Goal: Task Accomplishment & Management: Manage account settings

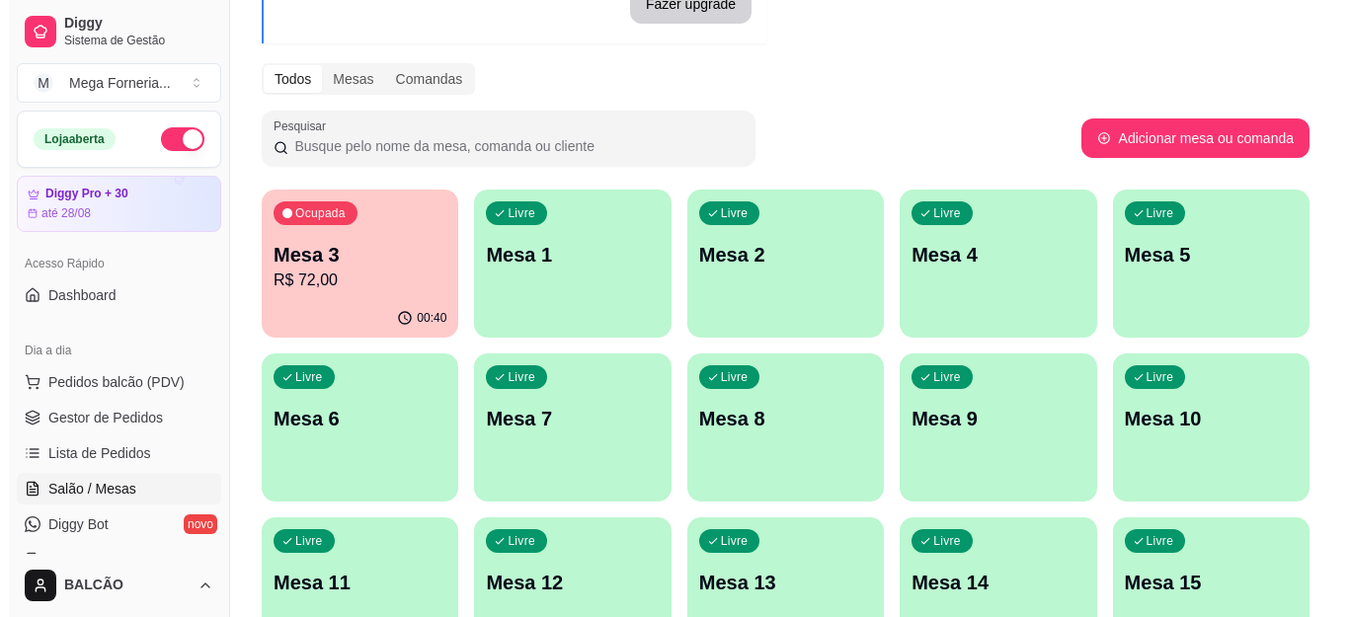
scroll to position [198, 0]
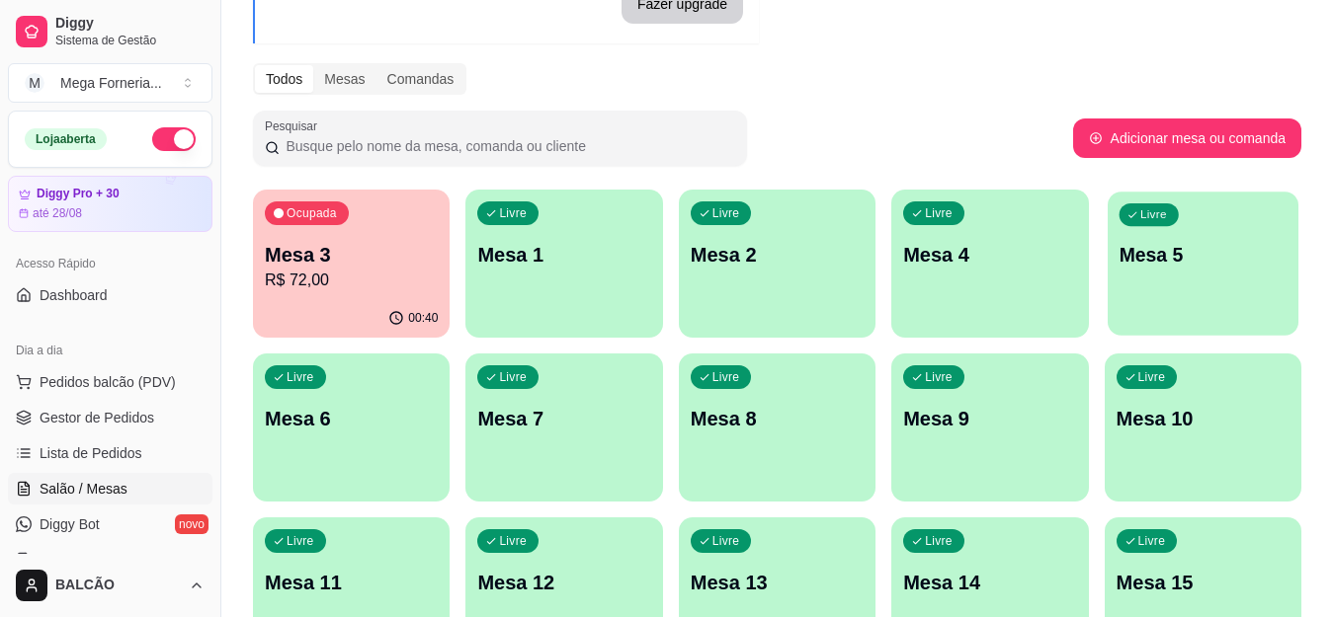
click at [1229, 234] on div "Livre Mesa 5" at bounding box center [1202, 252] width 191 height 121
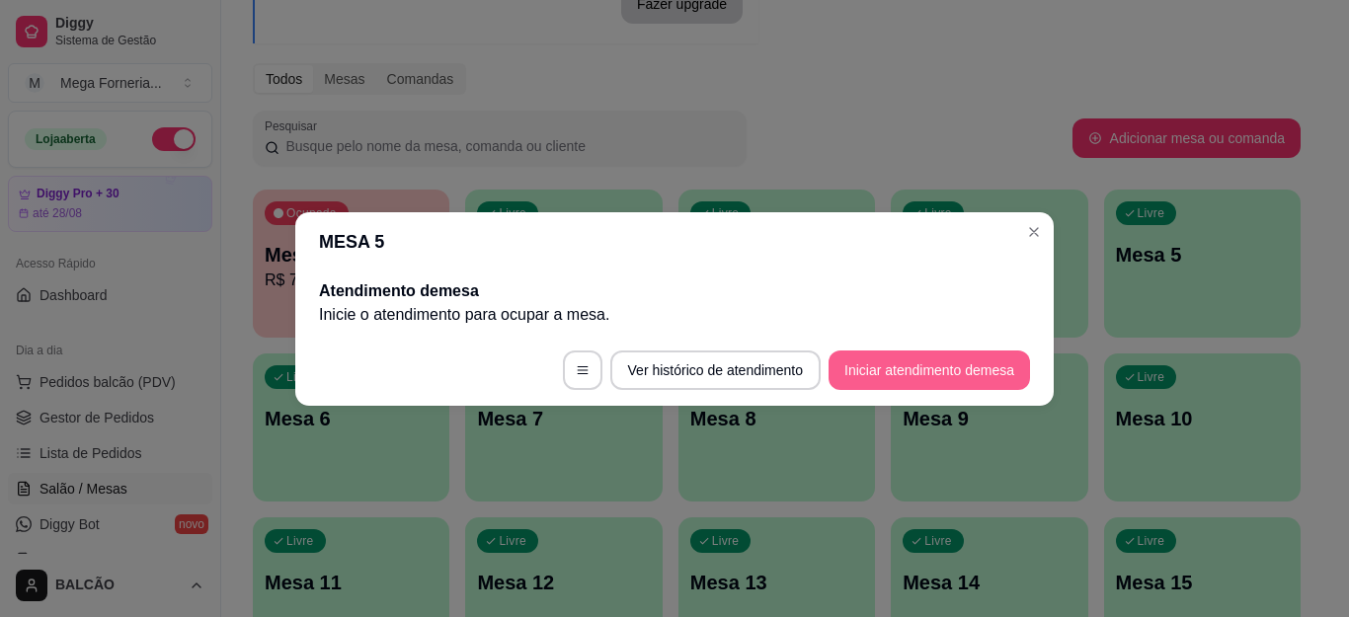
click at [953, 370] on button "Iniciar atendimento de mesa" at bounding box center [930, 371] width 202 height 40
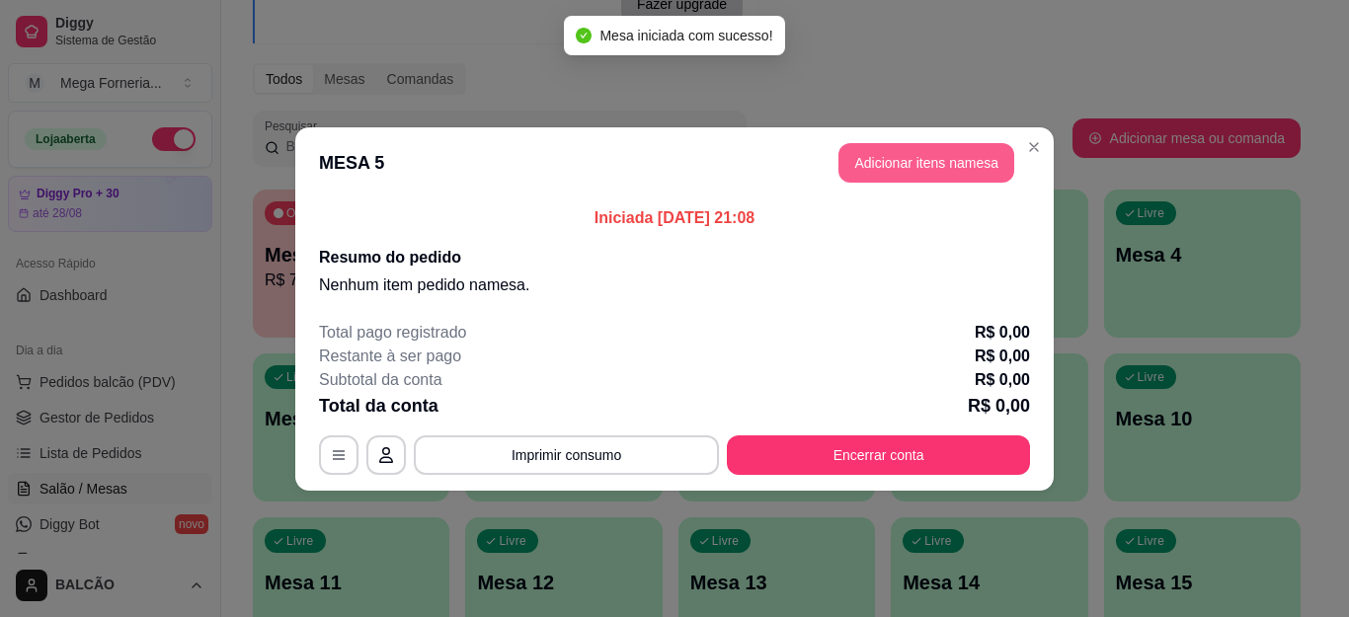
click at [922, 165] on button "Adicionar itens na mesa" at bounding box center [927, 163] width 176 height 40
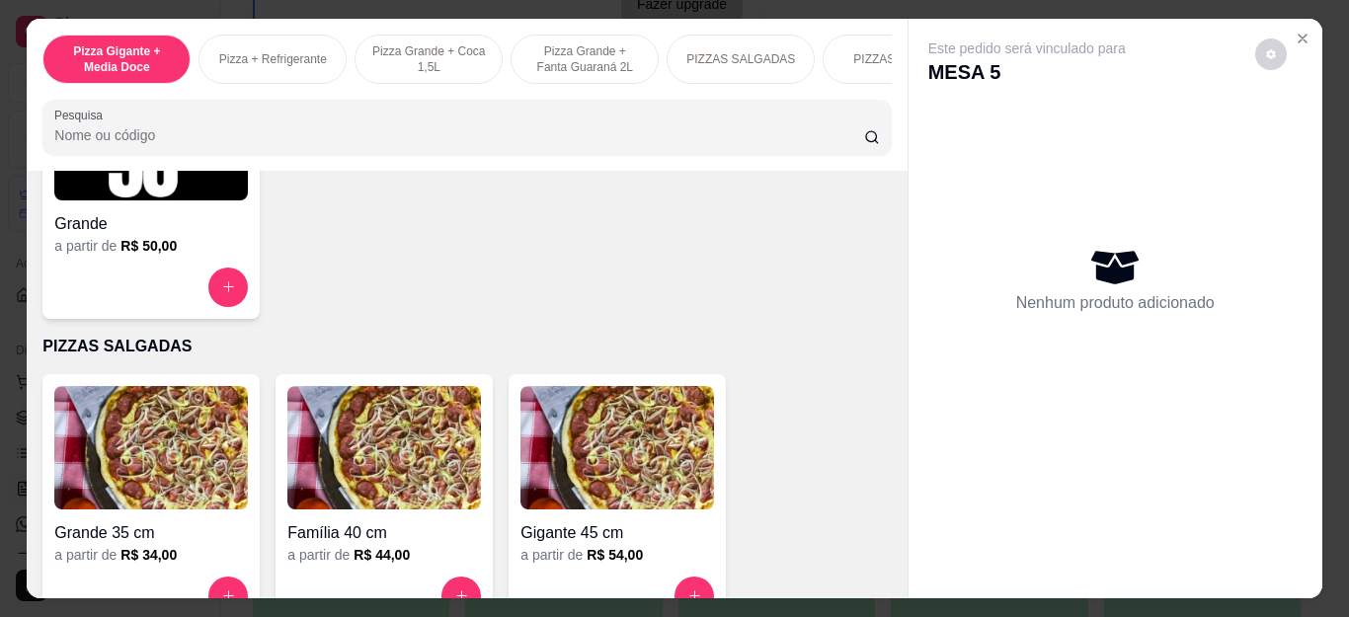
scroll to position [1482, 0]
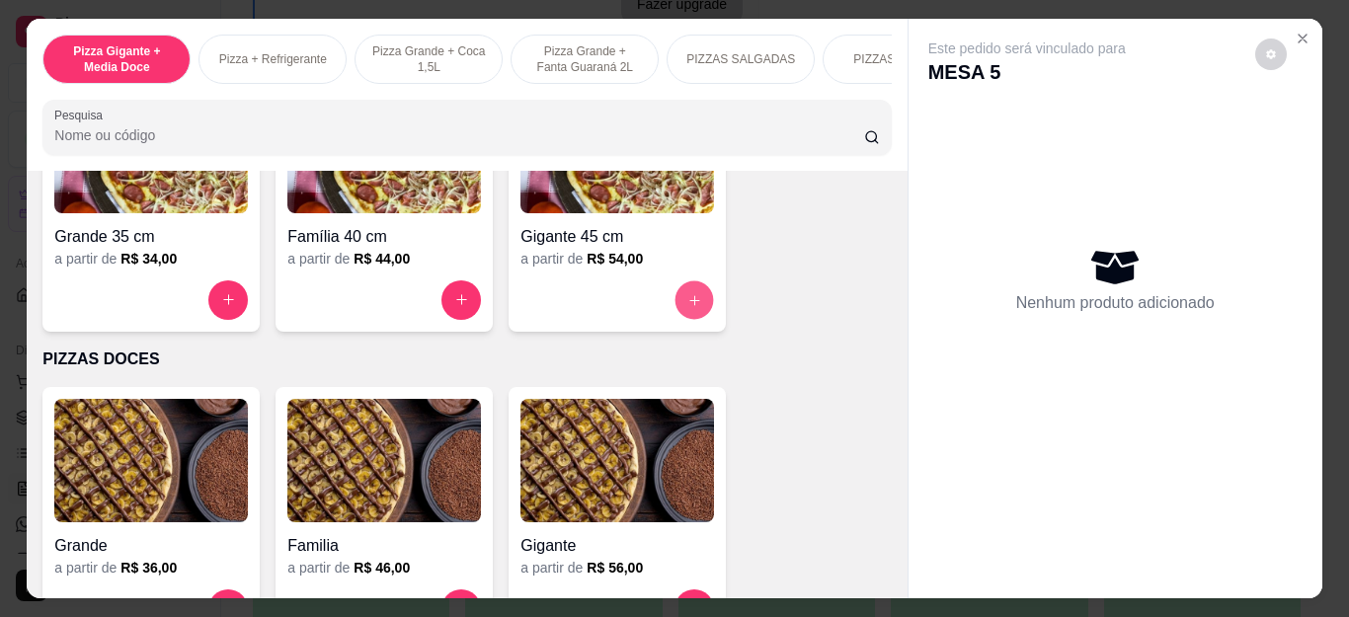
click at [688, 307] on icon "increase-product-quantity" at bounding box center [695, 299] width 15 height 15
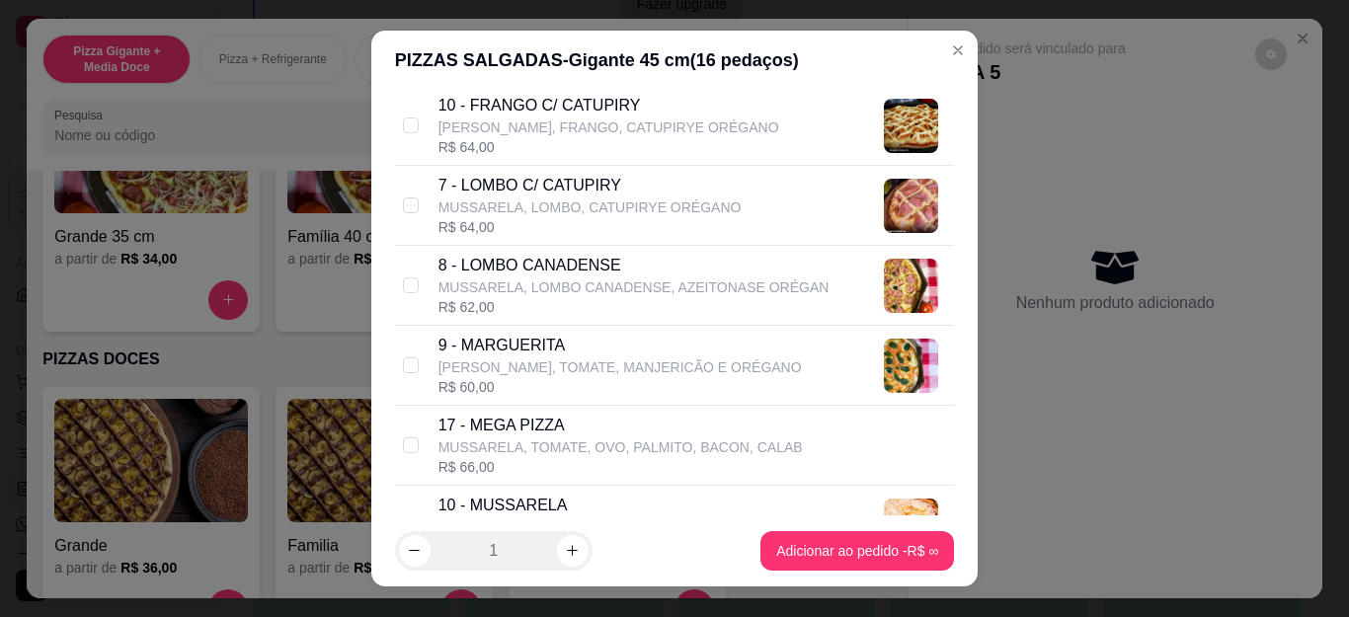
scroll to position [988, 0]
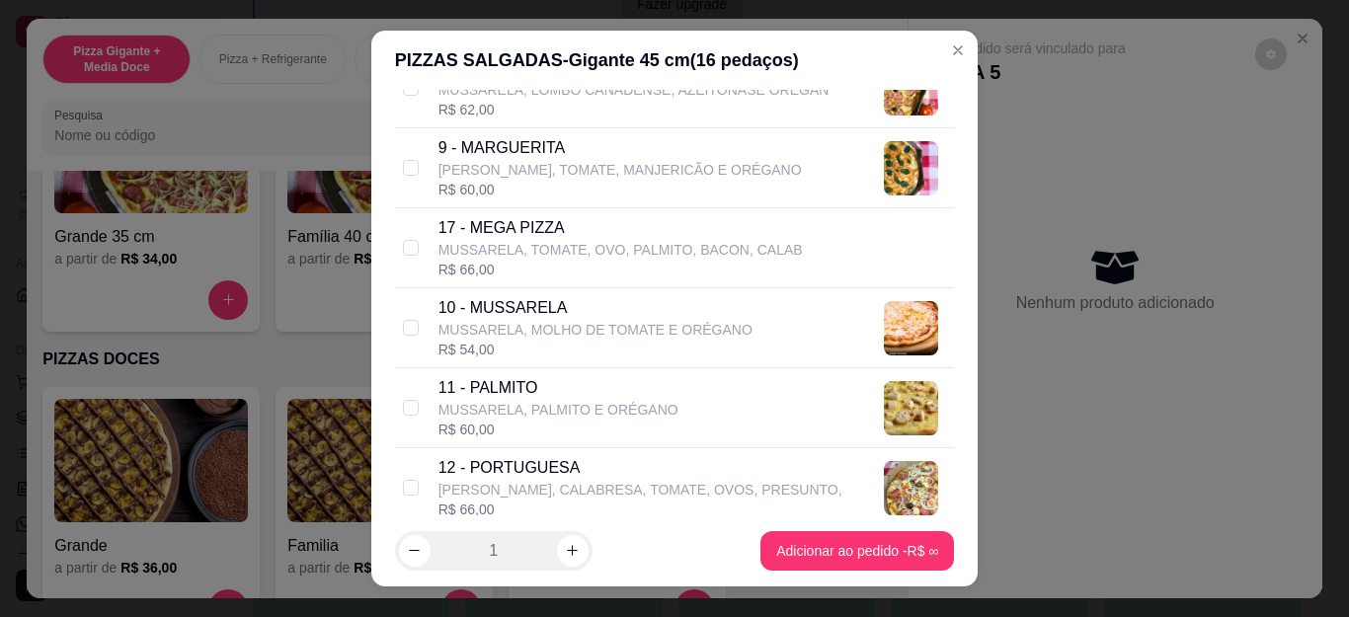
drag, startPoint x: 534, startPoint y: 459, endPoint x: 624, endPoint y: 478, distance: 91.8
click at [535, 459] on p "12 - PORTUGUESA" at bounding box center [641, 468] width 404 height 24
checkbox input "true"
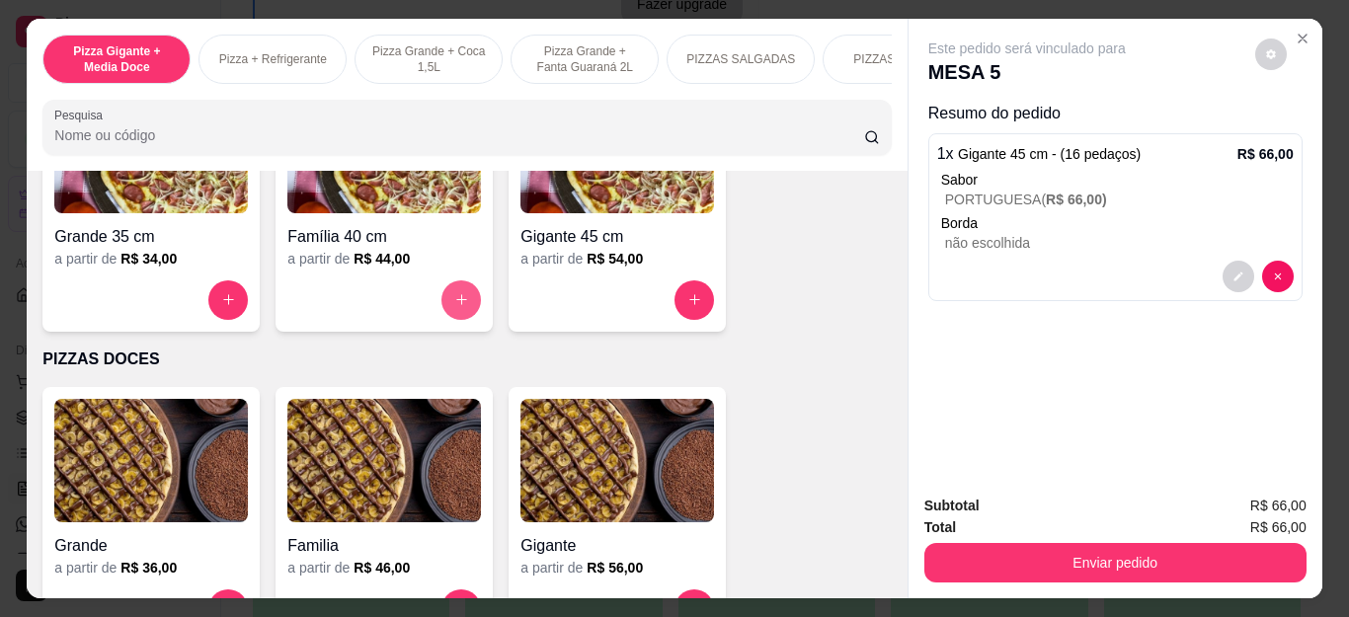
click at [442, 310] on button "increase-product-quantity" at bounding box center [462, 301] width 40 height 40
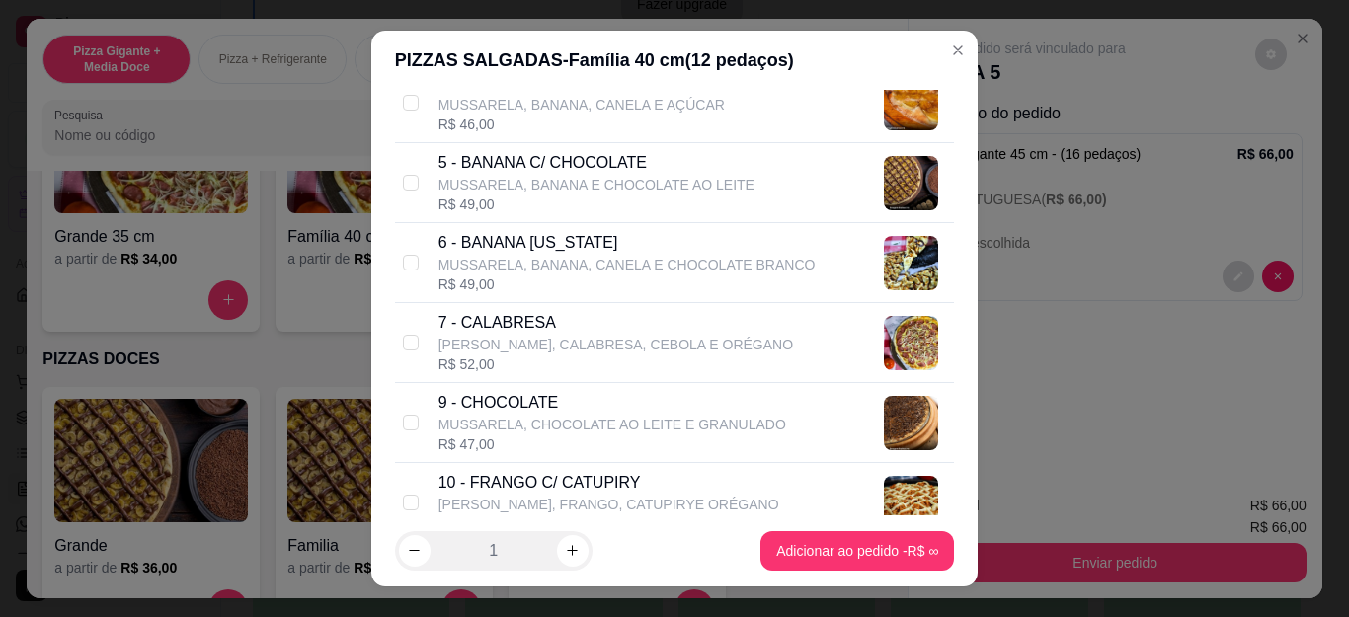
scroll to position [494, 0]
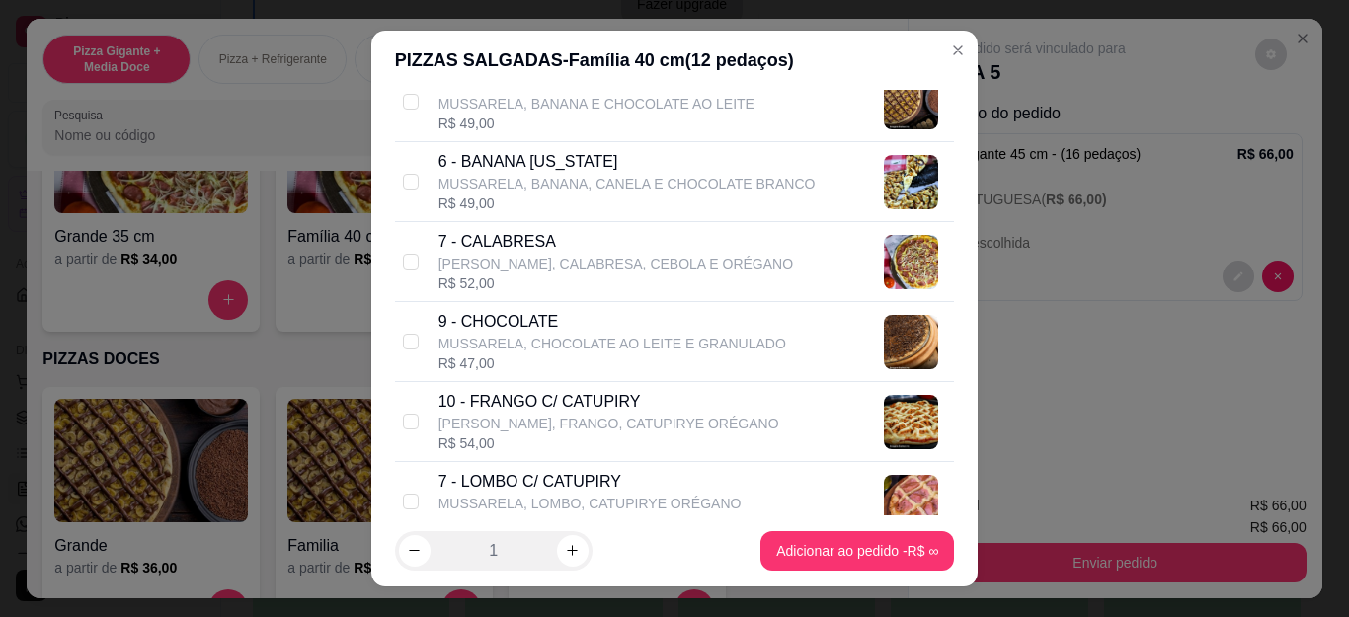
click at [572, 411] on p "10 - FRANGO C/ CATUPIRY" at bounding box center [609, 402] width 341 height 24
checkbox input "true"
click at [802, 551] on div "Grande a partir de R$ 36,00 Familia a partir de R$ 46,00 Gigante a partir de R$…" at bounding box center [466, 514] width 849 height 254
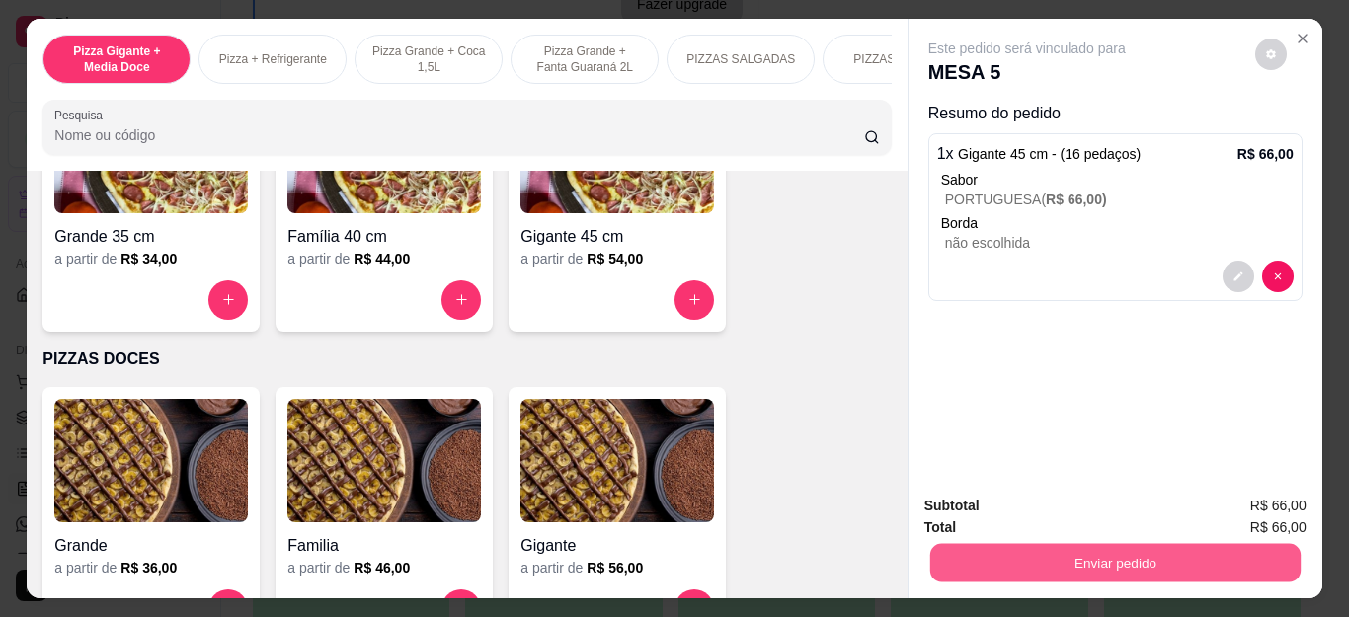
click at [1084, 551] on button "Enviar pedido" at bounding box center [1115, 563] width 370 height 39
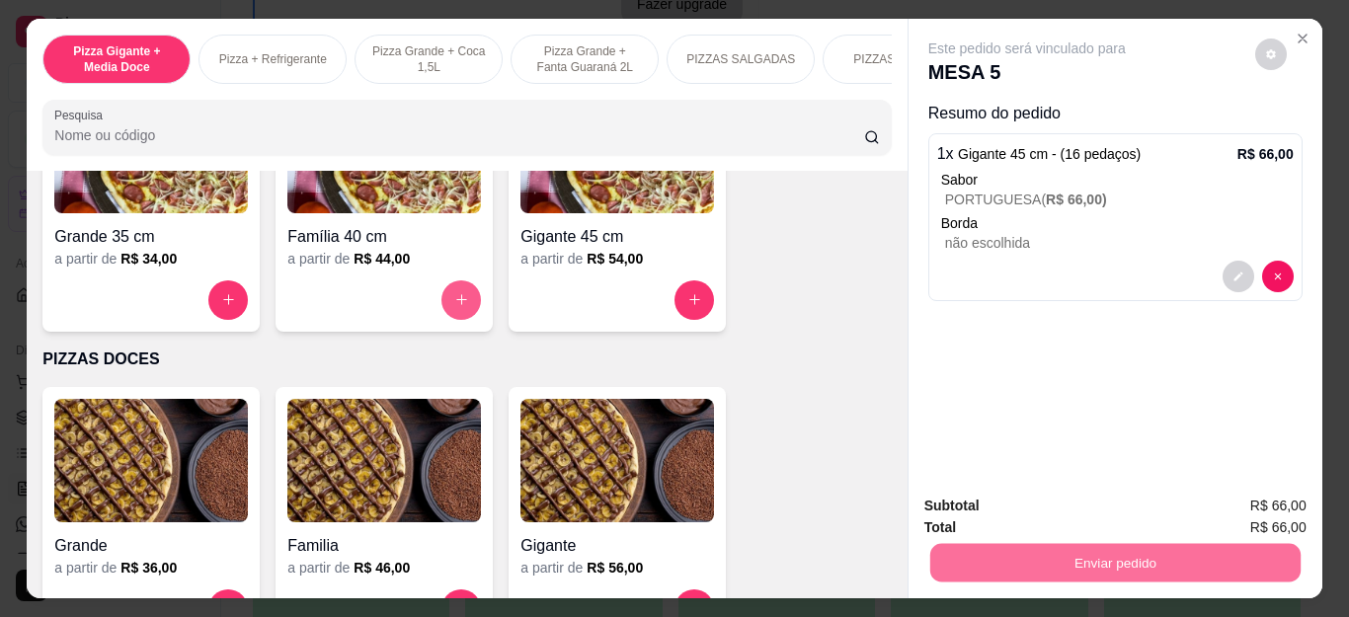
click at [456, 306] on icon "increase-product-quantity" at bounding box center [461, 300] width 11 height 11
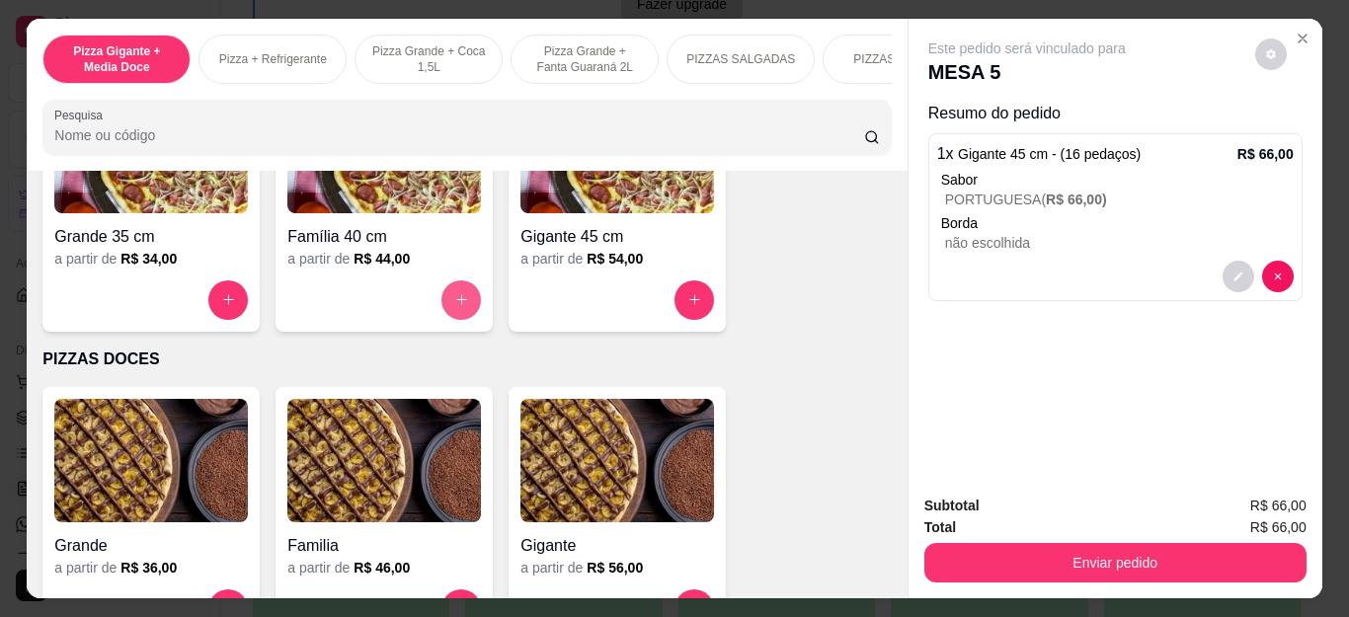
click at [454, 307] on icon "increase-product-quantity" at bounding box center [461, 299] width 15 height 15
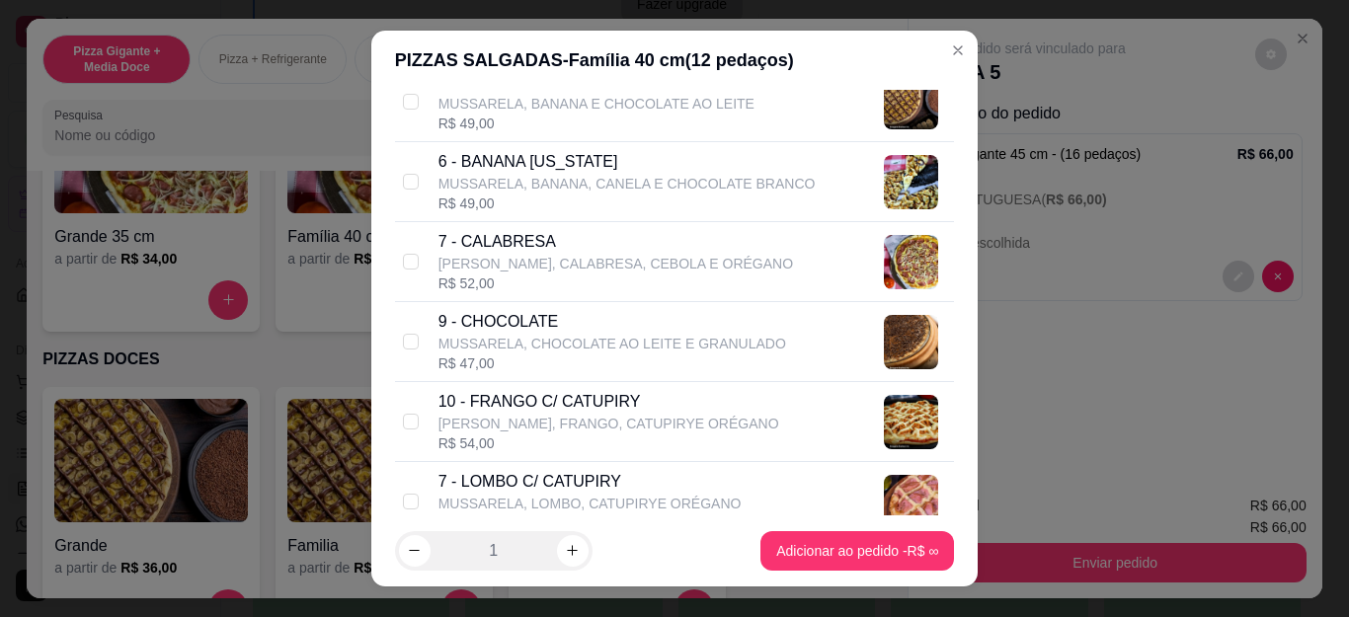
click at [551, 411] on p "10 - FRANGO C/ CATUPIRY" at bounding box center [609, 402] width 341 height 24
checkbox input "true"
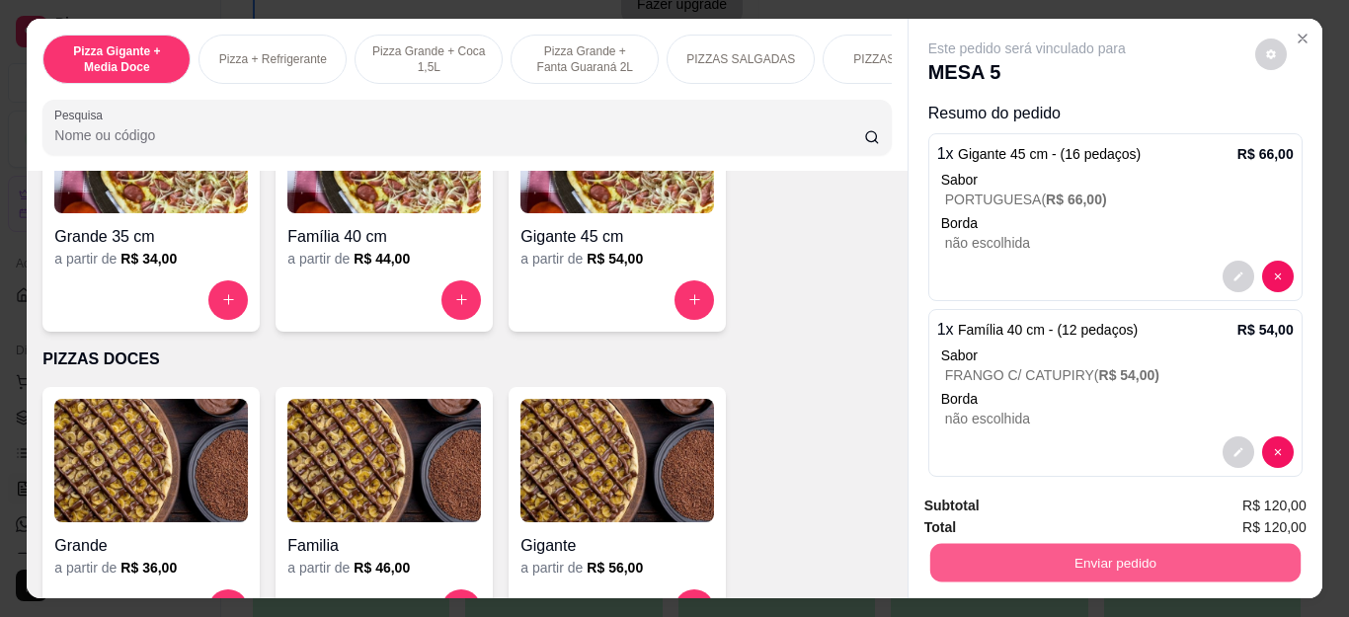
click at [1086, 544] on button "Enviar pedido" at bounding box center [1115, 563] width 370 height 39
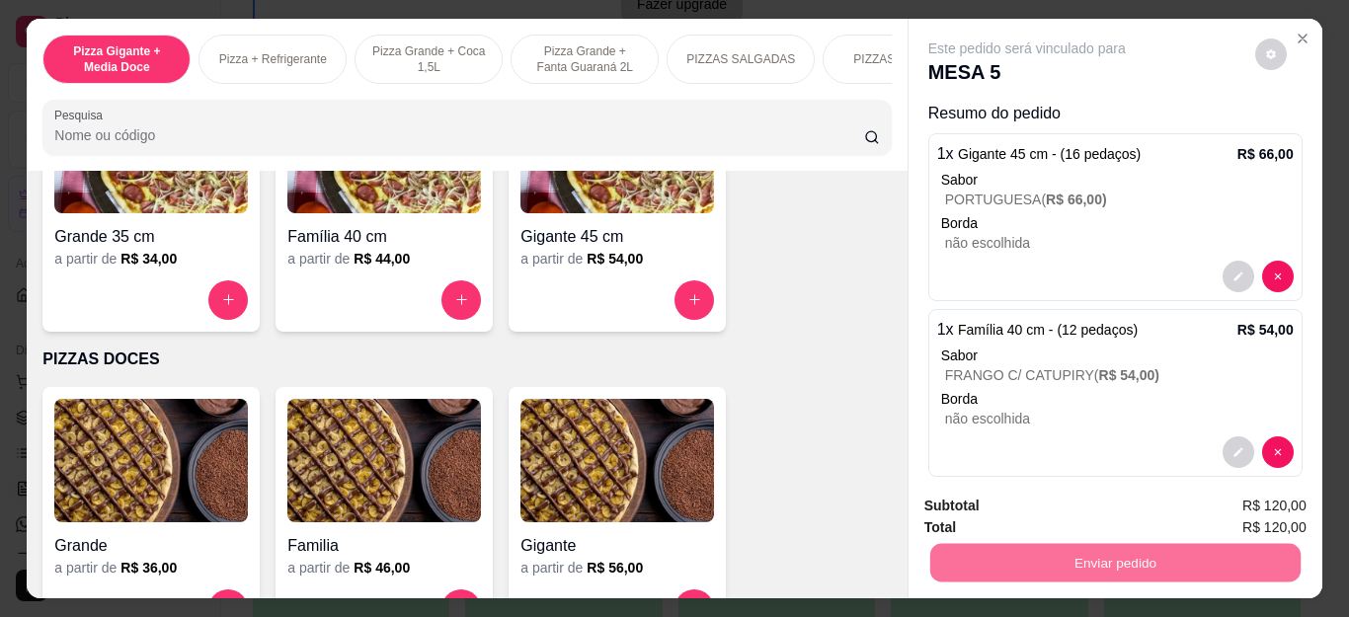
click at [1075, 505] on button "Não registrar e enviar pedido" at bounding box center [1048, 507] width 205 height 38
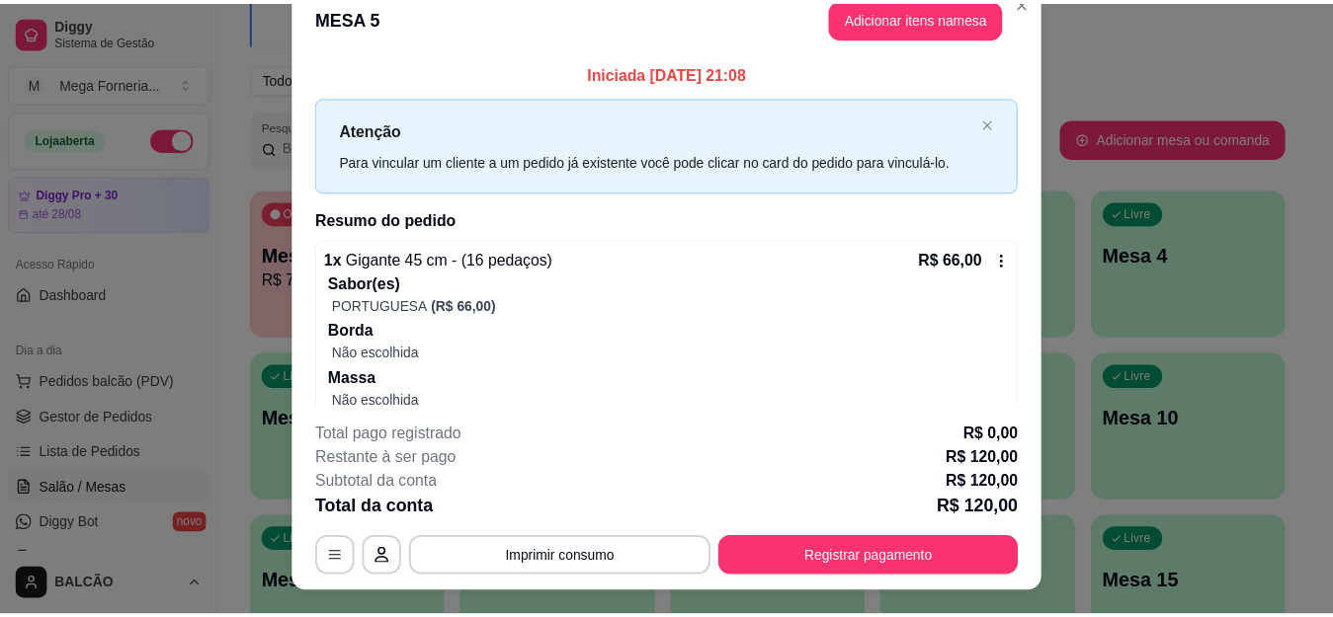
scroll to position [0, 0]
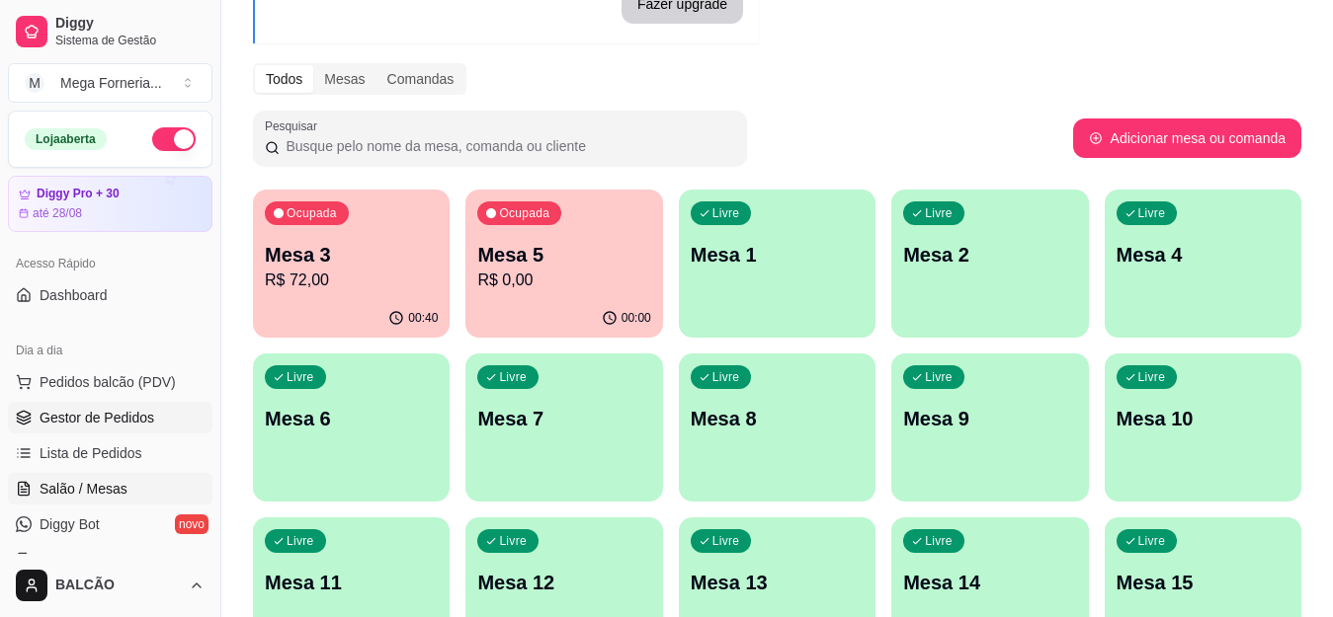
click at [121, 411] on span "Gestor de Pedidos" at bounding box center [97, 418] width 115 height 20
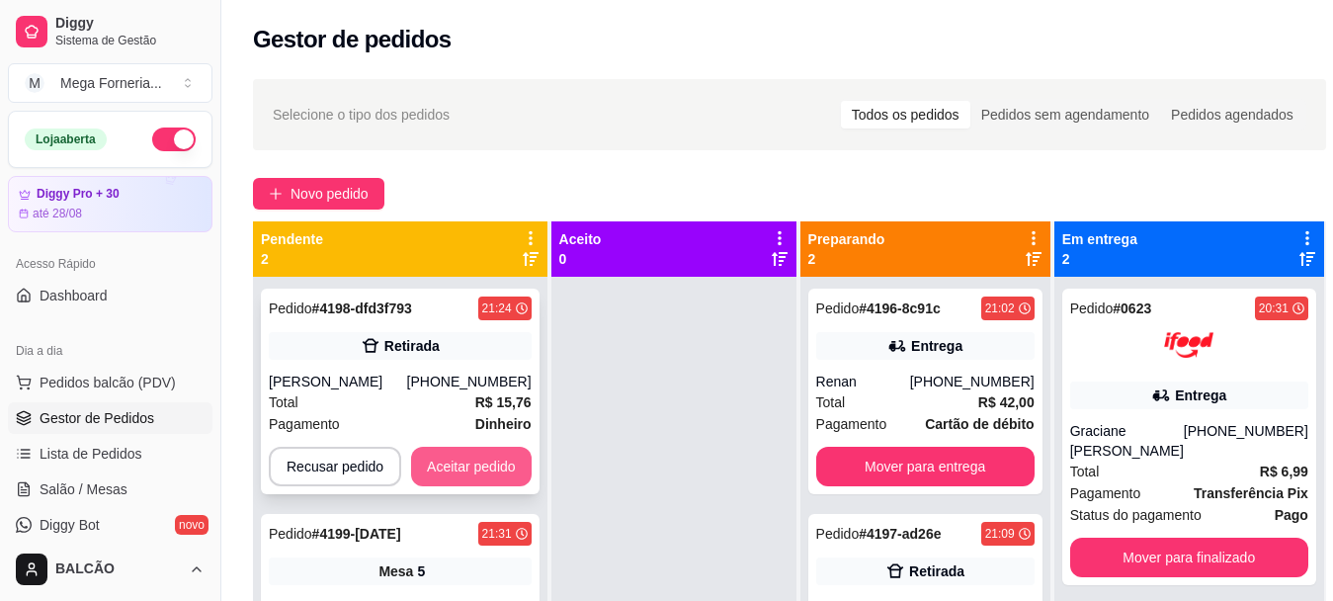
click at [481, 472] on button "Aceitar pedido" at bounding box center [471, 467] width 121 height 40
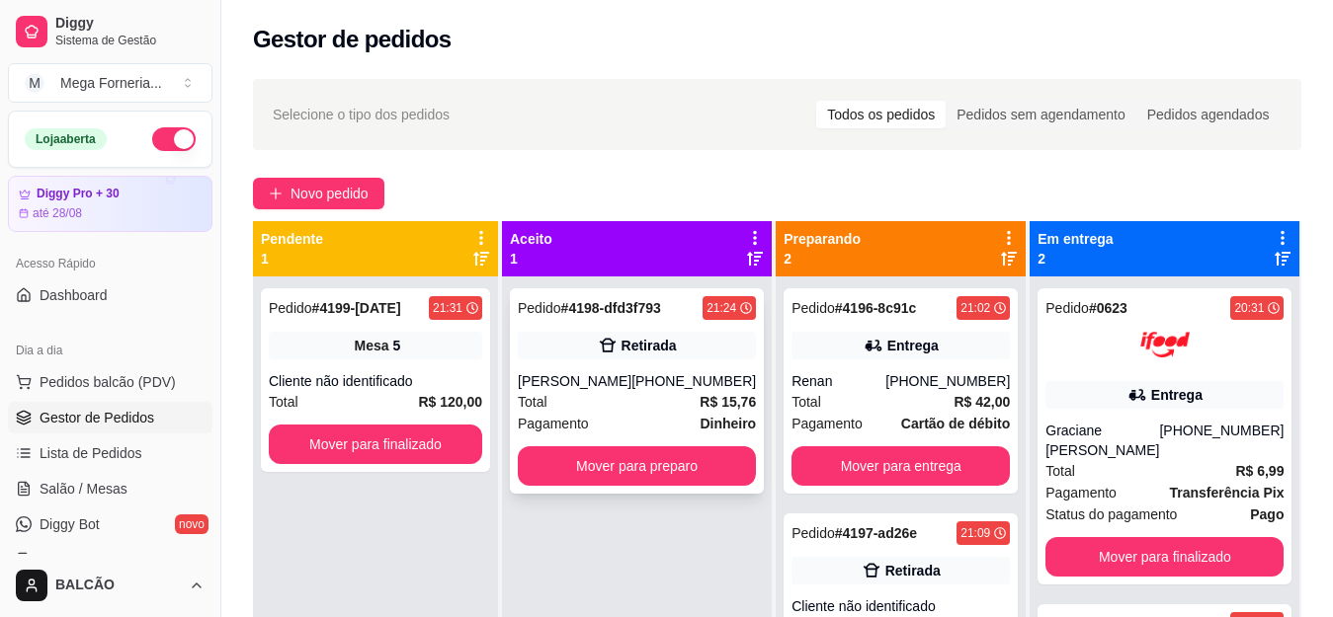
click at [614, 314] on strong "# 4198-dfd3f793" at bounding box center [611, 308] width 100 height 16
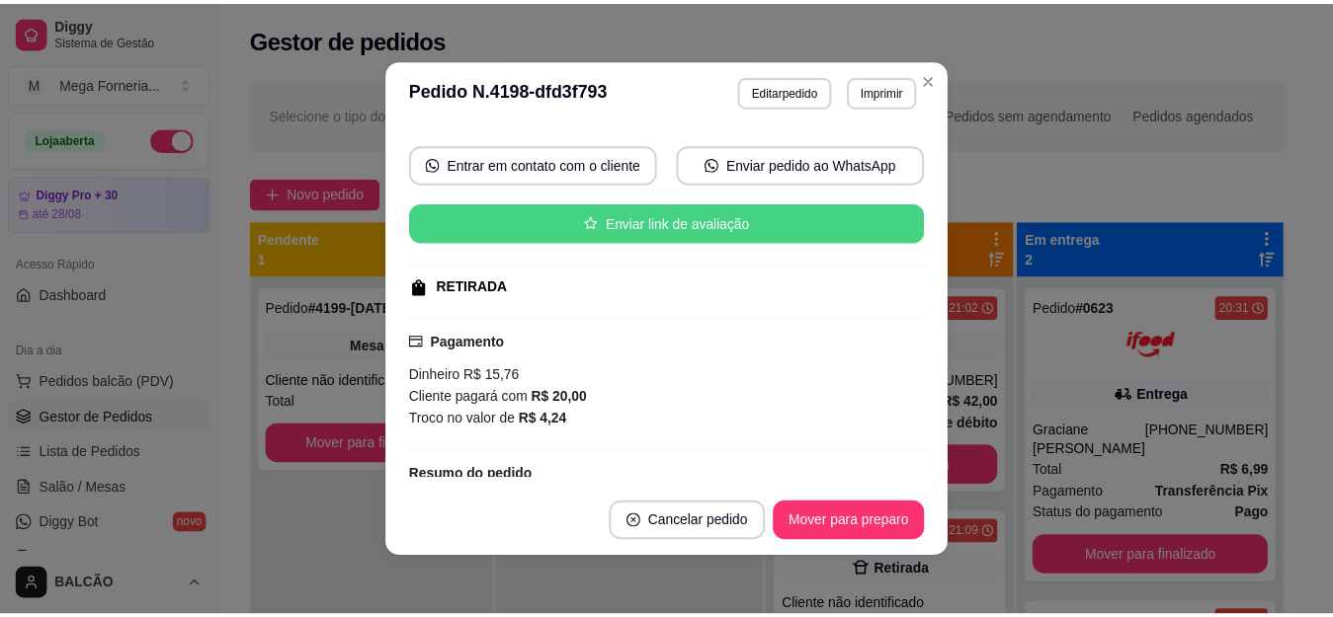
scroll to position [198, 0]
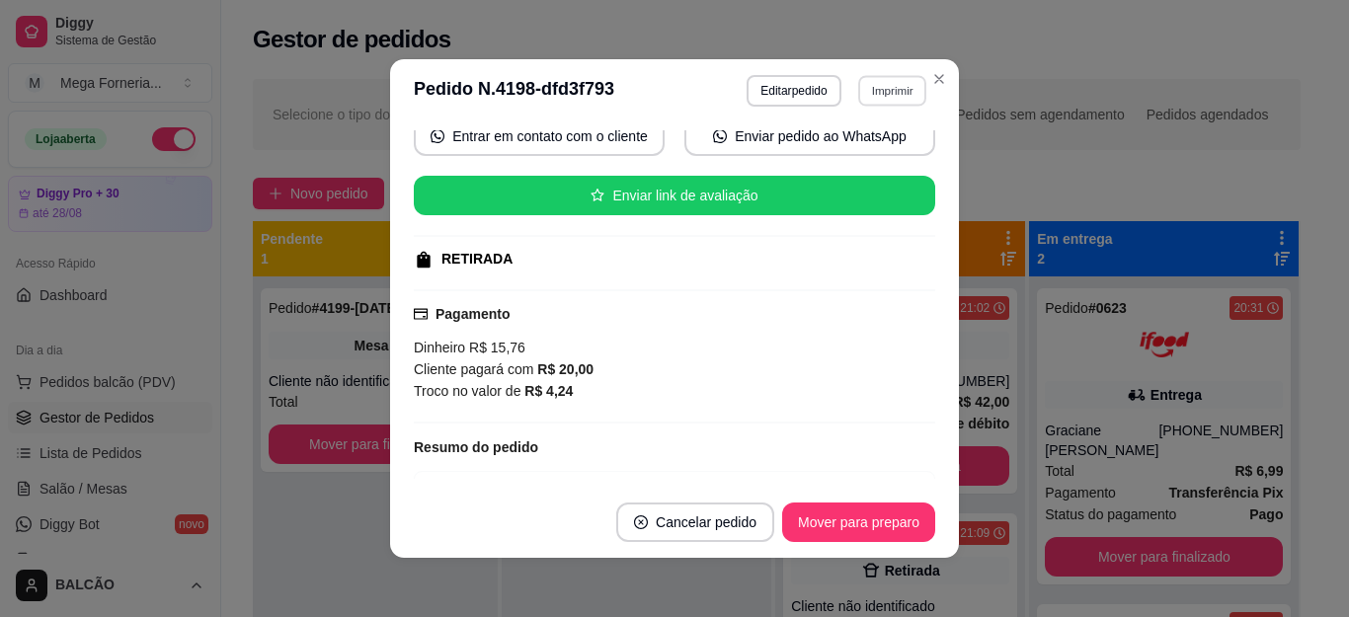
click at [892, 102] on button "Imprimir" at bounding box center [892, 90] width 68 height 31
click at [879, 174] on button "IMPRESSORA" at bounding box center [848, 160] width 143 height 32
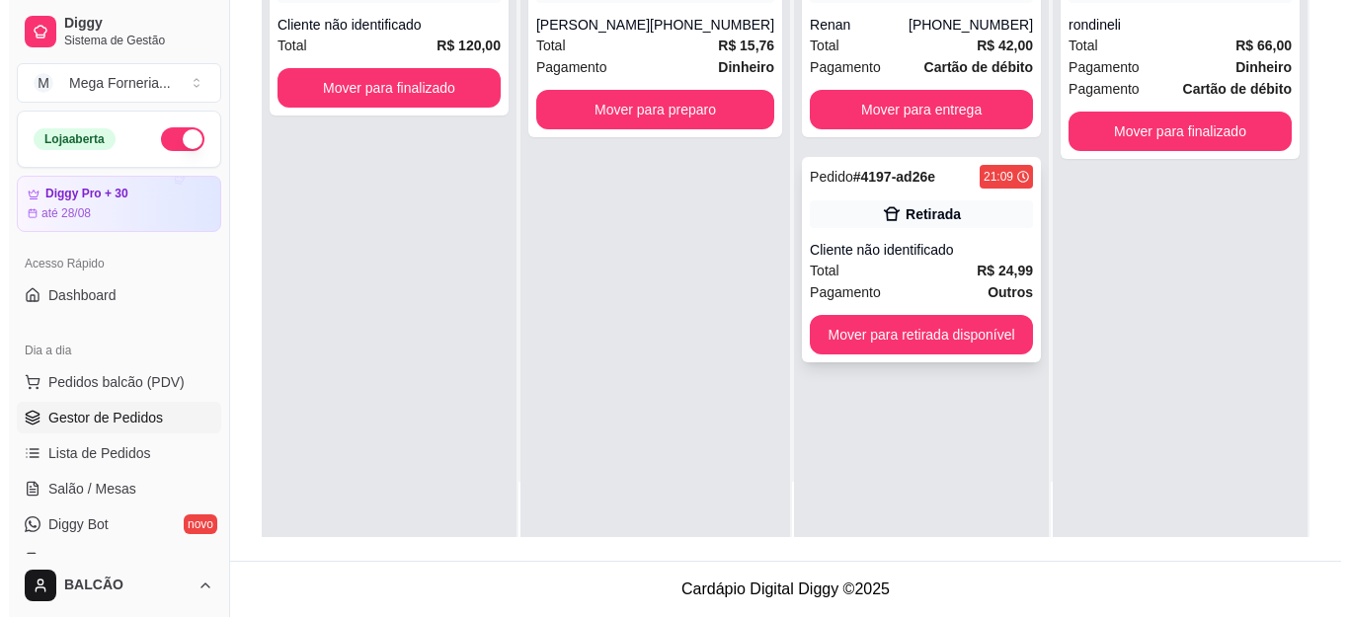
scroll to position [203, 0]
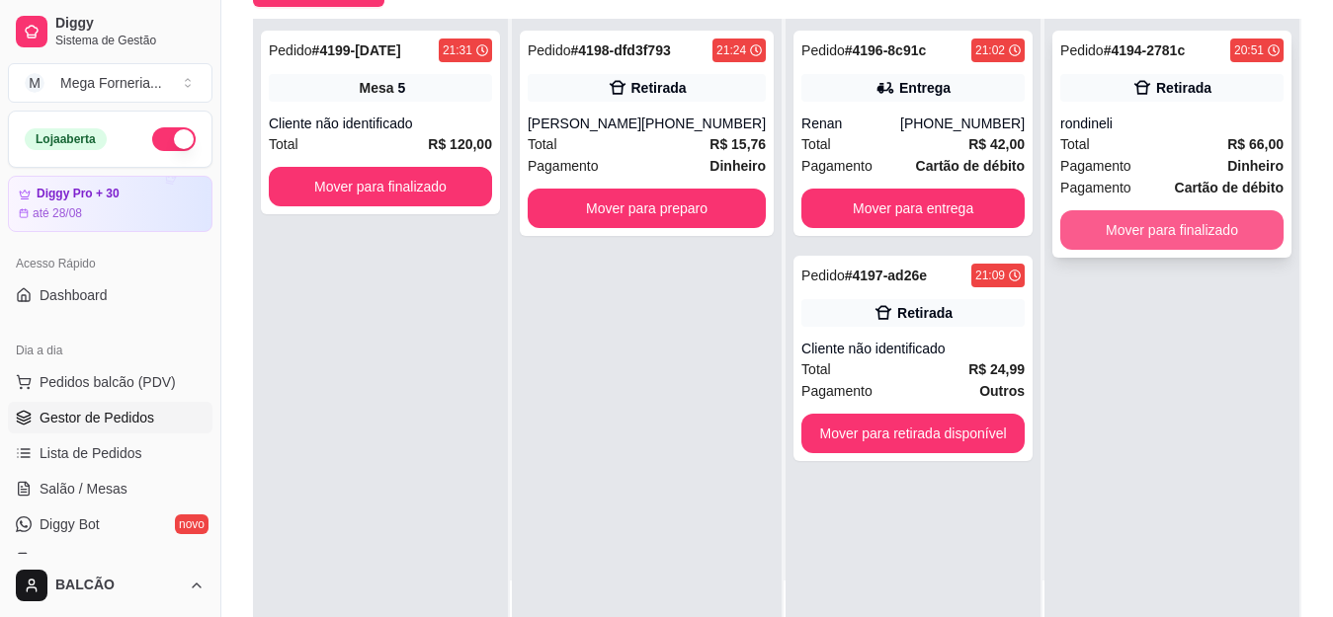
click at [1208, 227] on button "Mover para finalizado" at bounding box center [1171, 230] width 223 height 40
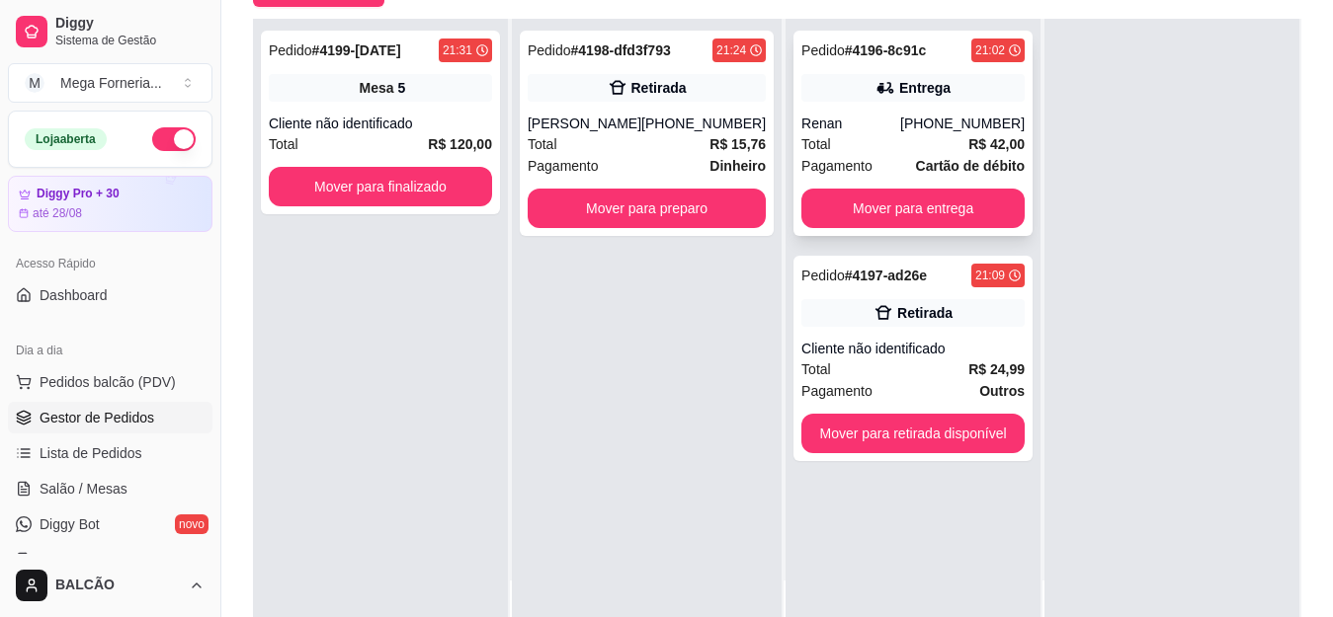
click at [865, 110] on div "Pedido # 4196-8c91c 21:02 Entrega Renan [PHONE_NUMBER] Total R$ 42,00 Pagamento…" at bounding box center [912, 133] width 239 height 205
click at [793, 378] on div "Pedido # 4197-ad26e 21:09 Retirada Cliente não identificado Total R$ 24,99 Paga…" at bounding box center [912, 358] width 239 height 205
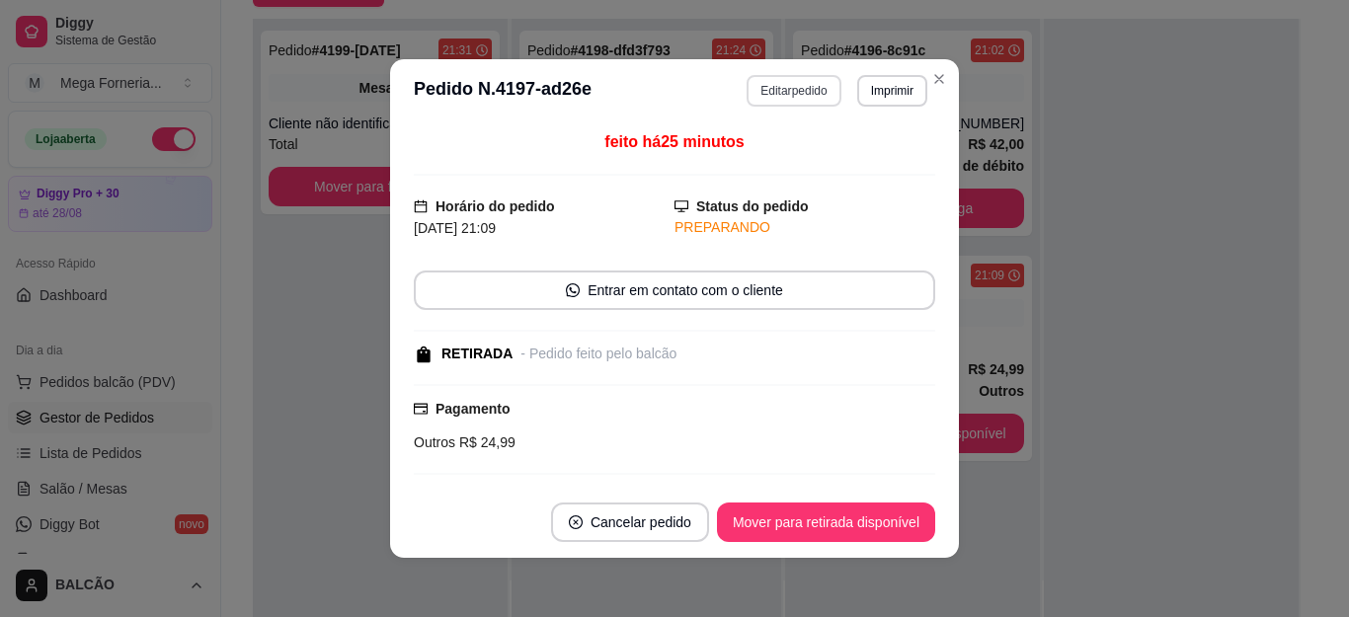
click at [766, 88] on button "Editar pedido" at bounding box center [794, 91] width 94 height 32
click at [1043, 550] on button "Continuar" at bounding box center [1116, 563] width 382 height 40
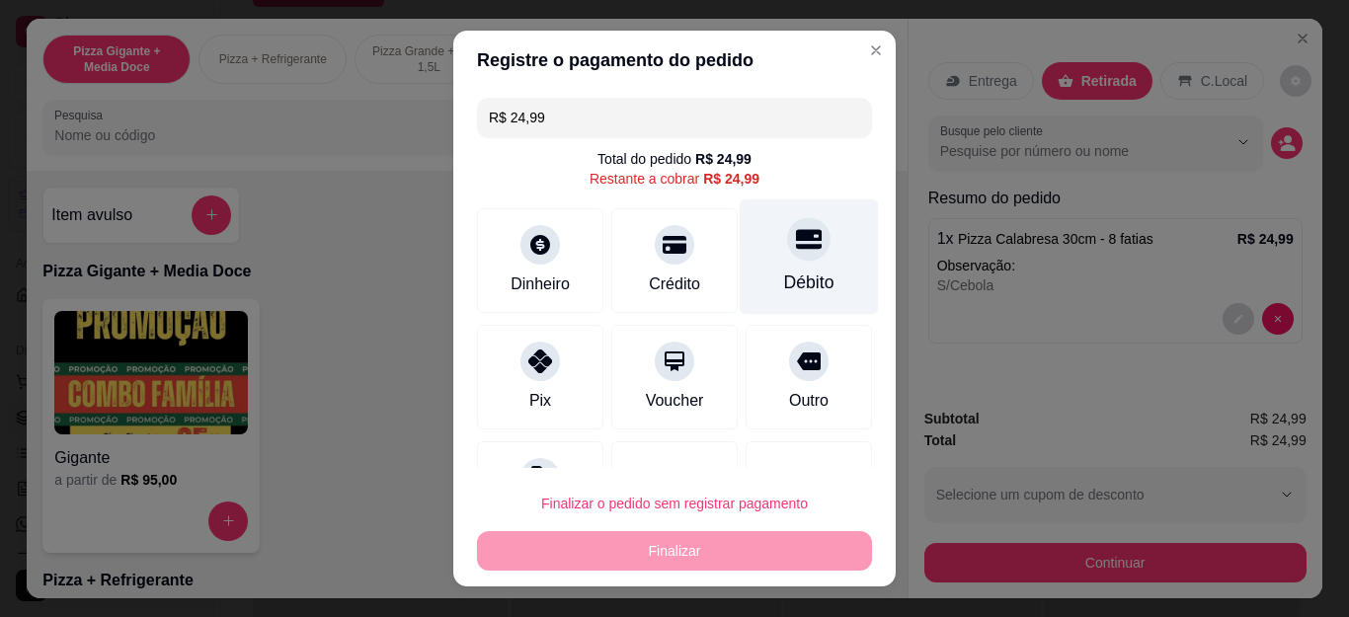
click at [784, 271] on div "Débito" at bounding box center [809, 283] width 50 height 26
type input "R$ 0,00"
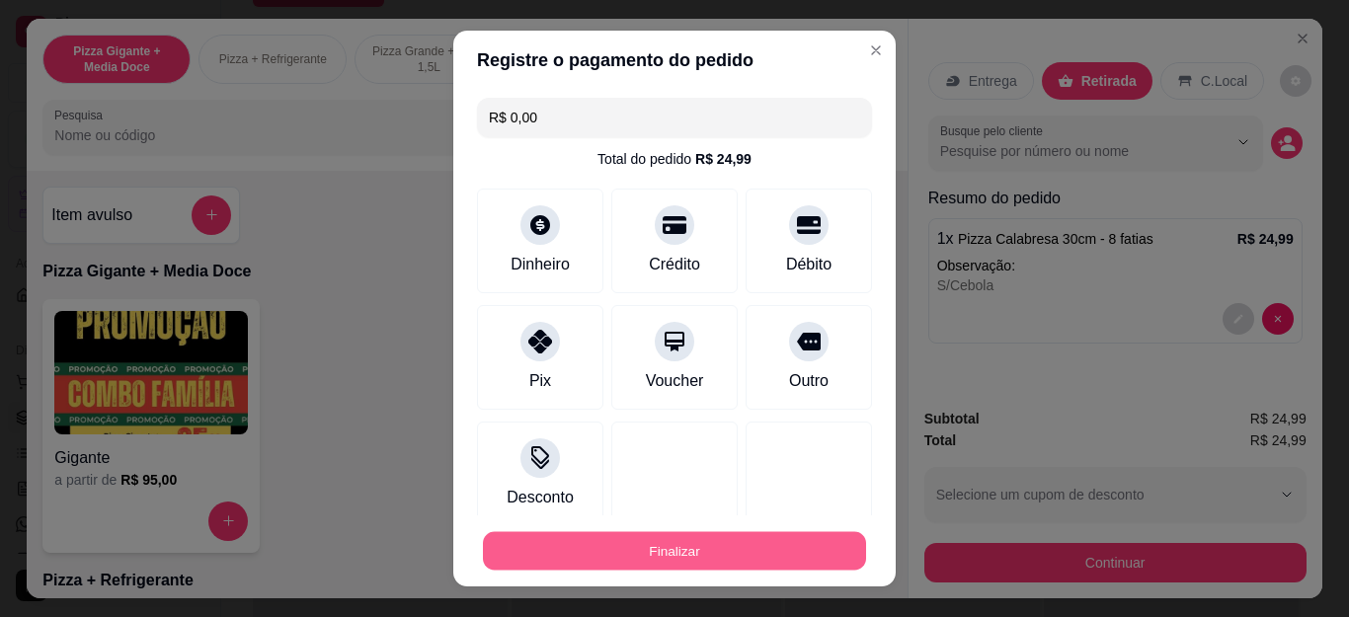
click at [746, 559] on button "Finalizar" at bounding box center [674, 550] width 383 height 39
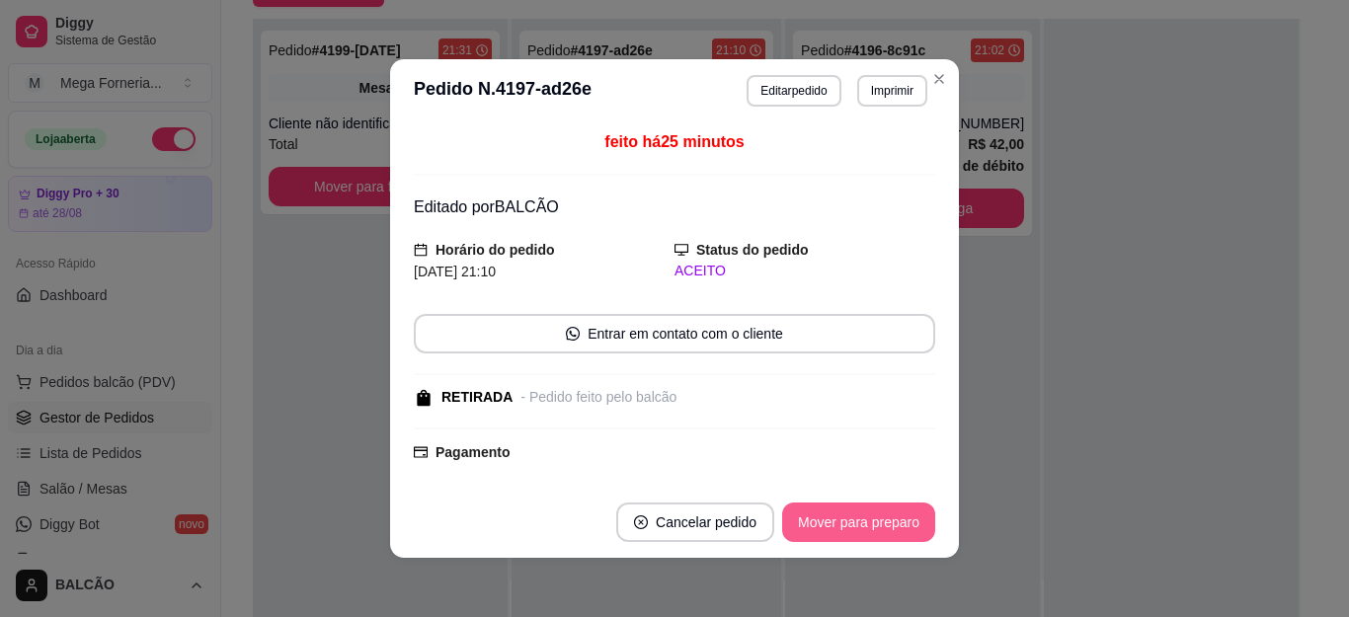
click at [866, 527] on button "Mover para preparo" at bounding box center [858, 523] width 153 height 40
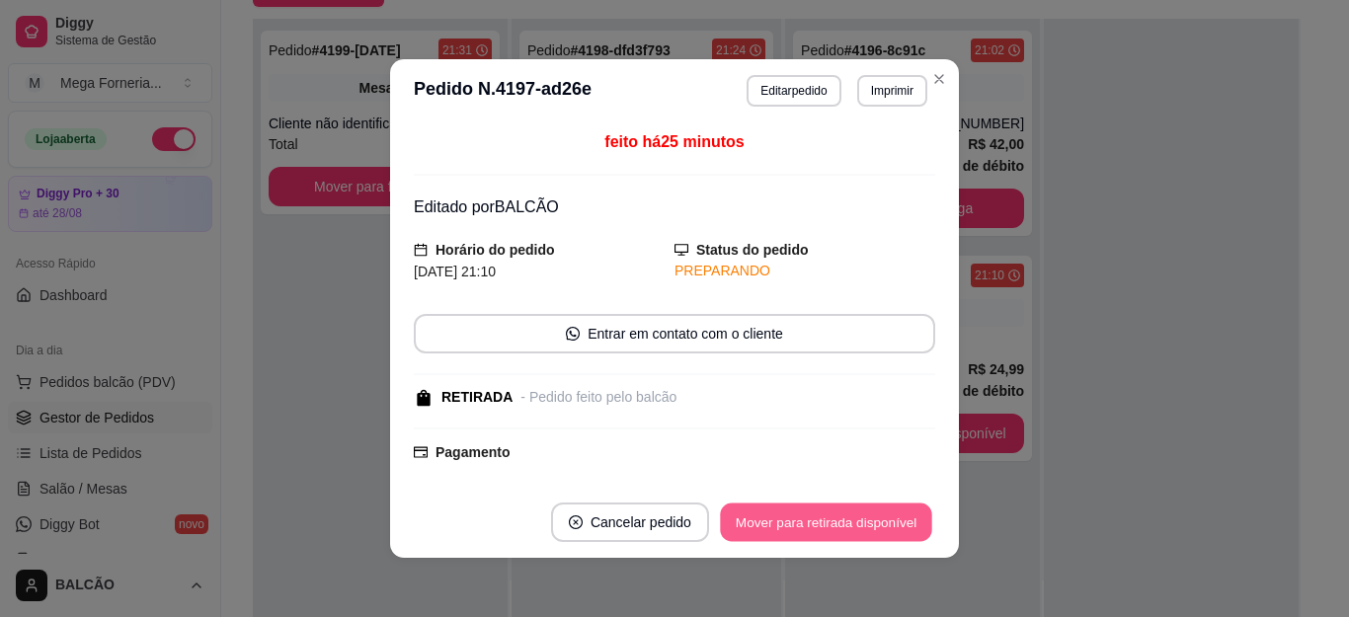
click at [868, 525] on button "Mover para retirada disponível" at bounding box center [825, 523] width 211 height 39
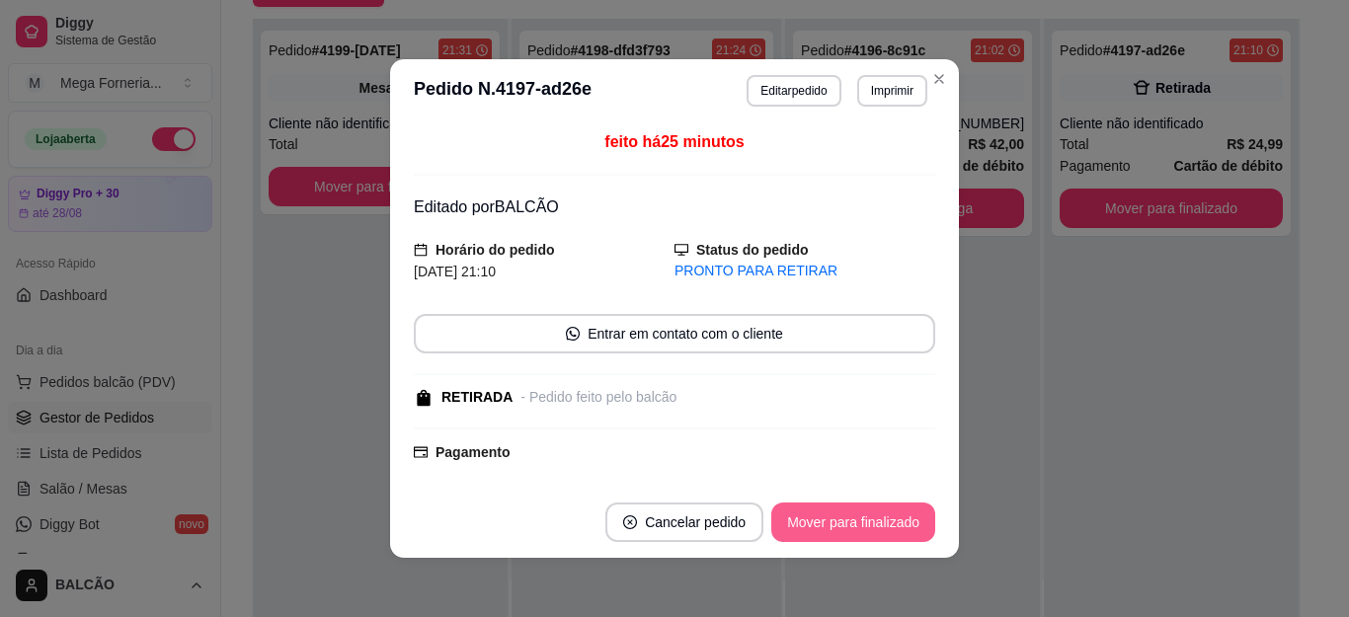
click at [868, 525] on button "Mover para finalizado" at bounding box center [854, 523] width 164 height 40
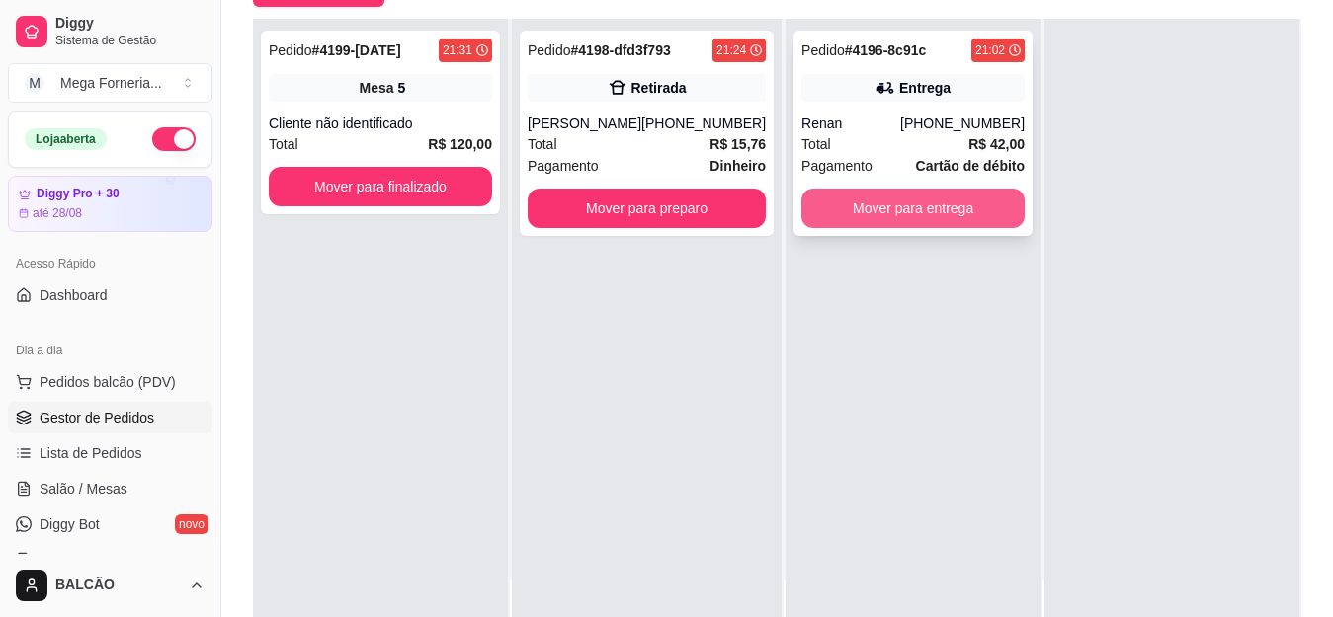
click at [949, 215] on button "Mover para entrega" at bounding box center [912, 209] width 223 height 40
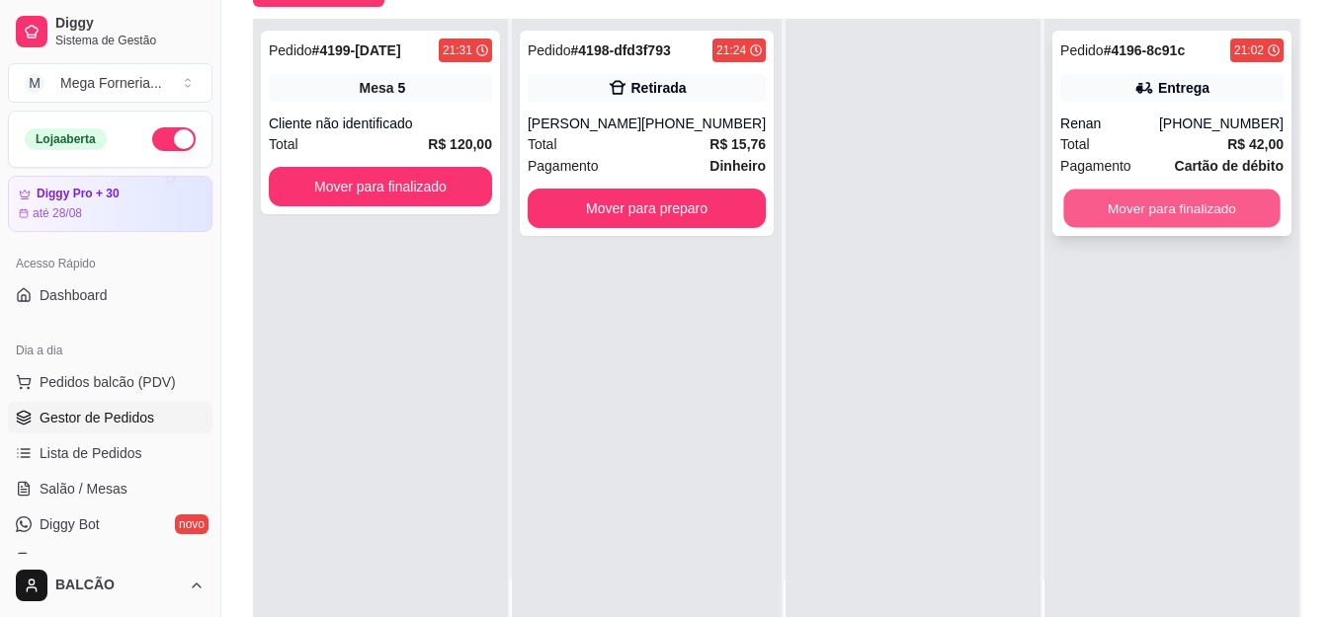
click at [1118, 203] on button "Mover para finalizado" at bounding box center [1171, 209] width 216 height 39
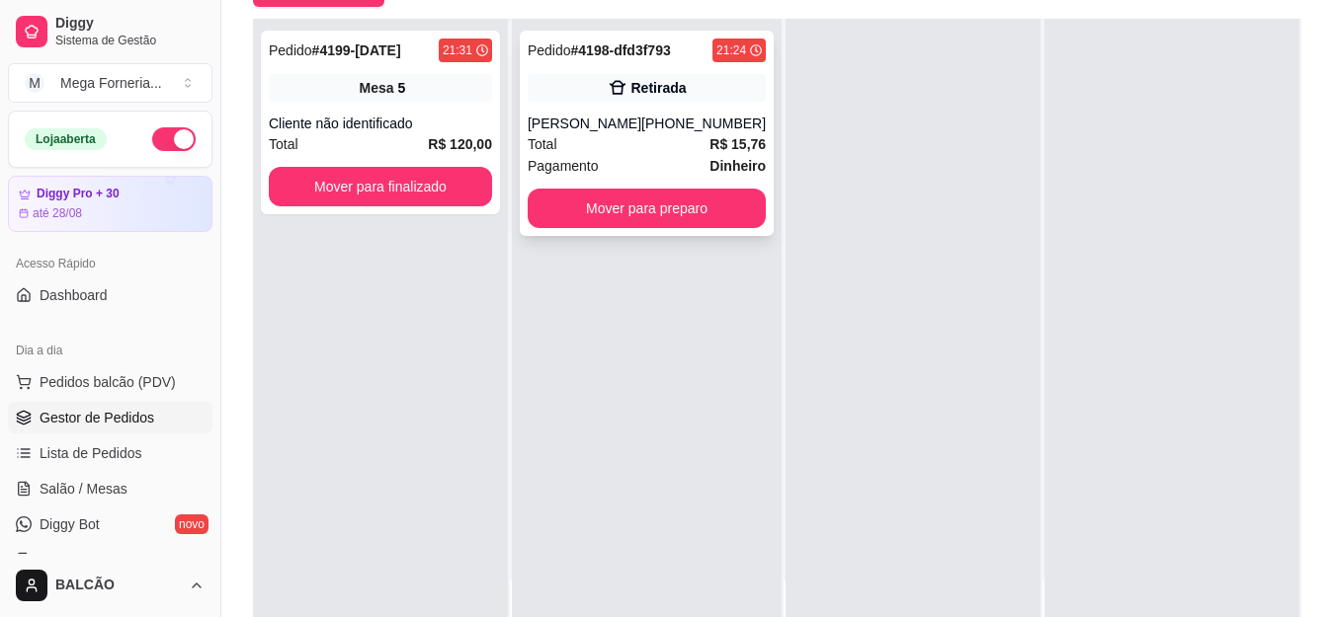
click at [653, 161] on div "Pagamento Dinheiro" at bounding box center [647, 166] width 238 height 22
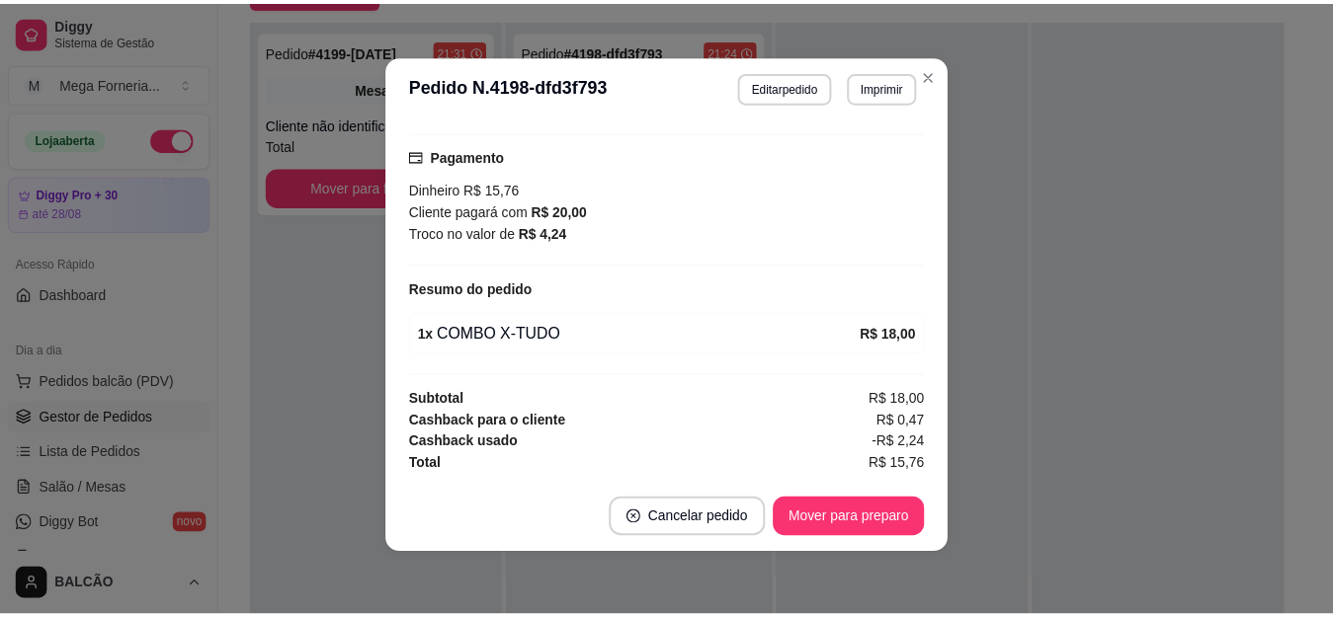
scroll to position [0, 0]
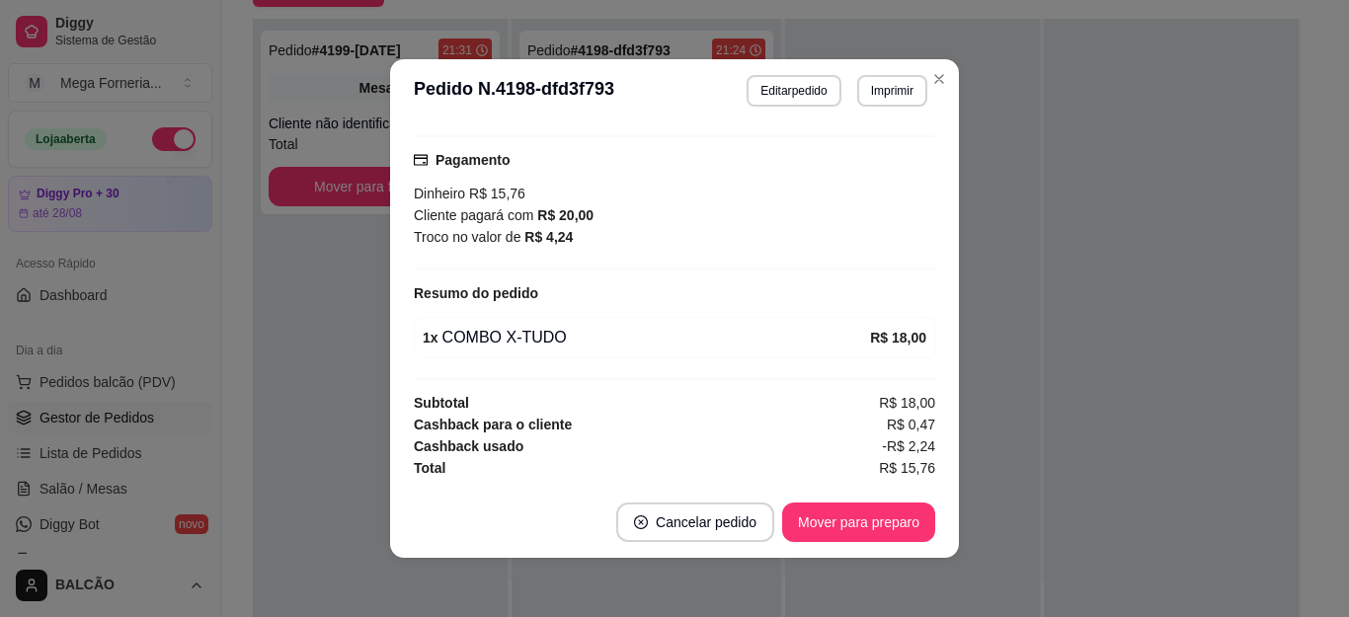
click at [914, 67] on header "**********" at bounding box center [674, 90] width 569 height 63
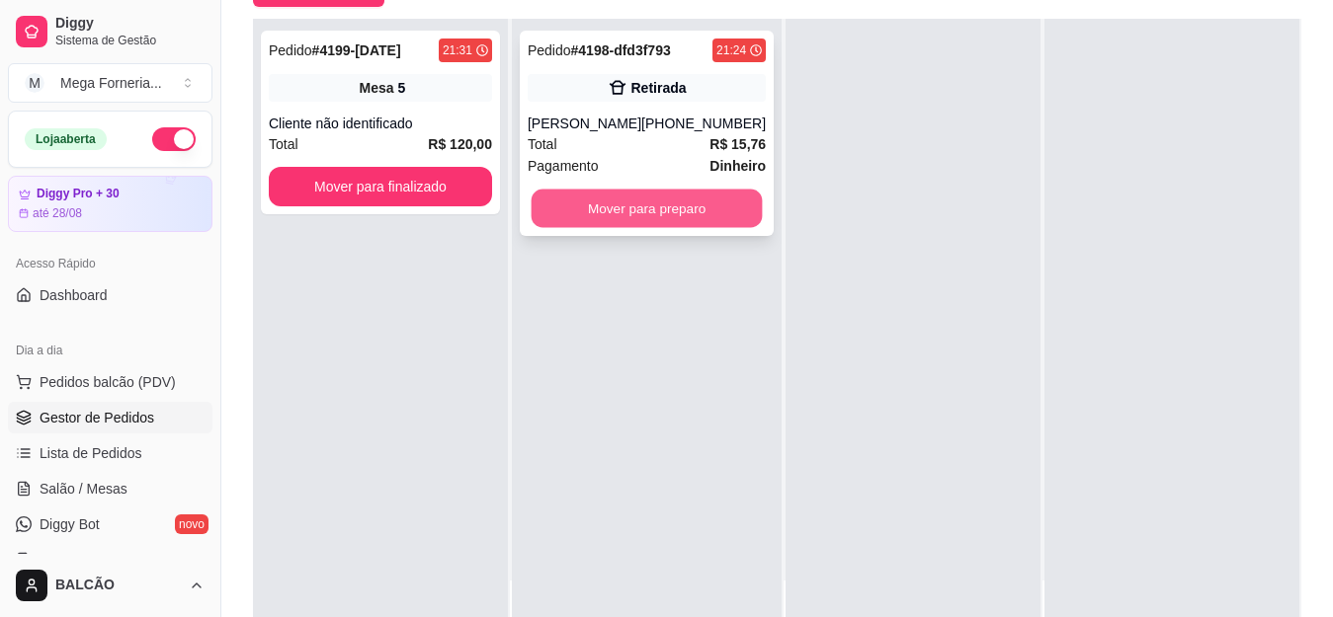
click at [734, 210] on button "Mover para preparo" at bounding box center [646, 209] width 231 height 39
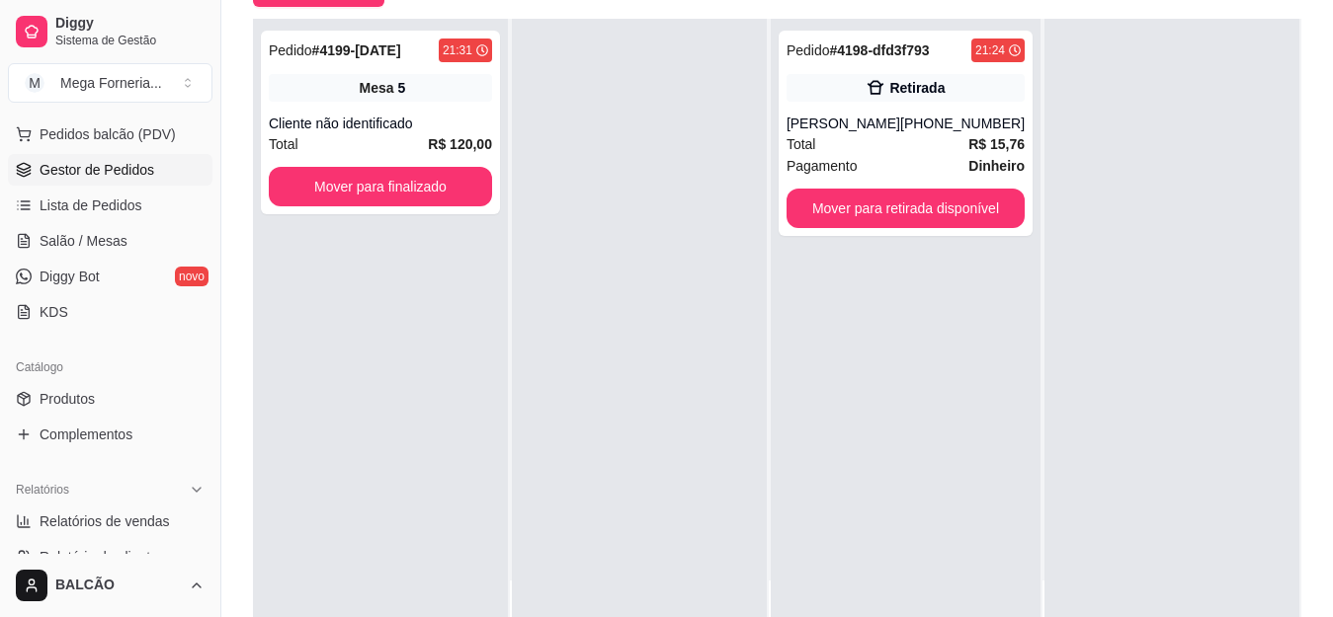
scroll to position [296, 0]
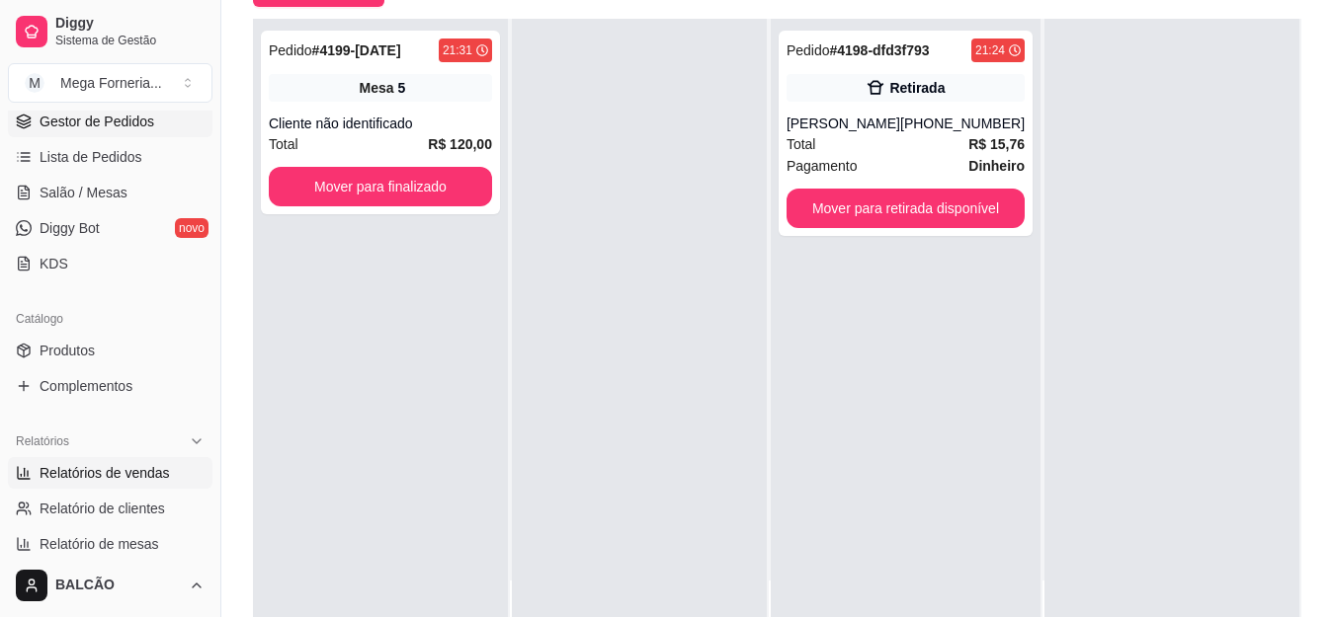
click at [106, 477] on span "Relatórios de vendas" at bounding box center [105, 473] width 130 height 20
select select "ALL"
select select "0"
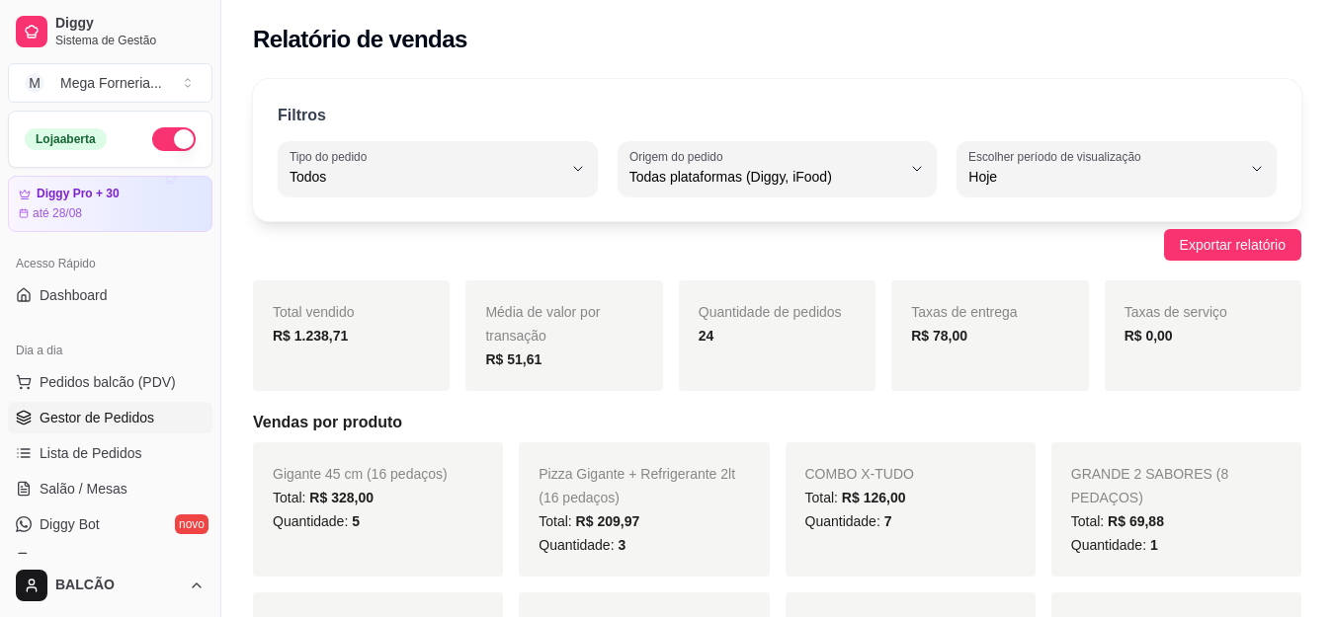
click at [103, 419] on span "Gestor de Pedidos" at bounding box center [97, 418] width 115 height 20
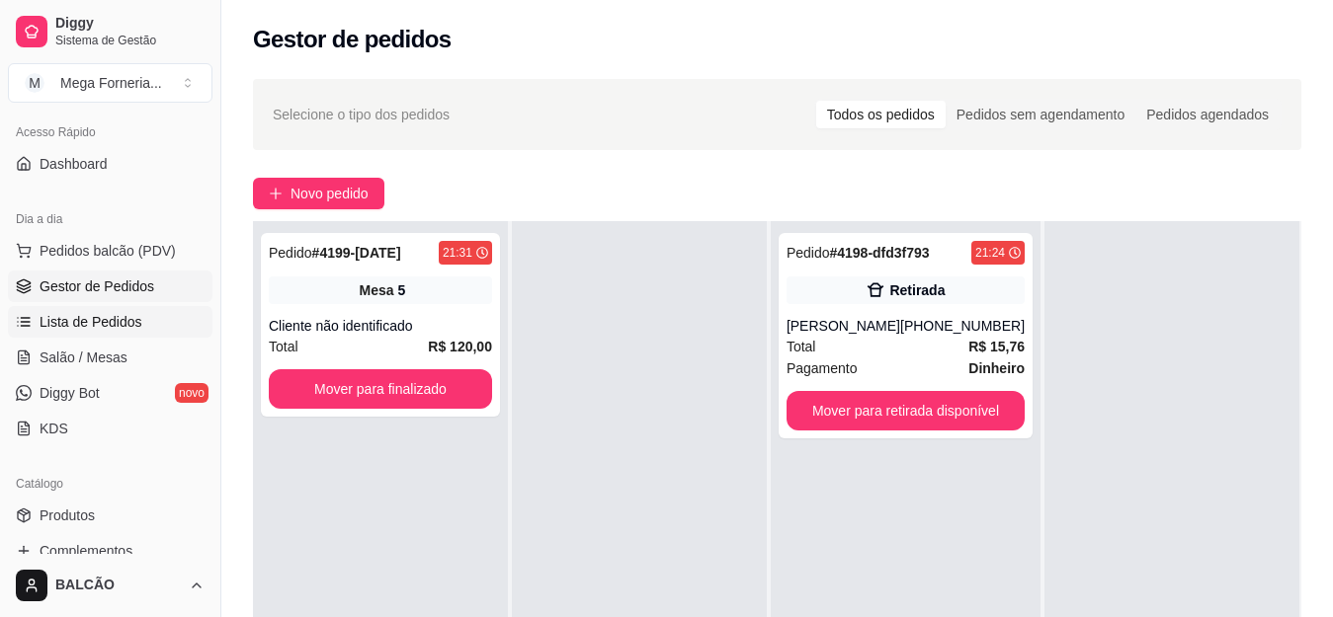
scroll to position [296, 0]
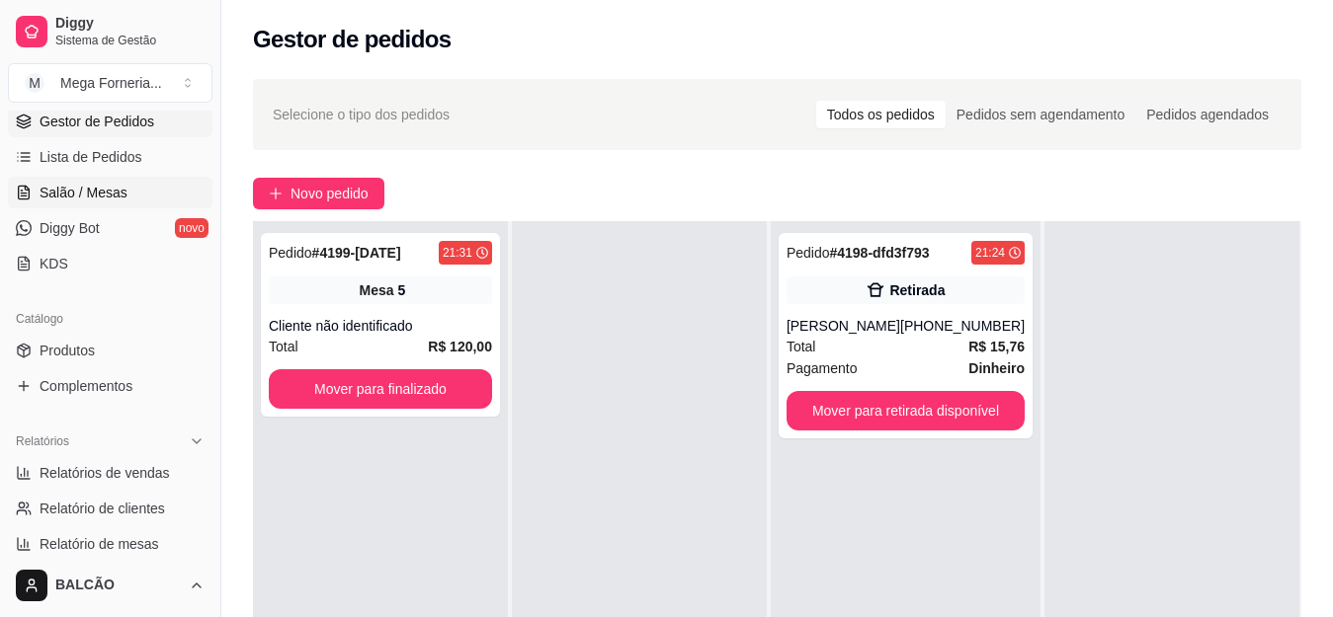
click at [86, 206] on link "Salão / Mesas" at bounding box center [110, 193] width 204 height 32
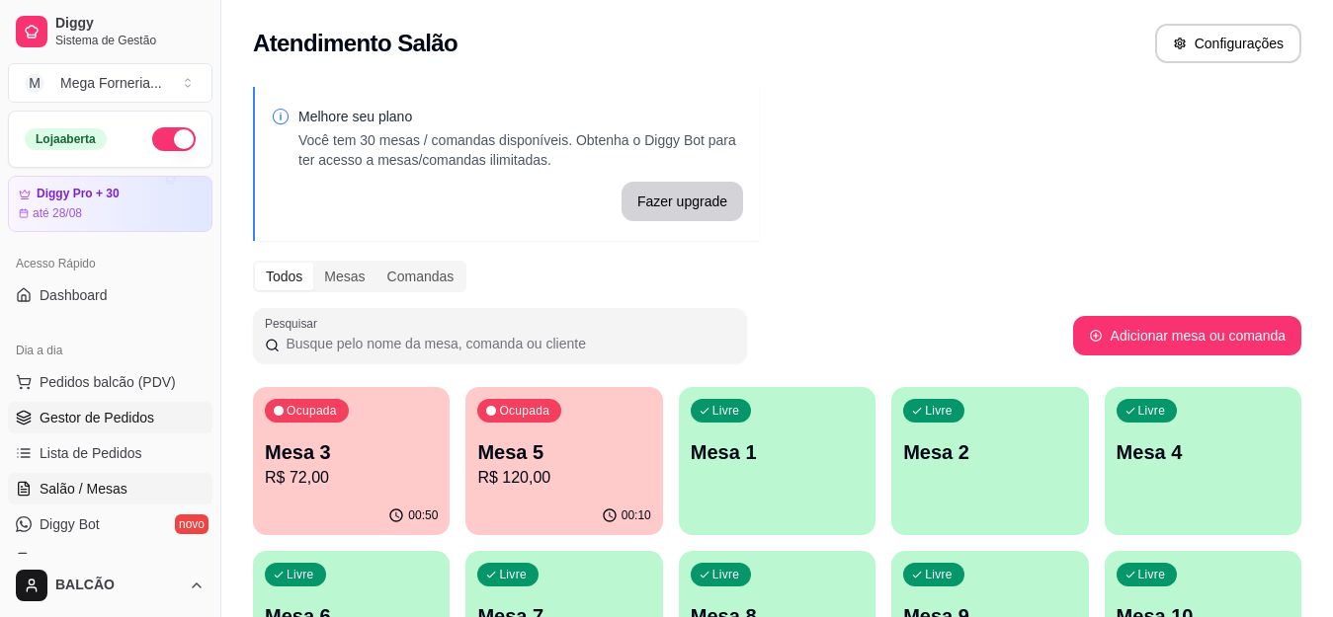
click at [85, 409] on span "Gestor de Pedidos" at bounding box center [97, 418] width 115 height 20
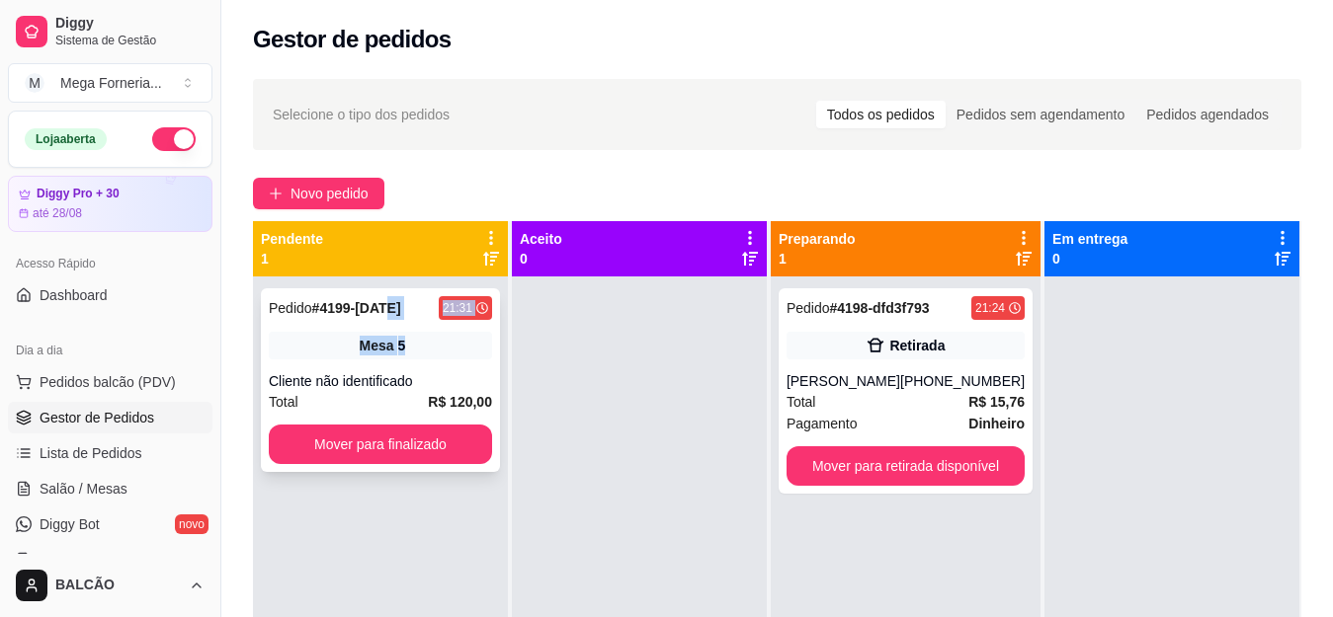
click at [401, 320] on div "Pedido # 4199-[DATE] 21:31 Mesa 5 Cliente não identificado Total R$ 120,00 Move…" at bounding box center [380, 380] width 239 height 184
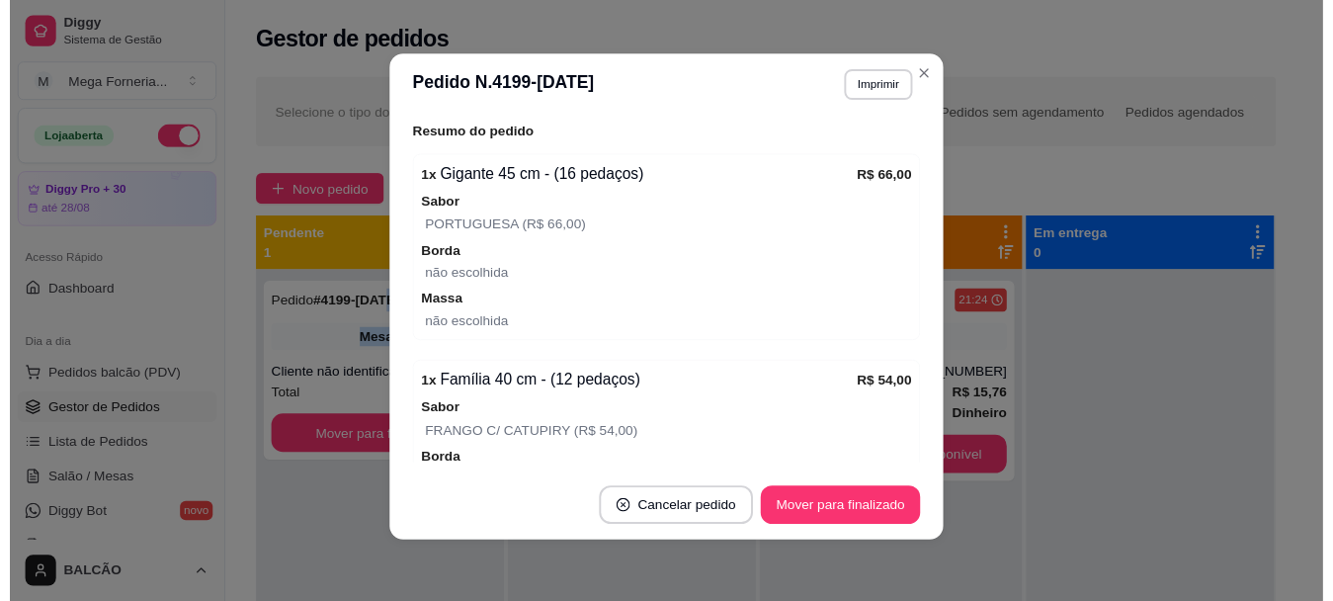
scroll to position [219, 0]
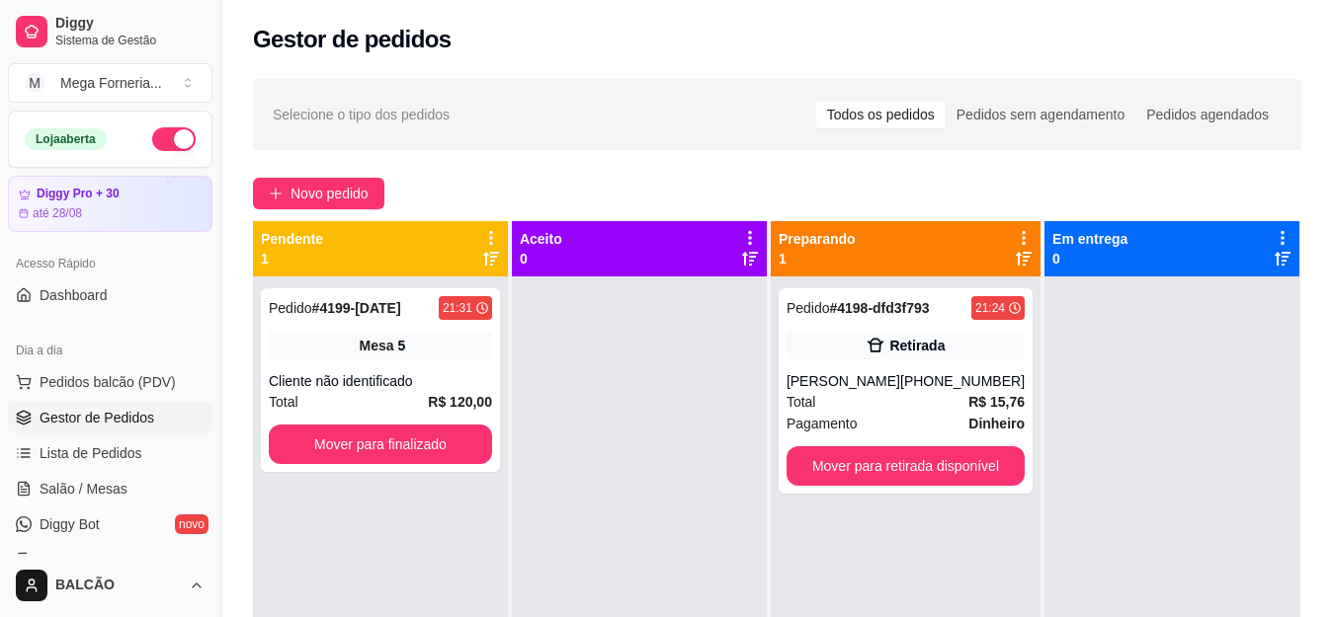
click at [667, 435] on div at bounding box center [639, 585] width 255 height 617
click at [785, 444] on div "Pedido # 4198-dfd3f793 21:24 Retirada [PERSON_NAME] [PHONE_NUMBER] Total R$ 15,…" at bounding box center [905, 390] width 254 height 205
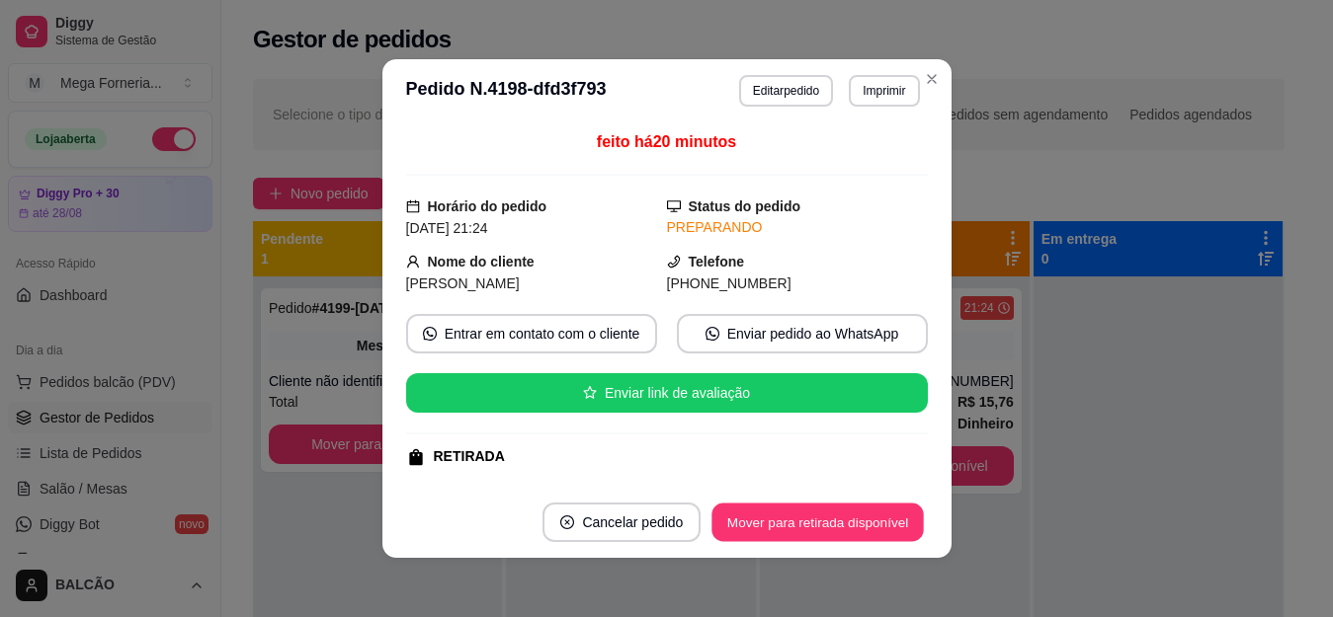
click at [809, 523] on button "Mover para retirada disponível" at bounding box center [817, 523] width 211 height 39
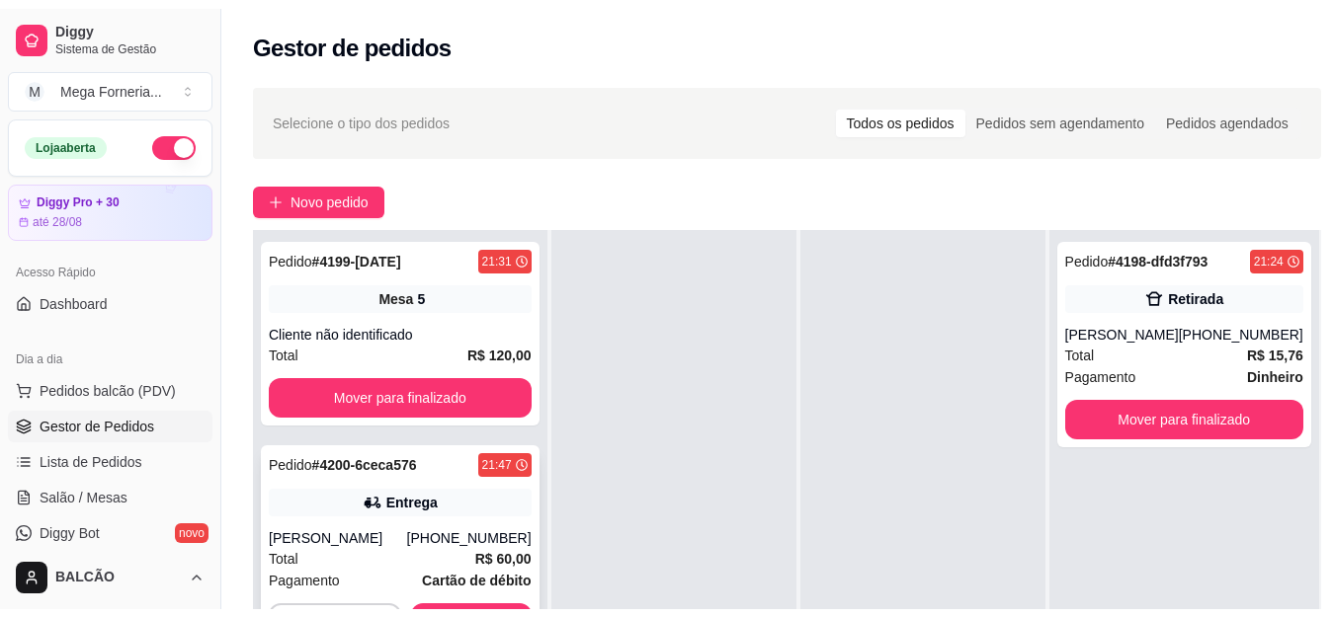
scroll to position [198, 0]
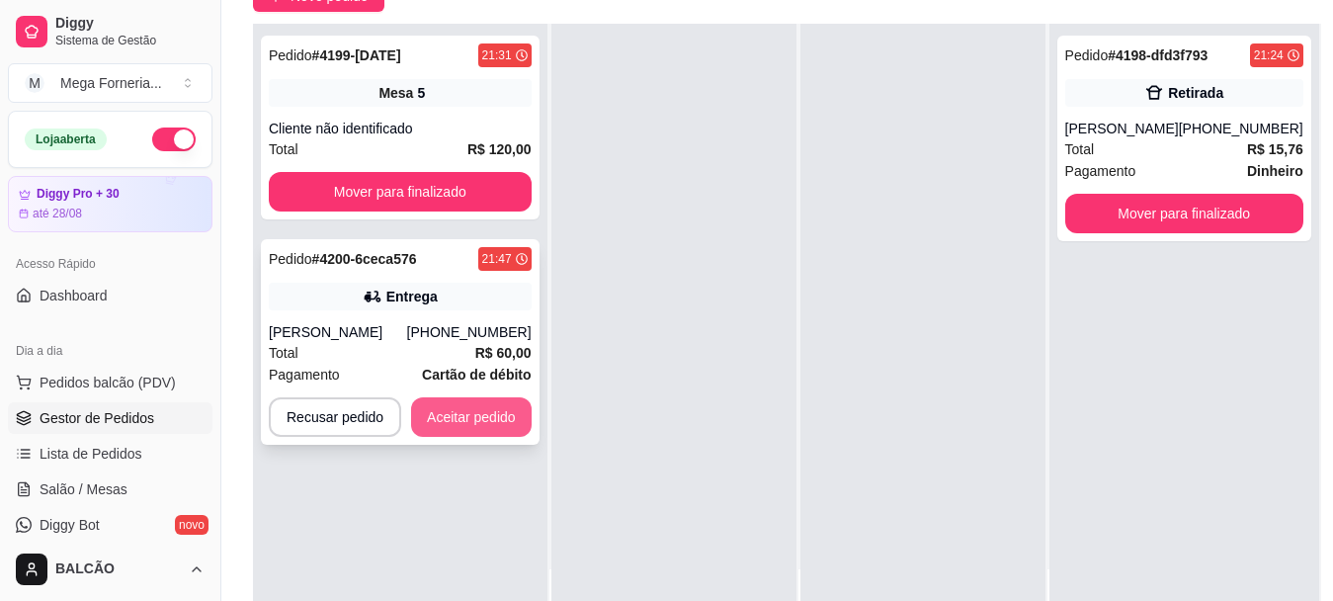
click at [470, 419] on button "Aceitar pedido" at bounding box center [471, 417] width 121 height 40
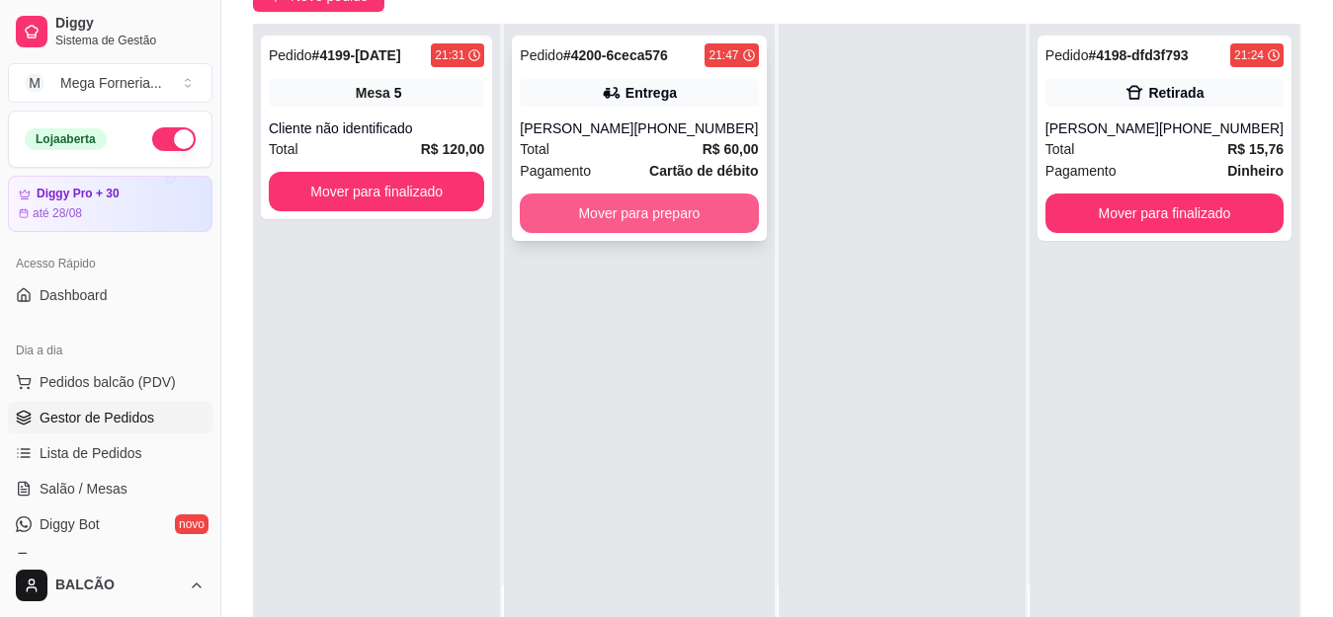
click at [633, 221] on button "Mover para preparo" at bounding box center [639, 214] width 238 height 40
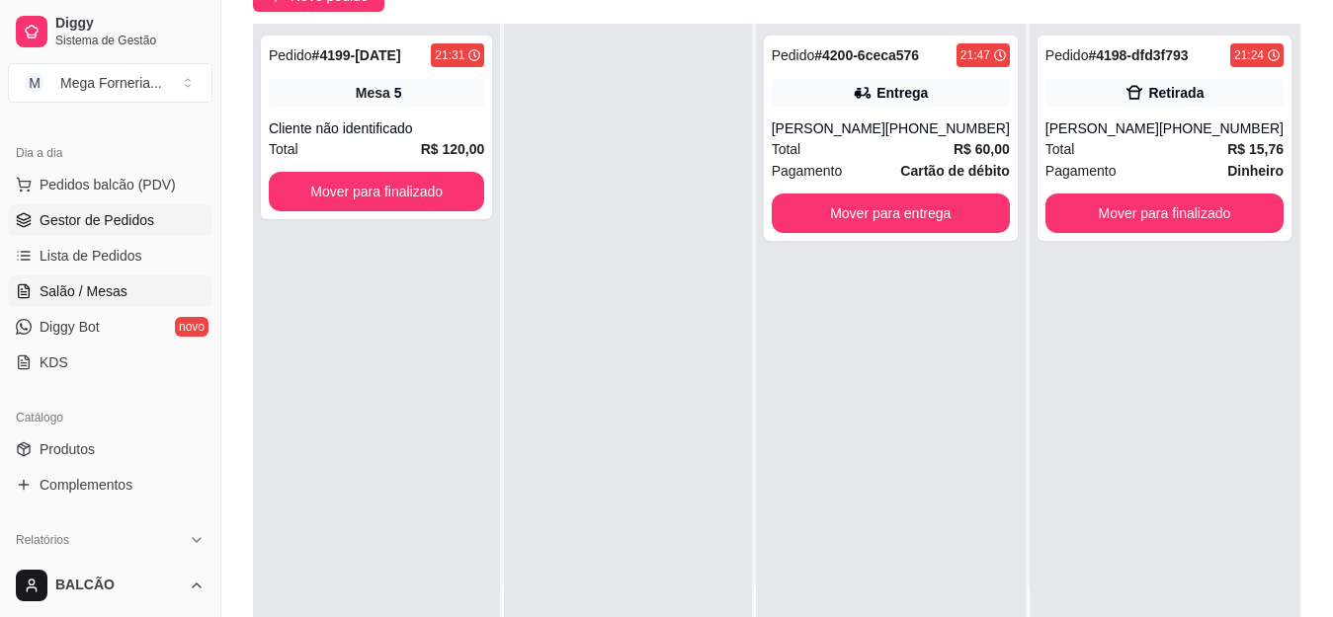
click at [79, 293] on span "Salão / Mesas" at bounding box center [84, 292] width 88 height 20
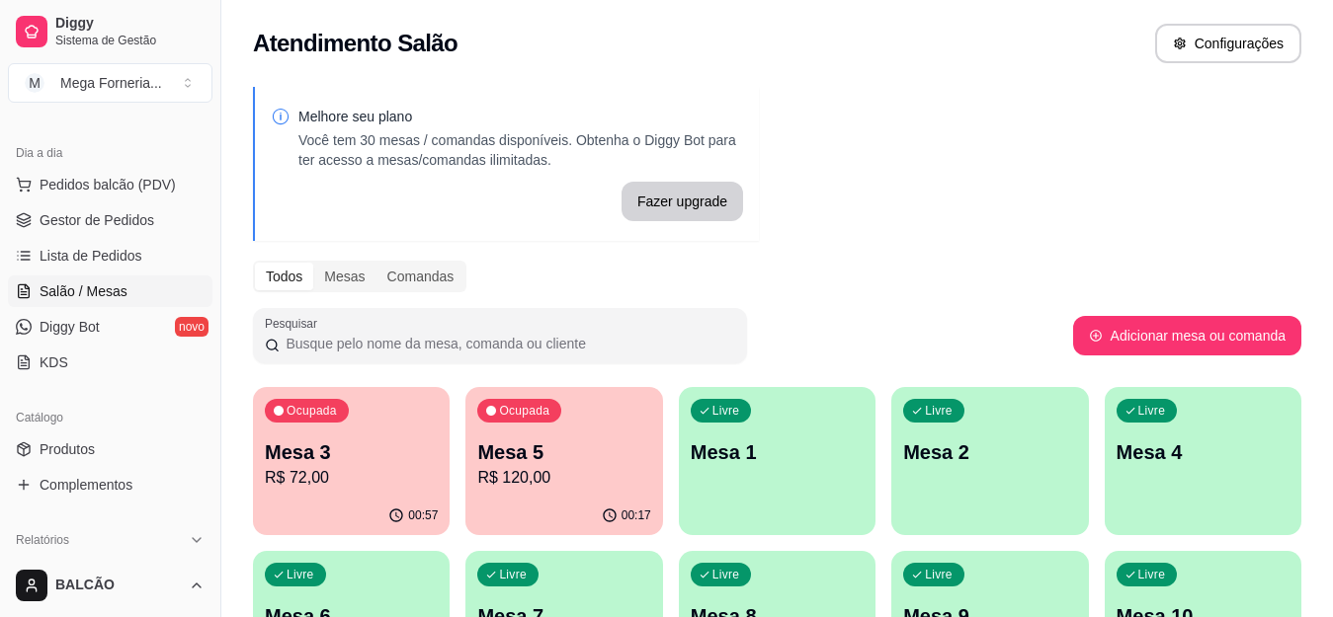
click at [371, 460] on p "Mesa 3" at bounding box center [351, 453] width 173 height 28
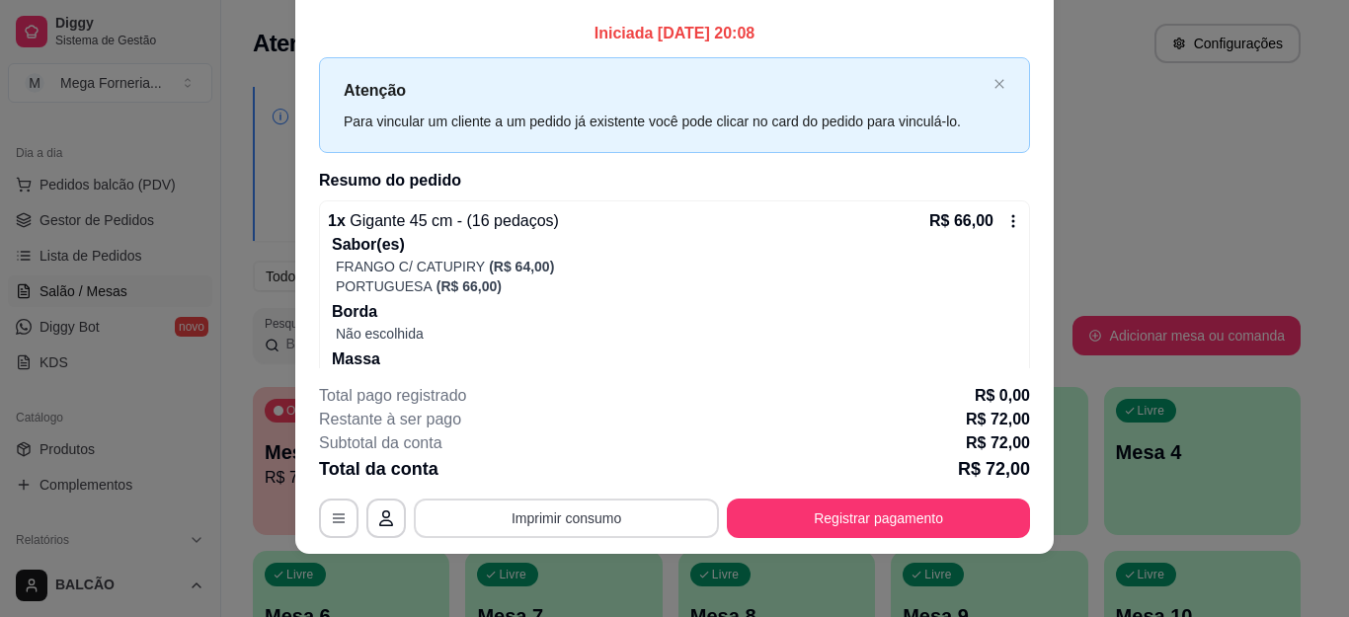
click at [665, 529] on button "Imprimir consumo" at bounding box center [566, 519] width 305 height 40
click at [609, 486] on button "IMPRESSORA" at bounding box center [564, 473] width 143 height 32
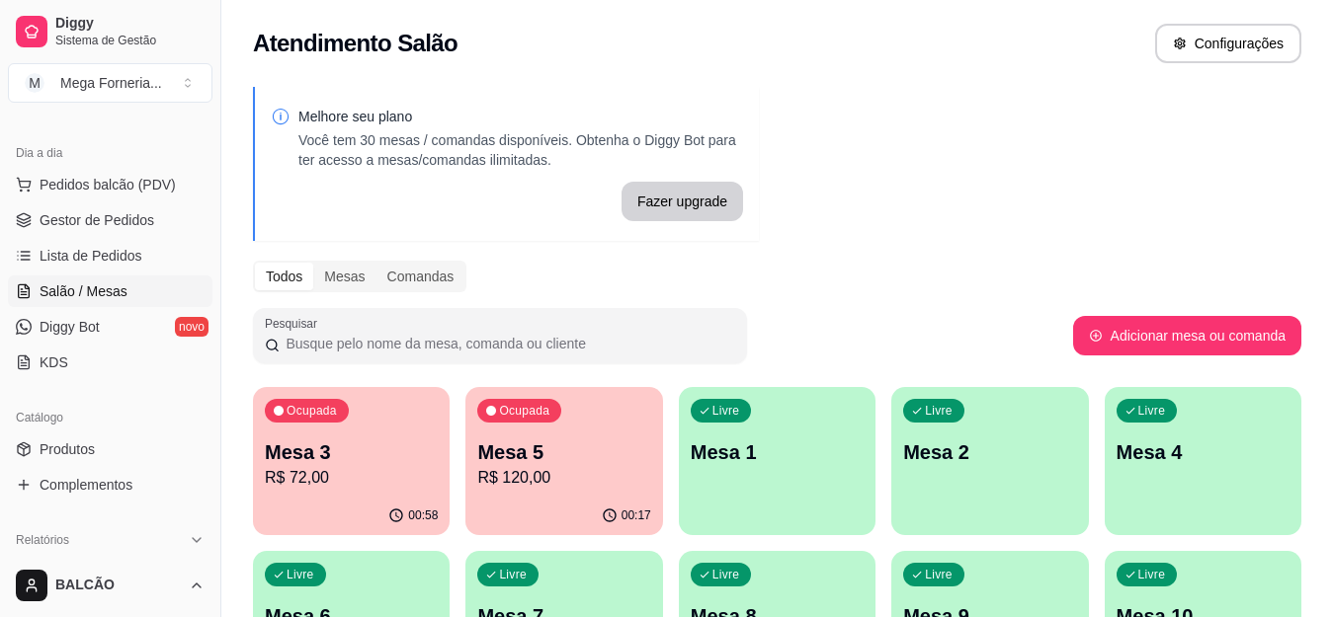
click at [464, 523] on div "Ocupada Mesa 3 R$ 72,00 00:58 Ocupada Mesa 5 R$ 120,00 00:17 Livre Mesa 1 Livre…" at bounding box center [777, 625] width 1048 height 476
click at [109, 203] on ul "Pedidos balcão (PDV) Gestor de Pedidos Lista de Pedidos Salão / Mesas Diggy Bot…" at bounding box center [110, 273] width 204 height 209
click at [106, 215] on span "Gestor de Pedidos" at bounding box center [97, 220] width 115 height 20
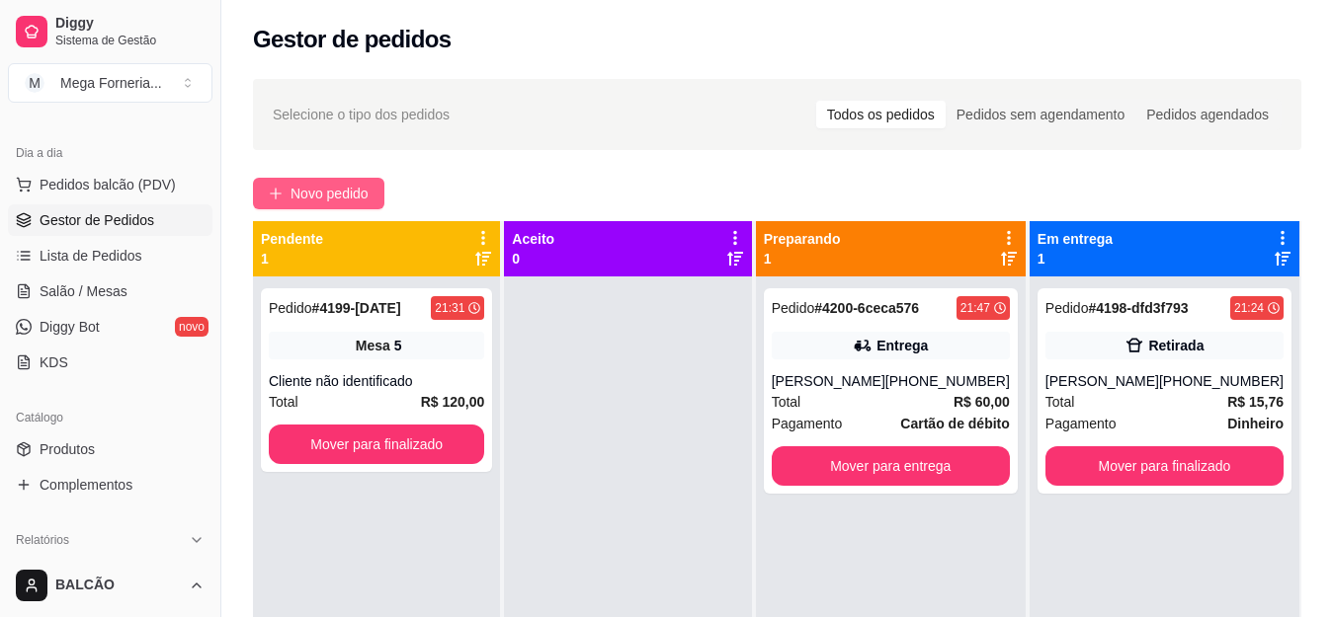
click at [306, 197] on span "Novo pedido" at bounding box center [329, 194] width 78 height 22
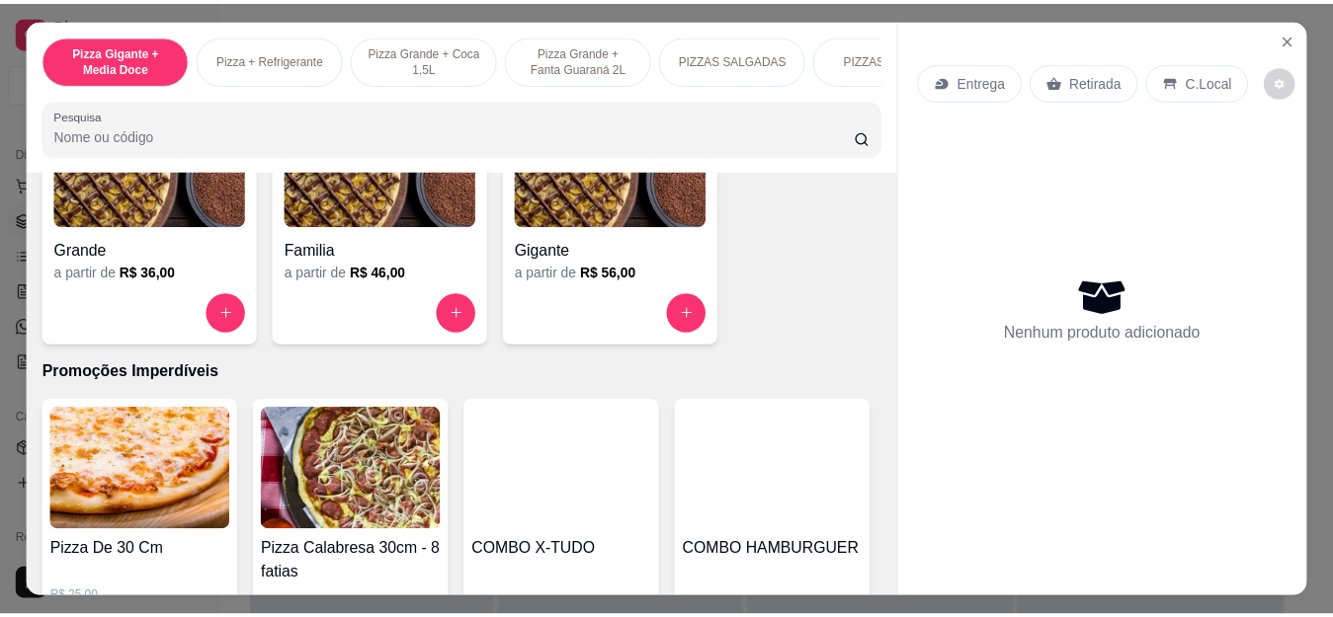
scroll to position [1976, 0]
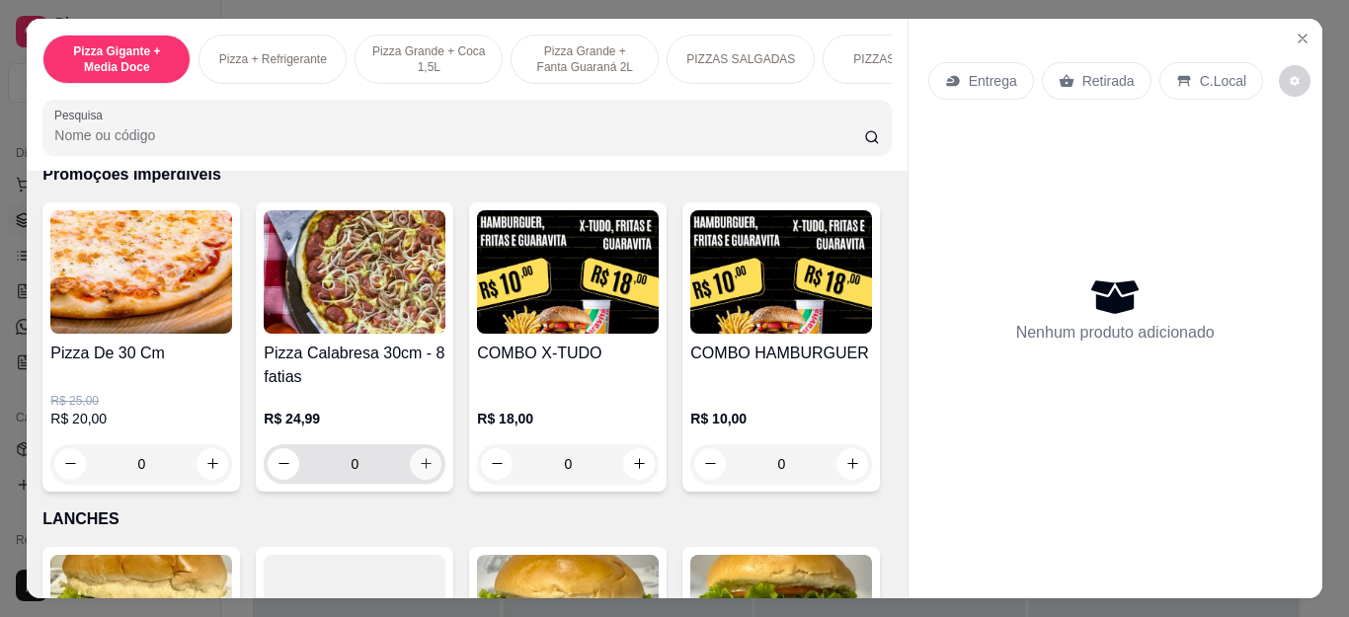
click at [419, 466] on icon "increase-product-quantity" at bounding box center [426, 463] width 15 height 15
type input "1"
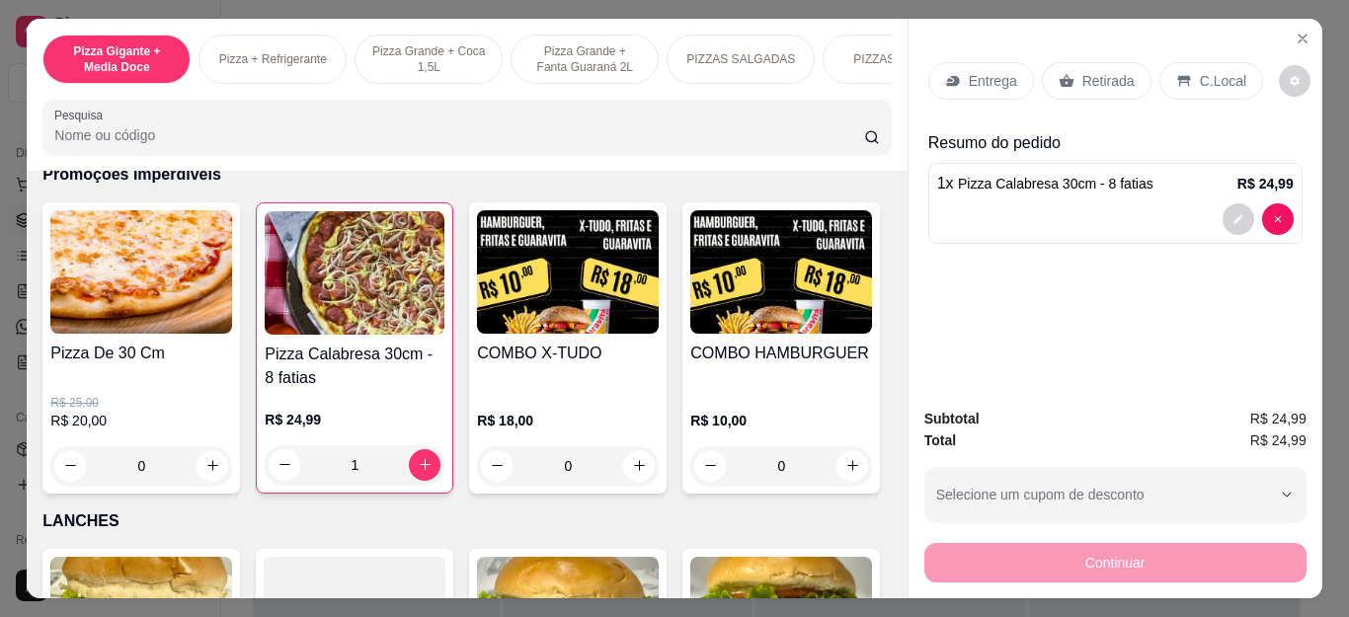
click at [201, 482] on div "0" at bounding box center [141, 467] width 182 height 40
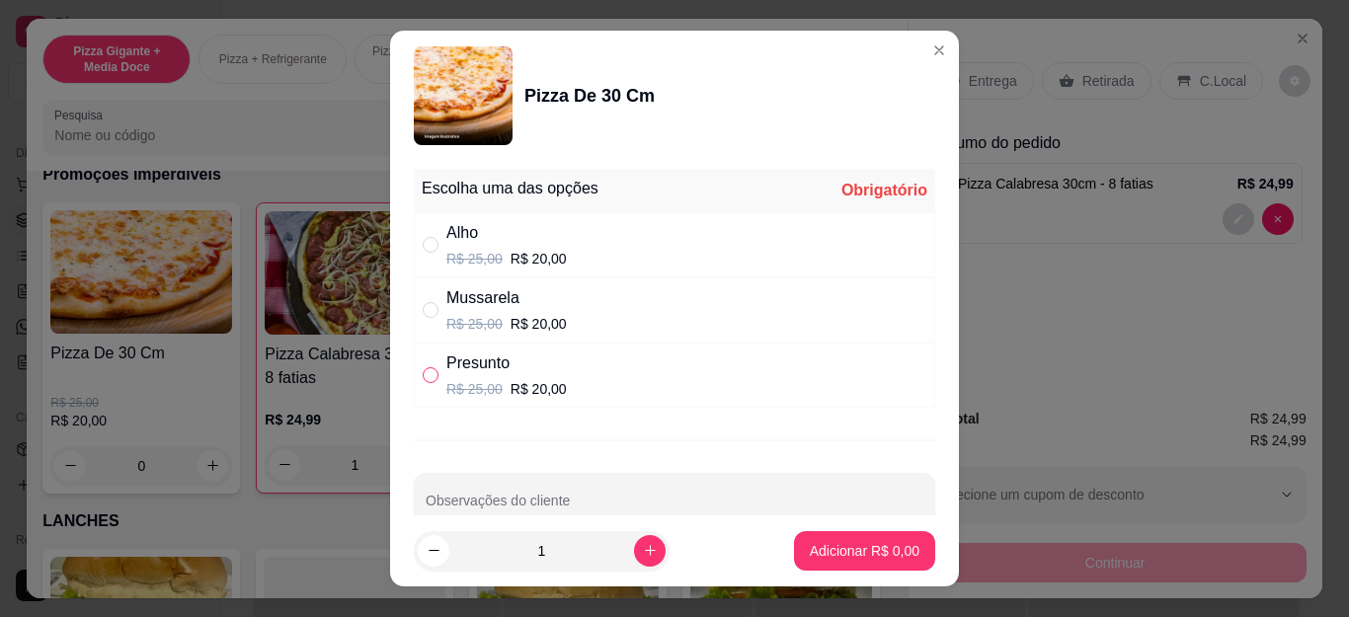
click at [427, 375] on input "" at bounding box center [431, 375] width 16 height 16
radio input "true"
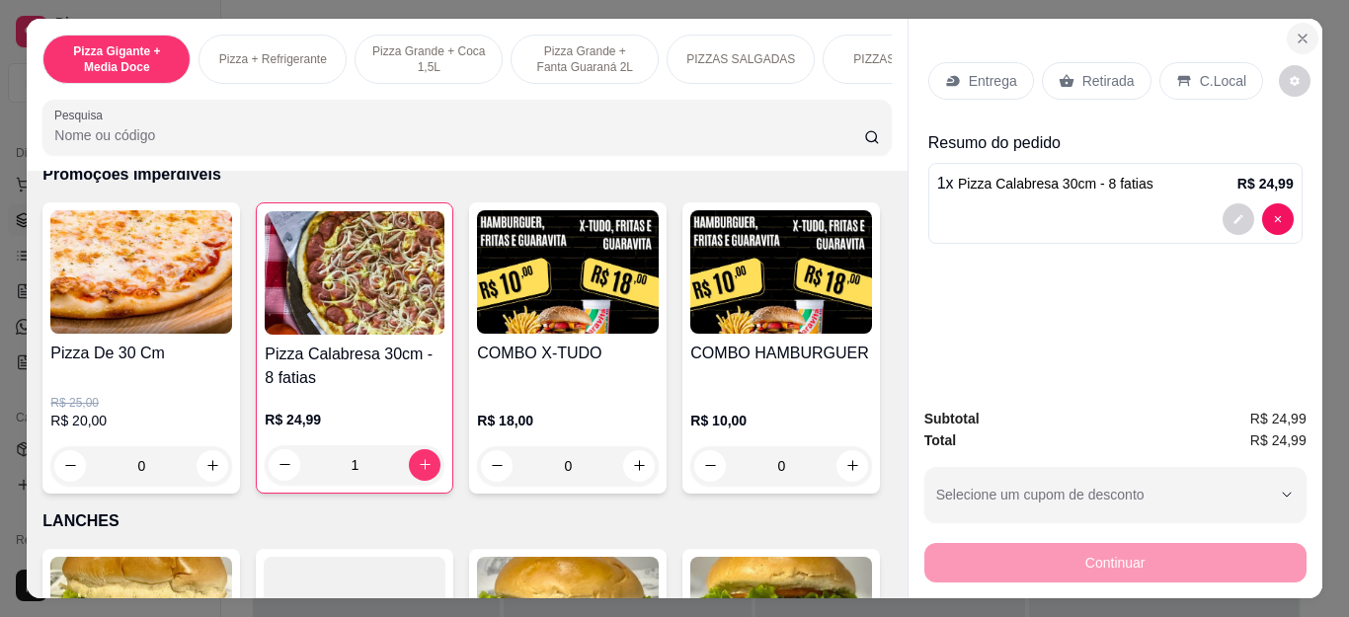
click at [1299, 31] on icon "Close" at bounding box center [1303, 39] width 16 height 16
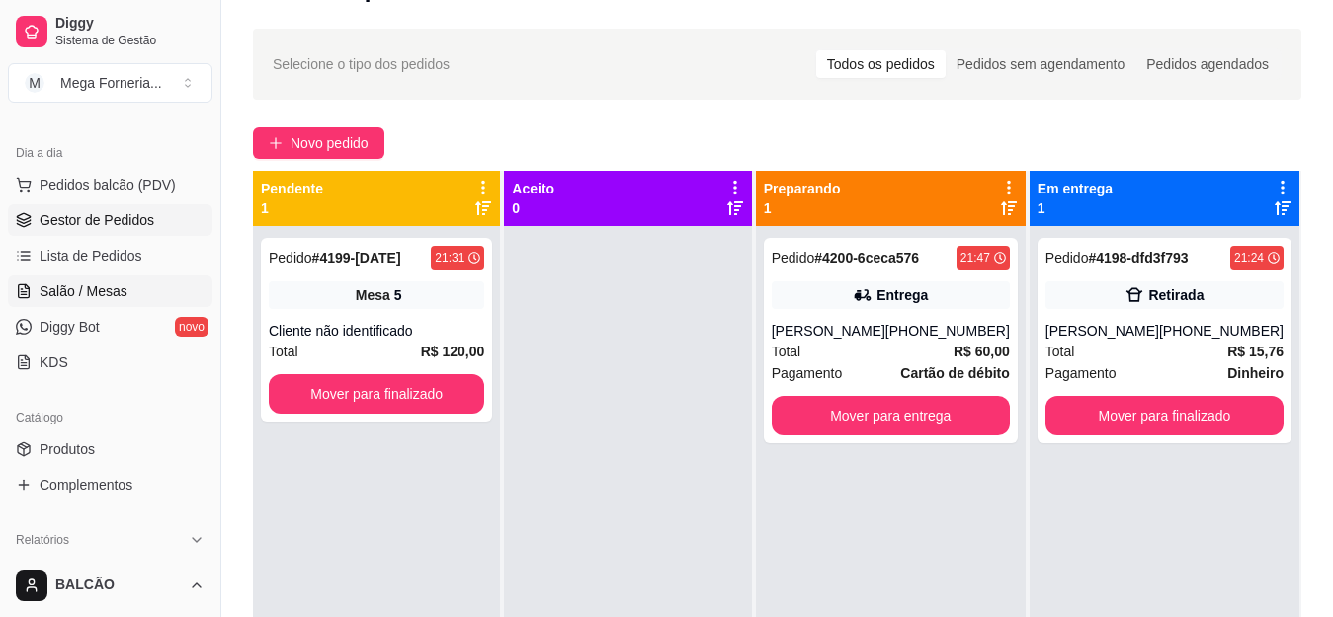
scroll to position [99, 0]
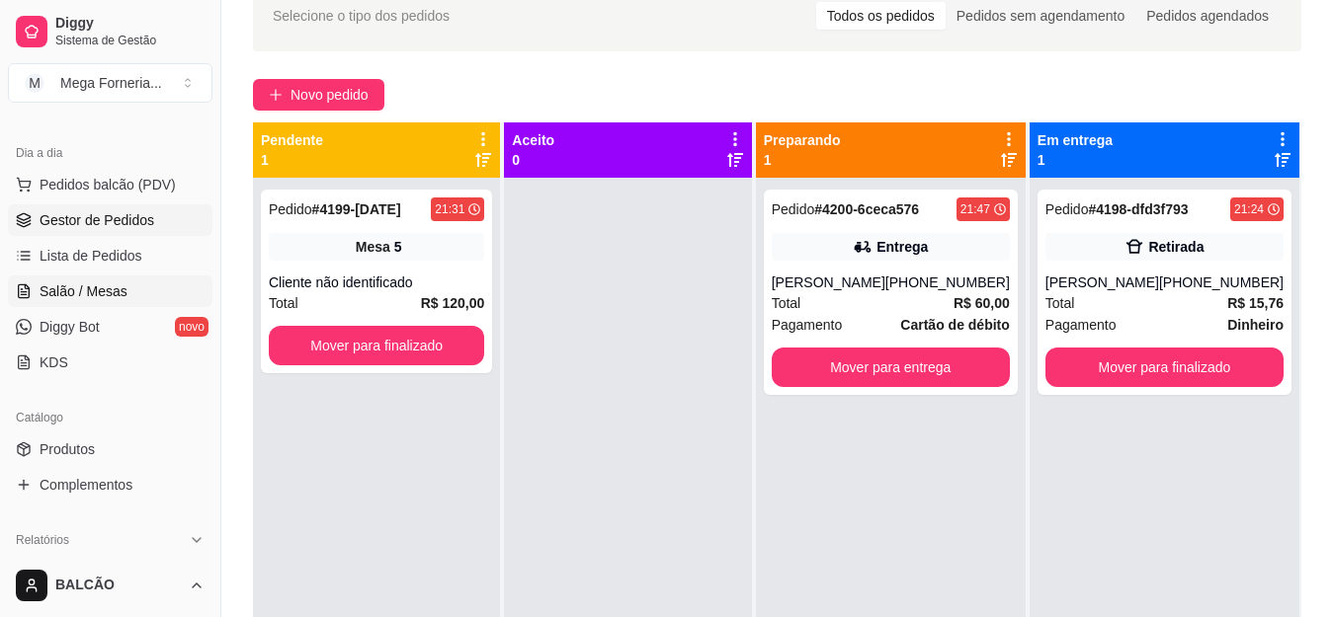
click at [84, 295] on span "Salão / Mesas" at bounding box center [84, 292] width 88 height 20
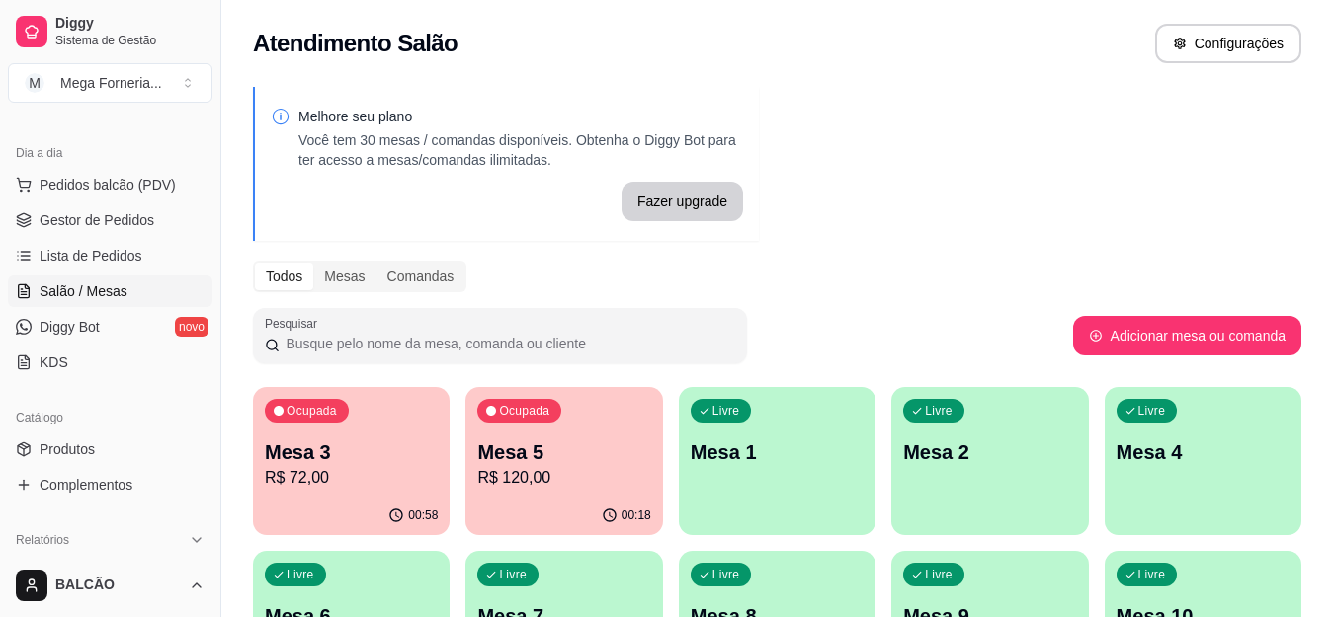
click at [740, 465] on p "Mesa 1" at bounding box center [776, 453] width 173 height 28
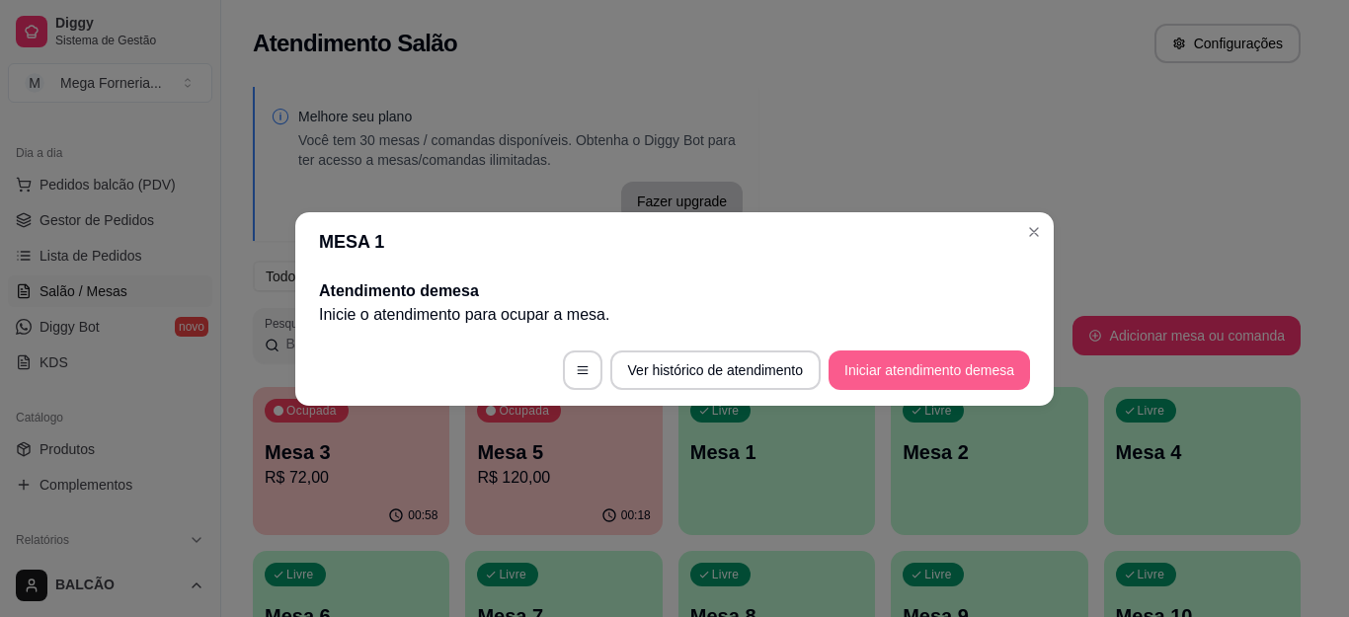
click at [1004, 355] on button "Iniciar atendimento de mesa" at bounding box center [930, 371] width 202 height 40
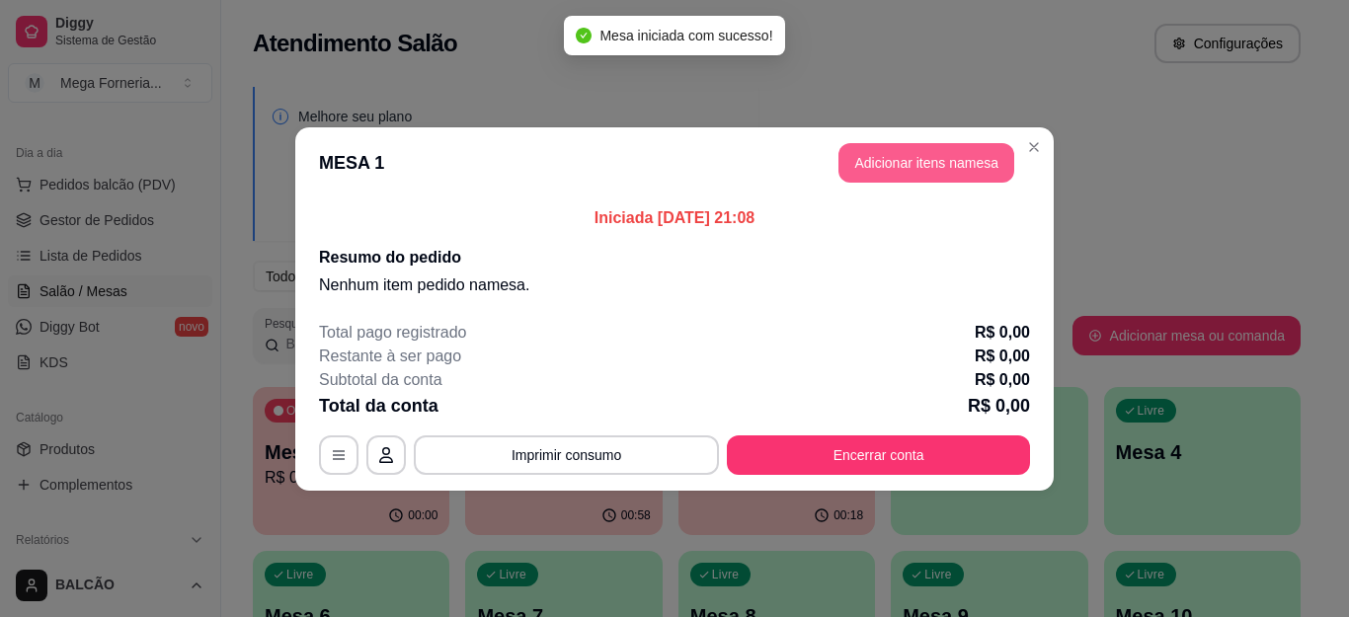
click at [881, 163] on button "Adicionar itens na mesa" at bounding box center [927, 163] width 176 height 40
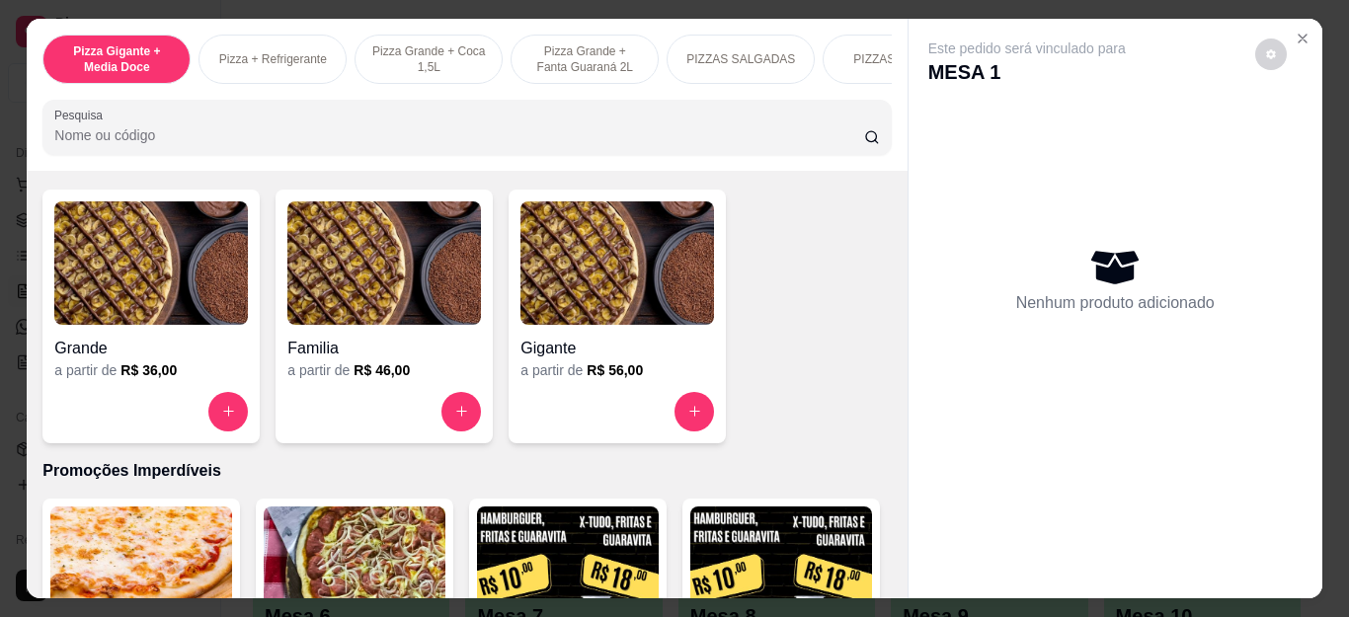
scroll to position [1976, 0]
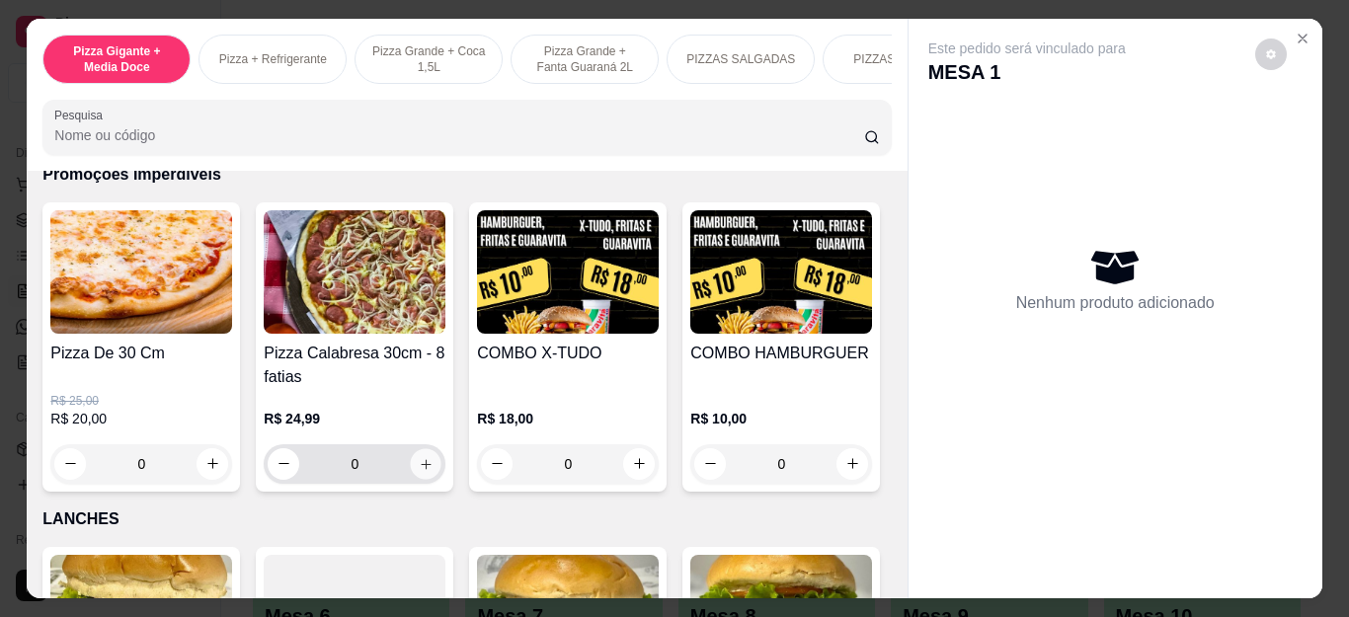
click at [431, 474] on button "increase-product-quantity" at bounding box center [426, 463] width 31 height 31
type input "1"
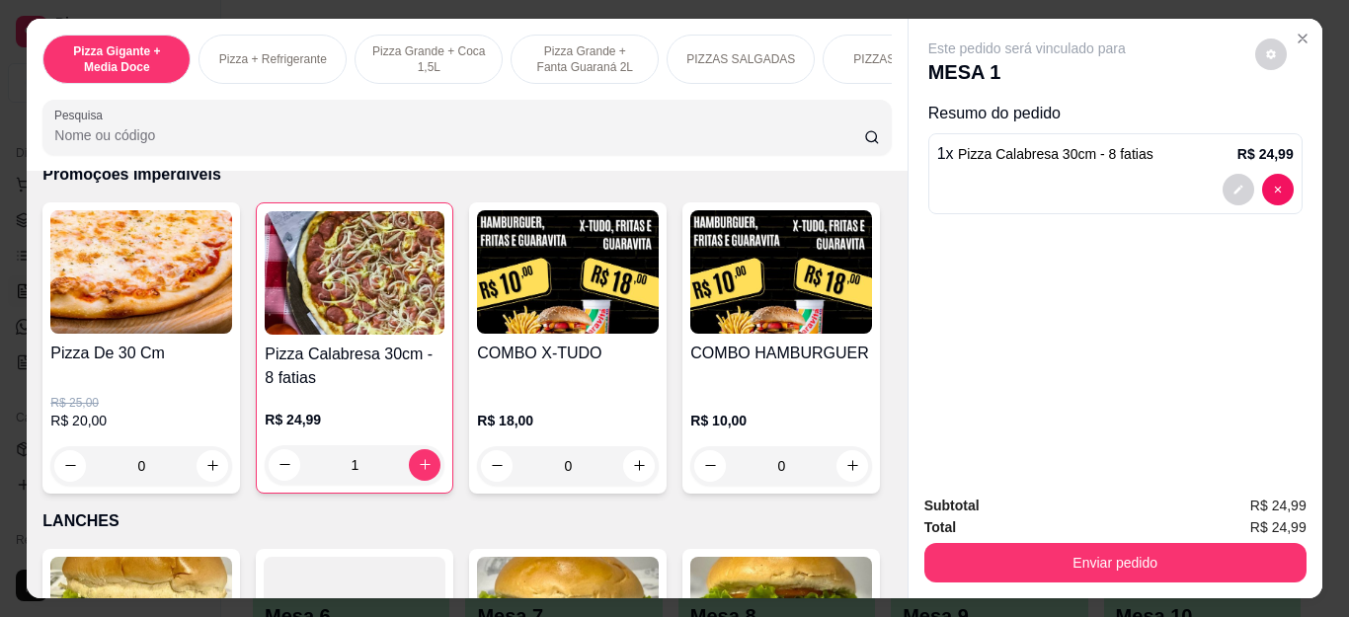
click at [186, 481] on div "0" at bounding box center [141, 467] width 182 height 40
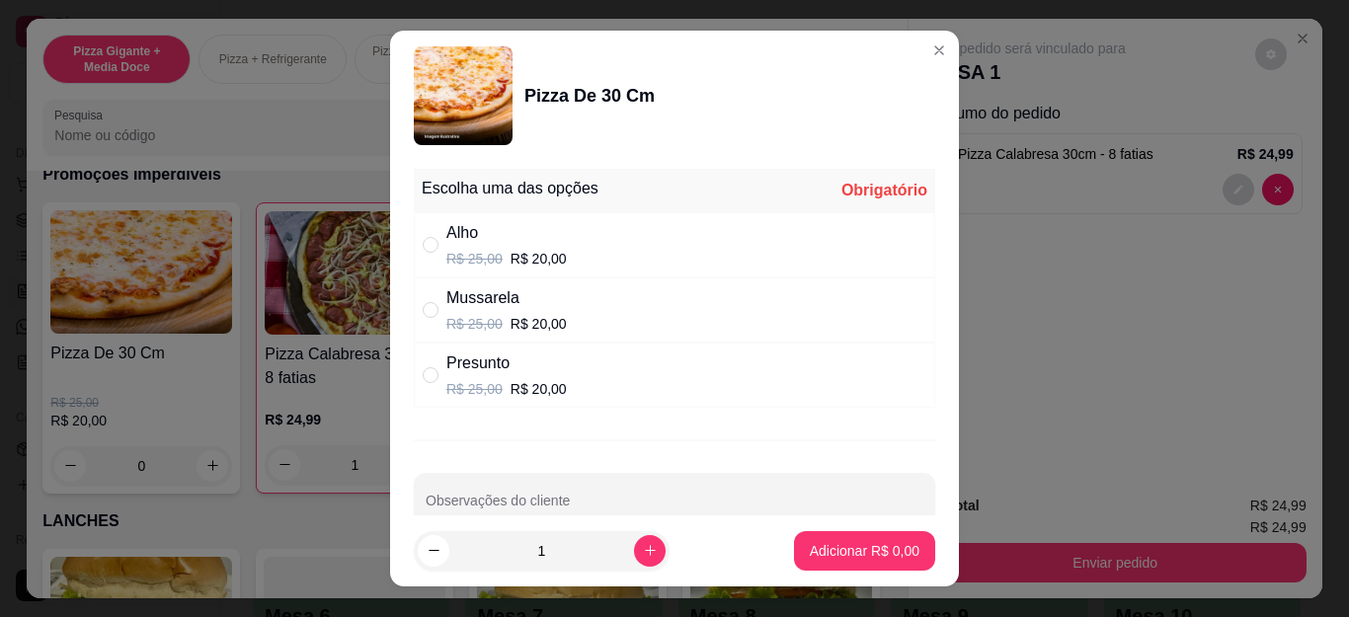
click at [534, 369] on div "Presunto" at bounding box center [507, 364] width 121 height 24
radio input "true"
click at [804, 552] on p "Adicionar R$ 20,00" at bounding box center [861, 550] width 115 height 19
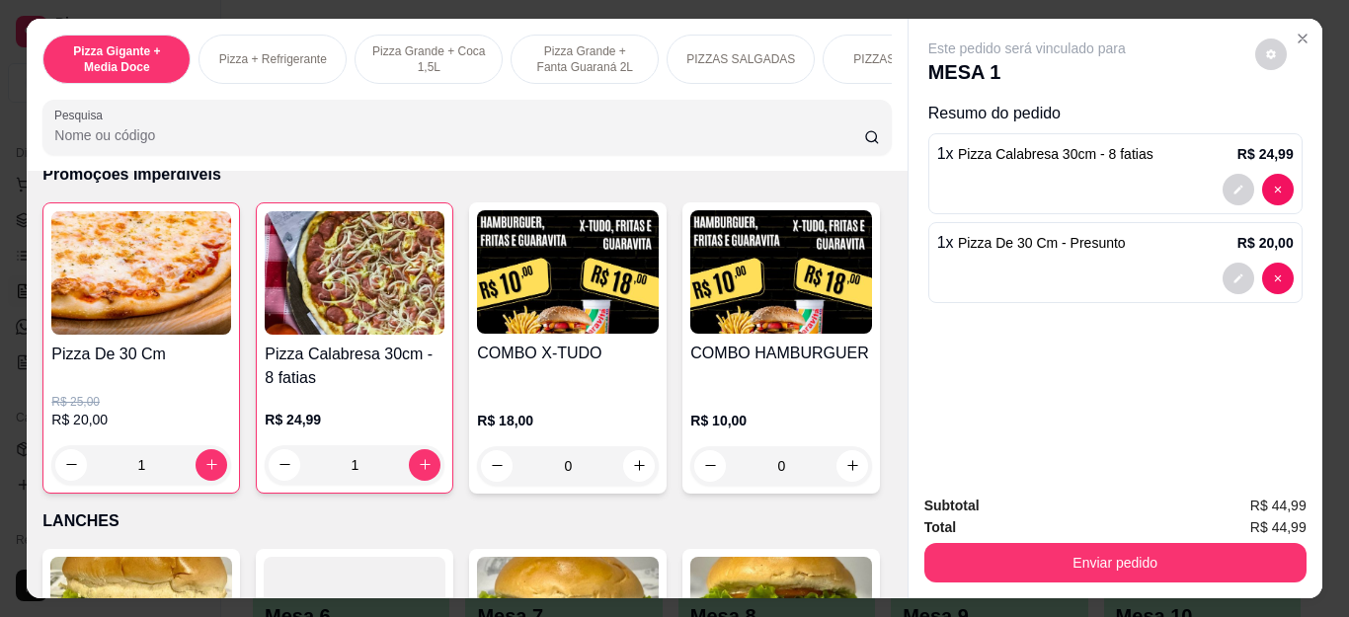
type input "1"
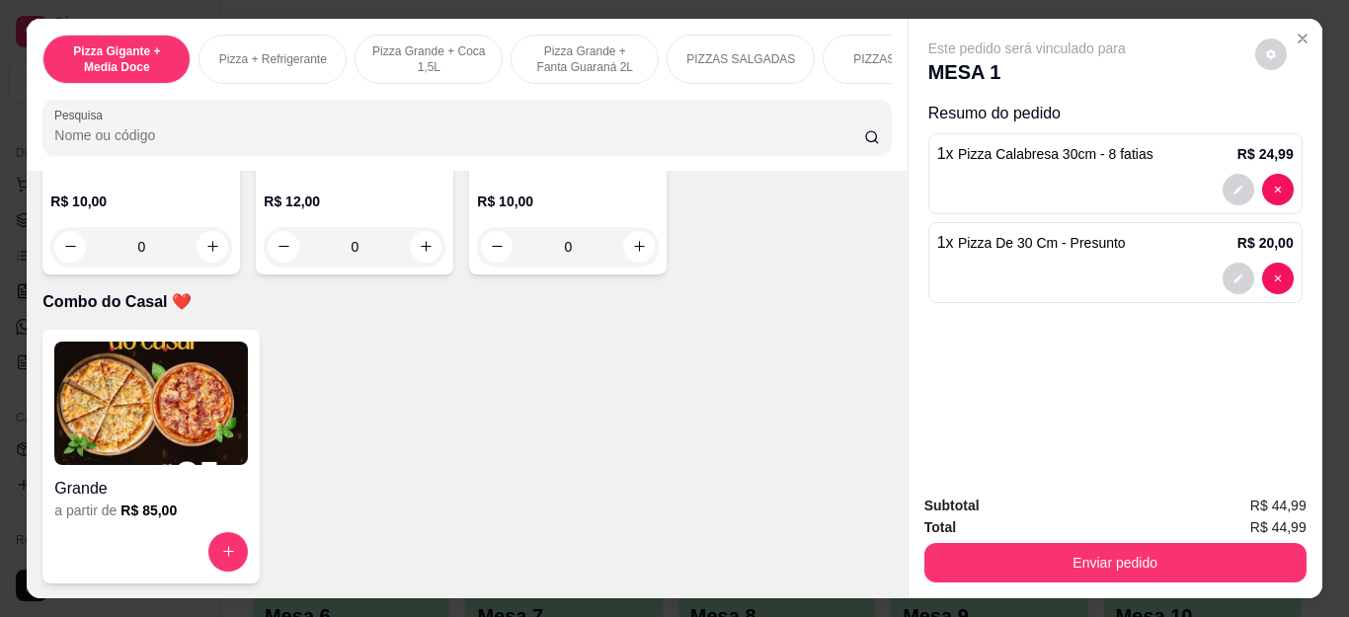
scroll to position [5236, 0]
type input "1"
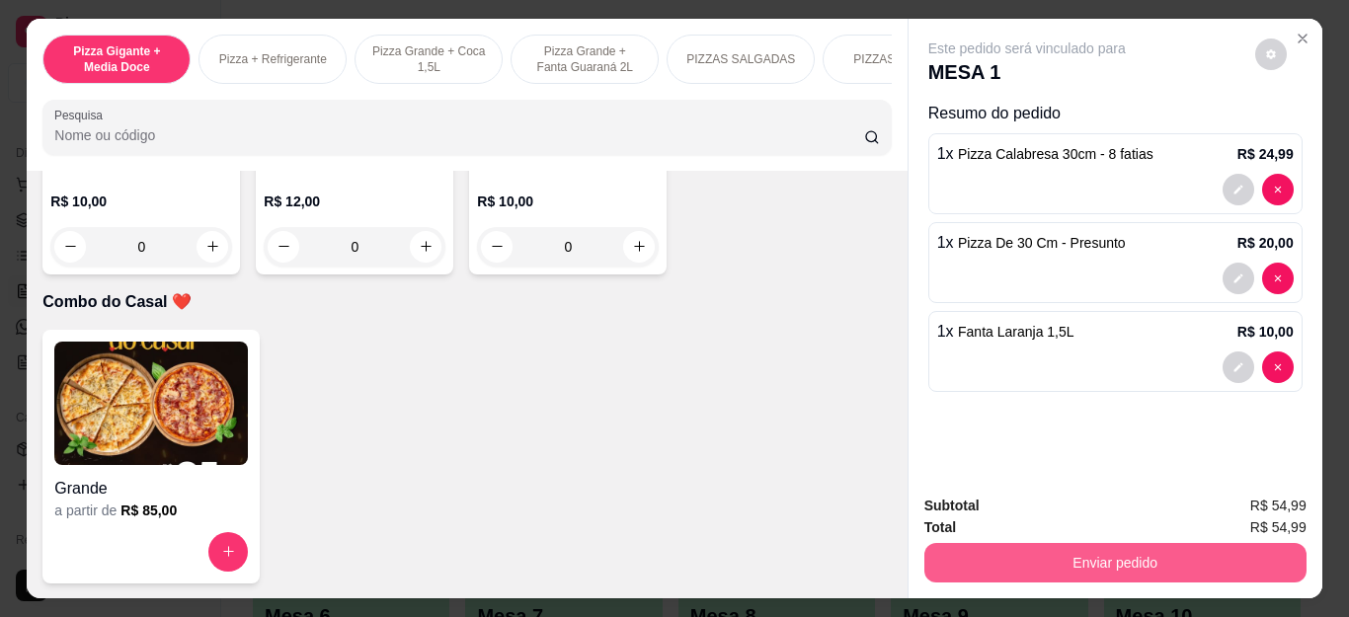
click at [1077, 559] on button "Enviar pedido" at bounding box center [1116, 563] width 382 height 40
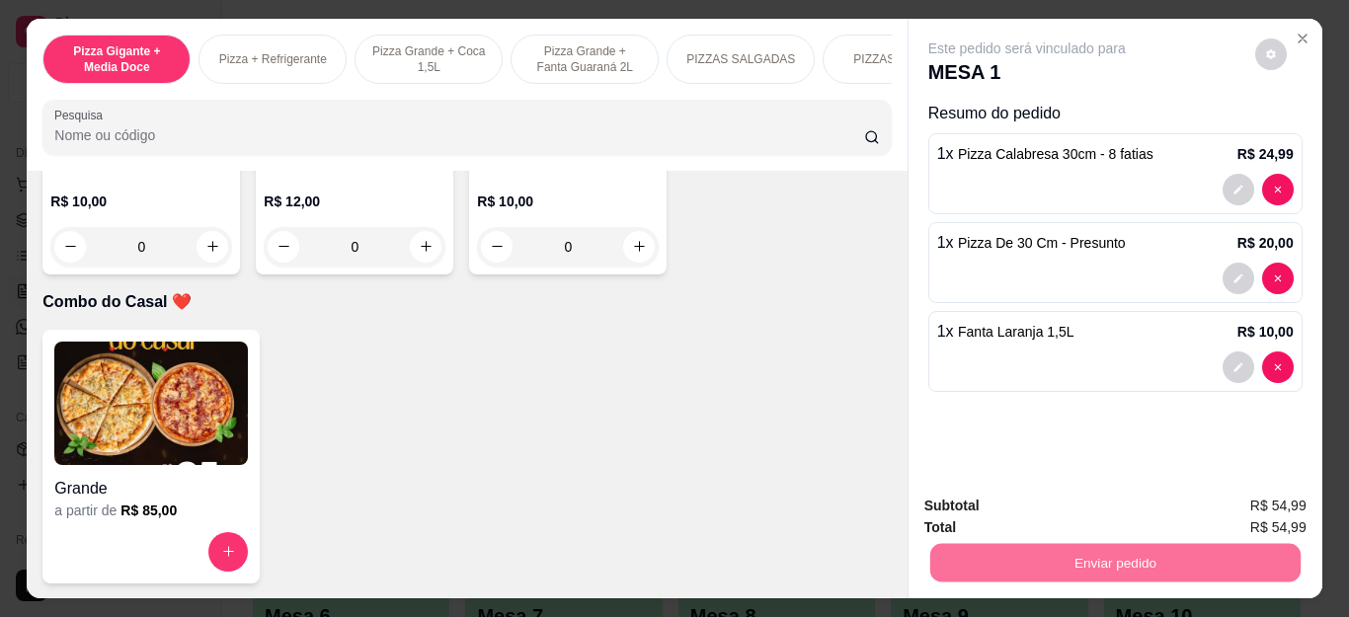
click at [1044, 509] on button "Não registrar e enviar pedido" at bounding box center [1048, 507] width 205 height 38
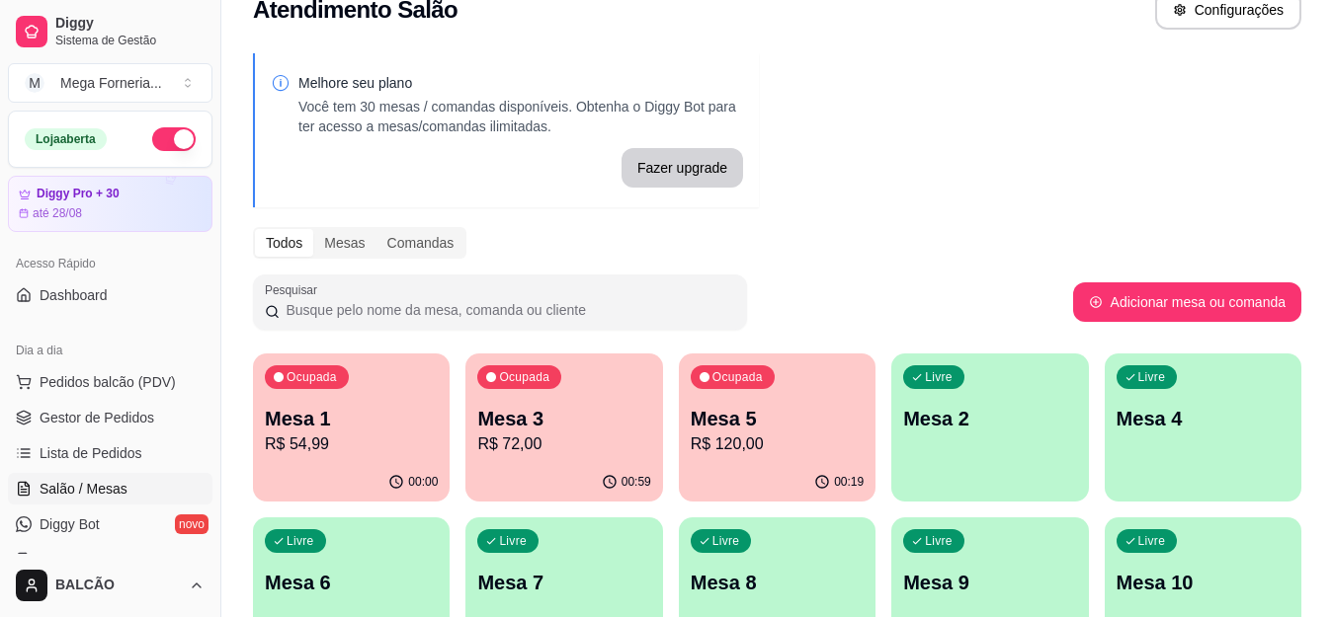
scroll to position [0, 0]
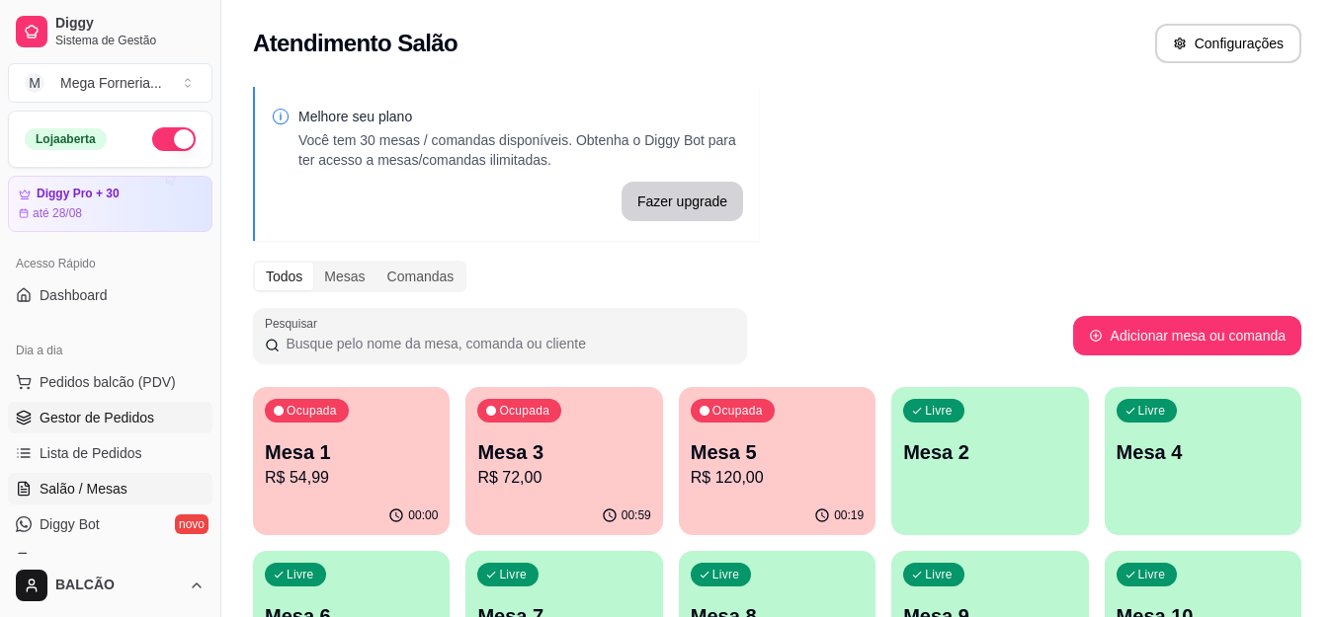
click at [113, 430] on link "Gestor de Pedidos" at bounding box center [110, 418] width 204 height 32
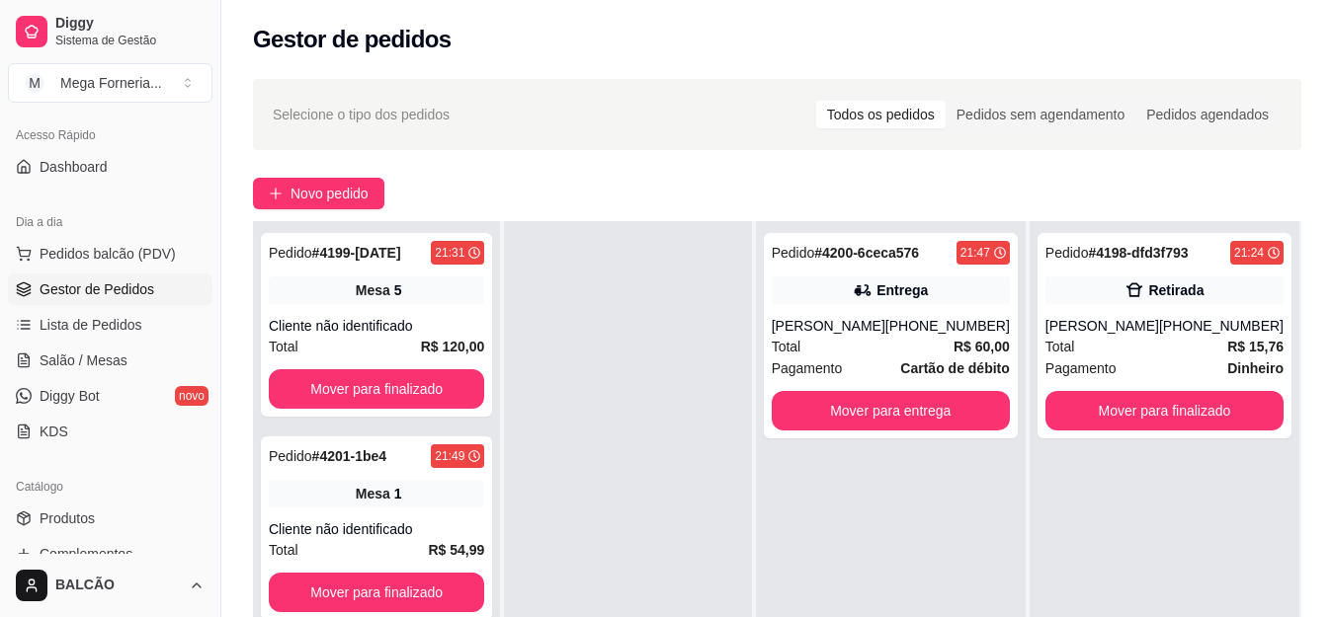
scroll to position [198, 0]
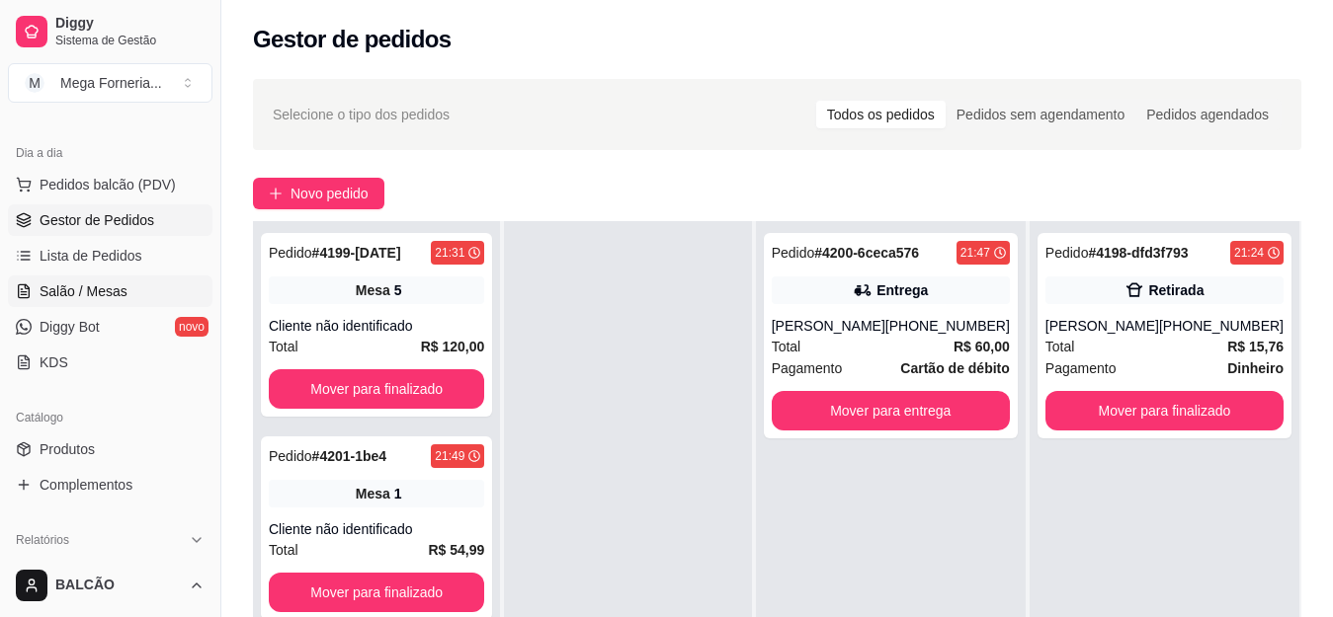
click at [67, 295] on span "Salão / Mesas" at bounding box center [84, 292] width 88 height 20
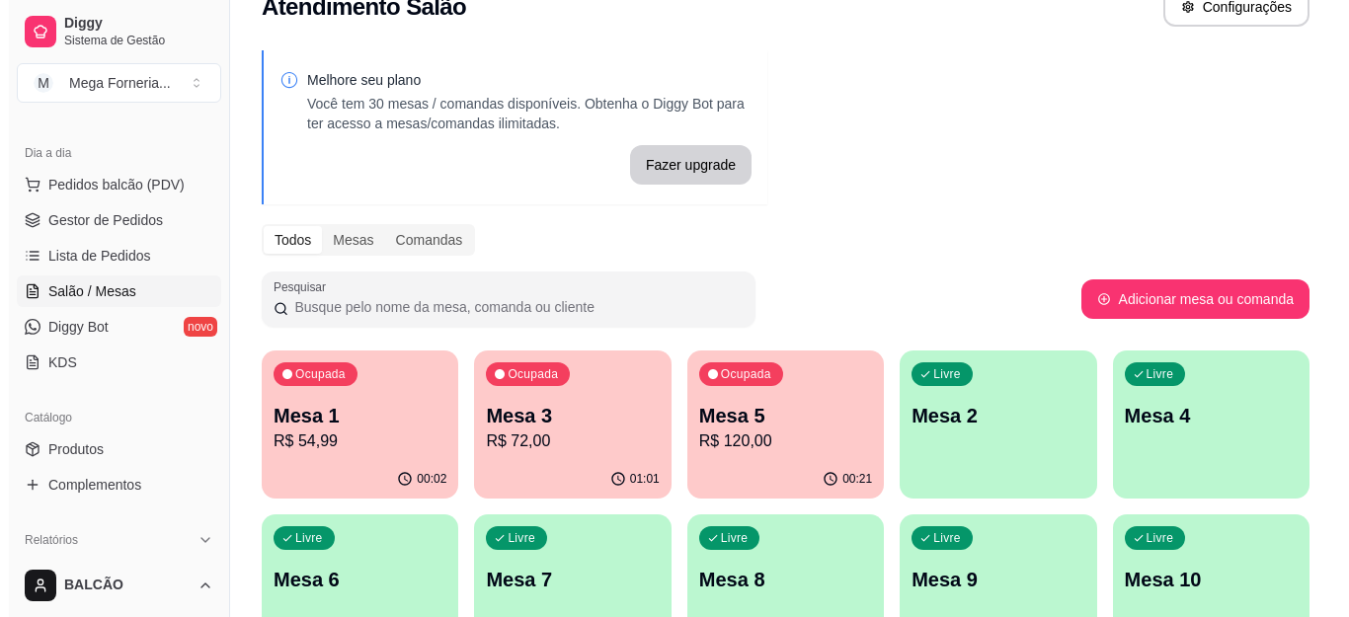
scroll to position [99, 0]
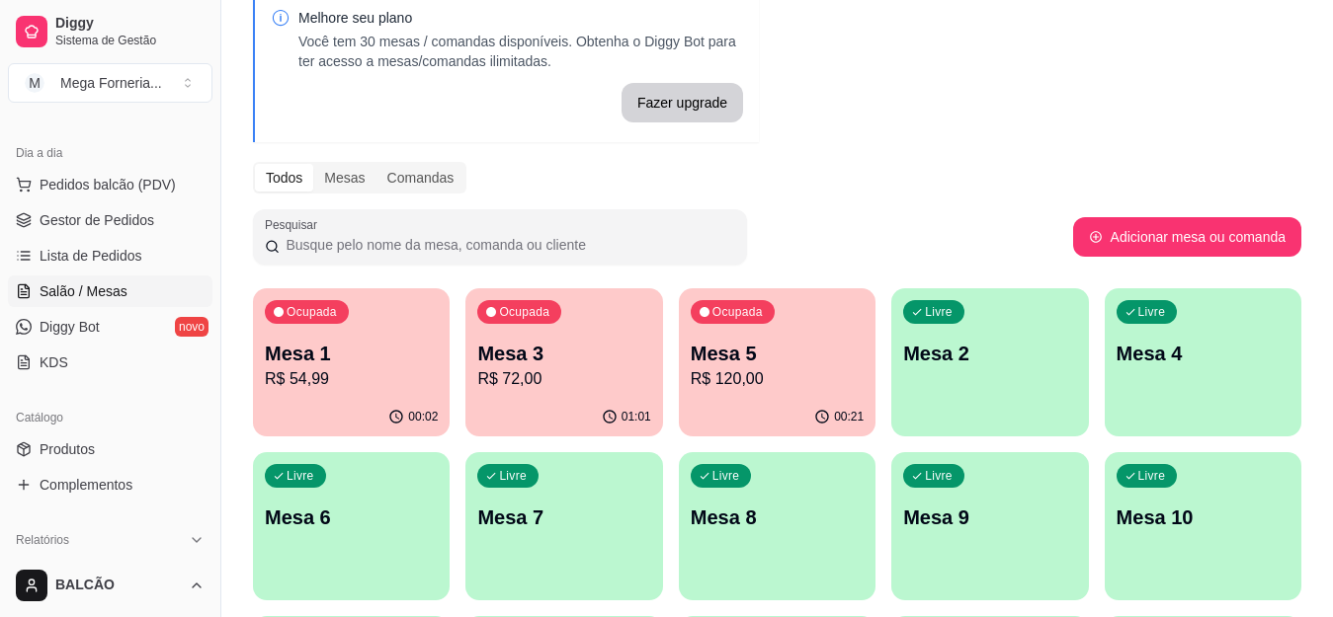
click at [249, 511] on div "Melhore seu plano Você tem 30 mesas / comandas disponíveis. Obtenha o Diggy Bot…" at bounding box center [776, 382] width 1111 height 812
click at [302, 508] on p "Mesa 6" at bounding box center [351, 518] width 173 height 28
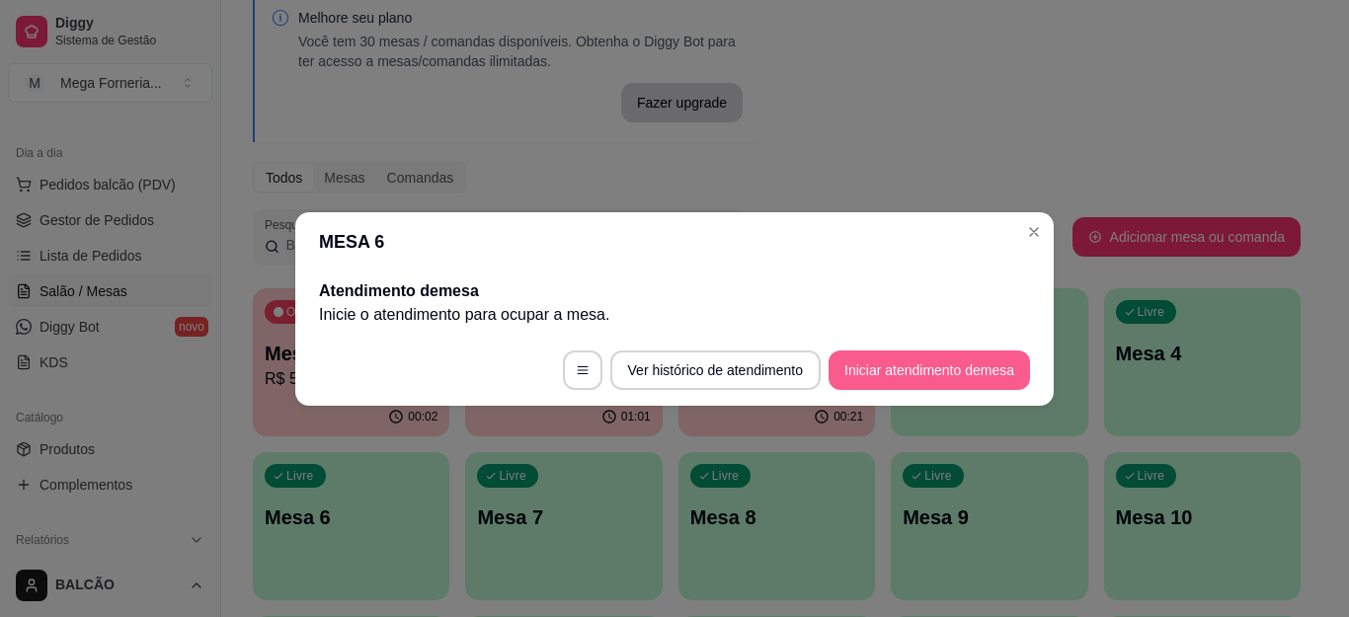
click at [914, 362] on button "Iniciar atendimento de mesa" at bounding box center [930, 371] width 202 height 40
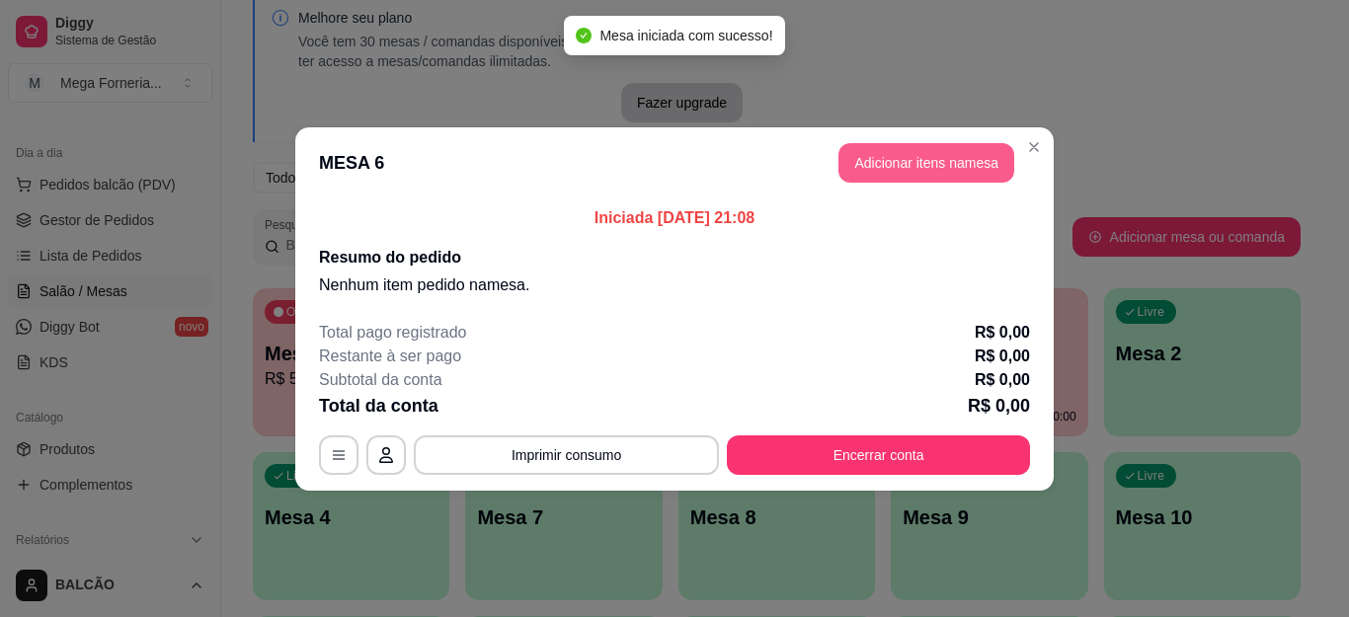
click at [916, 164] on button "Adicionar itens na mesa" at bounding box center [927, 163] width 176 height 40
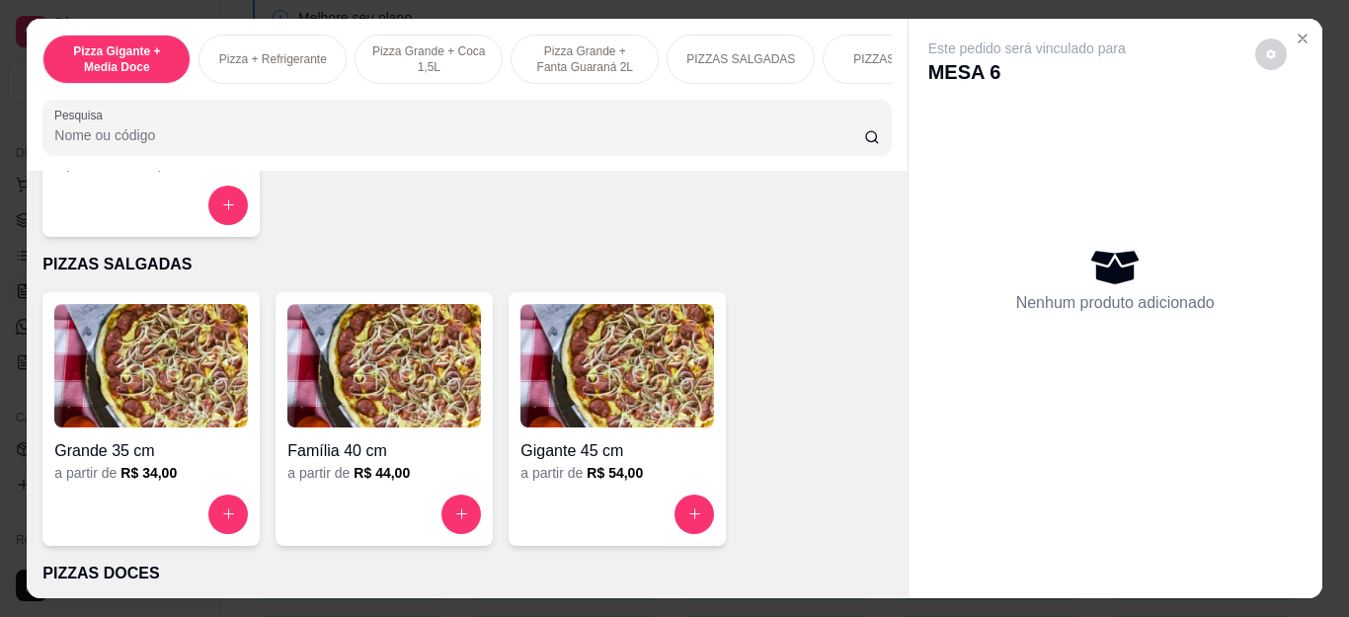
scroll to position [1383, 0]
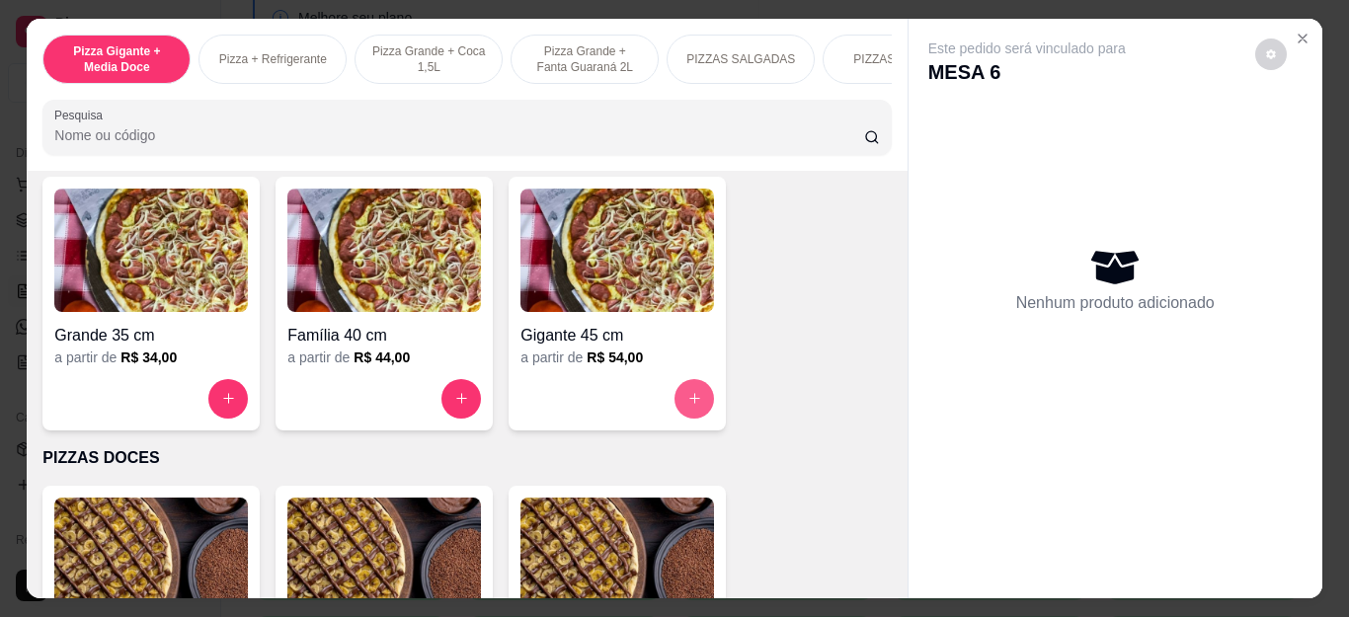
click at [679, 394] on button "increase-product-quantity" at bounding box center [695, 399] width 40 height 40
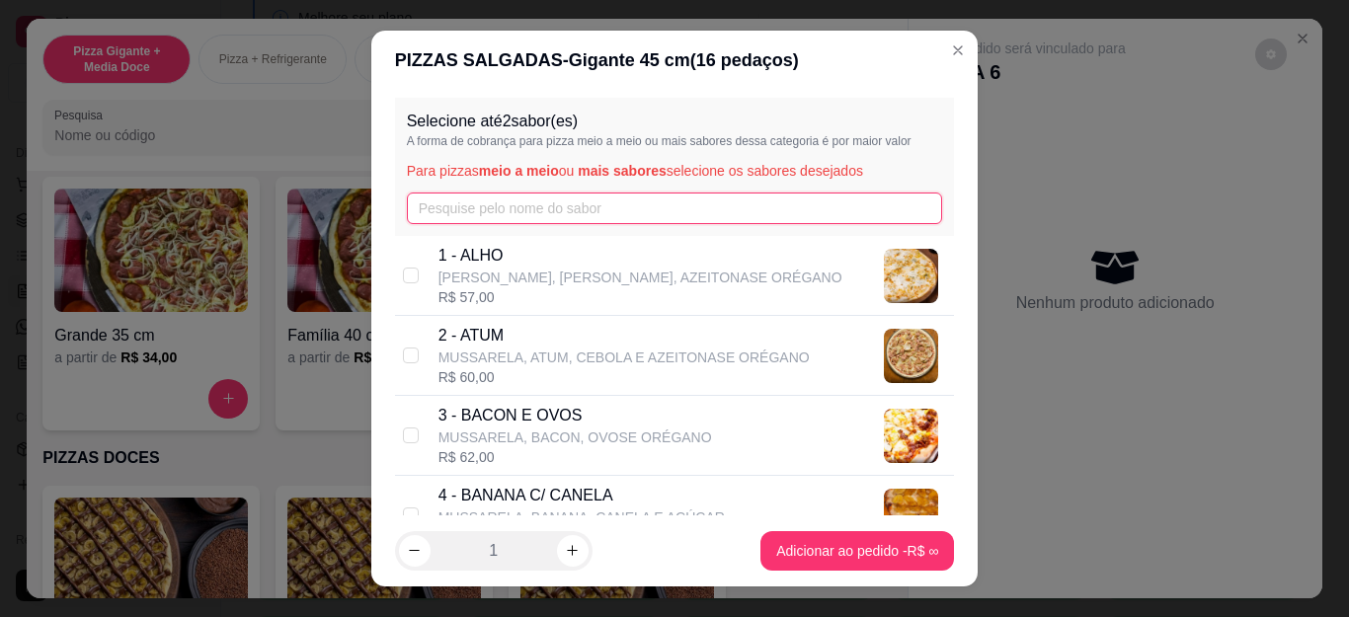
click at [580, 196] on input "text" at bounding box center [675, 209] width 536 height 32
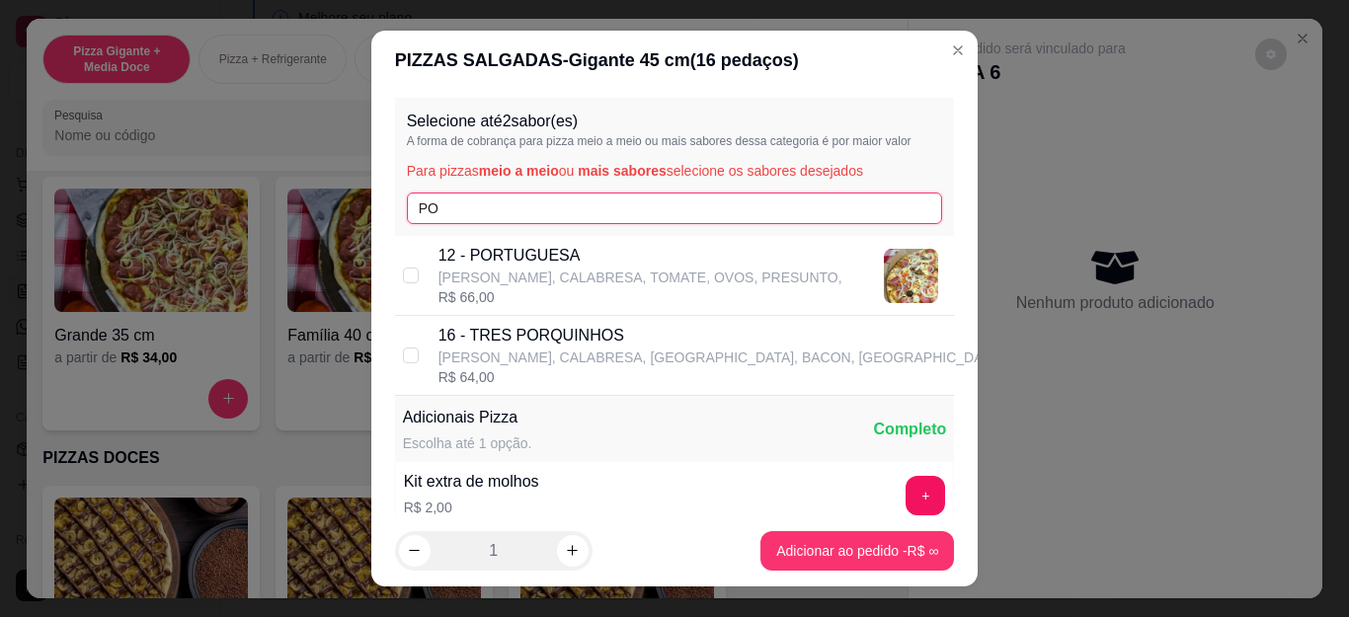
click at [572, 201] on input "PO" at bounding box center [675, 209] width 536 height 32
type input "PO"
click at [563, 243] on div "12 - PORTUGUESA MUSSARELA, CALABRESA, TOMATE, OVOS, PRESUNTO, R$ 66,00" at bounding box center [675, 276] width 560 height 80
checkbox input "true"
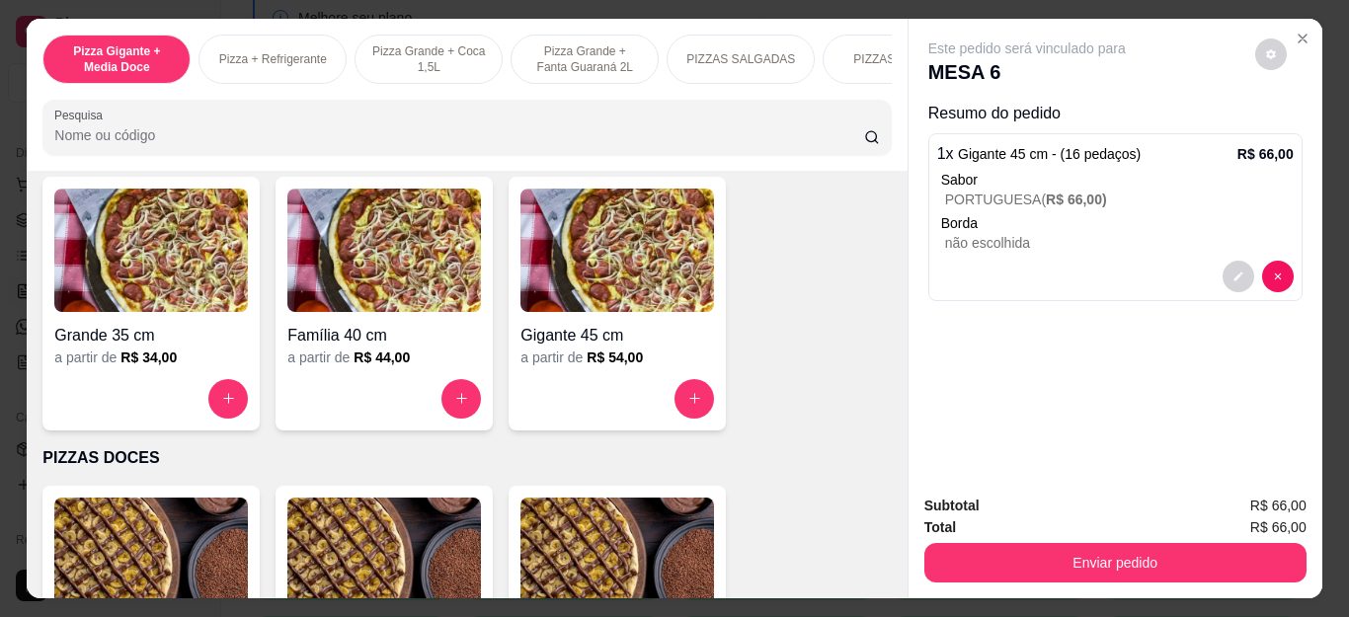
click at [414, 399] on div at bounding box center [384, 399] width 194 height 40
click at [643, 391] on div at bounding box center [618, 399] width 194 height 40
click at [525, 193] on input "text" at bounding box center [675, 209] width 536 height 32
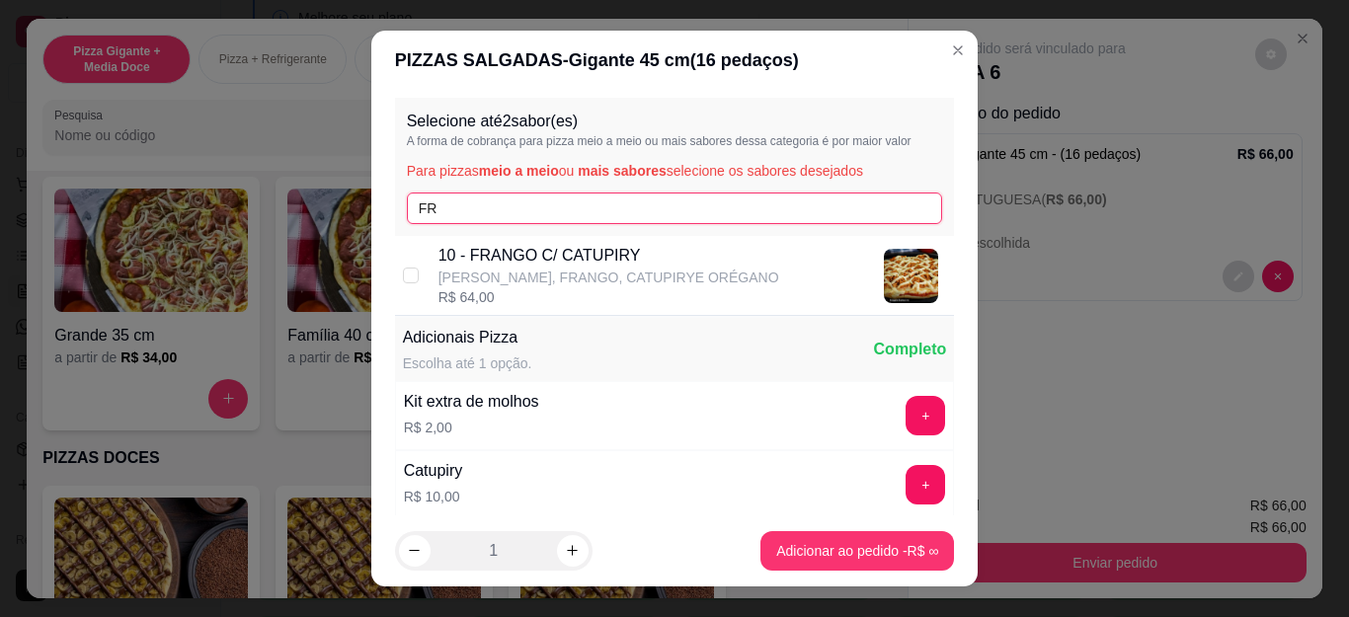
type input "FR"
click at [548, 279] on p "[PERSON_NAME], FRANGO, CATUPIRYE ORÉGANO" at bounding box center [609, 278] width 341 height 20
checkbox input "true"
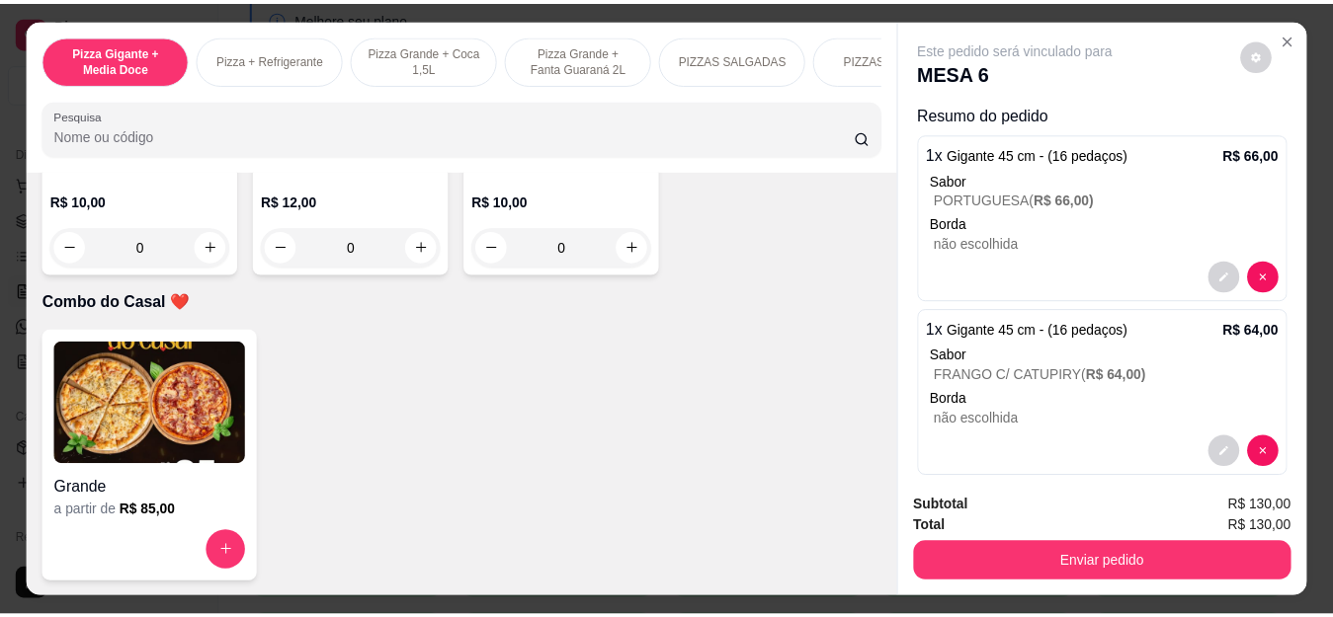
scroll to position [5433, 0]
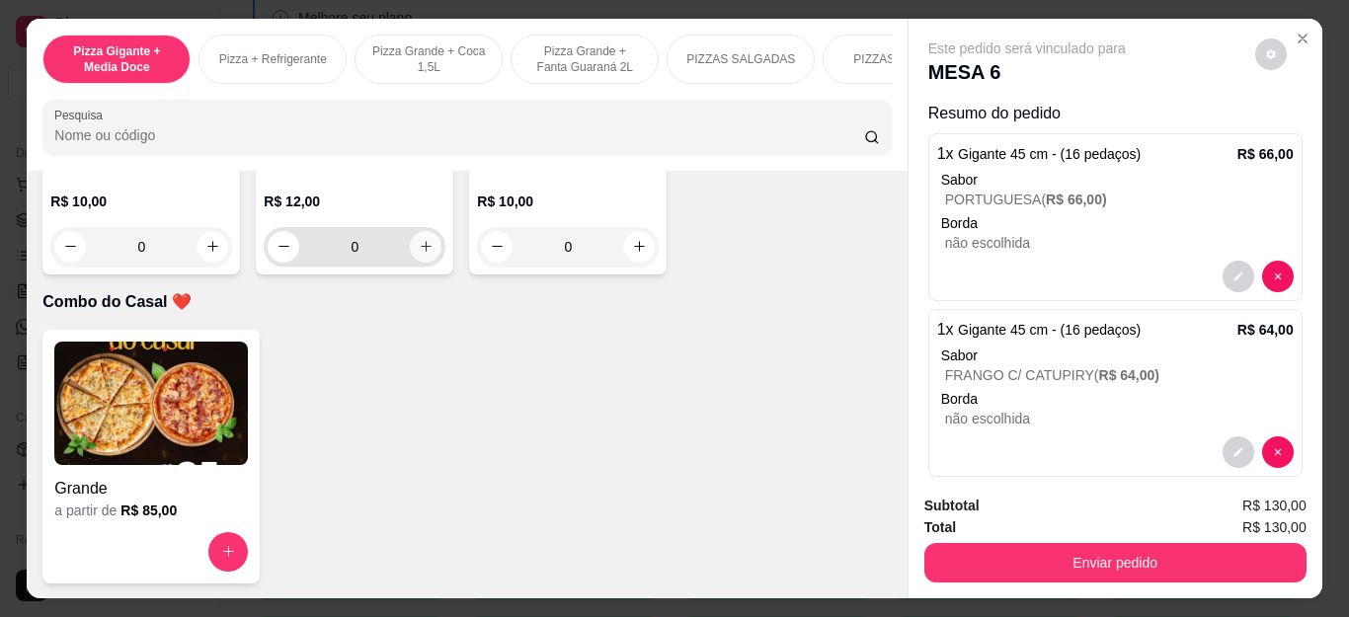
click at [421, 263] on button "increase-product-quantity" at bounding box center [426, 247] width 32 height 32
type input "1"
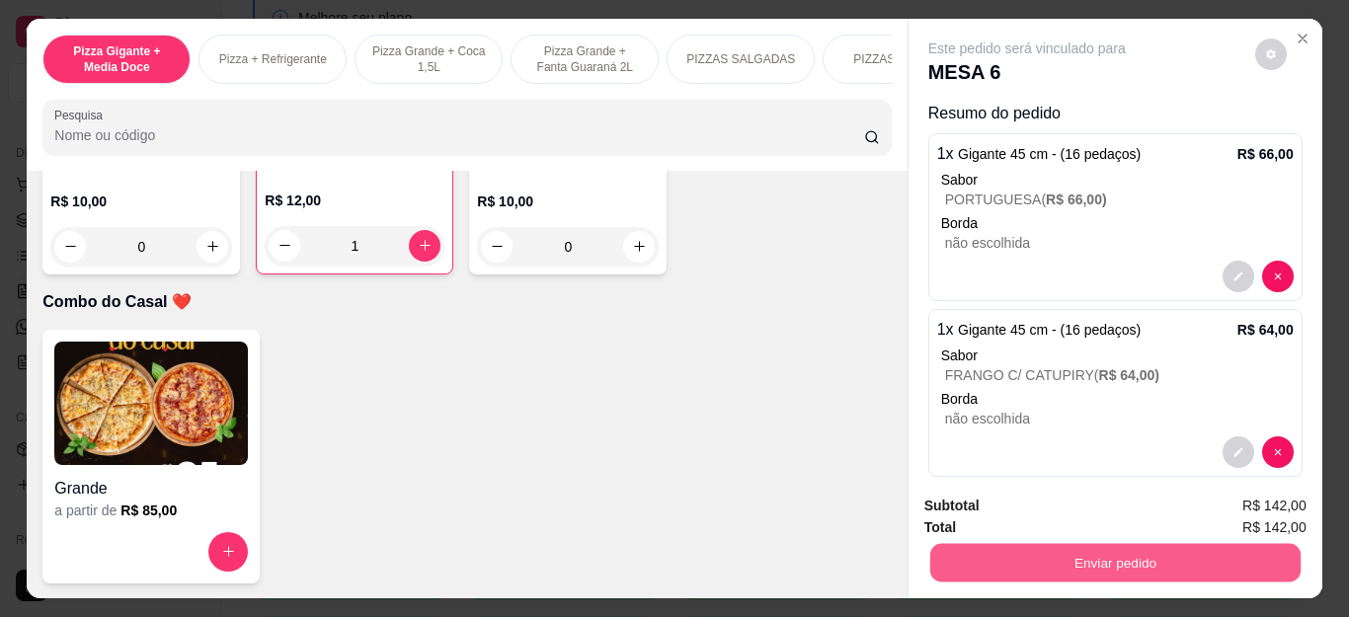
click at [1094, 544] on button "Enviar pedido" at bounding box center [1115, 563] width 370 height 39
click at [1033, 513] on button "Não registrar e enviar pedido" at bounding box center [1048, 507] width 205 height 38
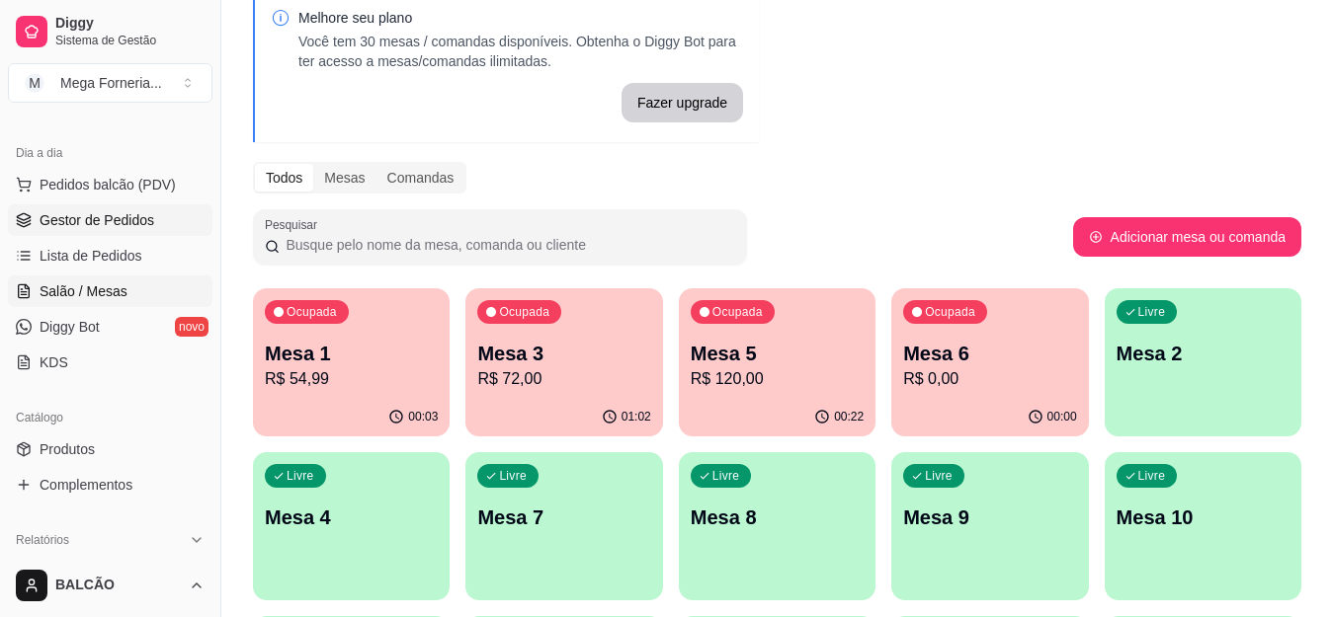
click at [109, 232] on link "Gestor de Pedidos" at bounding box center [110, 220] width 204 height 32
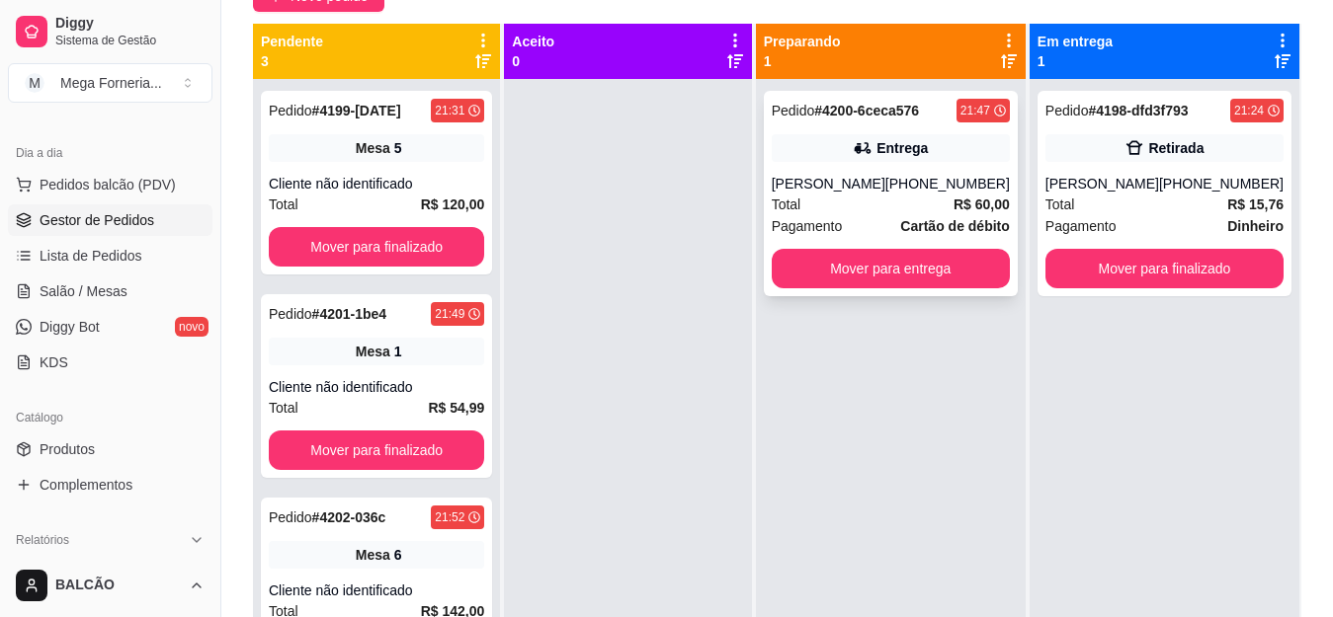
click at [938, 170] on div "Pedido # 4200-6ceca576 21:47 Entrega Douglas [PHONE_NUMBER] Total R$ 60,00 Paga…" at bounding box center [891, 193] width 254 height 205
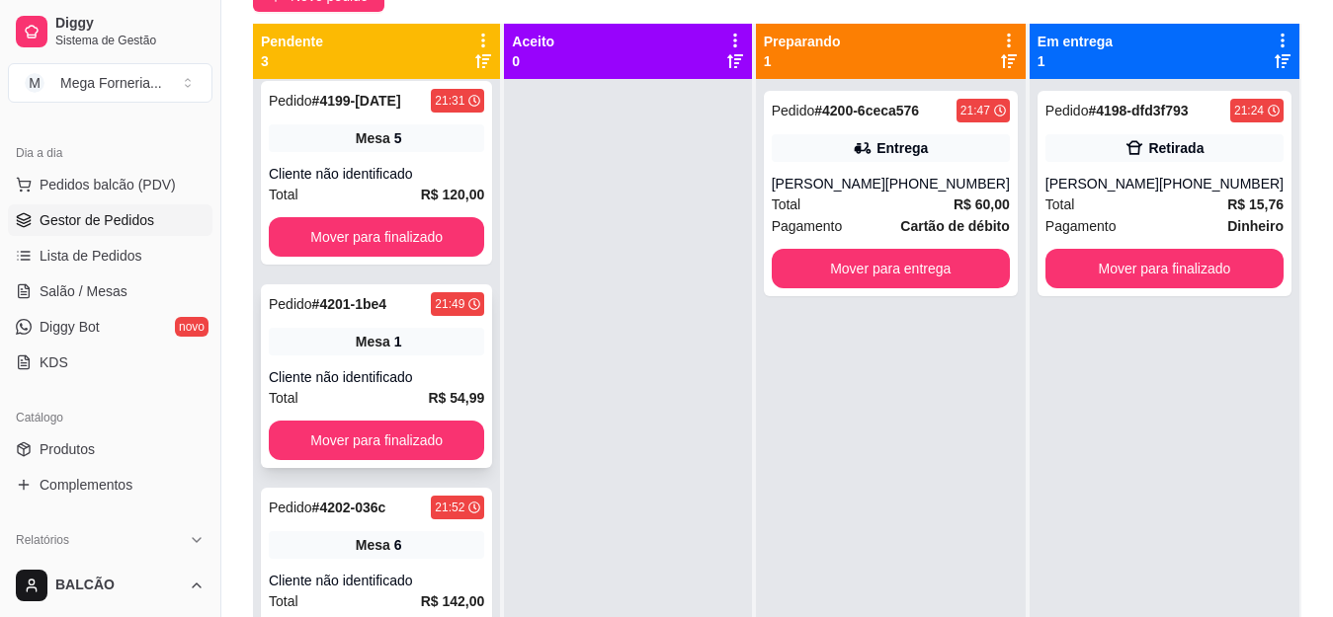
scroll to position [13, 0]
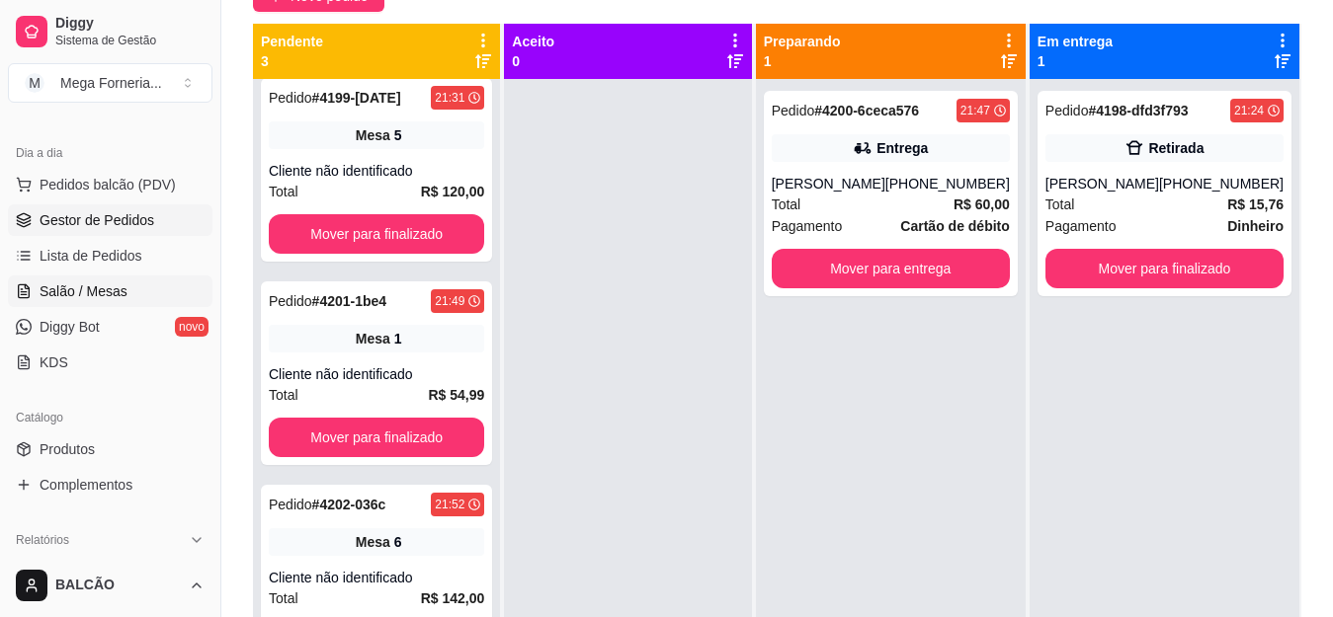
click at [52, 284] on span "Salão / Mesas" at bounding box center [84, 292] width 88 height 20
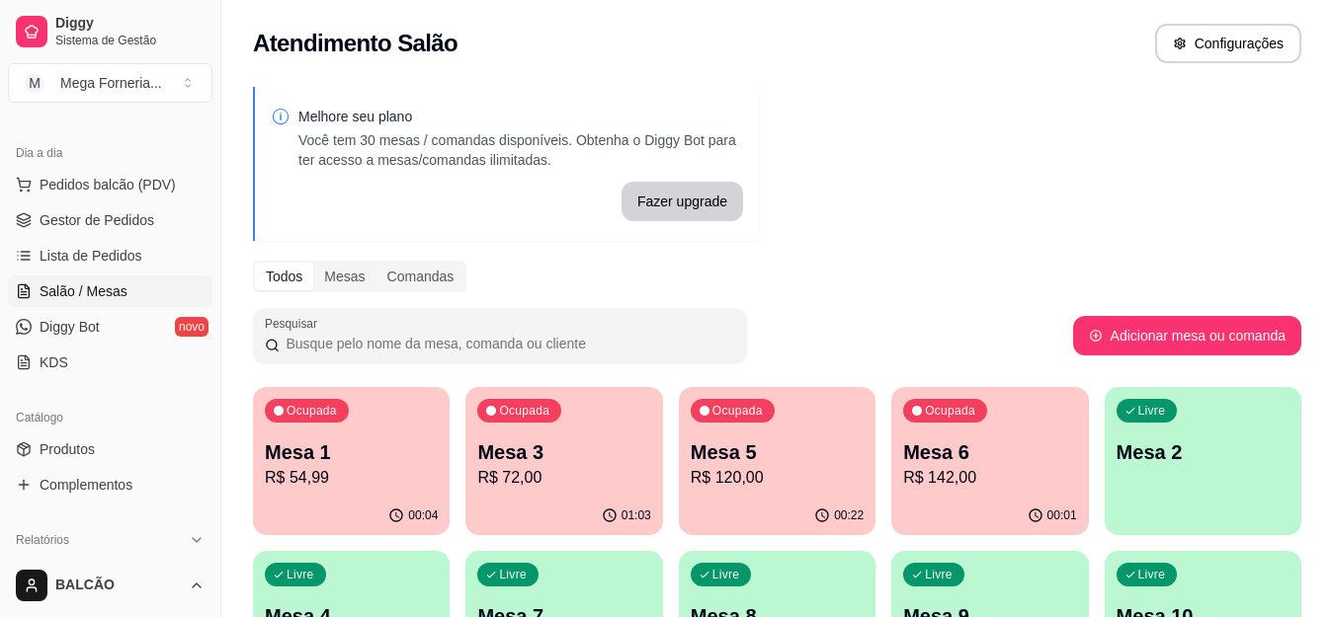
click at [245, 449] on div "Melhore seu plano Você tem 30 mesas / comandas disponíveis. Obtenha o Diggy Bot…" at bounding box center [776, 481] width 1111 height 812
click at [321, 450] on p "Mesa 1" at bounding box center [351, 453] width 173 height 28
click at [531, 471] on p "R$ 72,00" at bounding box center [563, 478] width 173 height 24
click at [691, 457] on p "Mesa 5" at bounding box center [776, 453] width 173 height 28
click at [524, 448] on p "Mesa 3" at bounding box center [563, 453] width 173 height 28
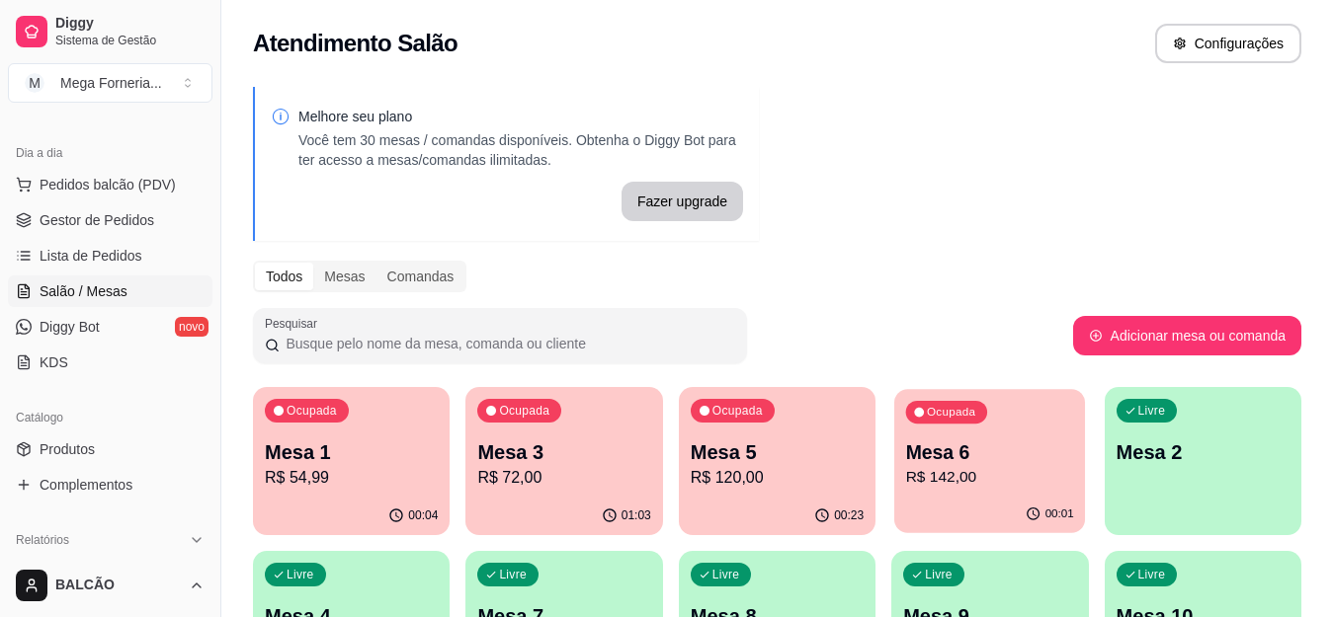
click at [907, 444] on p "Mesa 6" at bounding box center [990, 453] width 168 height 27
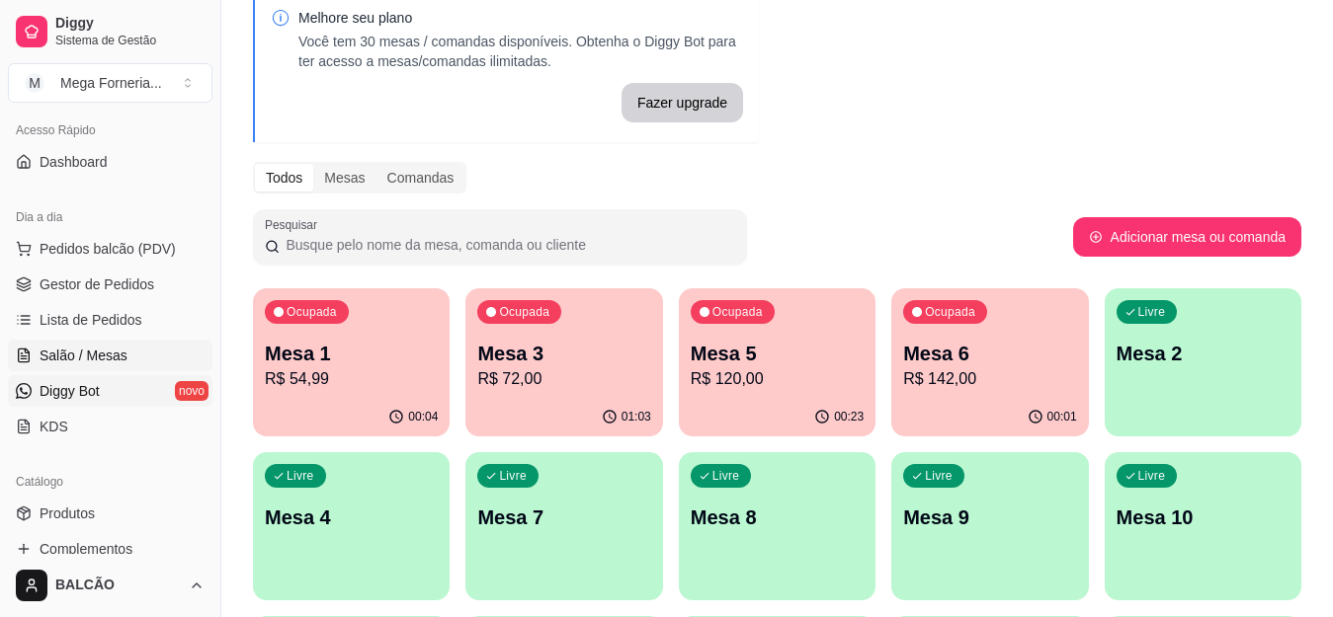
scroll to position [99, 0]
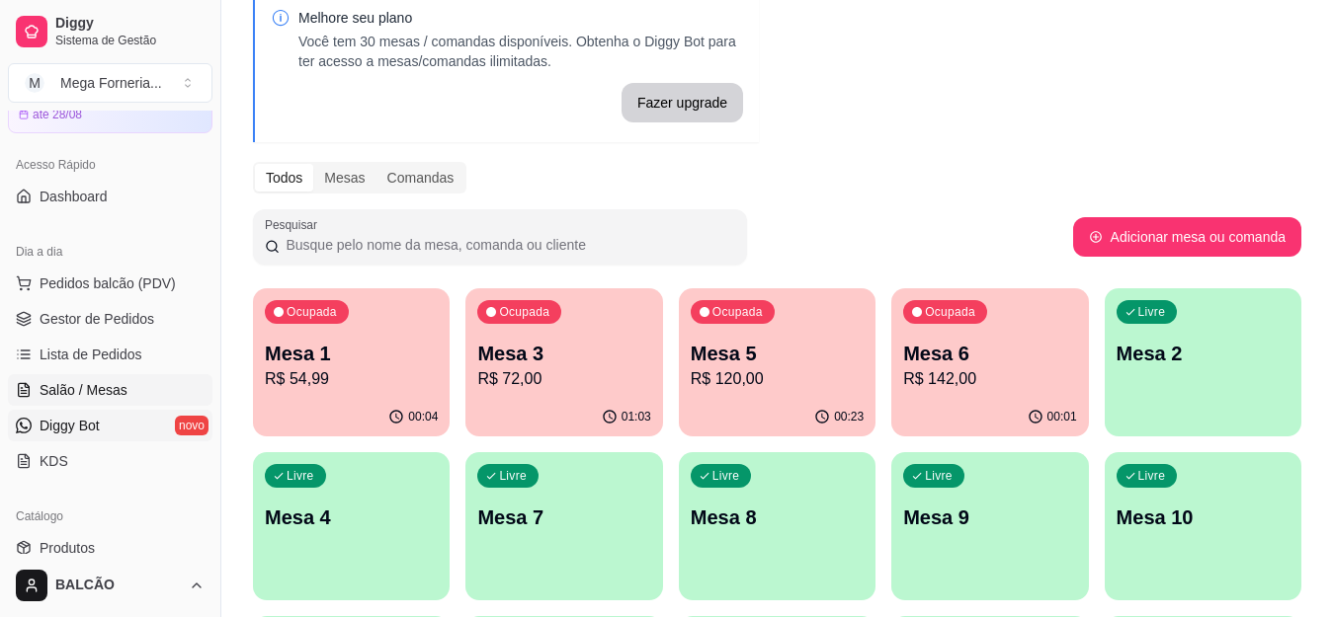
click at [71, 316] on span "Gestor de Pedidos" at bounding box center [97, 319] width 115 height 20
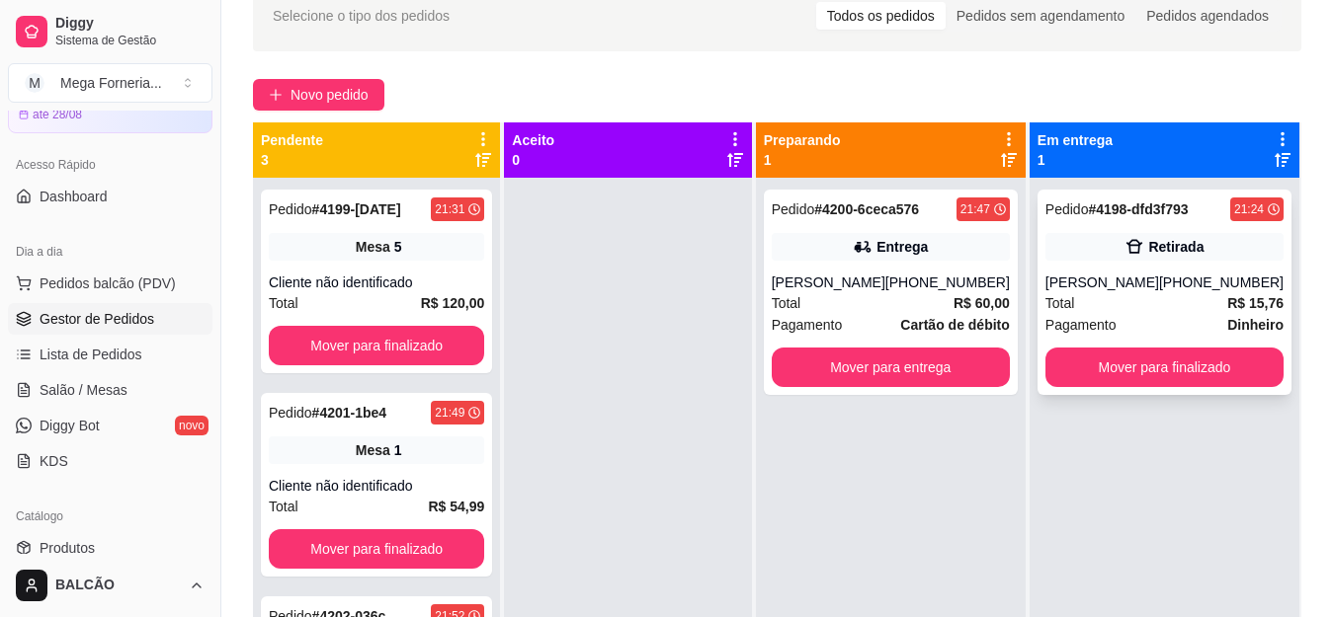
click at [1068, 252] on div "Retirada" at bounding box center [1164, 247] width 238 height 28
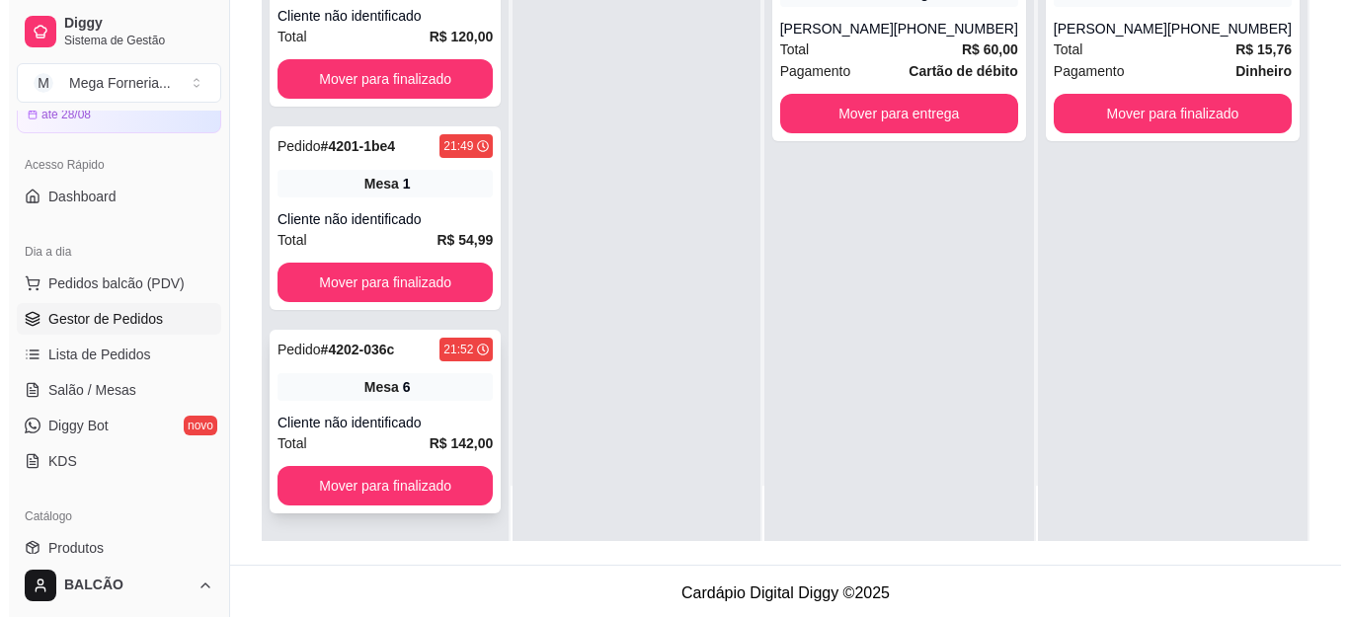
scroll to position [301, 0]
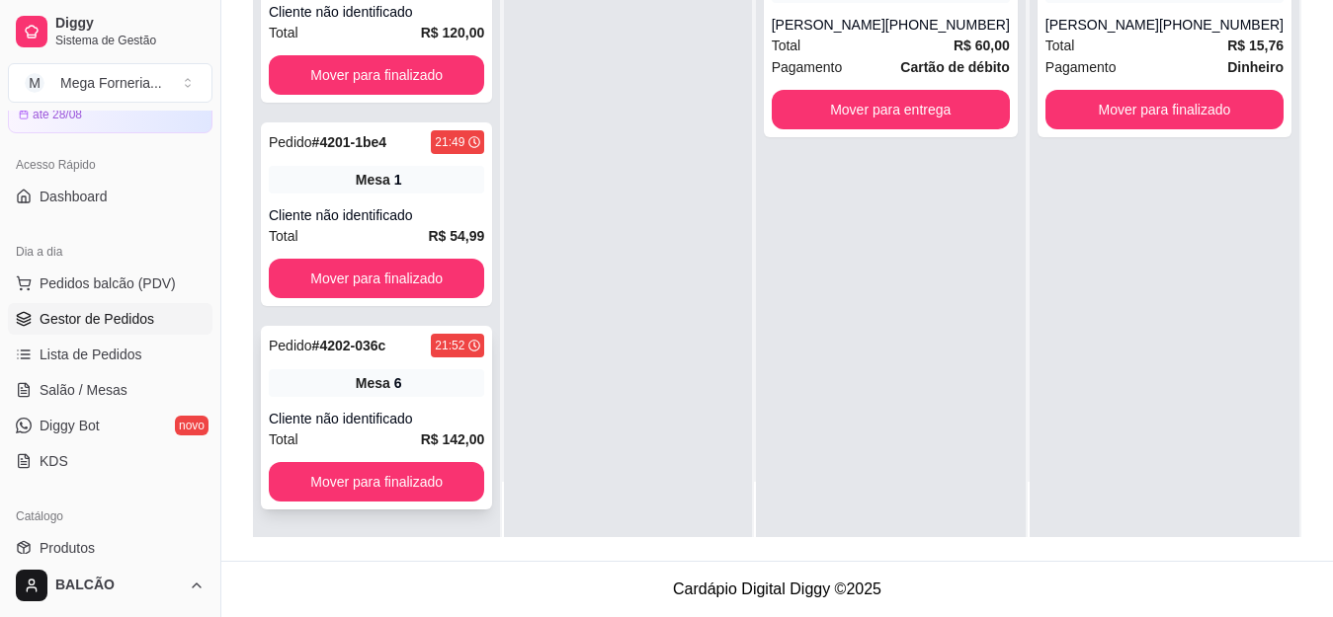
click at [366, 371] on div "Mesa 6" at bounding box center [376, 383] width 215 height 28
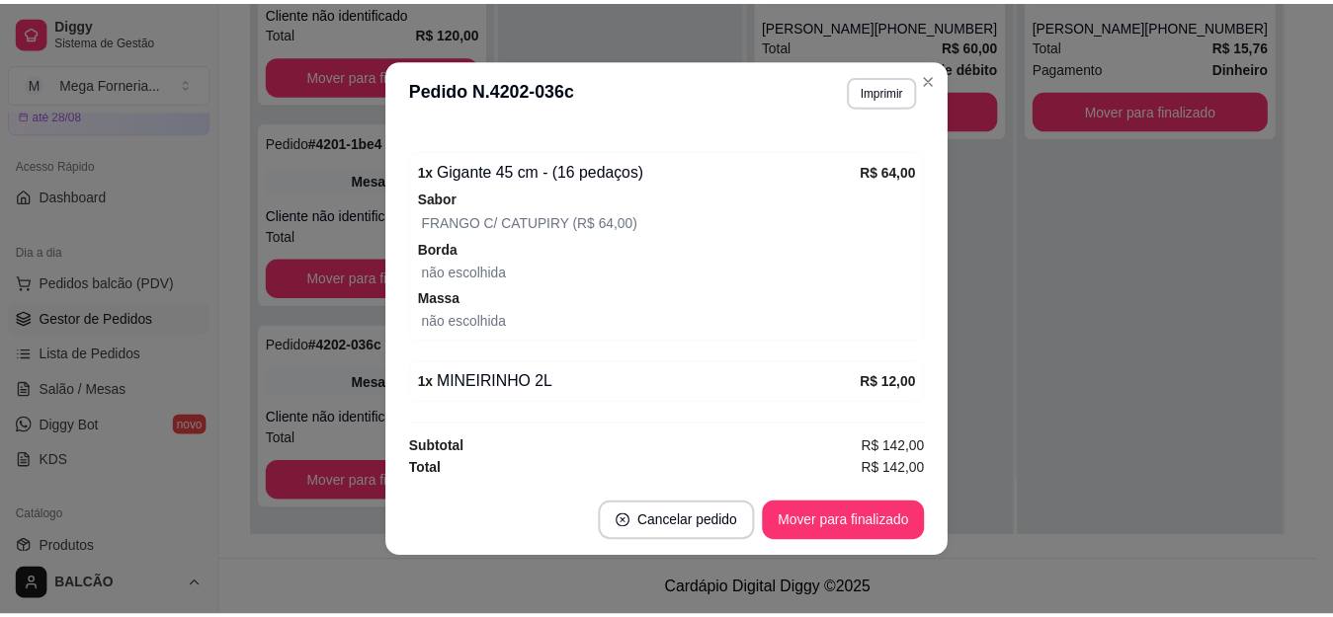
scroll to position [478, 0]
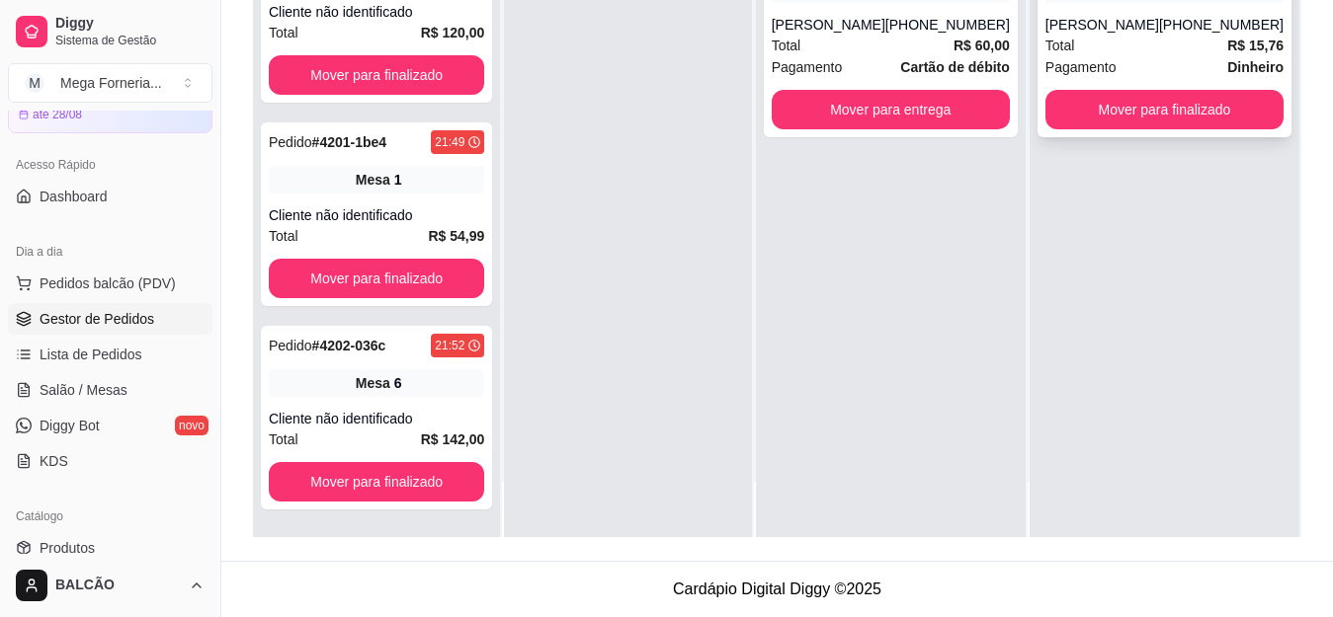
click at [1204, 129] on div "Pedido # 4198-dfd3f793 21:24 Retirada [PERSON_NAME] [PHONE_NUMBER] Total R$ 15,…" at bounding box center [1164, 34] width 254 height 205
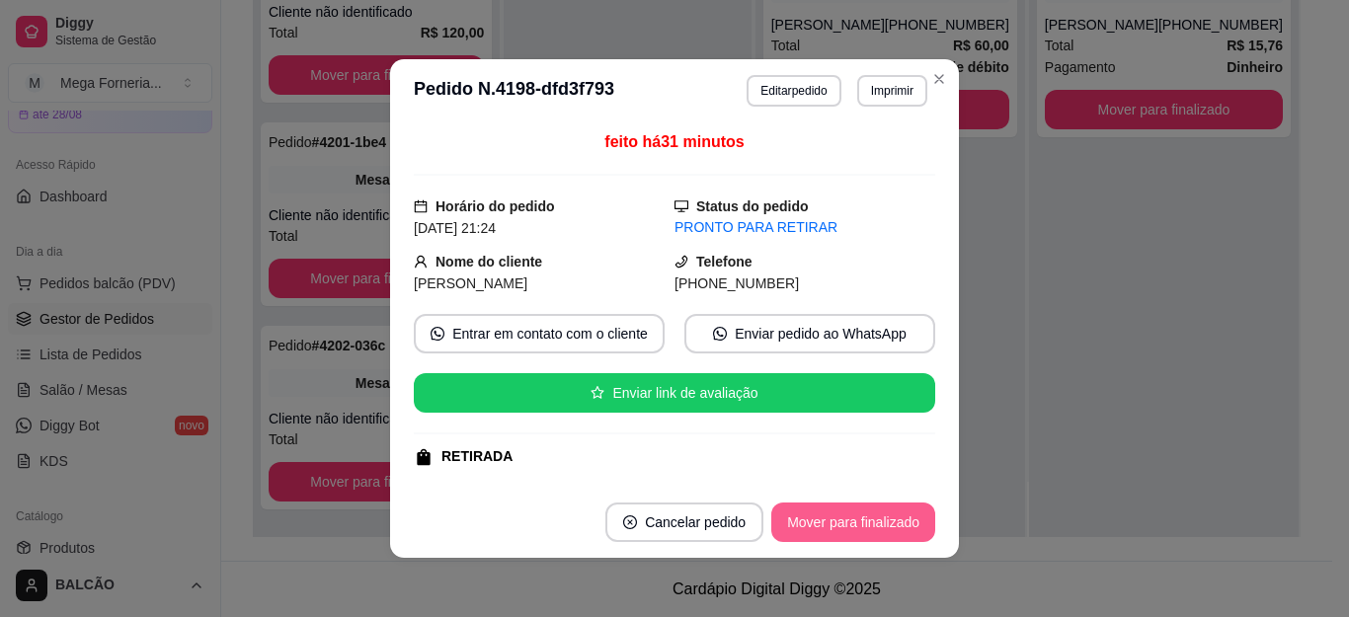
click at [912, 527] on button "Mover para finalizado" at bounding box center [854, 523] width 164 height 40
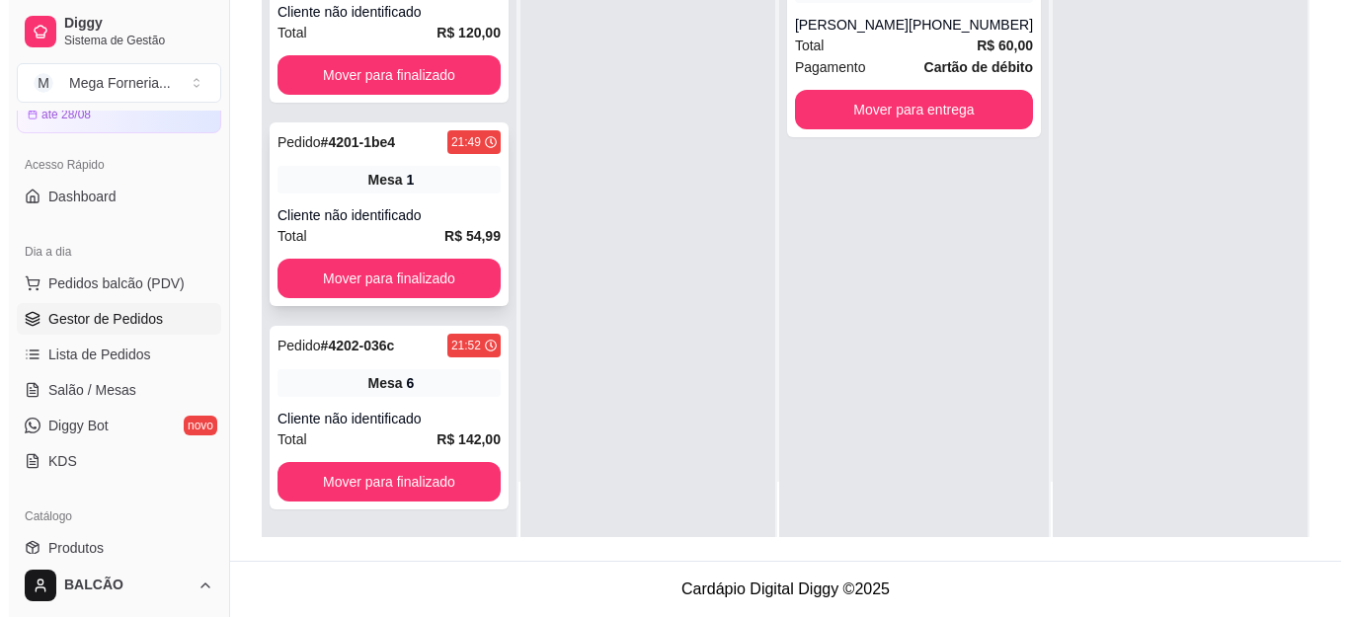
scroll to position [0, 0]
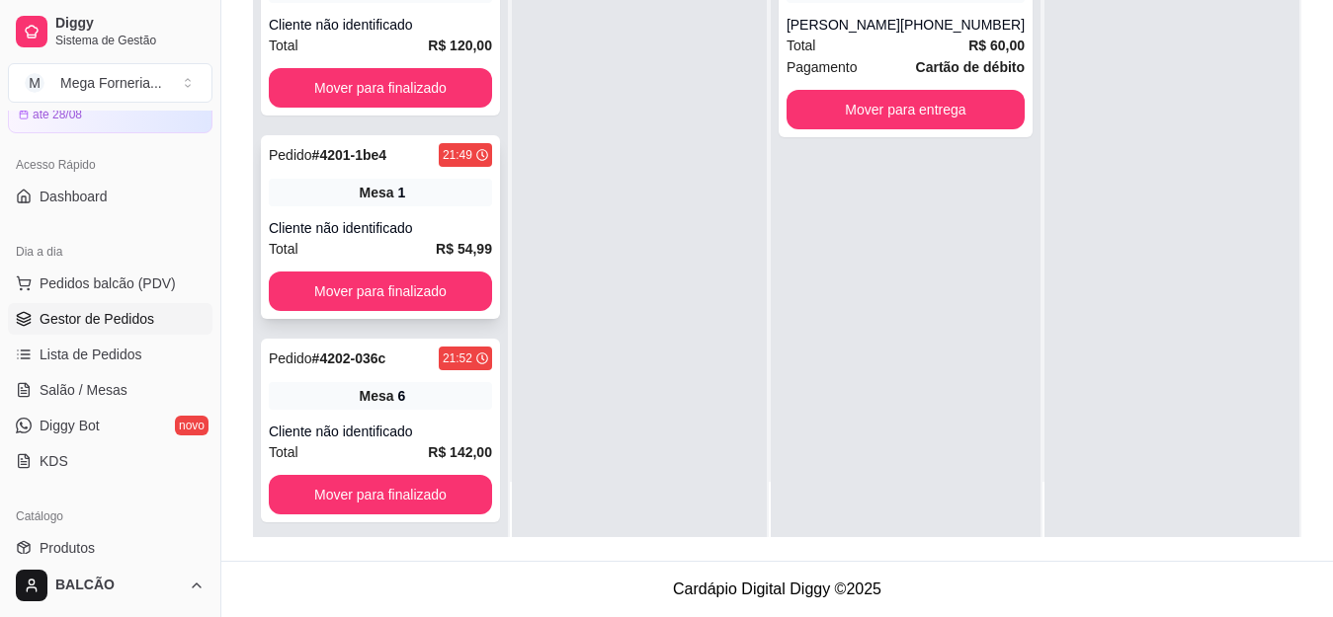
click at [421, 218] on div "Cliente não identificado" at bounding box center [380, 228] width 223 height 20
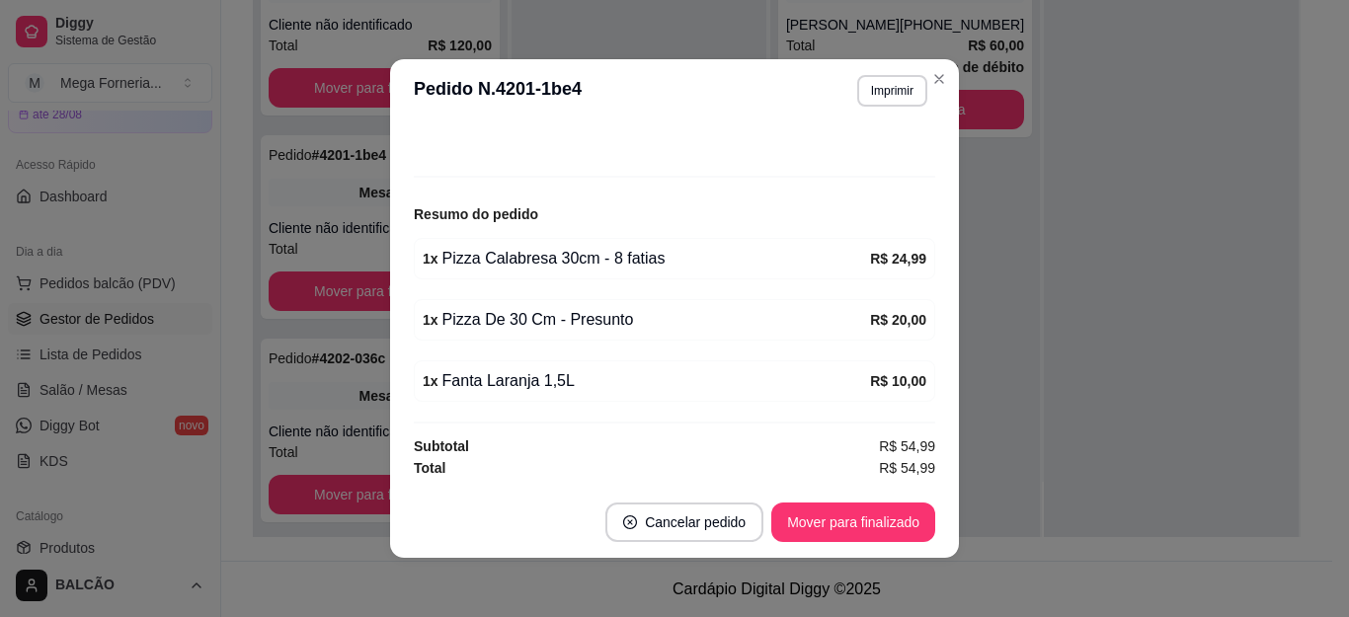
scroll to position [4, 0]
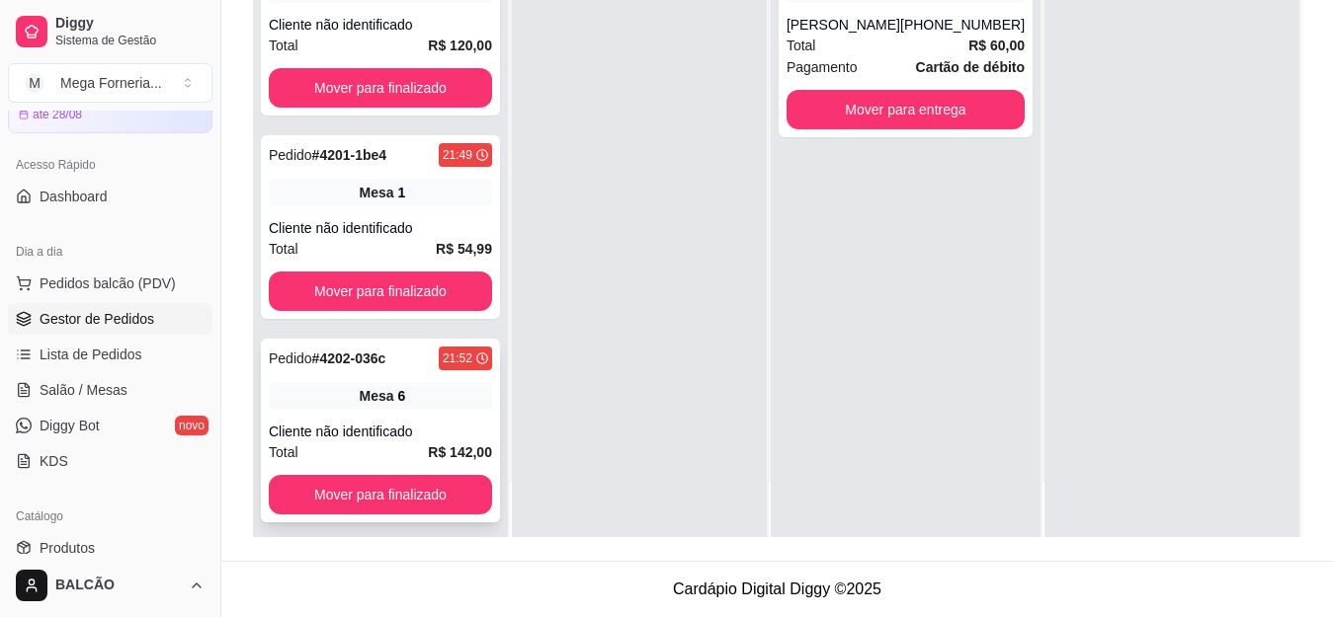
click at [353, 432] on div "Cliente não identificado" at bounding box center [380, 432] width 223 height 20
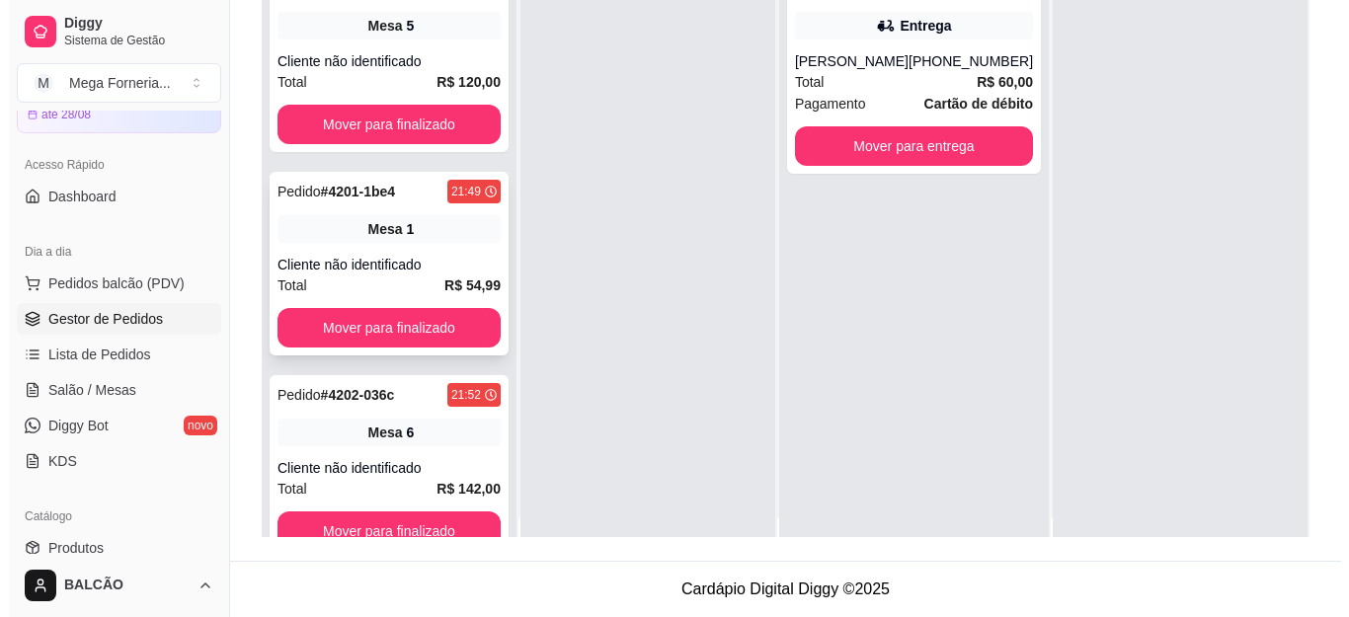
scroll to position [0, 0]
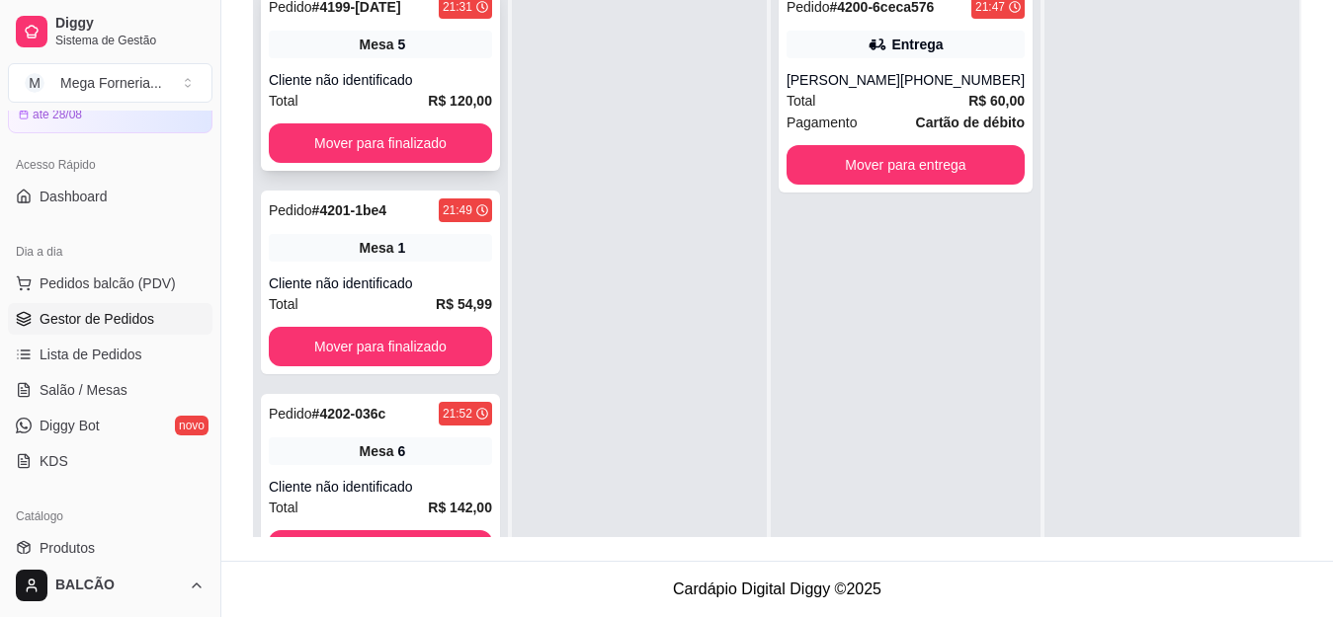
click at [406, 86] on div "Cliente não identificado" at bounding box center [380, 80] width 223 height 20
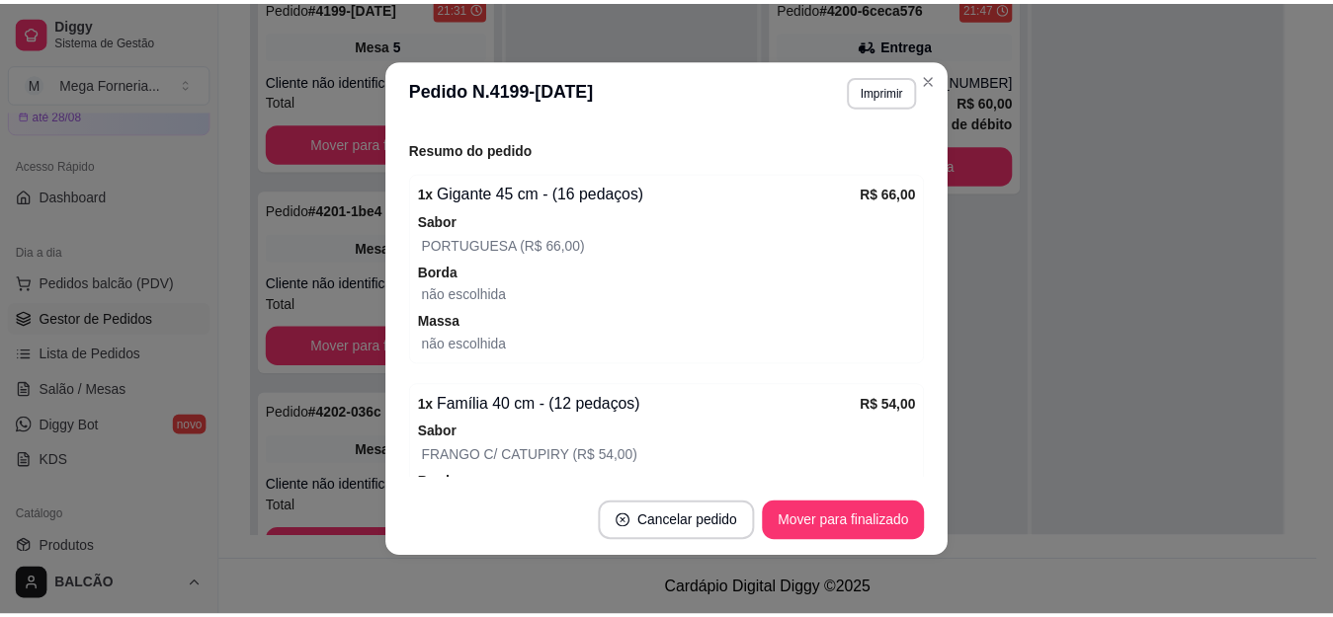
scroll to position [296, 0]
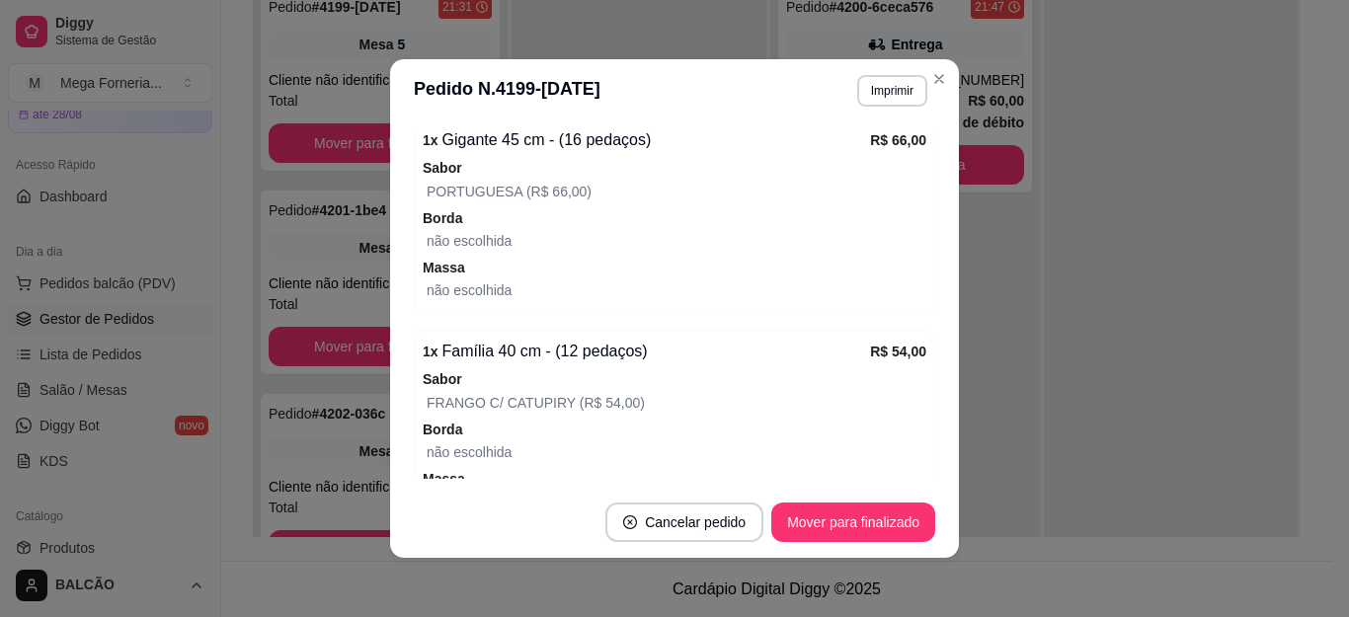
click at [941, 96] on header "**********" at bounding box center [674, 90] width 569 height 63
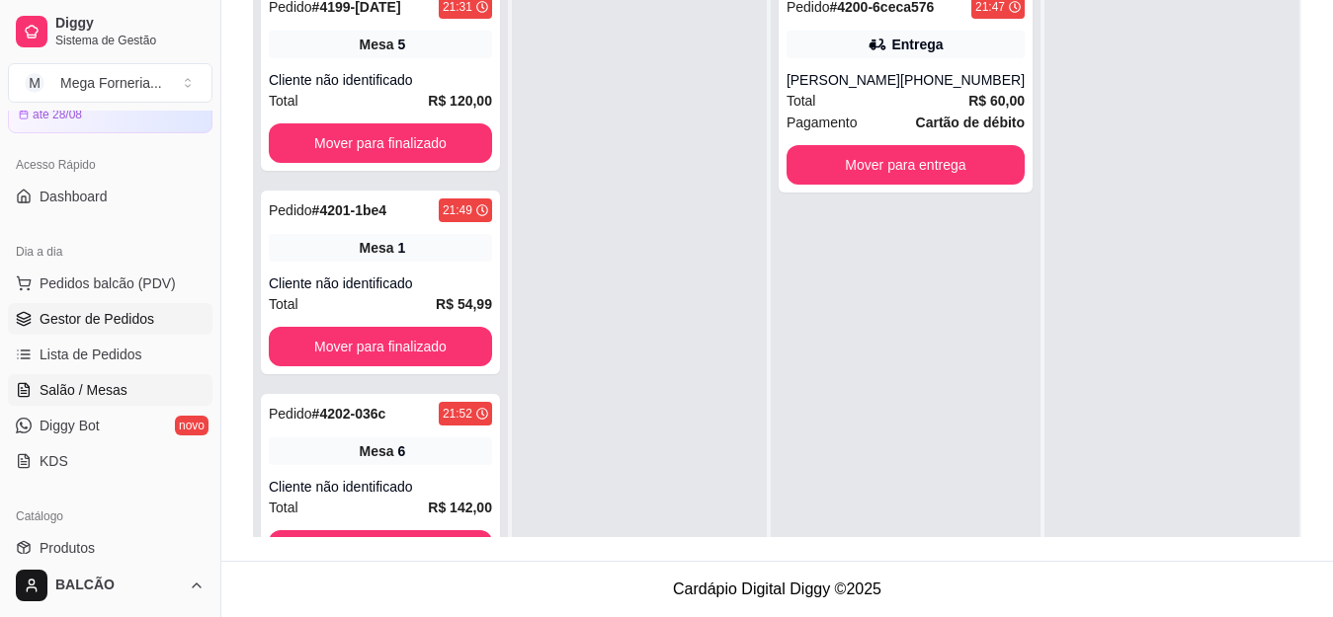
click at [106, 375] on link "Salão / Mesas" at bounding box center [110, 390] width 204 height 32
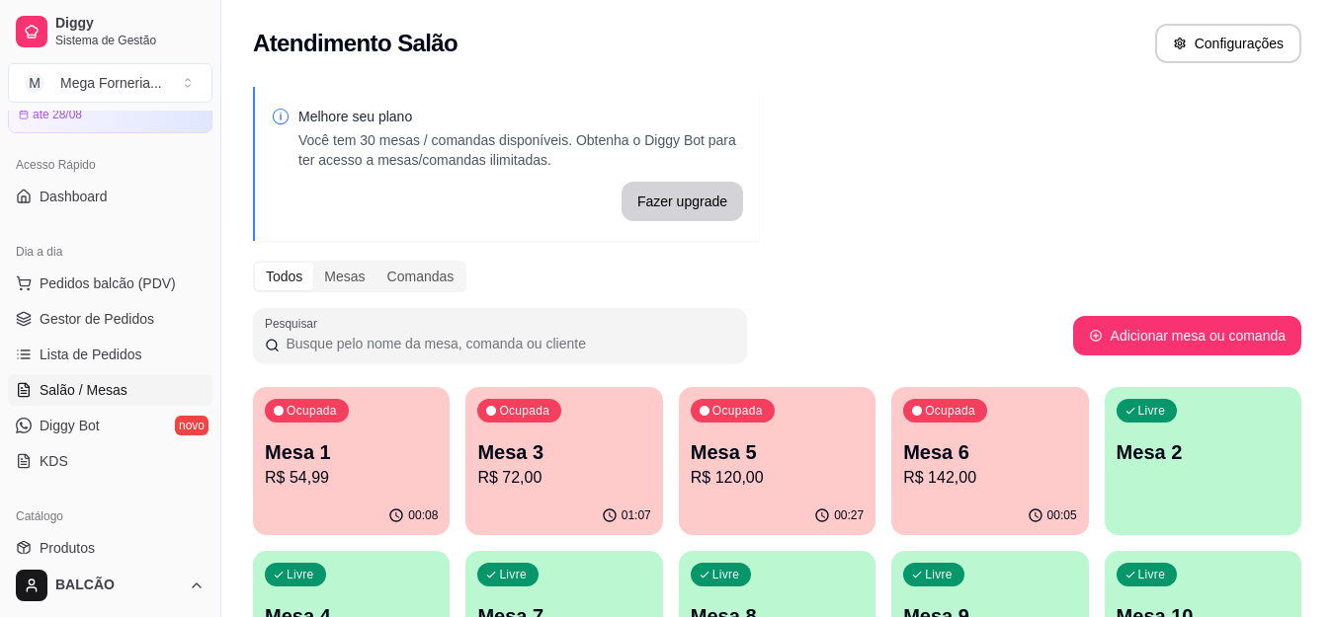
click at [336, 431] on div "Ocupada Mesa 1 R$ 54,99" at bounding box center [351, 442] width 197 height 110
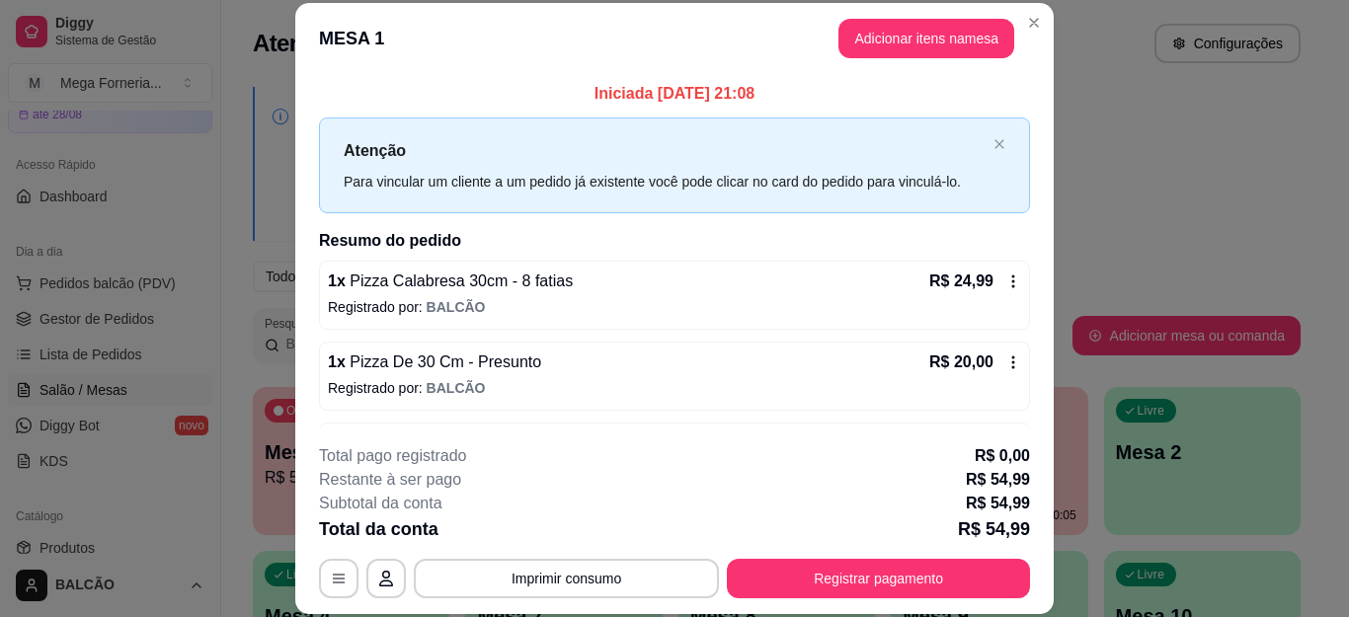
scroll to position [71, 0]
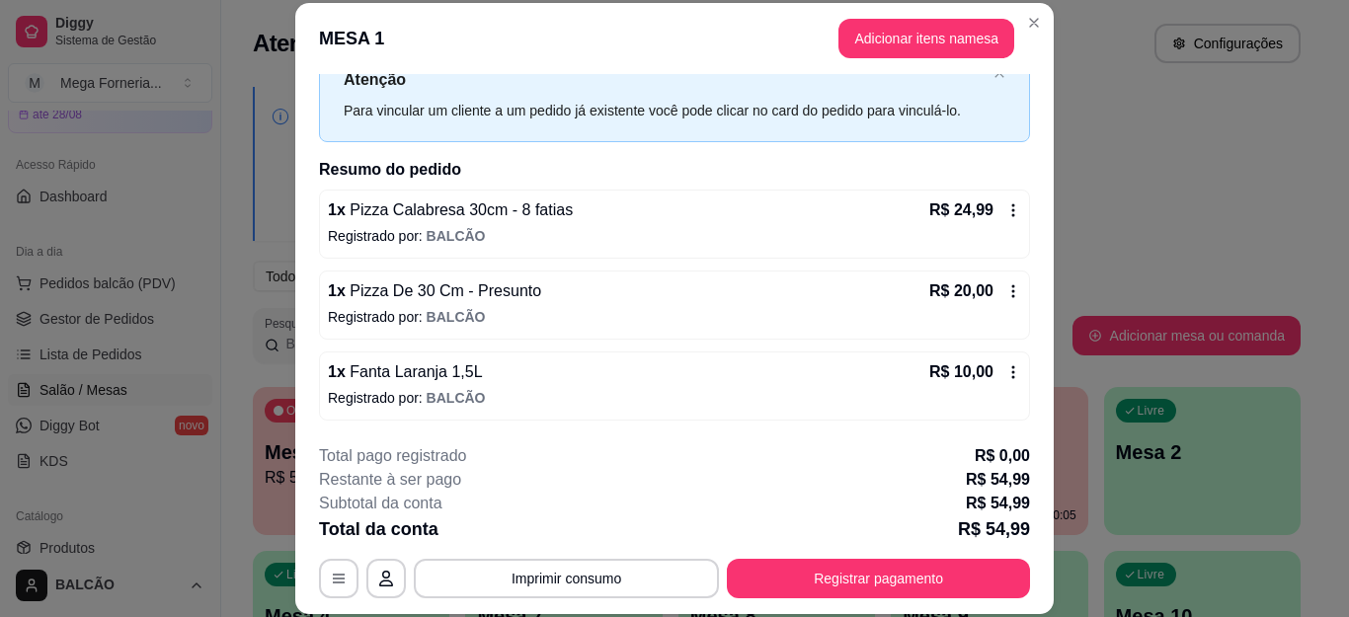
click at [1009, 12] on header "MESA 1 Adicionar itens na mesa" at bounding box center [674, 38] width 759 height 71
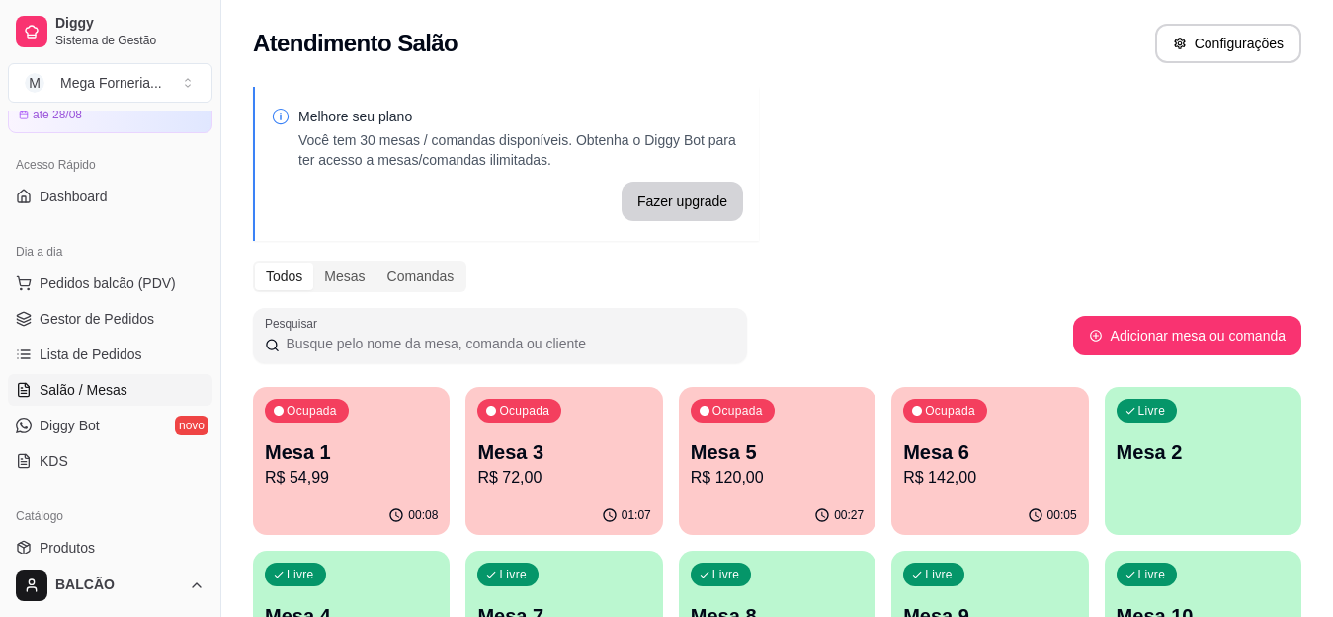
click at [503, 461] on p "Mesa 3" at bounding box center [563, 453] width 173 height 28
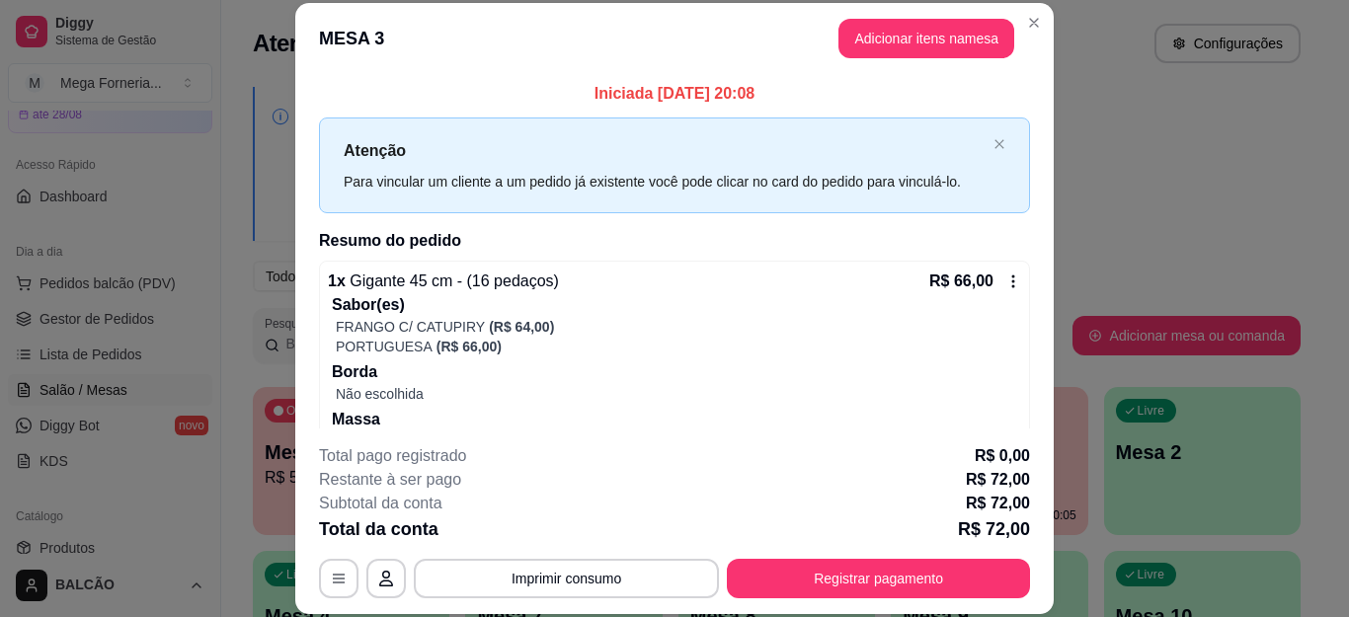
scroll to position [148, 0]
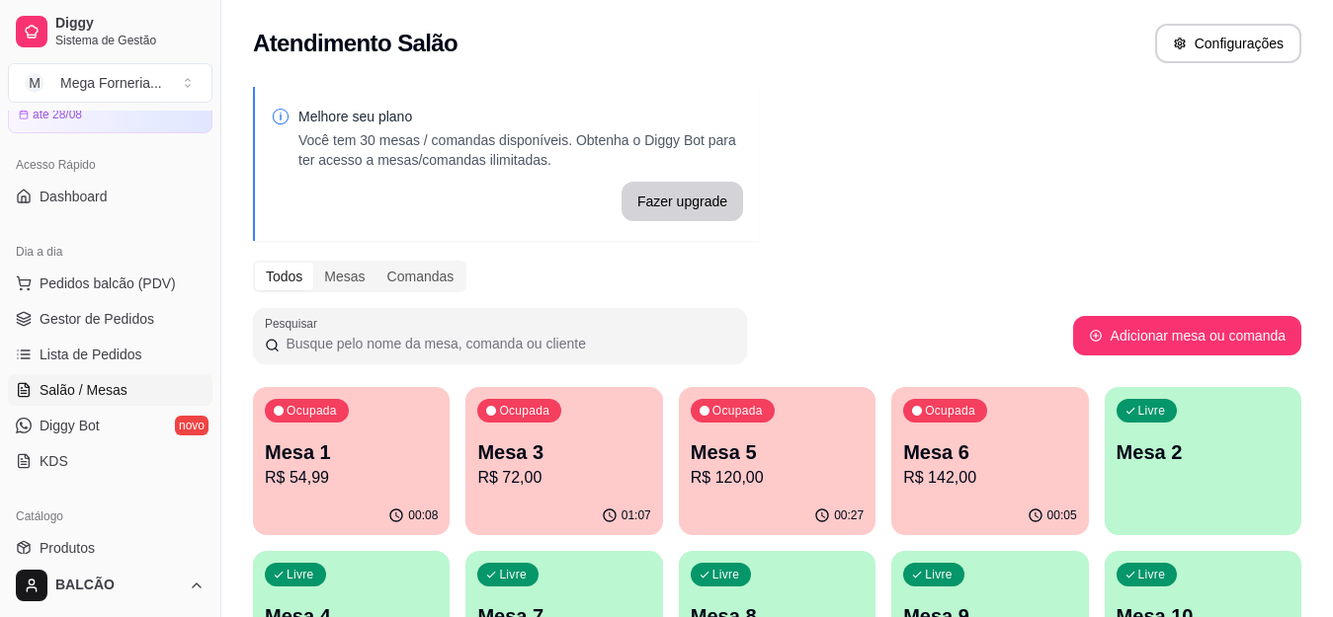
click at [1181, 464] on p "Mesa 2" at bounding box center [1202, 453] width 173 height 28
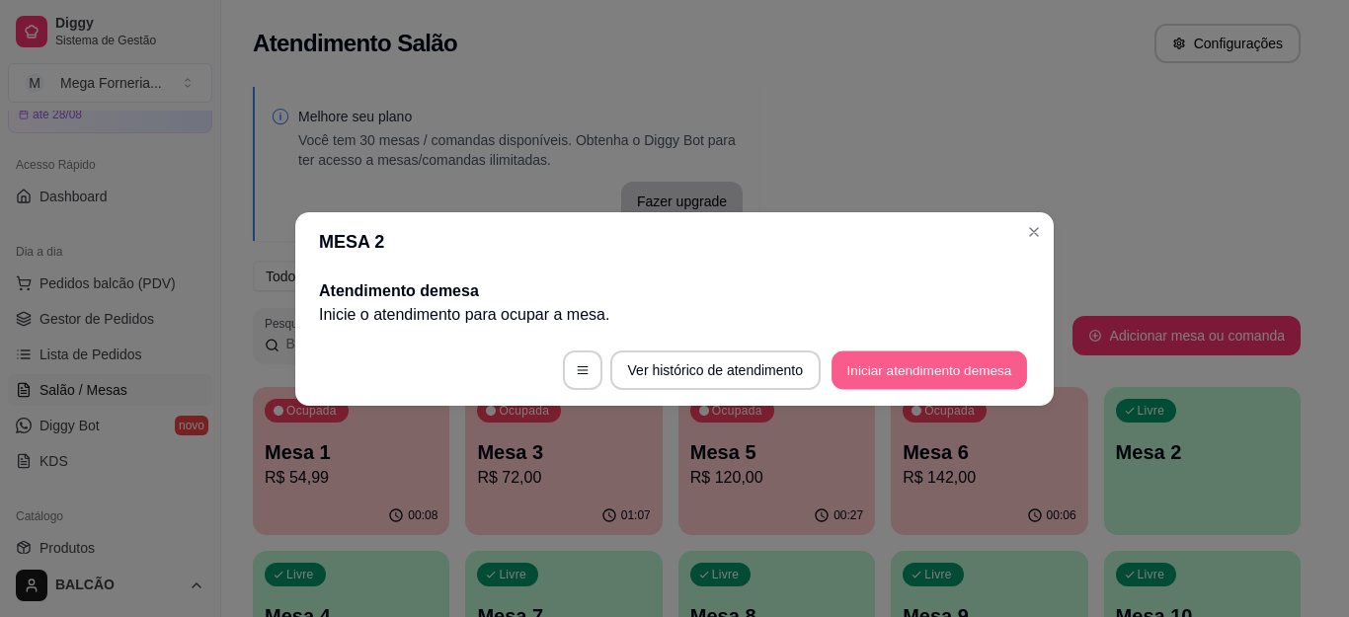
click at [934, 355] on button "Iniciar atendimento de mesa" at bounding box center [930, 370] width 196 height 39
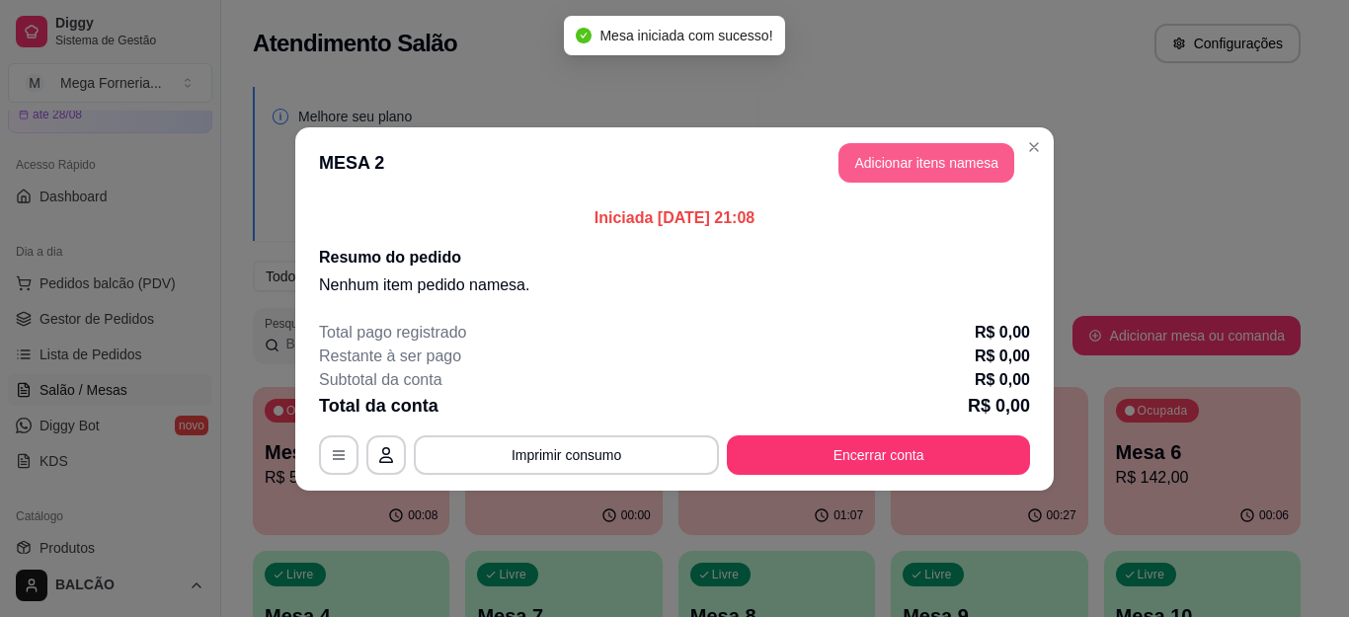
click at [888, 182] on button "Adicionar itens na mesa" at bounding box center [927, 163] width 176 height 40
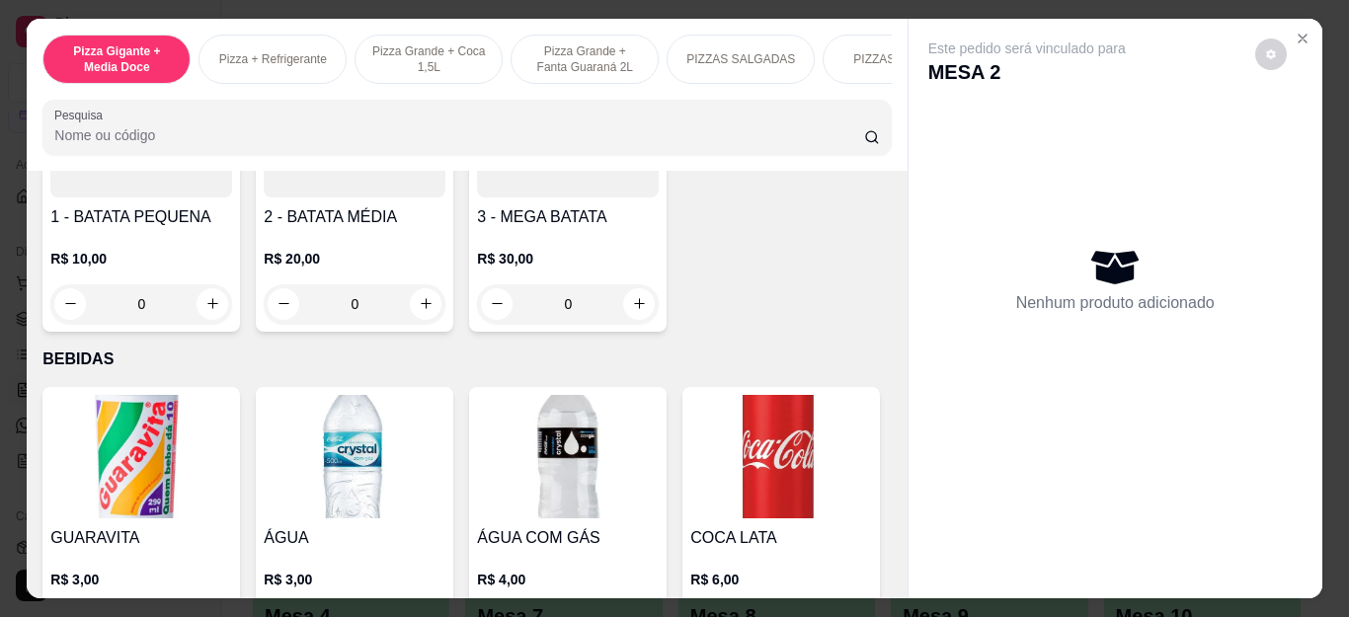
scroll to position [3655, 0]
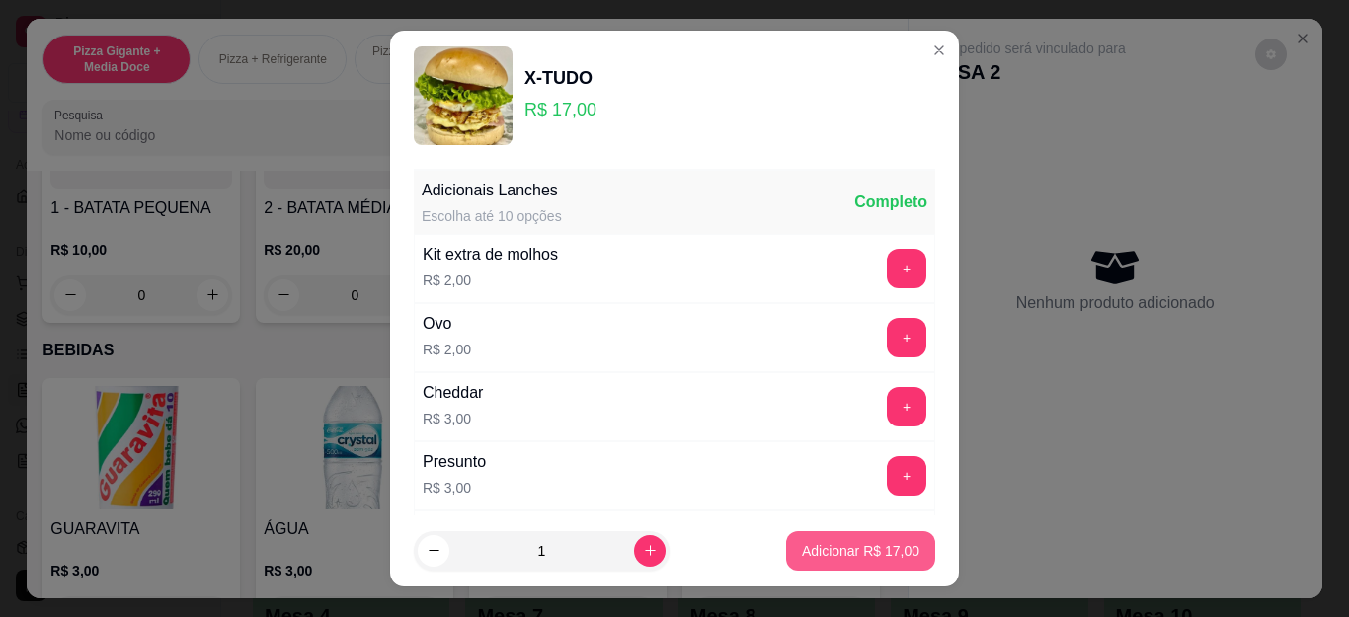
click at [802, 549] on p "Adicionar R$ 17,00" at bounding box center [861, 551] width 118 height 20
type input "1"
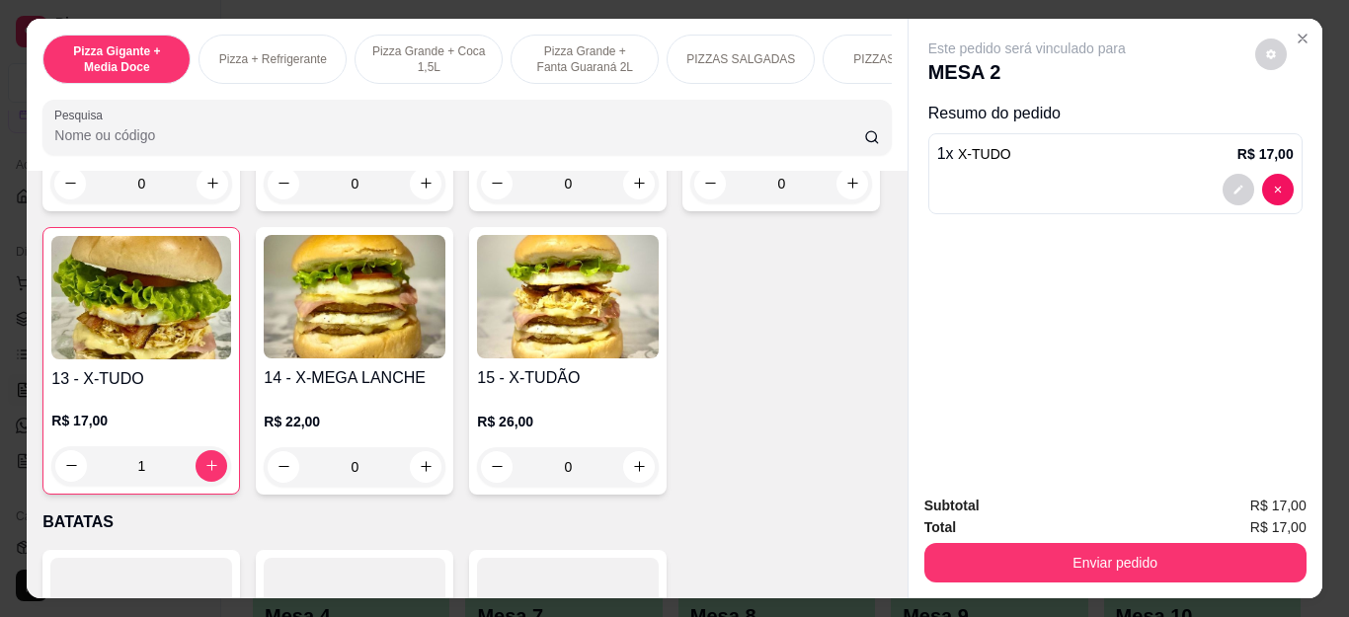
scroll to position [3161, 0]
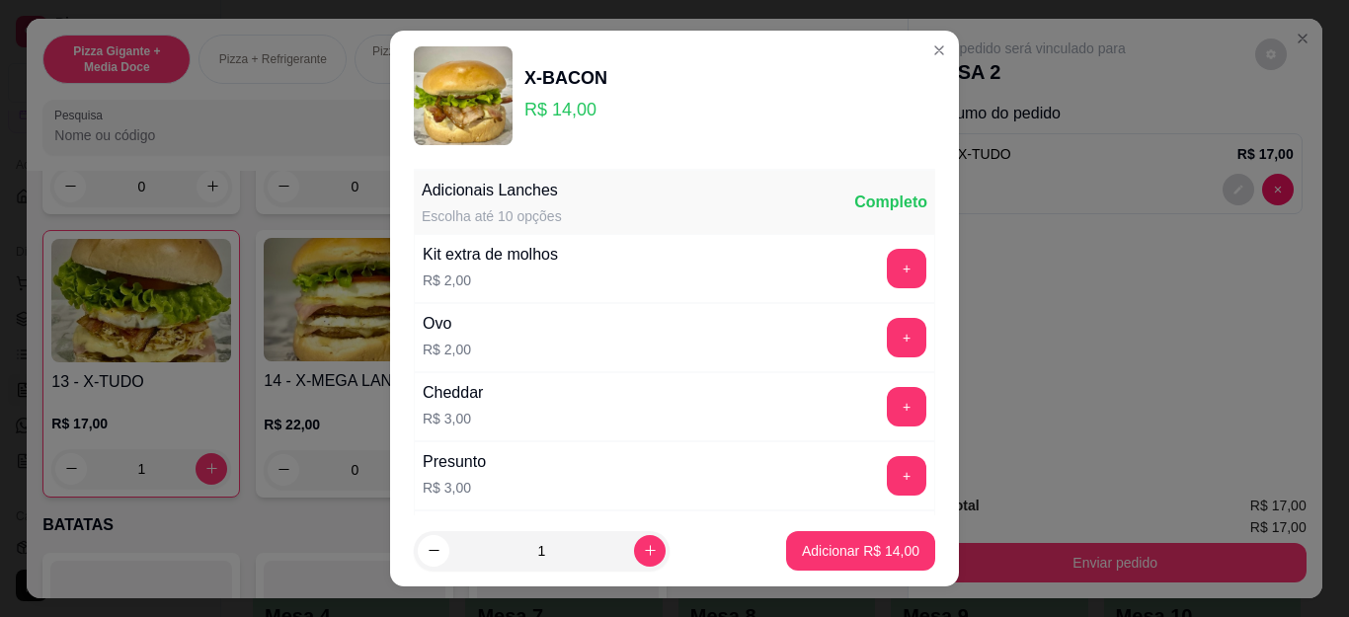
click at [881, 543] on p "Adicionar R$ 14,00" at bounding box center [861, 551] width 118 height 20
type input "1"
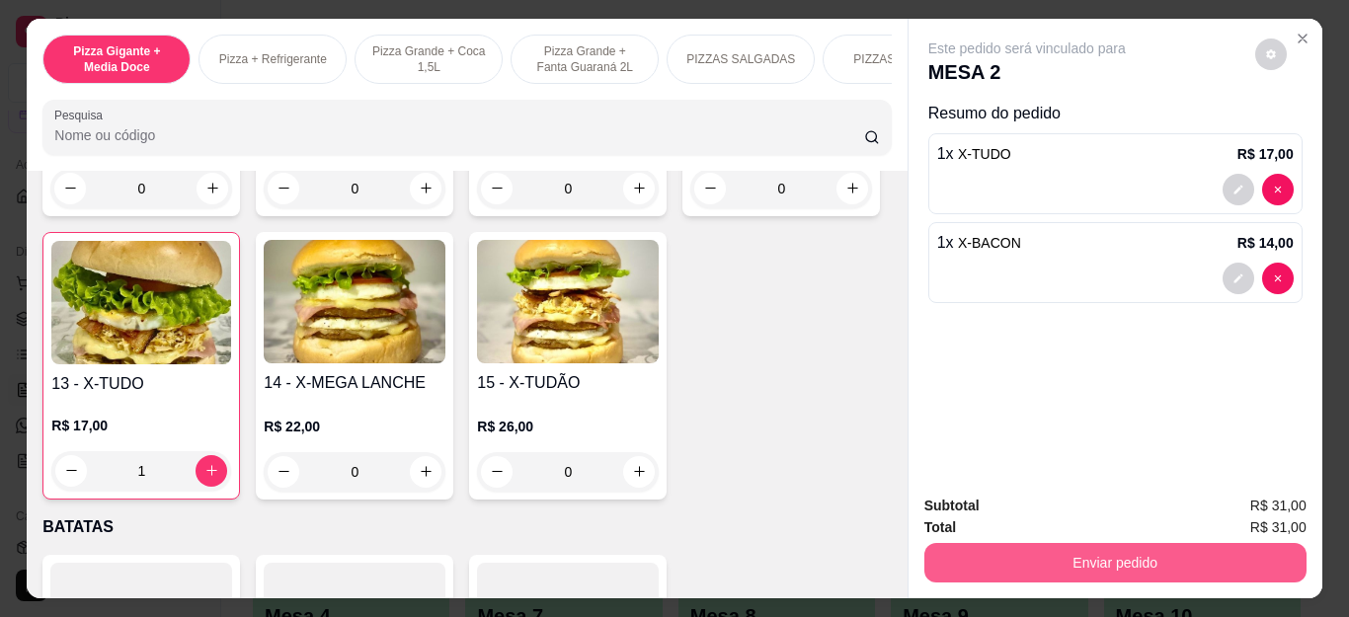
click at [1021, 563] on button "Enviar pedido" at bounding box center [1116, 563] width 382 height 40
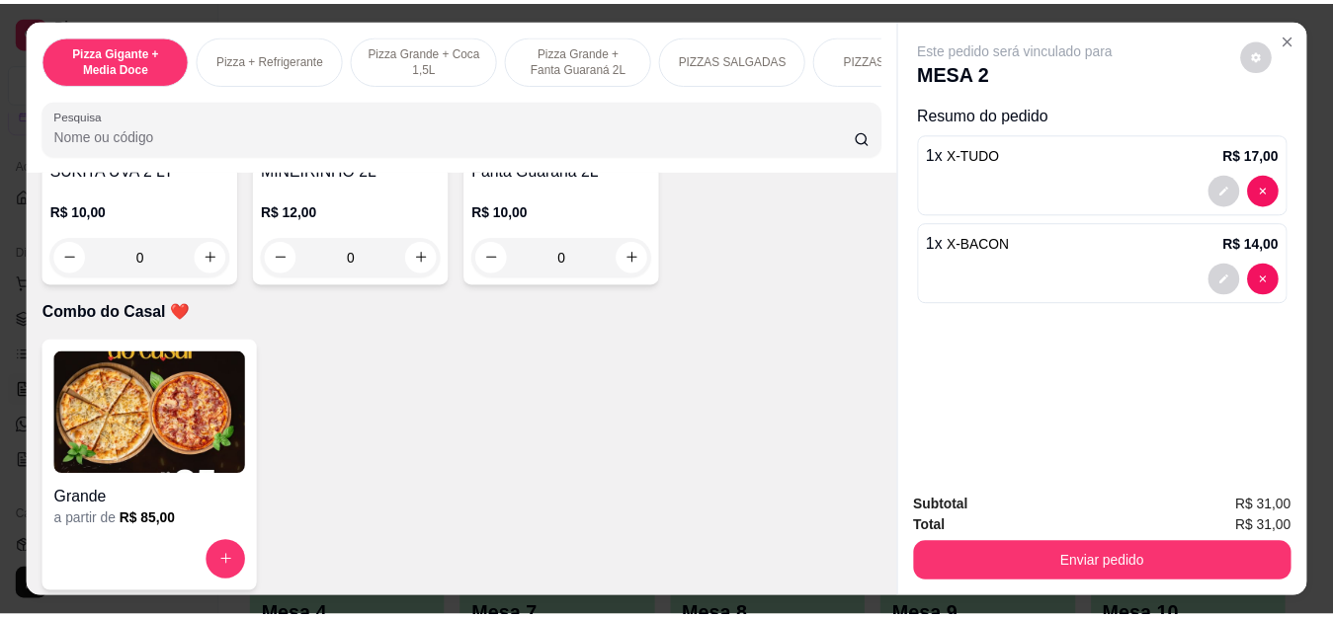
scroll to position [4895, 0]
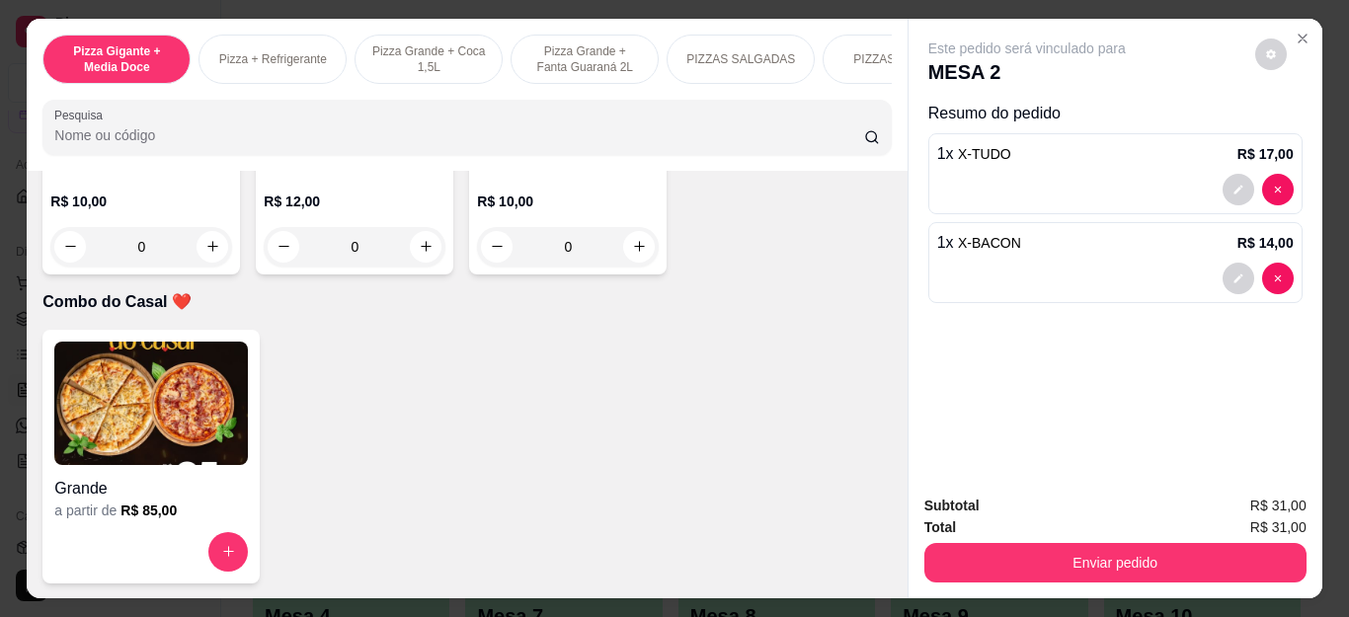
type input "1"
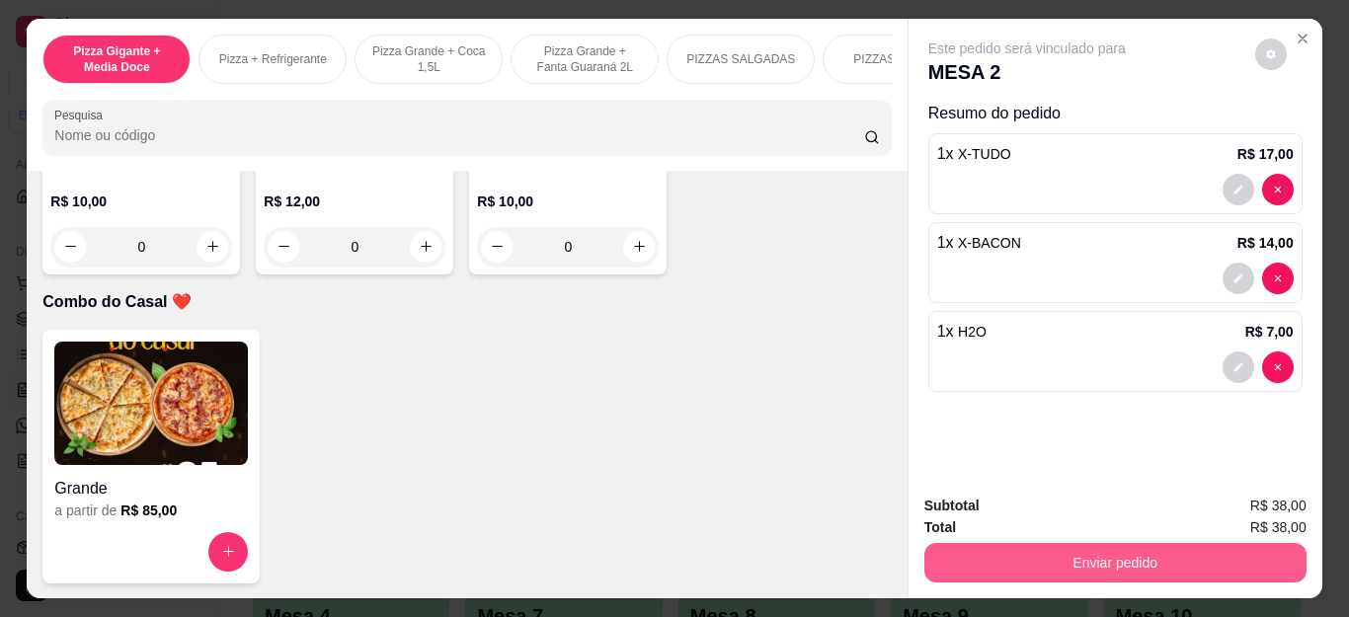
click at [1074, 568] on button "Enviar pedido" at bounding box center [1116, 563] width 382 height 40
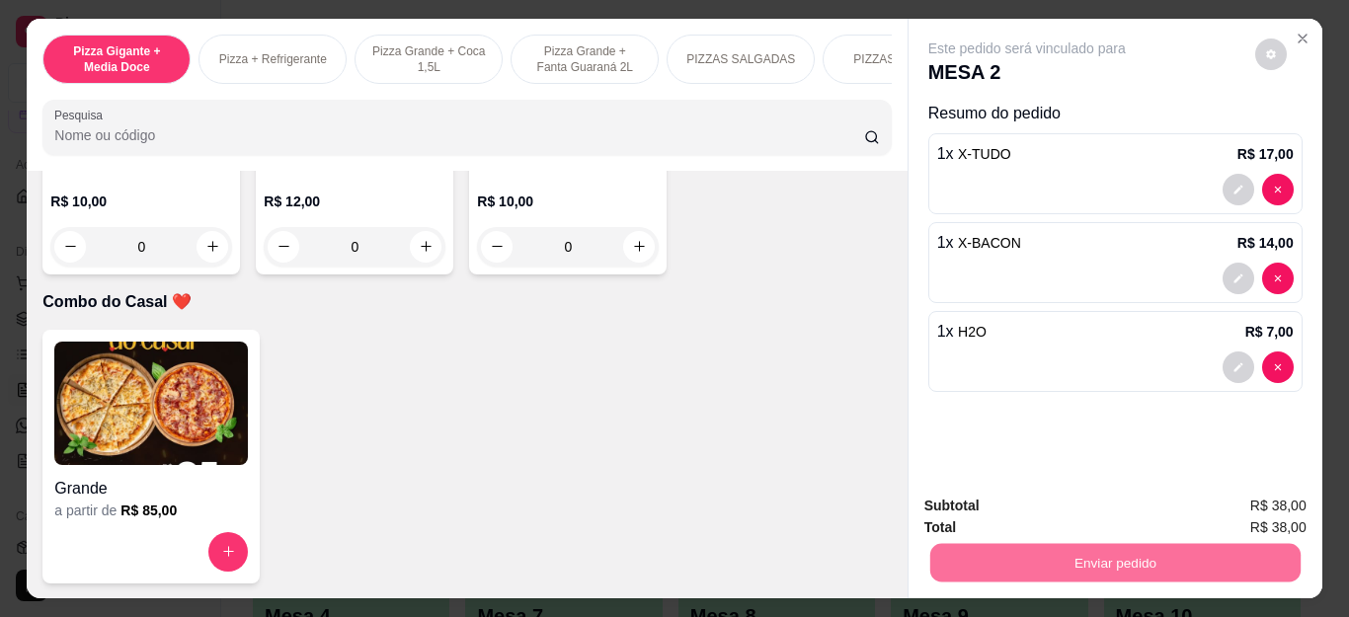
click at [1054, 510] on button "Não registrar e enviar pedido" at bounding box center [1048, 507] width 205 height 38
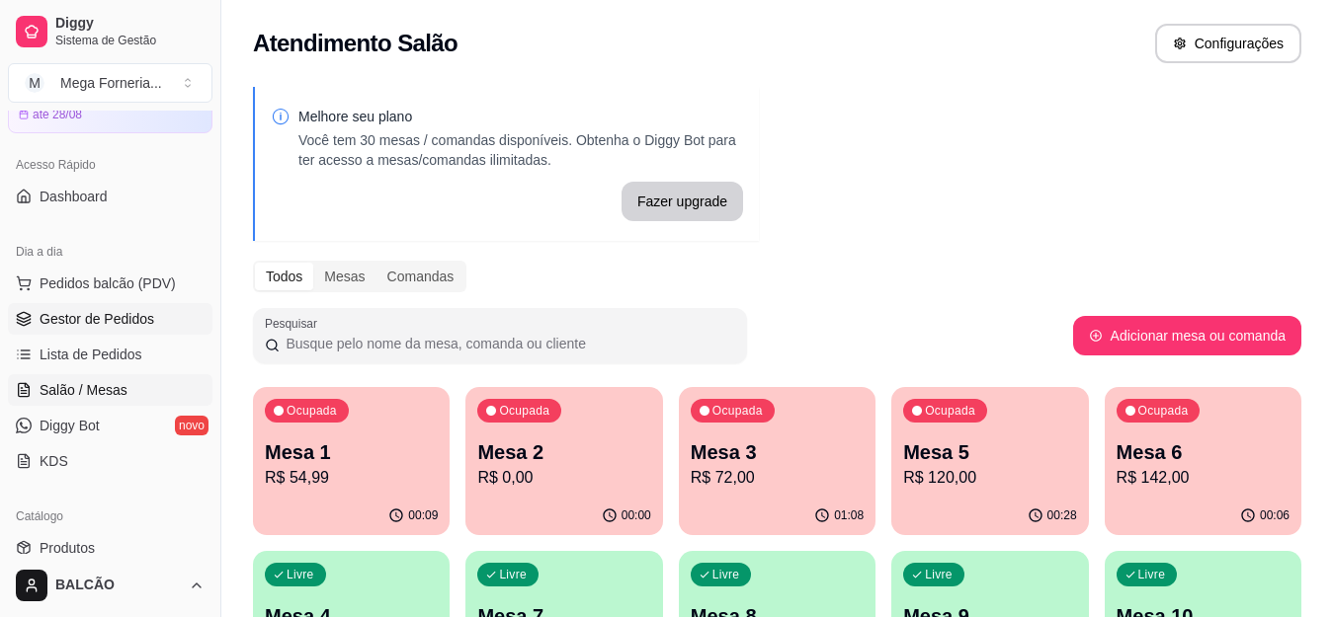
click at [85, 312] on span "Gestor de Pedidos" at bounding box center [97, 319] width 115 height 20
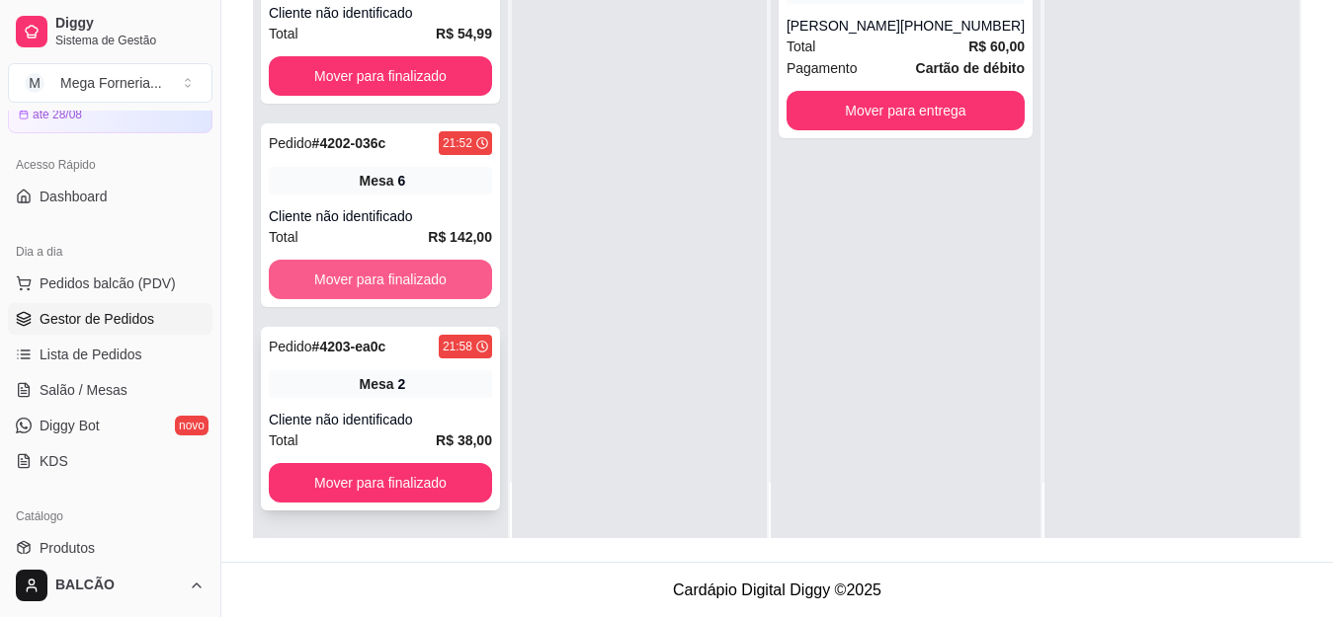
scroll to position [301, 0]
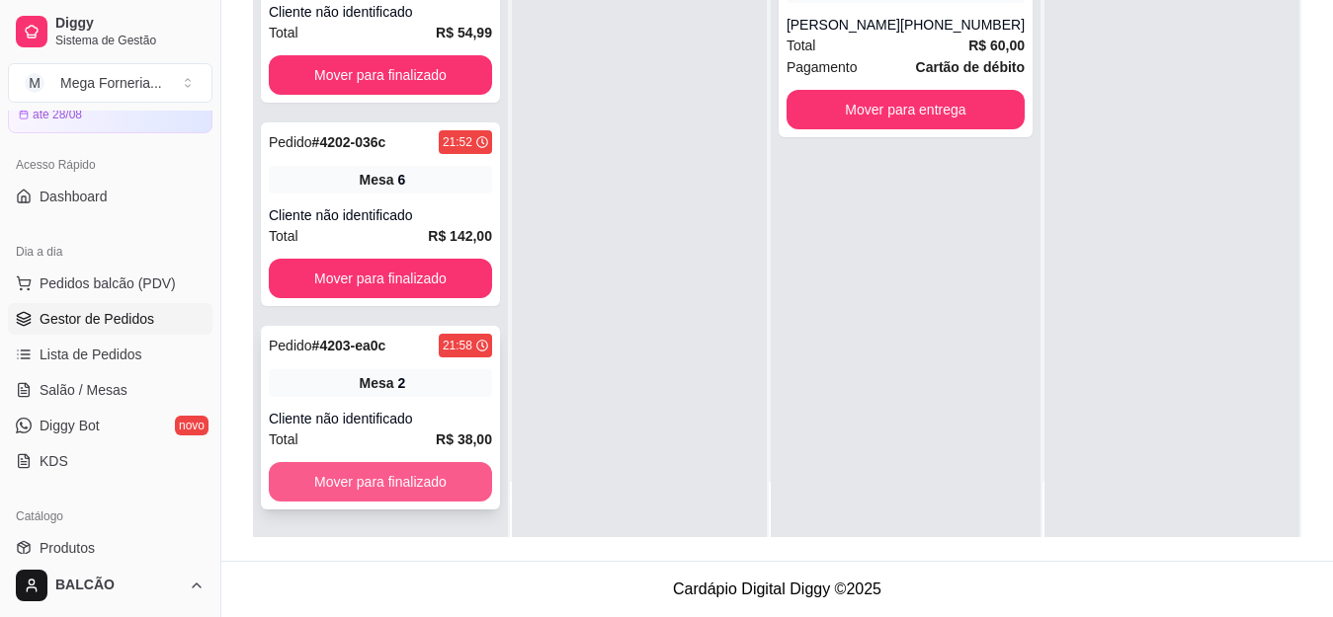
click at [423, 467] on button "Mover para finalizado" at bounding box center [380, 482] width 223 height 40
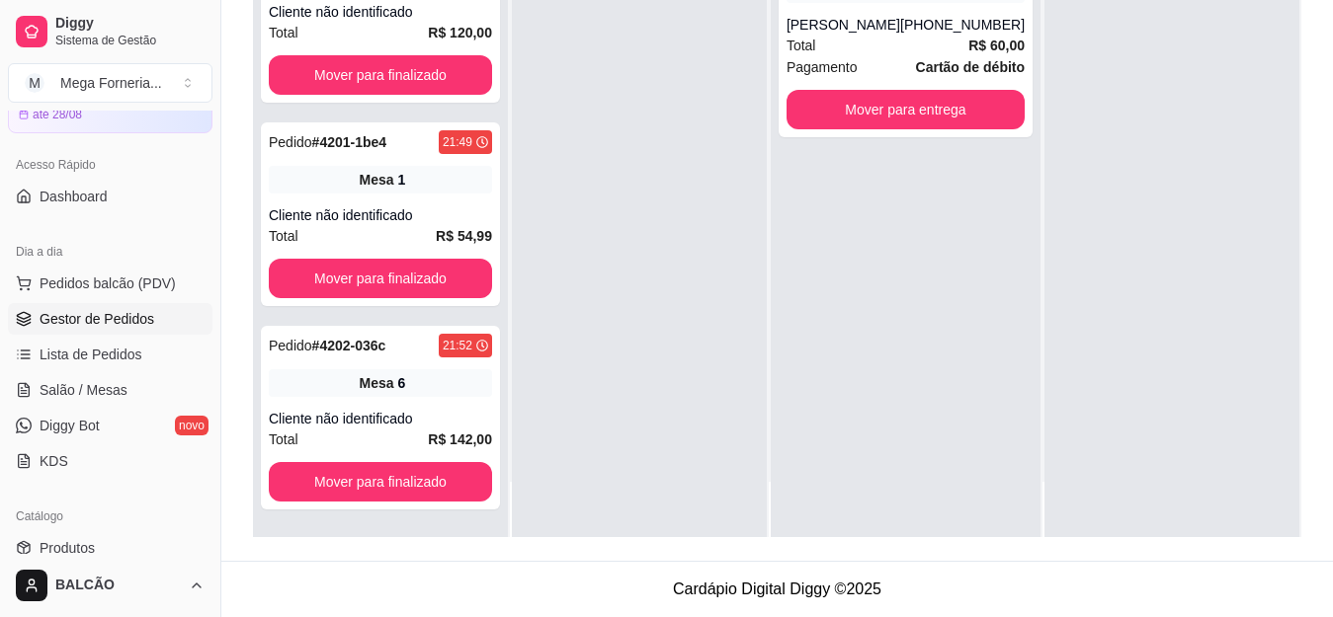
scroll to position [13, 0]
click at [88, 387] on span "Salão / Mesas" at bounding box center [84, 390] width 88 height 20
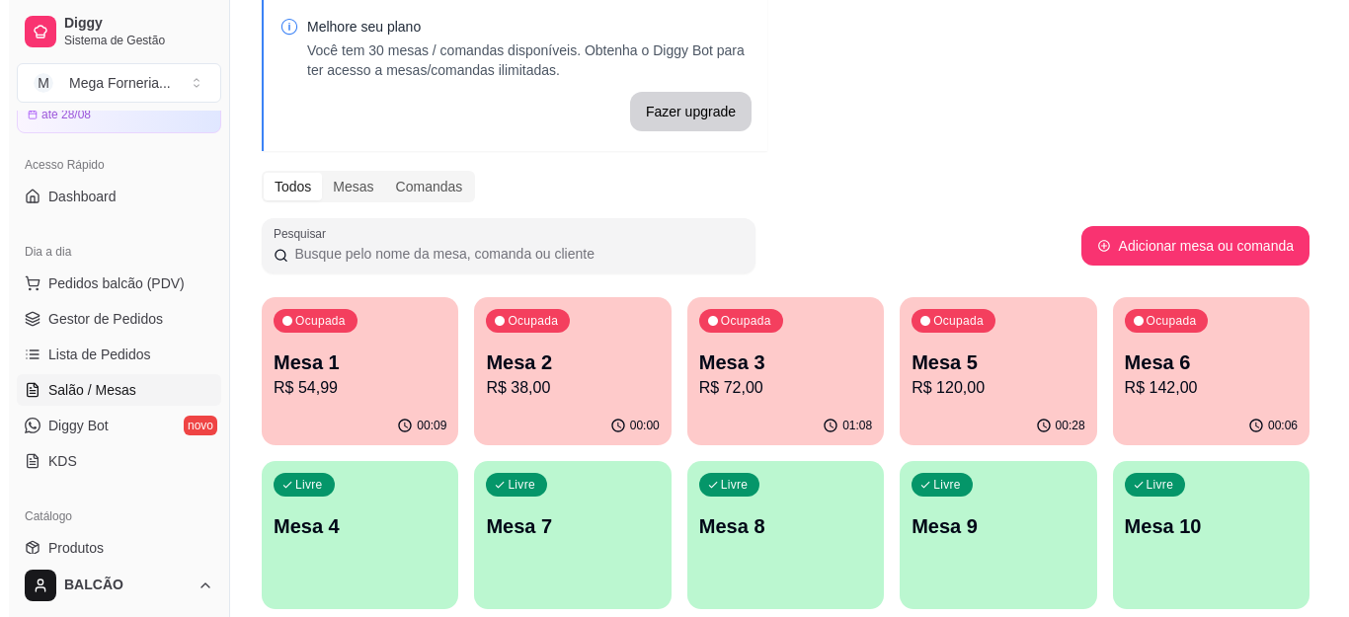
scroll to position [198, 0]
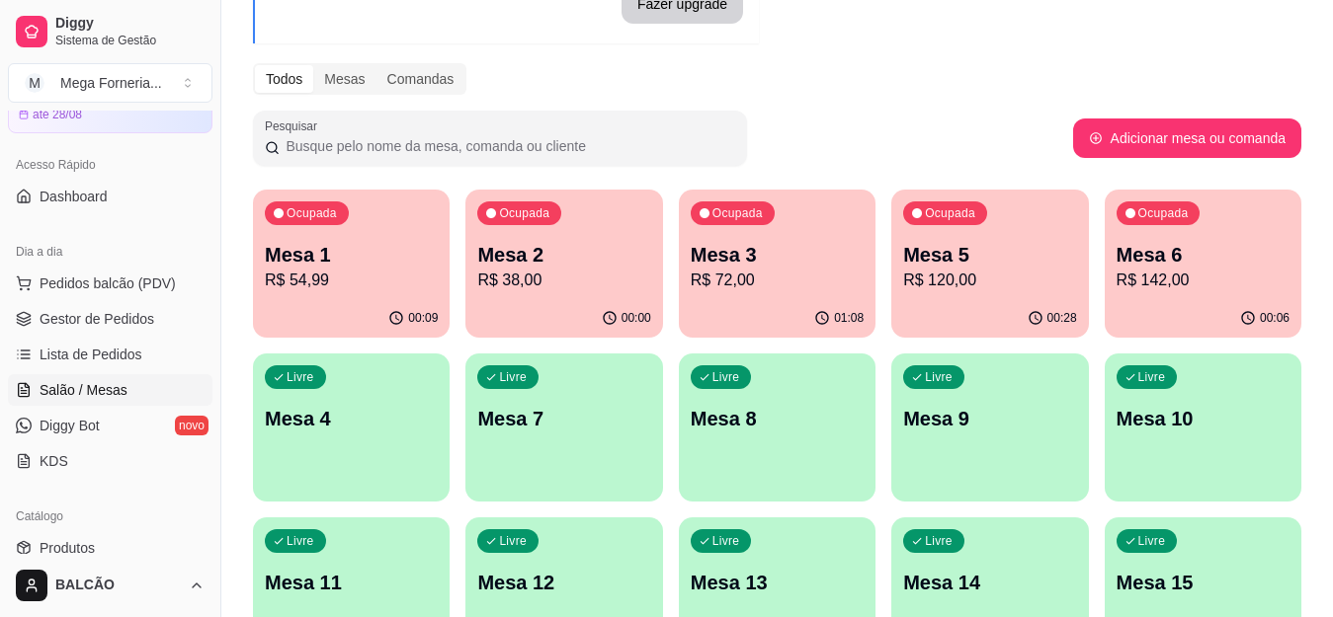
click at [687, 273] on div "Ocupada Mesa 3 R$ 72,00" at bounding box center [777, 245] width 197 height 110
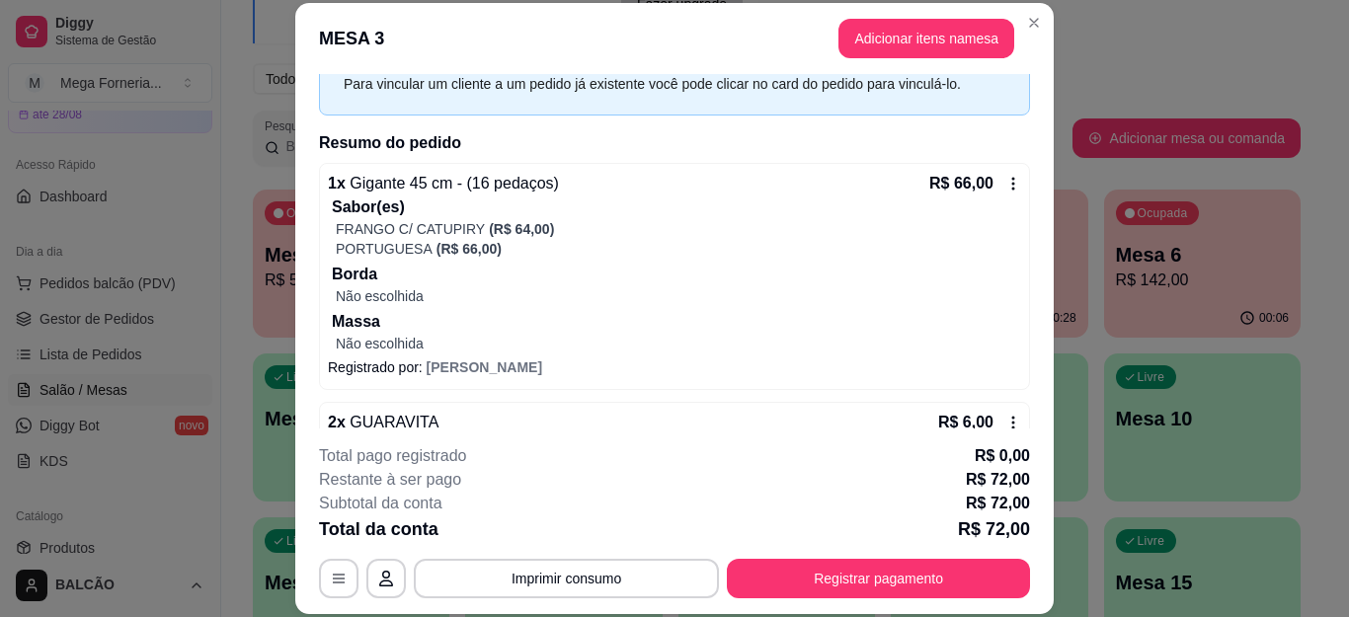
scroll to position [148, 0]
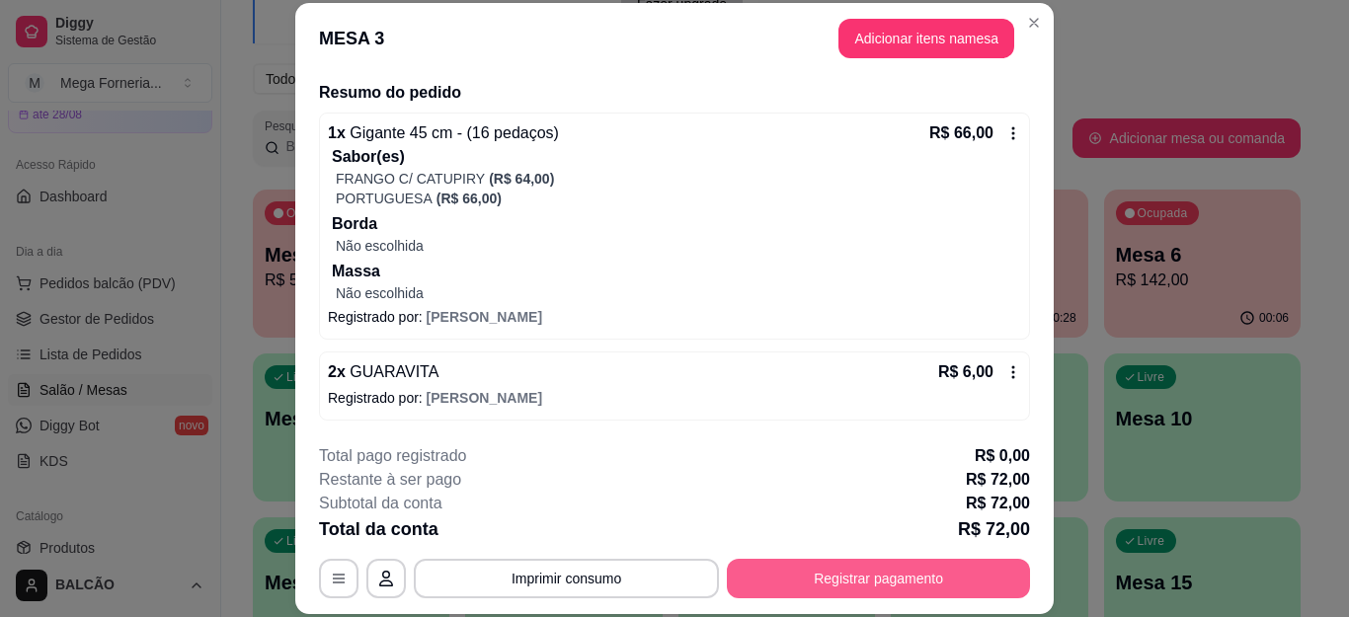
click at [780, 581] on button "Registrar pagamento" at bounding box center [878, 579] width 303 height 40
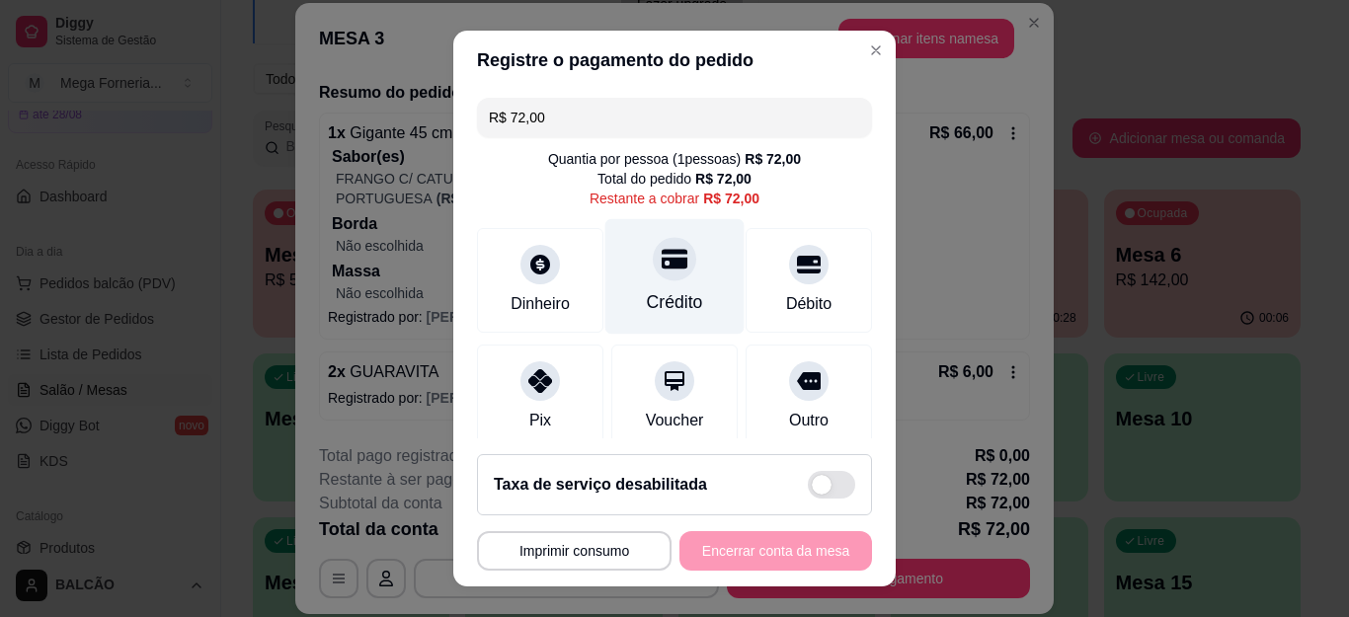
drag, startPoint x: 597, startPoint y: 241, endPoint x: 619, endPoint y: 277, distance: 42.2
click at [606, 241] on div "Crédito" at bounding box center [675, 277] width 139 height 116
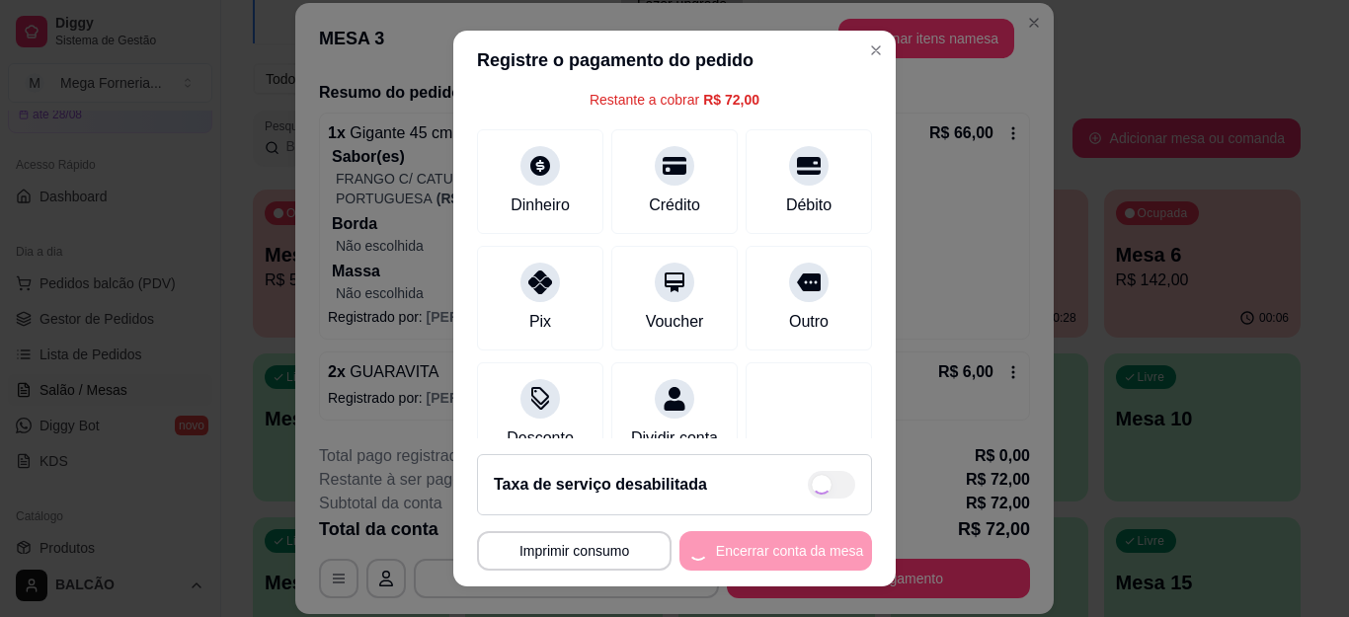
scroll to position [33, 0]
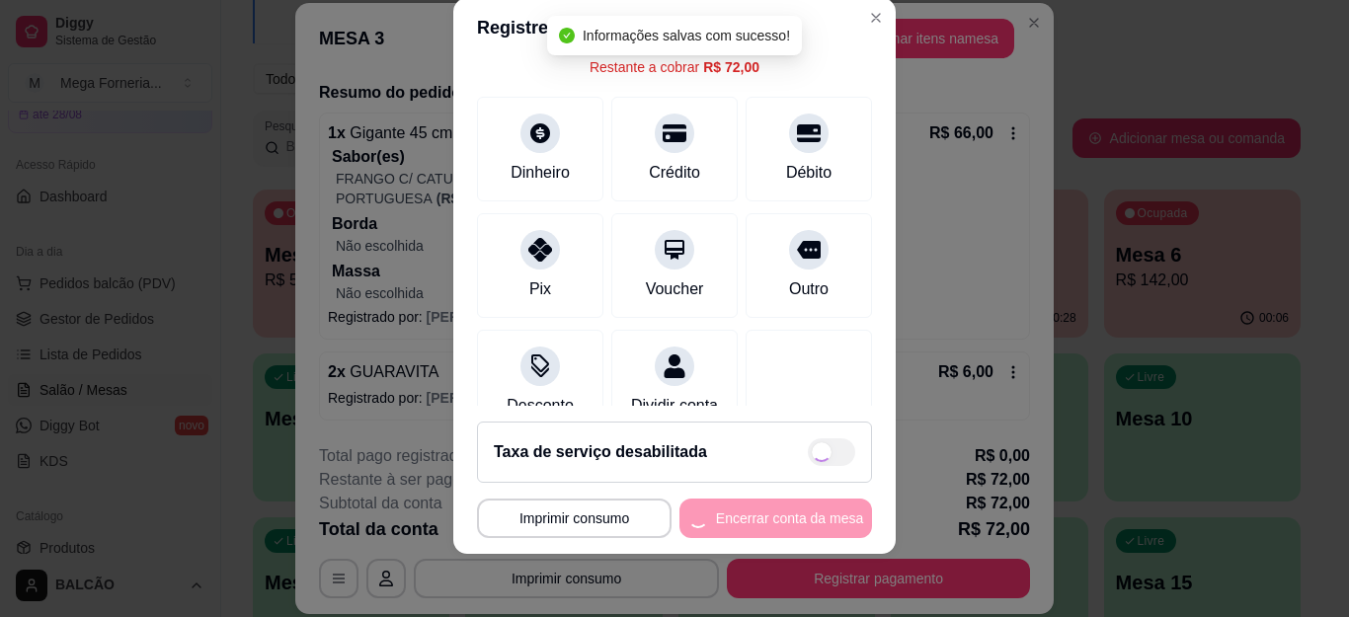
type input "R$ 0,00"
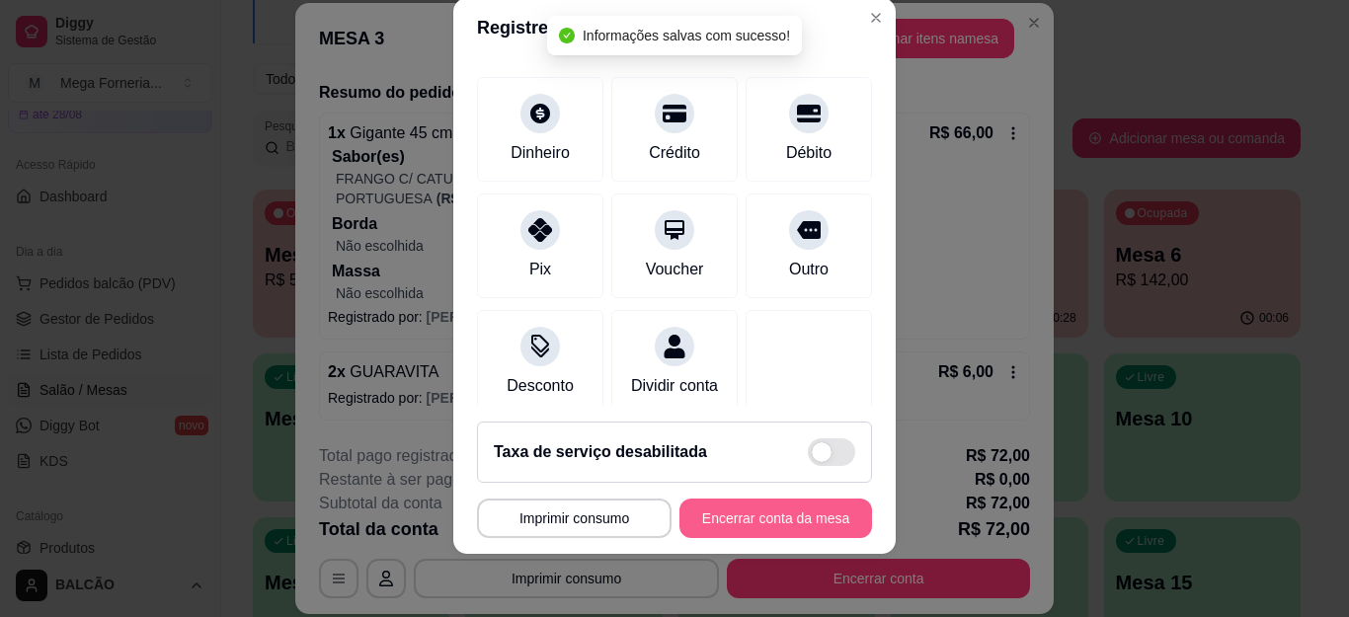
click at [720, 520] on button "Encerrar conta da mesa" at bounding box center [776, 519] width 193 height 40
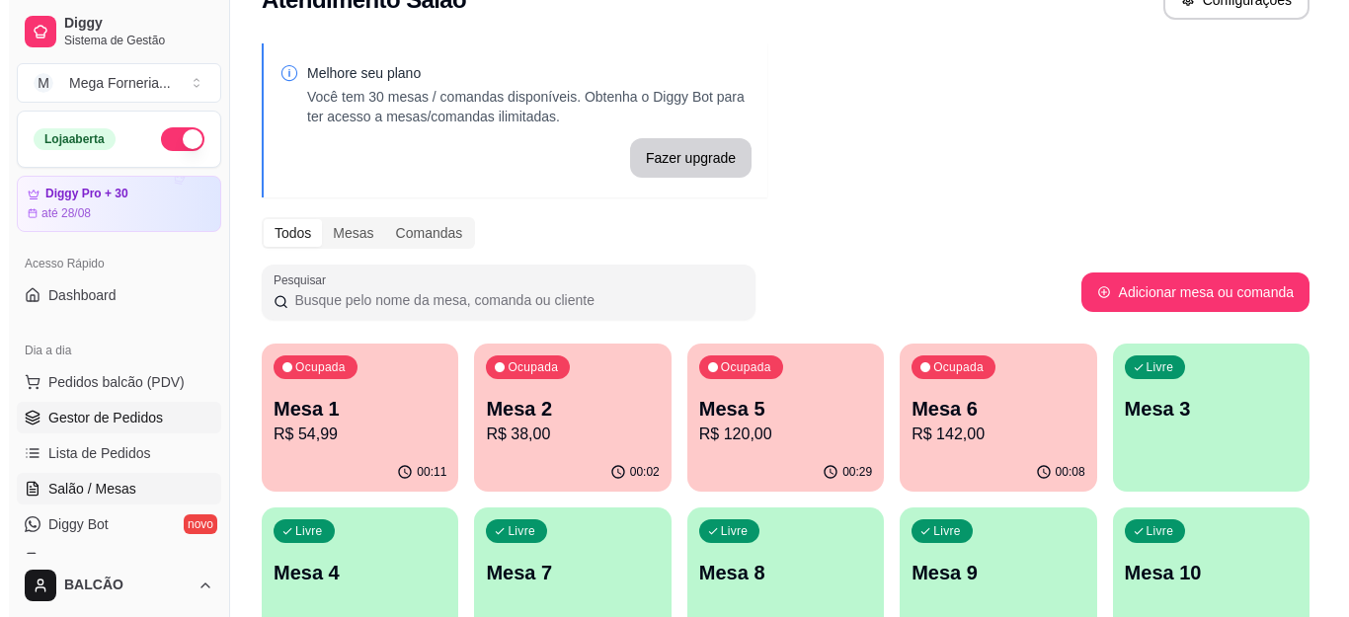
scroll to position [0, 0]
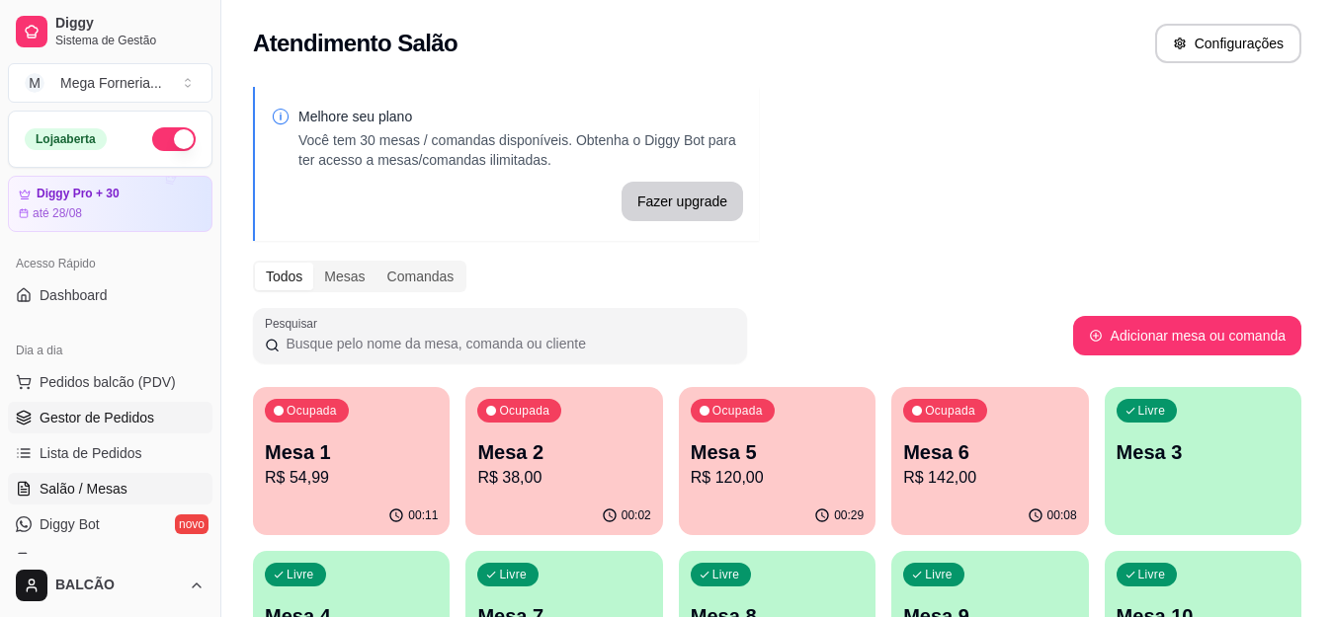
click at [96, 414] on span "Gestor de Pedidos" at bounding box center [97, 418] width 115 height 20
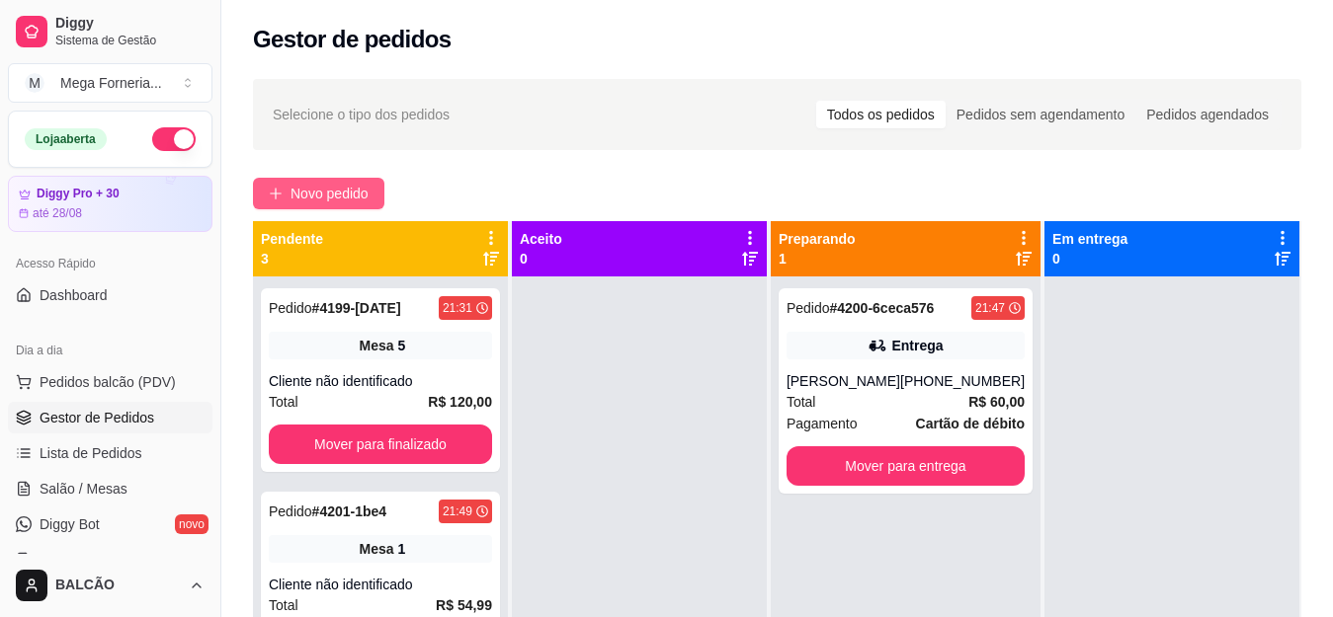
click at [357, 207] on button "Novo pedido" at bounding box center [318, 194] width 131 height 32
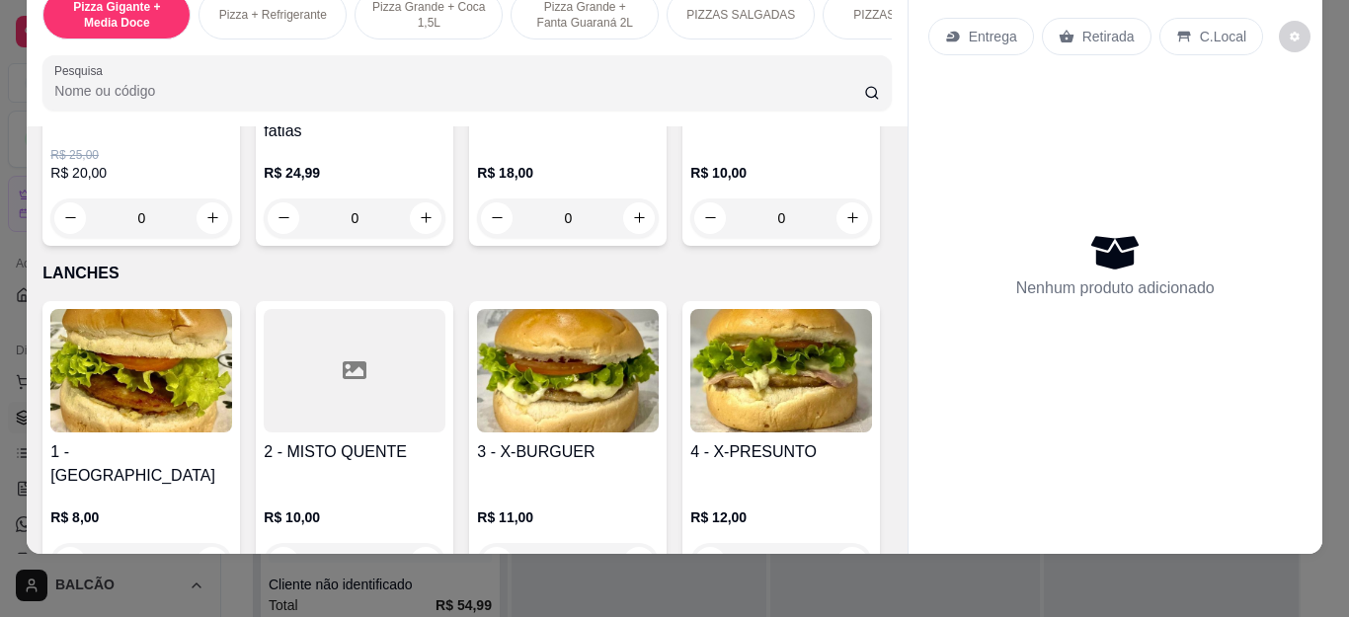
scroll to position [2173, 0]
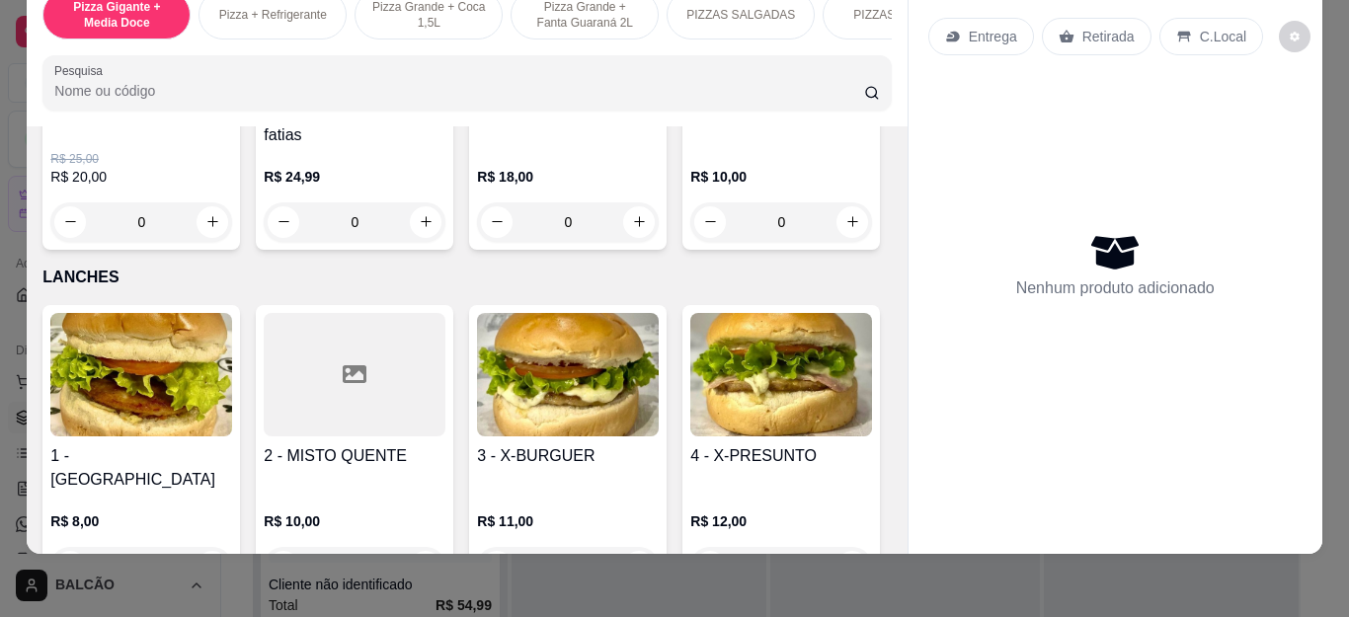
click at [690, 242] on div "0" at bounding box center [781, 223] width 182 height 40
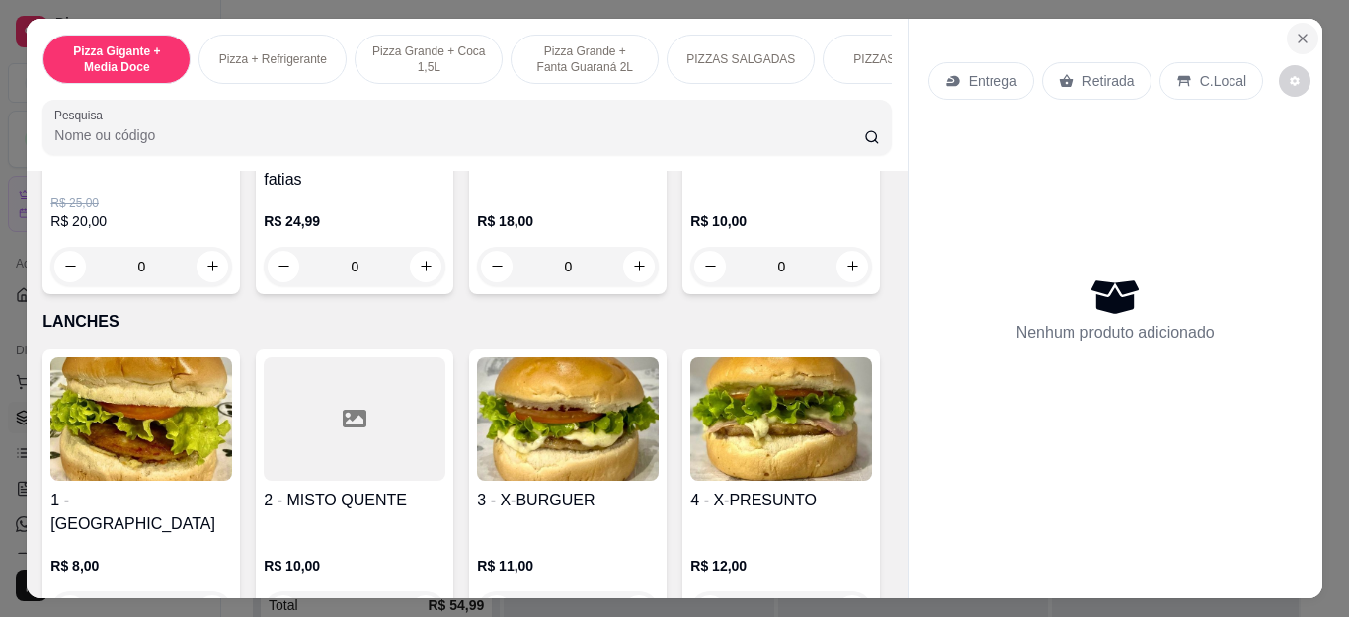
click at [1309, 28] on button "Close" at bounding box center [1303, 39] width 32 height 32
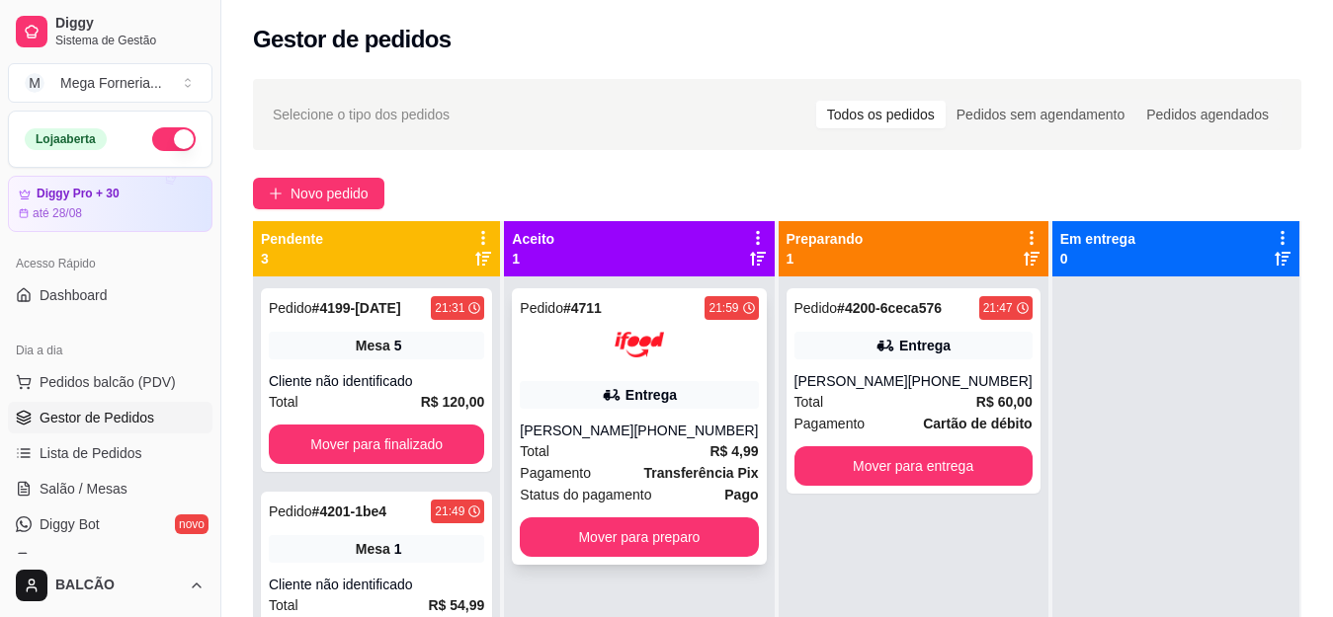
click at [631, 403] on div "Entrega" at bounding box center [650, 395] width 51 height 20
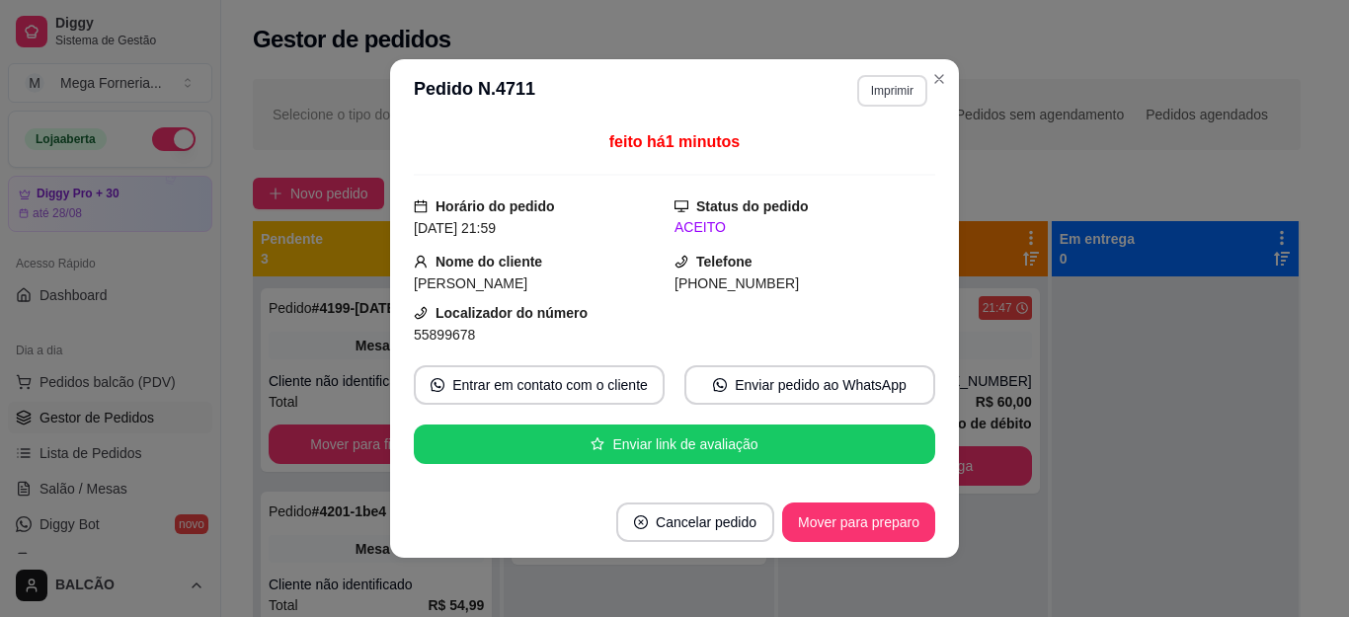
click at [872, 92] on button "Imprimir" at bounding box center [892, 91] width 70 height 32
click at [848, 154] on button "IMPRESSORA" at bounding box center [865, 151] width 115 height 26
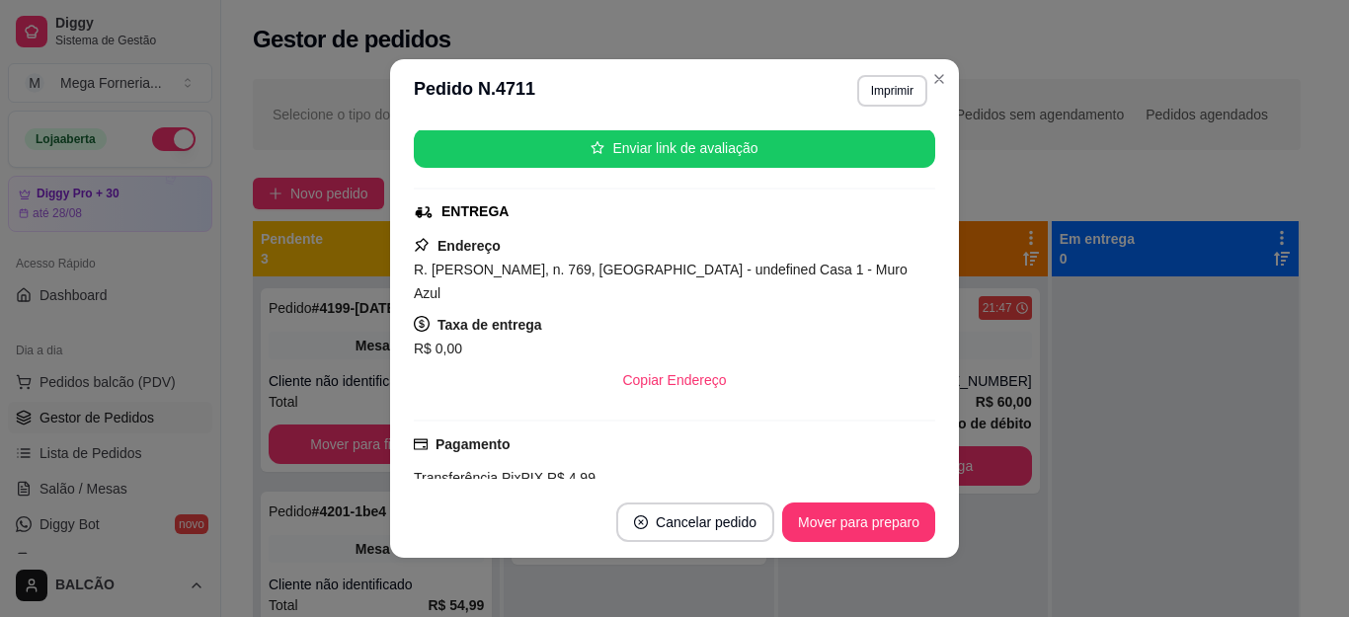
scroll to position [494, 0]
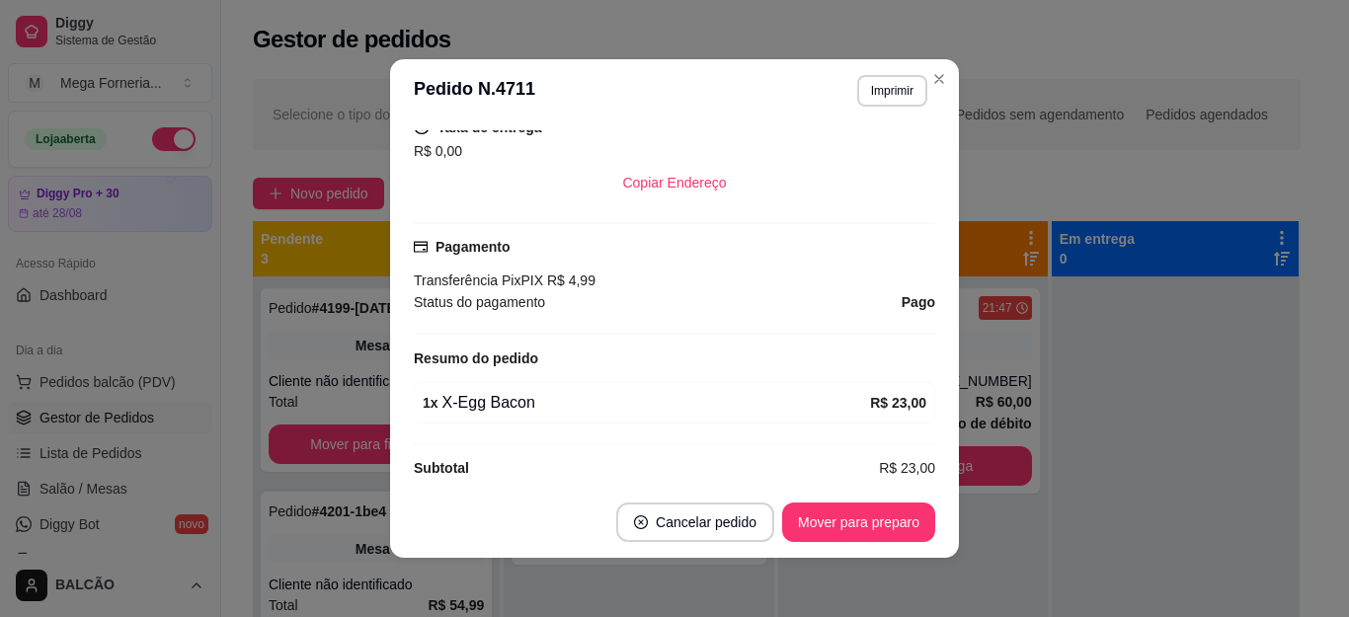
click at [948, 73] on header "**********" at bounding box center [674, 90] width 569 height 63
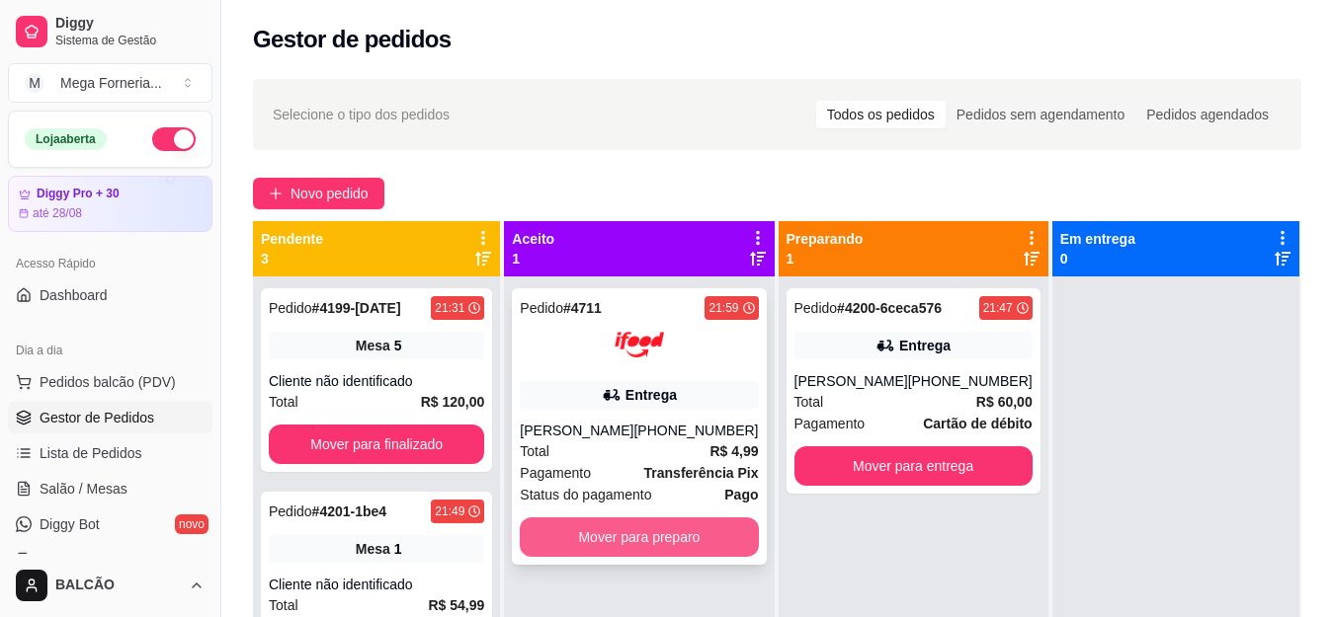
click at [654, 548] on button "Mover para preparo" at bounding box center [639, 538] width 238 height 40
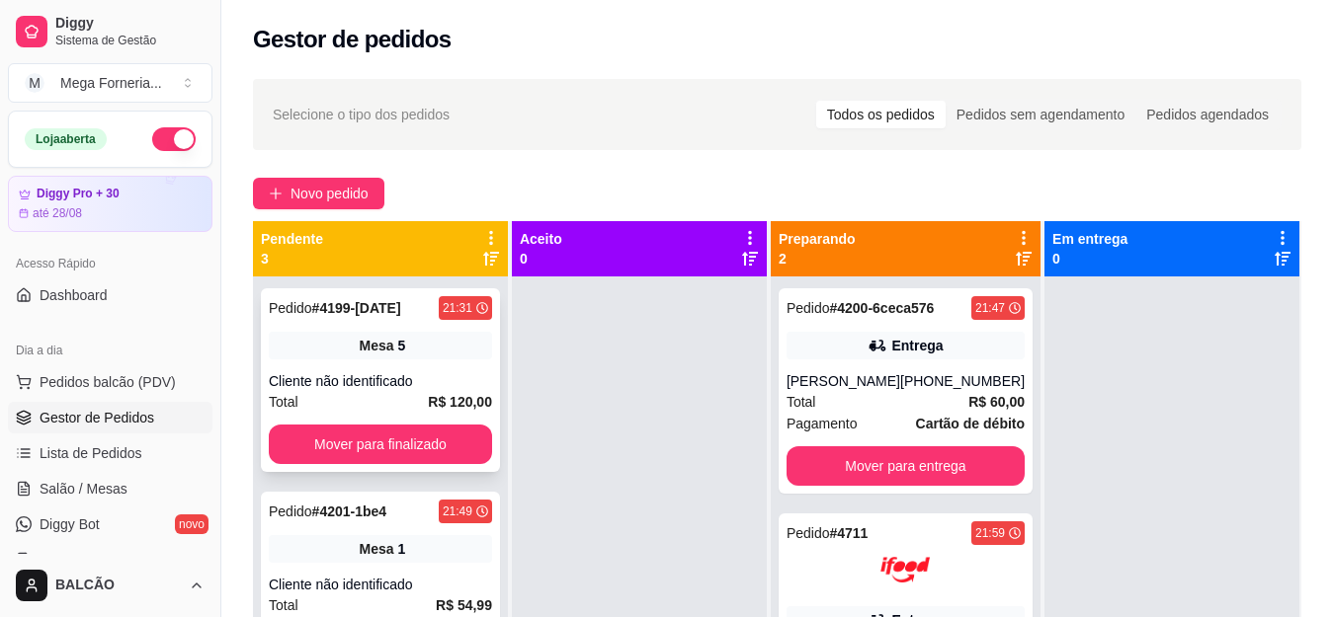
click at [416, 417] on div "Pedido # 4199-[DATE] 21:31 Mesa 5 Cliente não identificado Total R$ 120,00 Move…" at bounding box center [380, 380] width 239 height 184
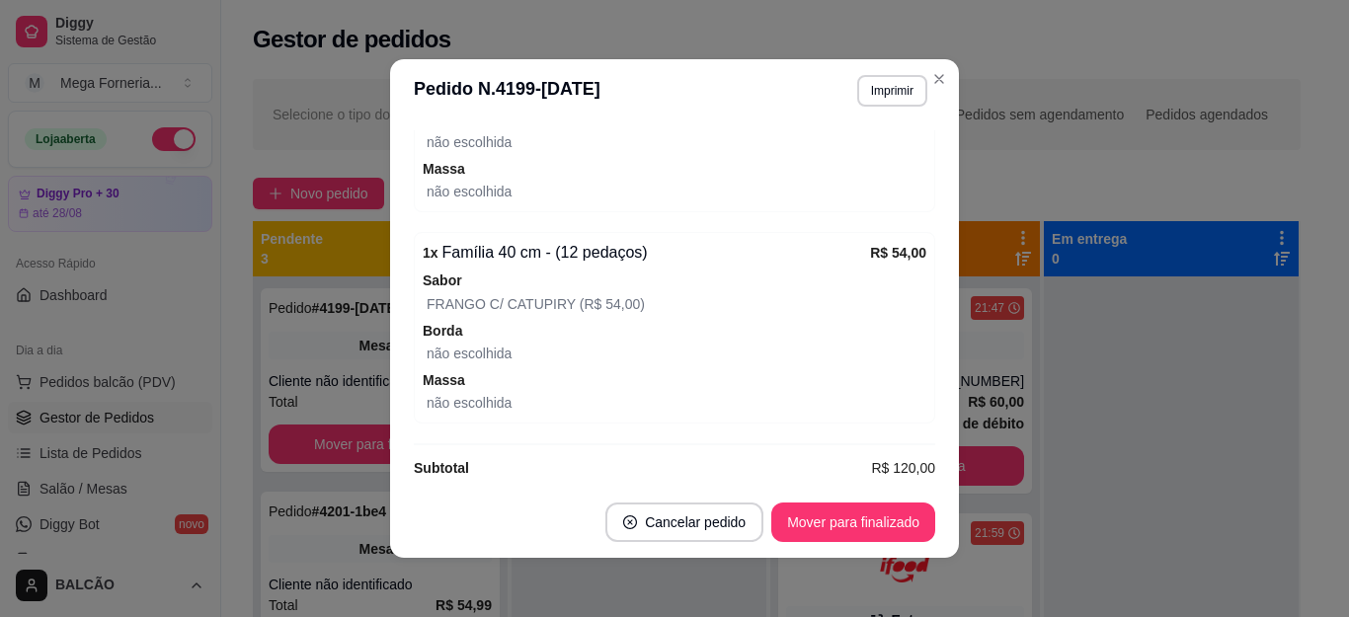
scroll to position [296, 0]
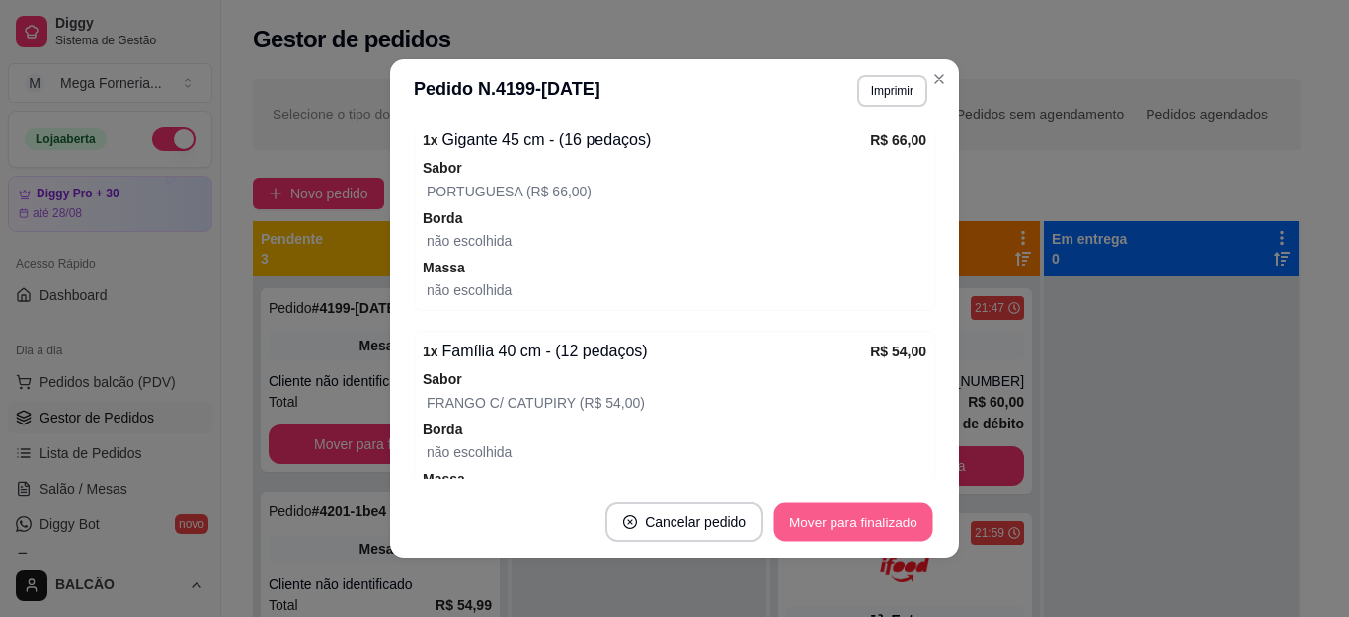
click at [870, 527] on button "Mover para finalizado" at bounding box center [853, 523] width 159 height 39
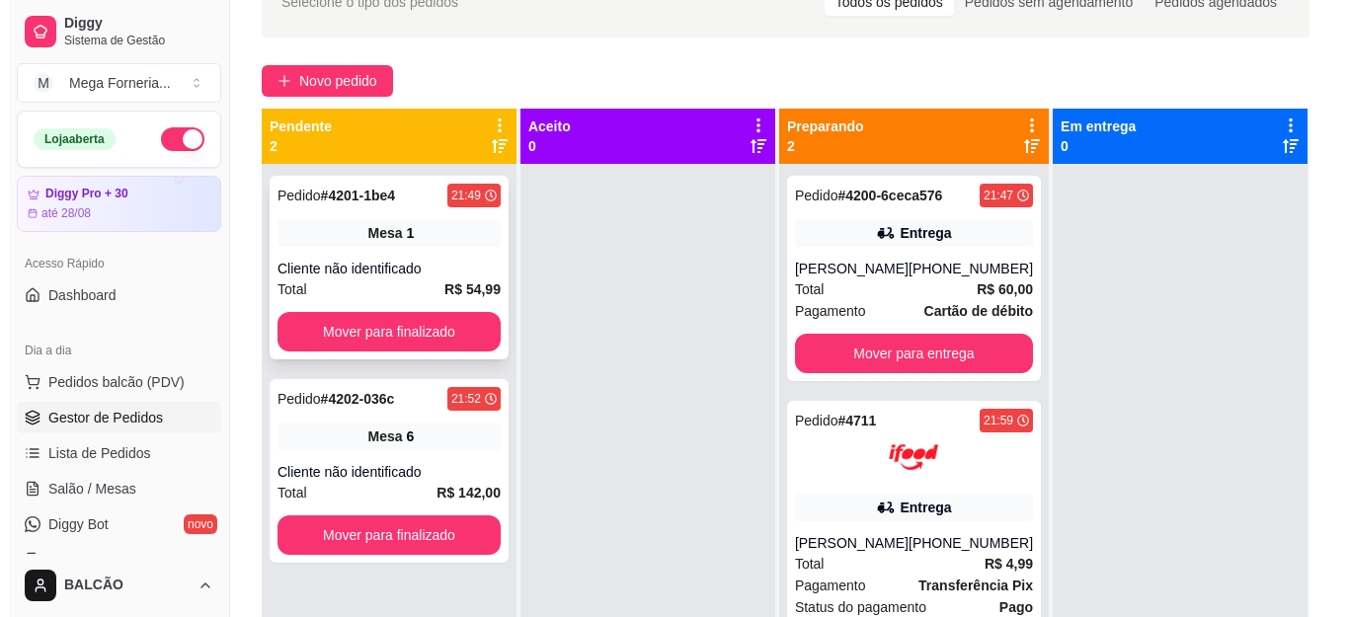
scroll to position [99, 0]
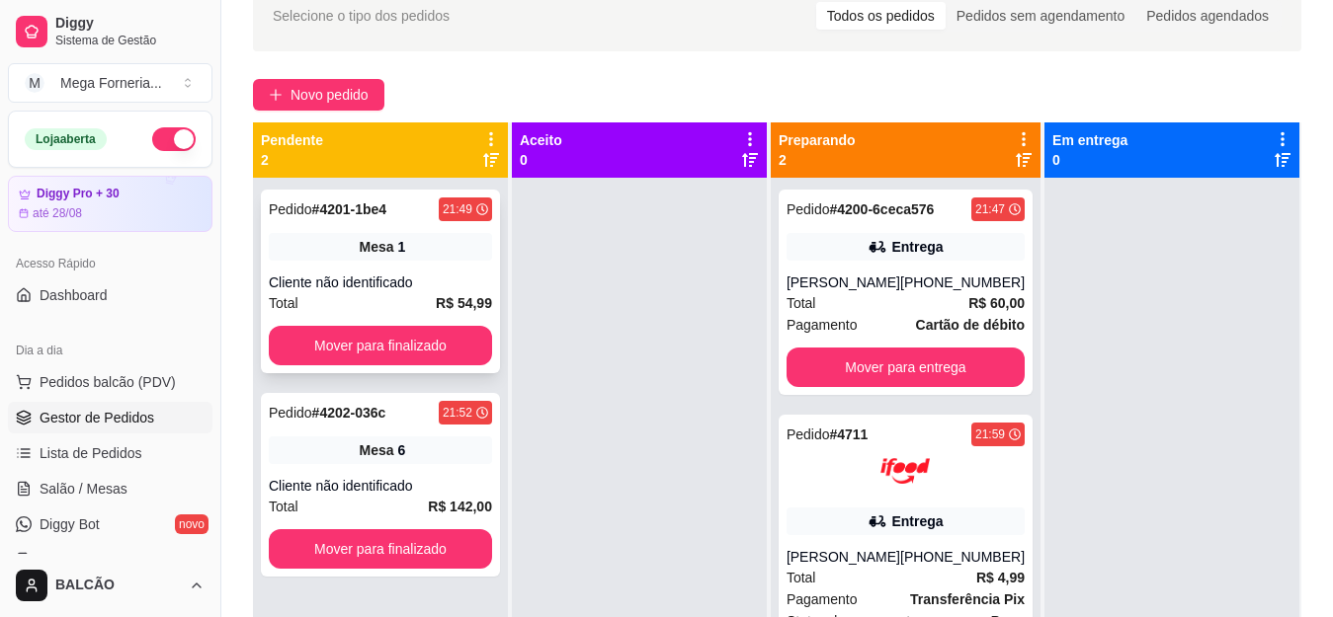
click at [418, 271] on div "Pedido # 4201-1be4 21:49 Mesa 1 Cliente não identificado Total R$ 54,99 Mover p…" at bounding box center [380, 282] width 239 height 184
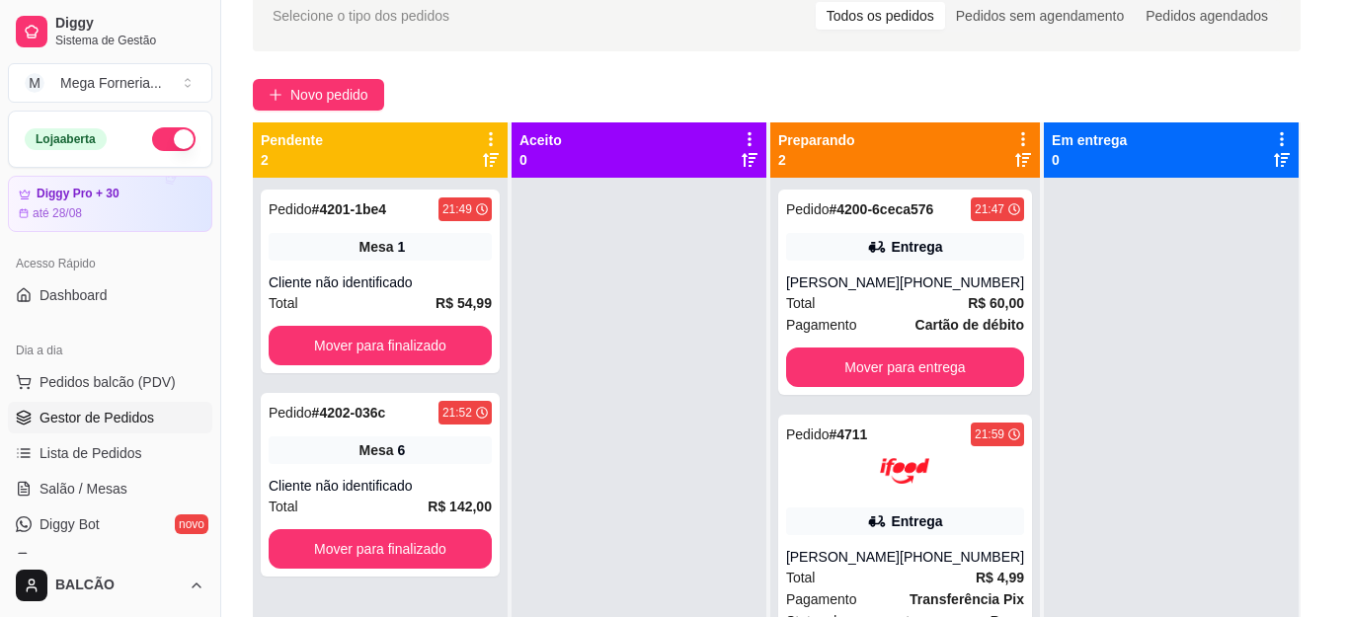
scroll to position [178, 0]
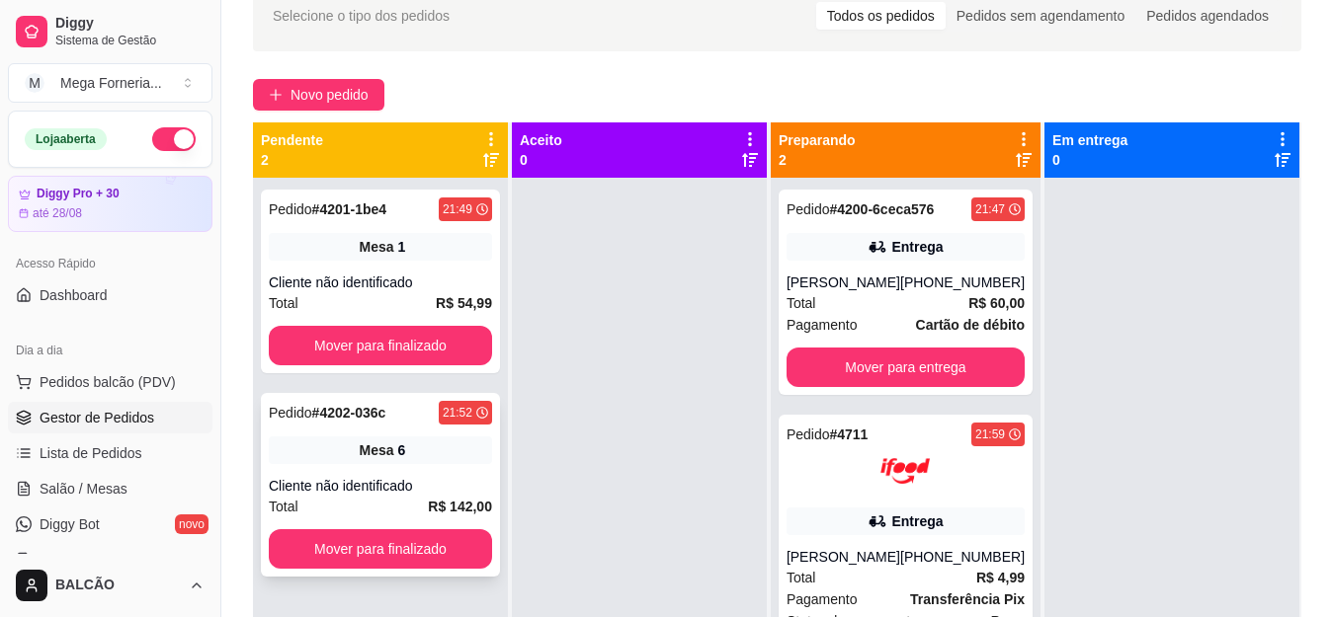
click at [409, 428] on div "Pedido # 4202-036c 21:52 Mesa 6 Cliente não identificado Total R$ 142,00 Mover …" at bounding box center [380, 485] width 239 height 184
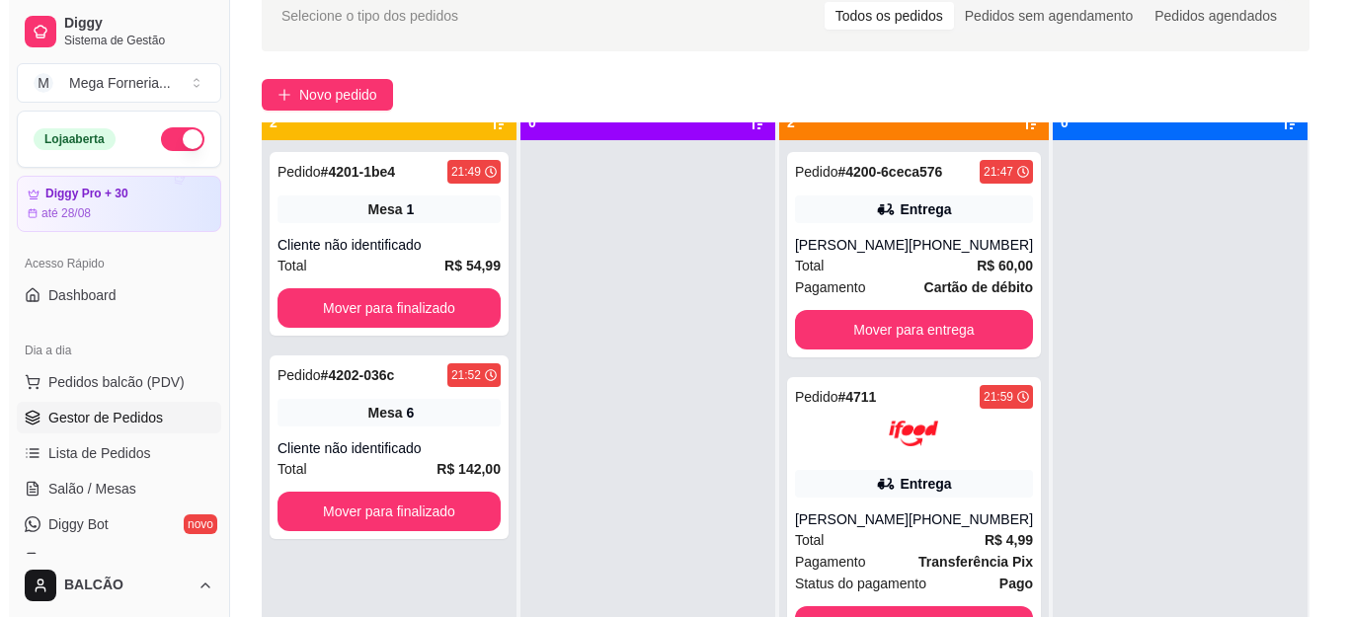
scroll to position [55, 0]
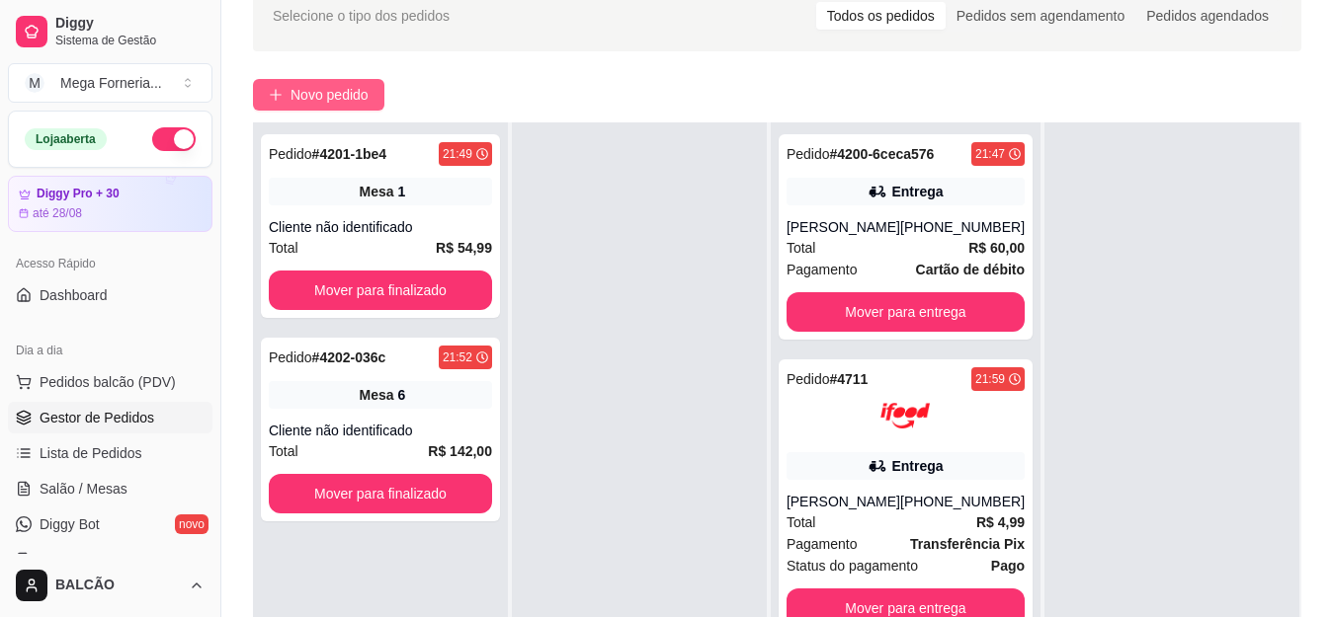
click at [311, 84] on span "Novo pedido" at bounding box center [329, 95] width 78 height 22
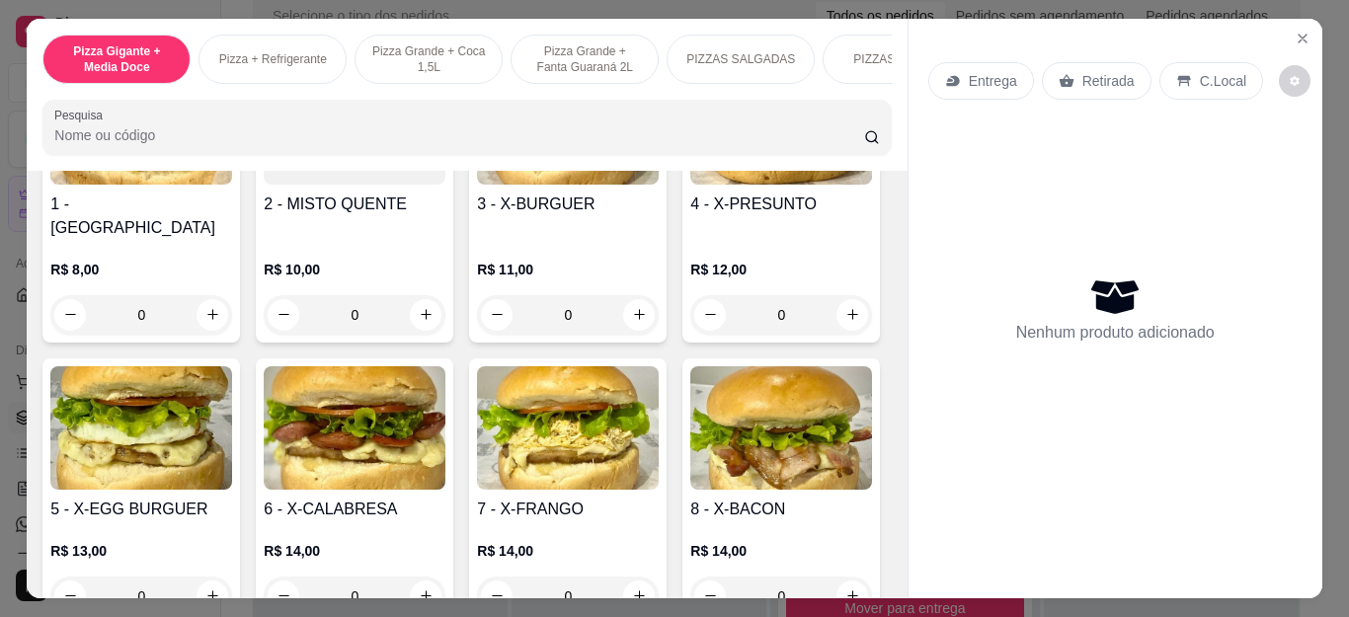
scroll to position [2272, 0]
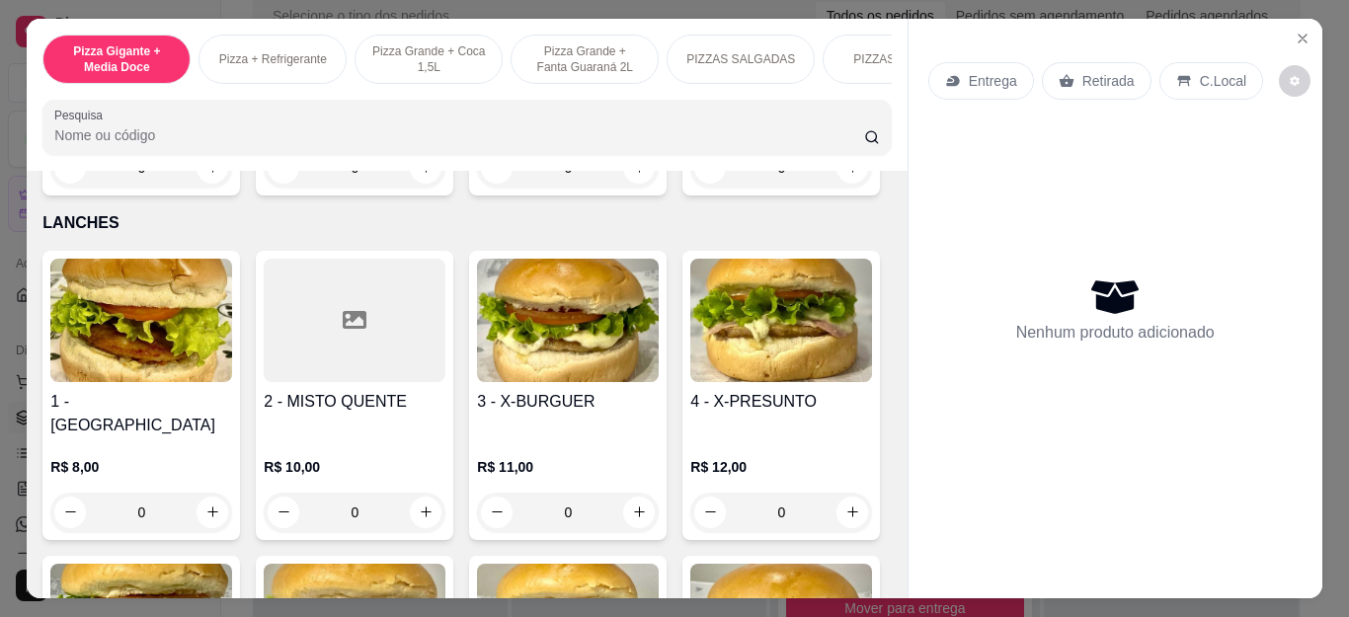
click at [690, 188] on div "0" at bounding box center [781, 168] width 182 height 40
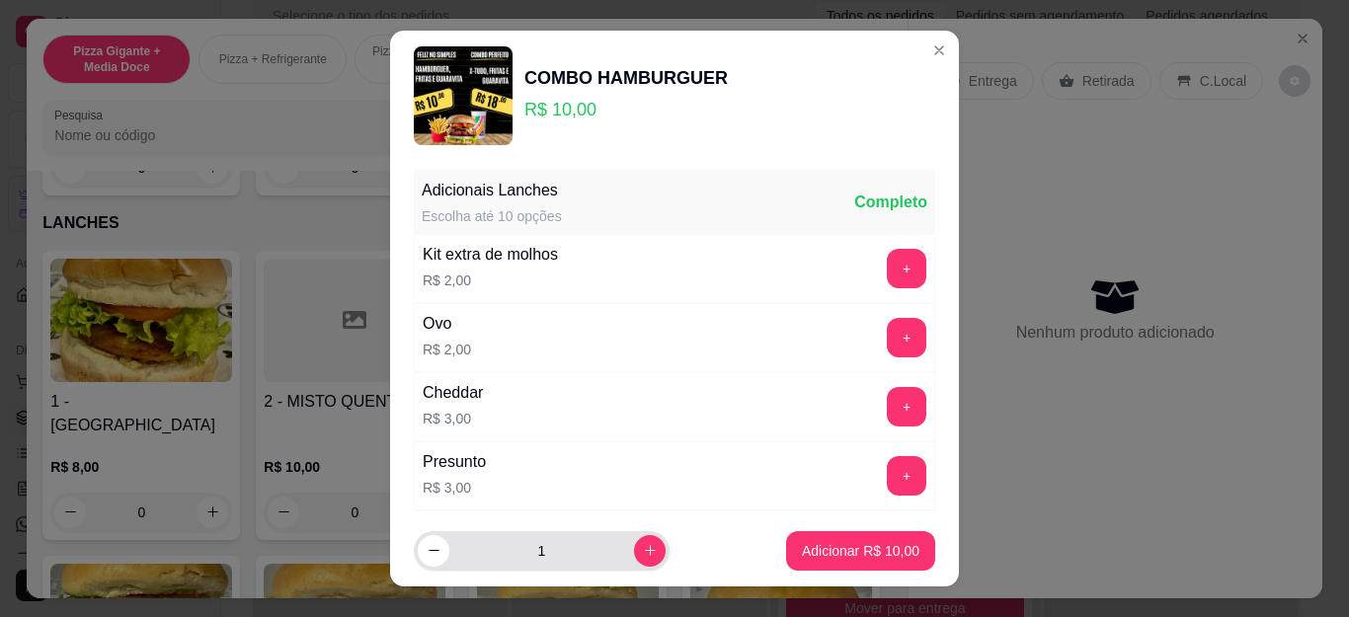
click at [643, 545] on icon "increase-product-quantity" at bounding box center [650, 550] width 15 height 15
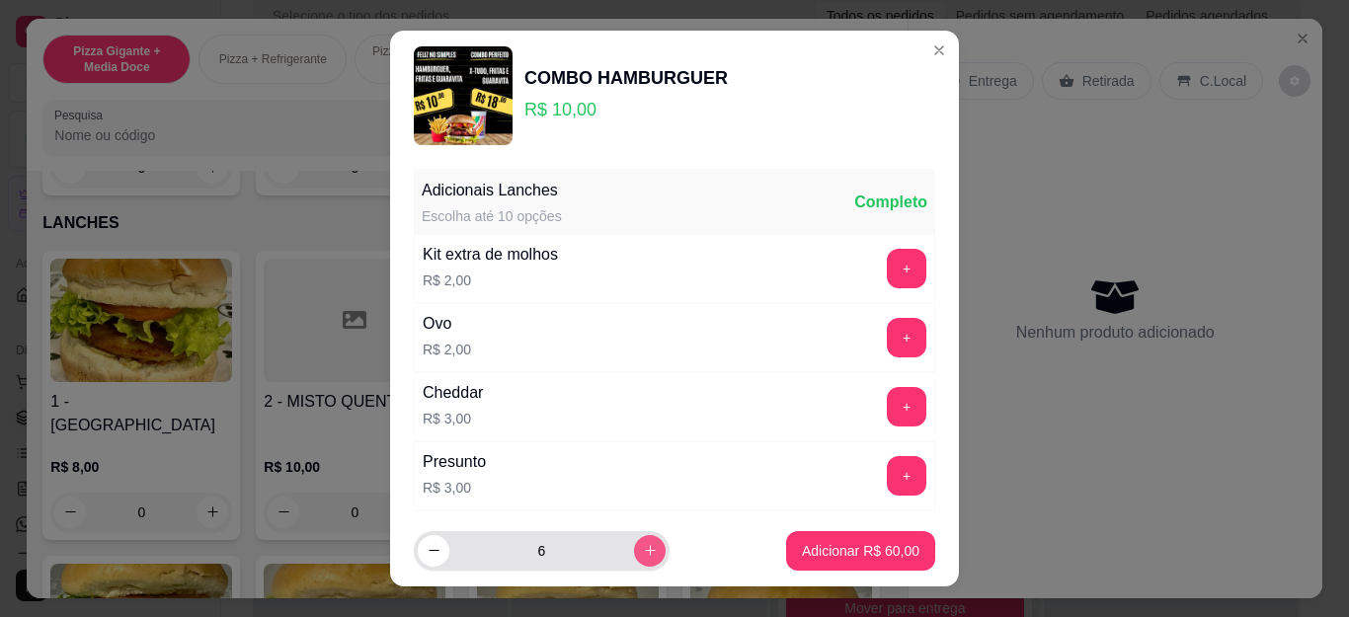
click at [643, 545] on icon "increase-product-quantity" at bounding box center [650, 550] width 15 height 15
type input "7"
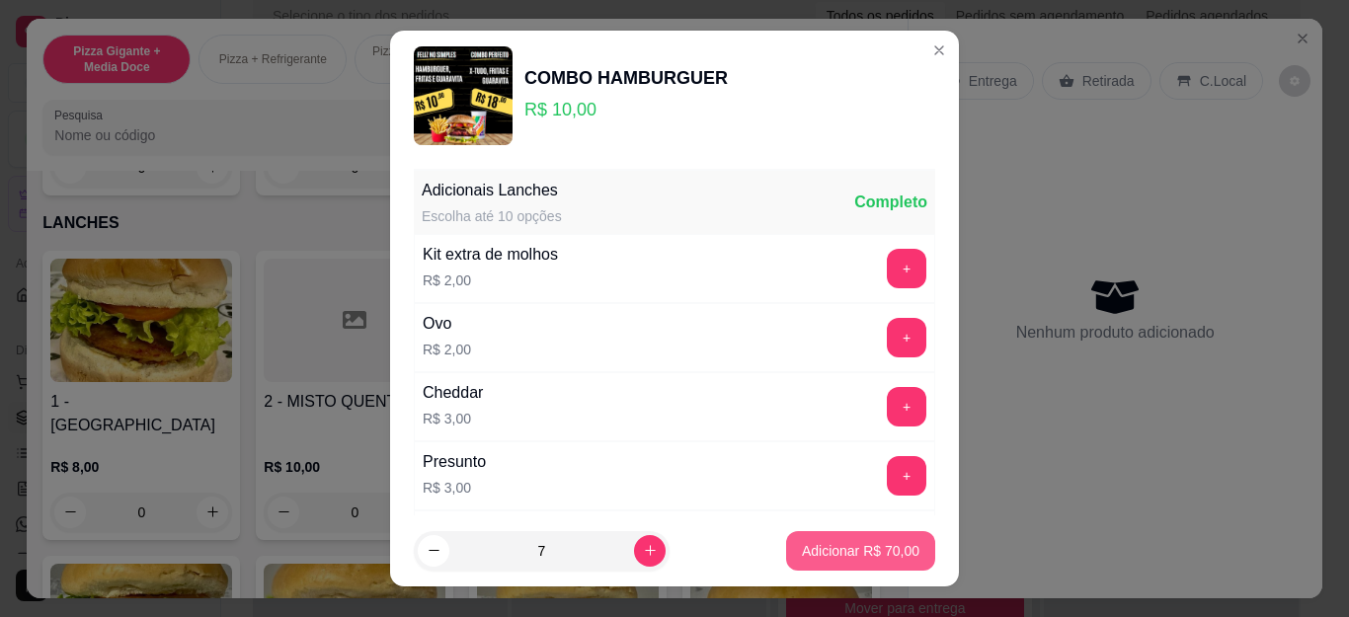
click at [802, 560] on p "Adicionar R$ 70,00" at bounding box center [861, 551] width 118 height 20
type input "7"
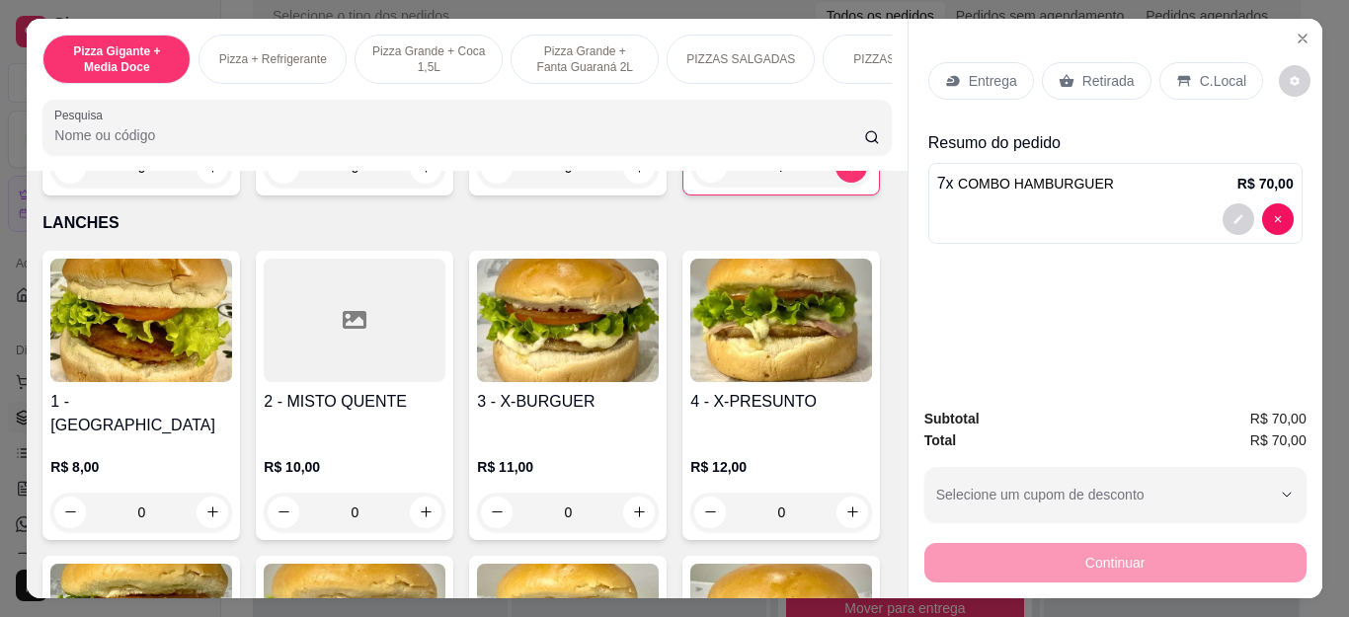
click at [994, 71] on p "Entrega" at bounding box center [993, 81] width 48 height 20
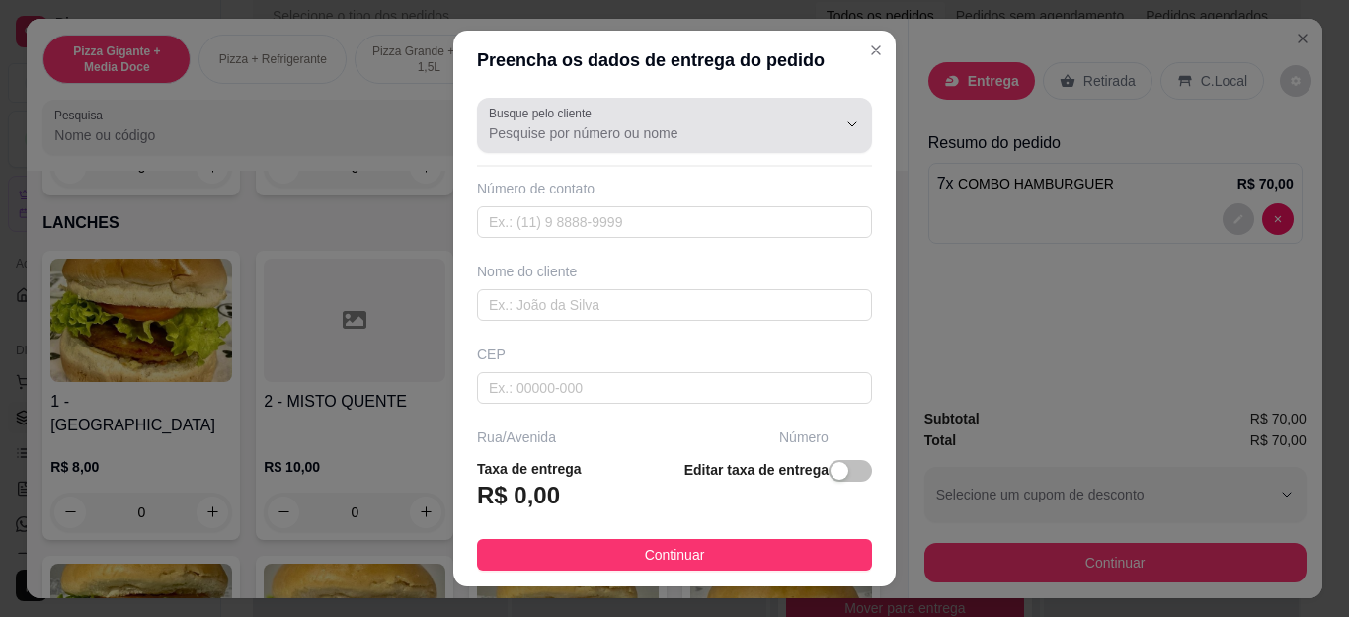
click at [738, 148] on div "Busque pelo cliente" at bounding box center [674, 125] width 395 height 55
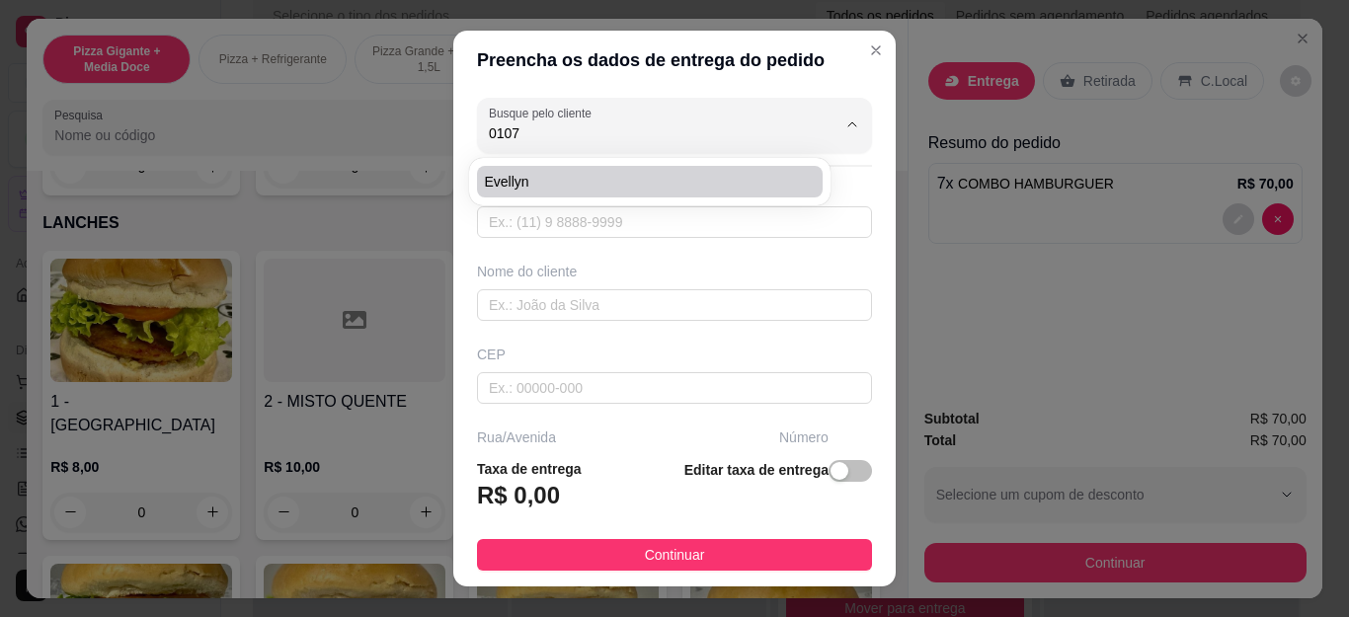
click at [603, 195] on li "Evellyn" at bounding box center [650, 182] width 346 height 32
type input "Evellyn"
type input "22999250107"
type input "Evellyn"
type input "Cabo Frio"
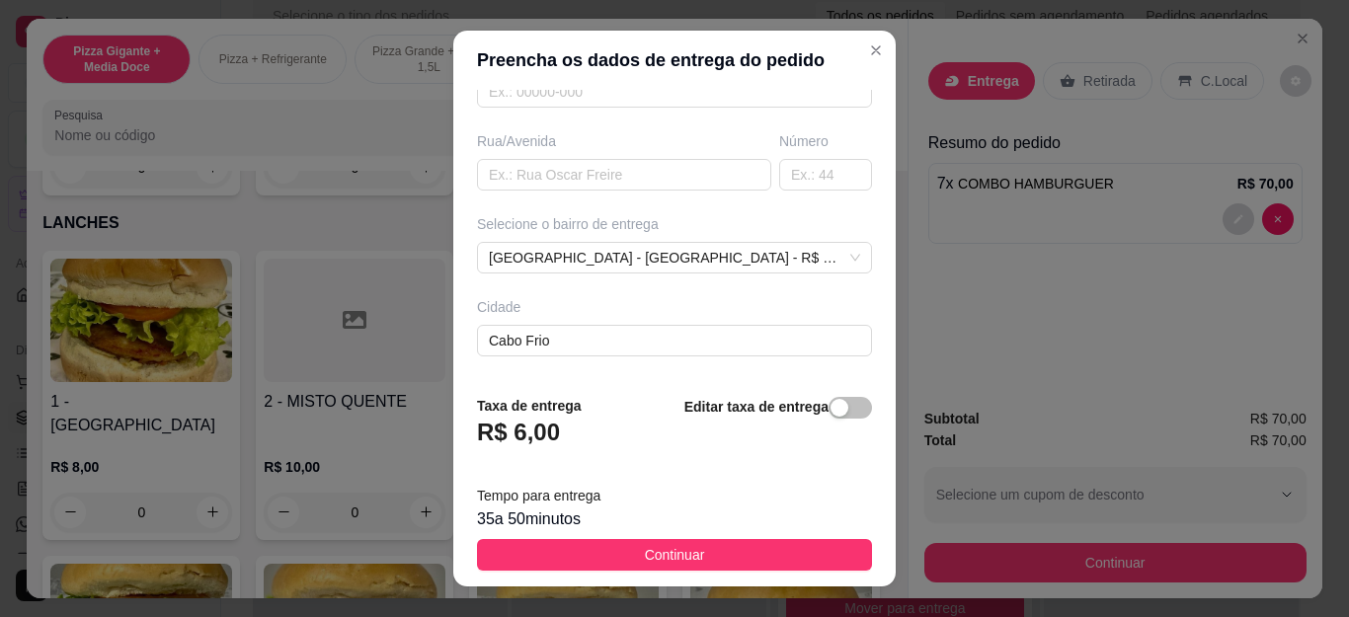
scroll to position [376, 0]
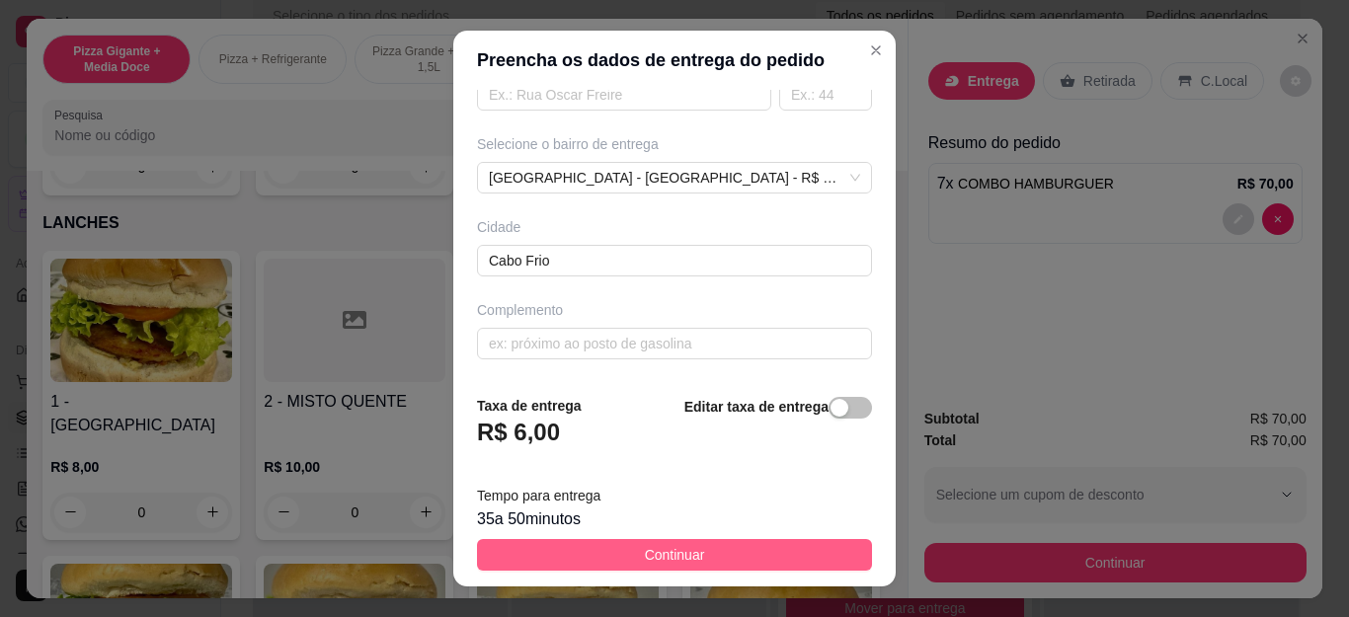
click at [645, 546] on span "Continuar" at bounding box center [675, 555] width 60 height 22
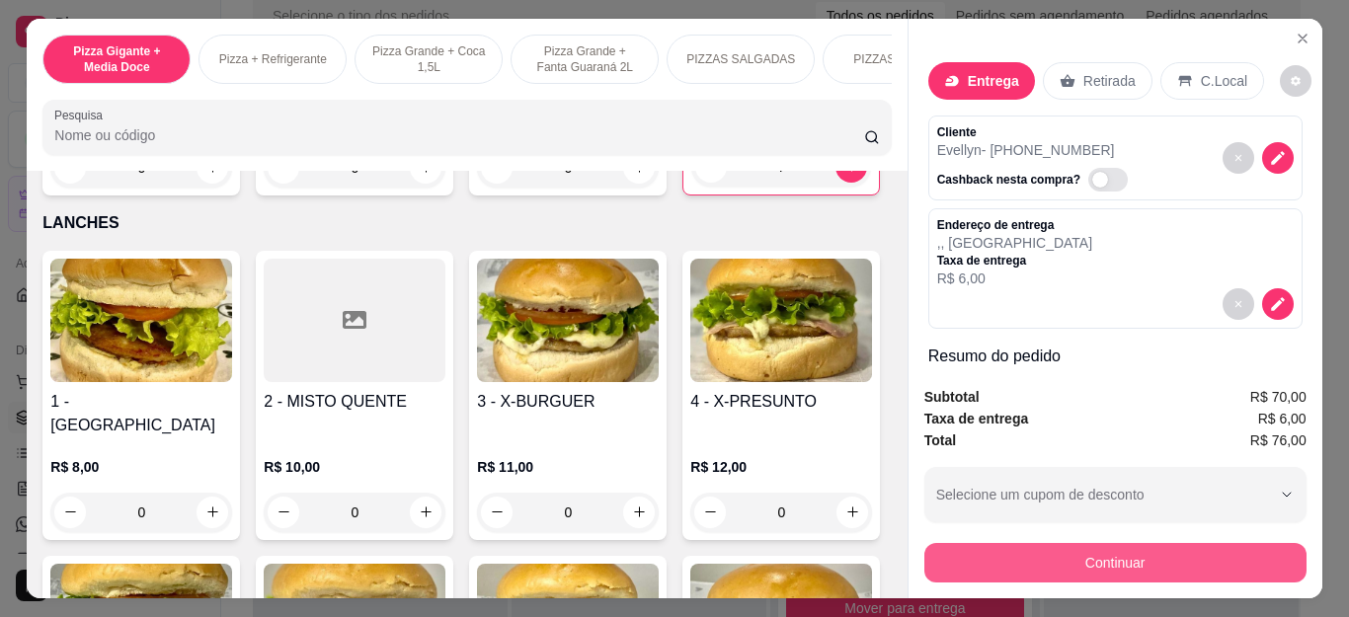
click at [980, 557] on button "Continuar" at bounding box center [1116, 563] width 382 height 40
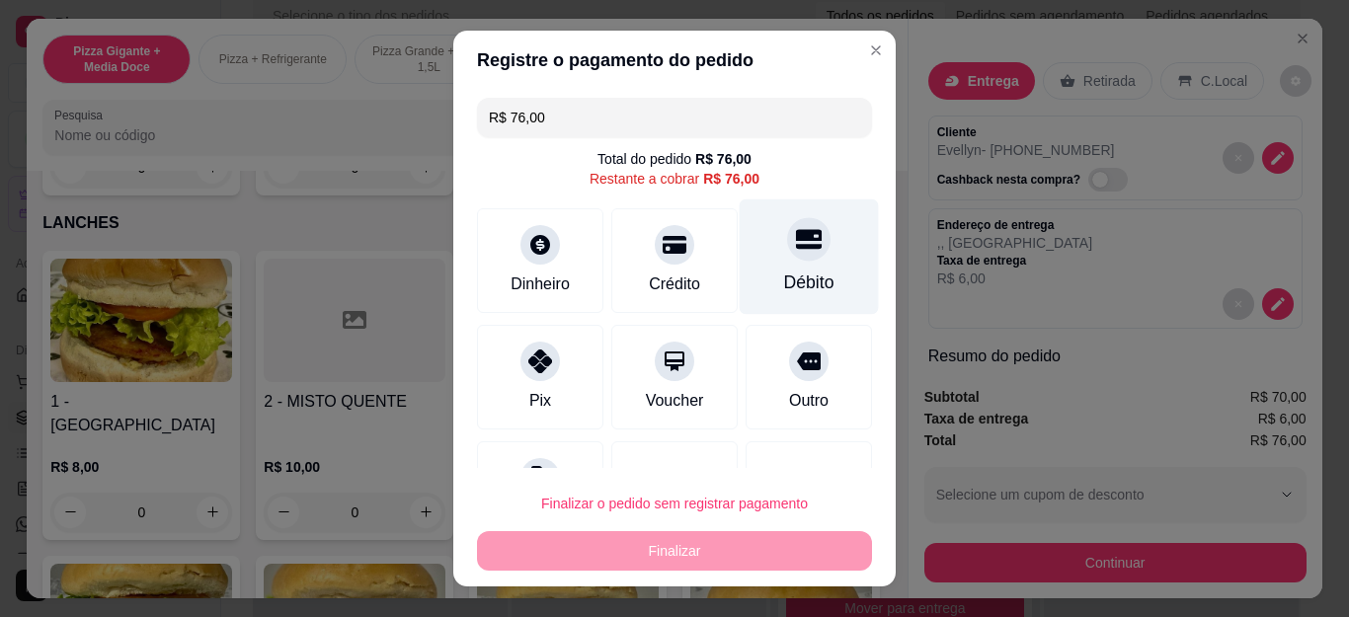
click at [787, 249] on div at bounding box center [808, 239] width 43 height 43
type input "R$ 0,00"
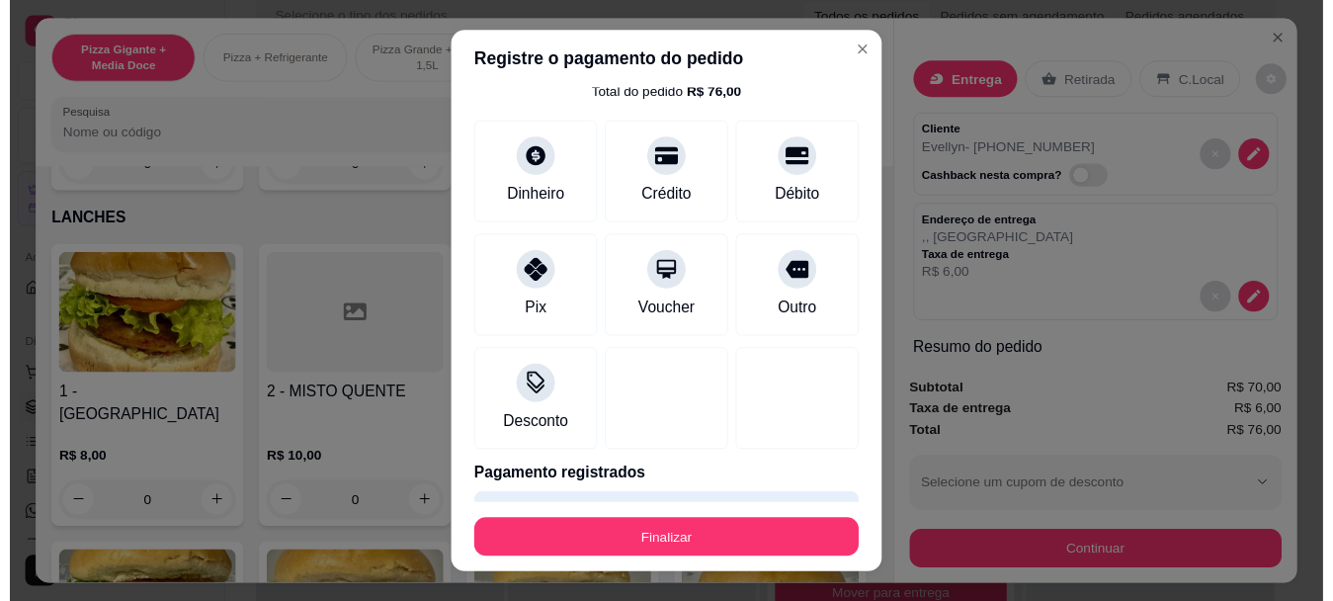
scroll to position [122, 0]
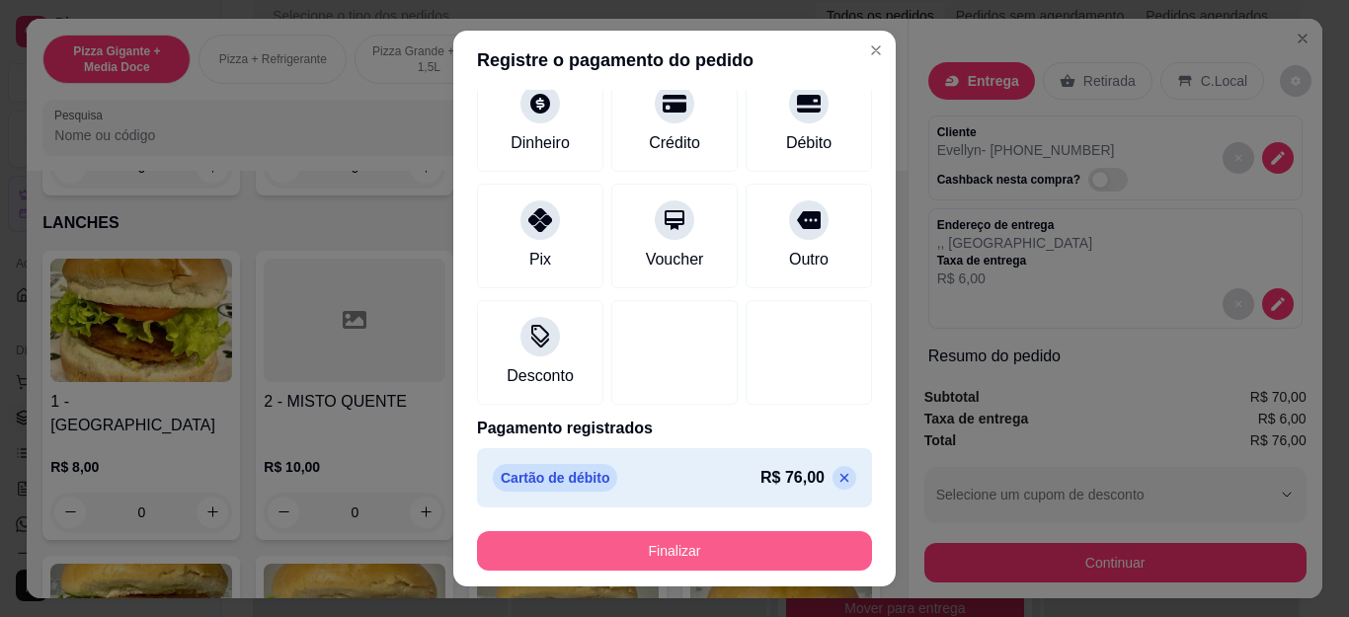
click at [680, 563] on button "Finalizar" at bounding box center [674, 551] width 395 height 40
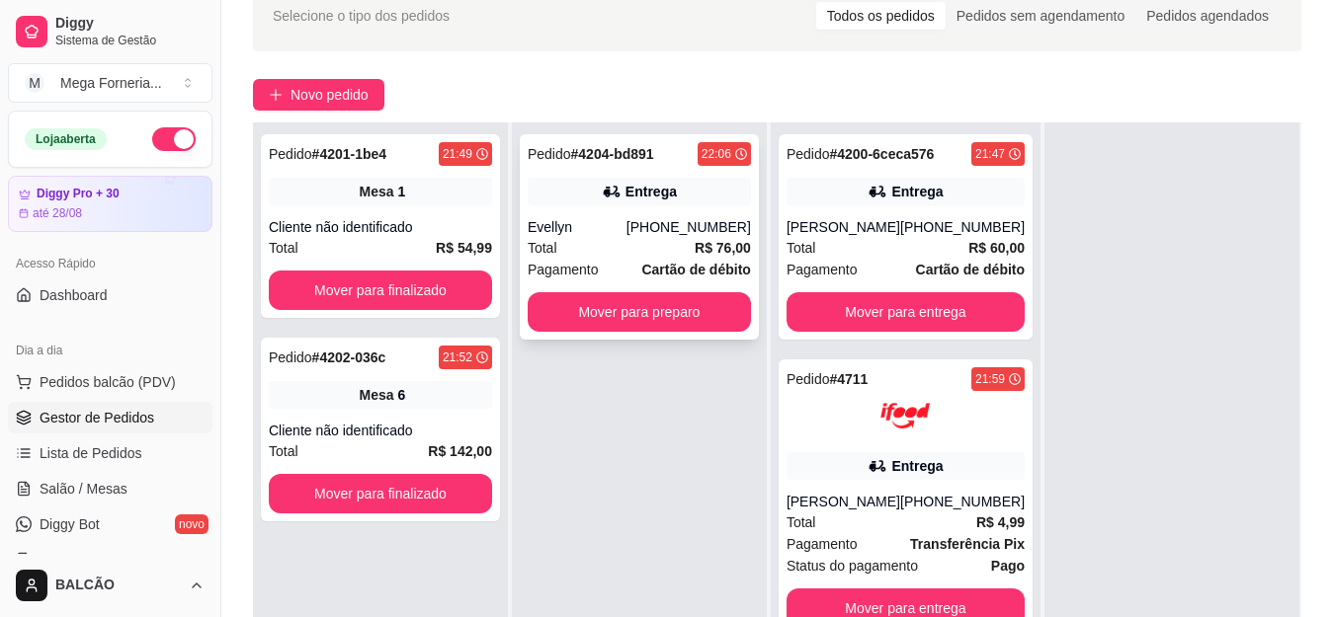
click at [638, 203] on div "Entrega" at bounding box center [639, 192] width 223 height 28
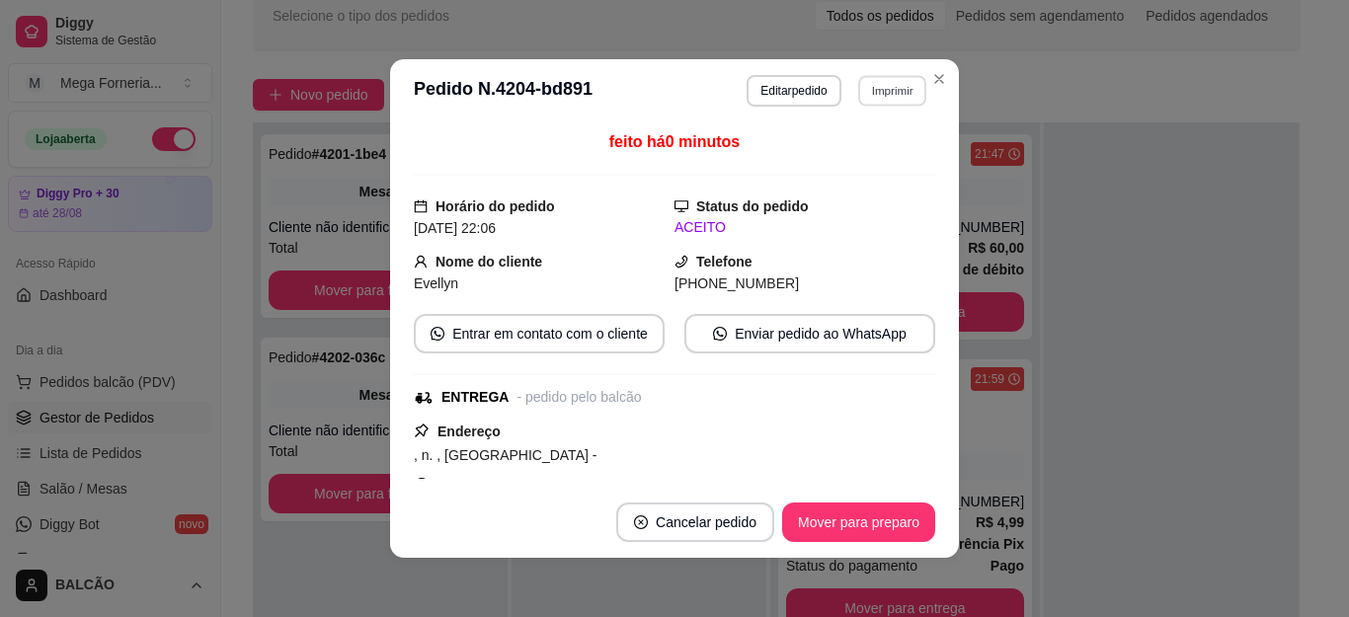
click at [865, 96] on button "Imprimir" at bounding box center [892, 90] width 68 height 31
click at [856, 149] on button "IMPRESSORA" at bounding box center [849, 160] width 143 height 32
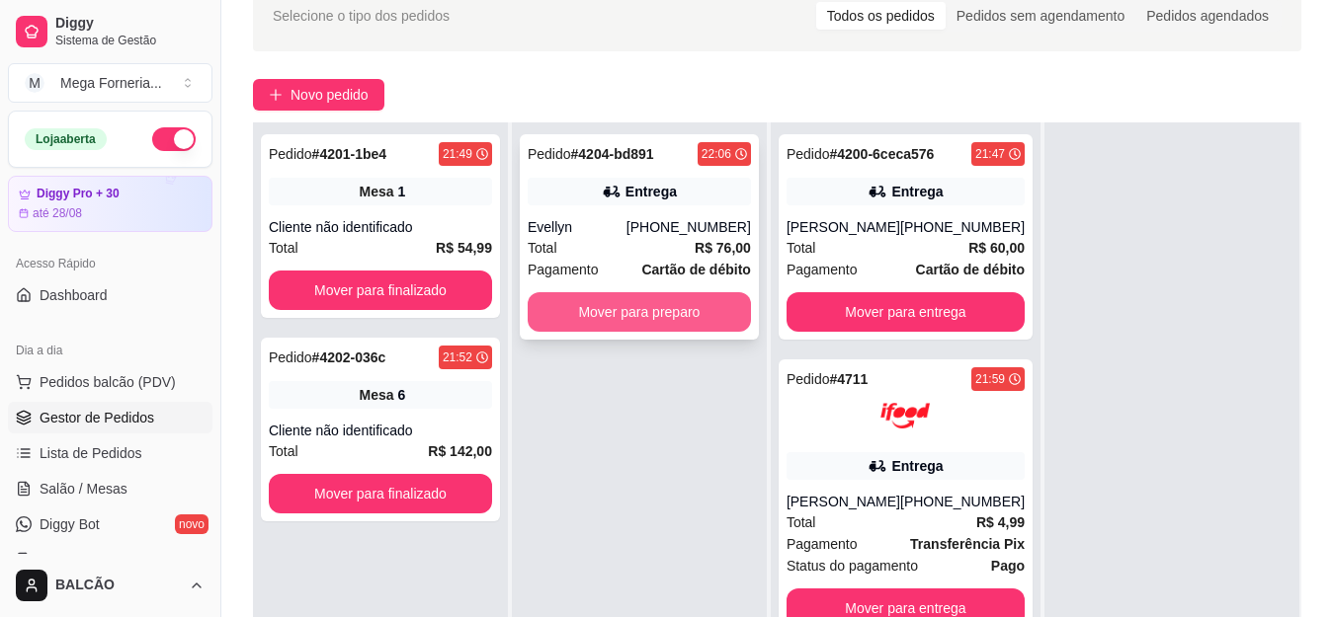
click at [602, 298] on button "Mover para preparo" at bounding box center [639, 312] width 223 height 40
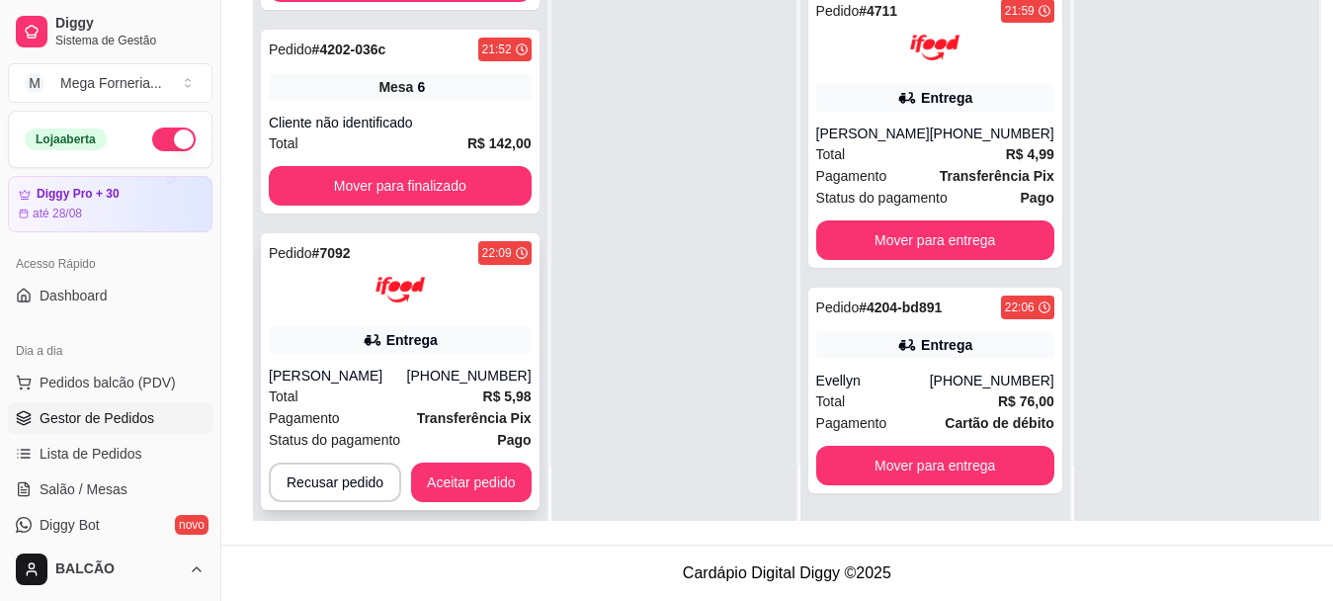
scroll to position [318, 0]
click at [481, 463] on button "Aceitar pedido" at bounding box center [471, 482] width 117 height 39
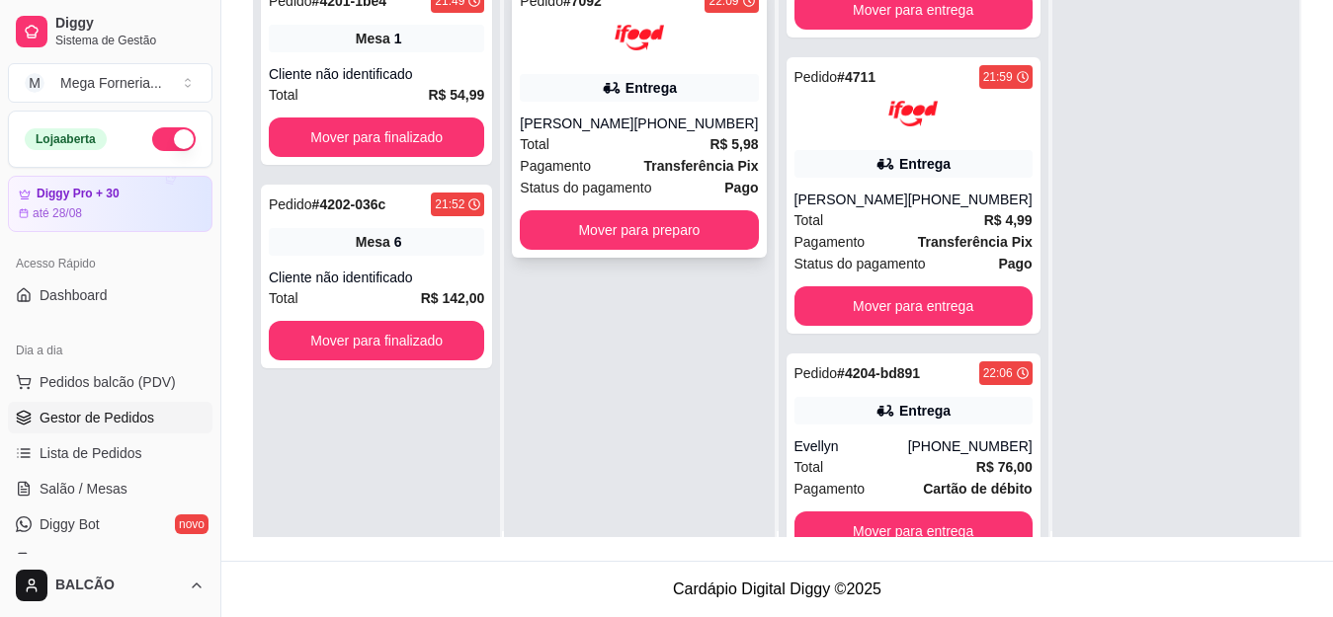
scroll to position [0, 0]
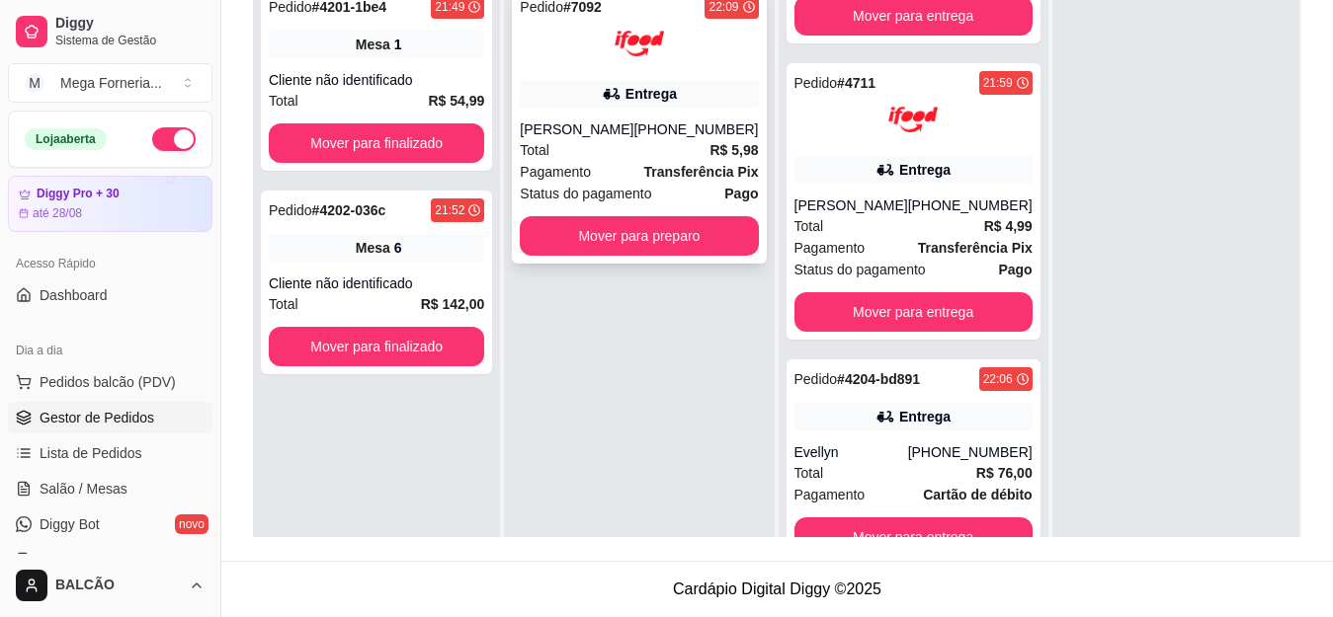
click at [602, 139] on div "[PERSON_NAME]" at bounding box center [577, 130] width 114 height 20
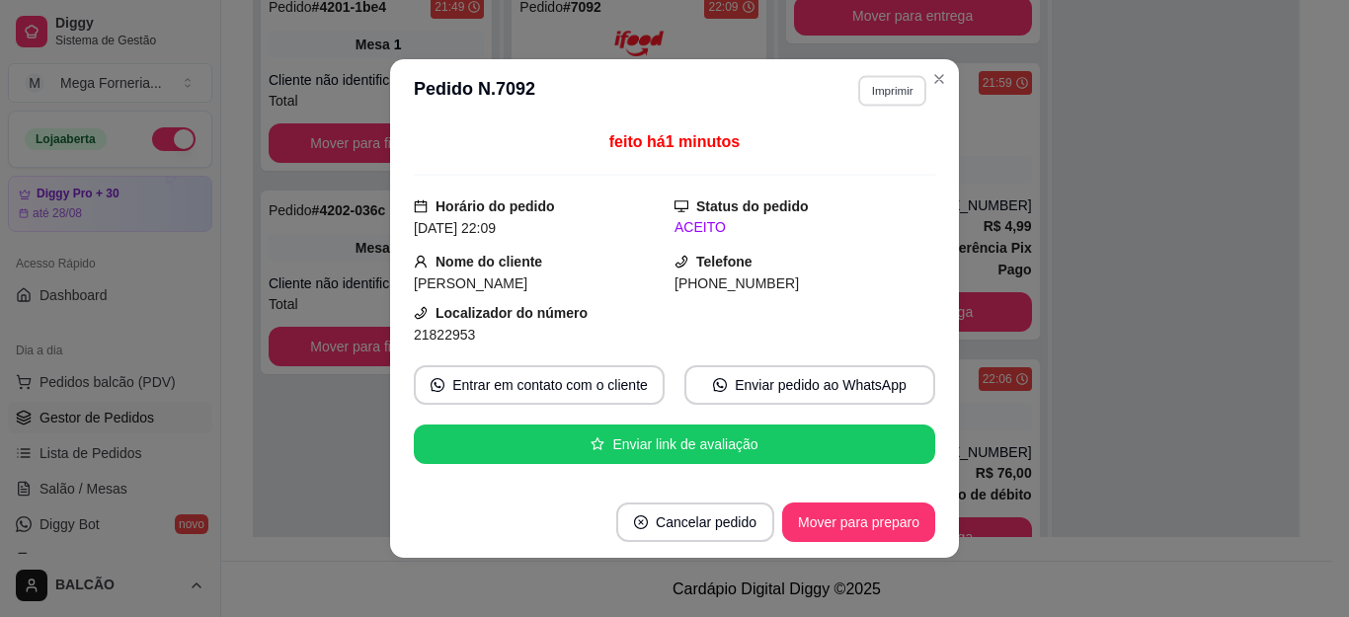
click at [865, 103] on button "Imprimir" at bounding box center [892, 90] width 68 height 31
click at [827, 156] on button "IMPRESSORA" at bounding box center [848, 159] width 138 height 31
click at [918, 85] on button "Imprimir" at bounding box center [892, 91] width 70 height 32
click at [924, 87] on button "Close" at bounding box center [940, 79] width 32 height 32
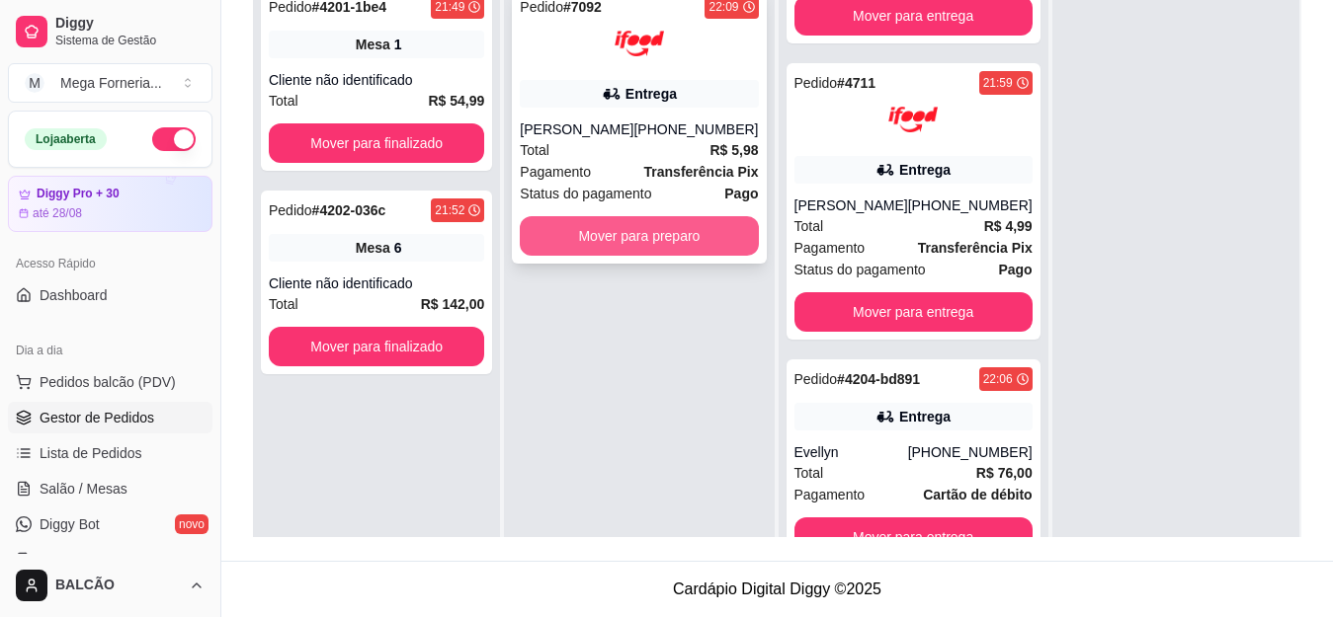
click at [590, 242] on button "Mover para preparo" at bounding box center [639, 236] width 238 height 40
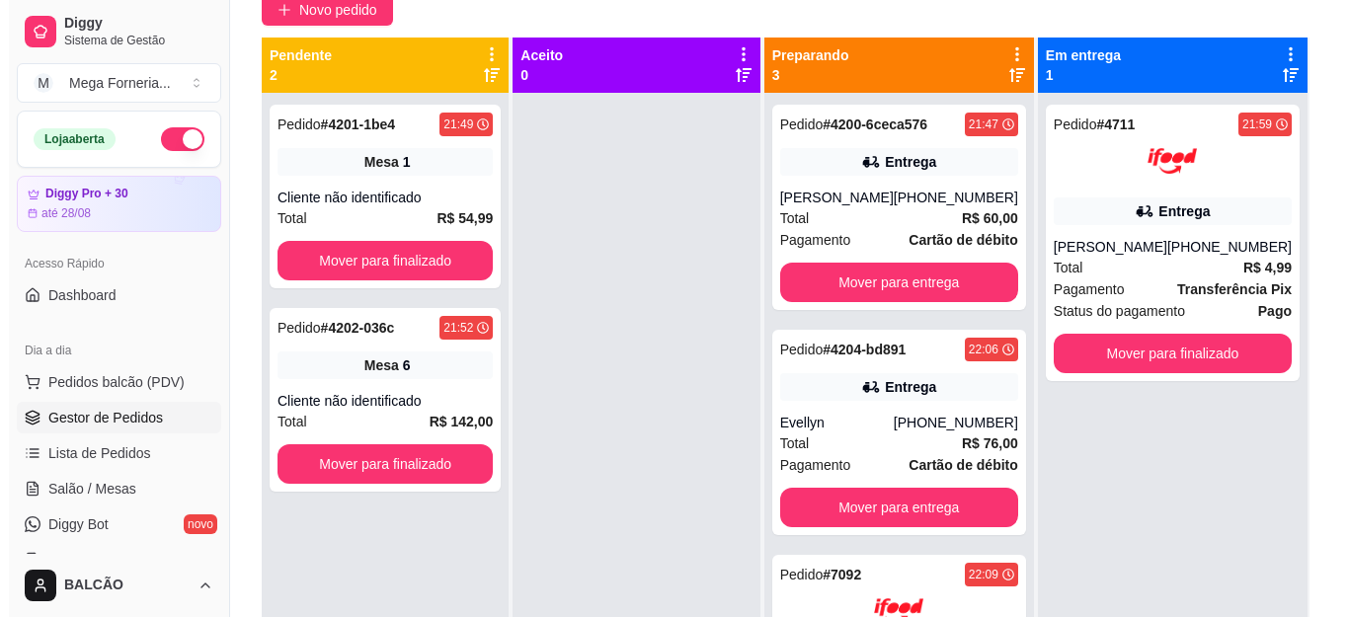
scroll to position [85, 0]
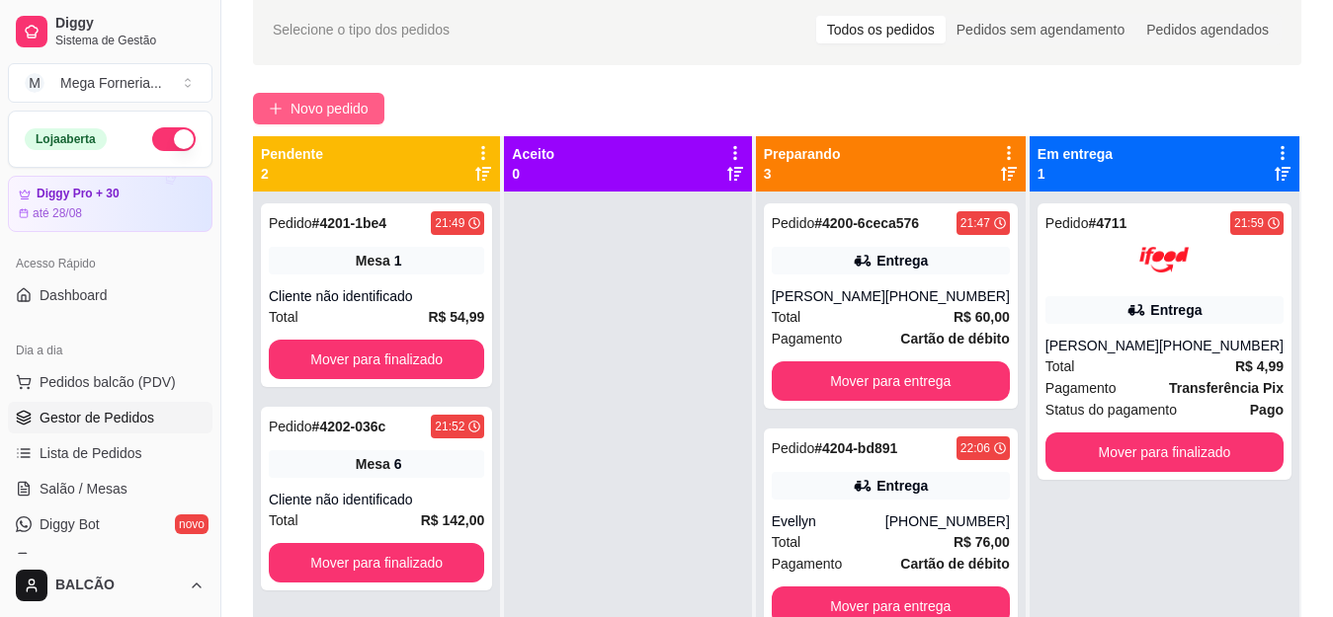
click at [303, 108] on span "Novo pedido" at bounding box center [329, 109] width 78 height 22
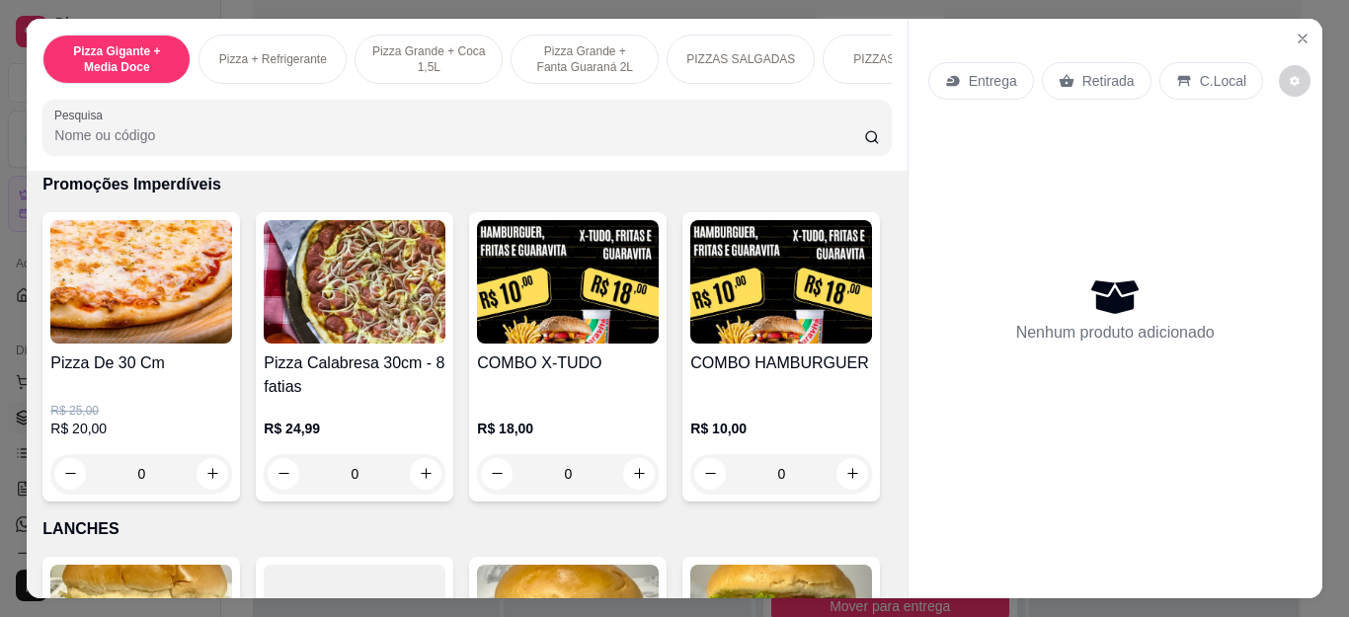
scroll to position [1976, 0]
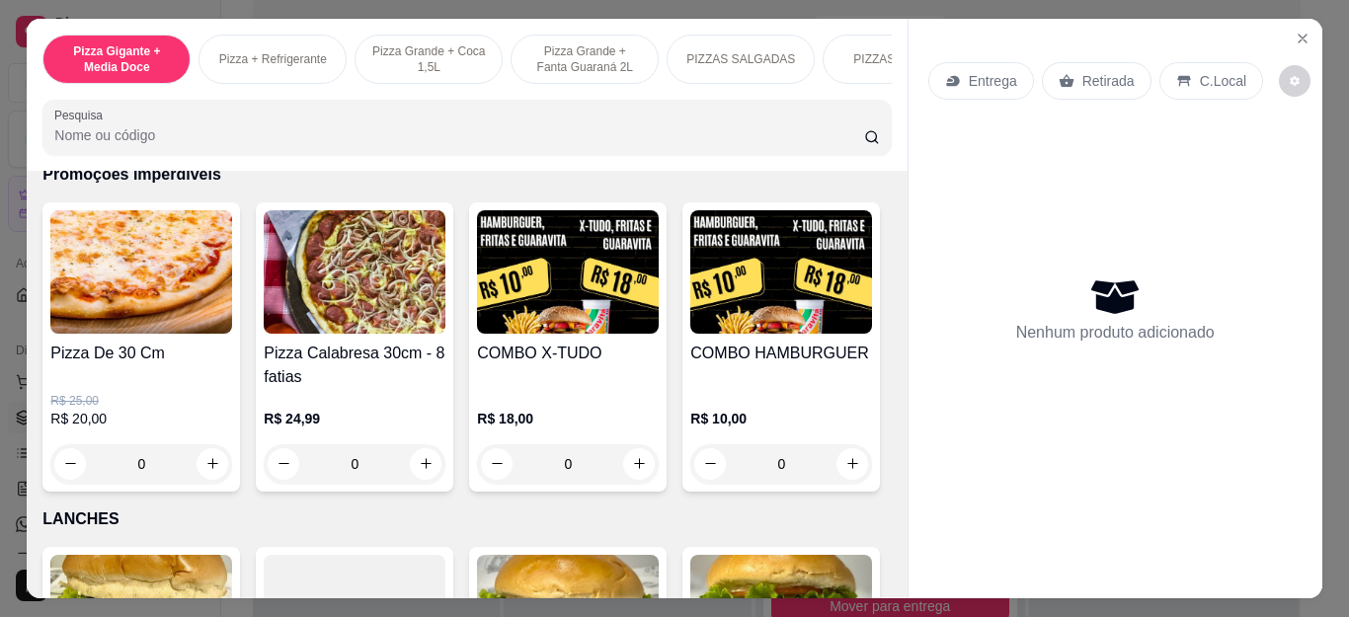
click at [219, 459] on div "0" at bounding box center [141, 465] width 182 height 40
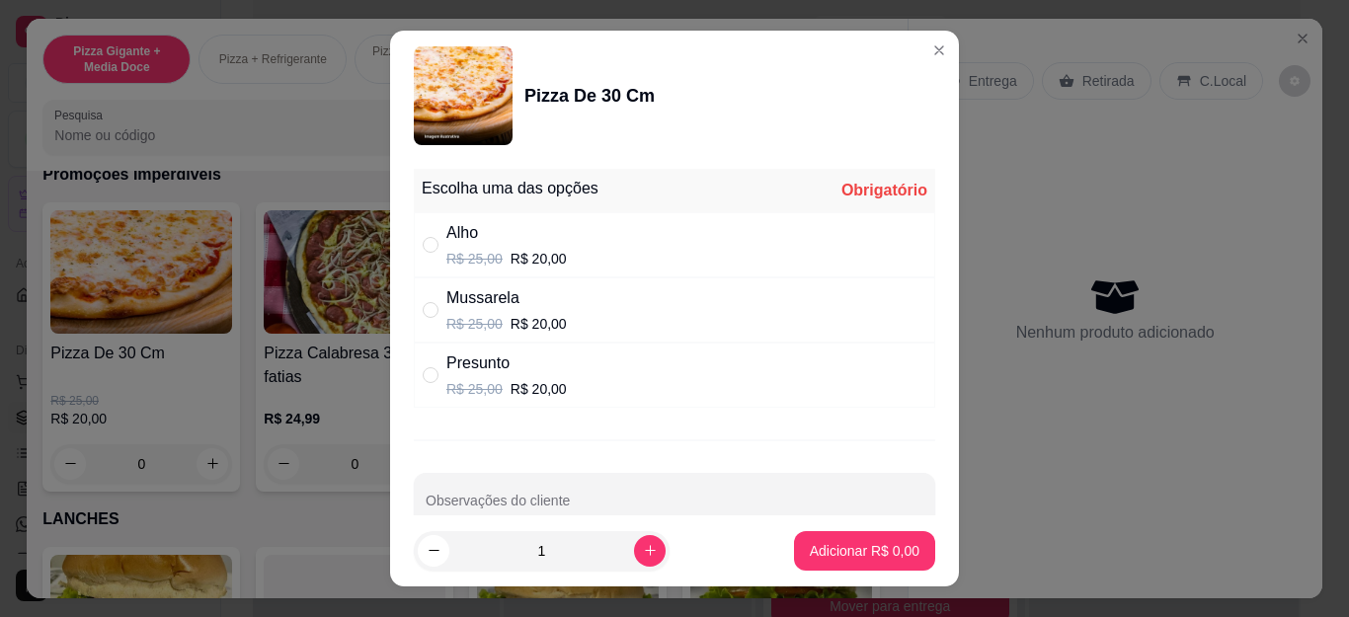
drag, startPoint x: 473, startPoint y: 384, endPoint x: 811, endPoint y: 461, distance: 346.5
click at [473, 385] on p "R$ 25,00" at bounding box center [475, 389] width 56 height 20
radio input "true"
click at [837, 571] on footer "1 Adicionar R$ 20,00" at bounding box center [674, 551] width 569 height 71
click at [828, 567] on button "Adicionar R$ 20,00" at bounding box center [860, 550] width 145 height 39
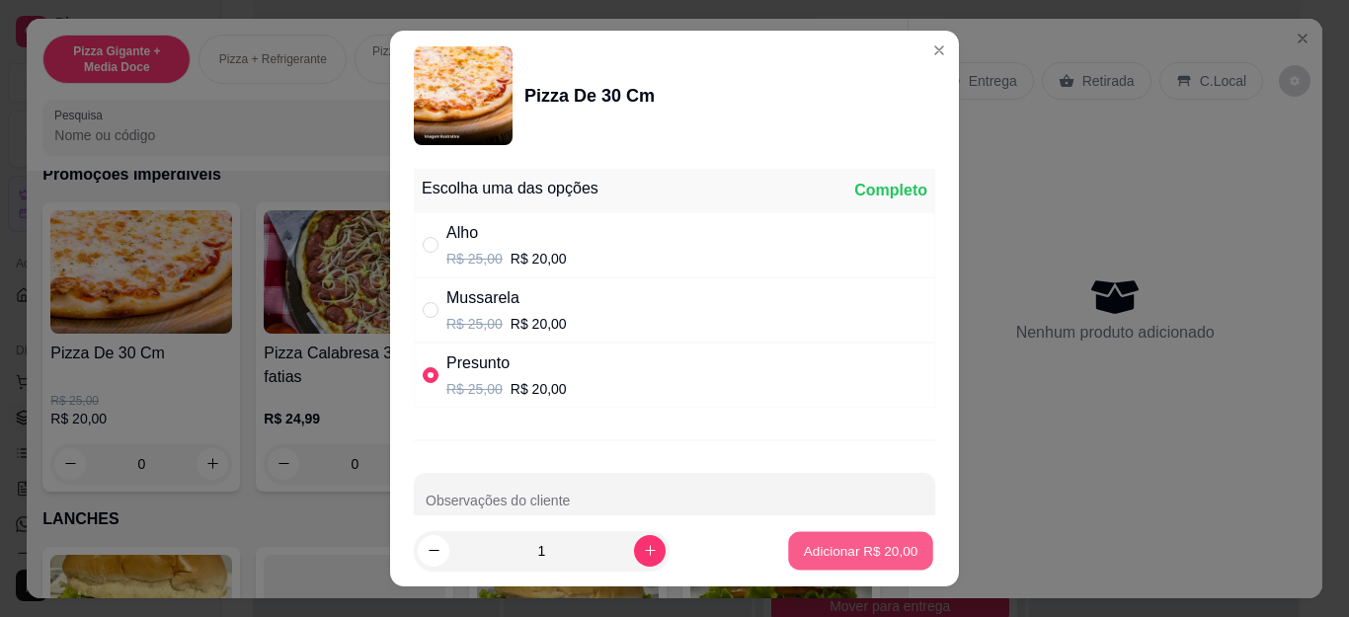
type input "1"
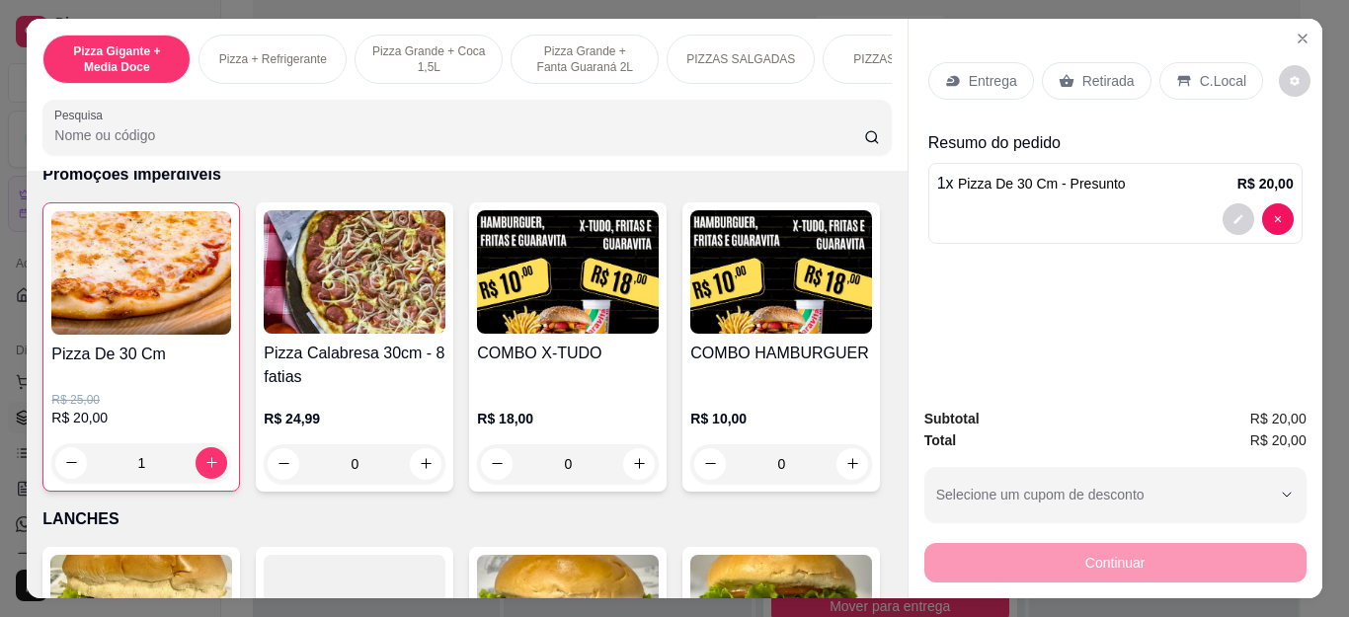
click at [1083, 71] on p "Retirada" at bounding box center [1109, 81] width 52 height 20
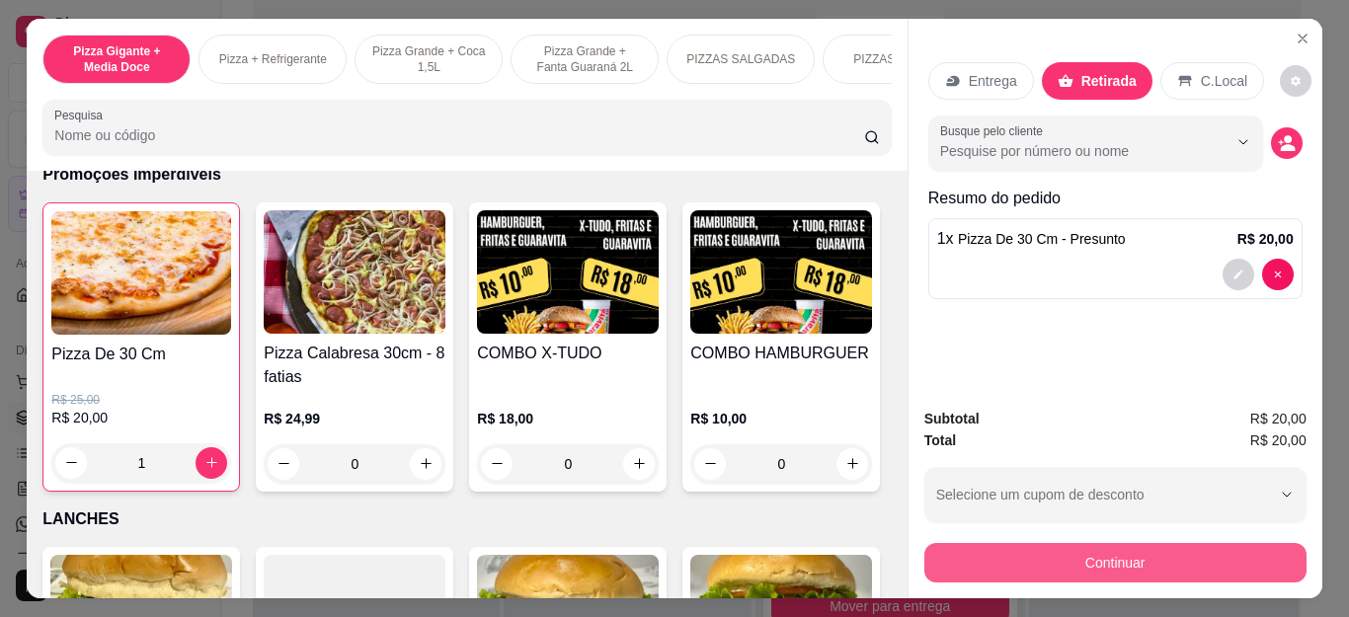
click at [1133, 545] on button "Continuar" at bounding box center [1116, 563] width 382 height 40
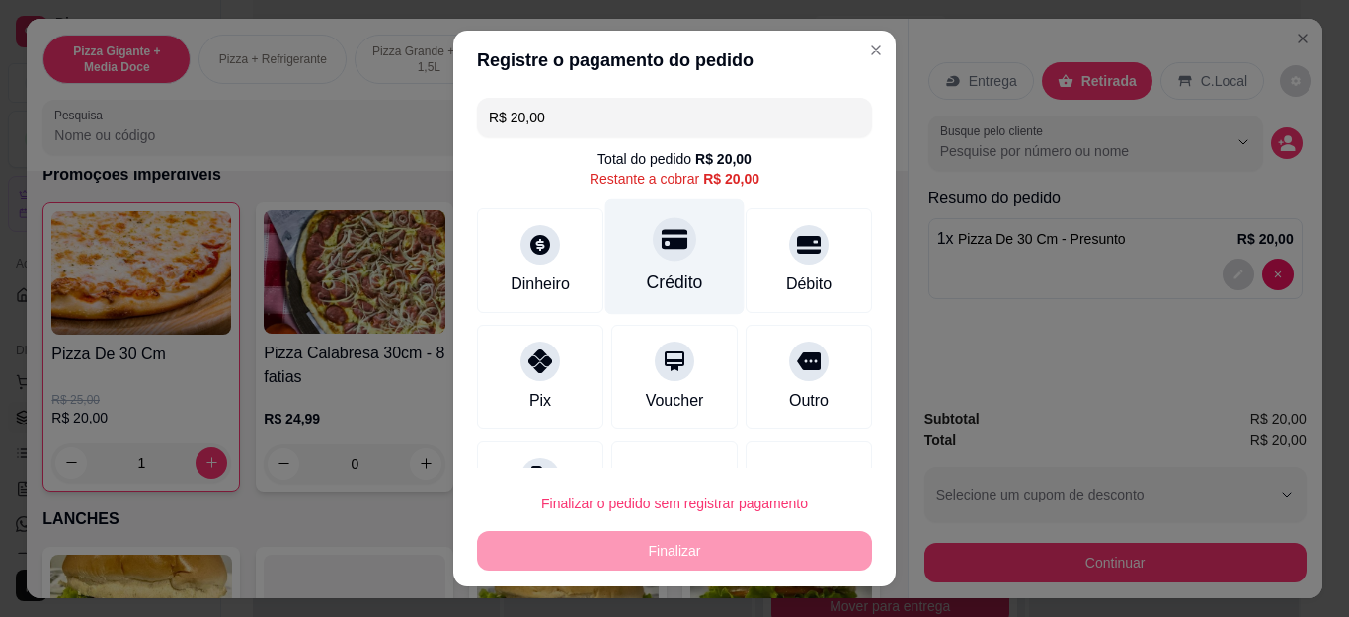
click at [662, 236] on icon at bounding box center [675, 239] width 26 height 26
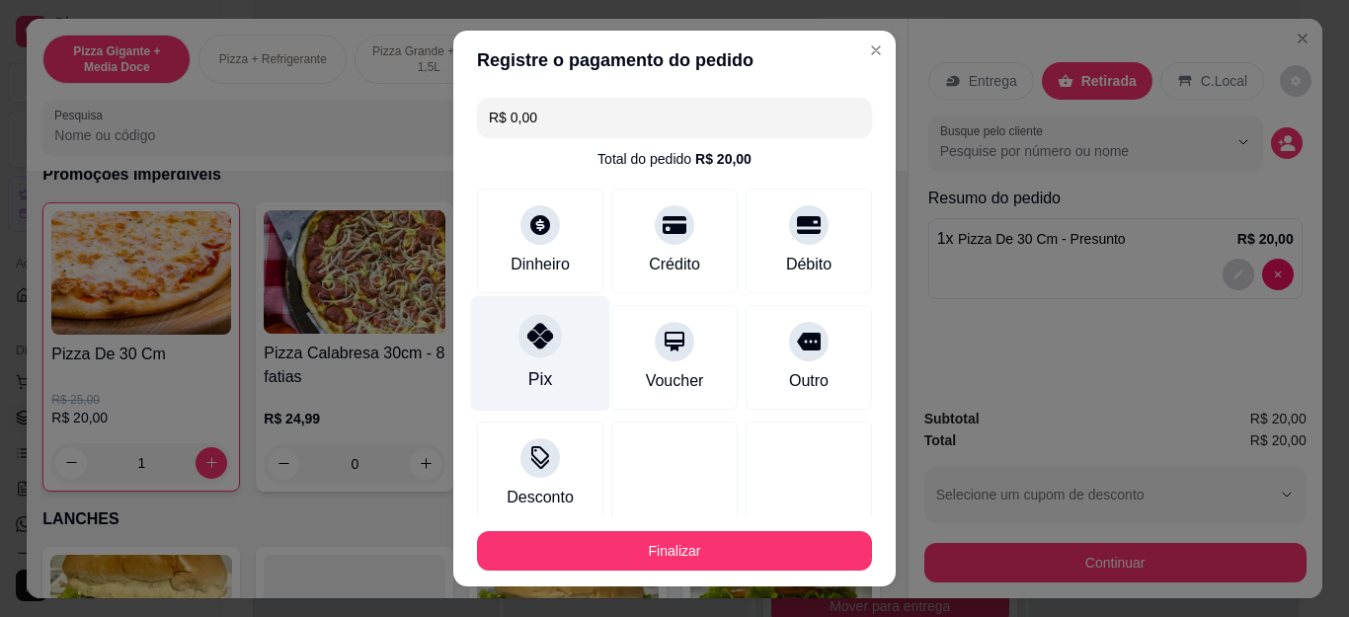
click at [524, 355] on div at bounding box center [540, 336] width 43 height 43
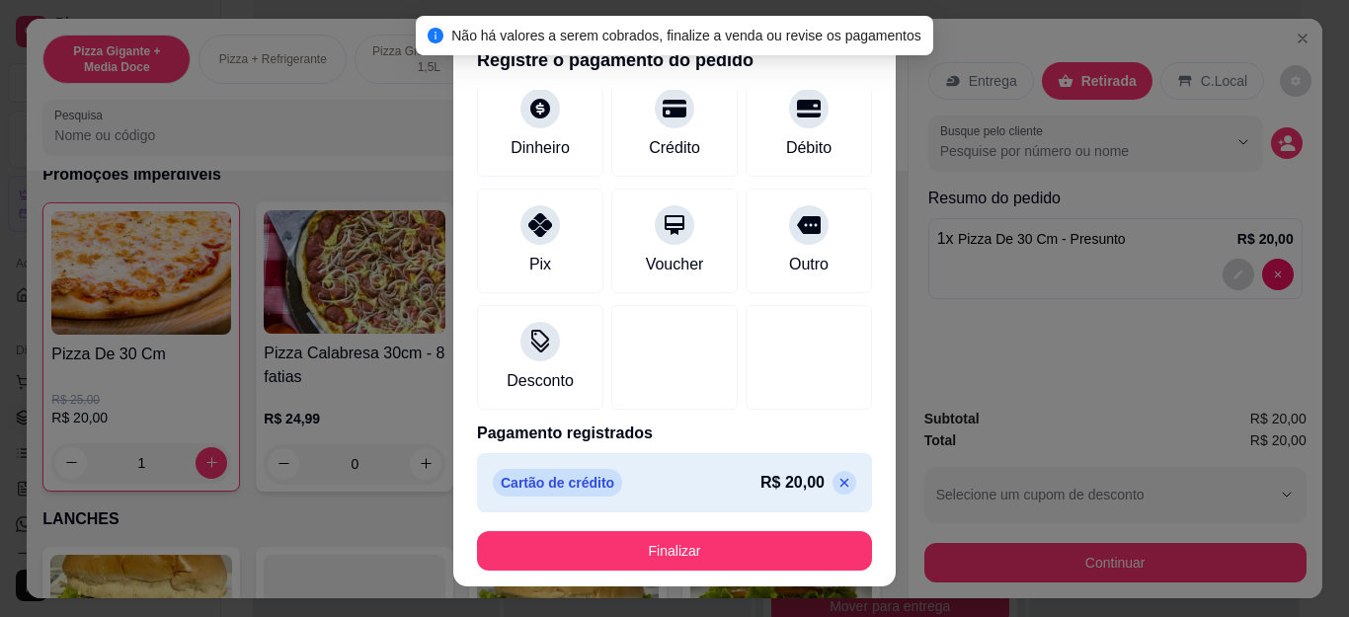
scroll to position [122, 0]
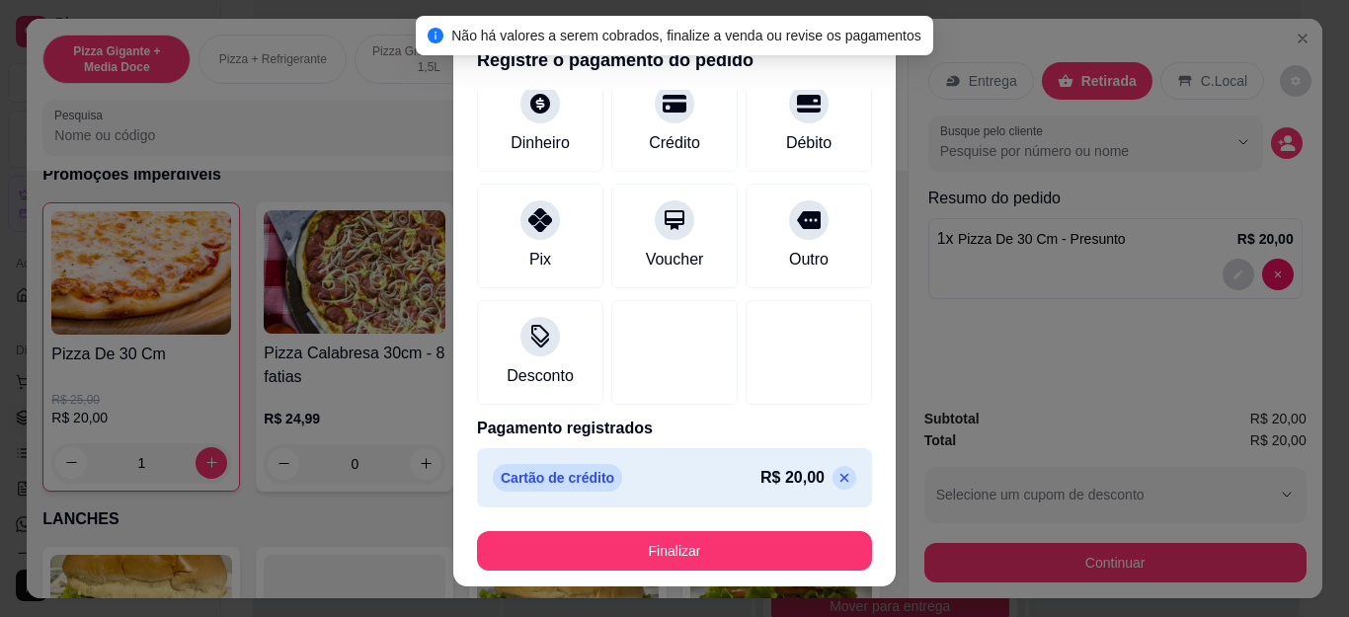
click at [797, 491] on div "Cartão de crédito R$ 20,00" at bounding box center [675, 478] width 364 height 28
click at [837, 483] on icon at bounding box center [845, 478] width 16 height 16
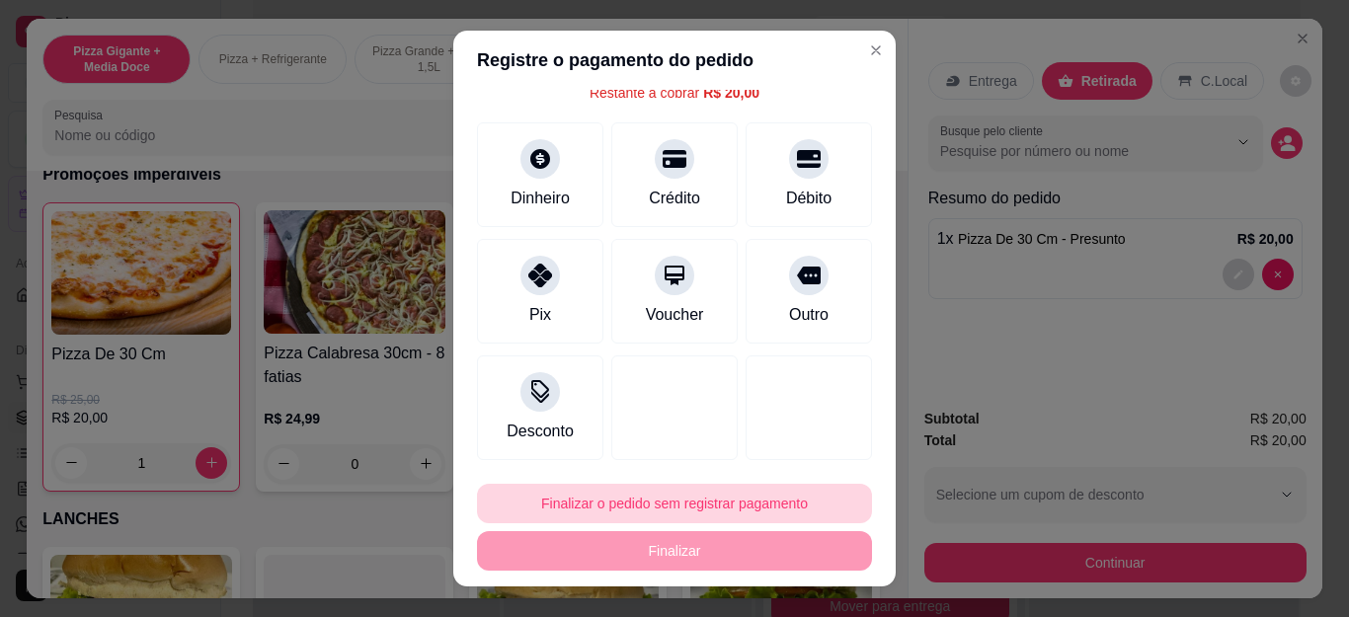
scroll to position [86, 0]
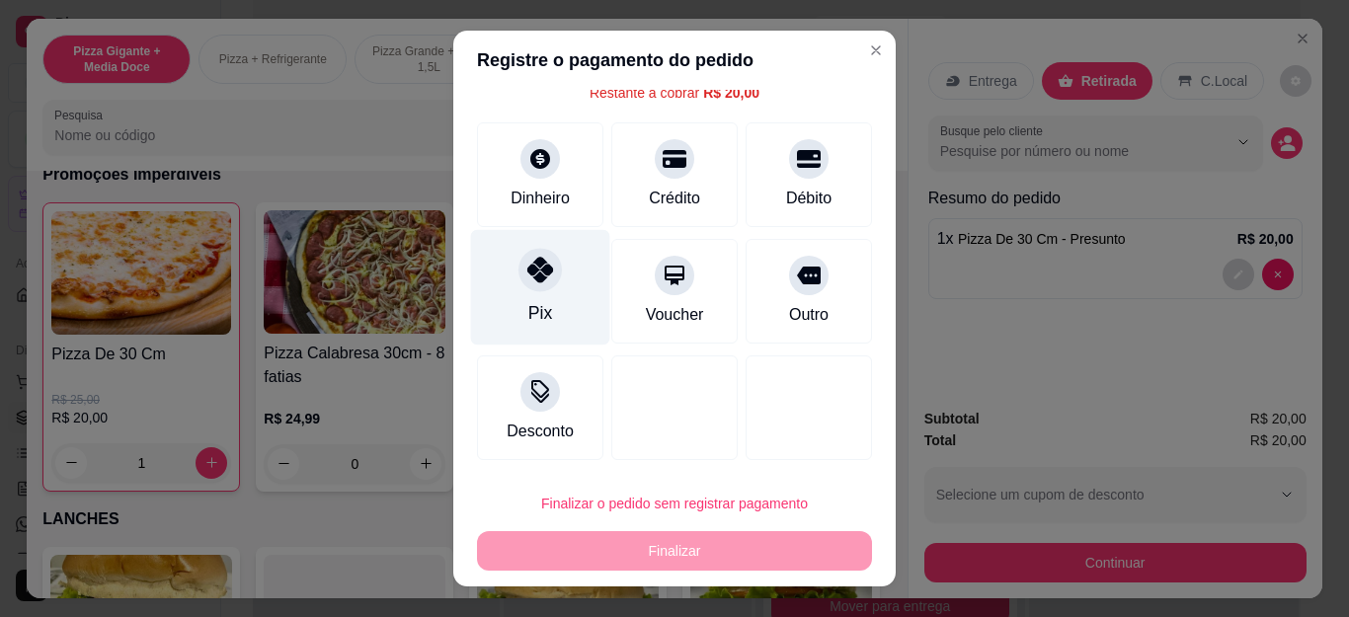
click at [544, 283] on div at bounding box center [540, 270] width 43 height 43
type input "R$ 0,00"
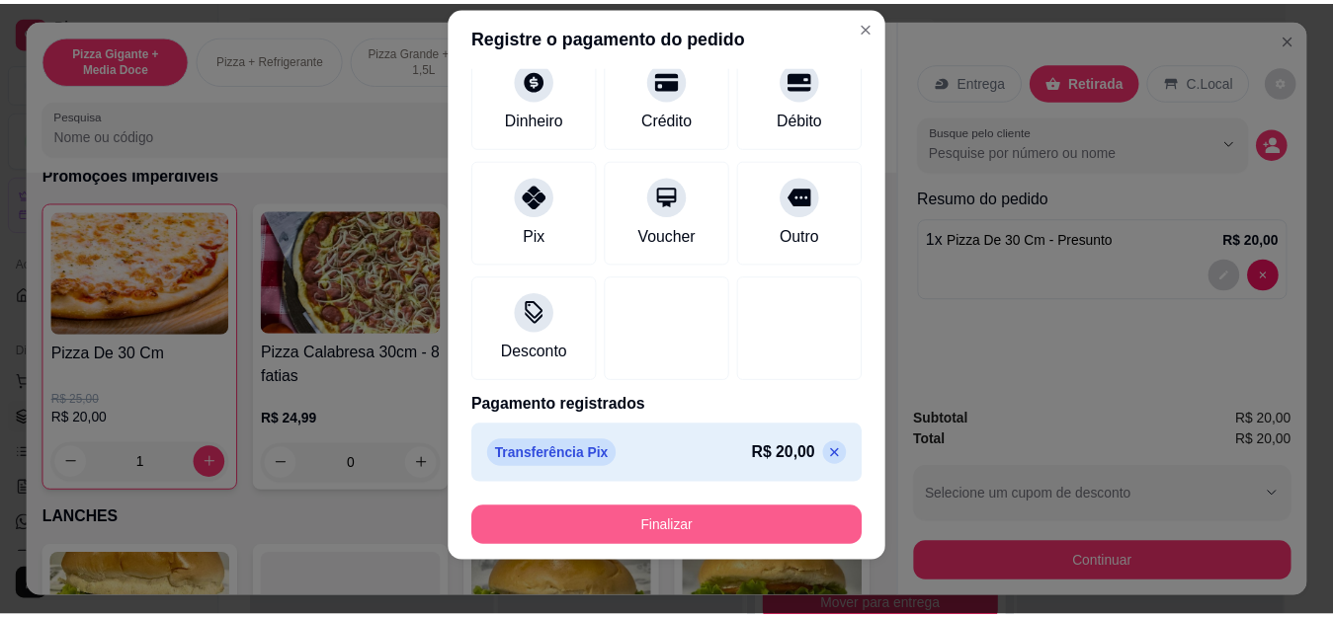
scroll to position [33, 0]
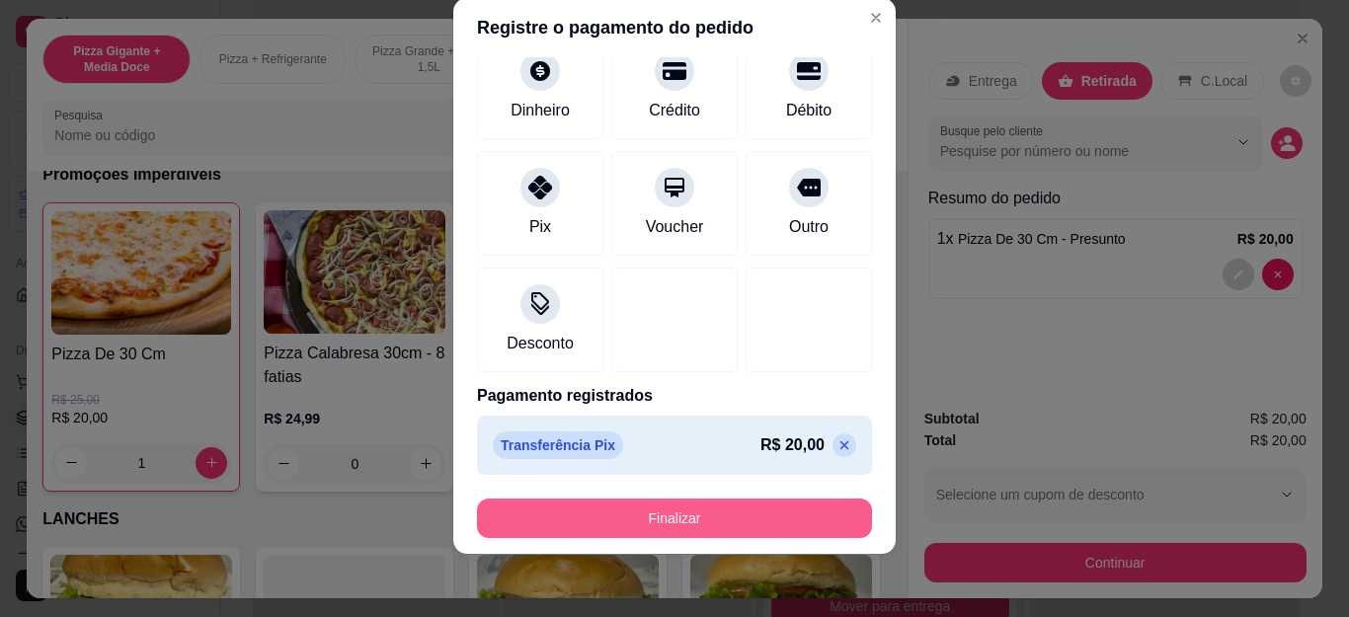
click at [696, 527] on button "Finalizar" at bounding box center [674, 519] width 395 height 40
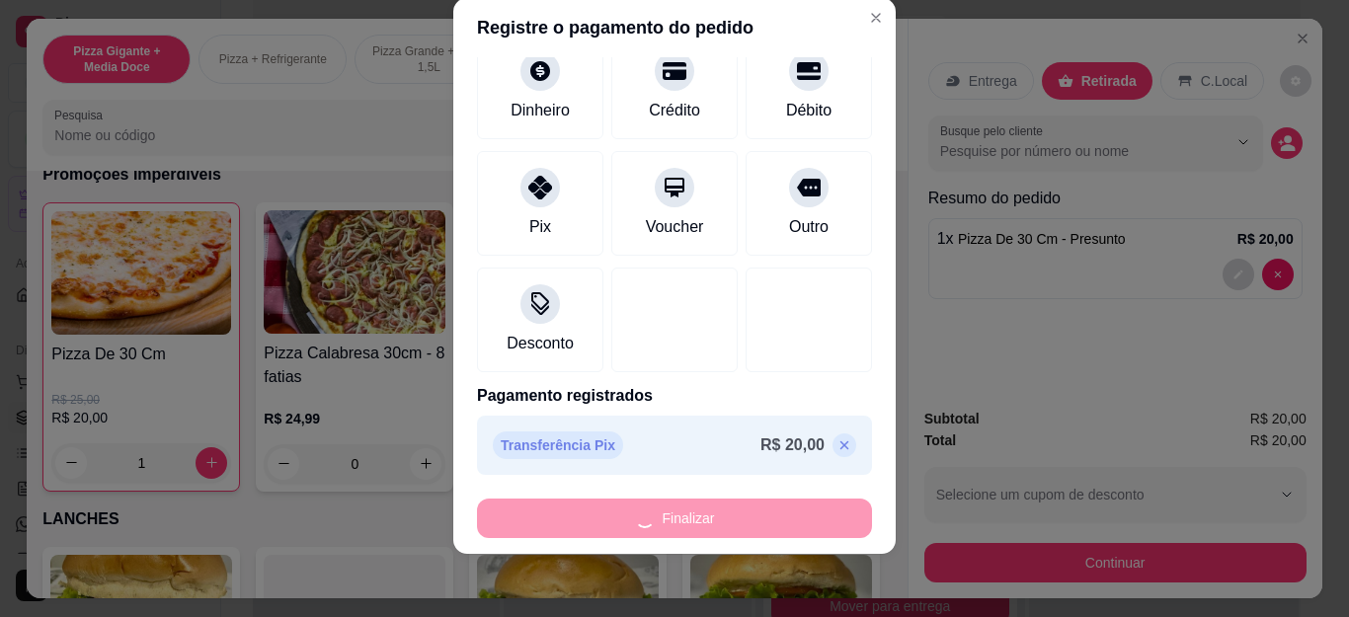
type input "0"
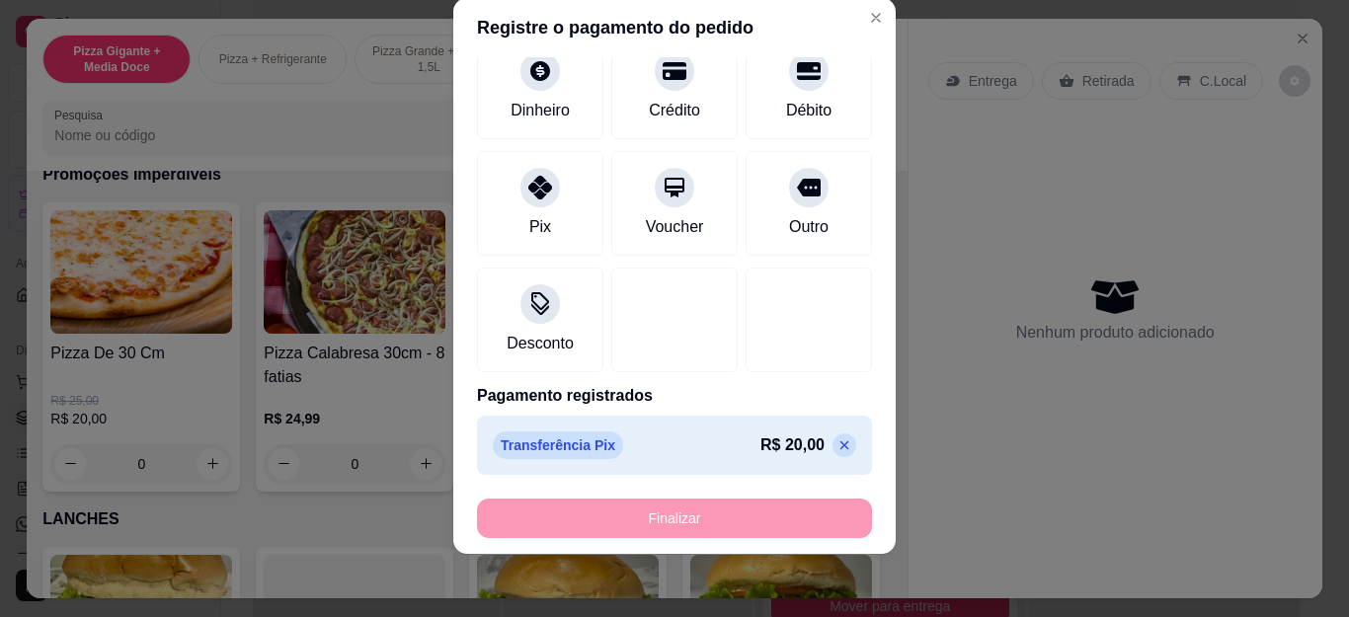
type input "-R$ 20,00"
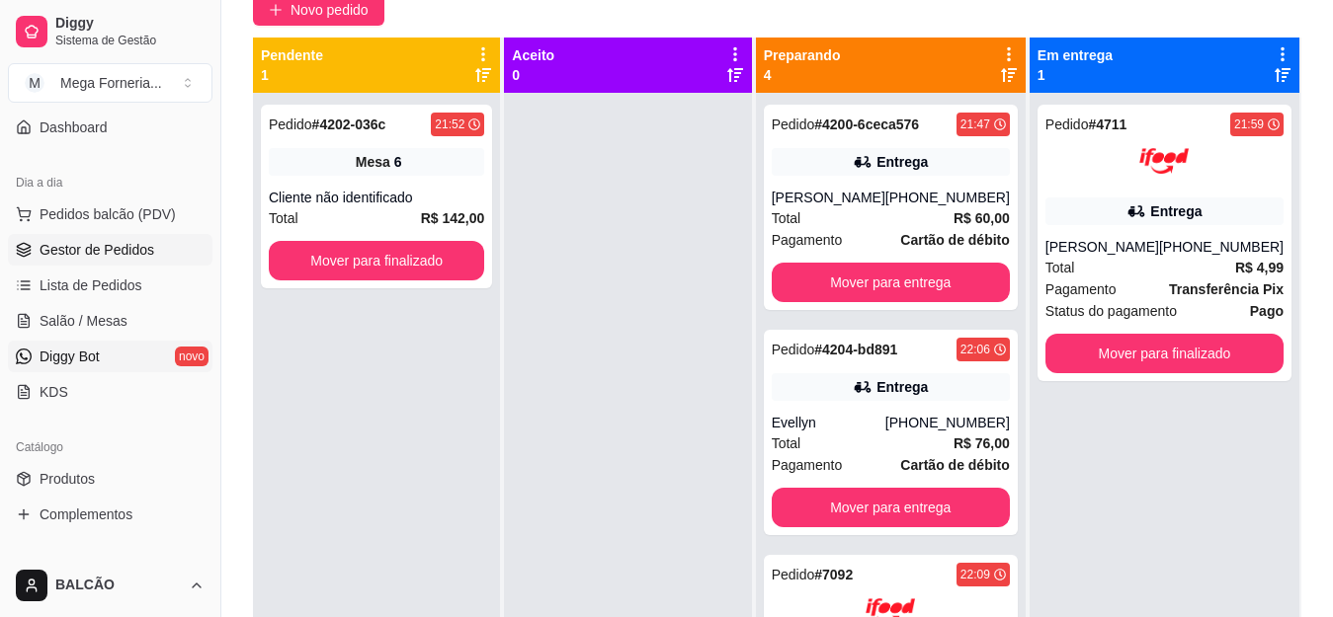
scroll to position [198, 0]
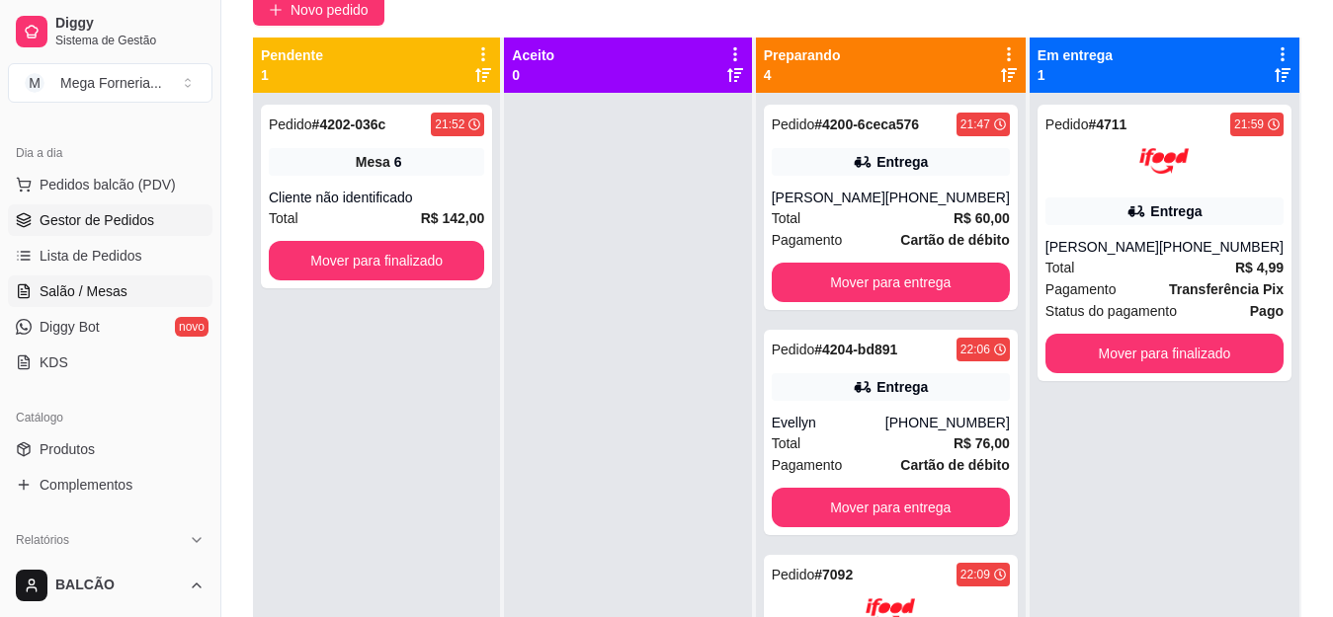
click at [101, 297] on span "Salão / Mesas" at bounding box center [84, 292] width 88 height 20
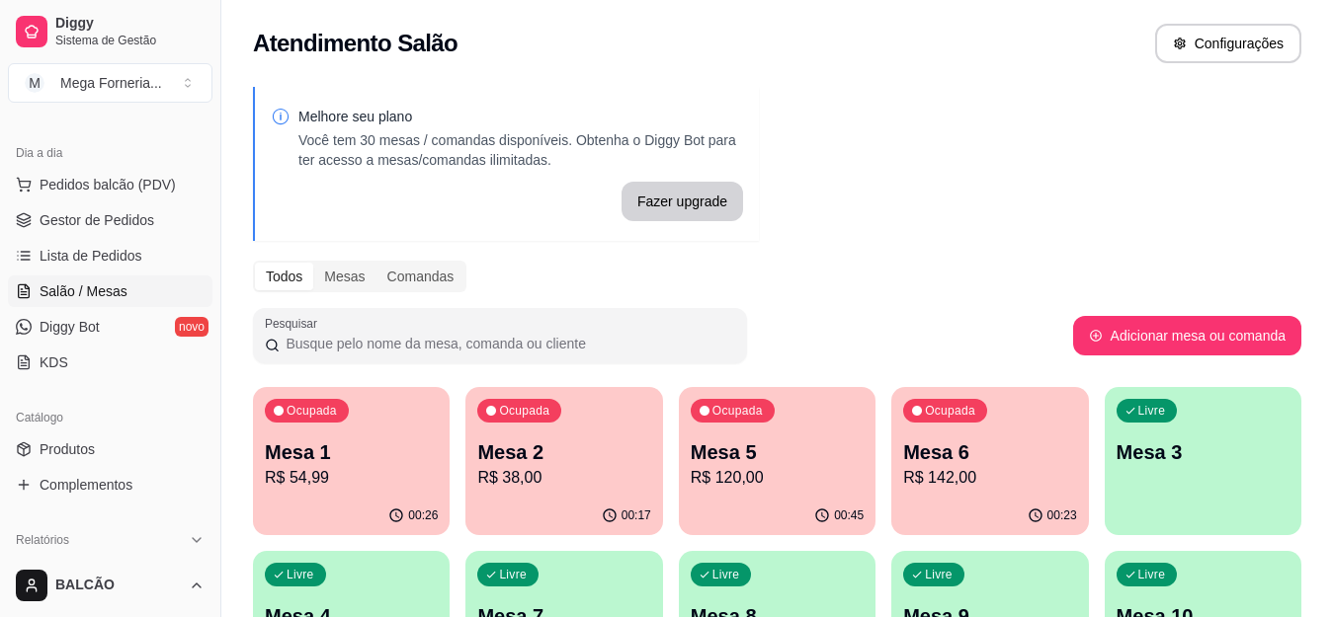
click at [371, 437] on div "Ocupada Mesa 1 R$ 54,99" at bounding box center [351, 442] width 197 height 110
click at [584, 448] on p "Mesa 2" at bounding box center [563, 453] width 173 height 28
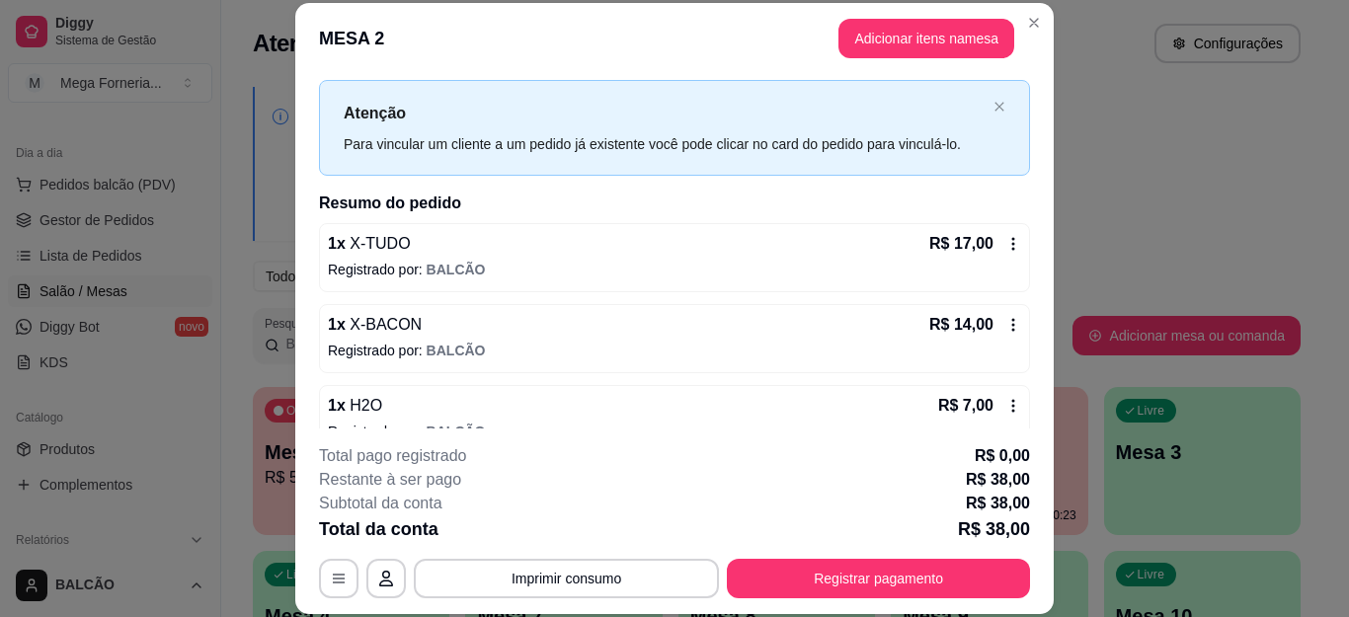
scroll to position [71, 0]
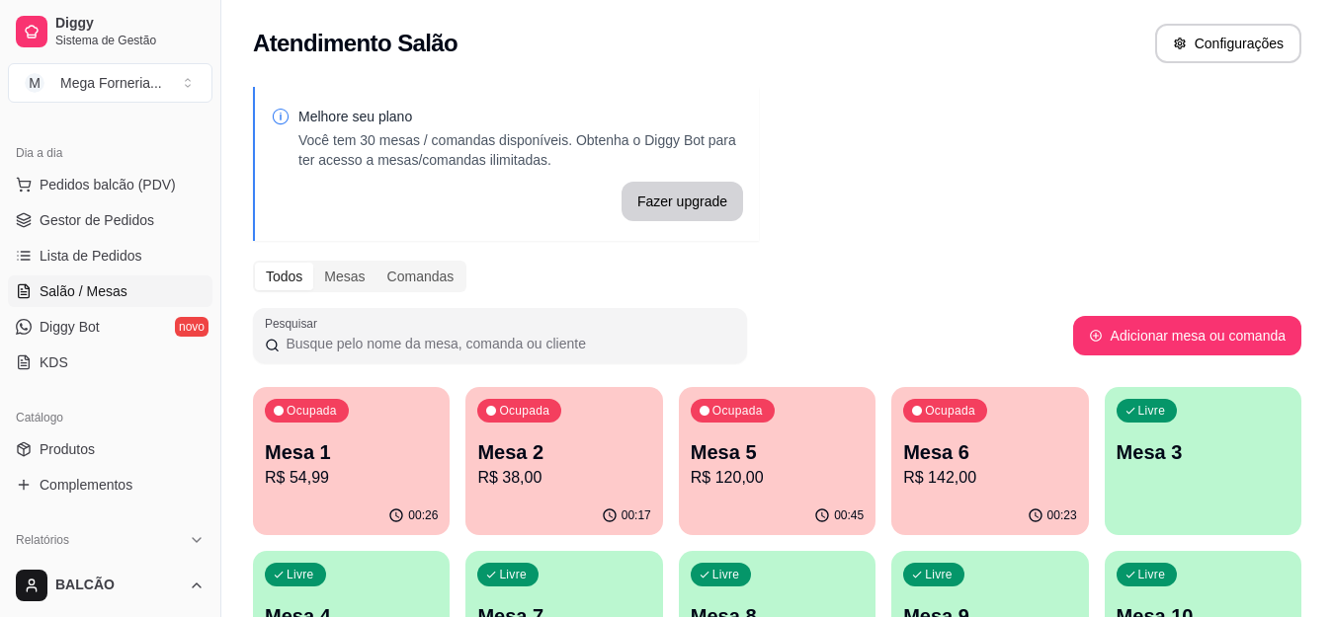
click at [762, 460] on p "Mesa 5" at bounding box center [776, 453] width 173 height 28
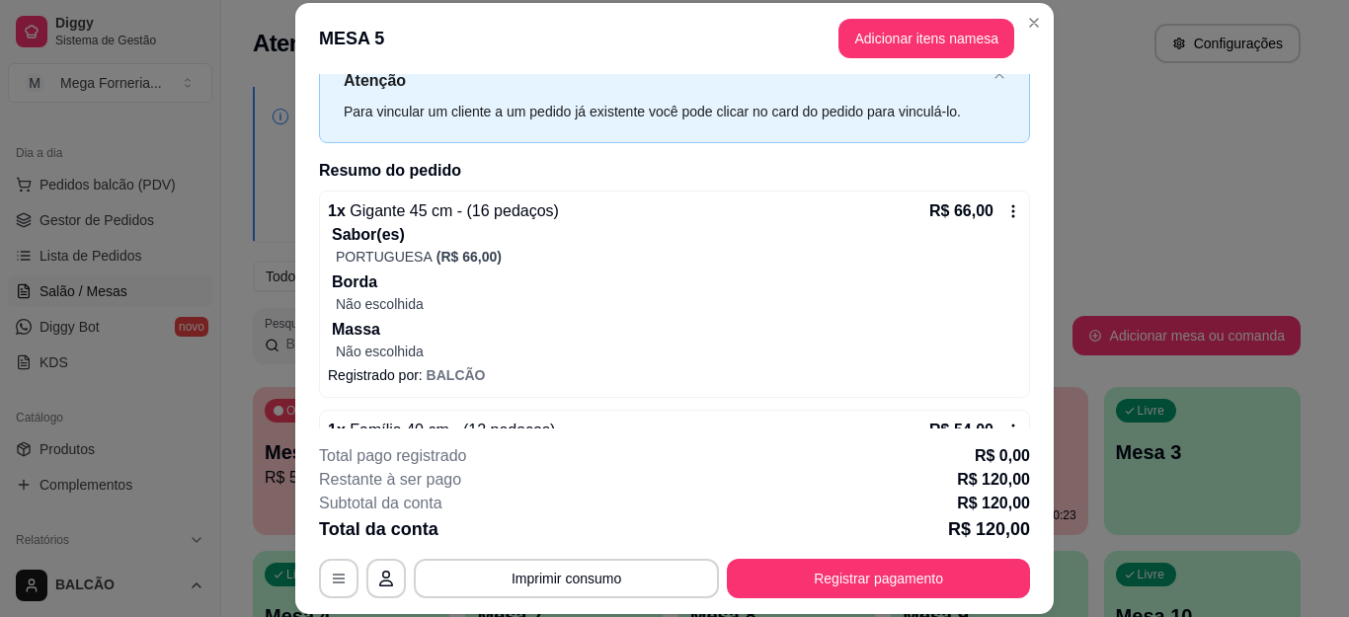
scroll to position [69, 0]
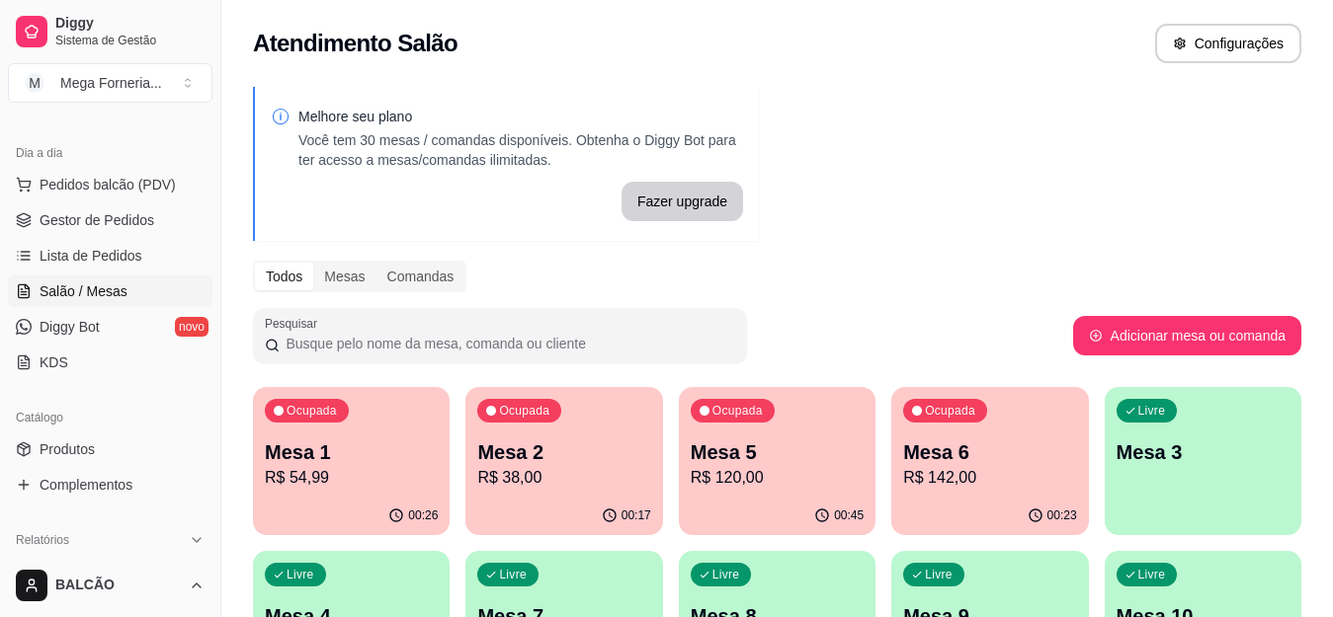
click at [996, 460] on p "Mesa 6" at bounding box center [989, 453] width 173 height 28
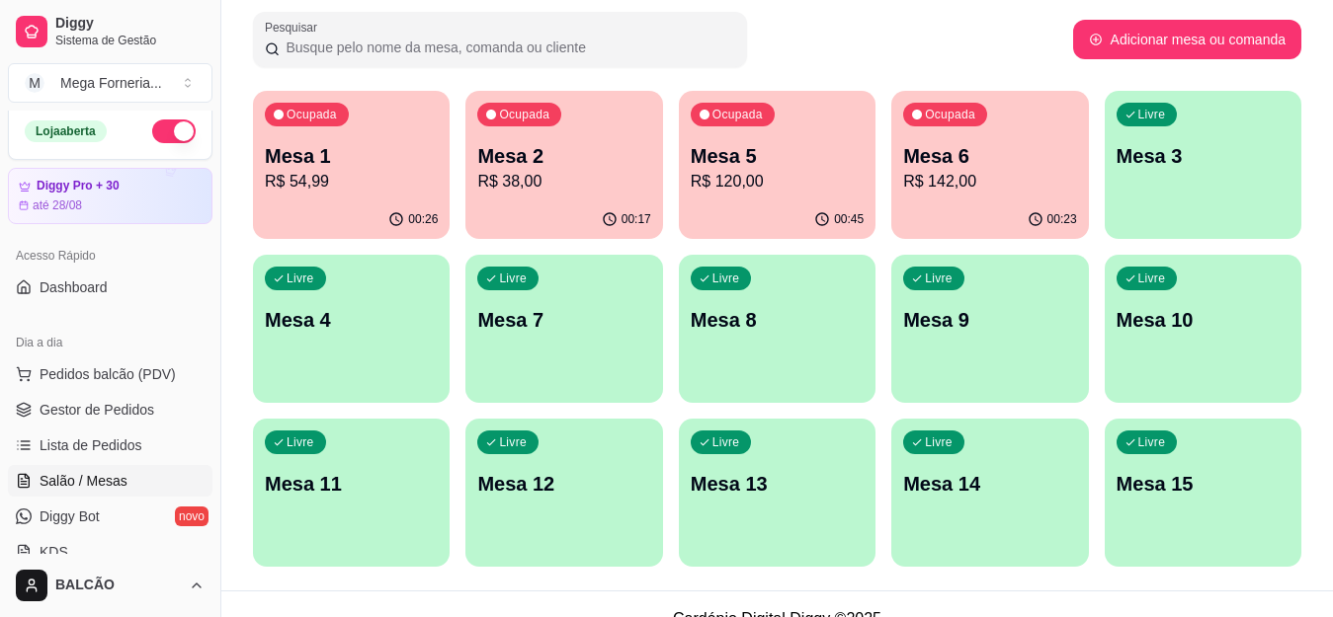
scroll to position [0, 0]
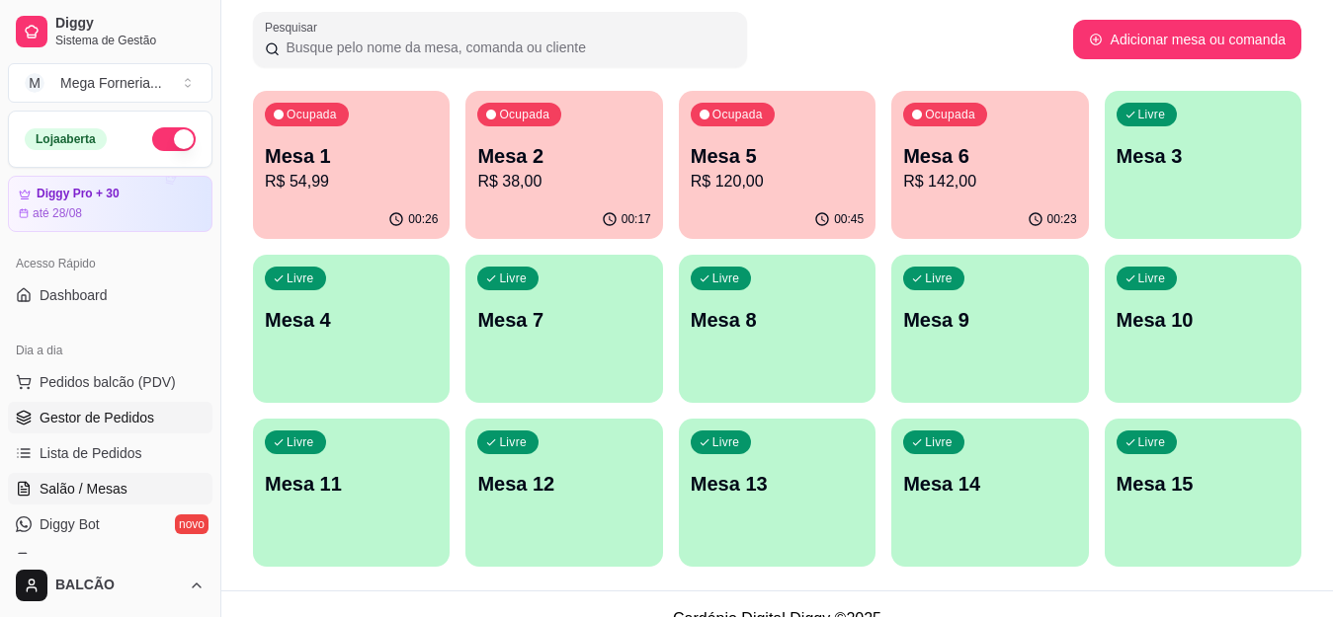
click at [95, 405] on link "Gestor de Pedidos" at bounding box center [110, 418] width 204 height 32
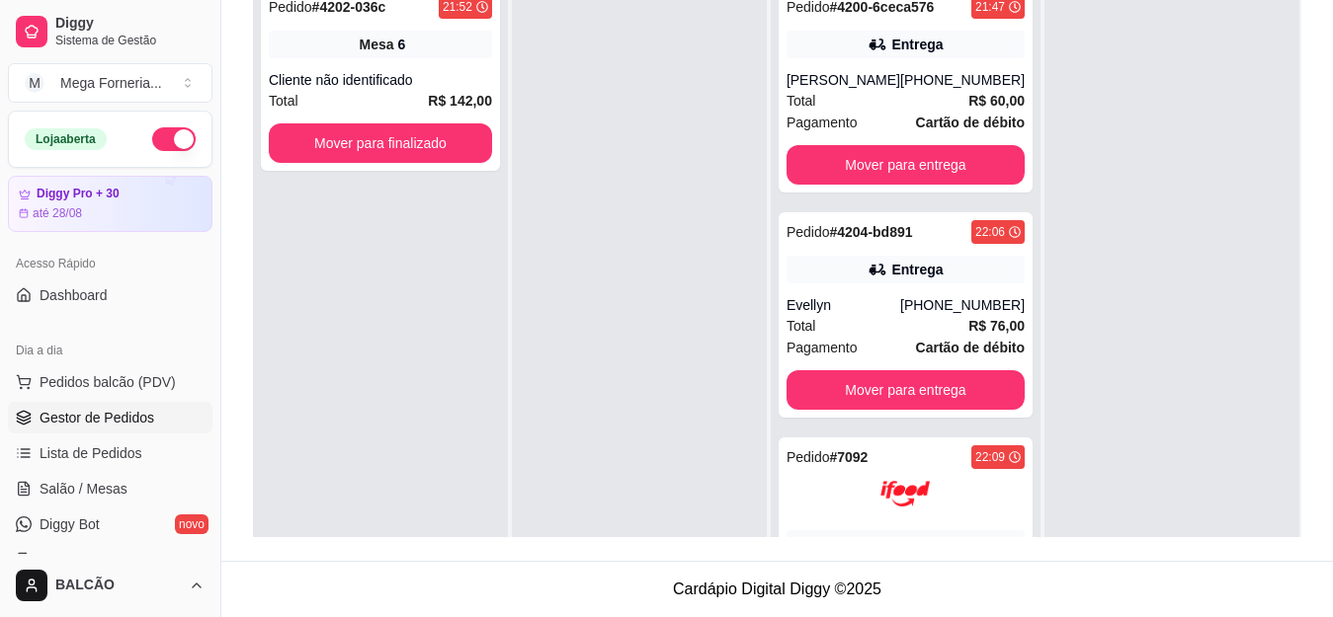
scroll to position [203, 0]
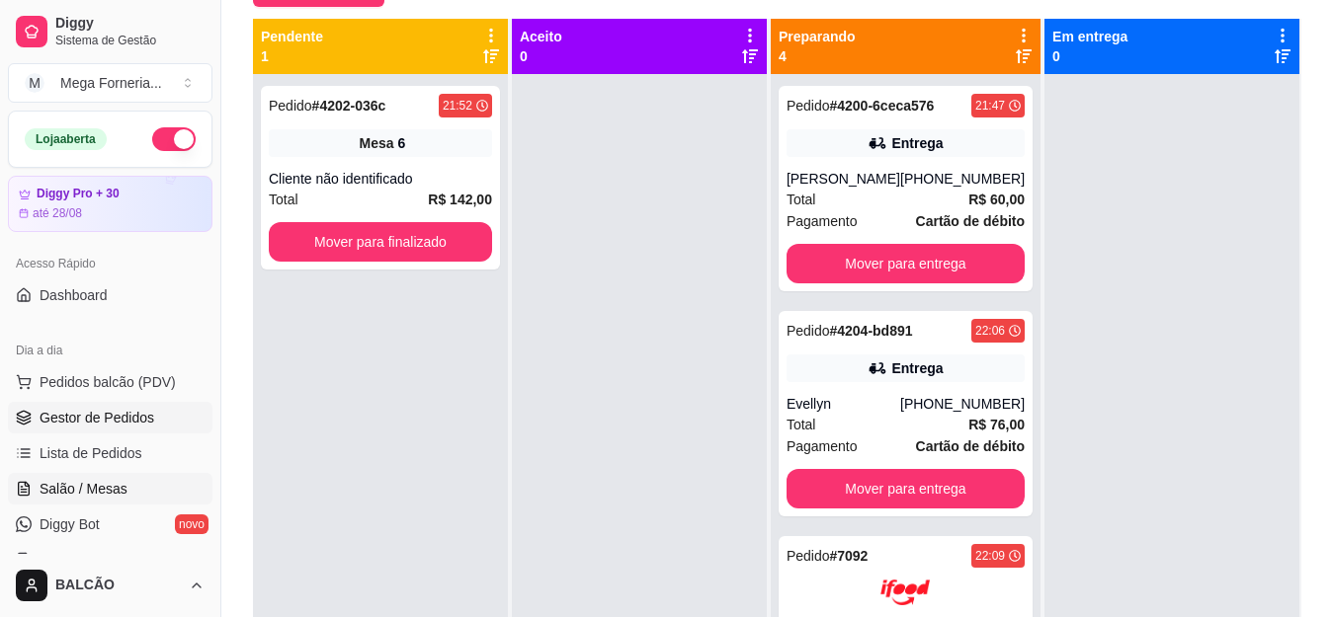
click at [127, 498] on link "Salão / Mesas" at bounding box center [110, 489] width 204 height 32
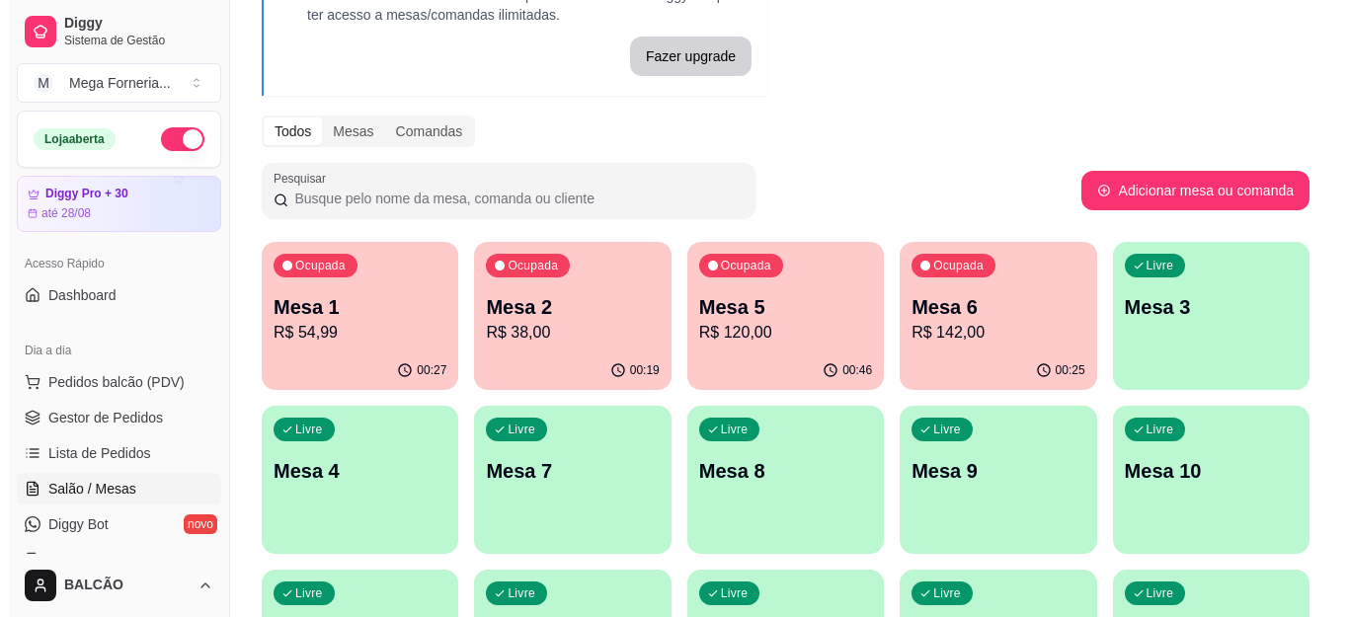
scroll to position [198, 0]
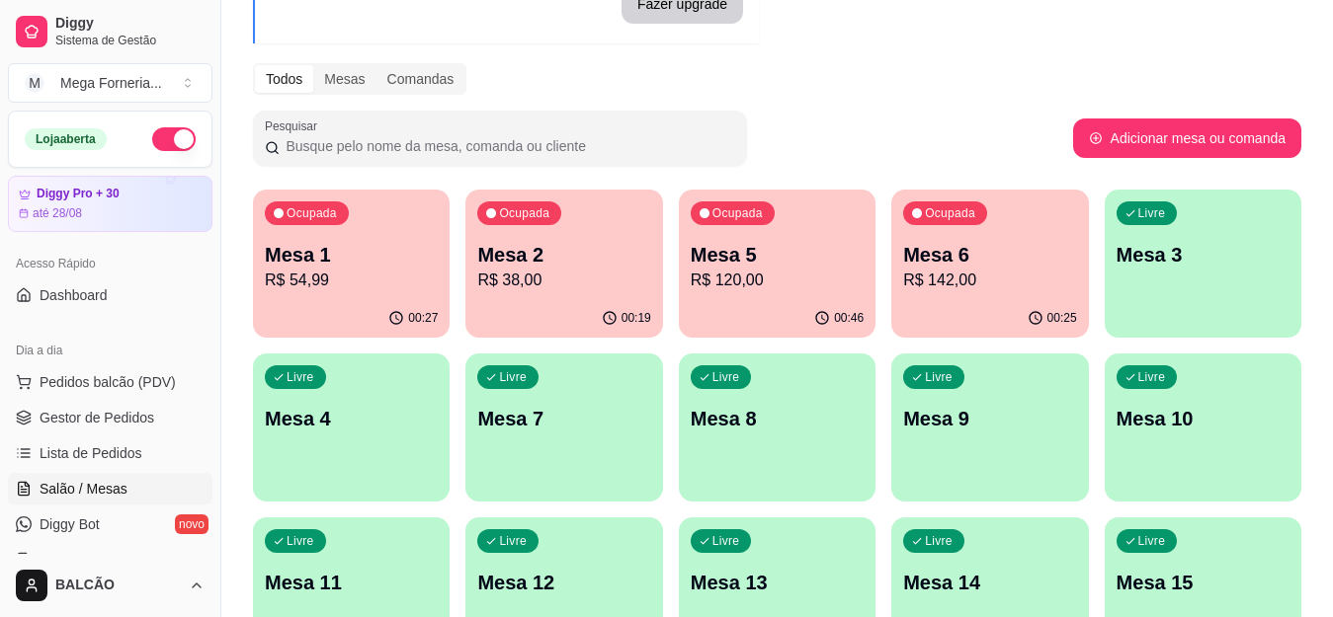
click at [982, 267] on p "Mesa 6" at bounding box center [989, 255] width 173 height 28
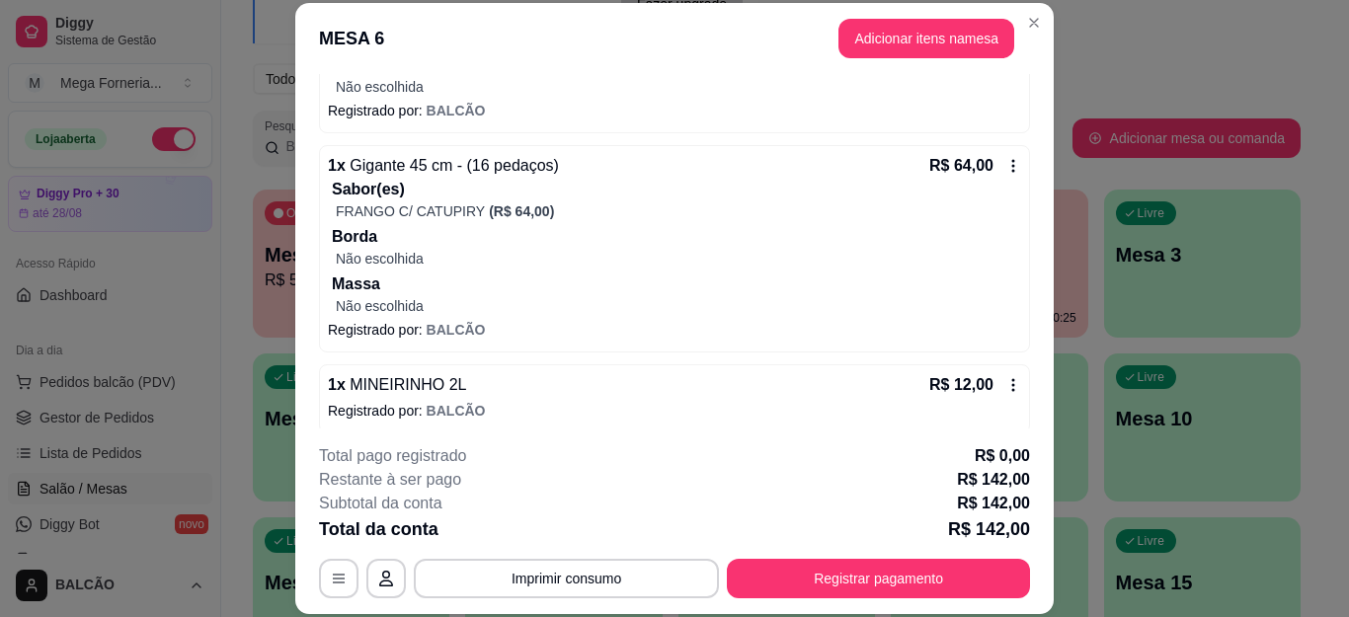
scroll to position [348, 0]
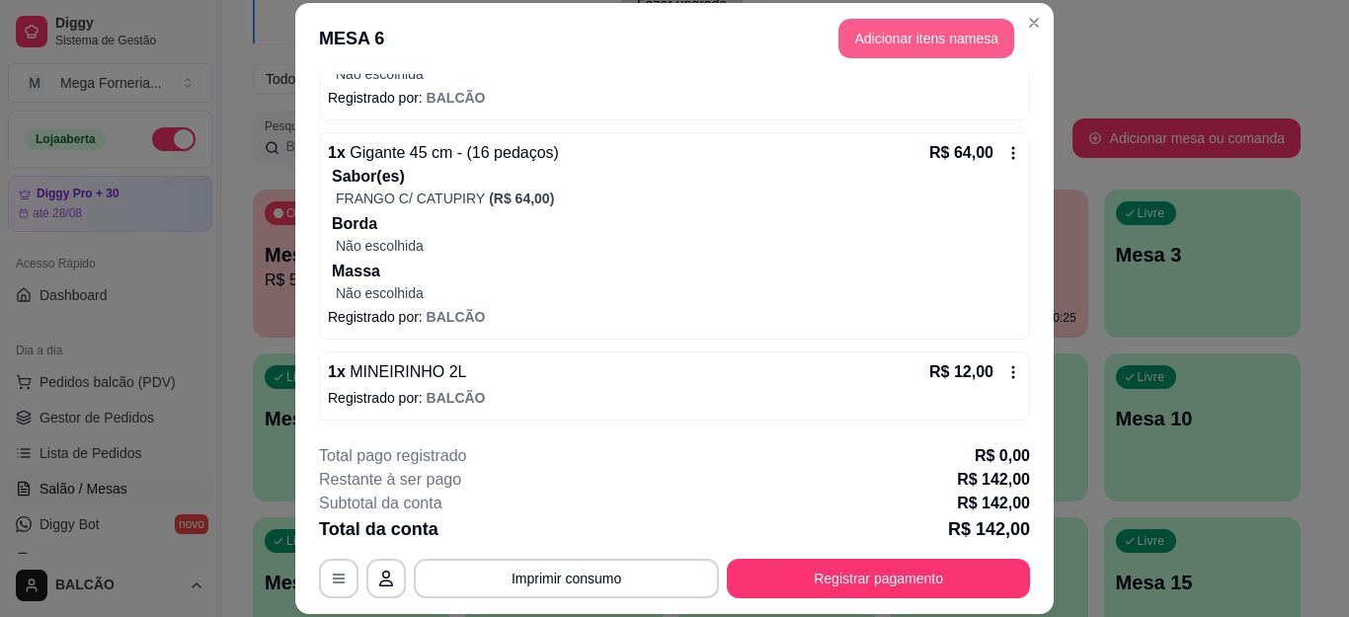
click at [904, 25] on button "Adicionar itens na mesa" at bounding box center [927, 39] width 176 height 40
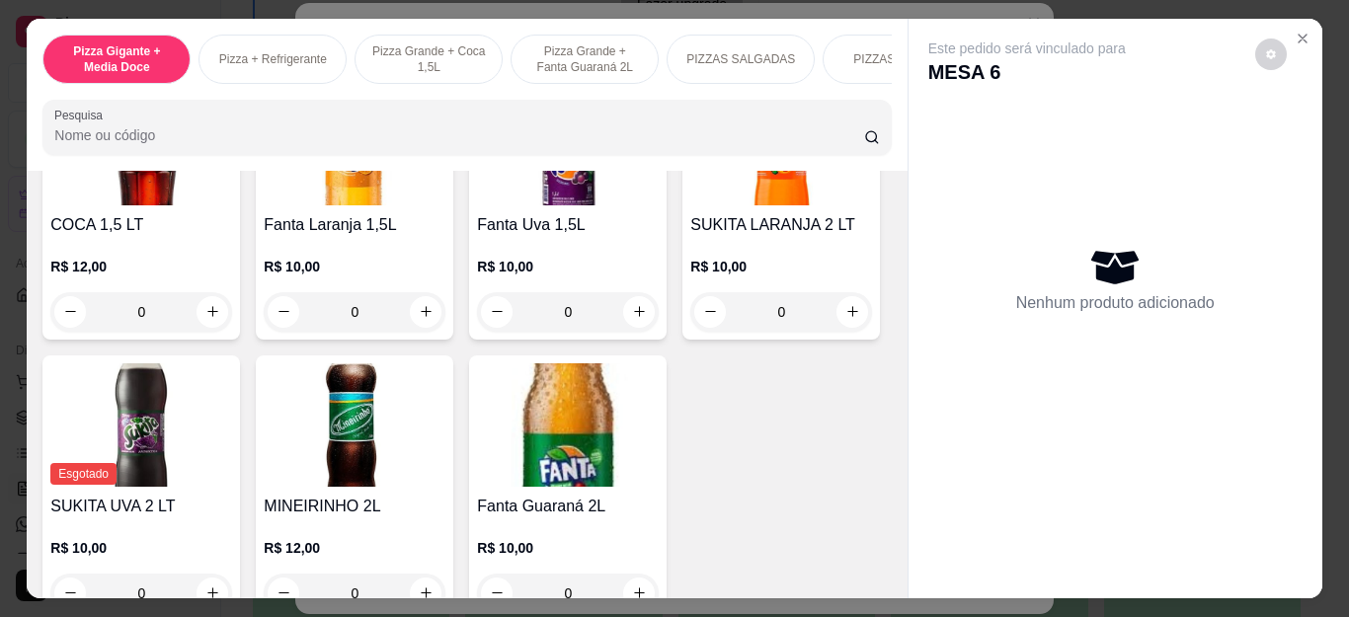
scroll to position [4544, 0]
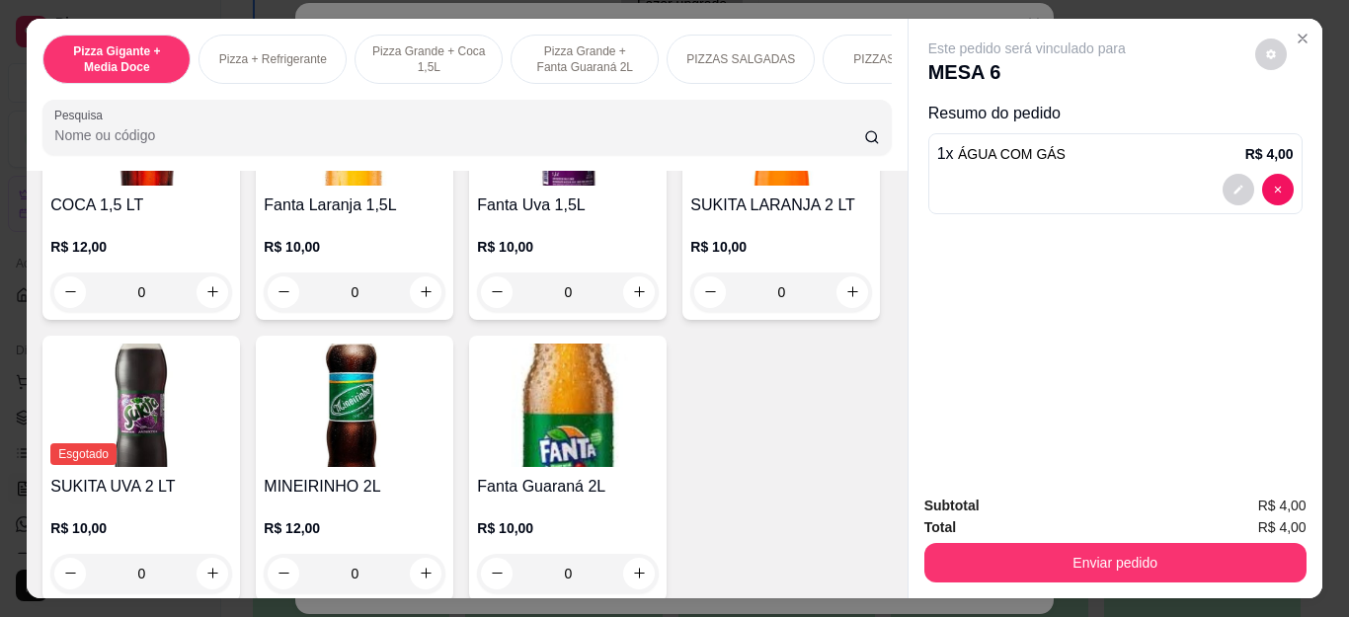
type input "1"
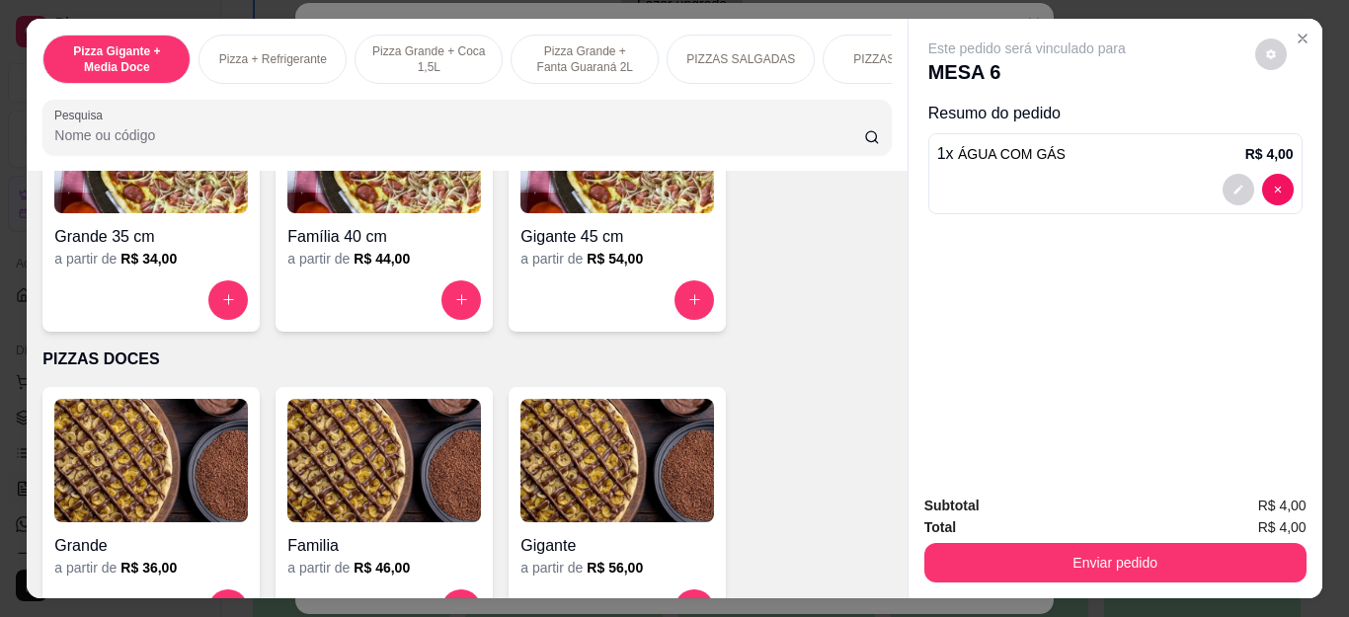
scroll to position [1778, 0]
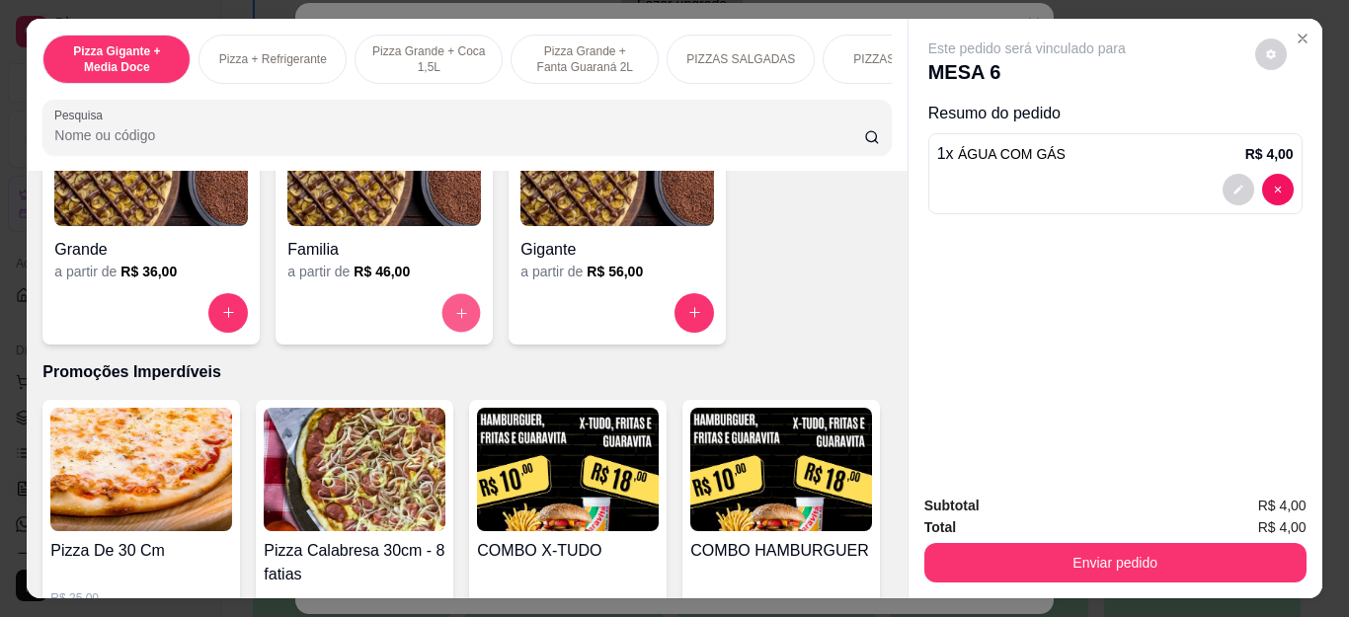
click at [444, 327] on button "increase-product-quantity" at bounding box center [462, 312] width 39 height 39
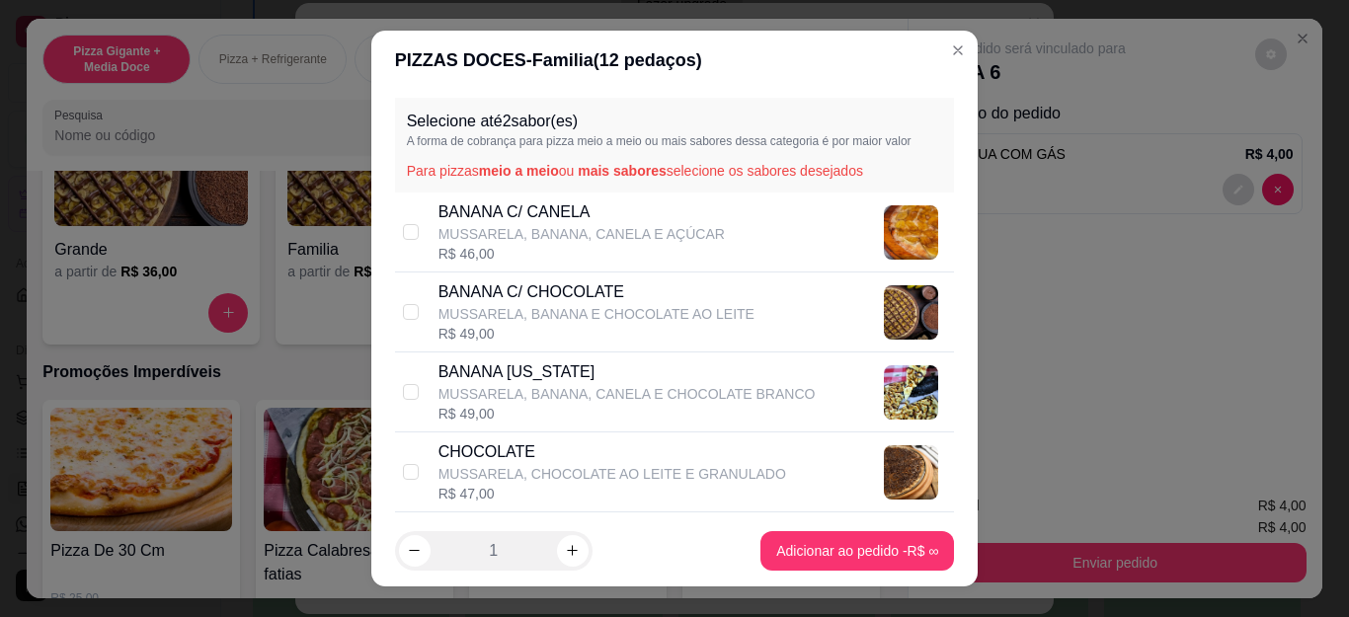
click at [550, 368] on p "BANANA [US_STATE]" at bounding box center [627, 373] width 377 height 24
checkbox input "true"
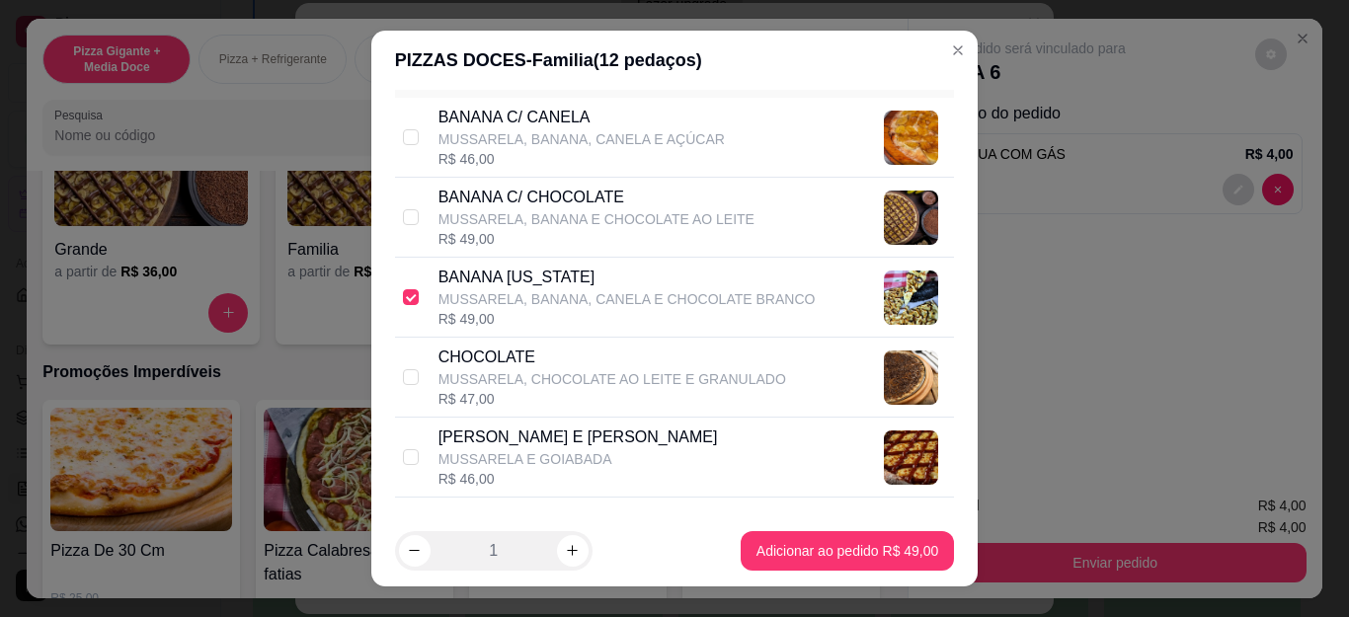
scroll to position [99, 0]
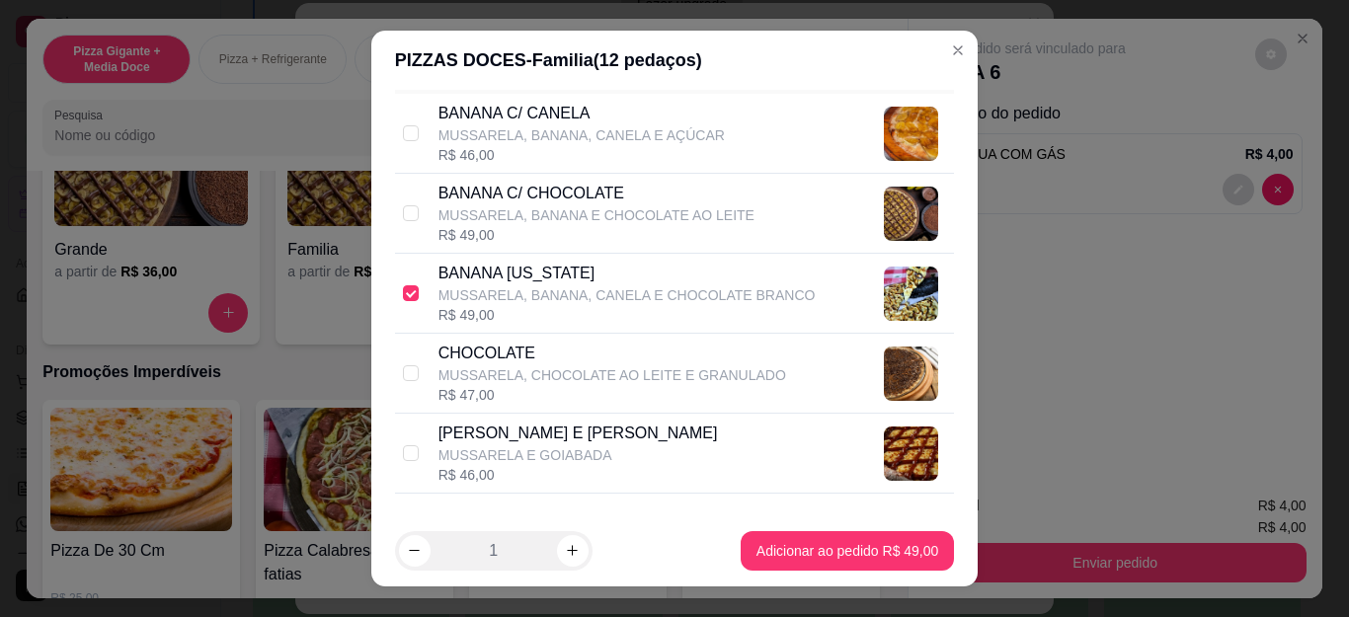
click at [564, 369] on p "MUSSARELA, CHOCOLATE AO LEITE E GRANULADO" at bounding box center [613, 376] width 348 height 20
checkbox input "true"
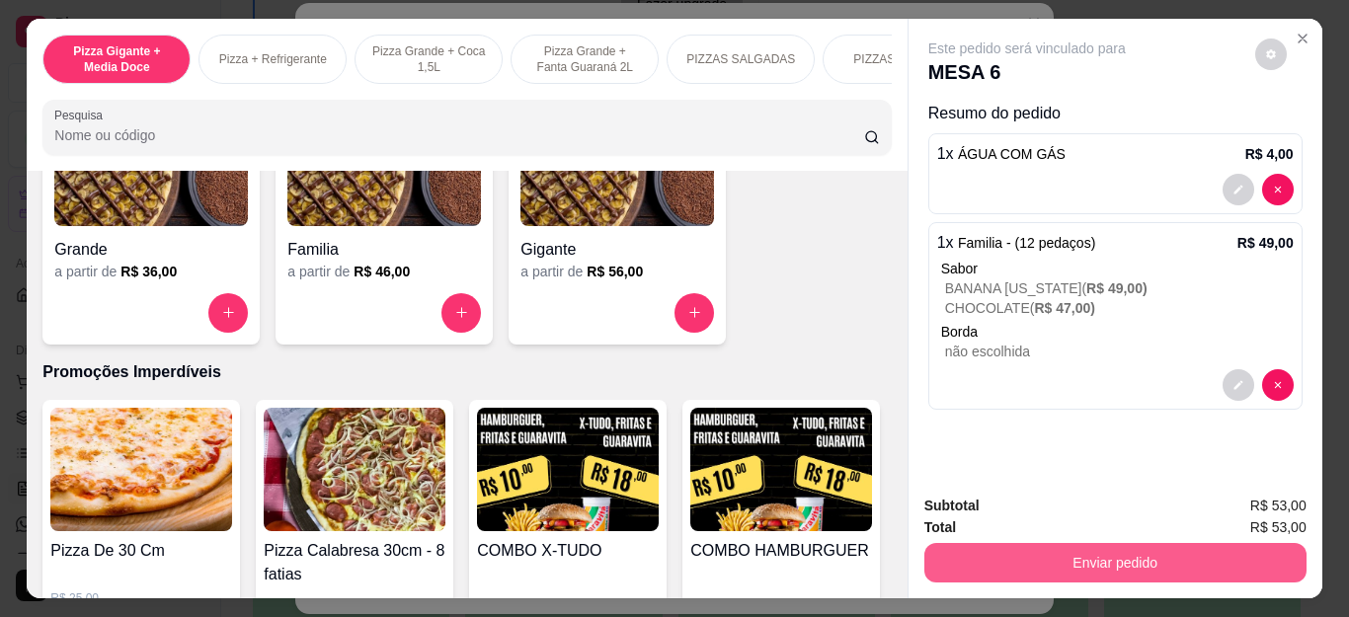
click at [925, 556] on button "Enviar pedido" at bounding box center [1116, 563] width 382 height 40
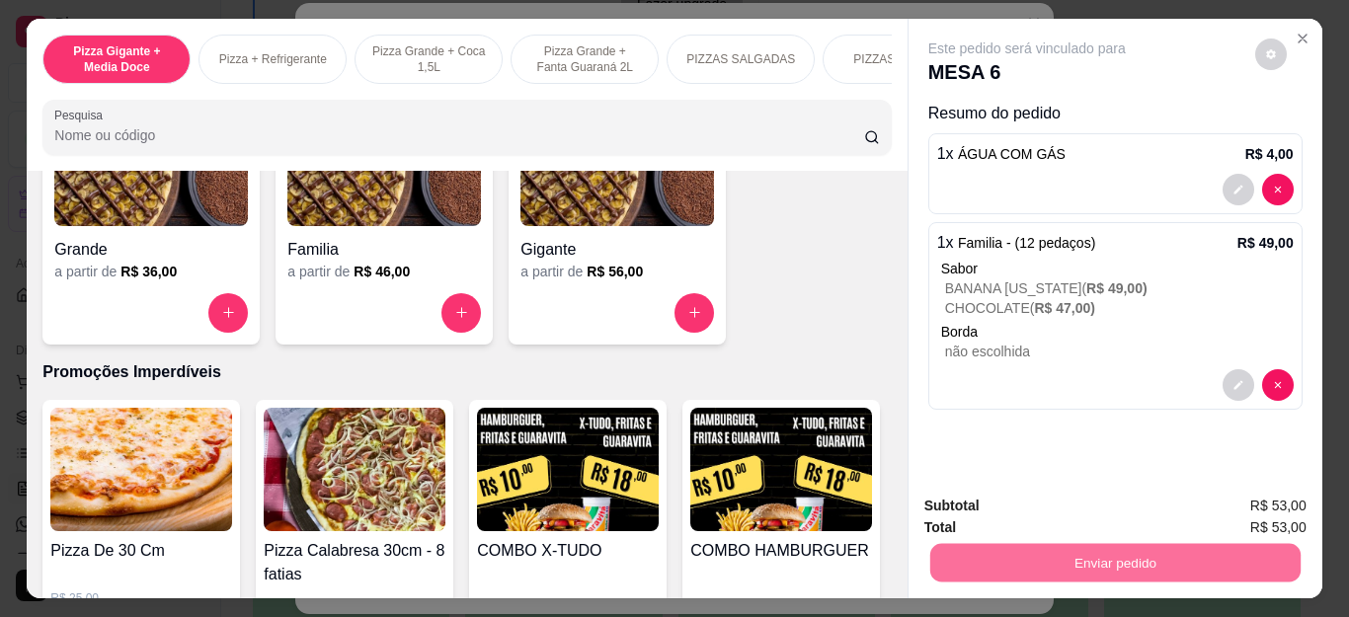
click at [992, 498] on button "Não registrar e enviar pedido" at bounding box center [1048, 507] width 205 height 38
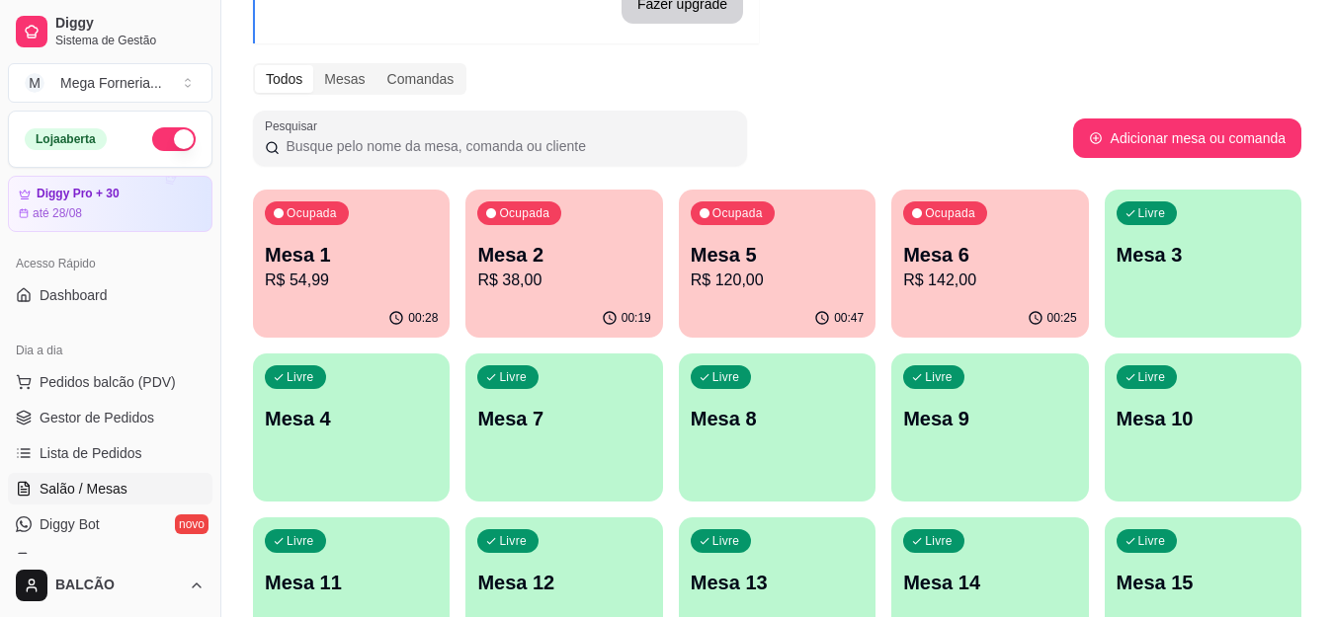
click at [350, 282] on p "R$ 54,99" at bounding box center [351, 281] width 173 height 24
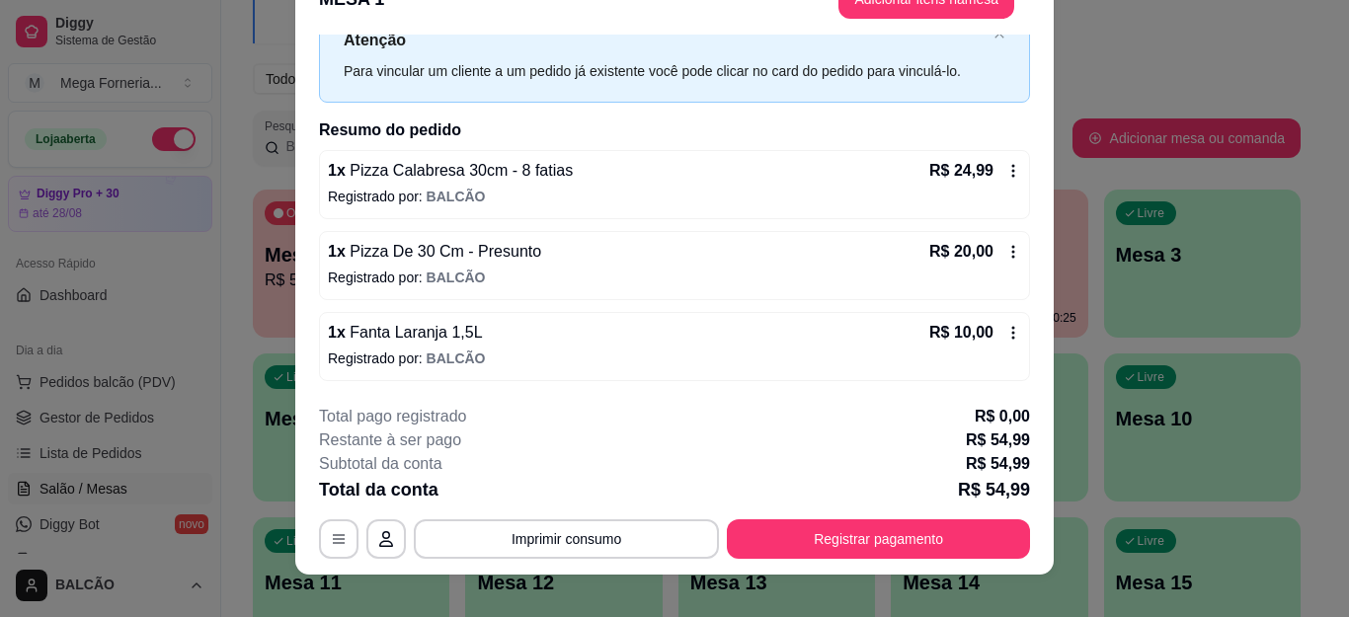
scroll to position [60, 0]
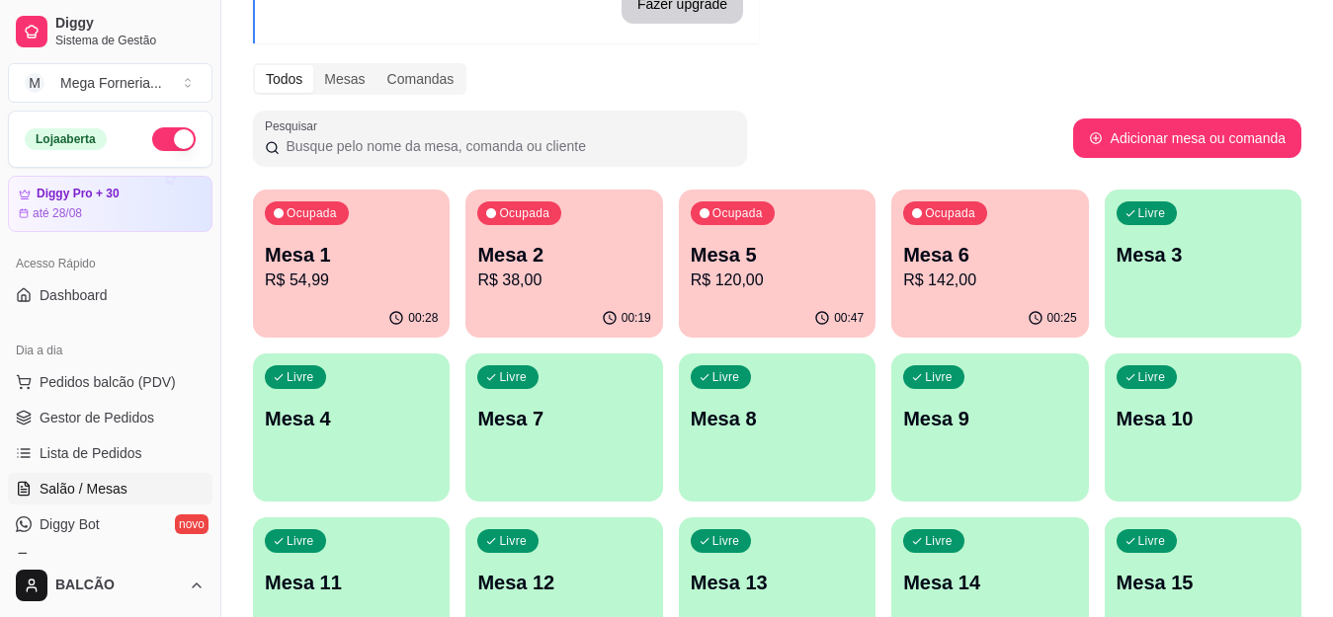
click at [514, 277] on p "R$ 38,00" at bounding box center [563, 281] width 173 height 24
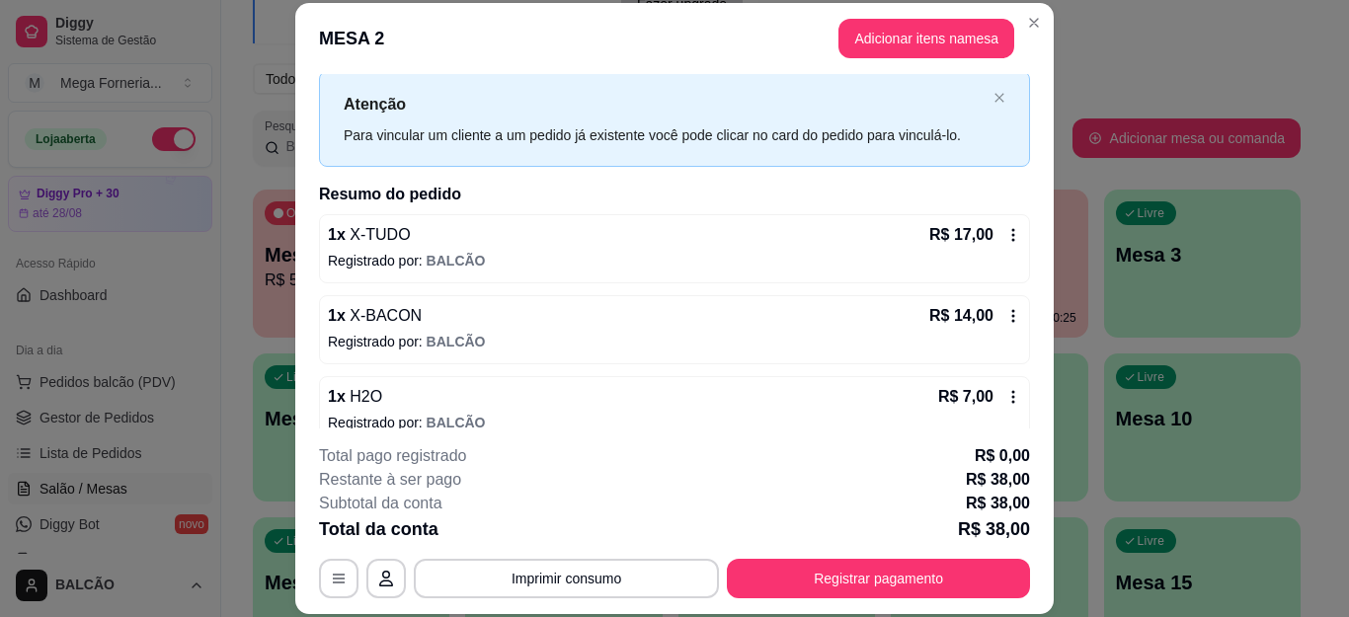
scroll to position [71, 0]
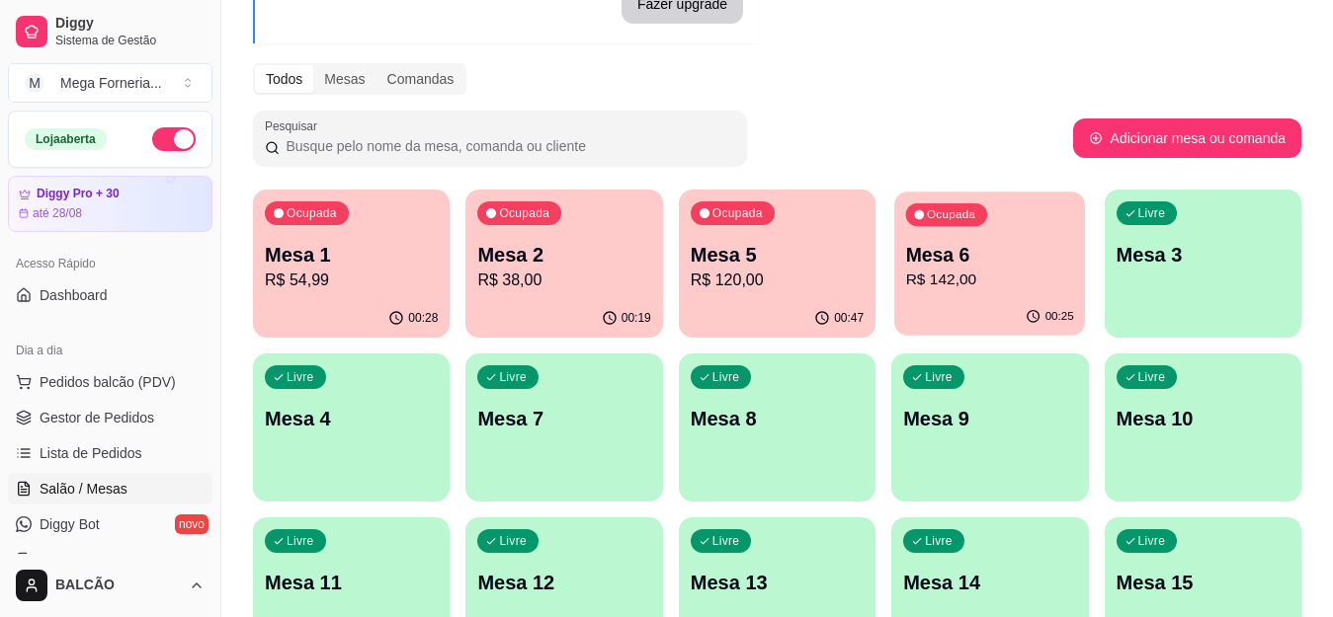
click at [1007, 287] on p "R$ 142,00" at bounding box center [990, 280] width 168 height 23
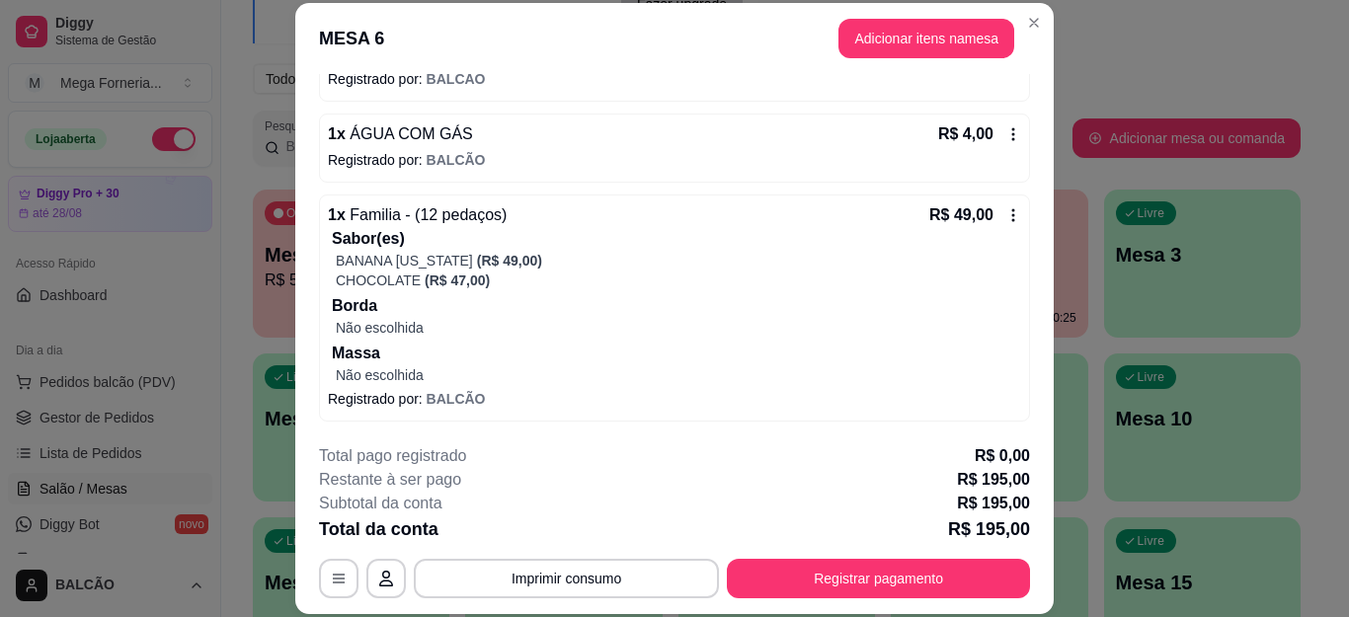
scroll to position [668, 0]
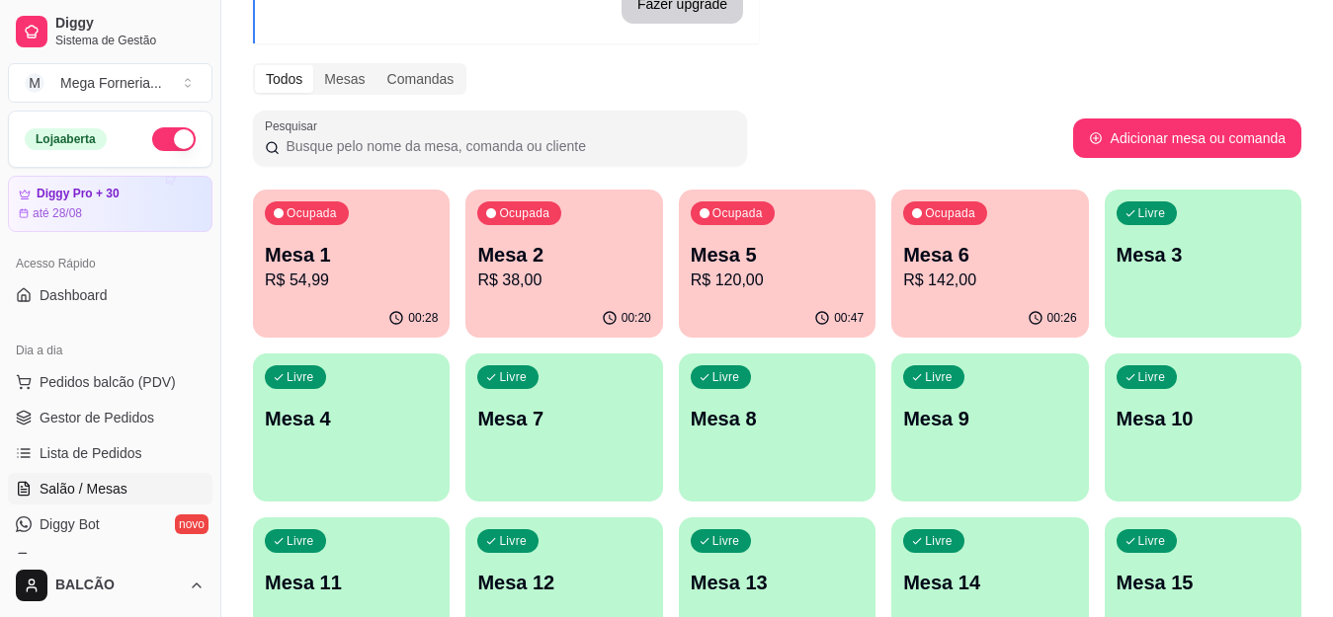
click at [708, 266] on p "Mesa 5" at bounding box center [776, 255] width 173 height 28
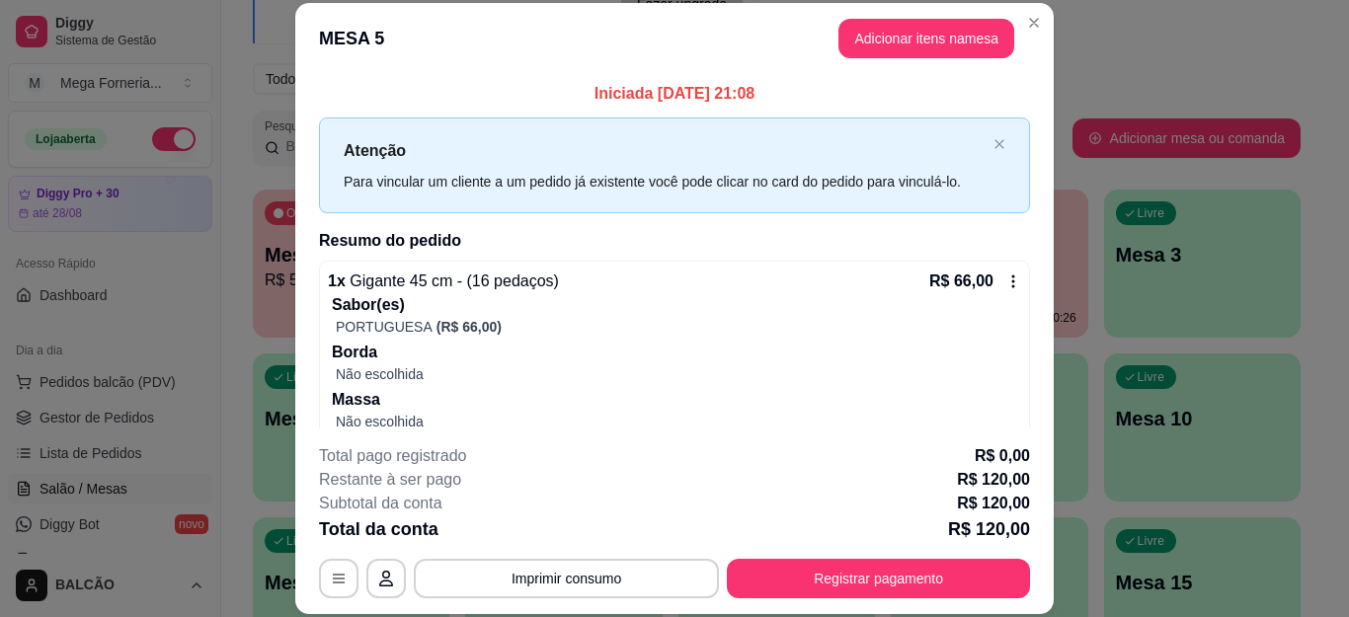
scroll to position [267, 0]
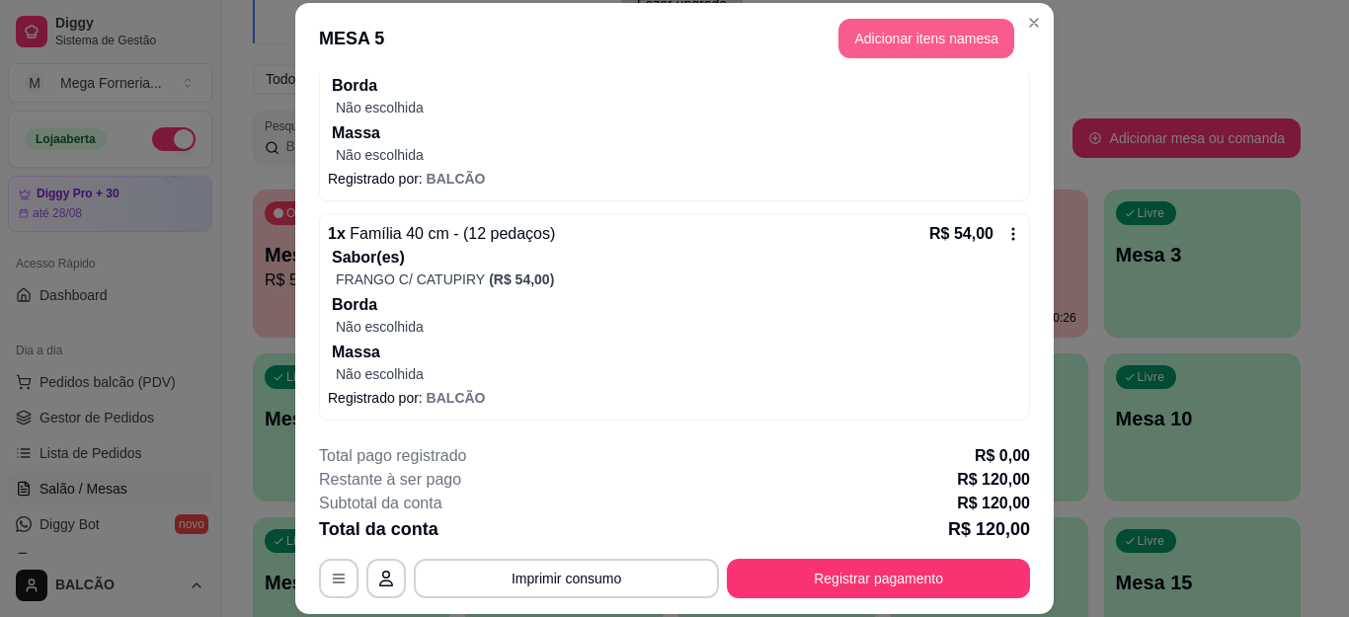
click at [918, 38] on button "Adicionar itens na mesa" at bounding box center [927, 39] width 176 height 40
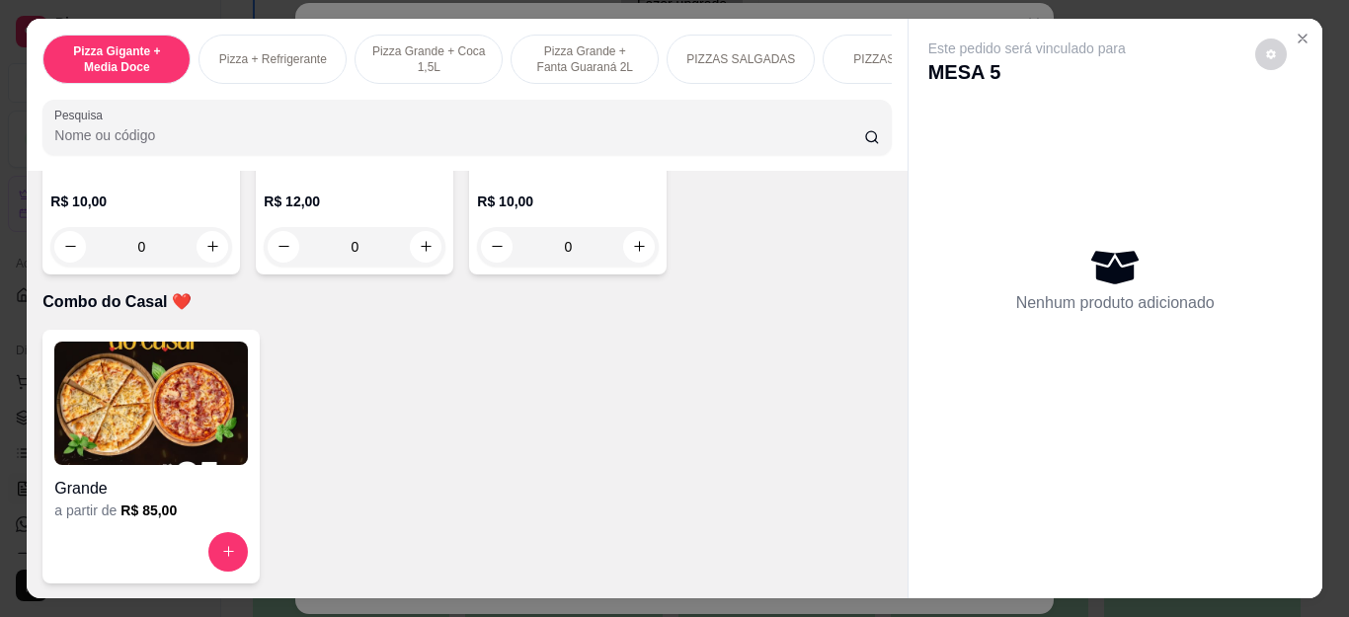
scroll to position [5433, 0]
click at [424, 254] on icon "increase-product-quantity" at bounding box center [426, 246] width 15 height 15
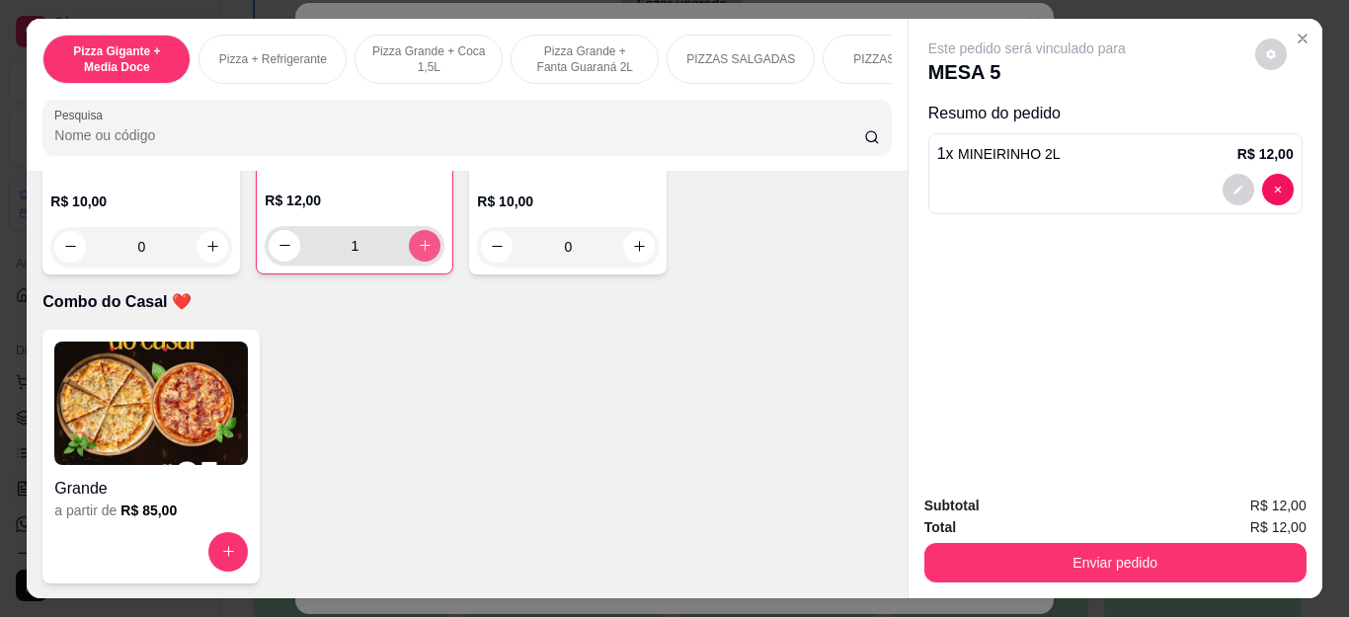
type input "1"
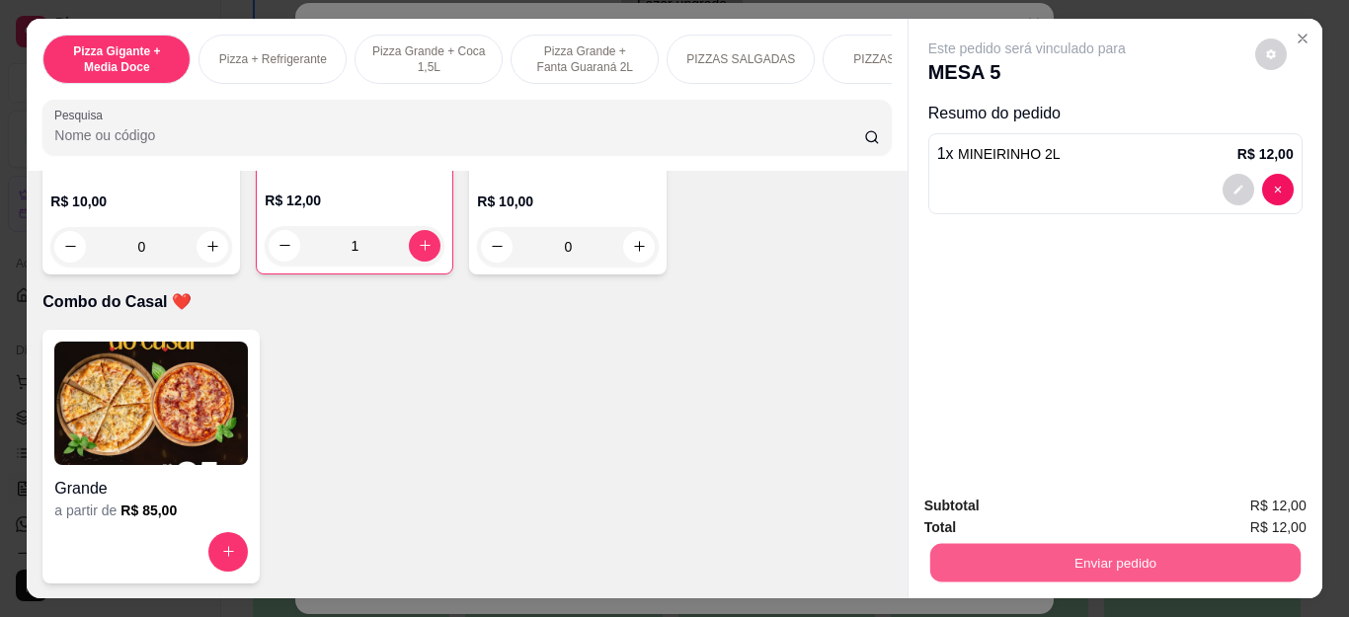
click at [1040, 545] on button "Enviar pedido" at bounding box center [1115, 563] width 370 height 39
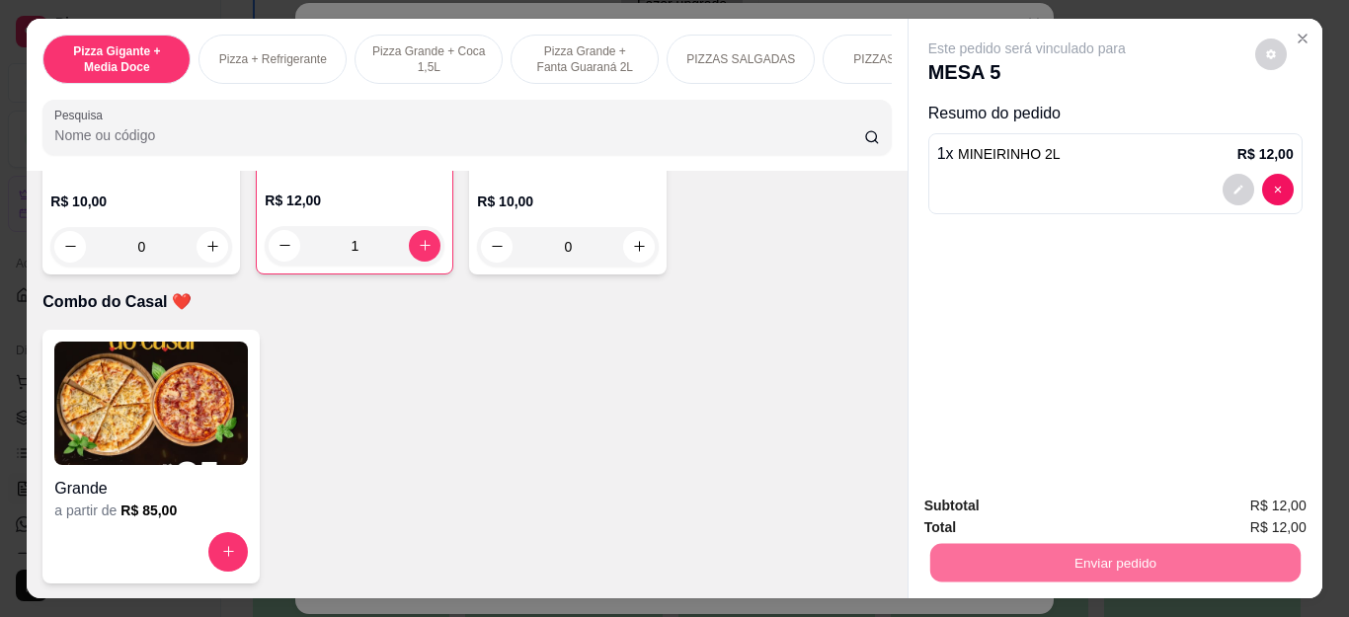
click at [1016, 491] on button "Não registrar e enviar pedido" at bounding box center [1048, 507] width 205 height 38
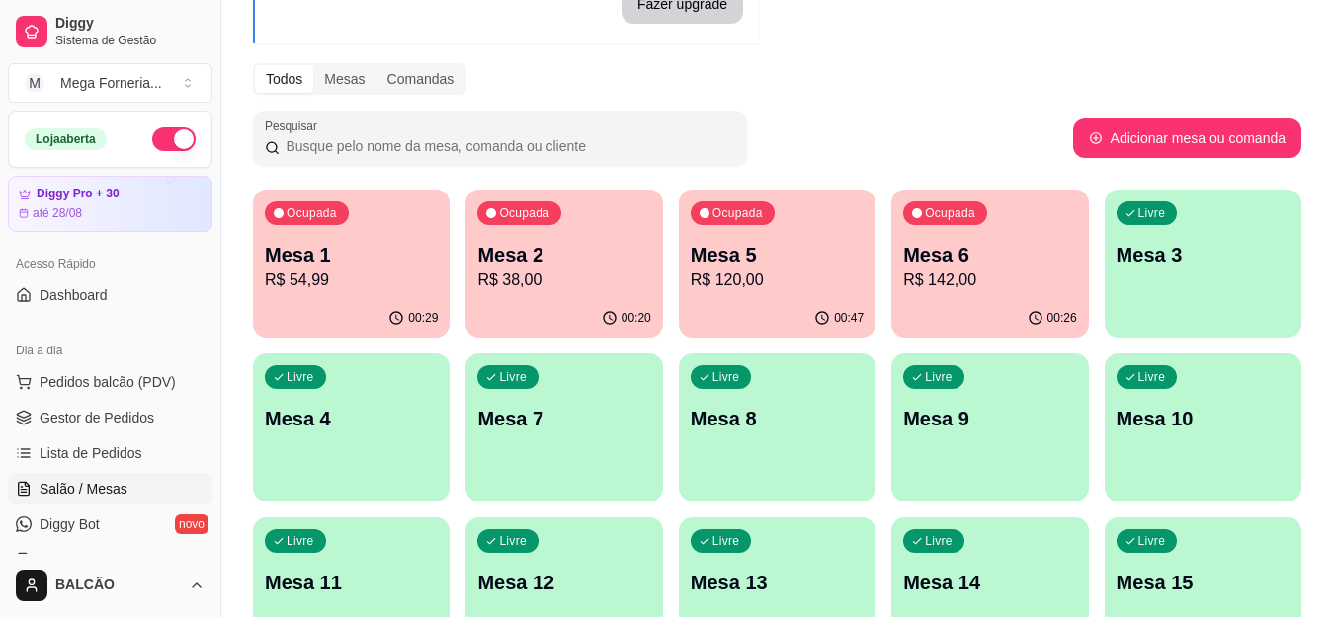
click at [1025, 246] on p "Mesa 6" at bounding box center [989, 255] width 173 height 28
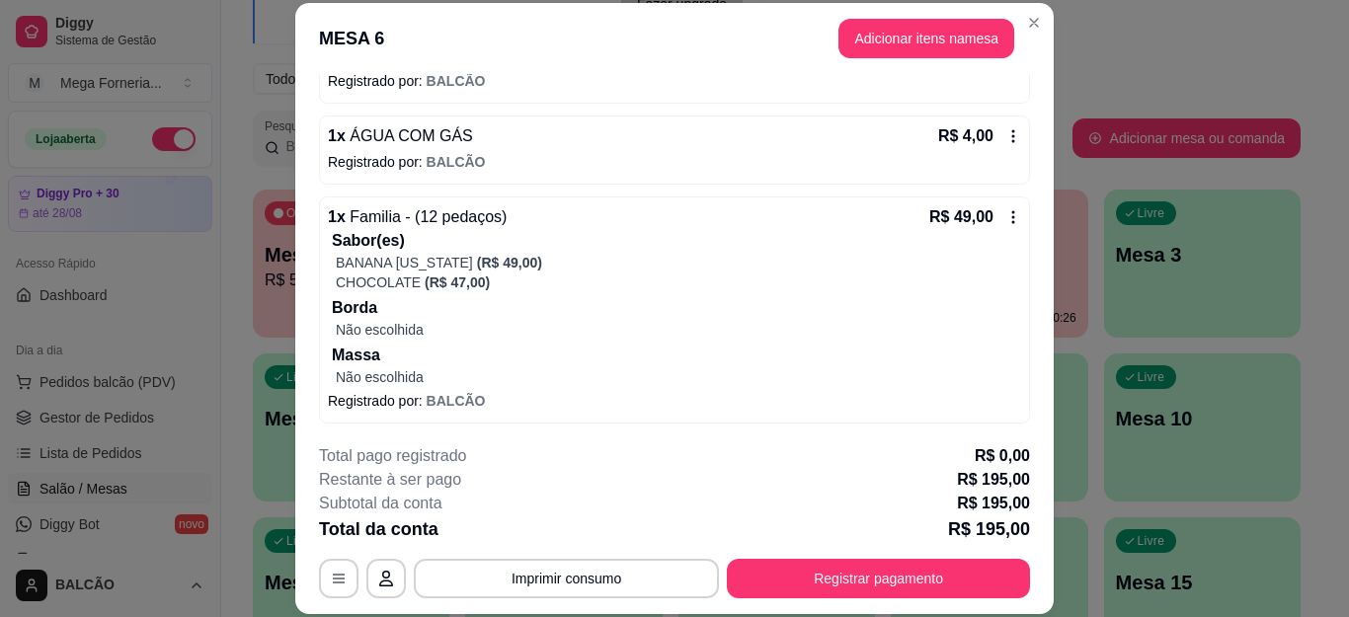
scroll to position [668, 0]
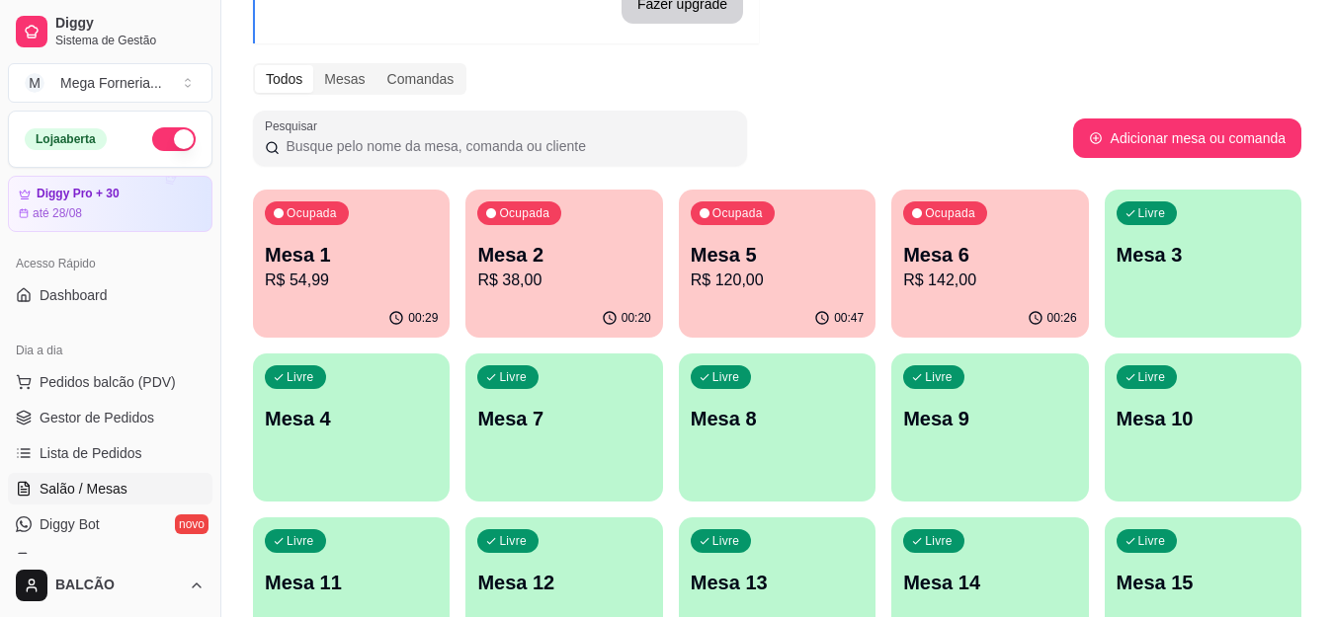
click at [787, 270] on p "R$ 120,00" at bounding box center [776, 281] width 173 height 24
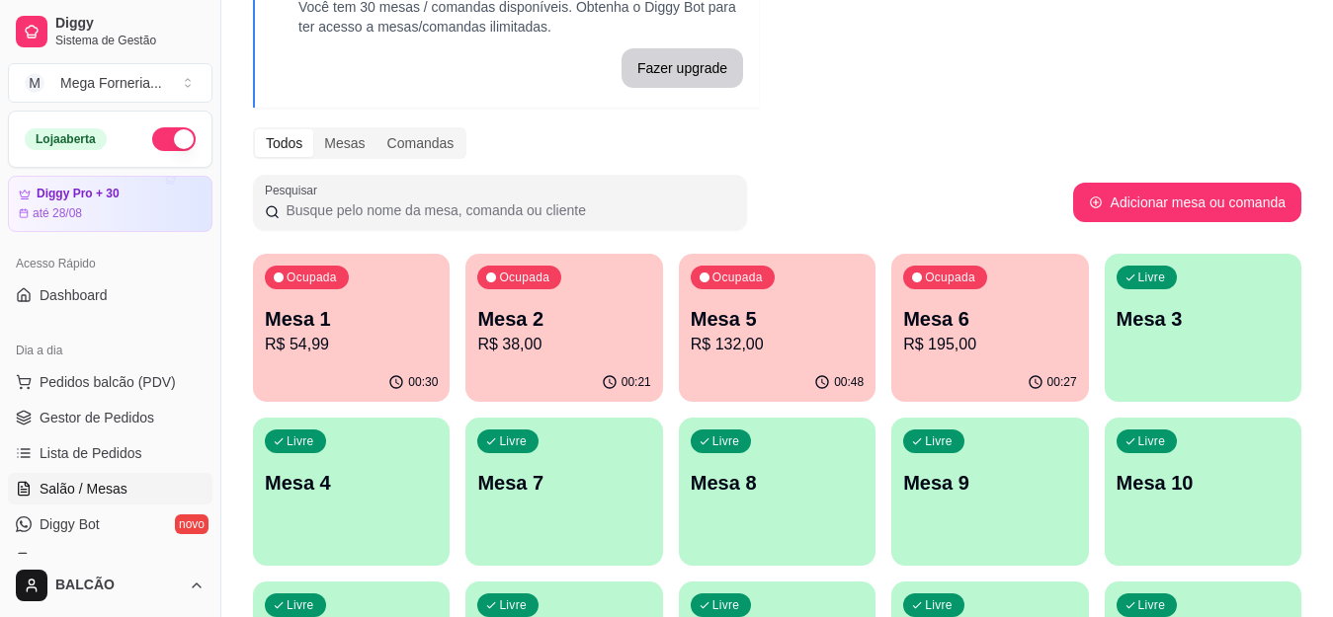
scroll to position [99, 0]
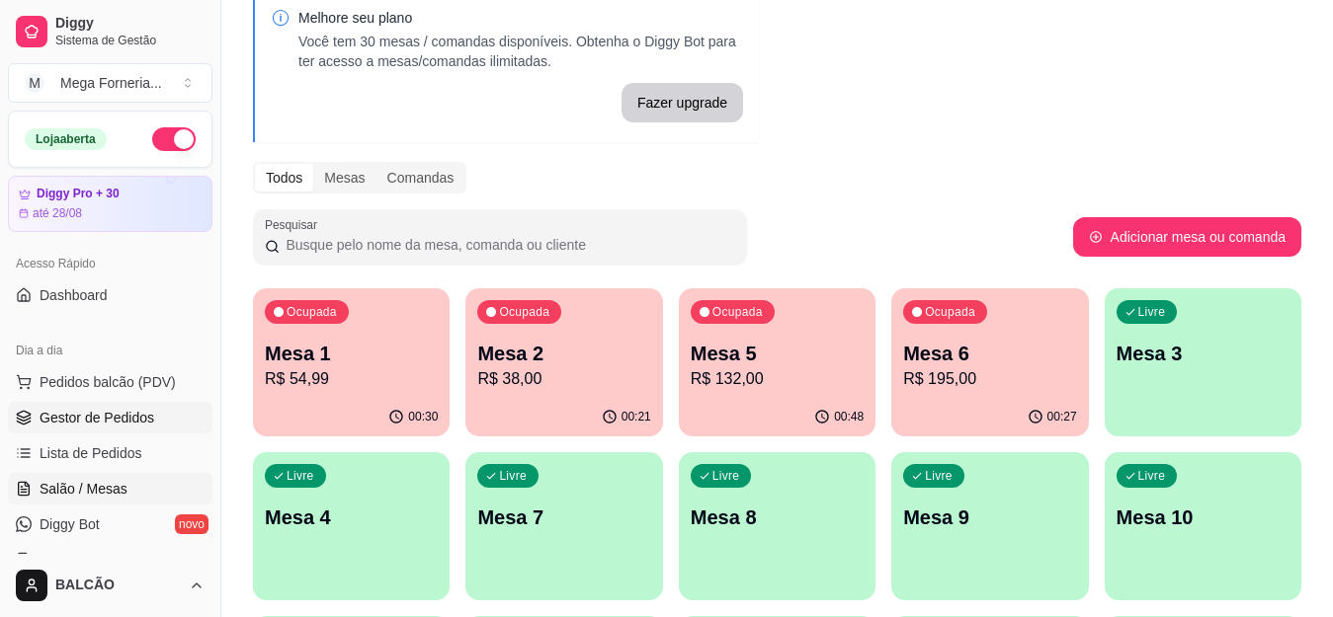
click at [116, 410] on span "Gestor de Pedidos" at bounding box center [97, 418] width 115 height 20
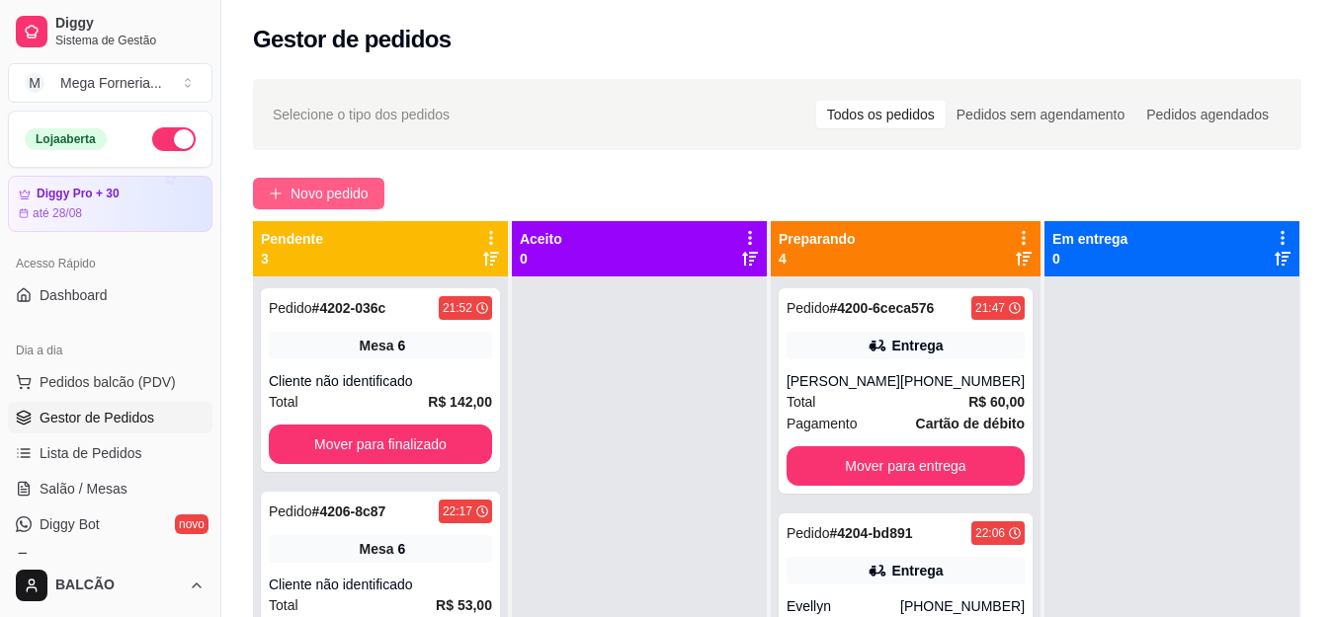
click at [327, 194] on span "Novo pedido" at bounding box center [329, 194] width 78 height 22
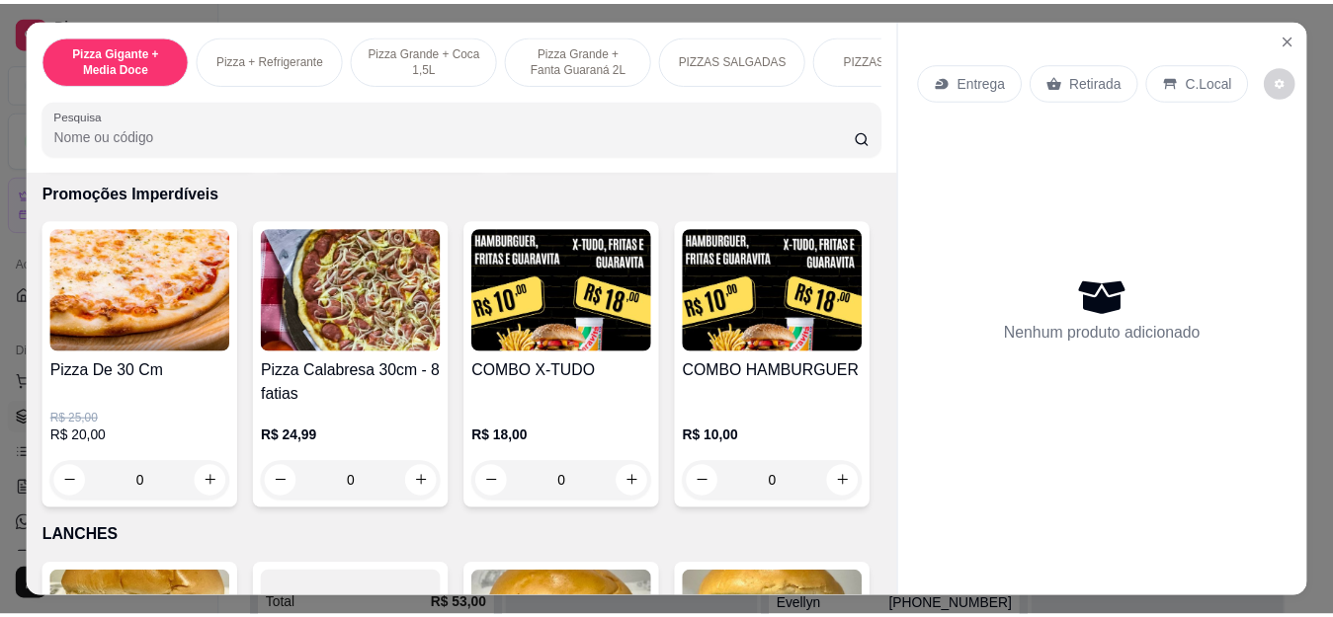
scroll to position [1976, 0]
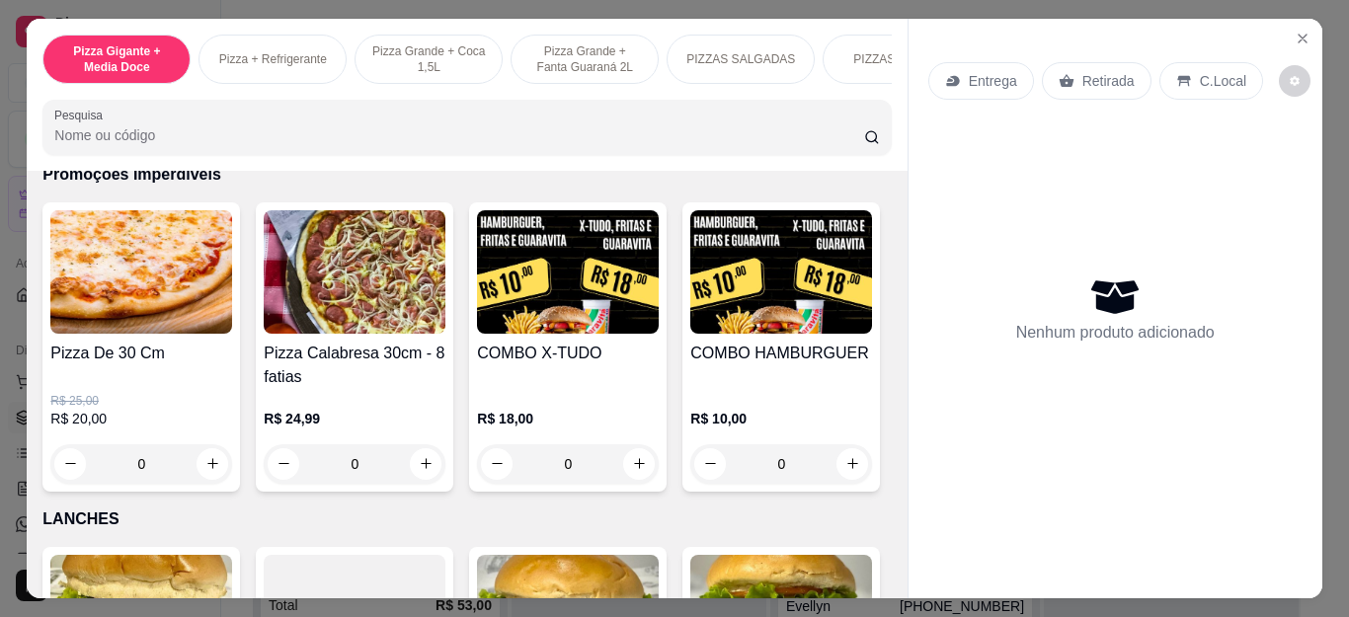
click at [203, 478] on div "0" at bounding box center [141, 465] width 182 height 40
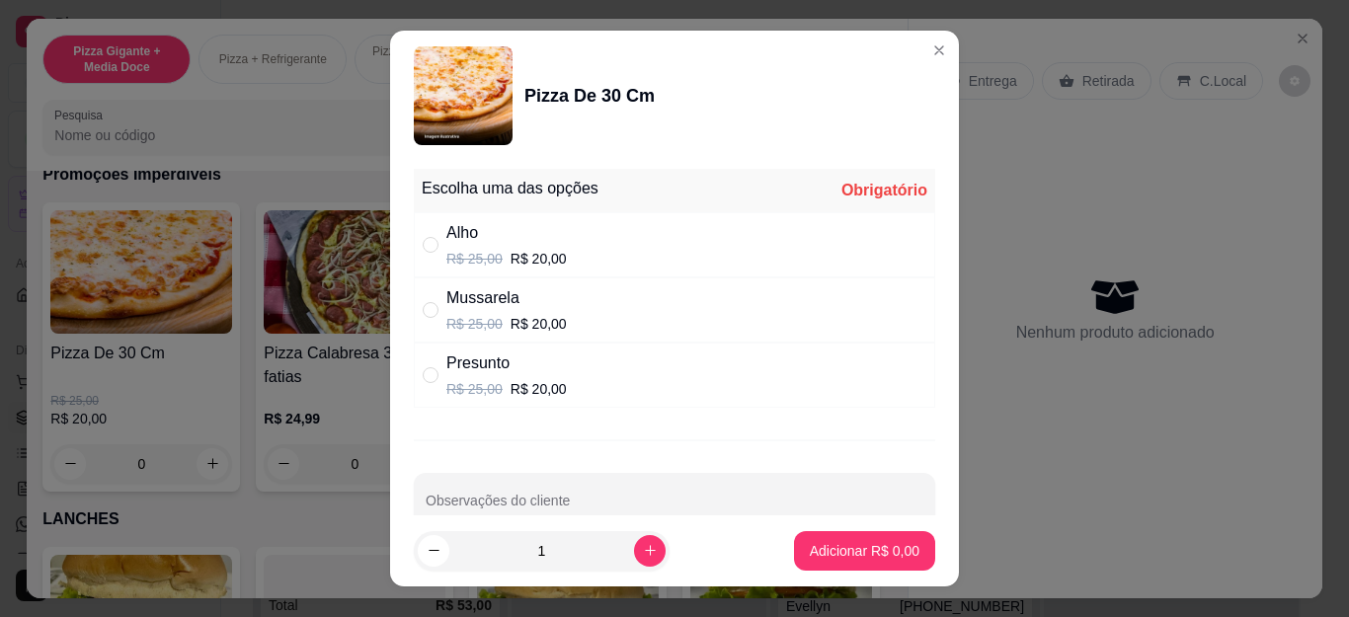
click at [450, 308] on div "Mussarela" at bounding box center [507, 298] width 121 height 24
radio input "true"
click at [845, 559] on p "Adicionar R$ 20,00" at bounding box center [861, 551] width 118 height 20
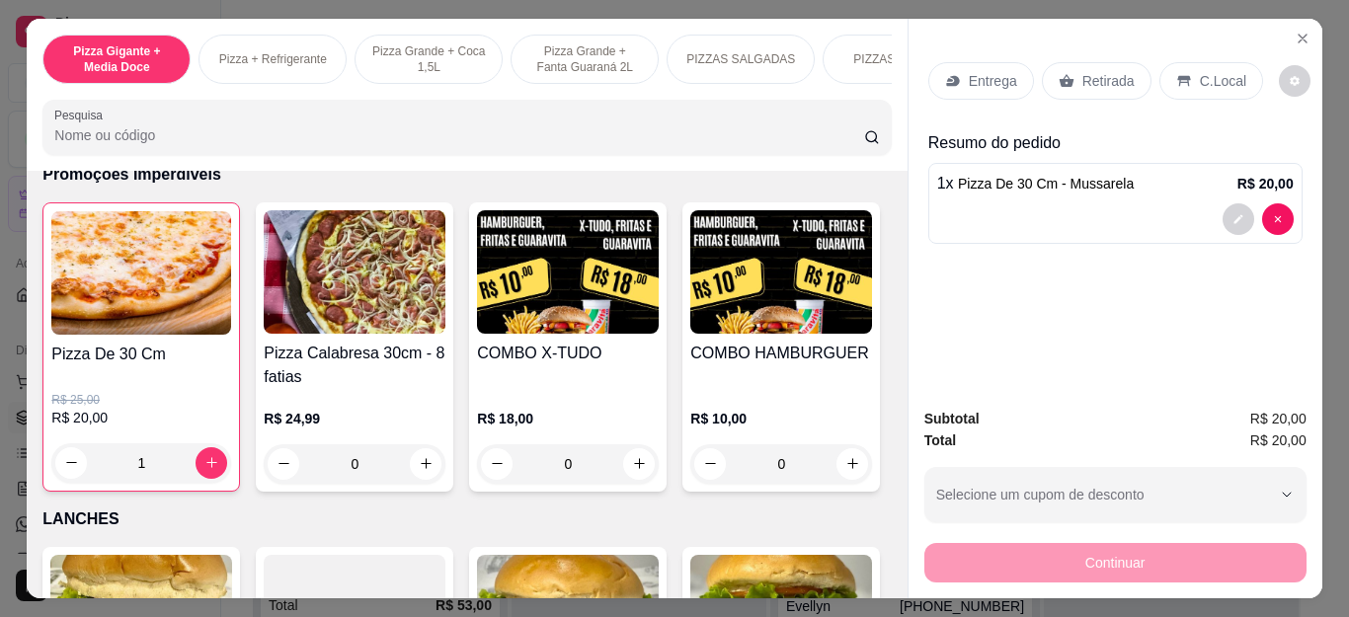
type input "1"
click at [411, 472] on button "increase-product-quantity" at bounding box center [426, 463] width 31 height 31
type input "1"
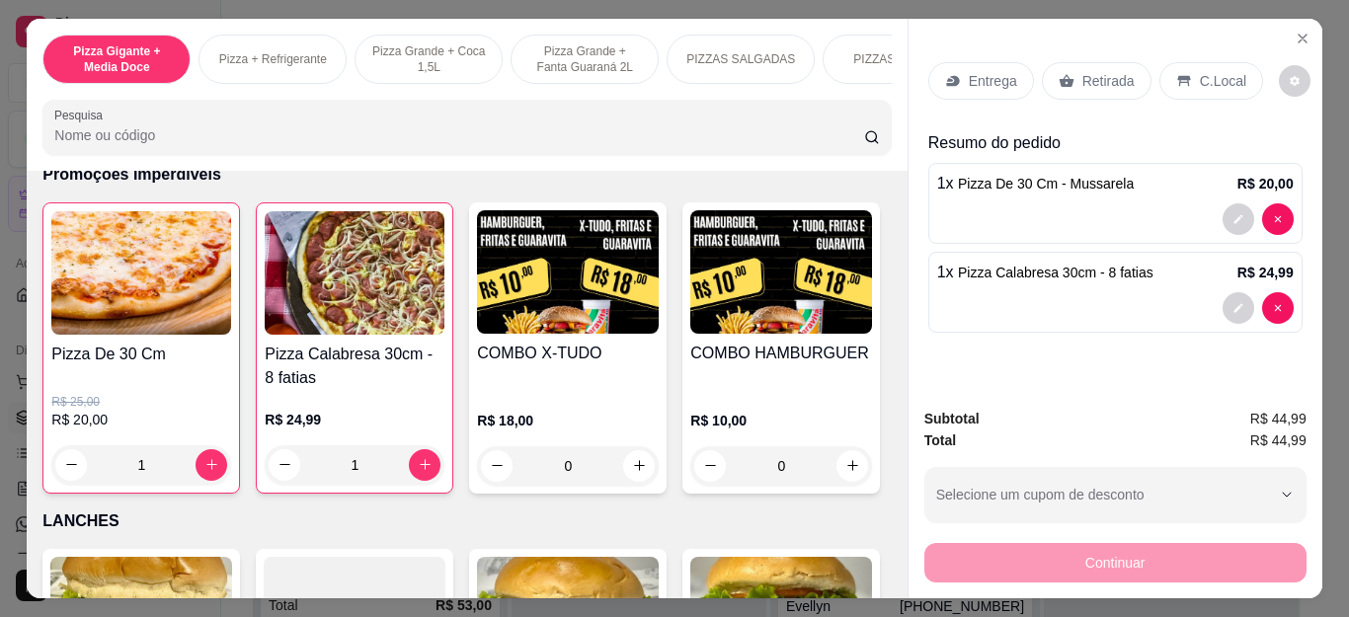
click at [1043, 69] on div "Retirada" at bounding box center [1097, 81] width 110 height 38
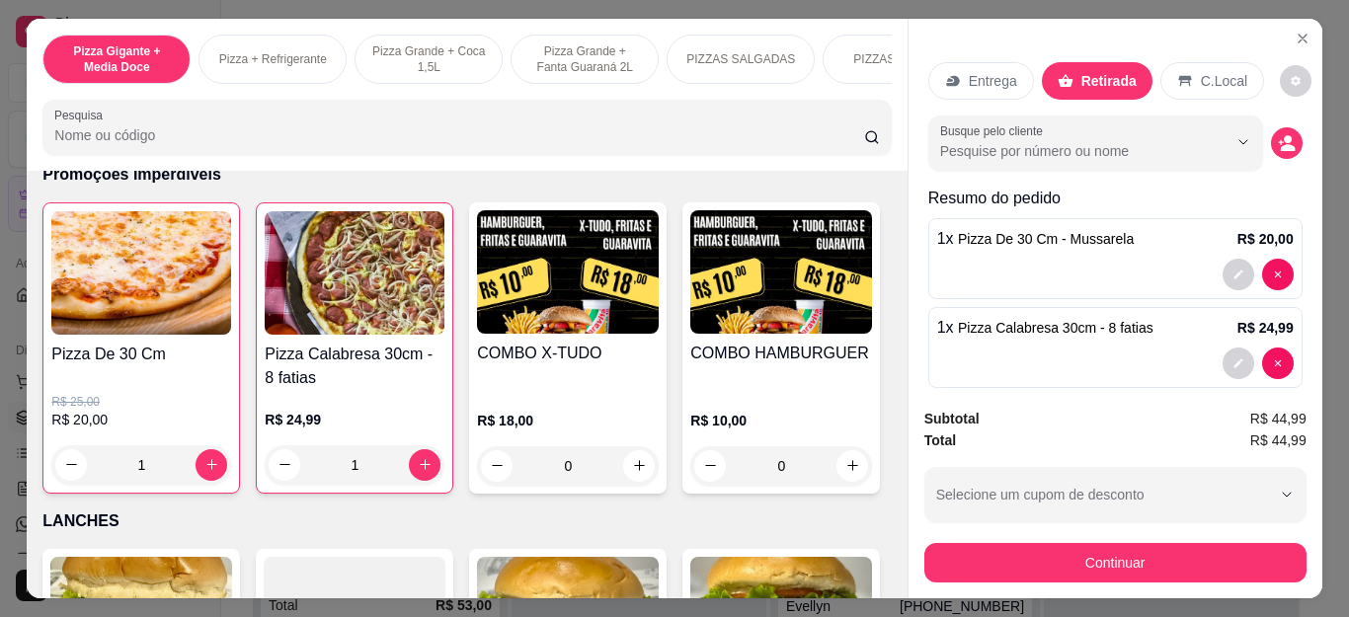
click at [1246, 134] on div "Busque pelo cliente" at bounding box center [1116, 143] width 374 height 55
click at [1278, 137] on icon "decrease-product-quantity" at bounding box center [1287, 143] width 18 height 18
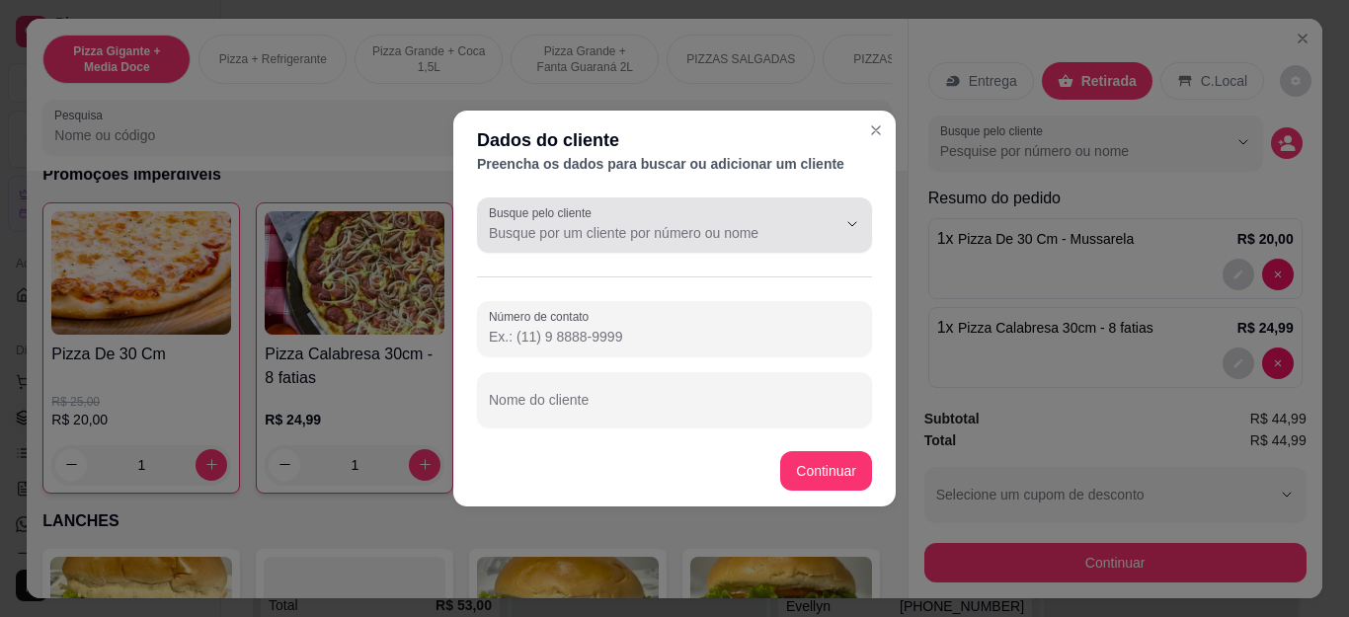
click at [740, 244] on div at bounding box center [674, 225] width 371 height 40
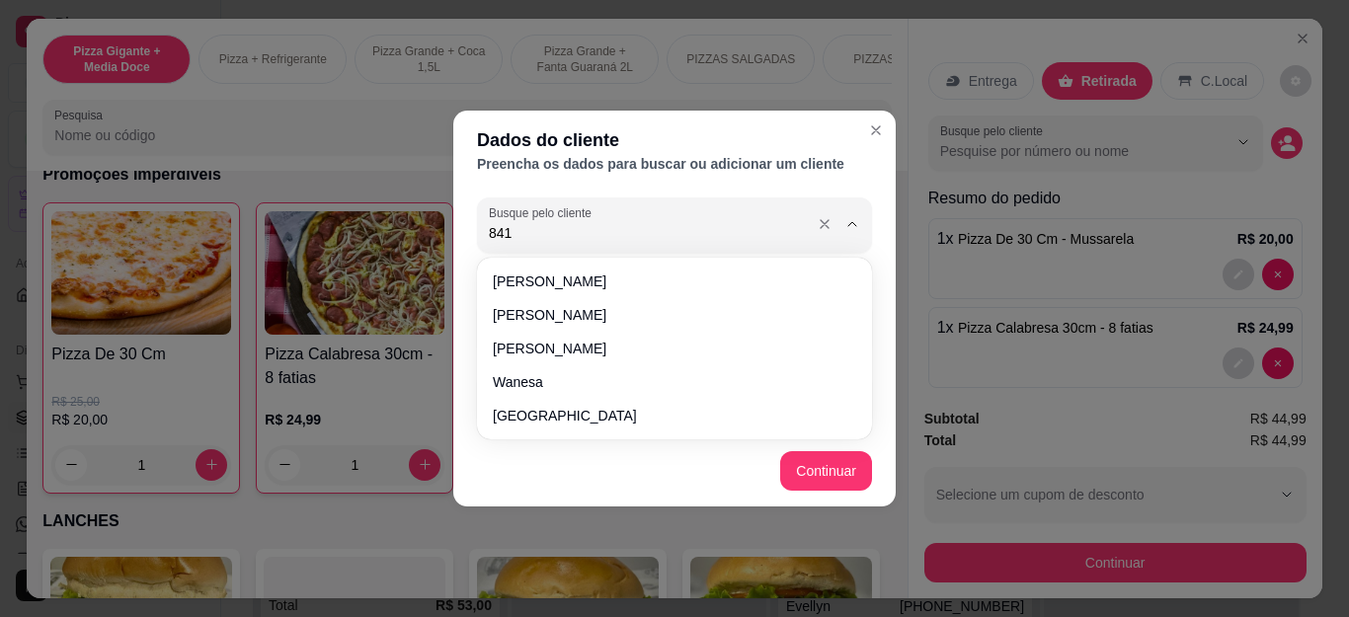
type input "8415"
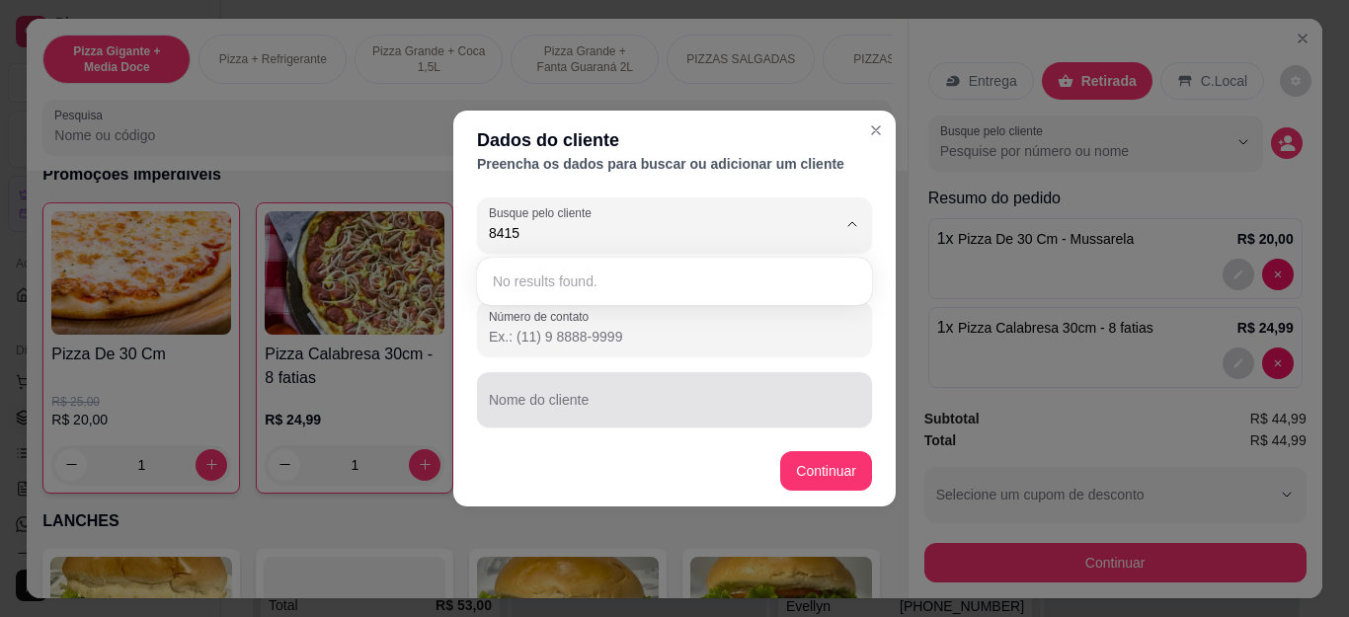
click at [611, 388] on div at bounding box center [674, 400] width 371 height 40
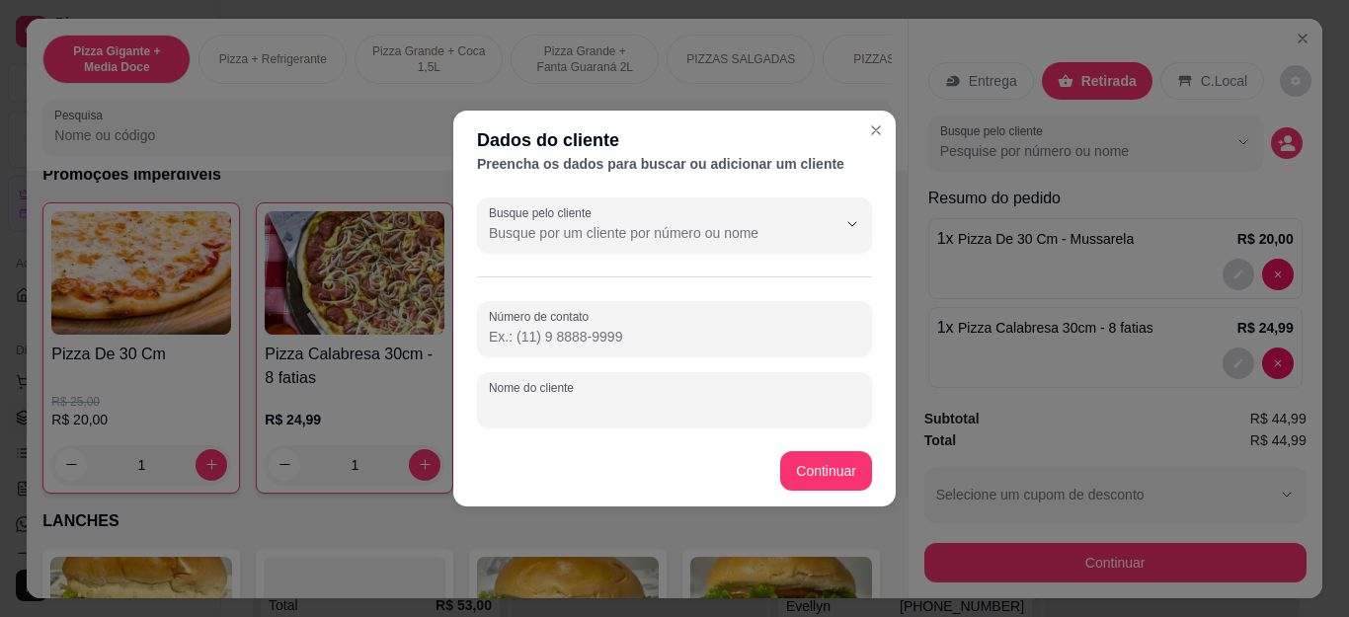
type input "c"
type input "[PERSON_NAME]"
click at [852, 493] on footer "Continuar" at bounding box center [674, 471] width 443 height 71
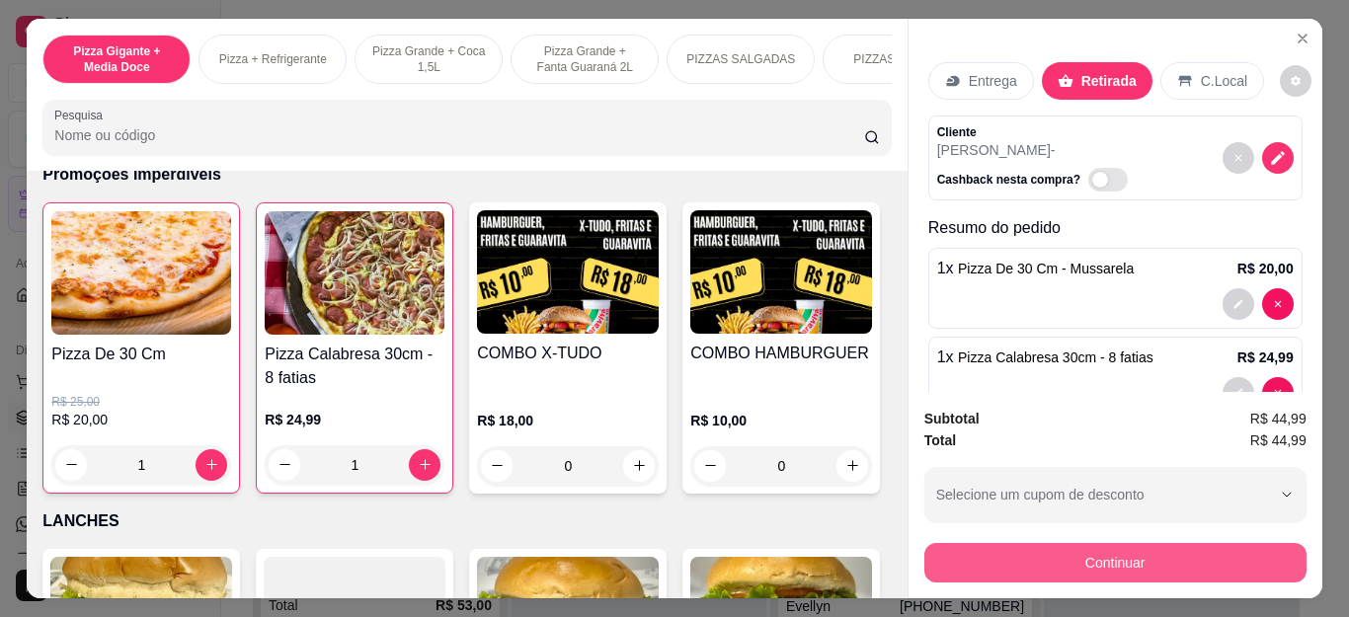
click at [992, 543] on button "Continuar" at bounding box center [1116, 563] width 382 height 40
click at [757, 378] on div "Outro" at bounding box center [811, 379] width 129 height 107
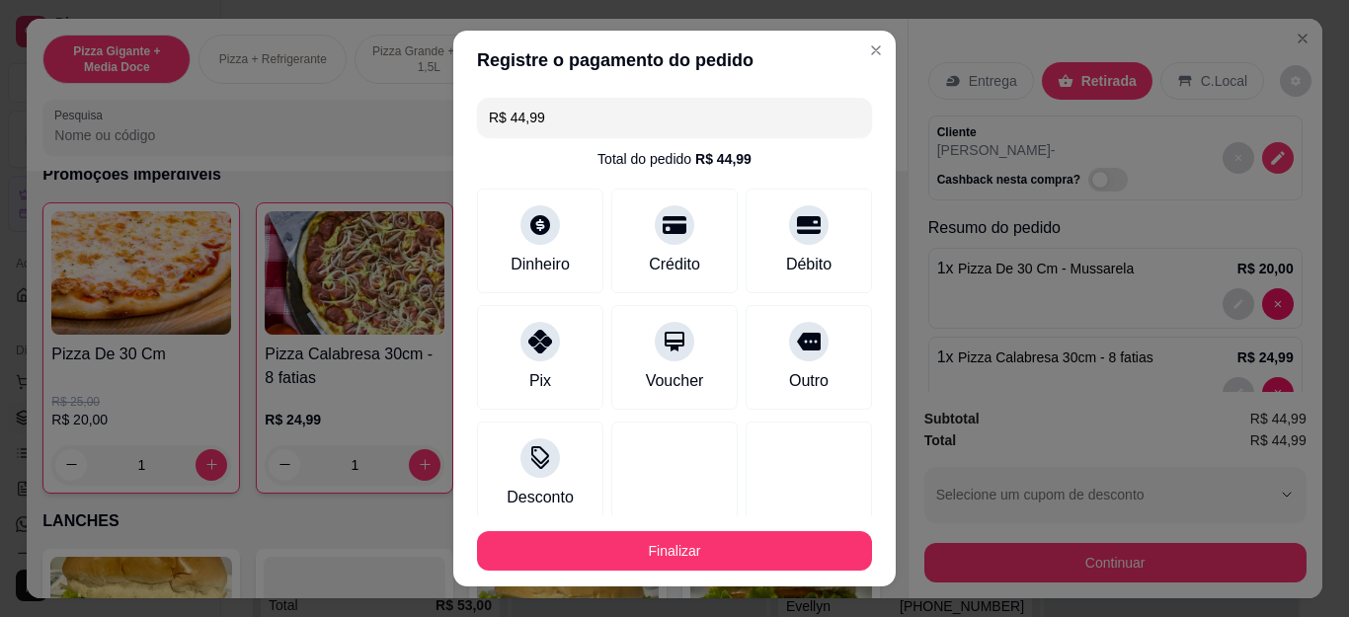
click at [727, 549] on button "Finalizar" at bounding box center [674, 551] width 395 height 40
type input "R$ 0,00"
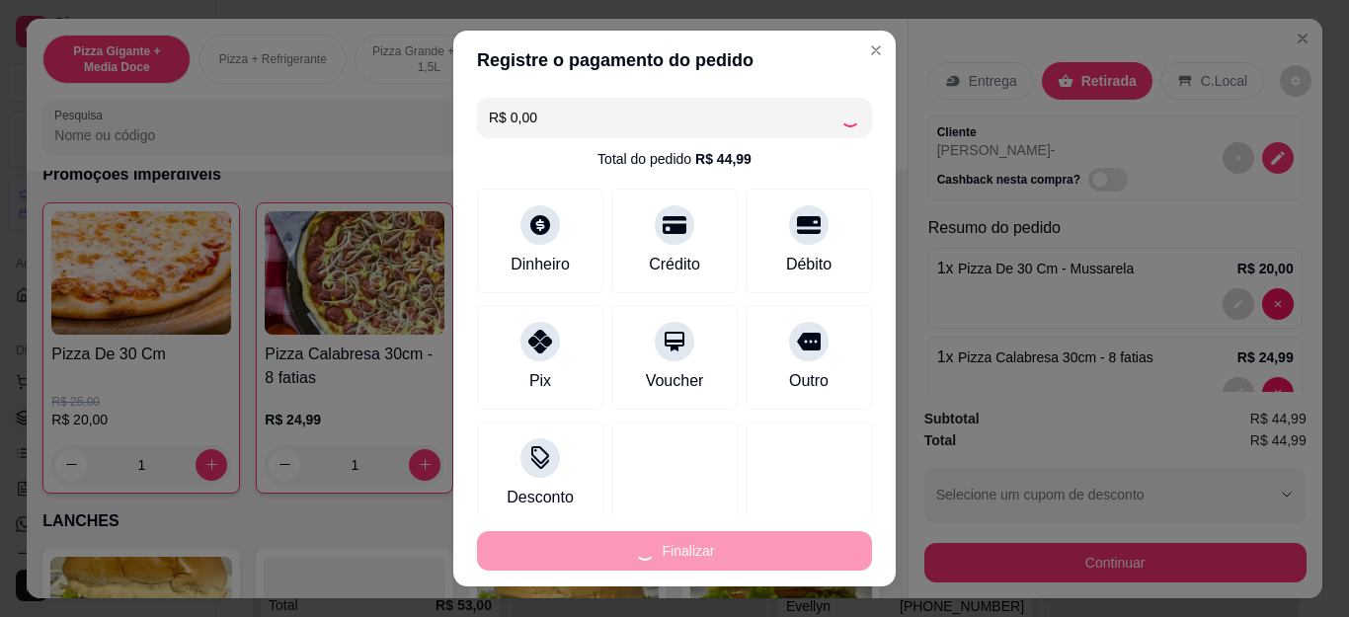
type input "0"
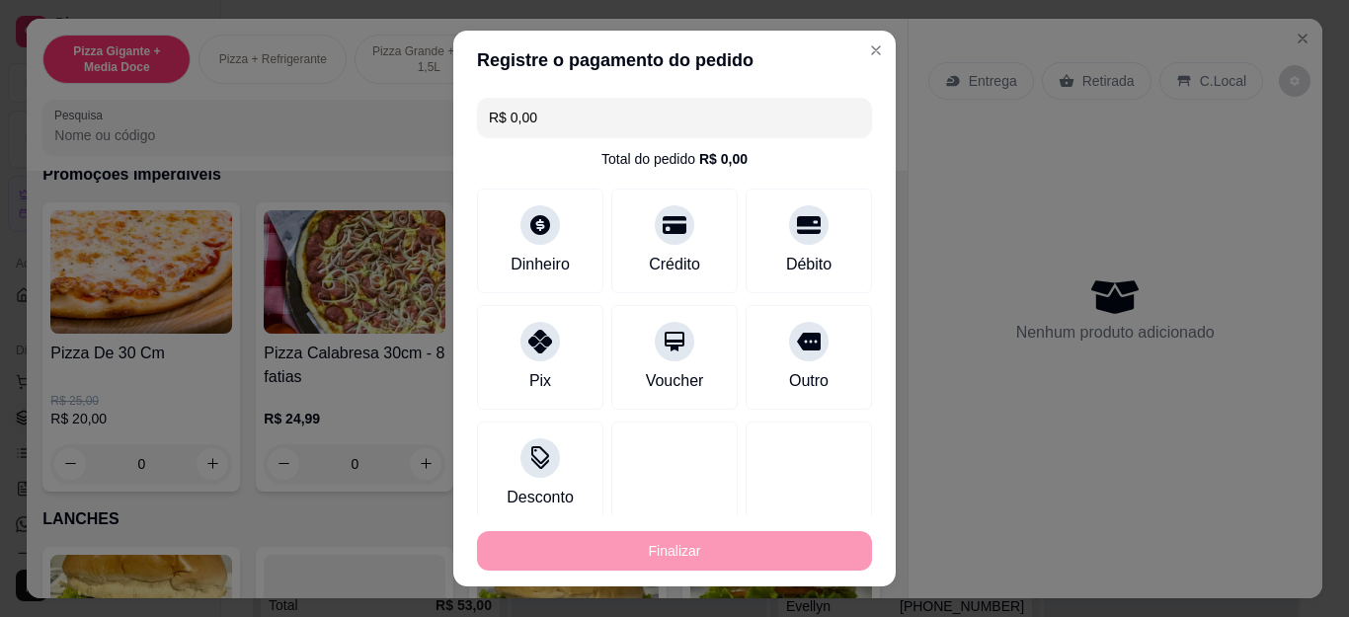
type input "-R$ 44,99"
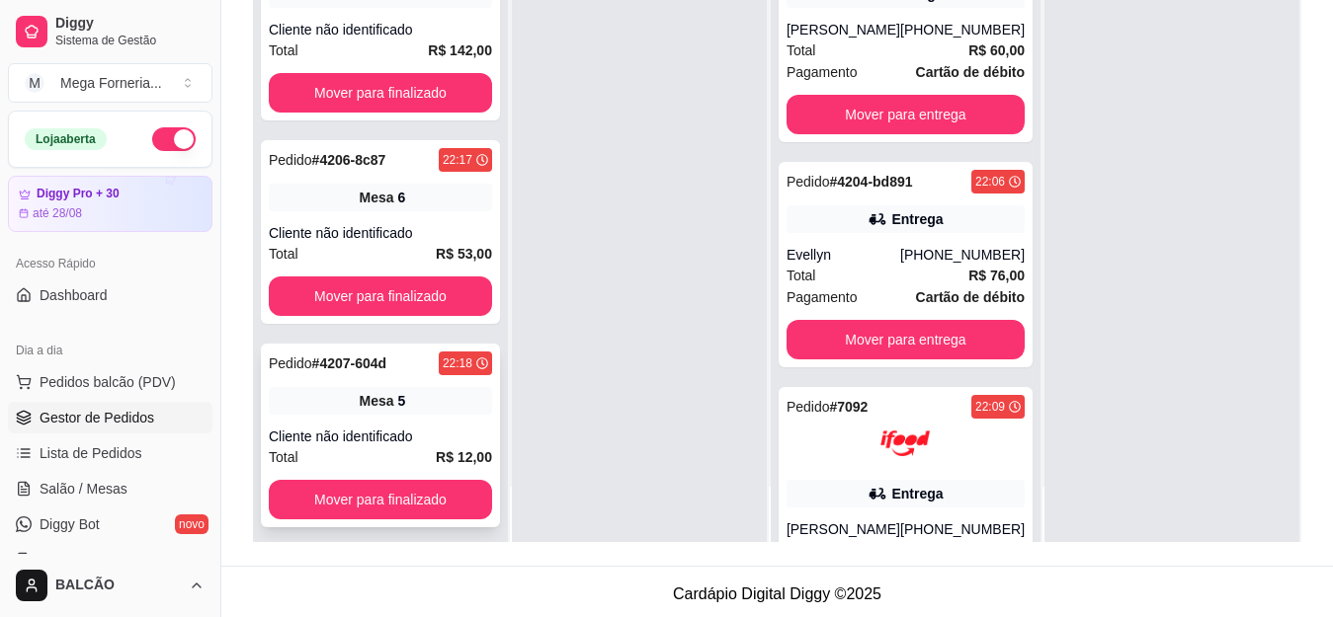
scroll to position [13, 0]
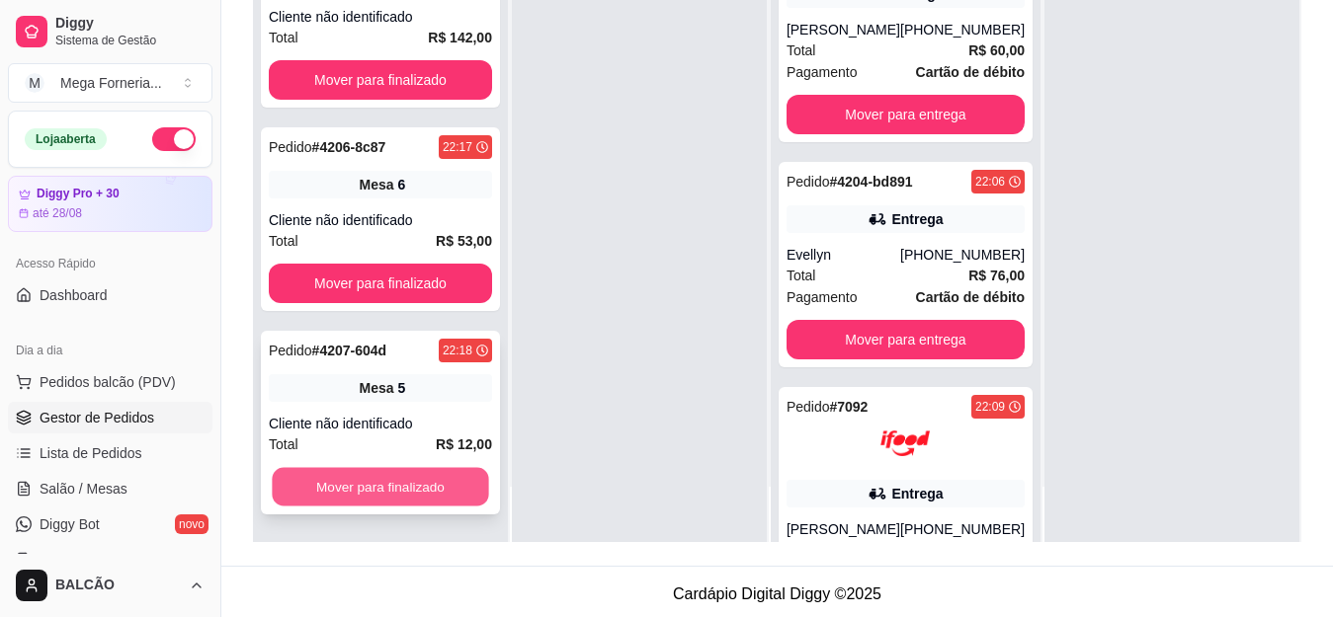
click at [454, 468] on button "Mover para finalizado" at bounding box center [380, 487] width 216 height 39
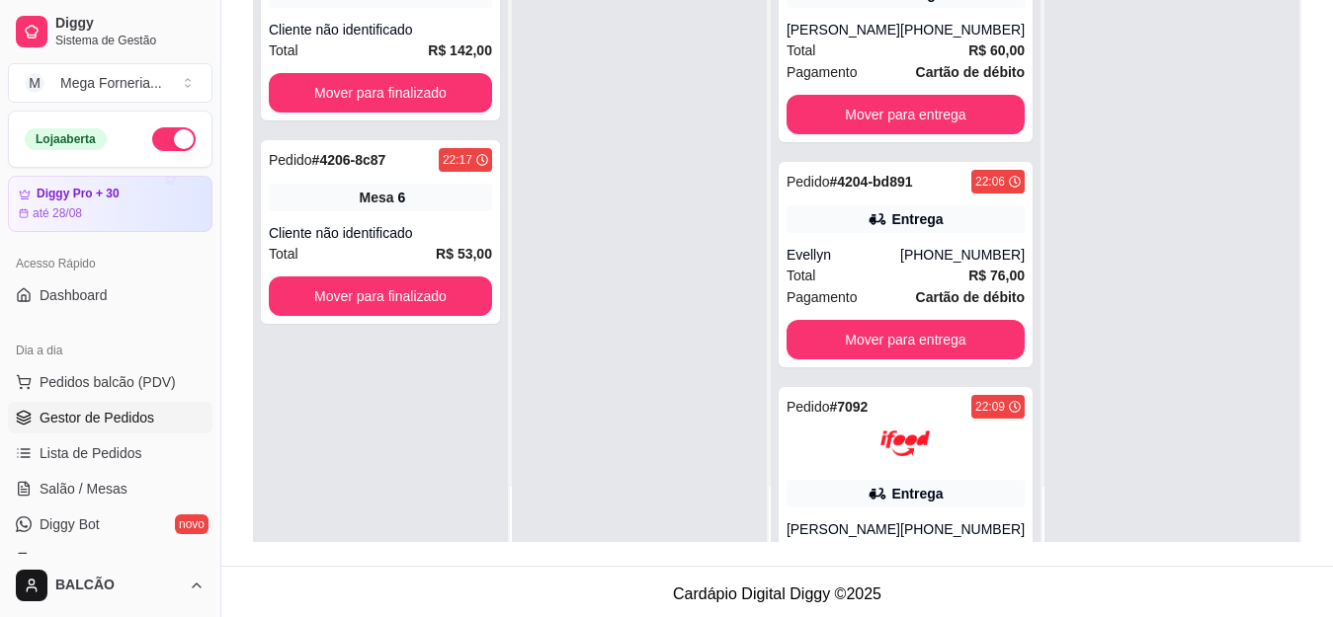
scroll to position [0, 0]
click at [130, 448] on span "Lista de Pedidos" at bounding box center [91, 454] width 103 height 20
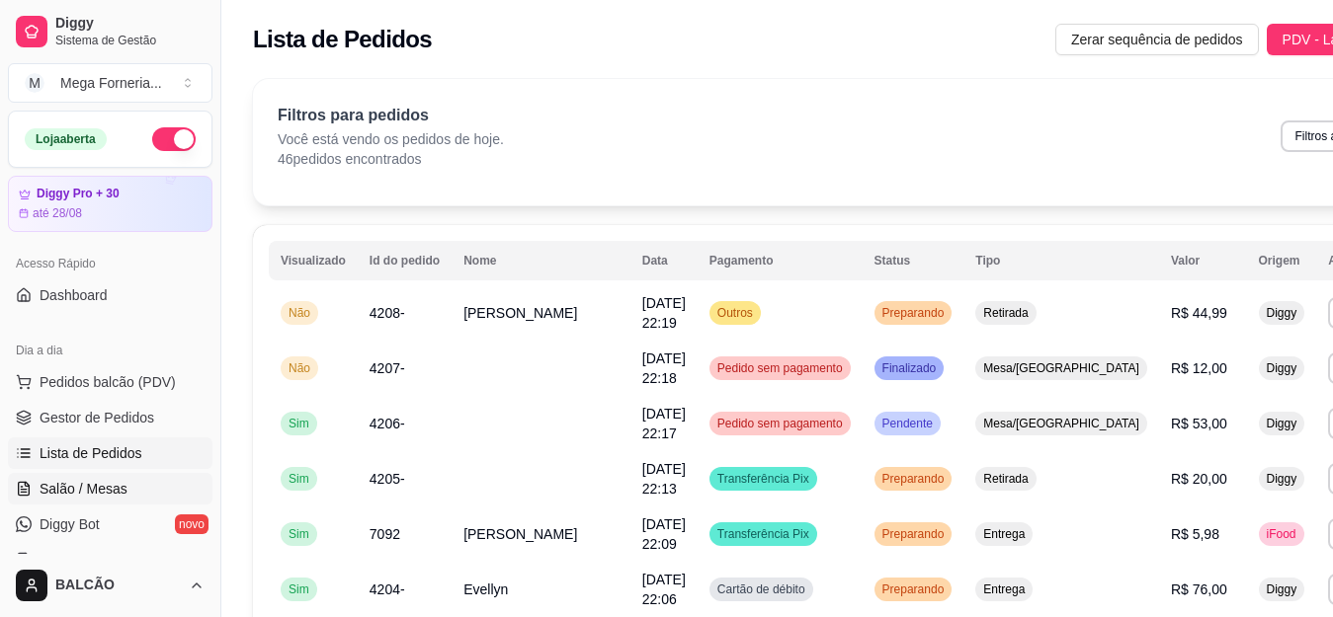
click at [120, 493] on span "Salão / Mesas" at bounding box center [84, 489] width 88 height 20
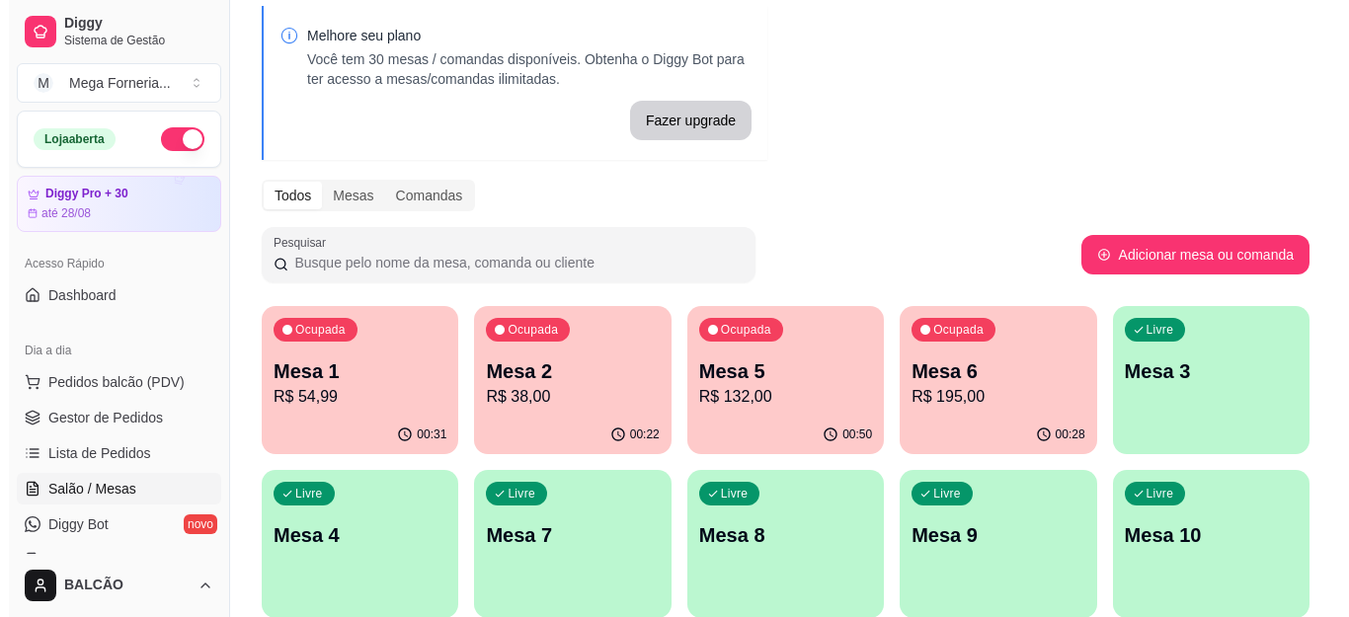
scroll to position [198, 0]
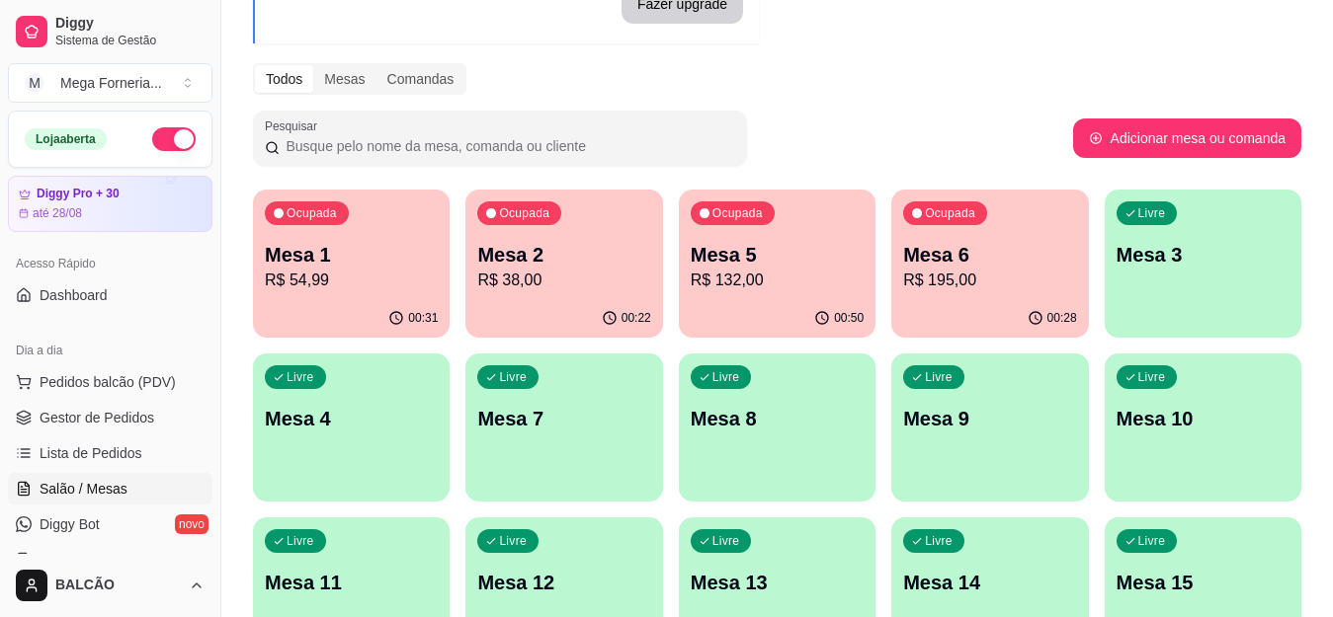
click at [1011, 233] on div "Ocupada Mesa 6 R$ 195,00" at bounding box center [989, 245] width 197 height 110
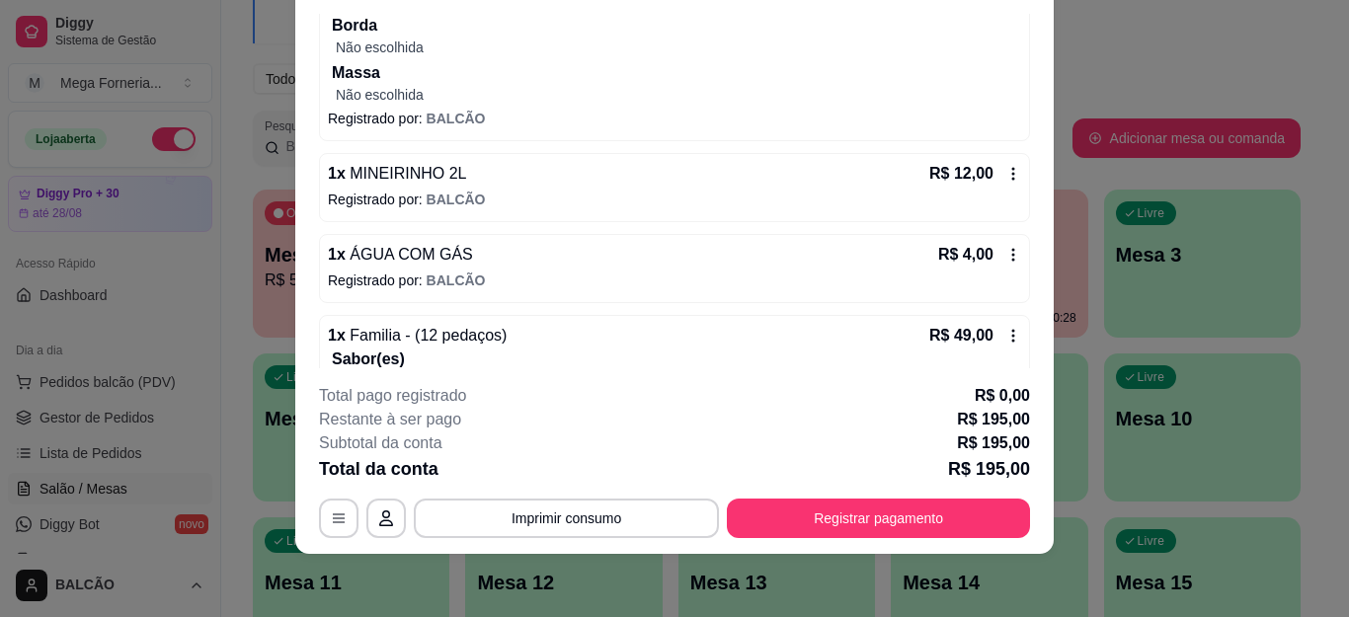
scroll to position [668, 0]
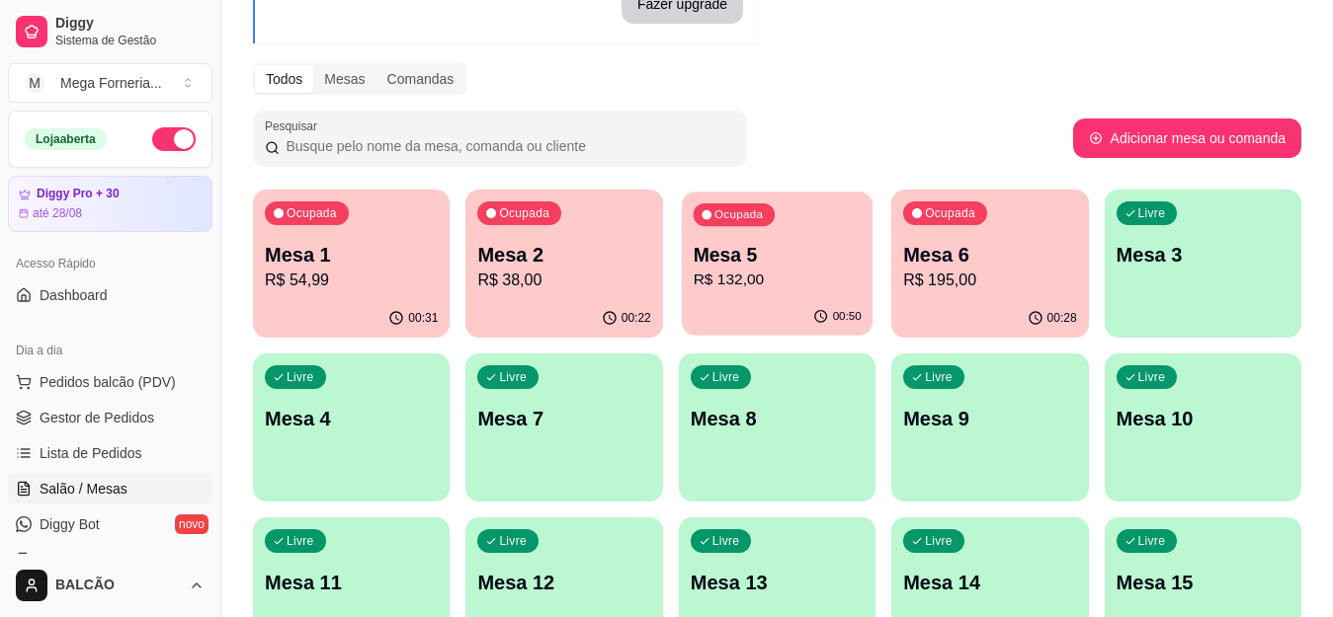
click at [804, 232] on div "Ocupada Mesa 5 R$ 132,00" at bounding box center [777, 245] width 191 height 107
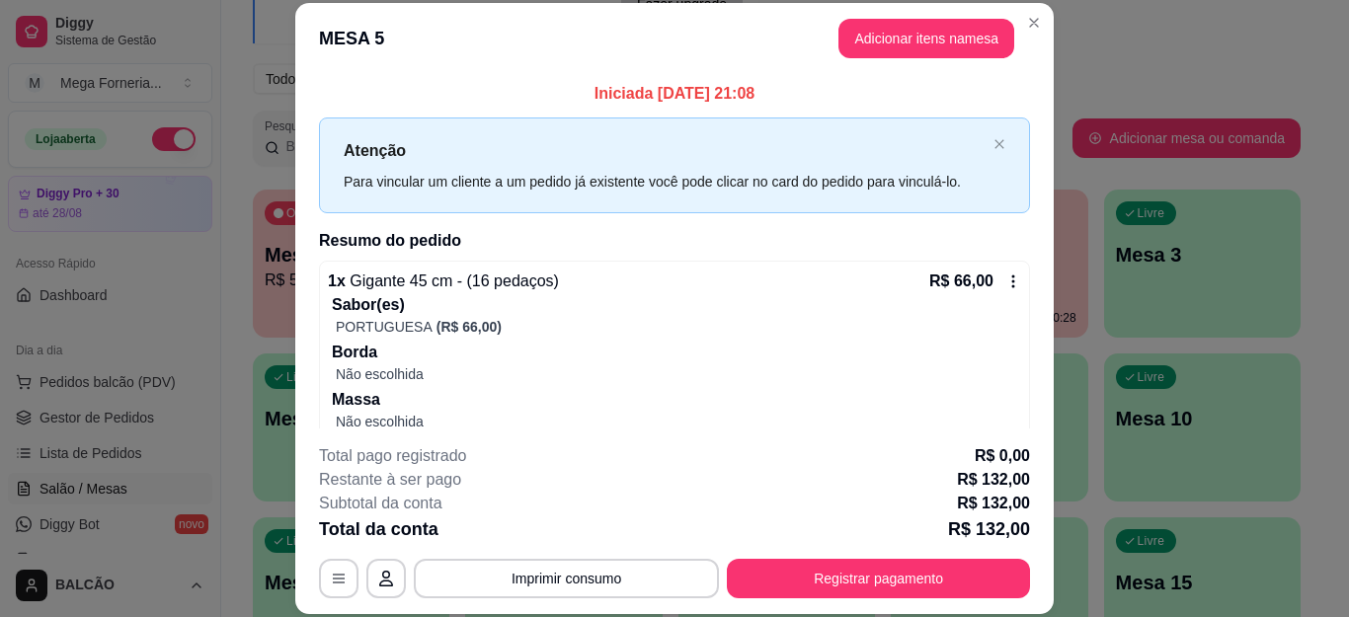
scroll to position [348, 0]
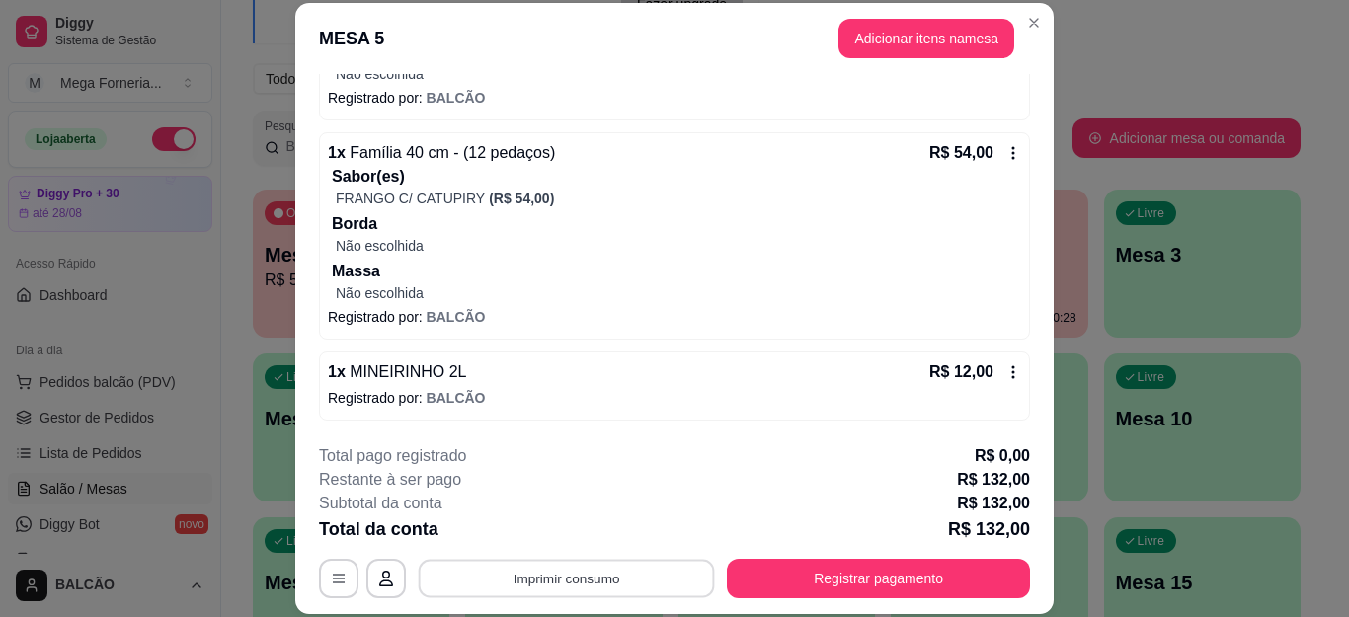
click at [568, 586] on button "Imprimir consumo" at bounding box center [567, 578] width 296 height 39
click at [574, 535] on button "IMPRESSORA" at bounding box center [564, 533] width 138 height 31
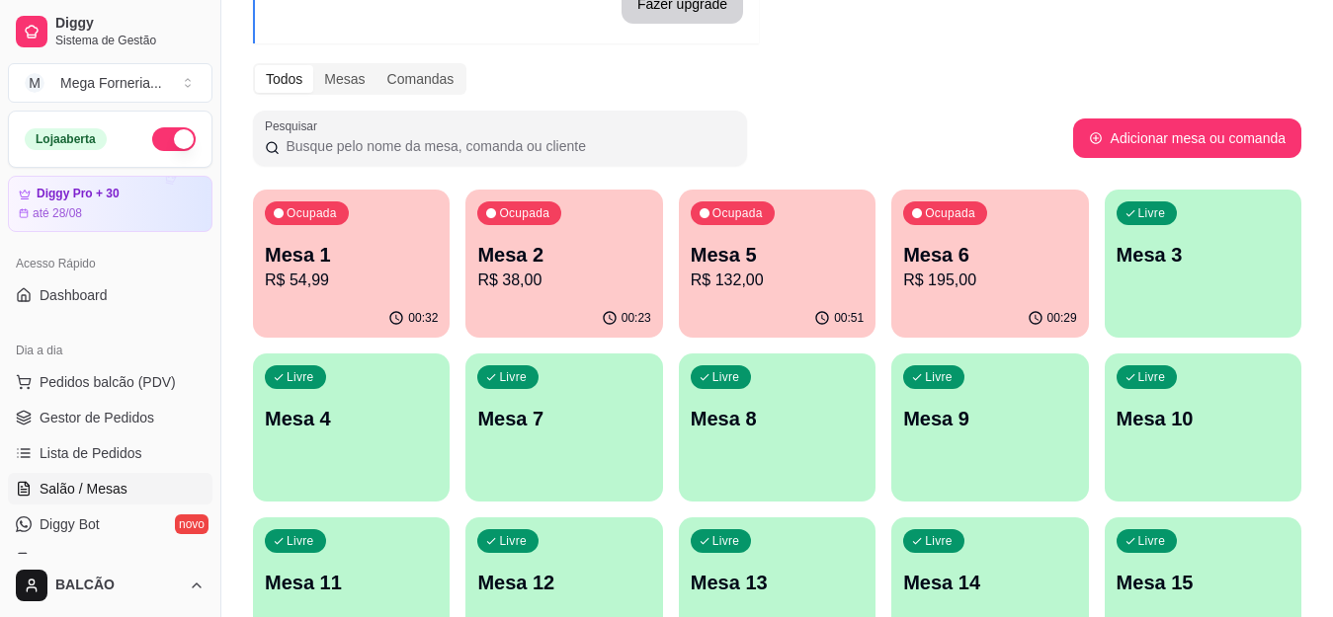
click at [526, 269] on p "R$ 38,00" at bounding box center [563, 281] width 173 height 24
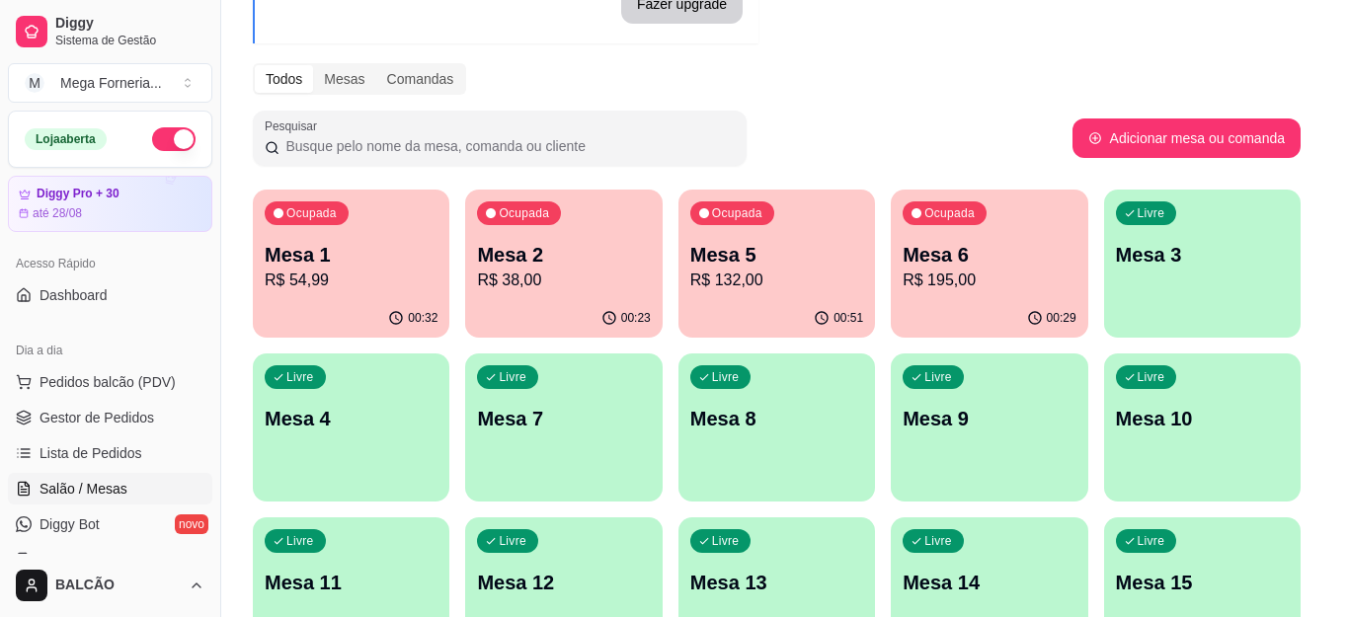
scroll to position [71, 0]
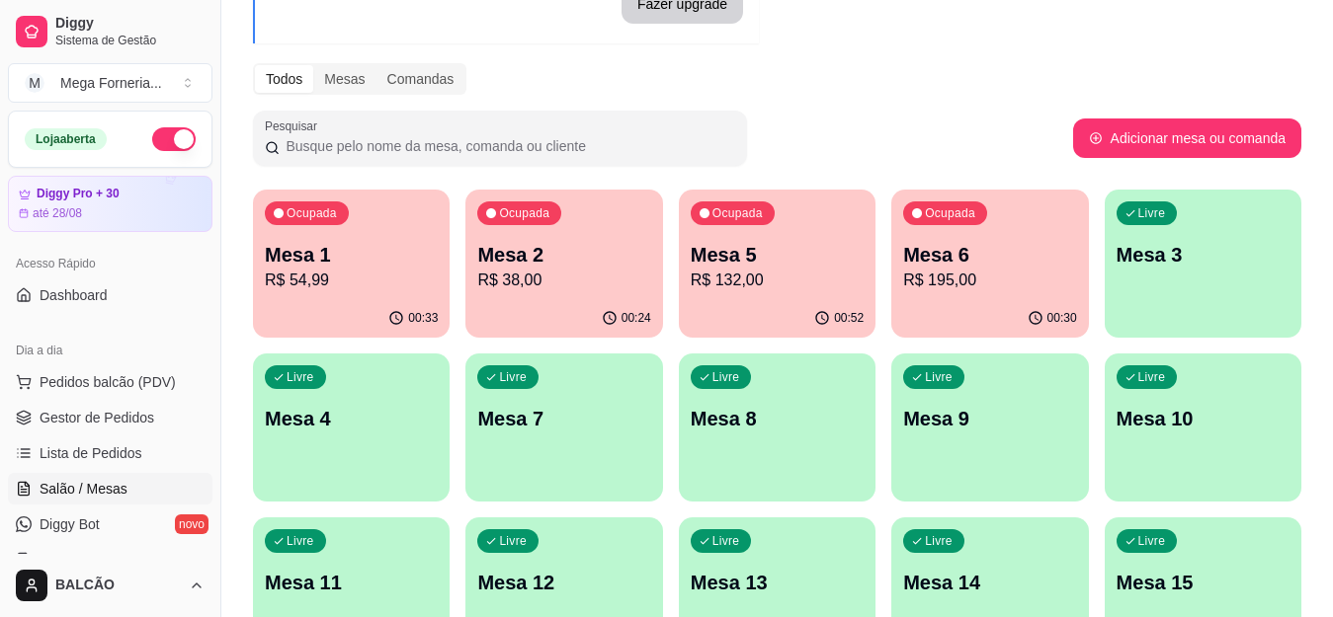
click at [560, 209] on div "Ocupada Mesa 2 R$ 38,00" at bounding box center [563, 245] width 197 height 110
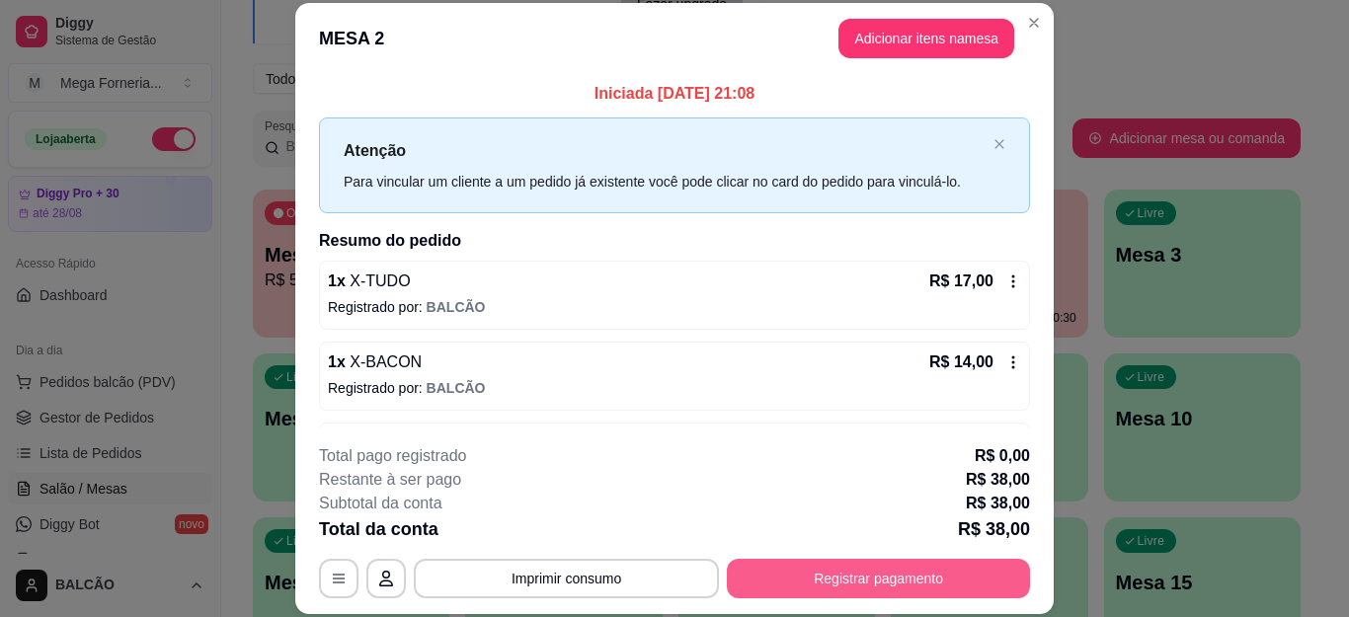
click at [758, 573] on button "Registrar pagamento" at bounding box center [878, 579] width 303 height 40
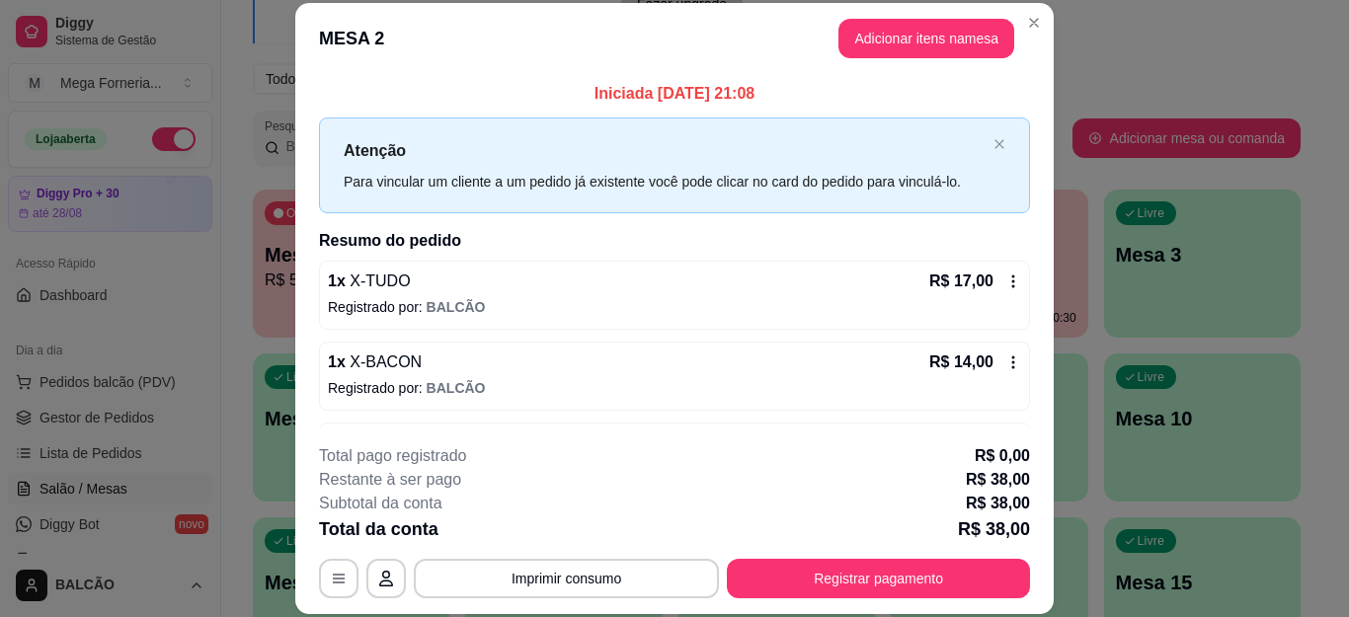
click at [528, 382] on icon at bounding box center [541, 376] width 26 height 26
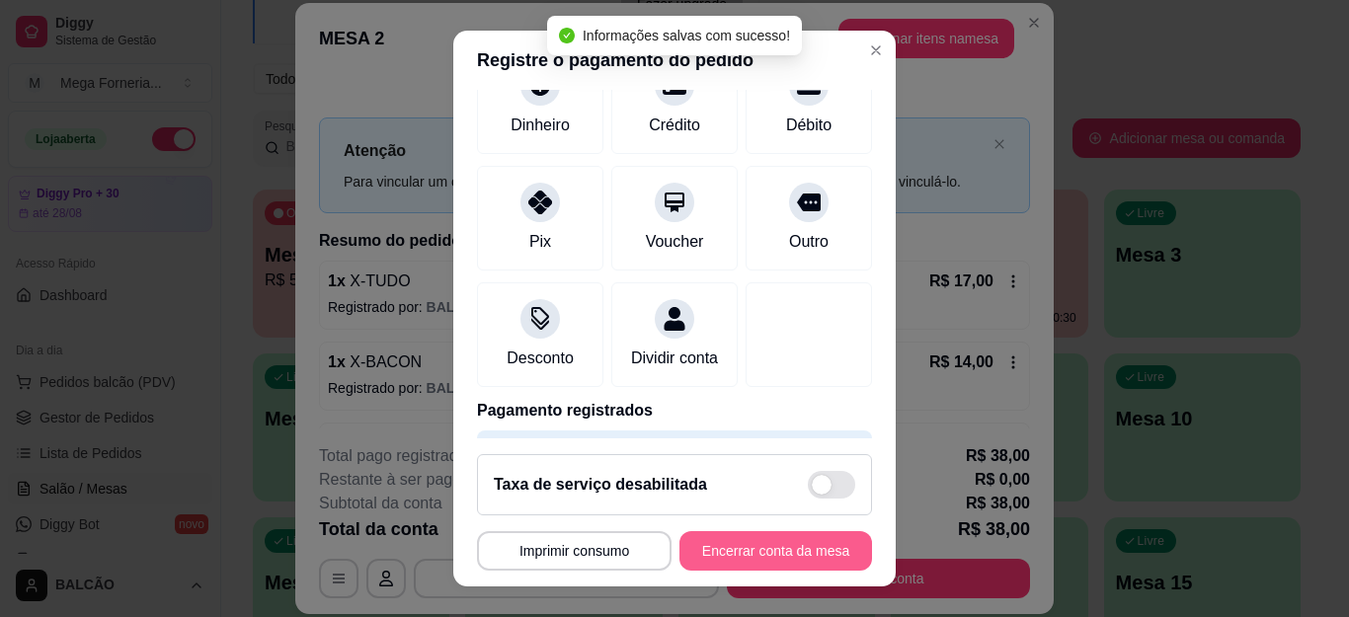
type input "R$ 0,00"
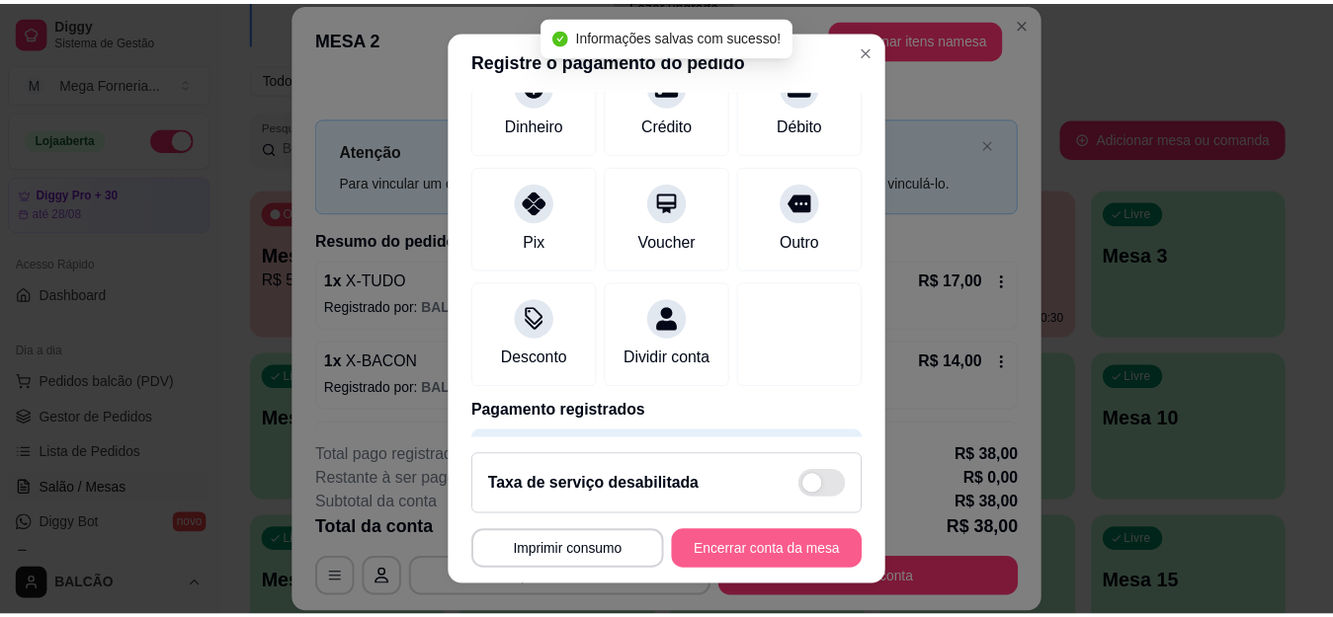
scroll to position [139, 0]
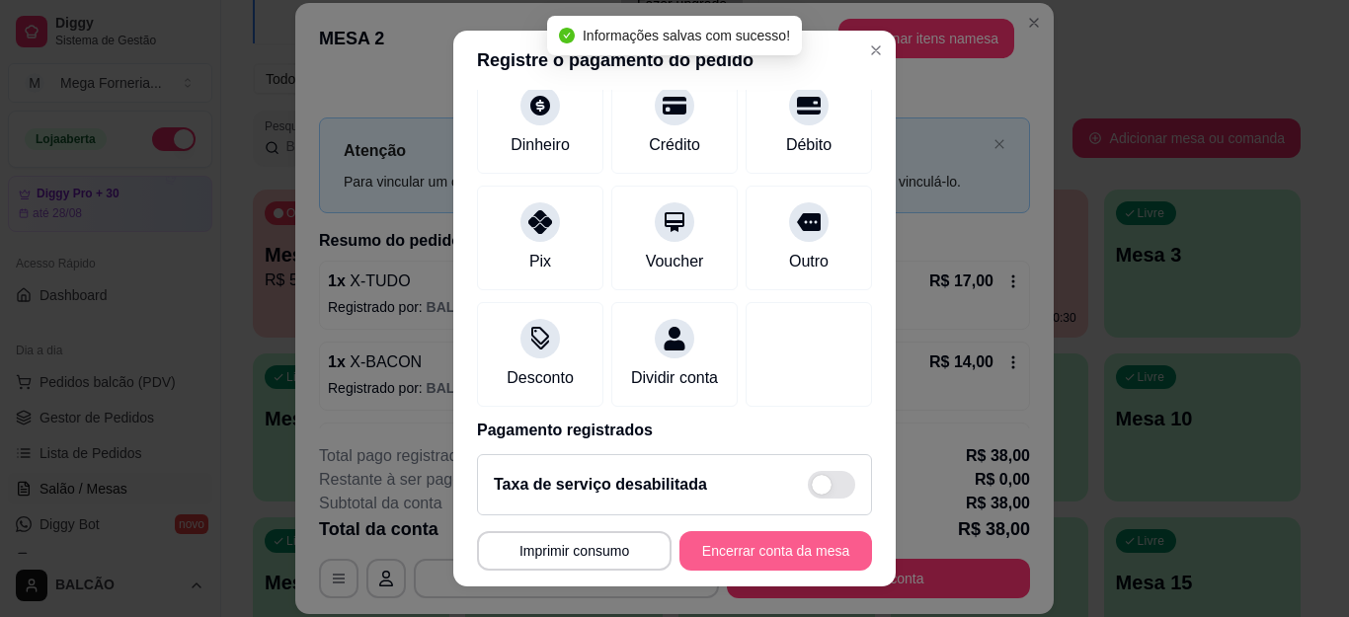
click at [734, 546] on button "Encerrar conta da mesa" at bounding box center [776, 551] width 193 height 40
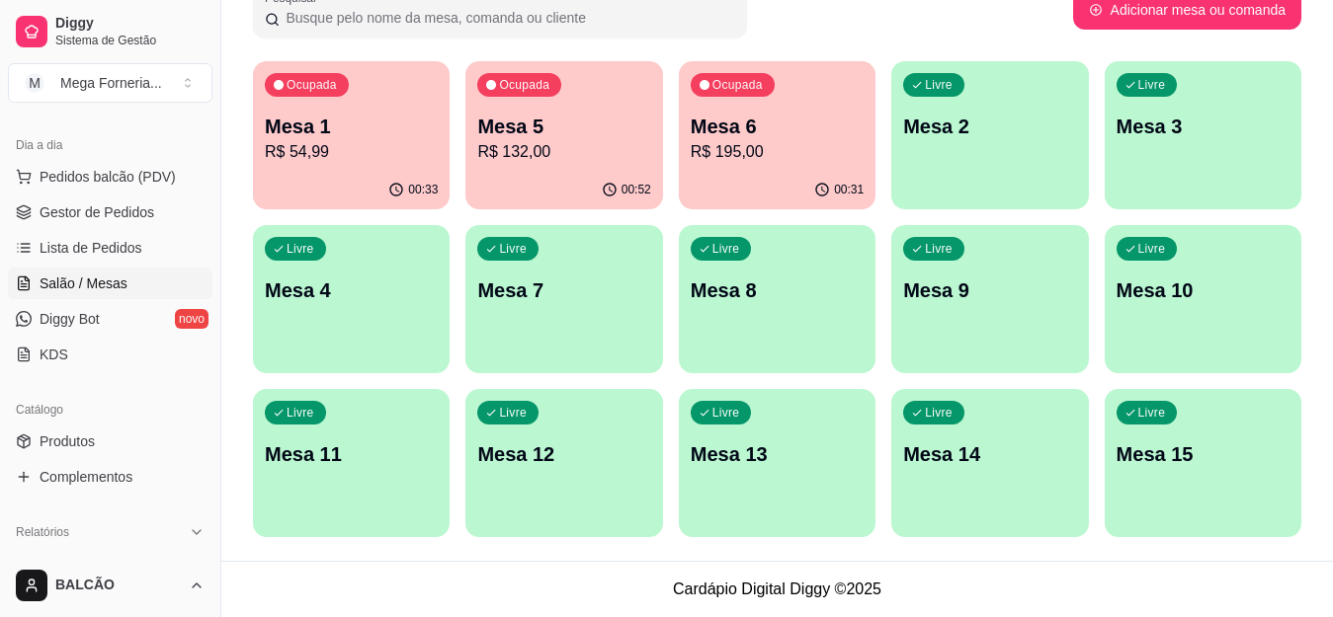
scroll to position [593, 0]
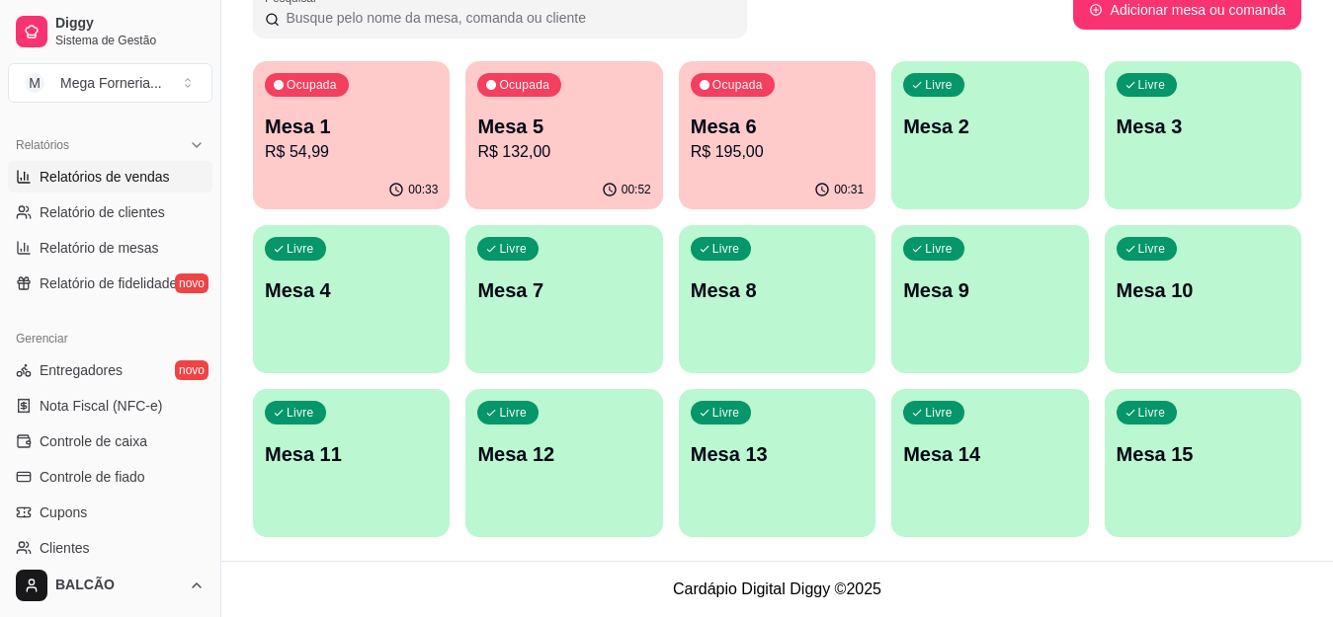
click at [125, 178] on span "Relatórios de vendas" at bounding box center [105, 177] width 130 height 20
select select "ALL"
select select "0"
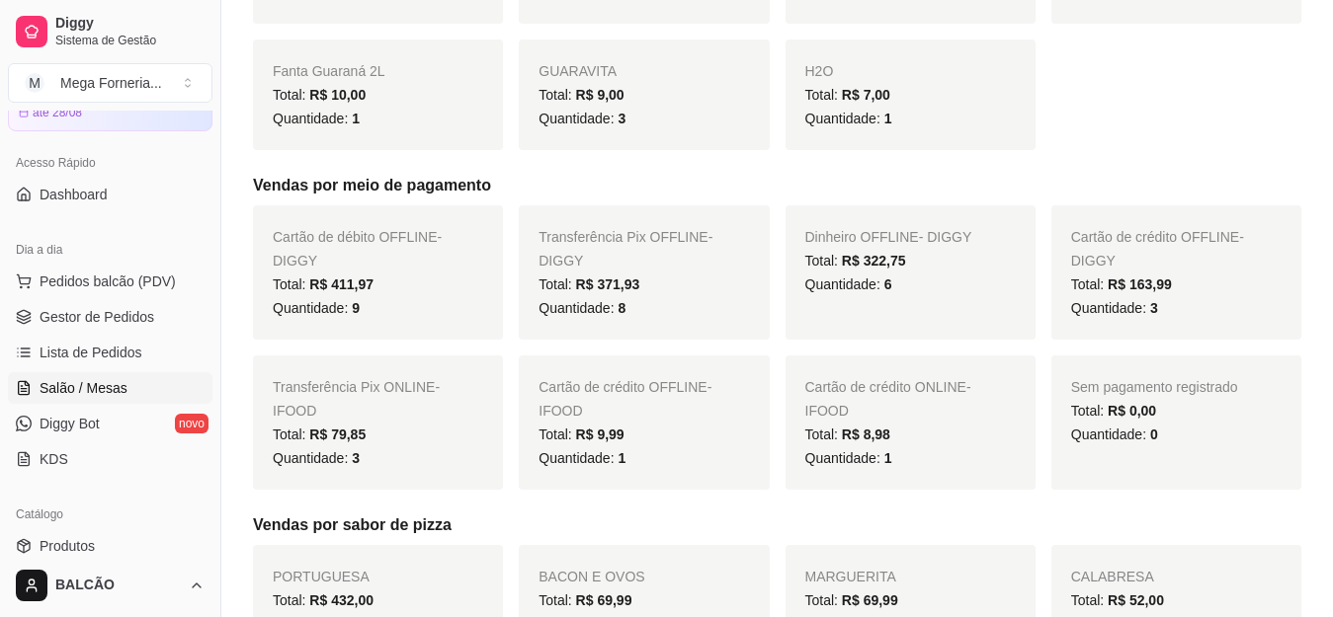
scroll to position [99, 0]
click at [116, 312] on span "Gestor de Pedidos" at bounding box center [97, 319] width 115 height 20
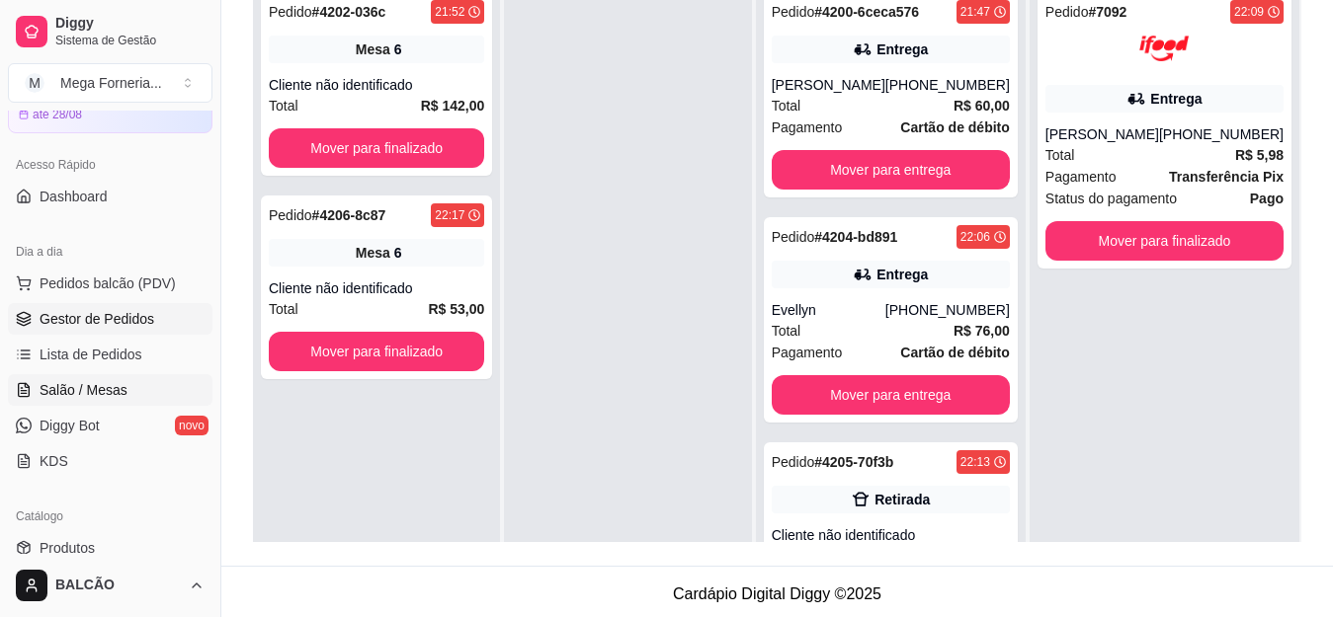
click at [81, 387] on span "Salão / Mesas" at bounding box center [84, 390] width 88 height 20
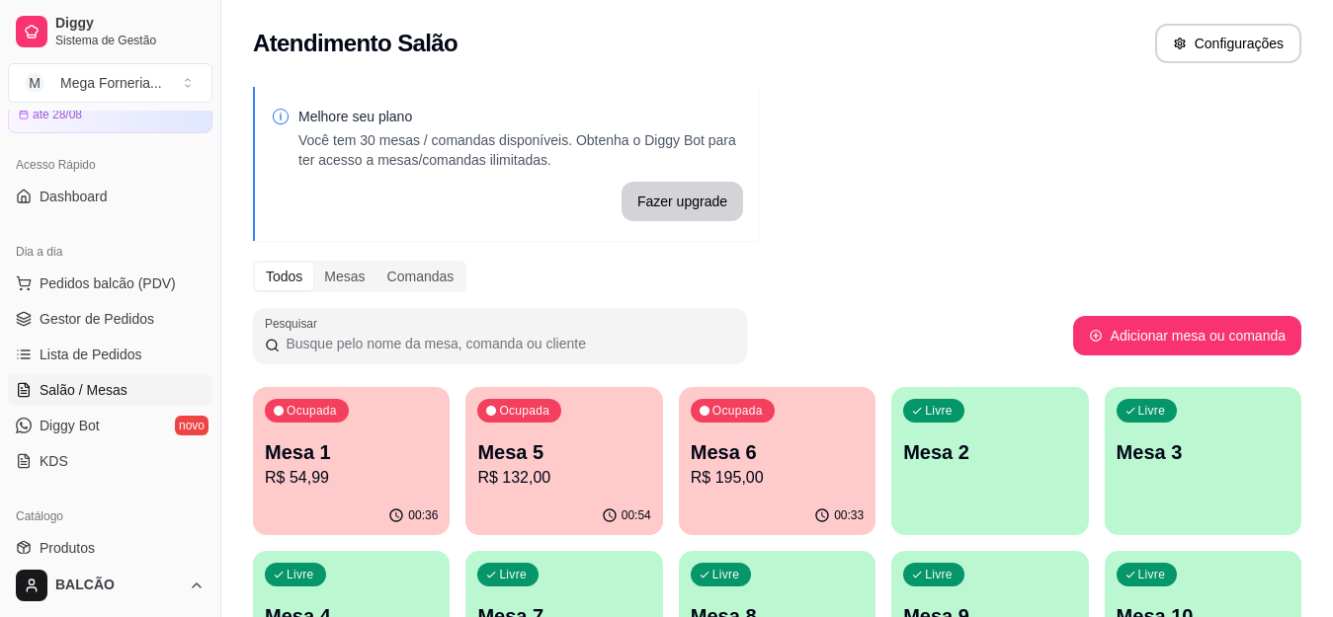
scroll to position [99, 0]
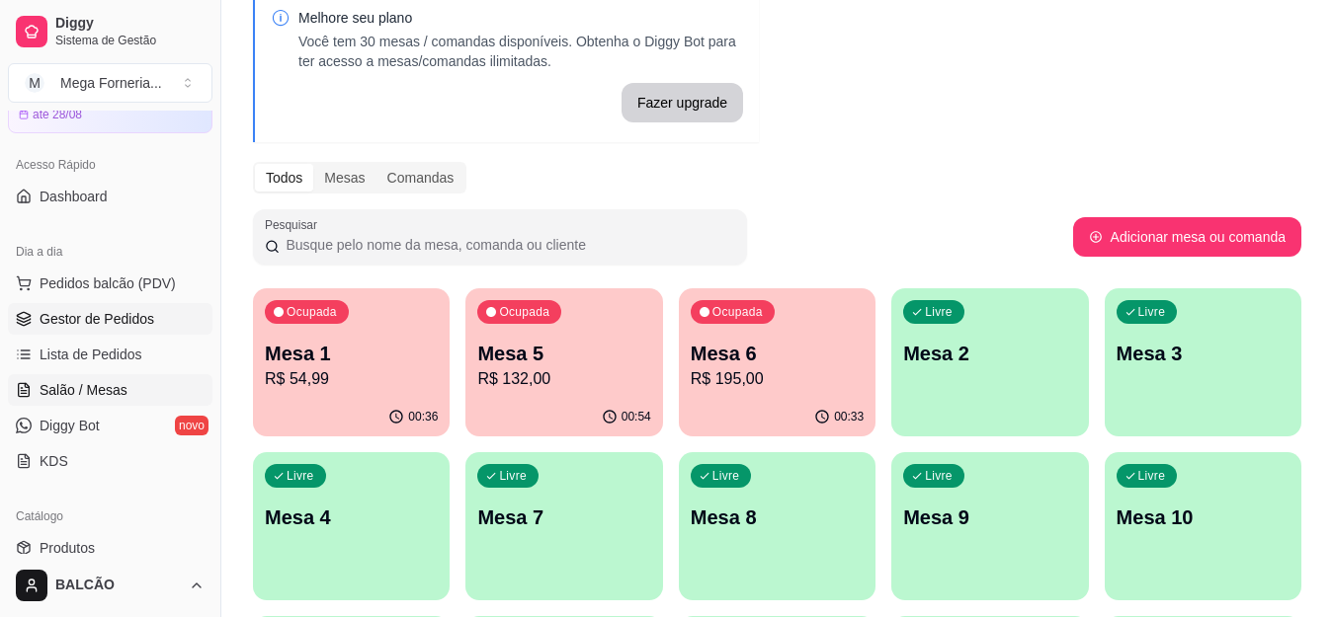
click at [106, 322] on span "Gestor de Pedidos" at bounding box center [97, 319] width 115 height 20
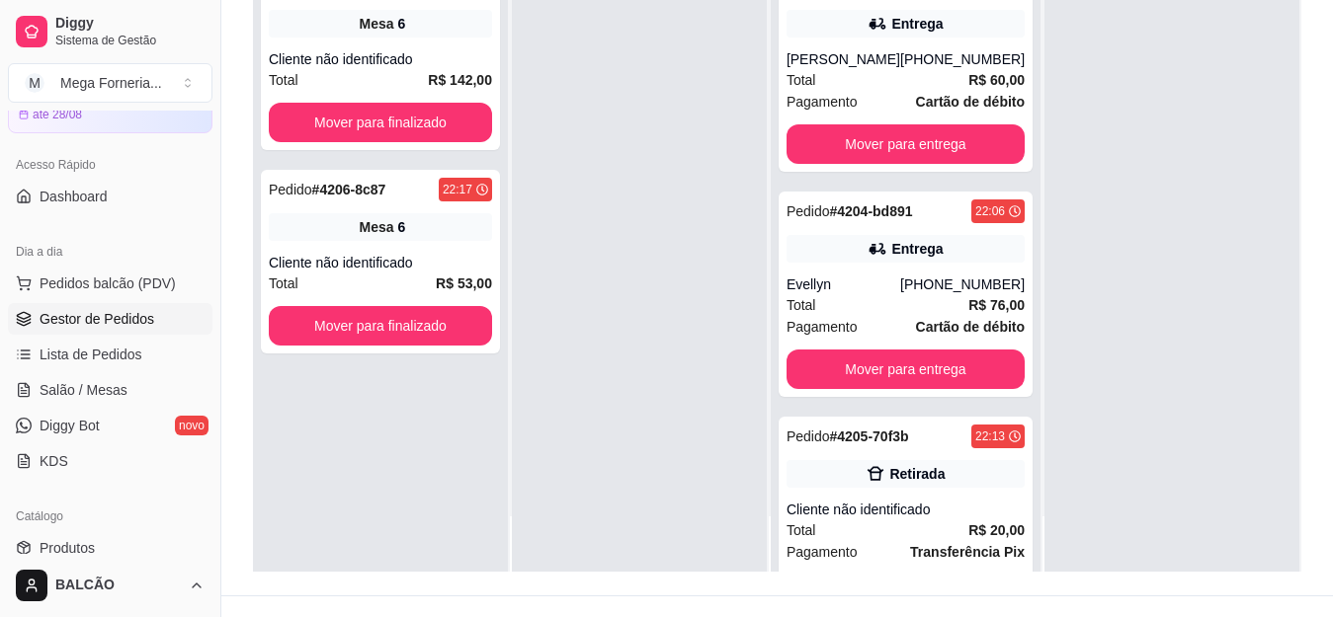
scroll to position [301, 0]
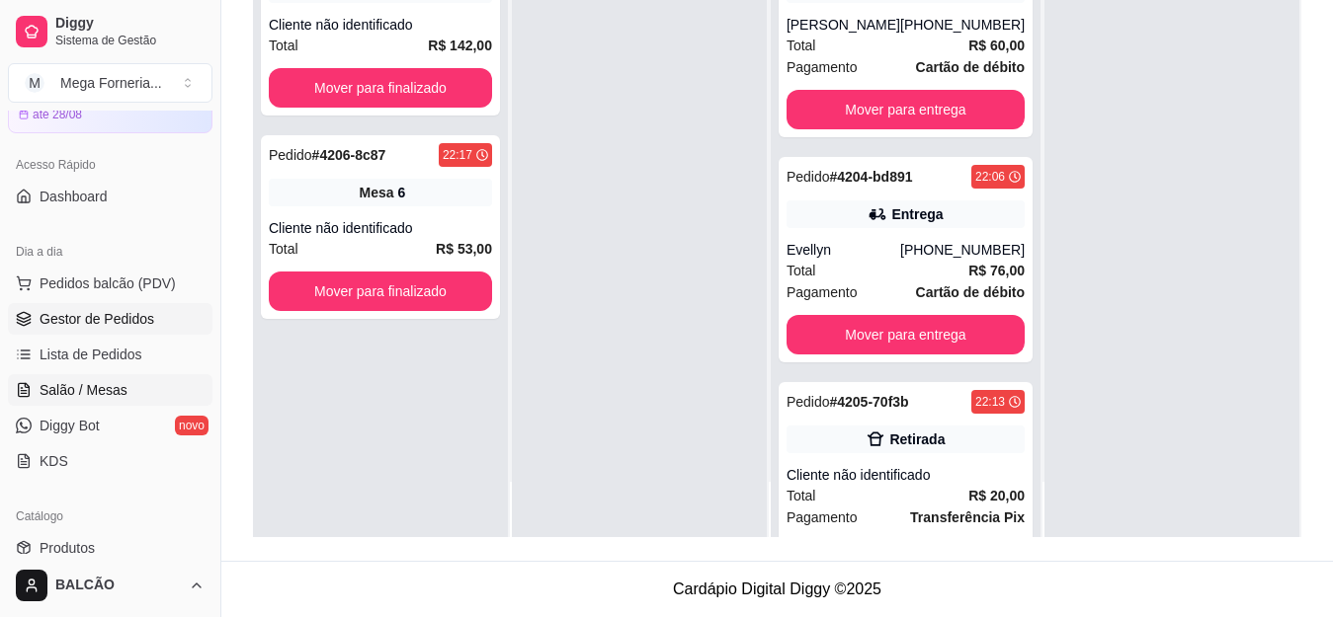
click at [85, 390] on span "Salão / Mesas" at bounding box center [84, 390] width 88 height 20
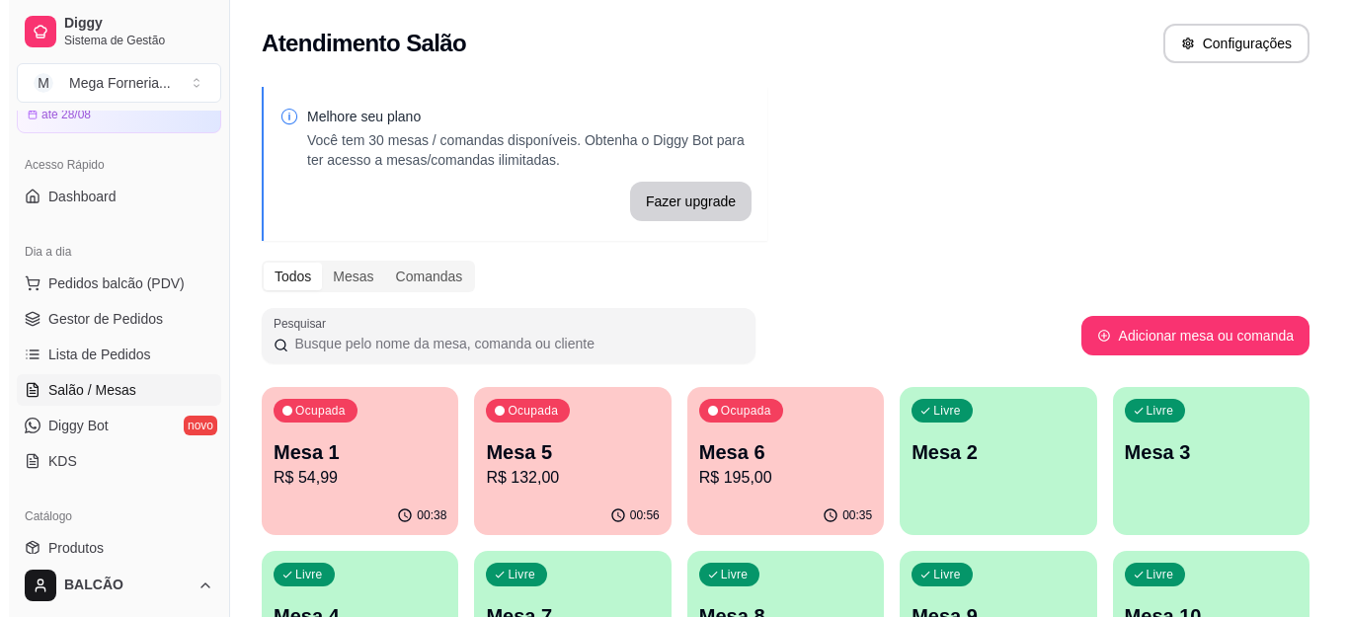
scroll to position [198, 0]
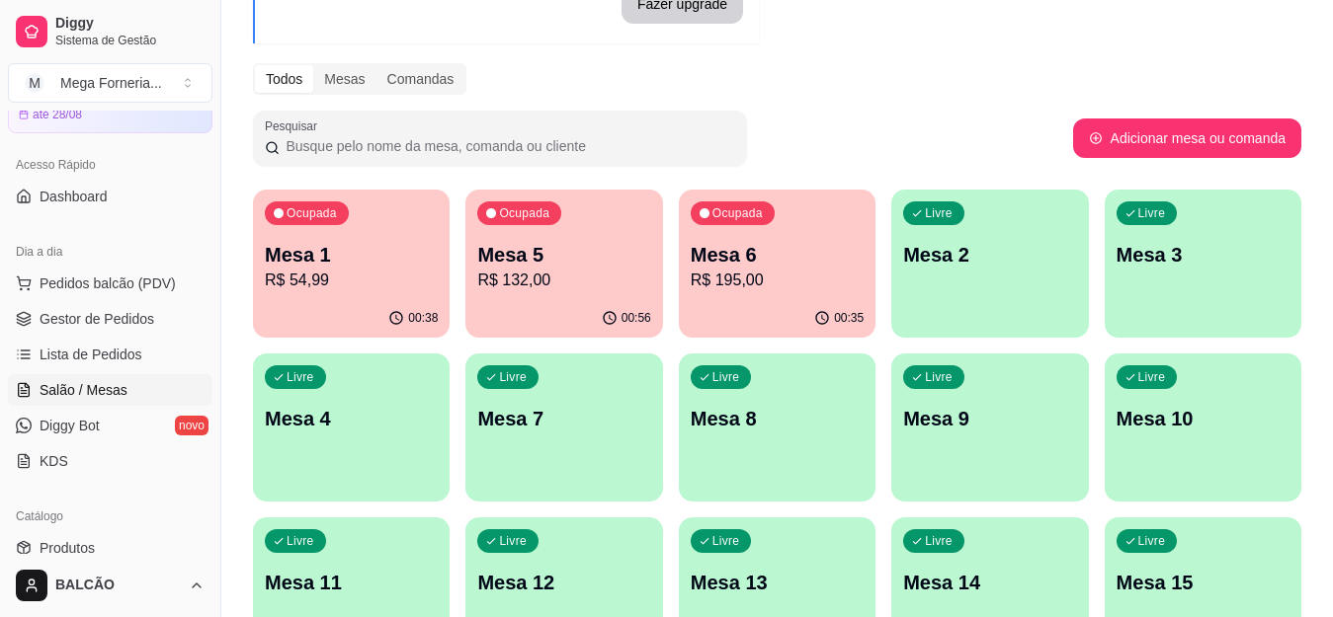
click at [729, 417] on p "Mesa 8" at bounding box center [776, 419] width 173 height 28
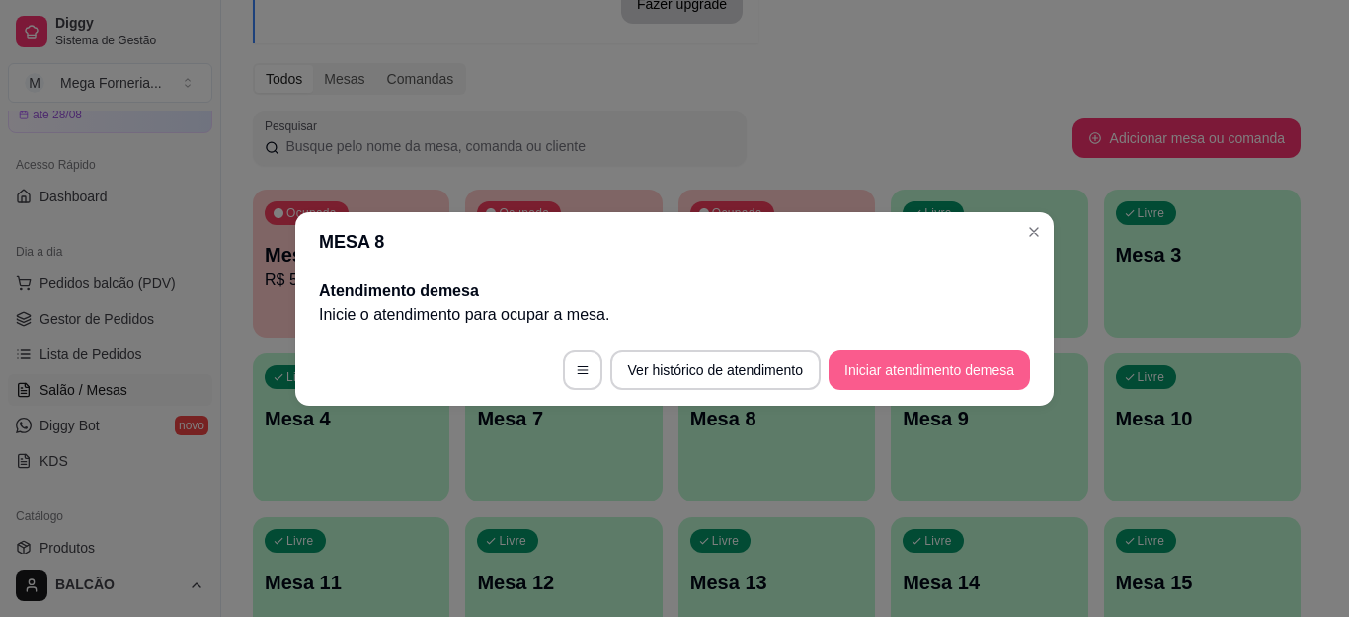
click at [913, 366] on button "Iniciar atendimento de mesa" at bounding box center [930, 371] width 202 height 40
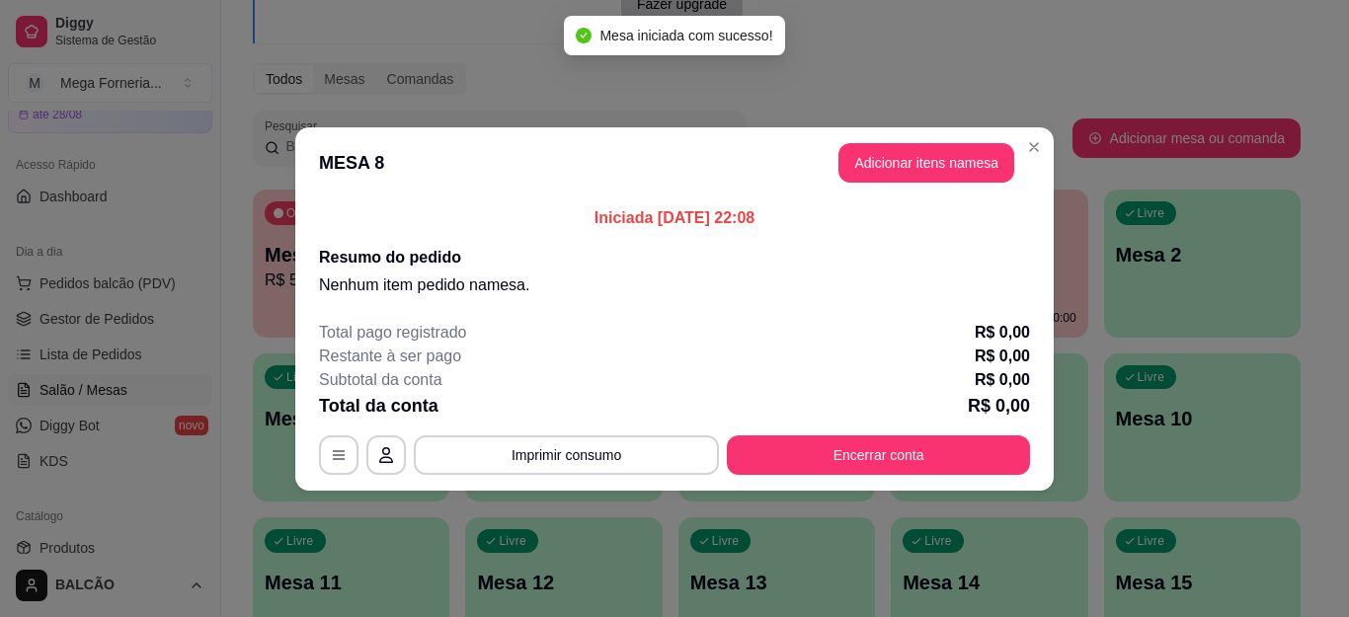
click at [915, 179] on button "Adicionar itens na mesa" at bounding box center [927, 163] width 176 height 40
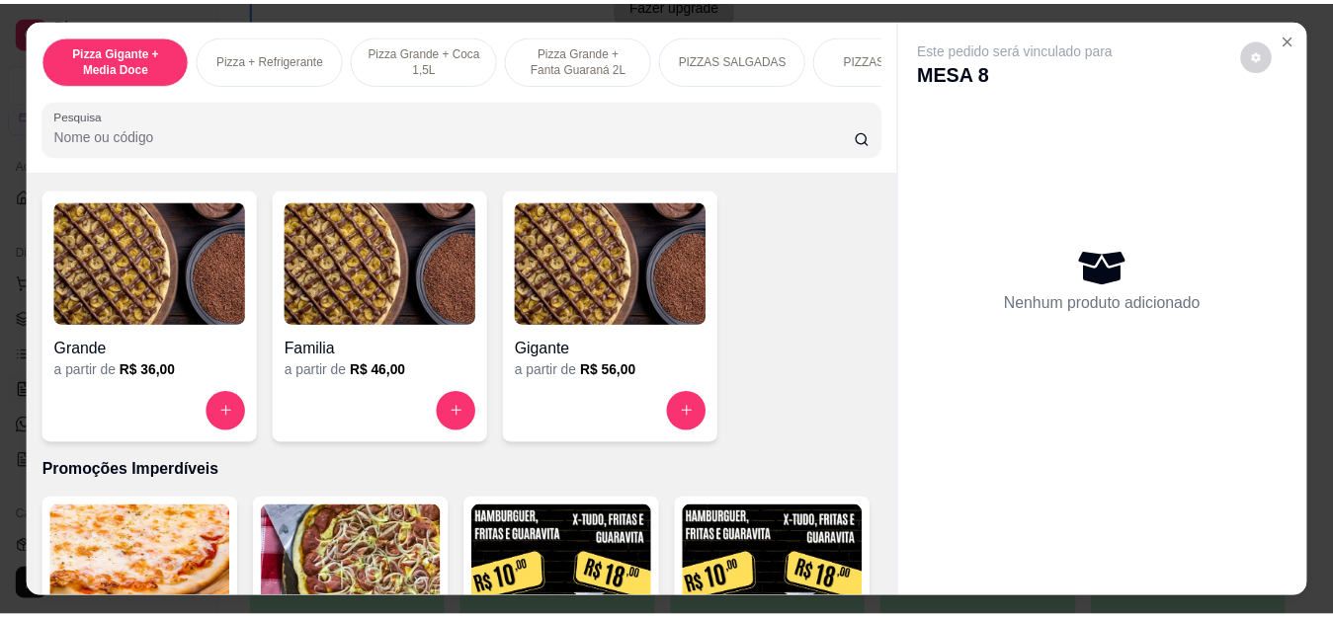
scroll to position [1482, 0]
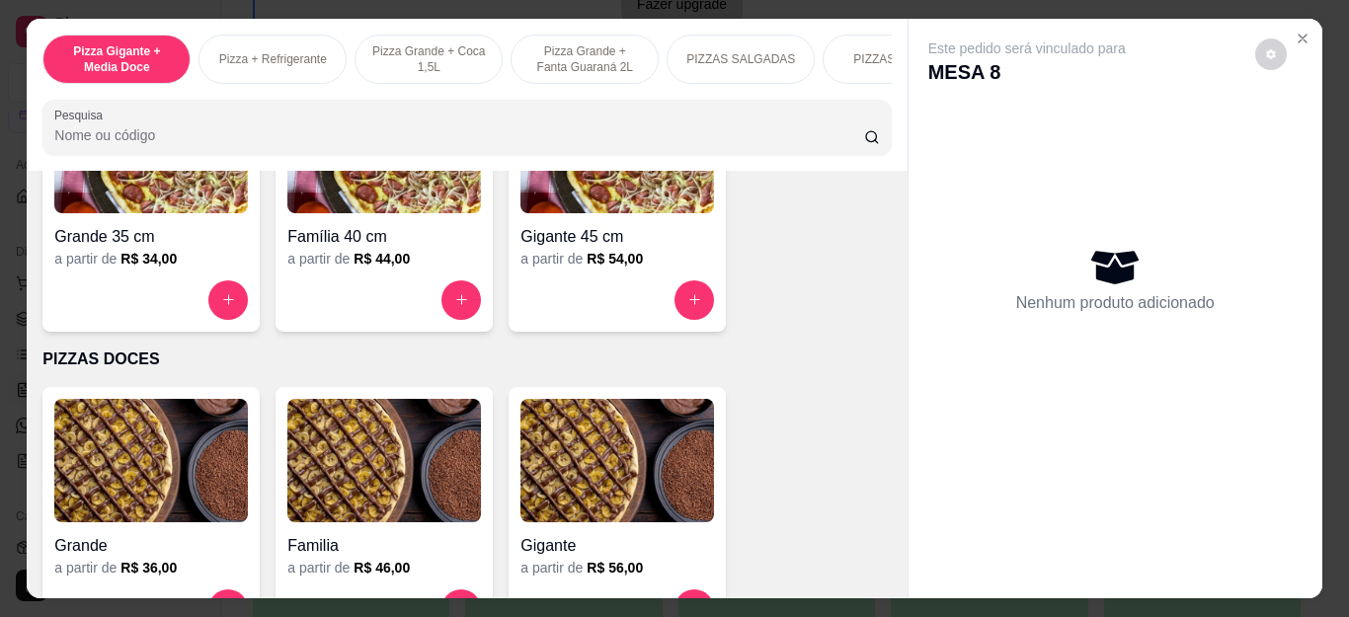
click at [688, 294] on button "increase-product-quantity" at bounding box center [695, 301] width 40 height 40
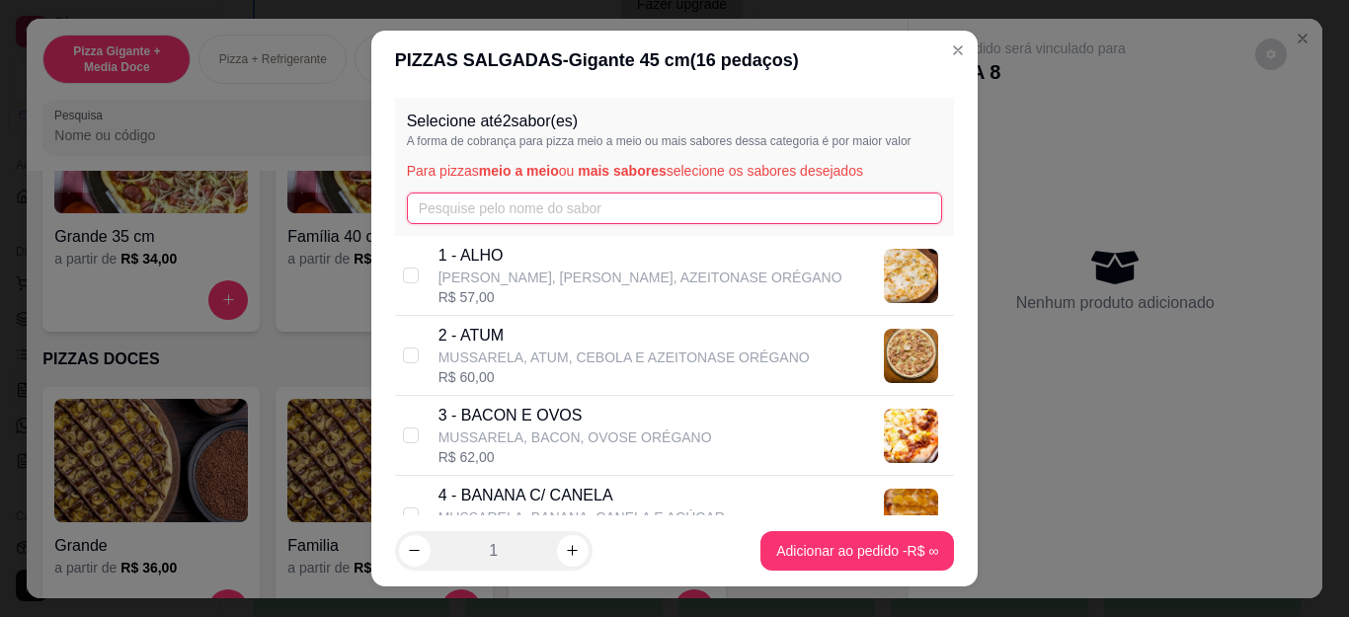
click at [597, 213] on input "text" at bounding box center [675, 209] width 536 height 32
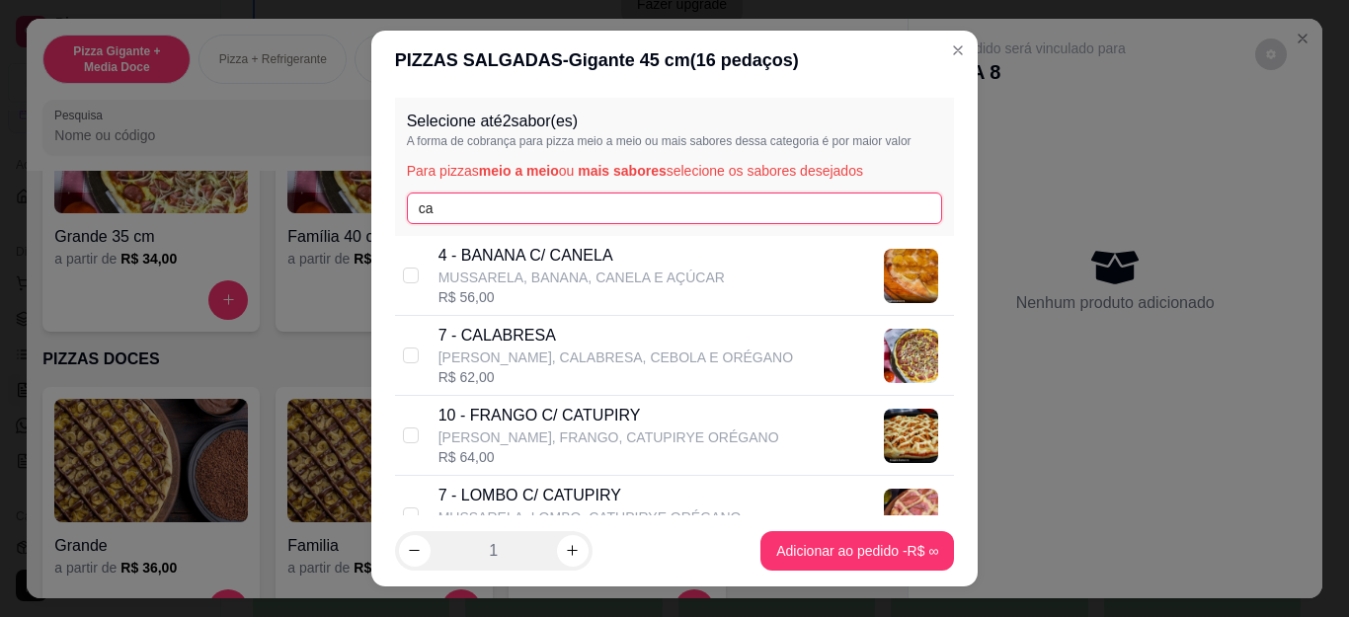
type input "ca"
click at [553, 339] on p "7 - CALABRESA" at bounding box center [616, 336] width 355 height 24
checkbox input "true"
click at [824, 527] on footer "1 Adicionar ao pedido R$ 62,00" at bounding box center [675, 551] width 608 height 71
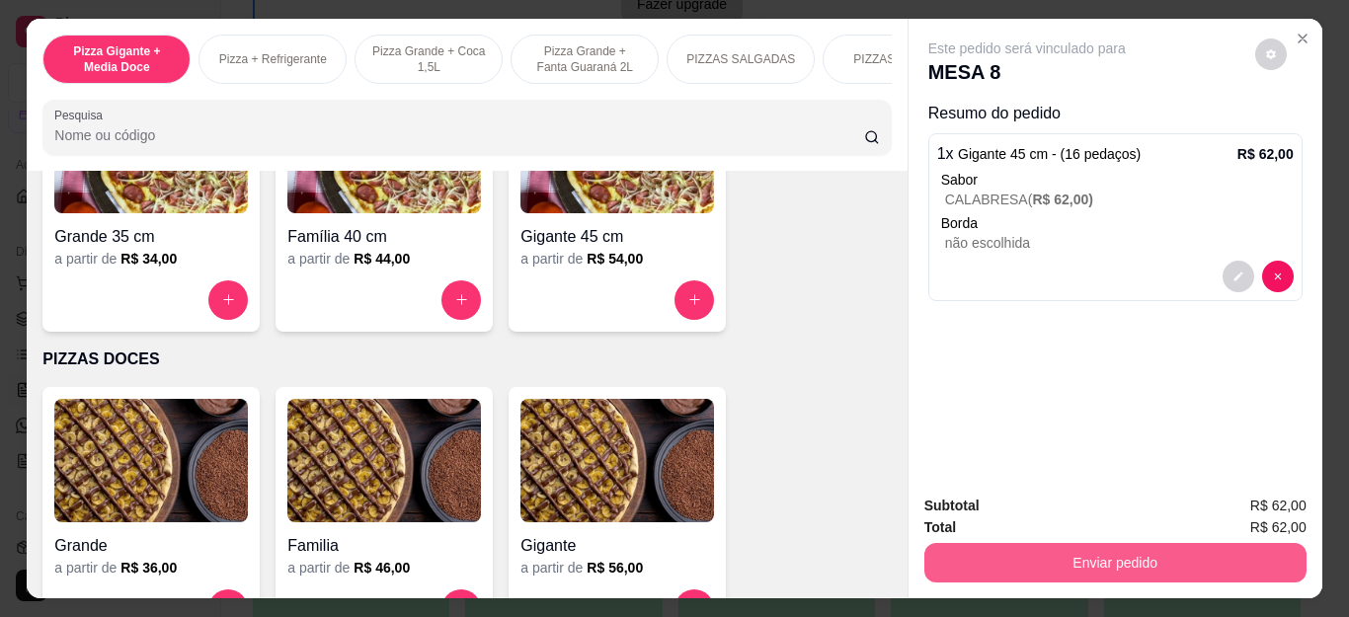
click at [1000, 563] on button "Enviar pedido" at bounding box center [1116, 563] width 382 height 40
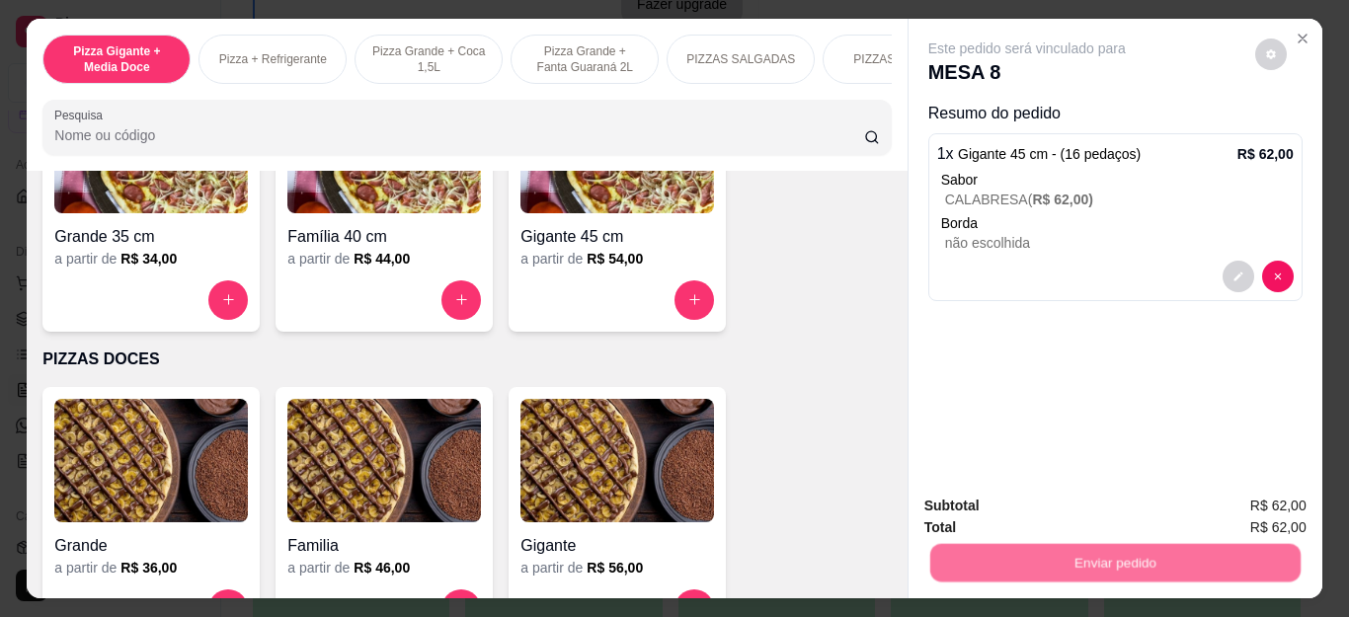
click at [1010, 494] on button "Não registrar e enviar pedido" at bounding box center [1048, 507] width 205 height 38
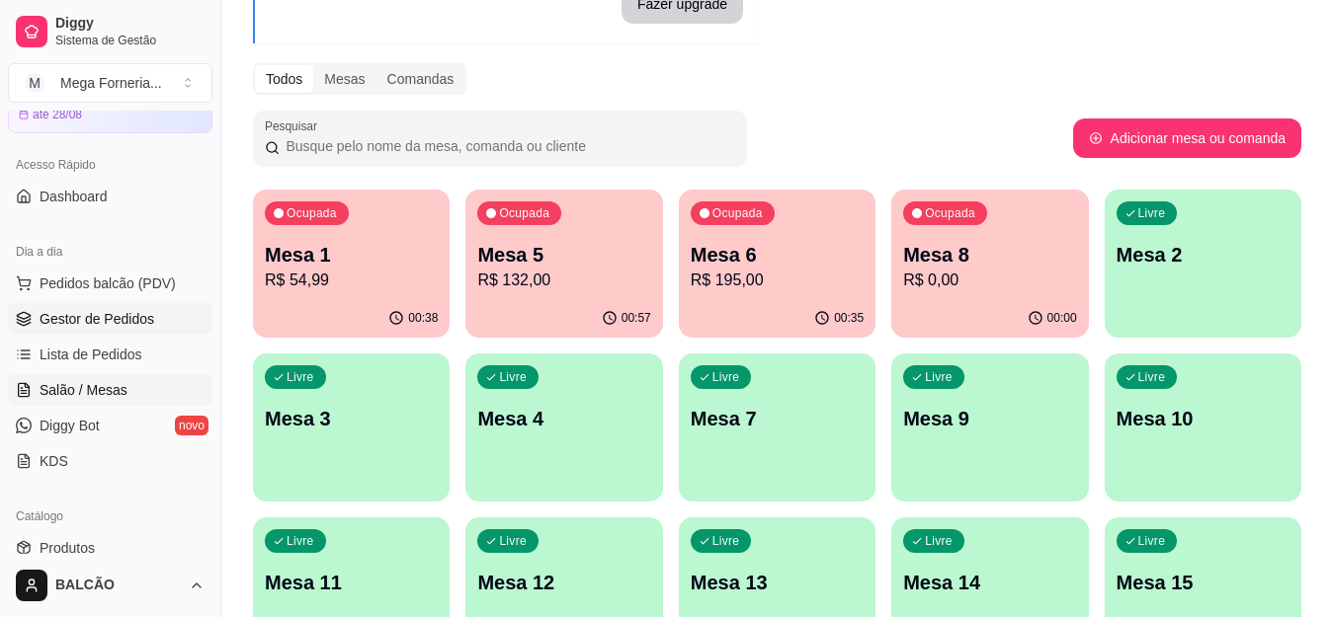
click at [99, 311] on span "Gestor de Pedidos" at bounding box center [97, 319] width 115 height 20
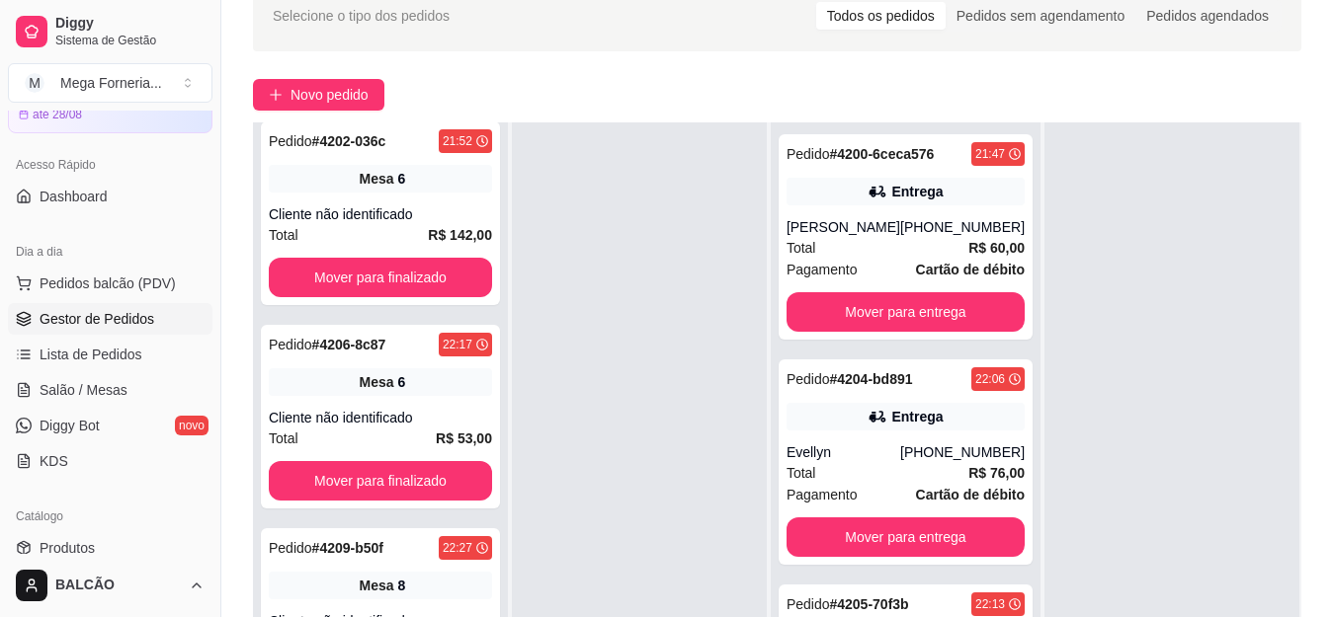
scroll to position [198, 0]
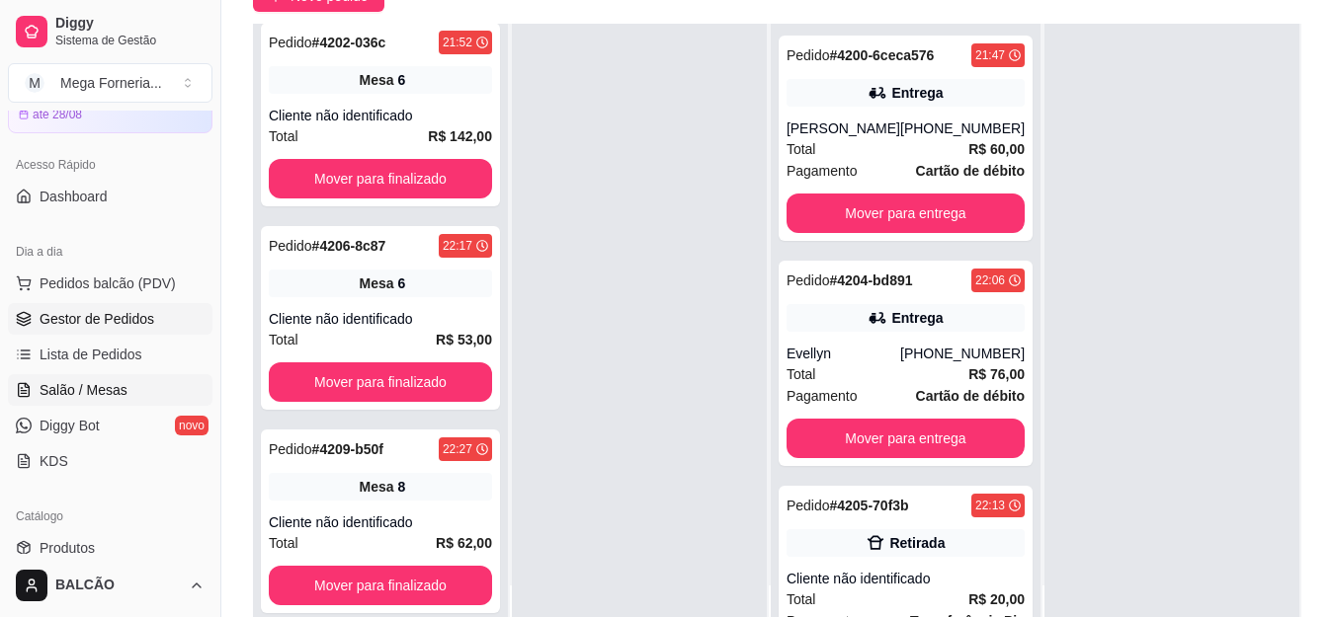
click at [46, 400] on link "Salão / Mesas" at bounding box center [110, 390] width 204 height 32
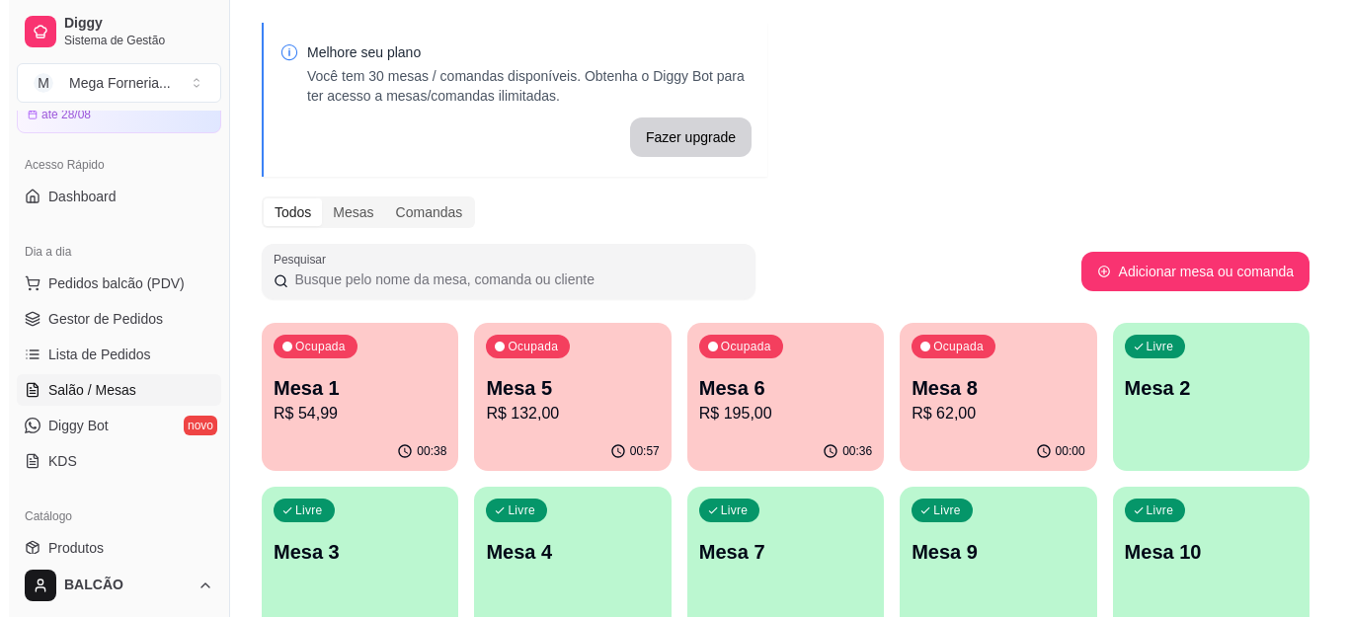
scroll to position [99, 0]
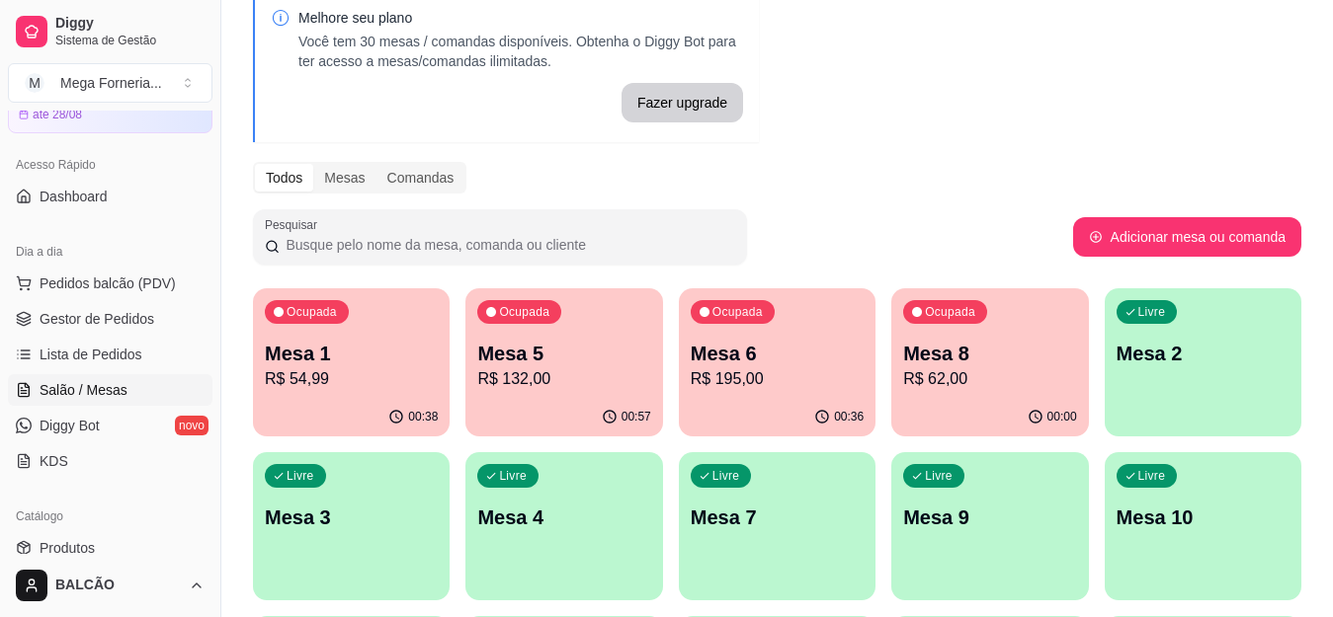
click at [902, 361] on div "Ocupada Mesa 8 R$ 62,00" at bounding box center [989, 343] width 197 height 110
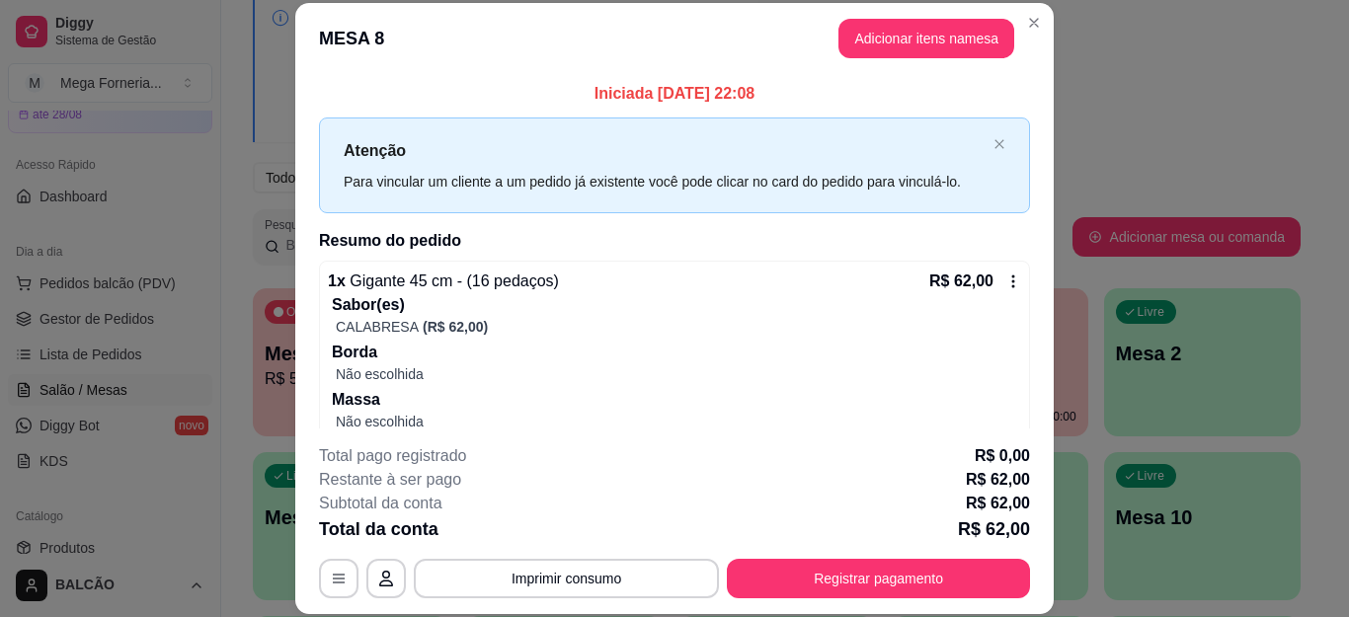
scroll to position [47, 0]
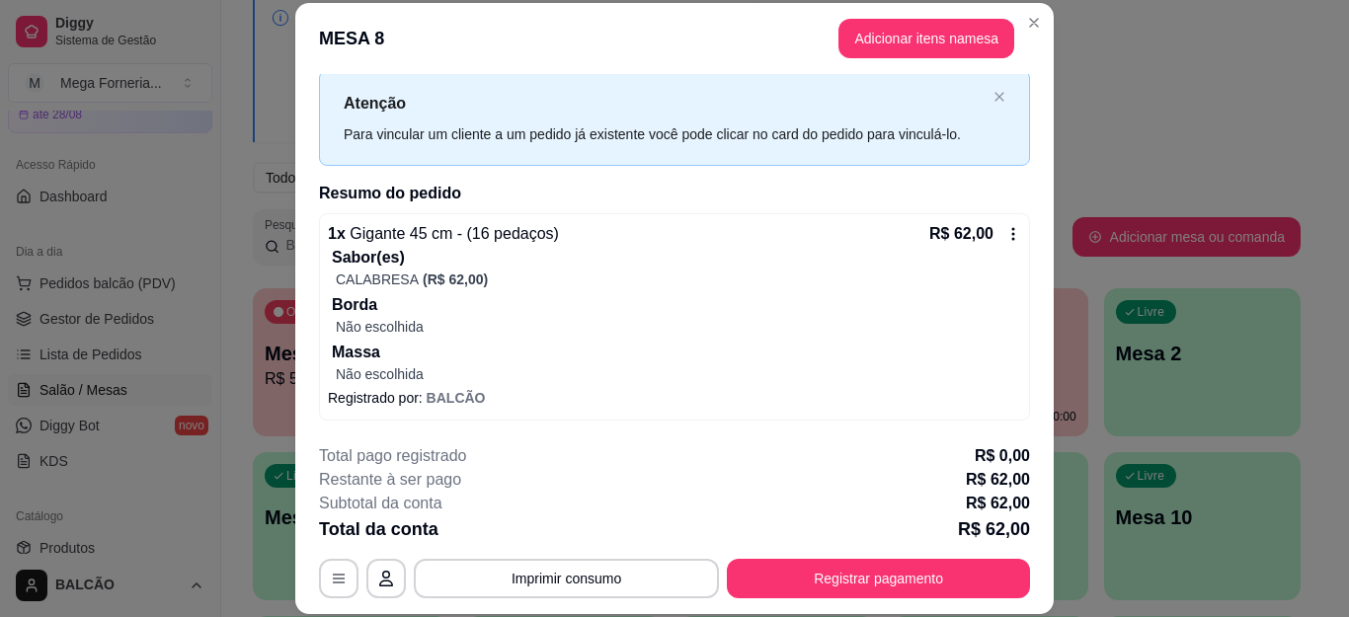
click at [992, 220] on div "1 x Gigante 45 cm - (16 pedaços) R$ 62,00 Sabor(es) CALABRESA (R$ 62,00) Borda …" at bounding box center [674, 316] width 711 height 207
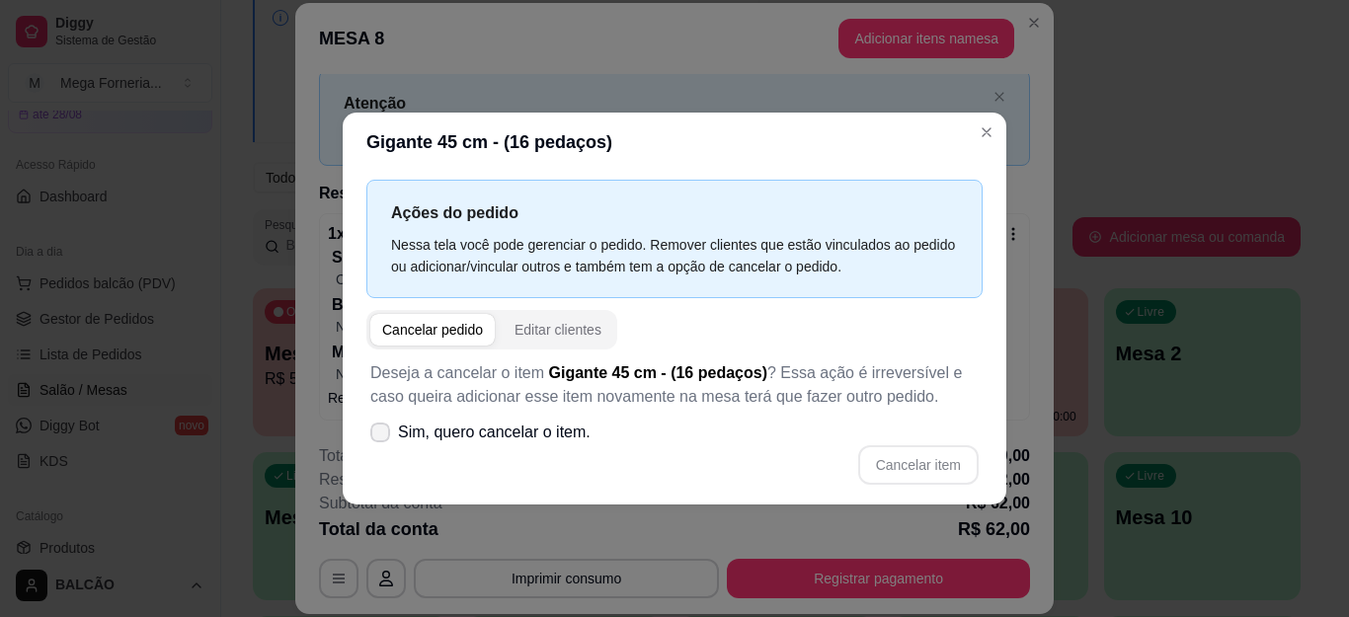
click at [366, 422] on label "Sim, quero cancelar o item." at bounding box center [481, 433] width 236 height 40
click at [369, 436] on input "Sim, quero cancelar o item." at bounding box center [375, 442] width 13 height 13
checkbox input "true"
click at [909, 457] on button "Cancelar item" at bounding box center [918, 466] width 121 height 40
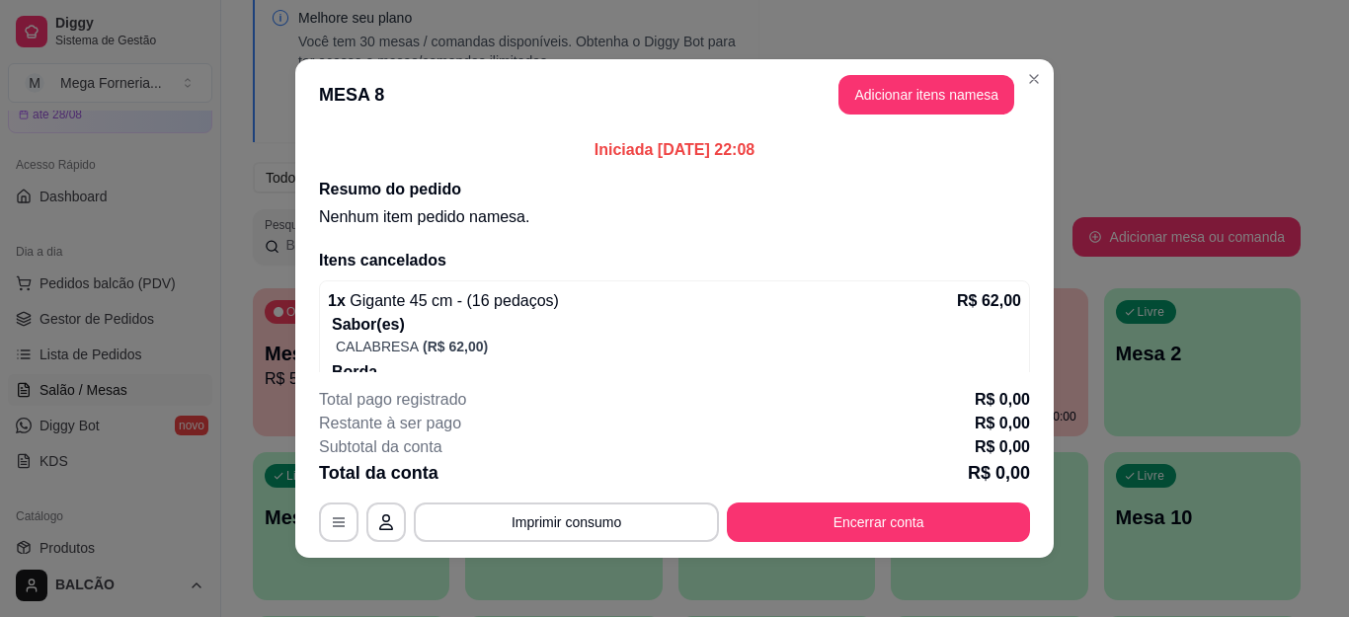
scroll to position [4, 0]
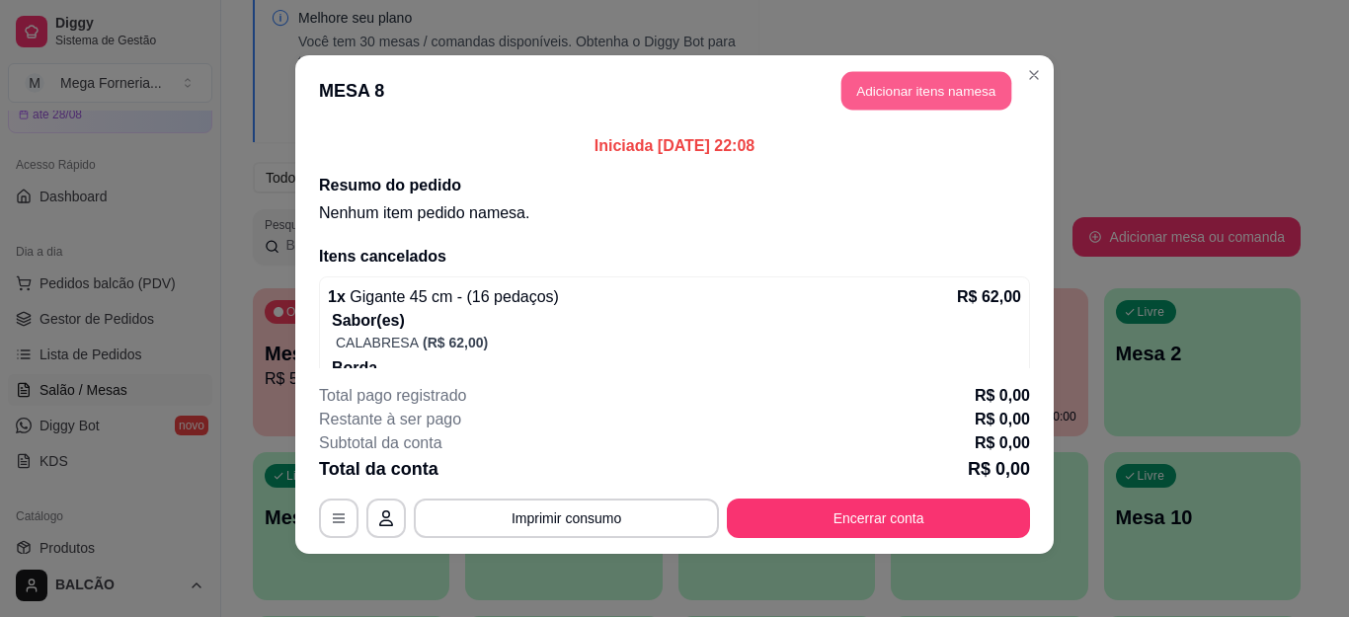
click at [921, 87] on button "Adicionar itens na mesa" at bounding box center [927, 91] width 170 height 39
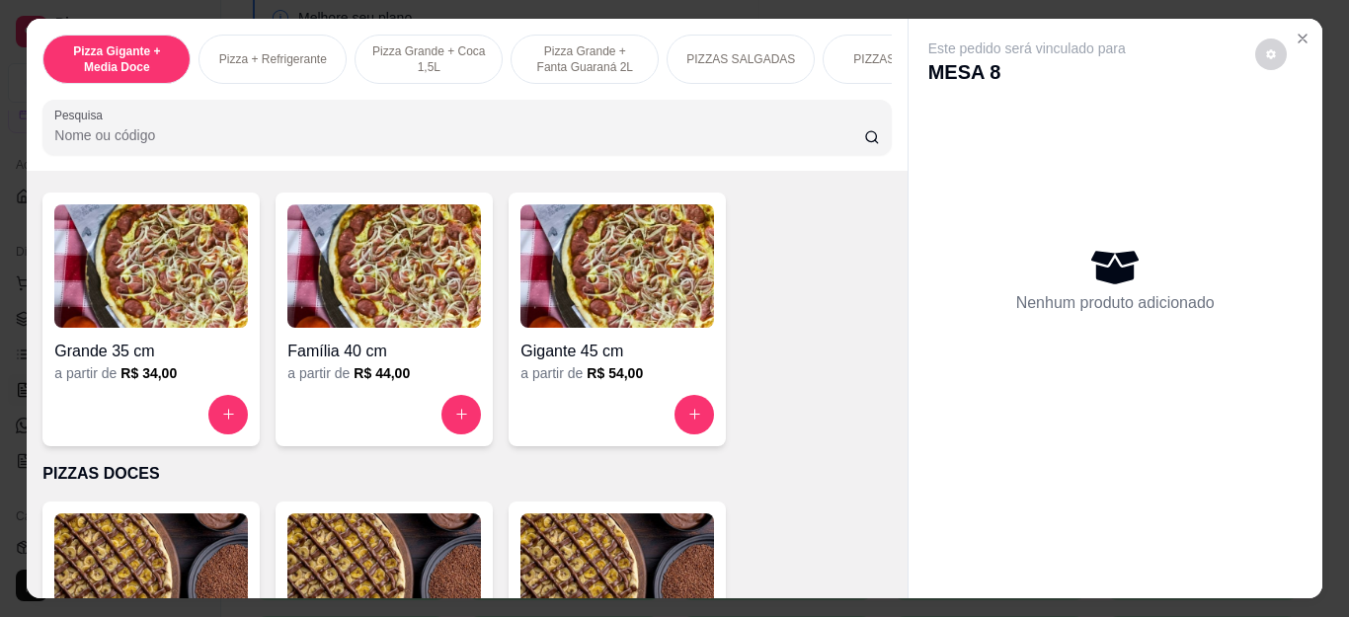
scroll to position [1383, 0]
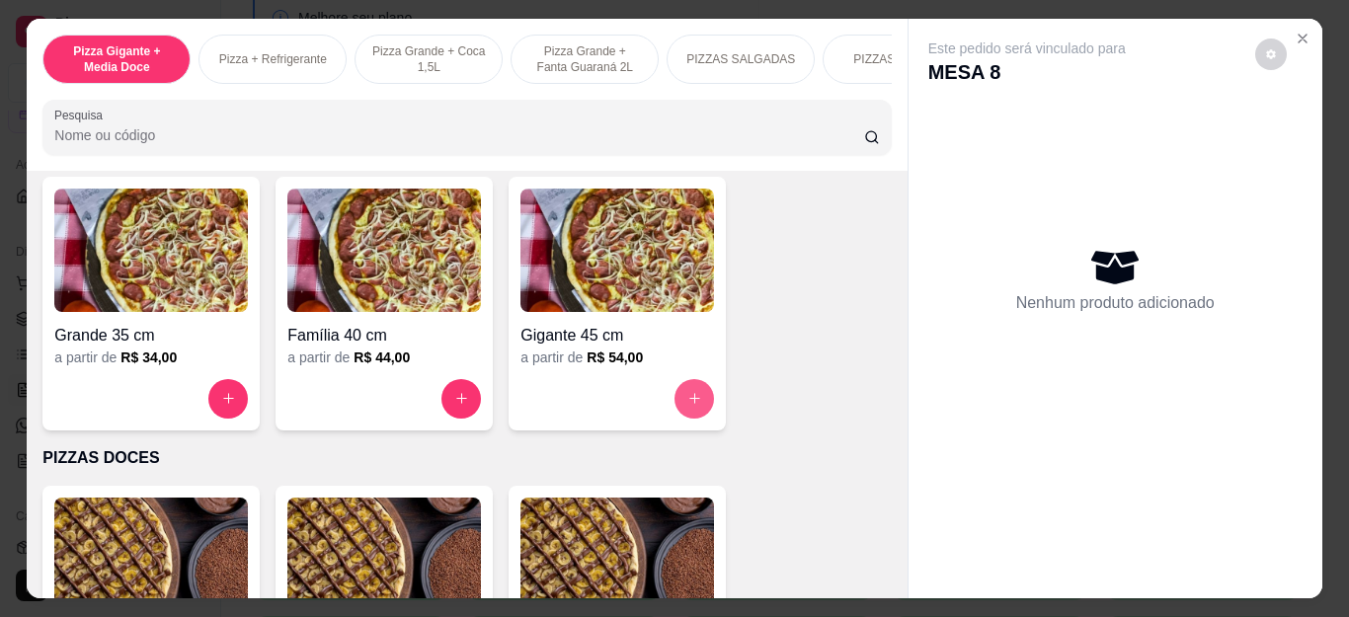
click at [689, 406] on icon "increase-product-quantity" at bounding box center [695, 398] width 15 height 15
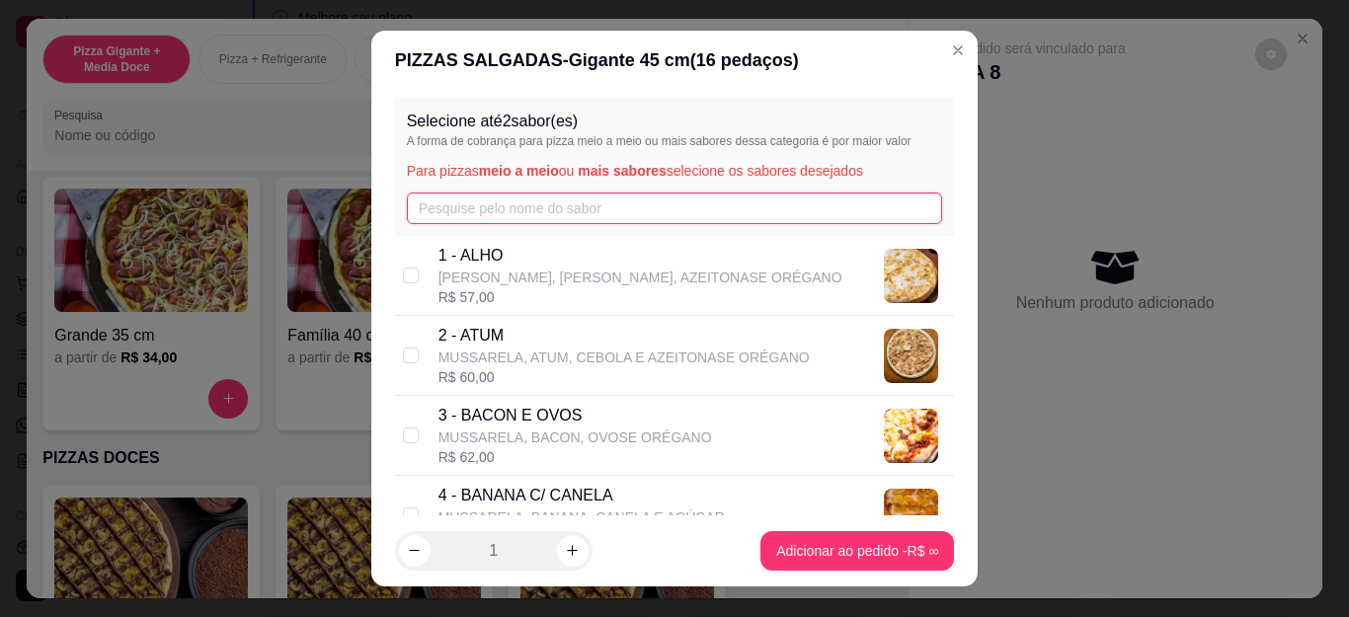
click at [560, 210] on input "text" at bounding box center [675, 209] width 536 height 32
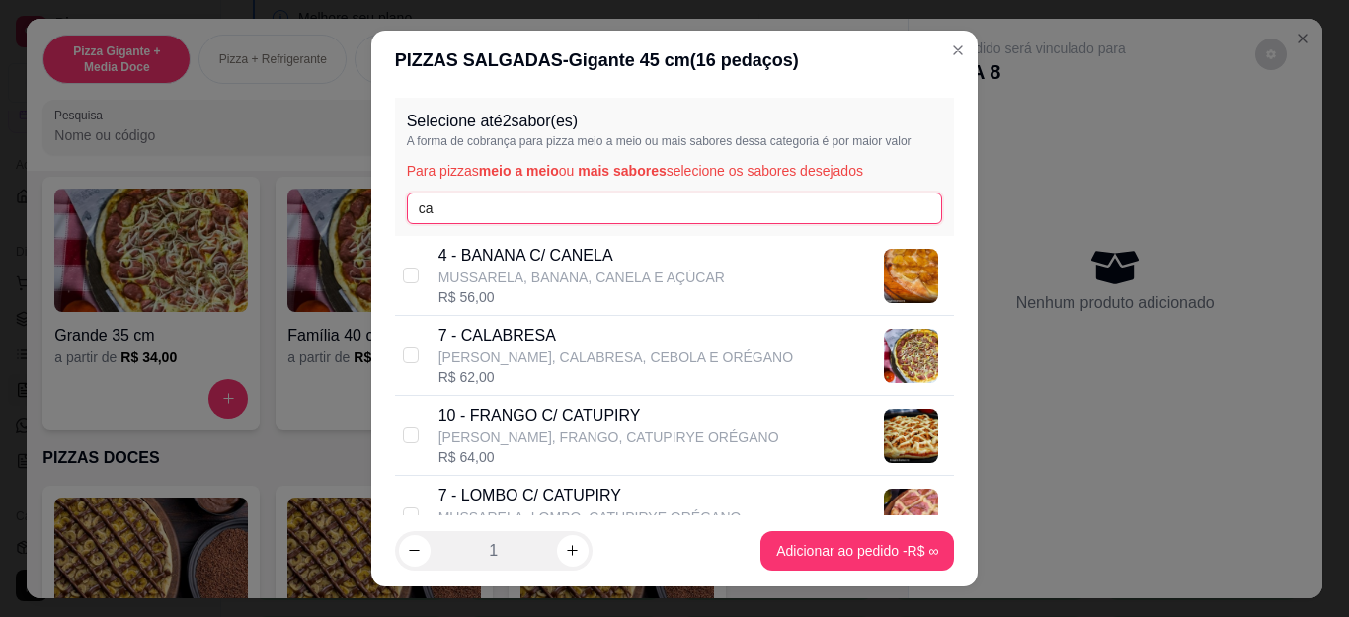
type input "ca"
click at [500, 360] on p "[PERSON_NAME], CALABRESA, CEBOLA E ORÉGANO" at bounding box center [616, 358] width 355 height 20
checkbox input "true"
click at [488, 406] on p "10 - FRANGO C/ CATUPIRY" at bounding box center [609, 416] width 341 height 24
checkbox input "true"
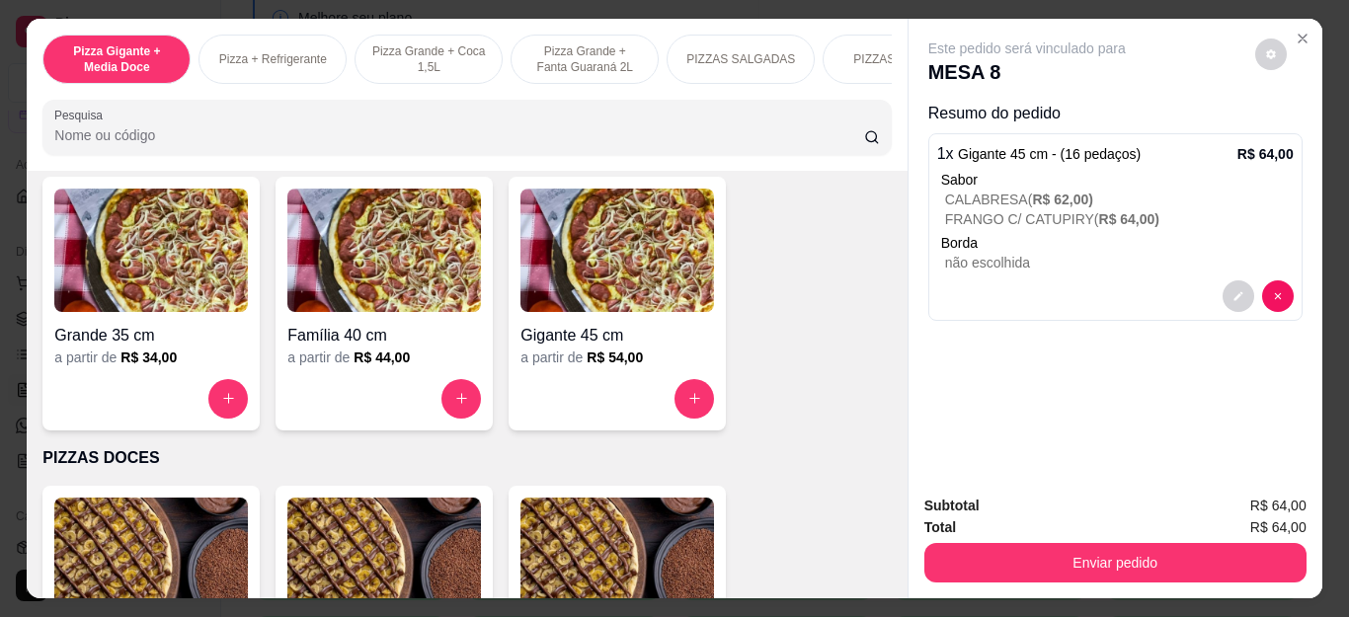
click at [254, 409] on div "Grande 35 cm a partir de R$ 34,00 Família 40 cm a partir de R$ 44,00 Gigante 45…" at bounding box center [466, 304] width 849 height 254
click at [247, 408] on div "Grande 35 cm a partir de R$ 34,00" at bounding box center [150, 304] width 217 height 254
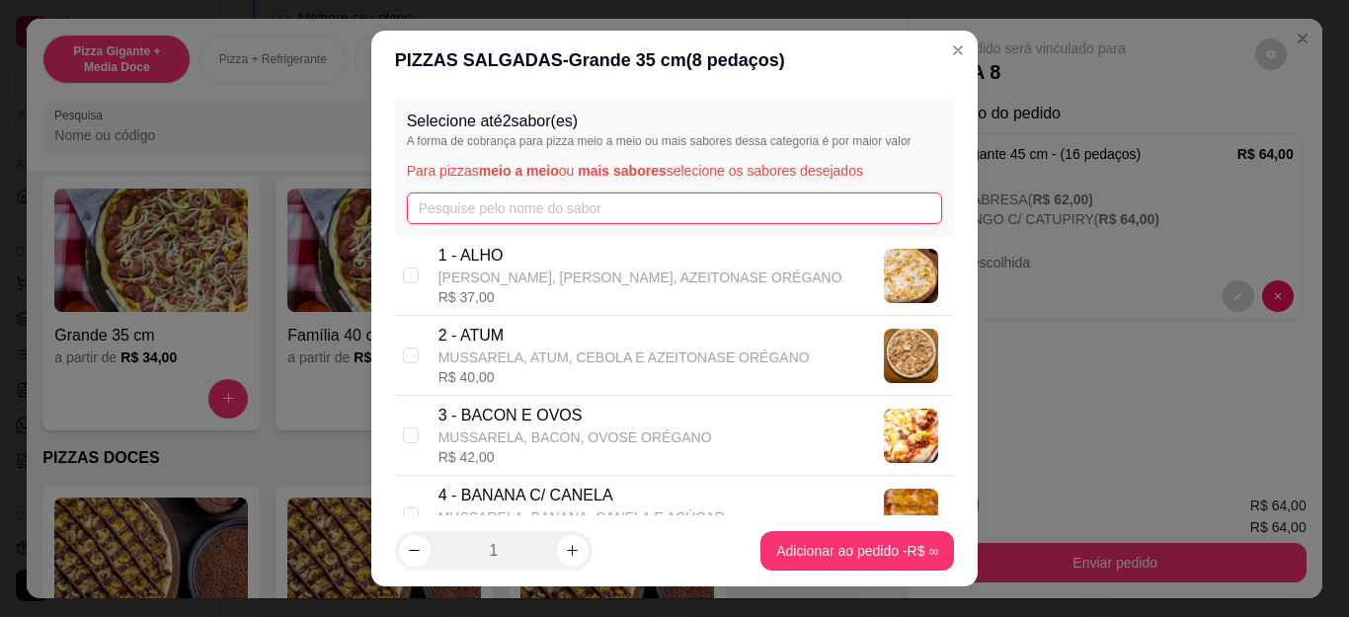
click at [539, 207] on input "text" at bounding box center [675, 209] width 536 height 32
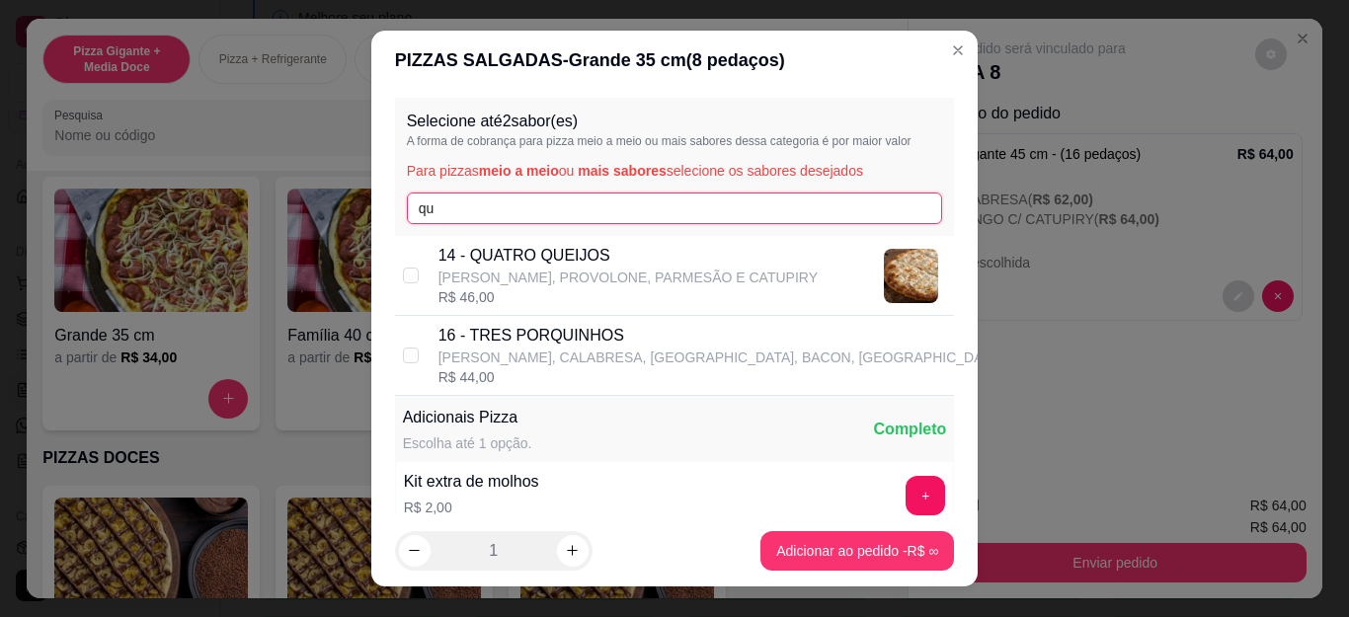
type input "qu"
click at [632, 270] on p "[PERSON_NAME], PROVOLONE, PARMESÃO E CATUPIRY" at bounding box center [628, 278] width 379 height 20
checkbox input "true"
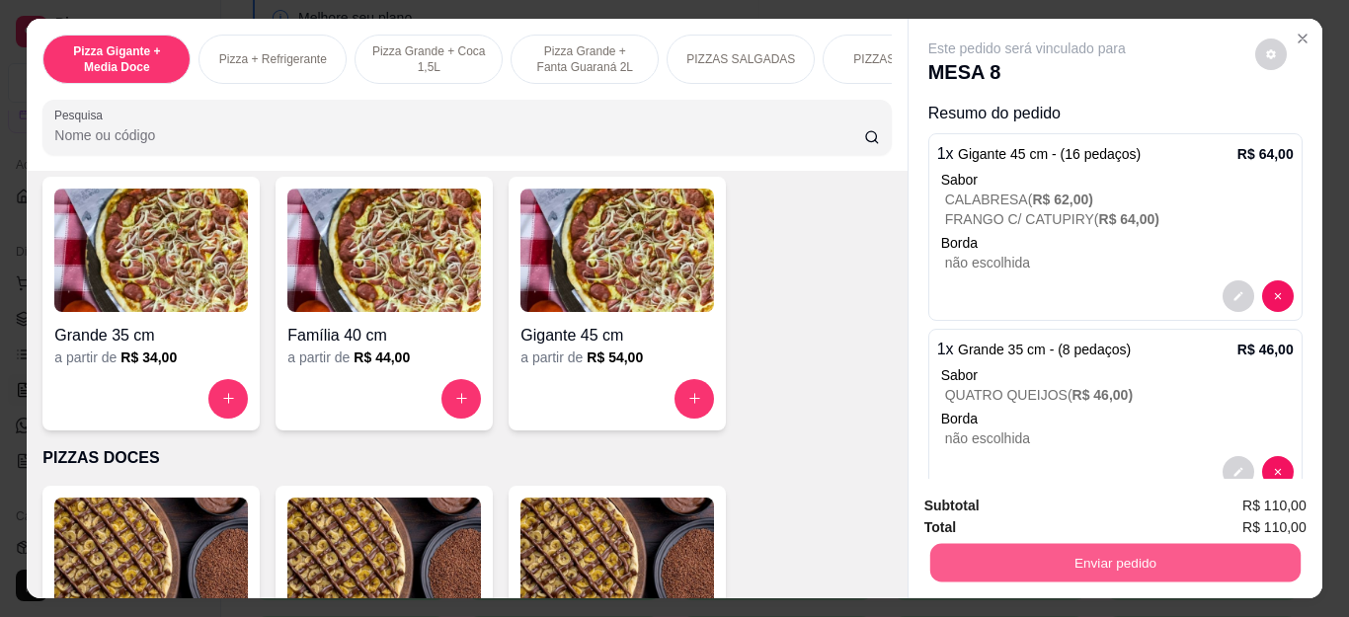
click at [1115, 549] on button "Enviar pedido" at bounding box center [1115, 563] width 370 height 39
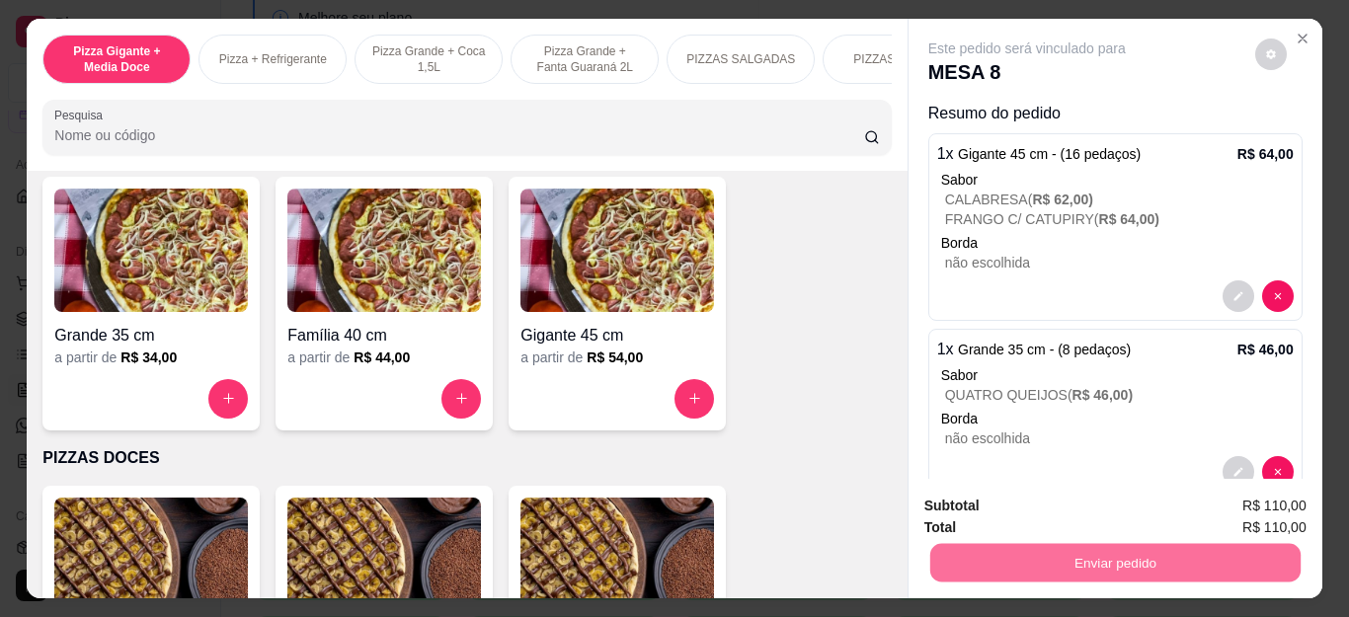
click at [964, 491] on button "Não registrar e enviar pedido" at bounding box center [1048, 506] width 205 height 38
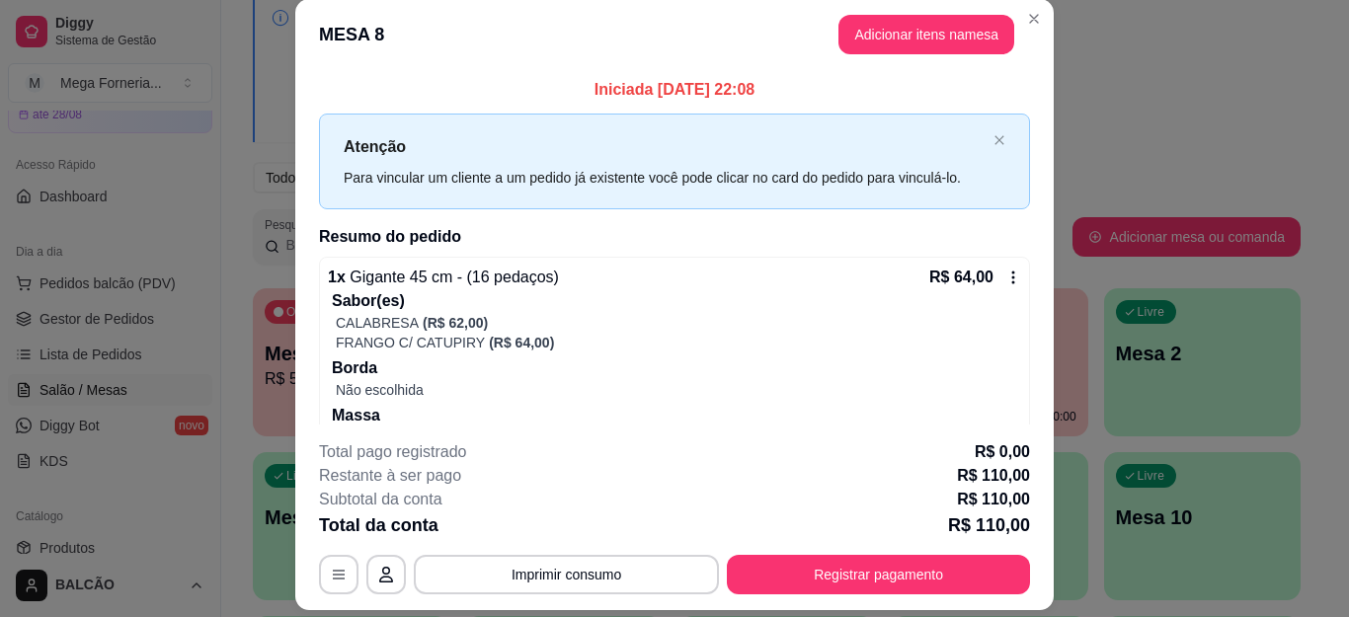
click at [1021, 35] on header "MESA 8 Adicionar itens na mesa" at bounding box center [674, 34] width 759 height 71
click at [1022, 35] on header "MESA 8 Adicionar itens na mesa" at bounding box center [674, 34] width 759 height 71
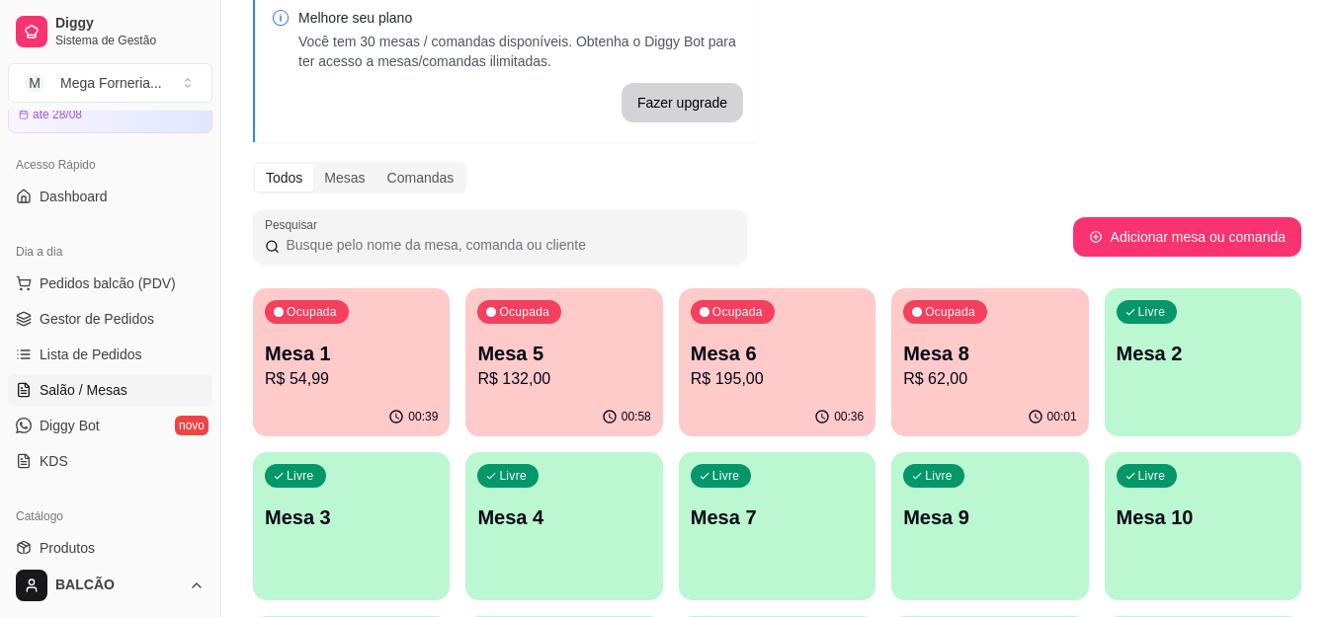
click at [622, 354] on p "Mesa 5" at bounding box center [563, 354] width 173 height 28
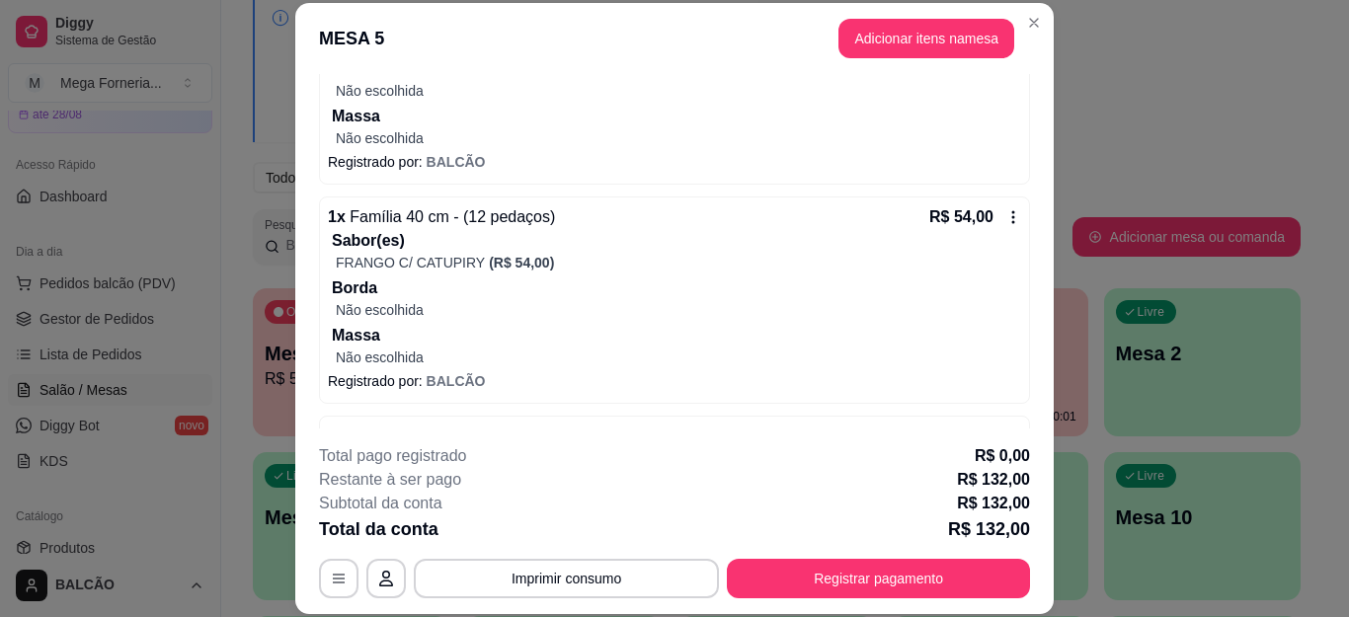
scroll to position [348, 0]
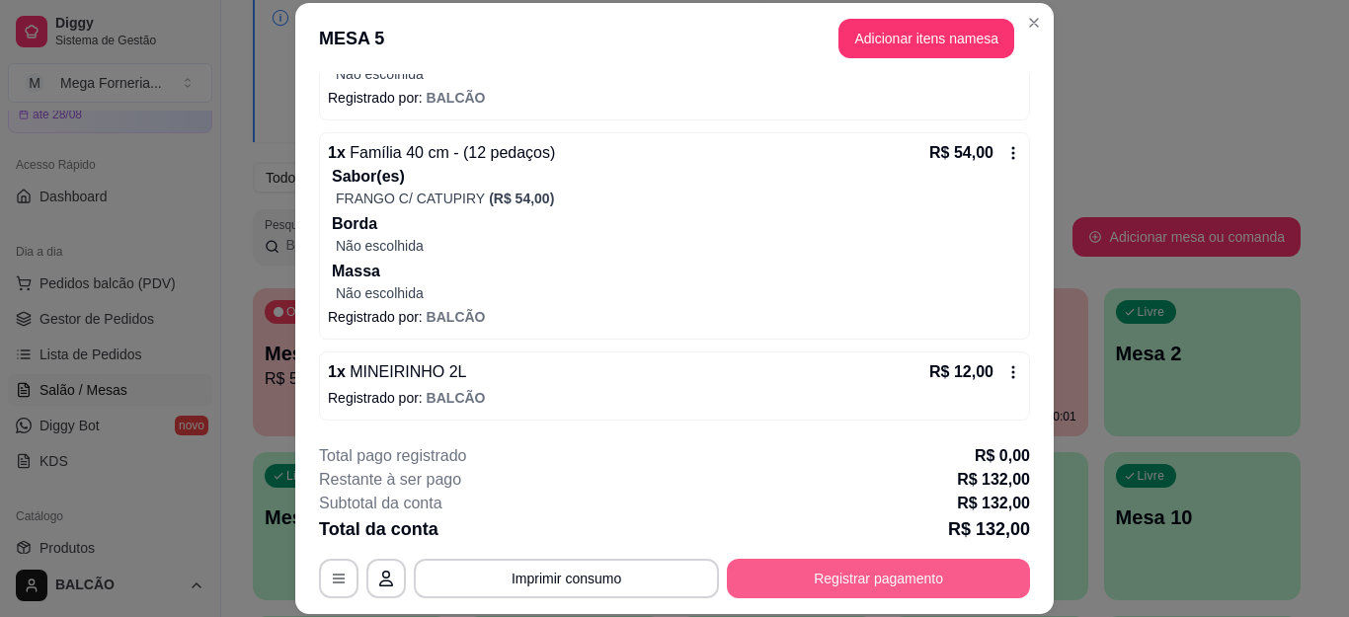
click at [818, 585] on button "Registrar pagamento" at bounding box center [878, 579] width 303 height 40
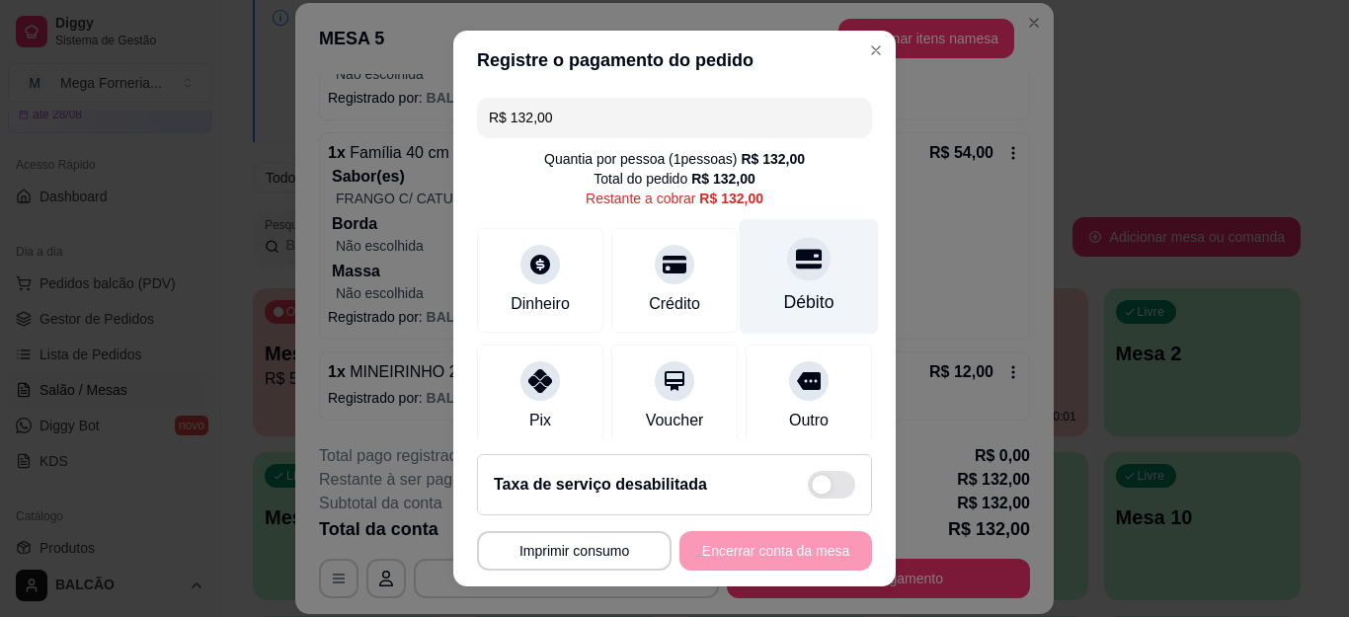
click at [787, 252] on div at bounding box center [808, 259] width 43 height 43
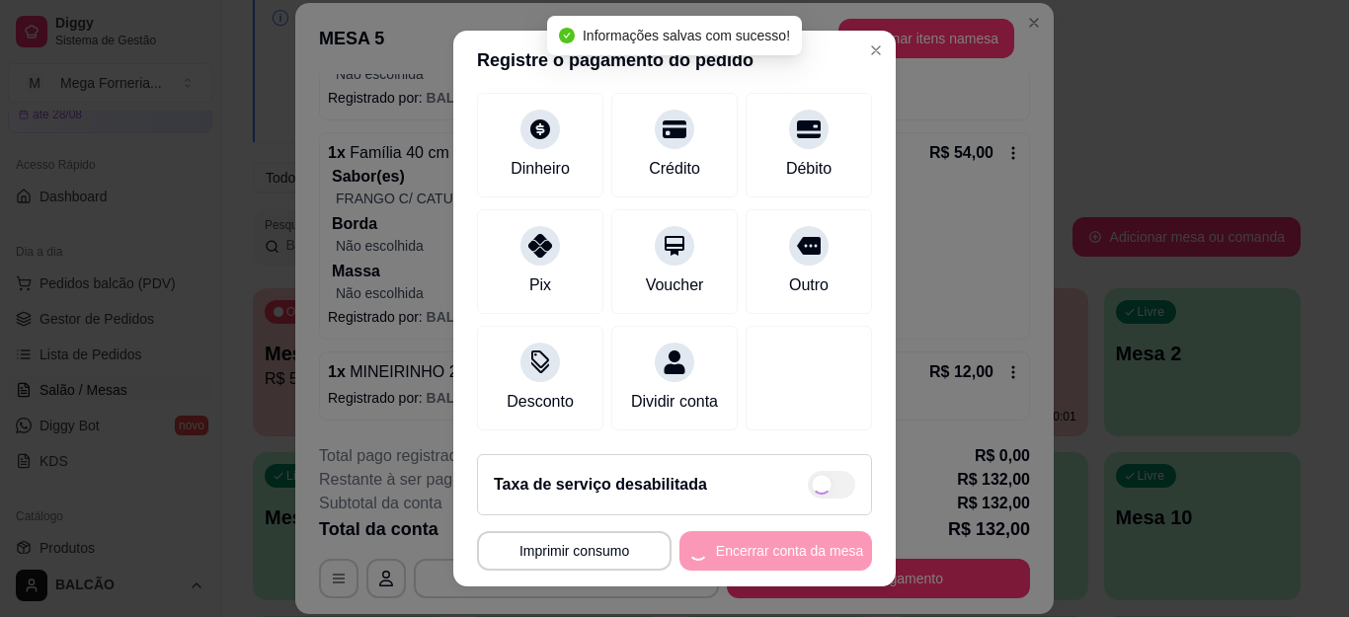
type input "R$ 0,00"
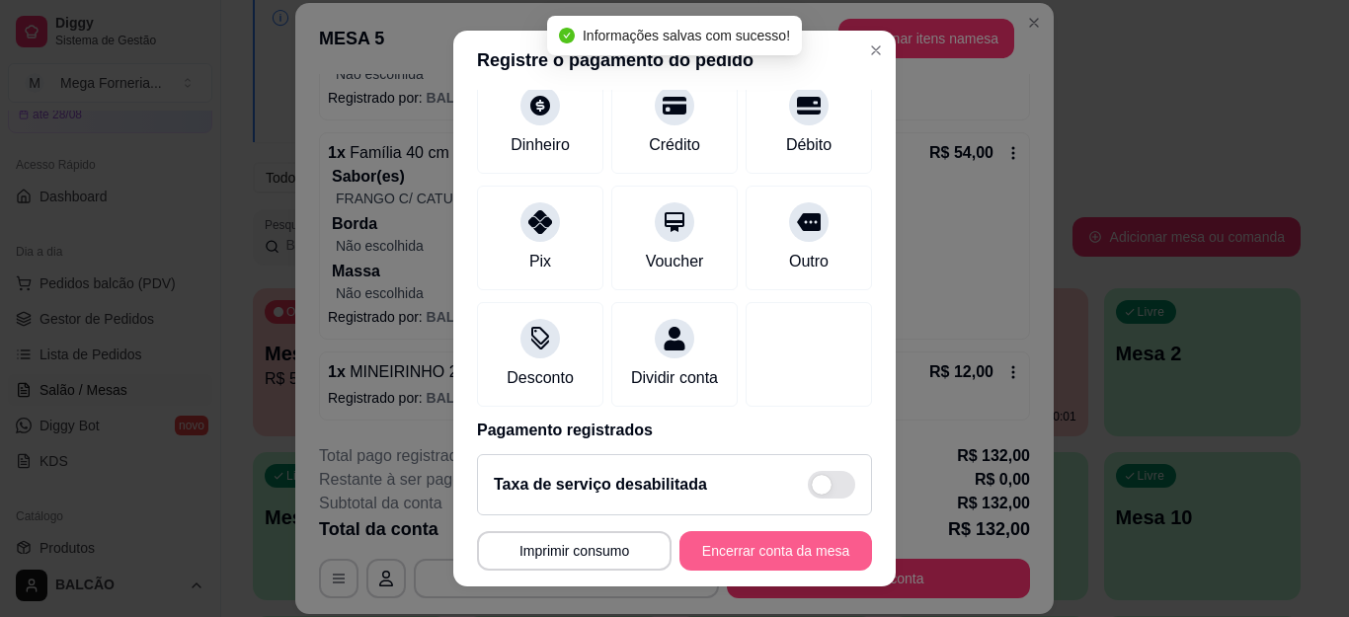
click at [763, 560] on button "Encerrar conta da mesa" at bounding box center [776, 551] width 193 height 40
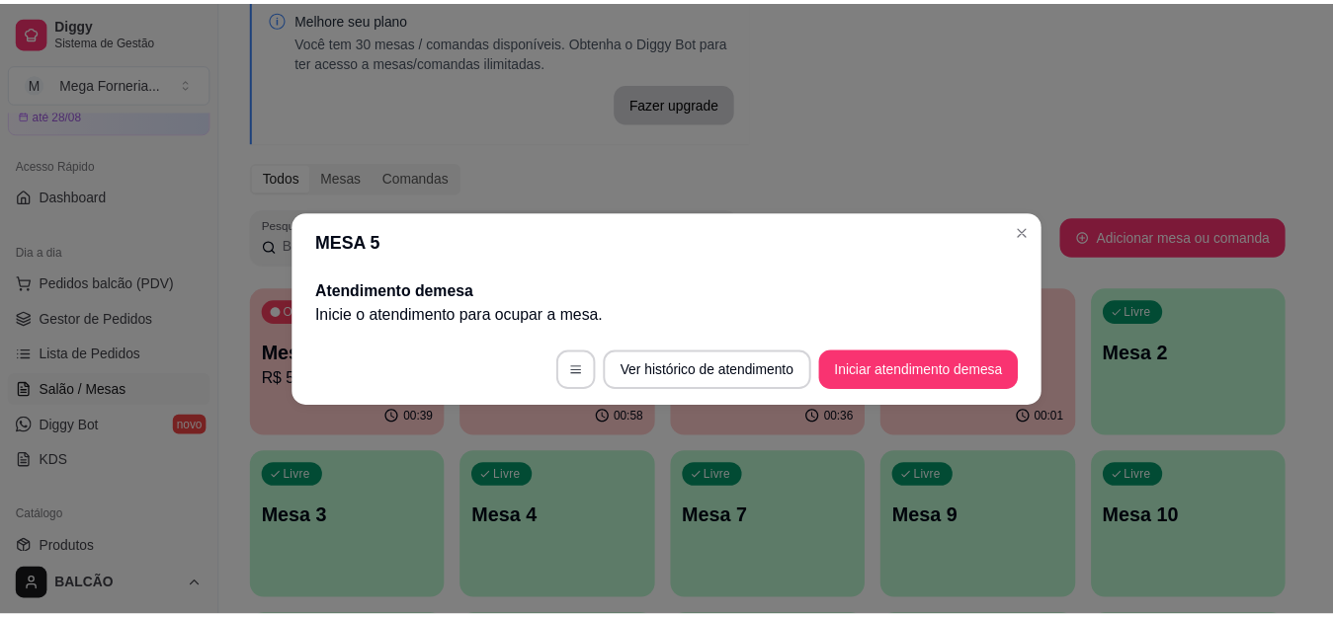
scroll to position [0, 0]
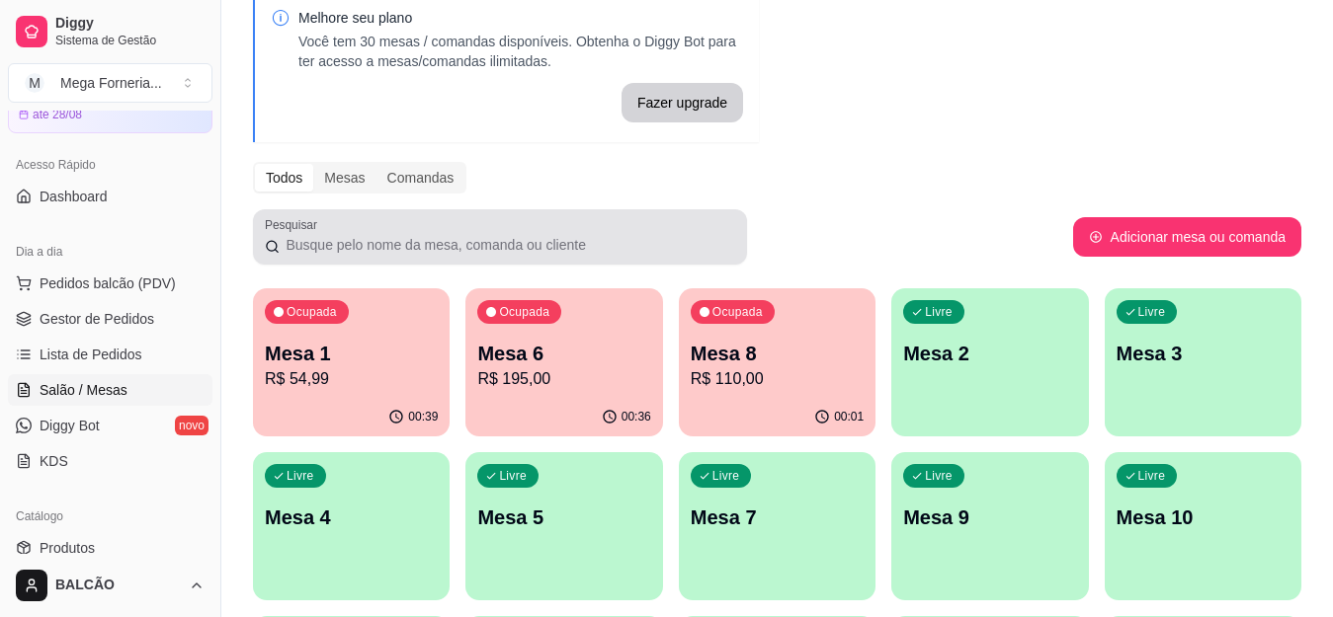
click at [391, 288] on div "Ocupada Mesa 1 R$ 54,99" at bounding box center [351, 343] width 197 height 110
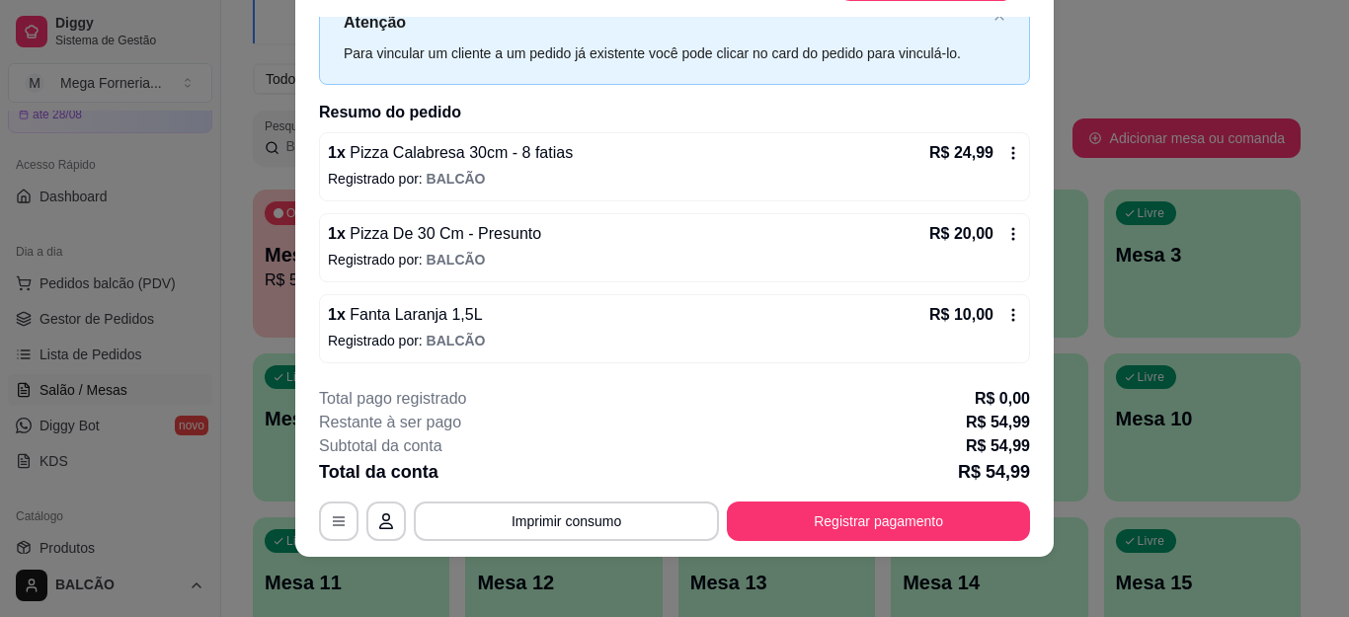
scroll to position [60, 0]
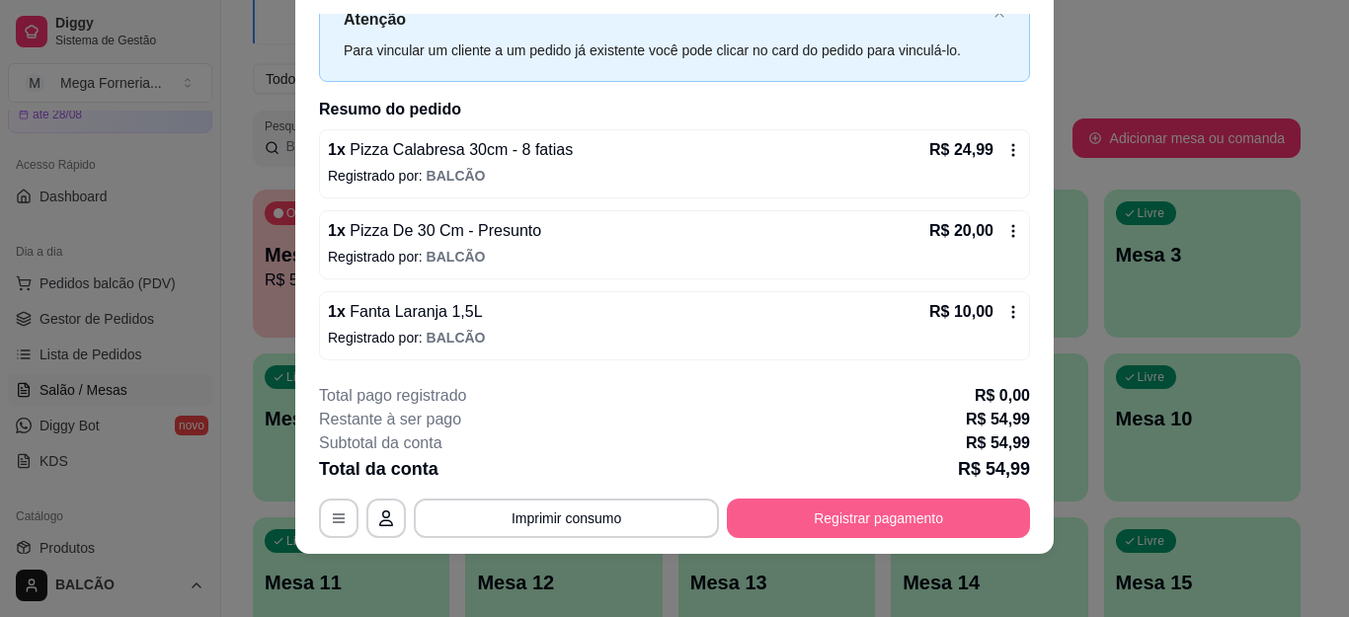
click at [881, 509] on button "Registrar pagamento" at bounding box center [878, 519] width 303 height 40
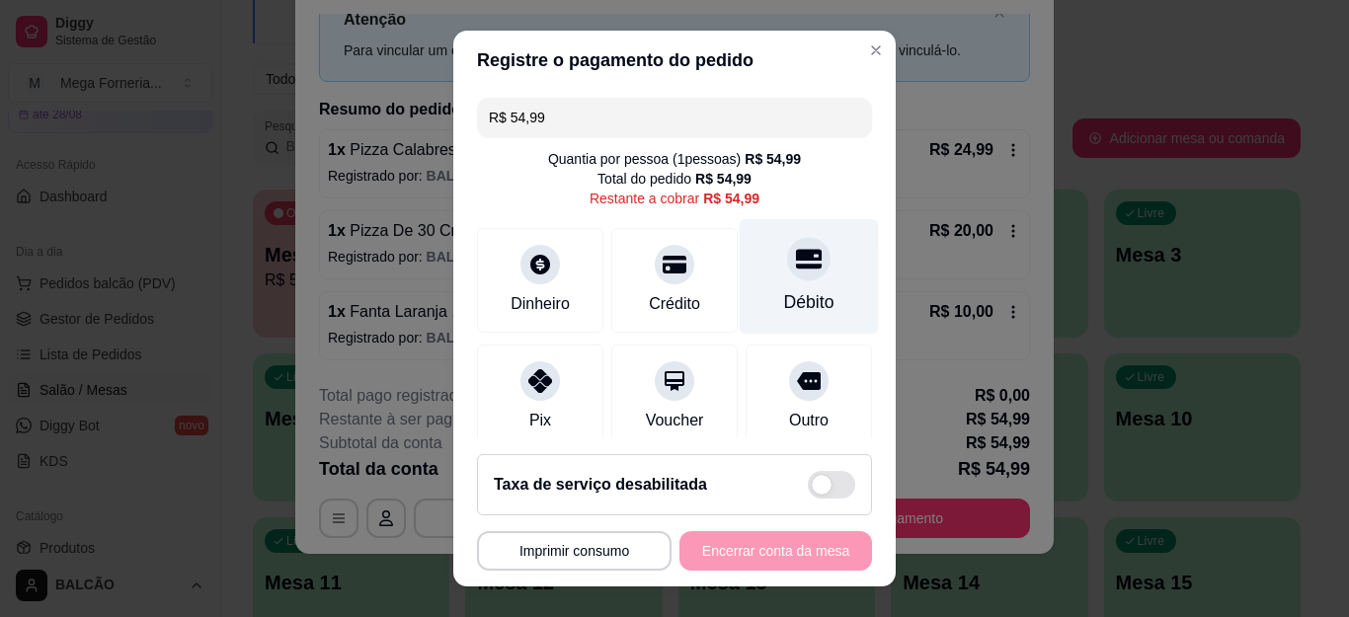
click at [787, 258] on div at bounding box center [808, 259] width 43 height 43
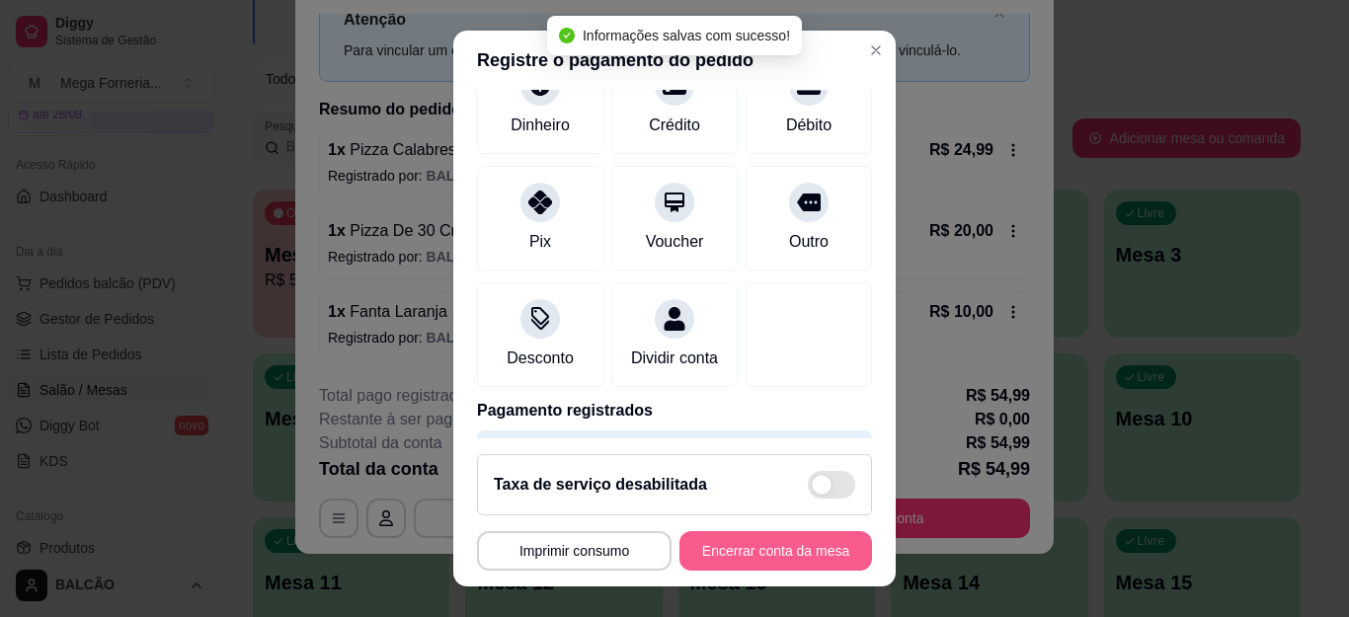
type input "R$ 0,00"
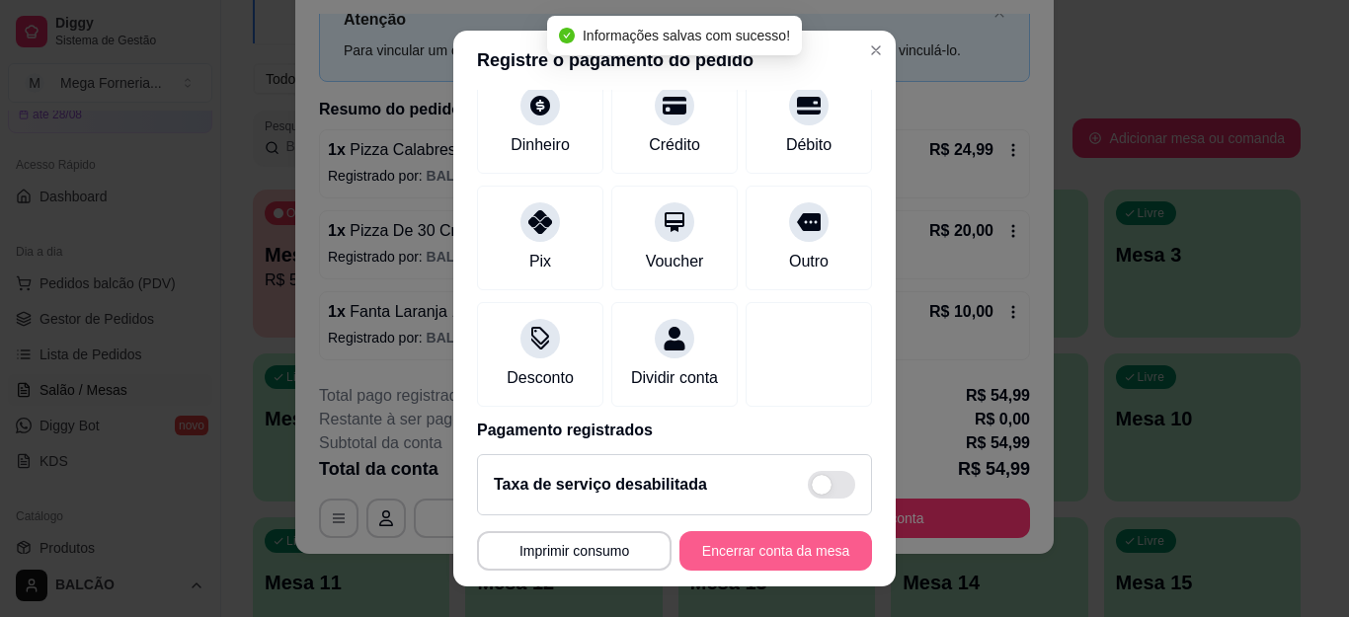
click at [777, 545] on button "Encerrar conta da mesa" at bounding box center [776, 551] width 193 height 40
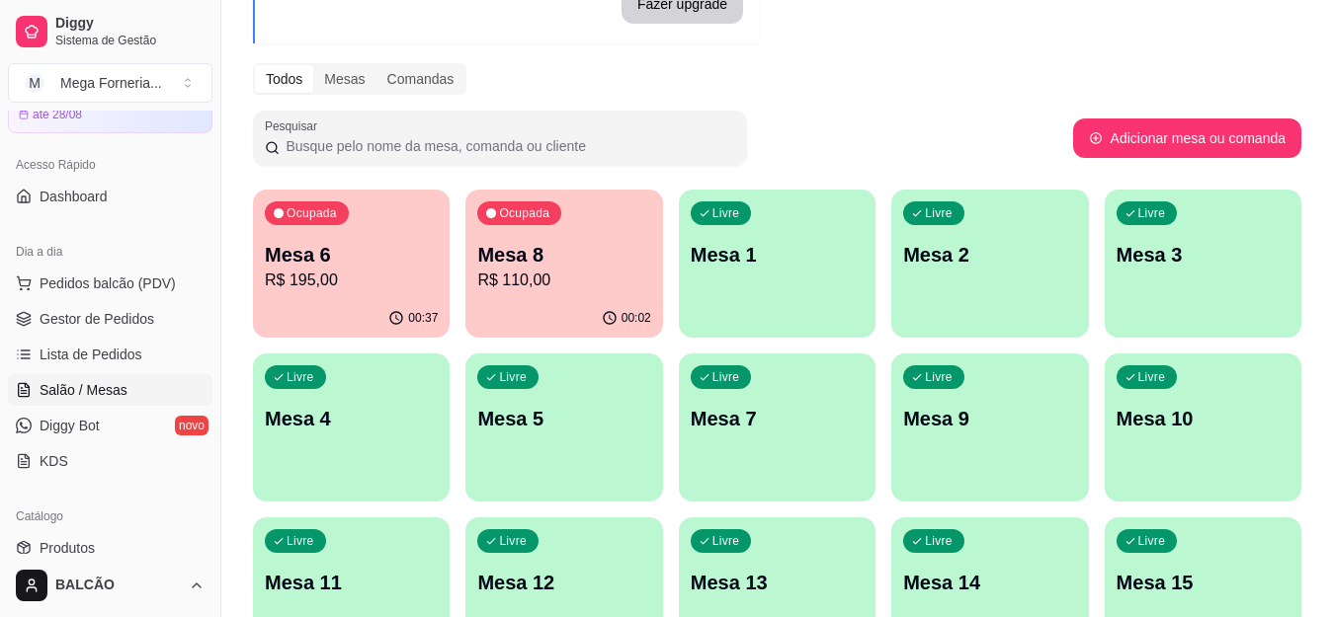
scroll to position [0, 0]
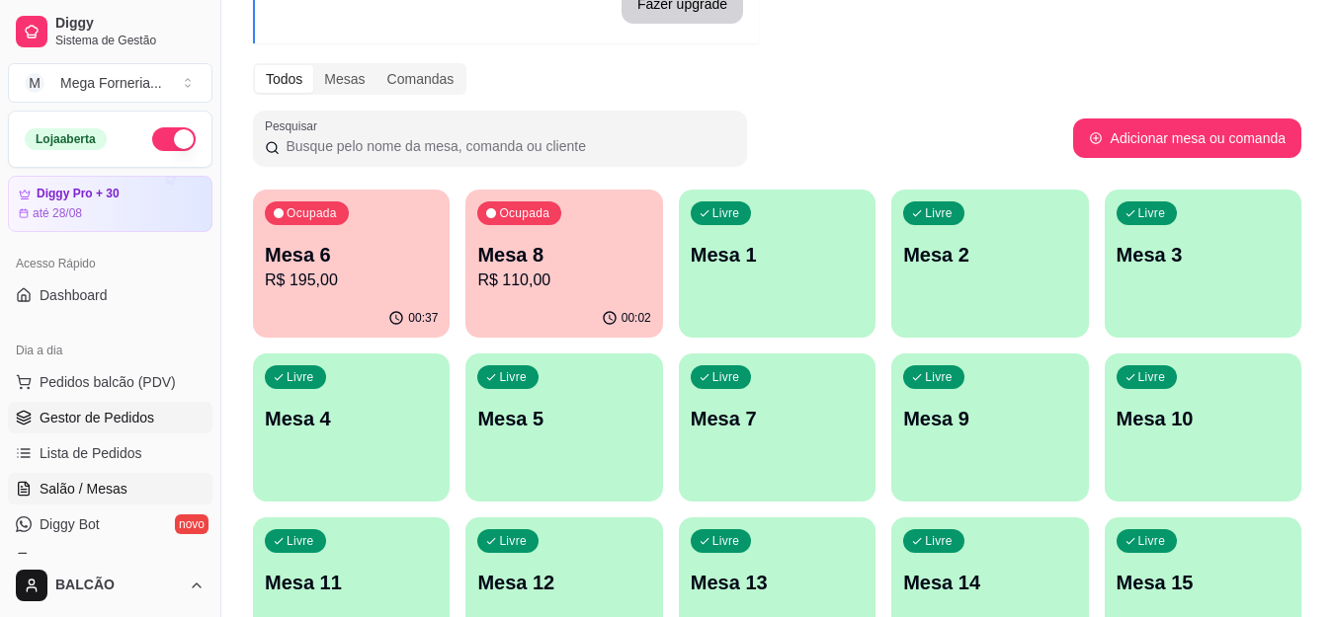
click at [136, 423] on span "Gestor de Pedidos" at bounding box center [97, 418] width 115 height 20
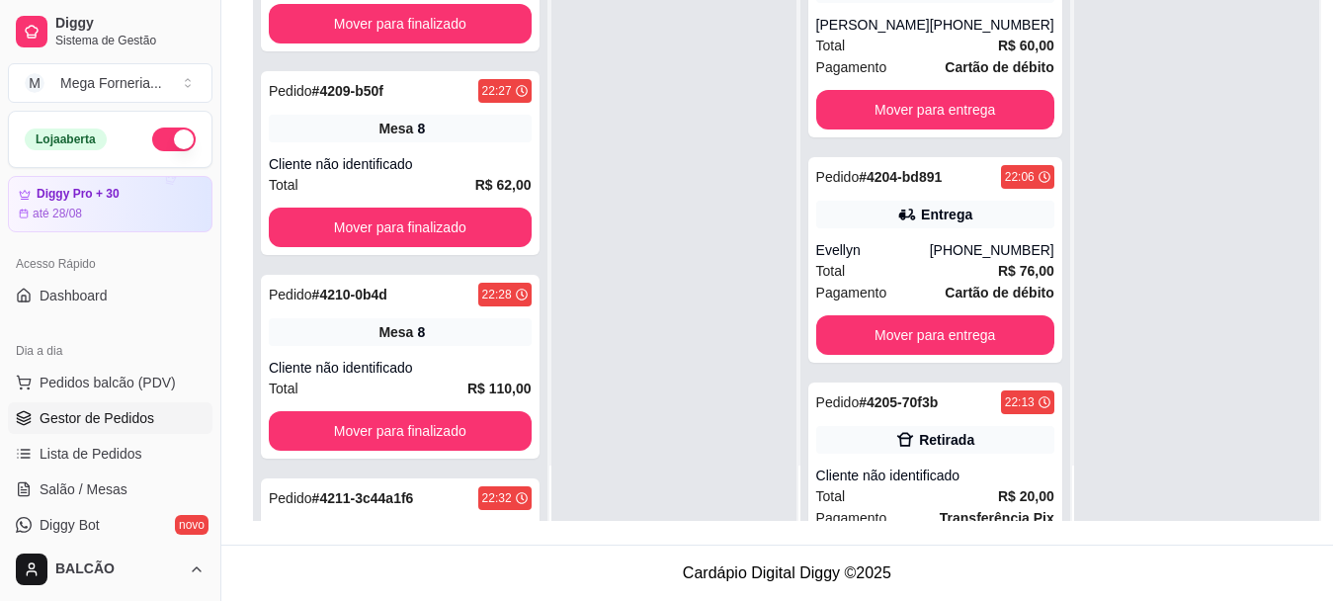
scroll to position [442, 0]
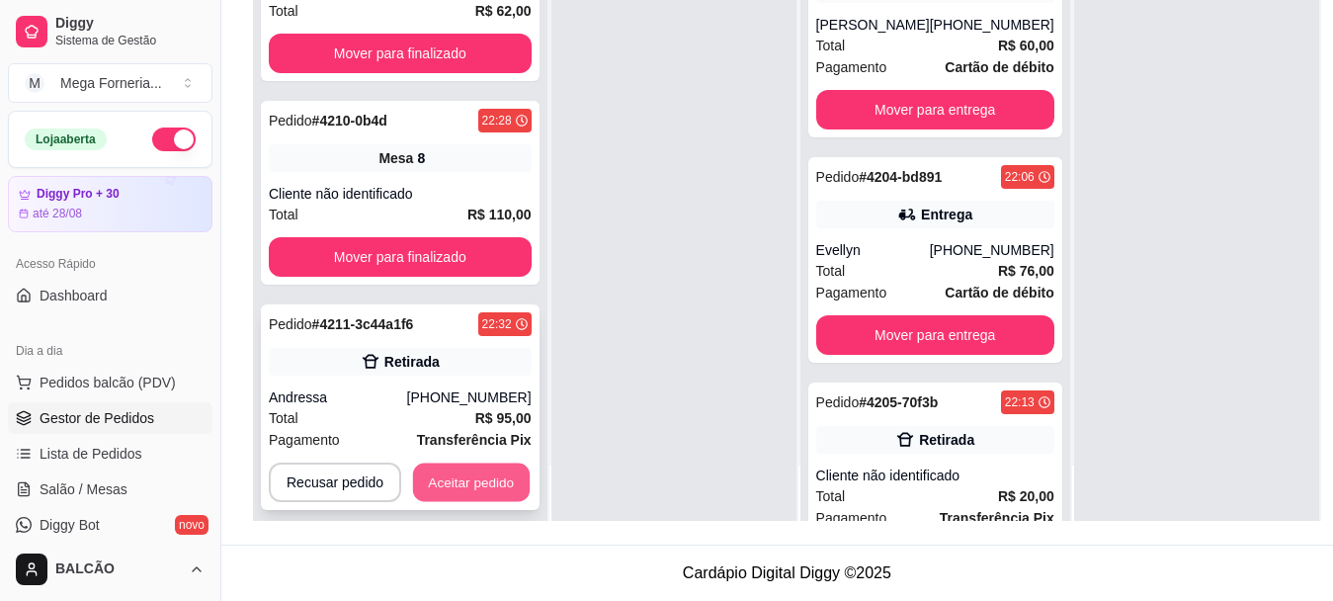
click at [498, 472] on button "Aceitar pedido" at bounding box center [471, 482] width 117 height 39
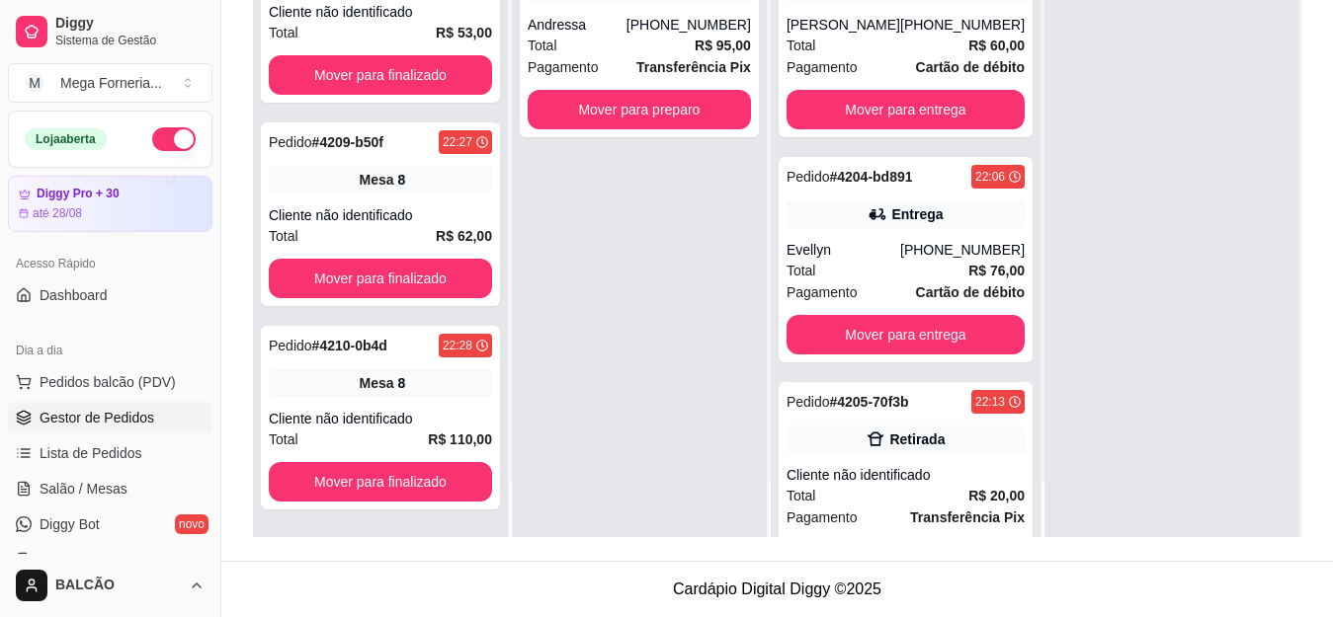
scroll to position [0, 0]
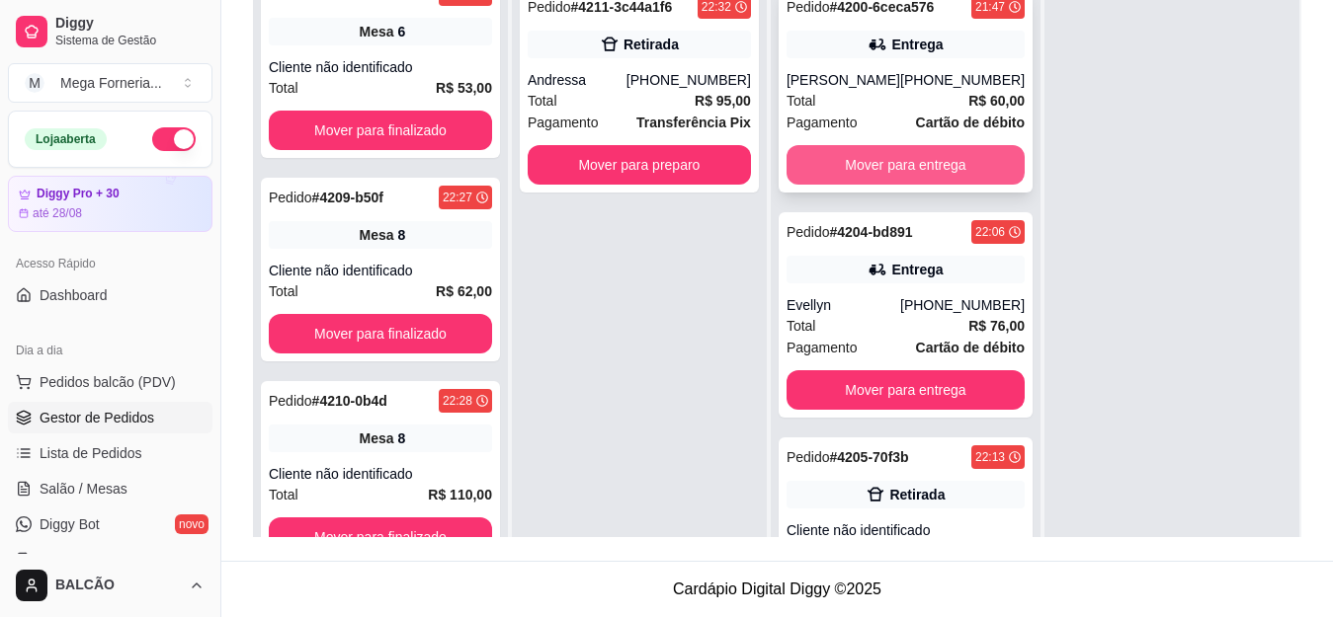
click at [909, 160] on button "Mover para entrega" at bounding box center [905, 165] width 238 height 40
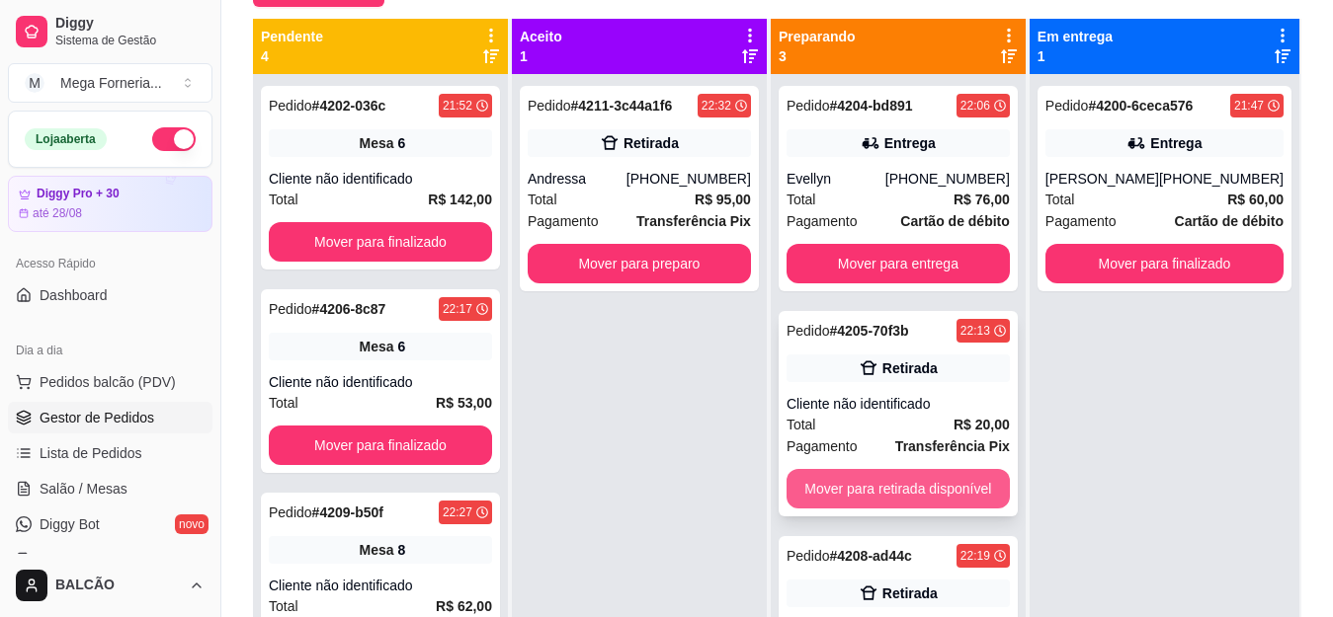
click at [872, 500] on button "Mover para retirada disponível" at bounding box center [897, 489] width 223 height 40
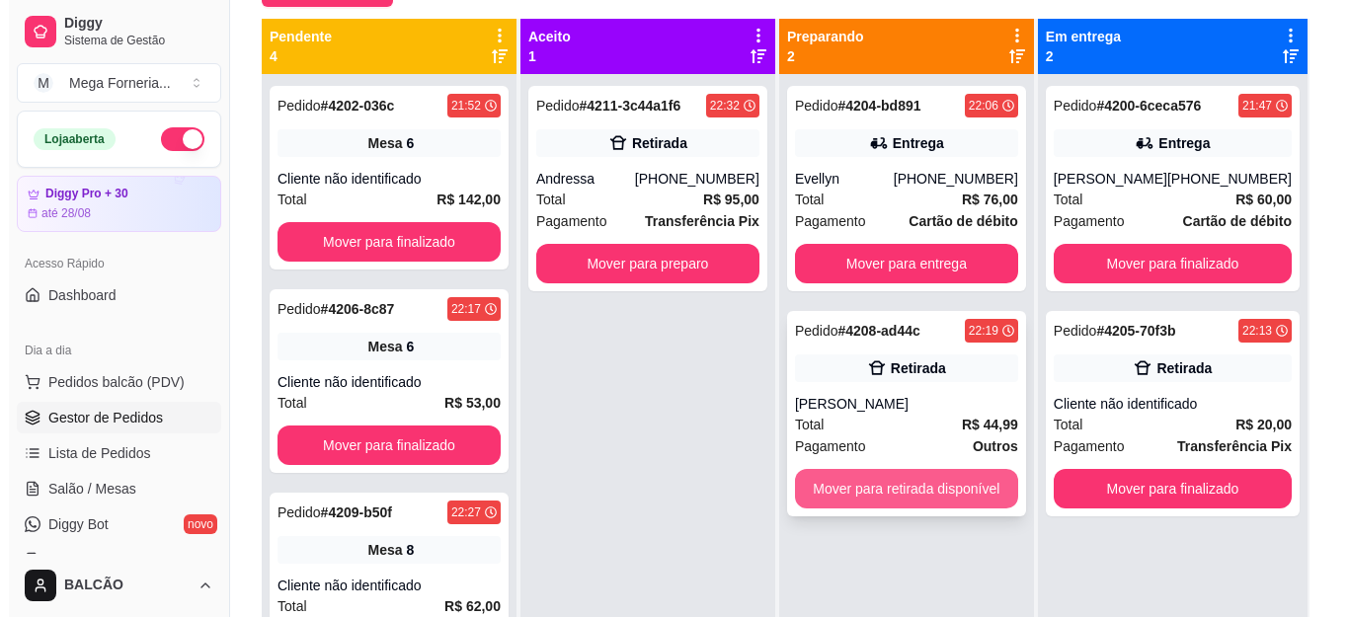
scroll to position [55, 0]
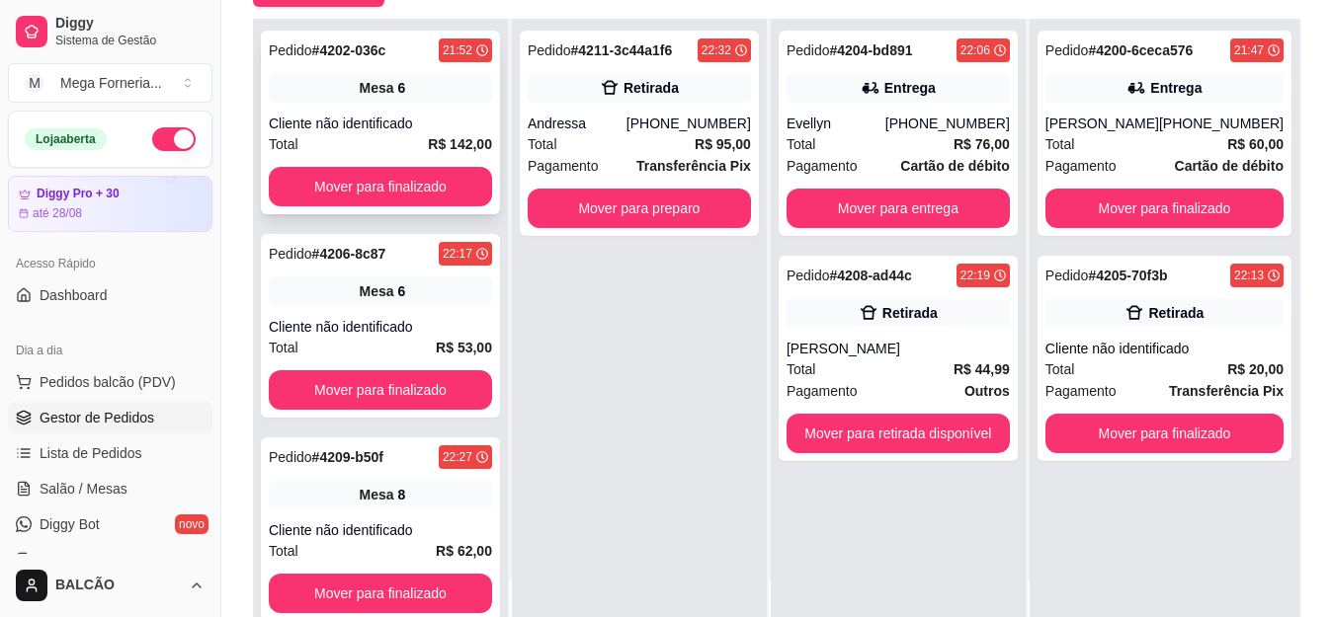
click at [410, 66] on div "Pedido # 4202-036c 21:52 Mesa 6 Cliente não identificado Total R$ 142,00 Mover …" at bounding box center [380, 123] width 239 height 184
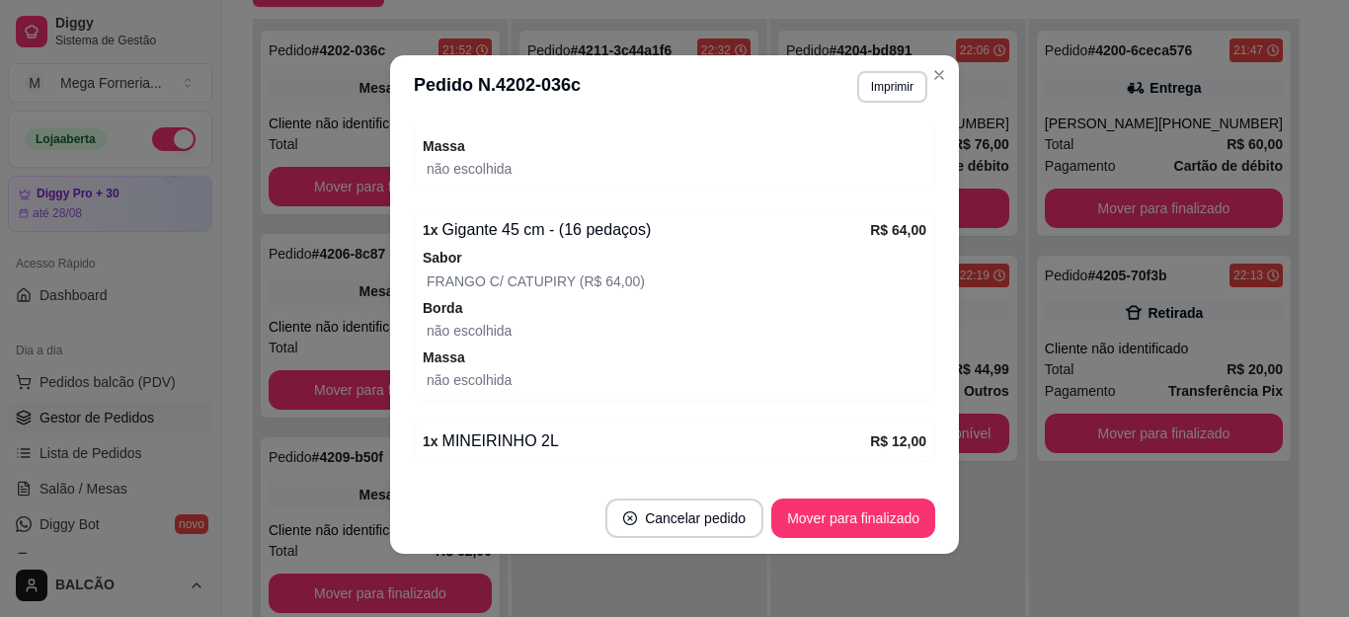
scroll to position [478, 0]
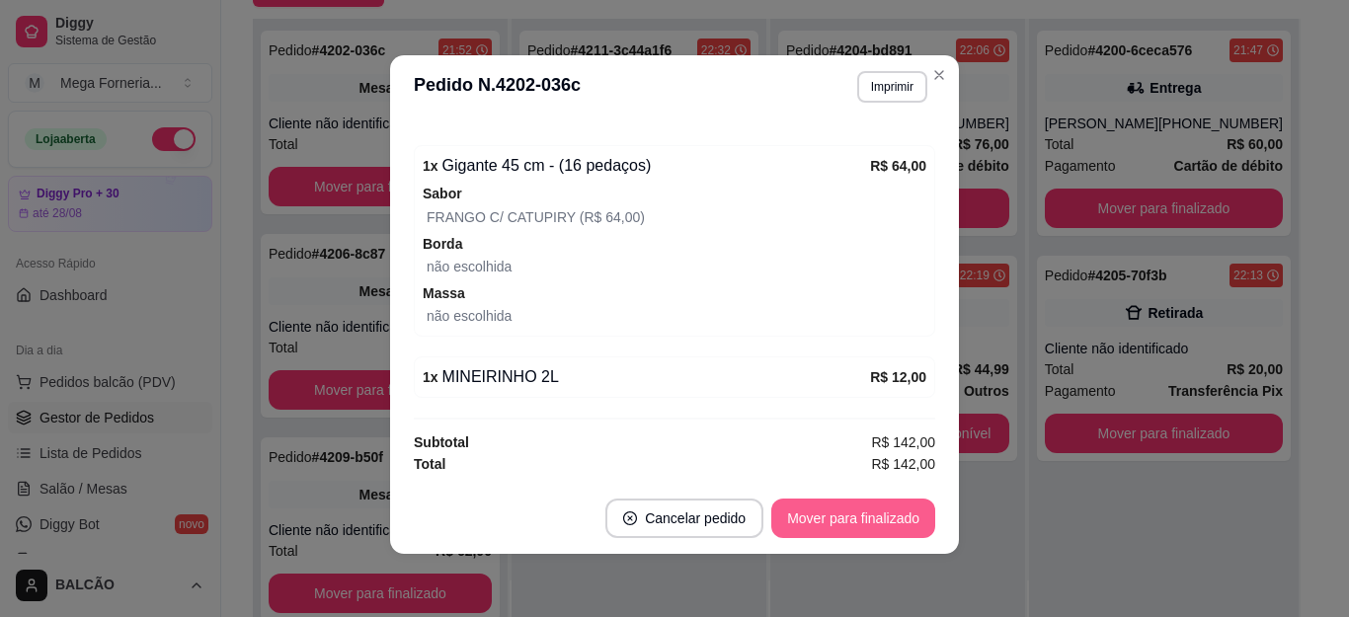
click at [853, 527] on button "Mover para finalizado" at bounding box center [854, 519] width 164 height 40
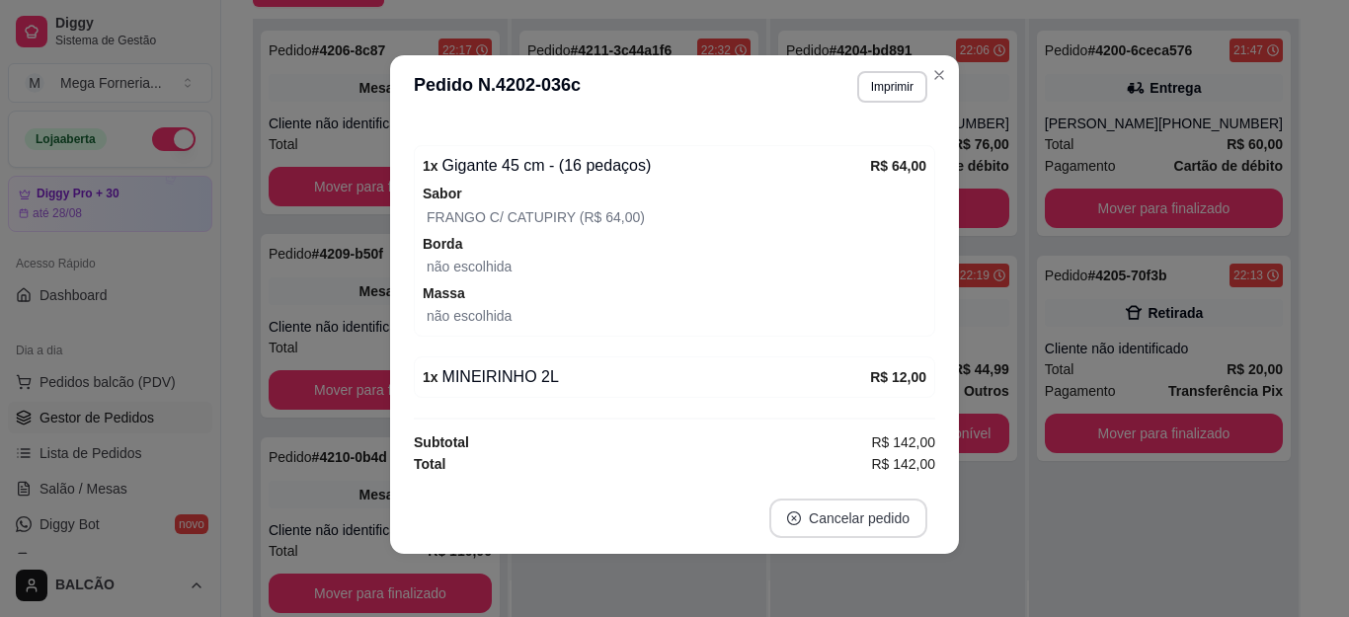
scroll to position [413, 0]
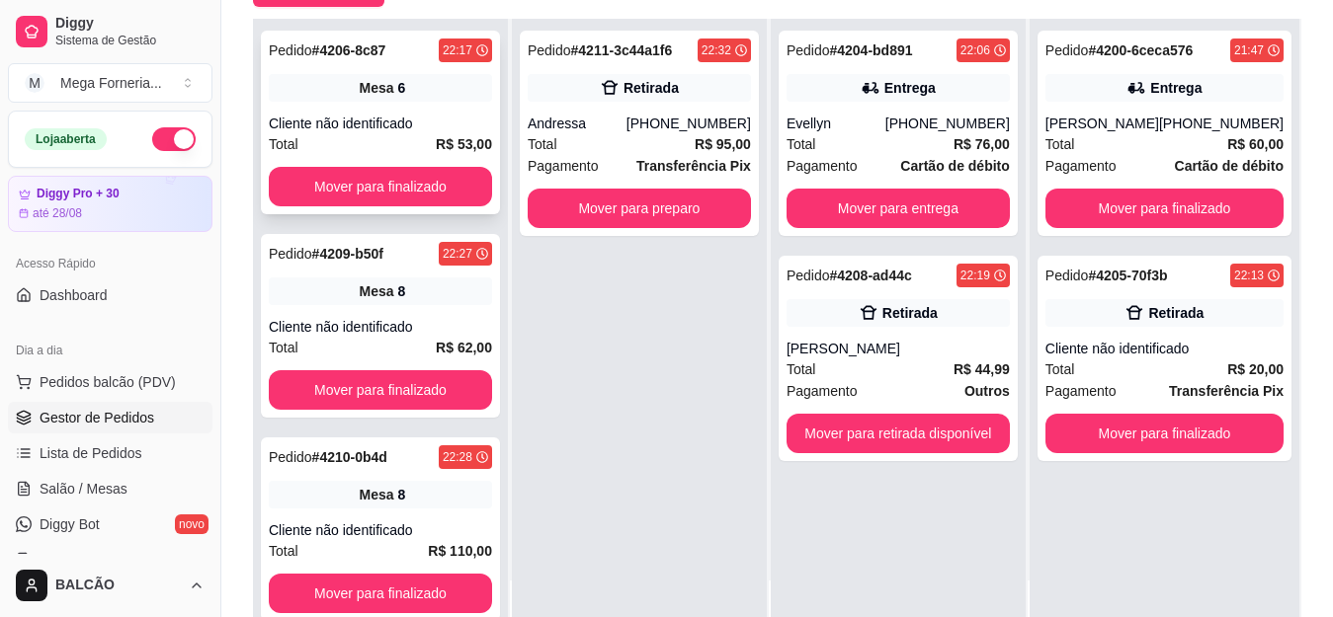
click at [443, 100] on div "Mesa 6" at bounding box center [380, 88] width 223 height 28
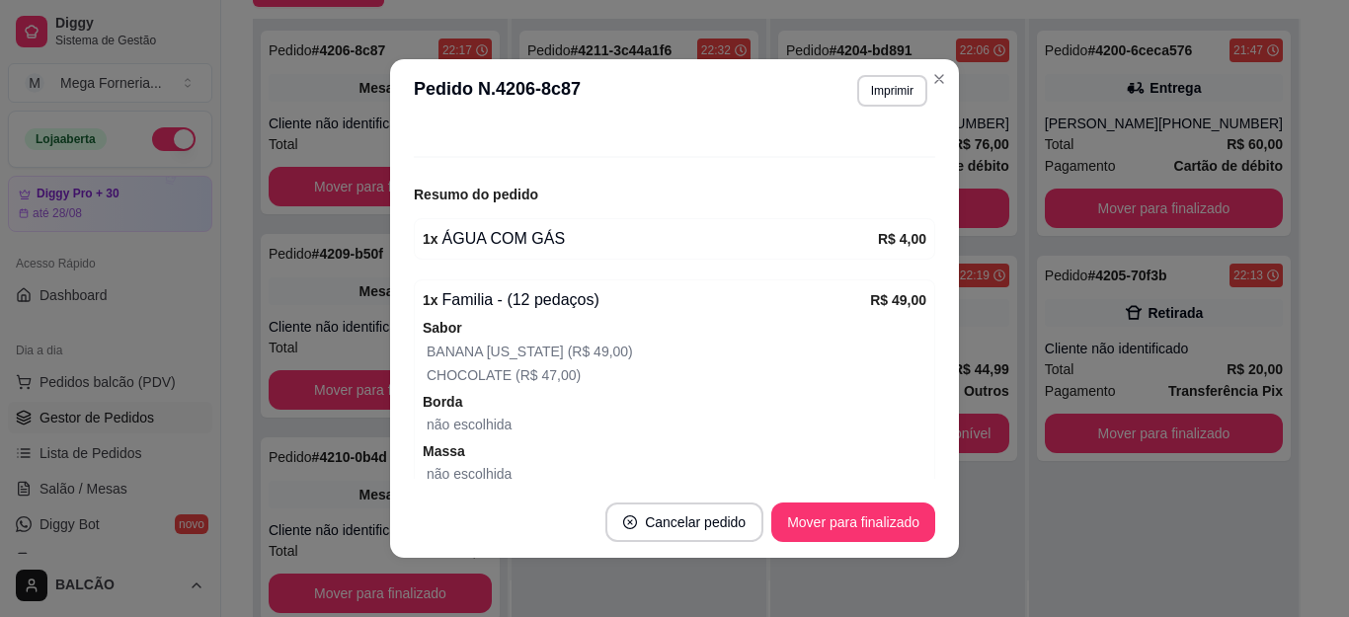
scroll to position [290, 0]
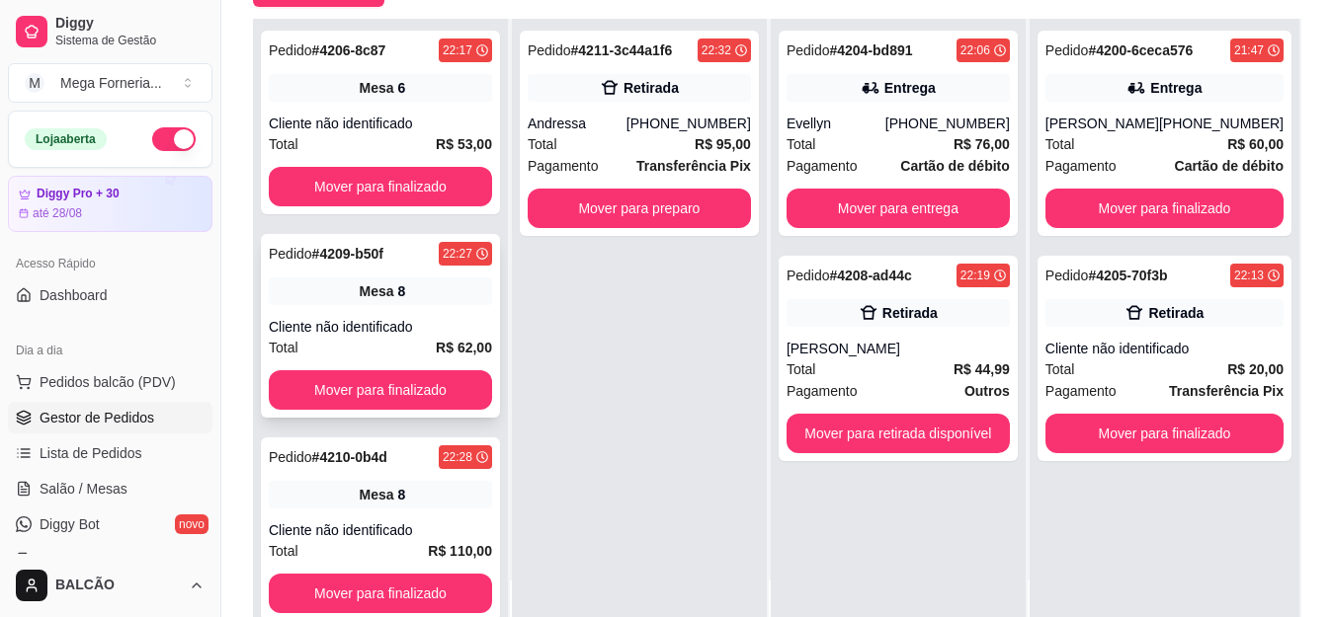
click at [396, 286] on div "Mesa 8" at bounding box center [380, 292] width 223 height 28
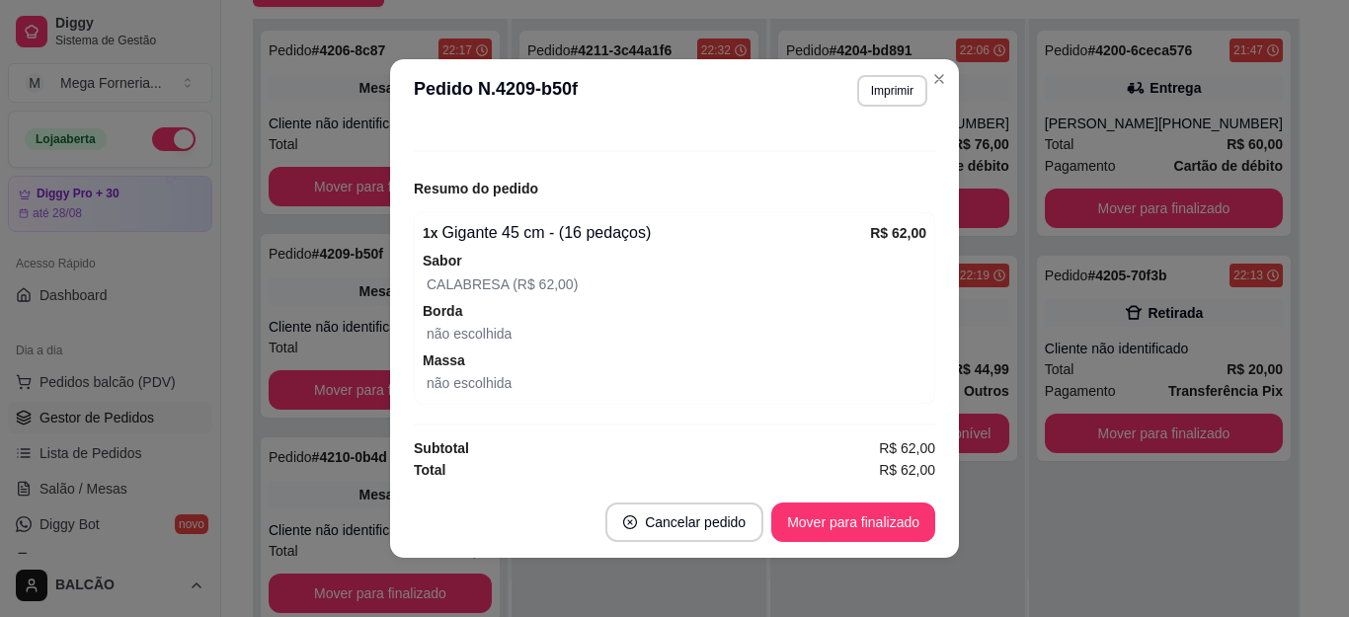
scroll to position [205, 0]
click at [714, 533] on button "Cancelar pedido" at bounding box center [685, 523] width 158 height 40
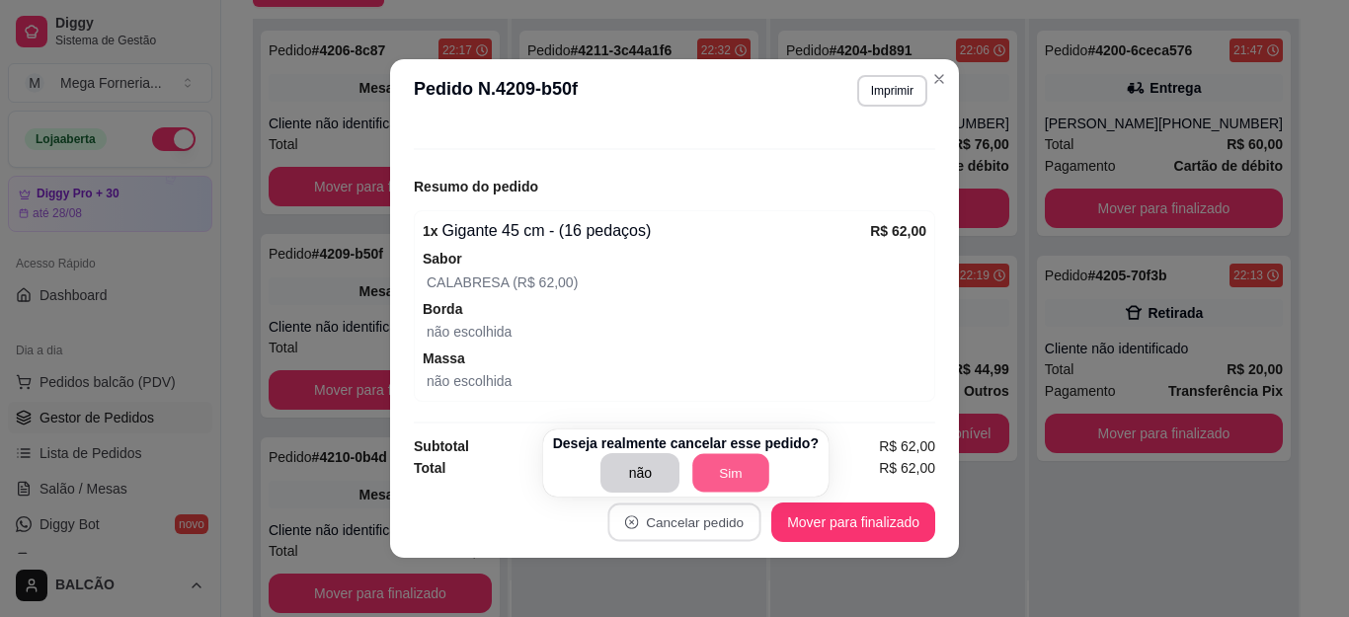
click at [747, 482] on button "Sim" at bounding box center [731, 473] width 77 height 39
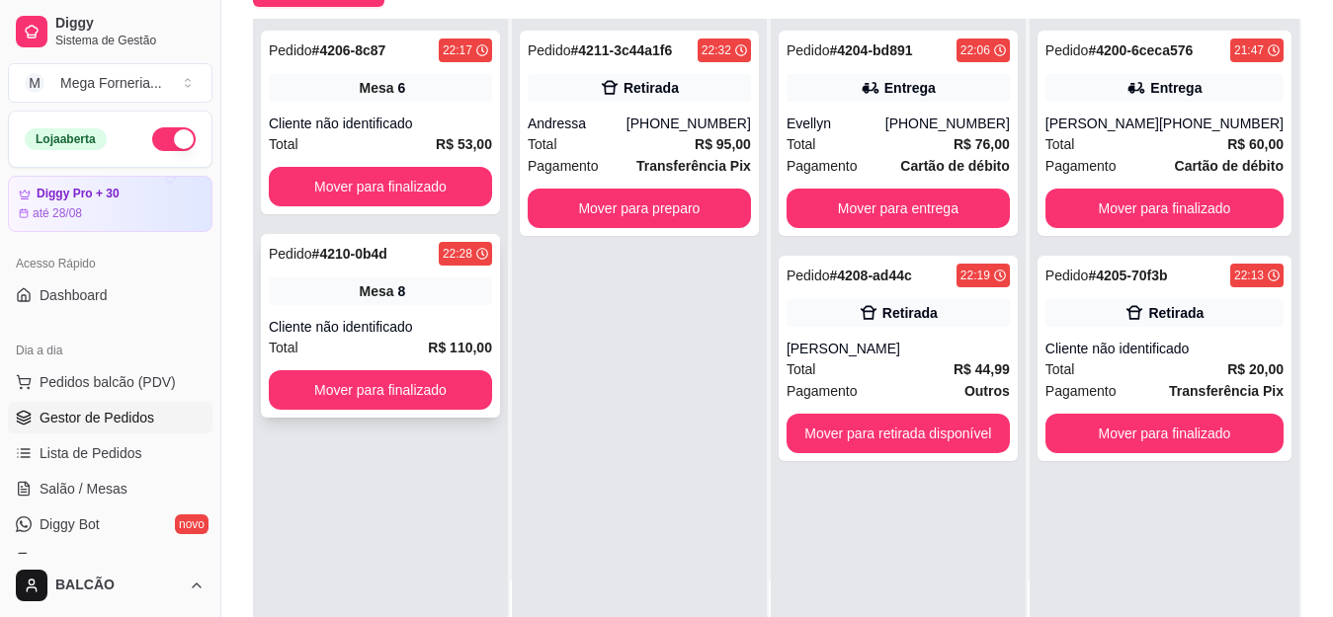
click at [404, 269] on div "Pedido # 4210-0b4d 22:28 Mesa 8 Cliente não identificado Total R$ 110,00 Mover …" at bounding box center [380, 326] width 239 height 184
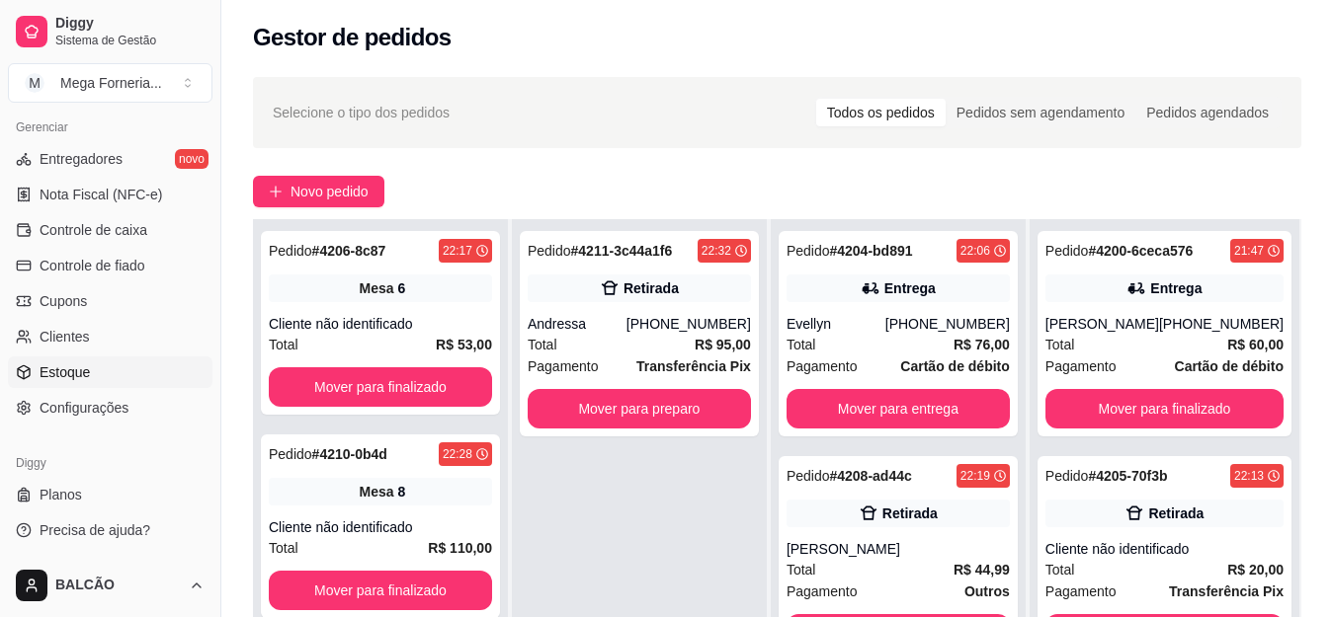
scroll to position [0, 0]
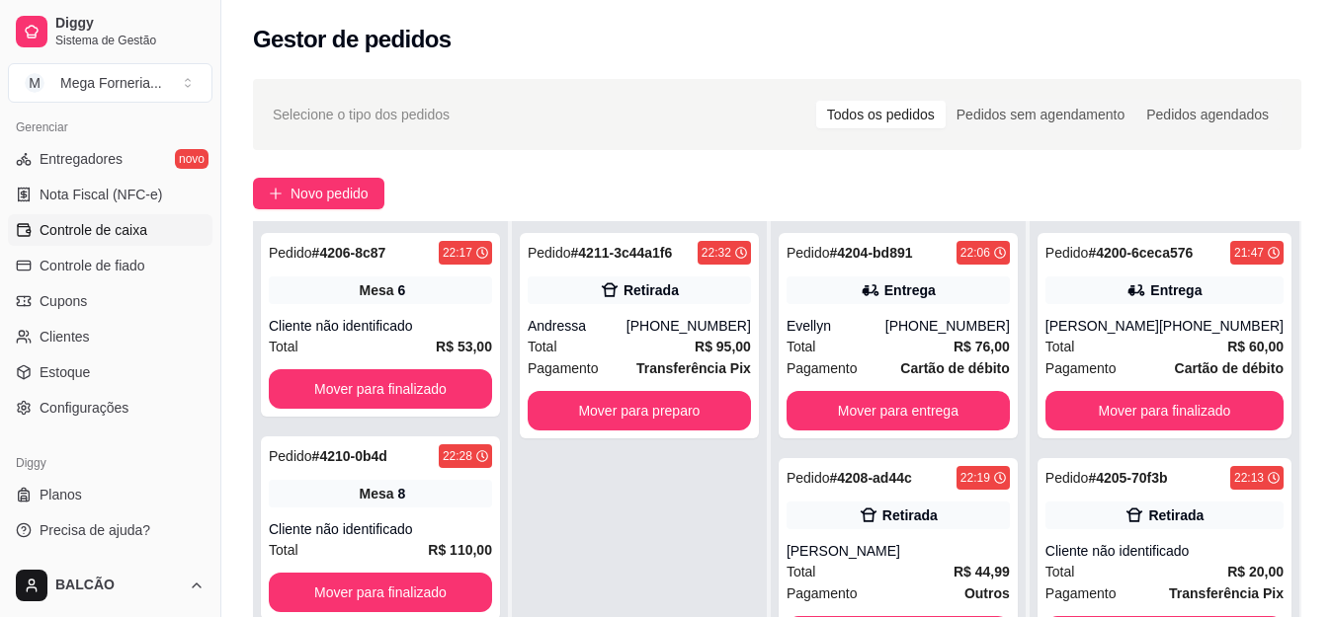
click at [140, 239] on span "Controle de caixa" at bounding box center [94, 230] width 108 height 20
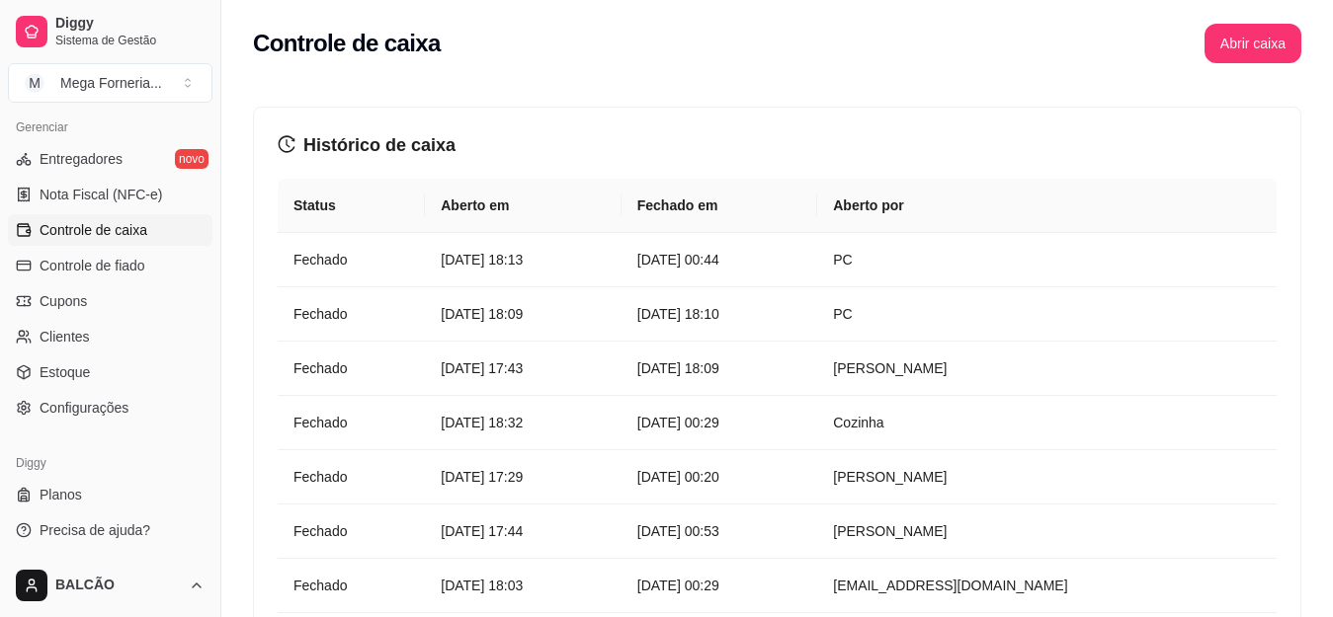
scroll to position [508, 0]
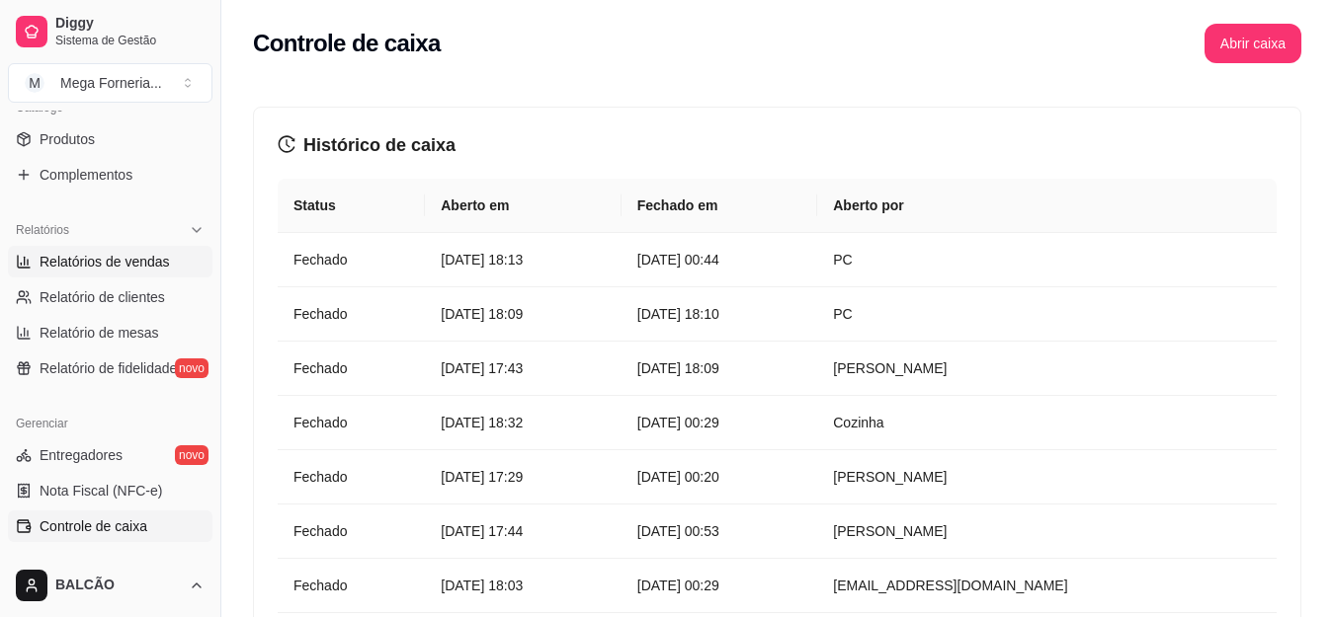
click at [104, 264] on link "Relatórios de vendas" at bounding box center [110, 262] width 204 height 32
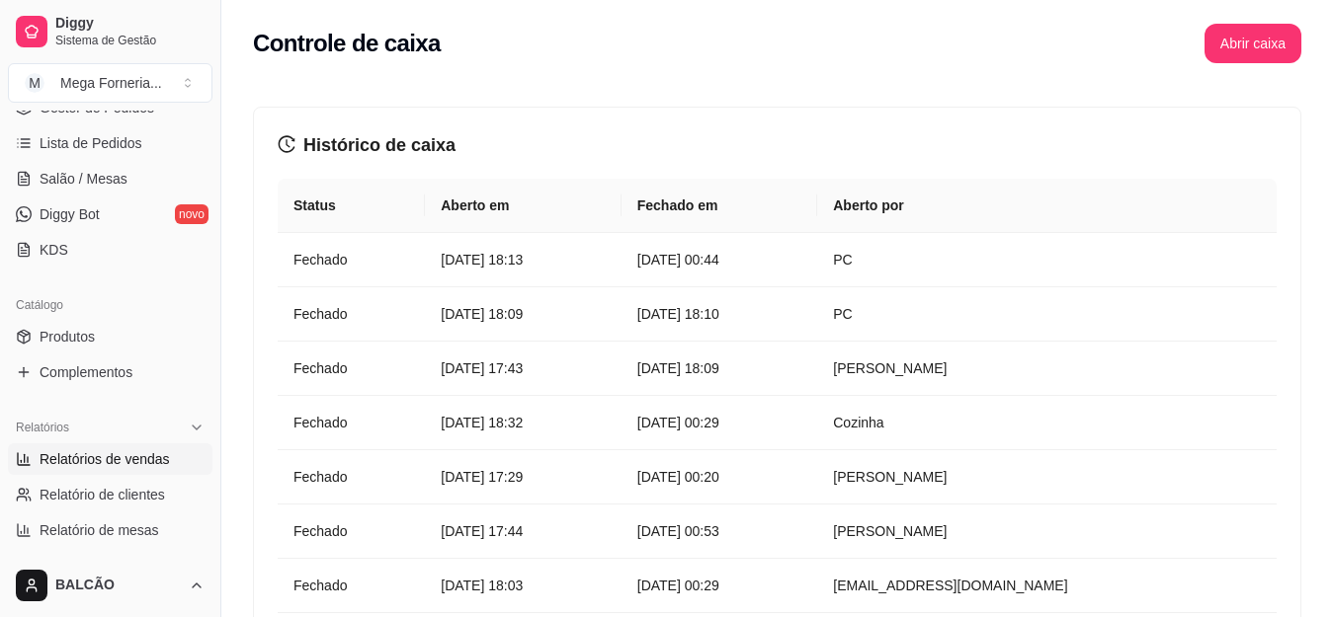
select select "ALL"
select select "0"
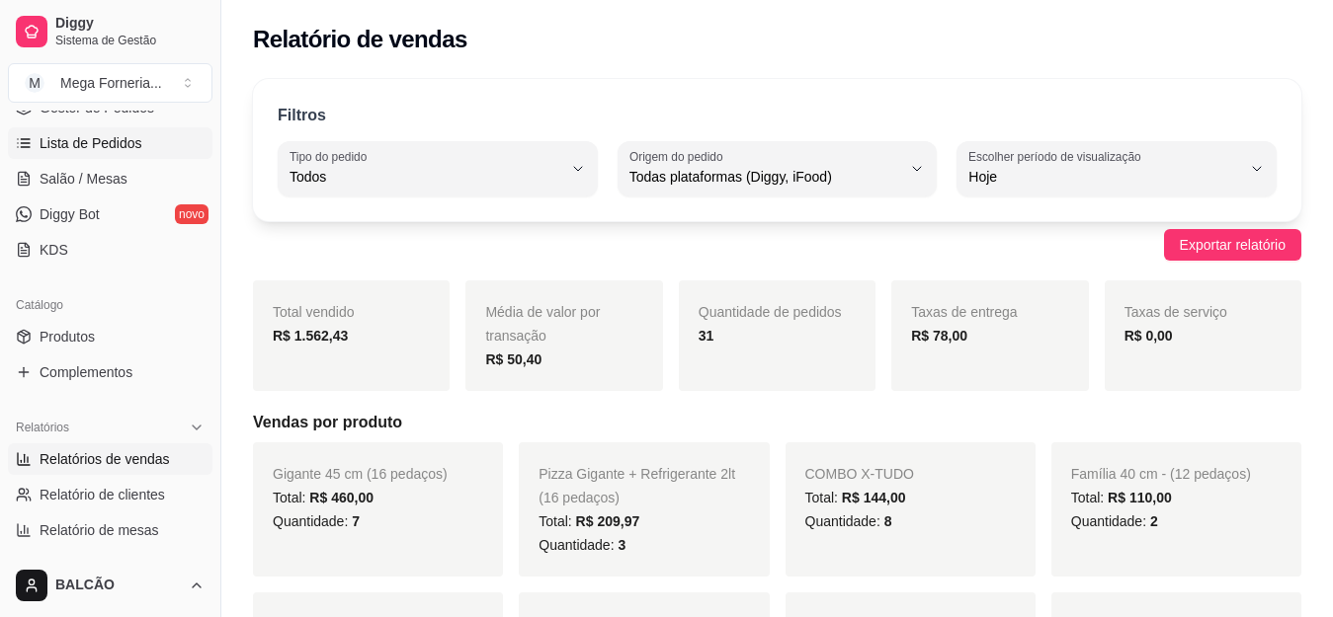
click at [129, 140] on span "Lista de Pedidos" at bounding box center [91, 143] width 103 height 20
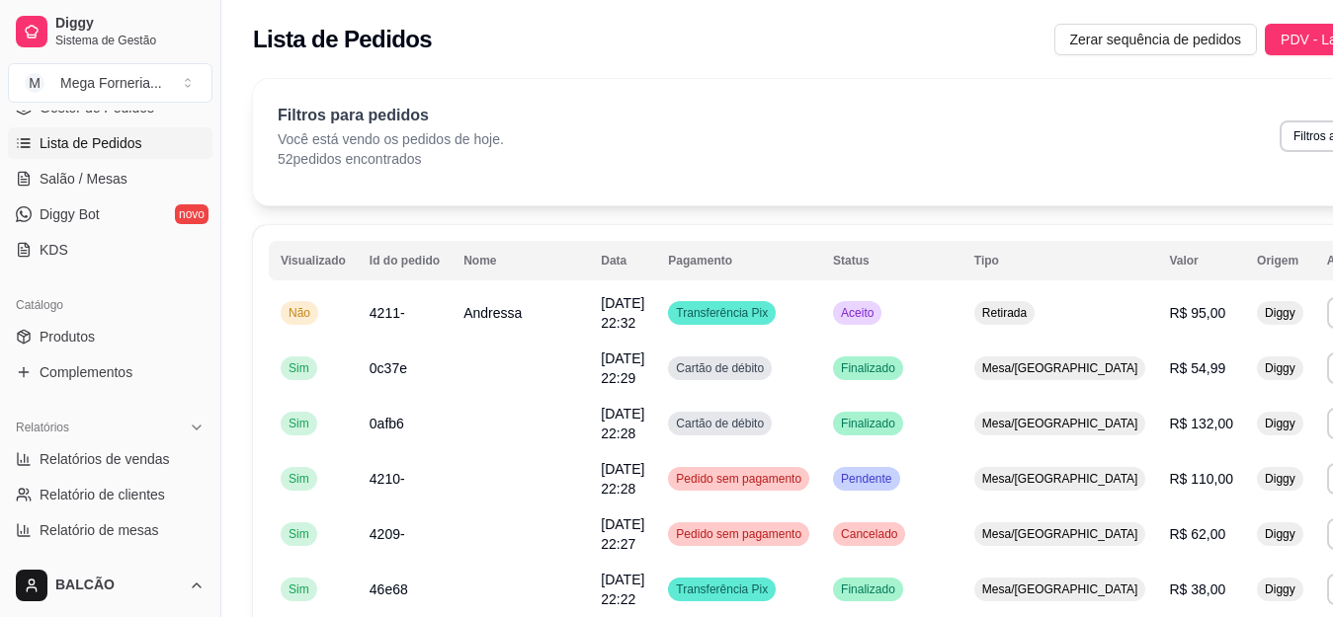
scroll to position [113, 0]
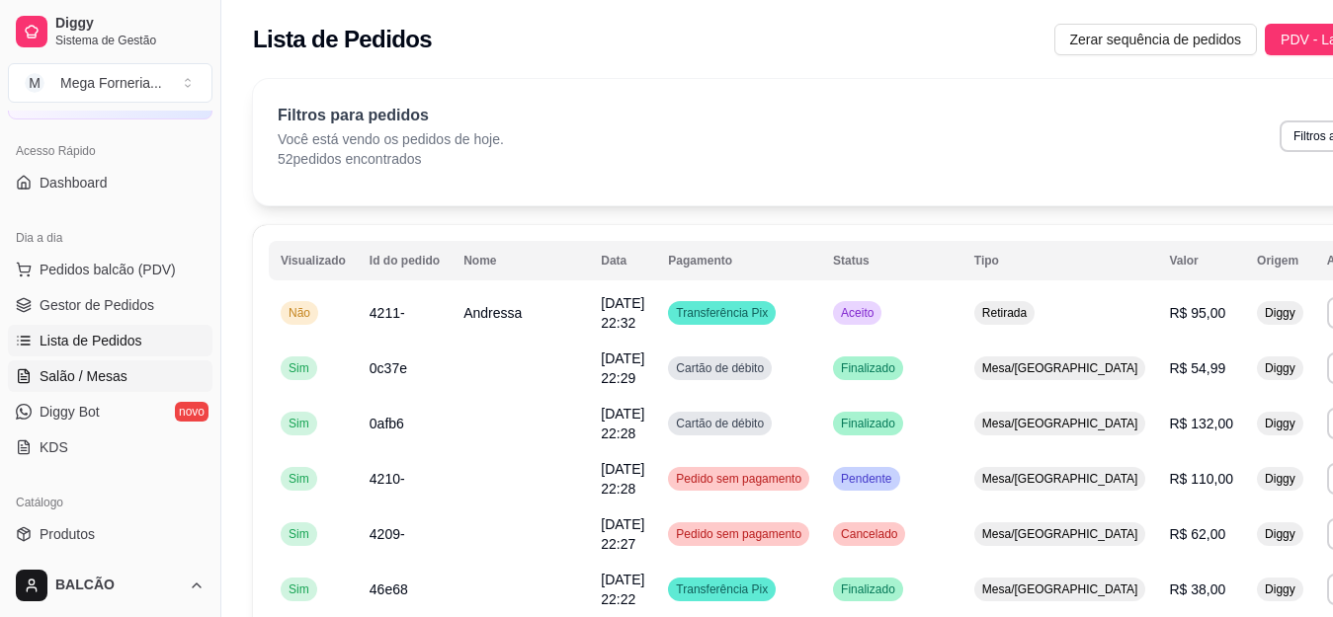
click at [144, 365] on link "Salão / Mesas" at bounding box center [110, 377] width 204 height 32
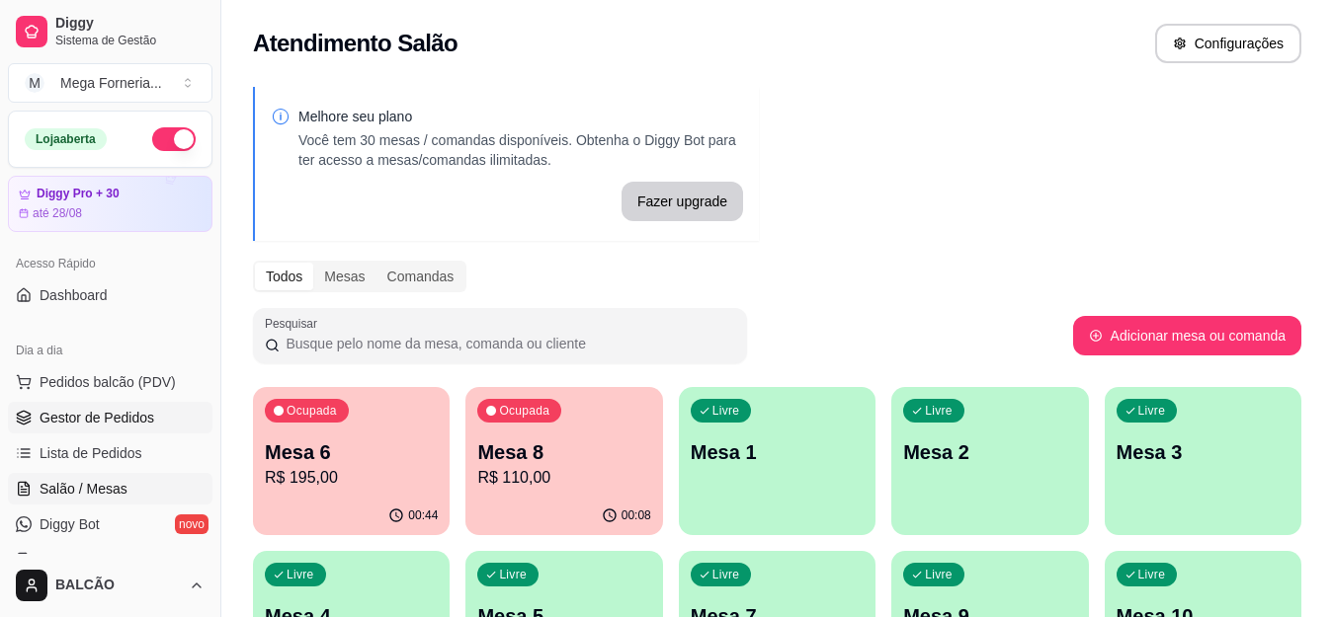
click at [97, 426] on span "Gestor de Pedidos" at bounding box center [97, 418] width 115 height 20
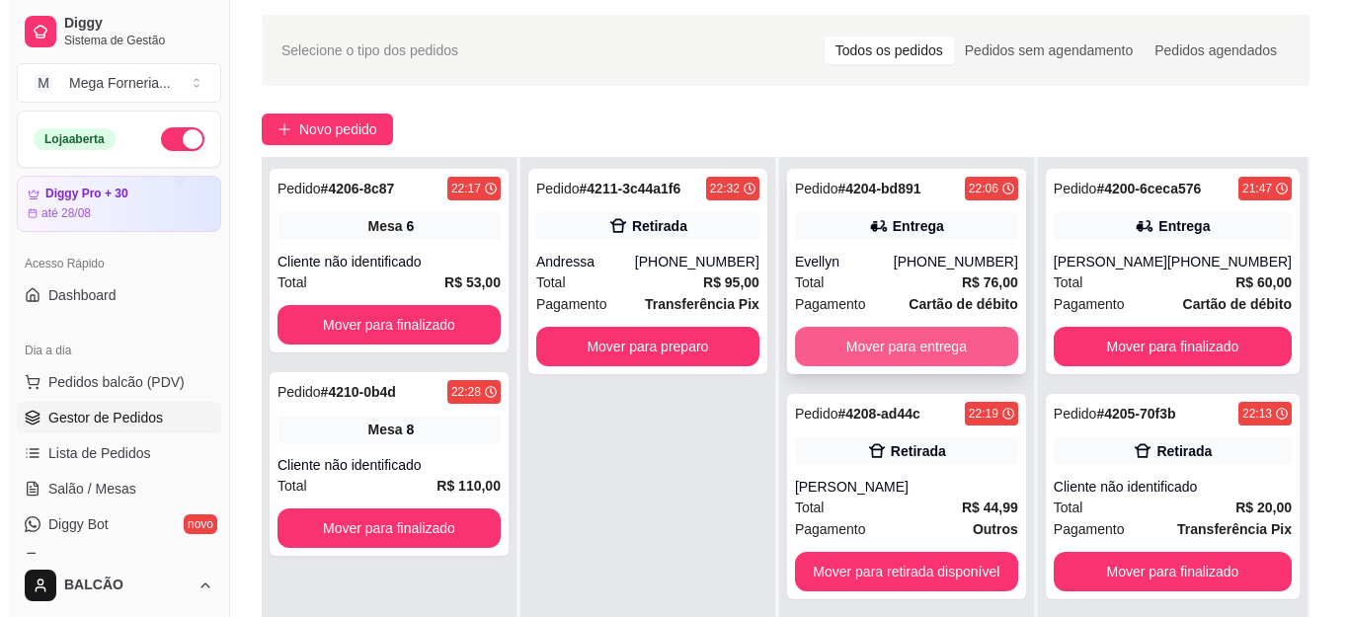
scroll to position [99, 0]
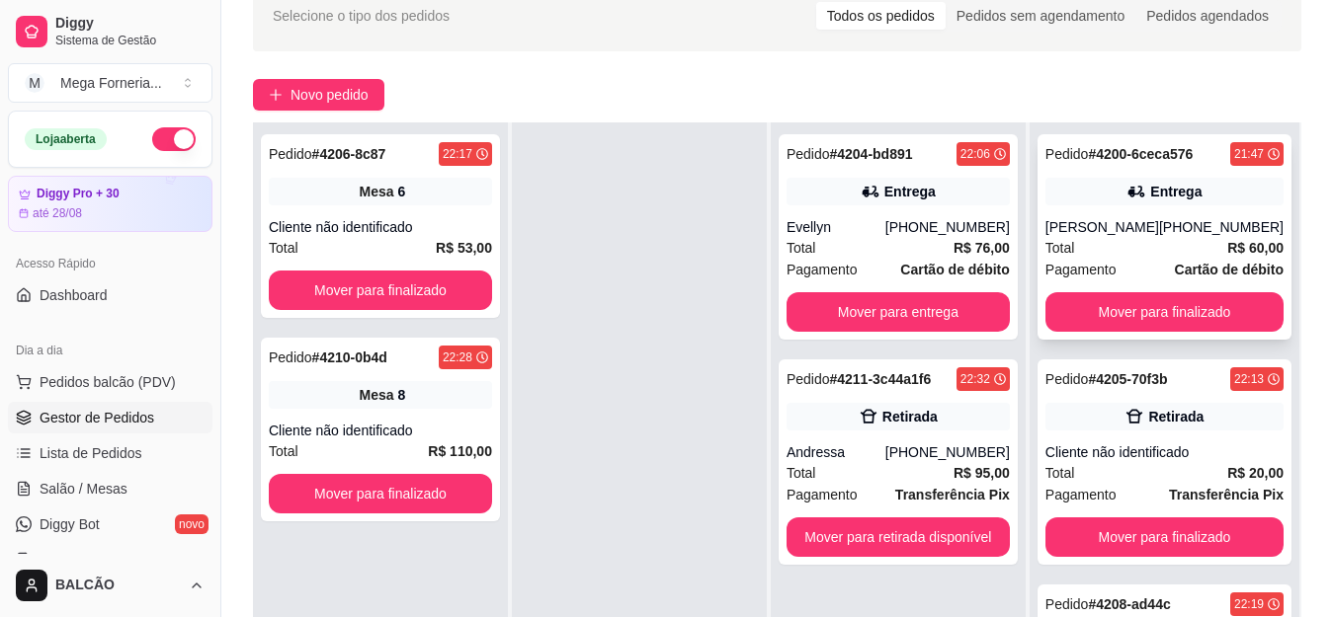
click at [1130, 203] on div "Entrega" at bounding box center [1164, 192] width 238 height 28
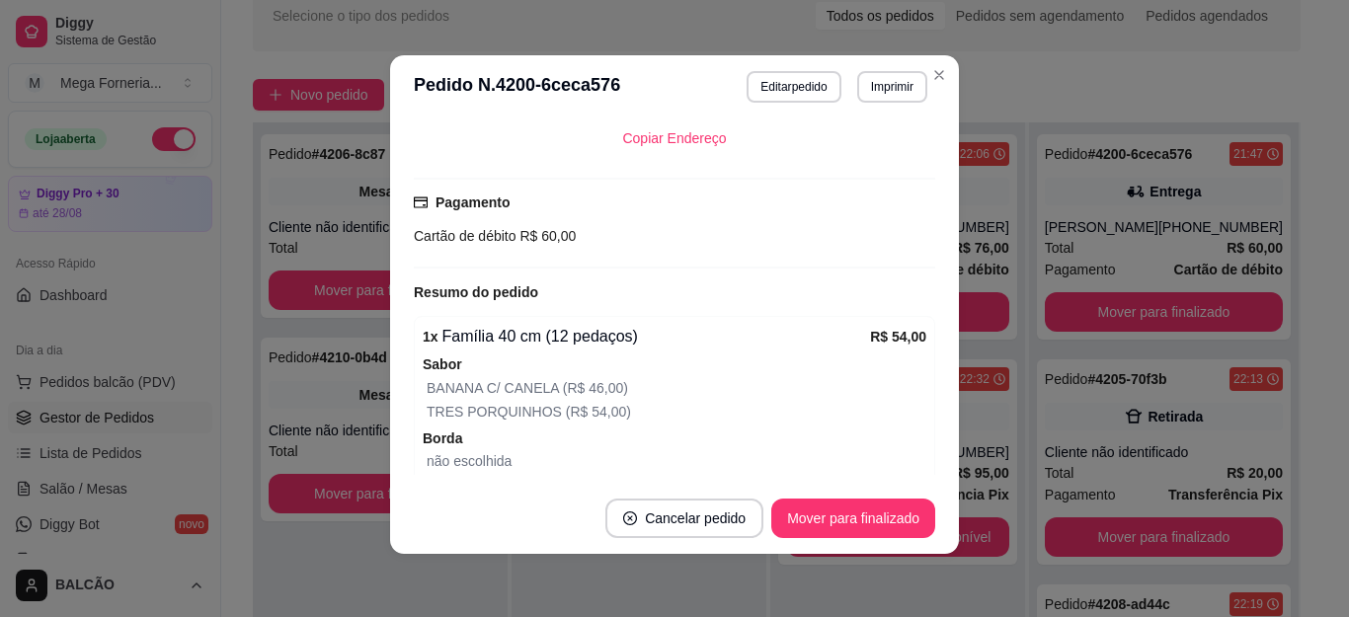
scroll to position [494, 0]
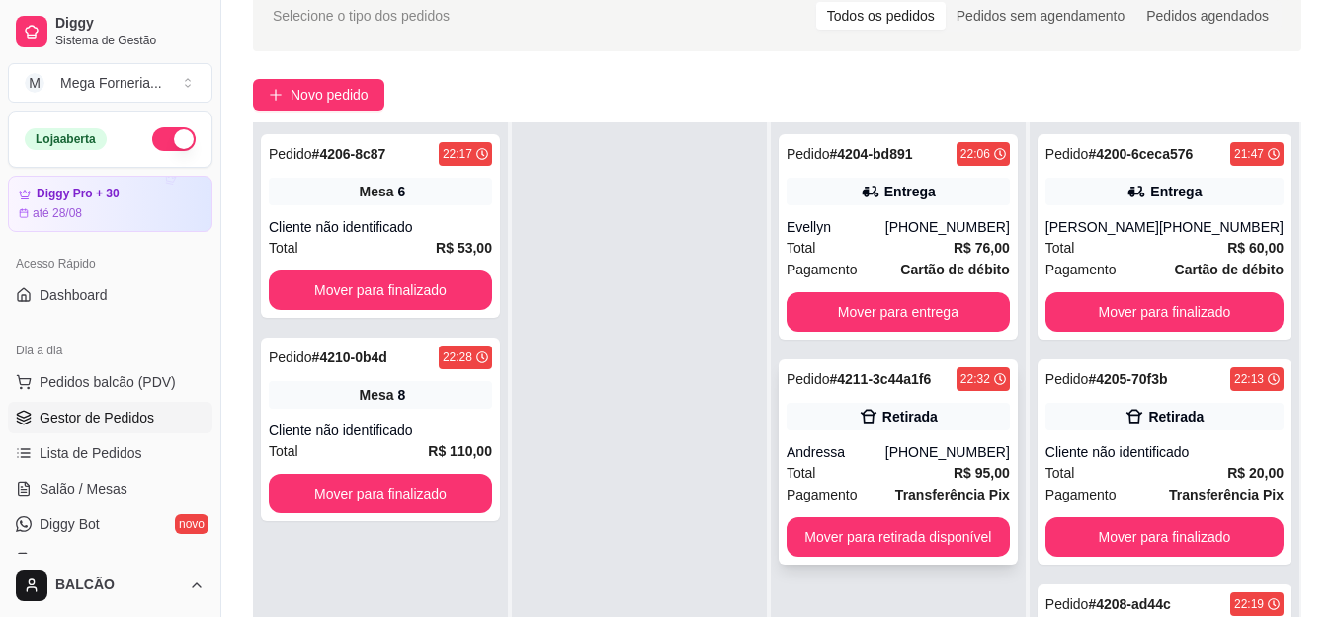
click at [888, 479] on div "Total R$ 95,00" at bounding box center [897, 473] width 223 height 22
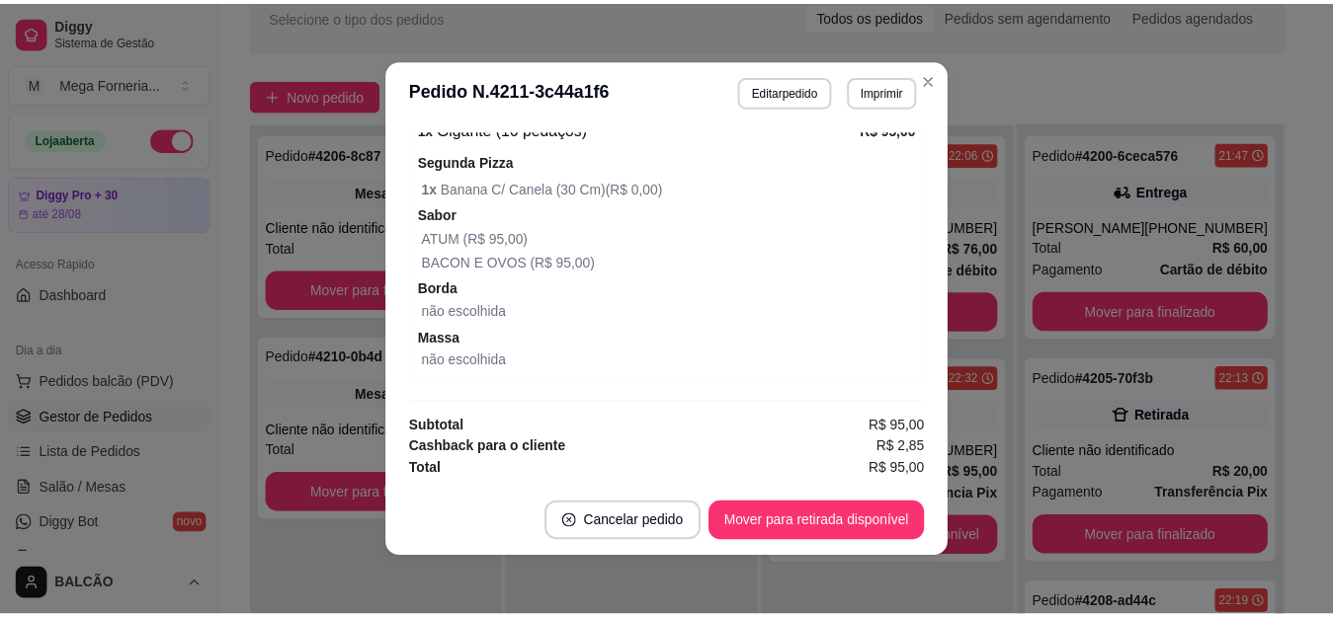
scroll to position [518, 0]
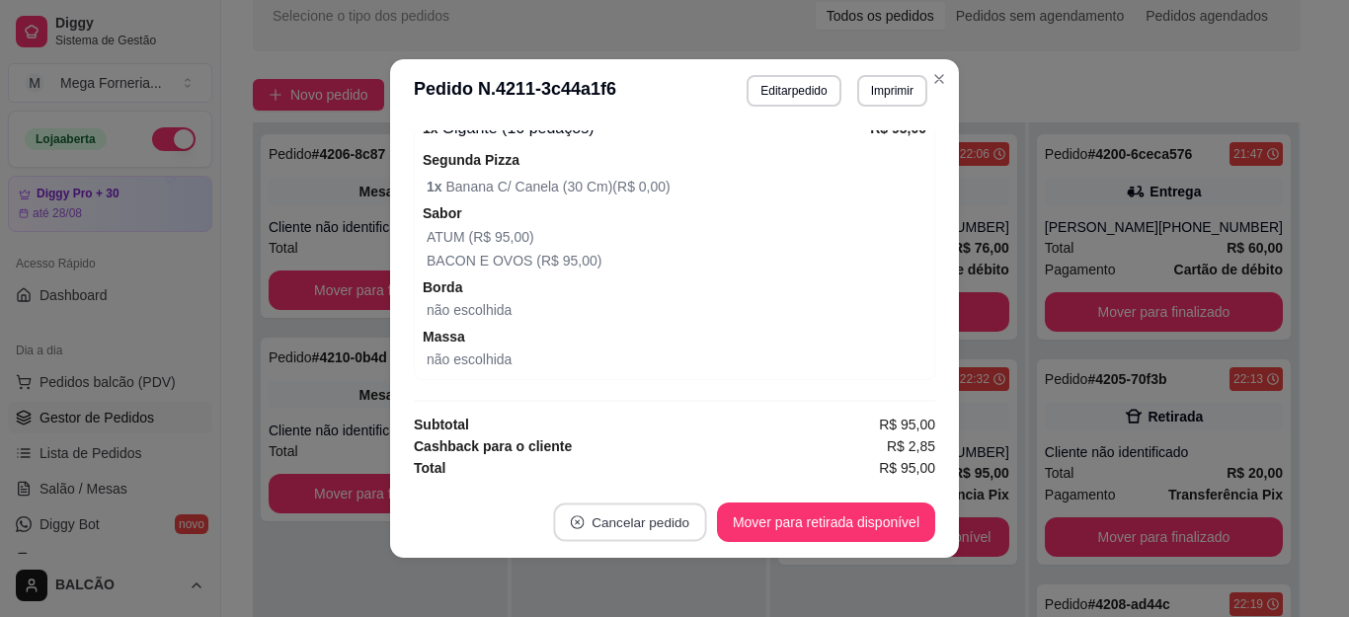
click at [617, 526] on button "Cancelar pedido" at bounding box center [629, 523] width 153 height 39
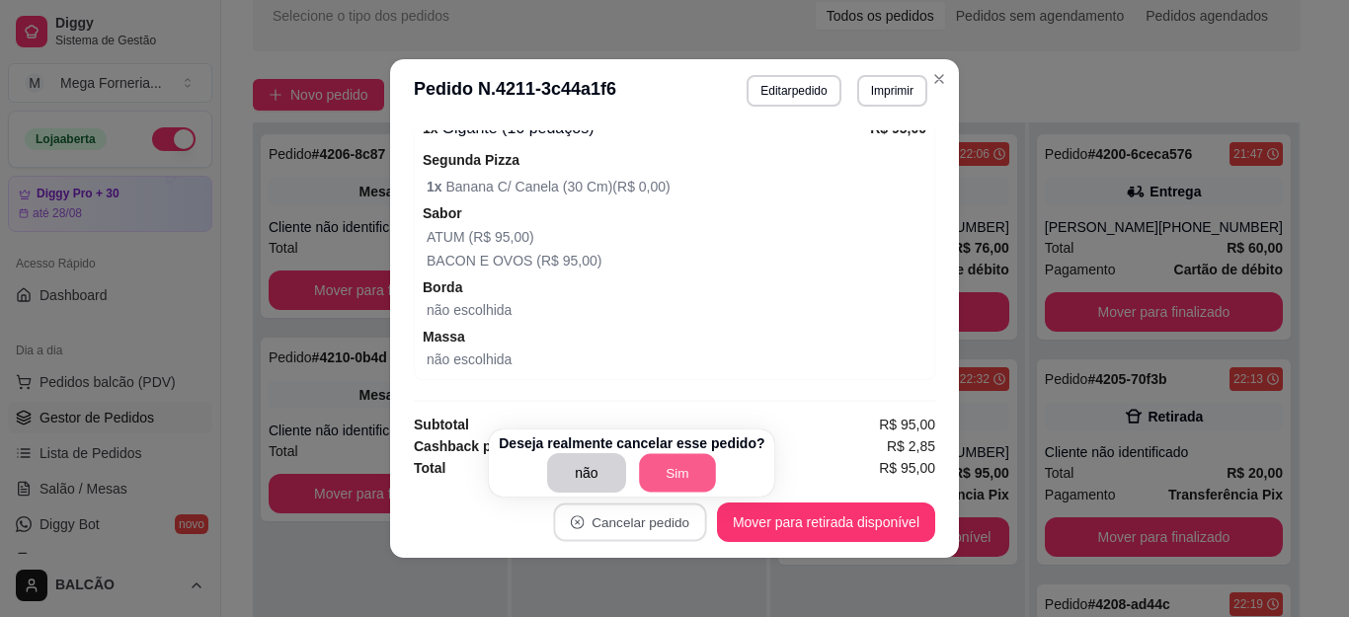
click at [695, 471] on button "Sim" at bounding box center [677, 473] width 77 height 39
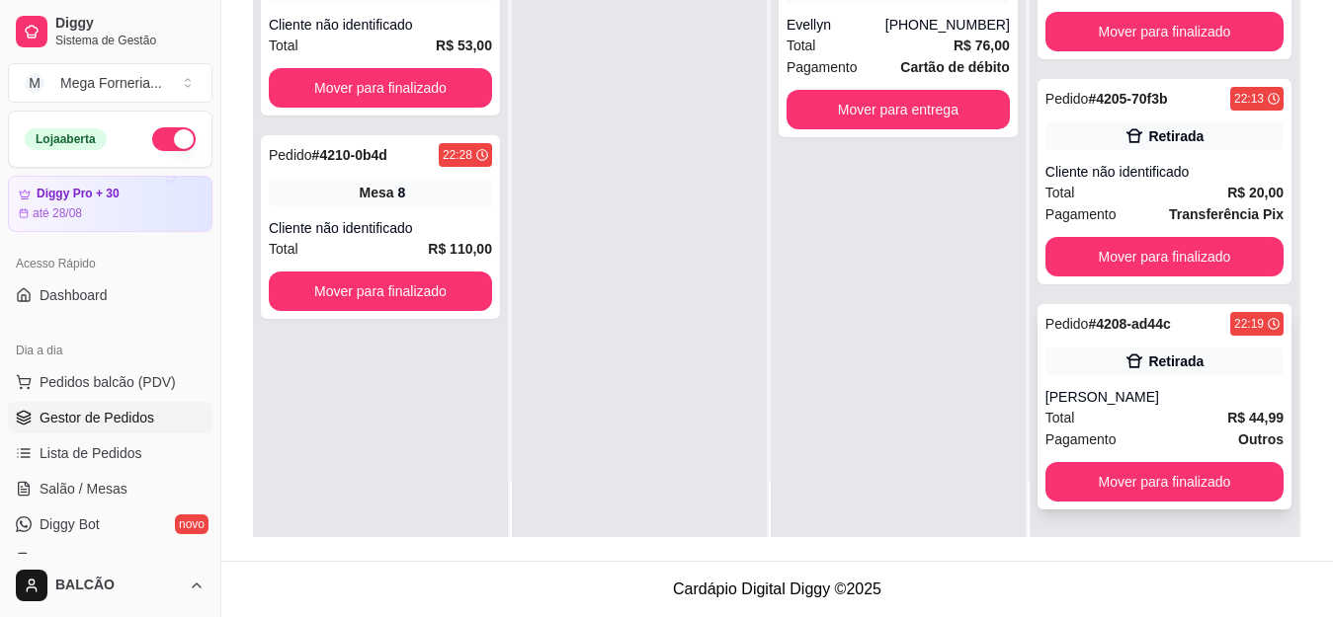
scroll to position [0, 0]
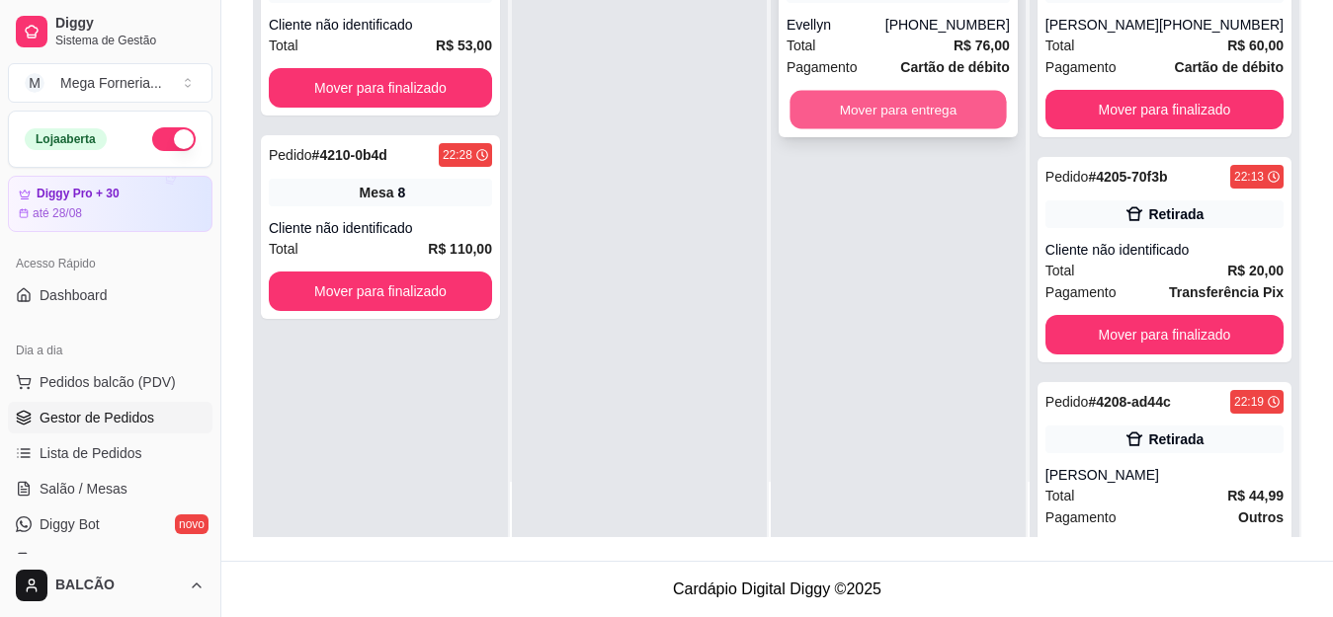
click at [900, 102] on button "Mover para entrega" at bounding box center [897, 110] width 216 height 39
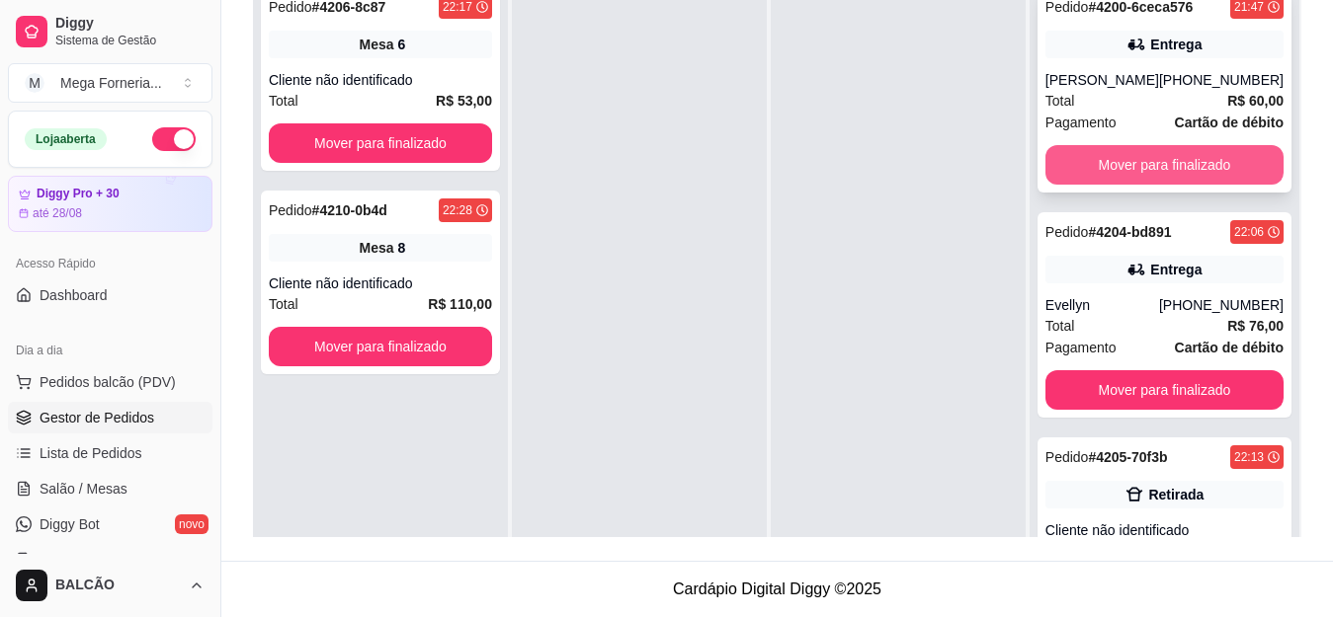
click at [1116, 162] on button "Mover para finalizado" at bounding box center [1164, 165] width 238 height 40
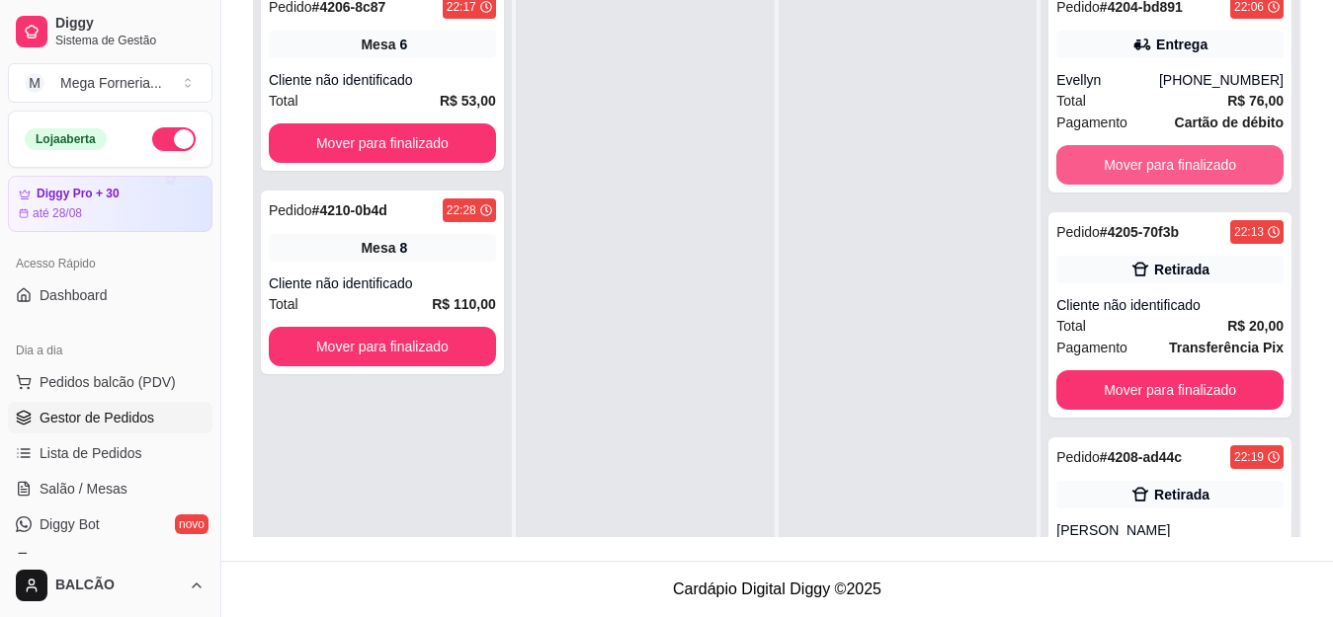
click at [1116, 162] on button "Mover para finalizado" at bounding box center [1169, 165] width 227 height 40
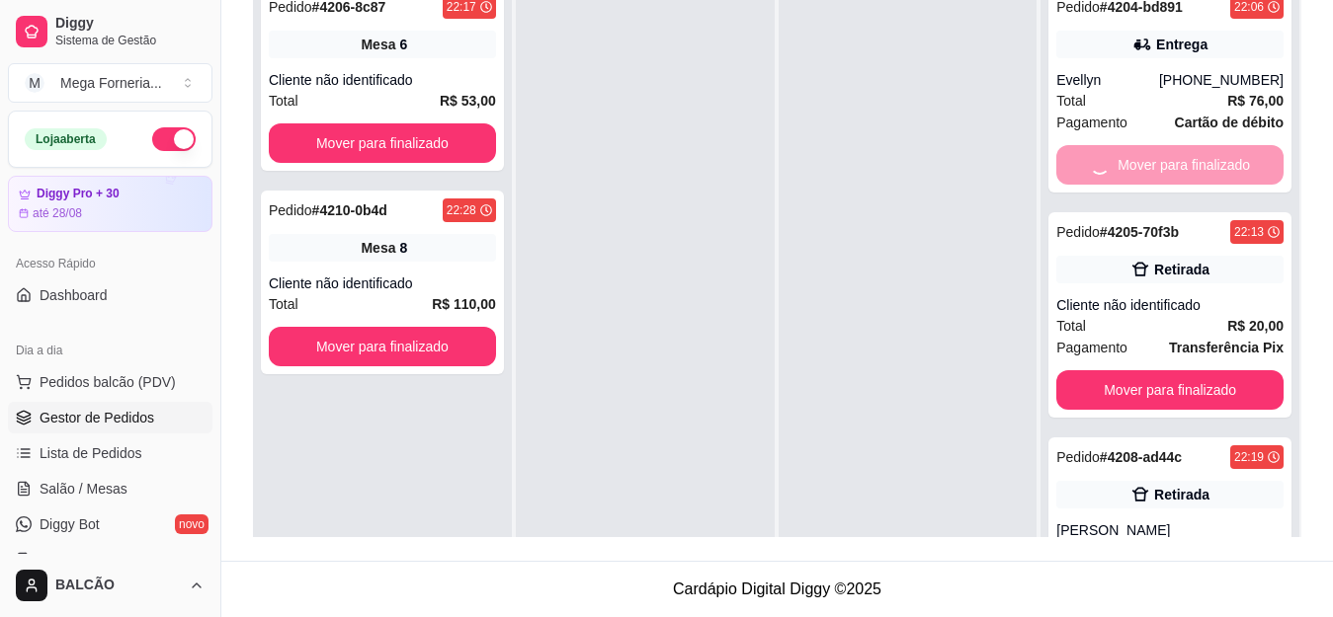
click at [1116, 162] on div "Mover para finalizado" at bounding box center [1169, 165] width 227 height 40
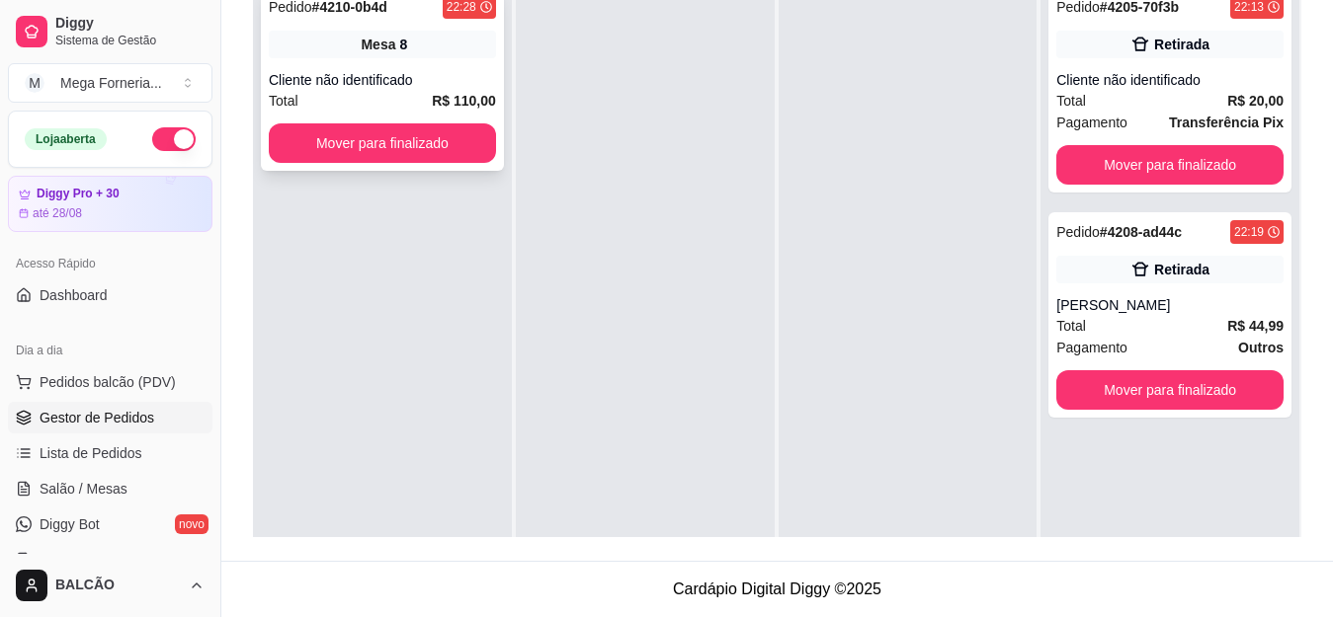
click at [425, 57] on div "Mesa 8" at bounding box center [382, 45] width 227 height 28
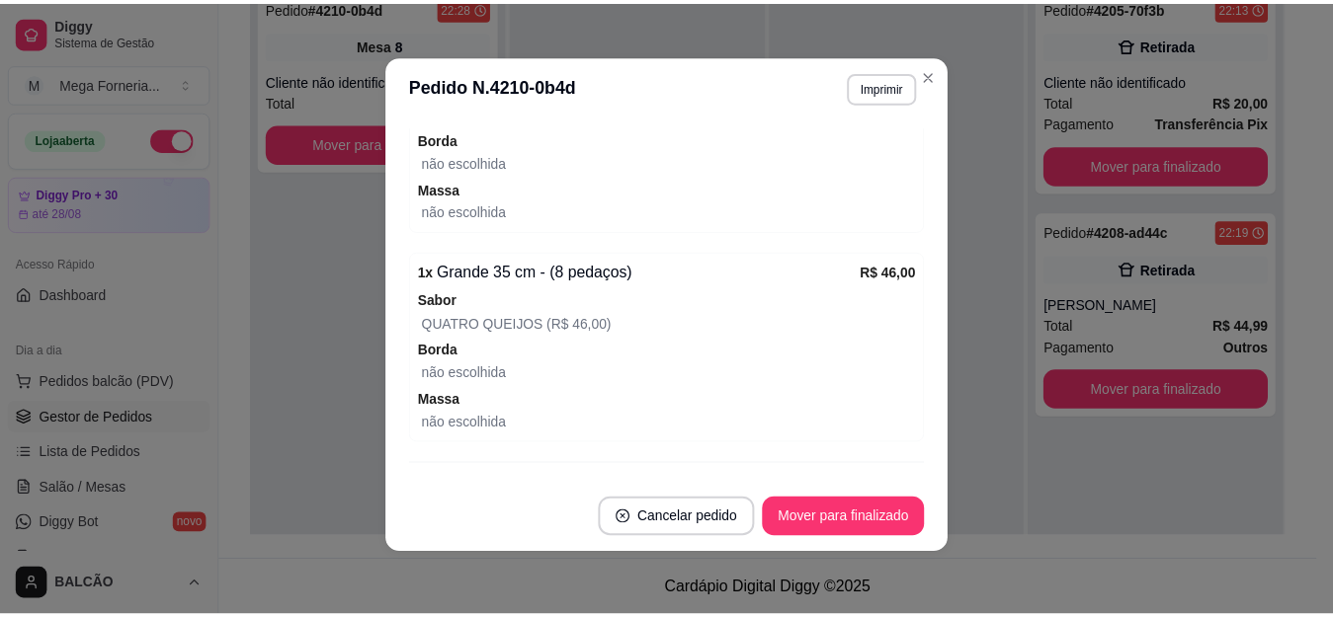
scroll to position [441, 0]
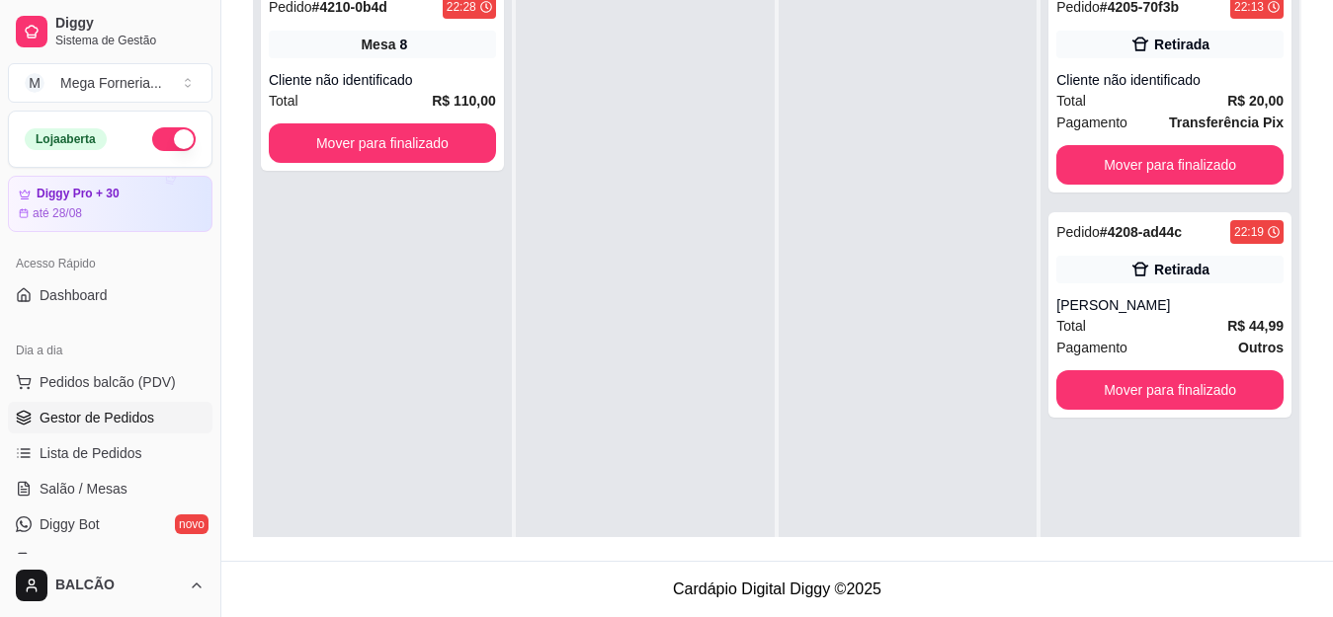
click at [1123, 170] on button "Mover para finalizado" at bounding box center [1169, 165] width 227 height 40
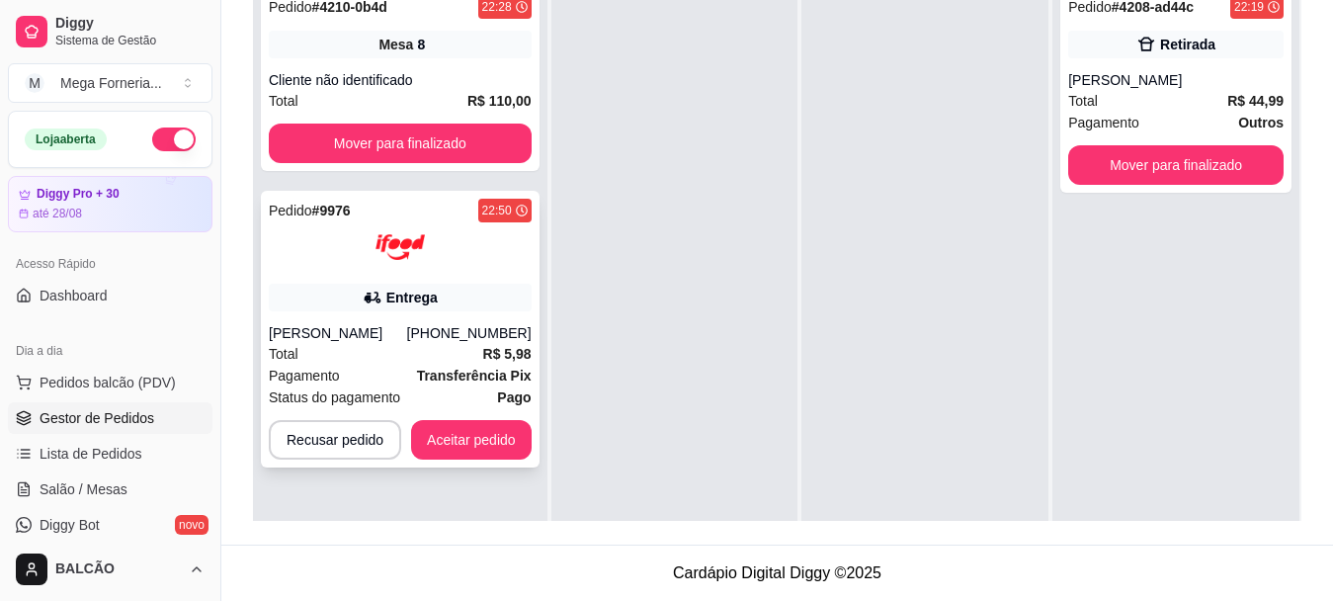
scroll to position [318, 0]
click at [462, 420] on button "Aceitar pedido" at bounding box center [471, 440] width 121 height 40
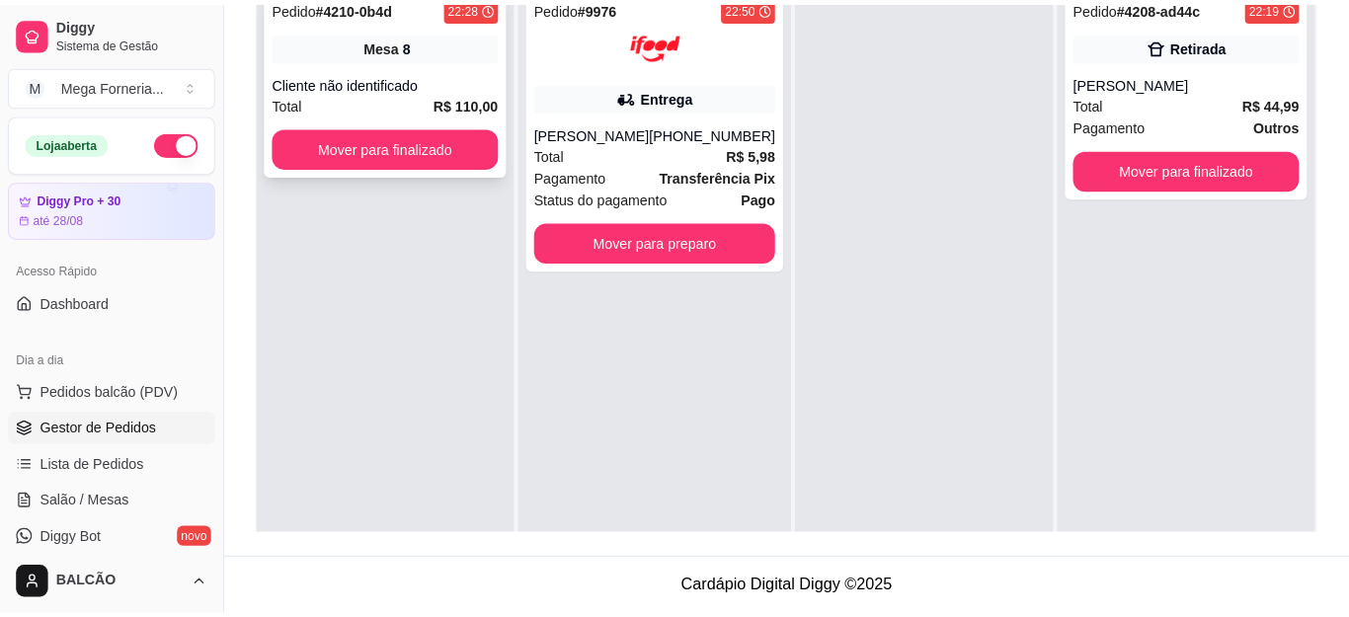
scroll to position [301, 0]
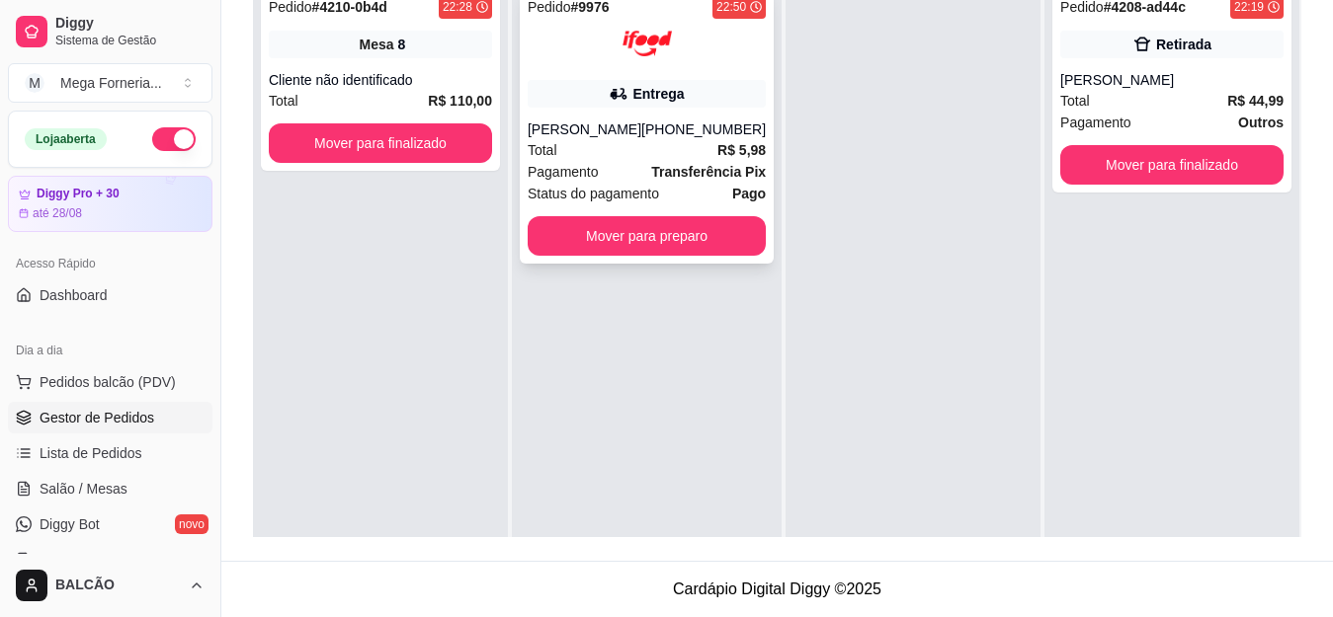
click at [646, 106] on div "Entrega" at bounding box center [647, 94] width 238 height 28
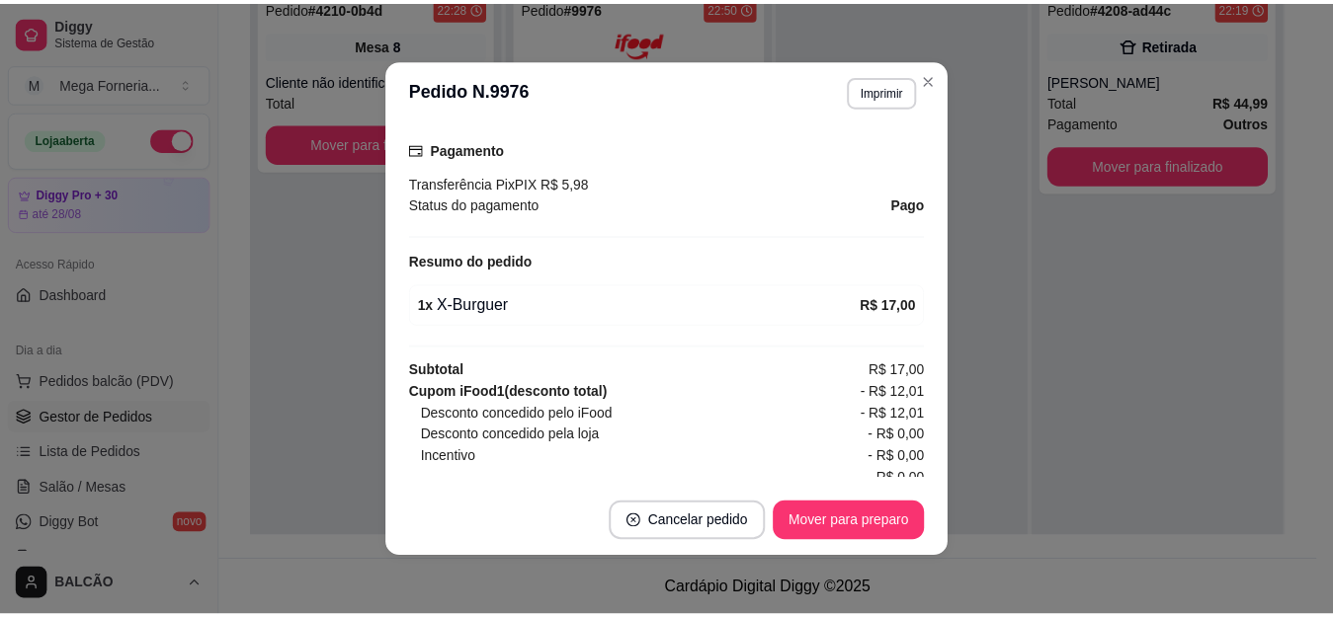
scroll to position [646, 0]
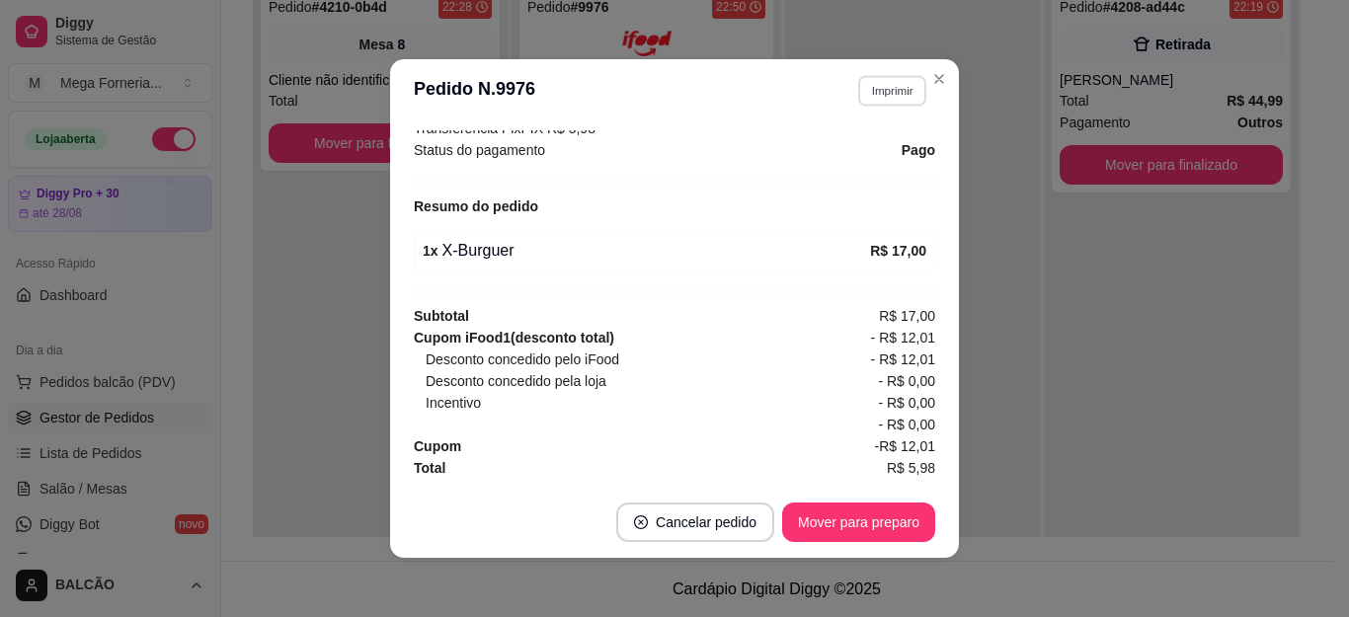
click at [890, 83] on button "Imprimir" at bounding box center [892, 90] width 68 height 31
click at [870, 146] on button "IMPRESSORA" at bounding box center [849, 160] width 143 height 32
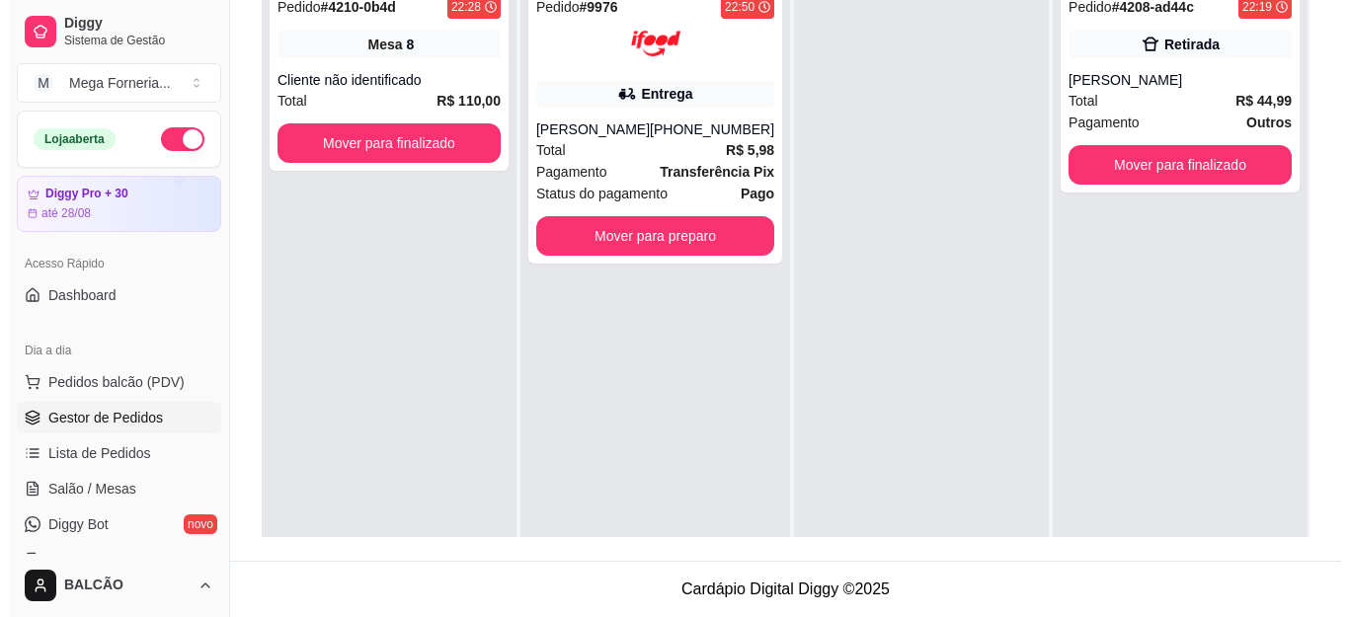
scroll to position [203, 0]
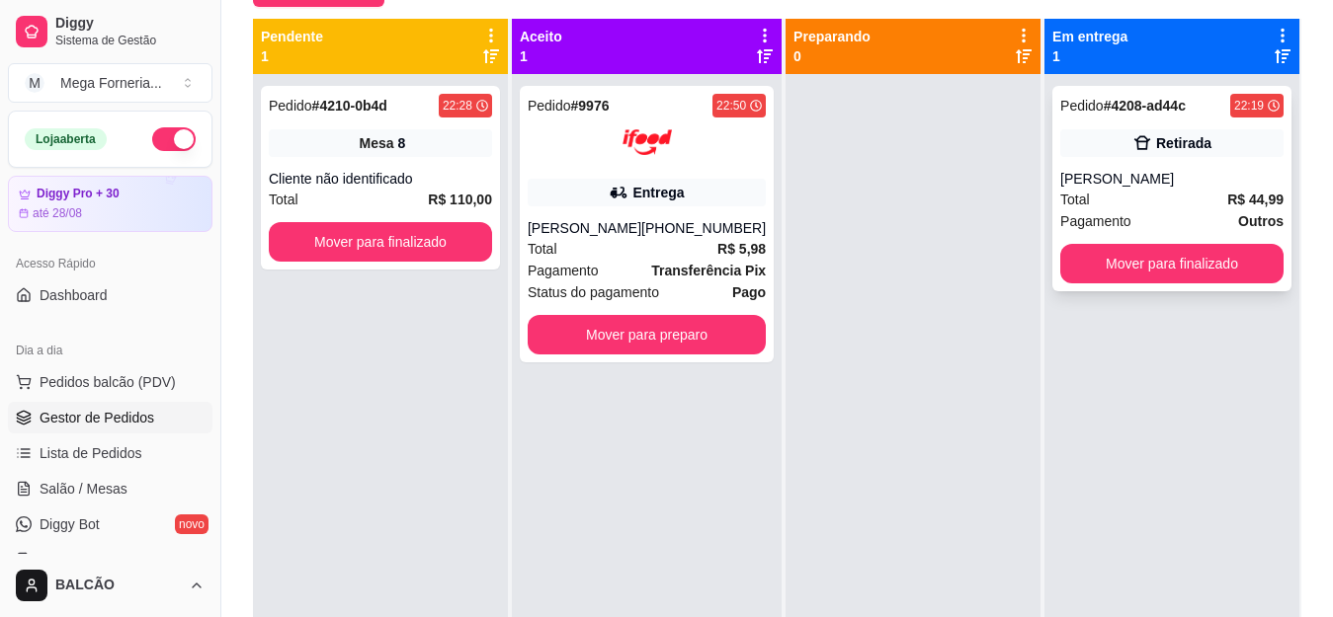
click at [1203, 208] on div "Total R$ 44,99" at bounding box center [1171, 200] width 223 height 22
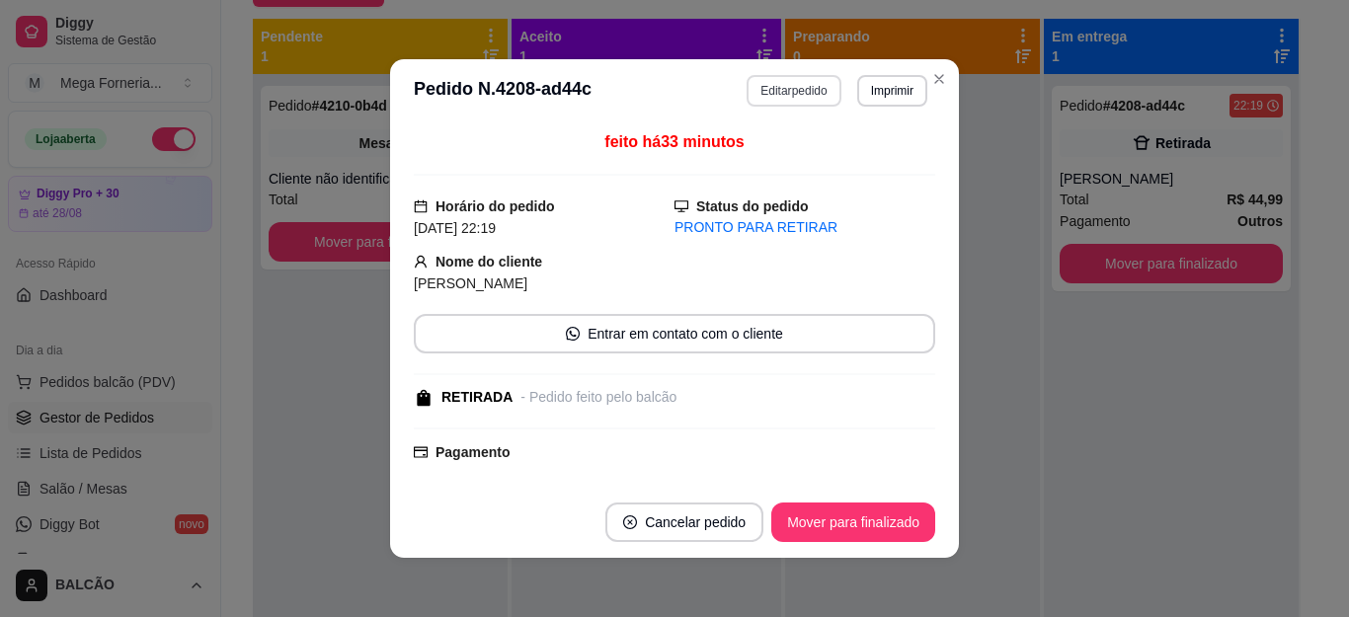
click at [762, 97] on button "Editar pedido" at bounding box center [794, 91] width 94 height 32
click at [987, 564] on button "Continuar" at bounding box center [1116, 563] width 382 height 40
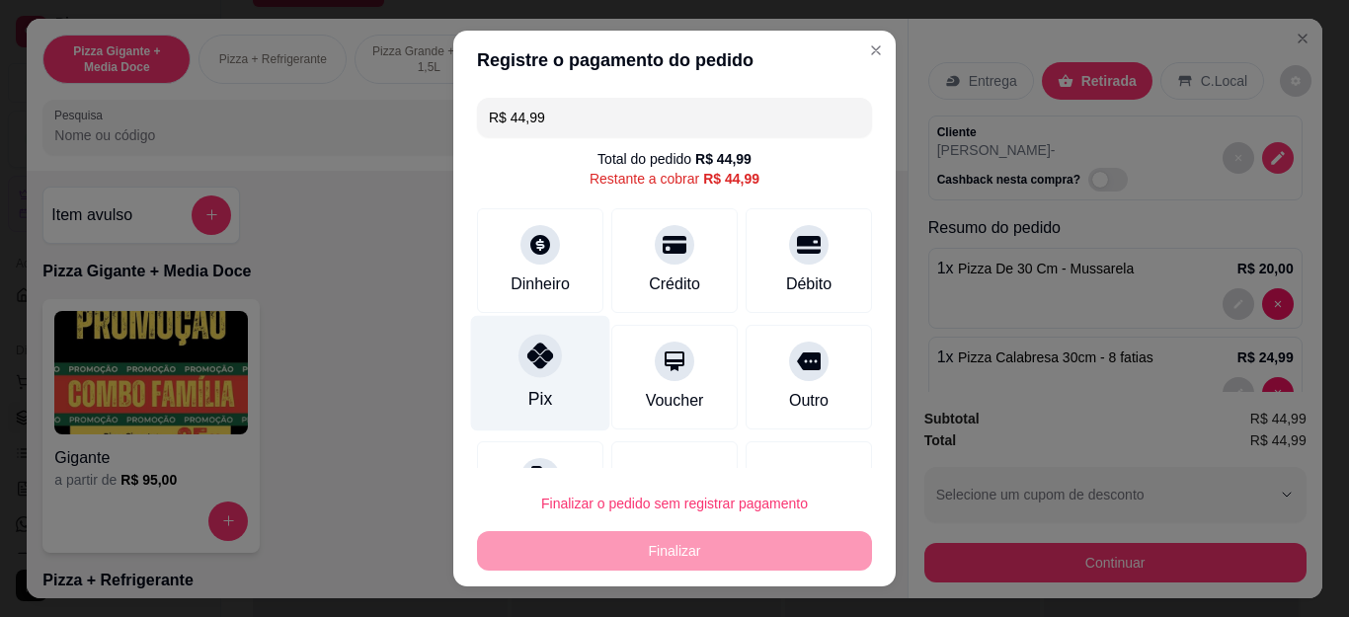
click at [530, 367] on icon at bounding box center [541, 356] width 26 height 26
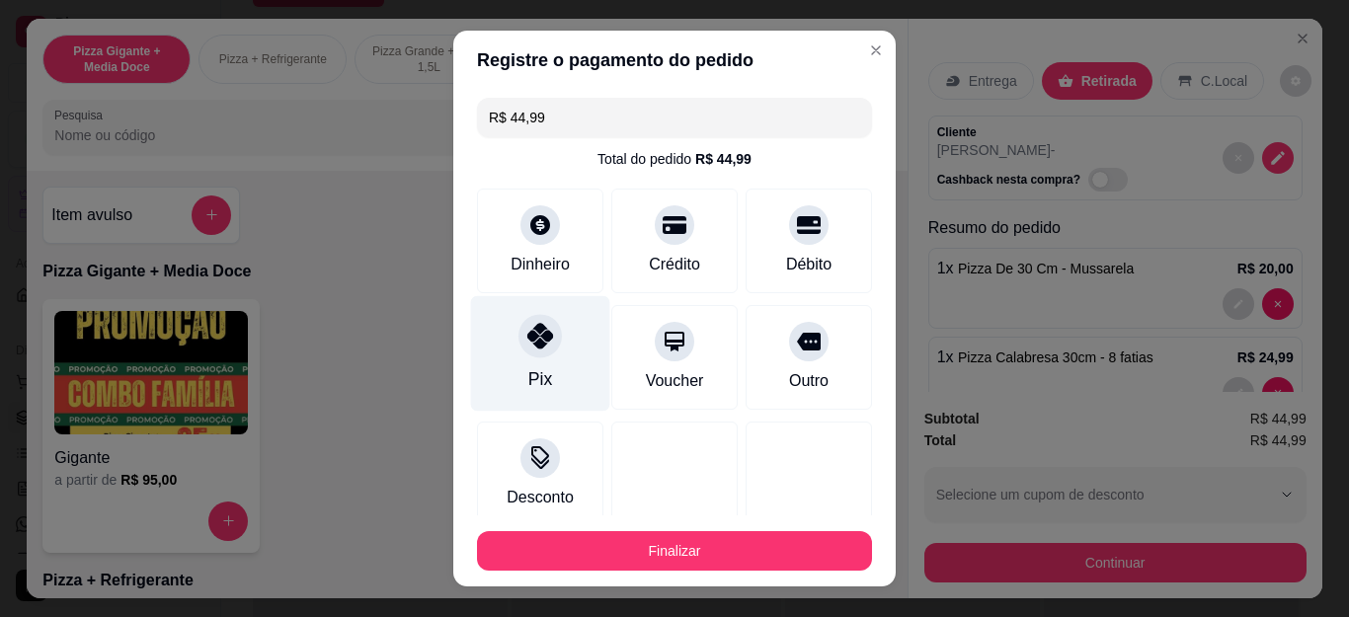
type input "R$ 0,00"
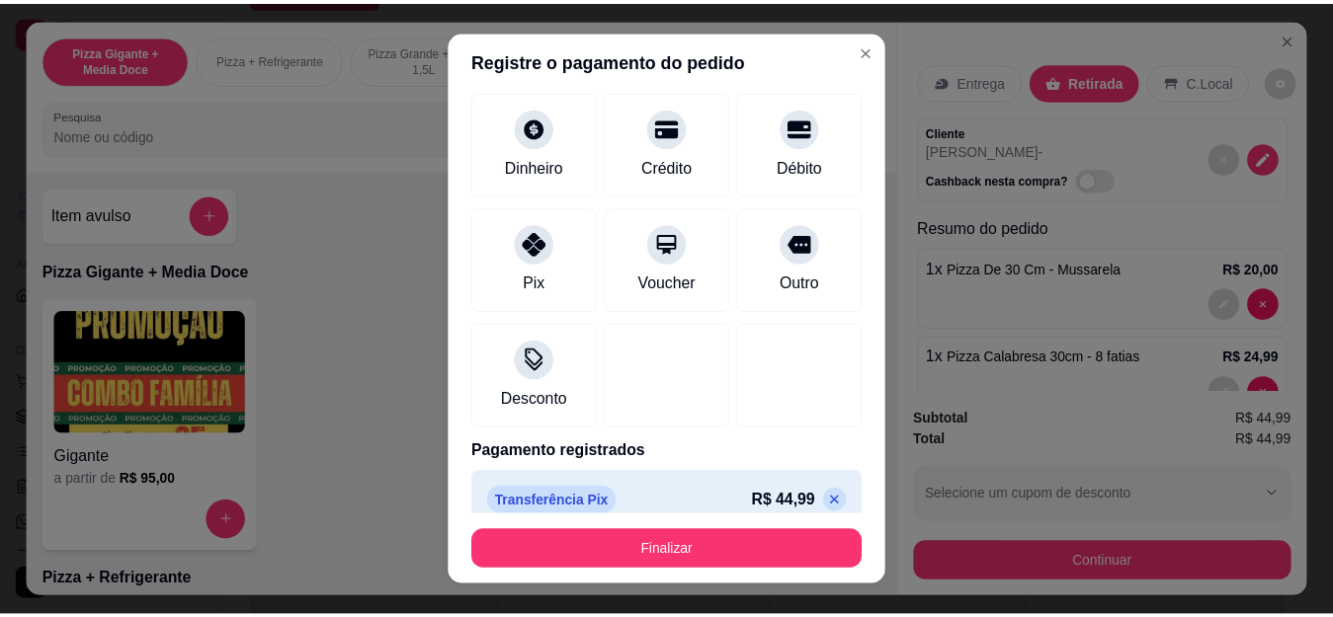
scroll to position [122, 0]
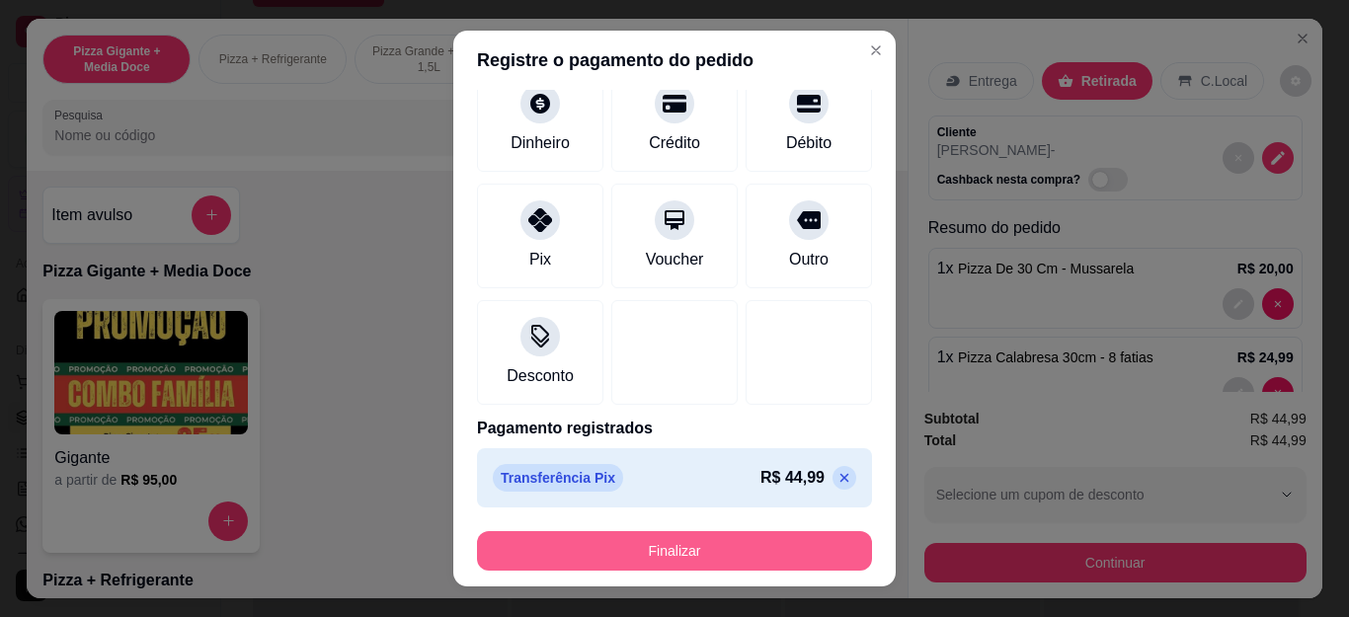
click at [686, 558] on button "Finalizar" at bounding box center [674, 551] width 395 height 40
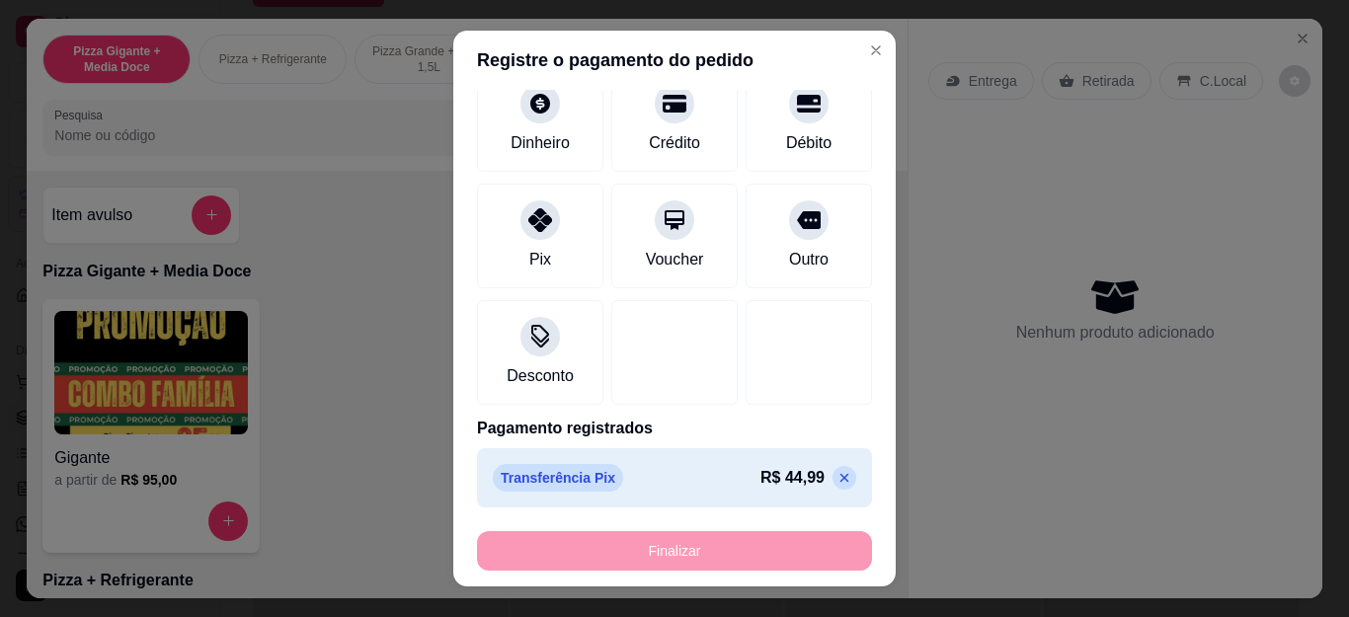
type input "0"
type input "-R$ 44,99"
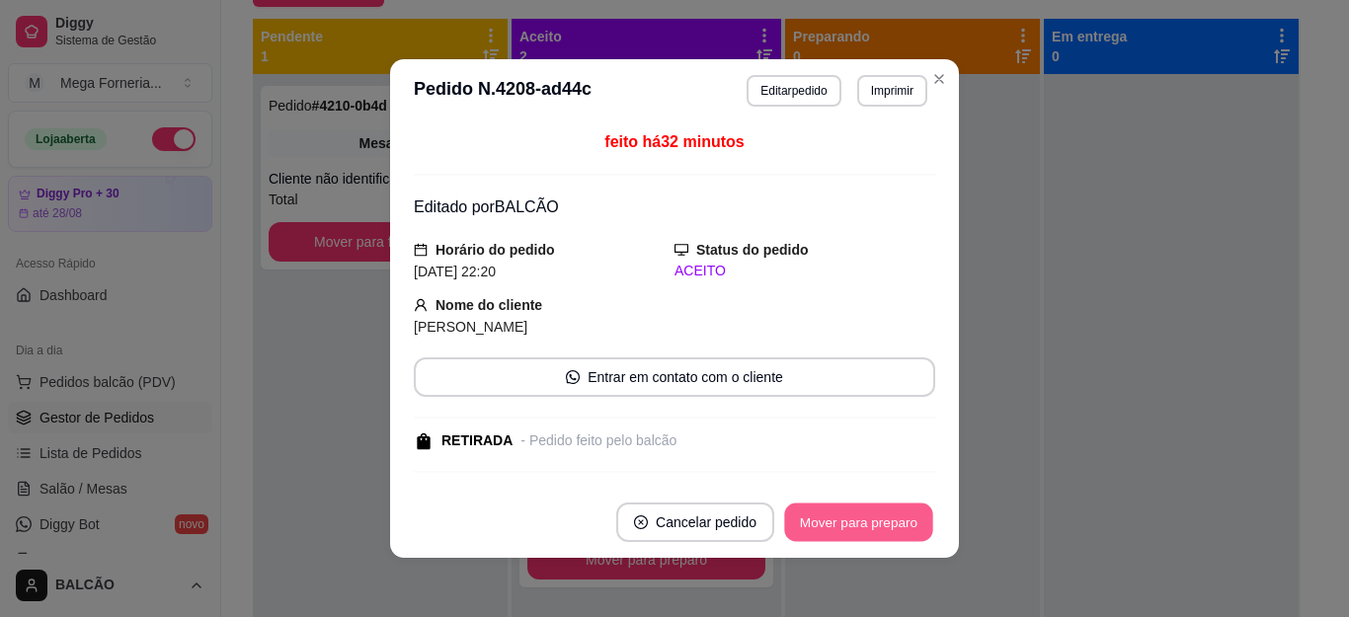
click at [810, 510] on button "Mover para preparo" at bounding box center [858, 523] width 148 height 39
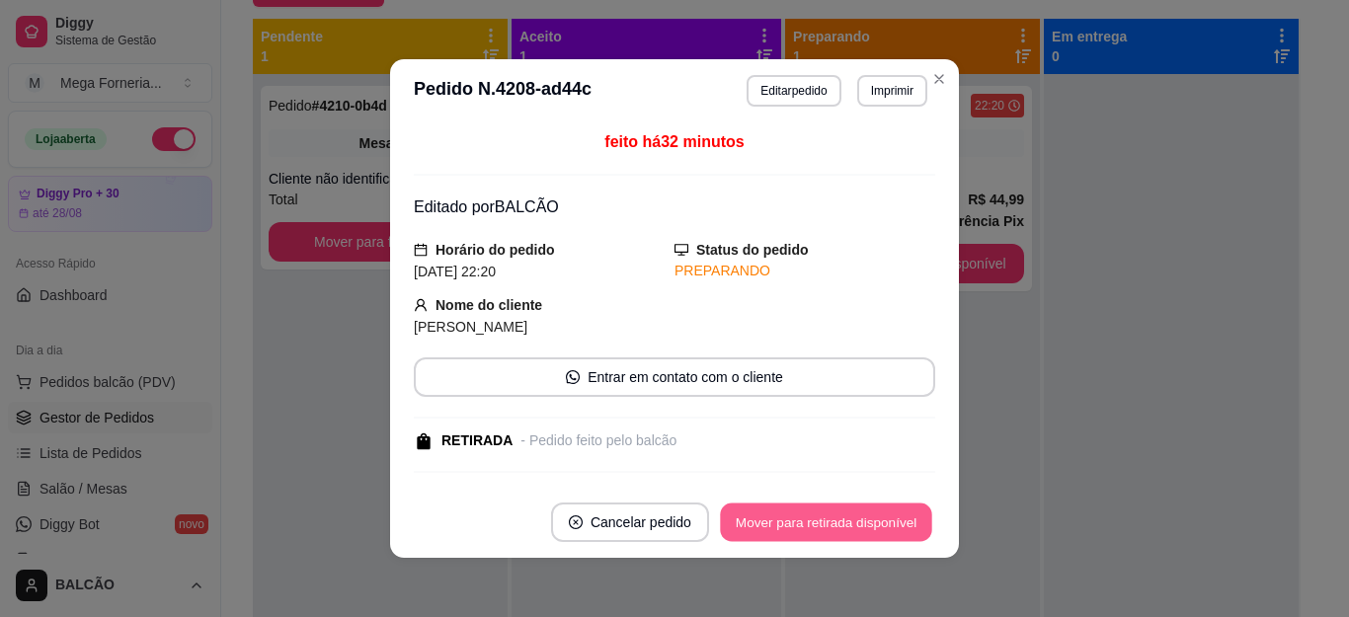
click at [811, 511] on button "Mover para retirada disponível" at bounding box center [825, 523] width 211 height 39
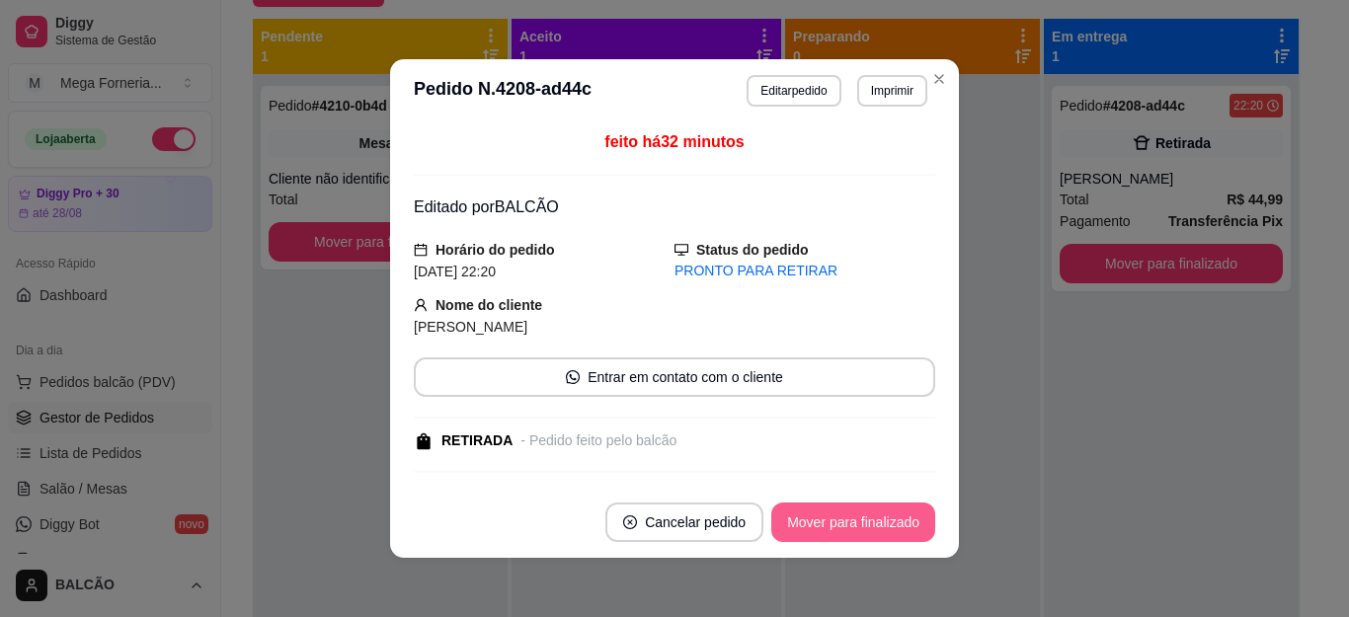
click at [811, 511] on button "Mover para finalizado" at bounding box center [854, 523] width 164 height 40
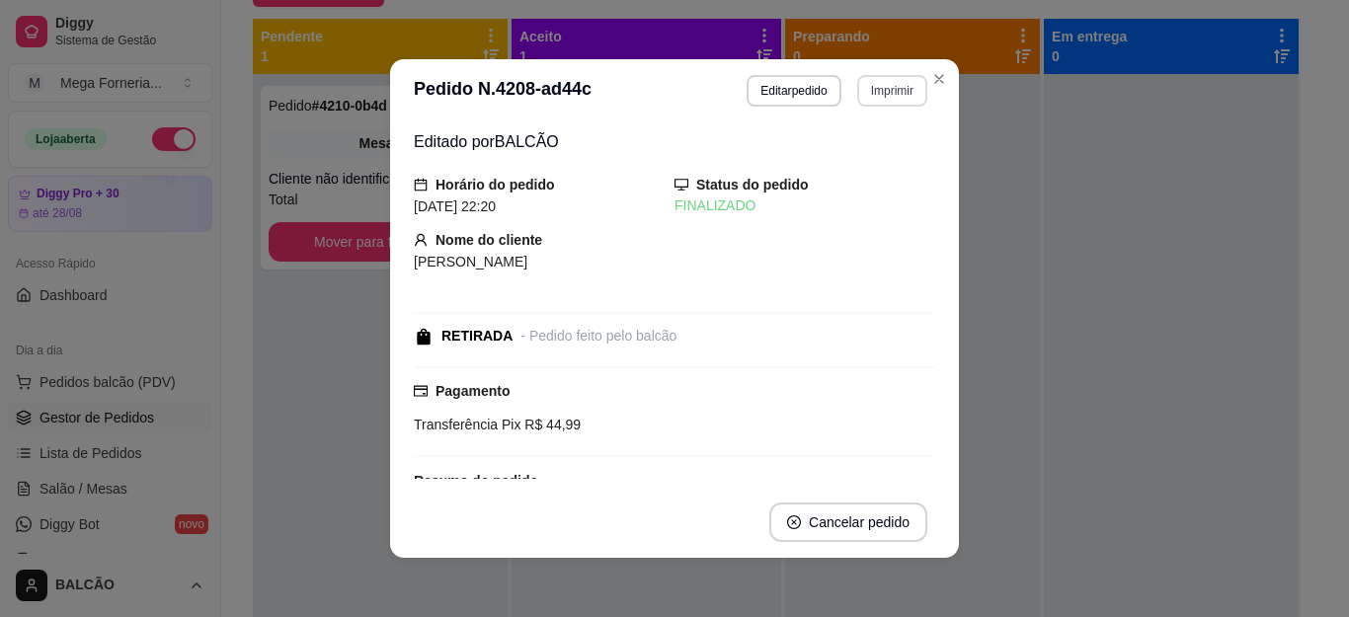
click at [933, 62] on header "**********" at bounding box center [674, 90] width 569 height 63
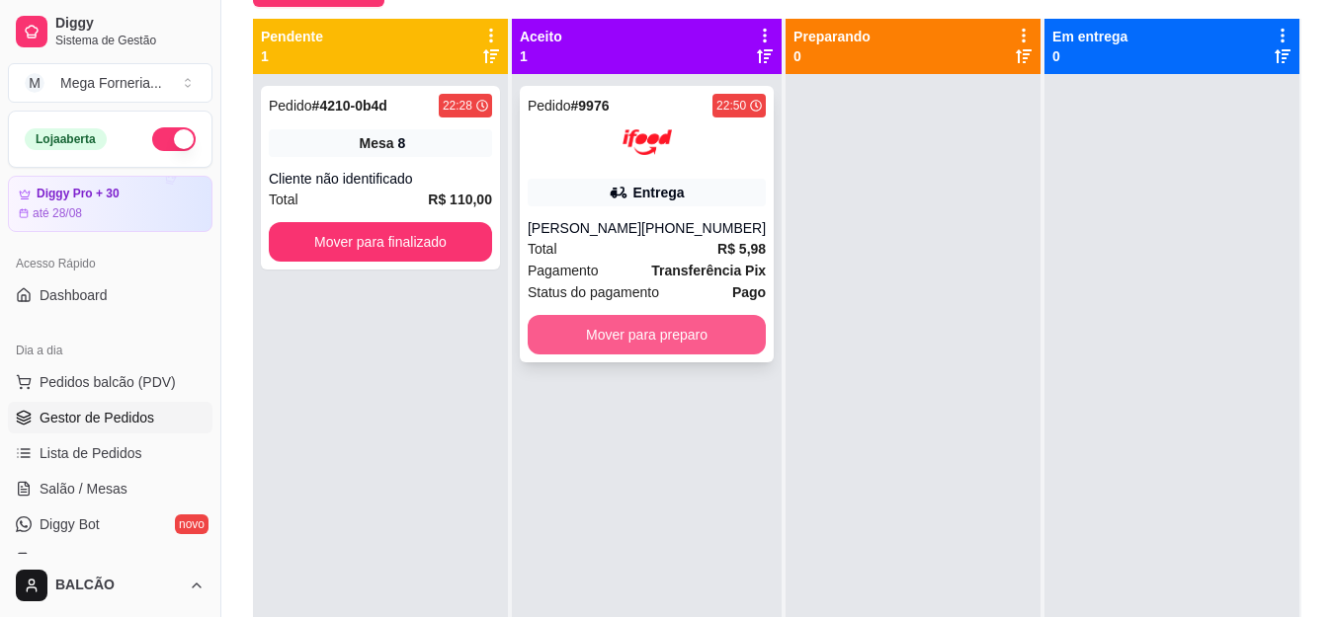
click at [685, 332] on button "Mover para preparo" at bounding box center [647, 335] width 238 height 40
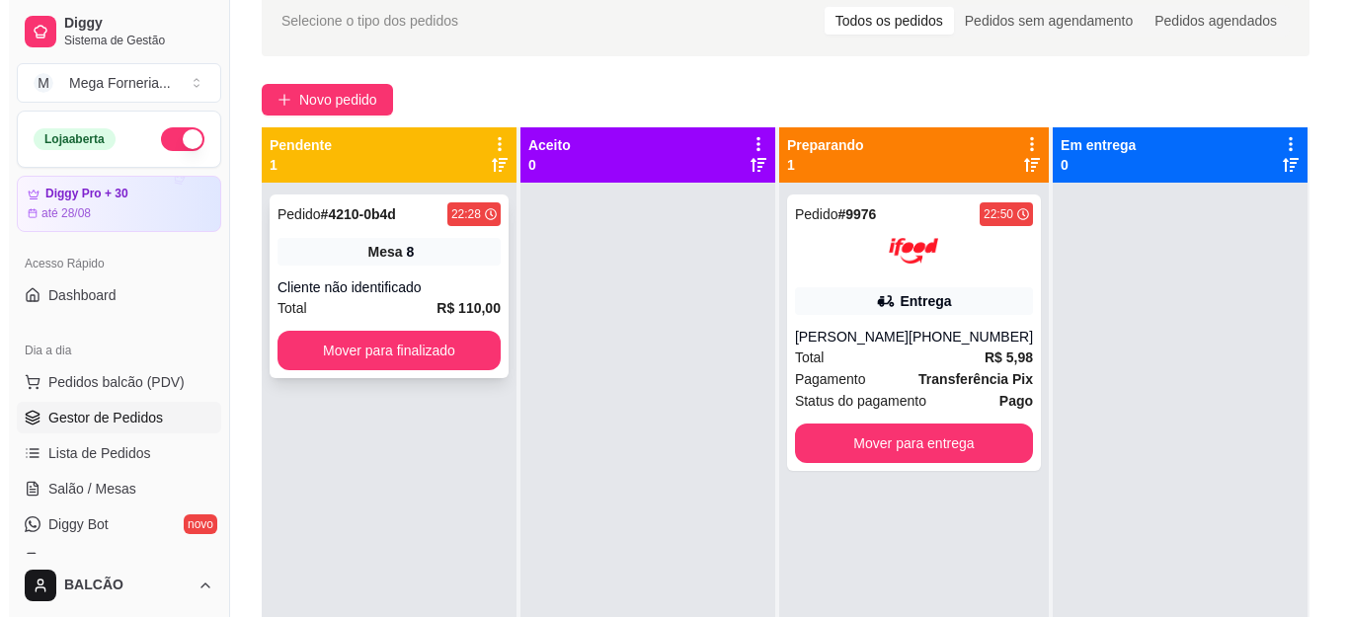
scroll to position [0, 0]
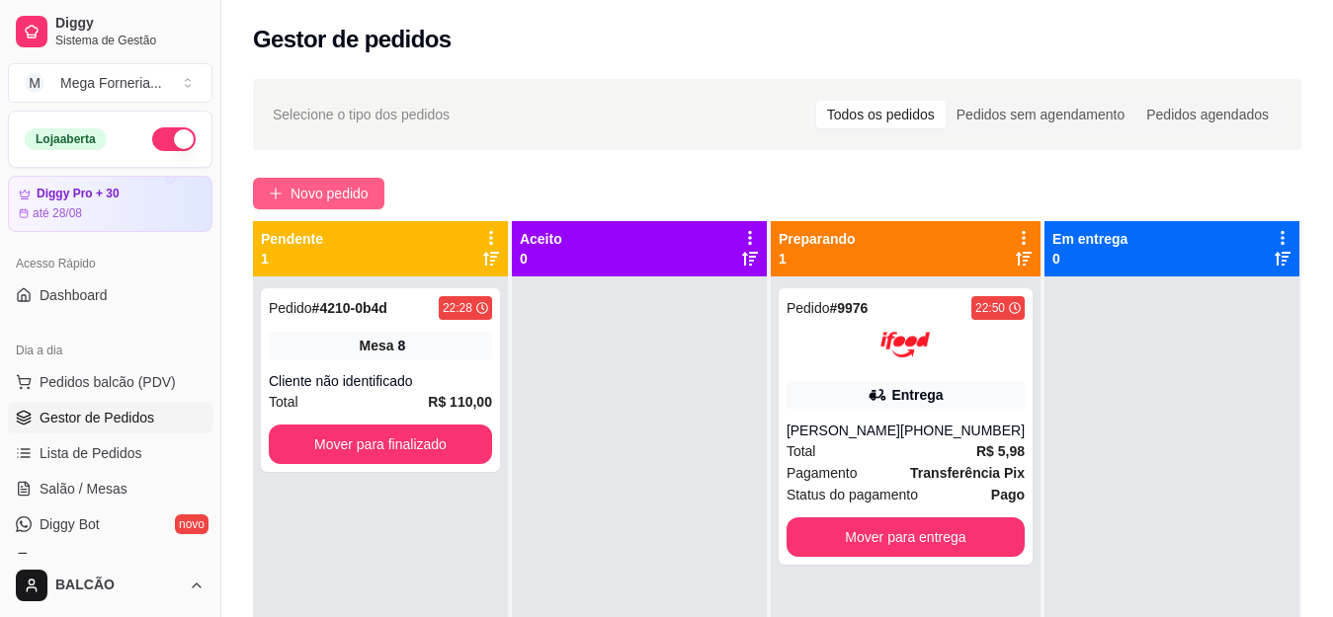
click at [309, 189] on span "Novo pedido" at bounding box center [329, 194] width 78 height 22
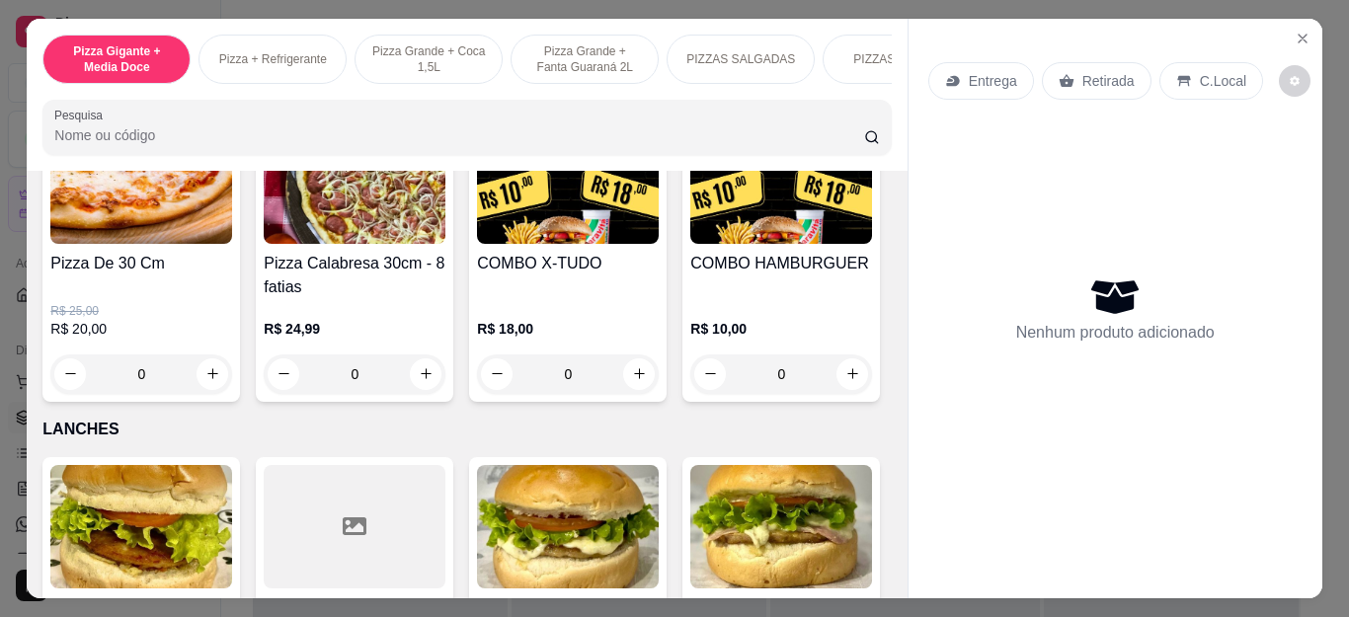
scroll to position [2074, 0]
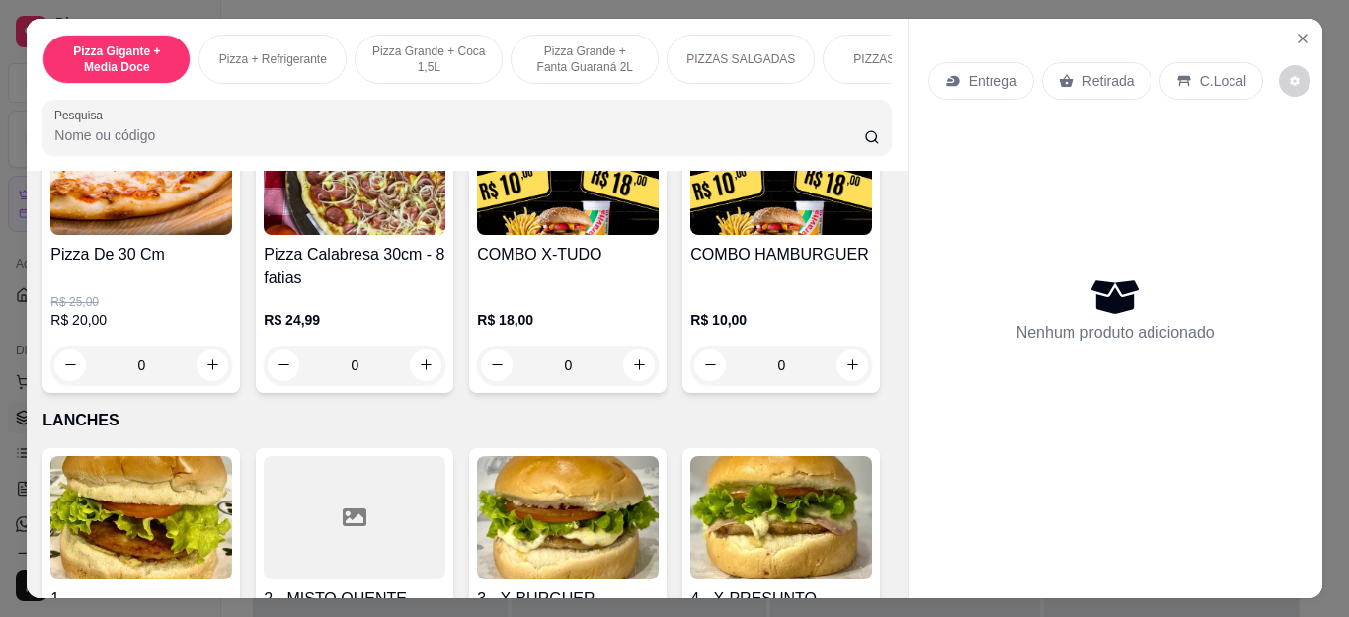
click at [198, 373] on div "0" at bounding box center [141, 366] width 182 height 40
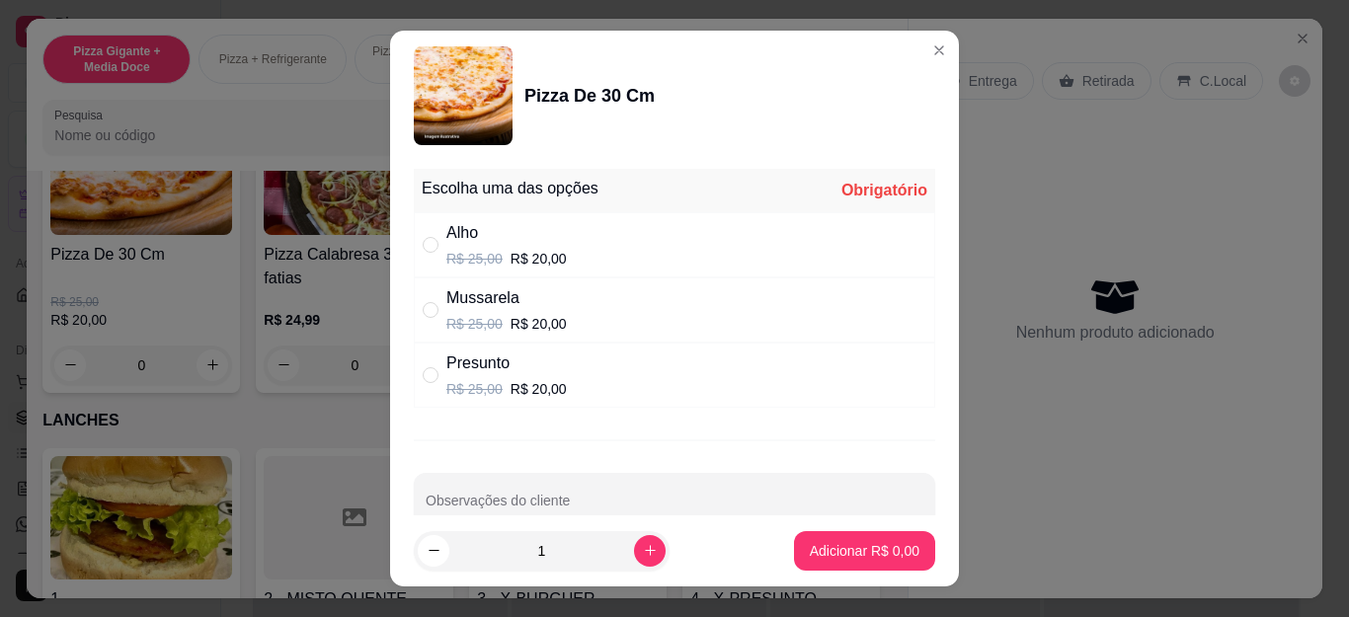
click at [476, 392] on p "R$ 25,00" at bounding box center [475, 389] width 56 height 20
radio input "true"
click at [910, 570] on div "Adicionar R$ 20,00" at bounding box center [860, 551] width 149 height 40
click at [732, 567] on div "1" at bounding box center [584, 551] width 341 height 40
click at [855, 536] on button "Adicionar R$ 20,00" at bounding box center [860, 551] width 149 height 40
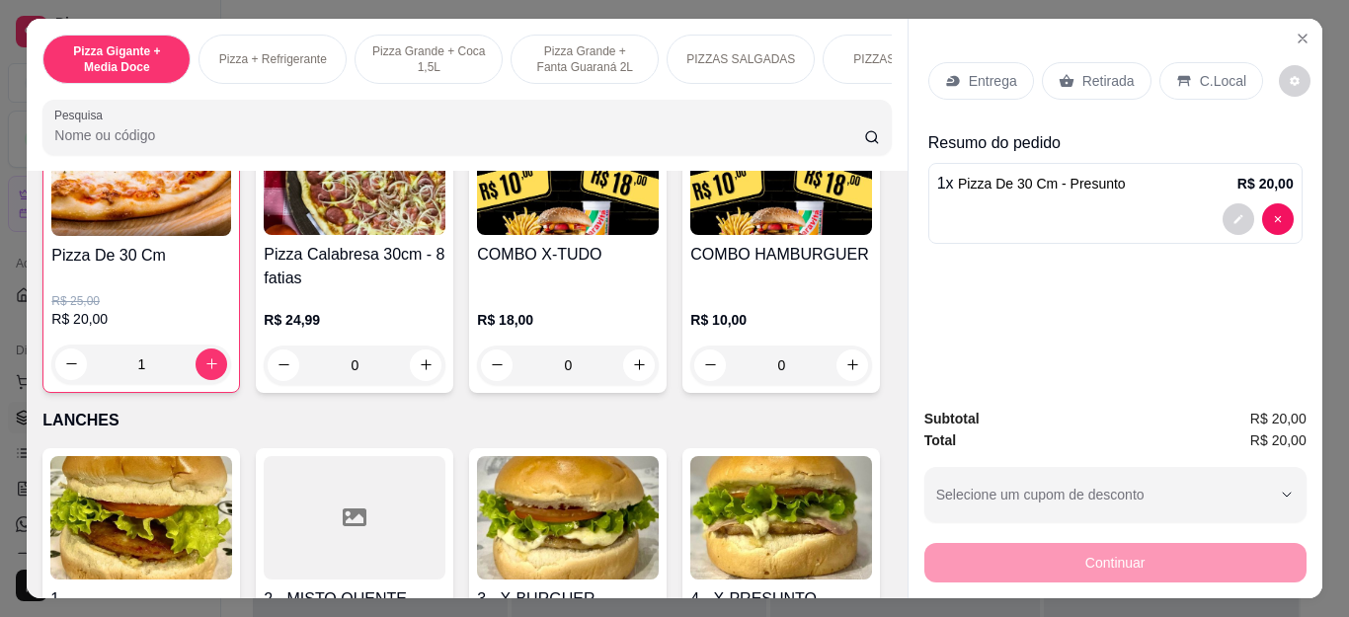
type input "1"
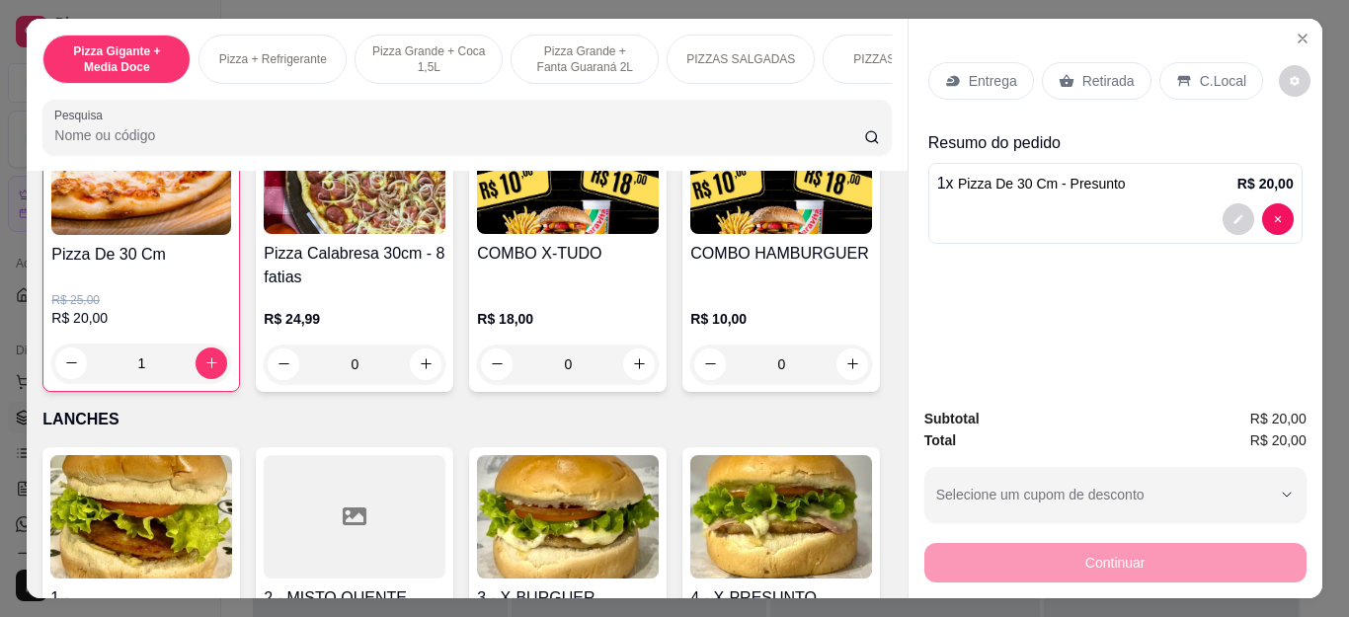
click at [1082, 62] on div "Retirada" at bounding box center [1097, 81] width 110 height 38
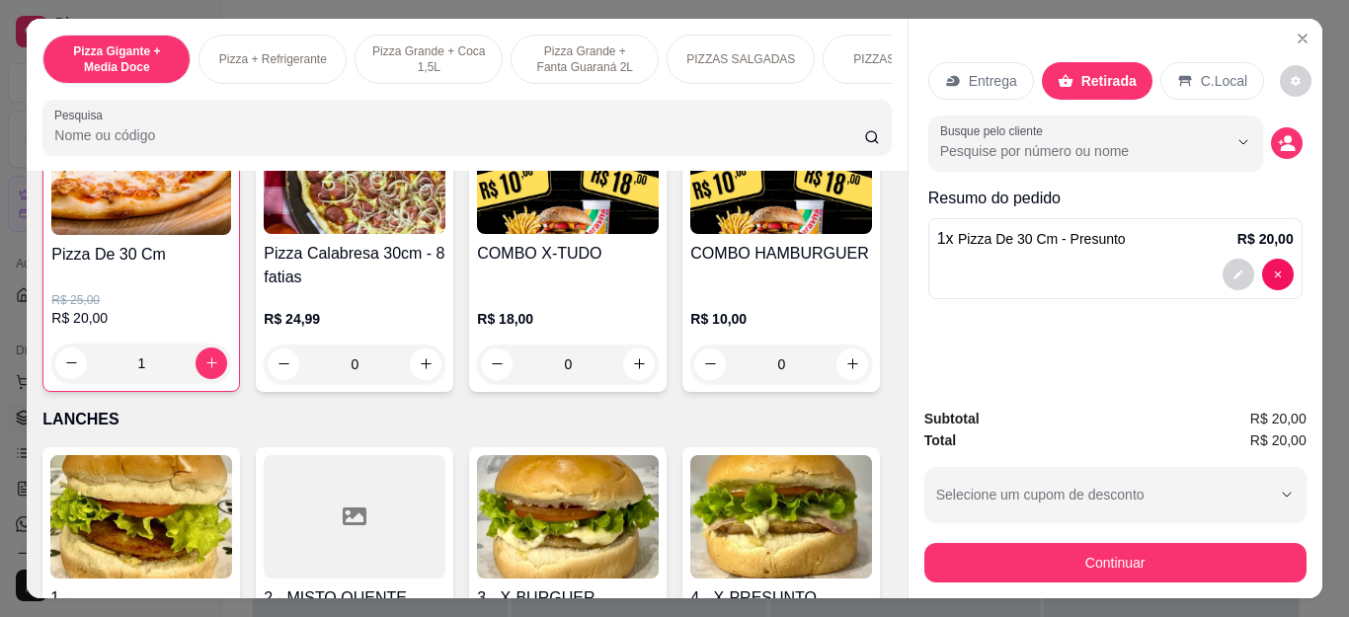
click at [1259, 123] on div "Busque pelo cliente" at bounding box center [1116, 143] width 374 height 55
click at [1261, 131] on div "Busque pelo cliente" at bounding box center [1116, 143] width 374 height 55
click at [1272, 152] on div "Busque pelo cliente" at bounding box center [1116, 143] width 374 height 55
click at [1297, 145] on div "Entrega Retirada C.Local Busque pelo cliente Resumo do pedido 1 x Pizza De 30 C…" at bounding box center [1116, 206] width 414 height 374
click at [1287, 140] on button "decrease-product-quantity" at bounding box center [1287, 143] width 32 height 32
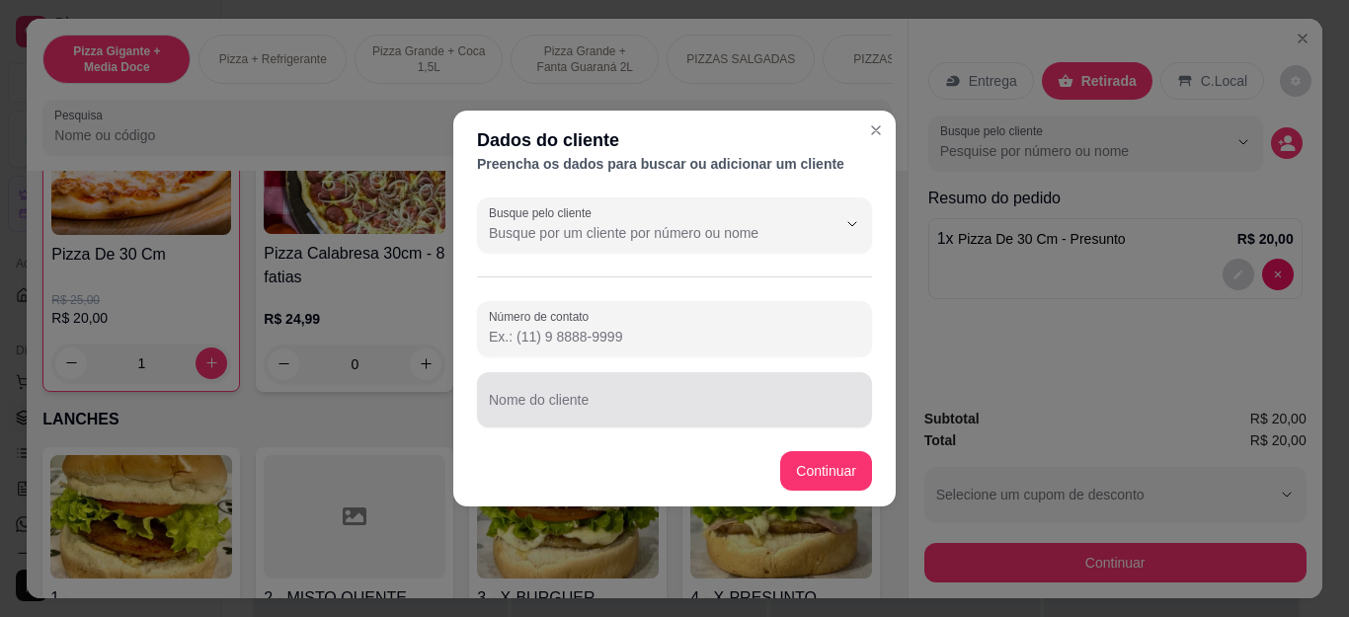
click at [698, 411] on input "Nome do cliente" at bounding box center [674, 408] width 371 height 20
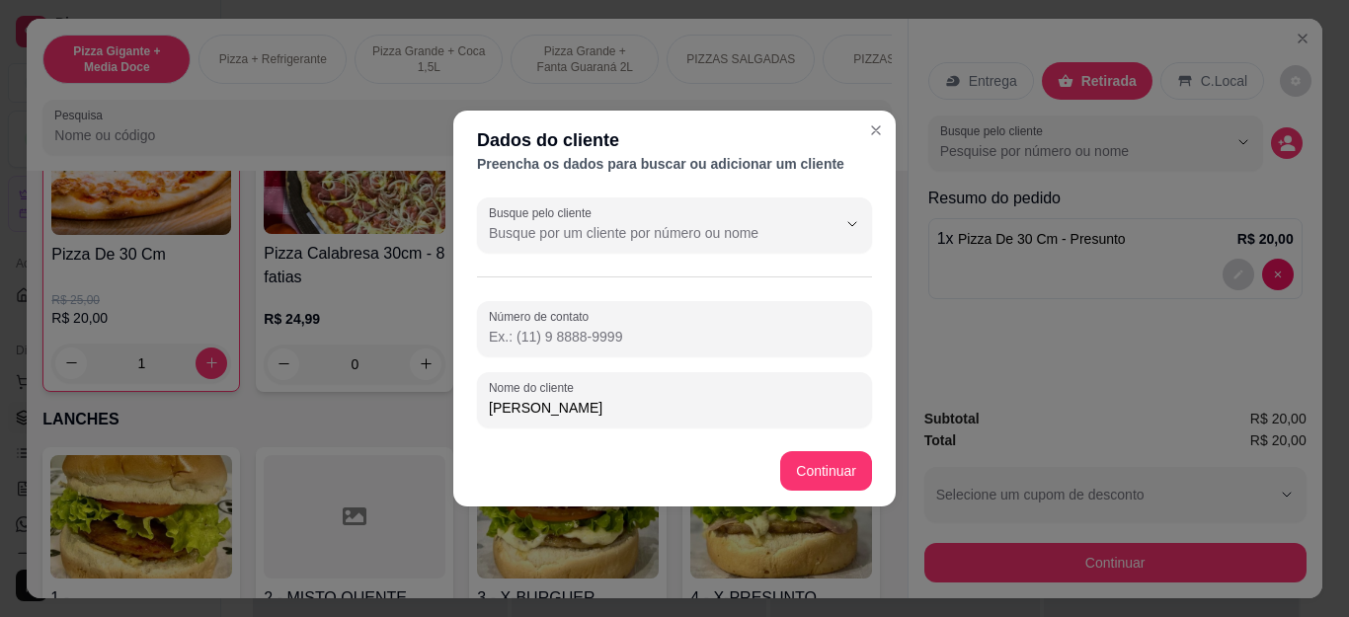
type input "[PERSON_NAME]"
click at [818, 439] on footer "Continuar" at bounding box center [674, 471] width 443 height 71
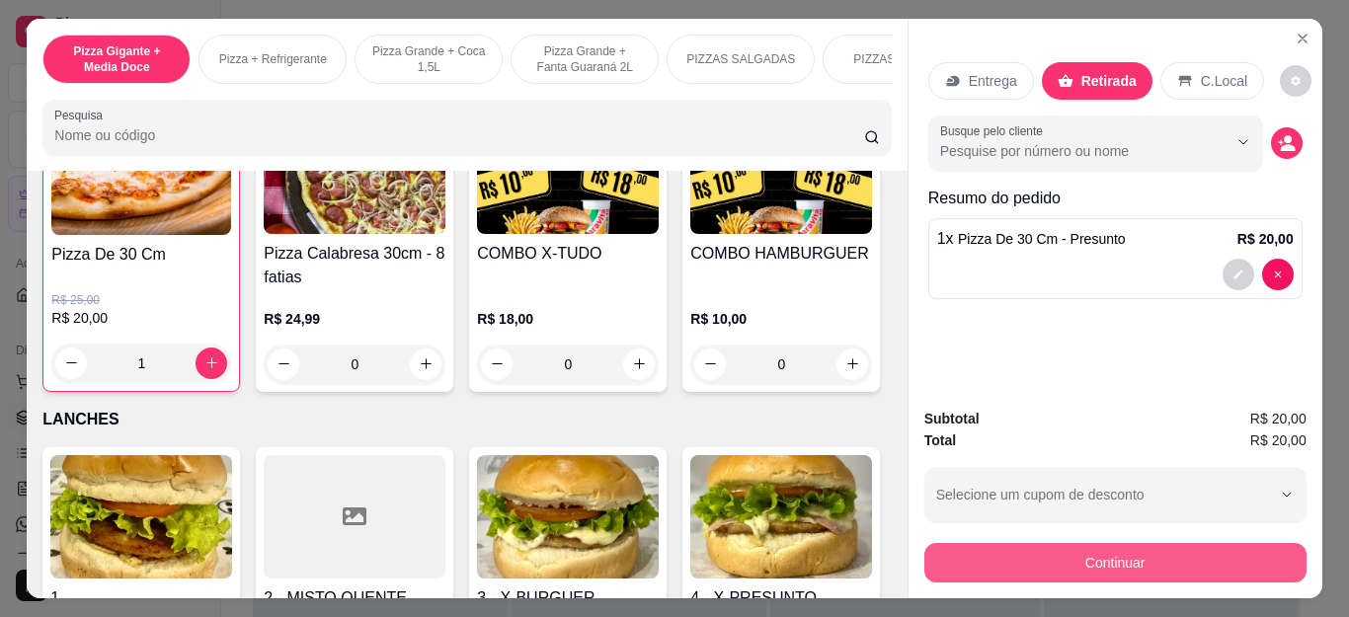
click at [1044, 559] on button "Continuar" at bounding box center [1116, 563] width 382 height 40
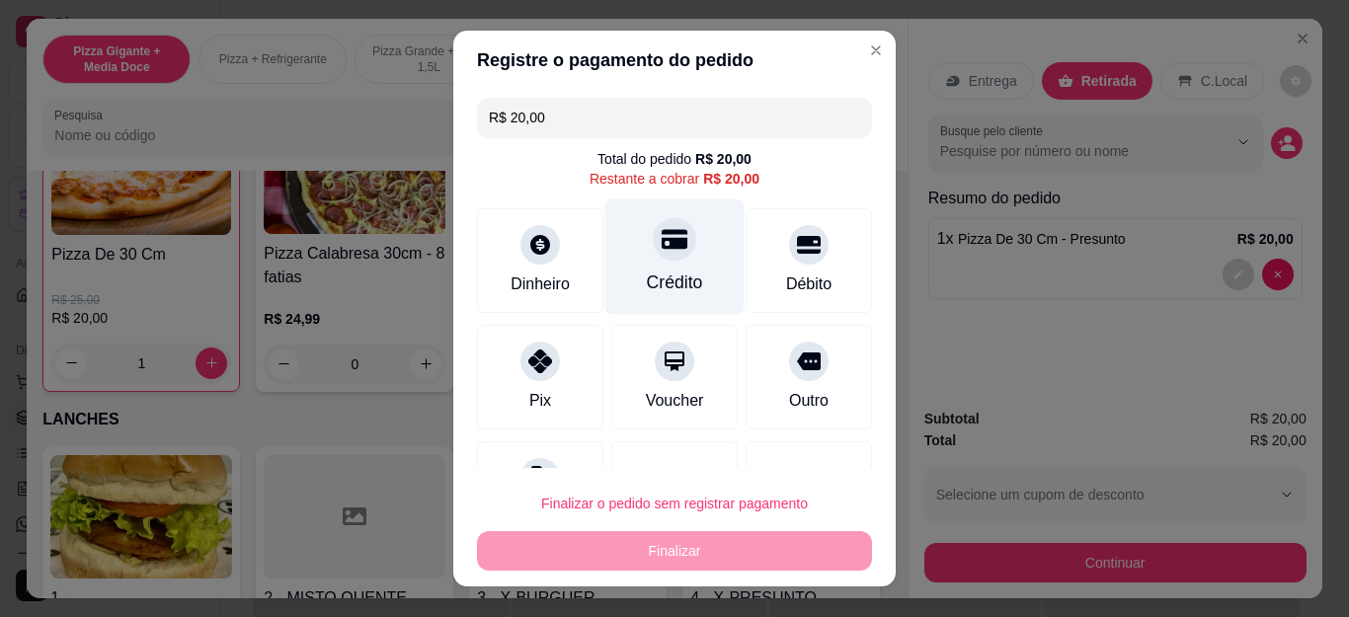
click at [641, 221] on div "Crédito" at bounding box center [675, 258] width 139 height 116
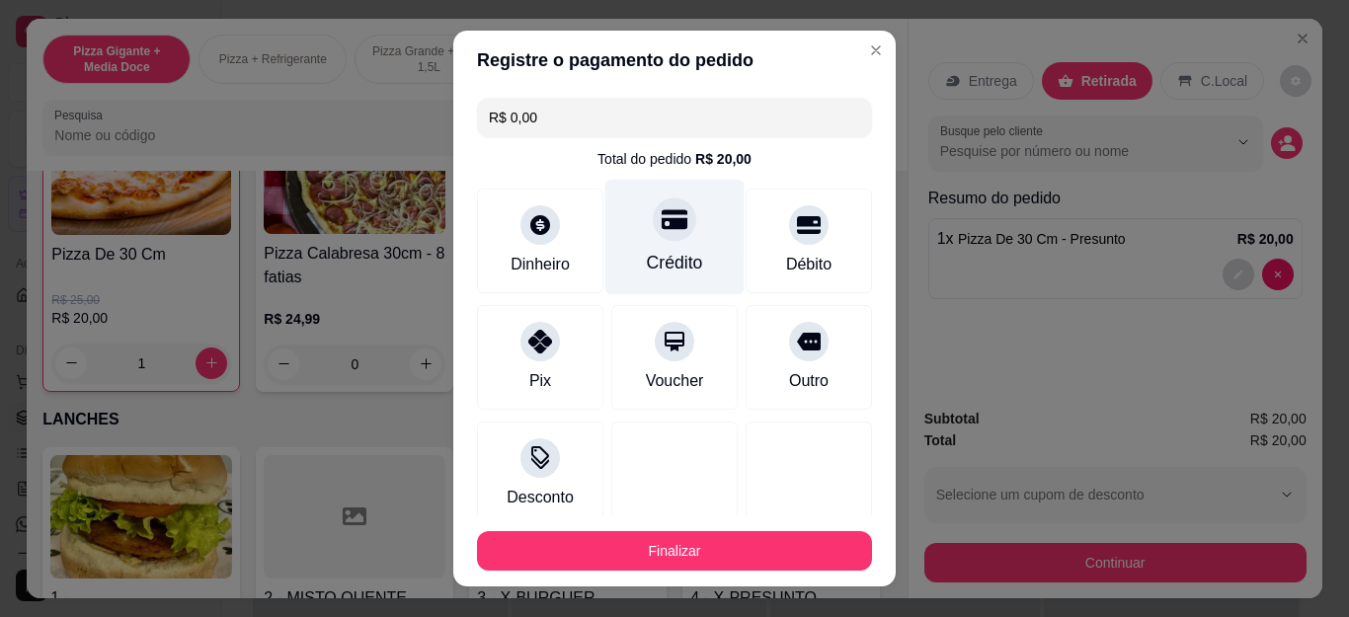
type input "R$ 0,00"
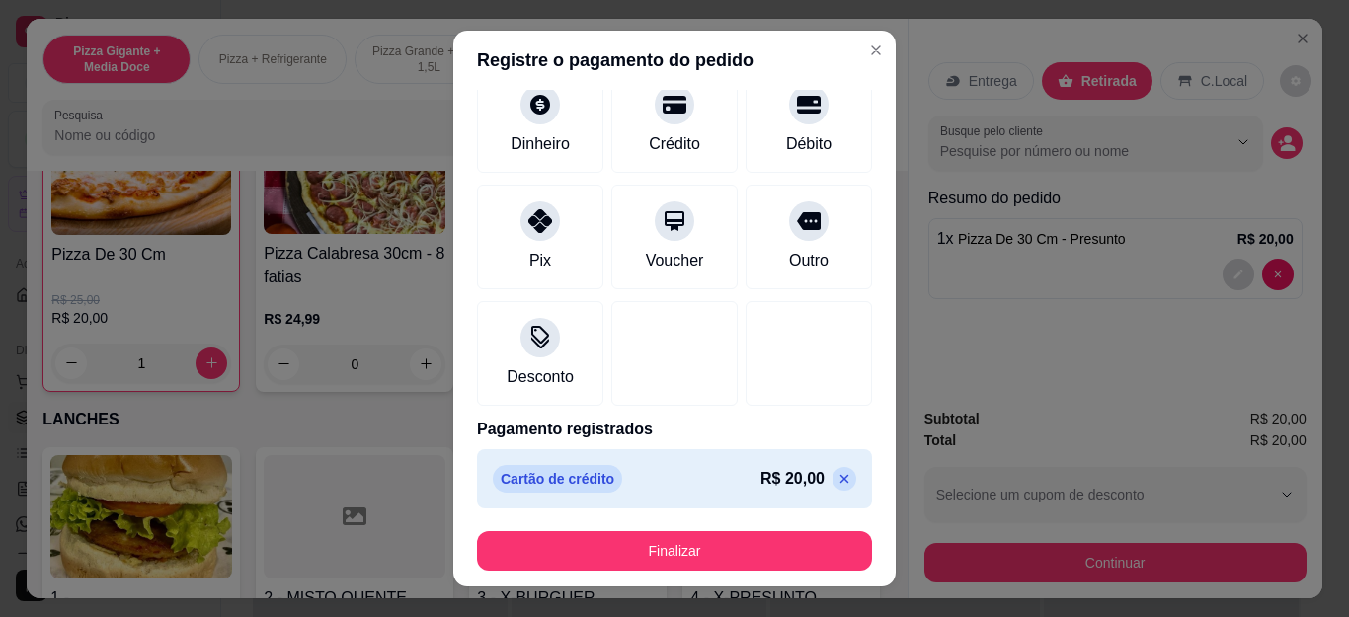
scroll to position [122, 0]
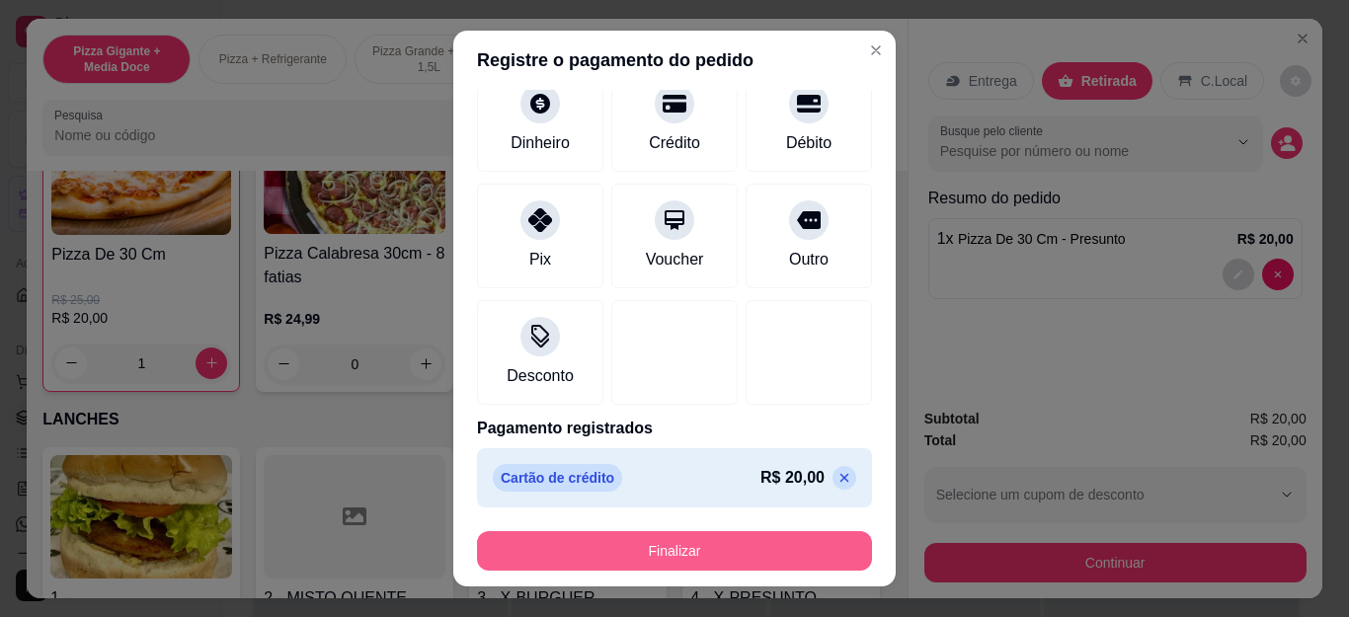
click at [649, 537] on button "Finalizar" at bounding box center [674, 551] width 395 height 40
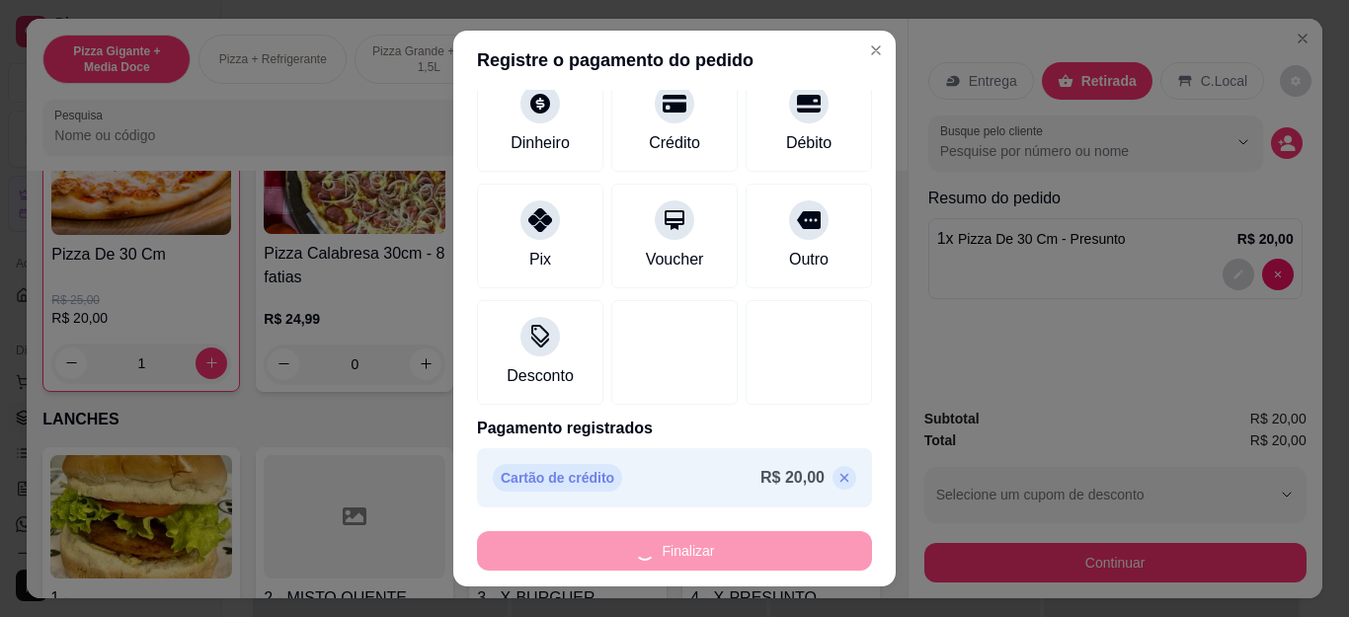
type input "0"
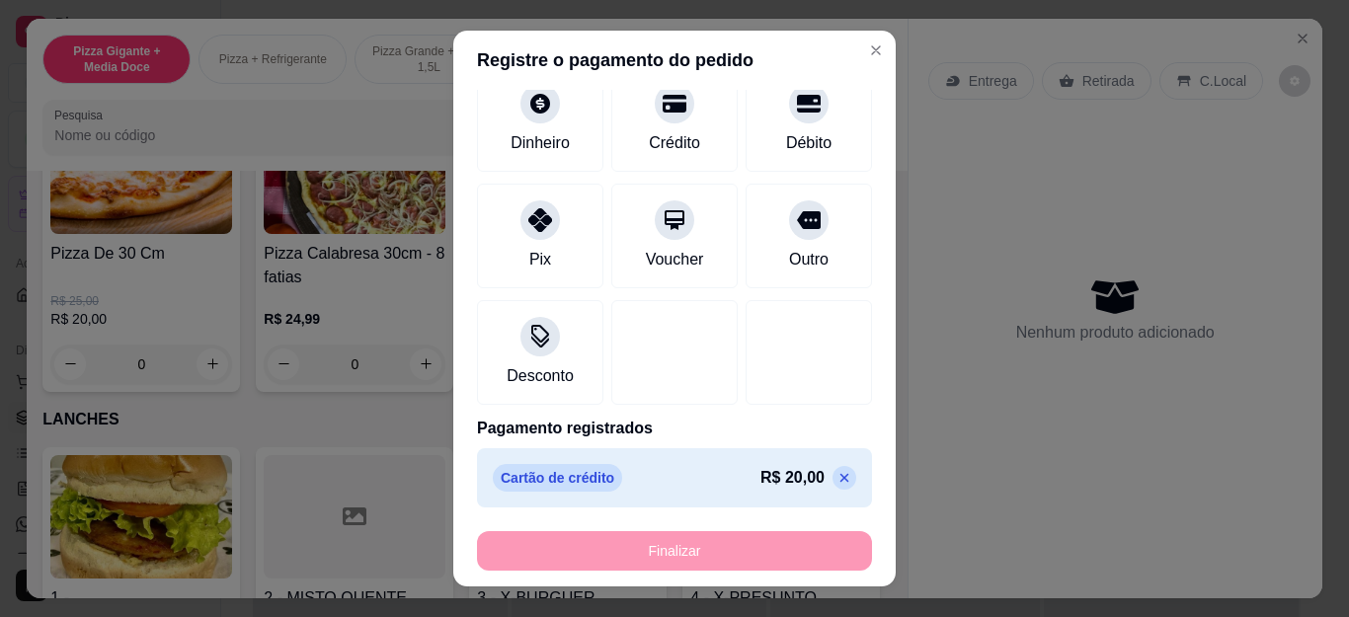
type input "-R$ 20,00"
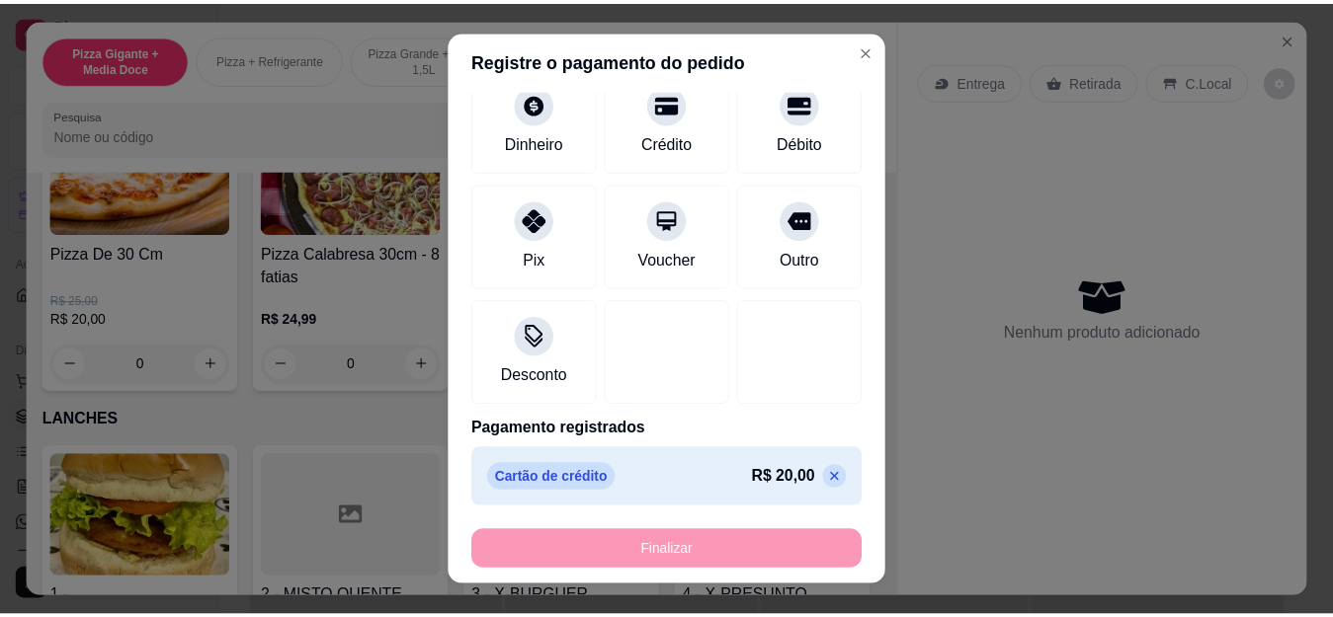
scroll to position [2074, 0]
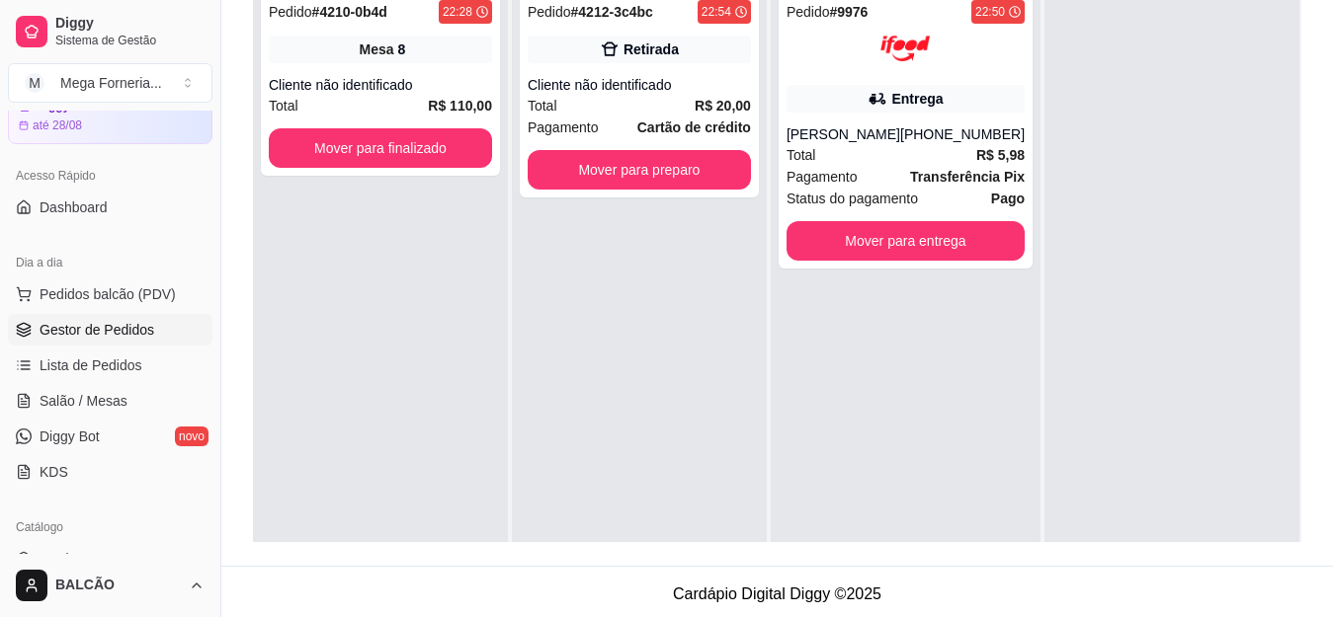
scroll to position [198, 0]
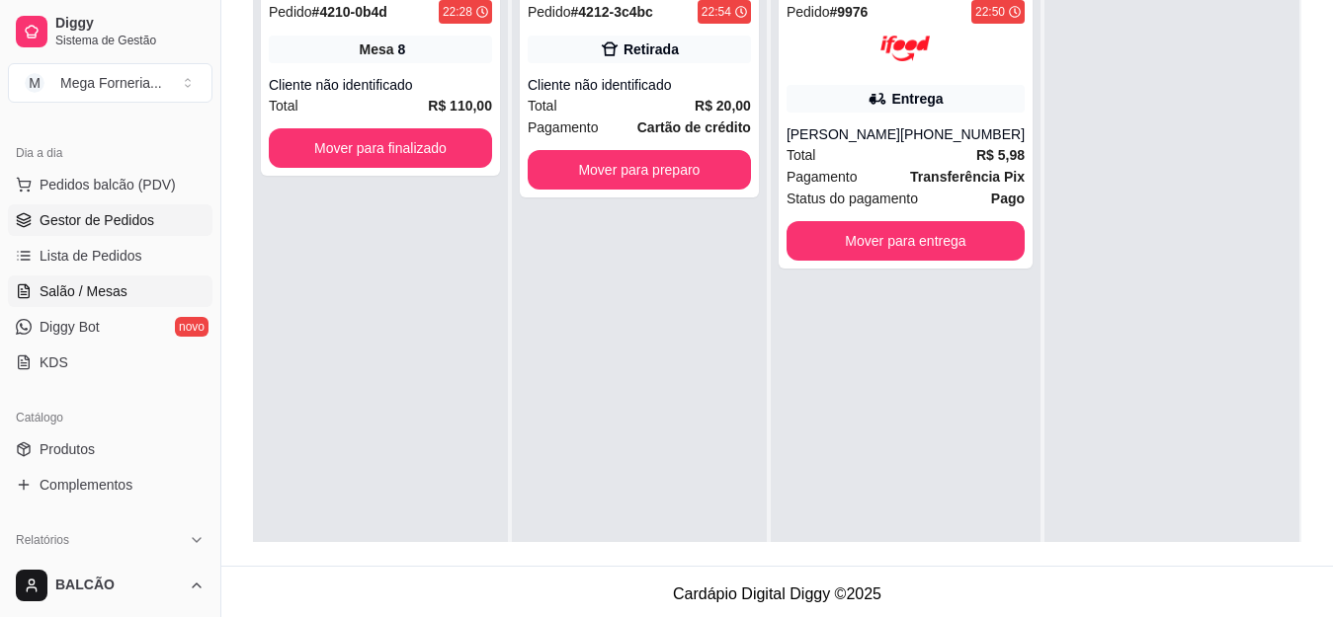
click at [56, 296] on span "Salão / Mesas" at bounding box center [84, 292] width 88 height 20
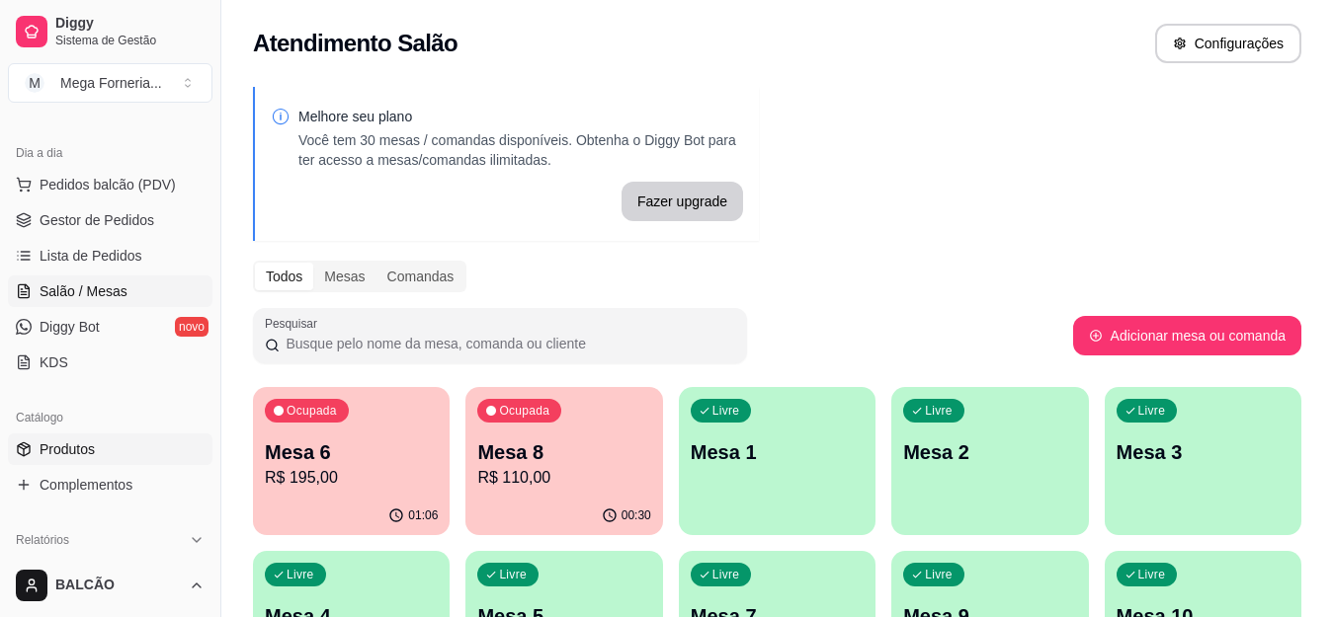
click at [192, 442] on link "Produtos" at bounding box center [110, 450] width 204 height 32
click at [323, 449] on p "Mesa 6" at bounding box center [352, 453] width 168 height 27
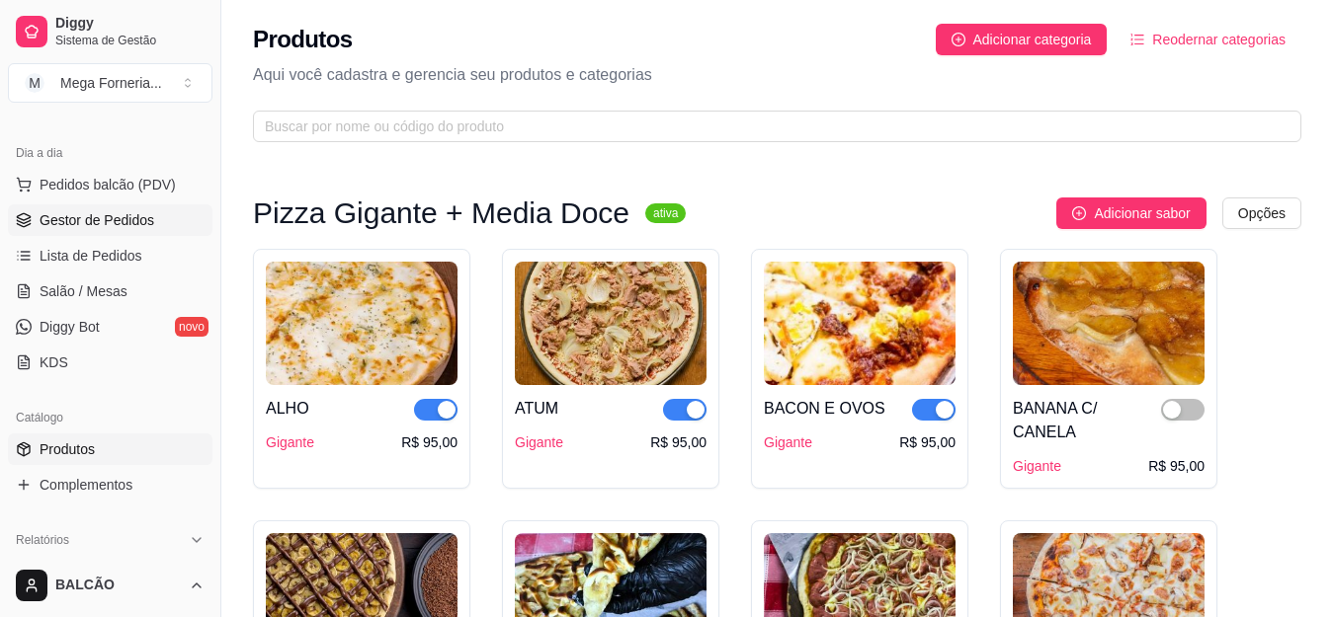
click at [93, 228] on span "Gestor de Pedidos" at bounding box center [97, 220] width 115 height 20
click at [89, 291] on span "Salão / Mesas" at bounding box center [84, 292] width 88 height 20
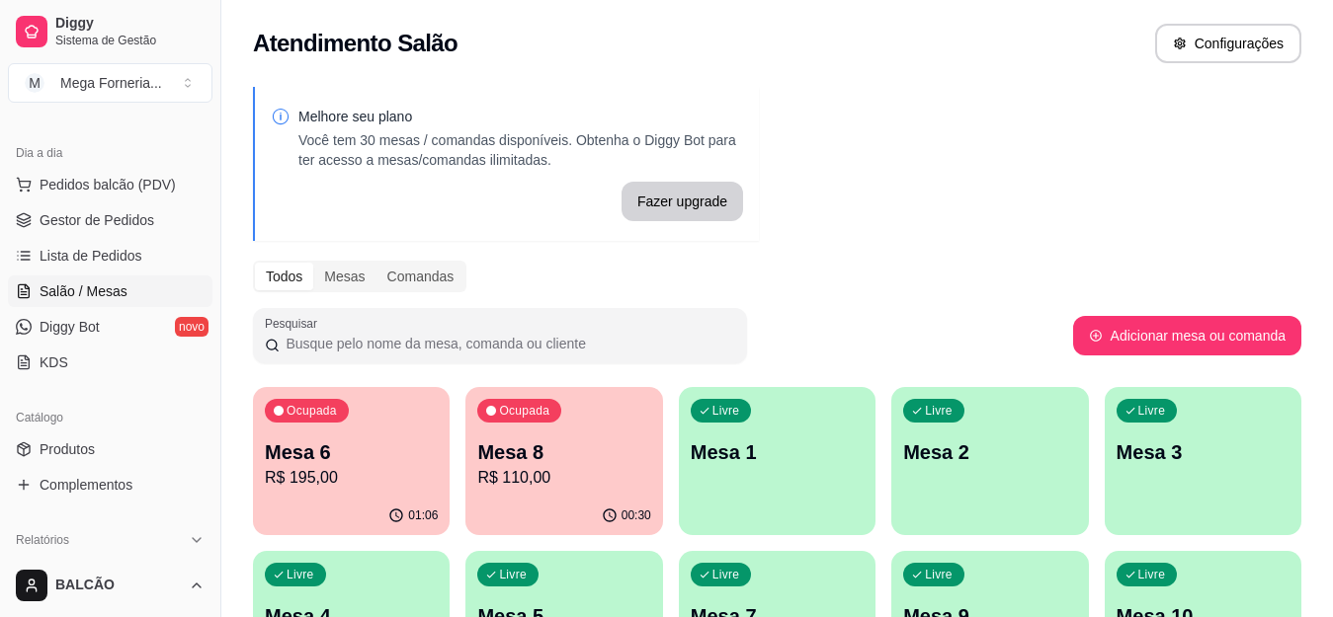
click at [360, 364] on div "Melhore seu plano Você tem 30 mesas / comandas disponíveis. Obtenha o Diggy Bot…" at bounding box center [776, 481] width 1111 height 812
click at [401, 475] on p "R$ 195,00" at bounding box center [351, 478] width 173 height 24
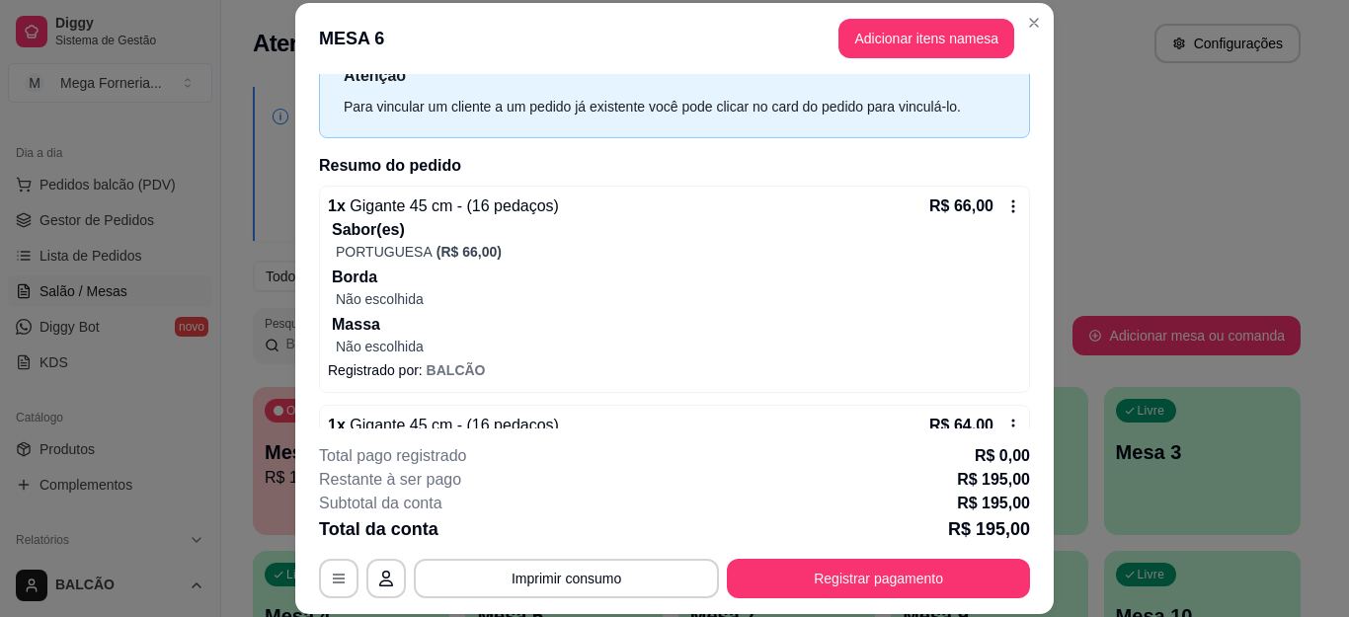
scroll to position [668, 0]
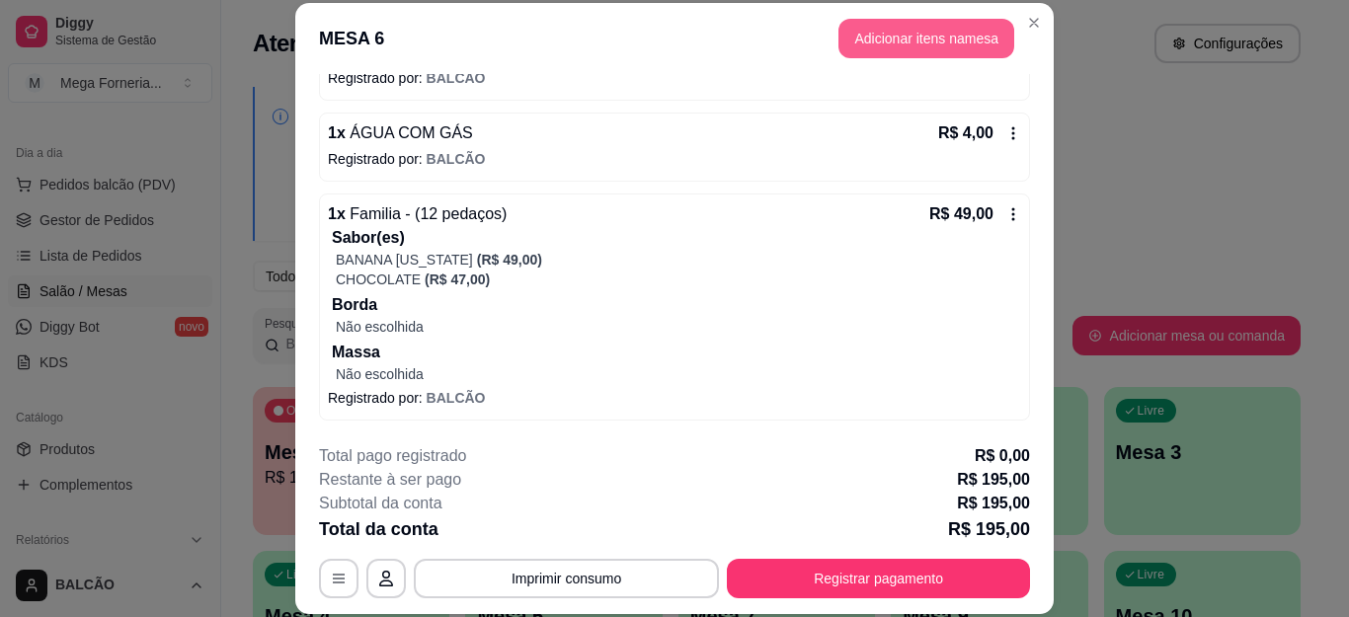
click at [872, 41] on button "Adicionar itens na mesa" at bounding box center [927, 39] width 176 height 40
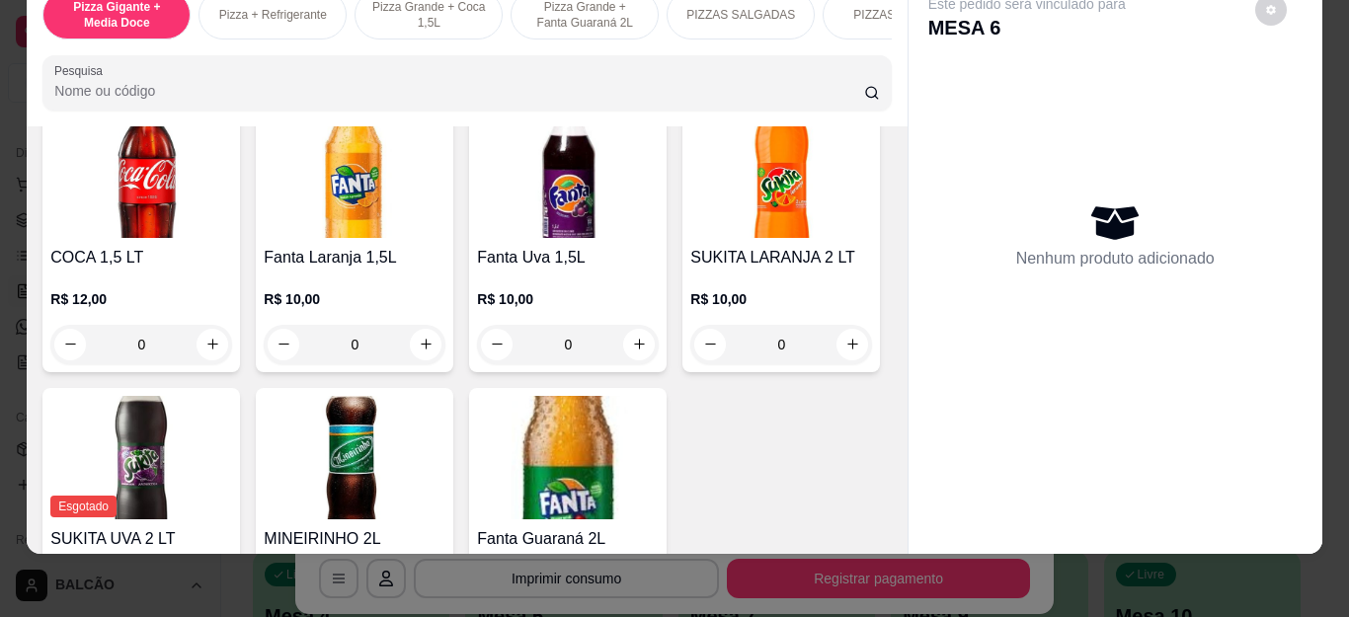
scroll to position [4346, 0]
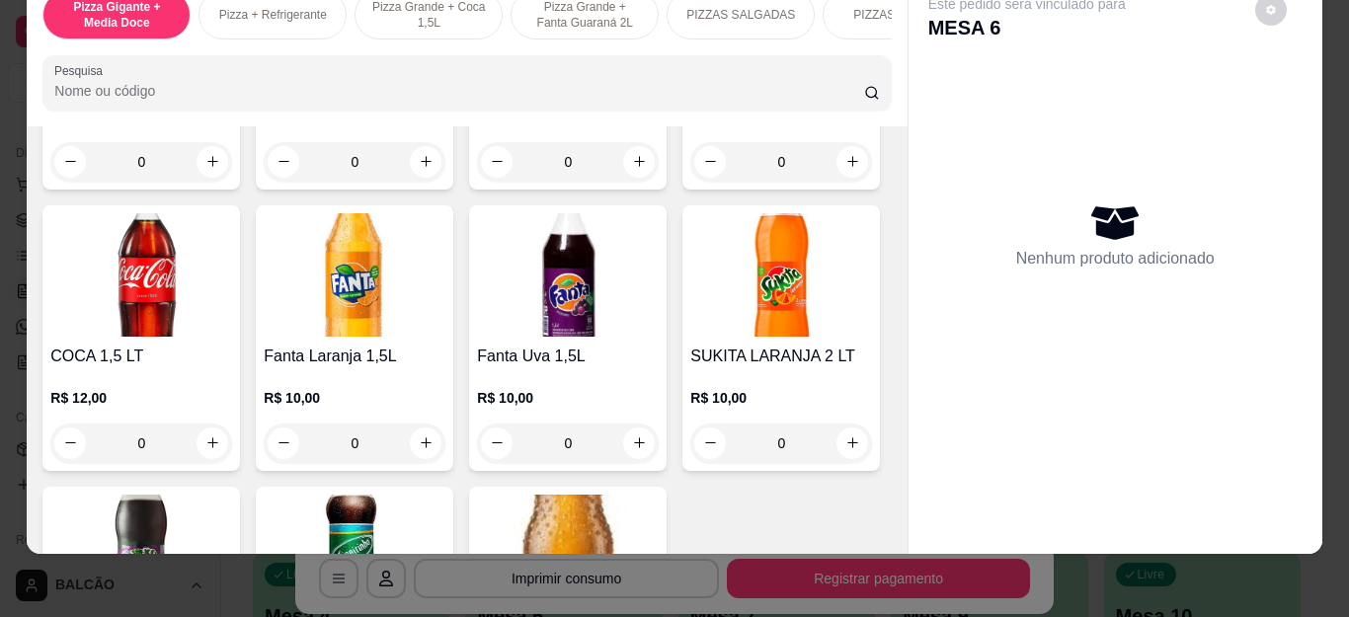
type input "1"
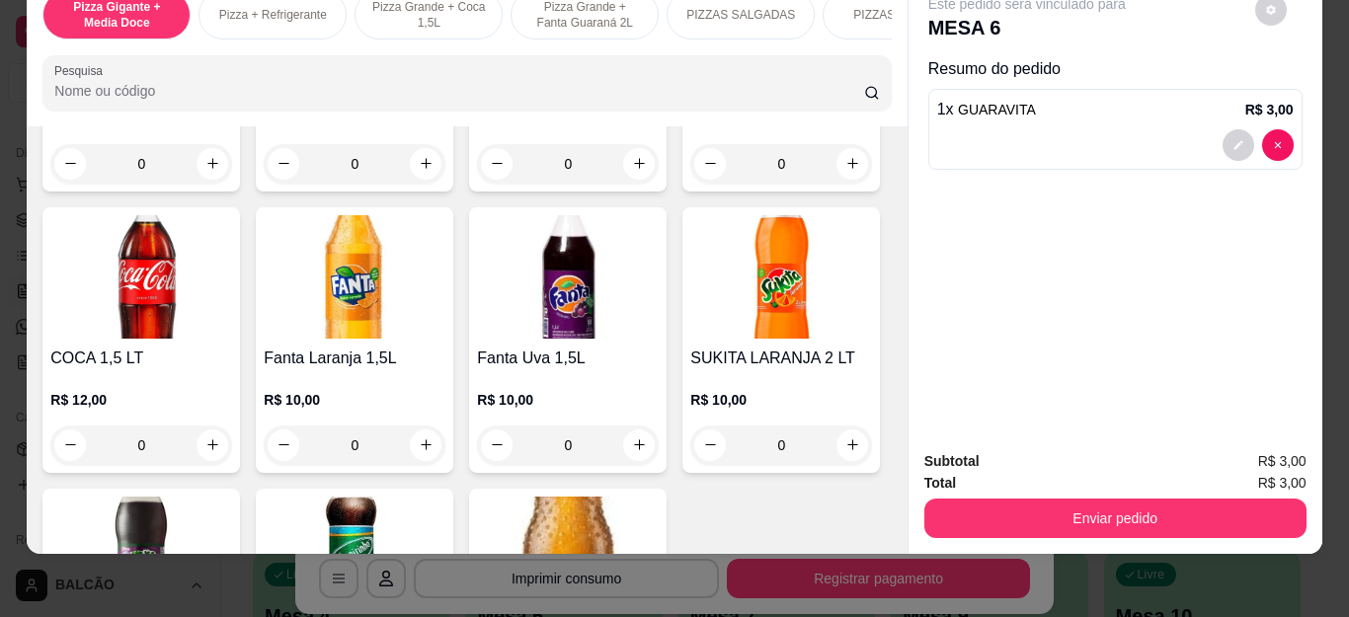
type input "2"
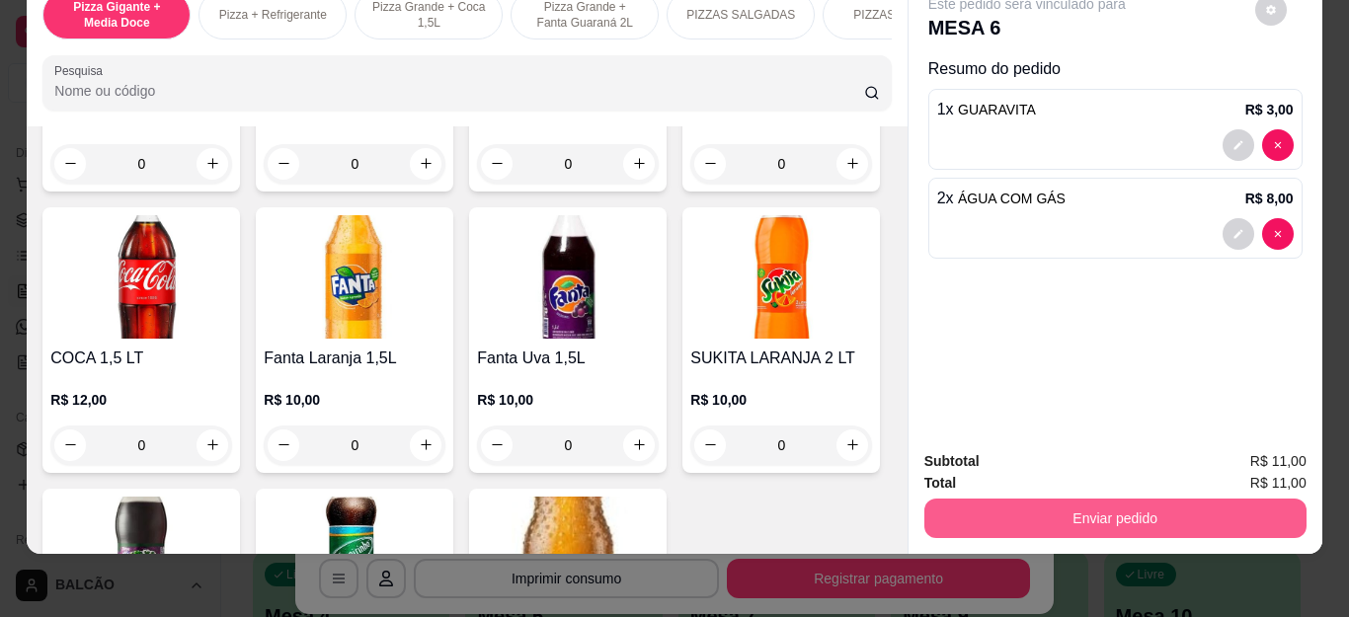
click at [1025, 499] on button "Enviar pedido" at bounding box center [1116, 519] width 382 height 40
click at [1021, 445] on button "Não registrar e enviar pedido" at bounding box center [1048, 453] width 205 height 38
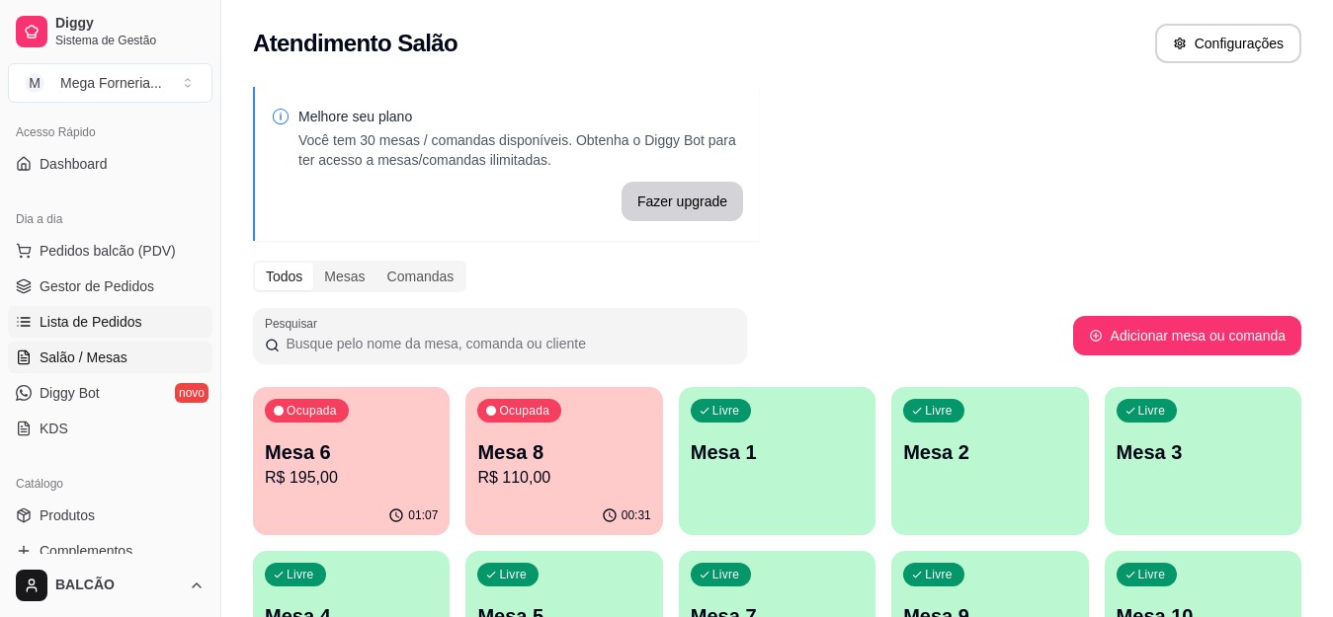
scroll to position [99, 0]
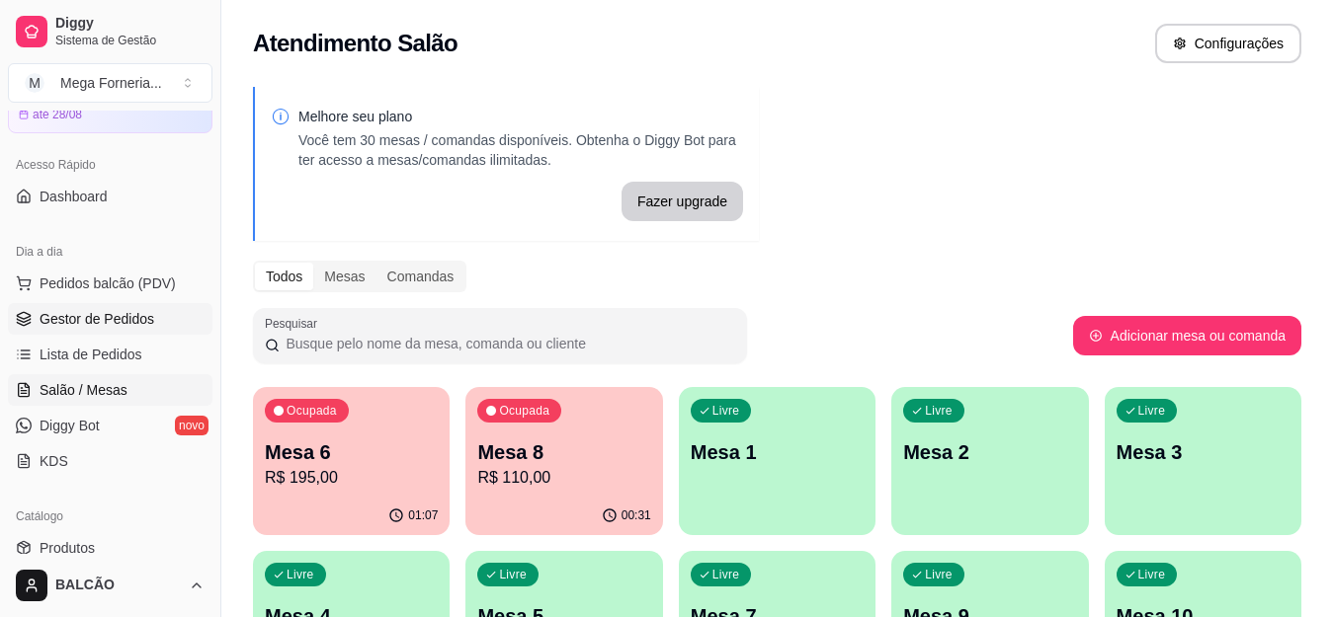
click at [120, 324] on span "Gestor de Pedidos" at bounding box center [97, 319] width 115 height 20
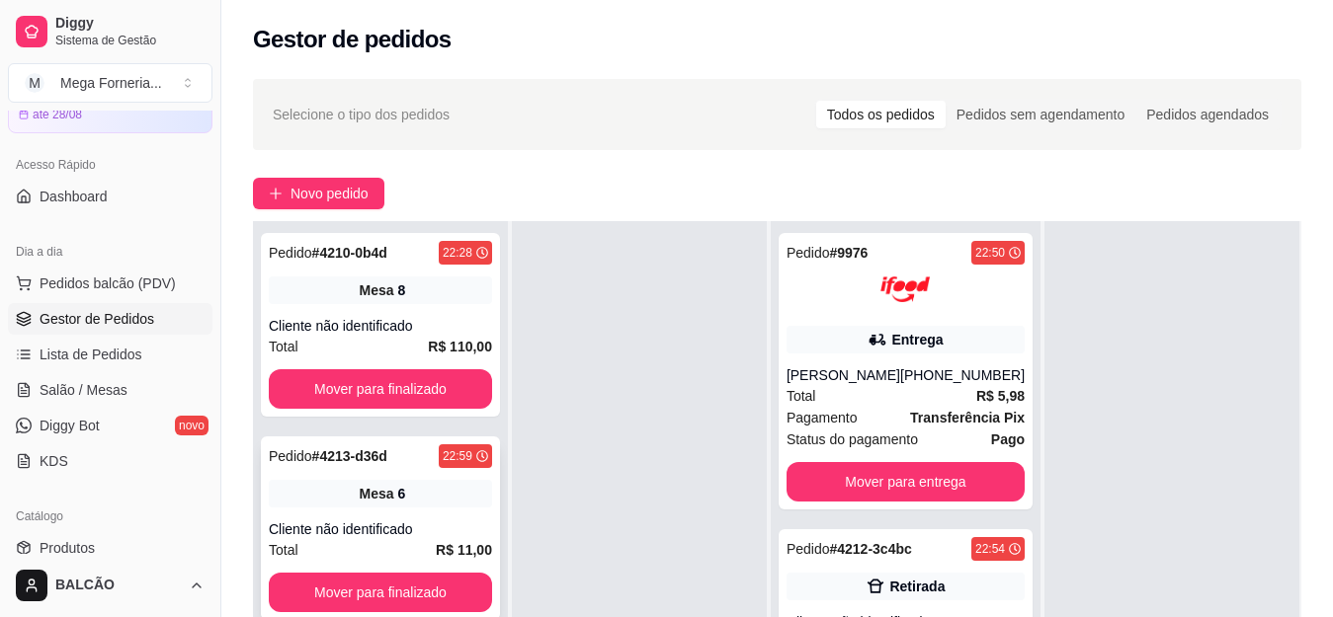
scroll to position [198, 0]
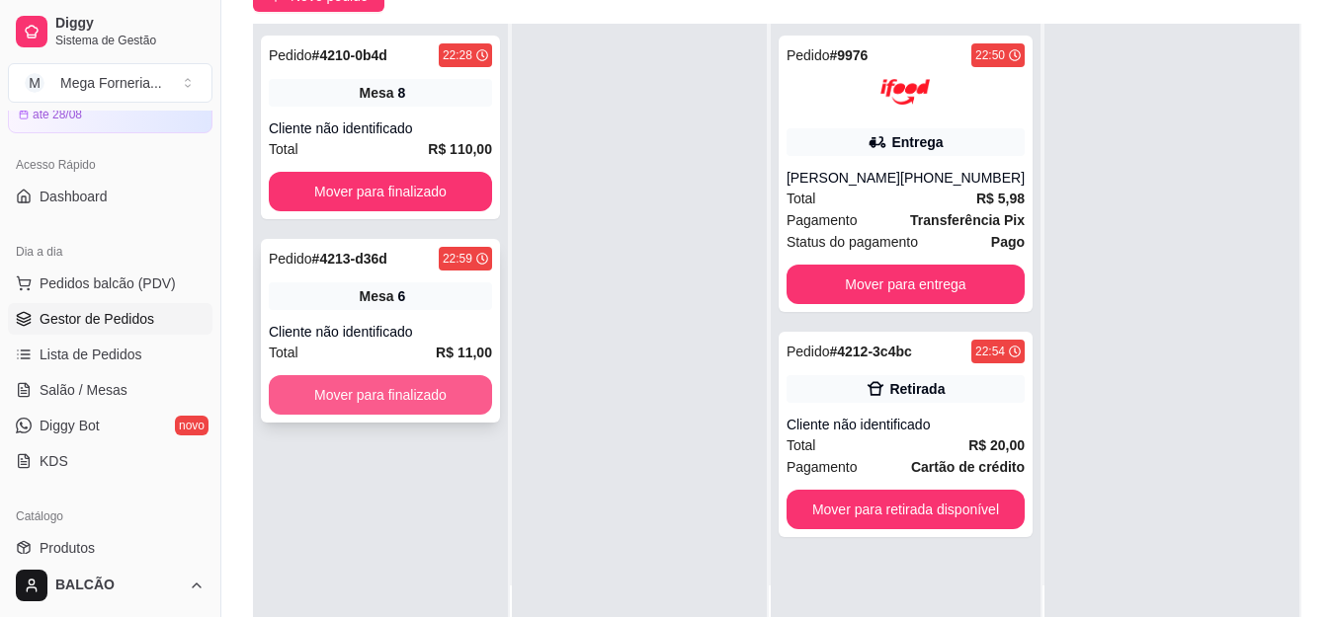
click at [398, 406] on button "Mover para finalizado" at bounding box center [380, 395] width 223 height 40
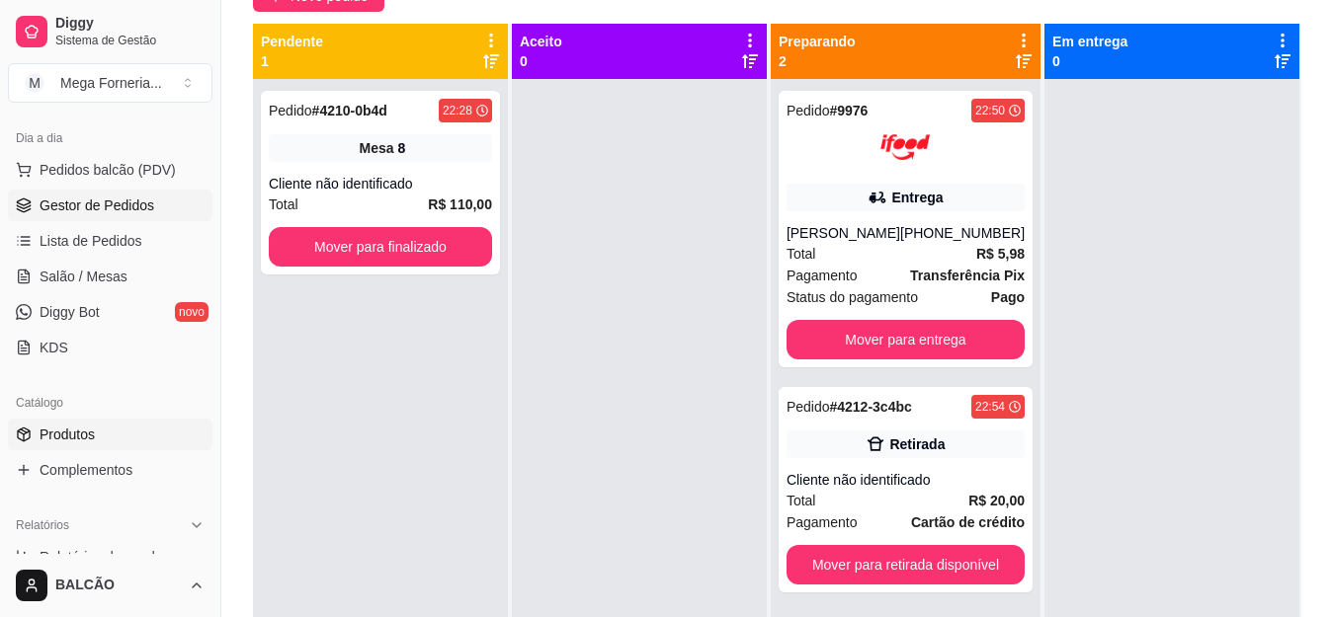
scroll to position [296, 0]
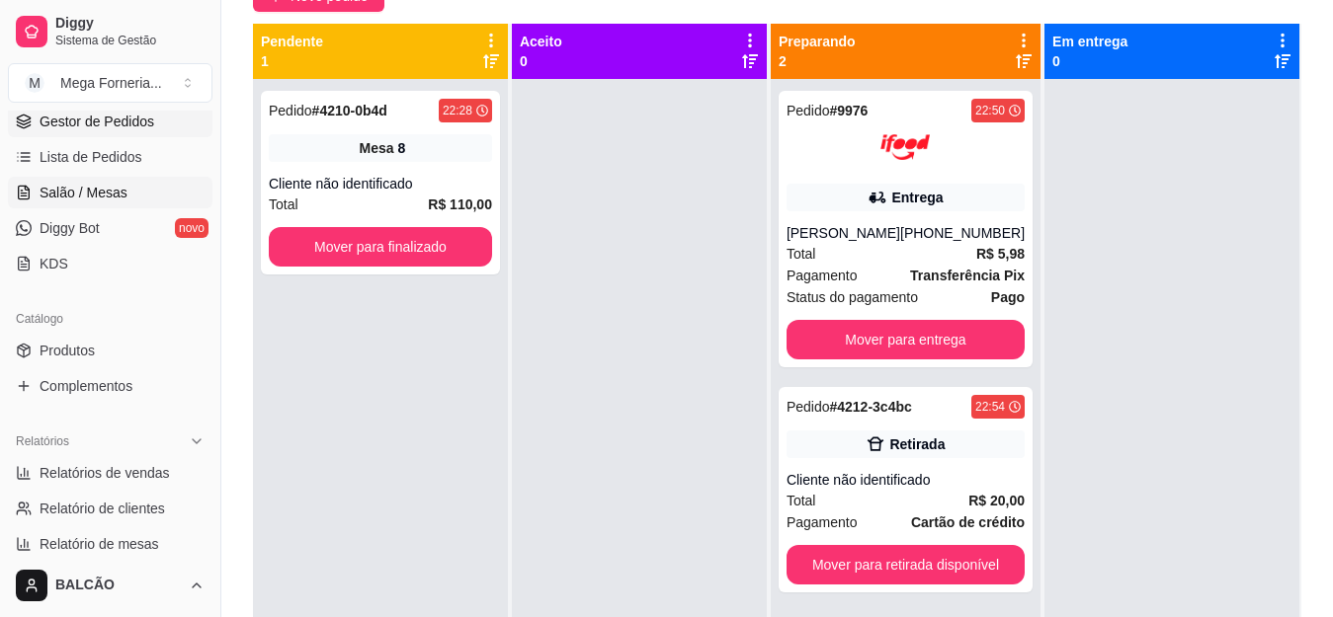
click at [106, 198] on span "Salão / Mesas" at bounding box center [84, 193] width 88 height 20
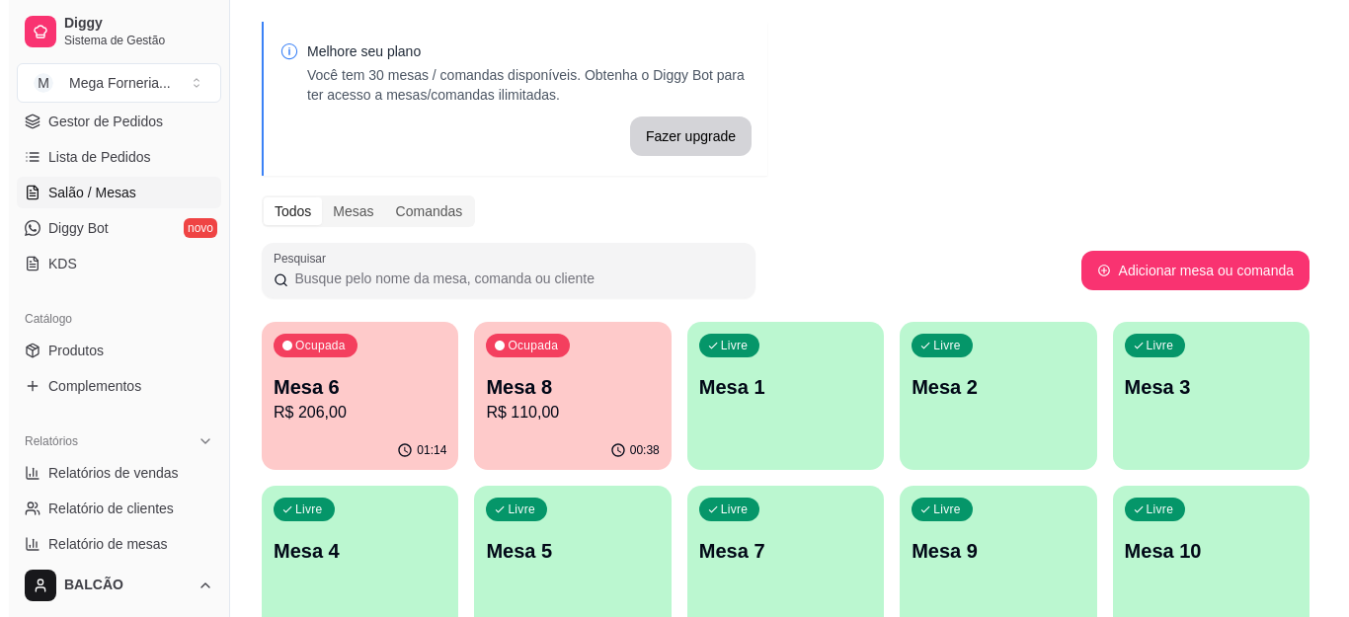
scroll to position [99, 0]
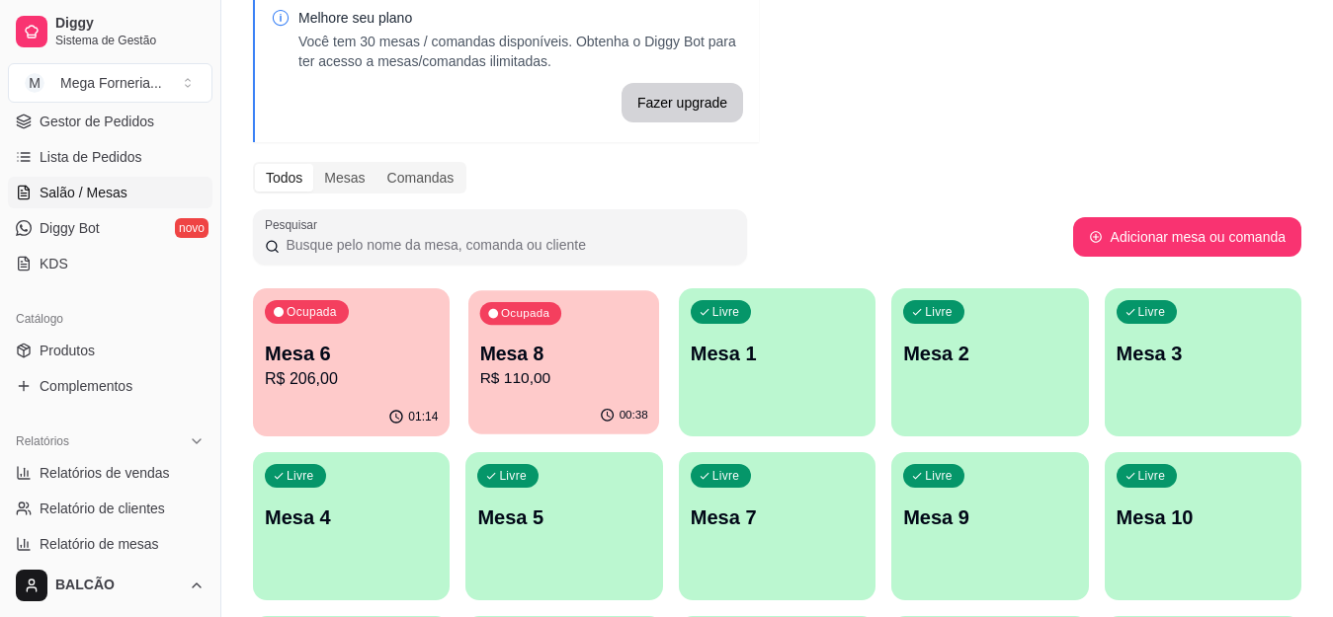
click at [507, 403] on div "00:38" at bounding box center [563, 416] width 191 height 38
click at [367, 383] on p "R$ 206,00" at bounding box center [351, 379] width 173 height 24
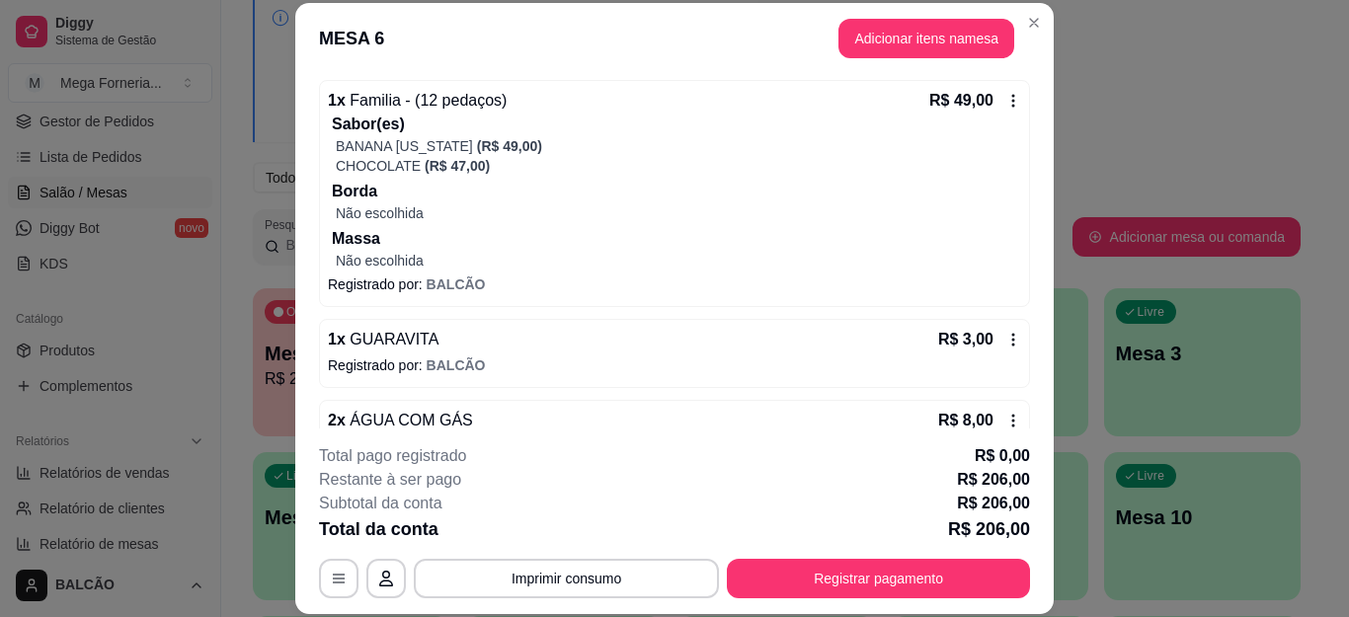
scroll to position [830, 0]
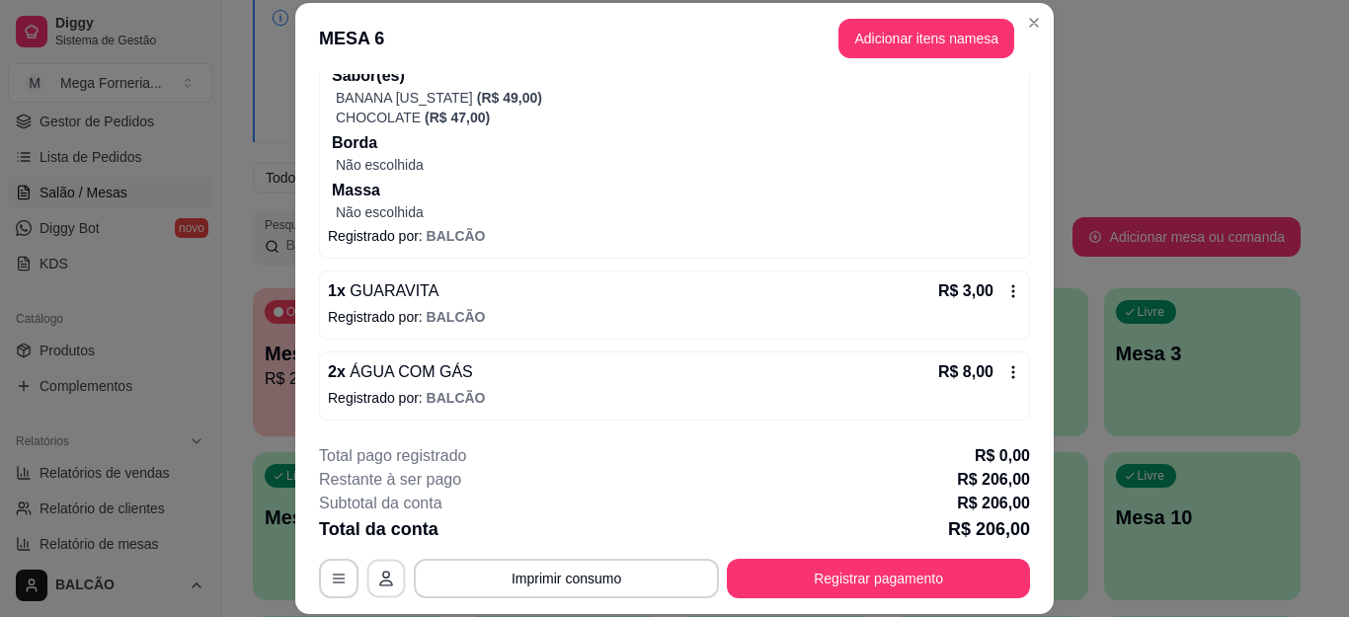
click at [386, 586] on button "button" at bounding box center [386, 578] width 39 height 39
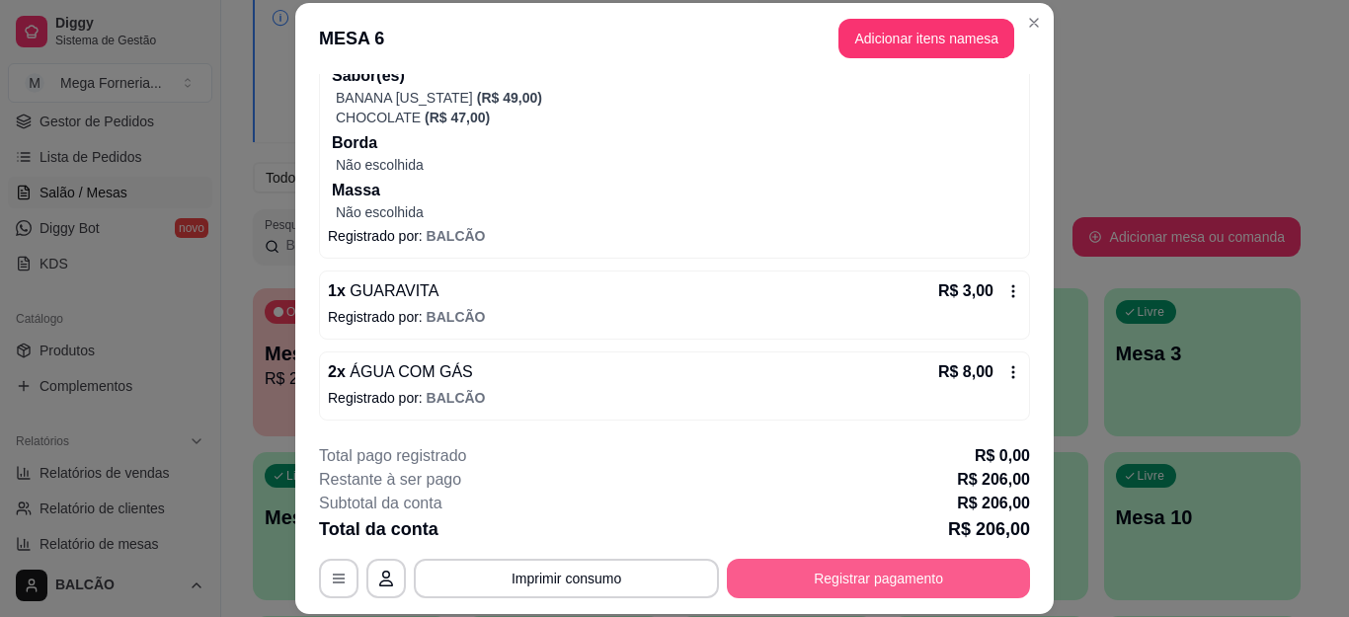
click at [809, 587] on button "Registrar pagamento" at bounding box center [878, 579] width 303 height 40
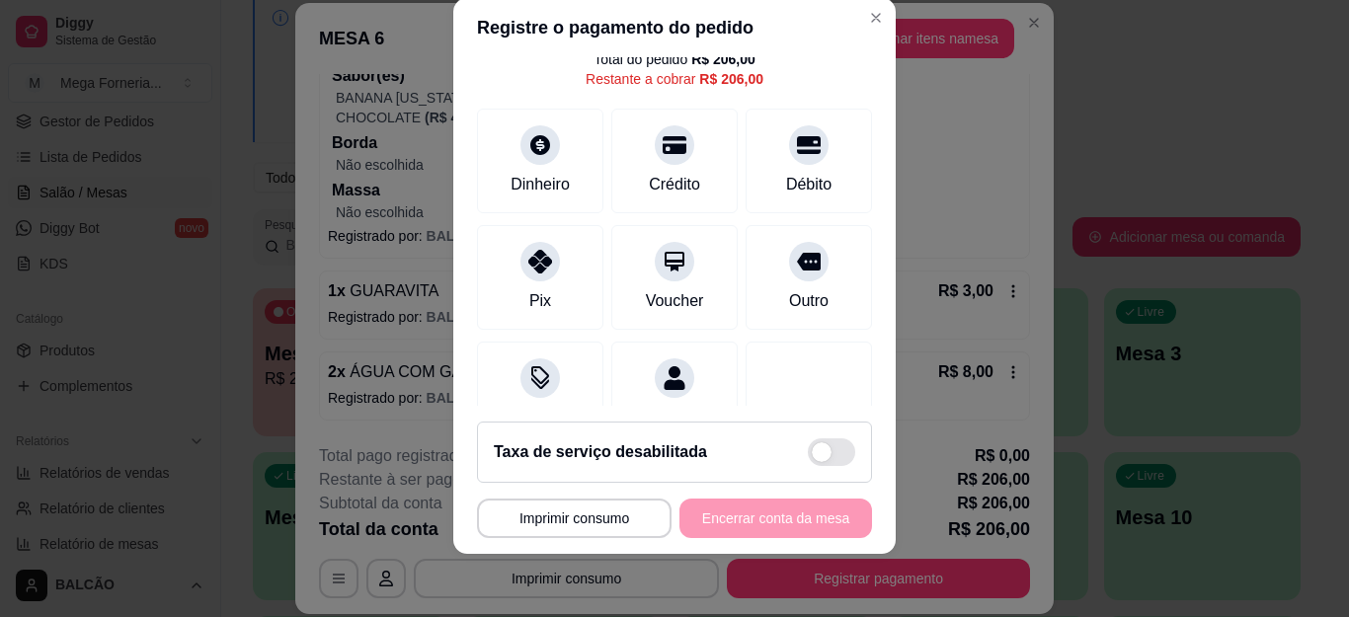
scroll to position [99, 0]
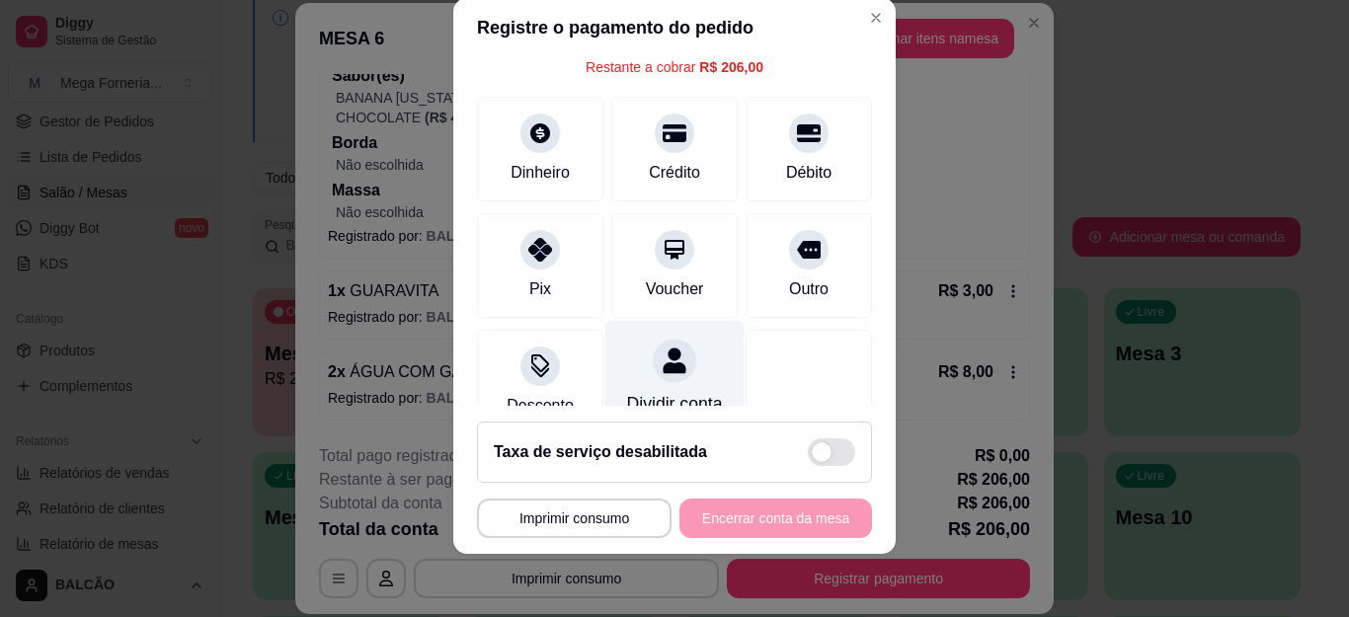
click at [627, 391] on div "Dividir conta" at bounding box center [675, 404] width 96 height 26
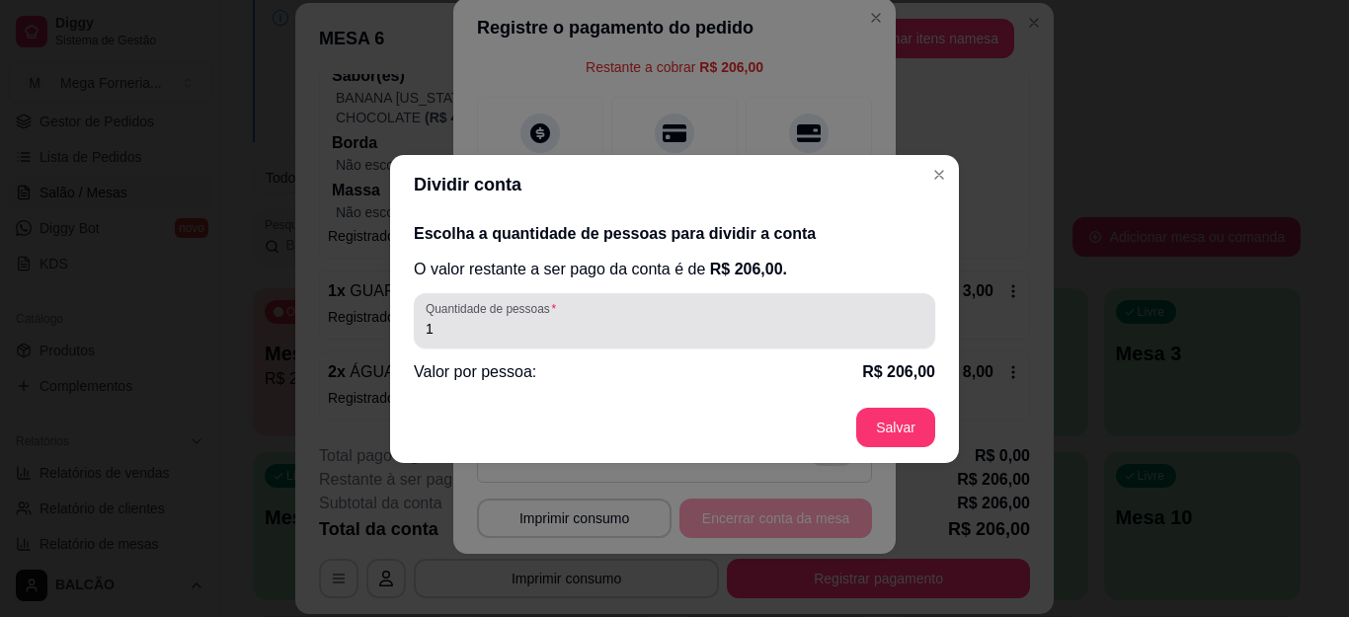
click at [553, 317] on div "1" at bounding box center [675, 321] width 498 height 40
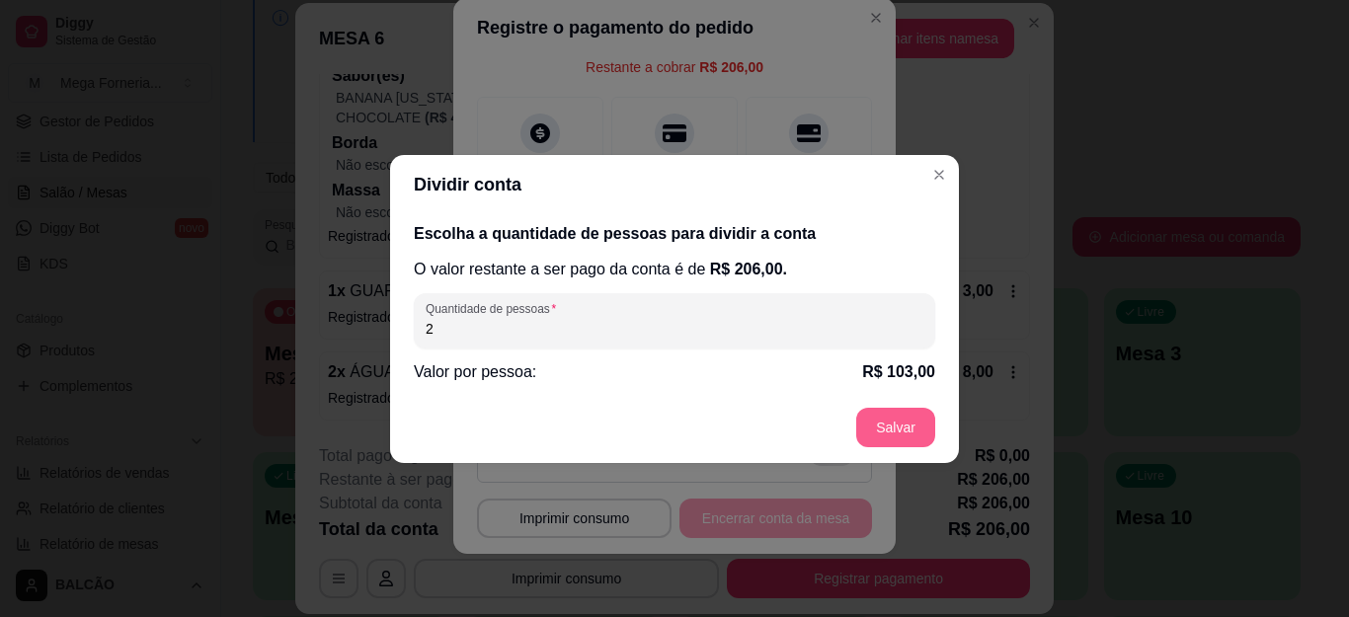
type input "2"
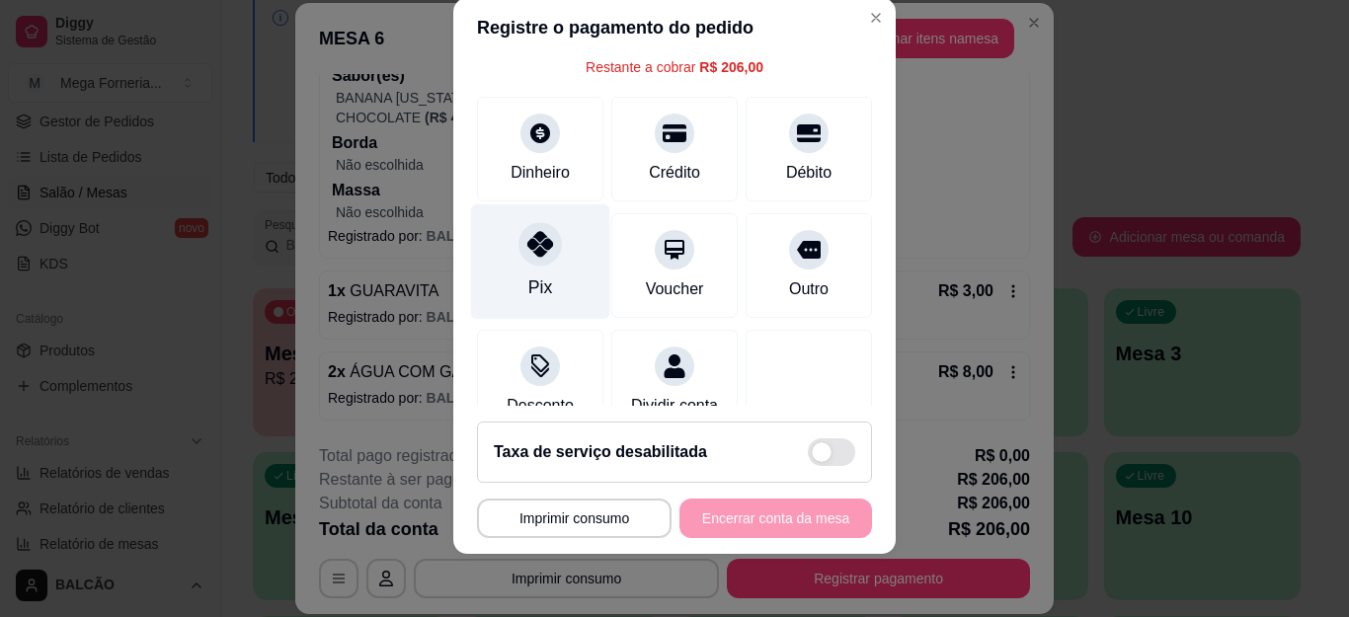
scroll to position [0, 0]
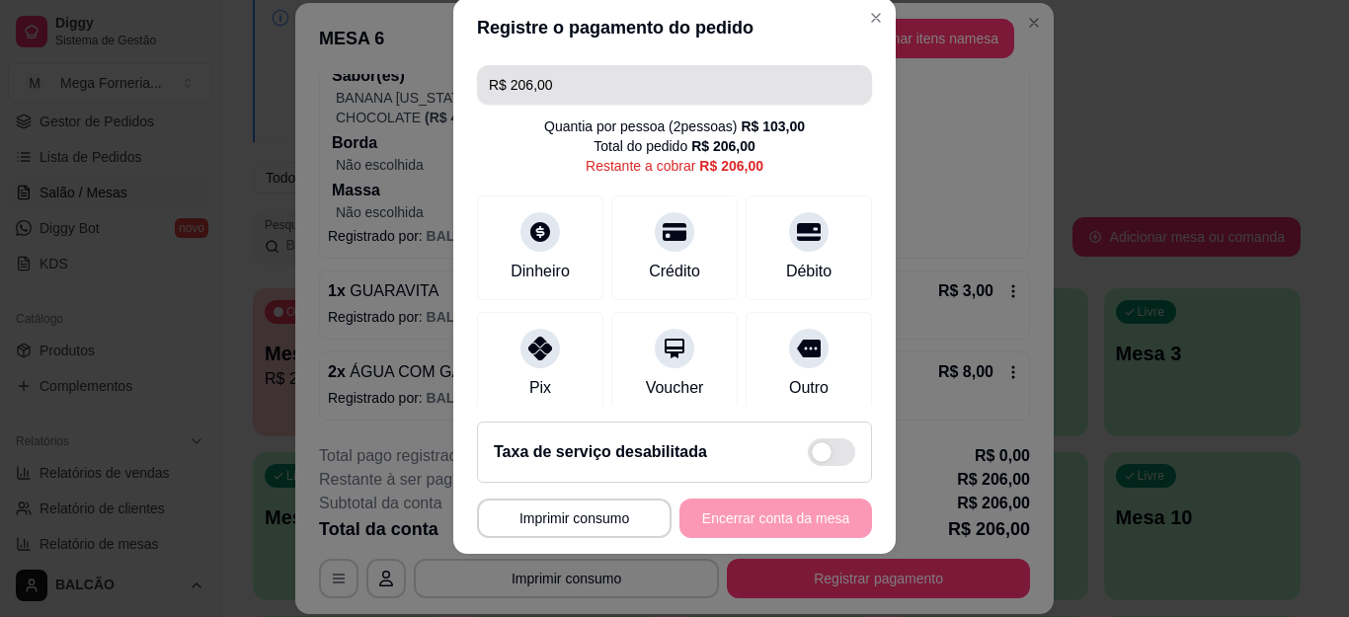
click at [556, 92] on input "R$ 206,00" at bounding box center [674, 85] width 371 height 40
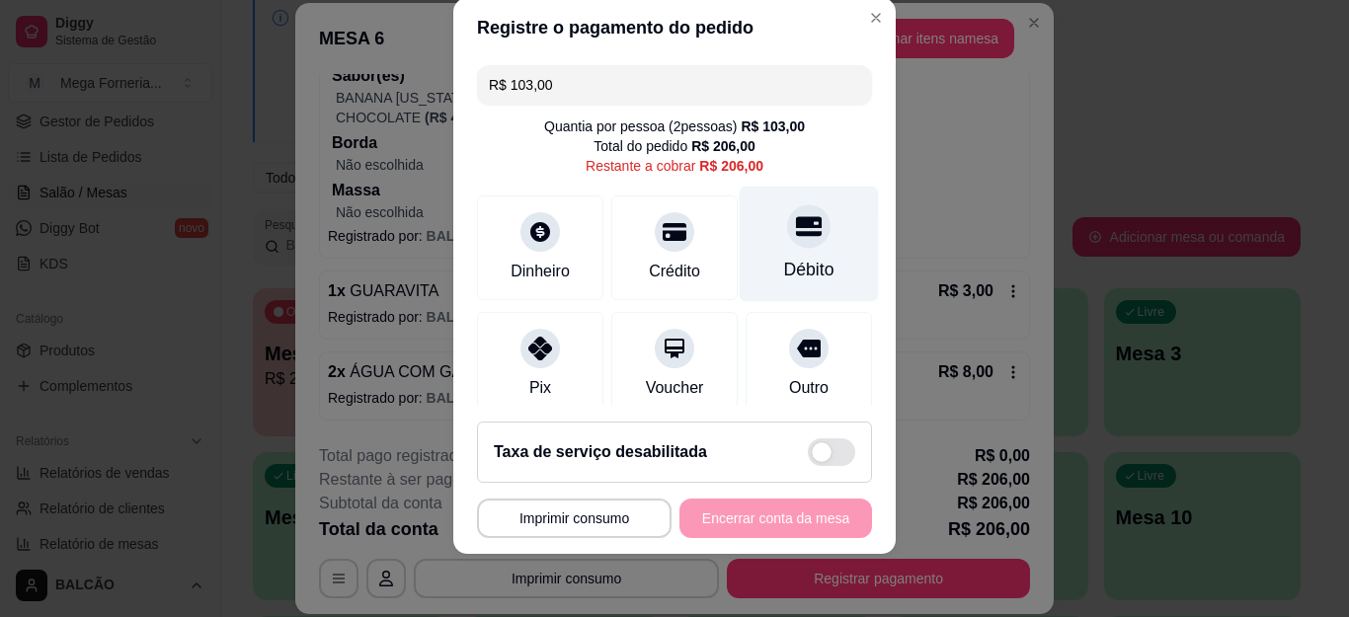
click at [787, 214] on div at bounding box center [808, 226] width 43 height 43
click at [796, 214] on icon at bounding box center [809, 226] width 26 height 26
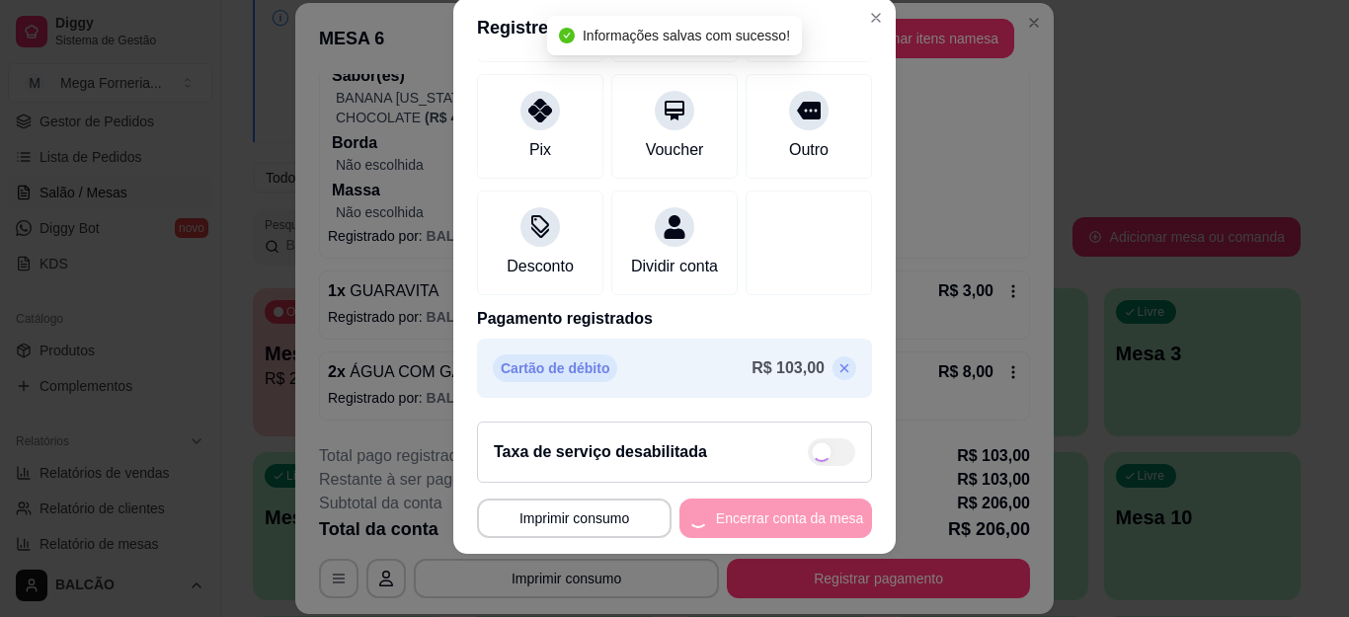
type input "R$ 0,00"
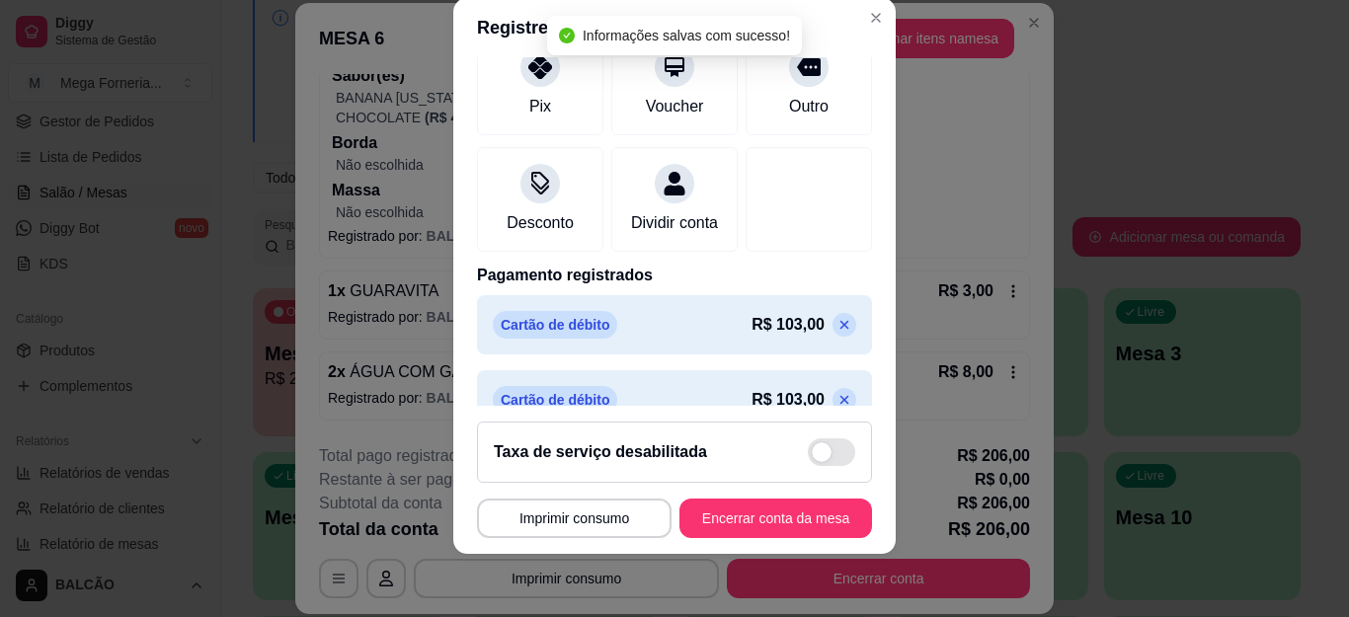
scroll to position [242, 0]
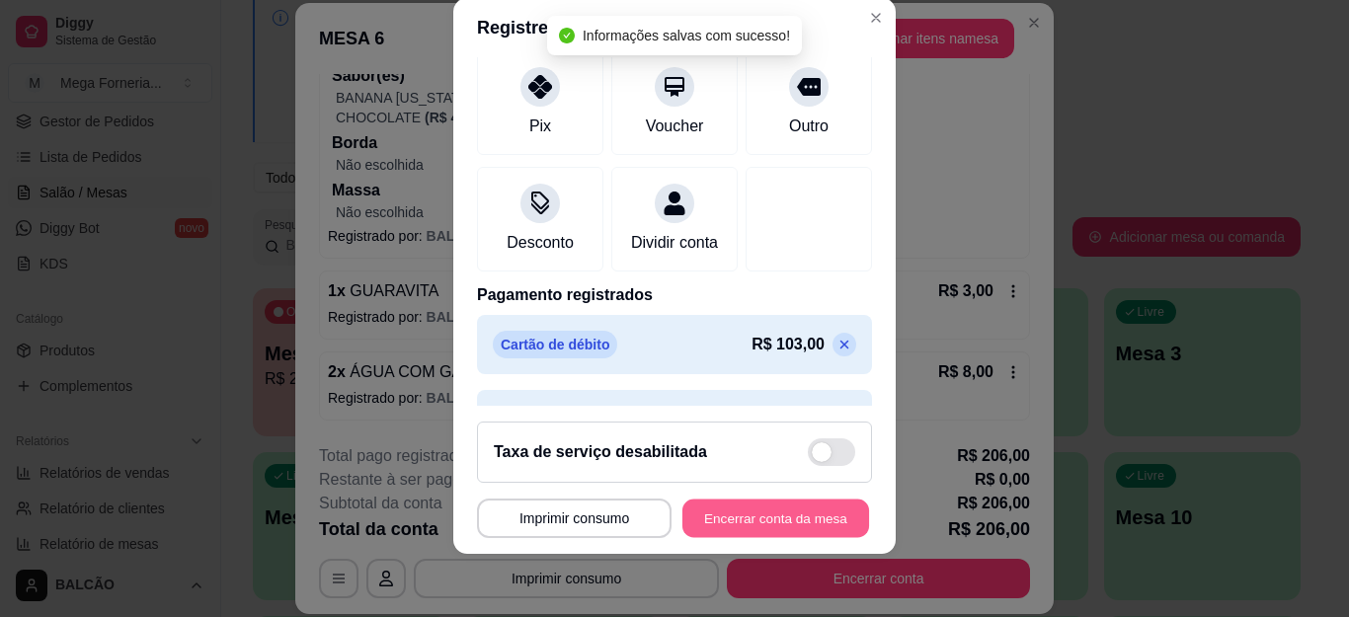
click at [761, 502] on button "Encerrar conta da mesa" at bounding box center [776, 518] width 187 height 39
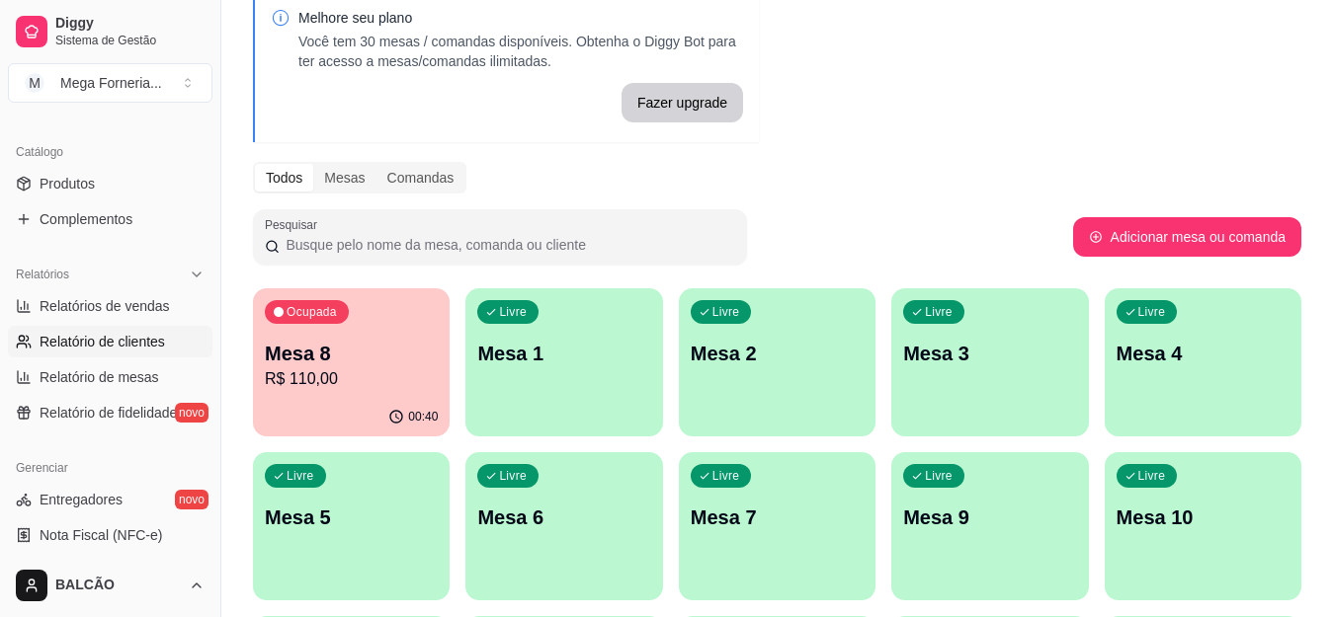
scroll to position [494, 0]
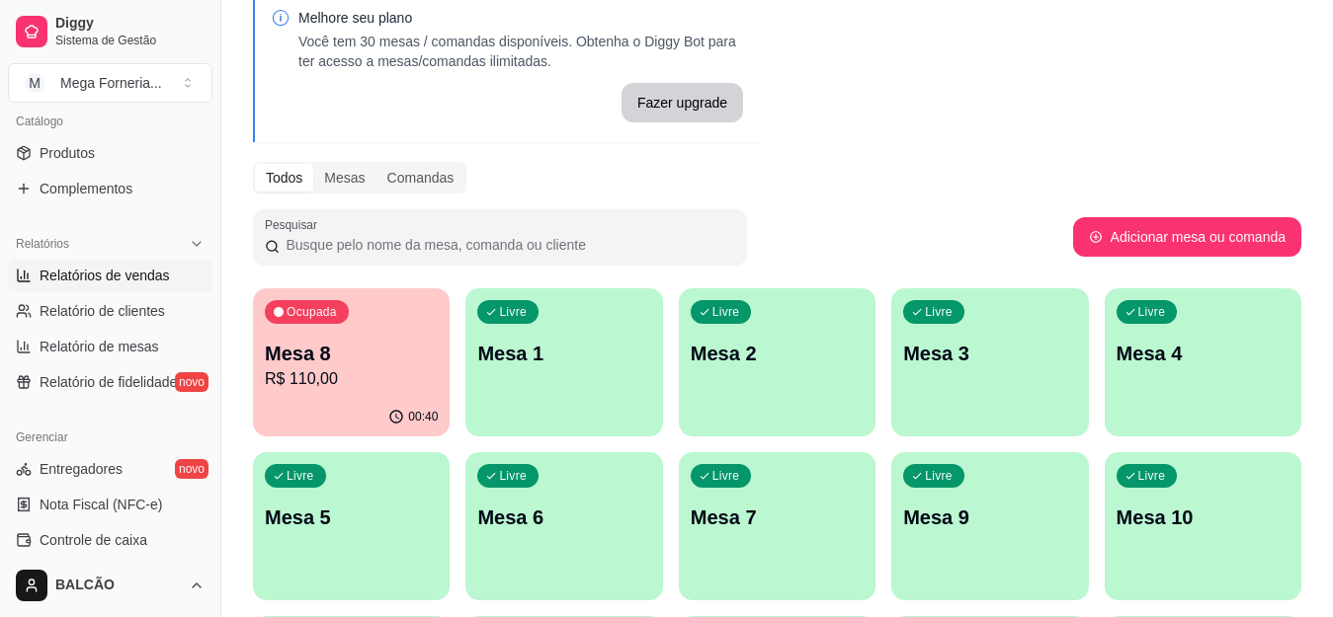
click at [127, 279] on span "Relatórios de vendas" at bounding box center [105, 276] width 130 height 20
select select "ALL"
select select "0"
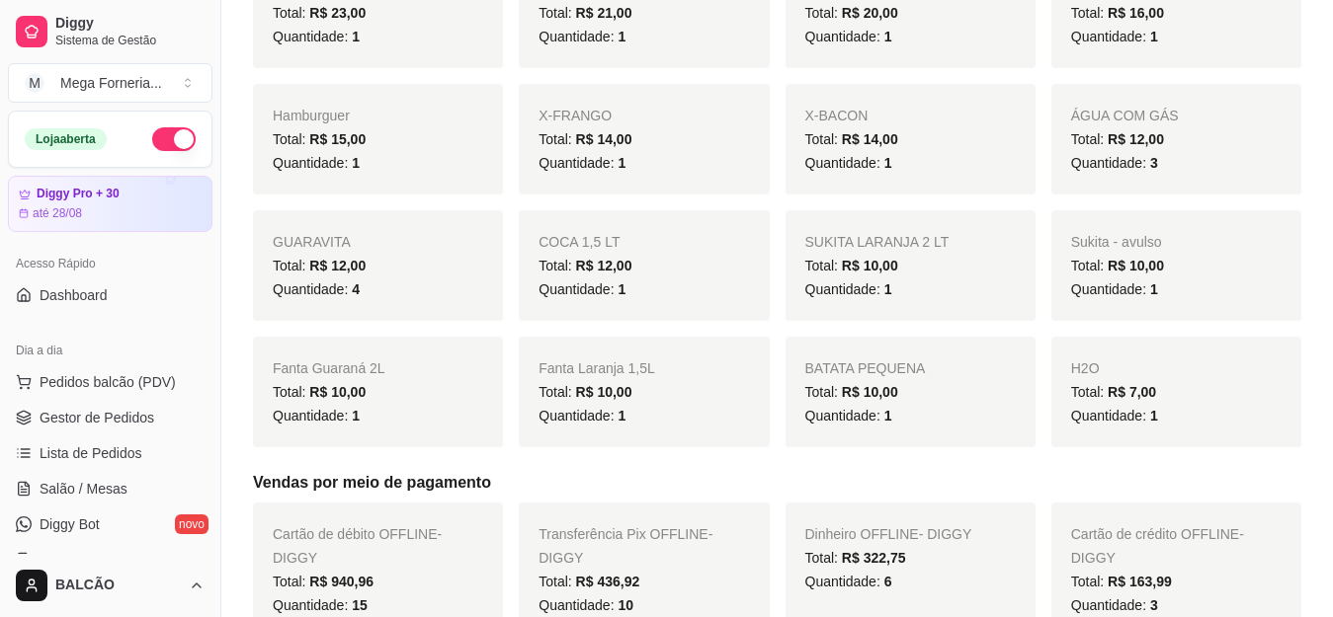
scroll to position [691, 0]
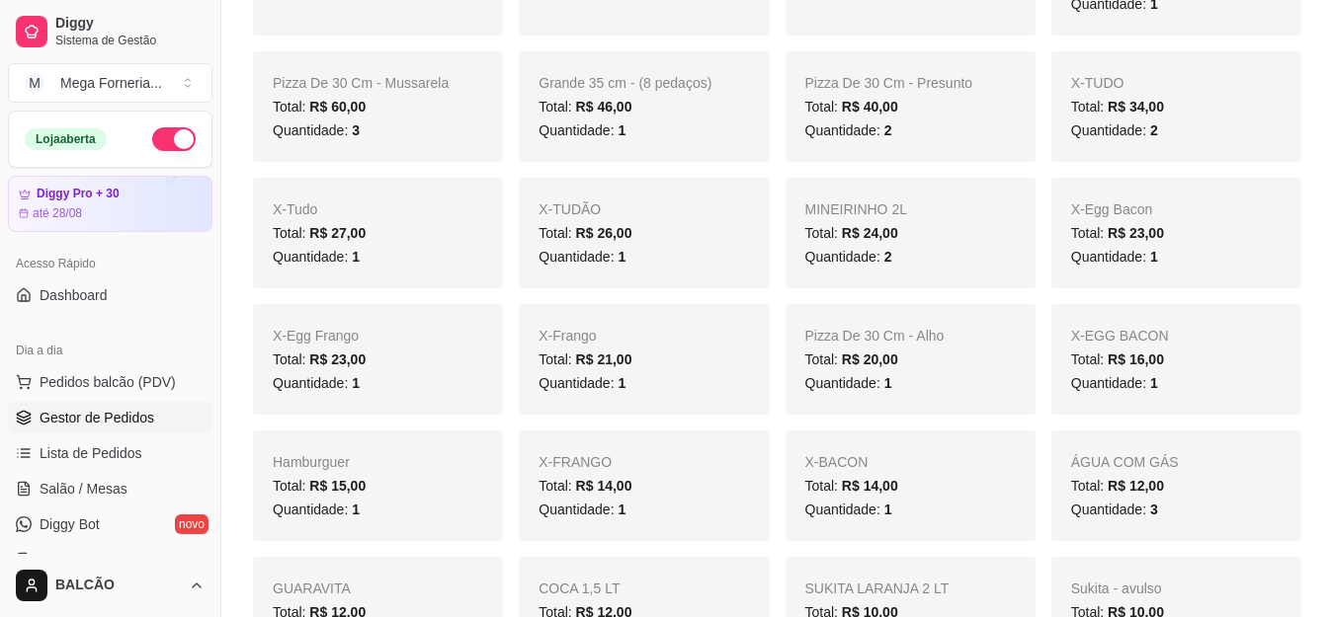
click at [113, 422] on span "Gestor de Pedidos" at bounding box center [97, 418] width 115 height 20
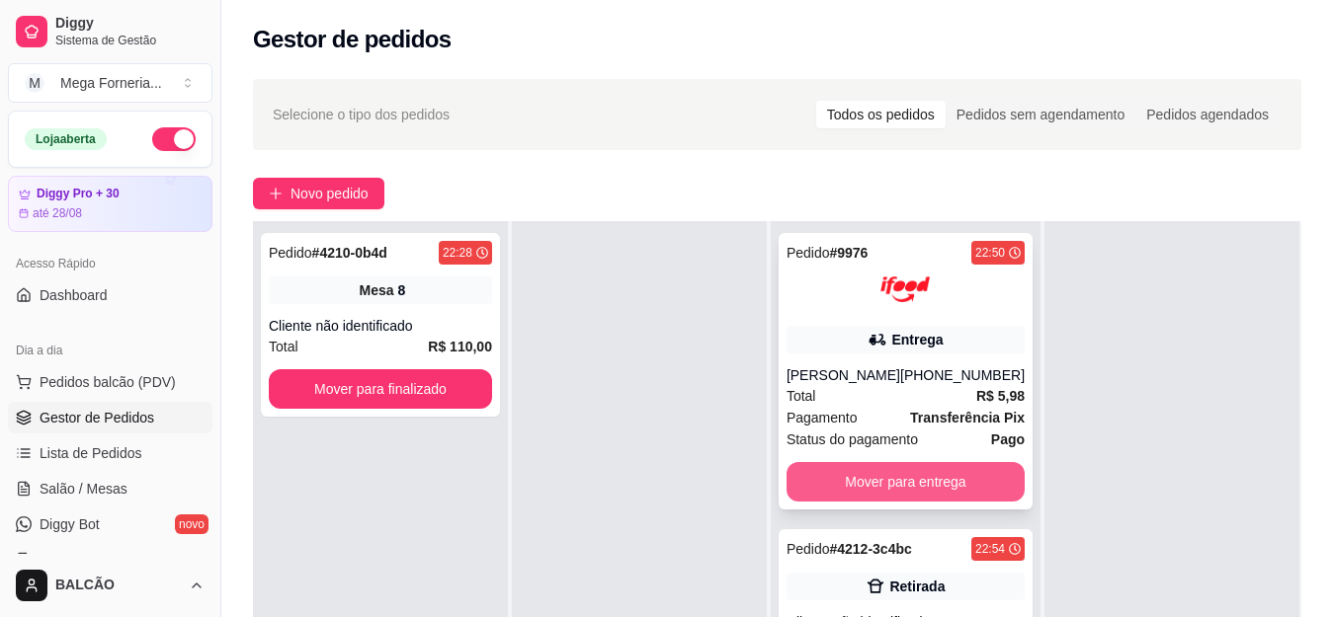
scroll to position [198, 0]
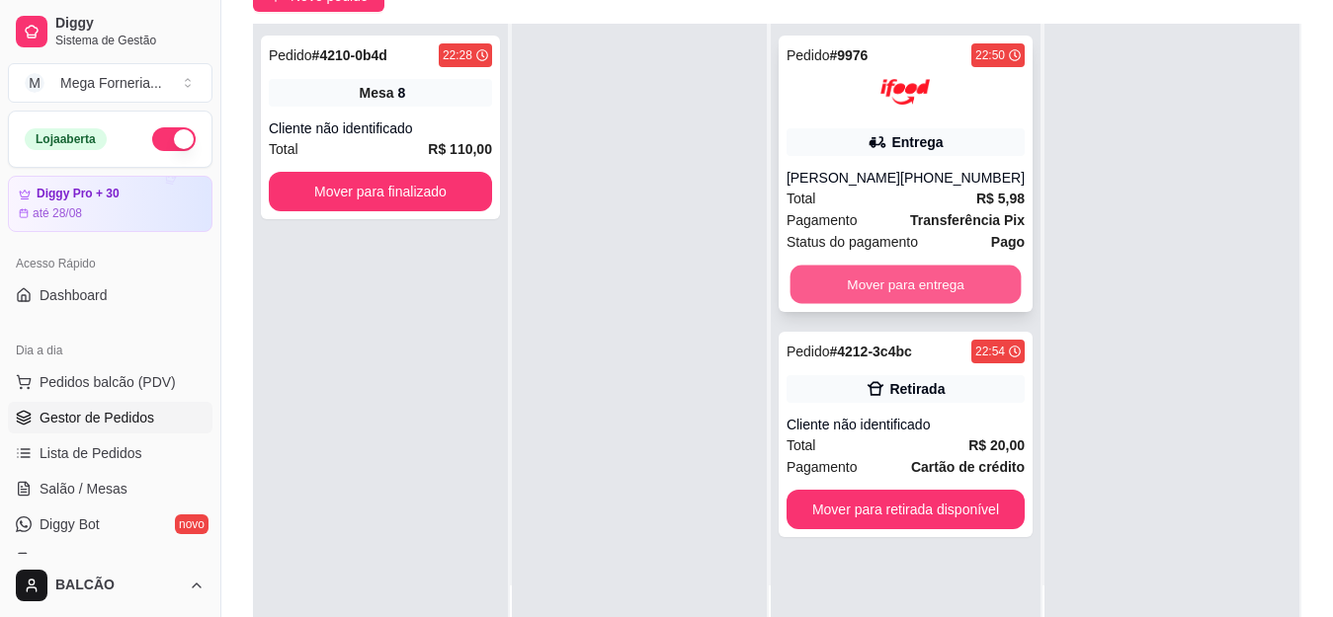
click at [870, 295] on button "Mover para entrega" at bounding box center [904, 285] width 231 height 39
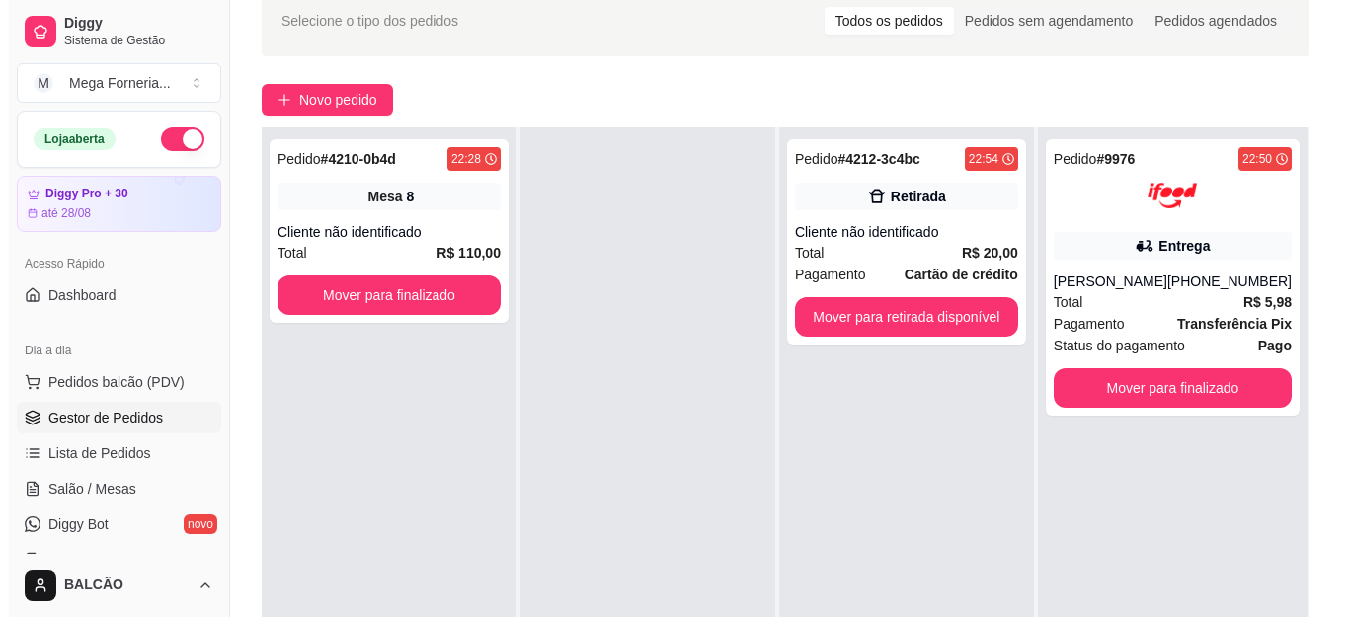
scroll to position [0, 0]
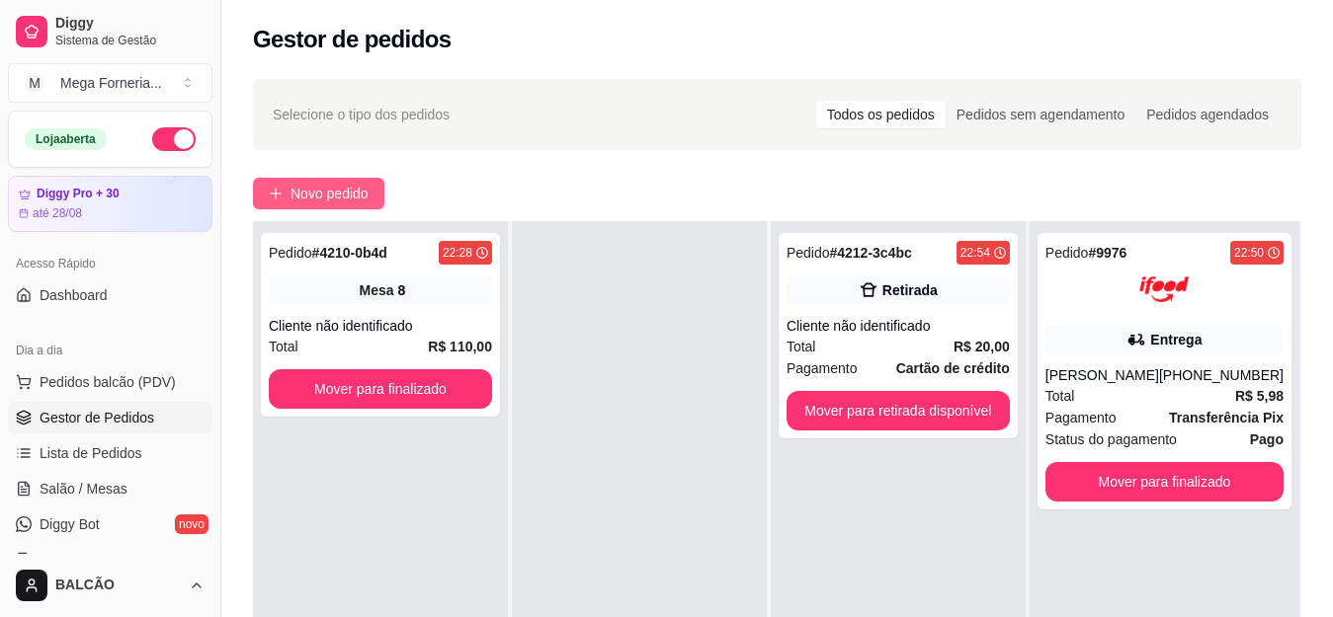
click at [302, 206] on button "Novo pedido" at bounding box center [318, 194] width 131 height 32
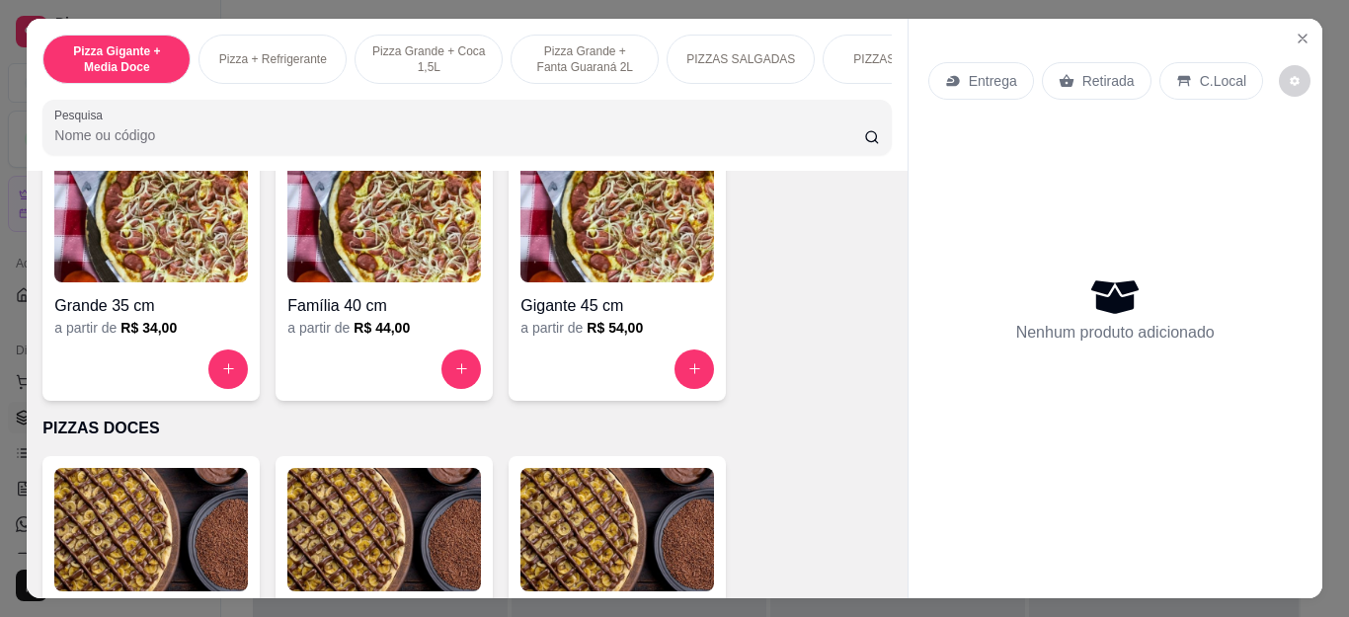
scroll to position [1383, 0]
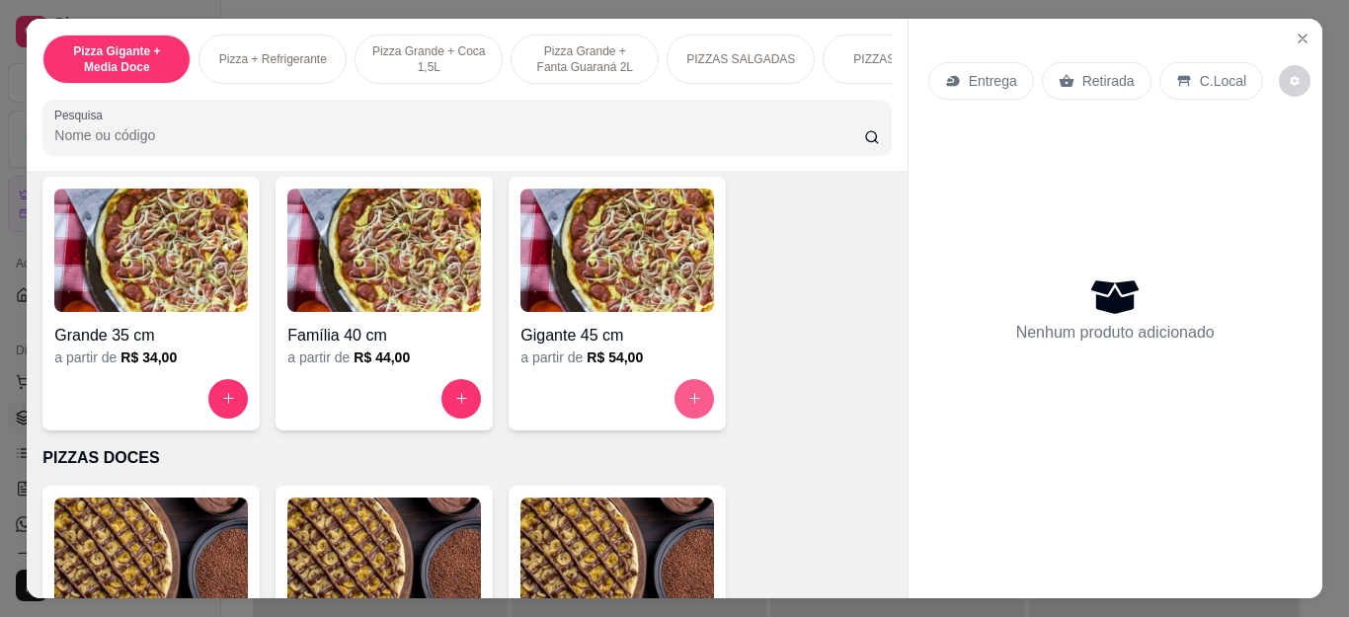
click at [691, 389] on button "increase-product-quantity" at bounding box center [695, 399] width 40 height 40
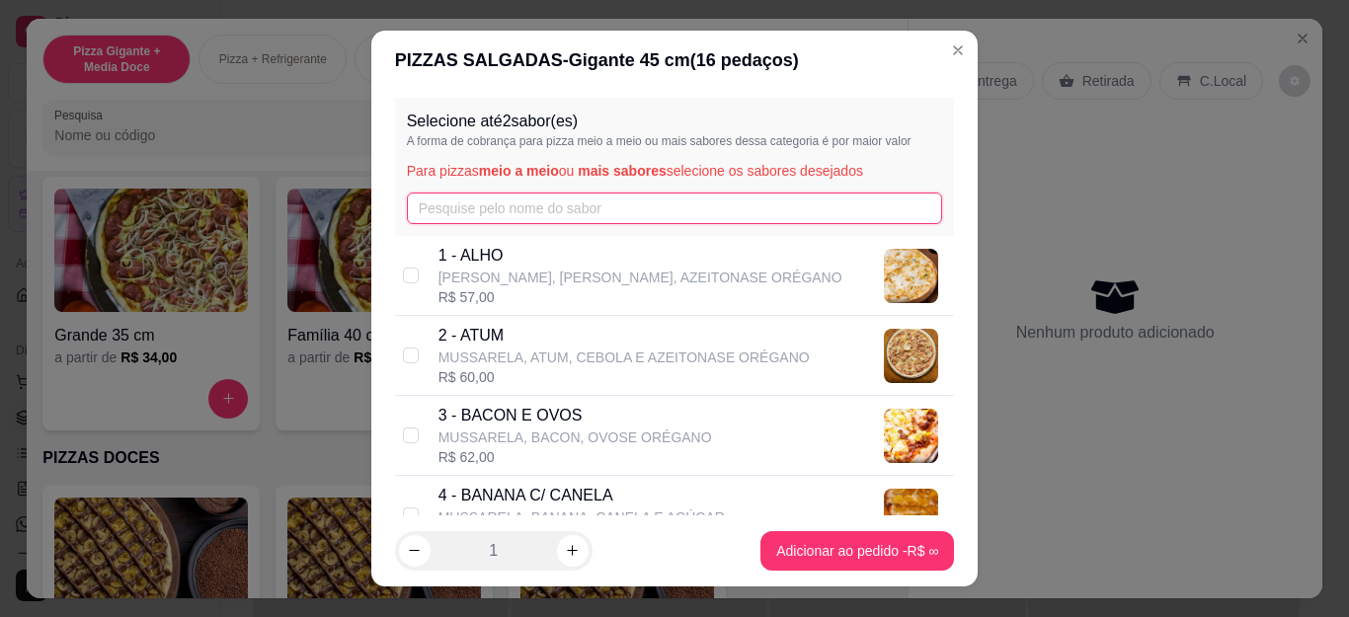
click at [557, 207] on input "text" at bounding box center [675, 209] width 536 height 32
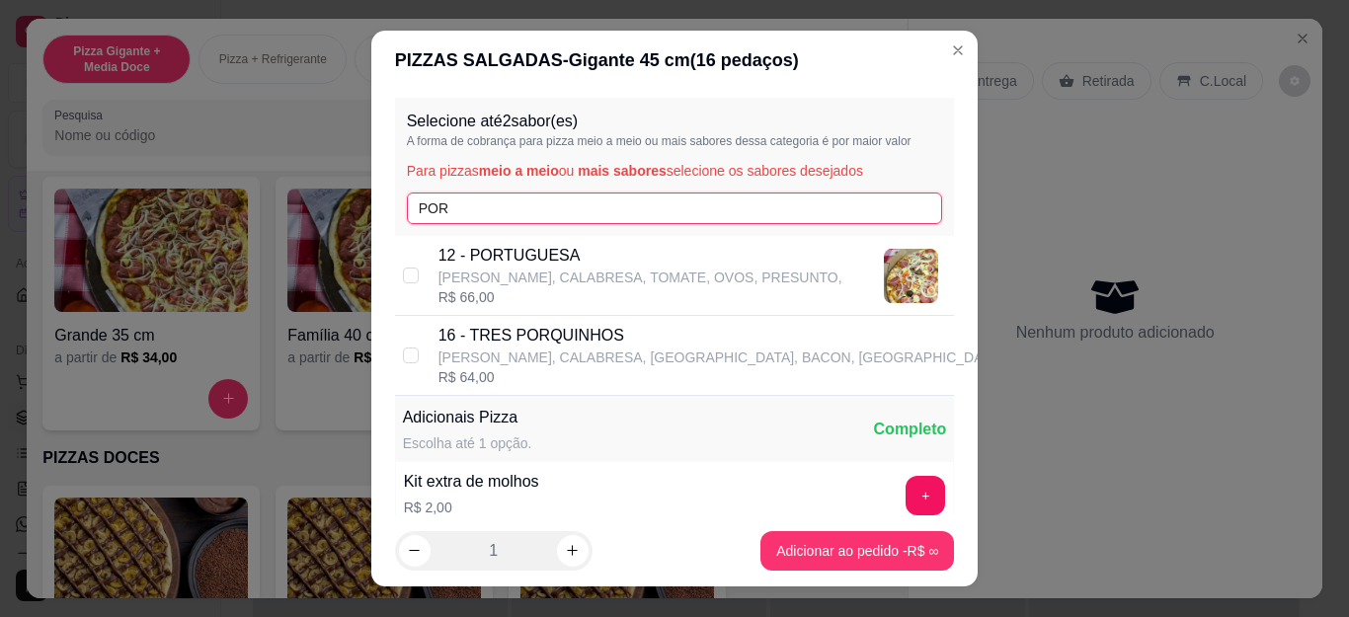
type input "POR"
click at [497, 270] on p "[PERSON_NAME], CALABRESA, TOMATE, OVOS, PRESUNTO," at bounding box center [641, 278] width 404 height 20
checkbox input "true"
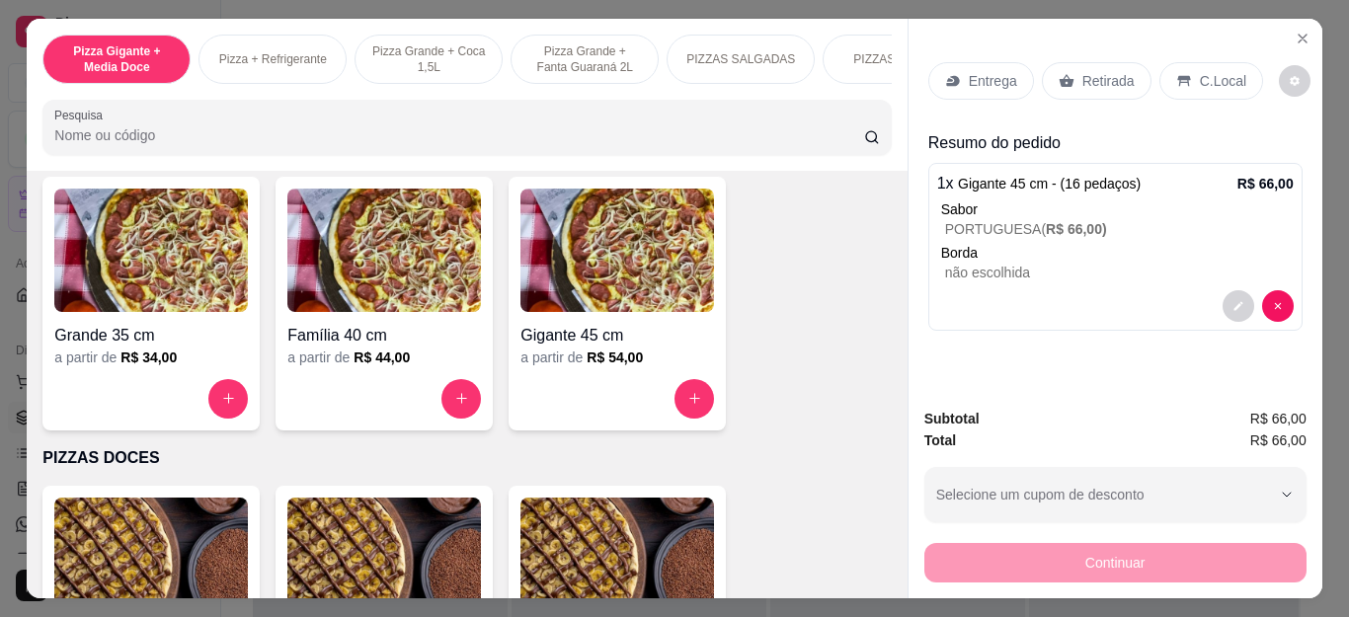
click at [1073, 89] on div "Retirada" at bounding box center [1097, 81] width 110 height 38
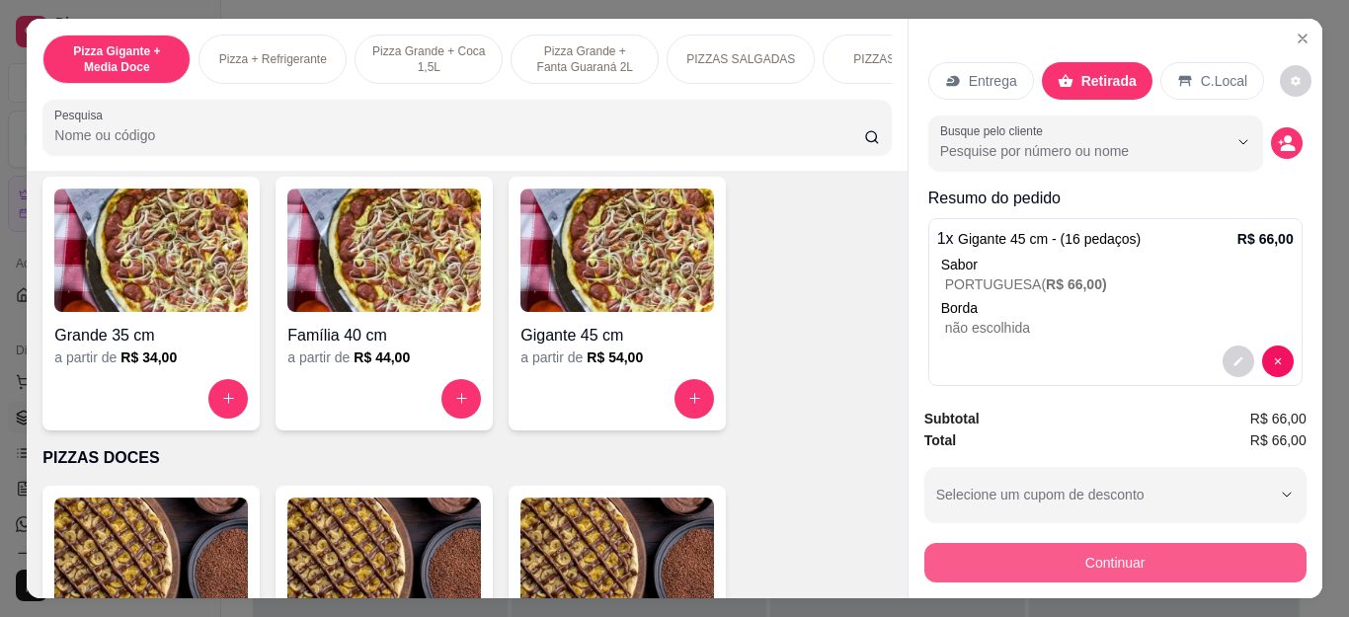
click at [1095, 553] on button "Continuar" at bounding box center [1116, 563] width 382 height 40
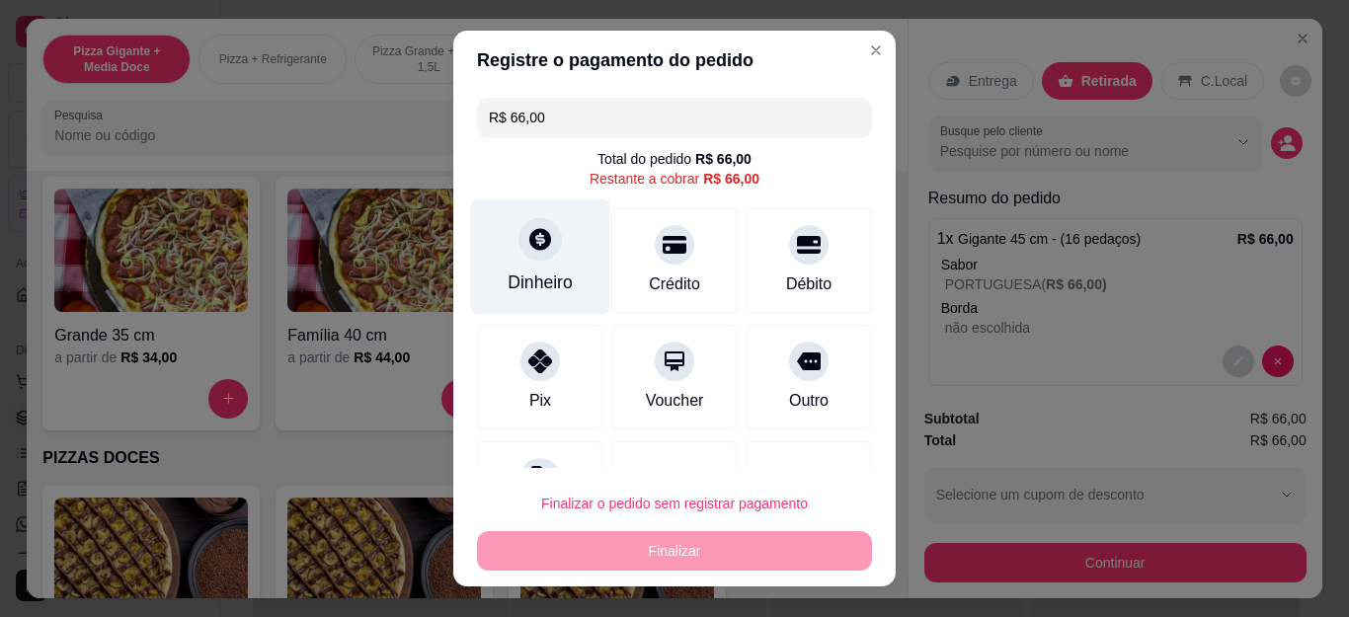
click at [539, 265] on div "Dinheiro" at bounding box center [540, 258] width 139 height 116
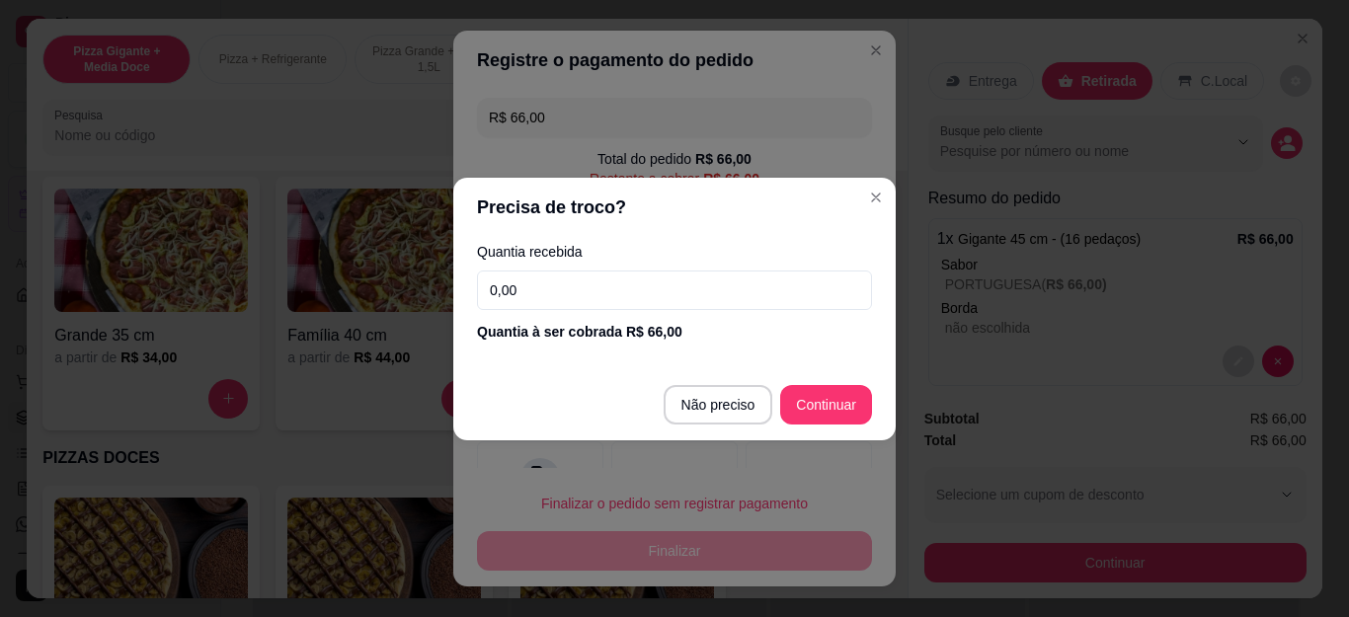
click at [577, 302] on input "0,00" at bounding box center [674, 291] width 395 height 40
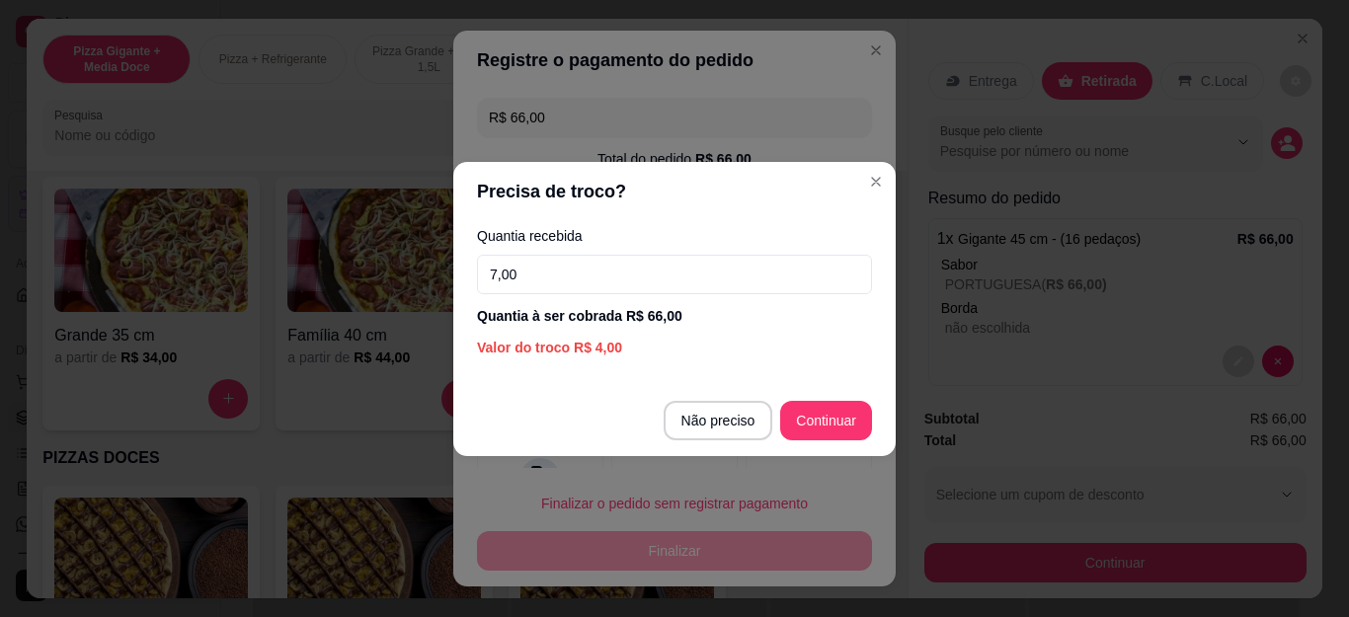
type input "70,00"
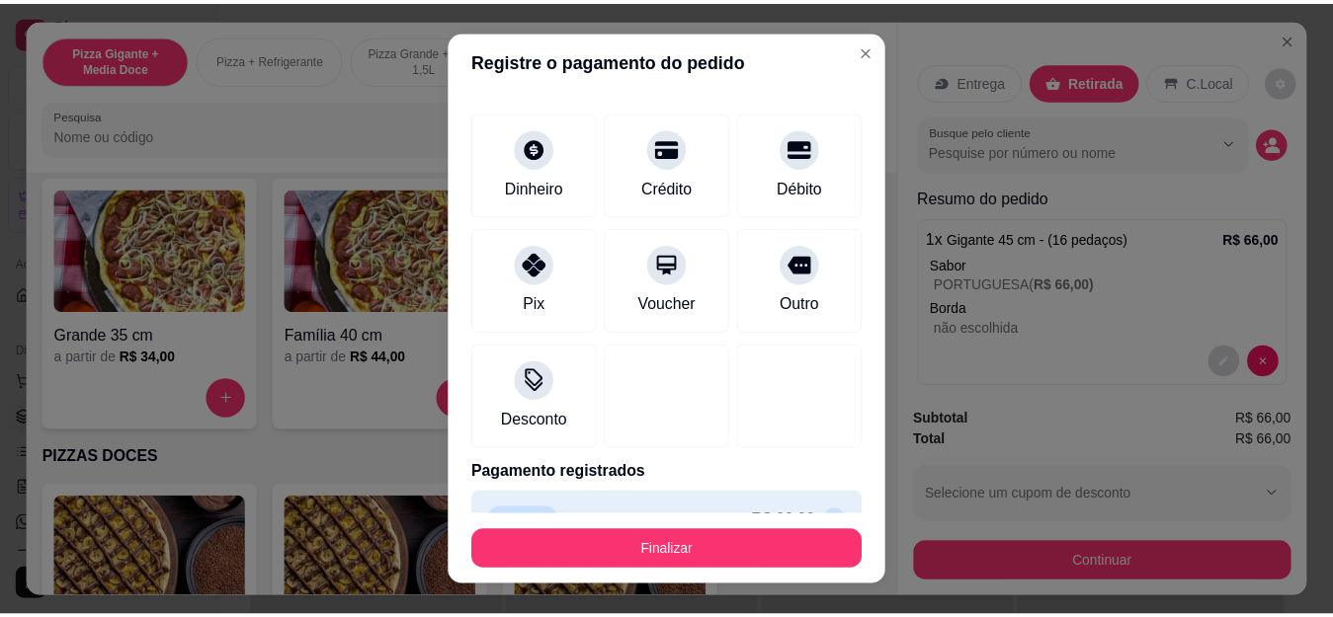
scroll to position [122, 0]
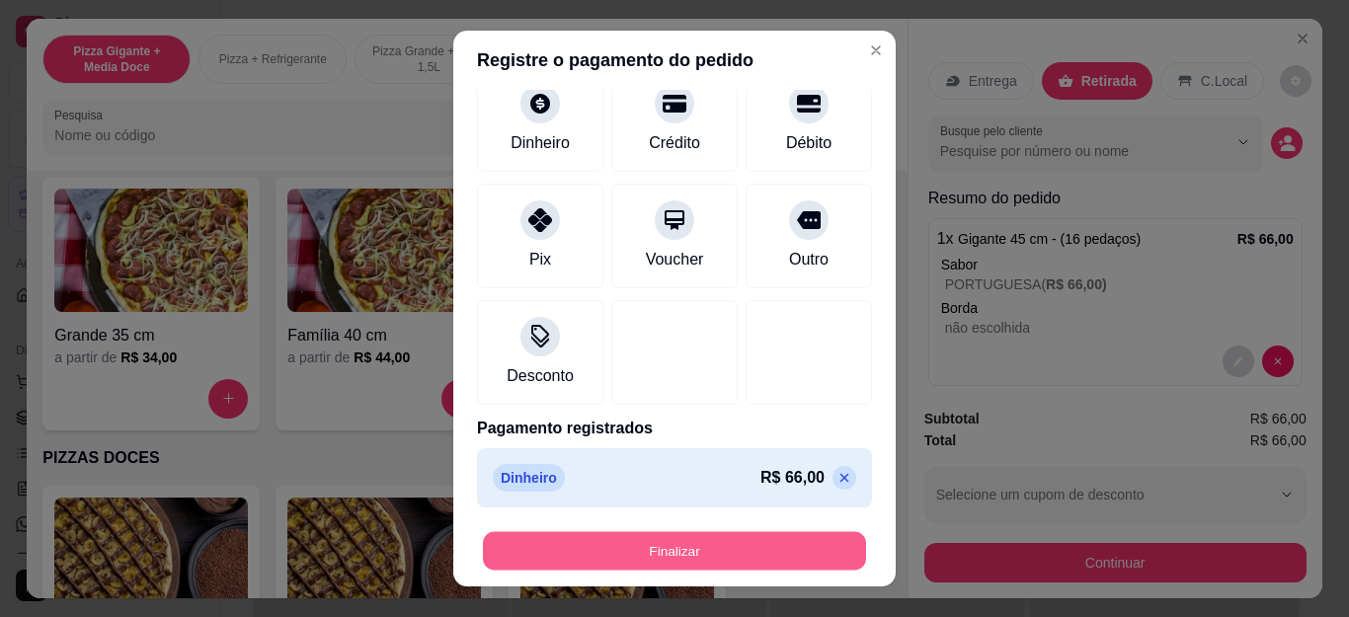
click at [755, 555] on button "Finalizar" at bounding box center [674, 550] width 383 height 39
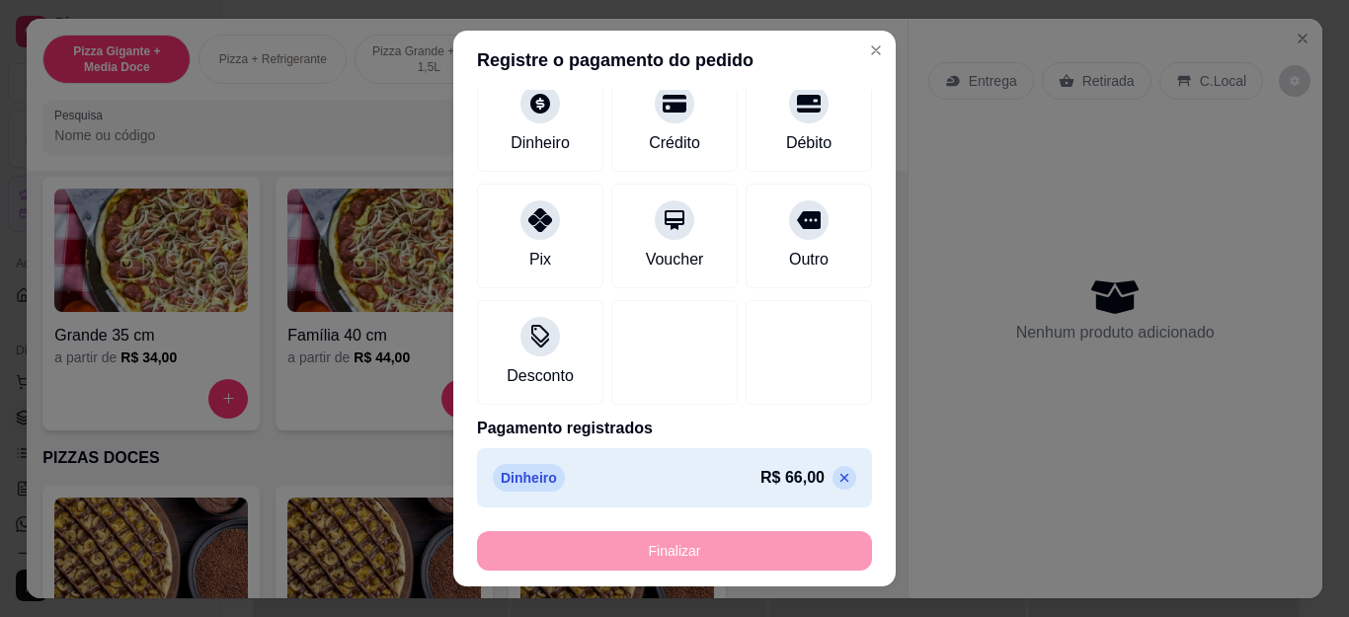
type input "-R$ 66,00"
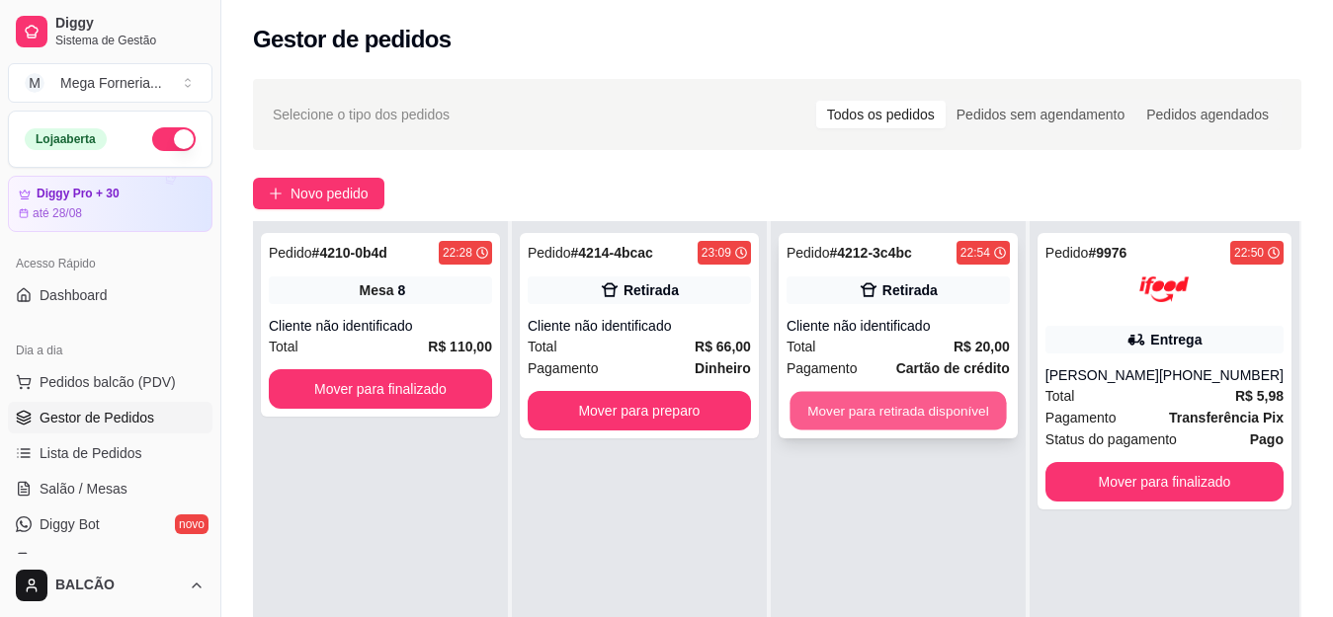
click at [881, 416] on button "Mover para retirada disponível" at bounding box center [897, 411] width 216 height 39
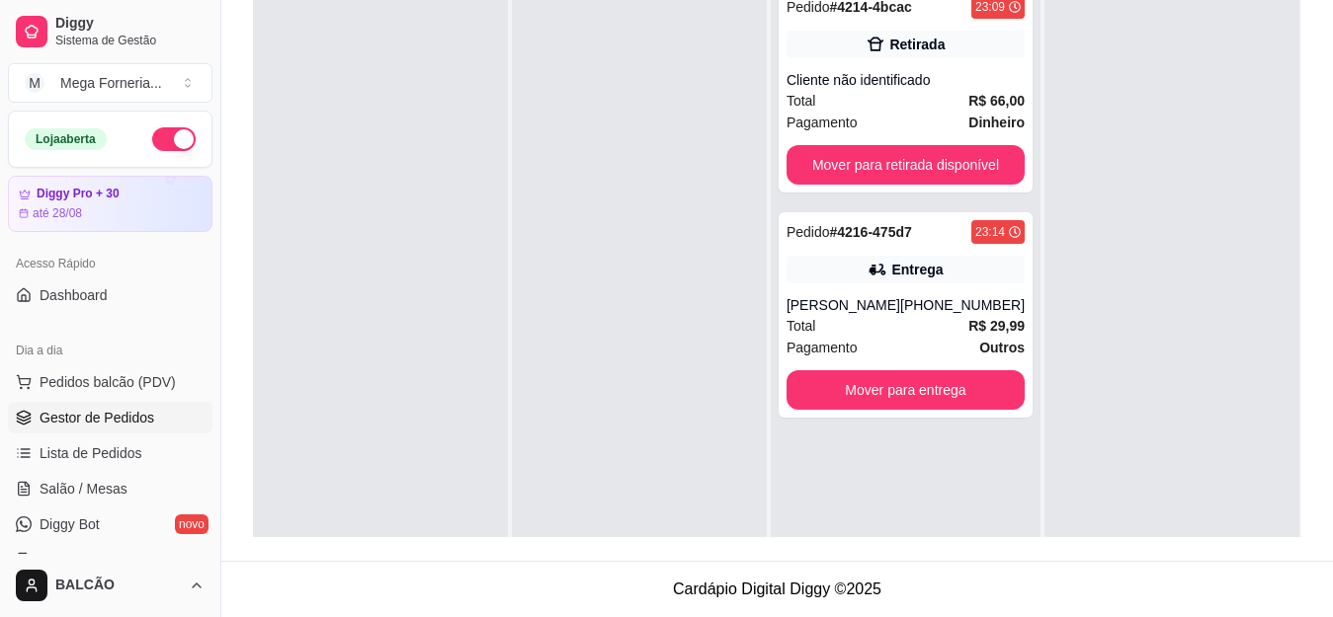
scroll to position [203, 0]
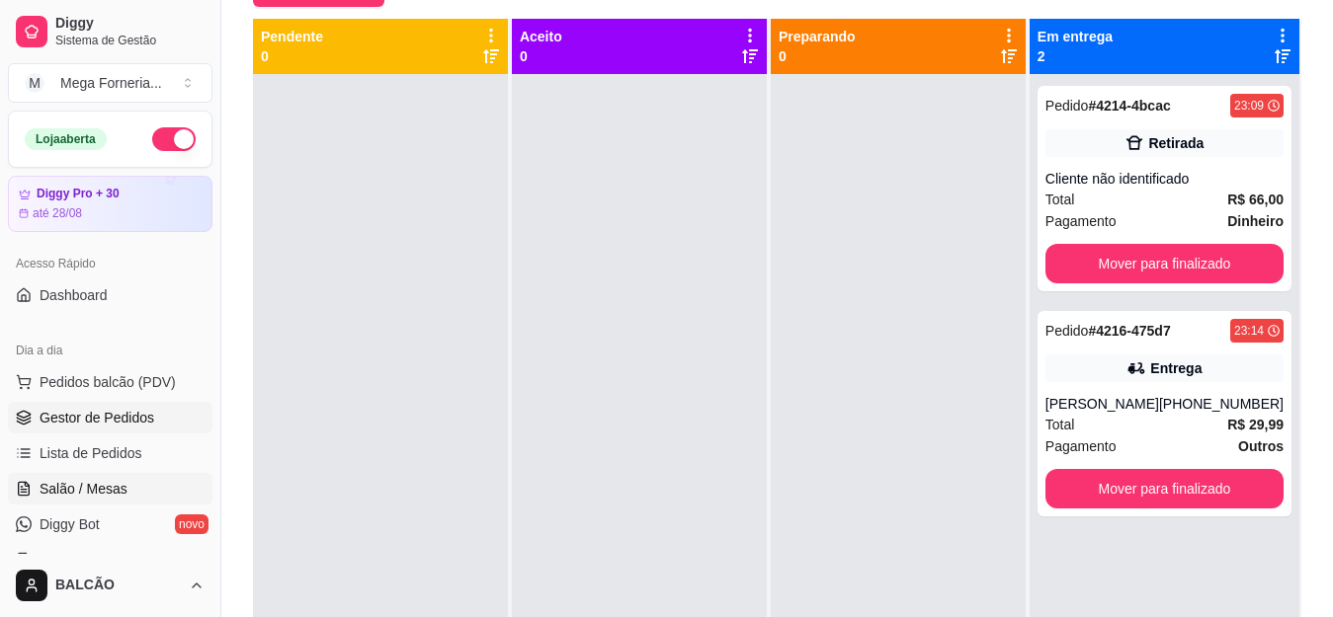
click at [80, 487] on span "Salão / Mesas" at bounding box center [84, 489] width 88 height 20
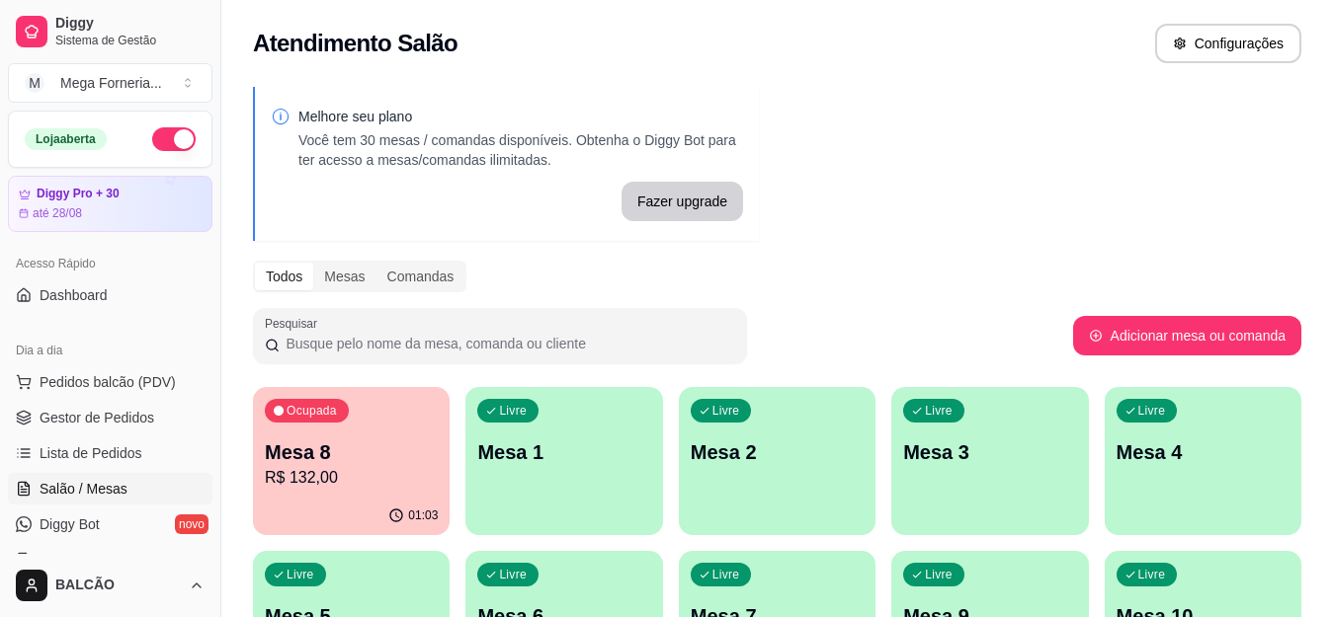
click at [261, 469] on div "Ocupada Mesa 8 R$ 132,00" at bounding box center [351, 442] width 197 height 110
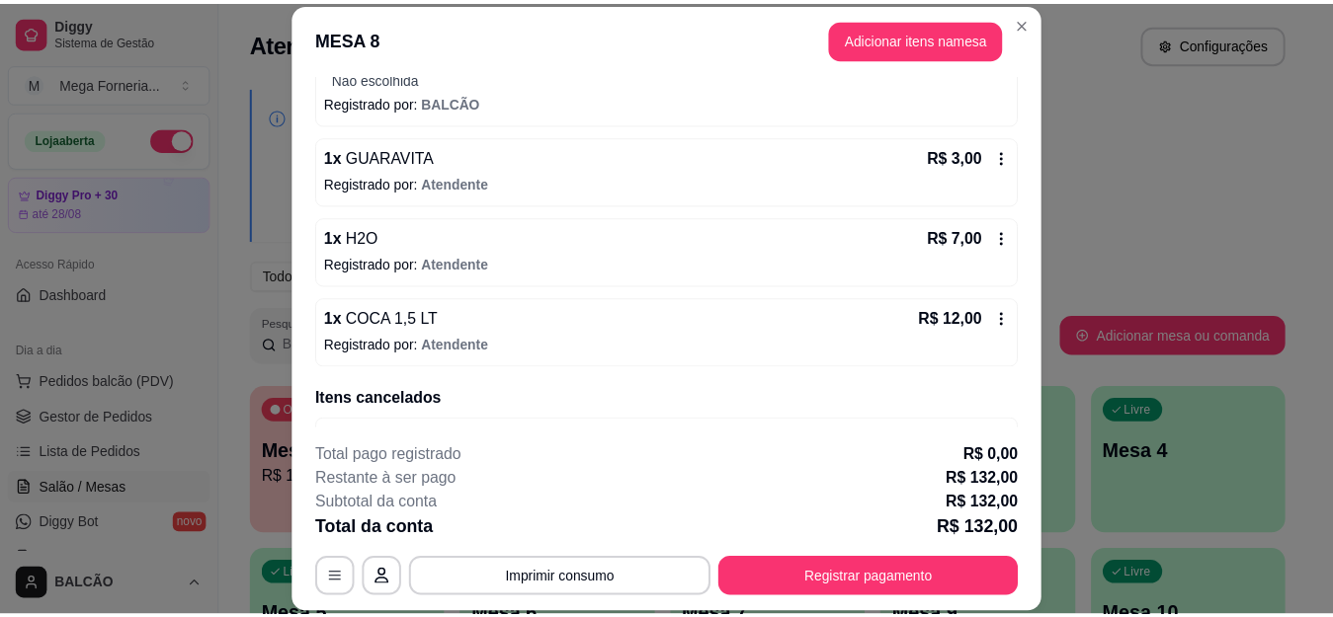
scroll to position [780, 0]
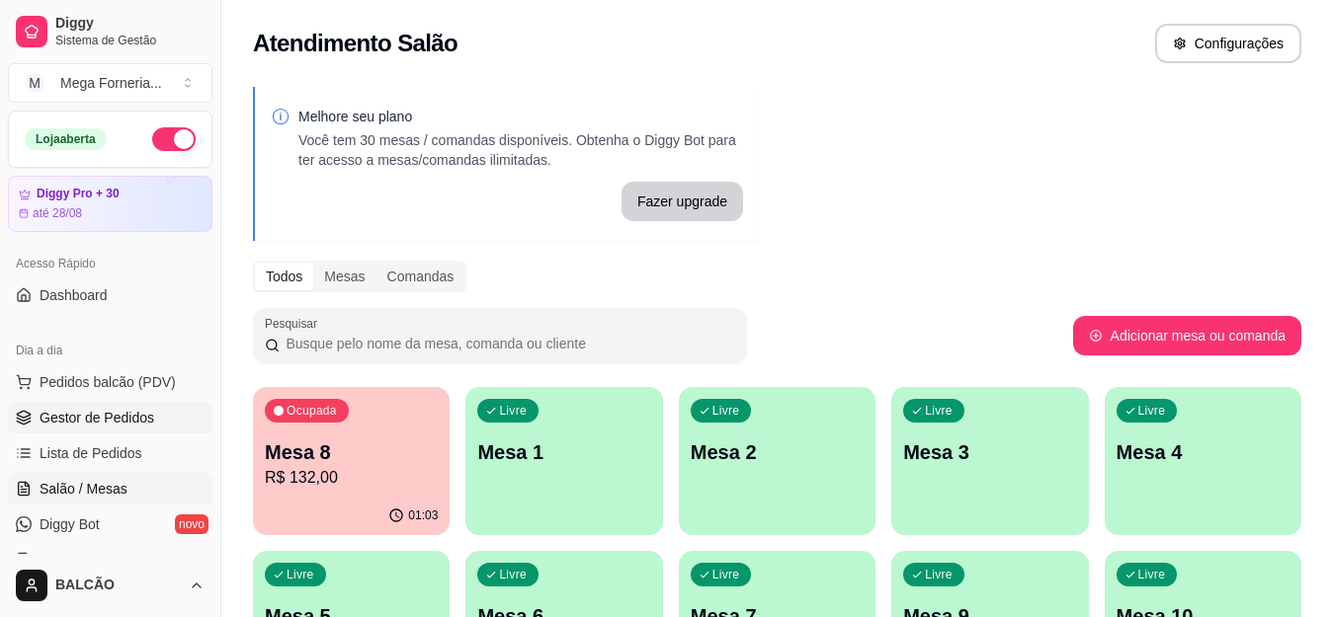
click at [76, 415] on span "Gestor de Pedidos" at bounding box center [97, 418] width 115 height 20
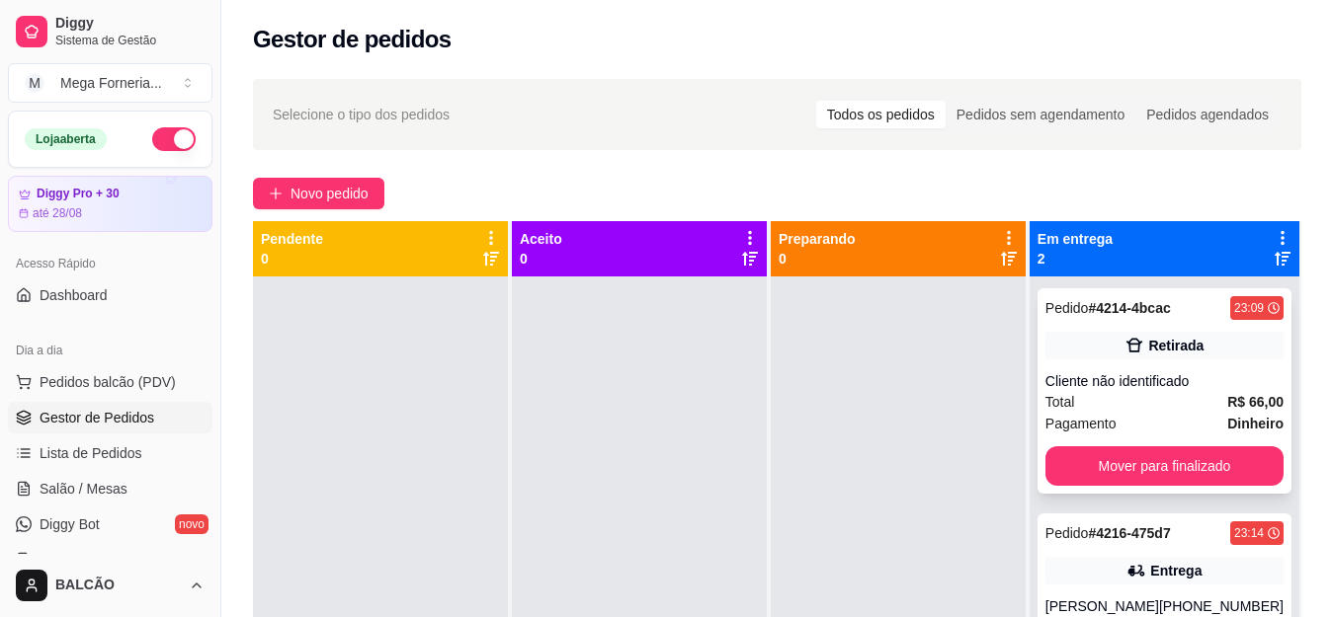
scroll to position [55, 0]
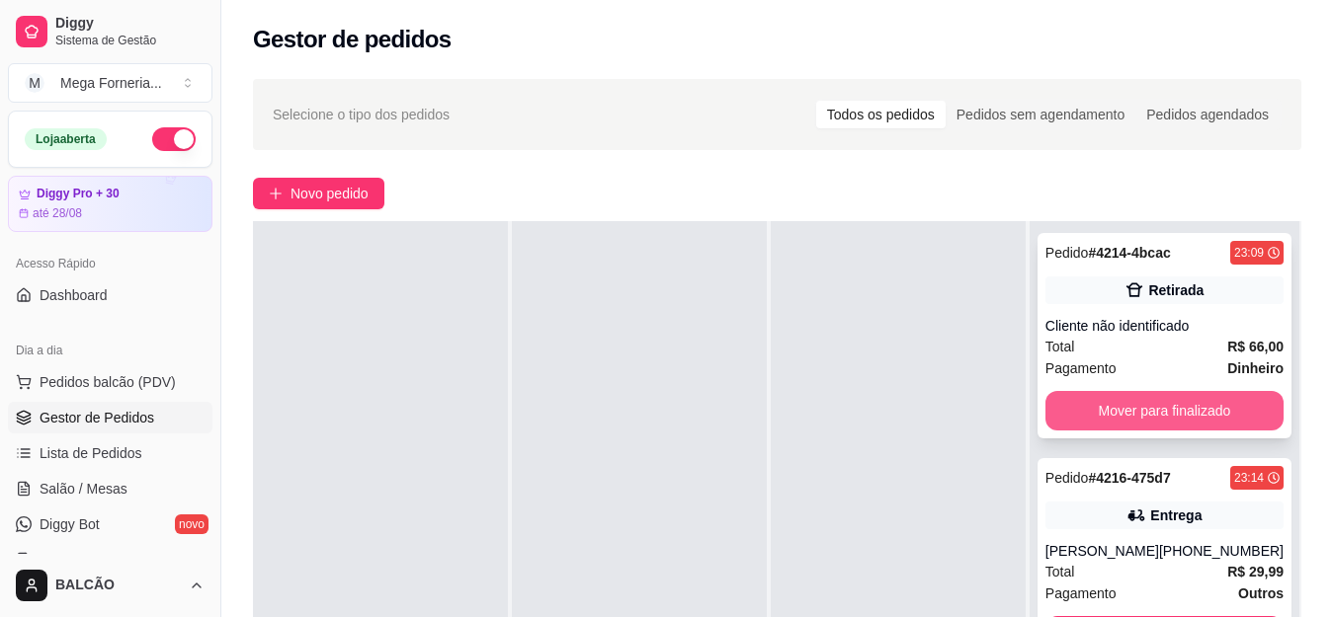
click at [1156, 417] on button "Mover para finalizado" at bounding box center [1164, 411] width 238 height 40
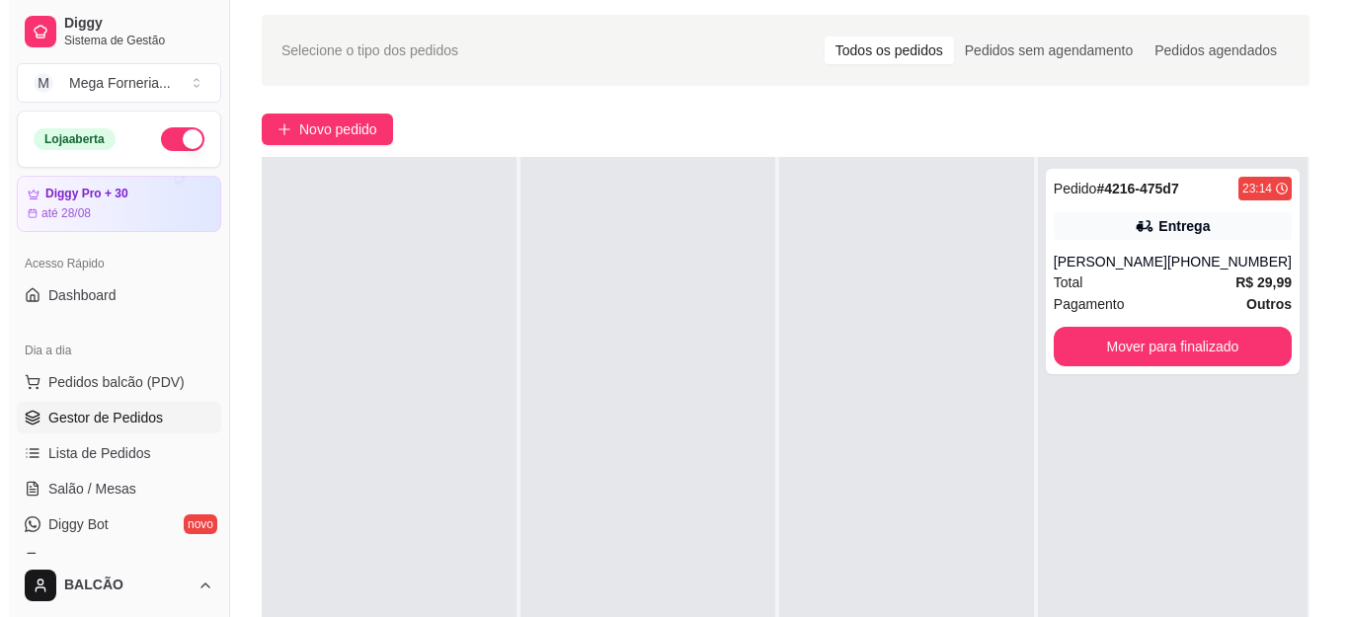
scroll to position [99, 0]
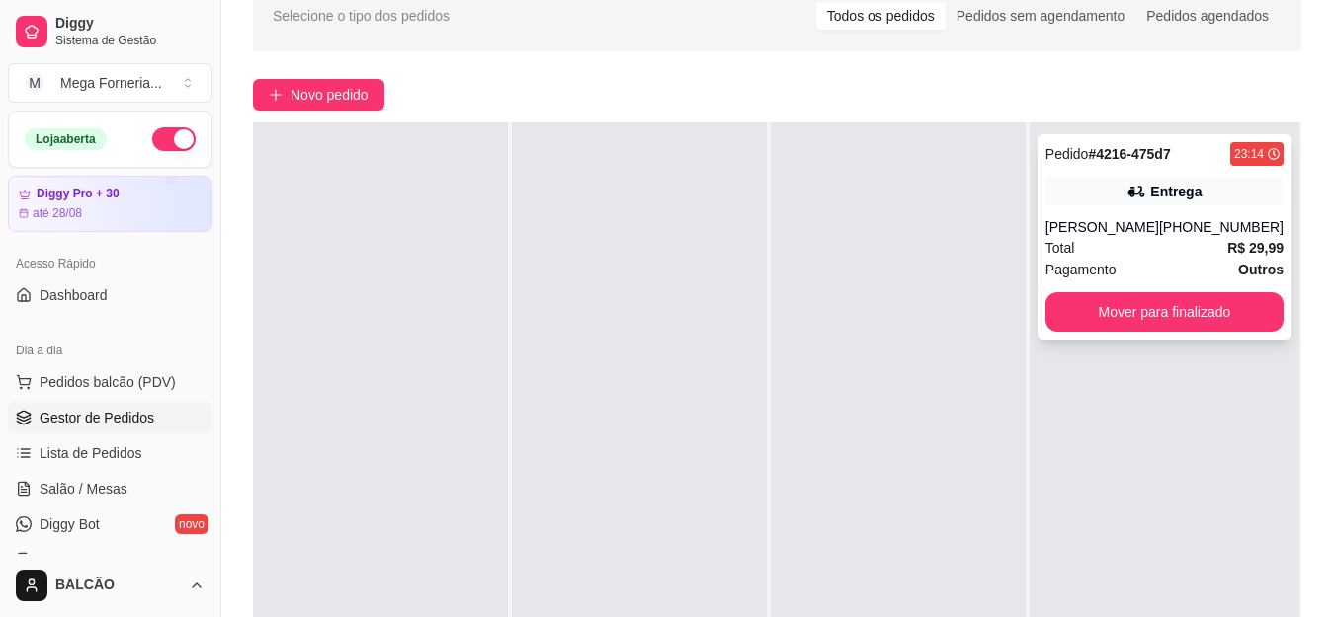
click at [1123, 231] on div "[PERSON_NAME]" at bounding box center [1102, 227] width 114 height 20
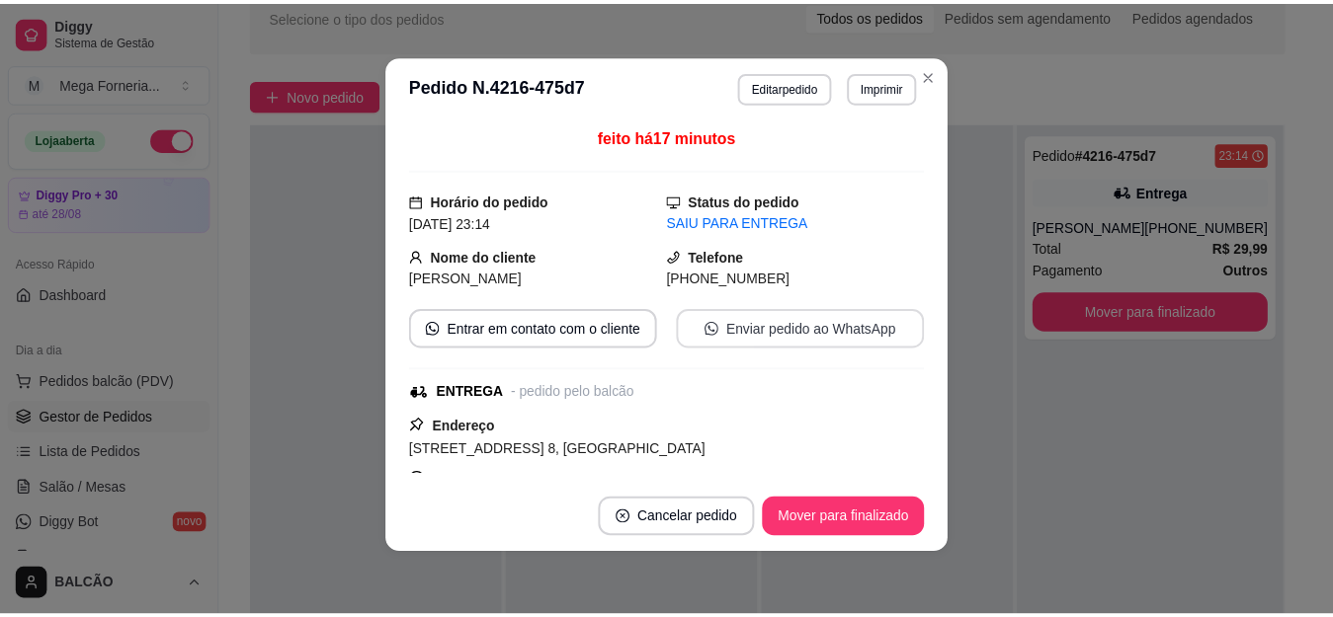
scroll to position [0, 0]
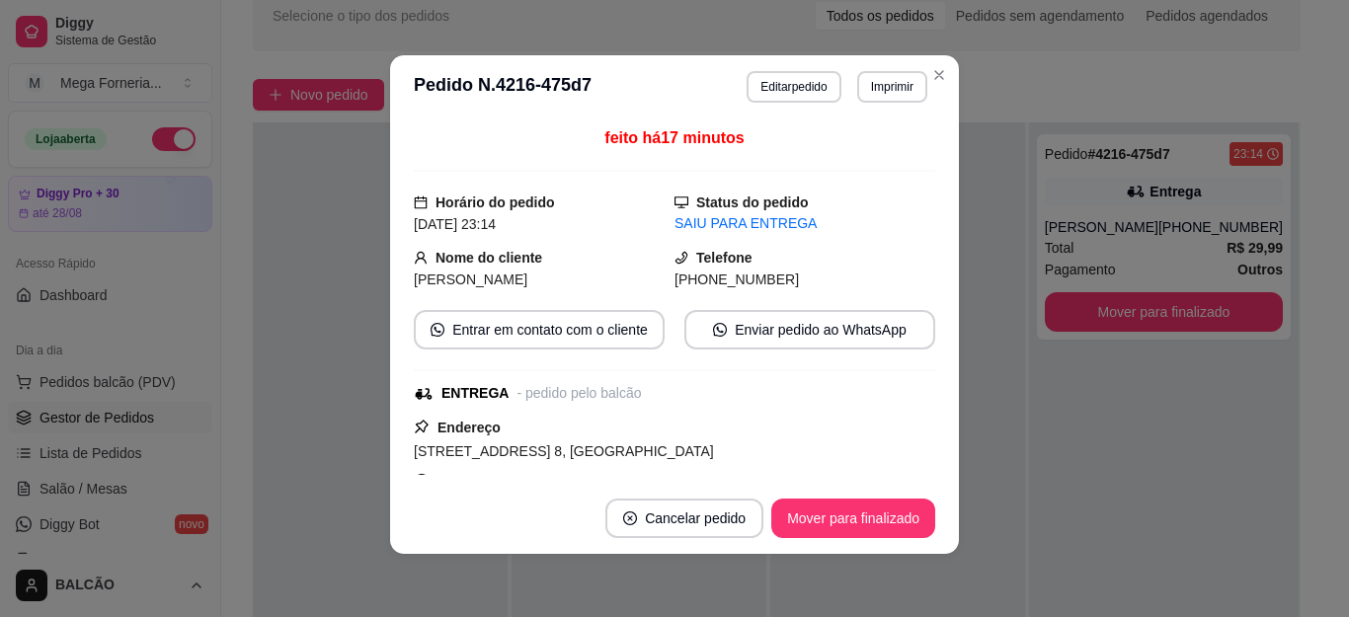
click at [947, 76] on header "**********" at bounding box center [674, 86] width 569 height 63
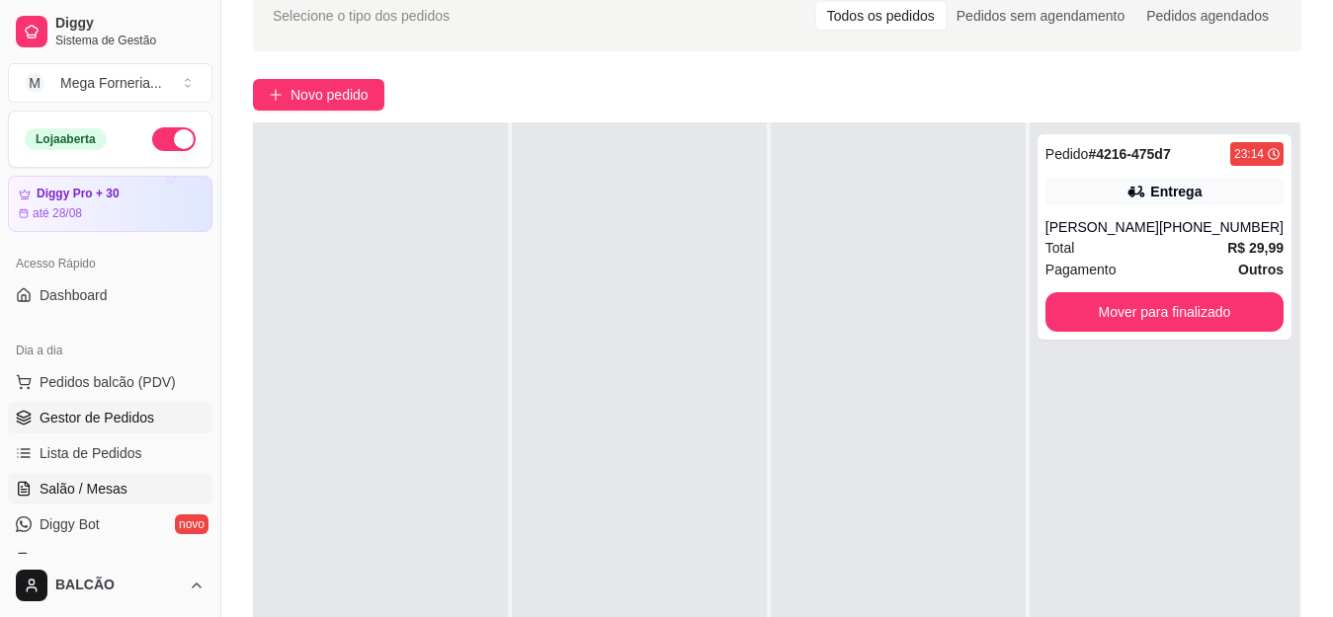
click at [121, 483] on span "Salão / Mesas" at bounding box center [84, 489] width 88 height 20
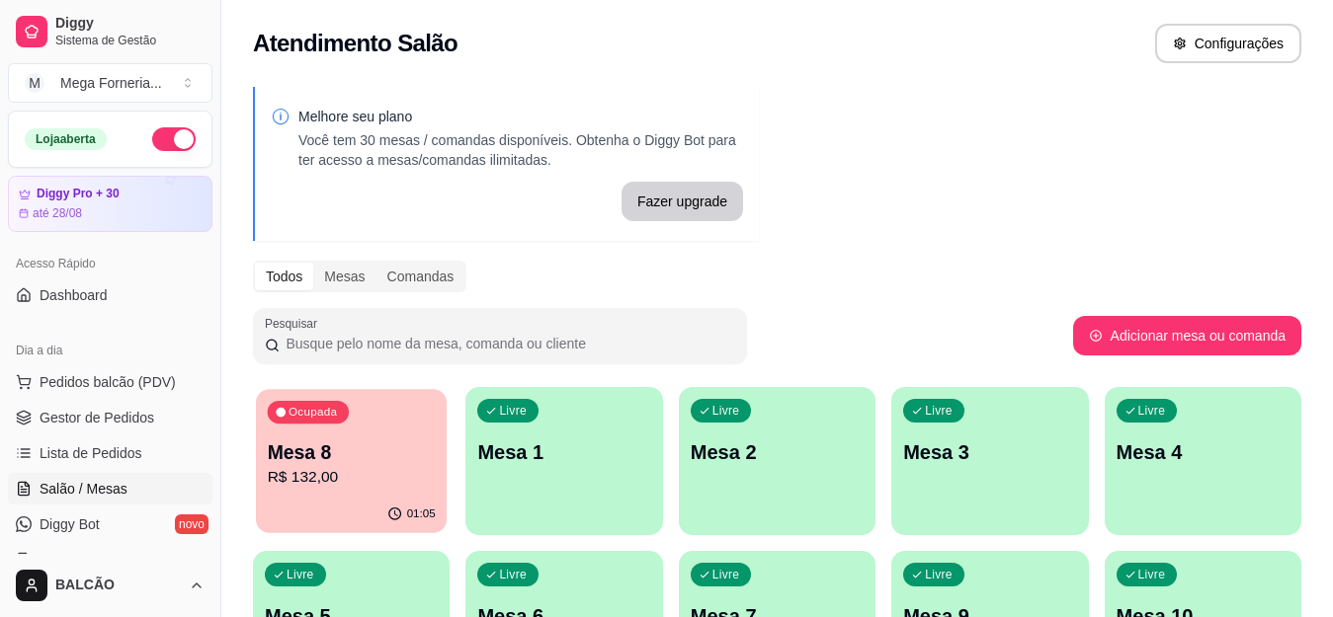
click at [273, 476] on p "R$ 132,00" at bounding box center [352, 477] width 168 height 23
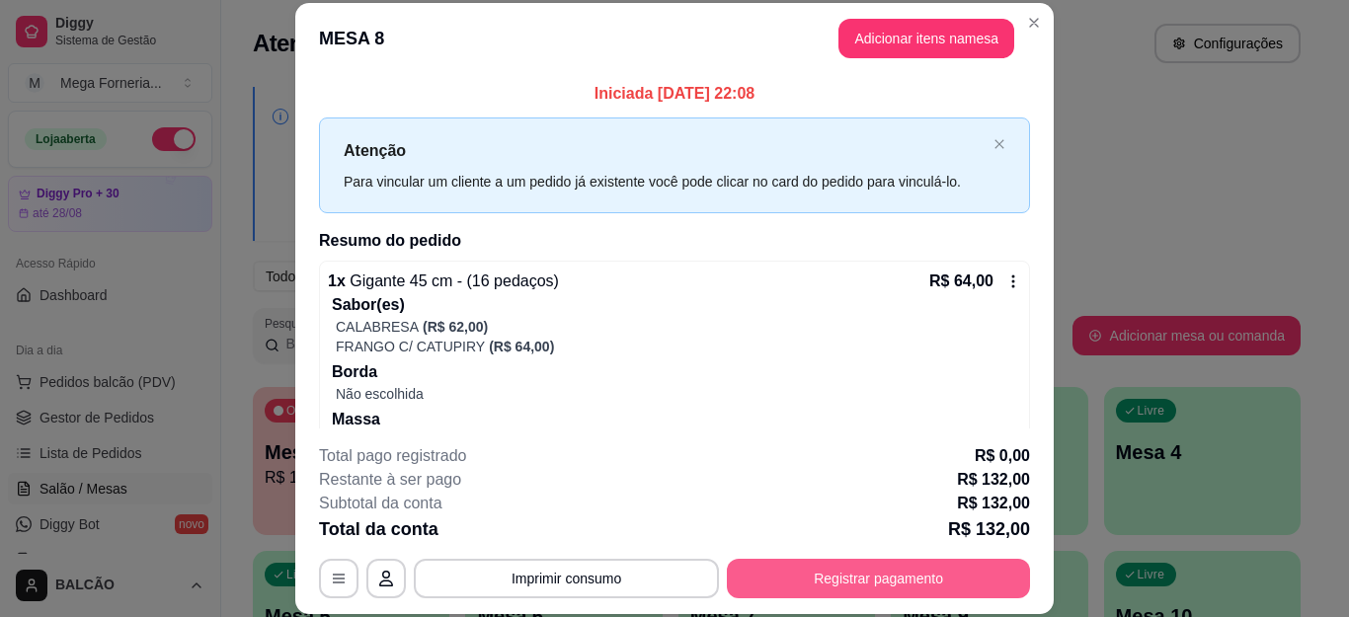
click at [820, 583] on button "Registrar pagamento" at bounding box center [878, 579] width 303 height 40
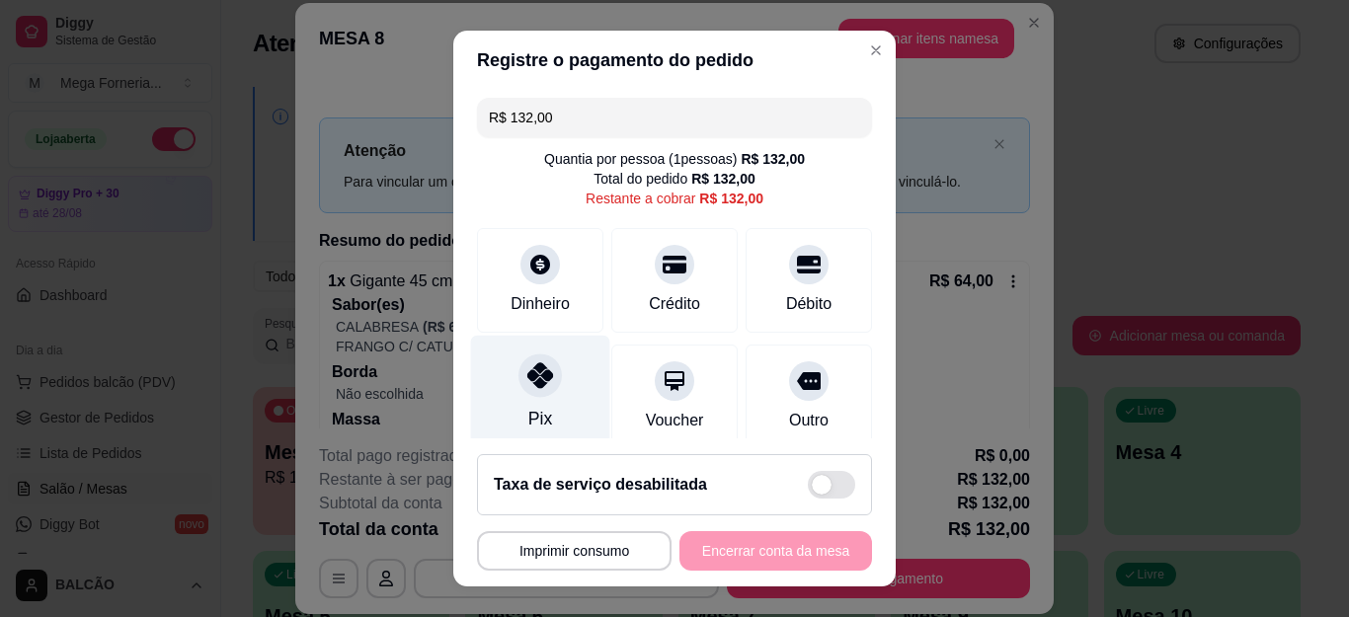
click at [540, 376] on div at bounding box center [540, 376] width 43 height 43
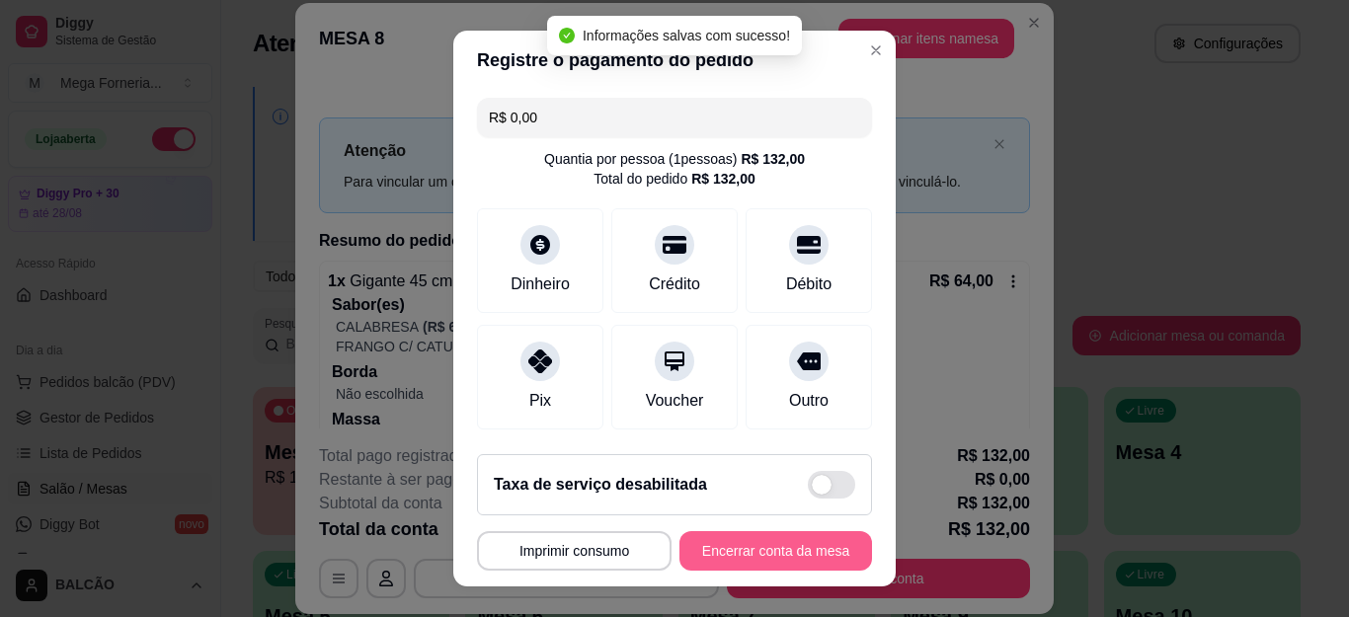
type input "R$ 0,00"
click at [748, 558] on button "Encerrar conta da mesa" at bounding box center [776, 550] width 187 height 39
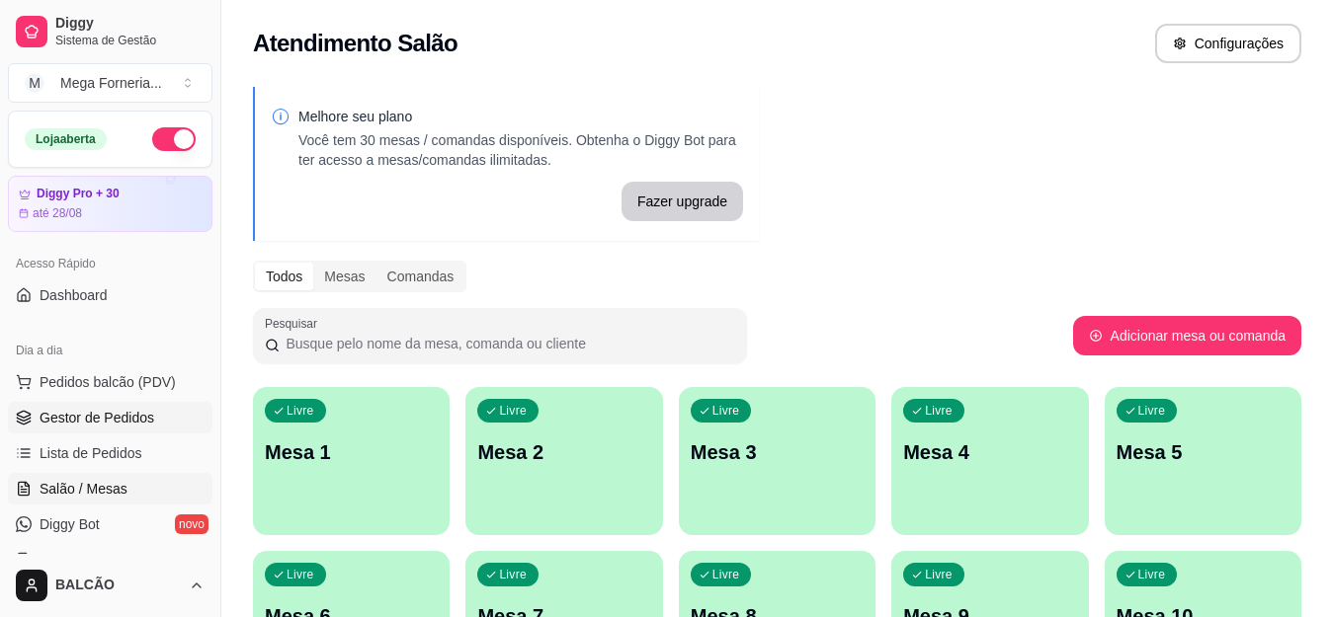
click at [111, 417] on span "Gestor de Pedidos" at bounding box center [97, 418] width 115 height 20
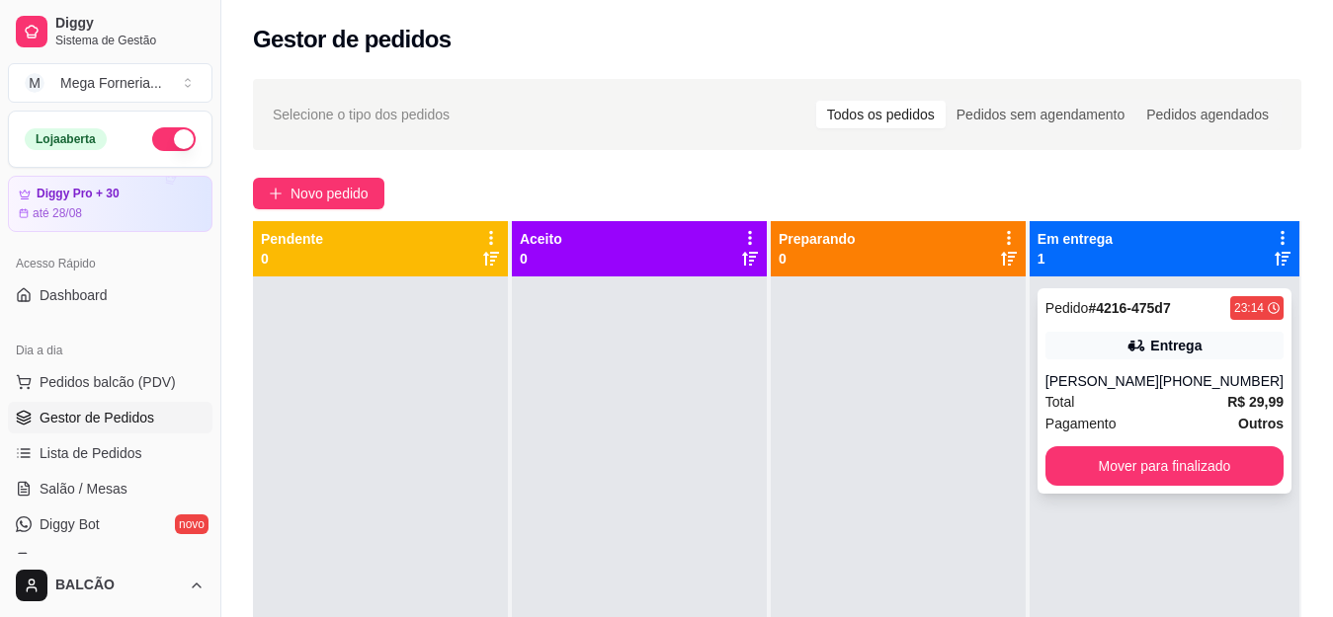
click at [1244, 416] on strong "Outros" at bounding box center [1260, 424] width 45 height 16
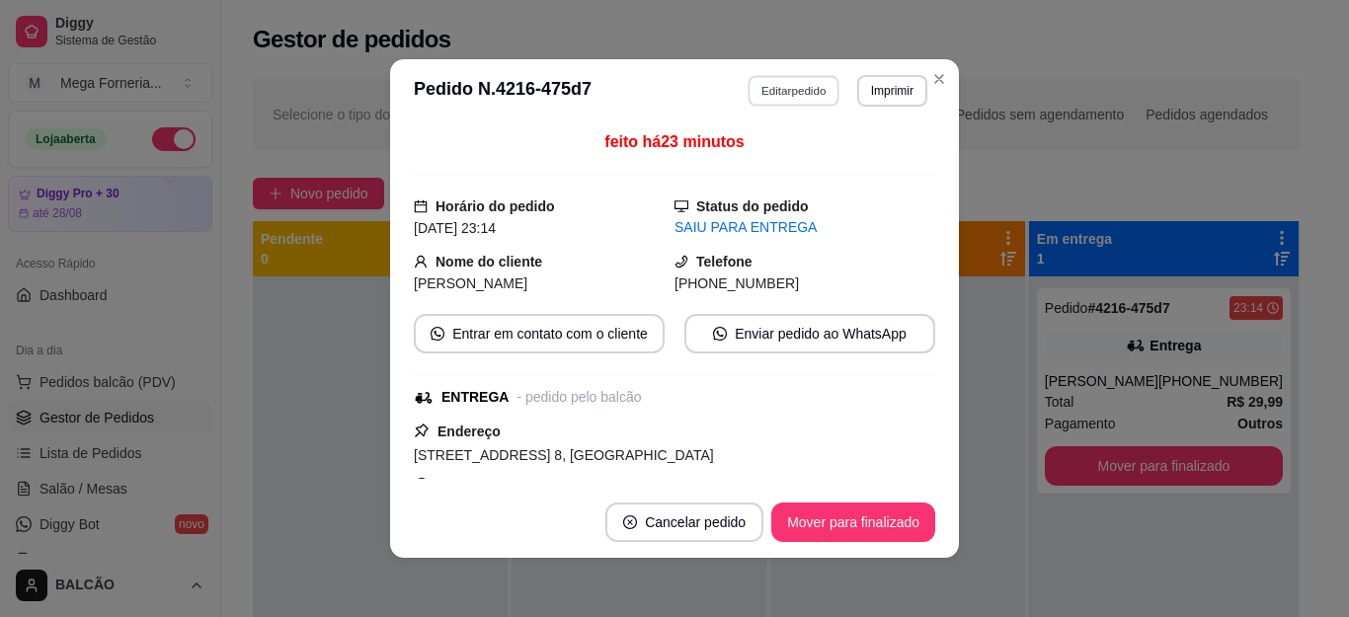
click at [762, 83] on button "Editar pedido" at bounding box center [795, 90] width 92 height 31
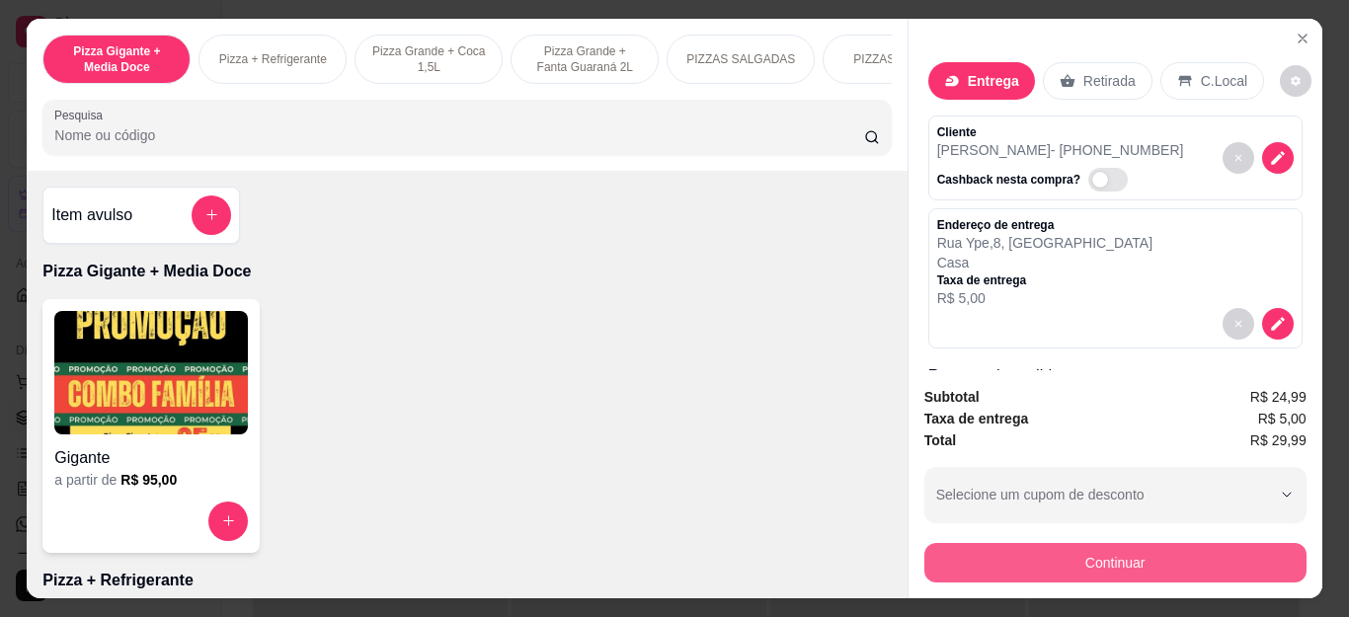
click at [1113, 560] on button "Continuar" at bounding box center [1116, 563] width 382 height 40
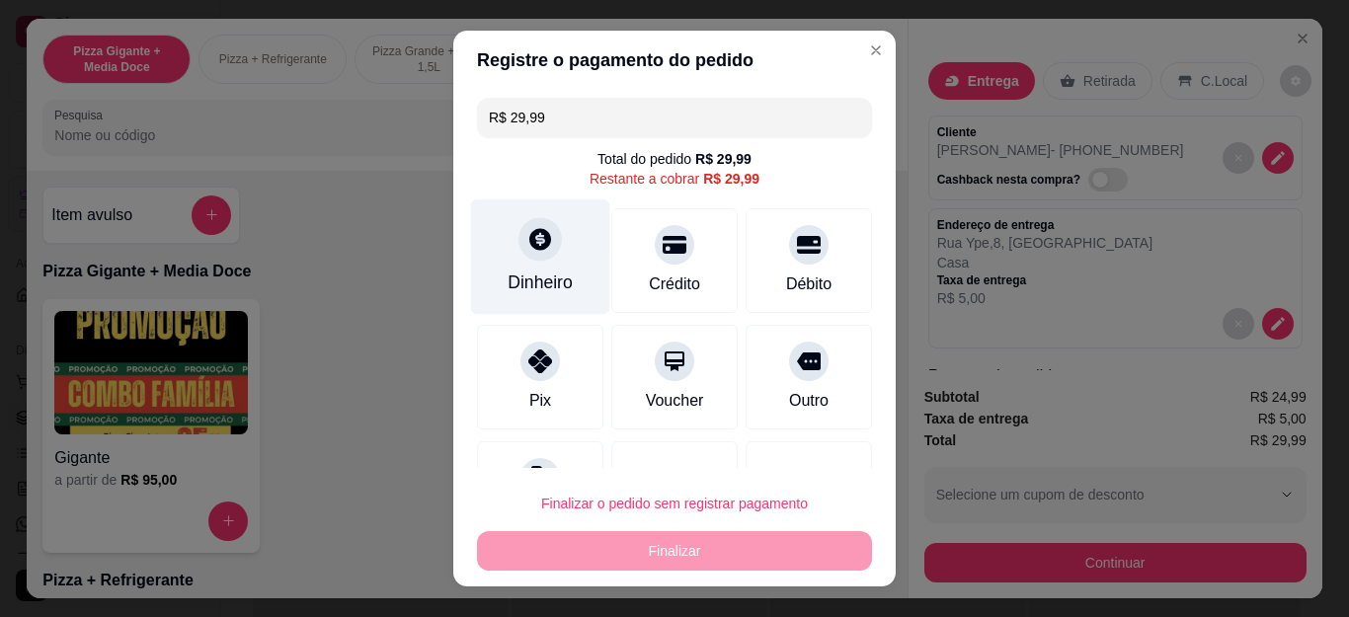
click at [479, 237] on div "Dinheiro" at bounding box center [540, 258] width 139 height 116
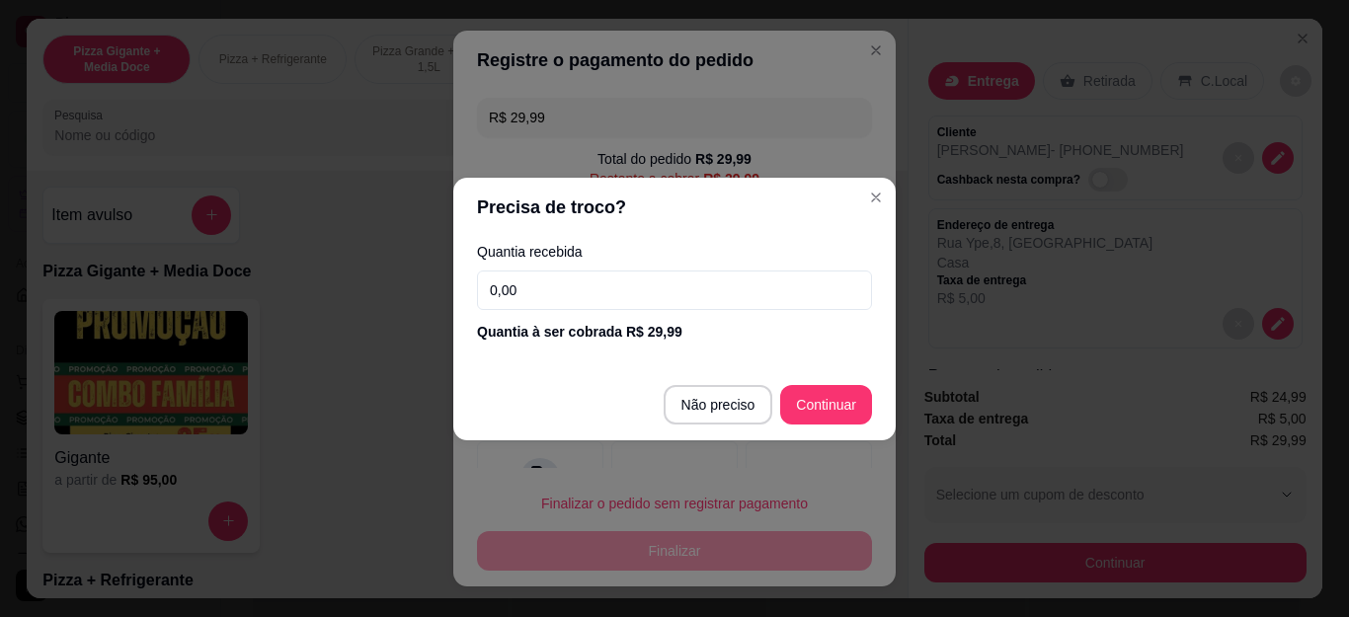
click at [576, 305] on input "0,00" at bounding box center [674, 291] width 395 height 40
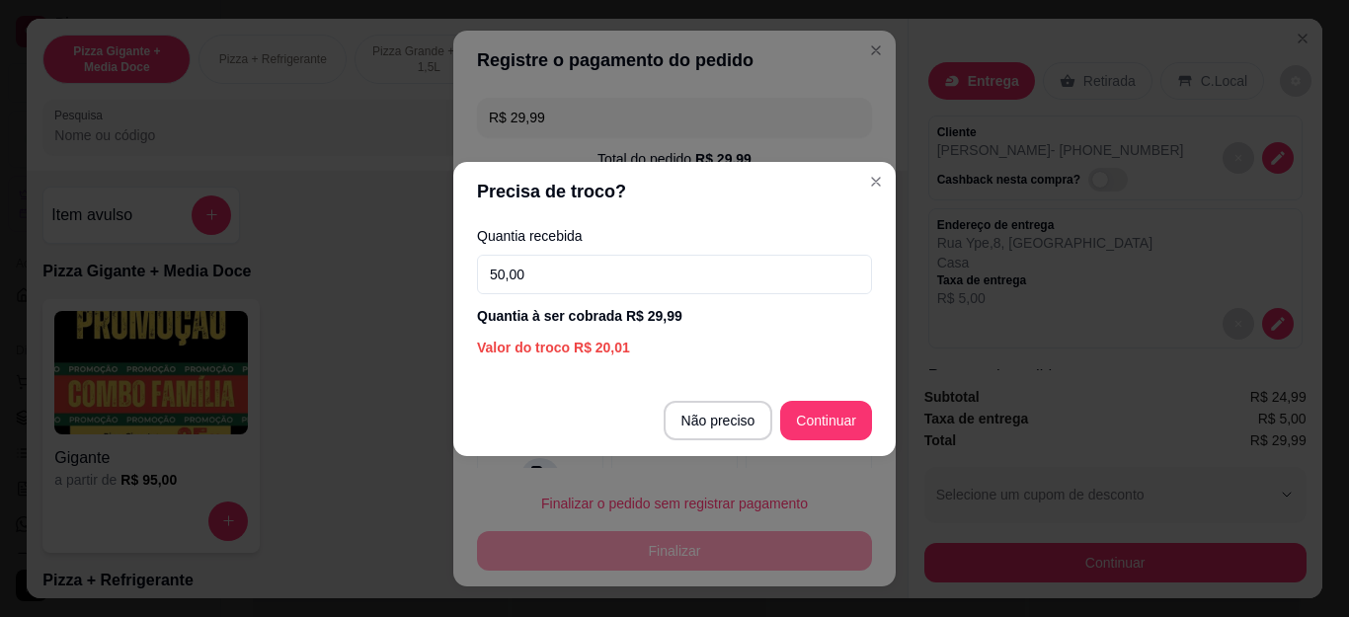
type input "50,00"
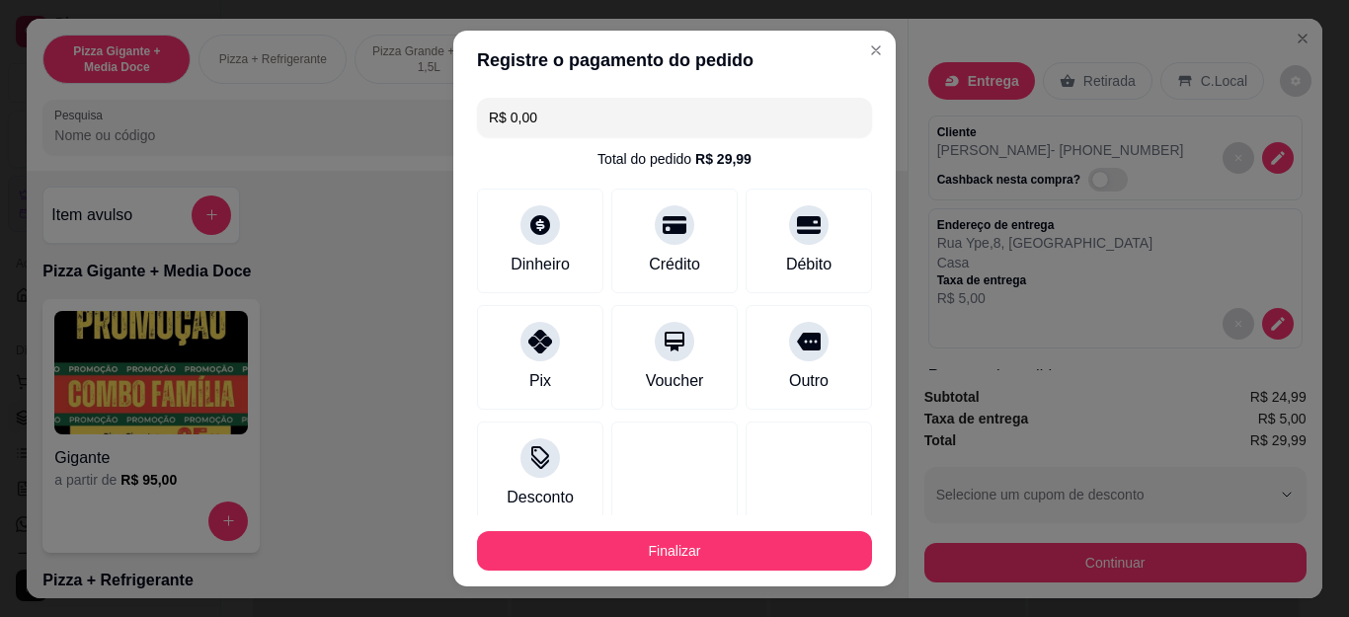
type input "R$ 0,00"
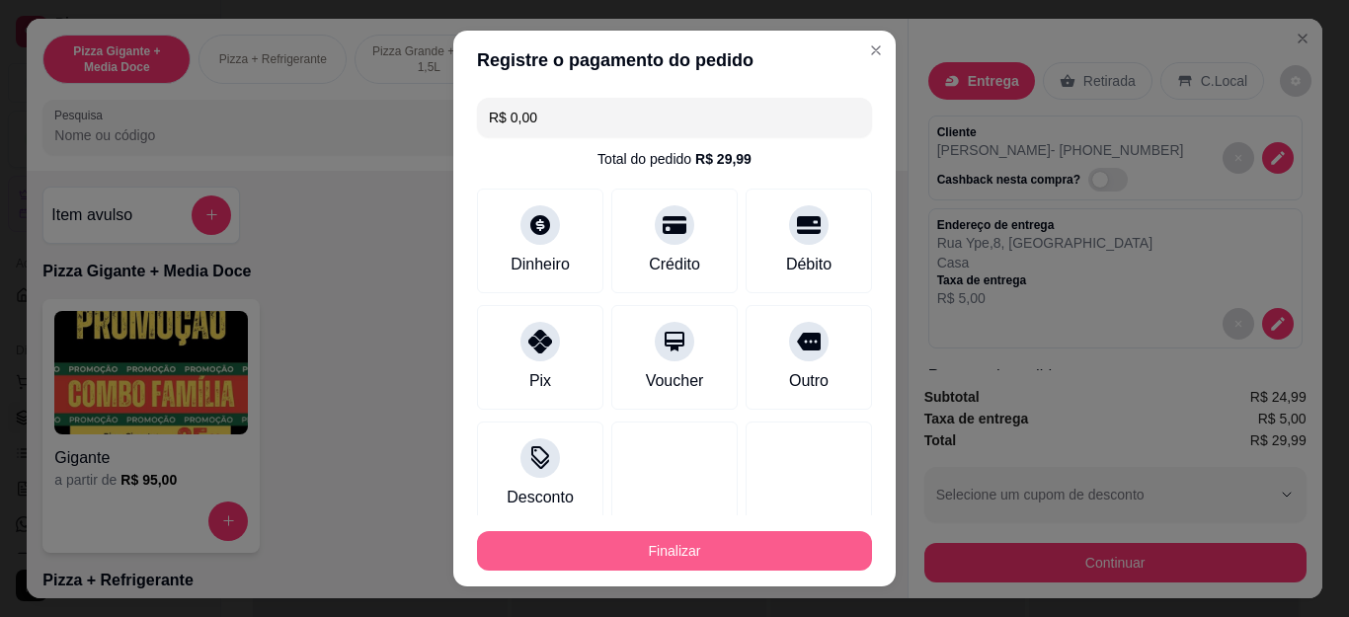
click at [809, 566] on button "Finalizar" at bounding box center [674, 551] width 395 height 40
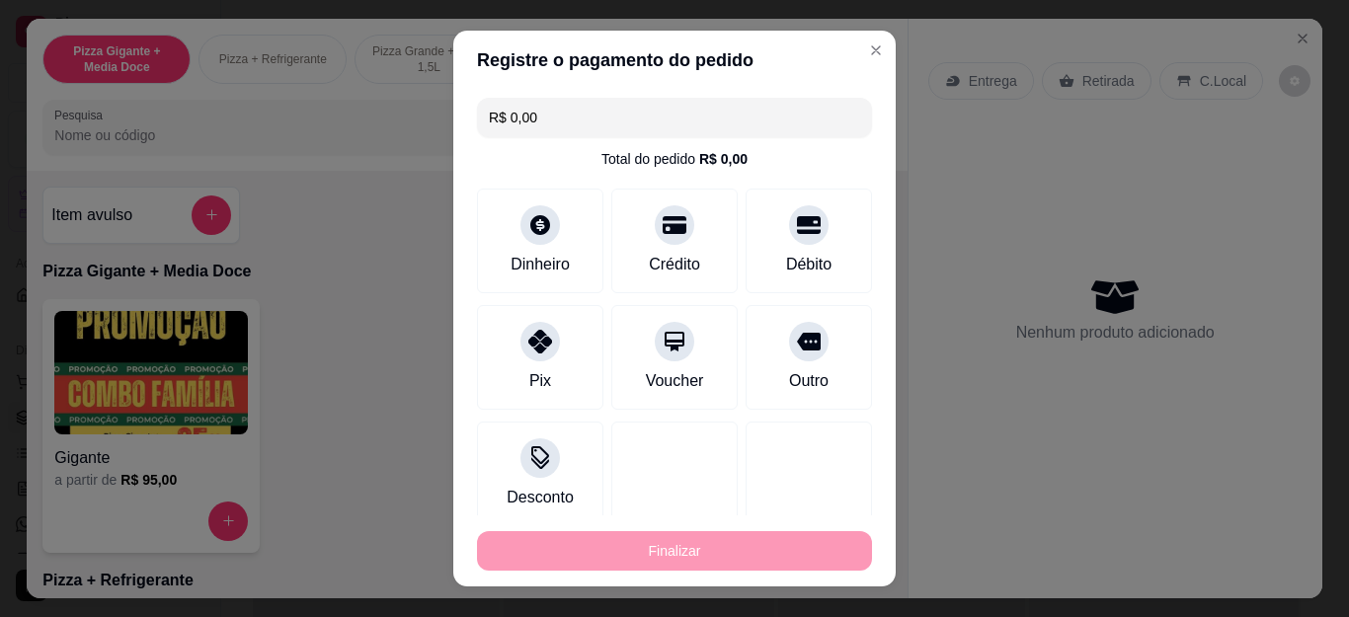
type input "0"
type input "-R$ 29,99"
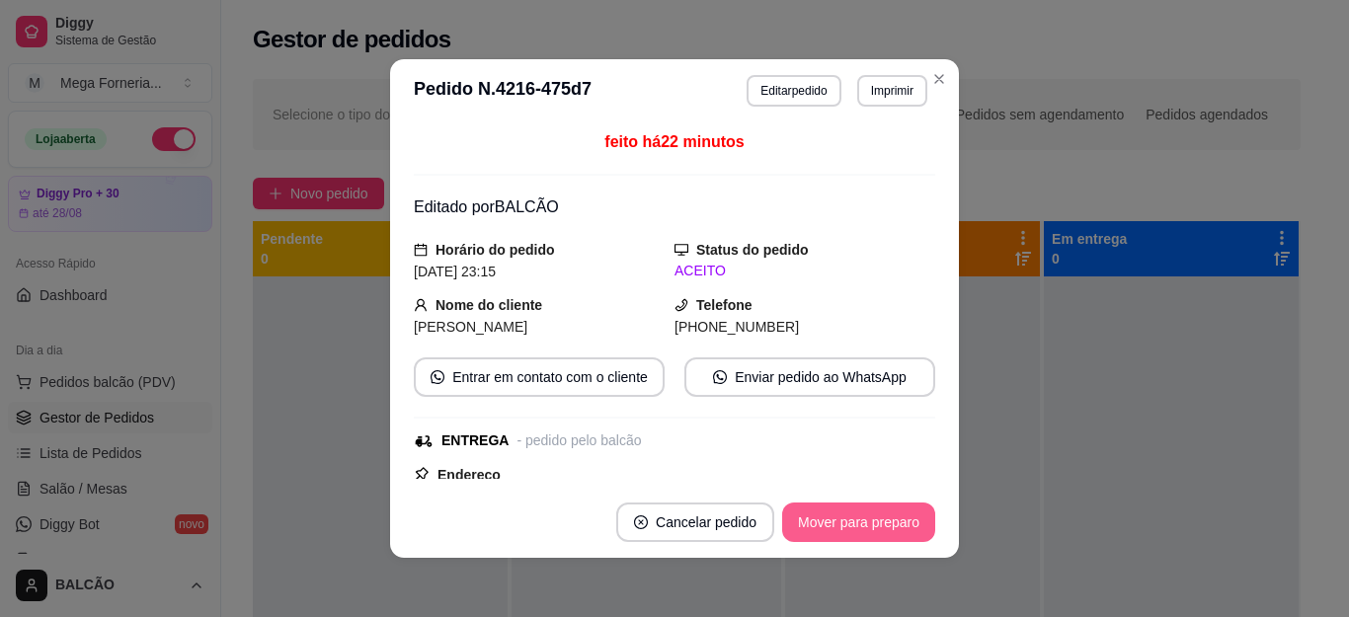
click at [843, 526] on button "Mover para preparo" at bounding box center [858, 523] width 153 height 40
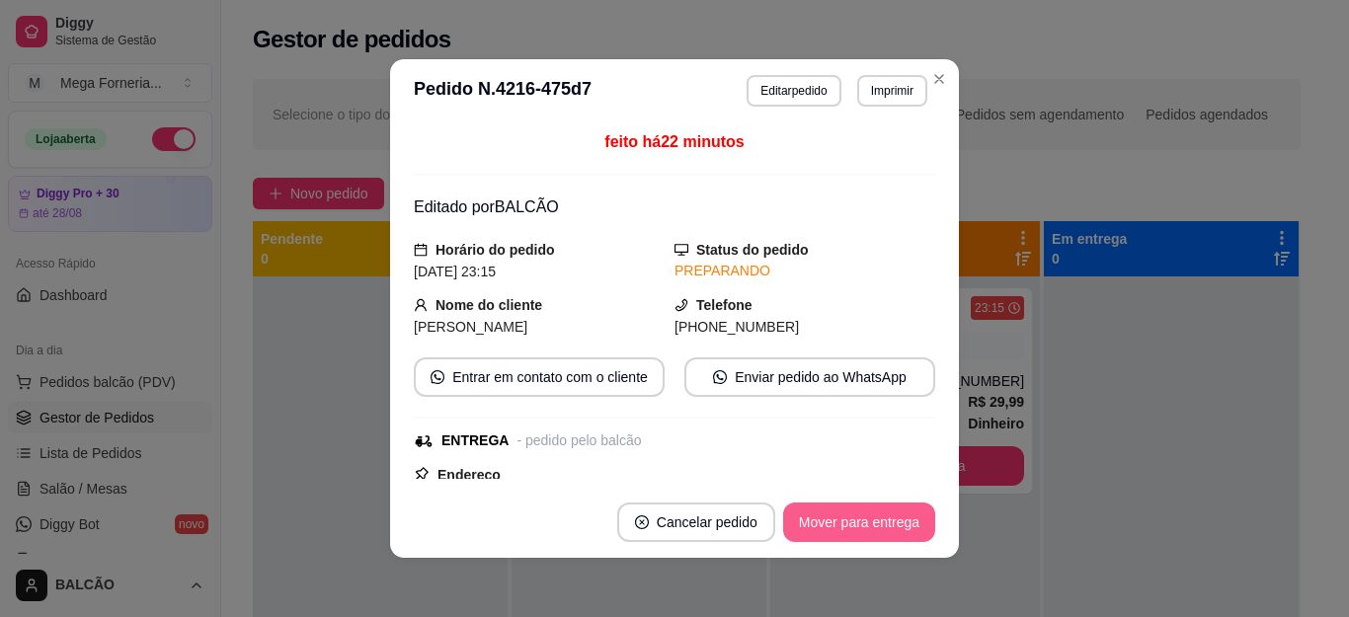
click at [843, 526] on button "Mover para entrega" at bounding box center [859, 523] width 152 height 40
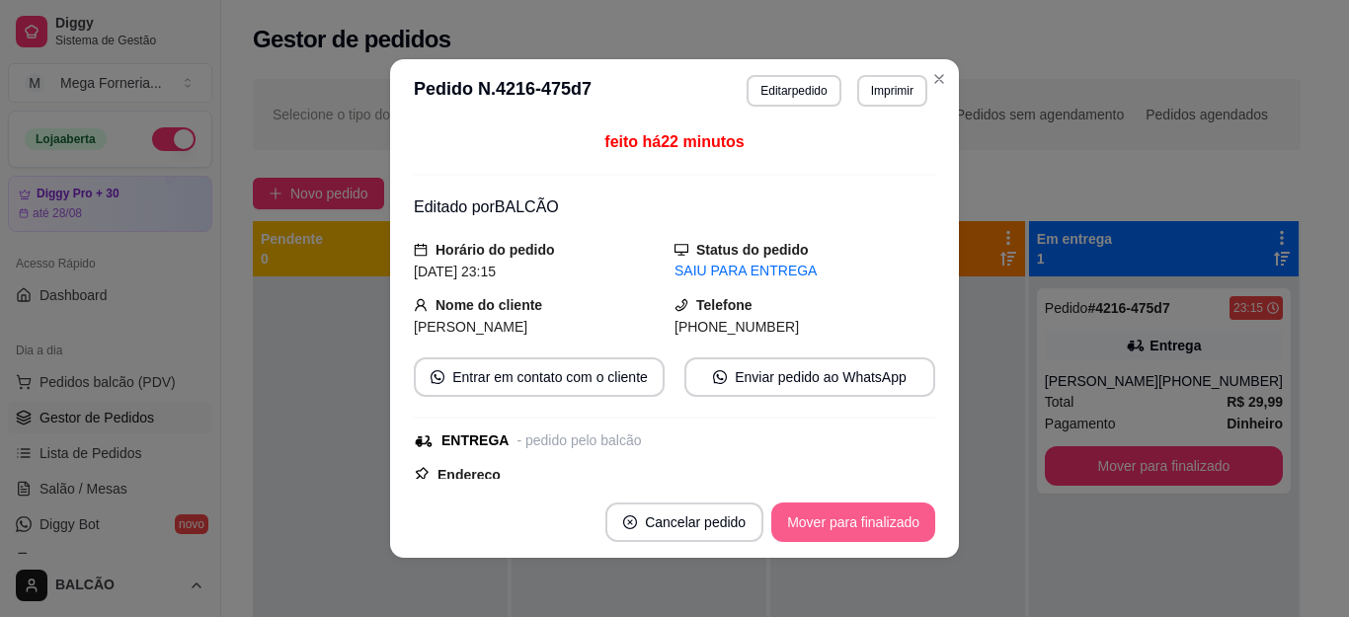
click at [843, 526] on button "Mover para finalizado" at bounding box center [854, 523] width 164 height 40
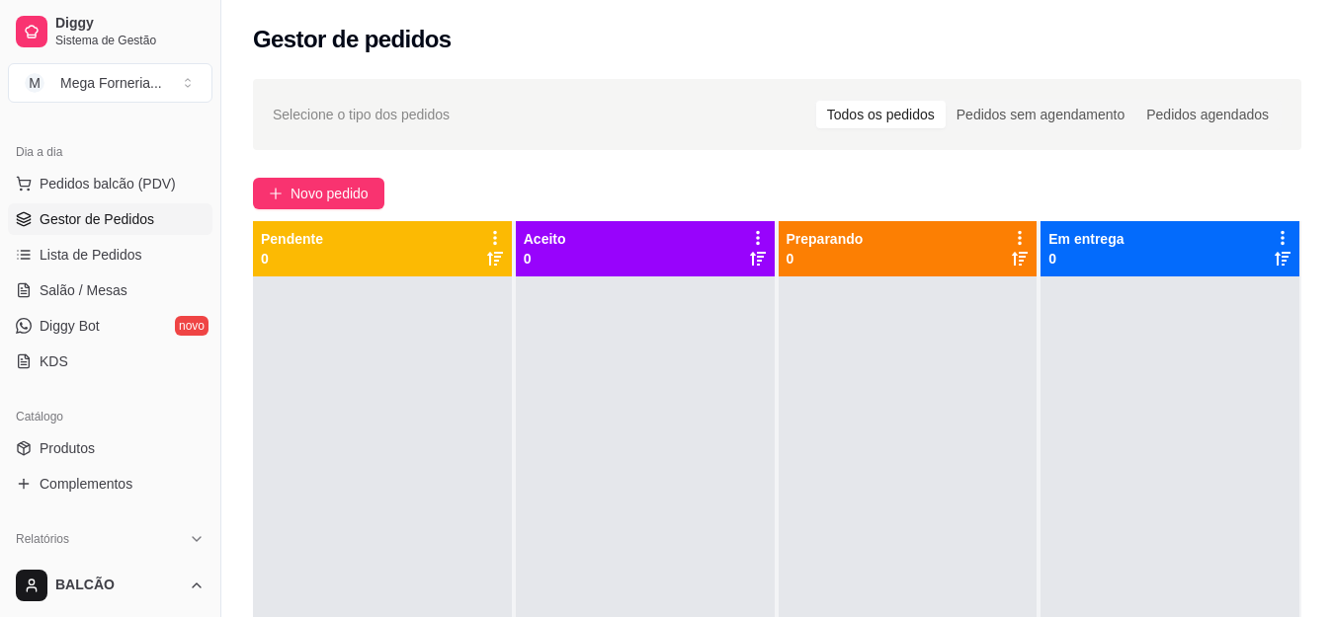
scroll to position [395, 0]
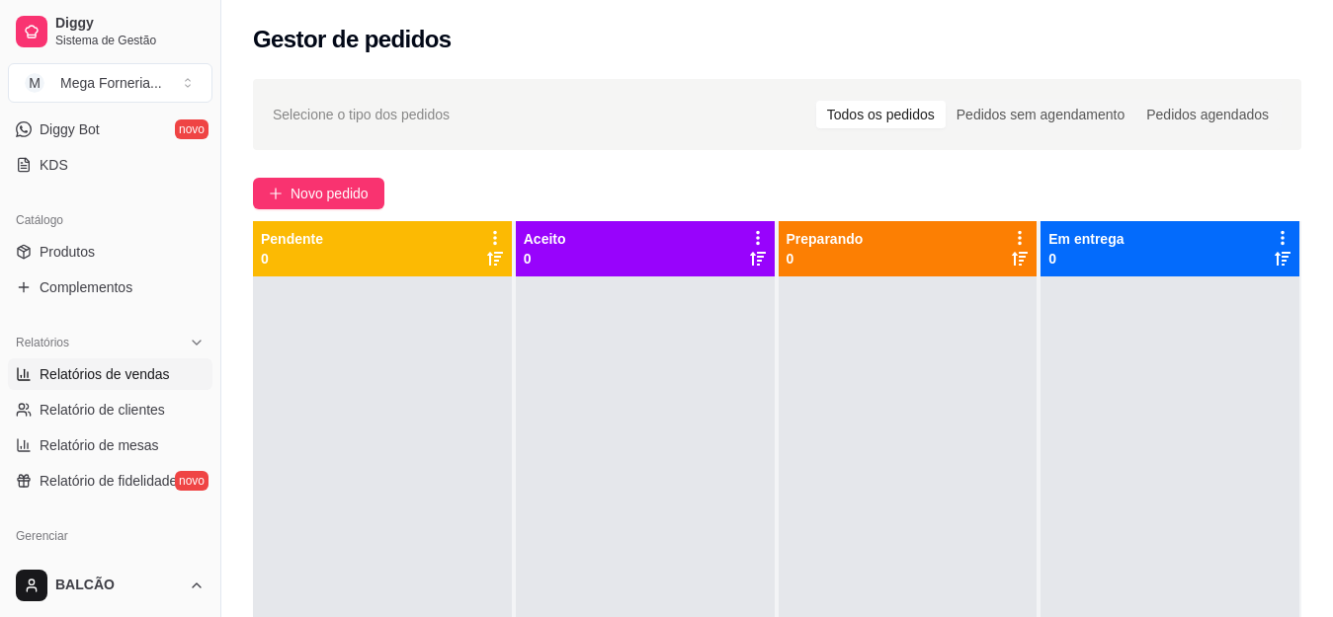
click at [133, 378] on span "Relatórios de vendas" at bounding box center [105, 375] width 130 height 20
select select "ALL"
select select "0"
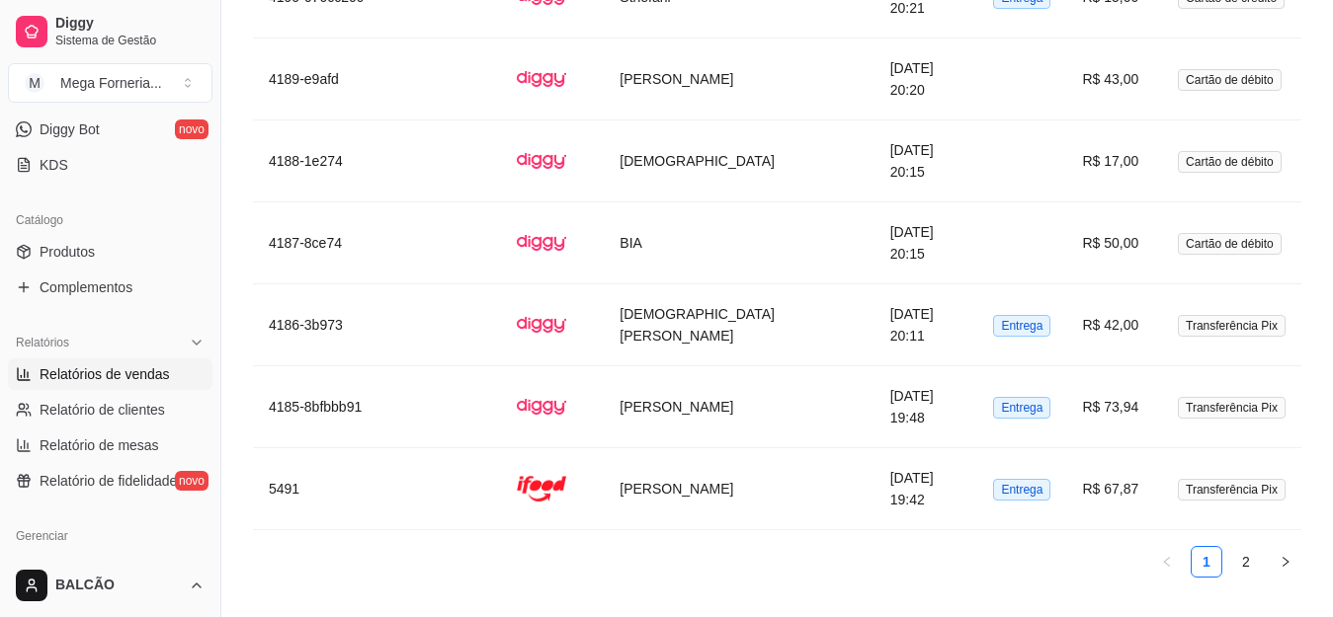
scroll to position [4537, 0]
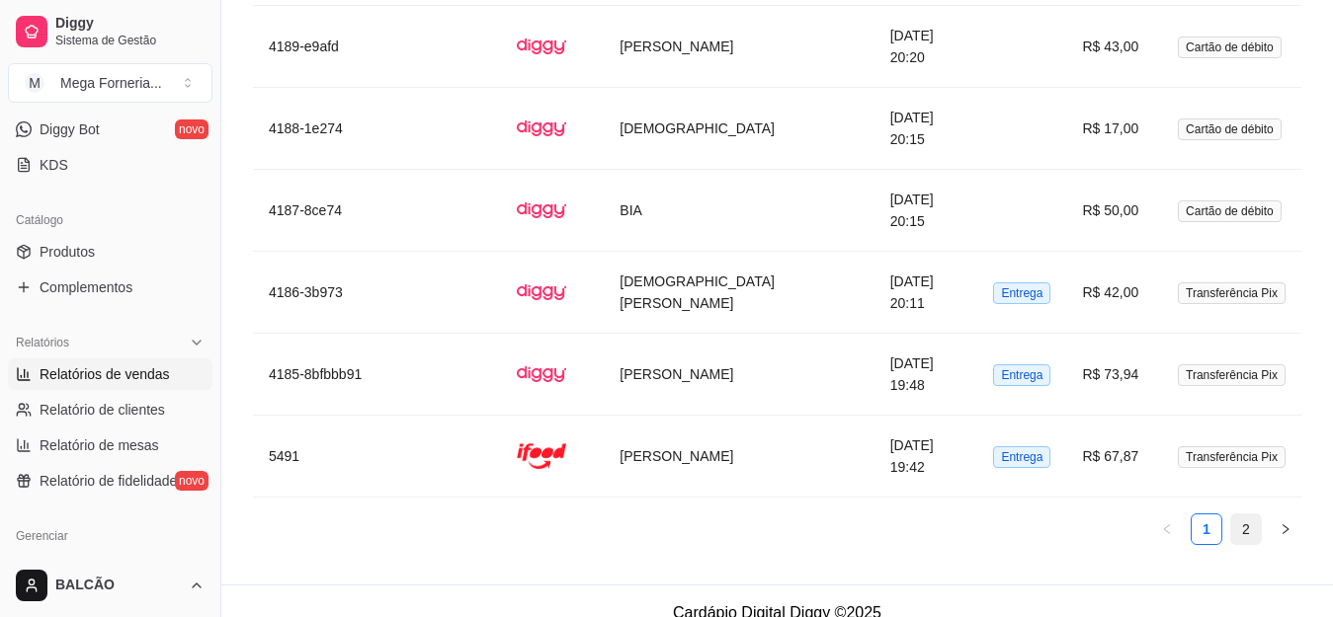
click at [1253, 515] on link "2" at bounding box center [1246, 530] width 30 height 30
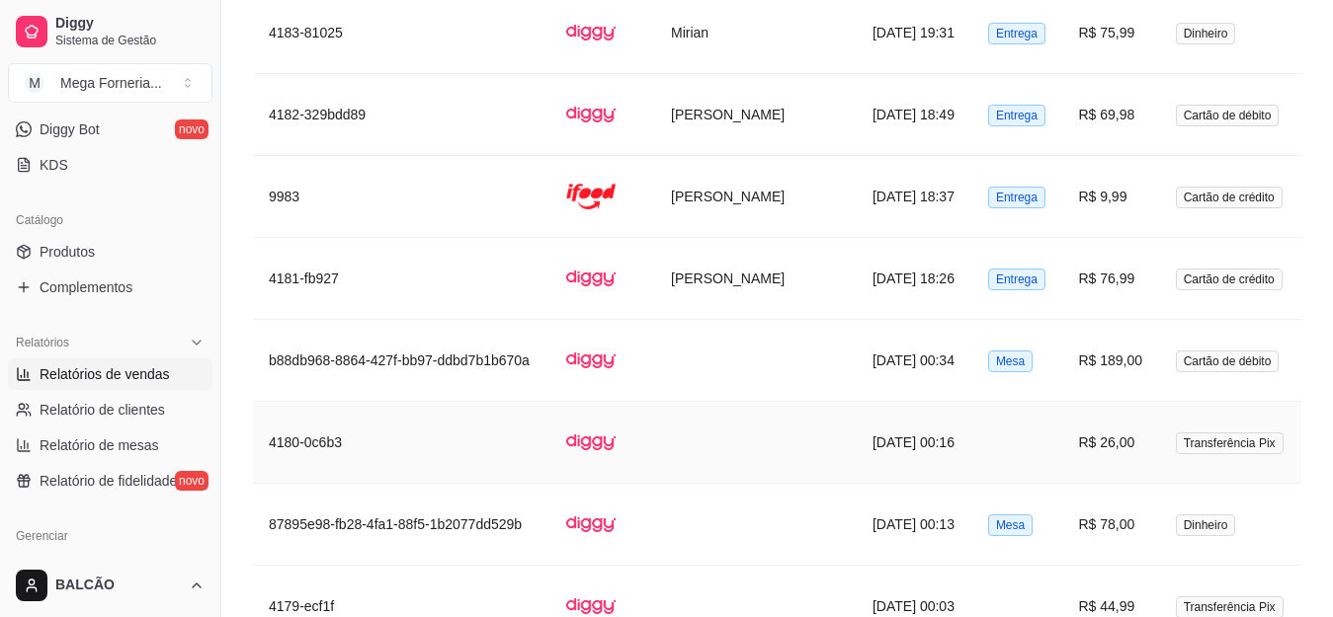
scroll to position [2782, 0]
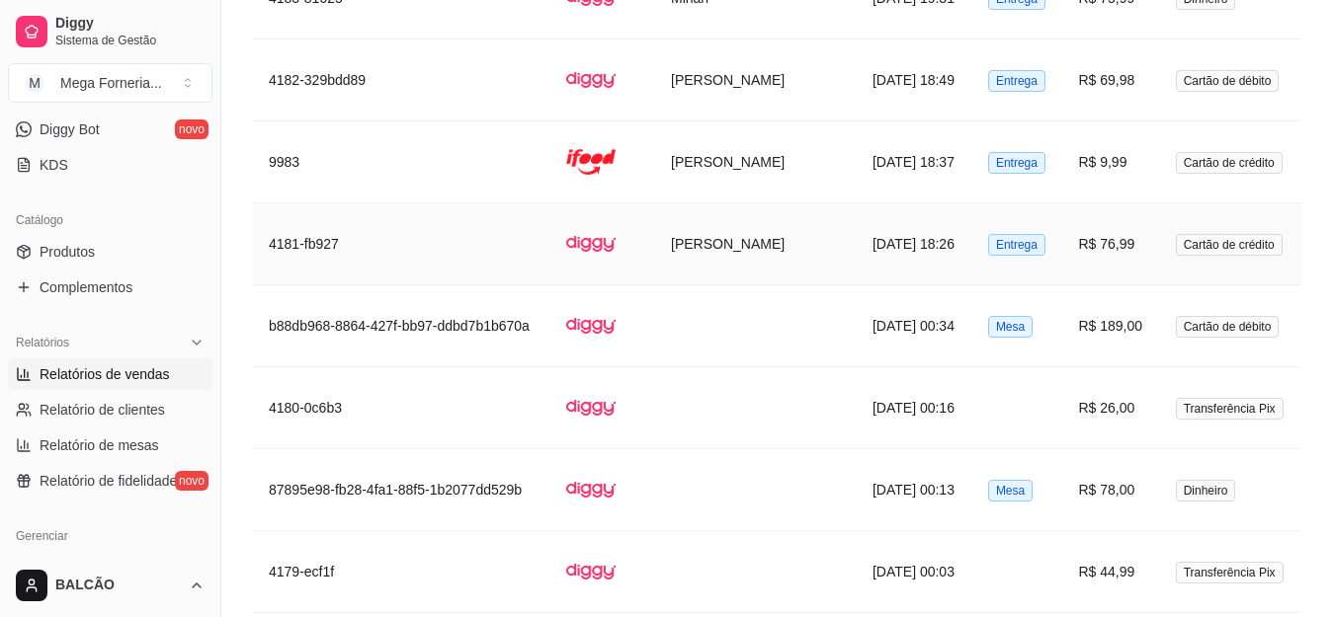
click at [856, 240] on td "[DATE] 18:26" at bounding box center [914, 244] width 116 height 82
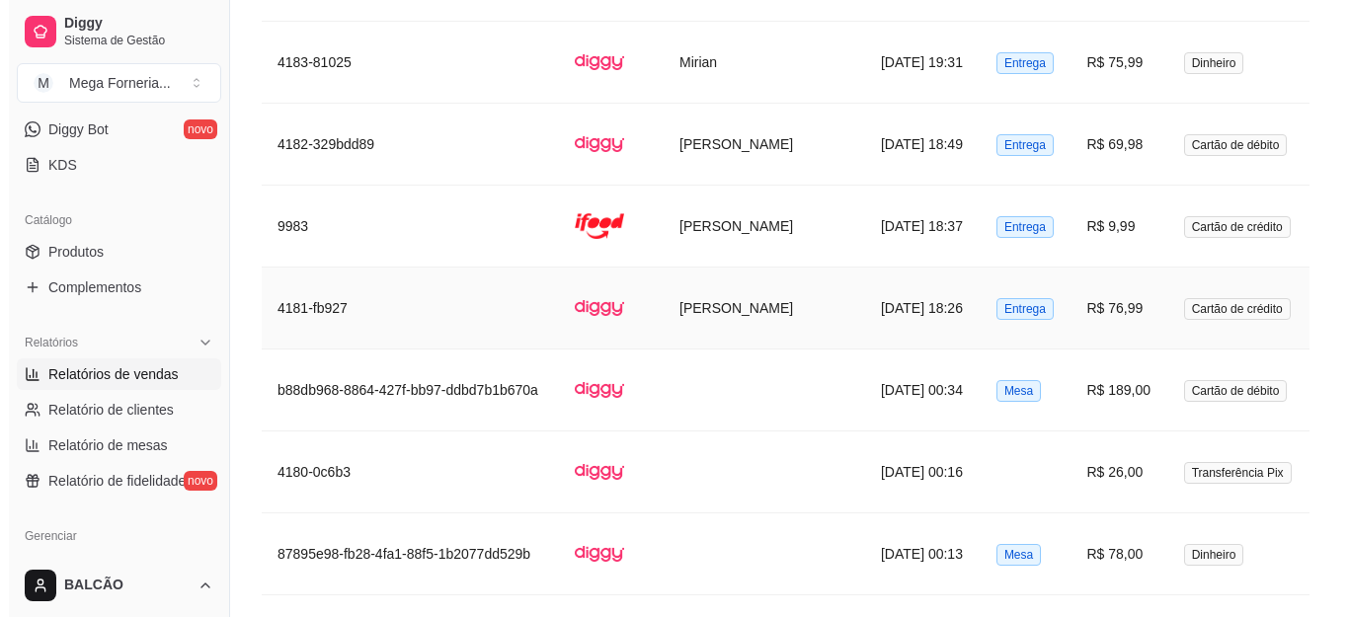
scroll to position [2683, 0]
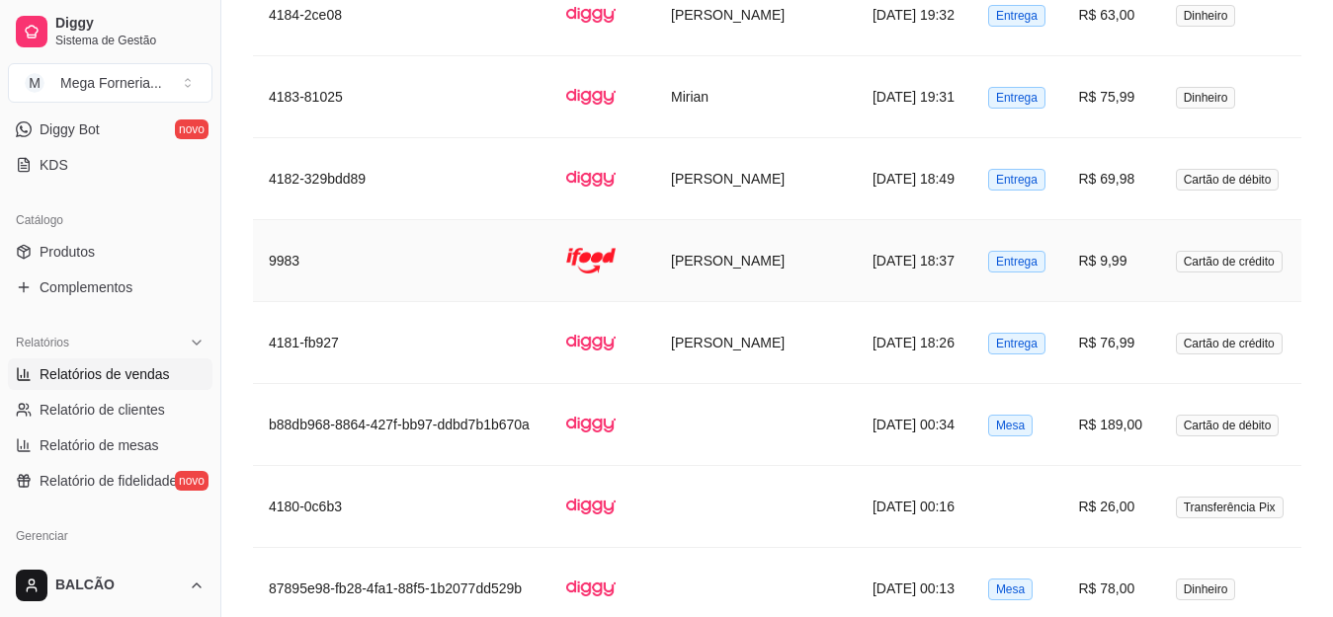
click at [856, 242] on td "[DATE] 18:37" at bounding box center [914, 261] width 116 height 82
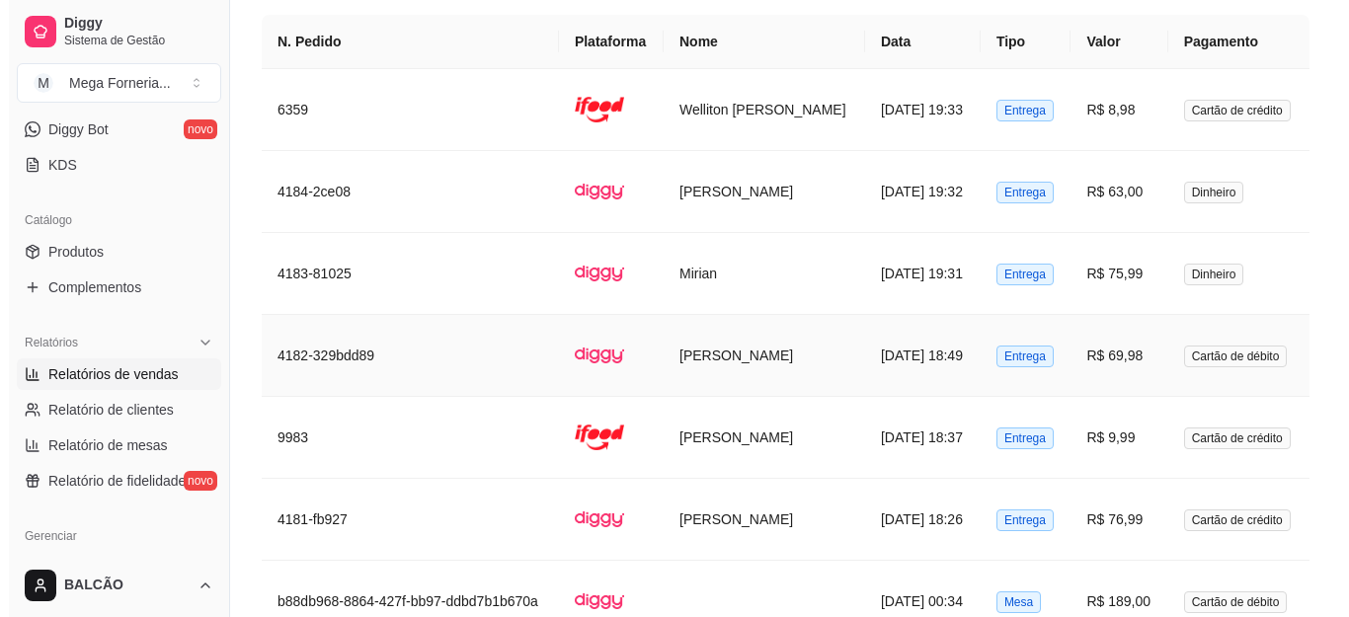
scroll to position [2485, 0]
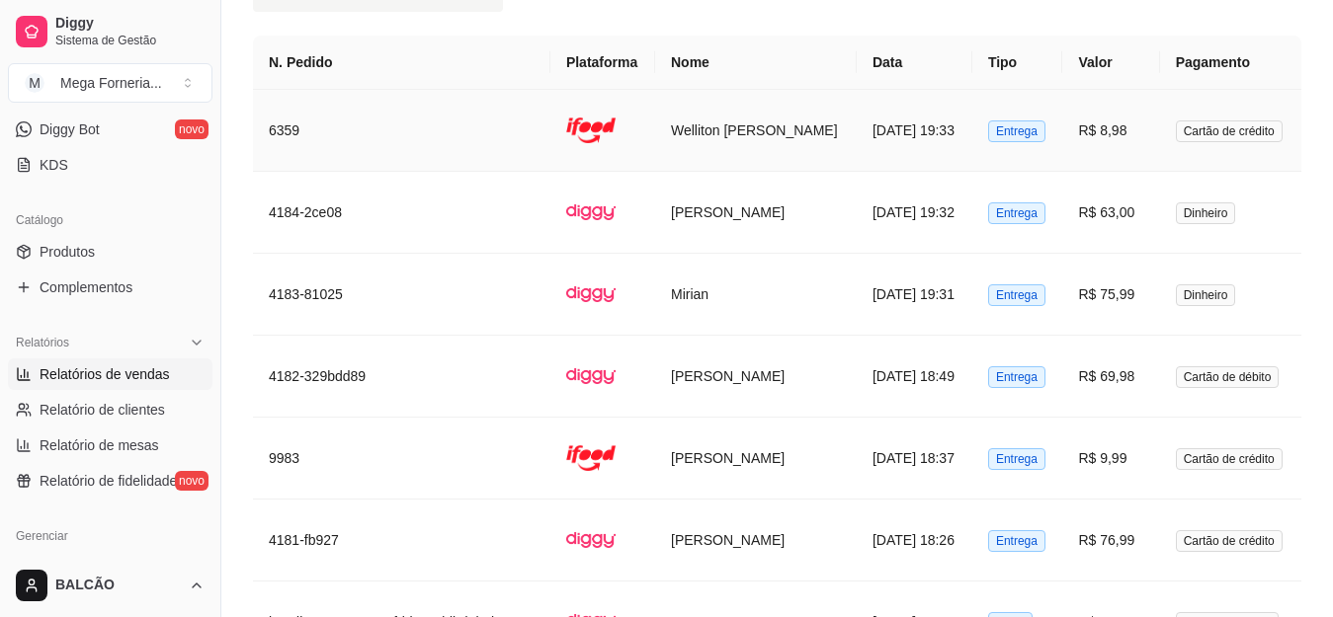
click at [856, 120] on td "[DATE] 19:33" at bounding box center [914, 131] width 116 height 82
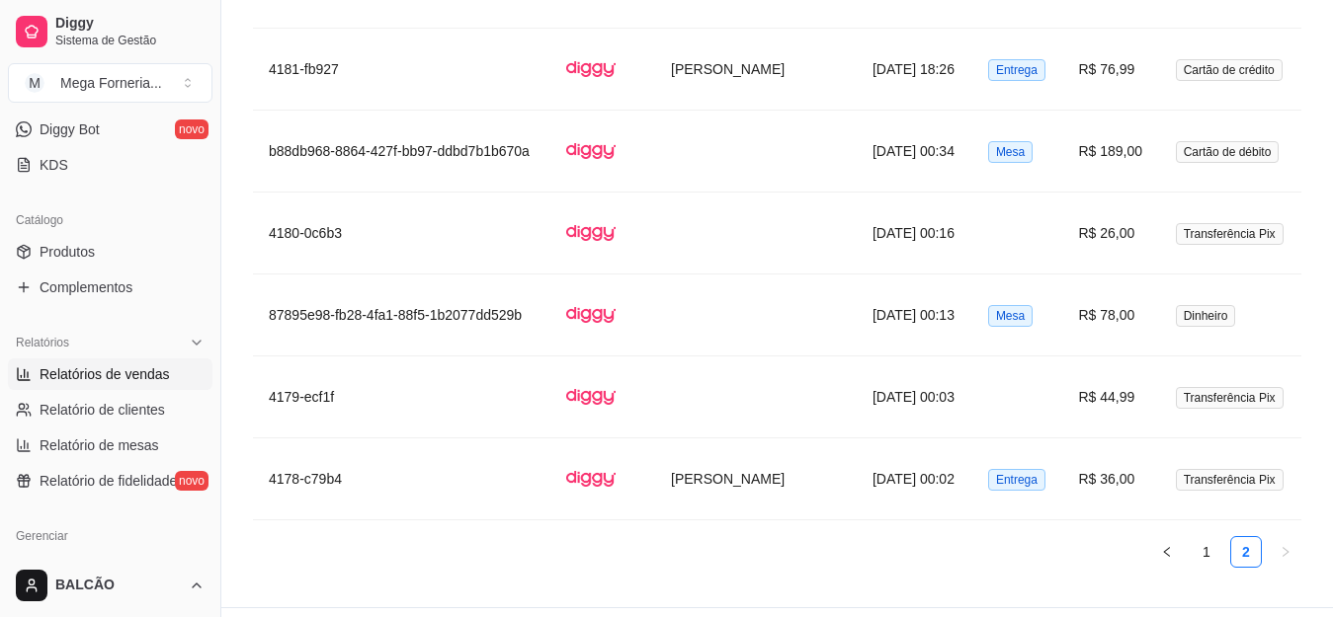
scroll to position [2979, 0]
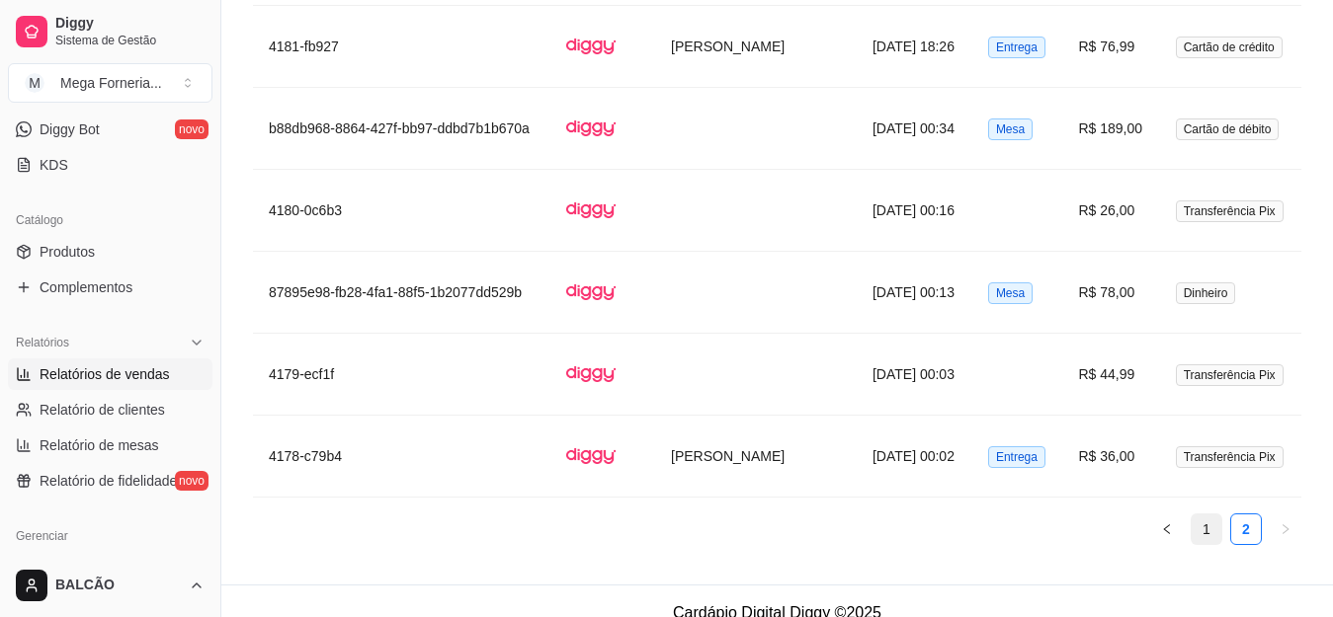
click at [1197, 515] on link "1" at bounding box center [1206, 530] width 30 height 30
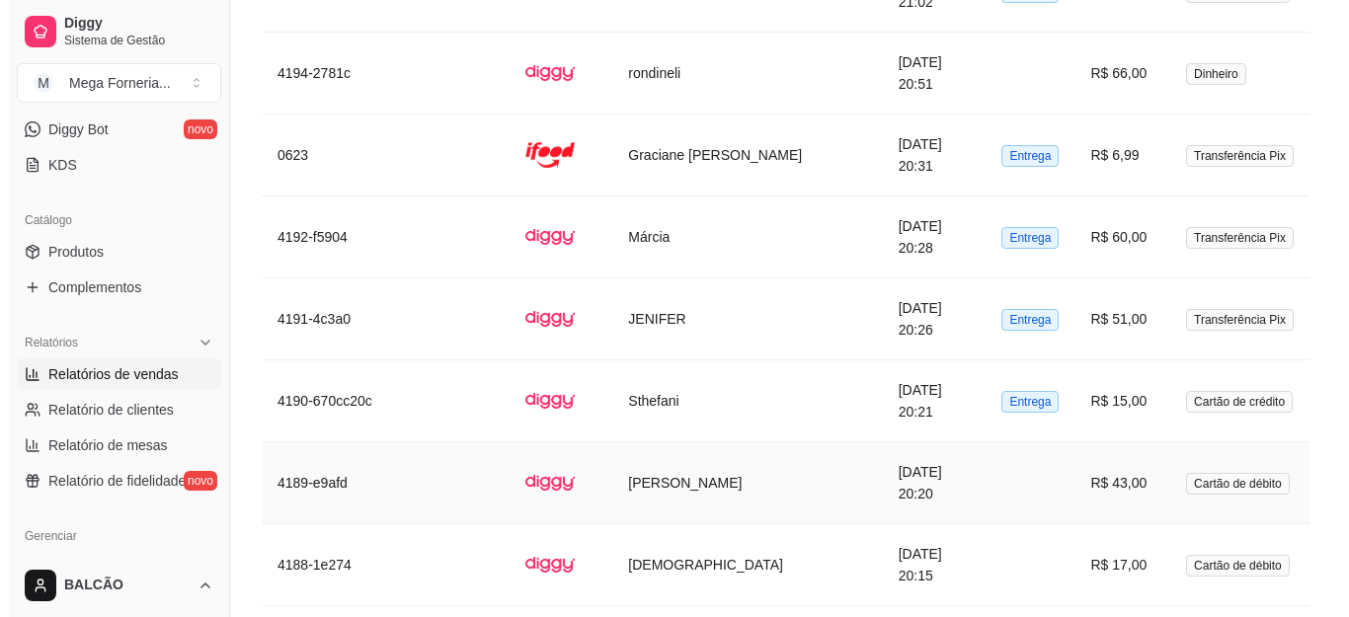
scroll to position [4066, 0]
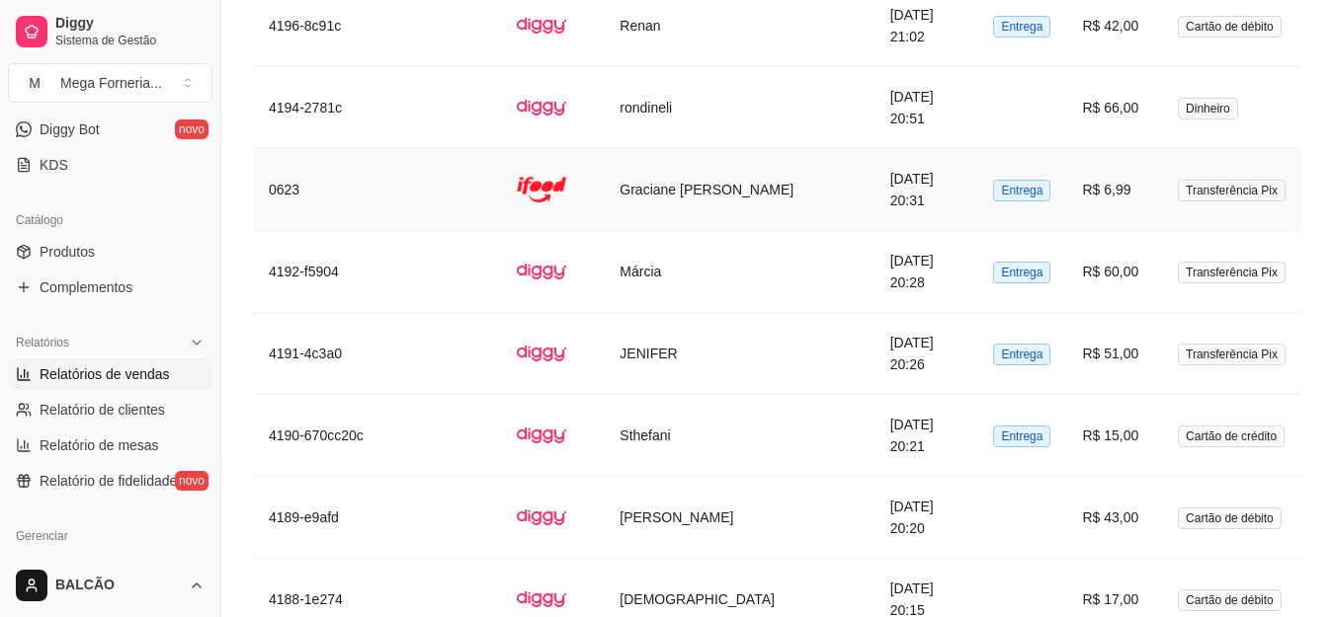
click at [720, 178] on td "Graciane [PERSON_NAME]" at bounding box center [739, 190] width 270 height 82
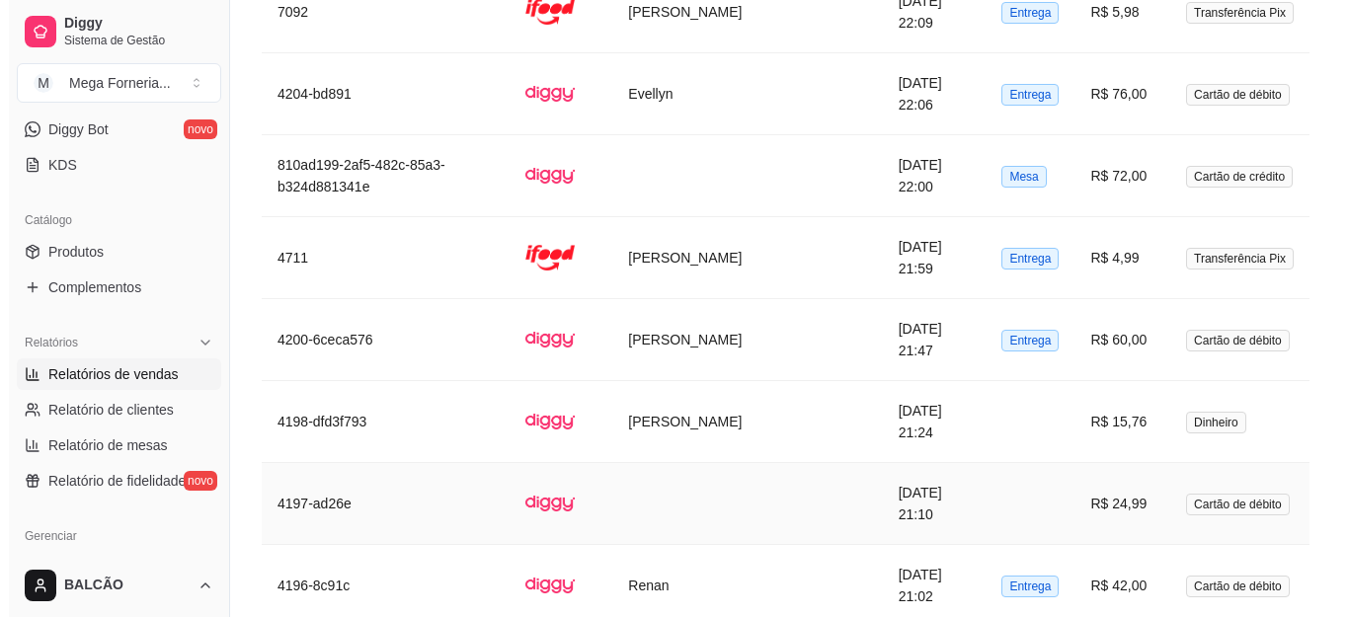
scroll to position [3473, 0]
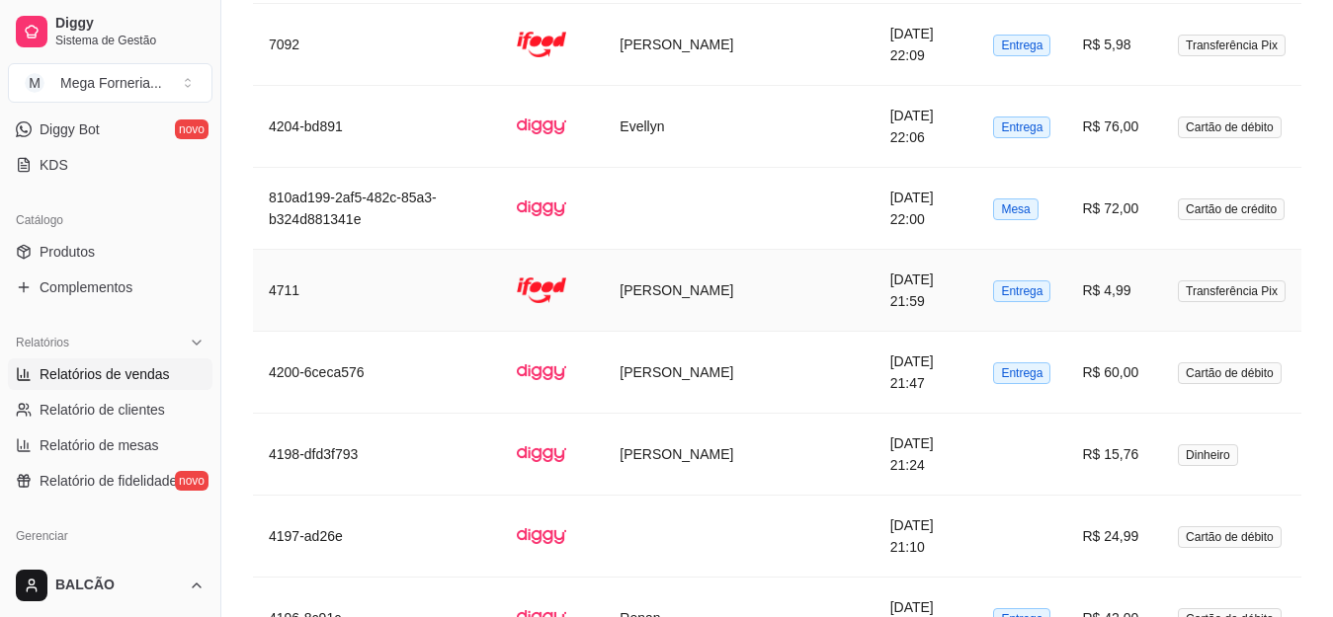
click at [764, 250] on td "[PERSON_NAME]" at bounding box center [739, 291] width 270 height 82
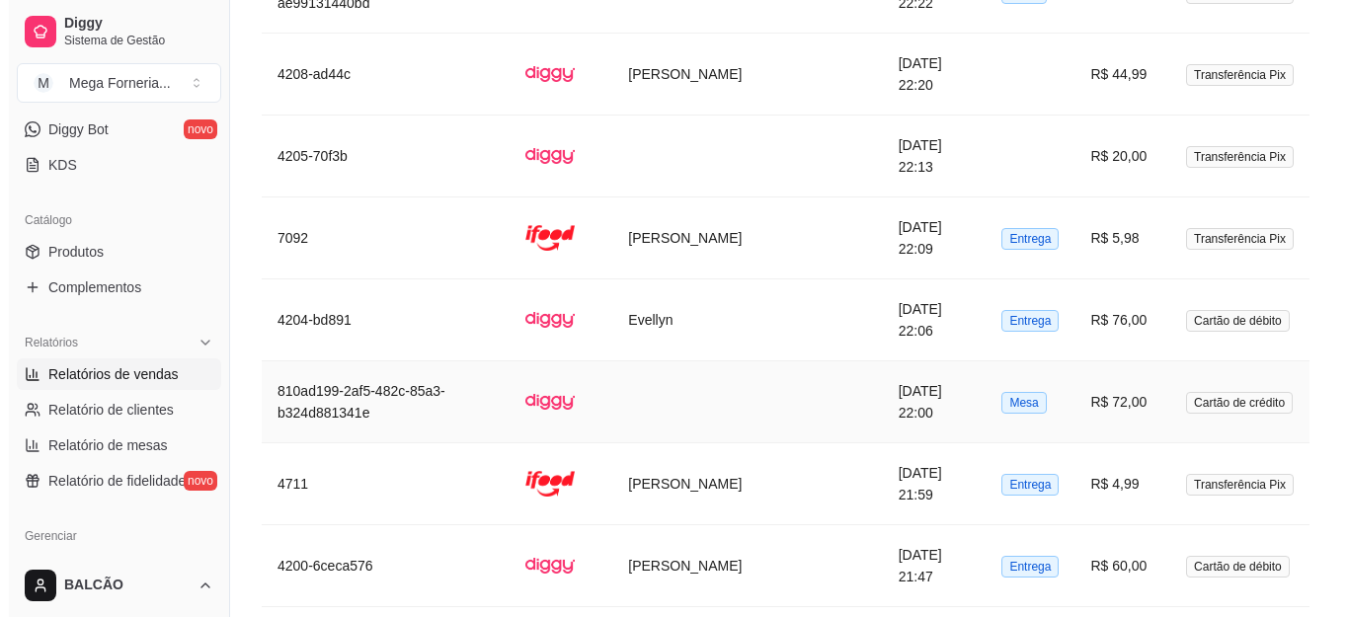
scroll to position [3276, 0]
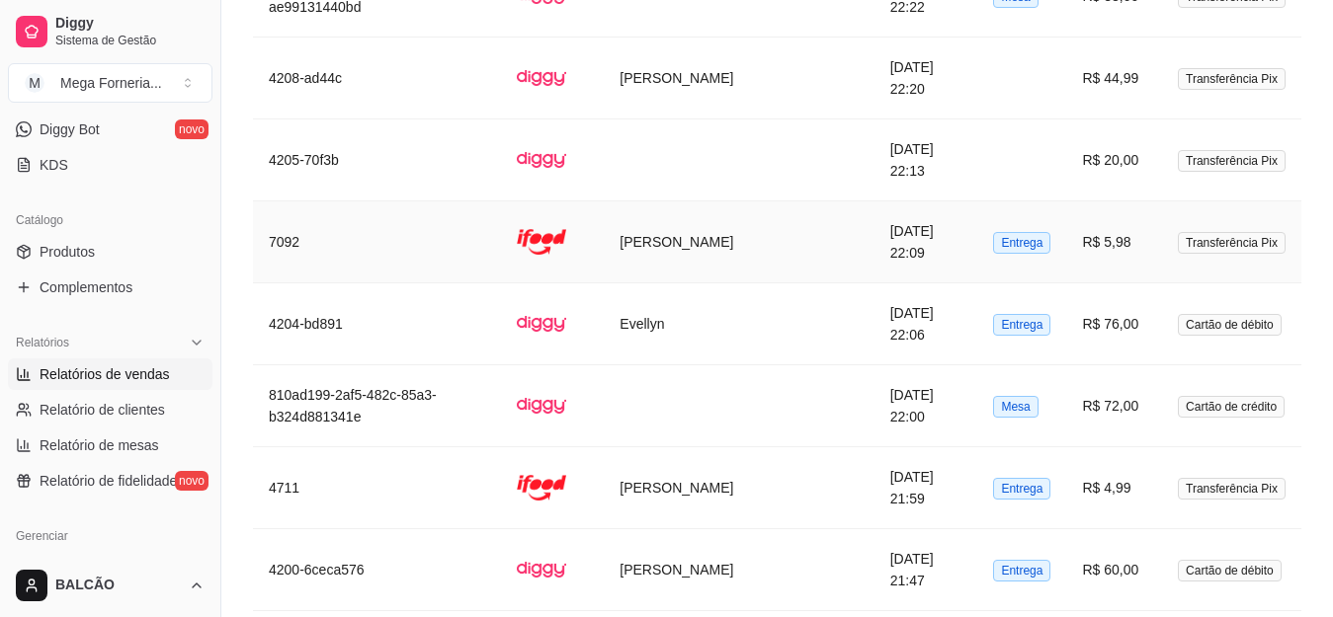
click at [793, 204] on td "[PERSON_NAME]" at bounding box center [739, 243] width 270 height 82
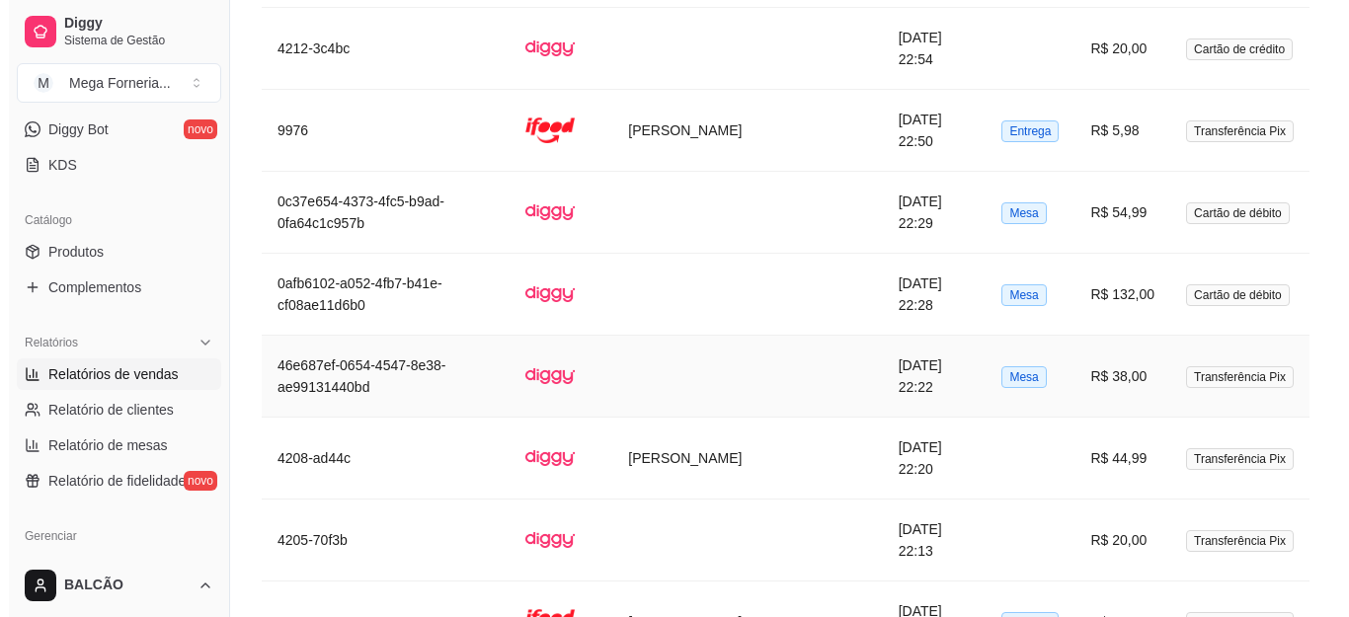
scroll to position [2881, 0]
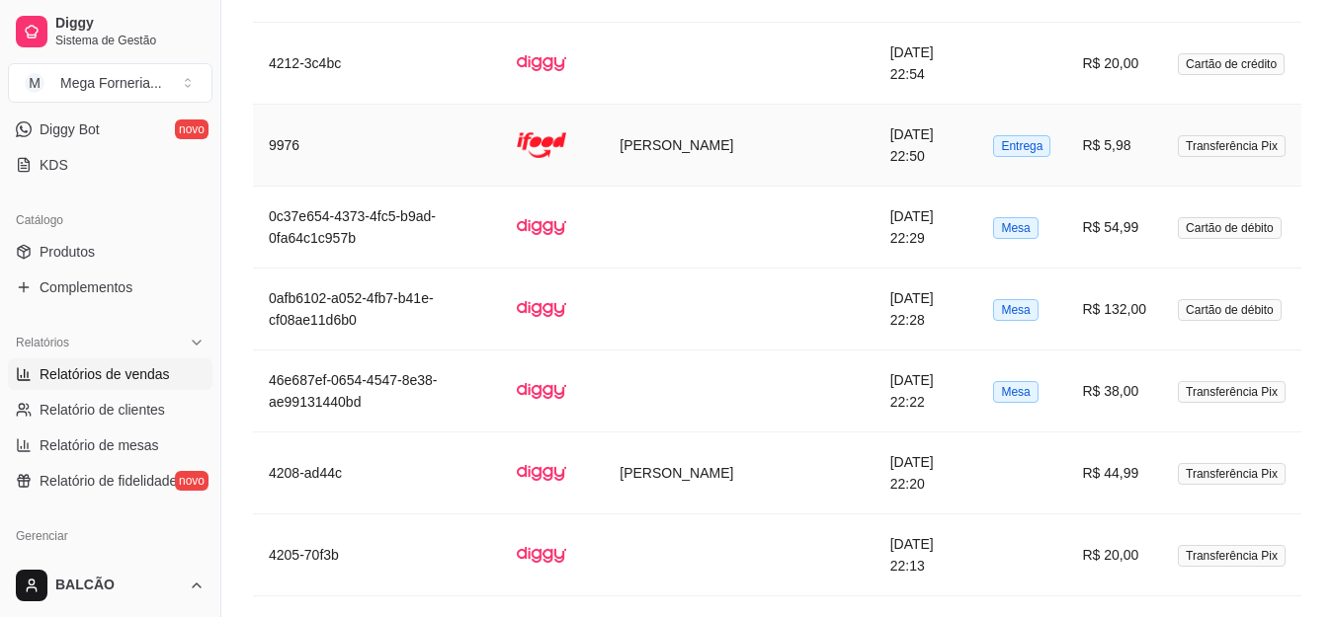
click at [746, 117] on td "[PERSON_NAME]" at bounding box center [739, 146] width 270 height 82
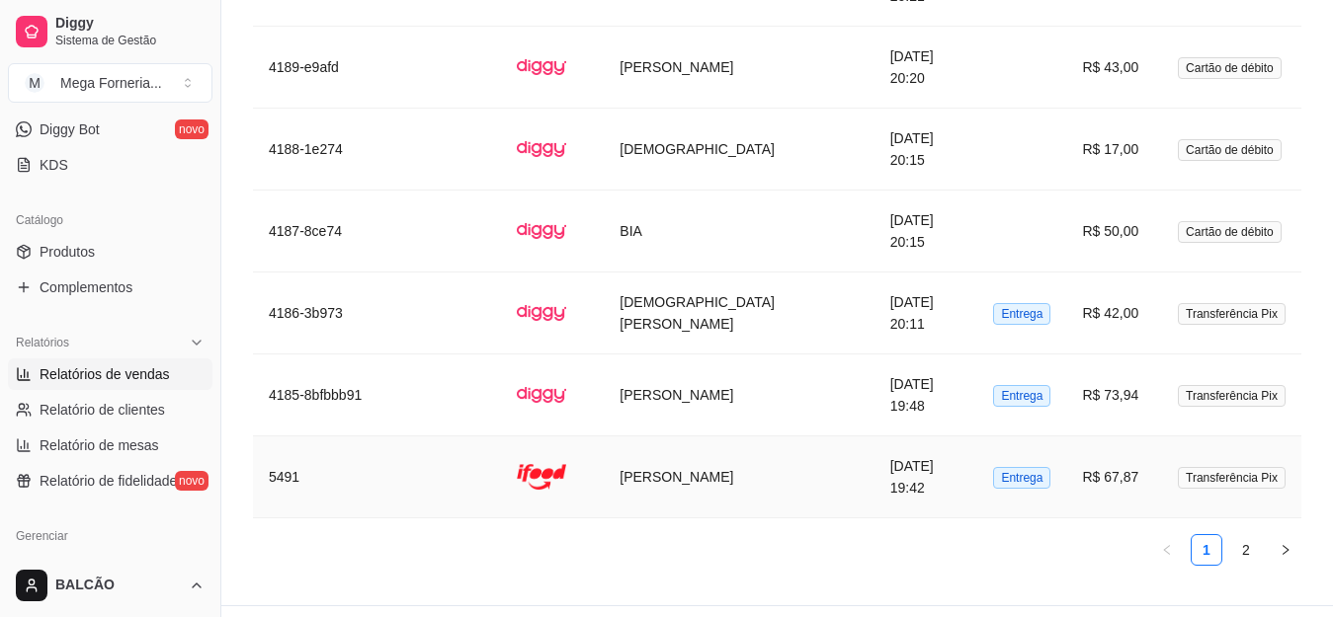
scroll to position [4537, 0]
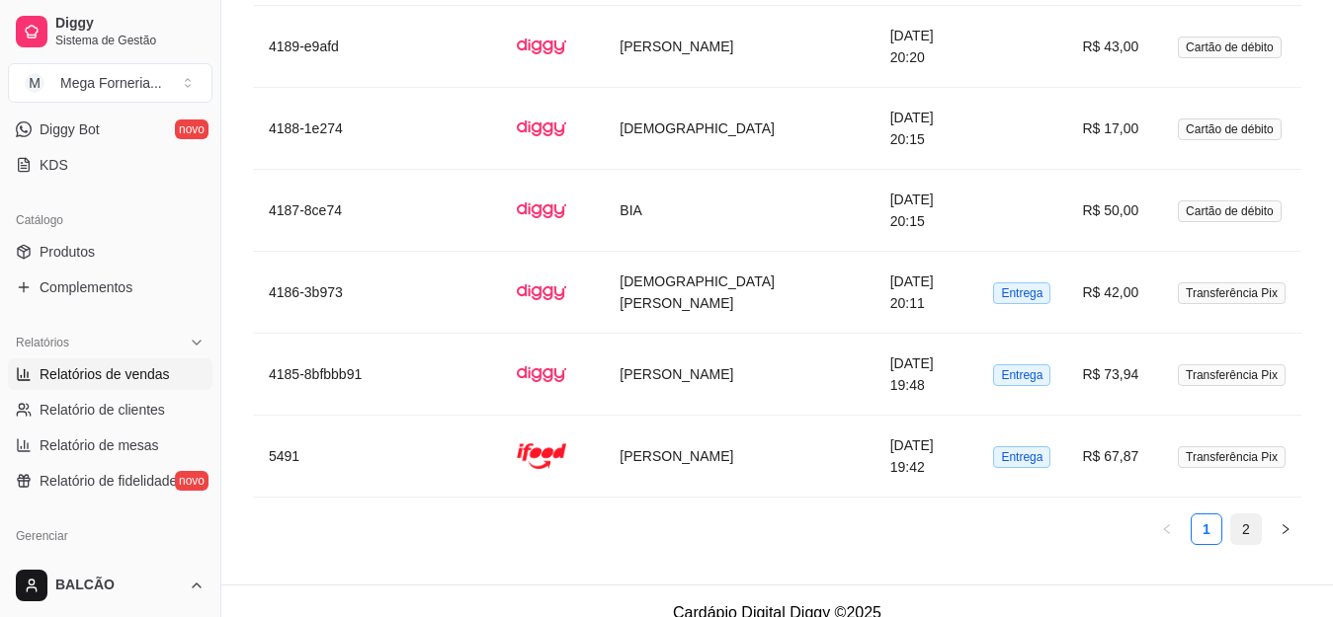
click at [1257, 515] on link "2" at bounding box center [1246, 530] width 30 height 30
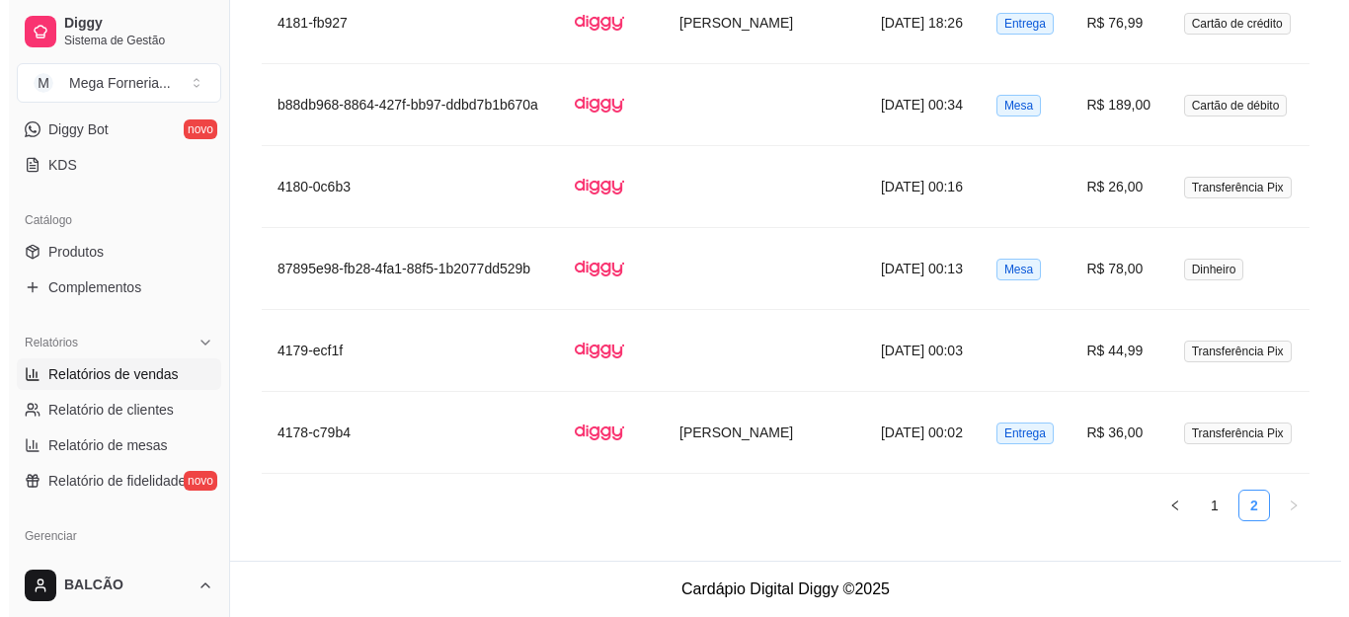
scroll to position [2979, 0]
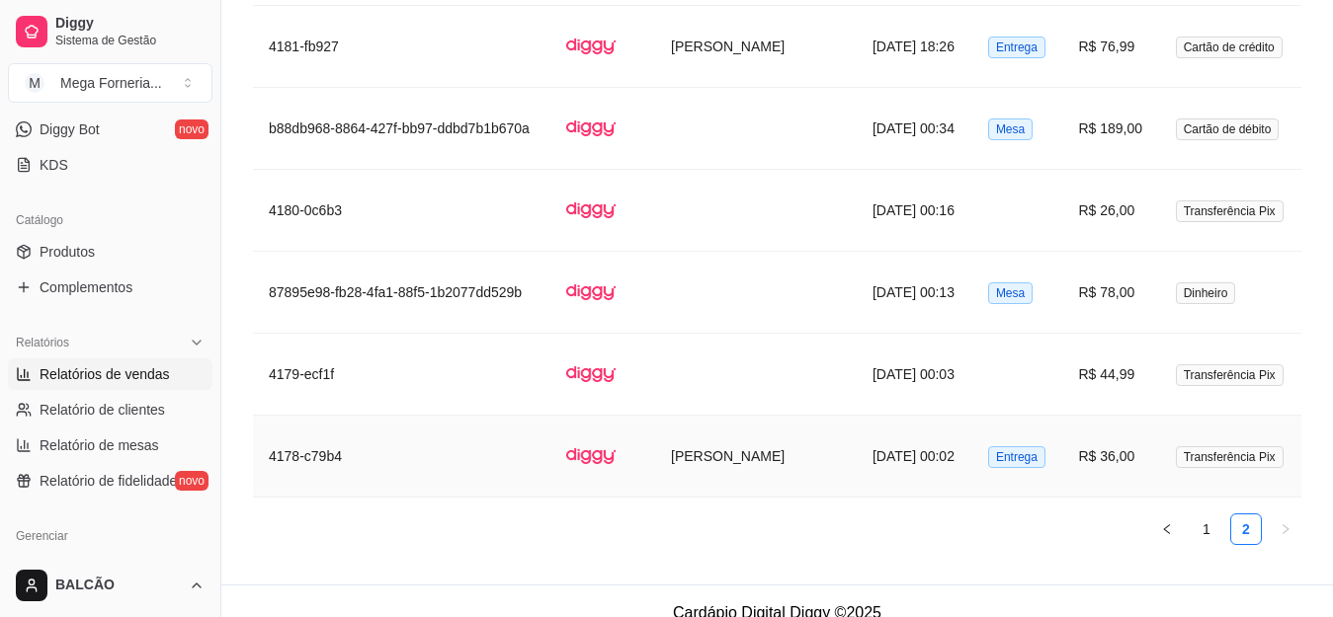
click at [856, 416] on td "[DATE] 00:02" at bounding box center [914, 457] width 116 height 82
click at [1211, 515] on link "1" at bounding box center [1206, 530] width 30 height 30
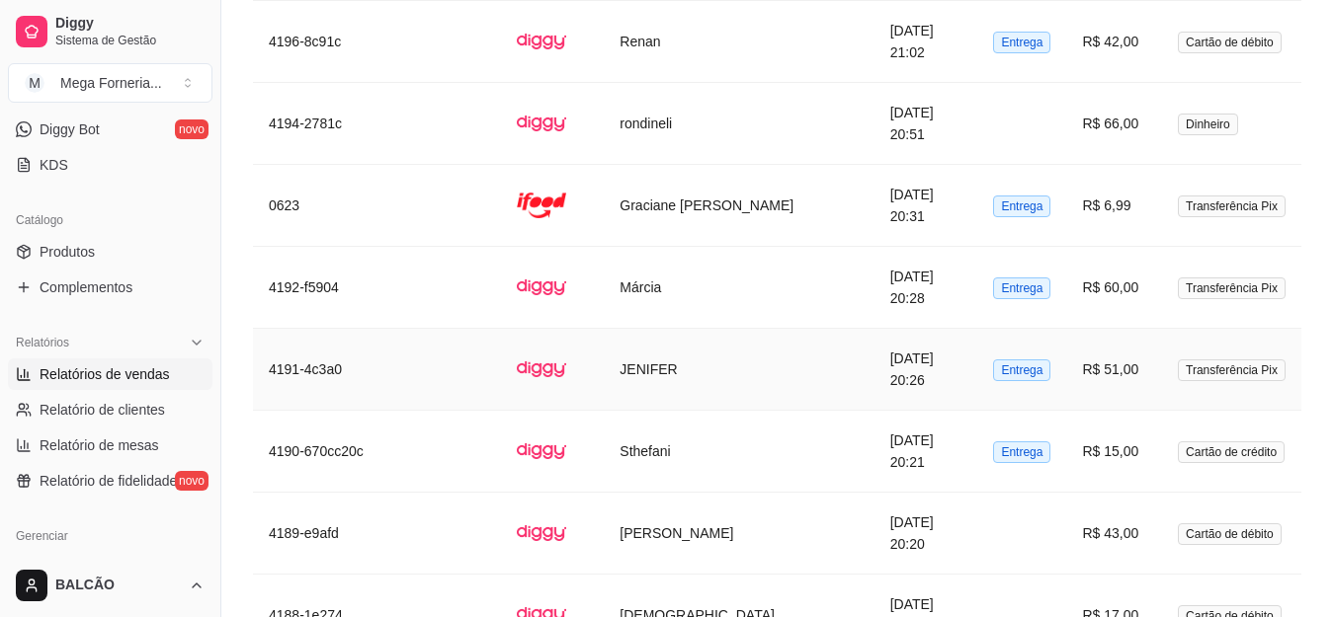
scroll to position [4537, 0]
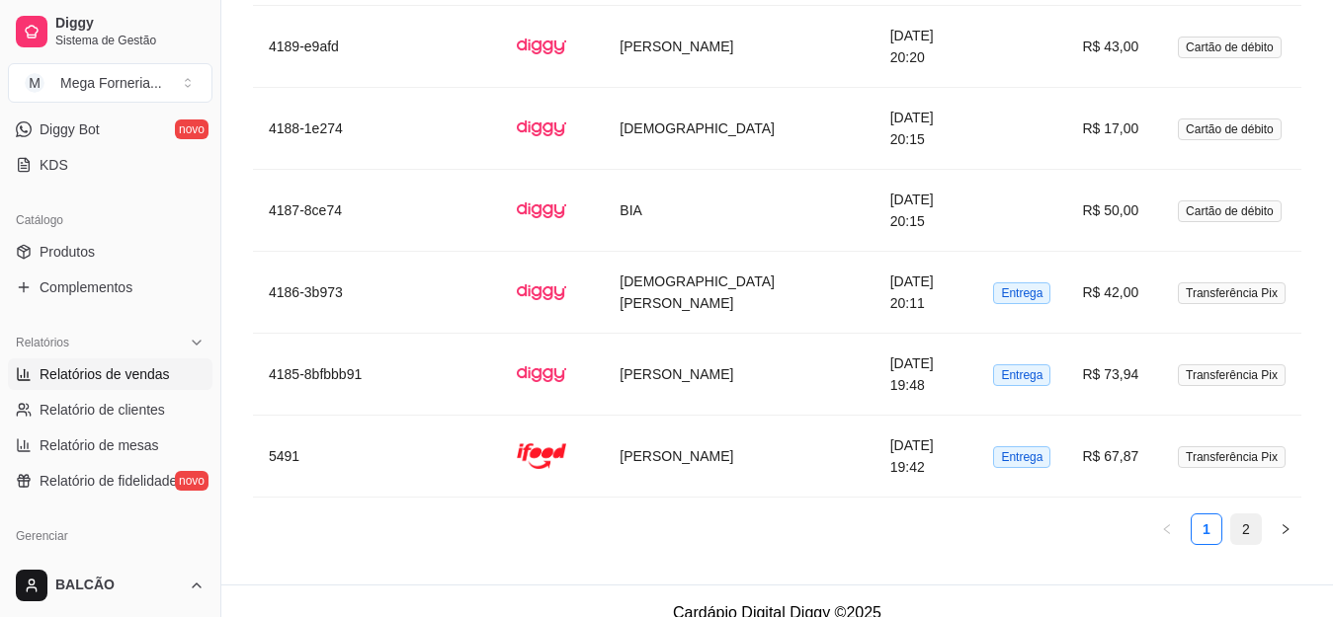
click at [1253, 515] on link "2" at bounding box center [1246, 530] width 30 height 30
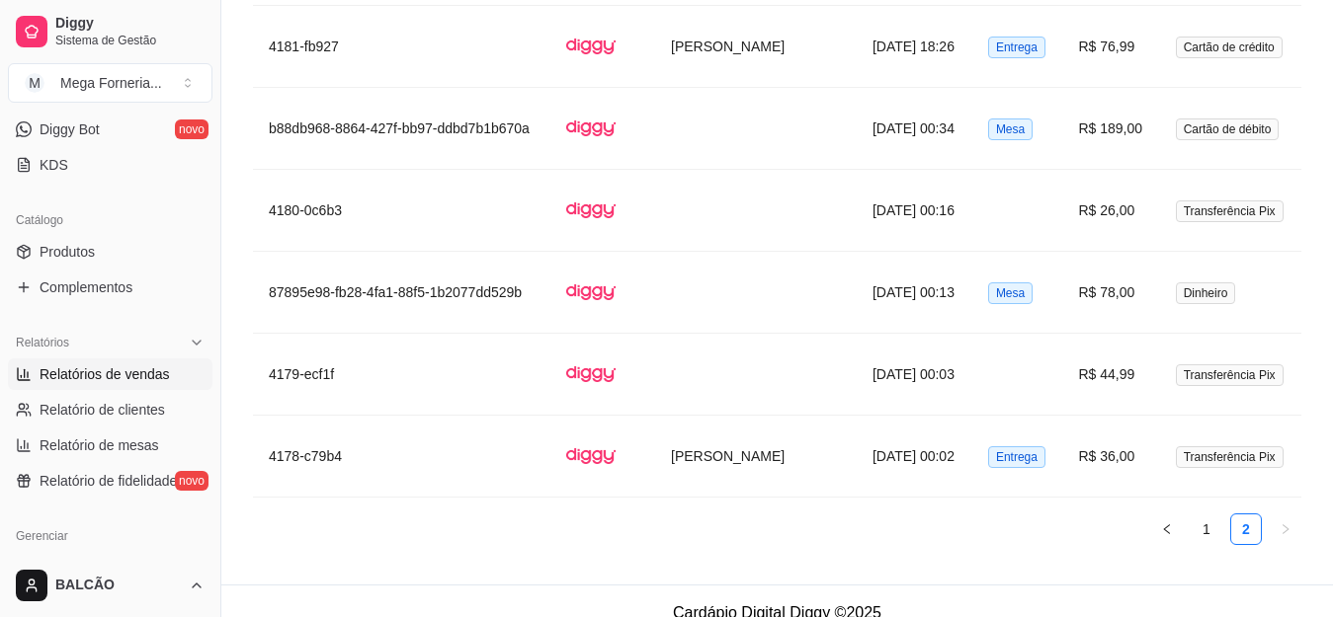
click at [1168, 489] on div "N. Pedido Plataforma Nome Data Tipo Valor Pagamento 6359 Welliton [PERSON_NAME]…" at bounding box center [777, 44] width 1048 height 1004
click at [1194, 515] on link "1" at bounding box center [1206, 530] width 30 height 30
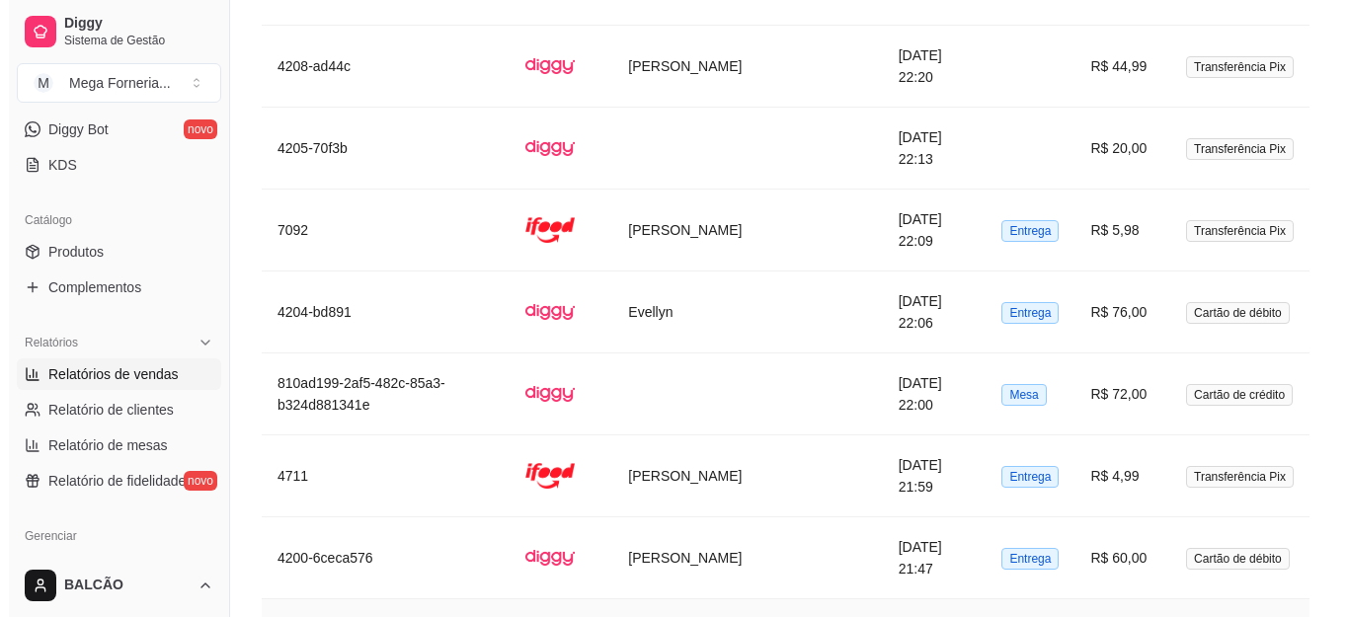
scroll to position [3276, 0]
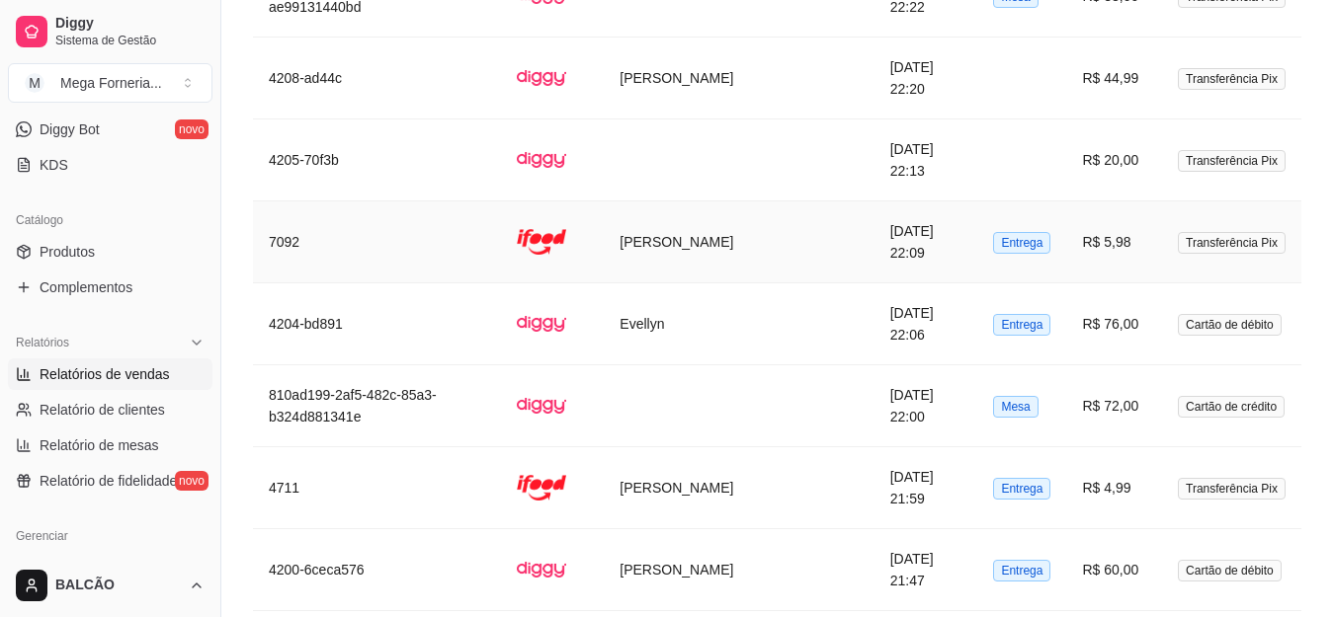
click at [754, 238] on td "[PERSON_NAME]" at bounding box center [739, 243] width 270 height 82
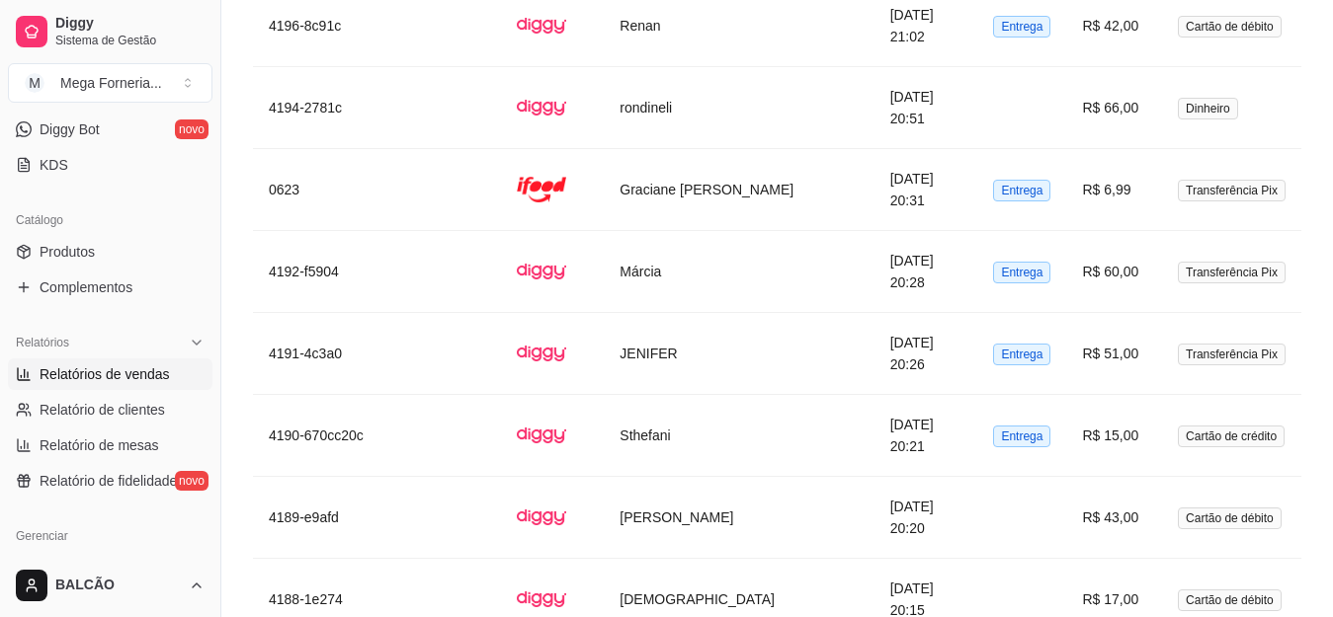
scroll to position [4537, 0]
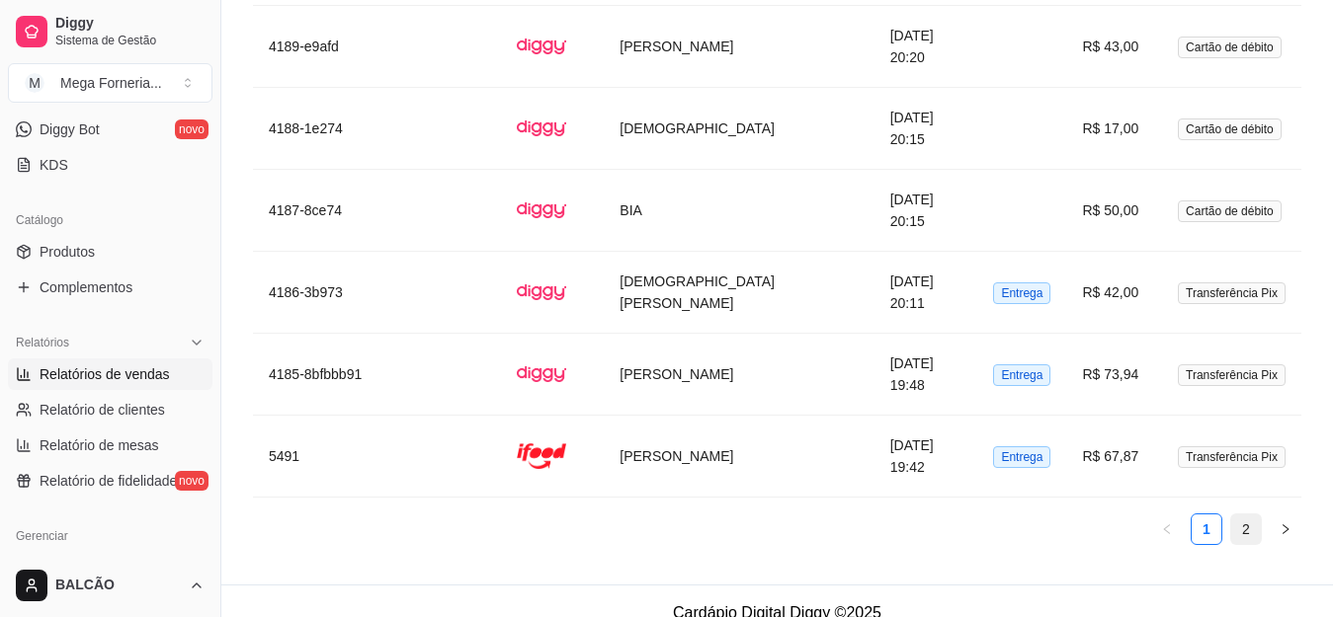
click at [1243, 515] on link "2" at bounding box center [1246, 530] width 30 height 30
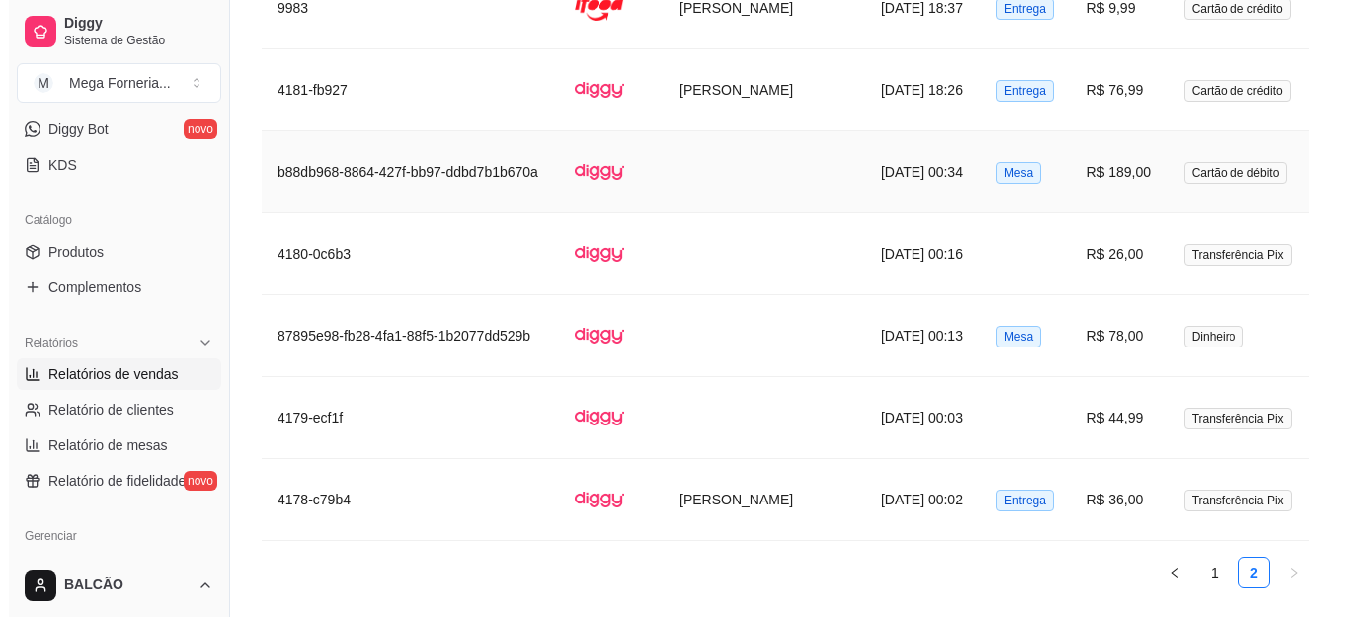
scroll to position [2979, 0]
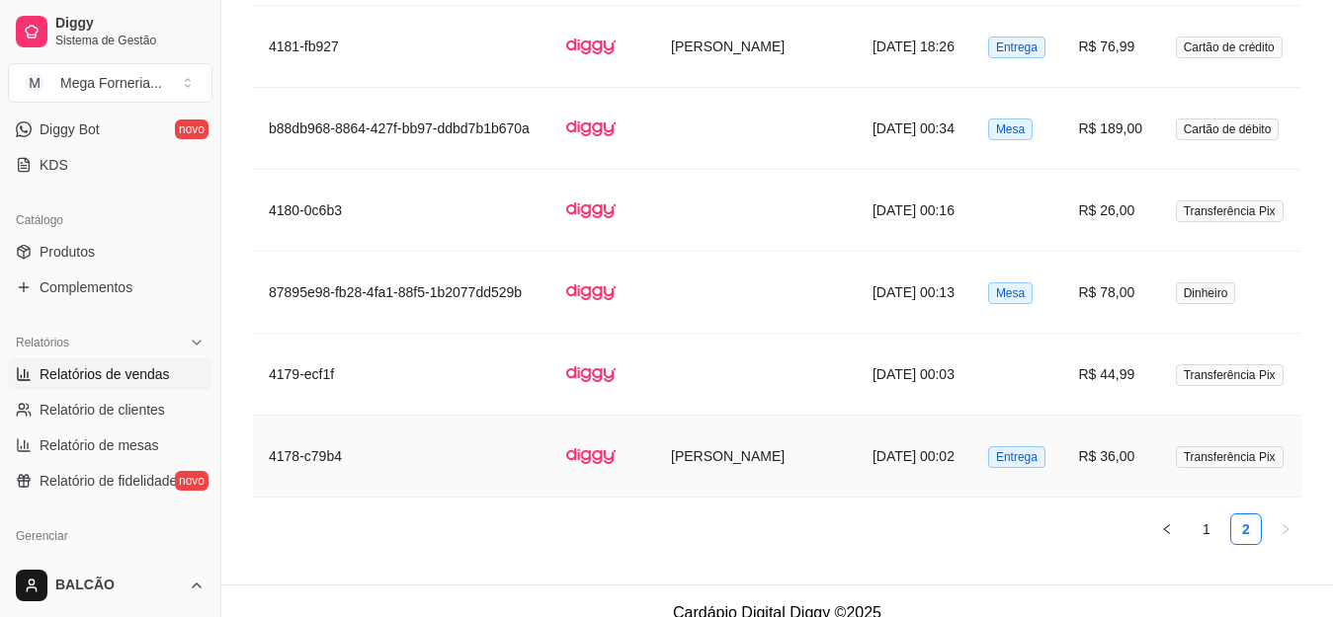
click at [972, 431] on td "Entrega" at bounding box center [1017, 457] width 91 height 82
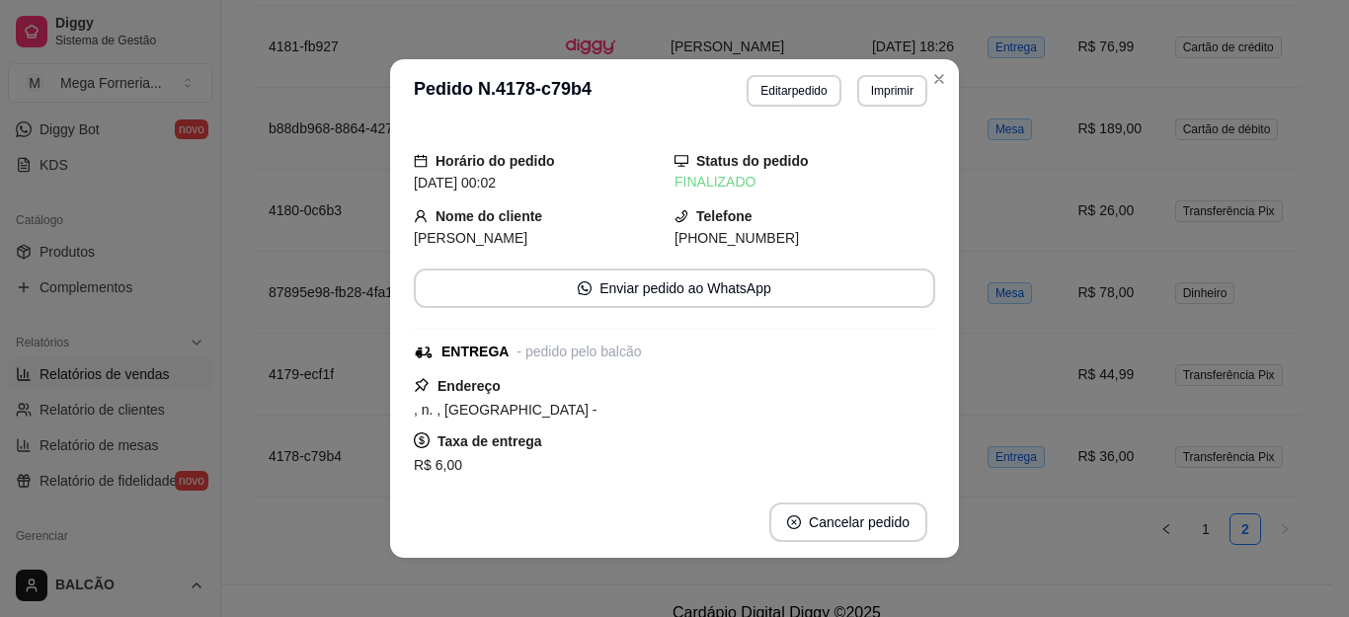
scroll to position [99, 0]
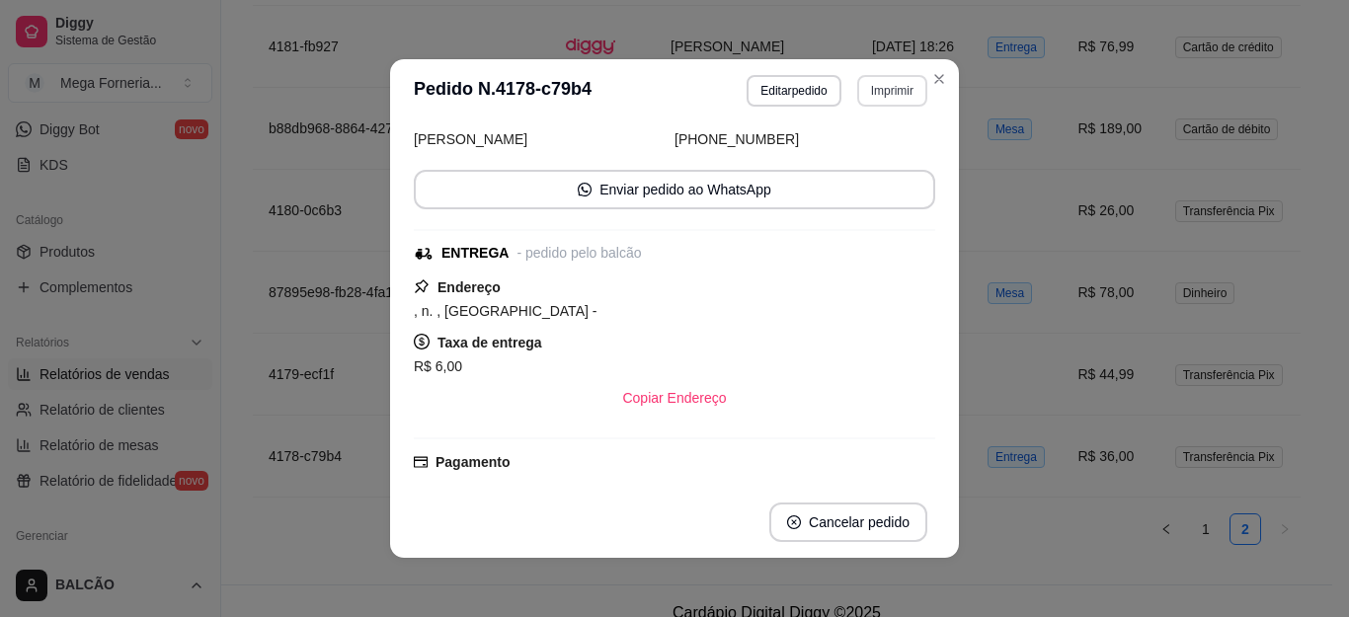
click at [913, 78] on button "Imprimir" at bounding box center [892, 91] width 70 height 32
click at [936, 77] on icon "Close" at bounding box center [940, 79] width 16 height 16
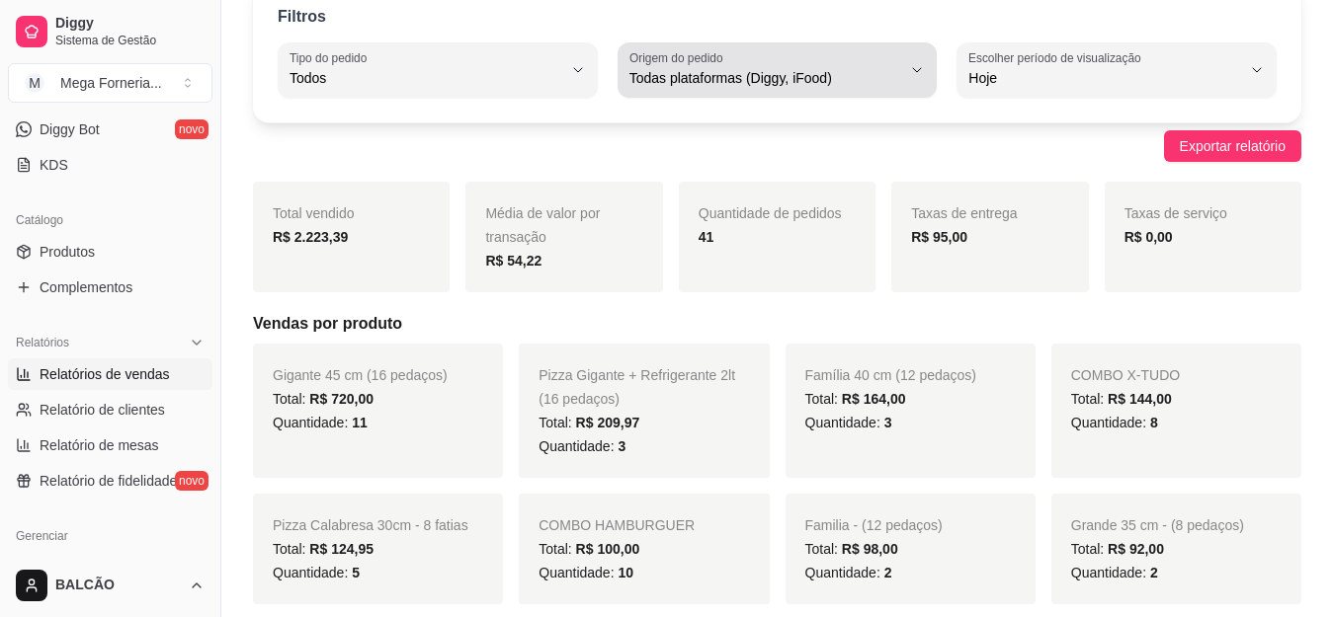
click at [716, 89] on div "Todas plataformas (Diggy, iFood)" at bounding box center [765, 70] width 273 height 40
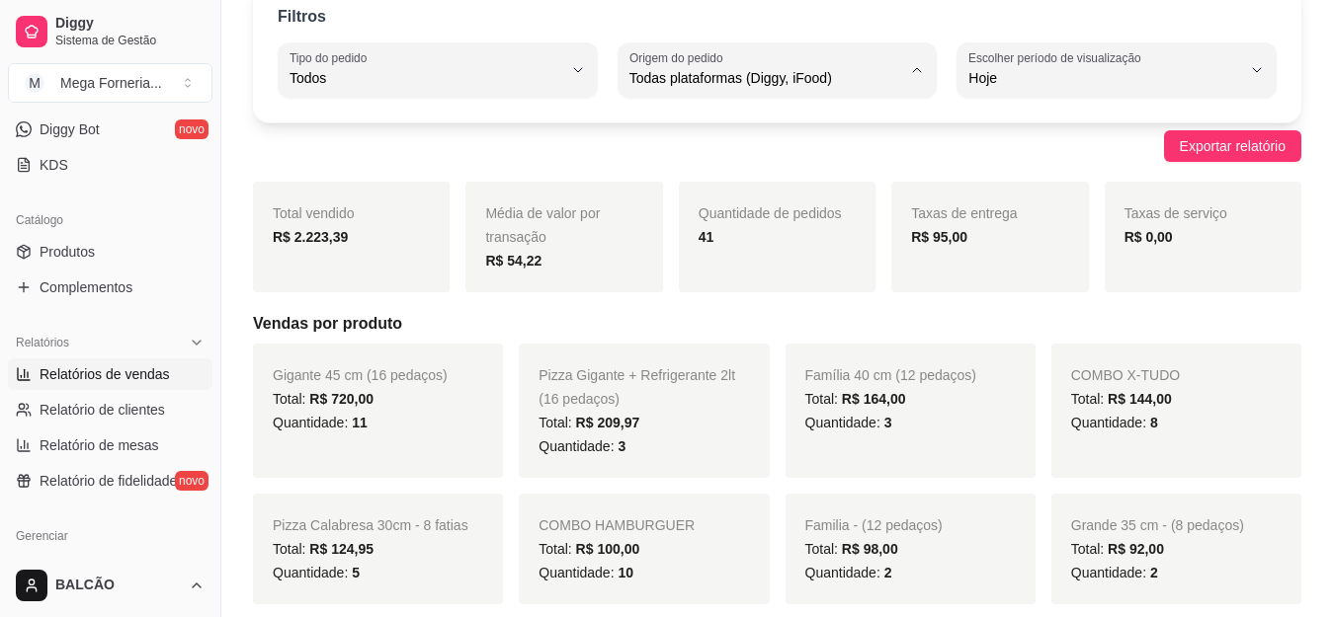
click at [677, 196] on span "iFood" at bounding box center [767, 190] width 258 height 19
type input "IFOOD"
select select "IFOOD"
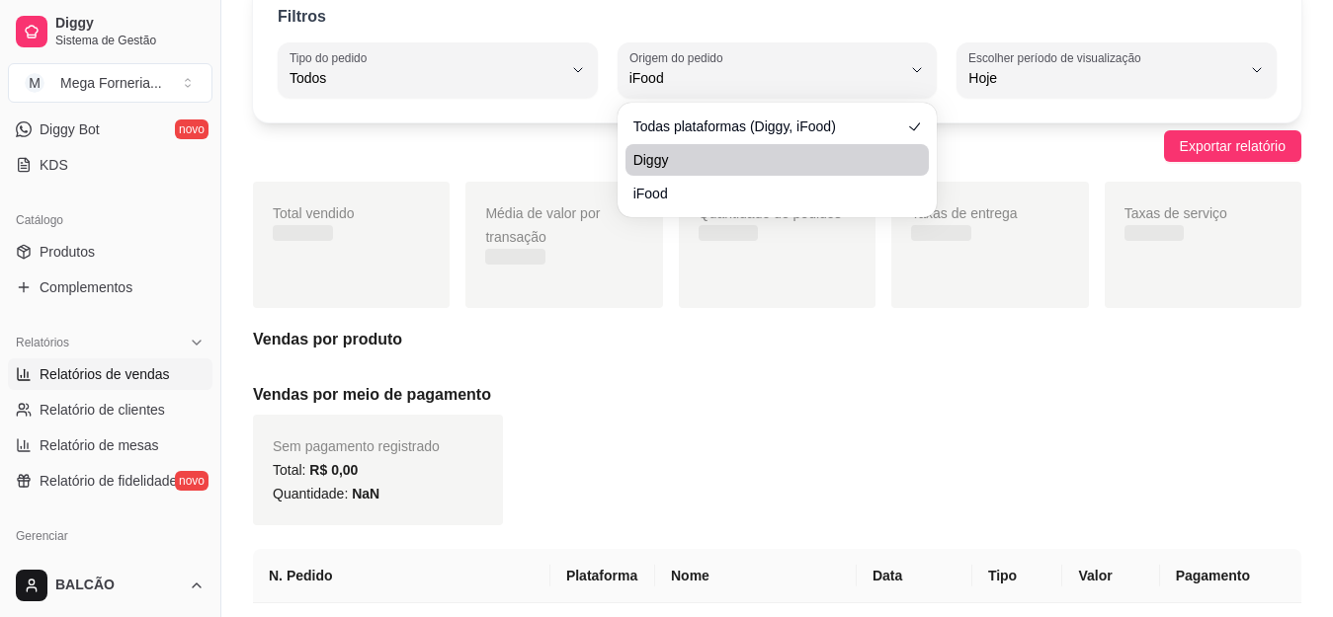
scroll to position [19, 0]
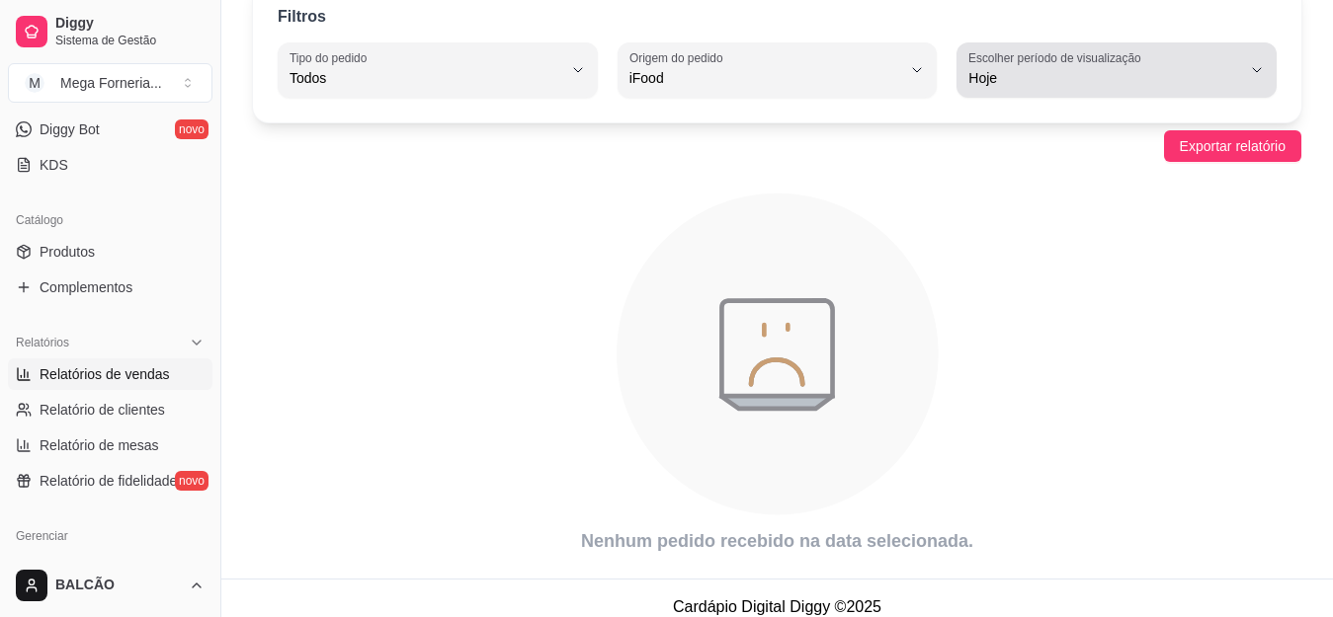
click at [1039, 73] on span "Hoje" at bounding box center [1104, 78] width 273 height 20
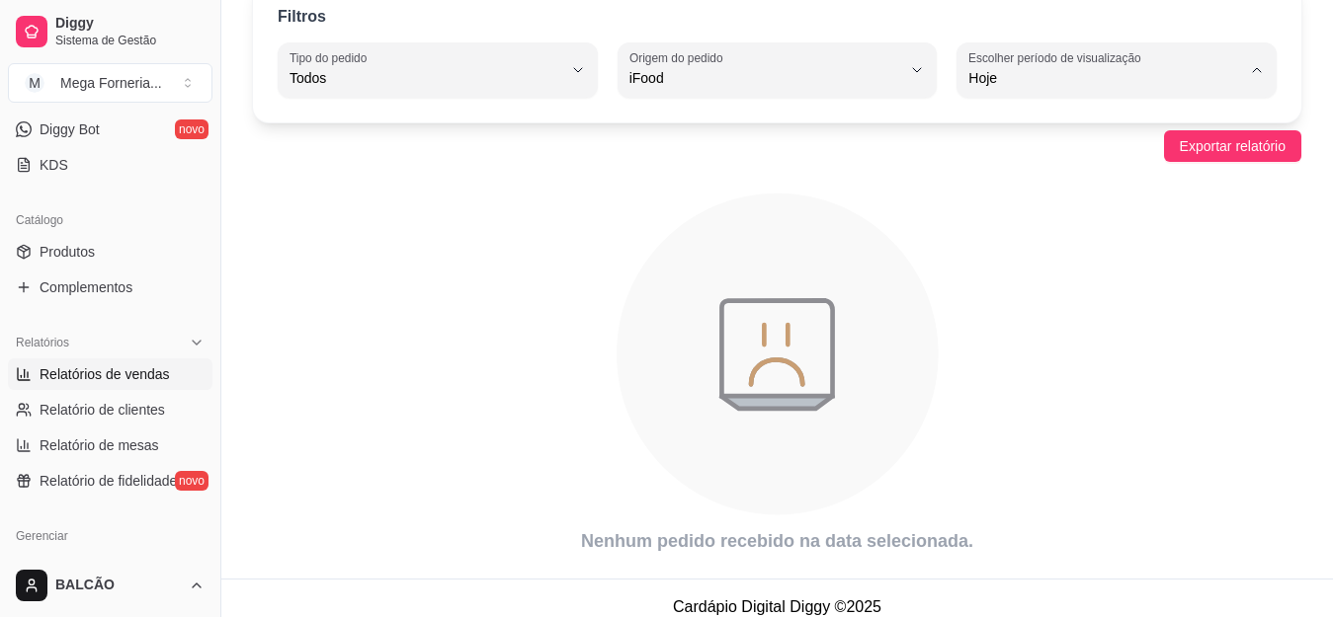
click at [1015, 150] on span "Ontem" at bounding box center [1107, 157] width 258 height 19
type input "1"
select select "1"
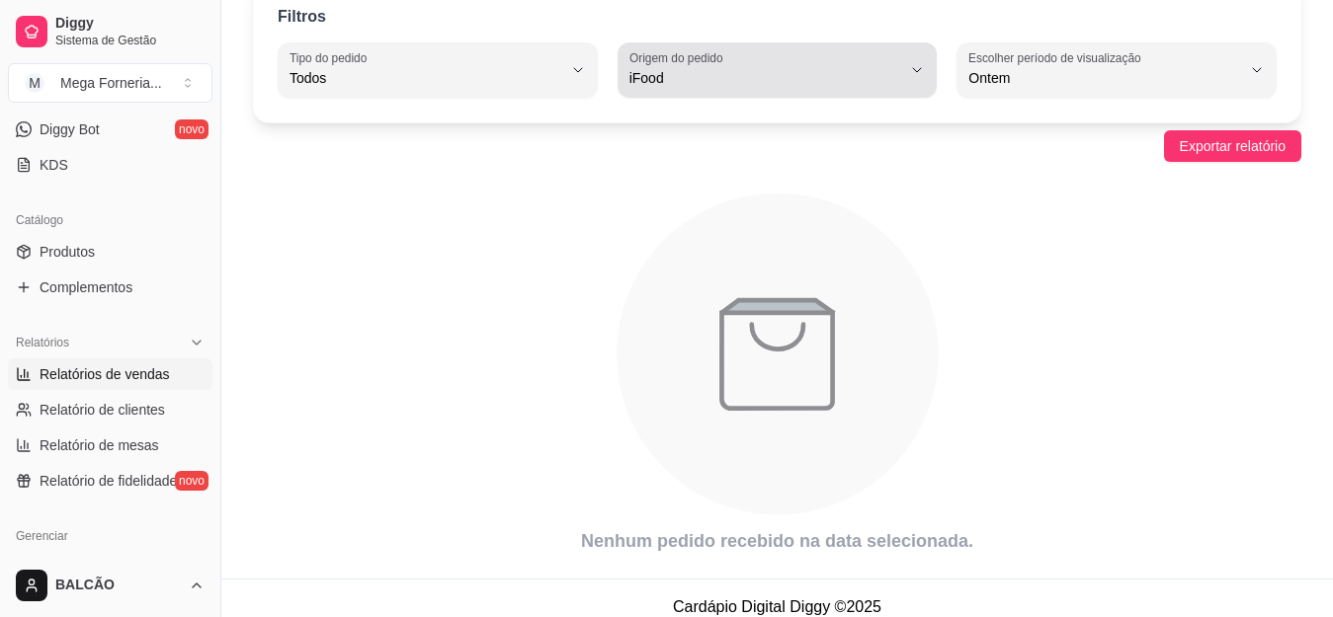
click at [878, 71] on span "iFood" at bounding box center [765, 78] width 273 height 20
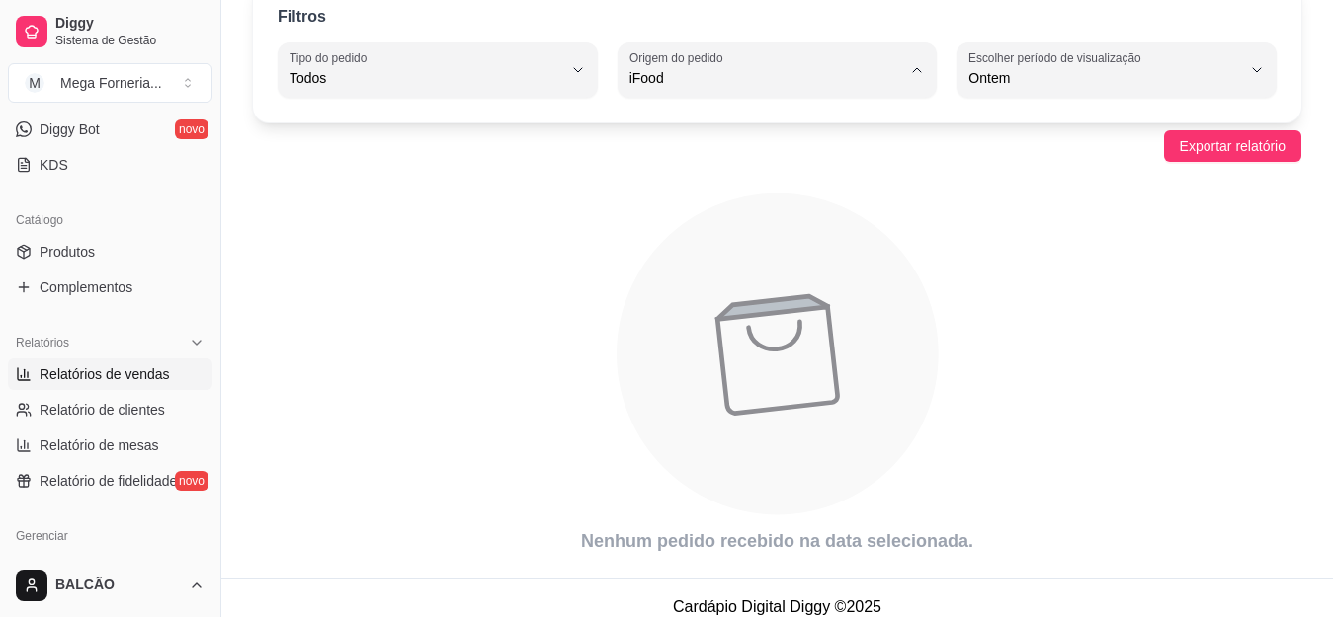
click at [752, 152] on span "Diggy" at bounding box center [767, 157] width 258 height 19
type input "DIGGY"
select select "DIGGY"
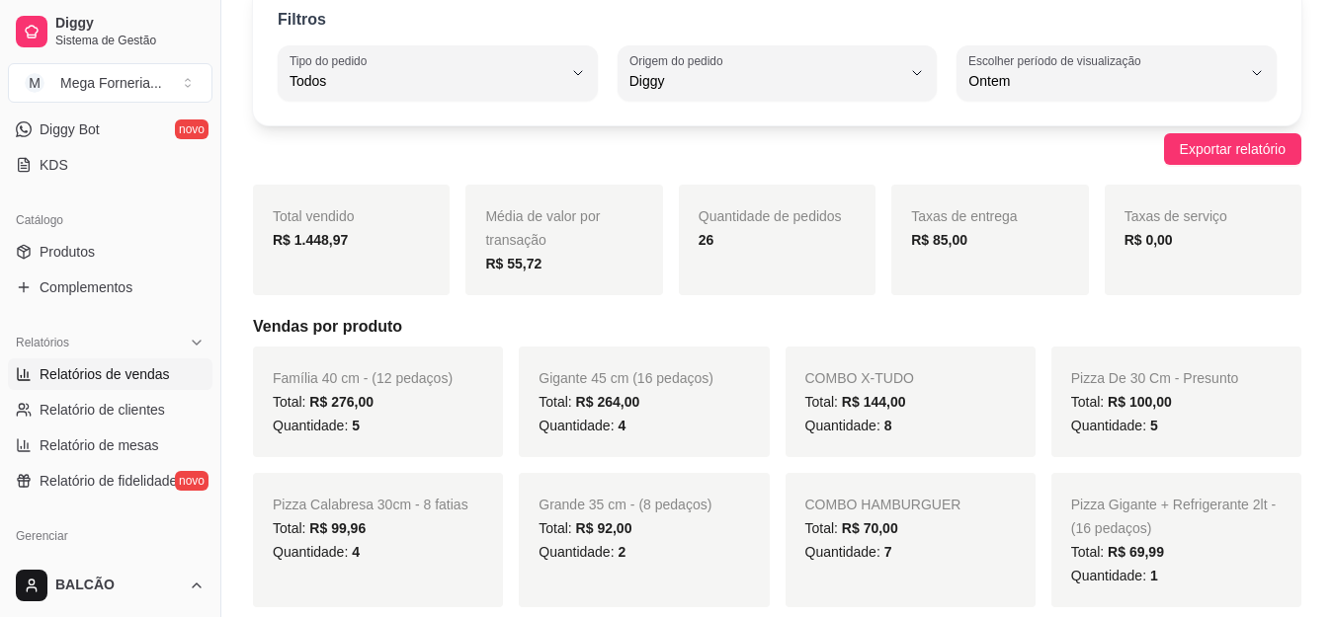
scroll to position [0, 0]
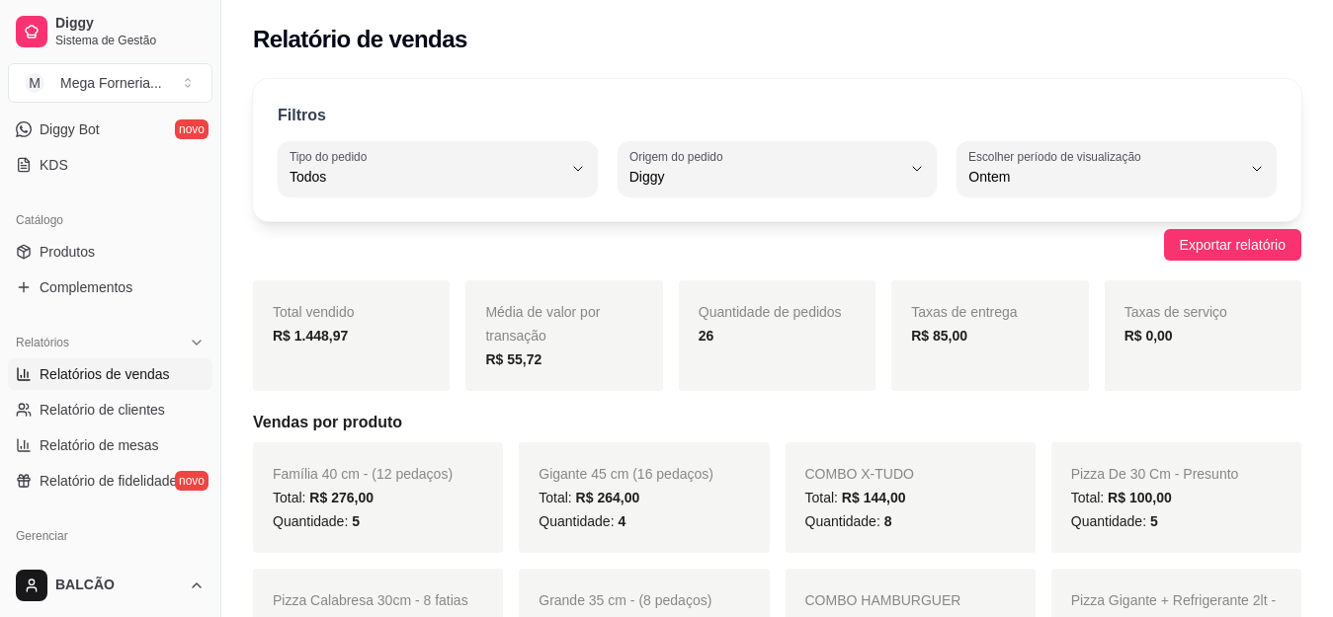
click at [704, 197] on div "Filtros ALL Tipo do pedido Todos Entrega Retirada Mesa Consumo local Tipo do pe…" at bounding box center [777, 150] width 1048 height 142
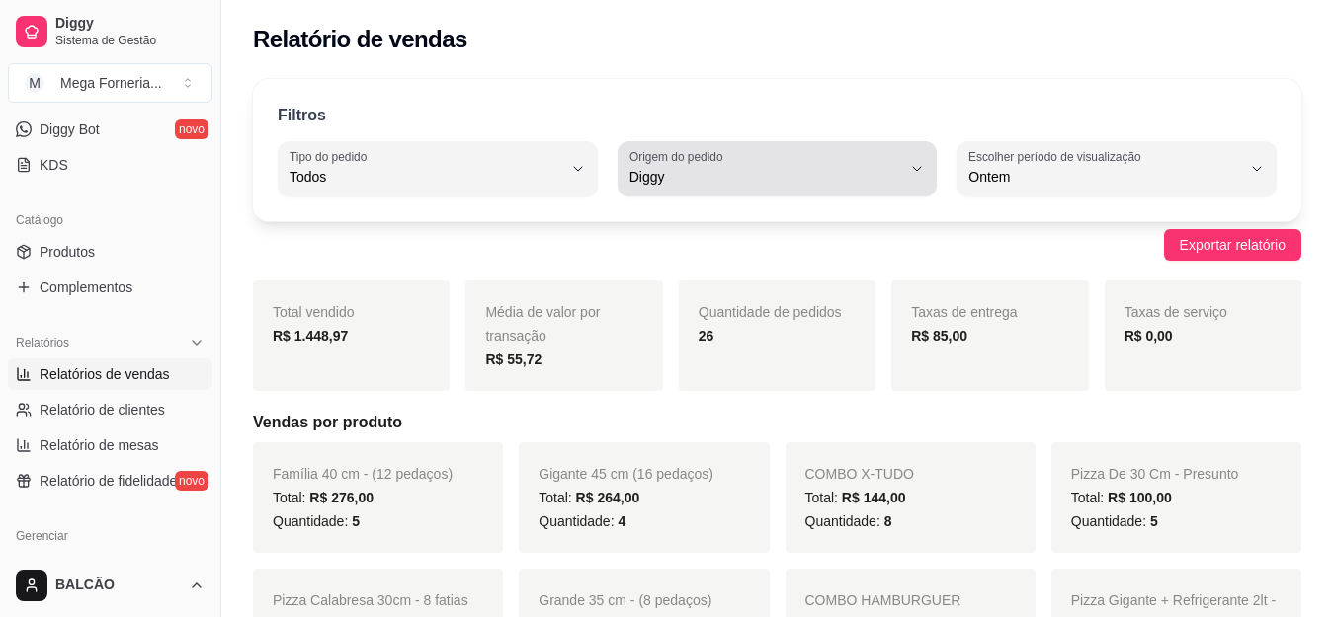
click at [704, 196] on button "Origem do pedido Diggy" at bounding box center [777, 168] width 320 height 55
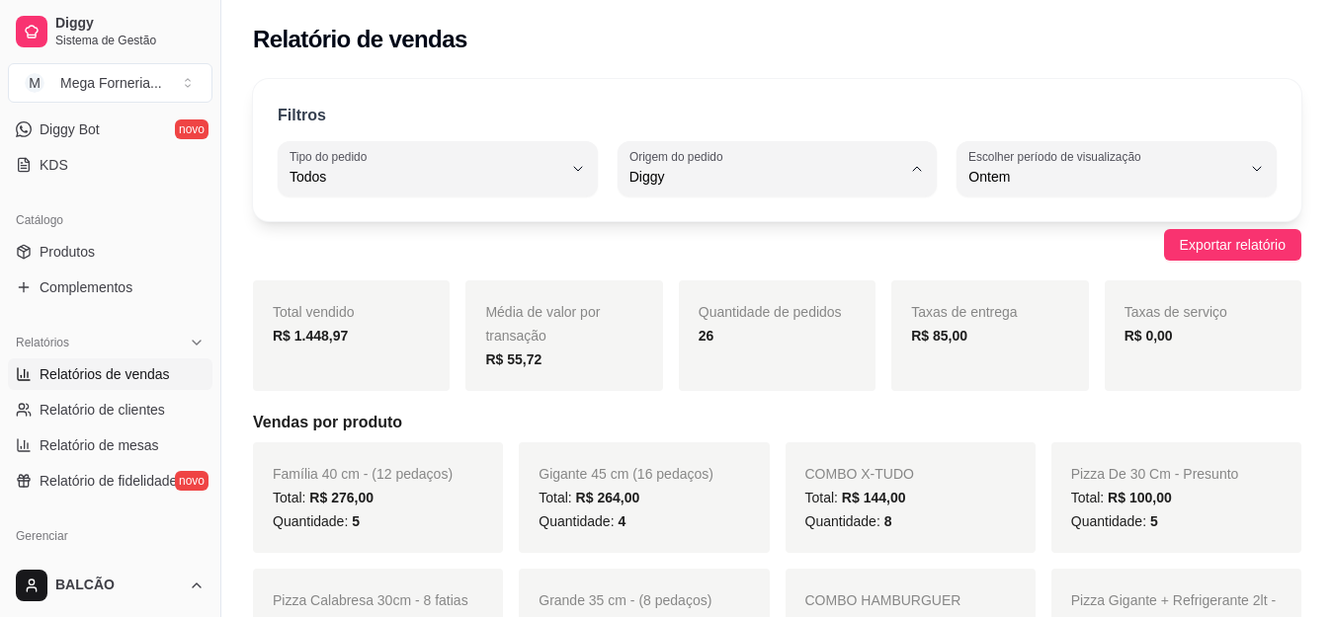
click at [665, 293] on span "iFood" at bounding box center [767, 289] width 258 height 19
type input "IFOOD"
select select "IFOOD"
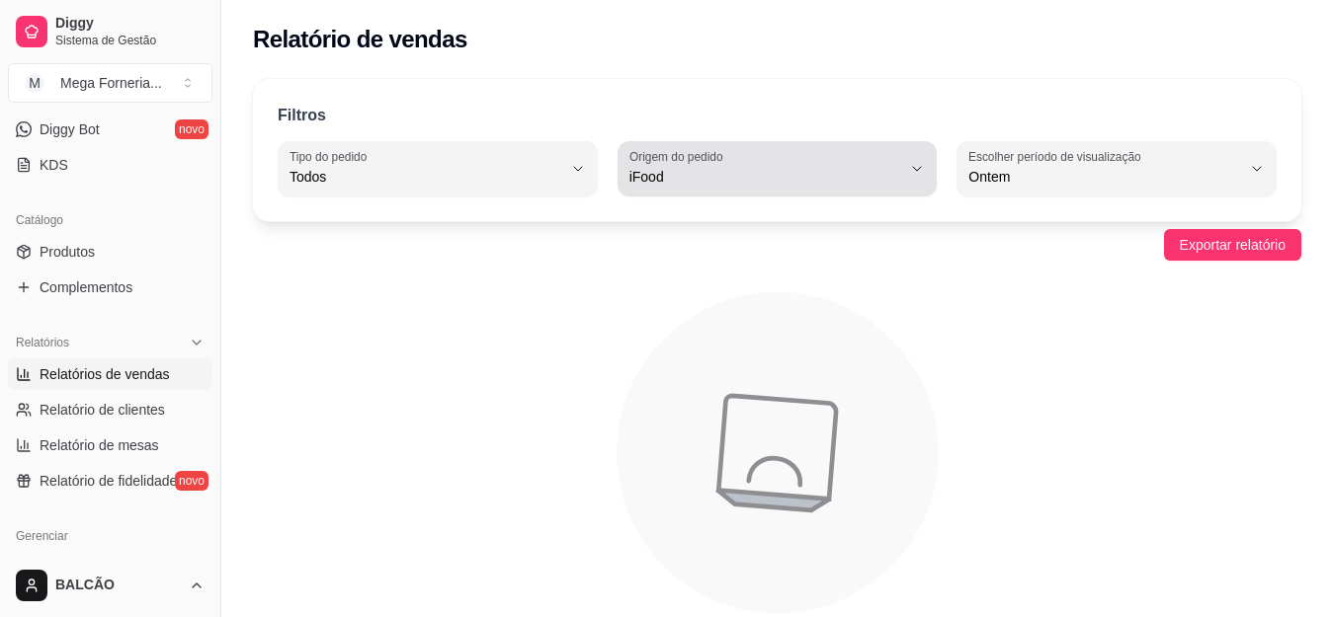
click at [702, 190] on button "Origem do pedido iFood" at bounding box center [777, 168] width 320 height 55
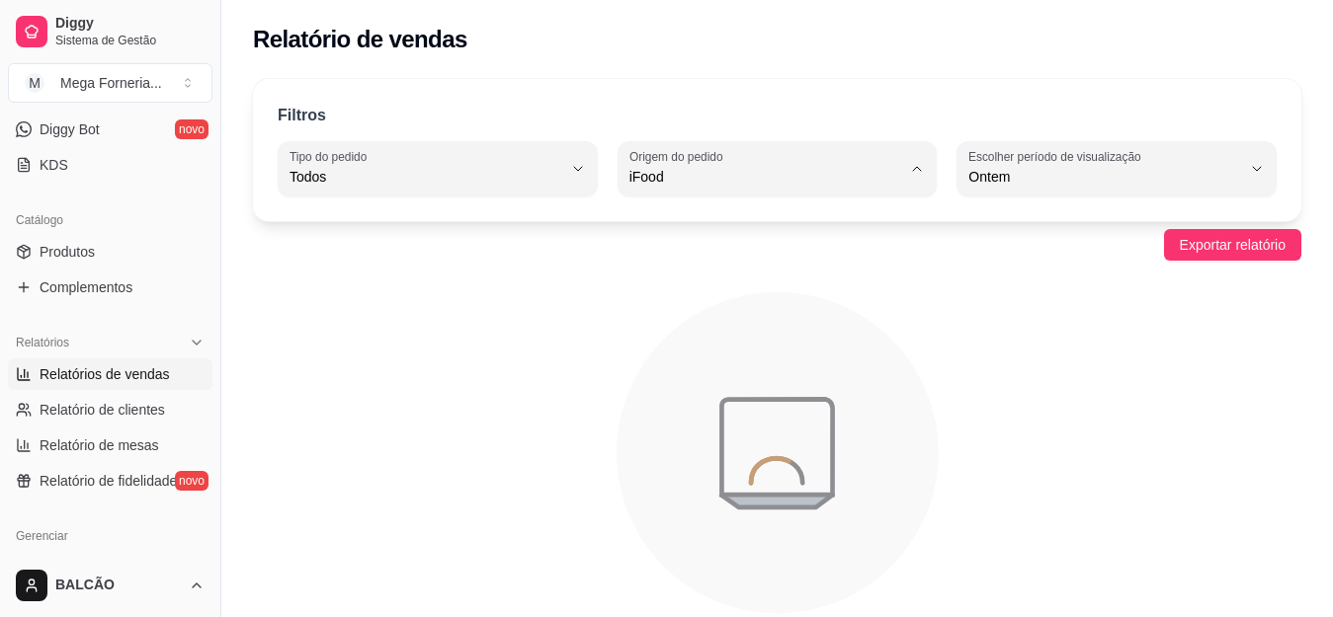
click at [697, 232] on span "Todas plataformas (Diggy, iFood)" at bounding box center [767, 223] width 258 height 19
type input "ALL"
select select "ALL"
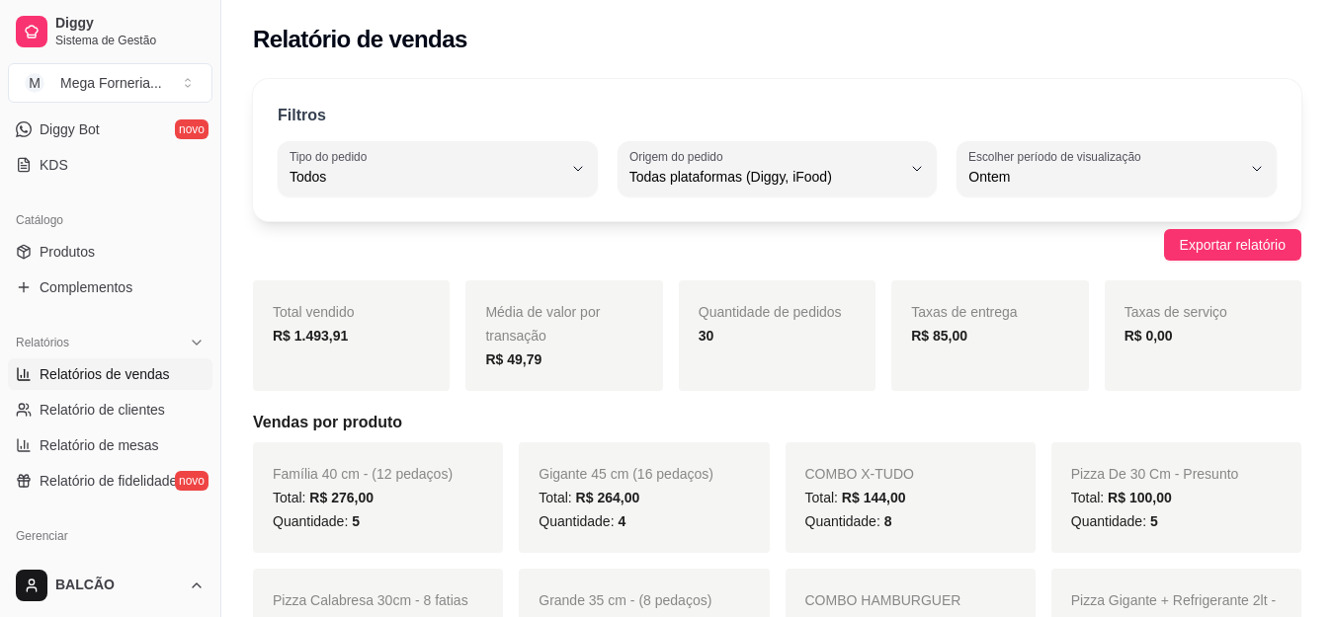
click at [995, 198] on div "Filtros ALL Tipo do pedido Todos Entrega Retirada Mesa Consumo local Tipo do pe…" at bounding box center [777, 150] width 1048 height 142
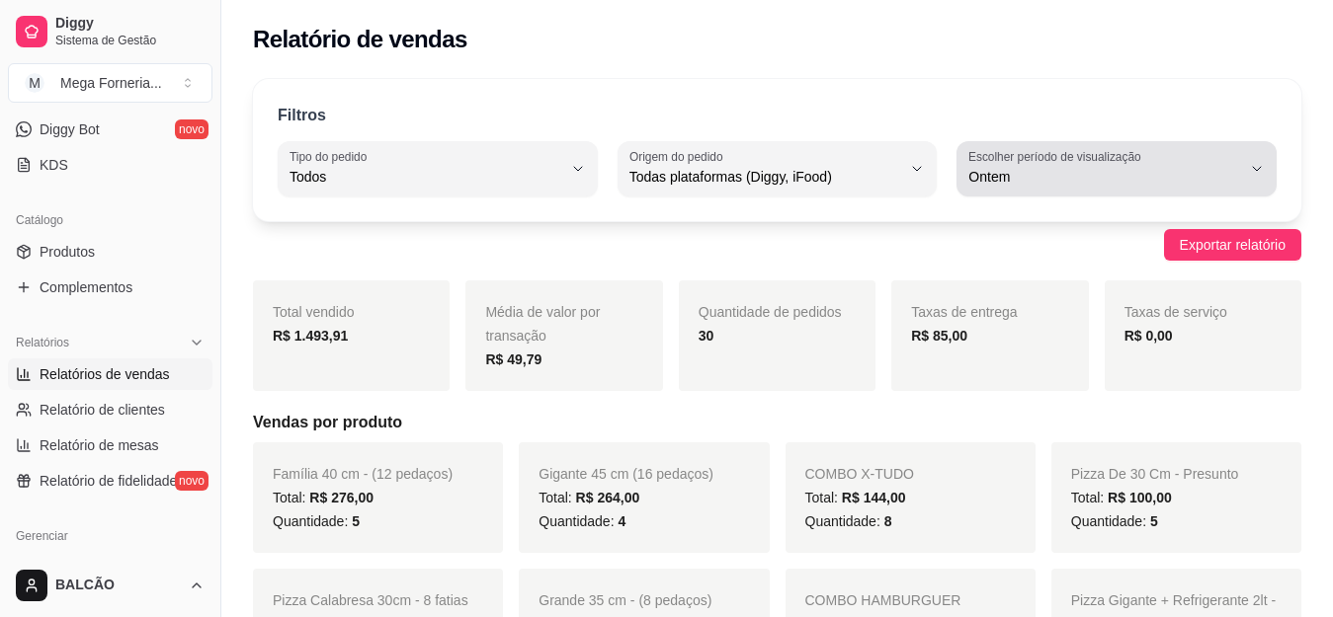
click at [999, 185] on span "Ontem" at bounding box center [1104, 177] width 273 height 20
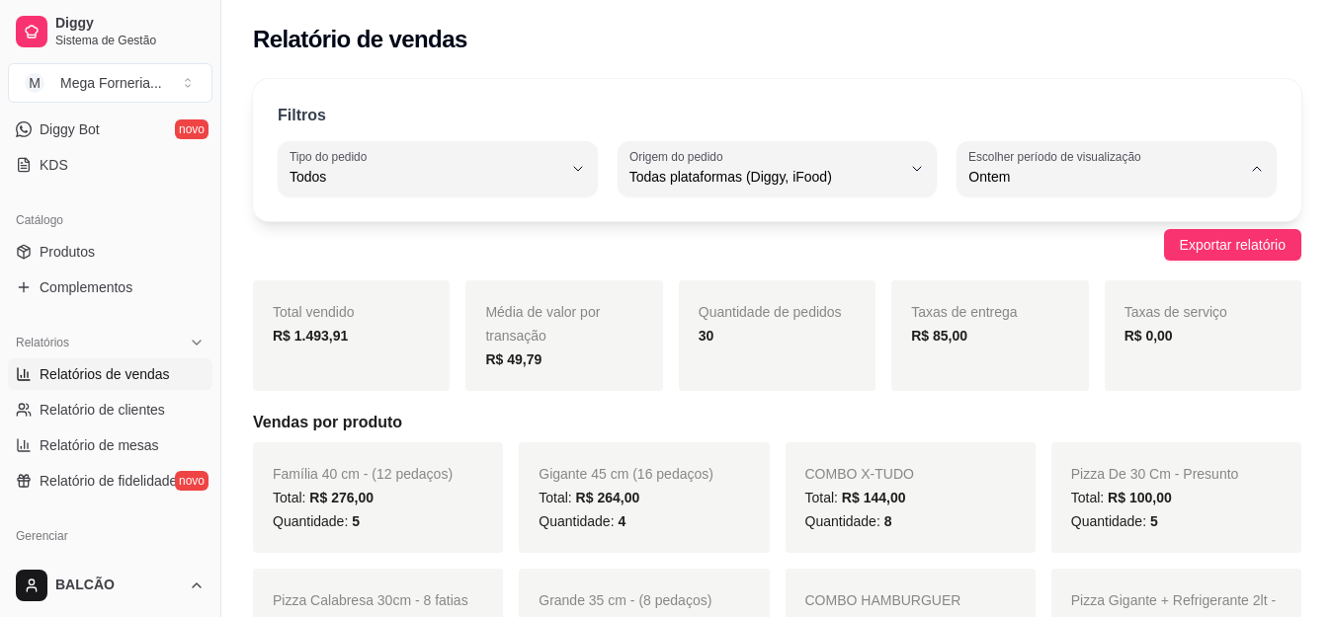
click at [985, 229] on span "Hoje" at bounding box center [1107, 223] width 258 height 19
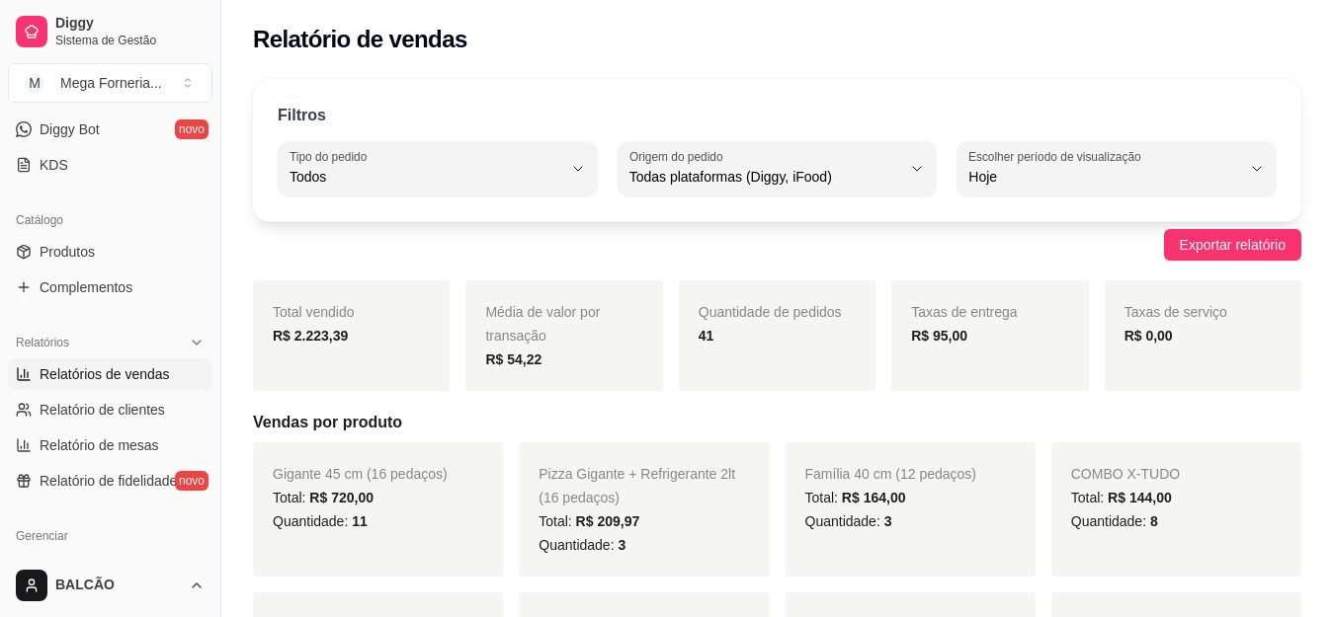
type input "0"
select select "0"
click at [779, 177] on span "Todas plataformas (Diggy, iFood)" at bounding box center [765, 177] width 273 height 20
click at [686, 291] on span "iFood" at bounding box center [767, 289] width 258 height 19
type input "IFOOD"
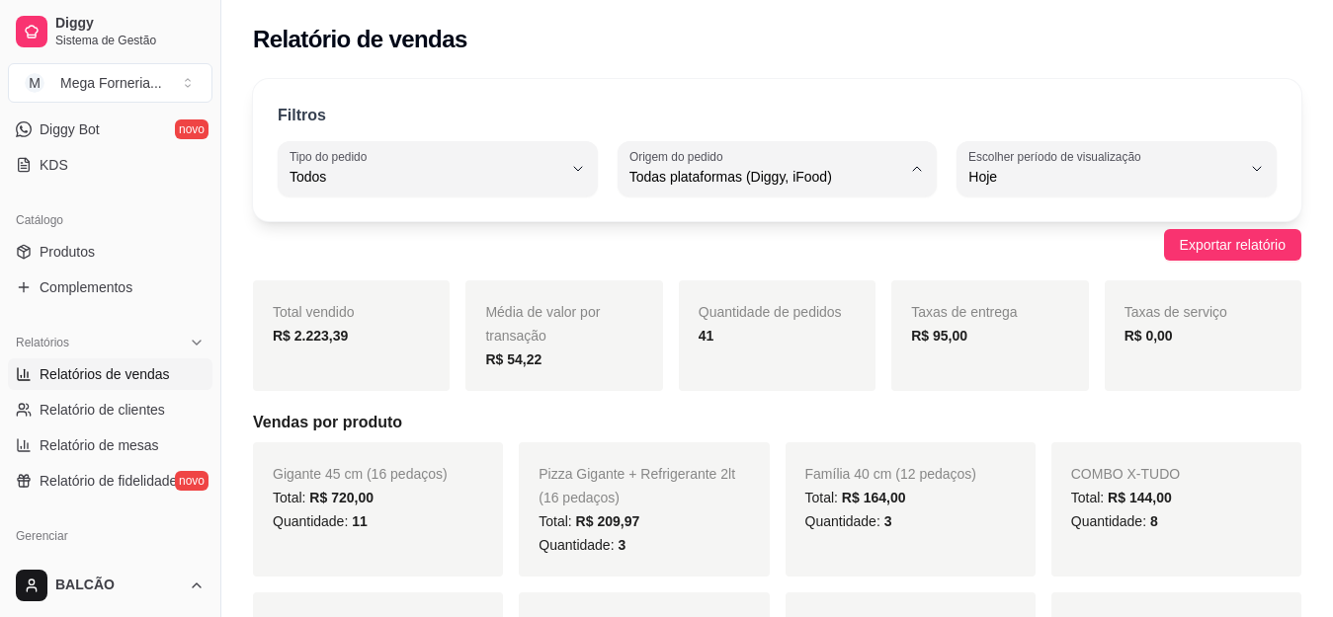
select select "IFOOD"
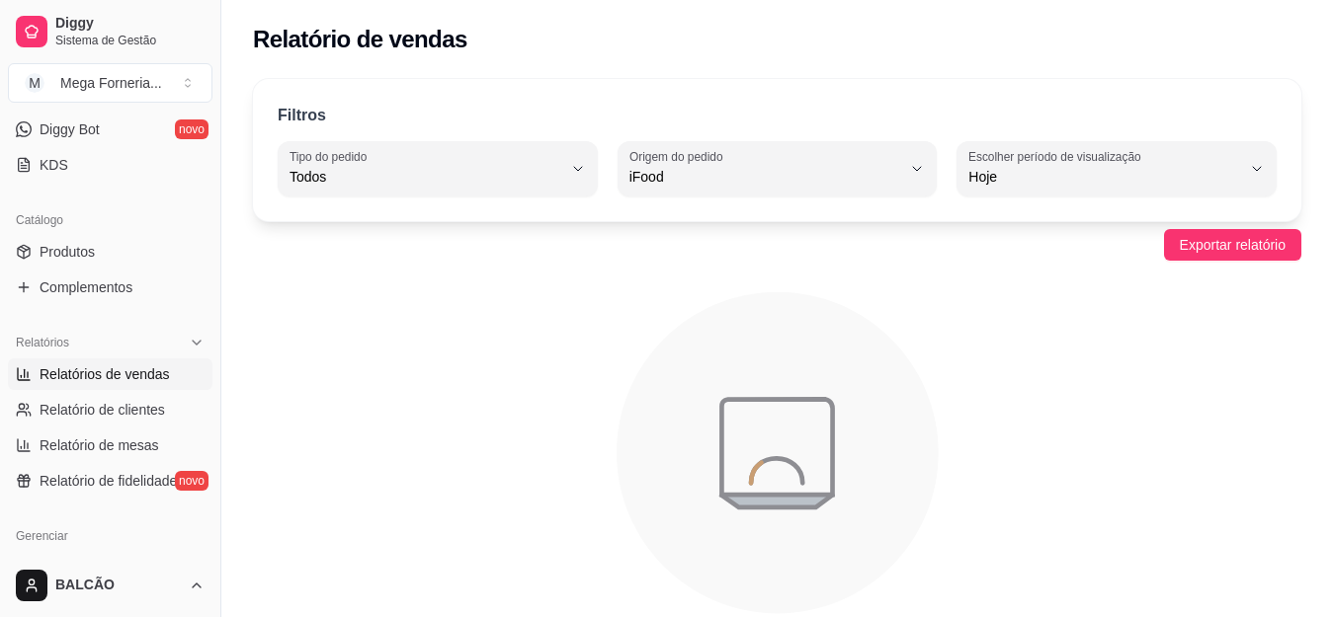
click at [726, 203] on div "Filtros ALL Tipo do pedido Todos Entrega Retirada Mesa Consumo local Tipo do pe…" at bounding box center [777, 150] width 1048 height 142
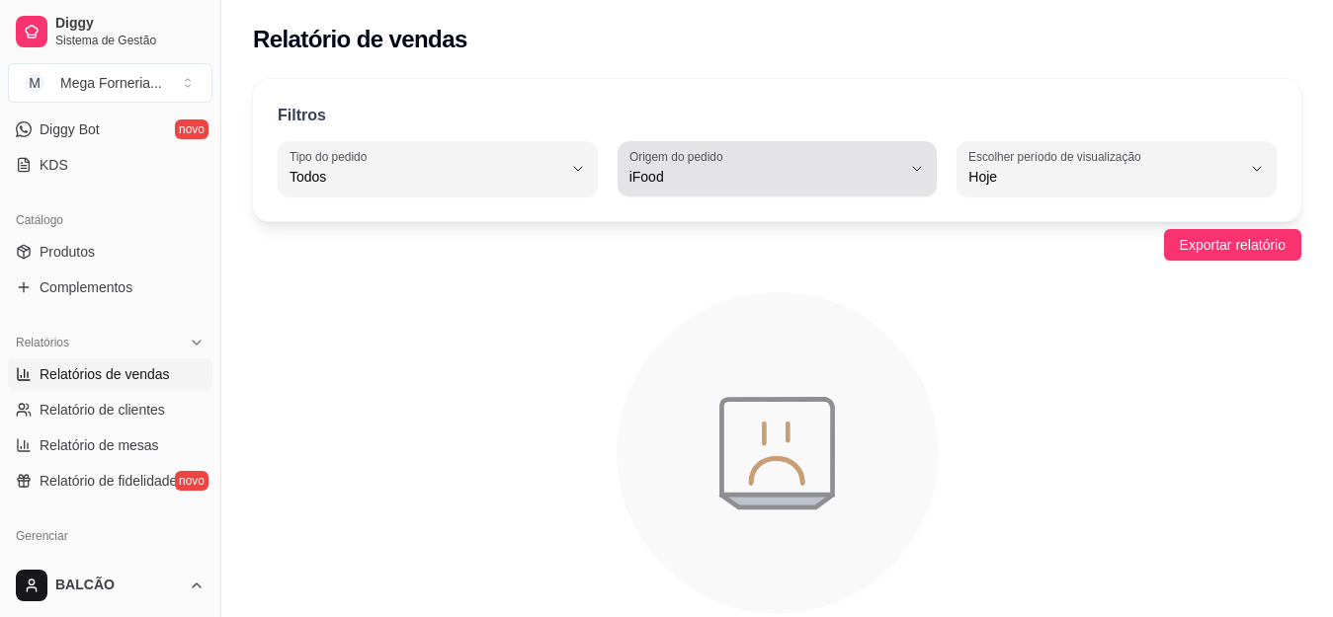
click at [745, 184] on span "iFood" at bounding box center [765, 177] width 273 height 20
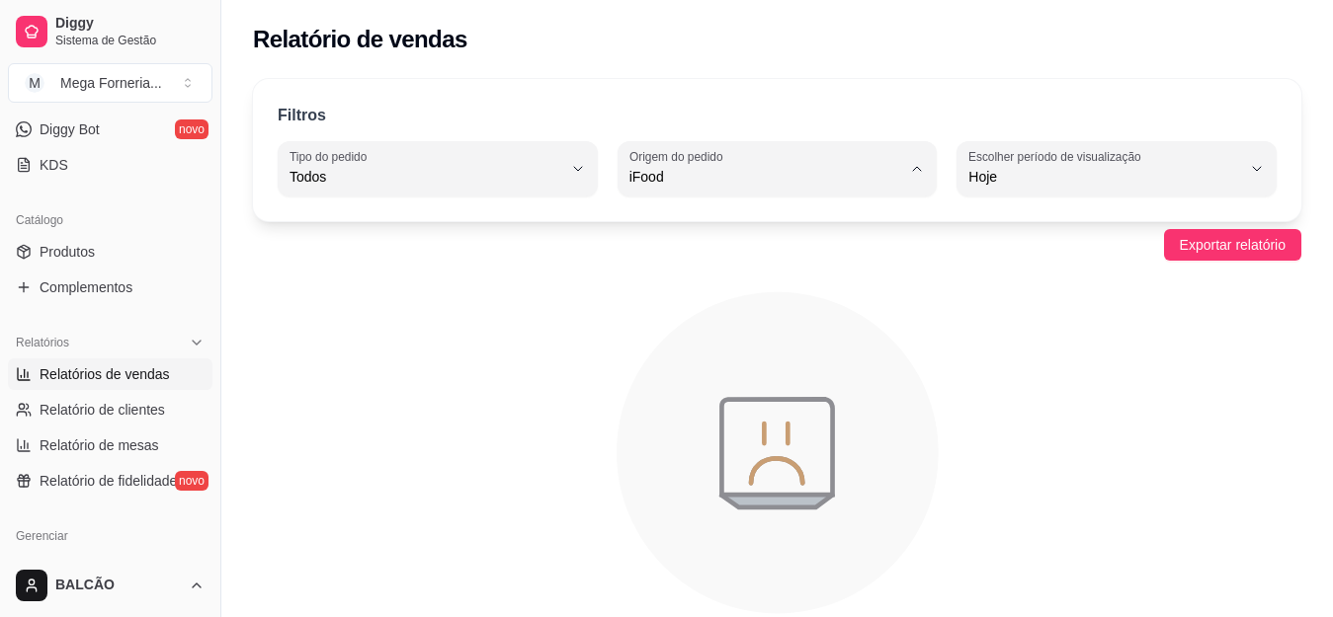
click at [679, 247] on li "Diggy" at bounding box center [776, 256] width 291 height 31
type input "DIGGY"
select select "DIGGY"
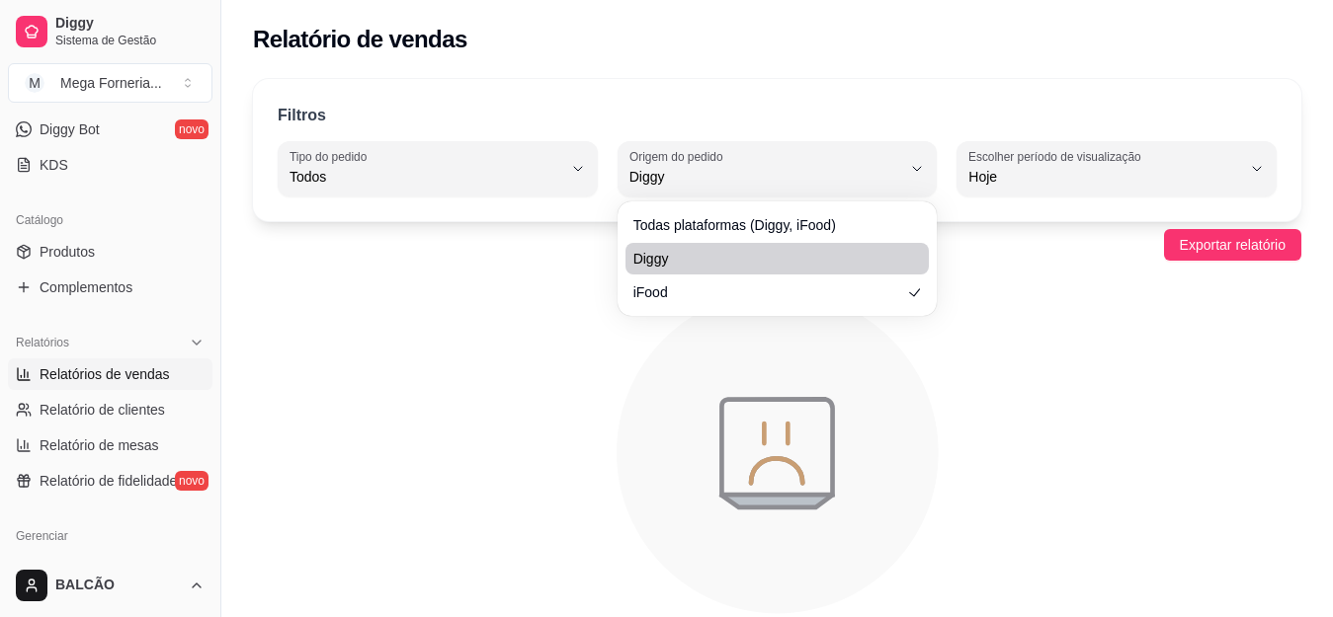
click at [714, 186] on span "Diggy" at bounding box center [765, 177] width 273 height 20
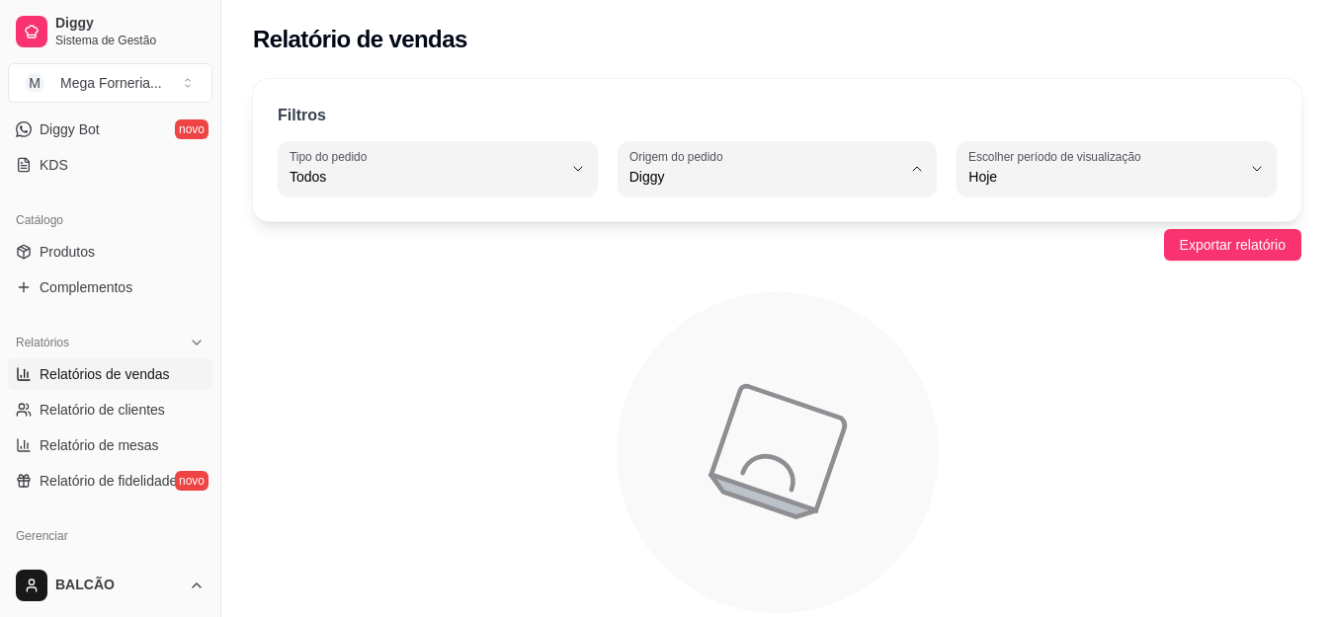
click at [706, 228] on span "Todas plataformas (Diggy, iFood)" at bounding box center [767, 223] width 258 height 19
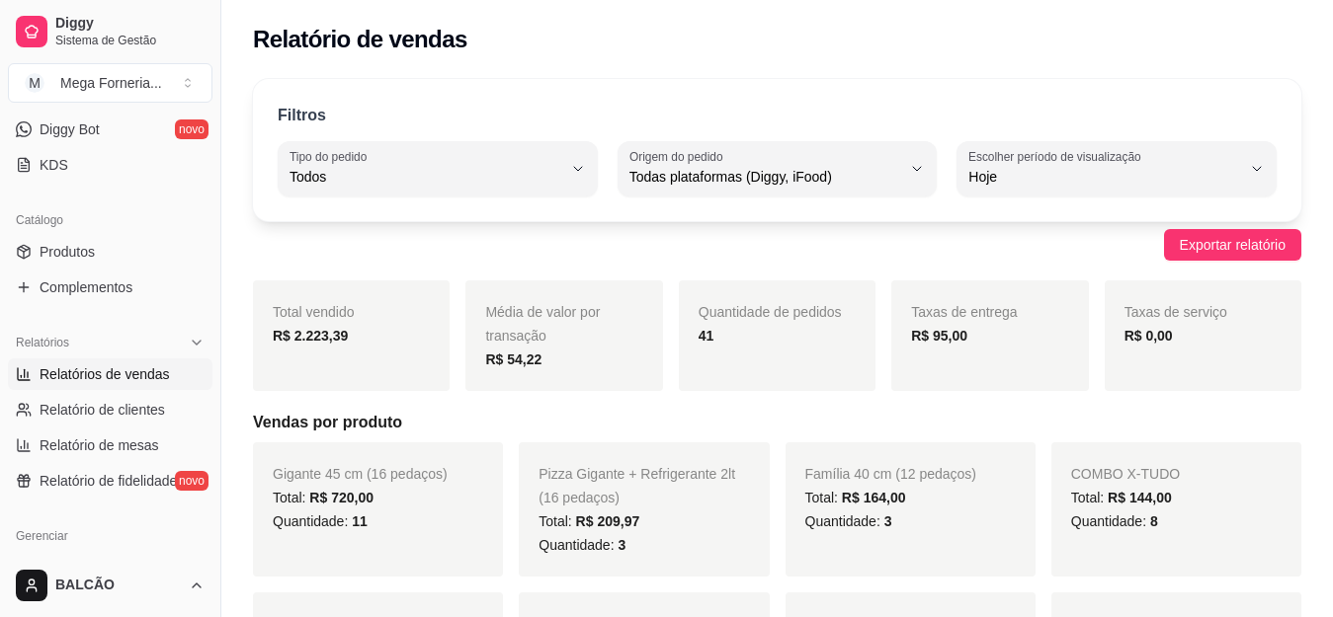
type input "ALL"
select select "ALL"
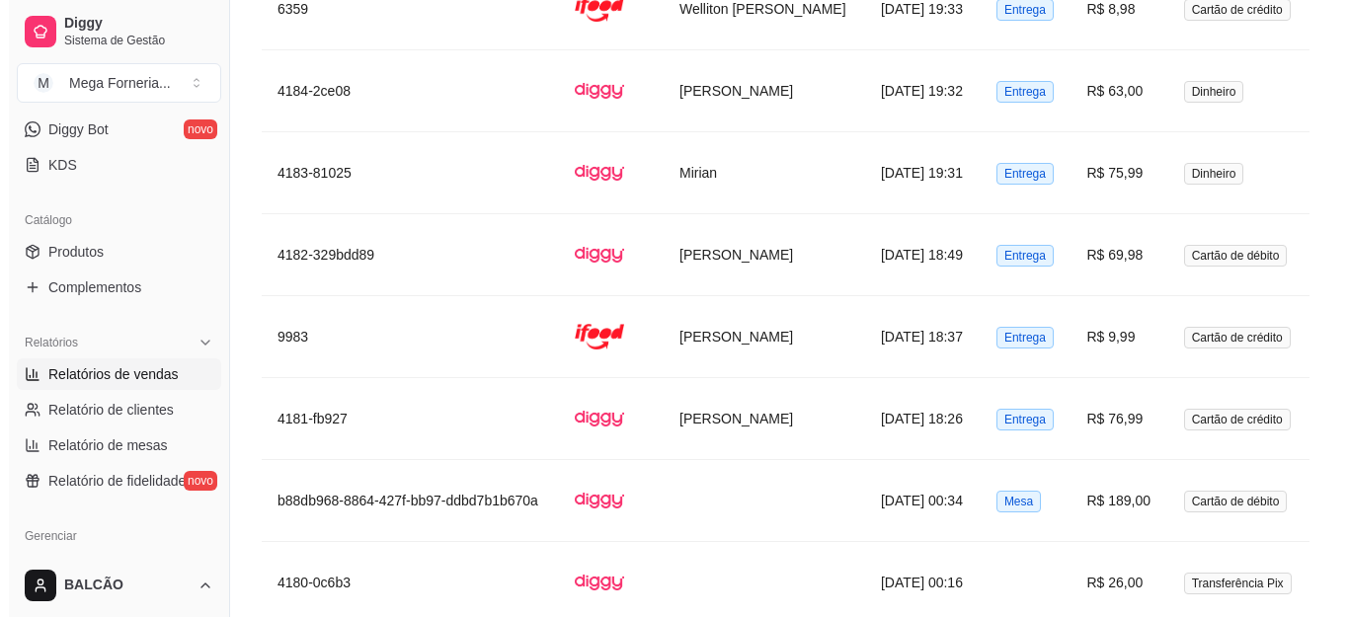
scroll to position [2667, 0]
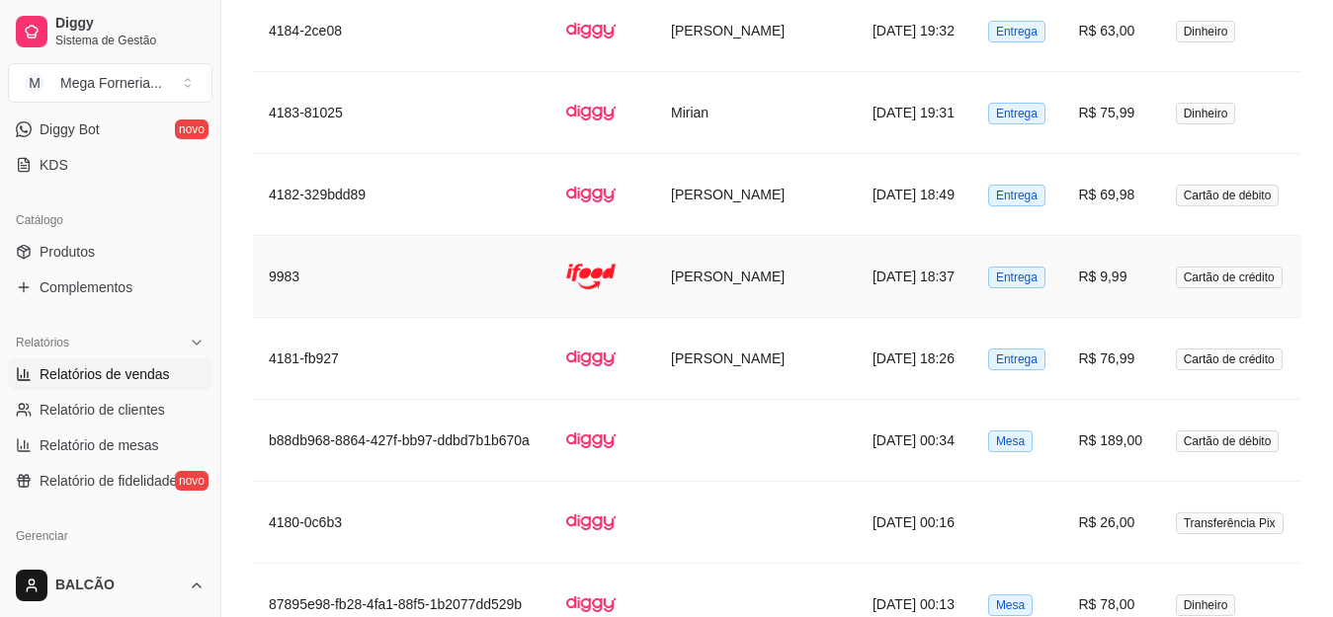
click at [615, 252] on img at bounding box center [590, 276] width 49 height 49
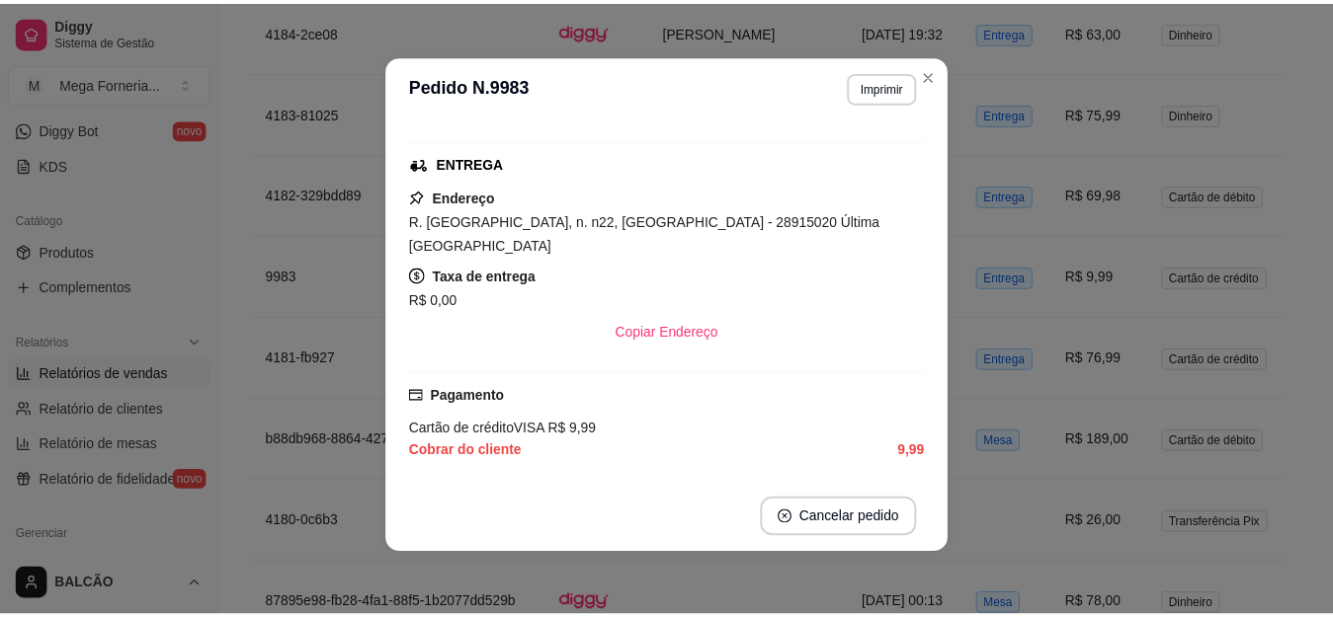
scroll to position [296, 0]
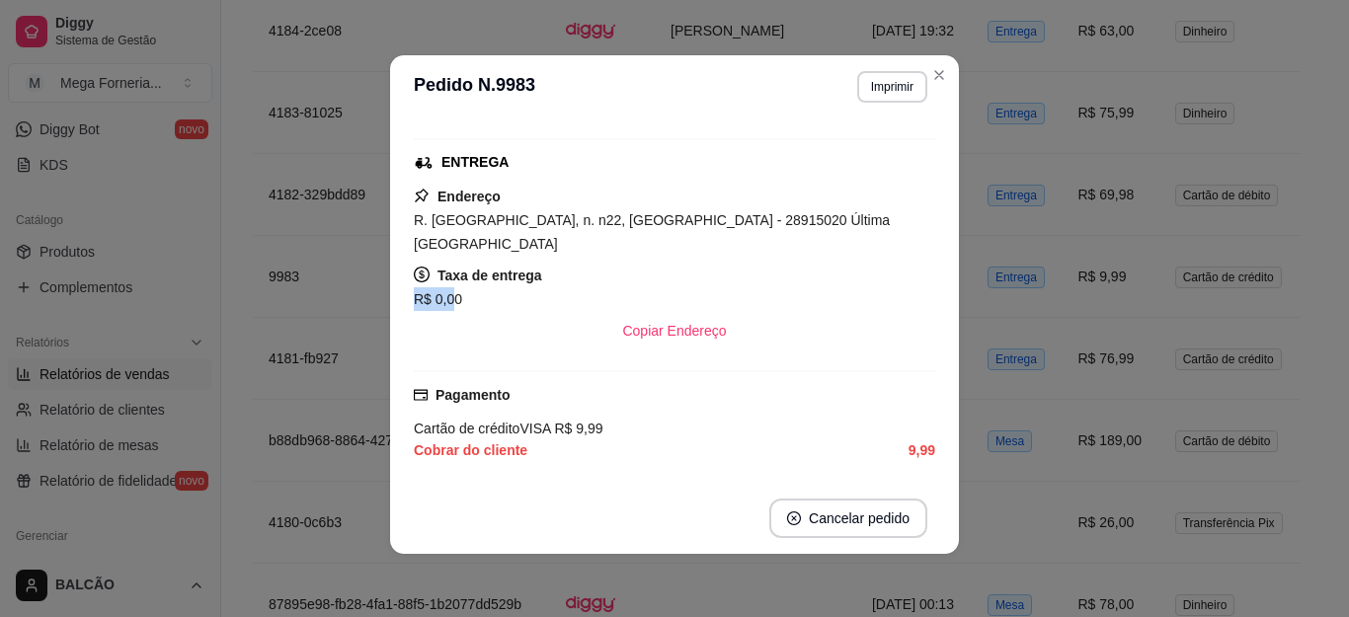
drag, startPoint x: 398, startPoint y: 279, endPoint x: 446, endPoint y: 265, distance: 49.4
click at [446, 265] on div "Horário do pedido [DATE] 18:37 Status do pedido FINALIZADO Nome do cliente [PER…" at bounding box center [674, 301] width 569 height 365
click at [500, 268] on strong "Taxa de entrega" at bounding box center [490, 276] width 105 height 16
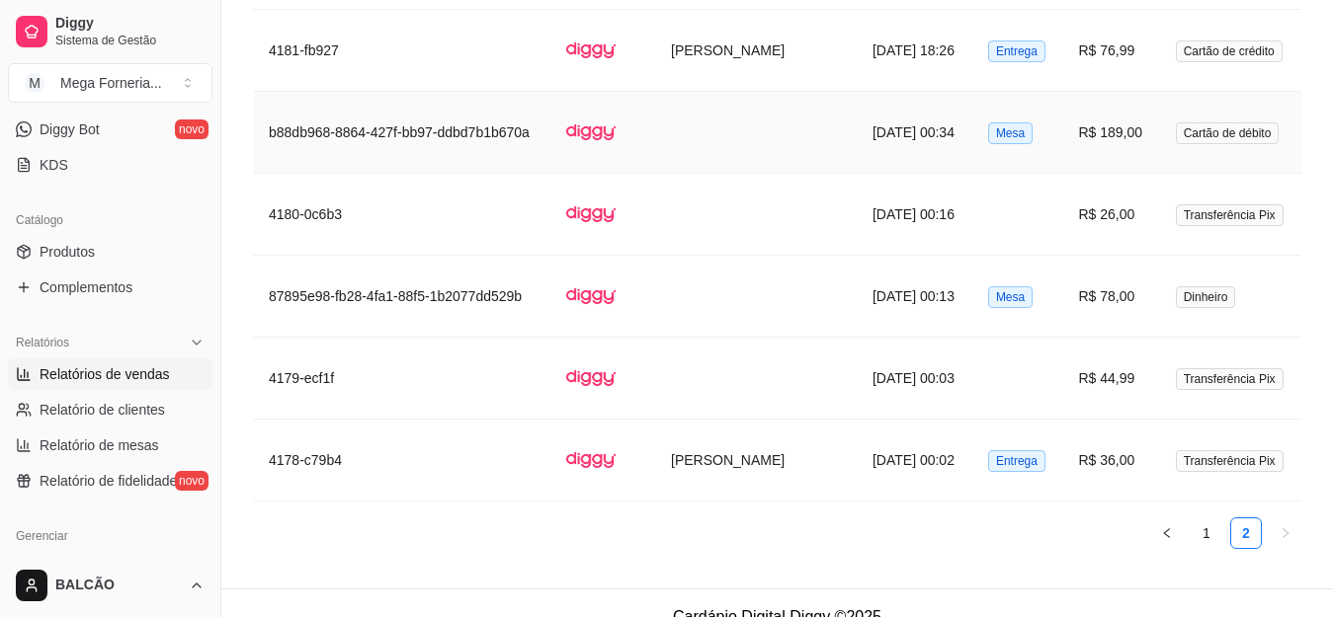
scroll to position [2979, 0]
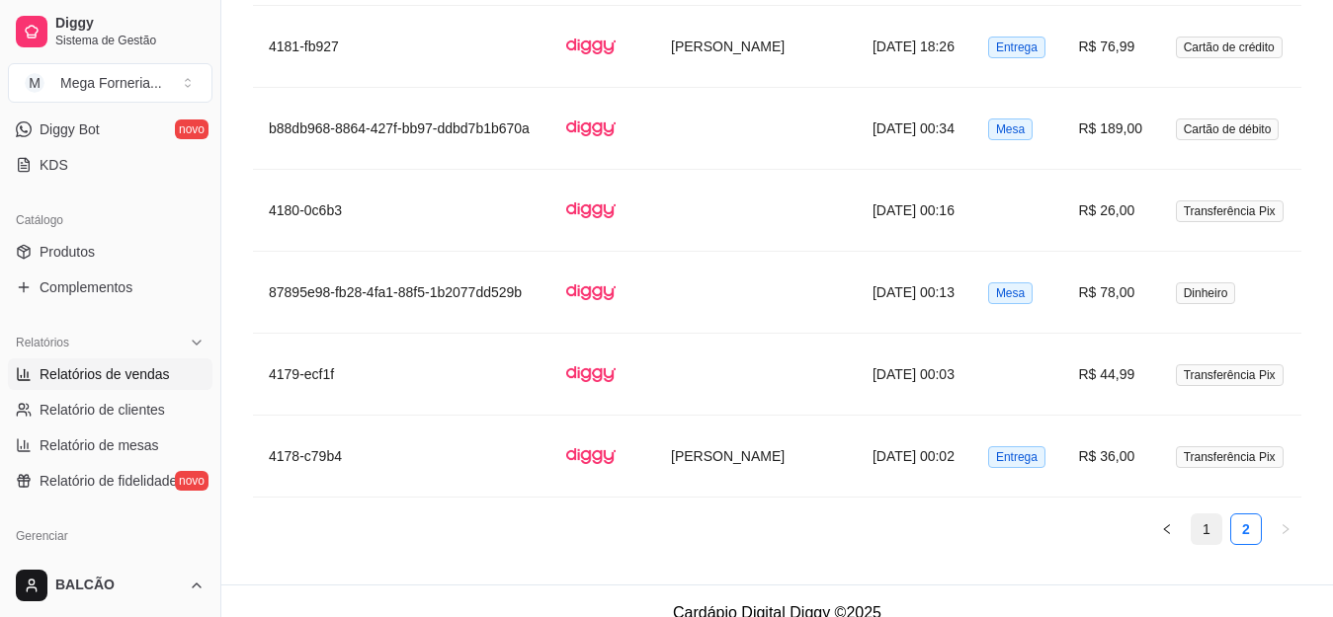
click at [1220, 515] on link "1" at bounding box center [1206, 530] width 30 height 30
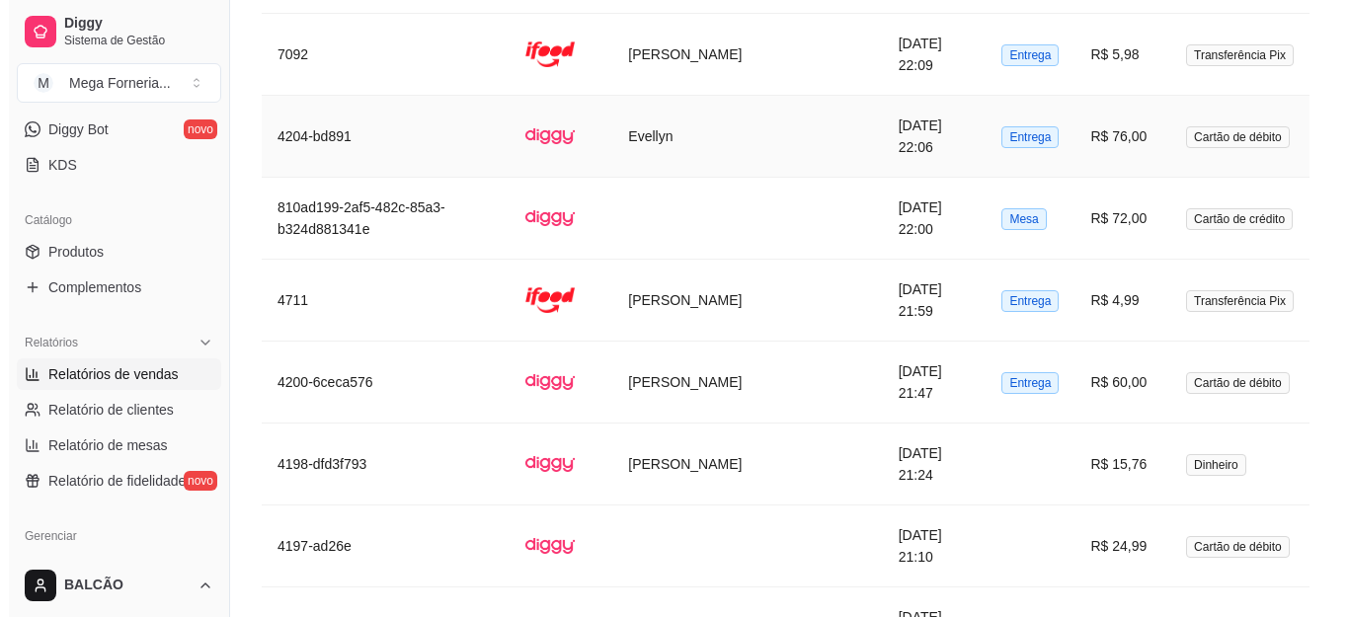
scroll to position [3473, 0]
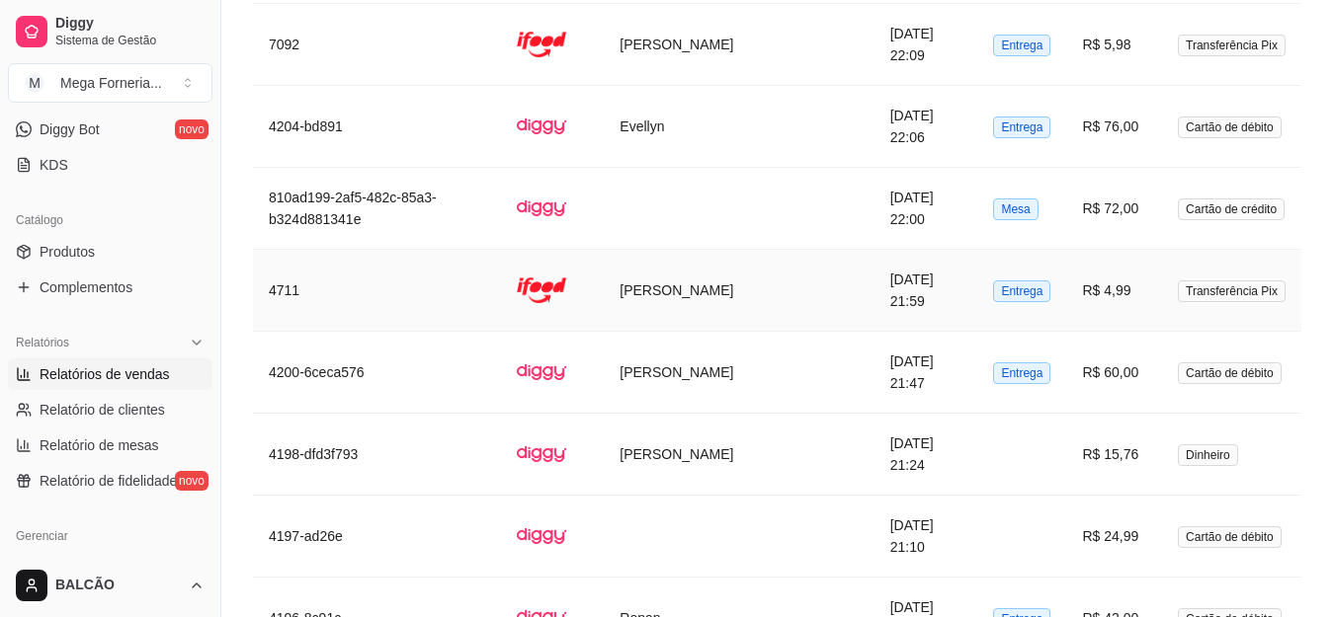
click at [604, 275] on td at bounding box center [552, 291] width 103 height 82
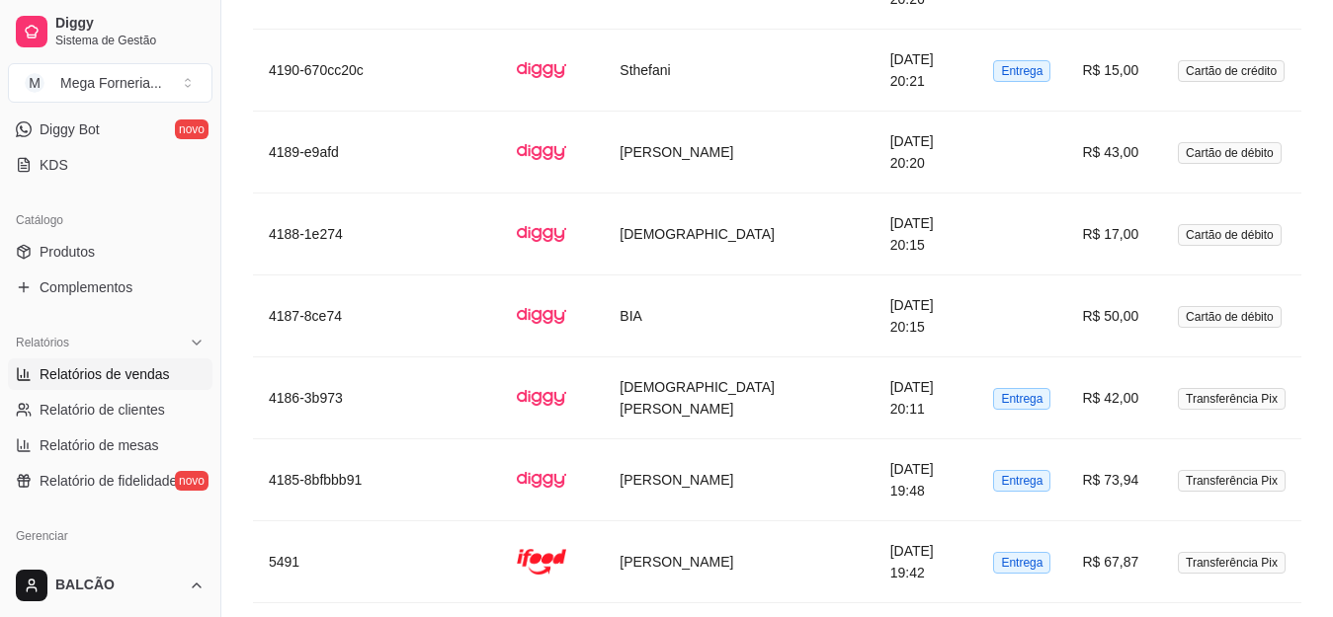
scroll to position [4537, 0]
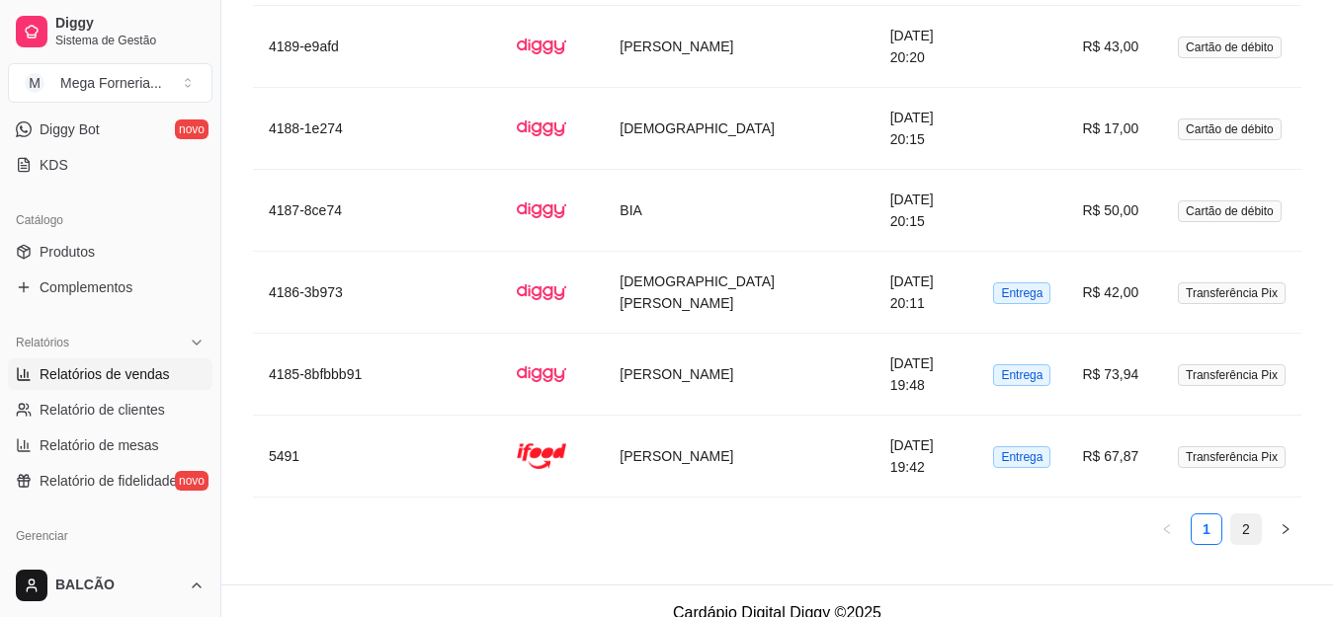
click at [1232, 515] on link "2" at bounding box center [1246, 530] width 30 height 30
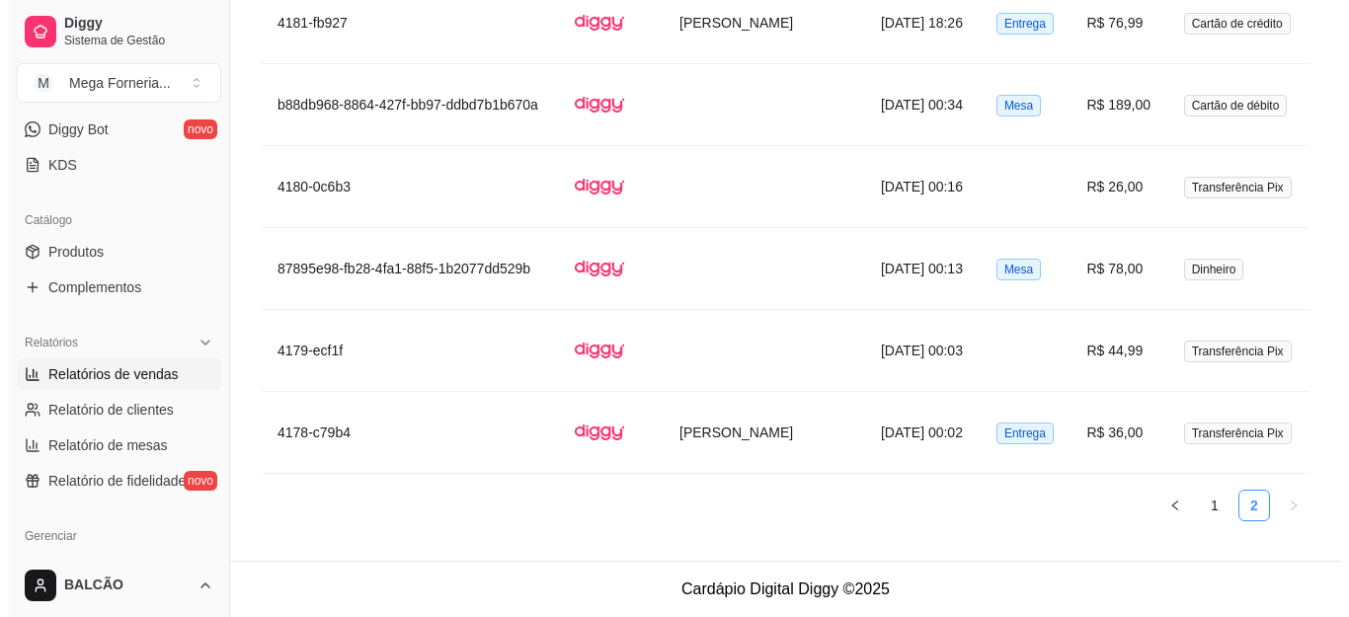
scroll to position [2979, 0]
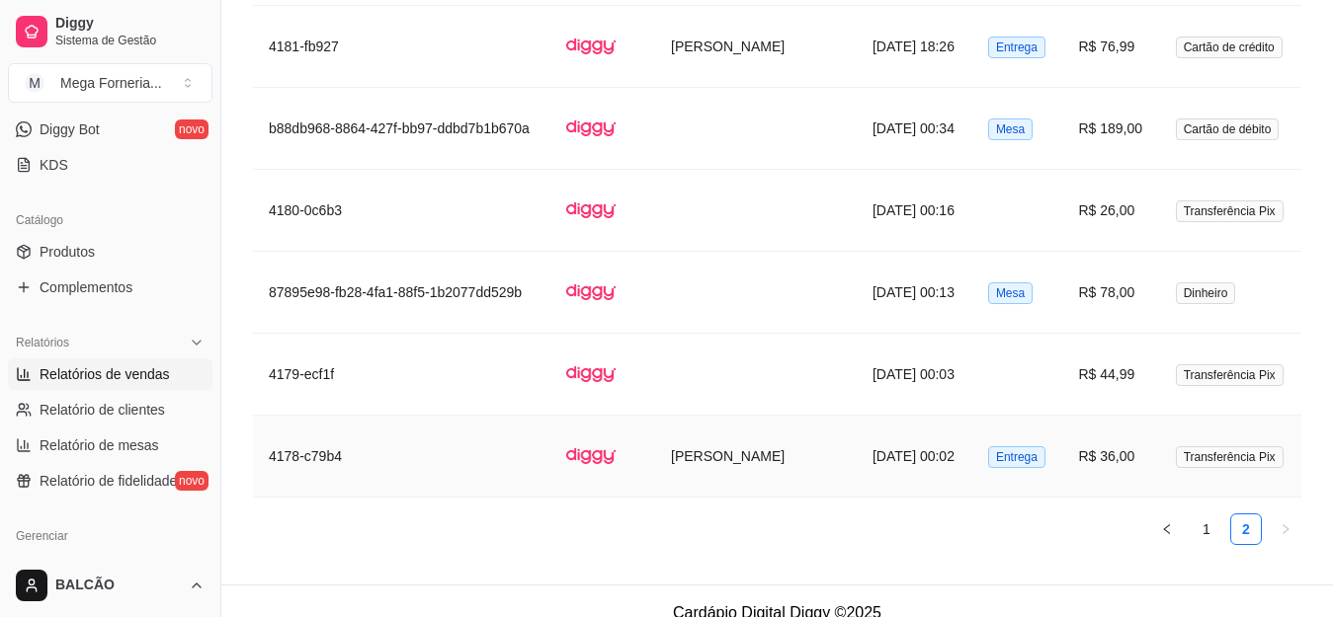
click at [856, 424] on td "[DATE] 00:02" at bounding box center [914, 457] width 116 height 82
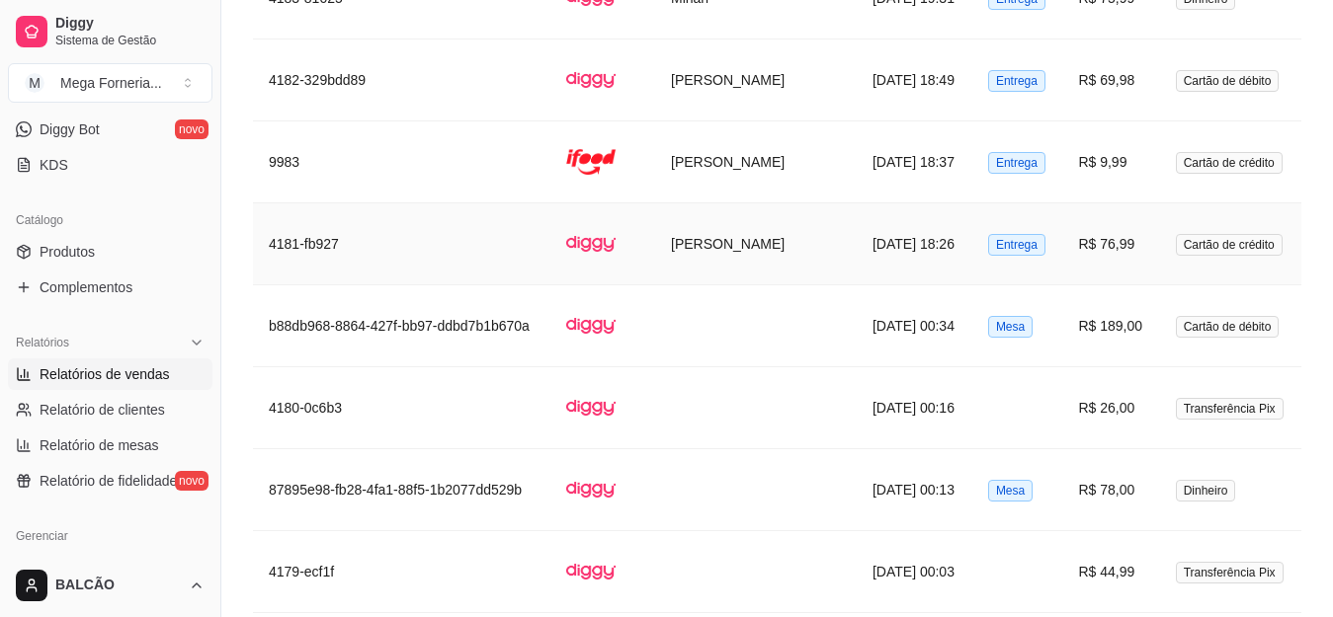
scroll to position [2584, 0]
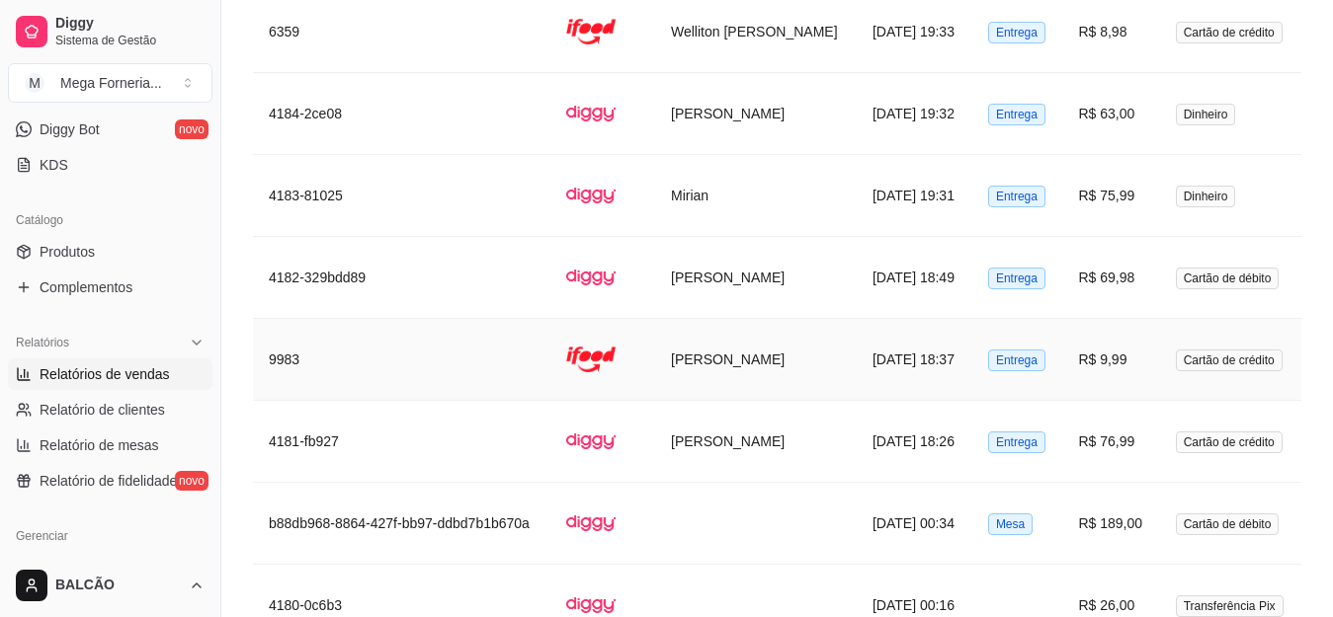
click at [695, 347] on td "[PERSON_NAME]" at bounding box center [756, 360] width 202 height 82
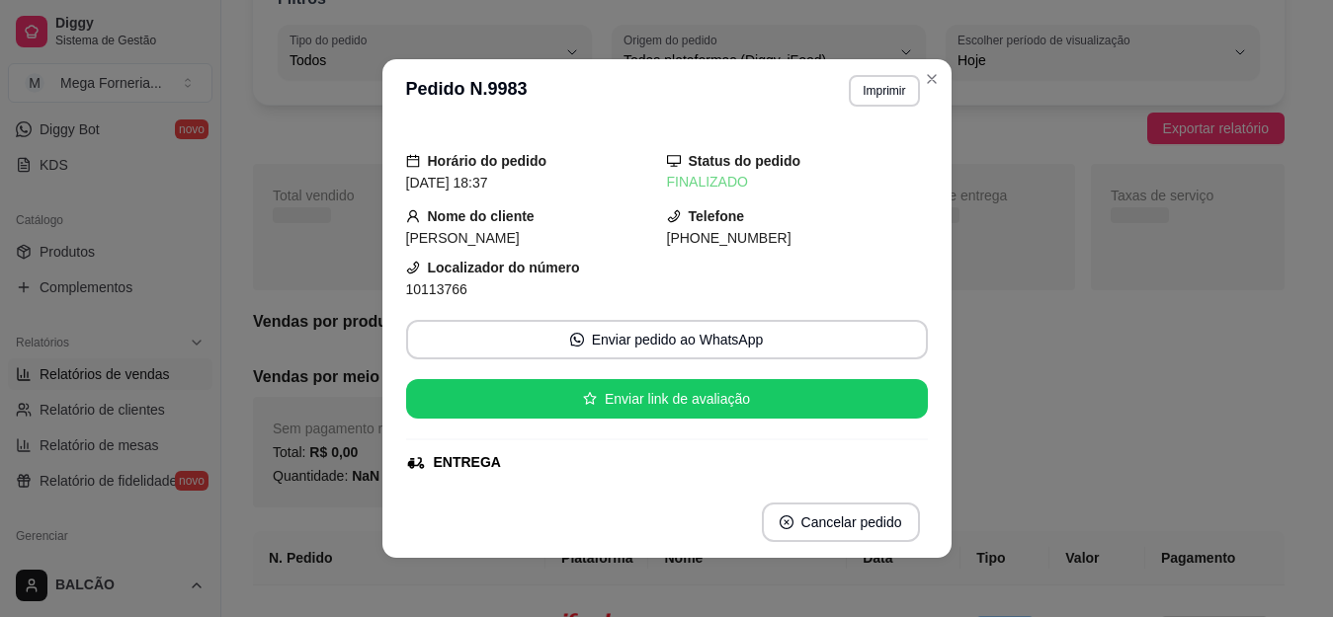
scroll to position [0, 0]
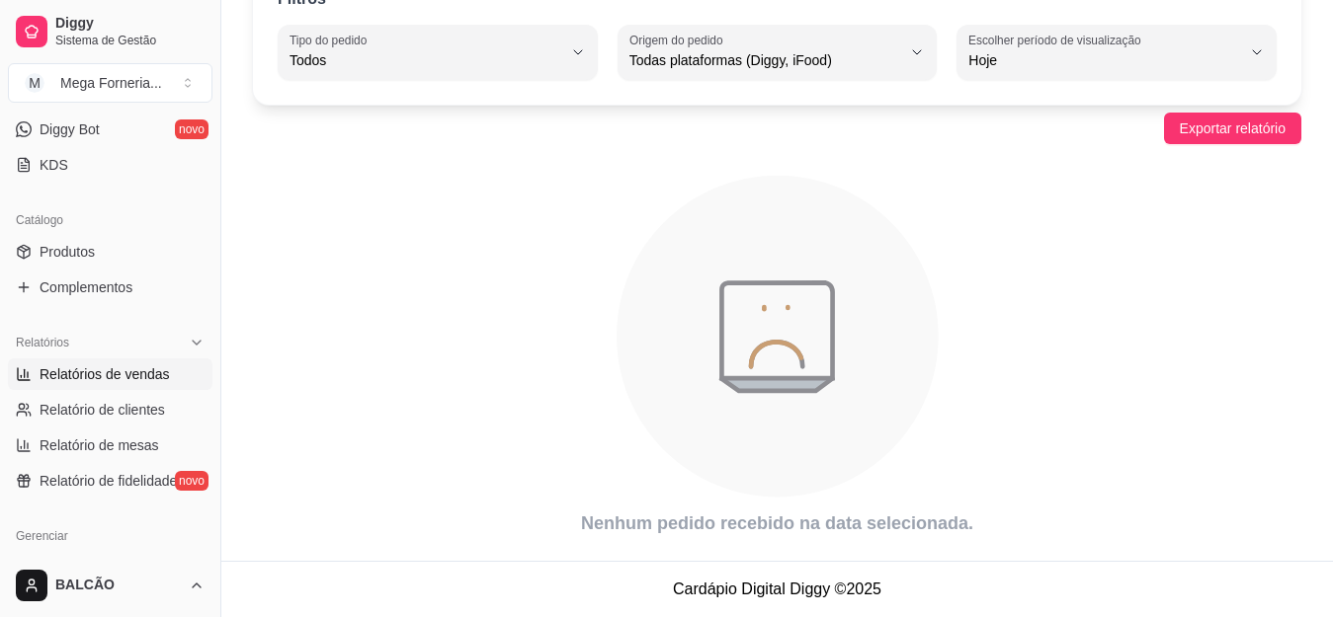
click at [704, 55] on span "Todas plataformas (Diggy, iFood)" at bounding box center [765, 60] width 273 height 20
click at [722, 141] on span "Diggy" at bounding box center [767, 139] width 258 height 19
type input "DIGGY"
select select "DIGGY"
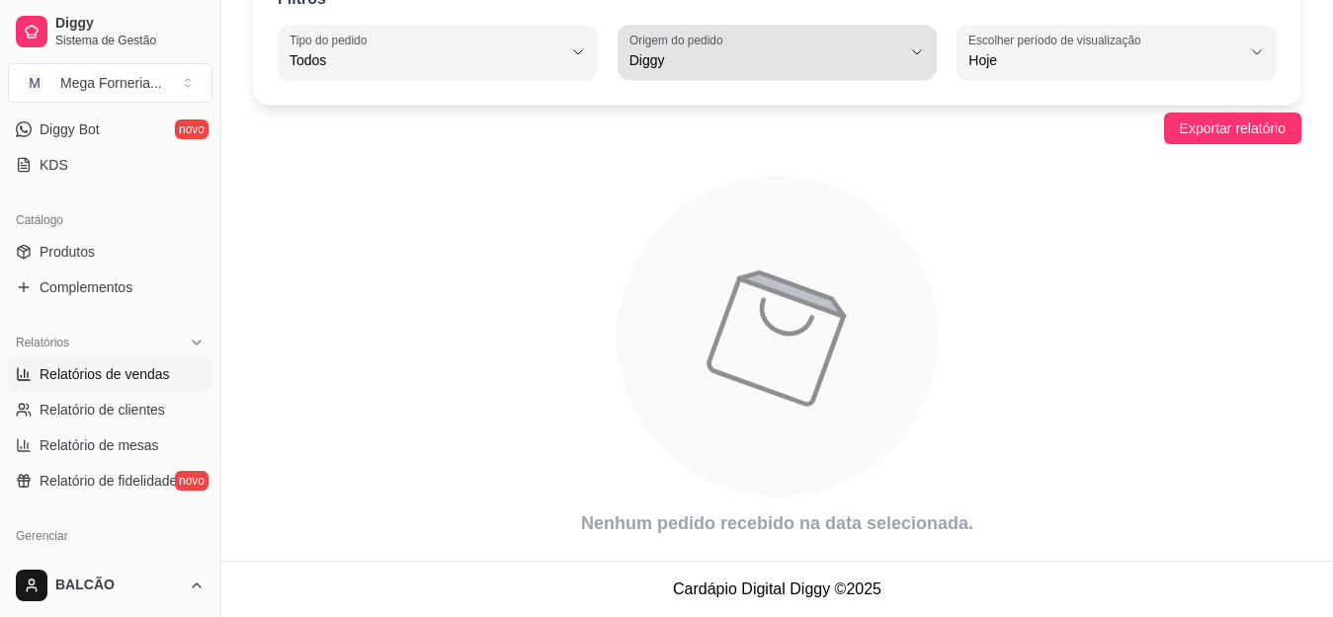
click at [978, 53] on span "Hoje" at bounding box center [1104, 60] width 273 height 20
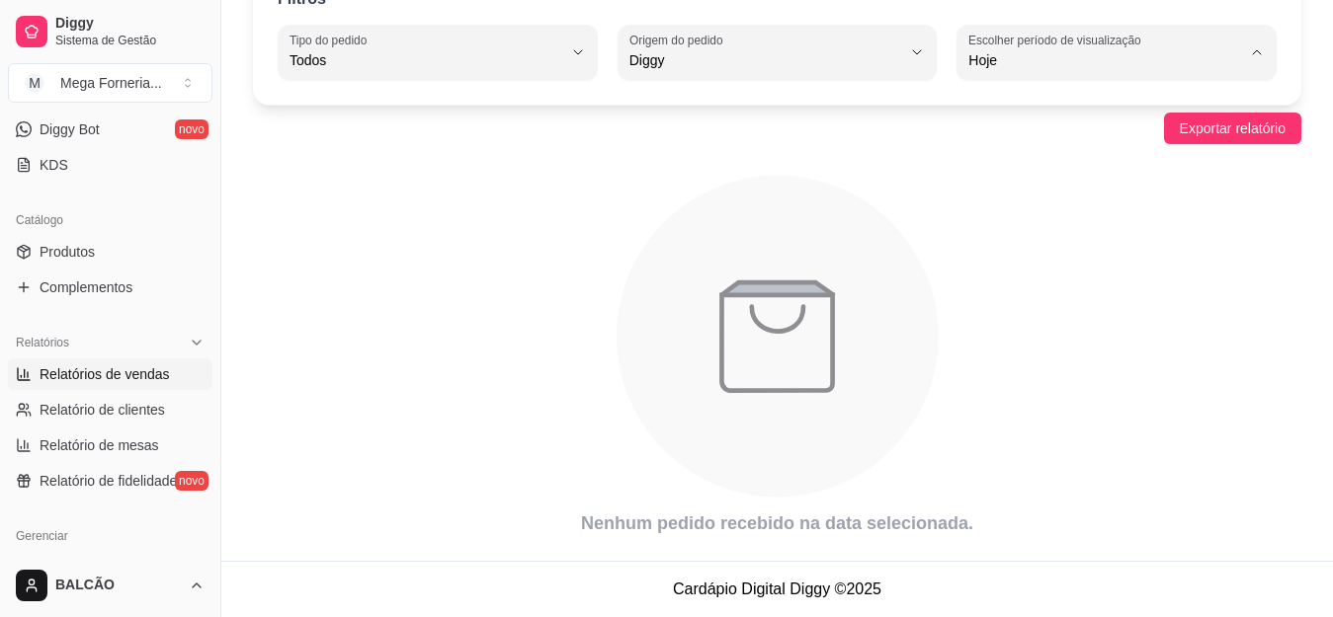
click at [978, 149] on span "Ontem" at bounding box center [1107, 139] width 258 height 19
type input "1"
select select "1"
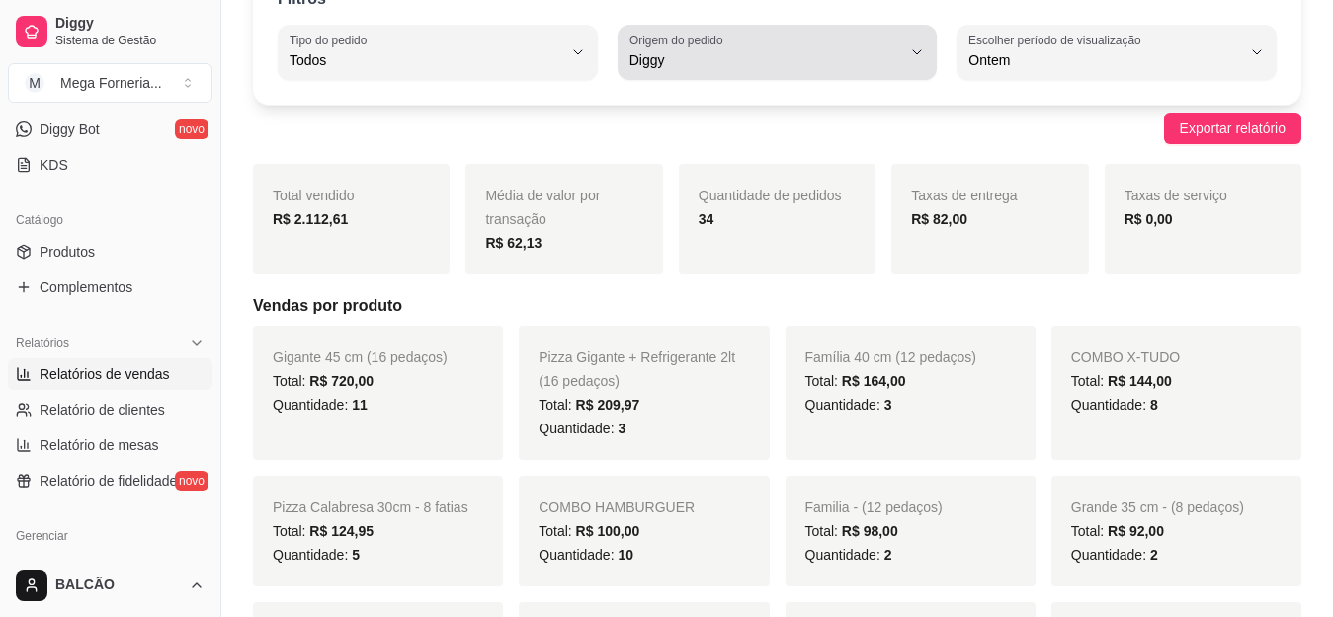
click at [667, 51] on span "Diggy" at bounding box center [765, 60] width 273 height 20
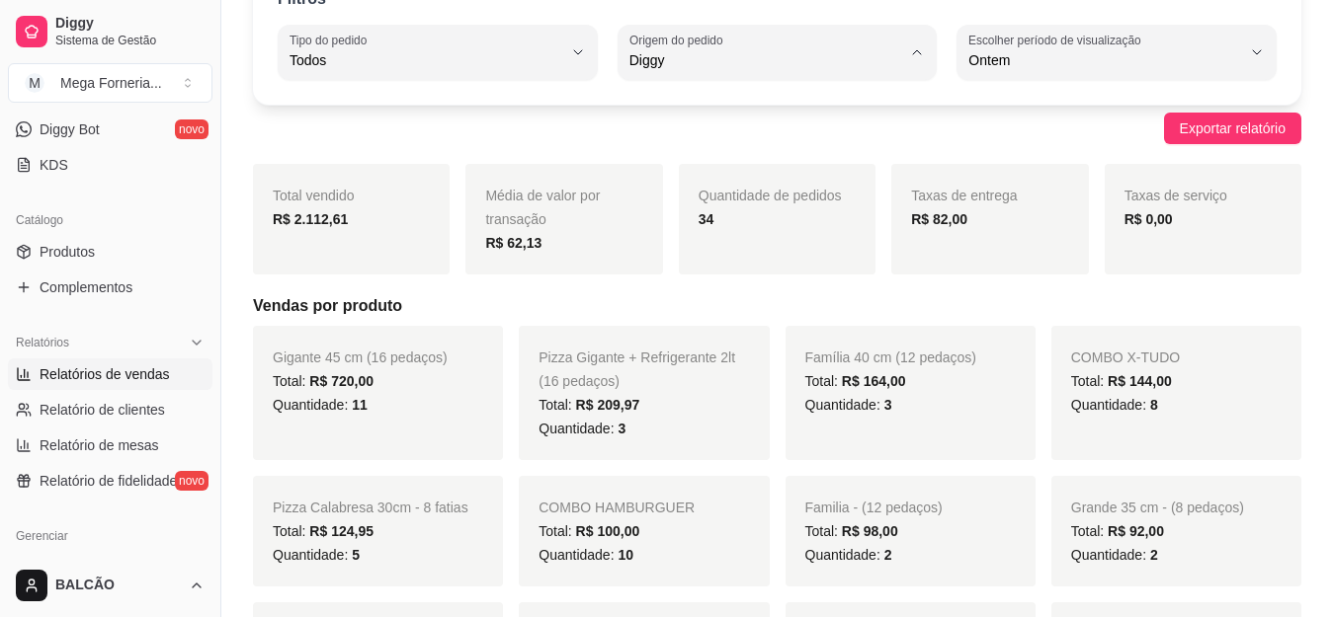
click at [692, 109] on span "Todas plataformas (Diggy, iFood)" at bounding box center [767, 107] width 258 height 19
type input "ALL"
select select "ALL"
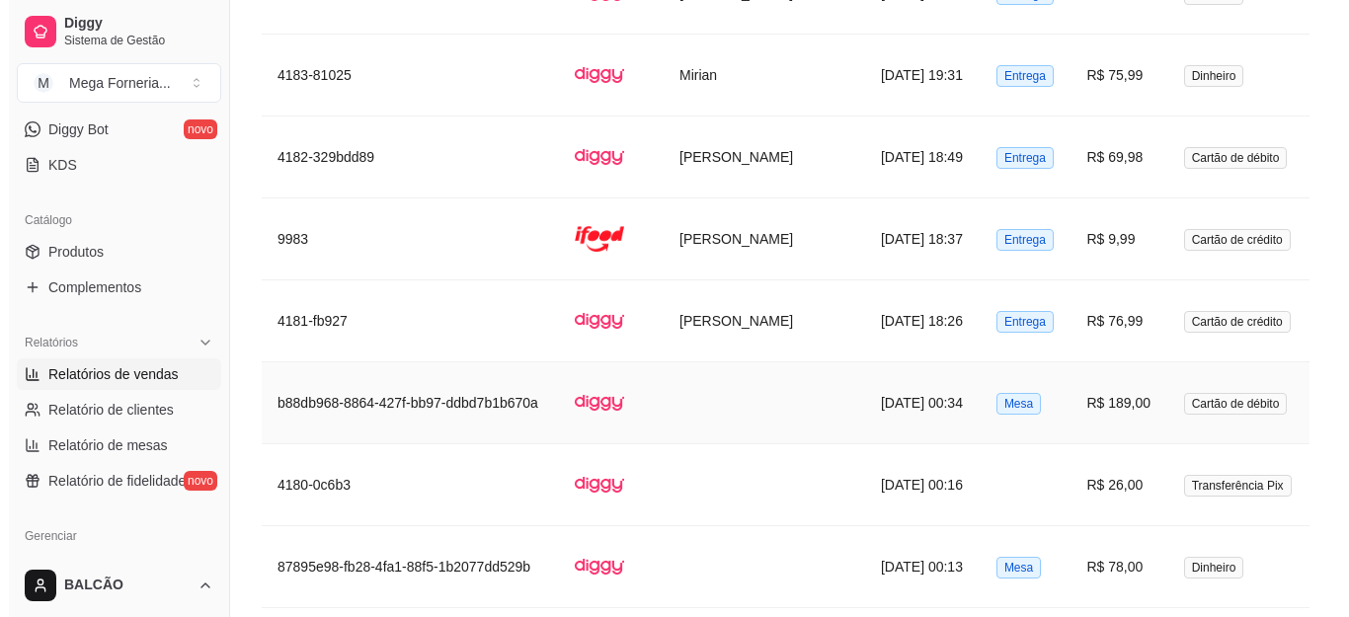
scroll to position [2683, 0]
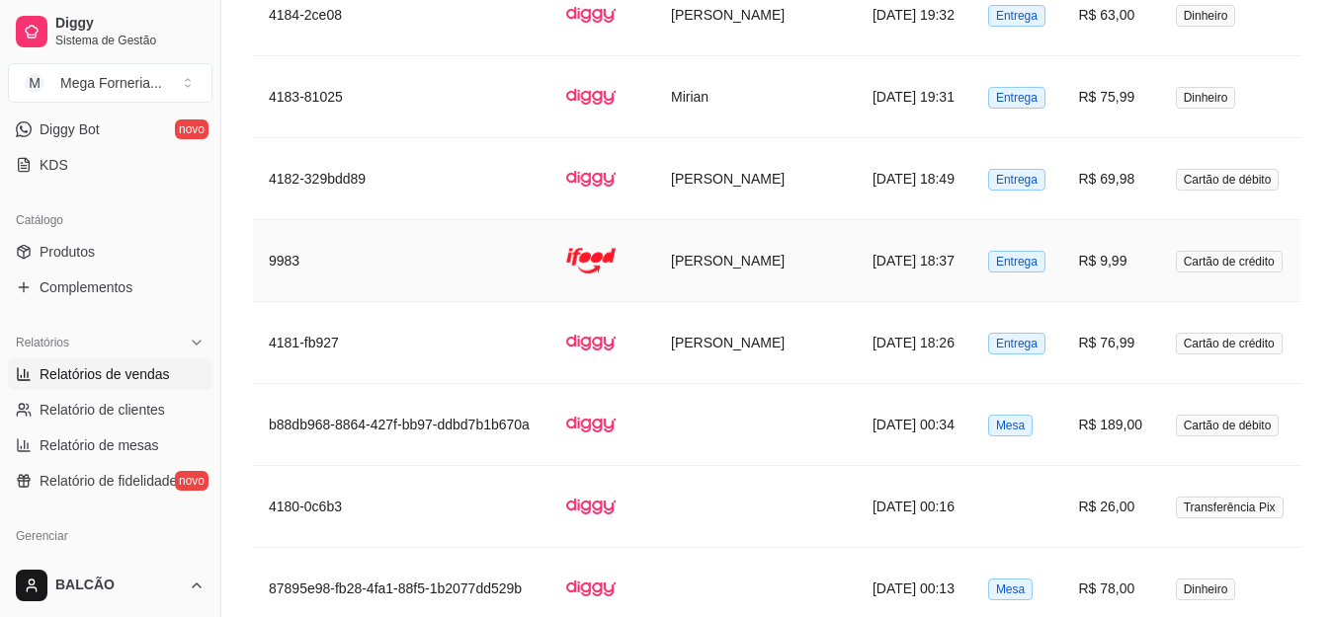
click at [710, 238] on td "[PERSON_NAME]" at bounding box center [756, 261] width 202 height 82
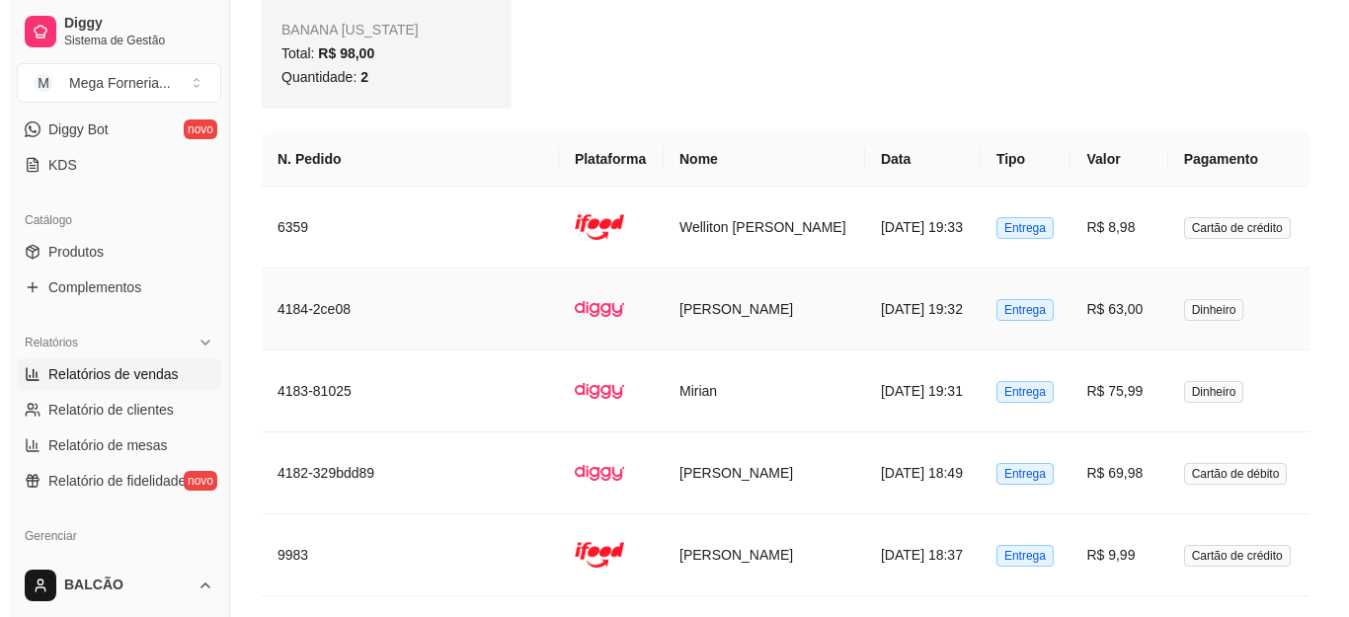
scroll to position [2387, 0]
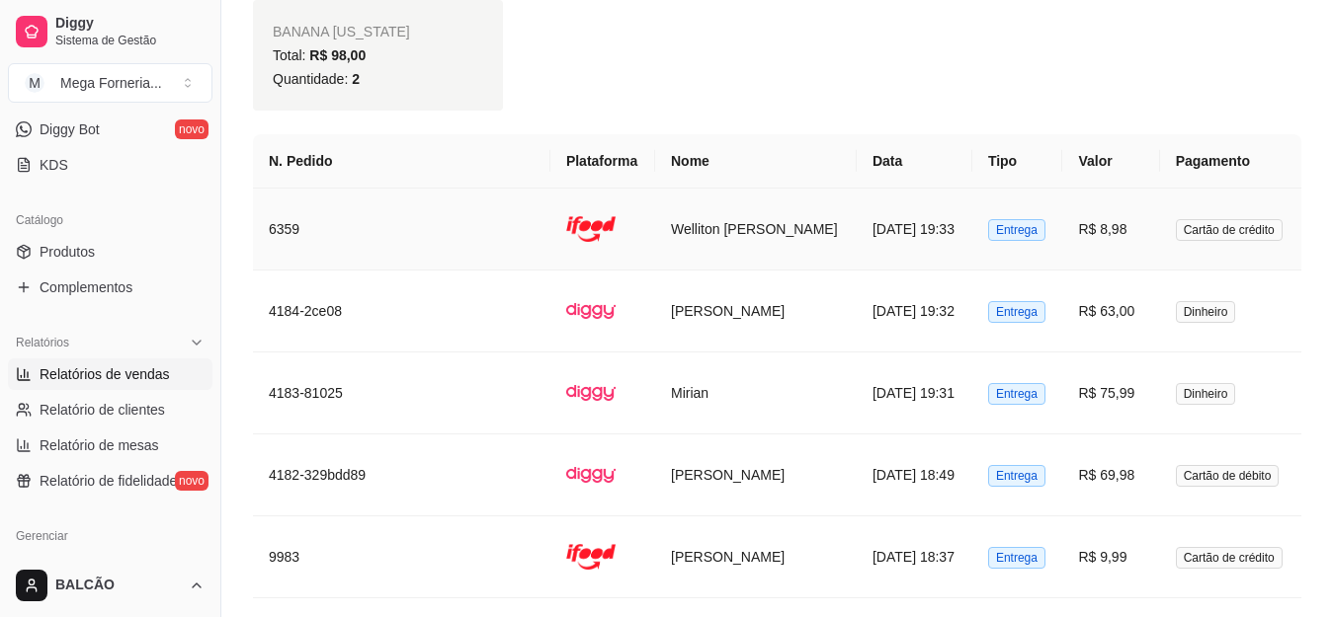
click at [750, 204] on td "Welliton [PERSON_NAME]" at bounding box center [756, 230] width 202 height 82
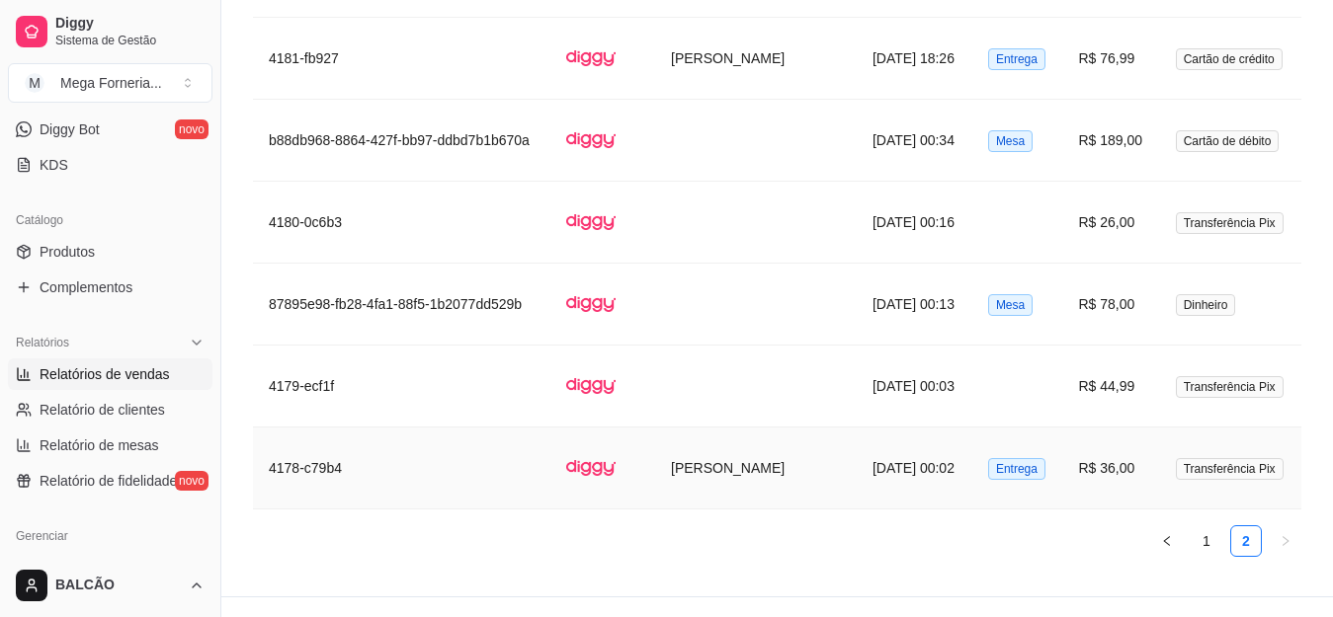
scroll to position [2979, 0]
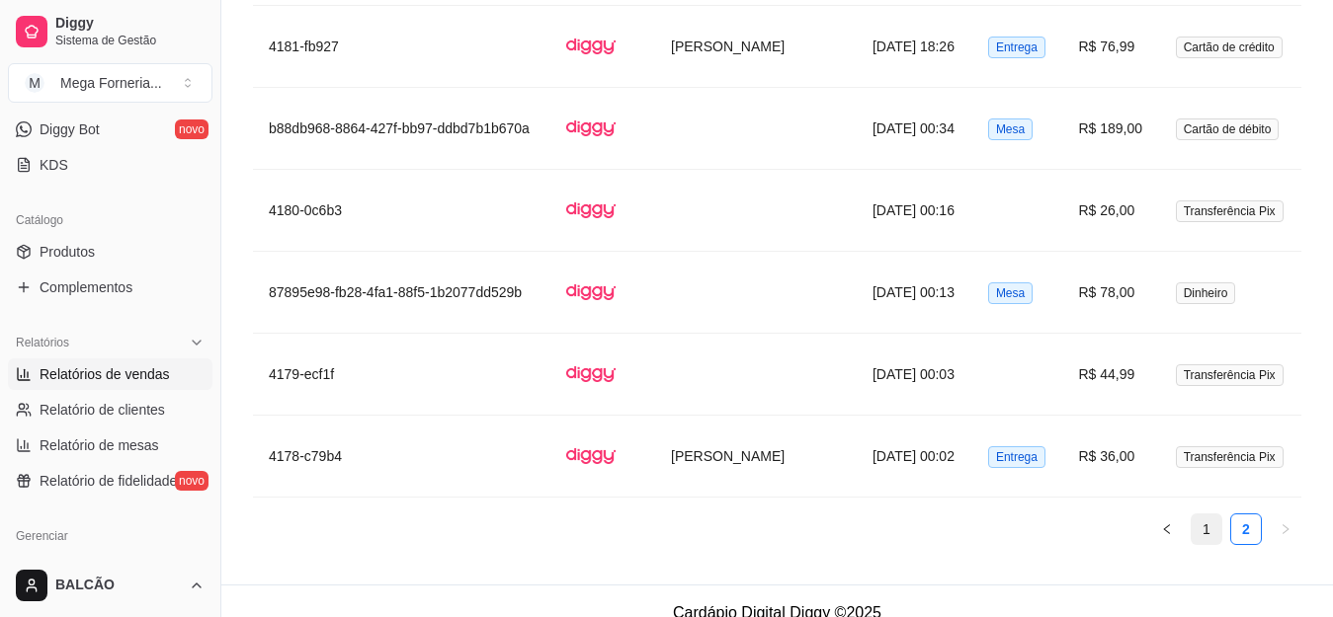
click at [1201, 515] on link "1" at bounding box center [1206, 530] width 30 height 30
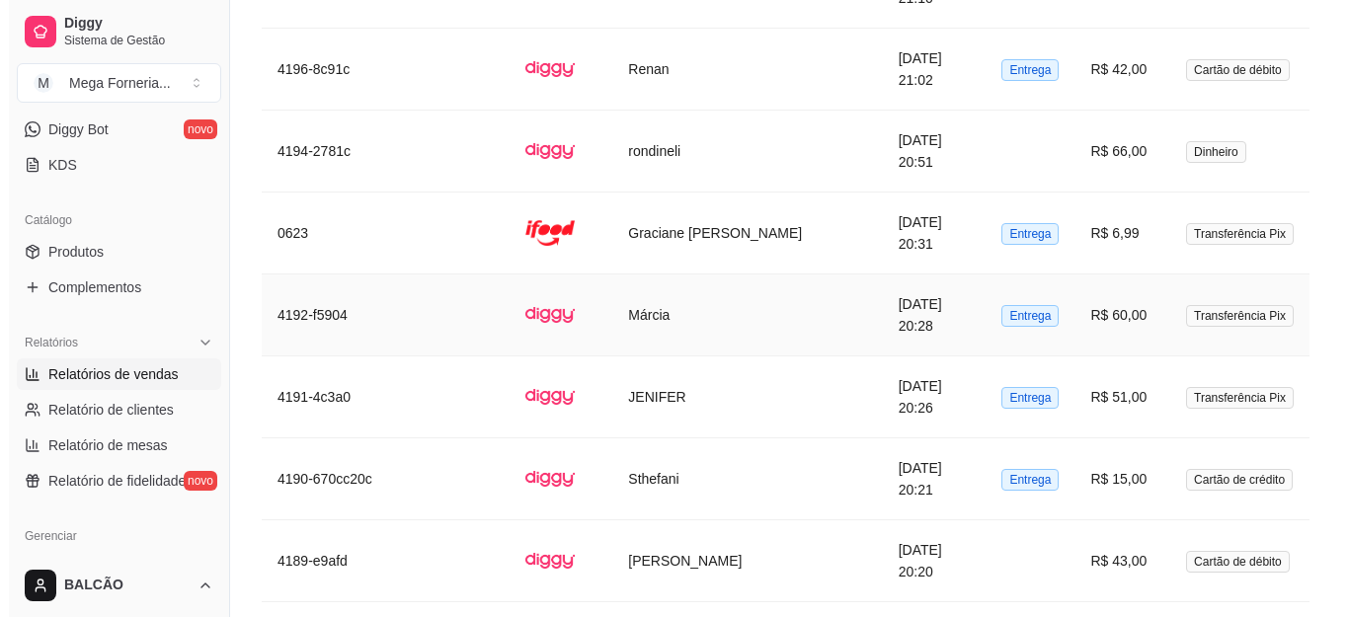
scroll to position [4165, 0]
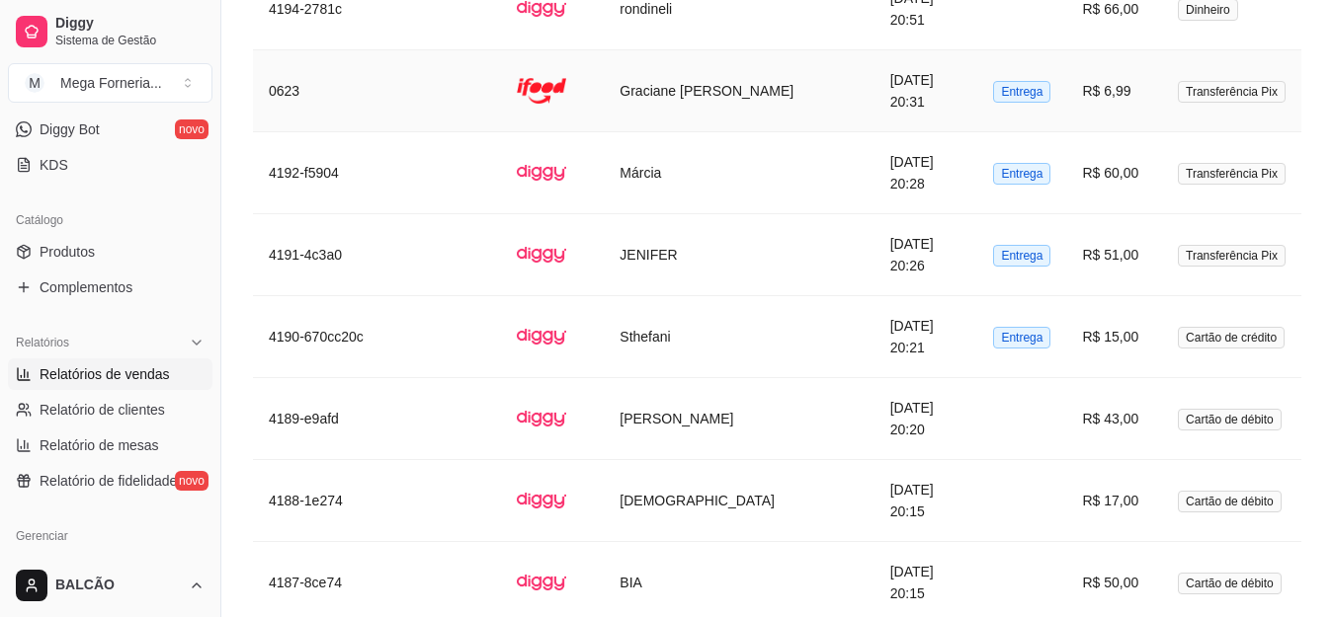
click at [723, 82] on td "Graciane [PERSON_NAME]" at bounding box center [739, 91] width 270 height 82
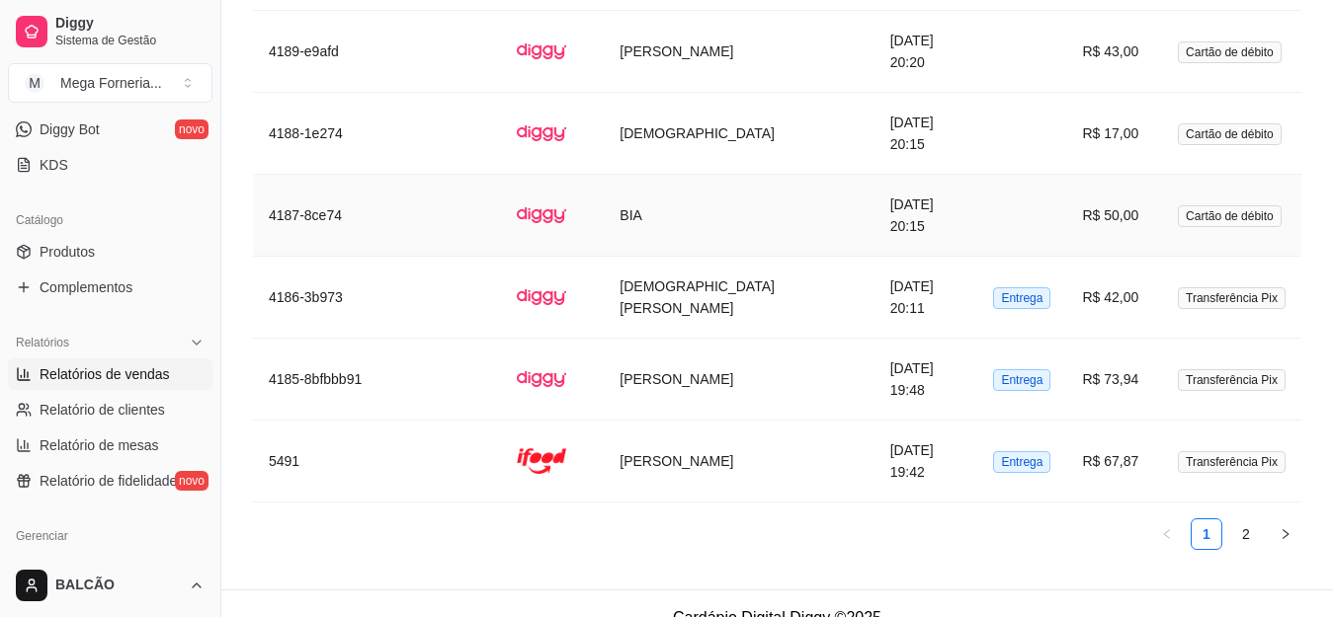
scroll to position [4537, 0]
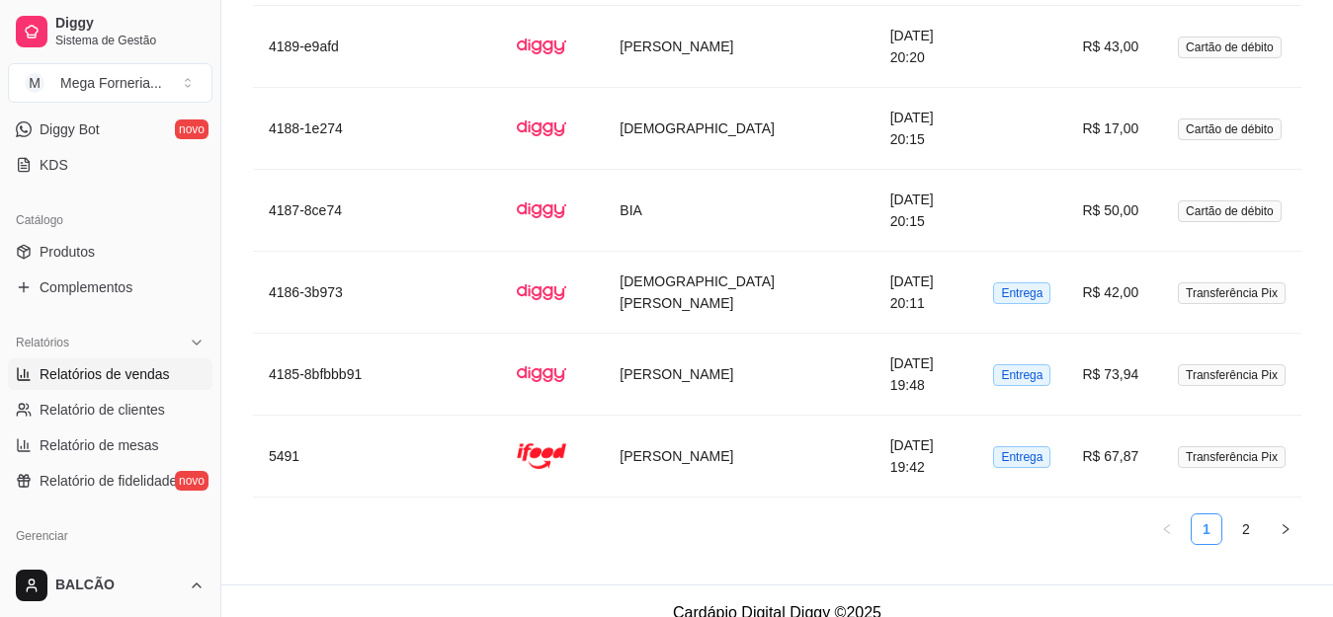
click at [1238, 515] on link "2" at bounding box center [1246, 530] width 30 height 30
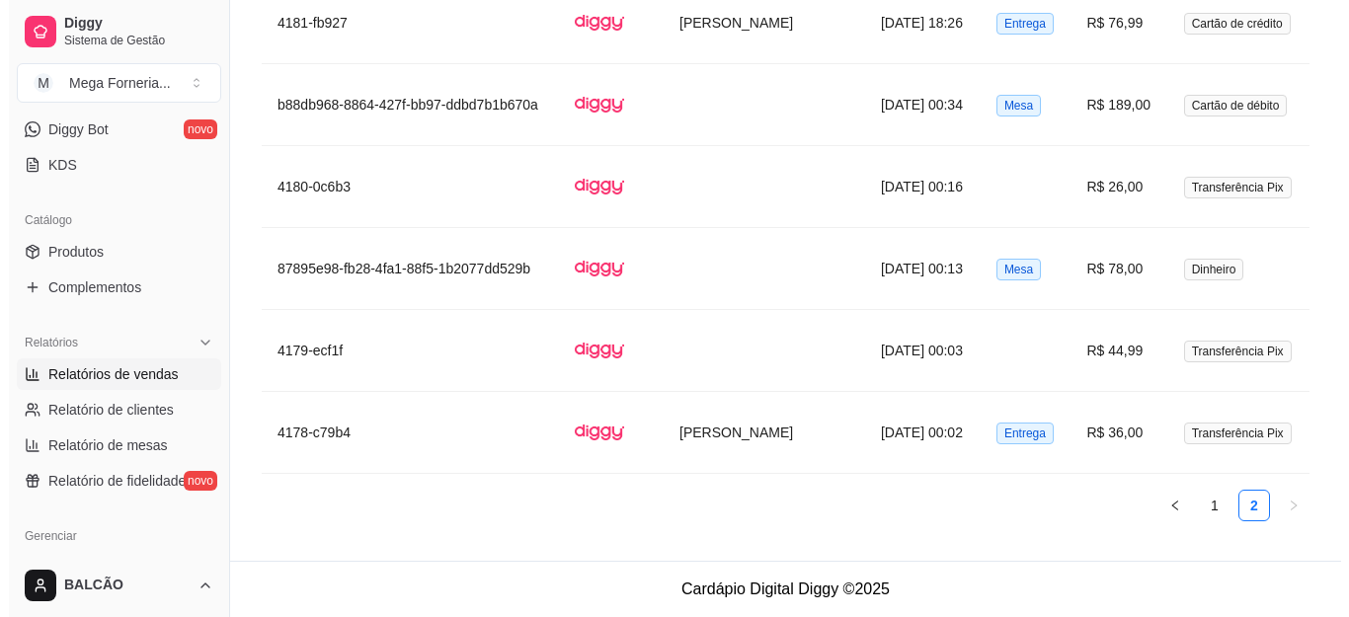
scroll to position [2979, 0]
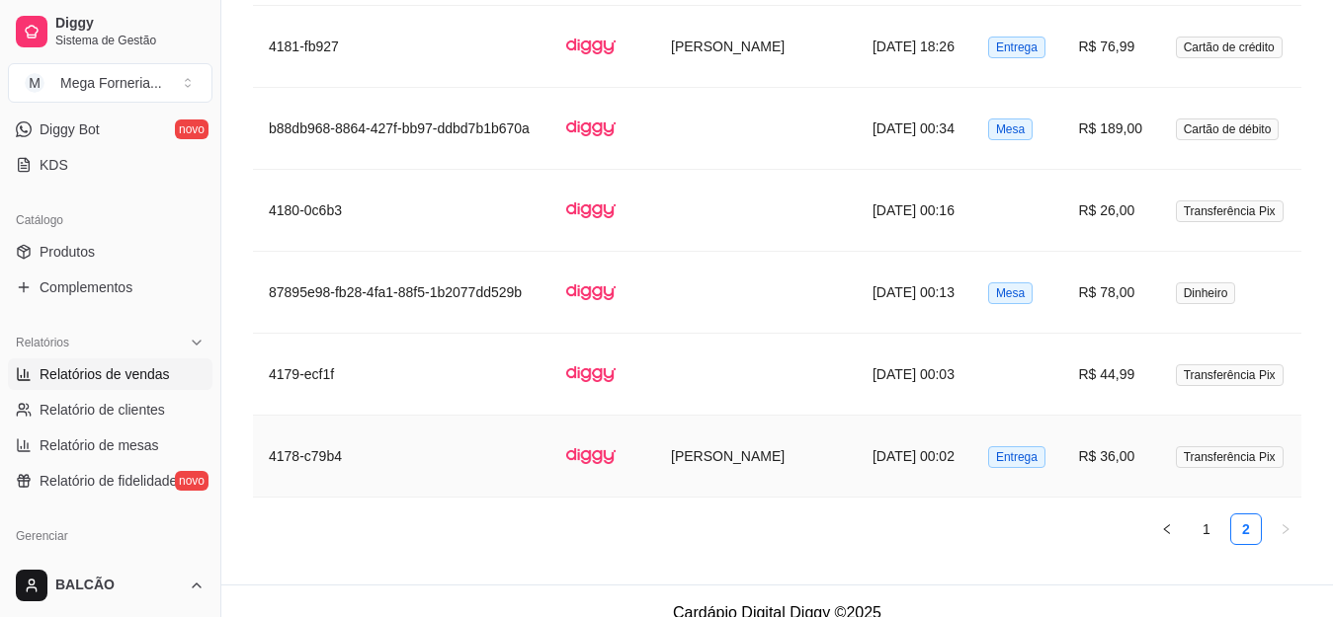
click at [972, 438] on td "Entrega" at bounding box center [1017, 457] width 91 height 82
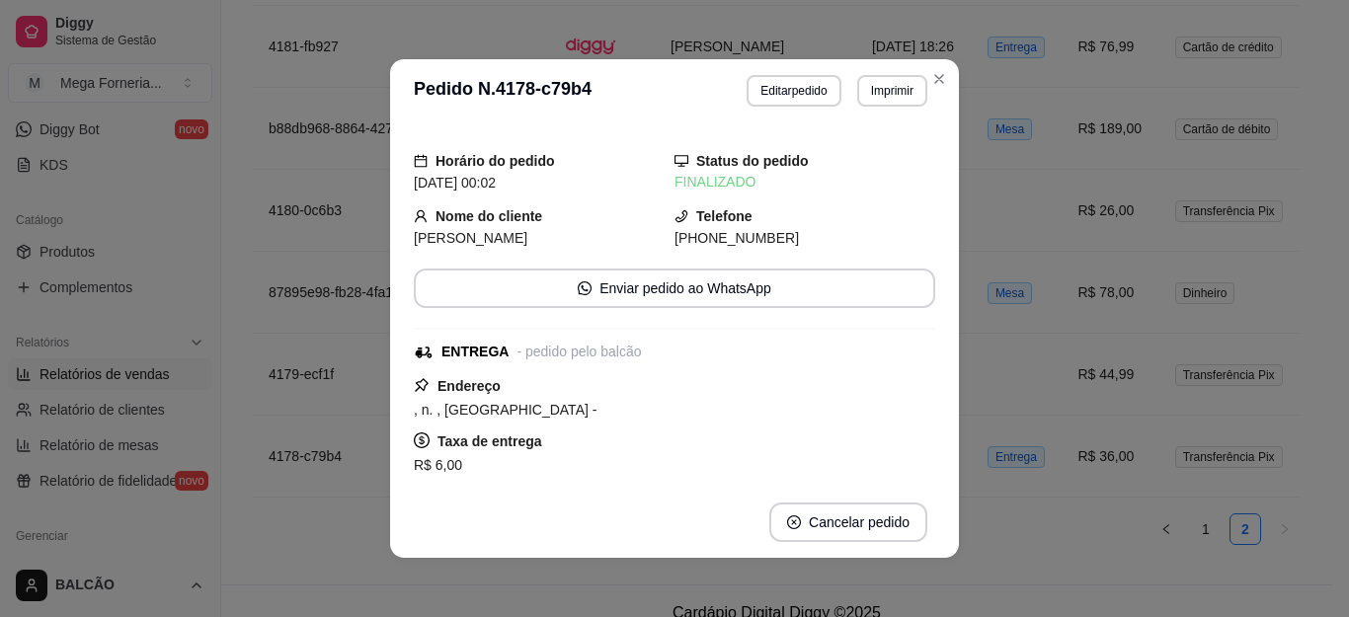
scroll to position [4, 0]
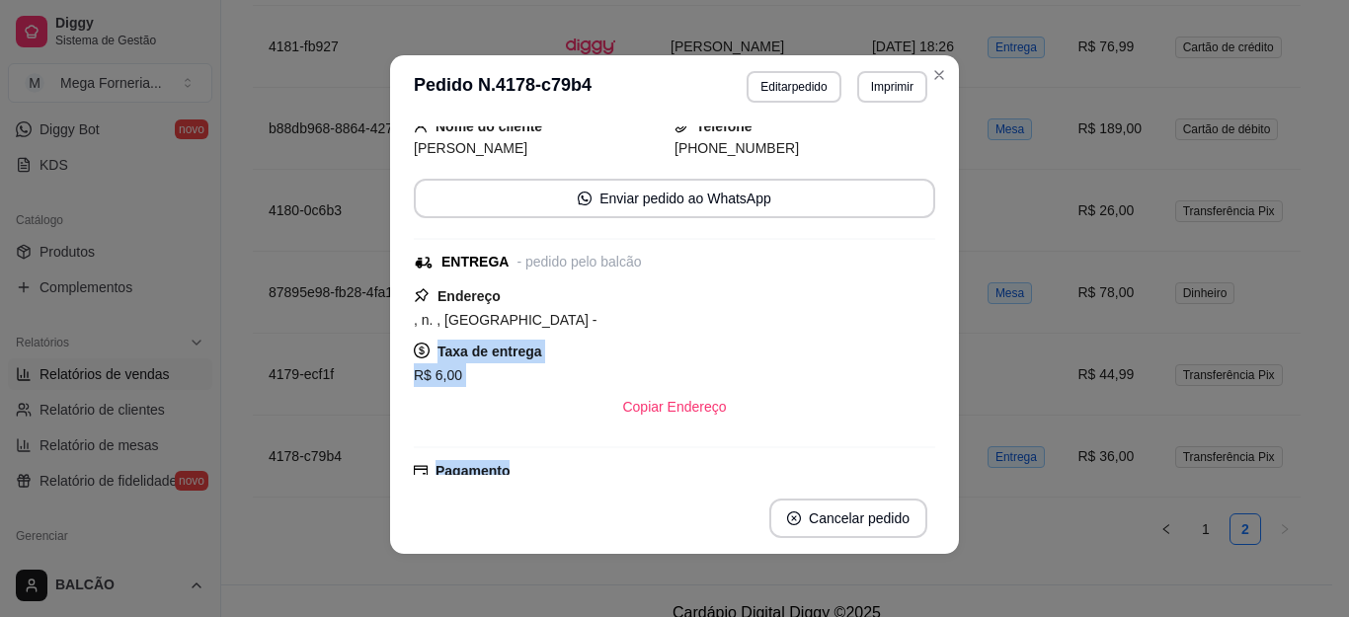
drag, startPoint x: 420, startPoint y: 441, endPoint x: 561, endPoint y: 467, distance: 143.8
click at [561, 467] on div "Horário do pedido [DATE] 00:02 Status do pedido FINALIZADO Nome do cliente [PER…" at bounding box center [675, 300] width 522 height 349
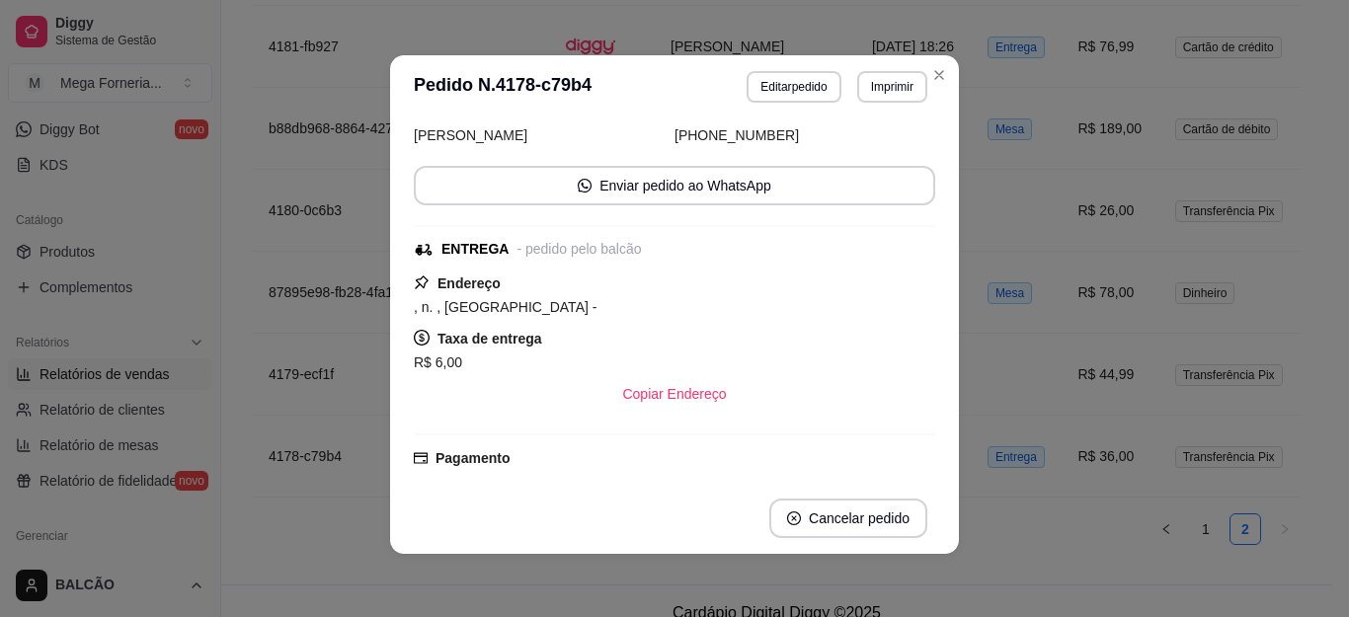
click at [690, 244] on div "ENTREGA - pedido pelo balcão" at bounding box center [673, 249] width 518 height 21
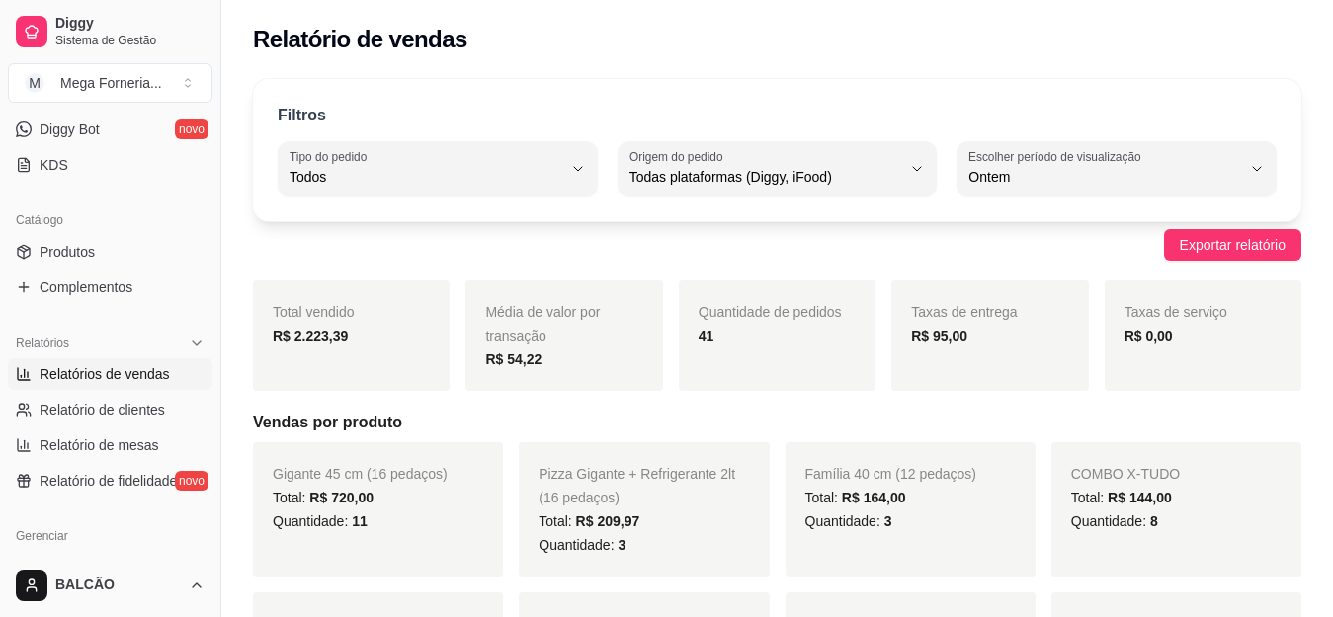
scroll to position [2, 0]
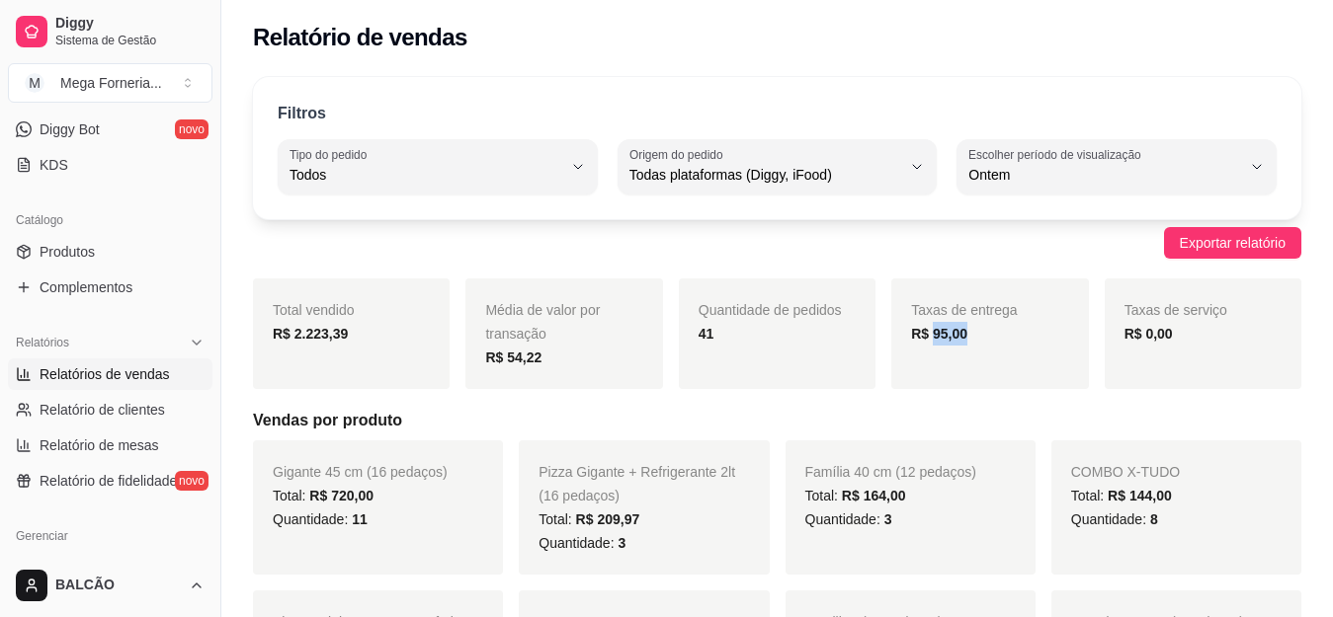
click at [937, 345] on div "Taxas de entrega R$ 95,00" at bounding box center [989, 334] width 197 height 111
click at [935, 345] on div "R$ 95,00" at bounding box center [989, 334] width 157 height 24
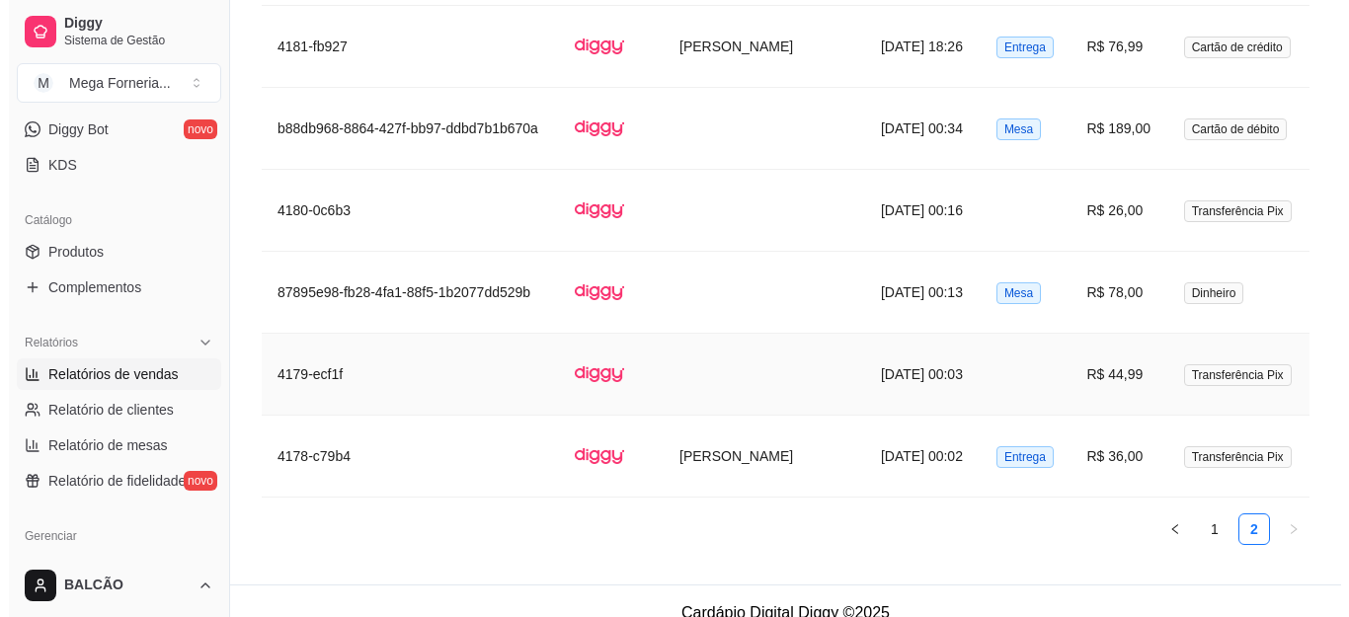
scroll to position [2683, 0]
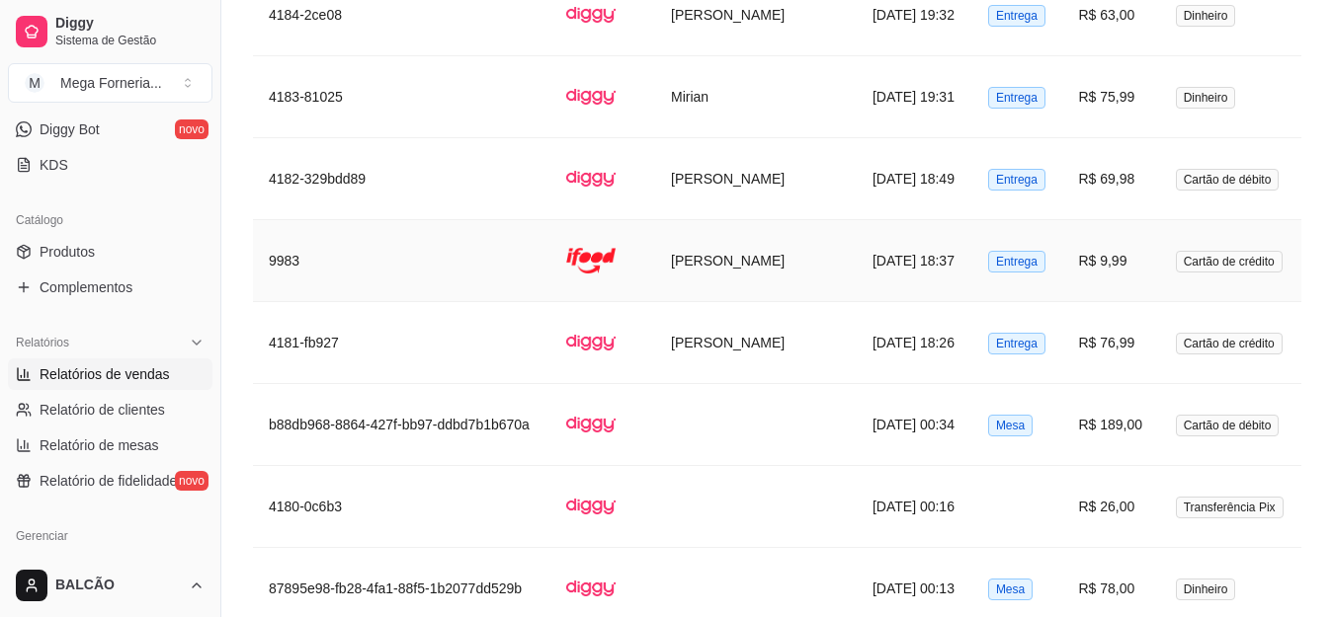
click at [744, 241] on td "[PERSON_NAME]" at bounding box center [756, 261] width 202 height 82
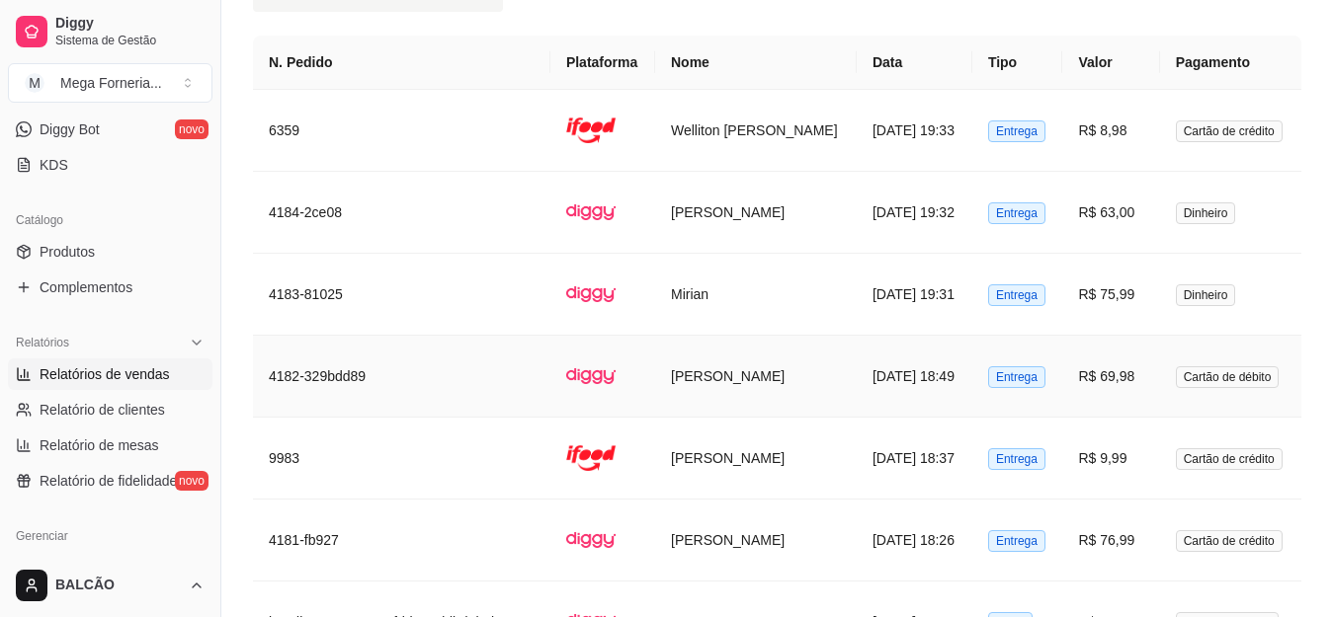
scroll to position [2979, 0]
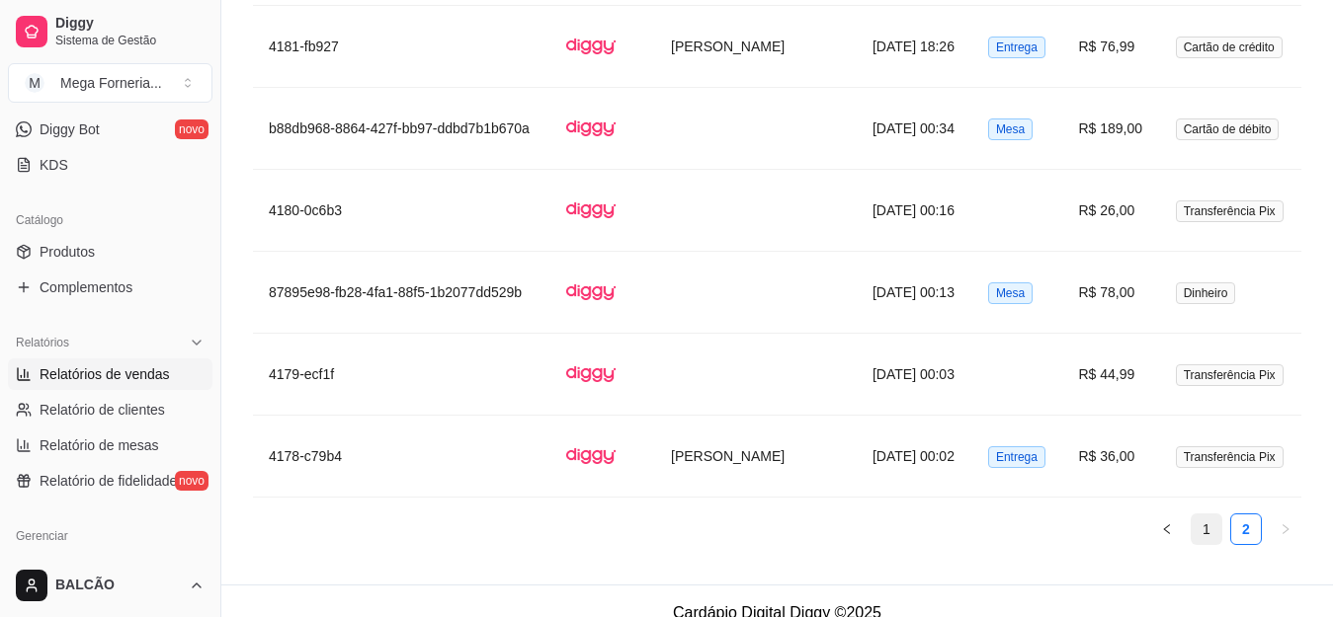
click at [1204, 515] on link "1" at bounding box center [1206, 530] width 30 height 30
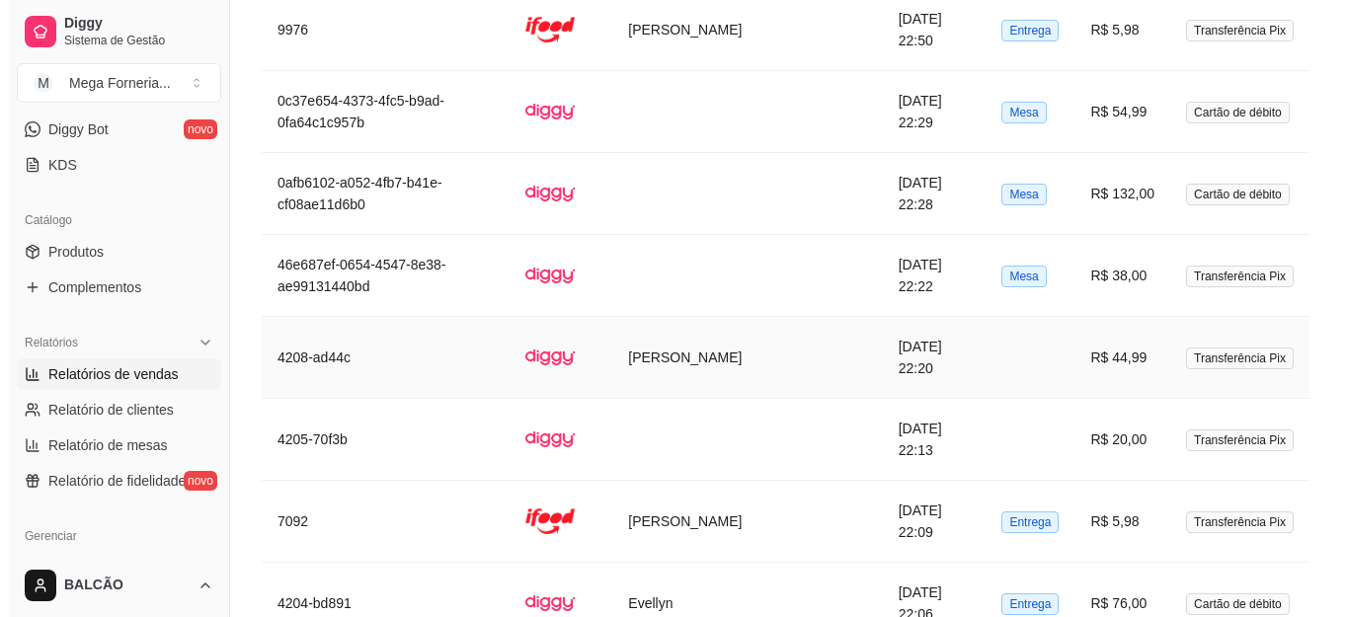
scroll to position [3177, 0]
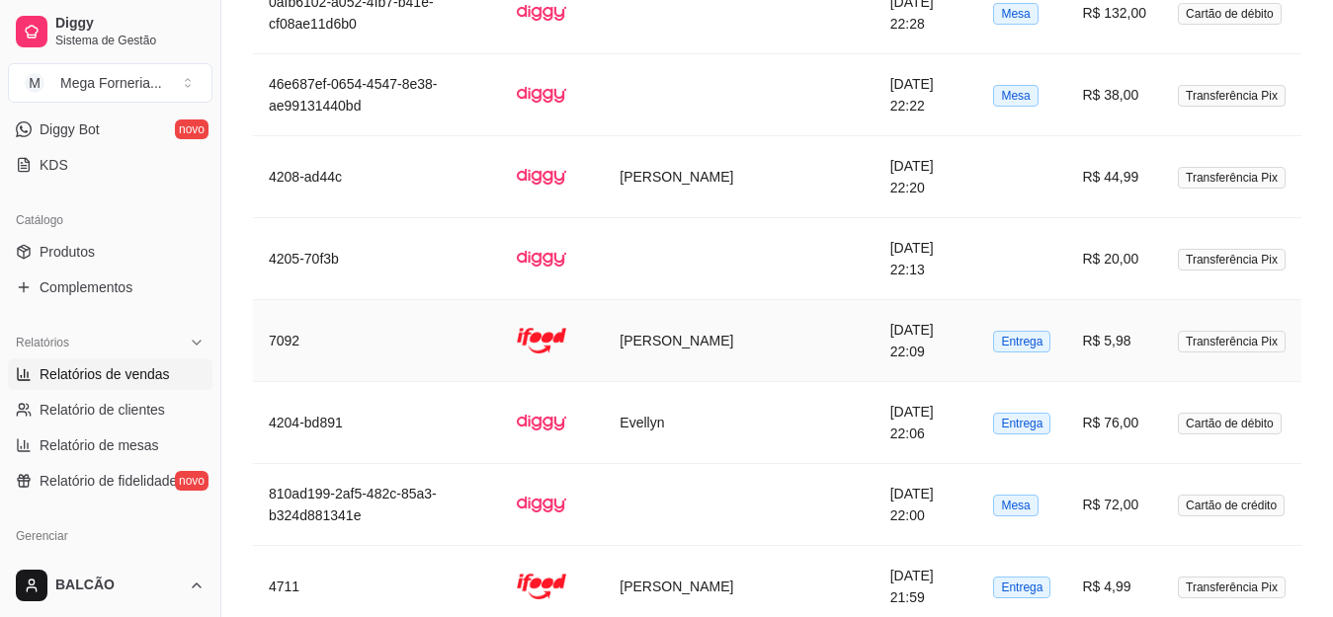
click at [672, 316] on td "[PERSON_NAME]" at bounding box center [739, 341] width 270 height 82
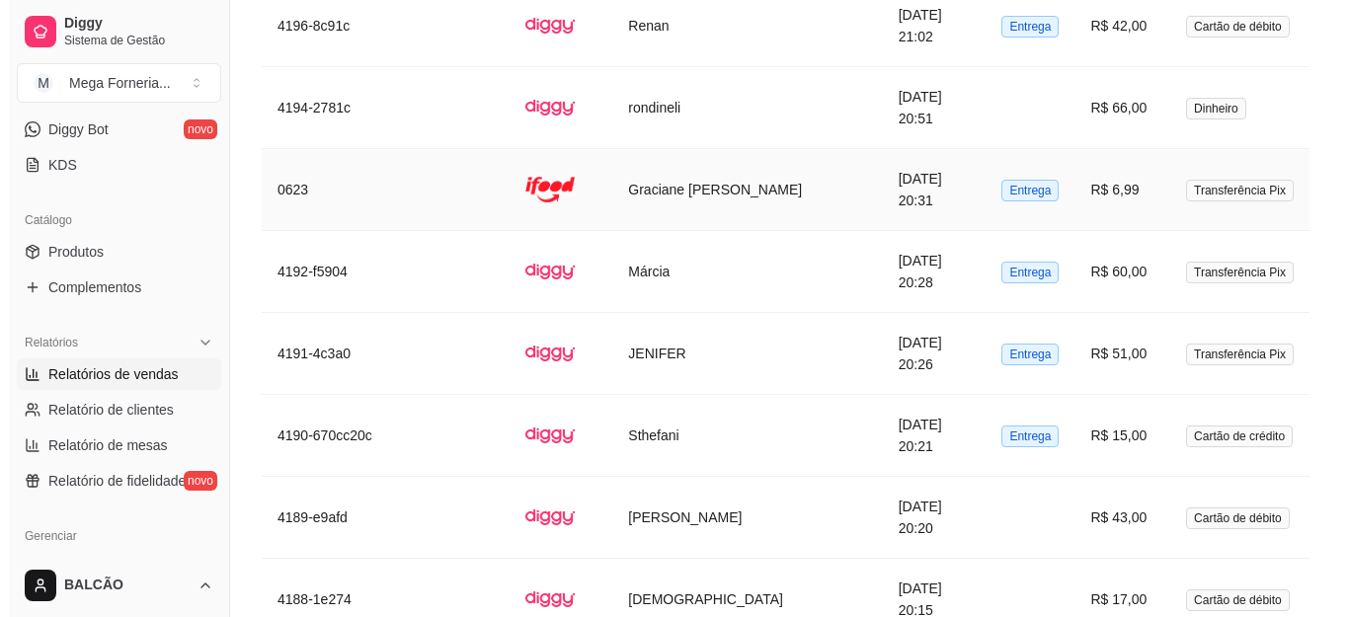
scroll to position [4537, 0]
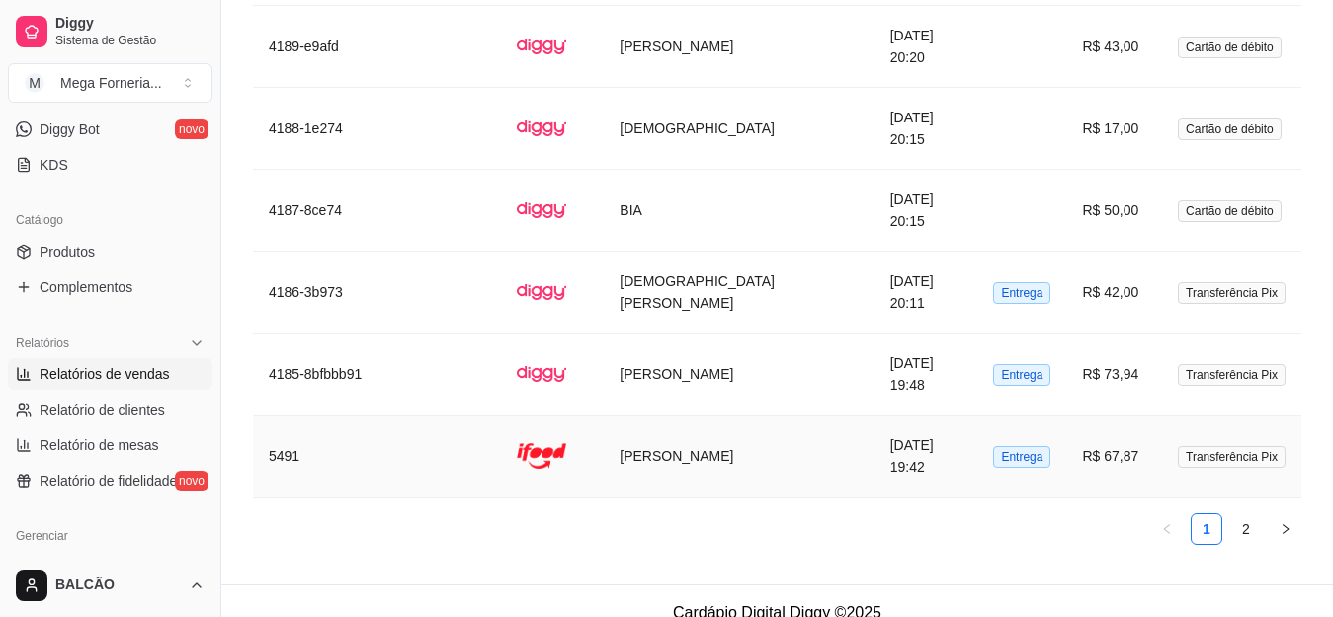
click at [710, 445] on td "[PERSON_NAME]" at bounding box center [739, 457] width 270 height 82
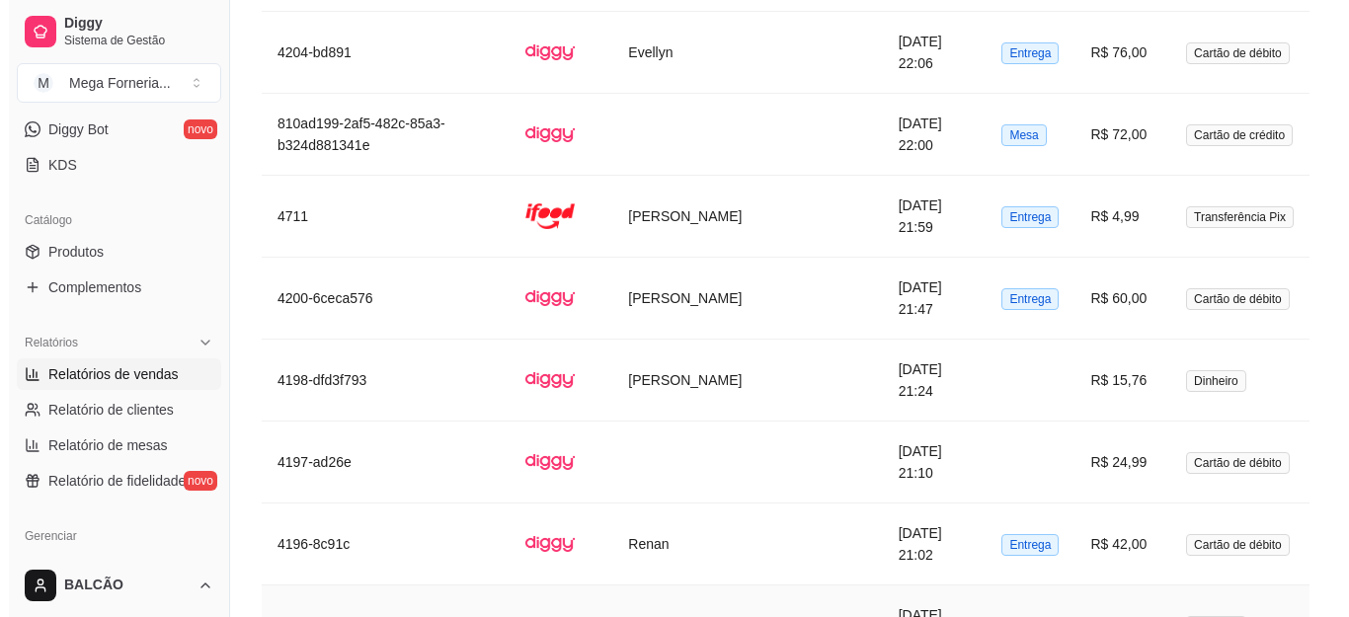
scroll to position [3526, 0]
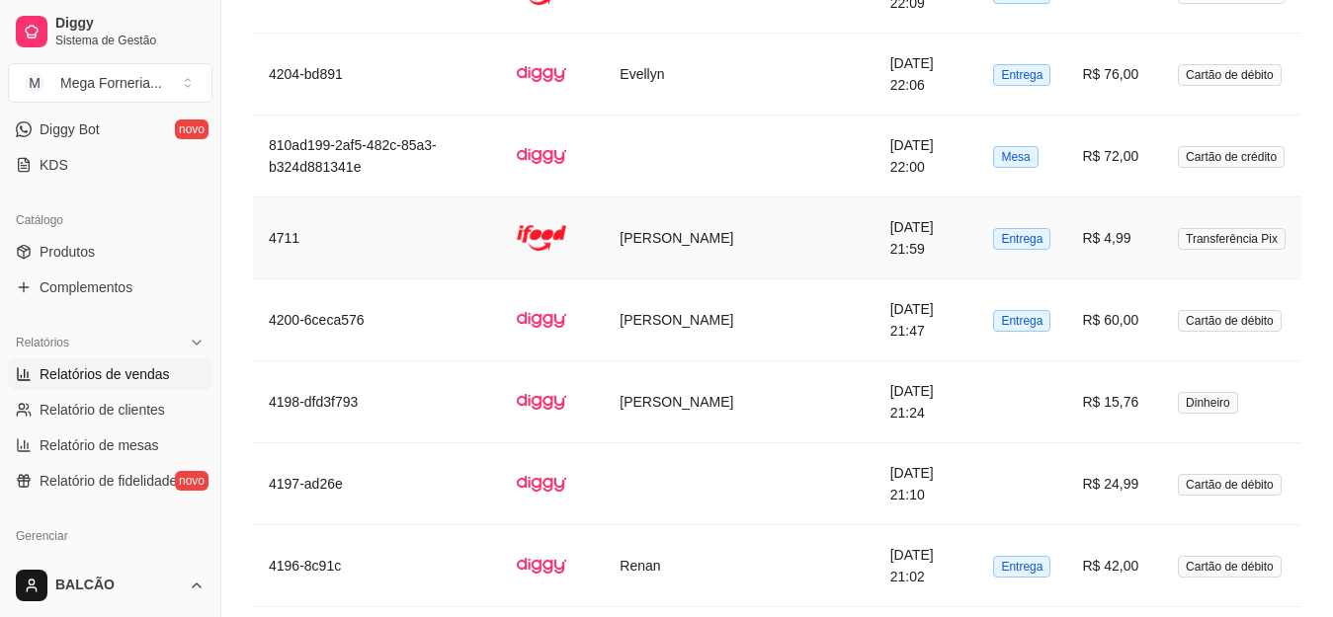
click at [604, 218] on td at bounding box center [552, 239] width 103 height 82
click at [658, 245] on td "[PERSON_NAME]" at bounding box center [739, 239] width 270 height 82
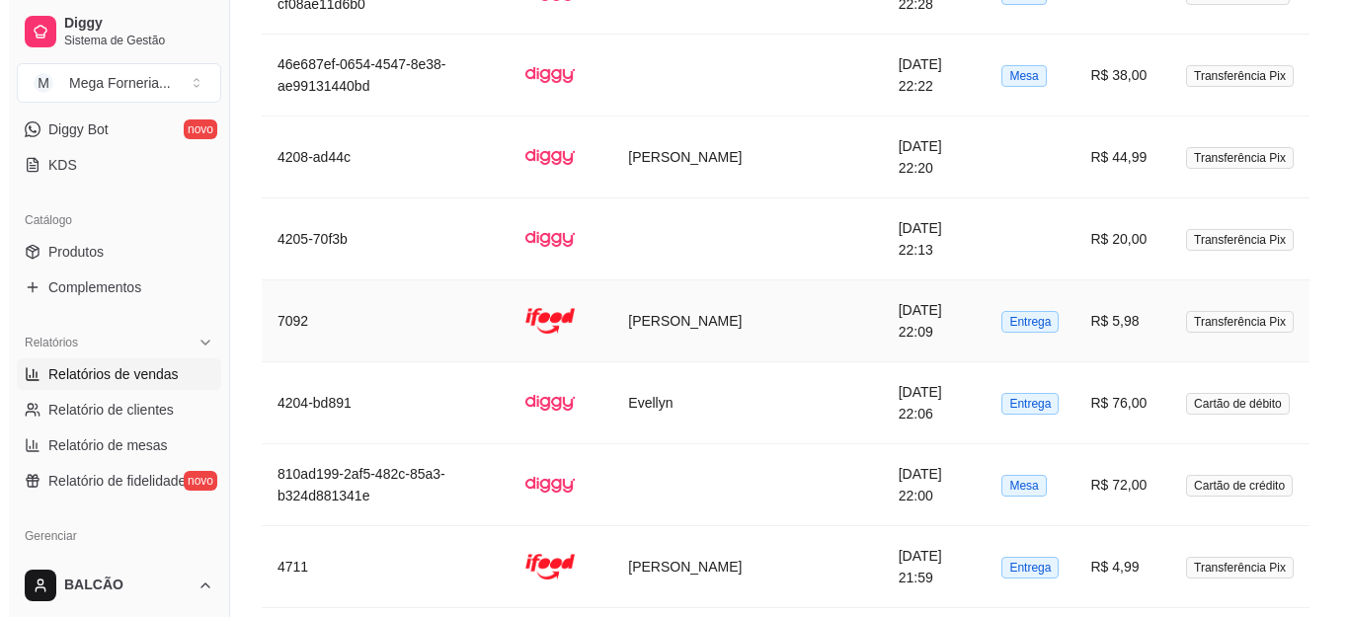
scroll to position [3130, 0]
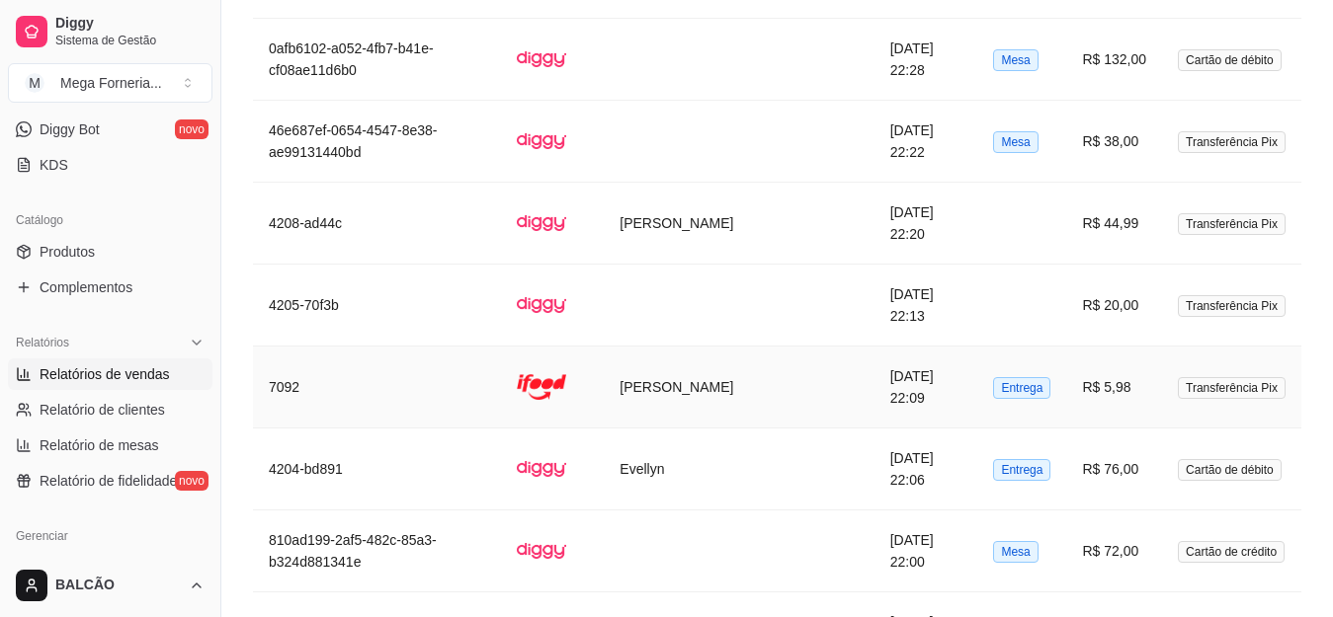
click at [739, 374] on td "[PERSON_NAME]" at bounding box center [739, 388] width 270 height 82
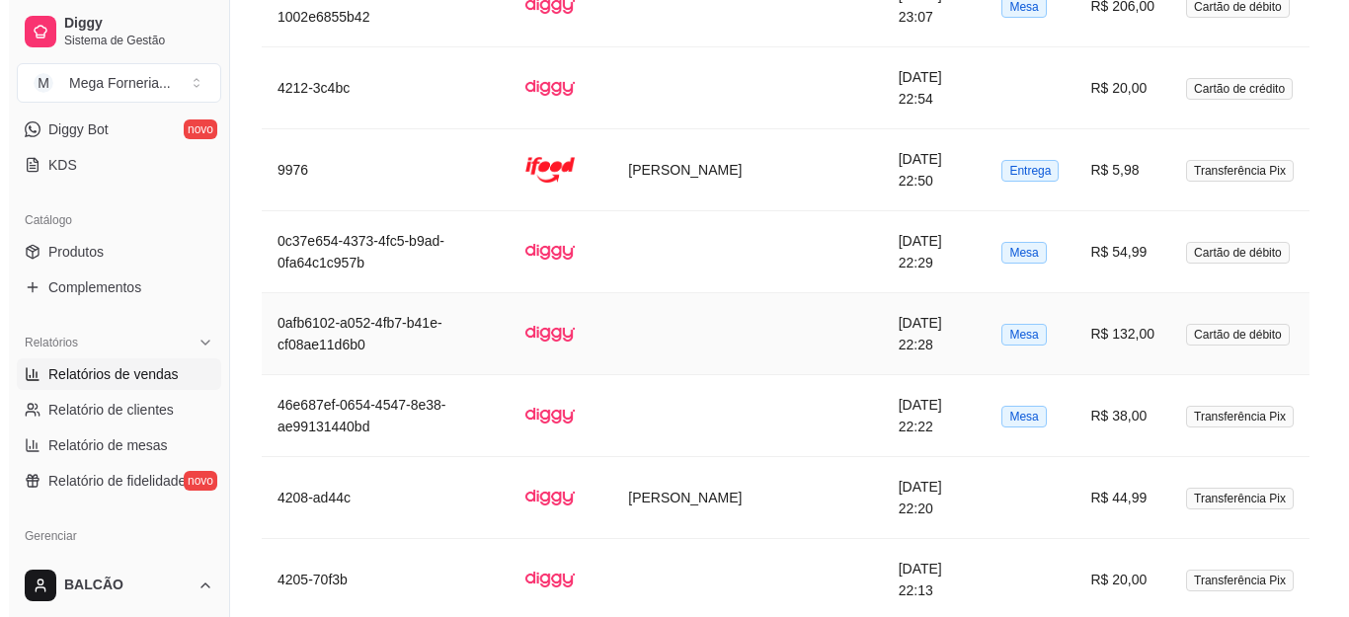
scroll to position [2834, 0]
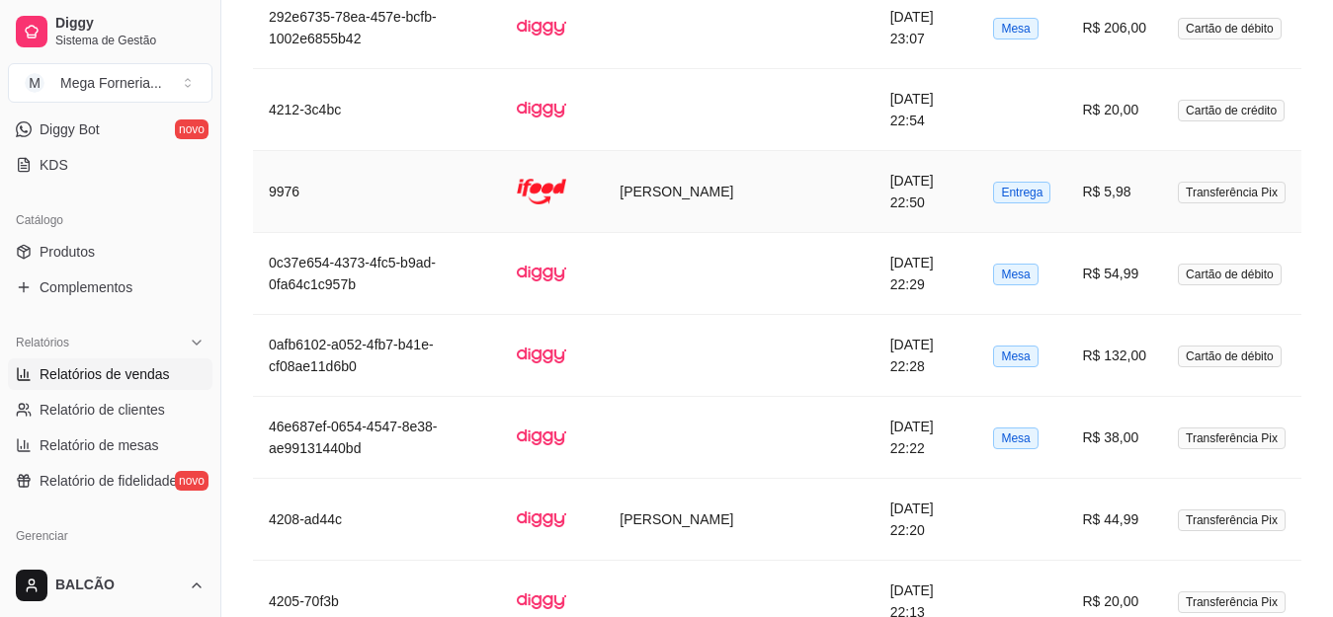
click at [664, 159] on td "[PERSON_NAME]" at bounding box center [739, 192] width 270 height 82
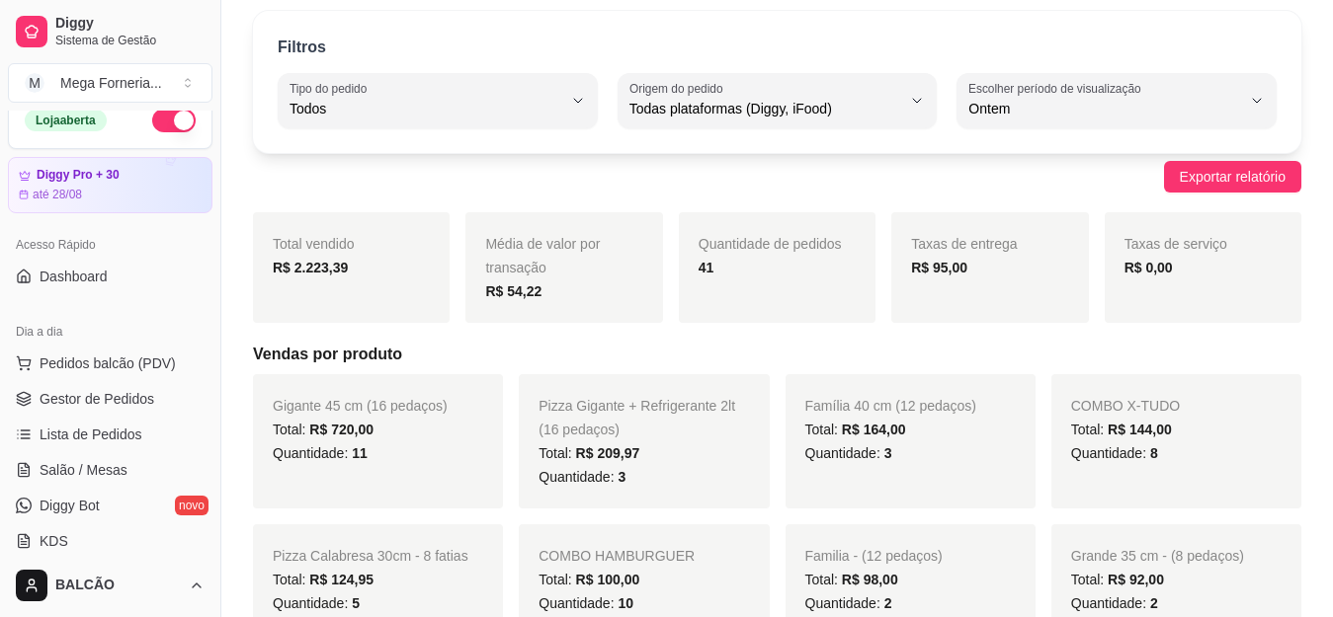
scroll to position [0, 0]
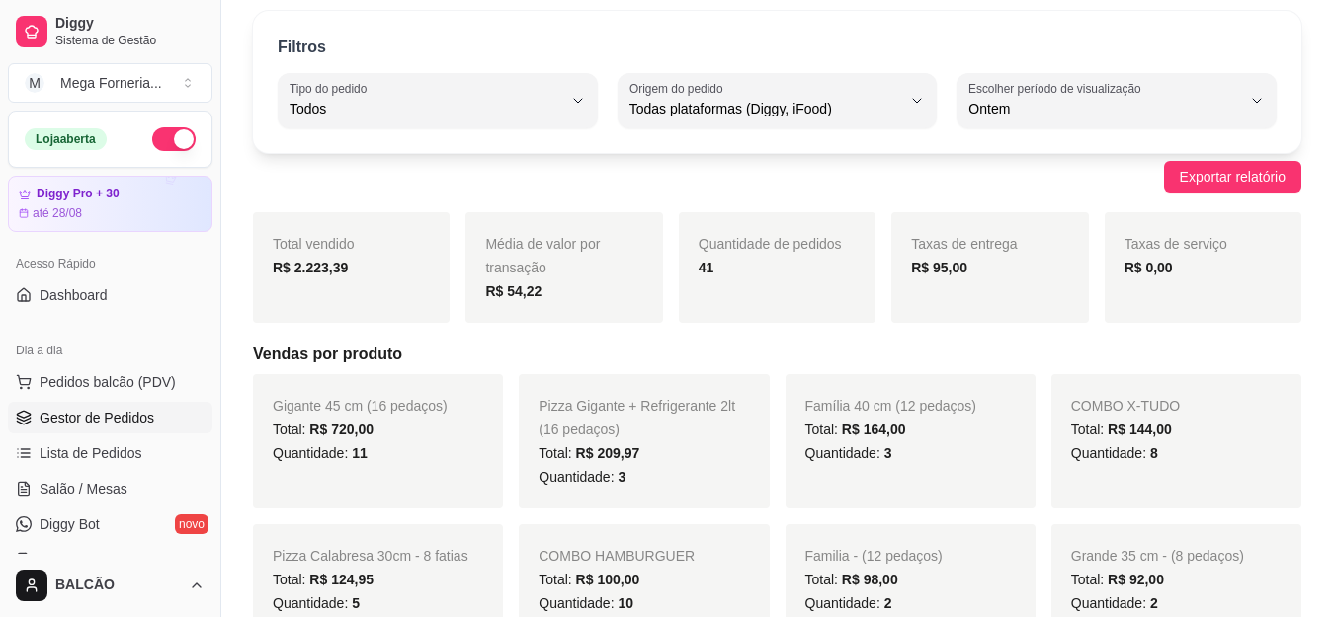
click at [87, 411] on span "Gestor de Pedidos" at bounding box center [97, 418] width 115 height 20
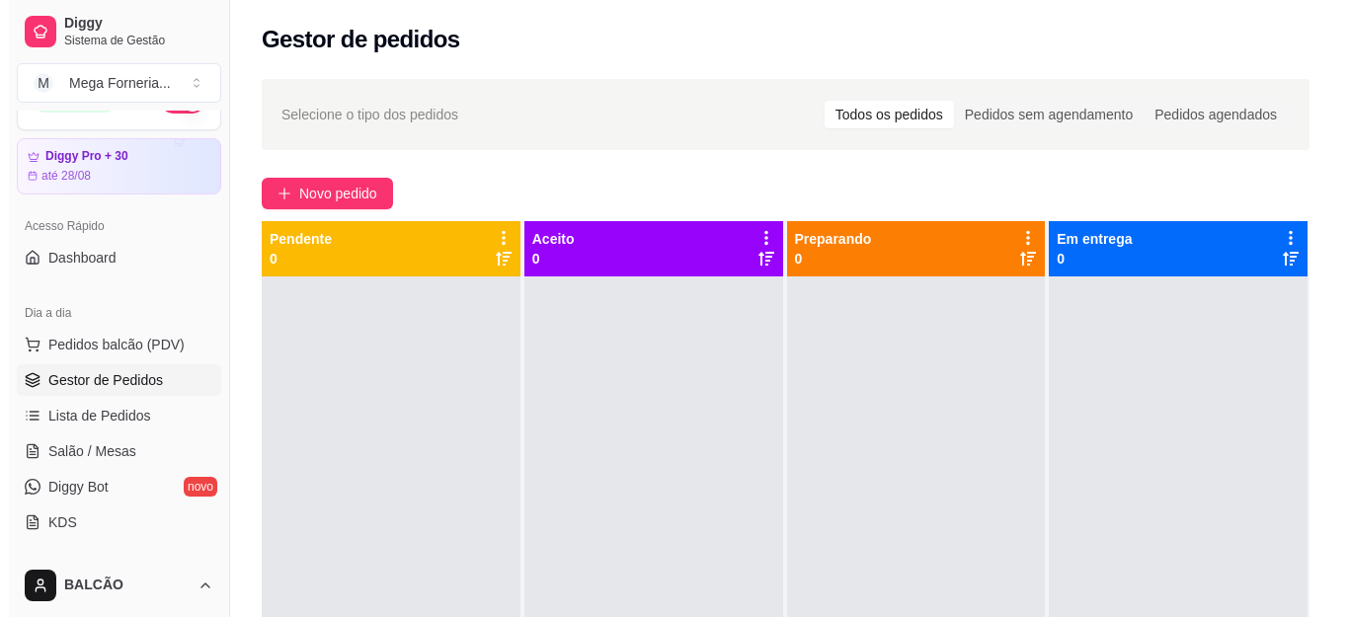
scroll to position [40, 0]
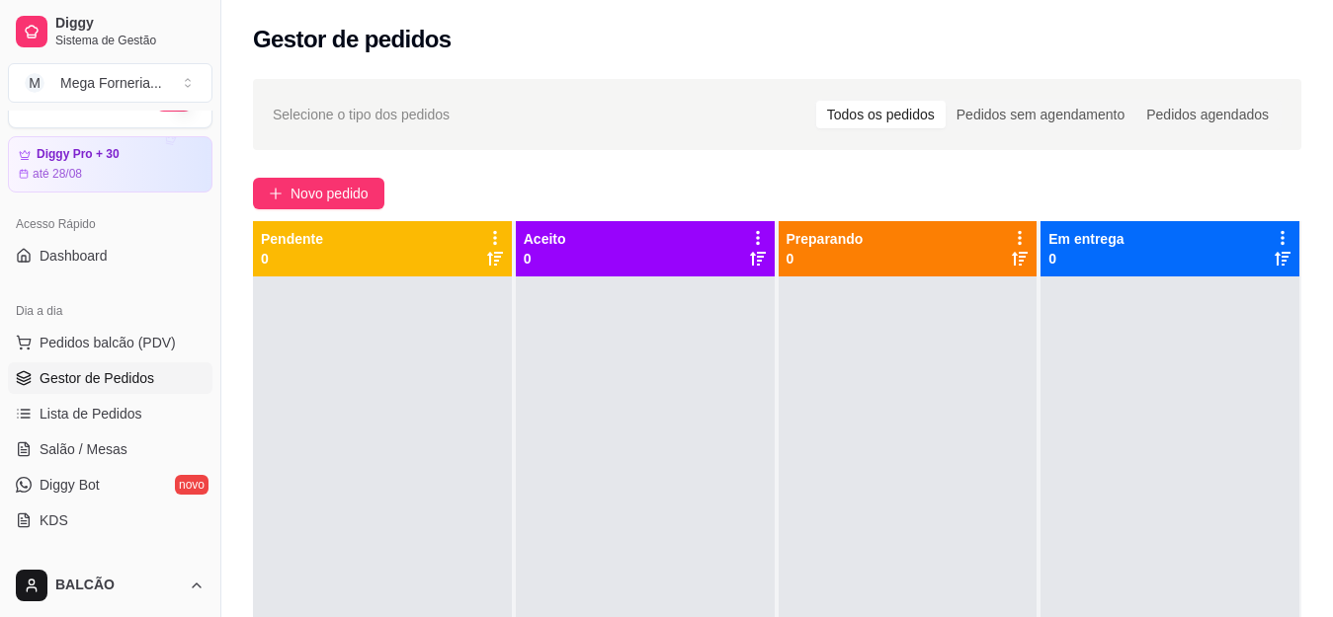
click at [367, 209] on div "Selecione o tipo dos pedidos Todos os pedidos Pedidos sem agendamento Pedidos a…" at bounding box center [776, 464] width 1111 height 795
click at [359, 192] on span "Novo pedido" at bounding box center [329, 194] width 78 height 22
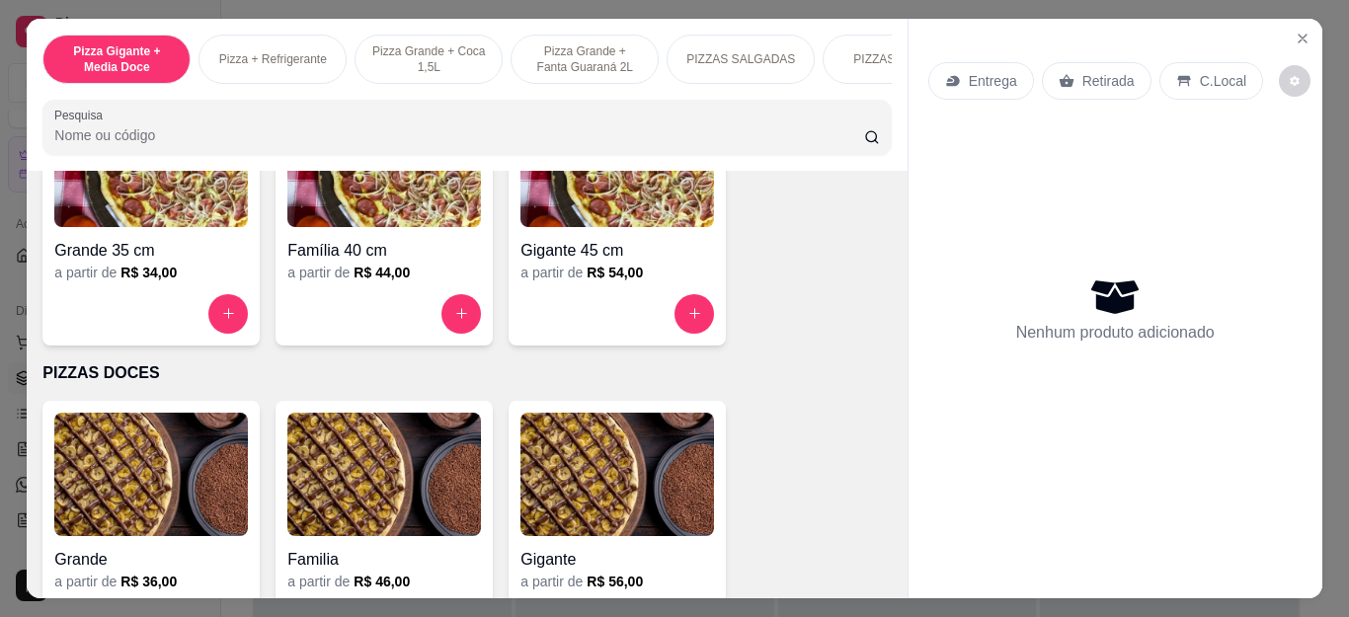
scroll to position [1482, 0]
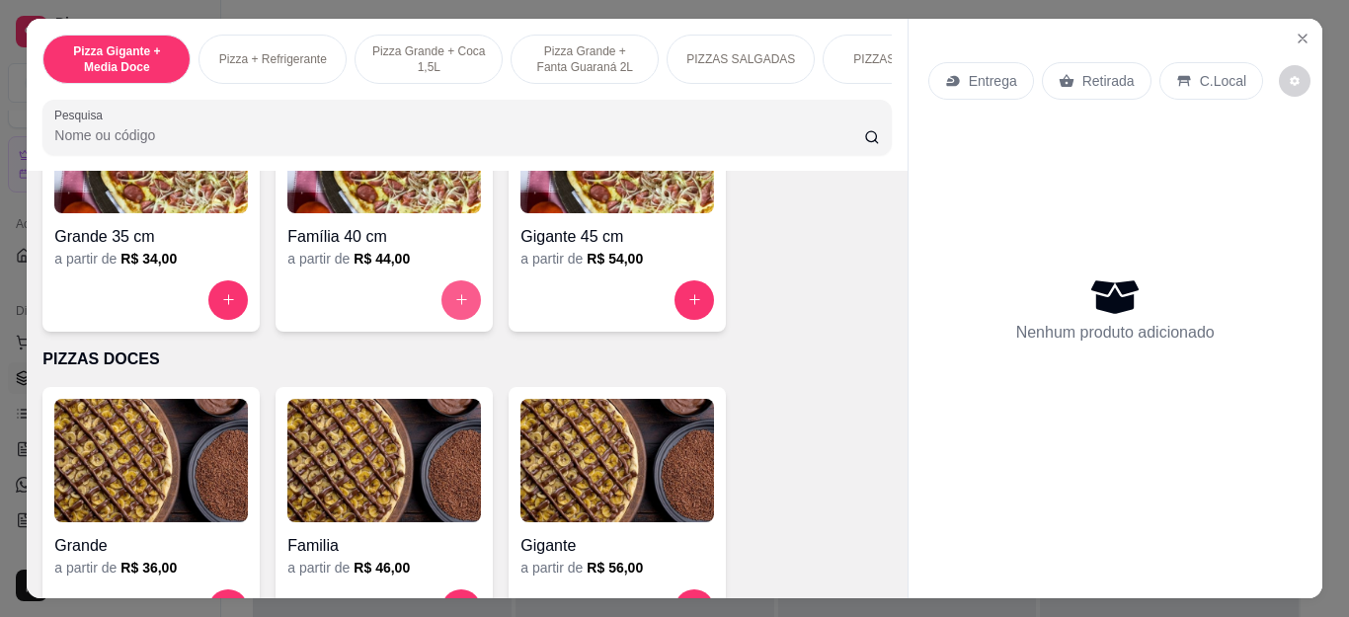
click at [461, 306] on button "increase-product-quantity" at bounding box center [462, 301] width 40 height 40
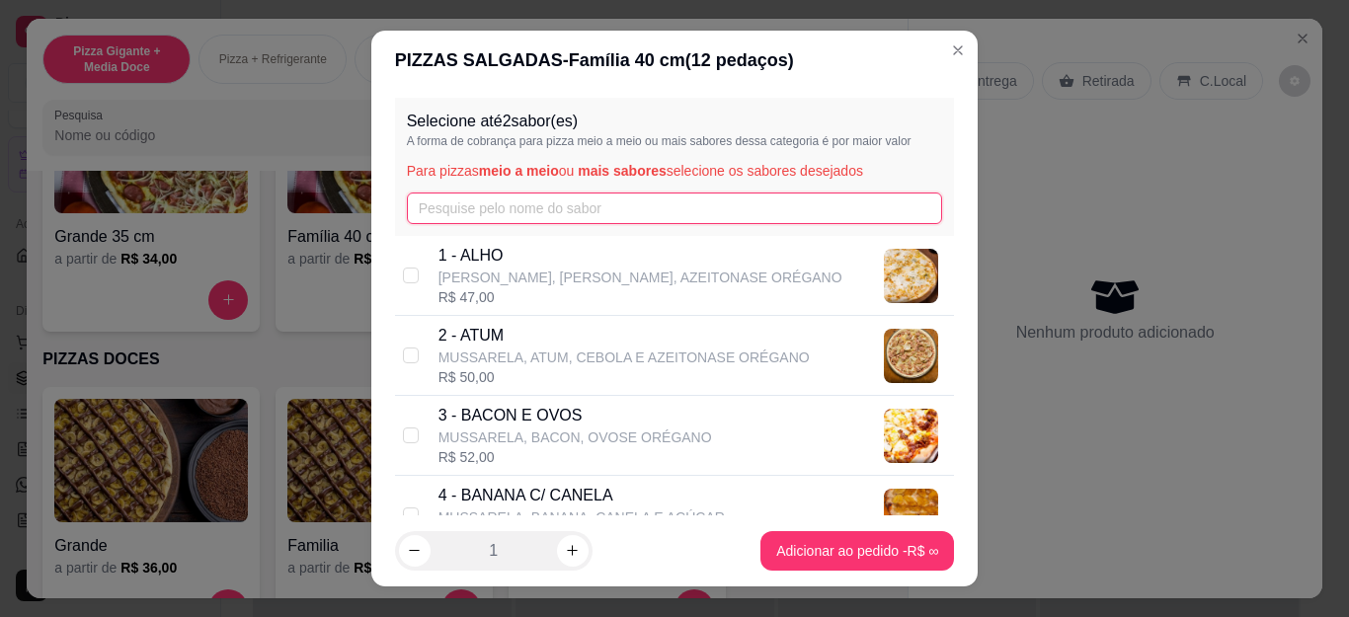
click at [536, 205] on input "text" at bounding box center [675, 209] width 536 height 32
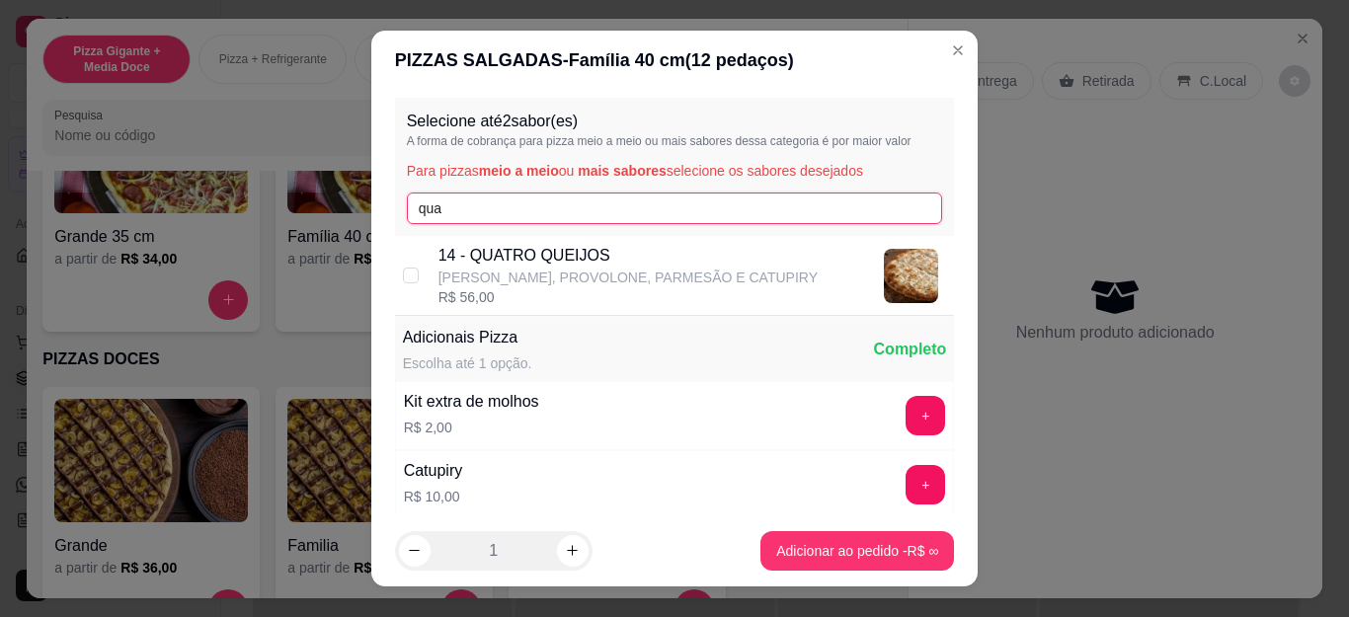
type input "qua"
click at [540, 251] on p "14 - QUATRO QUEIJOS" at bounding box center [628, 256] width 379 height 24
checkbox input "true"
click at [503, 193] on input "qua" at bounding box center [675, 209] width 536 height 32
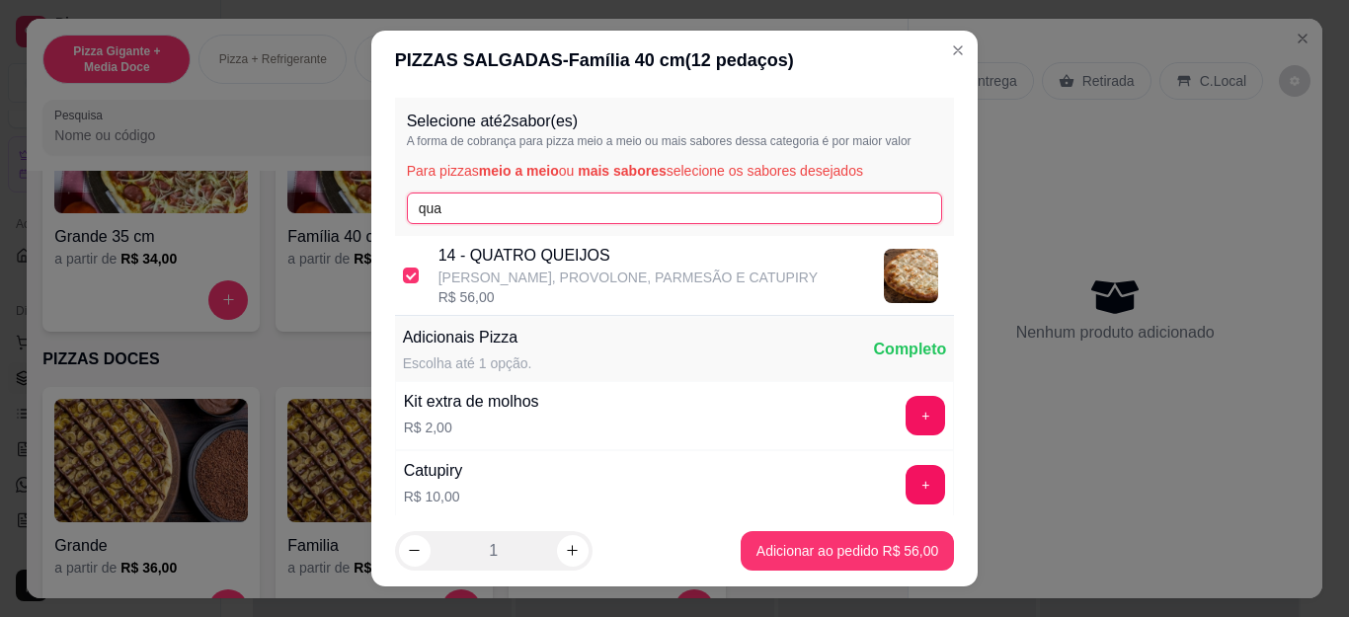
type input "f"
type input "tres"
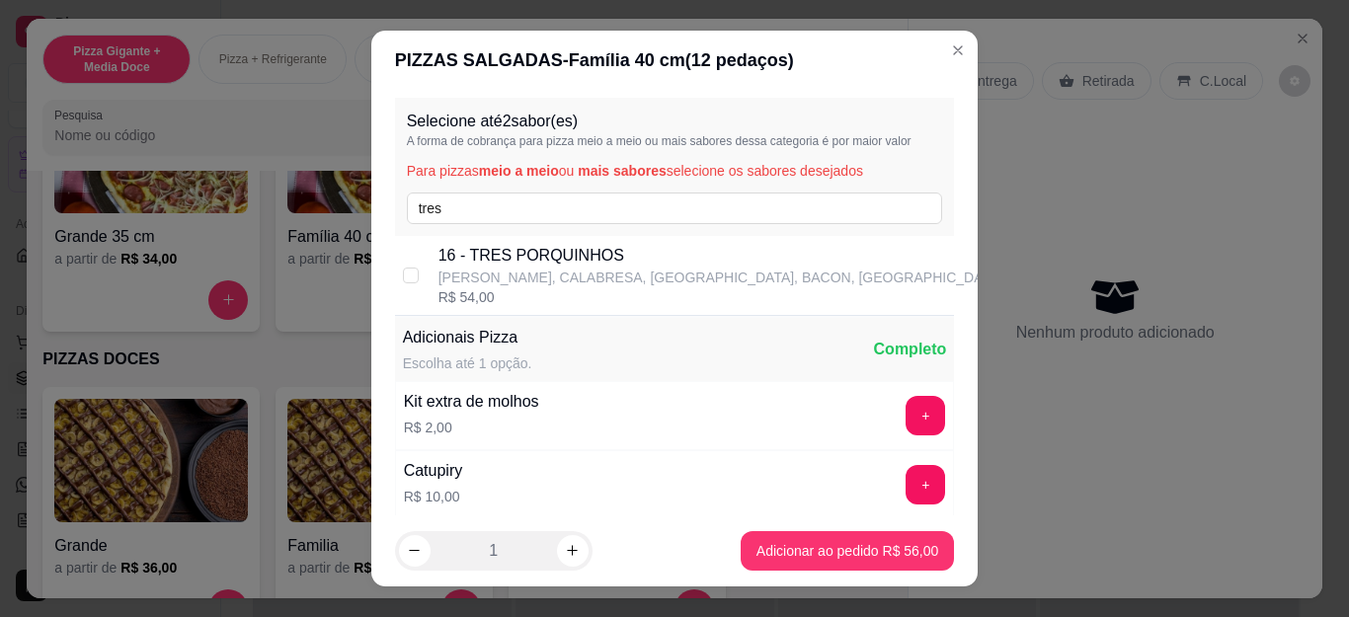
click at [502, 260] on p "16 - TRES PORQUINHOS" at bounding box center [721, 256] width 565 height 24
checkbox input "true"
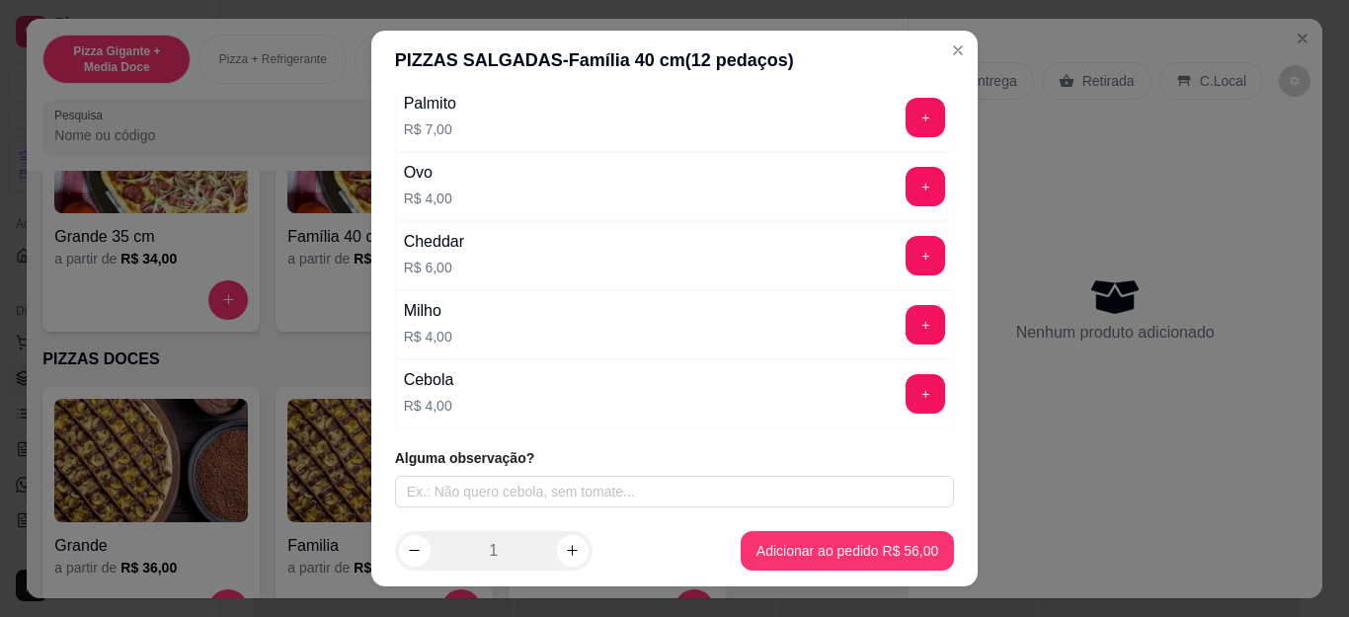
scroll to position [33, 0]
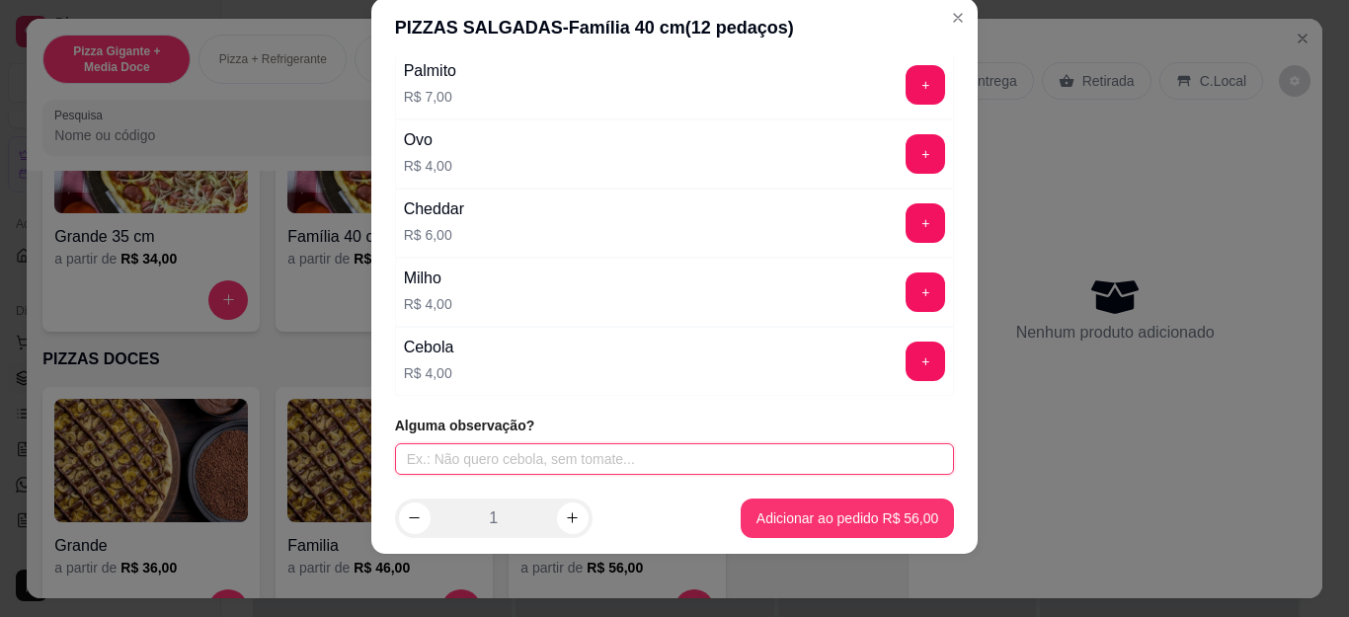
click at [492, 467] on input "text" at bounding box center [675, 460] width 560 height 32
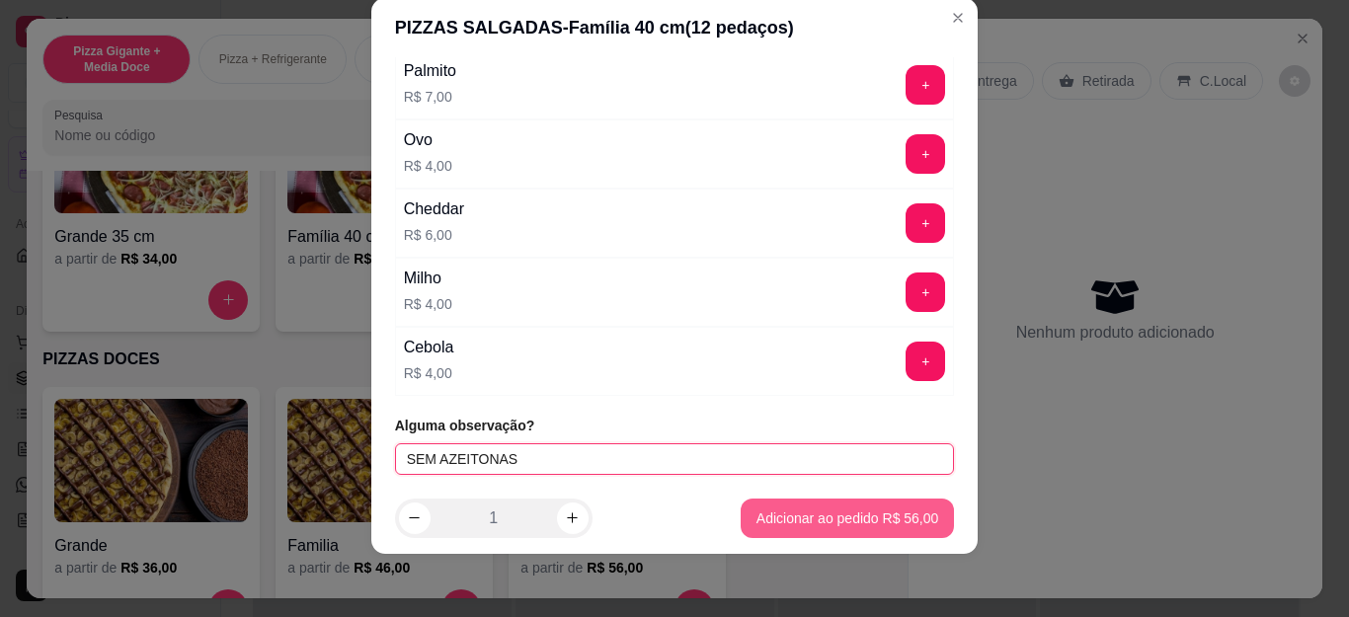
type input "SEM AZEITONAS"
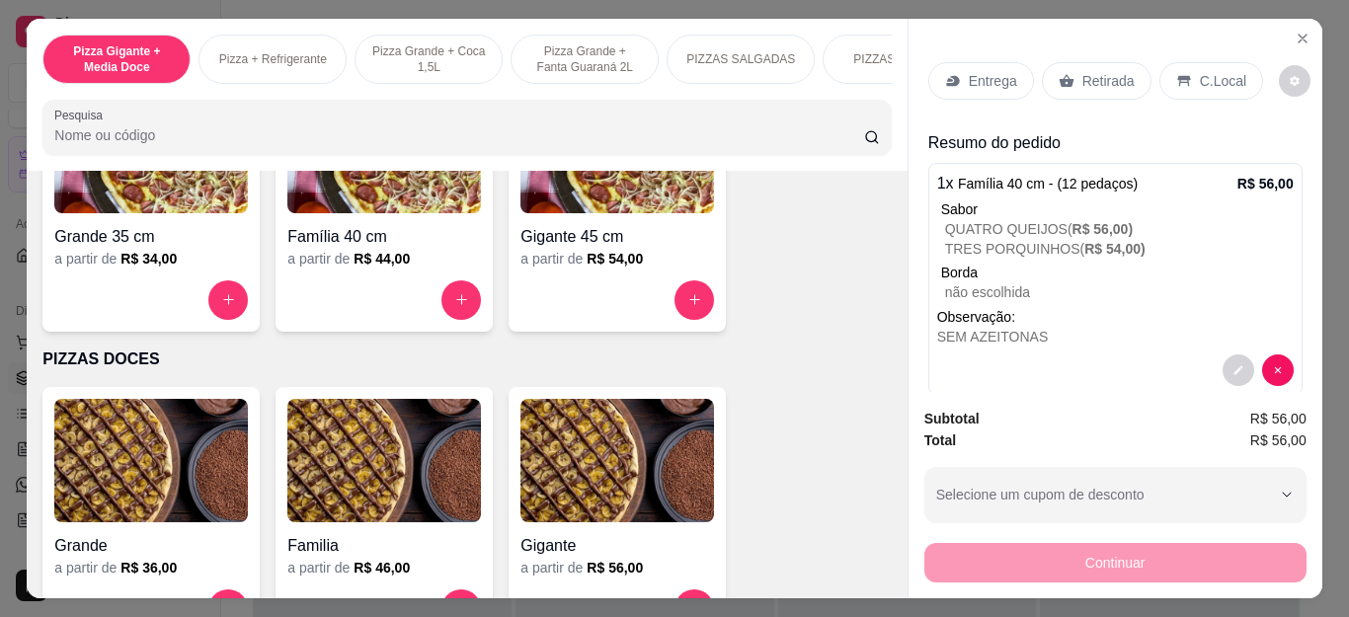
click at [1109, 82] on p "Retirada" at bounding box center [1109, 81] width 52 height 20
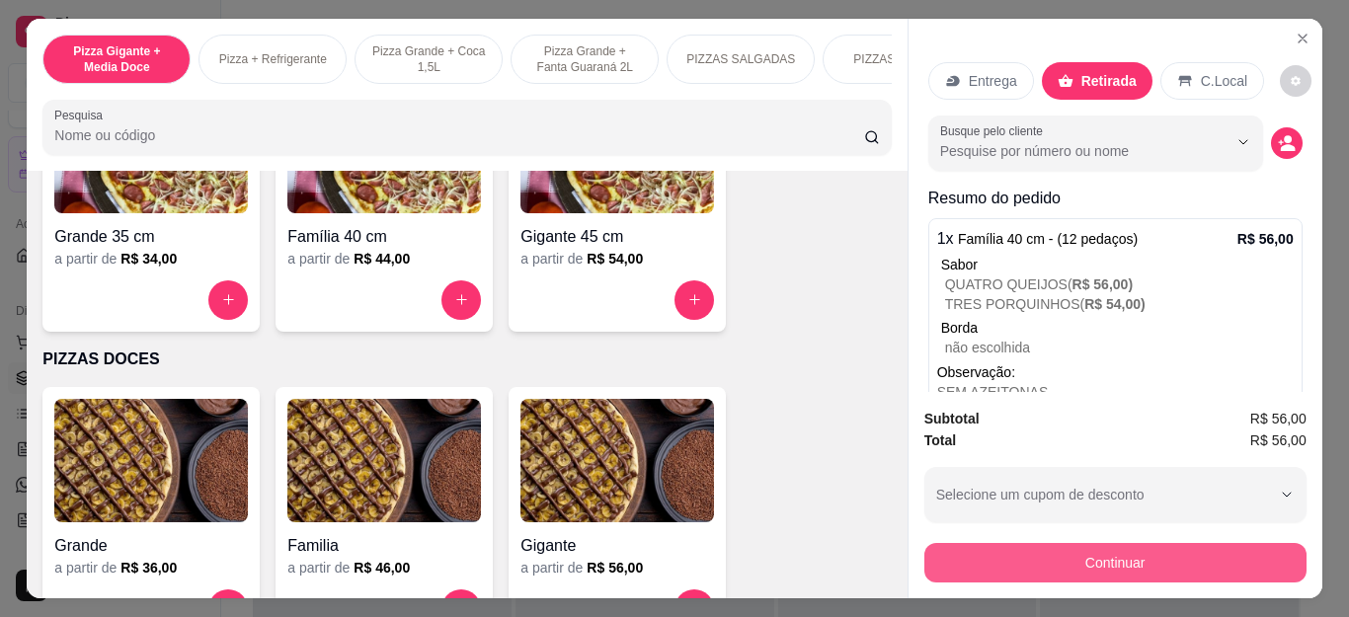
click at [1057, 562] on button "Continuar" at bounding box center [1116, 563] width 382 height 40
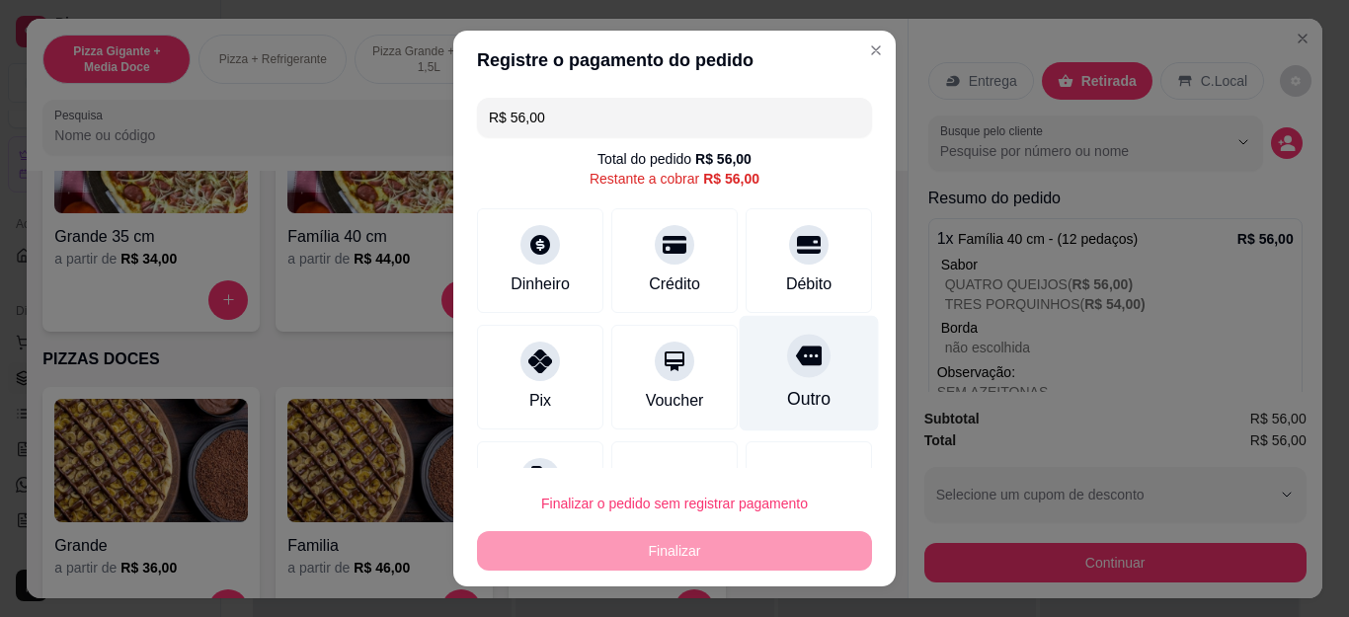
click at [782, 340] on div "Outro" at bounding box center [809, 374] width 139 height 116
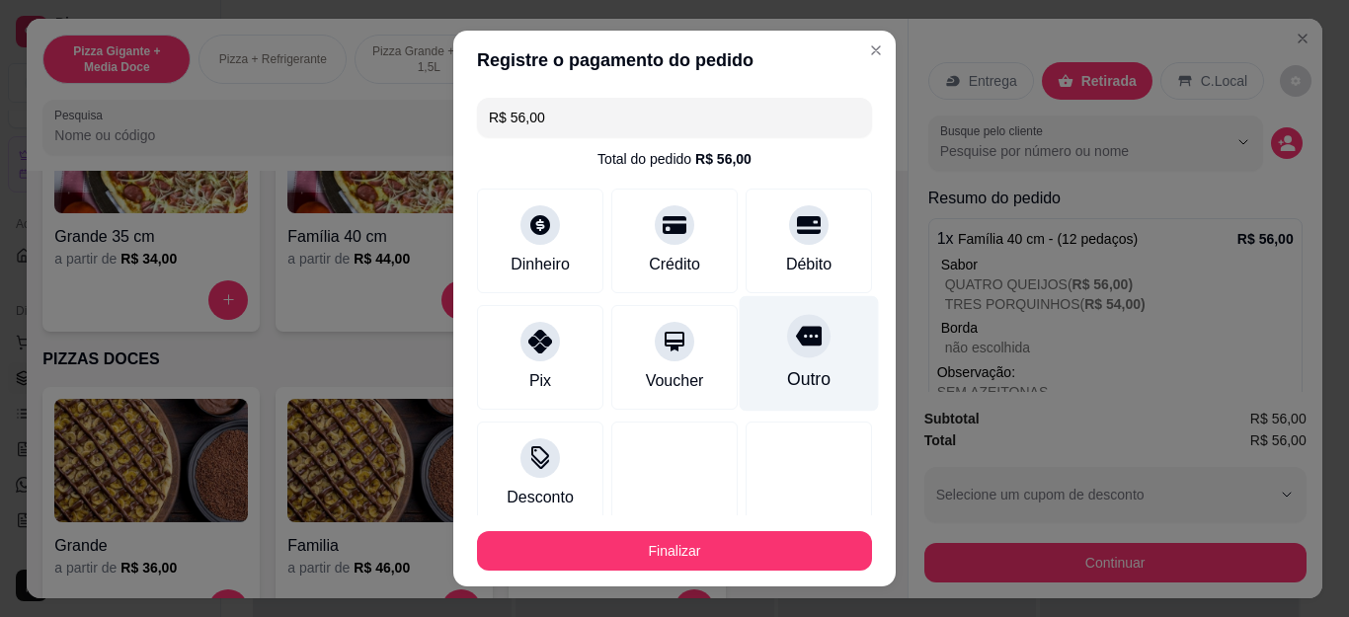
type input "R$ 0,00"
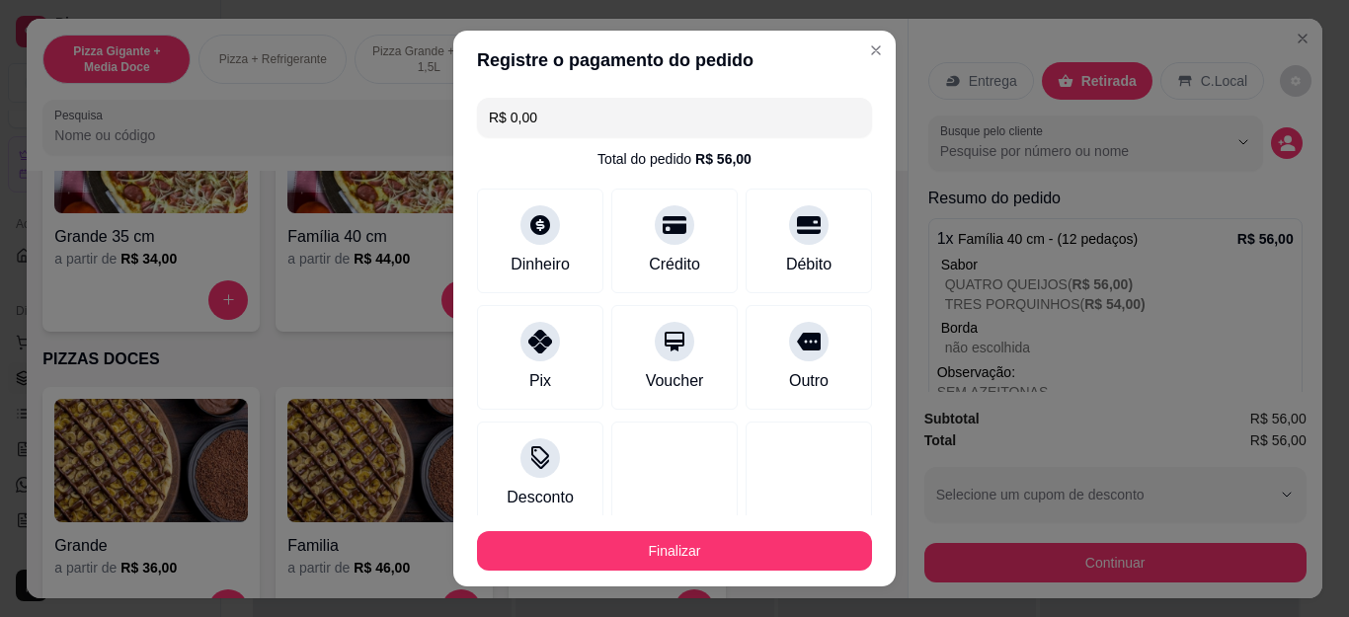
scroll to position [122, 0]
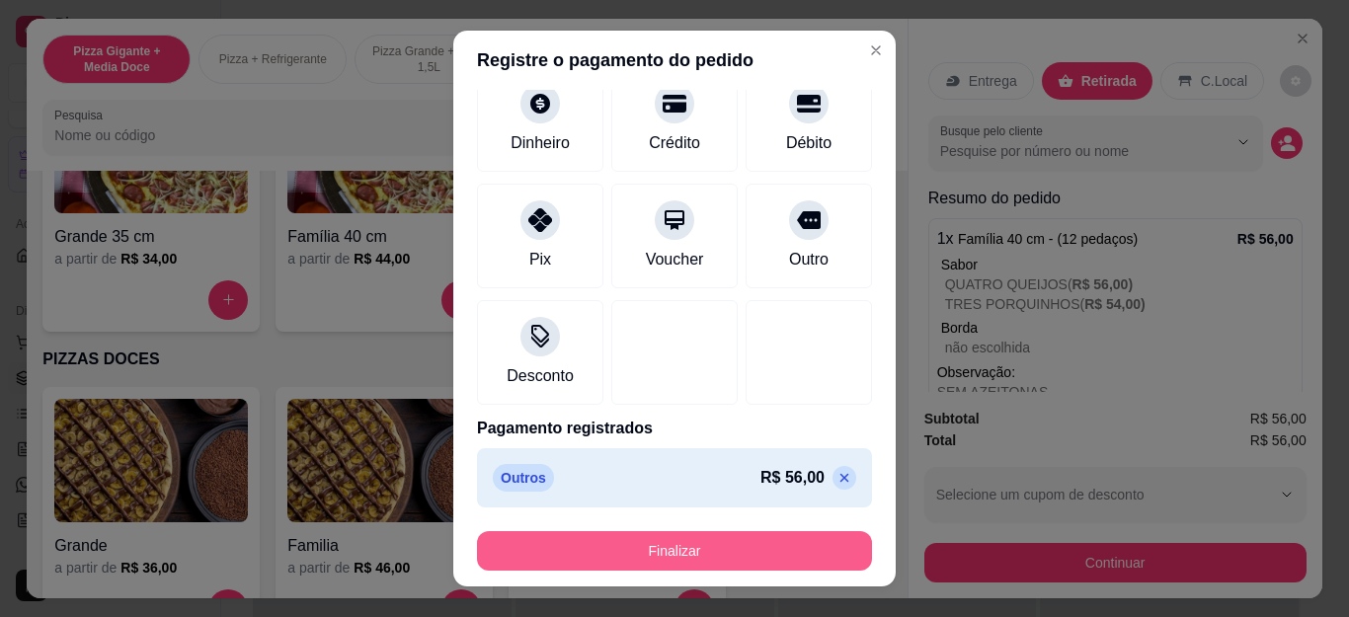
click at [725, 541] on button "Finalizar" at bounding box center [674, 551] width 395 height 40
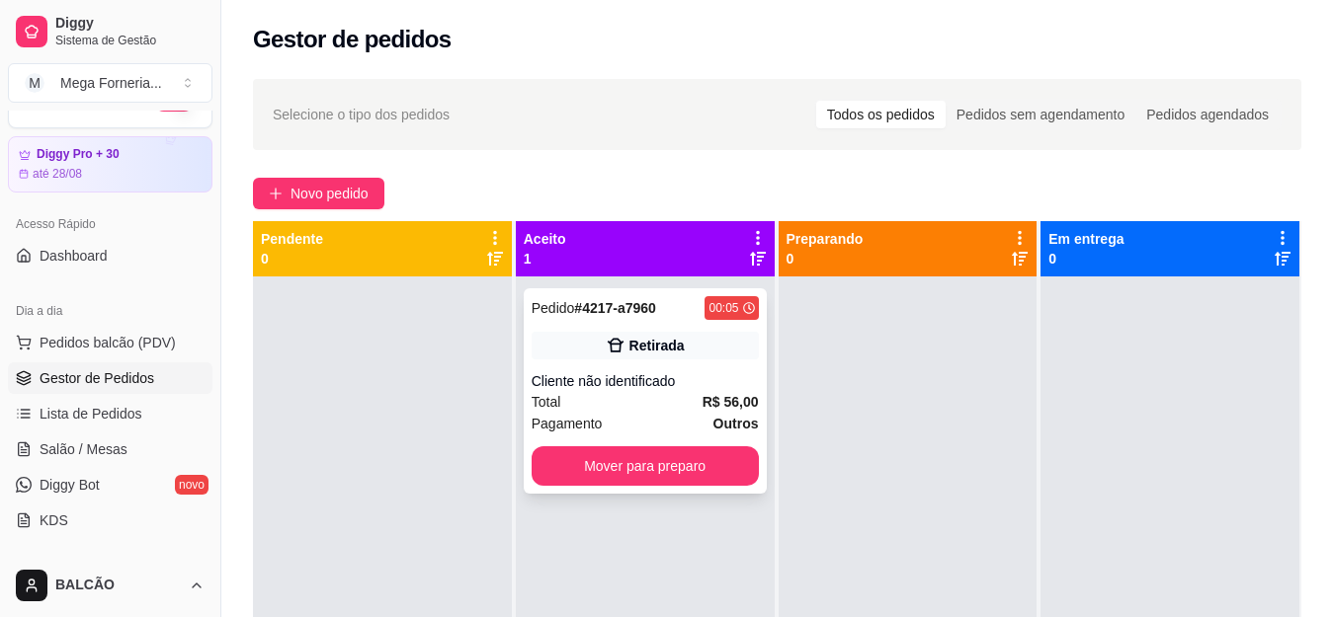
click at [694, 377] on div "Cliente não identificado" at bounding box center [644, 381] width 227 height 20
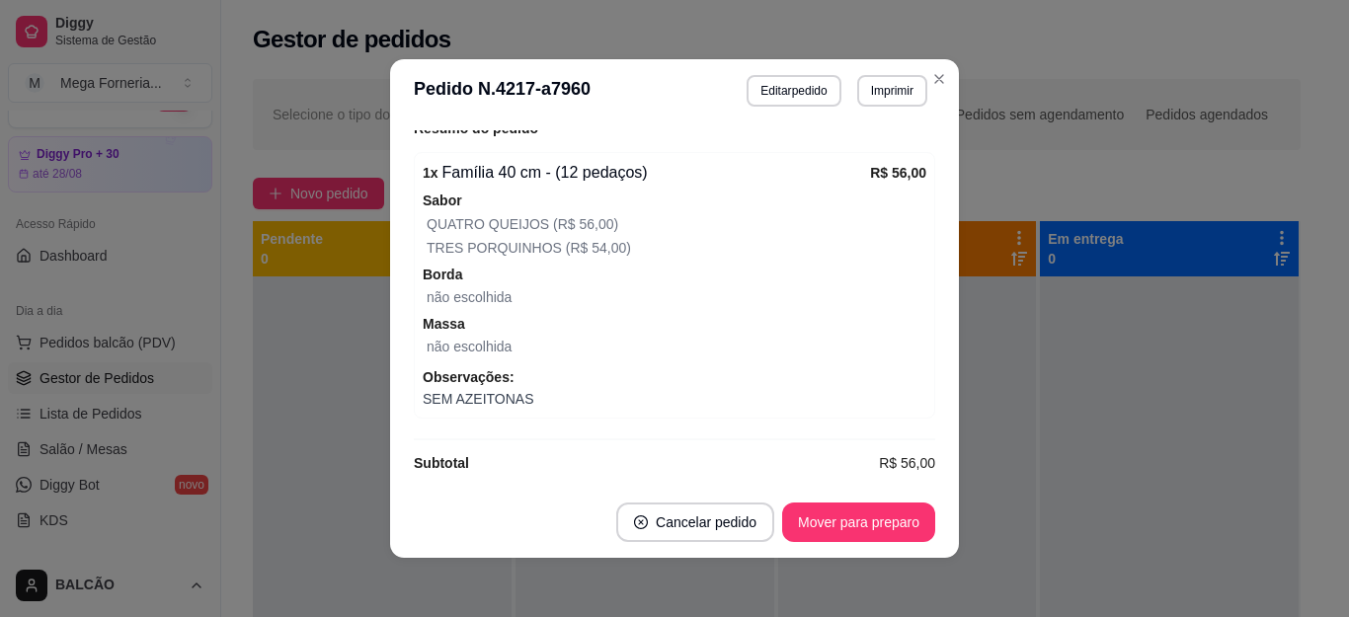
scroll to position [387, 0]
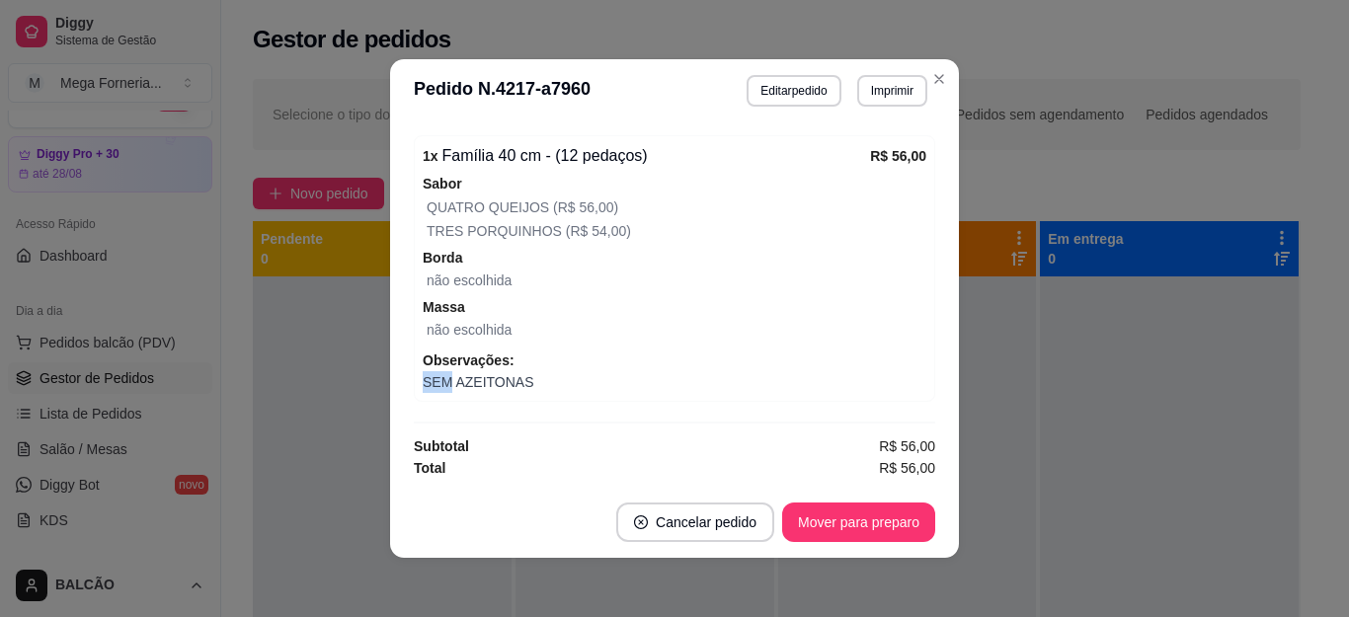
drag, startPoint x: 441, startPoint y: 387, endPoint x: 609, endPoint y: 360, distance: 171.2
click at [609, 360] on div "Observações: SEM AZEITONAS" at bounding box center [675, 371] width 504 height 43
click at [758, 307] on span "Massa" at bounding box center [675, 307] width 504 height 22
click at [946, 71] on header "**********" at bounding box center [674, 90] width 569 height 63
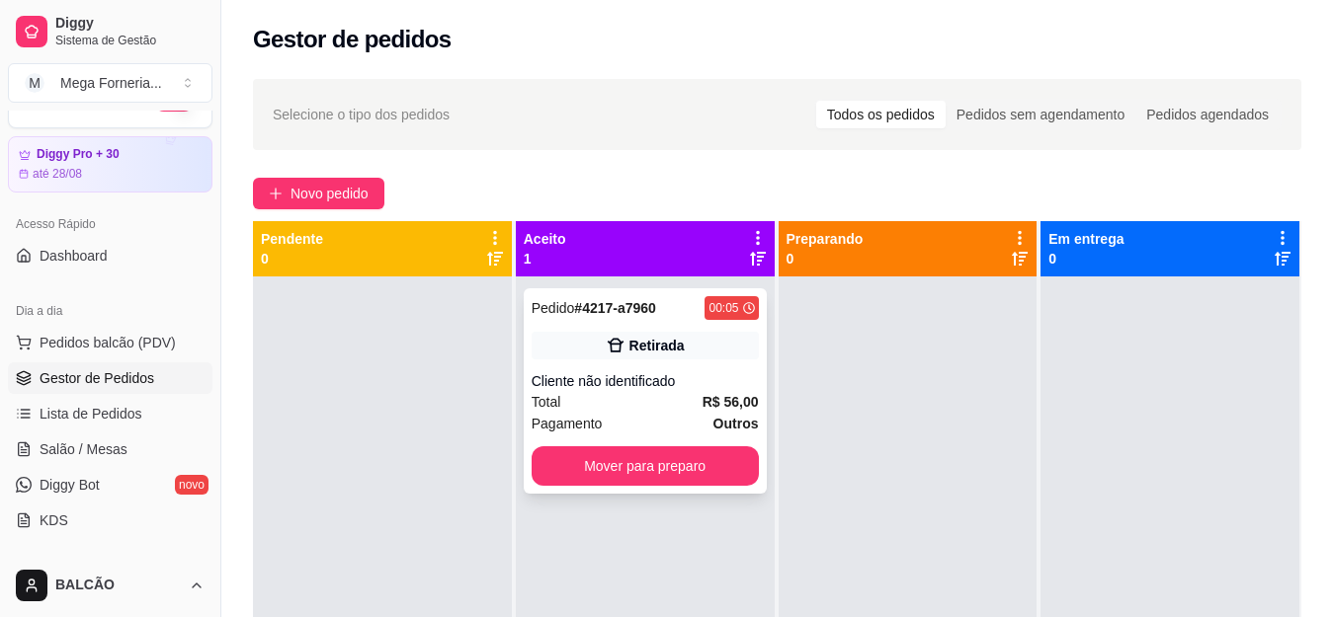
click at [639, 357] on div "Retirada" at bounding box center [644, 346] width 227 height 28
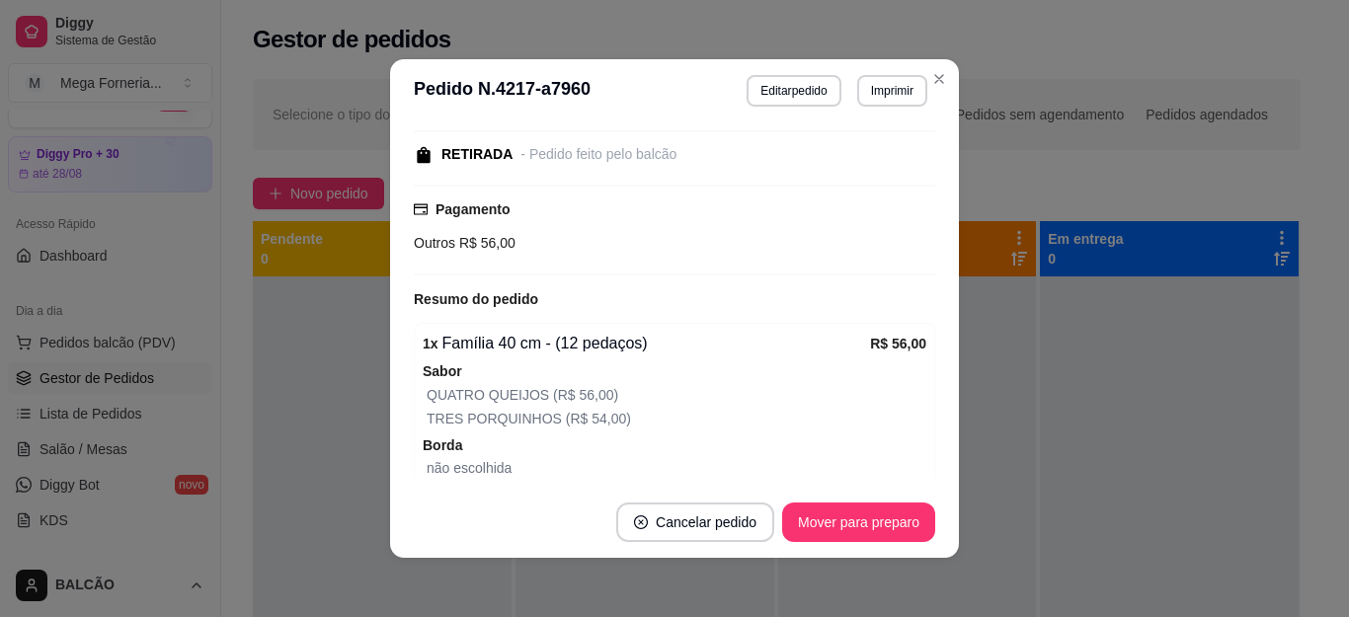
scroll to position [190, 0]
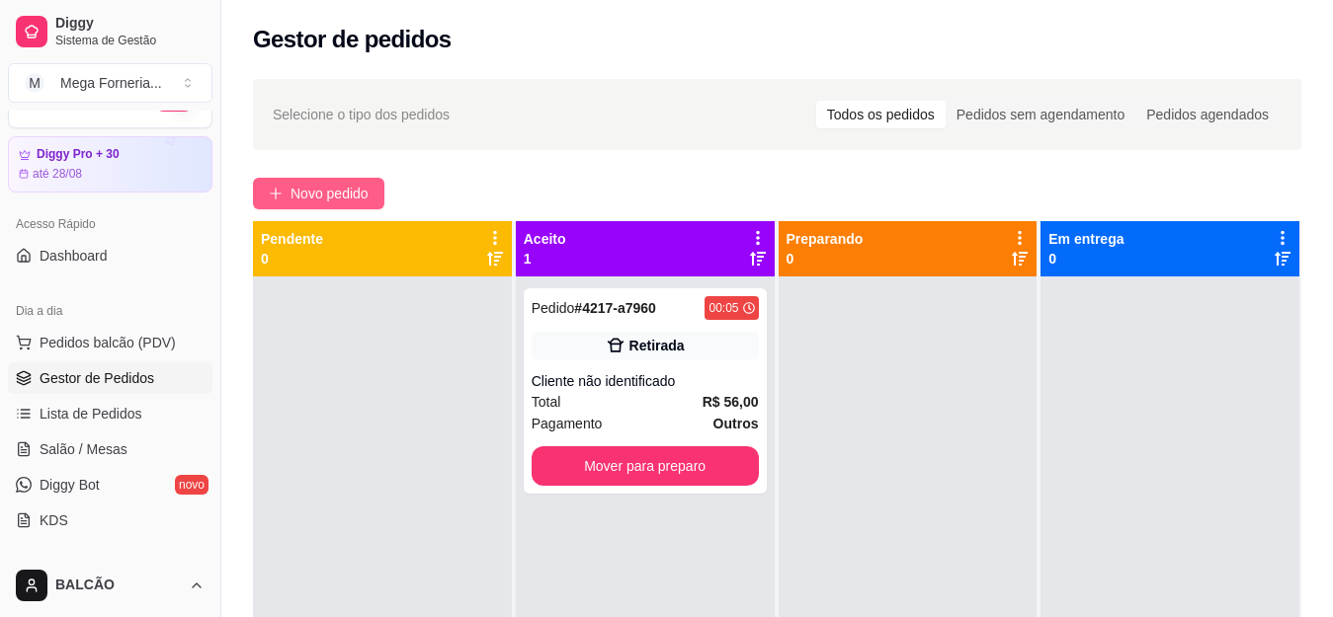
click at [336, 179] on button "Novo pedido" at bounding box center [318, 194] width 131 height 32
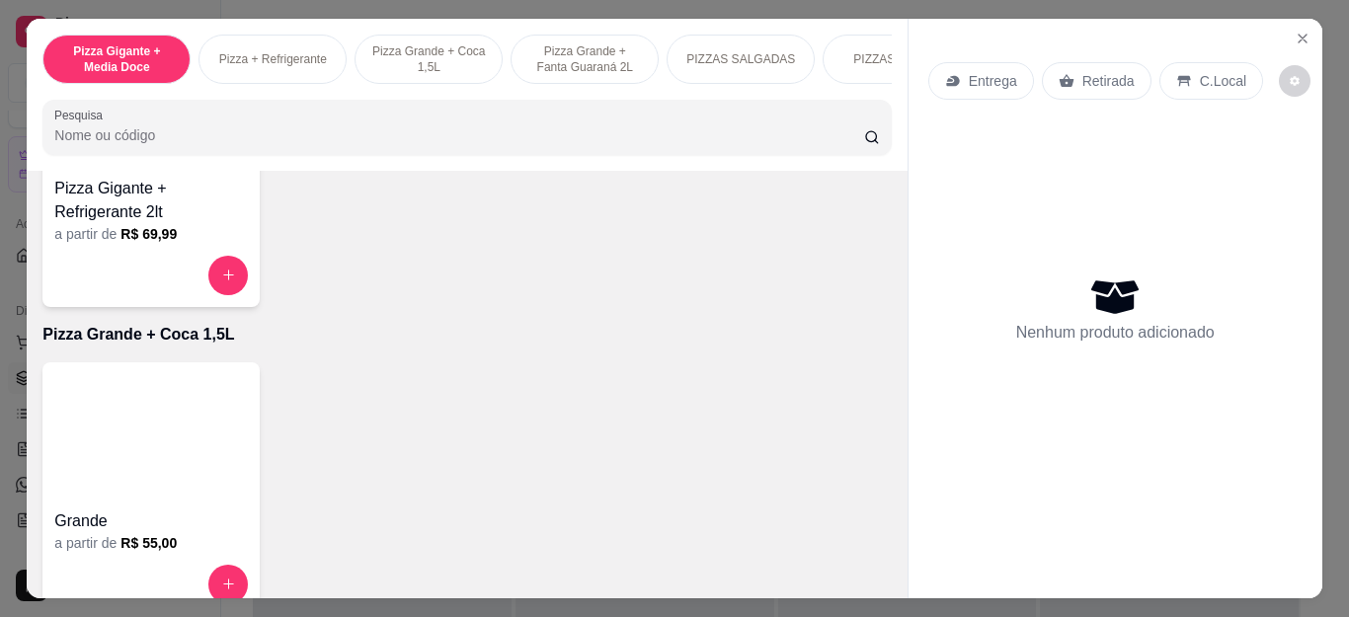
scroll to position [1877, 0]
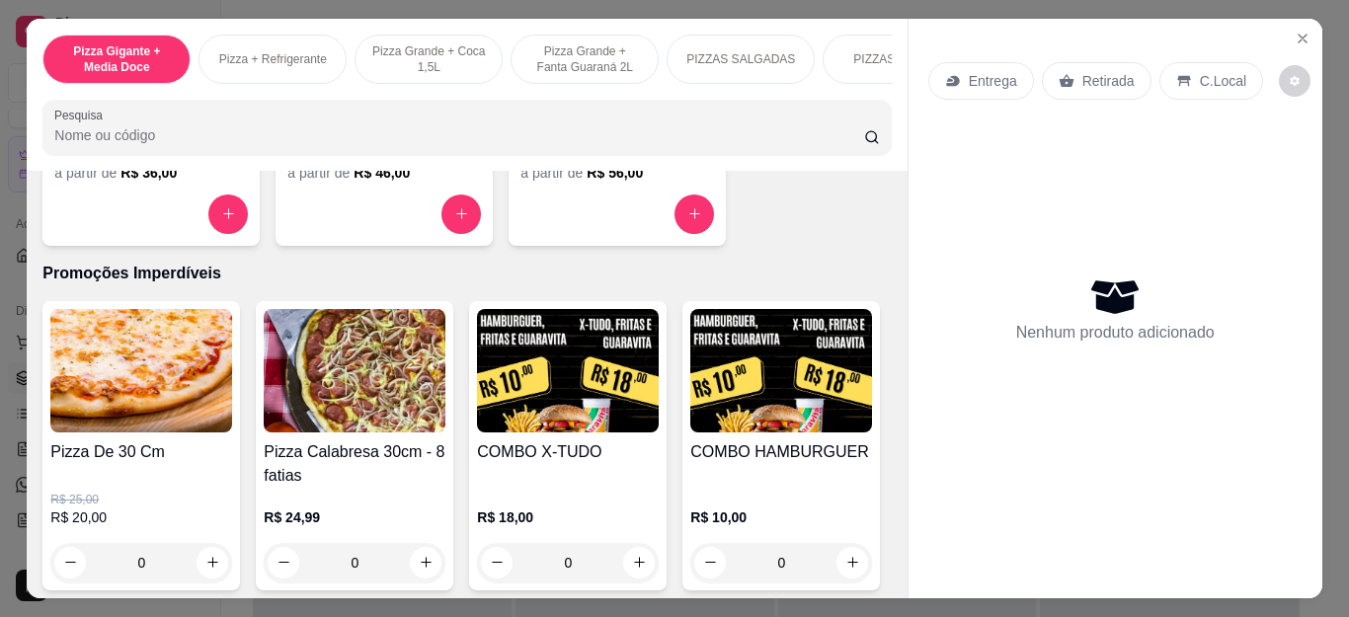
click at [209, 566] on div "0" at bounding box center [141, 563] width 182 height 40
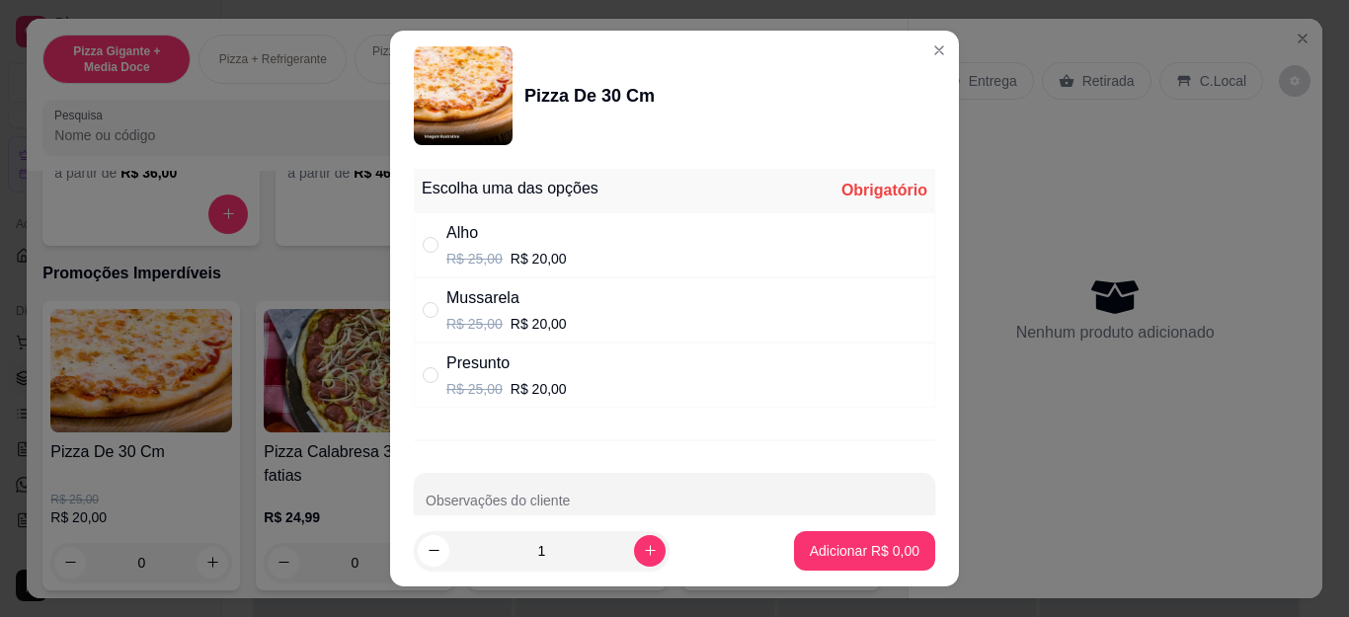
click at [471, 328] on p "R$ 25,00" at bounding box center [475, 324] width 56 height 20
radio input "true"
click at [829, 547] on p "Adicionar R$ 20,00" at bounding box center [861, 551] width 118 height 20
type input "1"
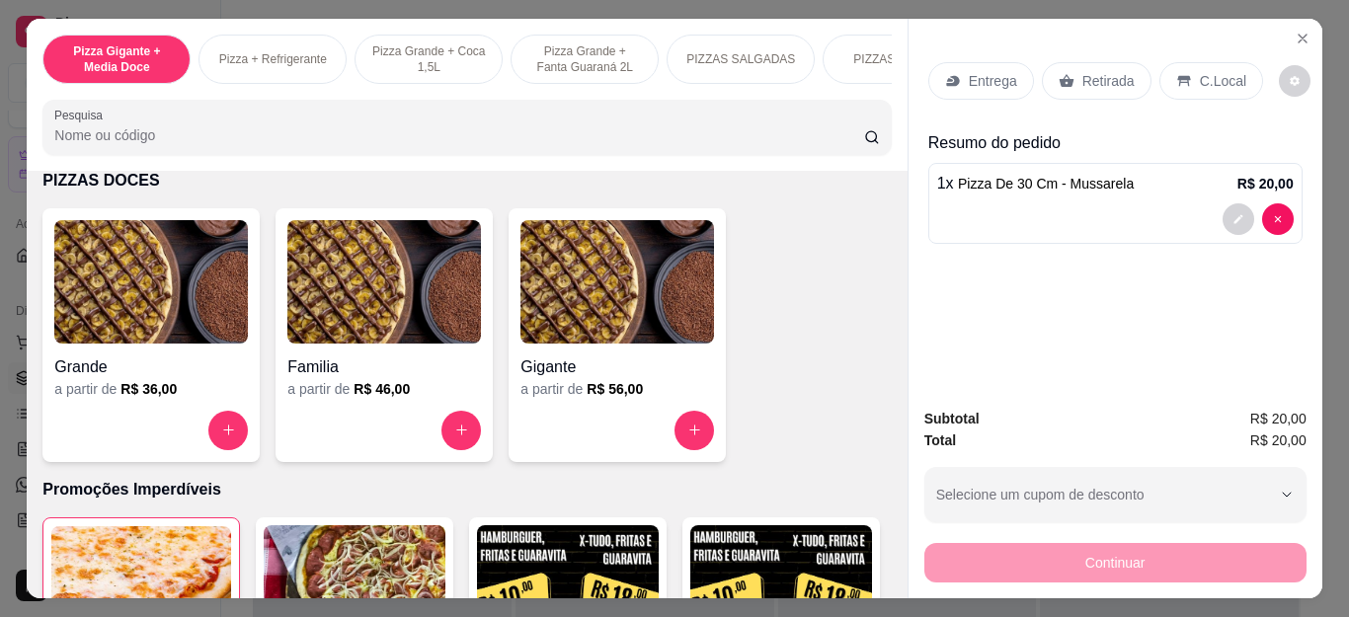
scroll to position [1581, 0]
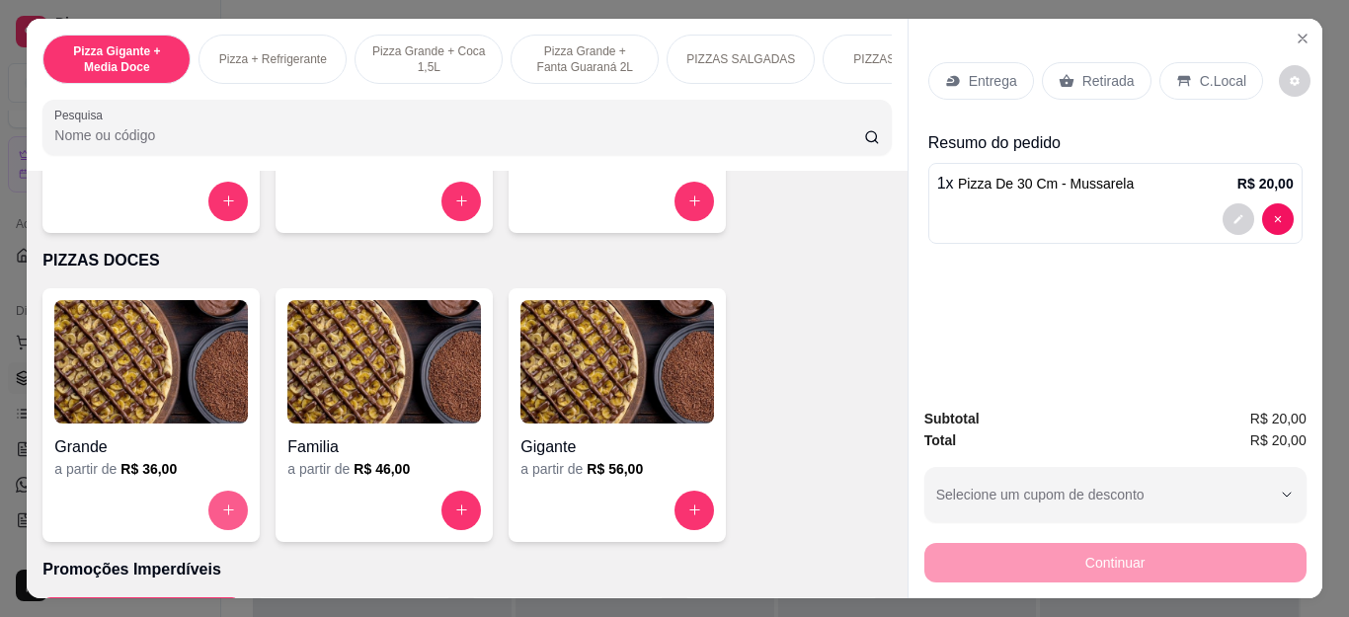
click at [227, 511] on icon "increase-product-quantity" at bounding box center [228, 510] width 15 height 15
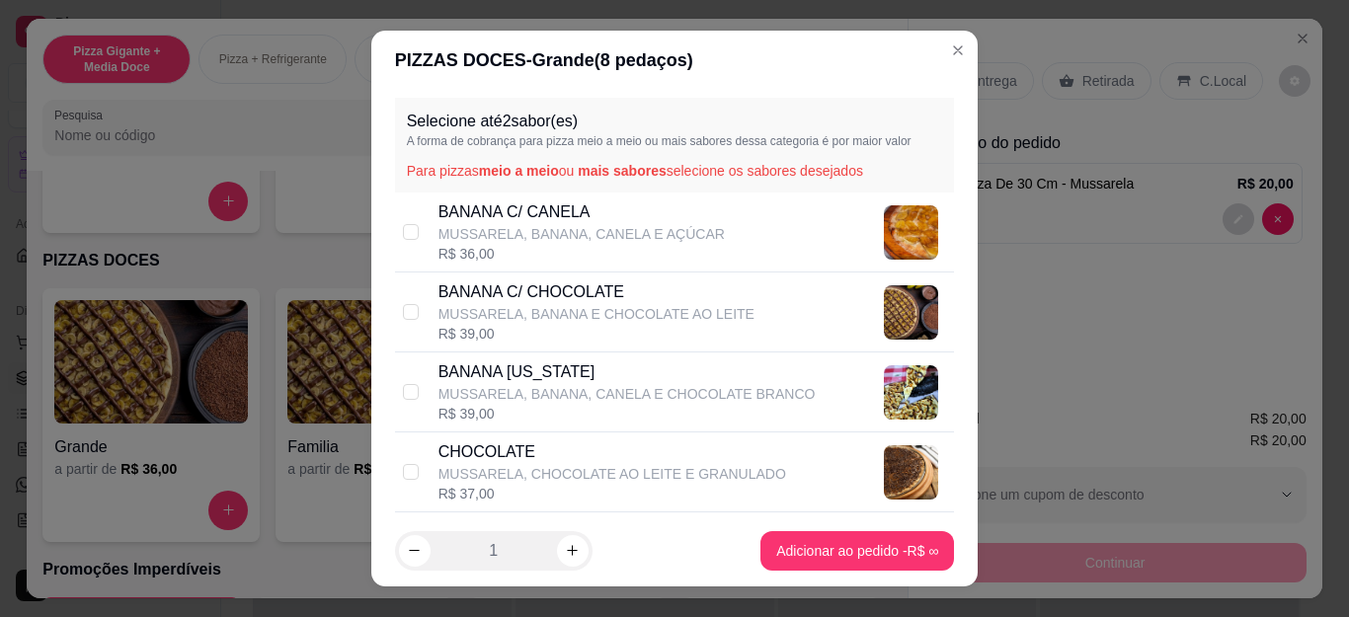
click at [507, 407] on div "R$ 39,00" at bounding box center [627, 414] width 377 height 20
checkbox input "true"
click at [896, 571] on footer "1 Adicionar ao pedido R$ 39,00" at bounding box center [675, 551] width 608 height 71
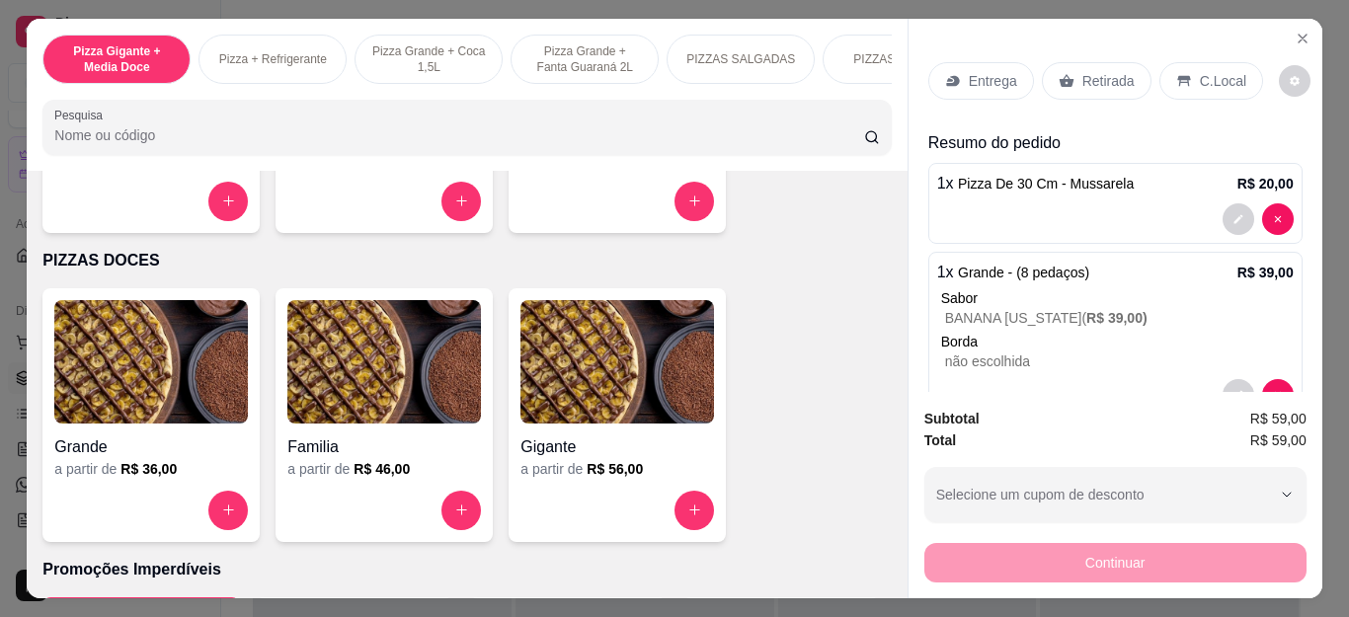
click at [1068, 70] on div "Retirada" at bounding box center [1097, 81] width 110 height 38
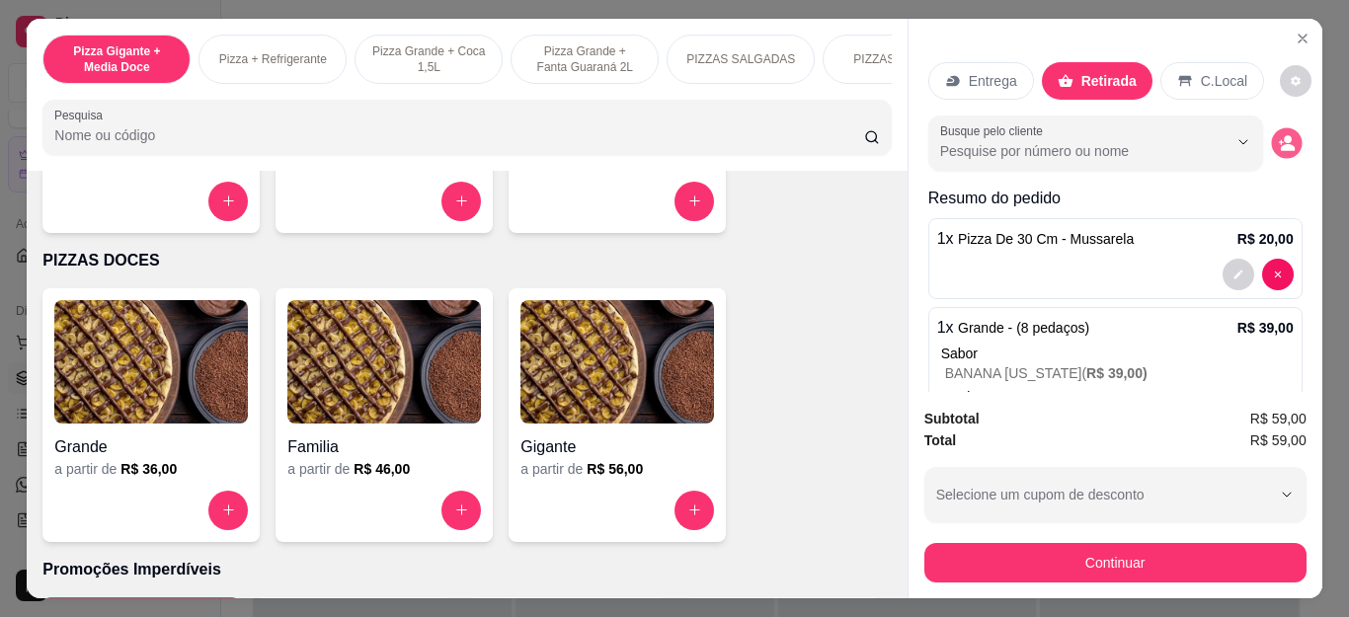
click at [1281, 144] on icon "decrease-product-quantity" at bounding box center [1288, 147] width 14 height 7
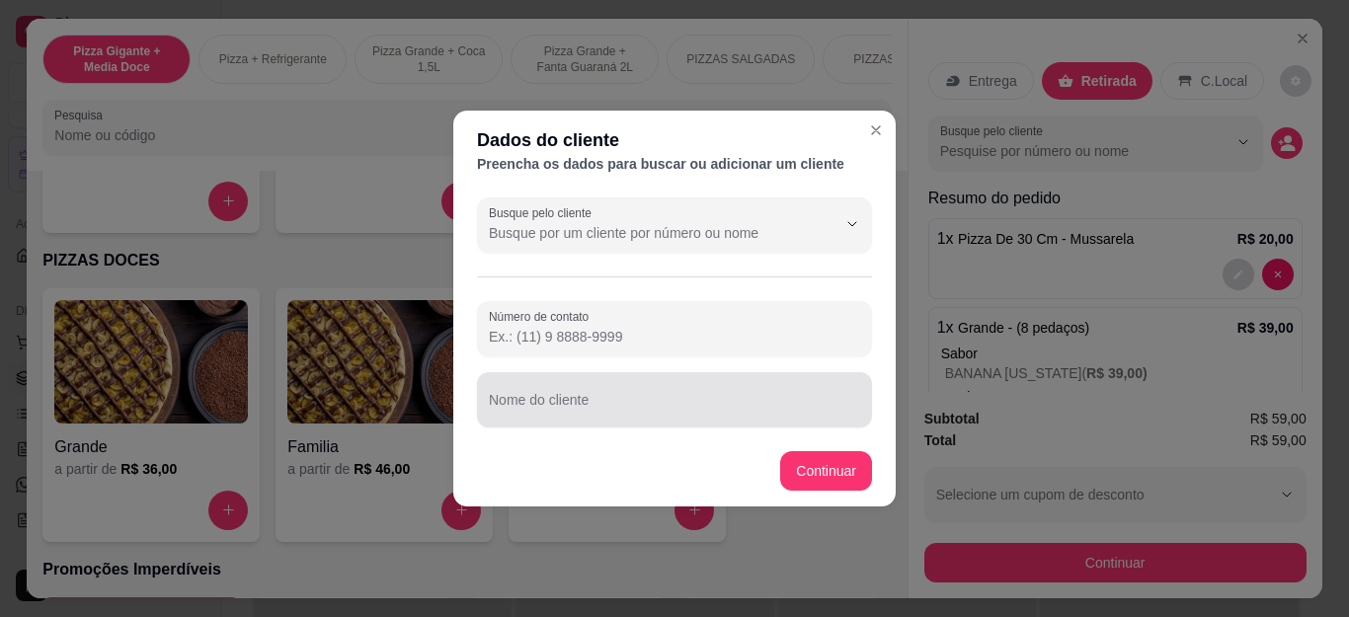
click at [588, 391] on div at bounding box center [674, 400] width 371 height 40
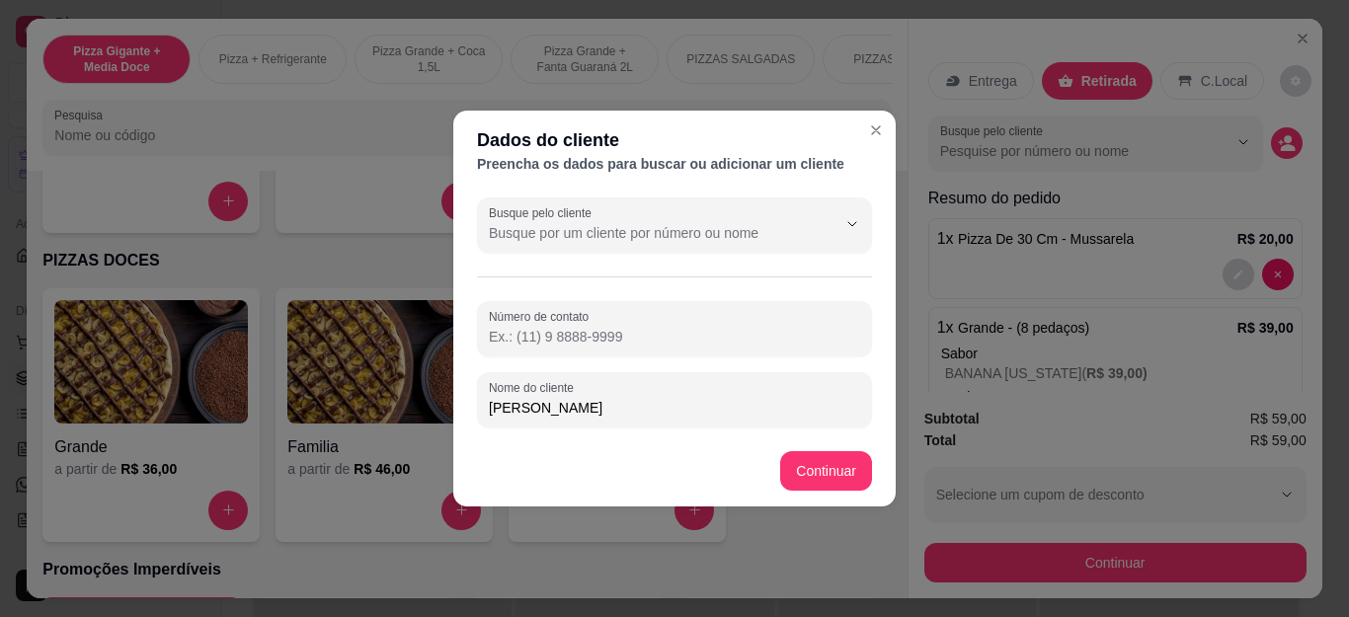
type input "[PERSON_NAME]"
click at [818, 449] on footer "Continuar" at bounding box center [674, 471] width 443 height 71
click at [828, 495] on footer "Continuar" at bounding box center [674, 471] width 443 height 71
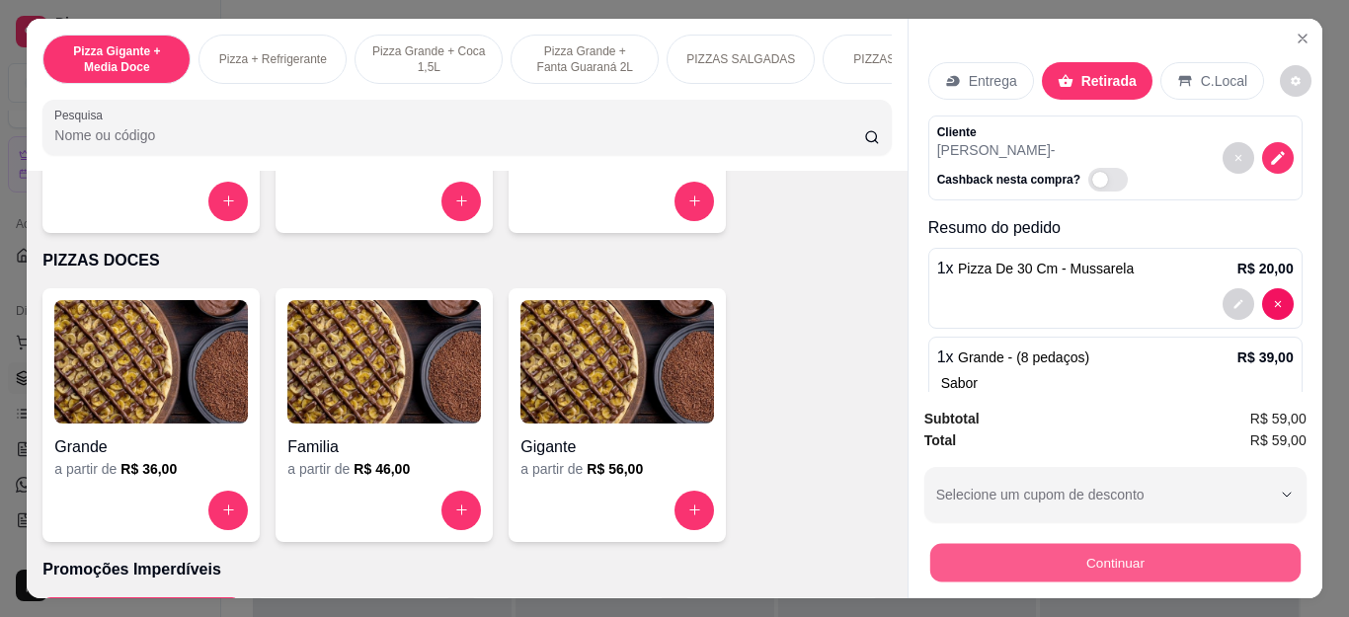
click at [1089, 544] on button "Continuar" at bounding box center [1115, 563] width 370 height 39
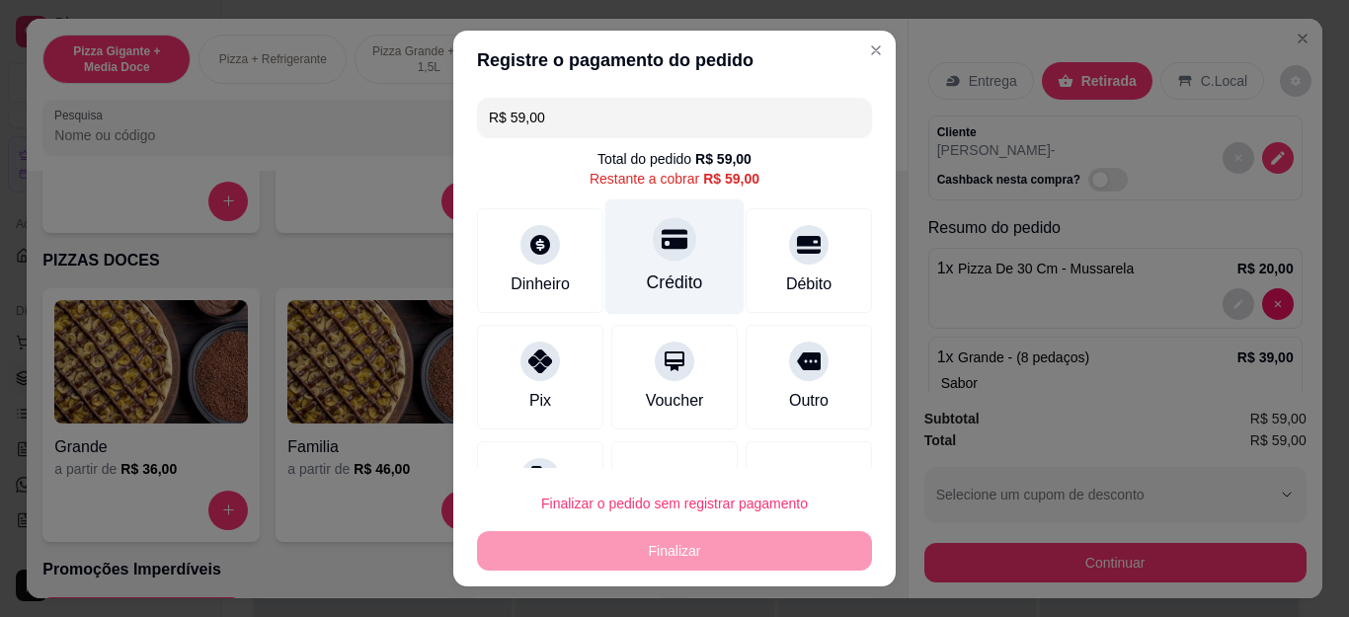
click at [628, 259] on div "Crédito" at bounding box center [675, 258] width 139 height 116
type input "R$ 0,00"
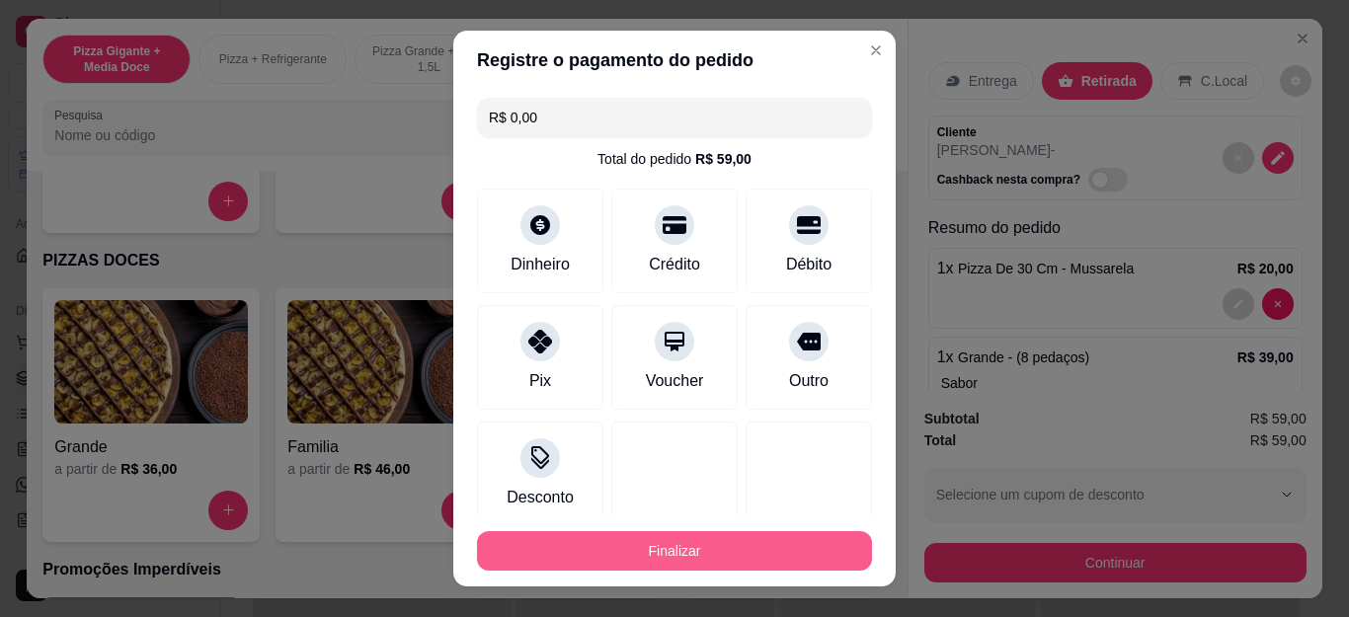
click at [717, 557] on button "Finalizar" at bounding box center [674, 551] width 395 height 40
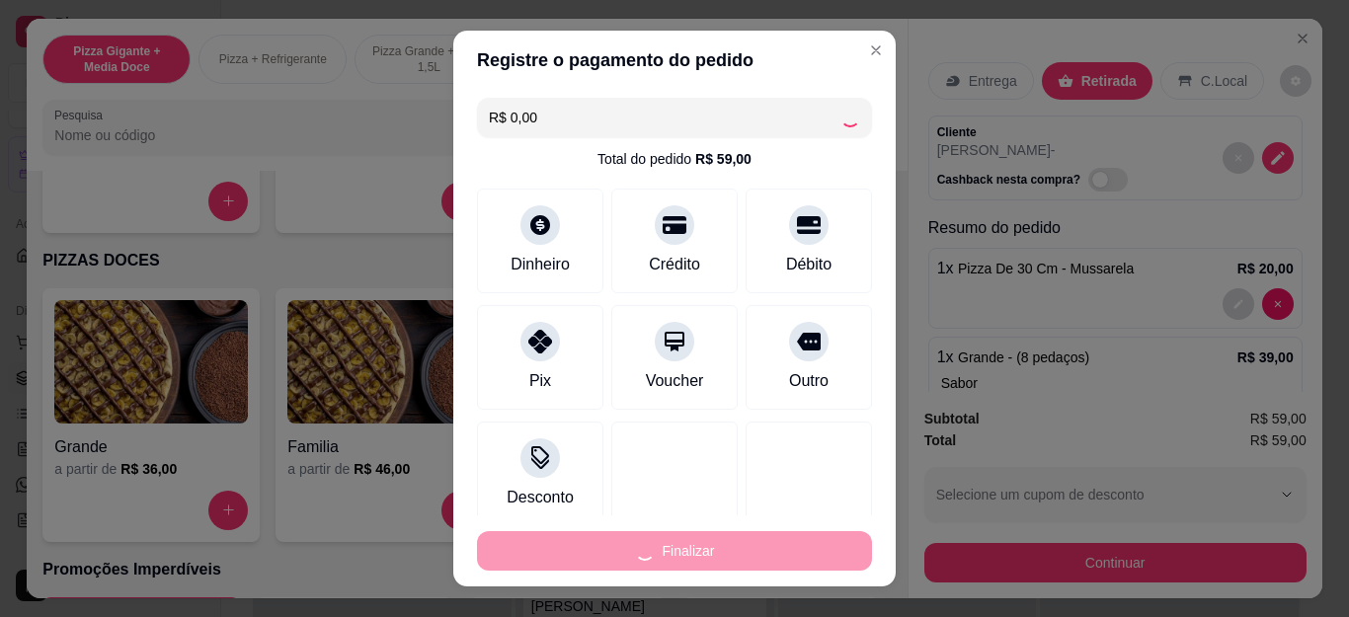
type input "0"
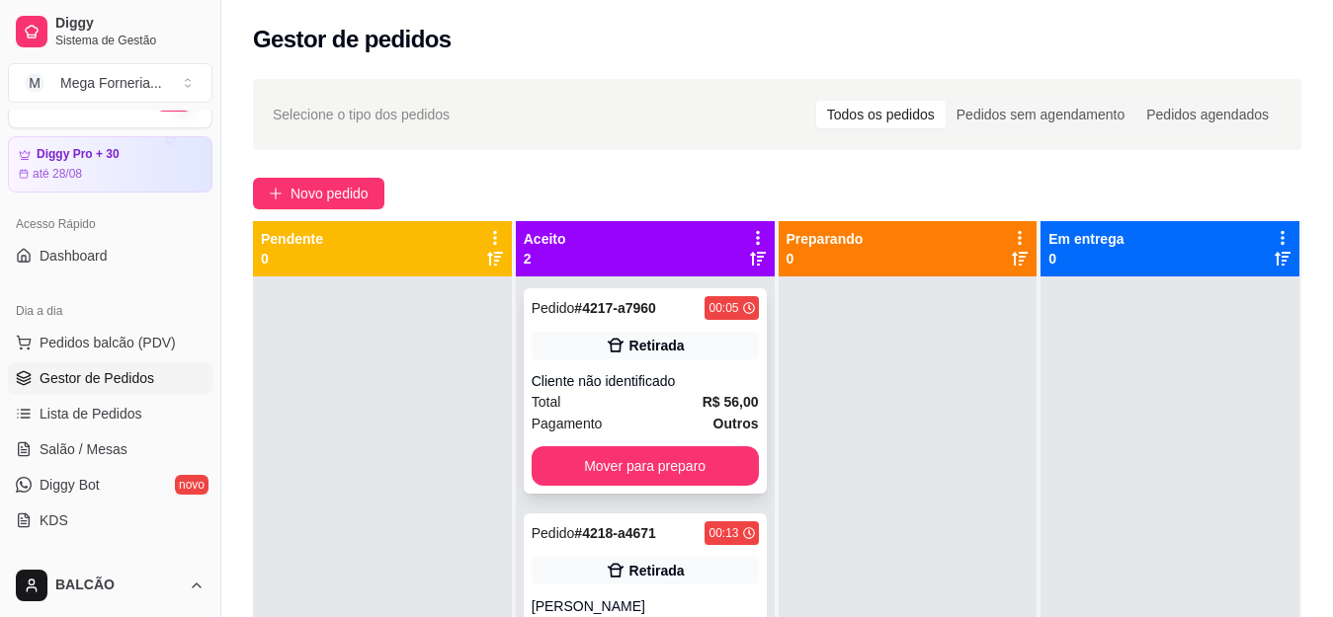
click at [722, 385] on div "Cliente não identificado" at bounding box center [644, 381] width 227 height 20
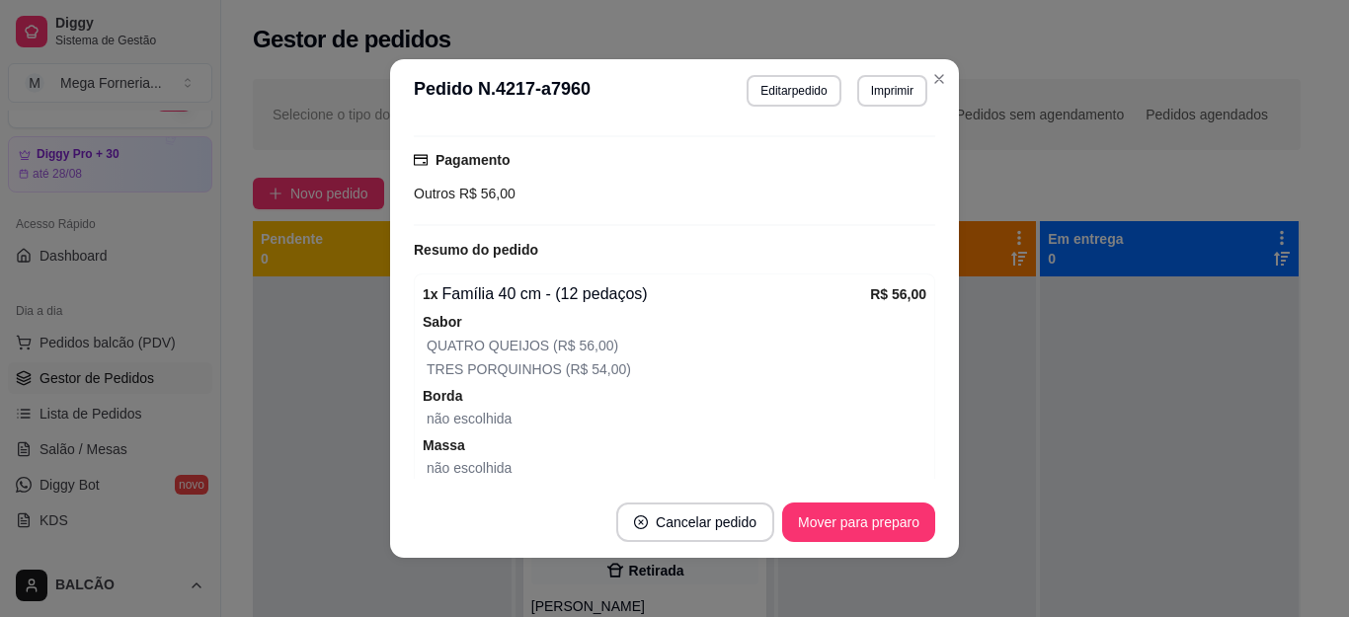
scroll to position [387, 0]
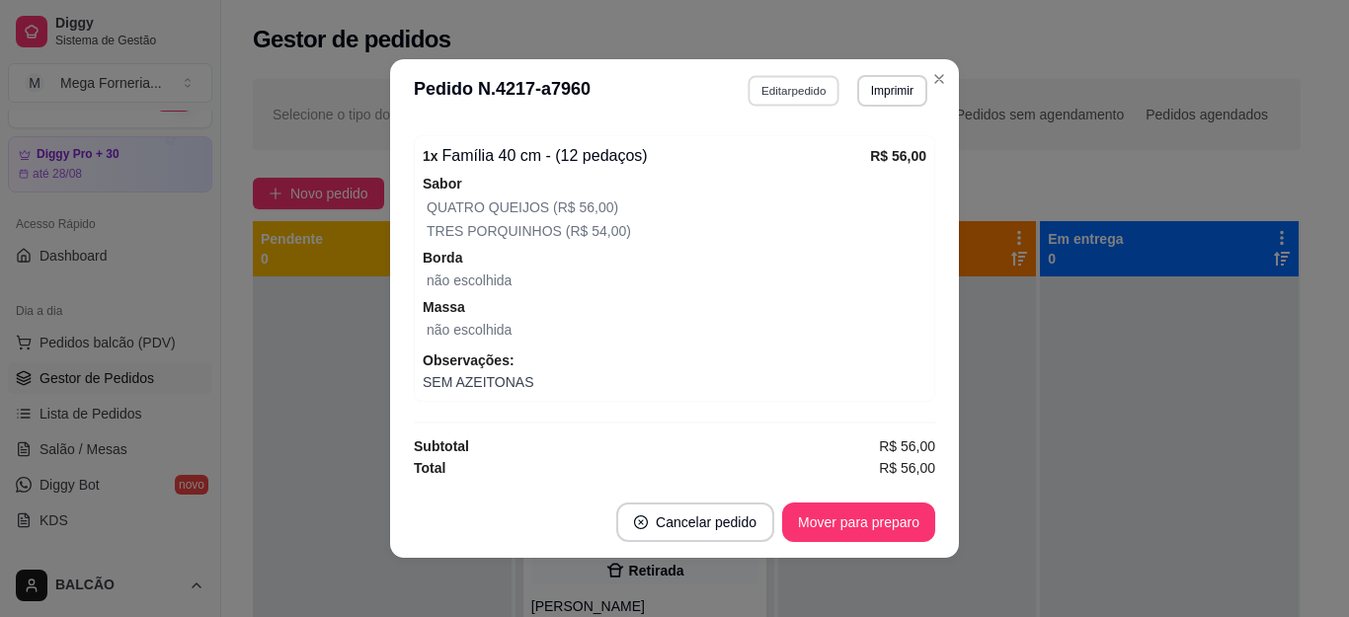
click at [776, 97] on button "Editar pedido" at bounding box center [795, 90] width 92 height 31
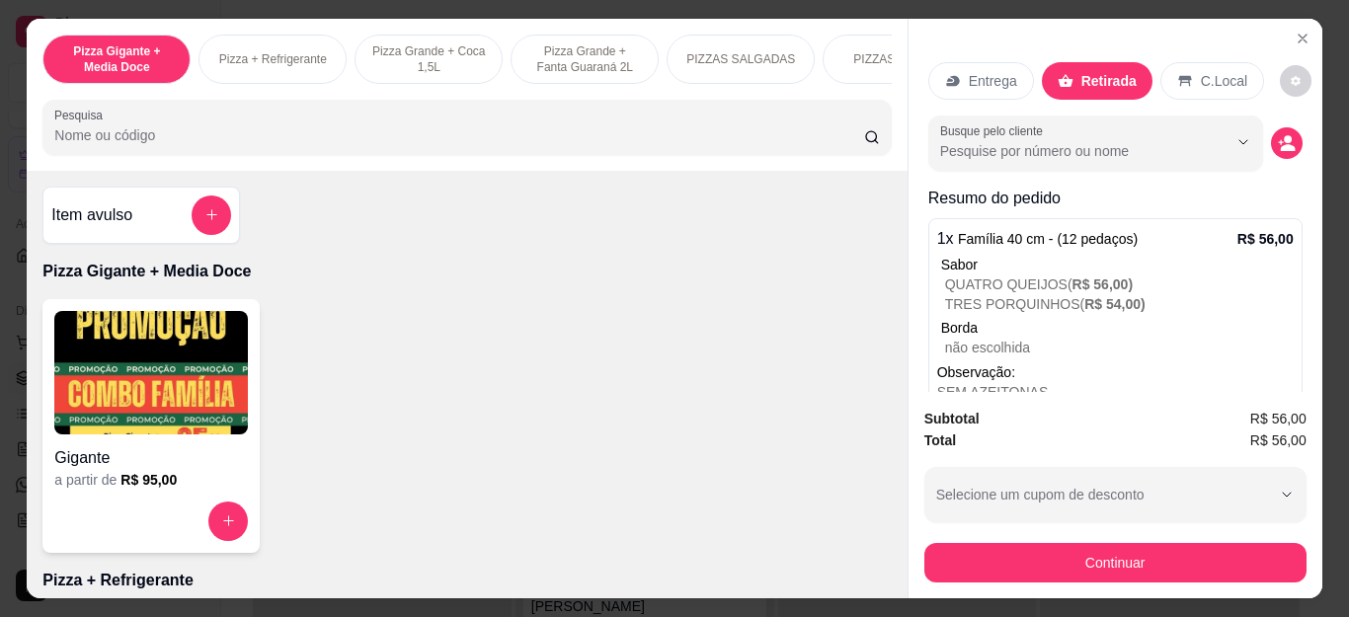
click at [1153, 255] on div "Sabor" at bounding box center [1117, 265] width 353 height 20
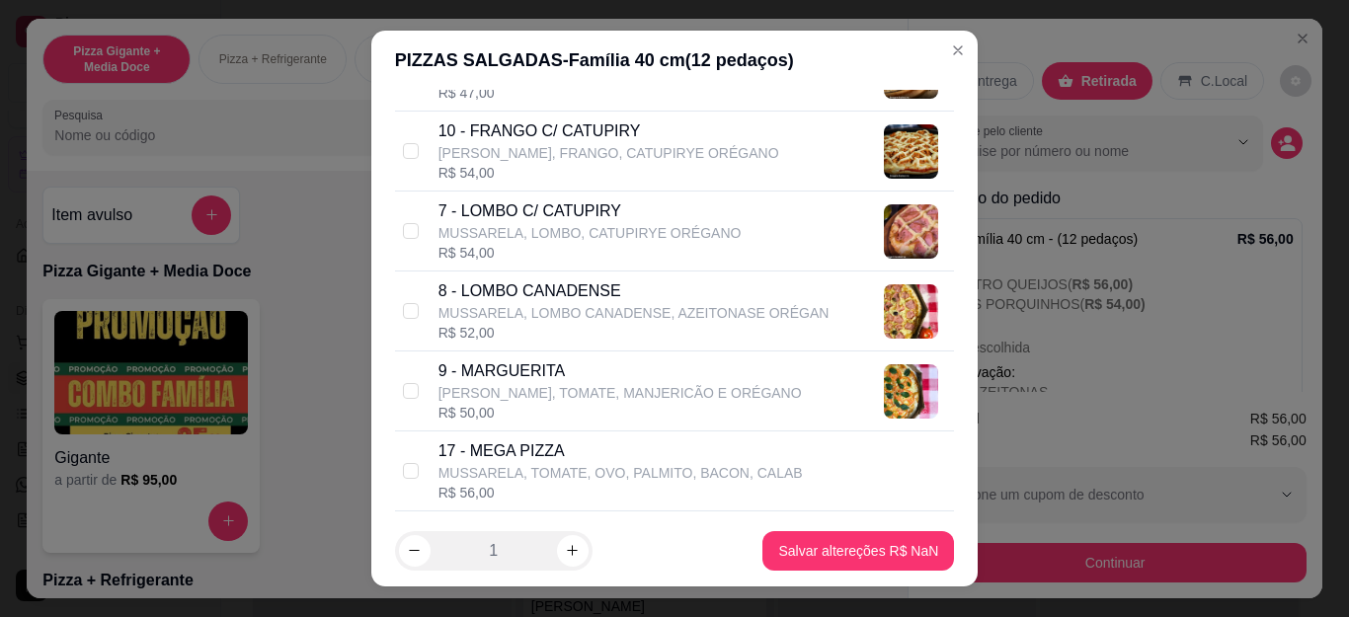
scroll to position [790, 0]
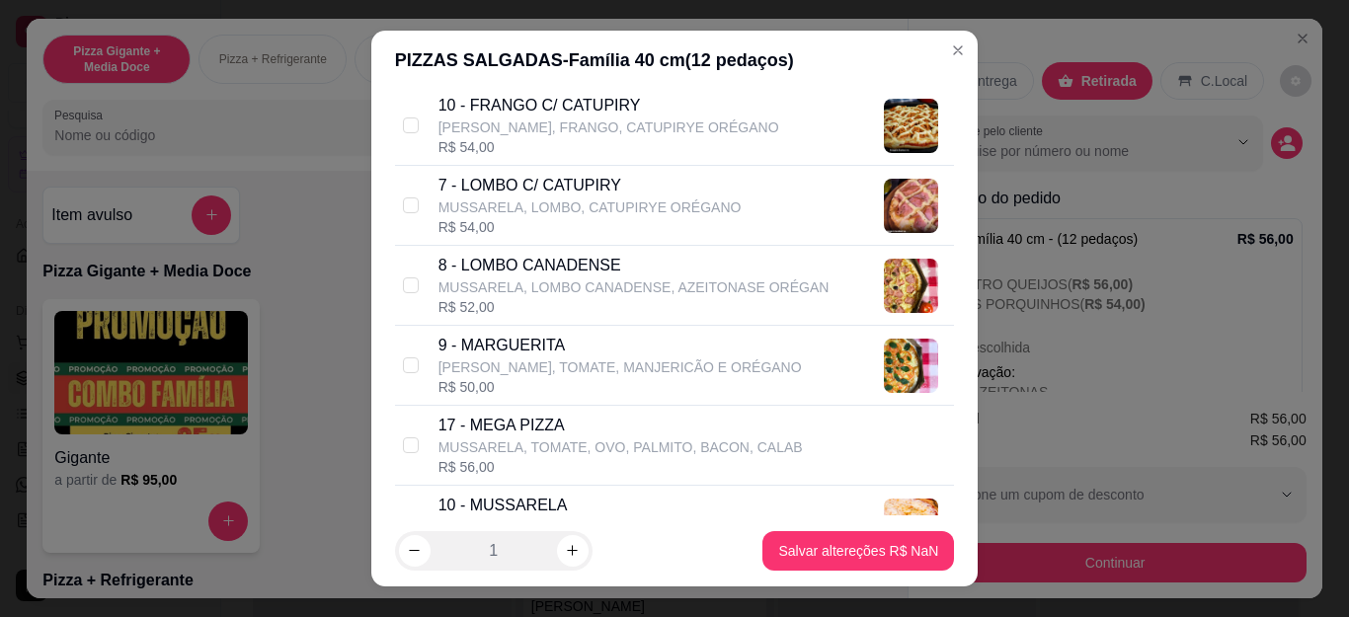
click at [620, 118] on p "[PERSON_NAME], FRANGO, CATUPIRYE ORÉGANO" at bounding box center [609, 128] width 341 height 20
checkbox input "true"
checkbox input "false"
click at [620, 118] on p "[PERSON_NAME], FRANGO, CATUPIRYE ORÉGANO" at bounding box center [609, 128] width 341 height 20
checkbox input "false"
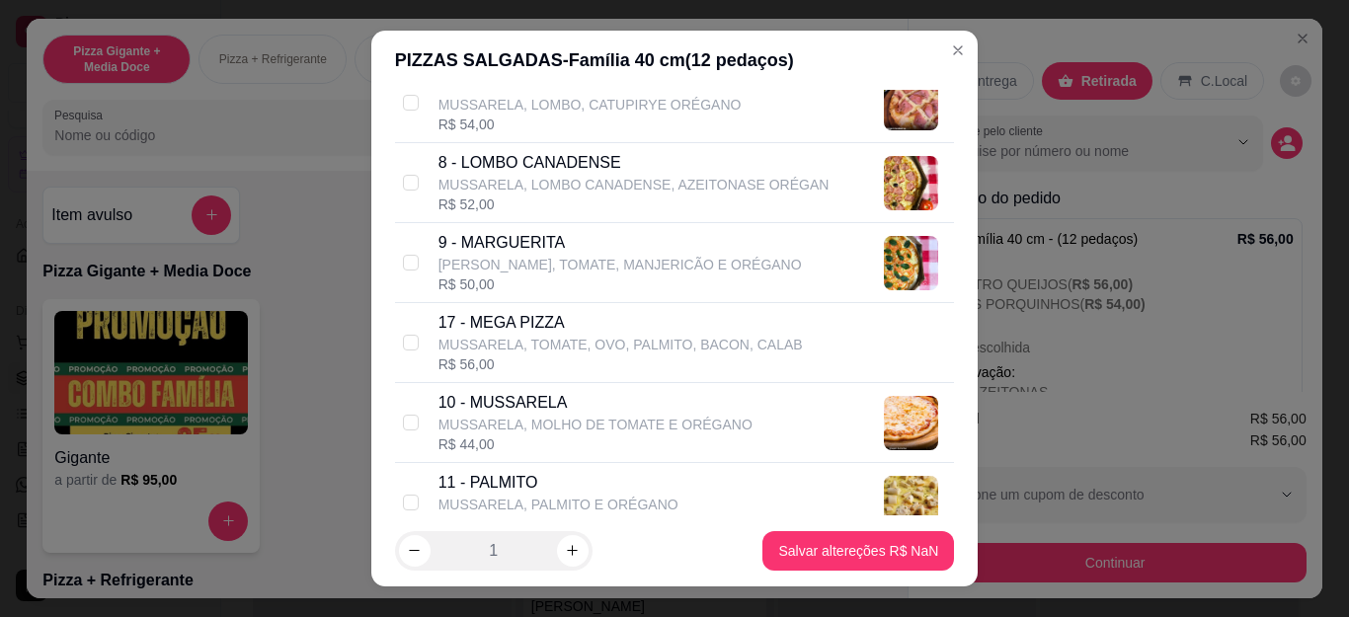
scroll to position [889, 0]
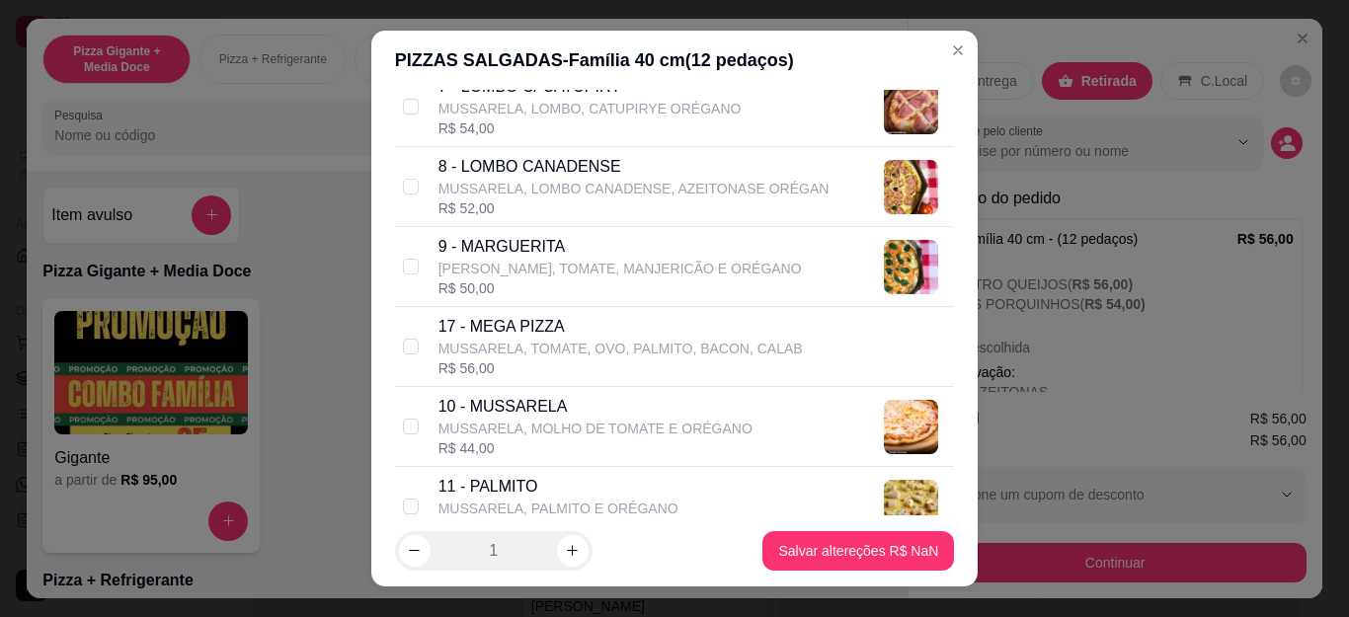
click at [503, 187] on p "MUSSARELA, LOMBO CANADENSE, AZEITONASE ORÉGAN" at bounding box center [634, 189] width 391 height 20
click at [503, 194] on p "MUSSARELA, LOMBO CANADENSE, AZEITONASE ORÉGAN" at bounding box center [634, 189] width 391 height 20
checkbox input "false"
click at [493, 125] on div "R$ 54,00" at bounding box center [590, 129] width 303 height 20
checkbox input "true"
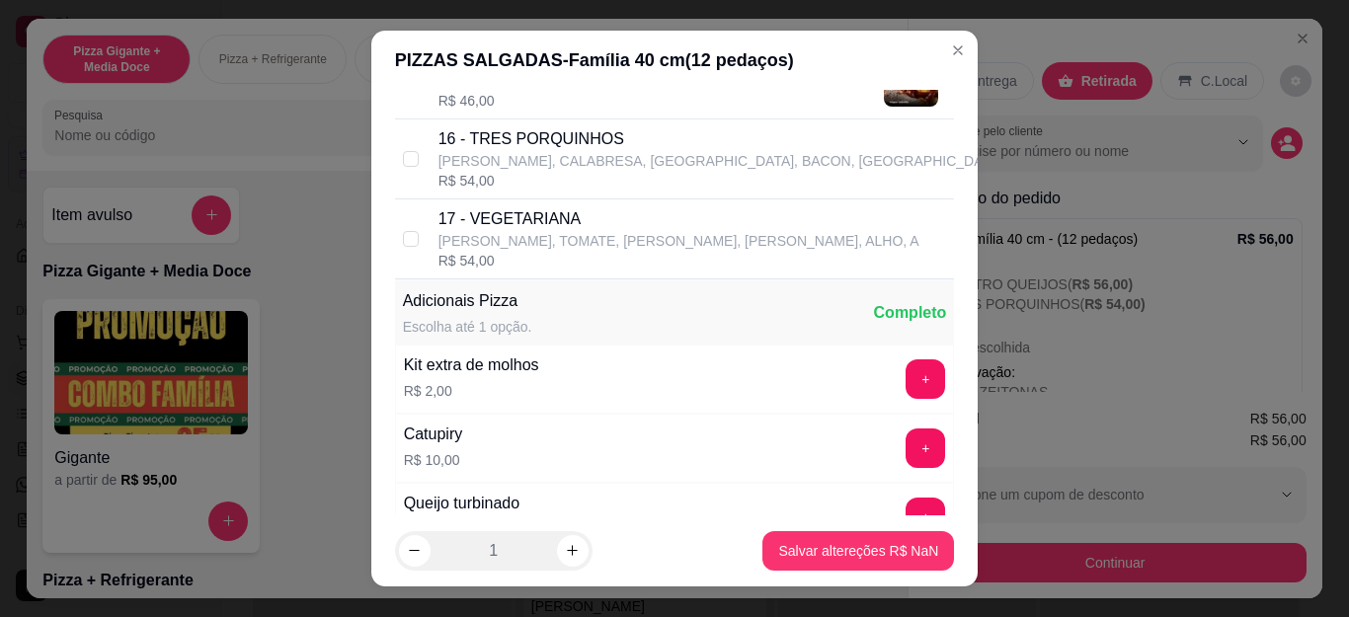
scroll to position [1679, 0]
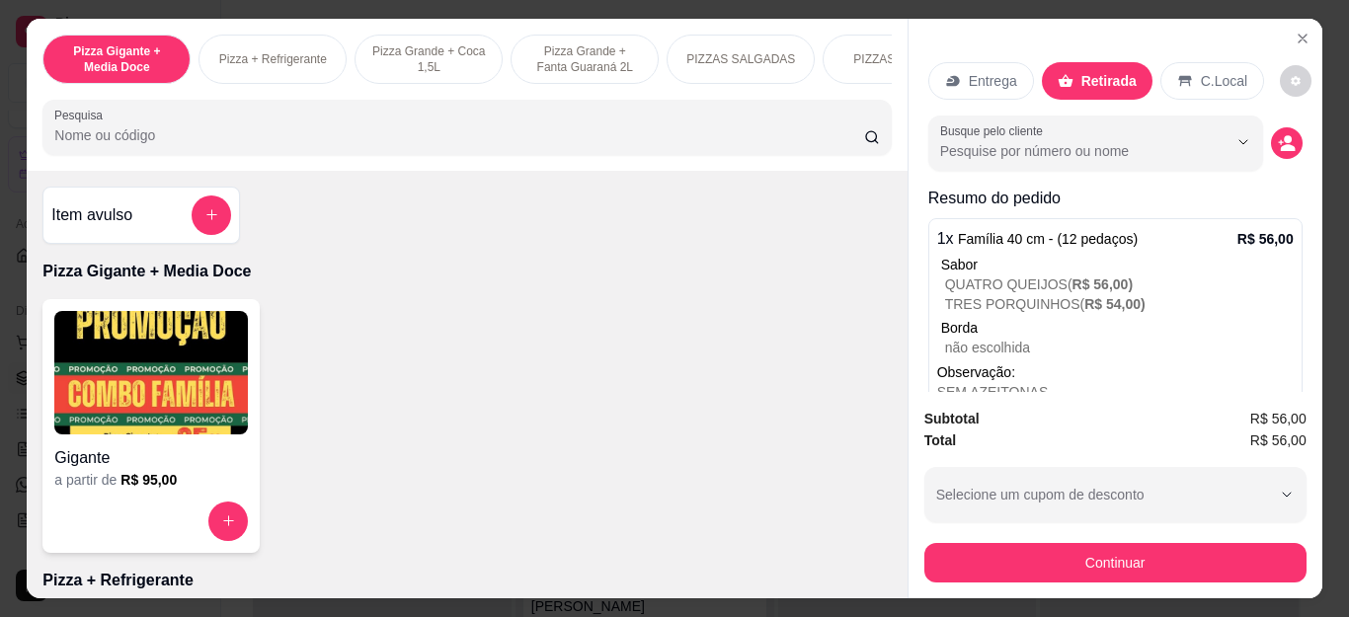
click at [1042, 263] on div "Sabor" at bounding box center [1117, 265] width 353 height 20
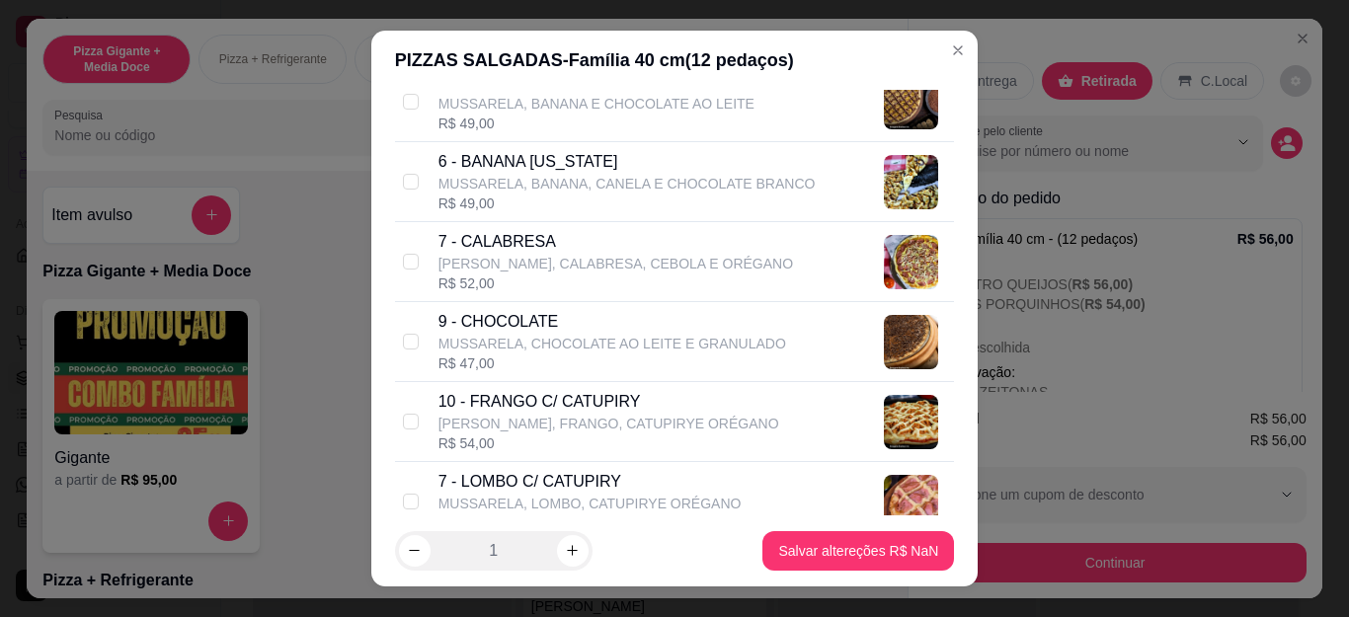
scroll to position [691, 0]
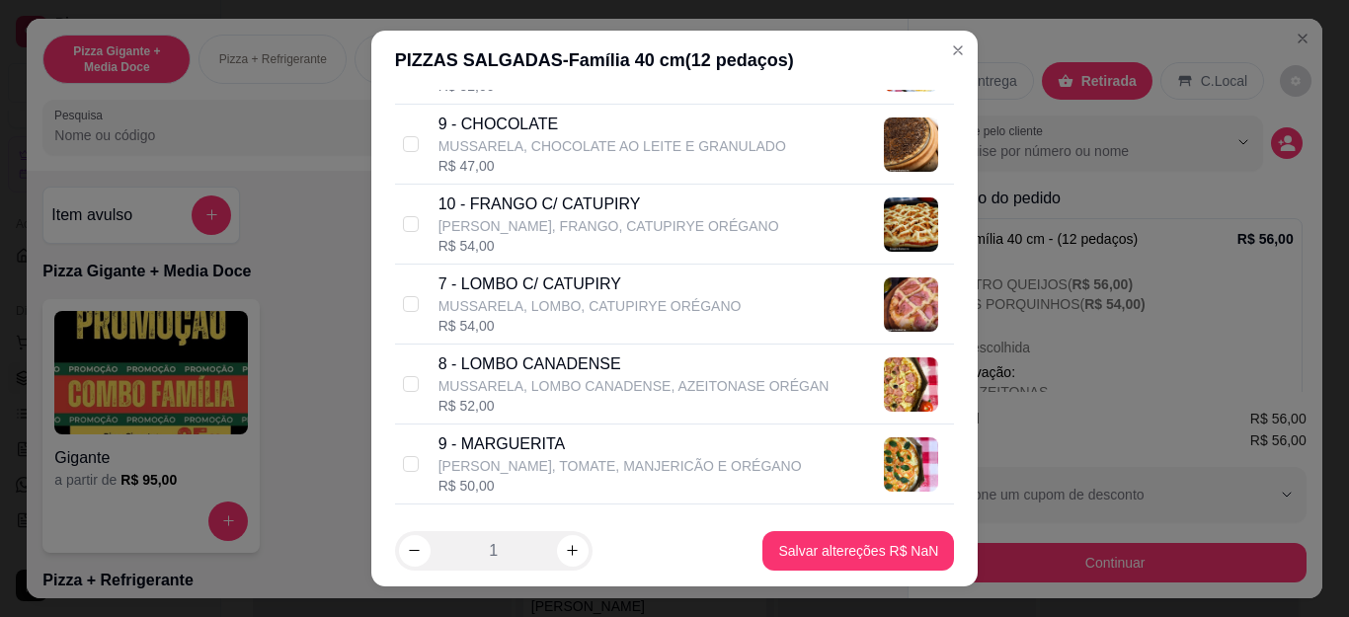
click at [421, 285] on div "7 - LOMBO C/ CATUPIRY MUSSARELA, [GEOGRAPHIC_DATA], CATUPIRYE ORÉGANO R$ 54,00" at bounding box center [675, 305] width 560 height 80
checkbox input "true"
checkbox input "false"
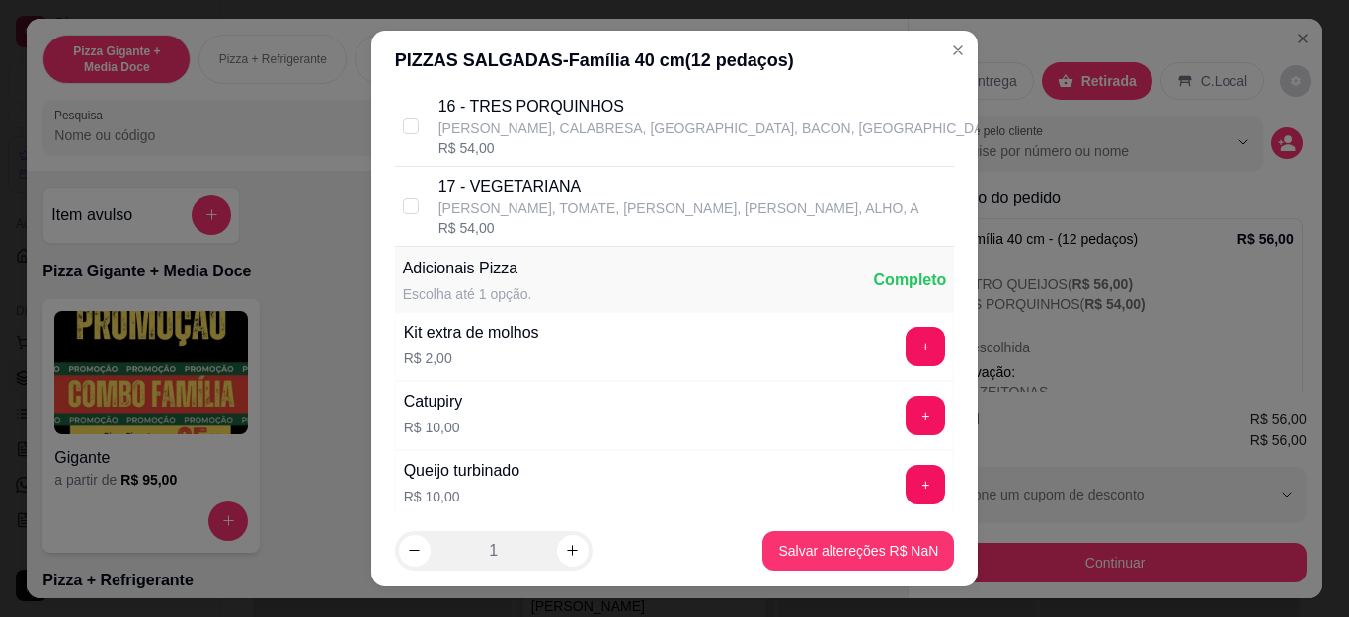
scroll to position [1778, 0]
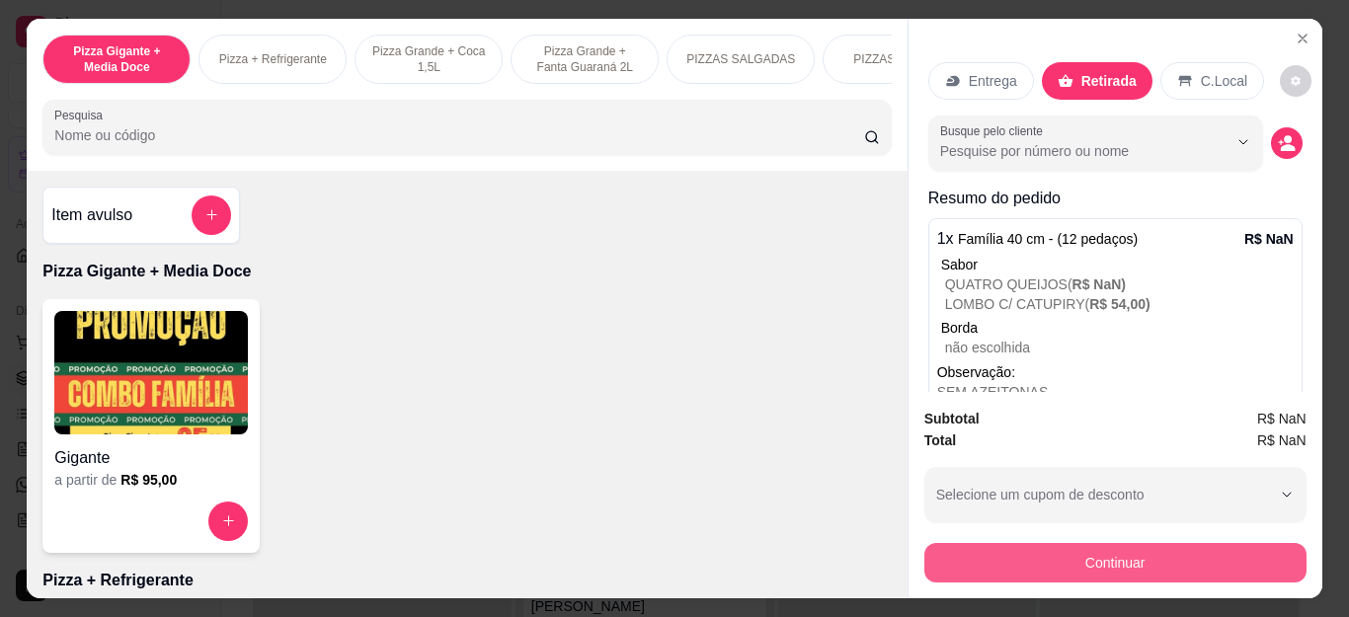
click at [1074, 549] on button "Continuar" at bounding box center [1116, 563] width 382 height 40
type input "R$ 0,00"
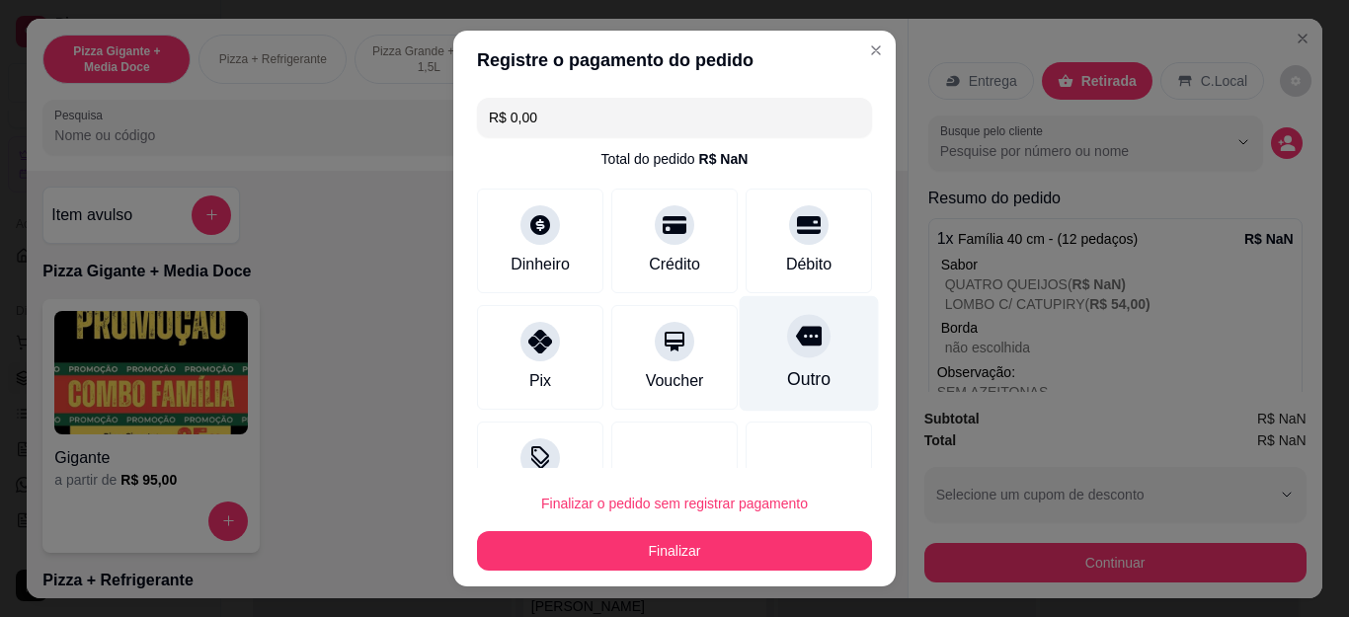
click at [787, 351] on div at bounding box center [808, 336] width 43 height 43
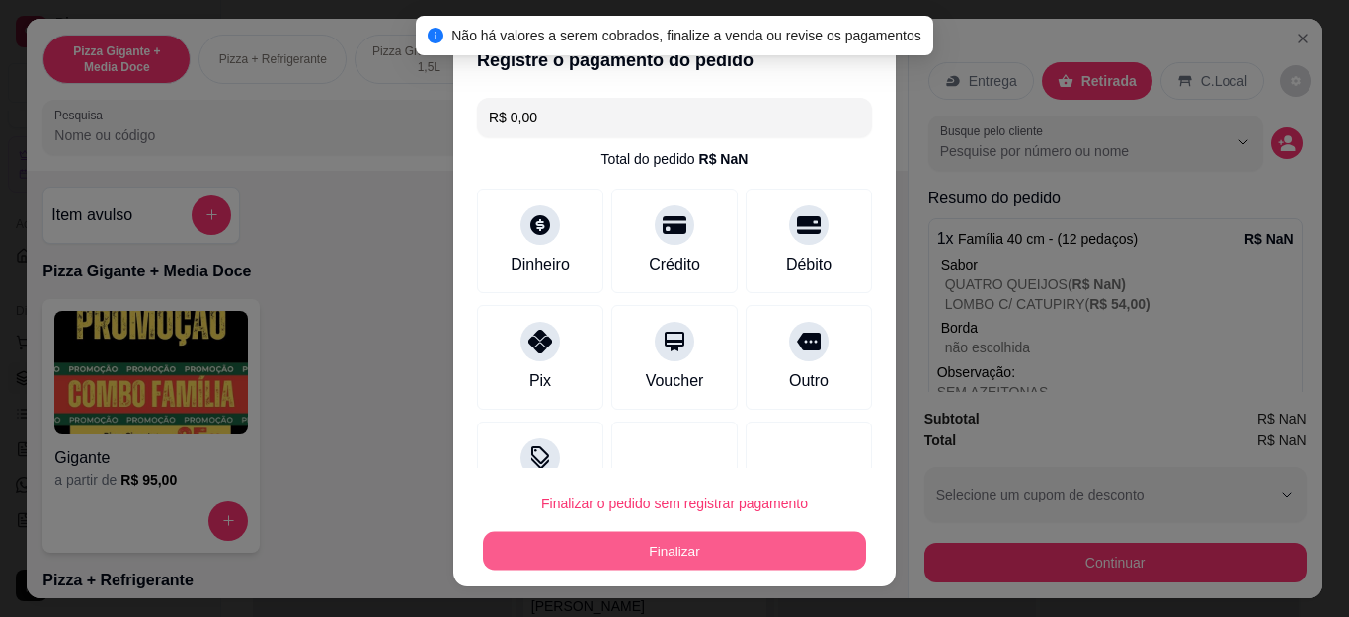
click at [754, 558] on button "Finalizar" at bounding box center [674, 550] width 383 height 39
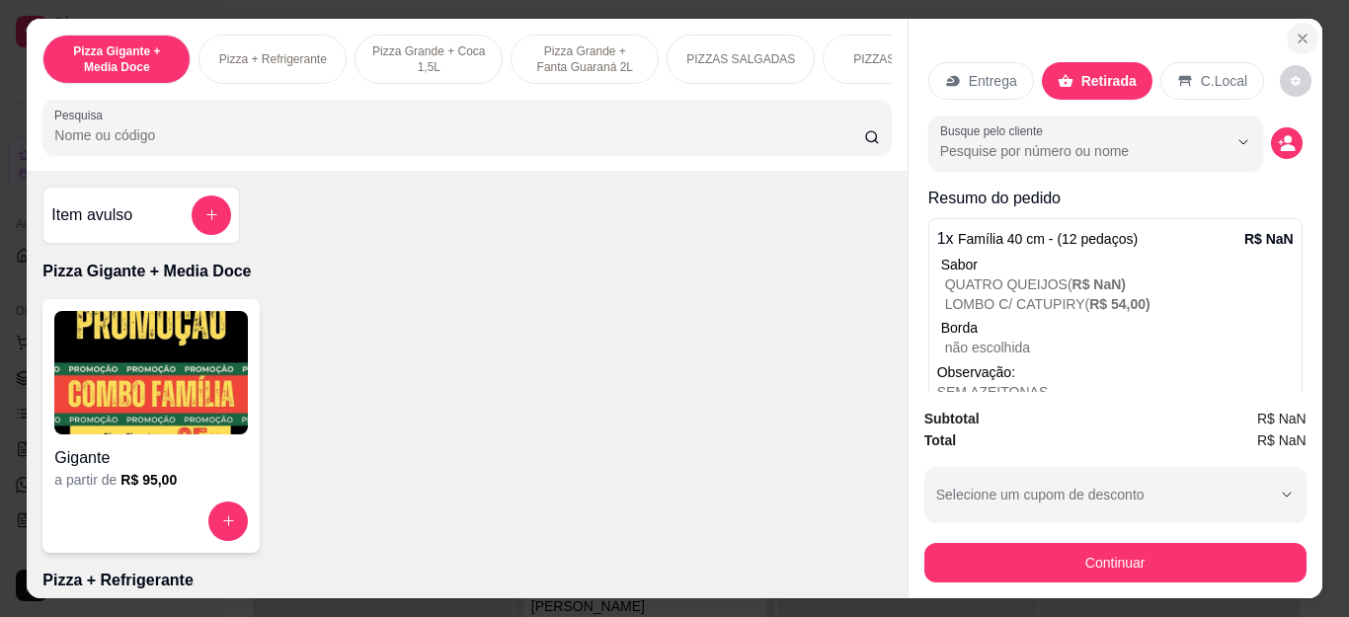
click at [1295, 31] on icon "Close" at bounding box center [1303, 39] width 16 height 16
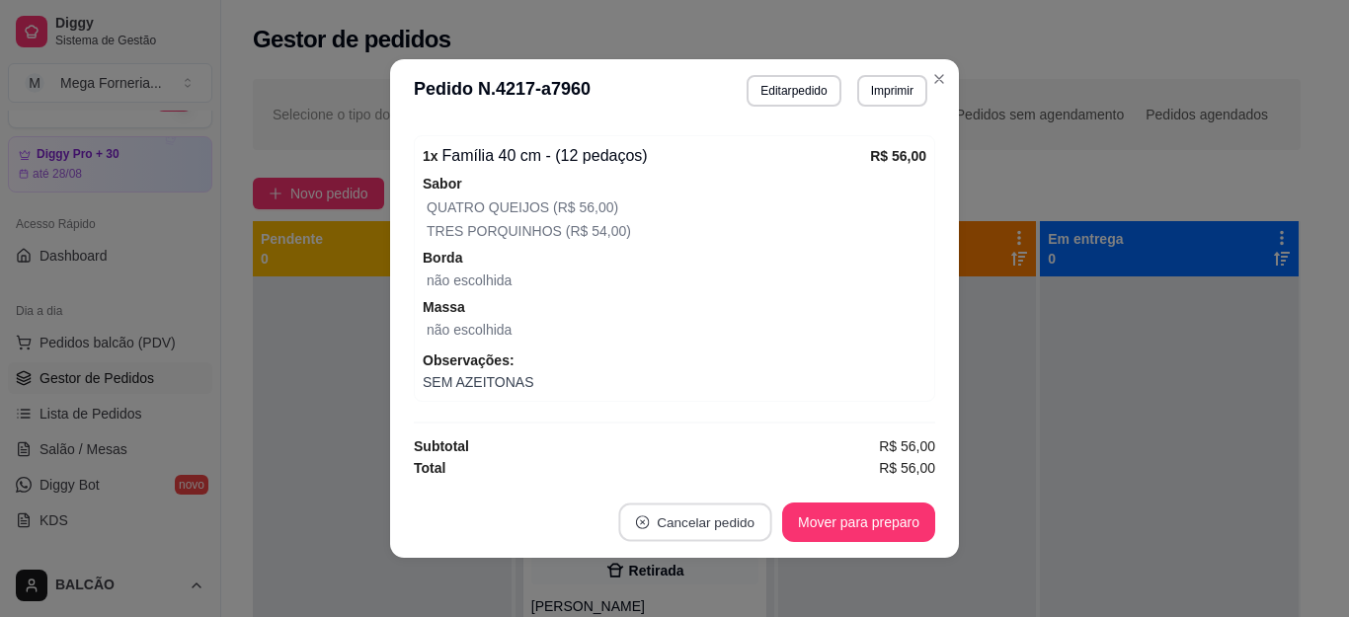
click at [758, 528] on button "Cancelar pedido" at bounding box center [694, 523] width 153 height 39
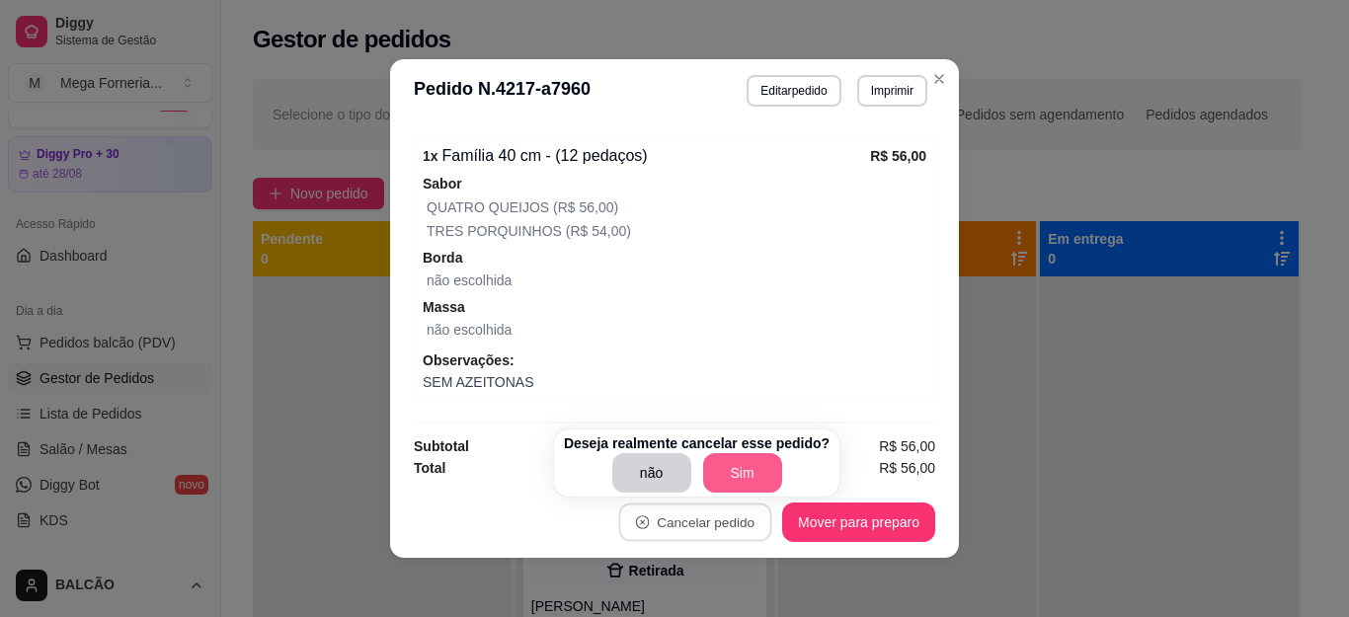
click at [744, 458] on button "Sim" at bounding box center [742, 473] width 79 height 40
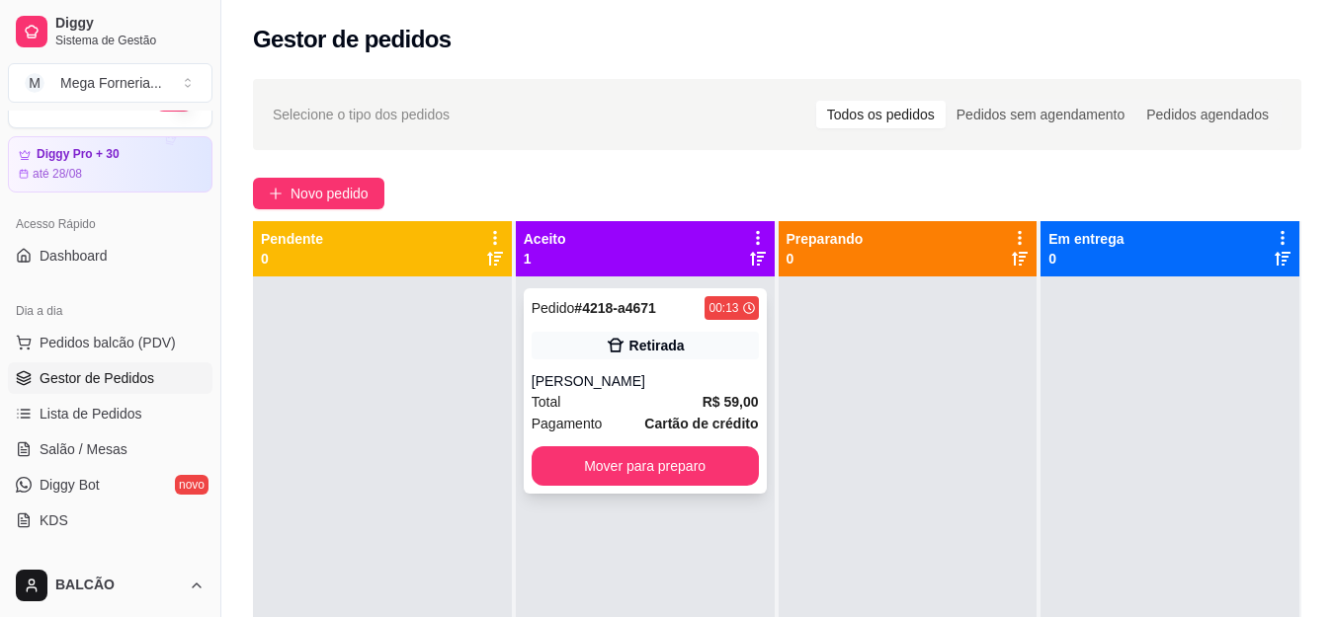
click at [675, 339] on div "Retirada" at bounding box center [656, 346] width 55 height 20
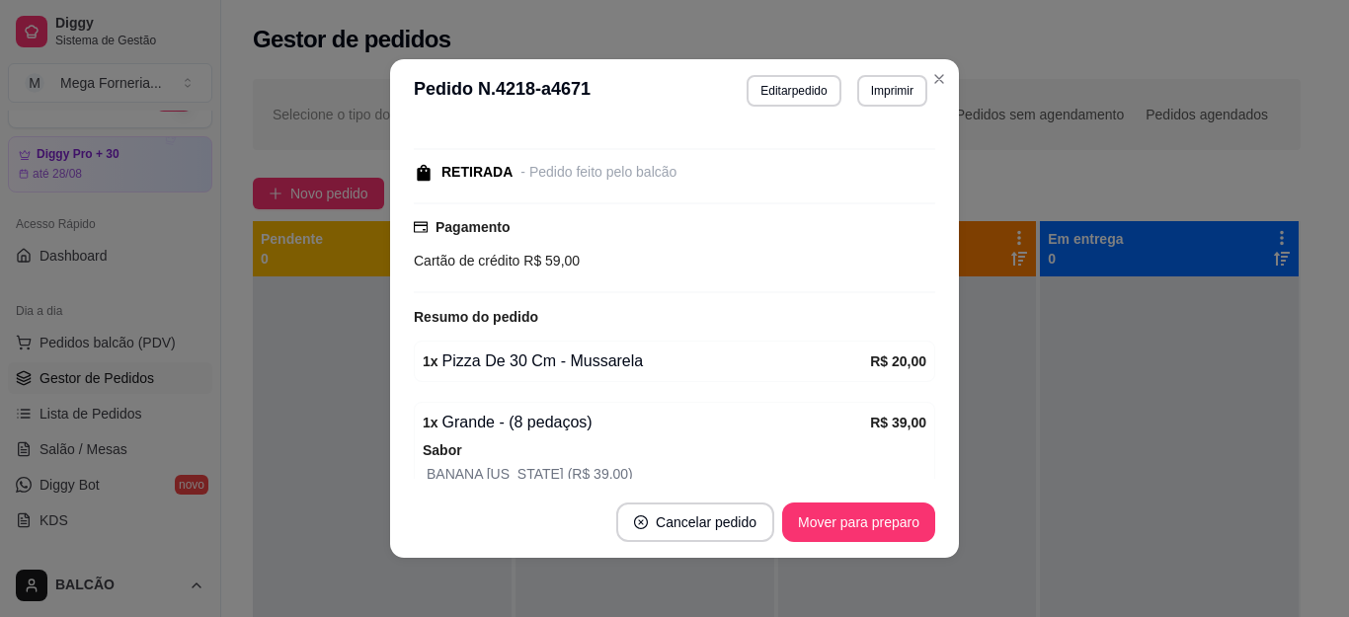
scroll to position [219, 0]
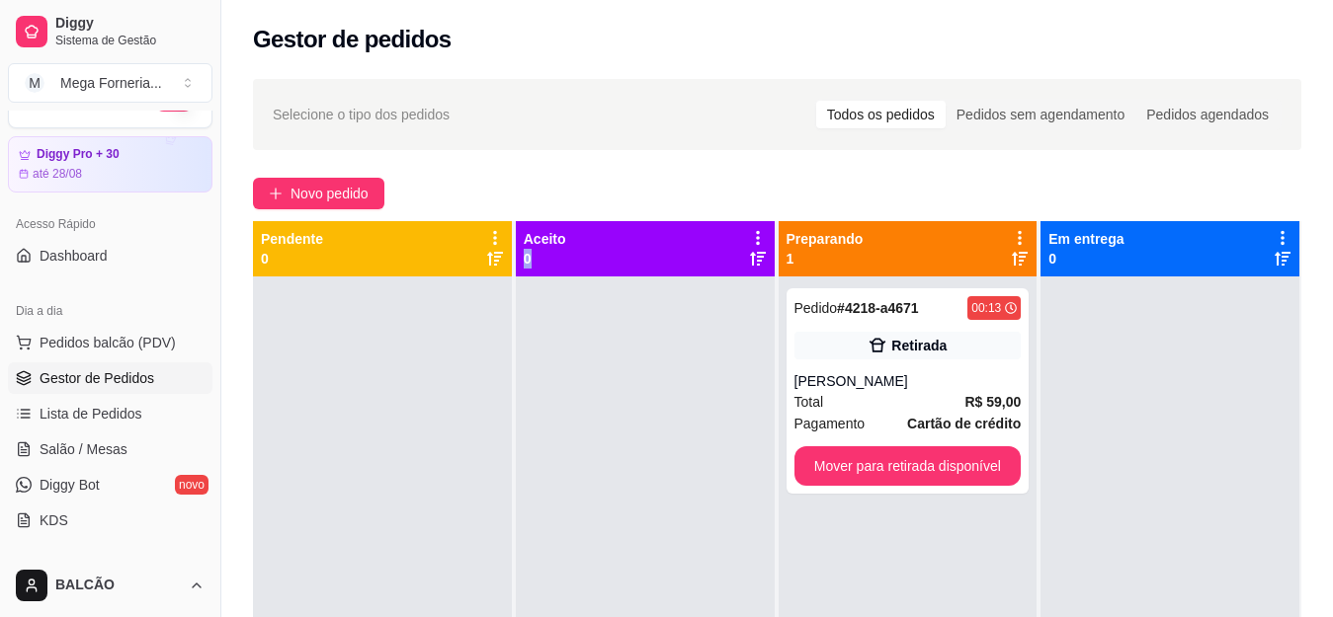
drag, startPoint x: 655, startPoint y: 215, endPoint x: 655, endPoint y: 227, distance: 11.9
click at [650, 223] on div "Selecione o tipo dos pedidos Todos os pedidos Pedidos sem agendamento Pedidos a…" at bounding box center [776, 464] width 1111 height 795
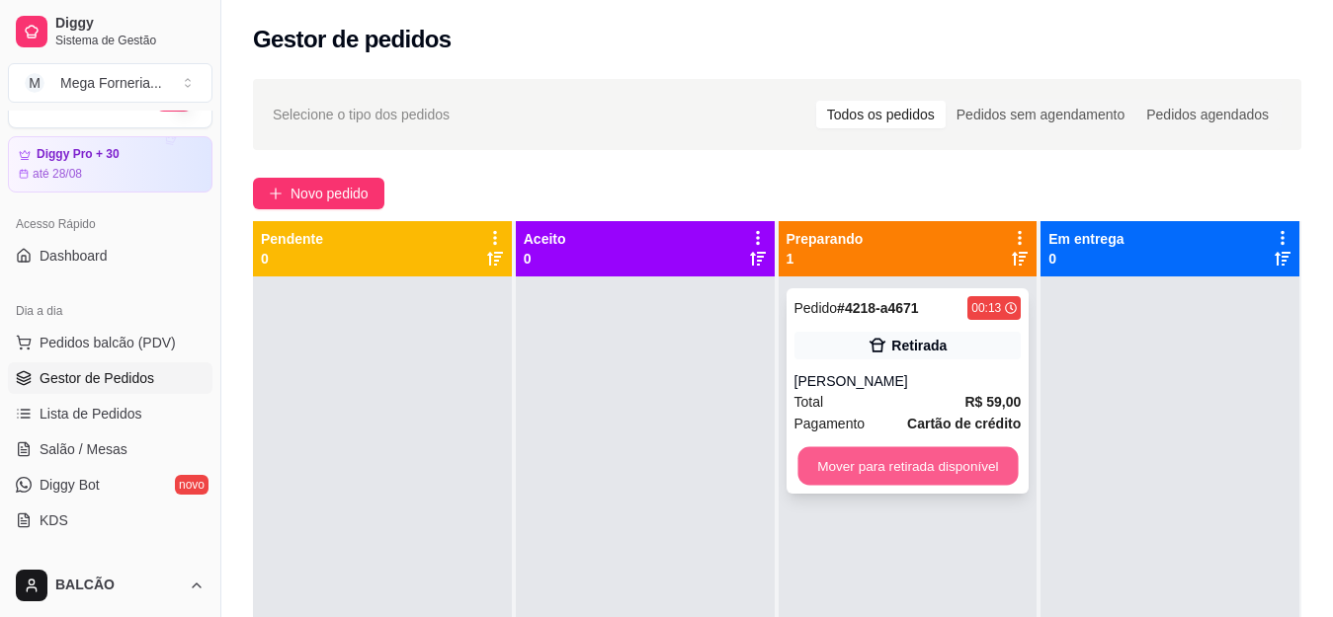
click at [952, 462] on button "Mover para retirada disponível" at bounding box center [907, 466] width 220 height 39
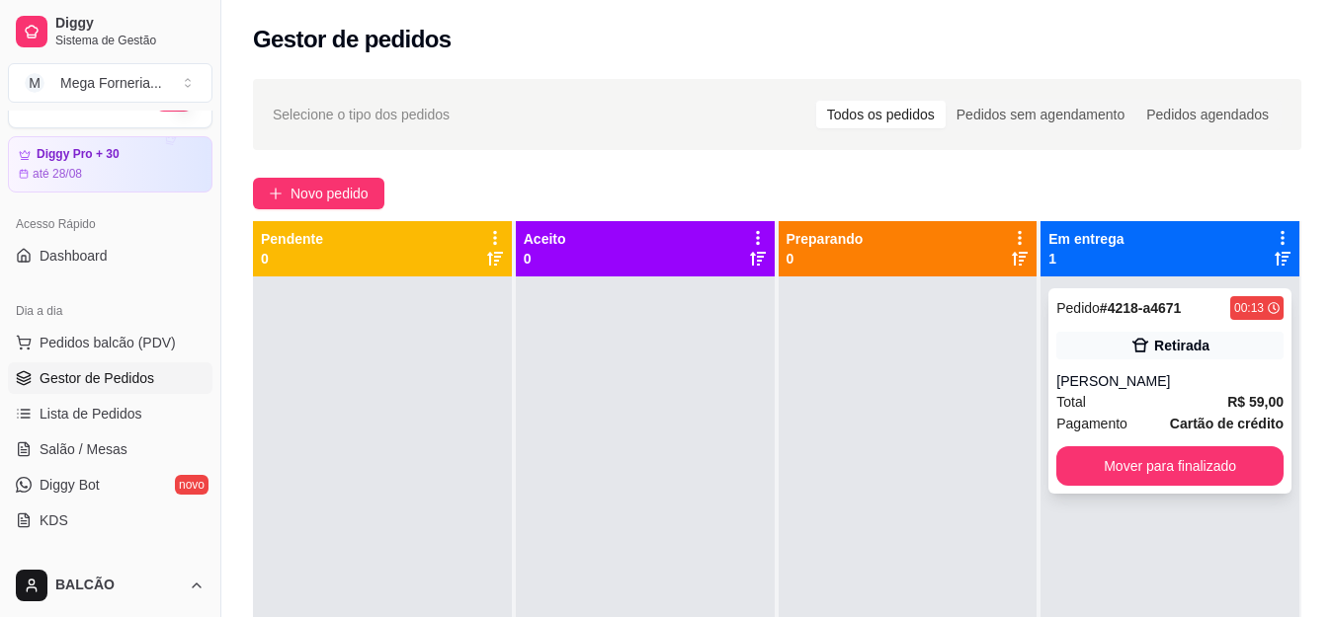
click at [1123, 389] on div "[PERSON_NAME]" at bounding box center [1169, 381] width 227 height 20
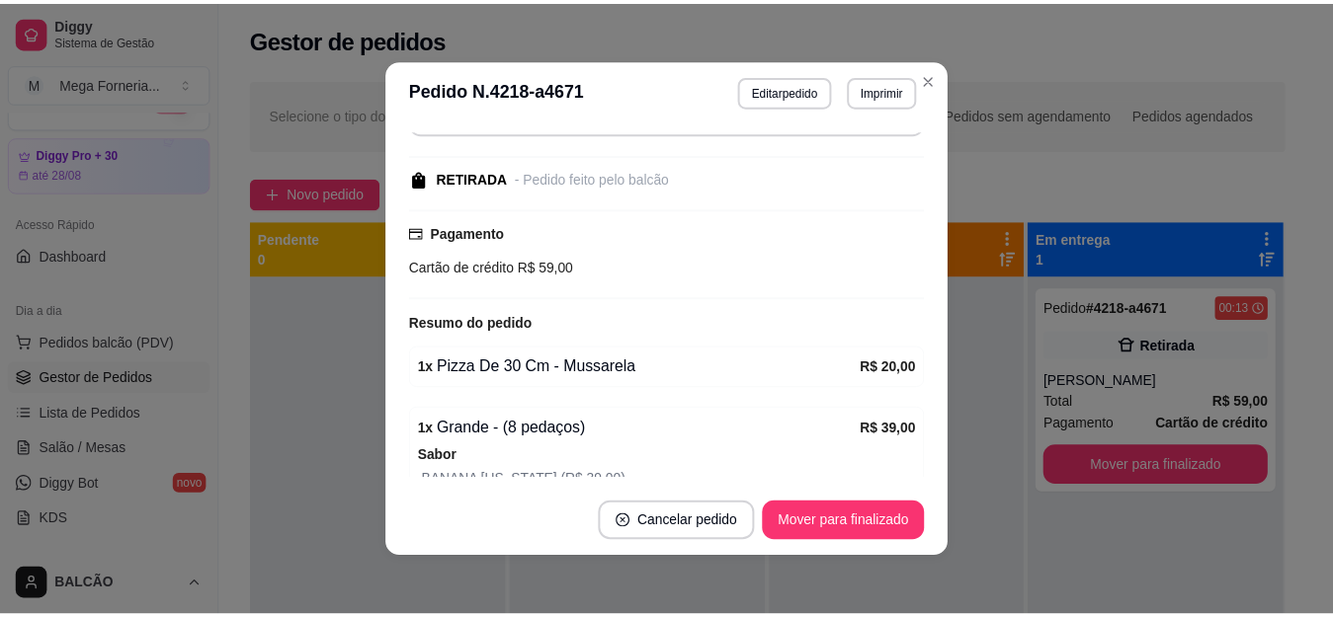
scroll to position [0, 0]
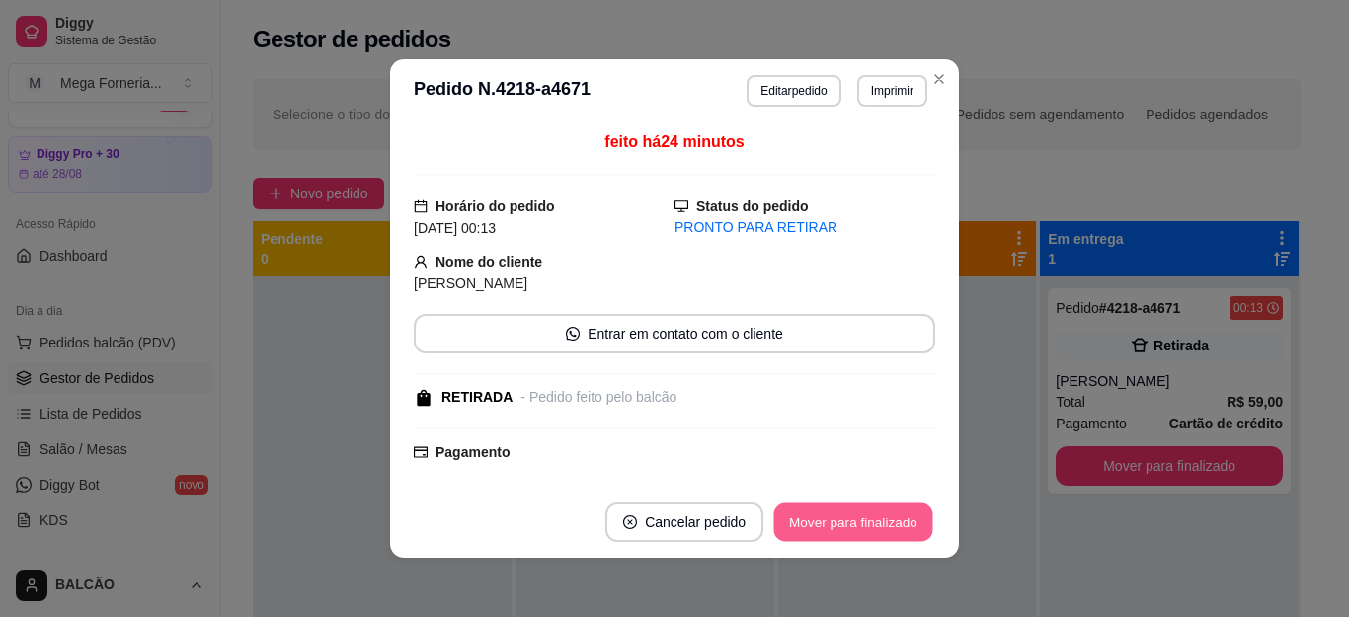
click at [799, 533] on button "Mover para finalizado" at bounding box center [853, 523] width 159 height 39
